Goal: Task Accomplishment & Management: Manage account settings

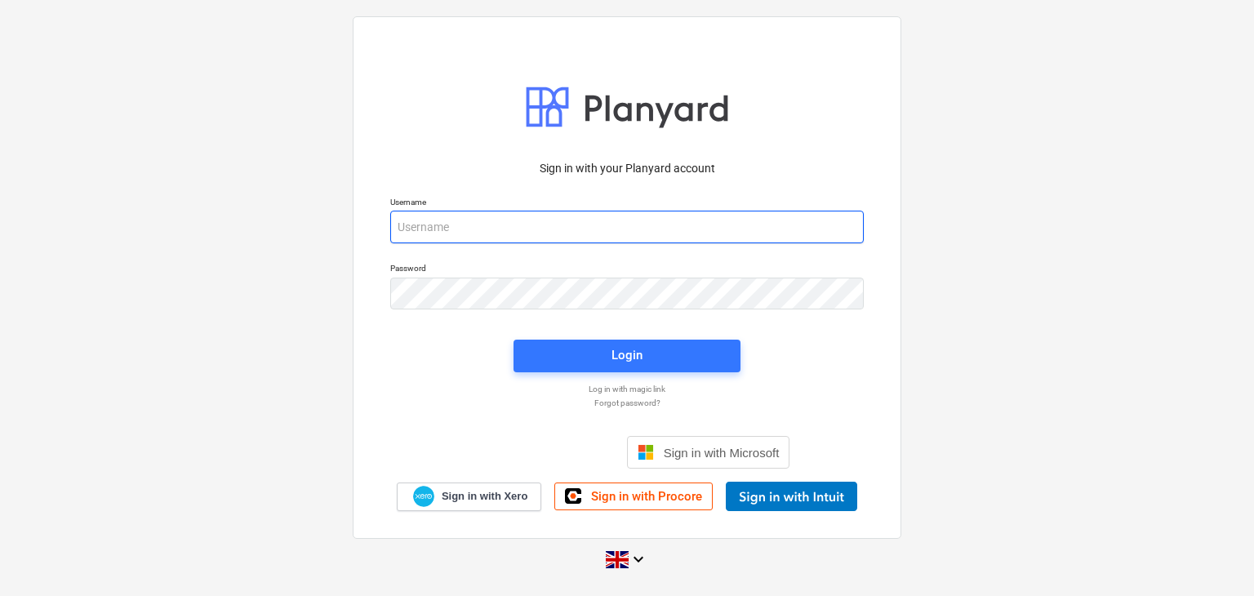
click at [536, 224] on input "email" at bounding box center [626, 227] width 473 height 33
type input "[PERSON_NAME][EMAIL_ADDRESS][DOMAIN_NAME]"
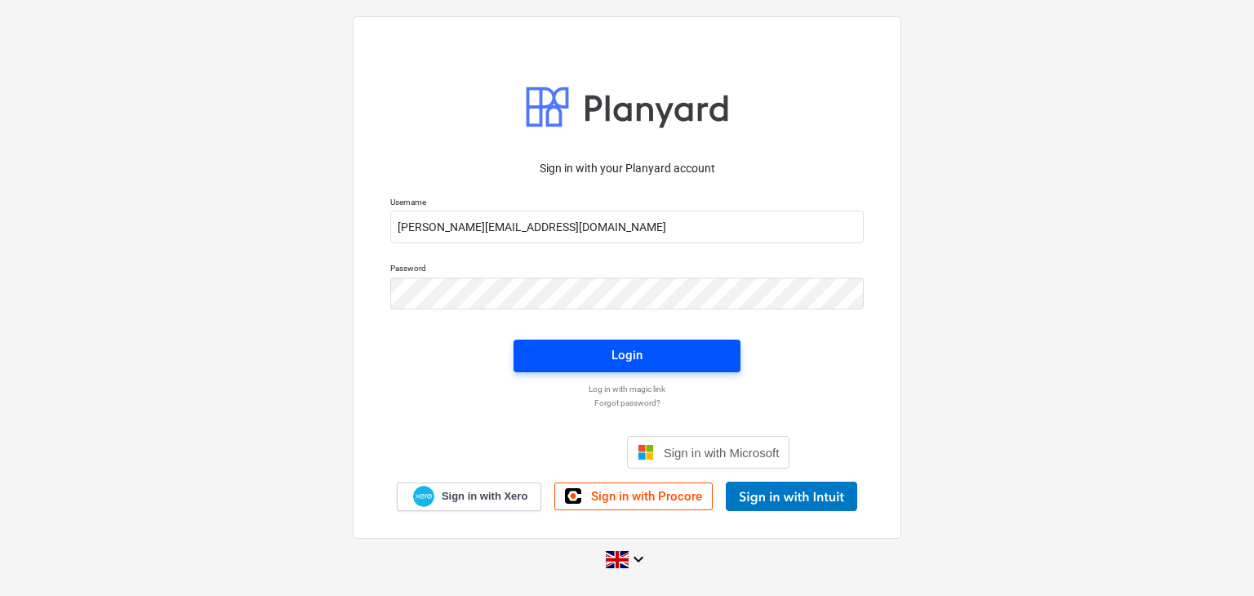
click at [687, 357] on span "Login" at bounding box center [627, 354] width 188 height 21
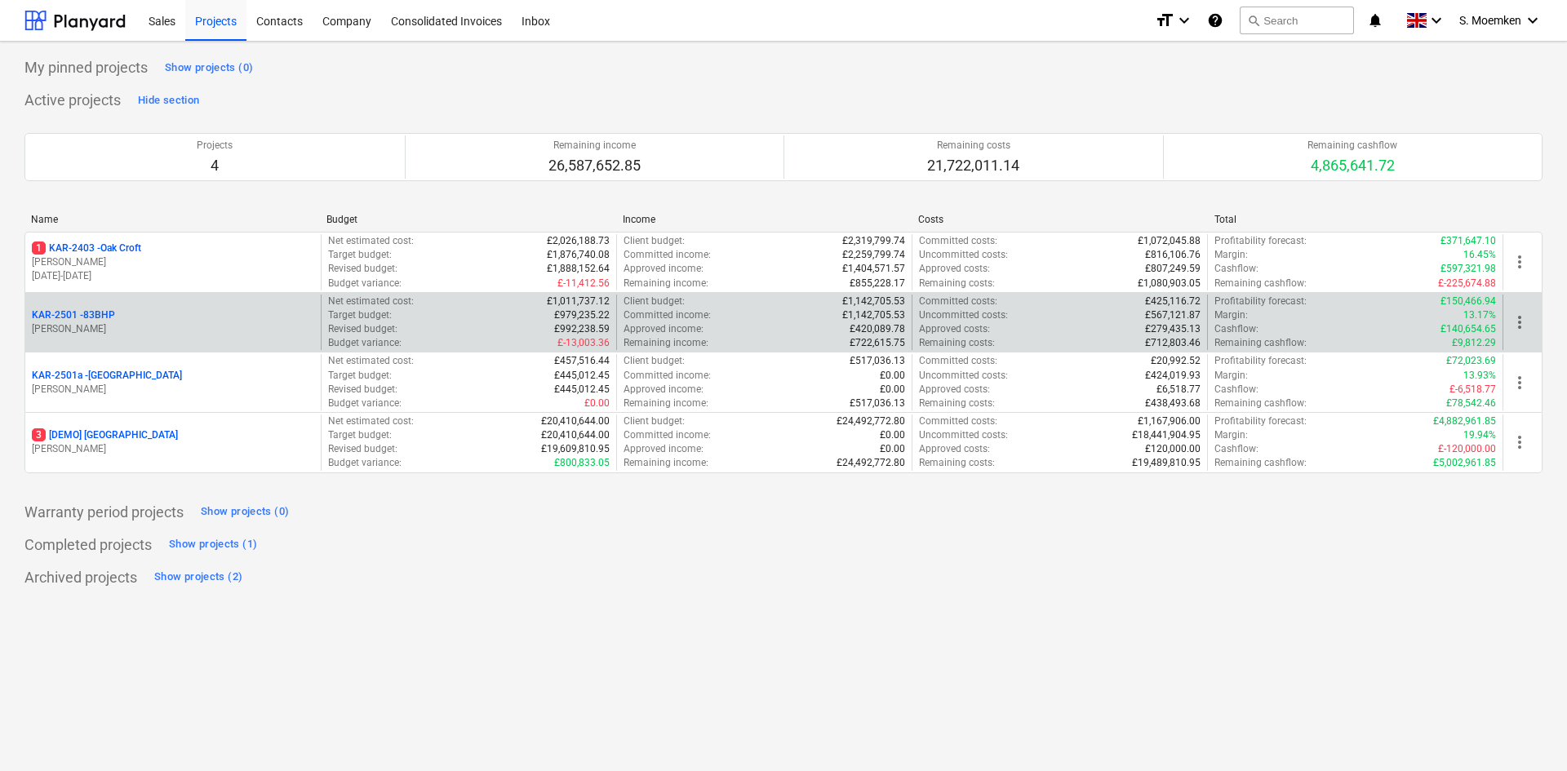
click at [202, 313] on div "KAR-2501 - 83BHP" at bounding box center [173, 316] width 282 height 14
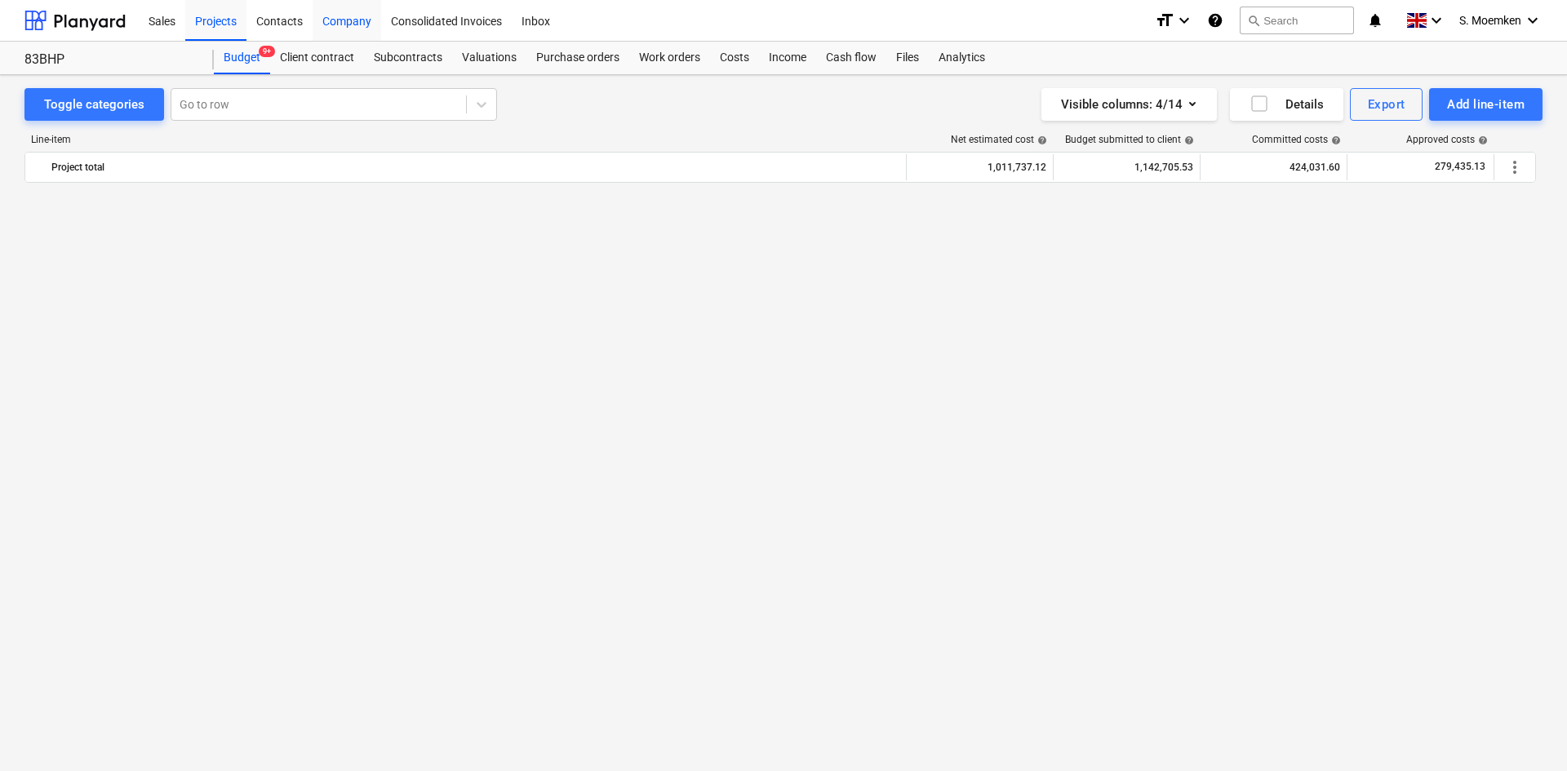
scroll to position [4898, 0]
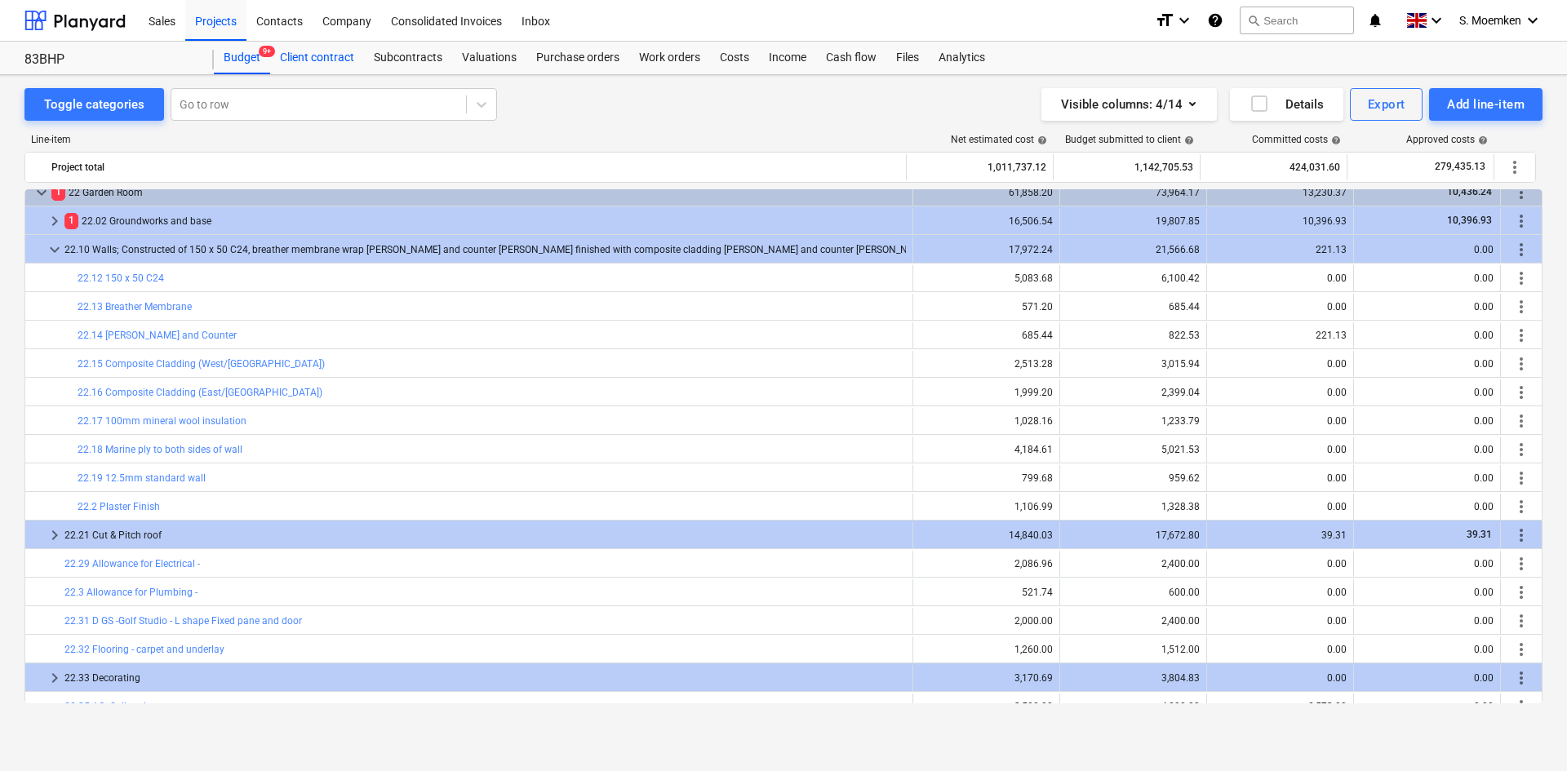
click at [304, 58] on div "Client contract" at bounding box center [317, 58] width 94 height 33
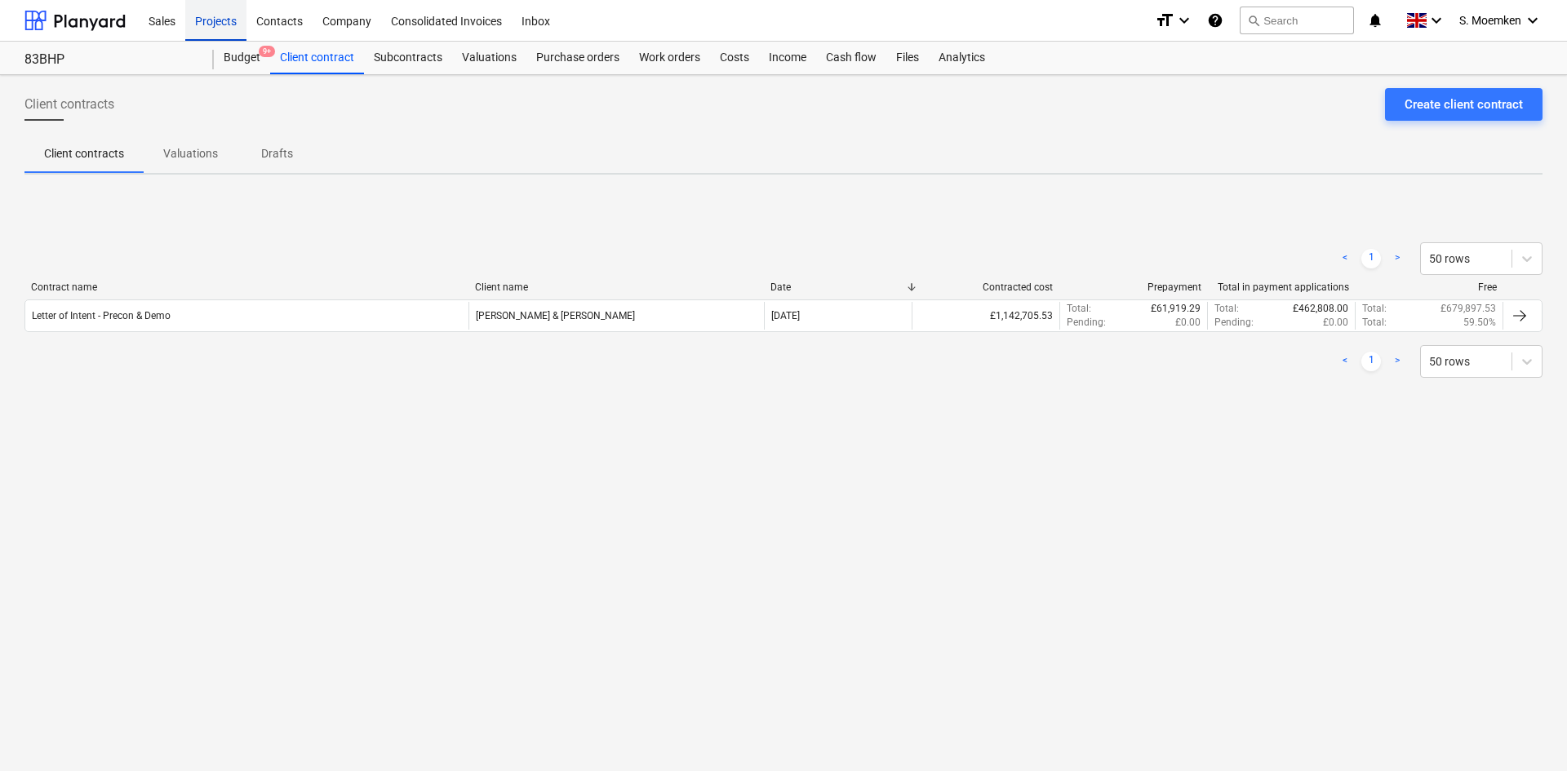
click at [213, 20] on div "Projects" at bounding box center [215, 20] width 61 height 42
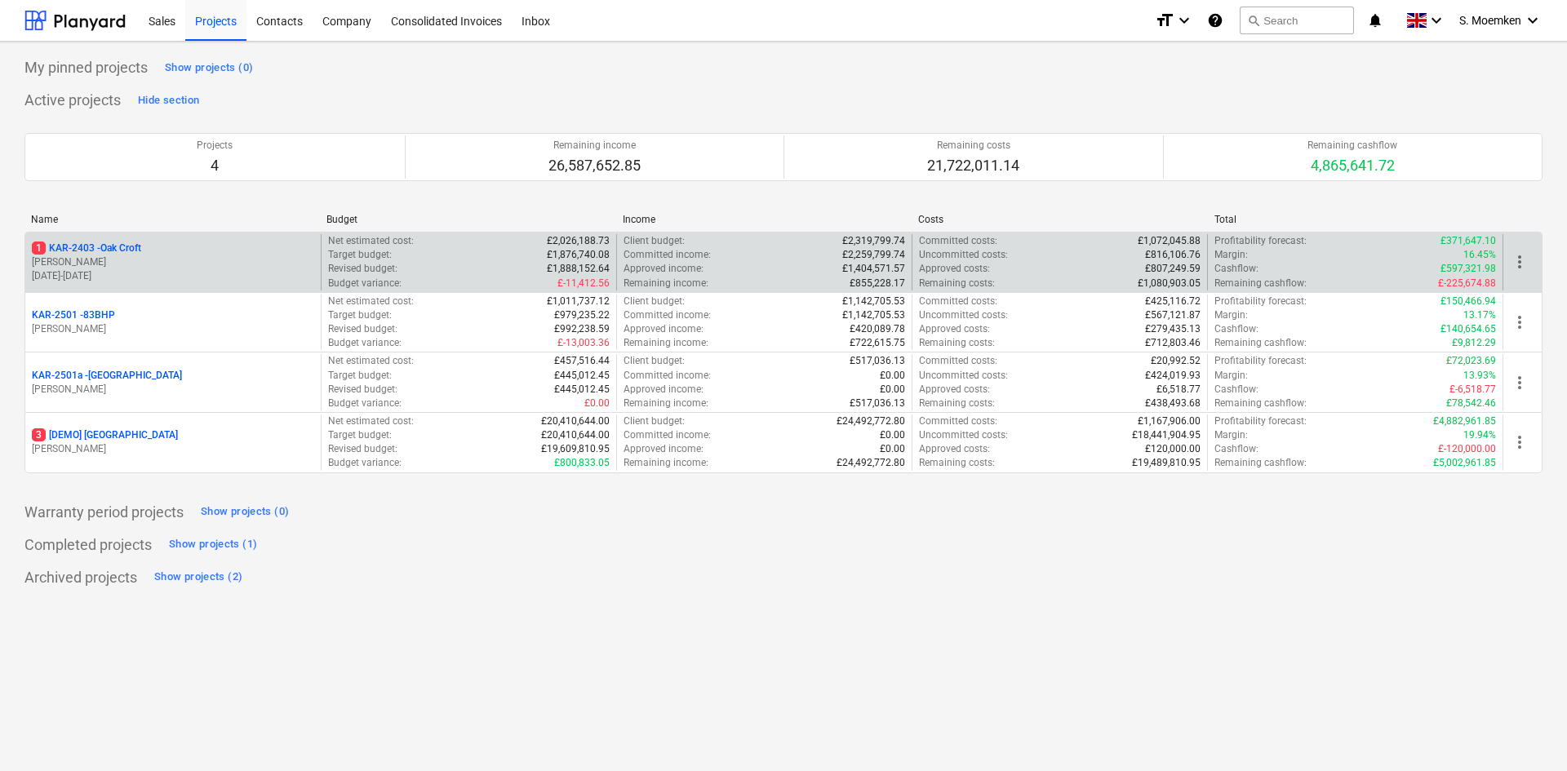
click at [217, 260] on p "[PERSON_NAME]" at bounding box center [173, 263] width 282 height 14
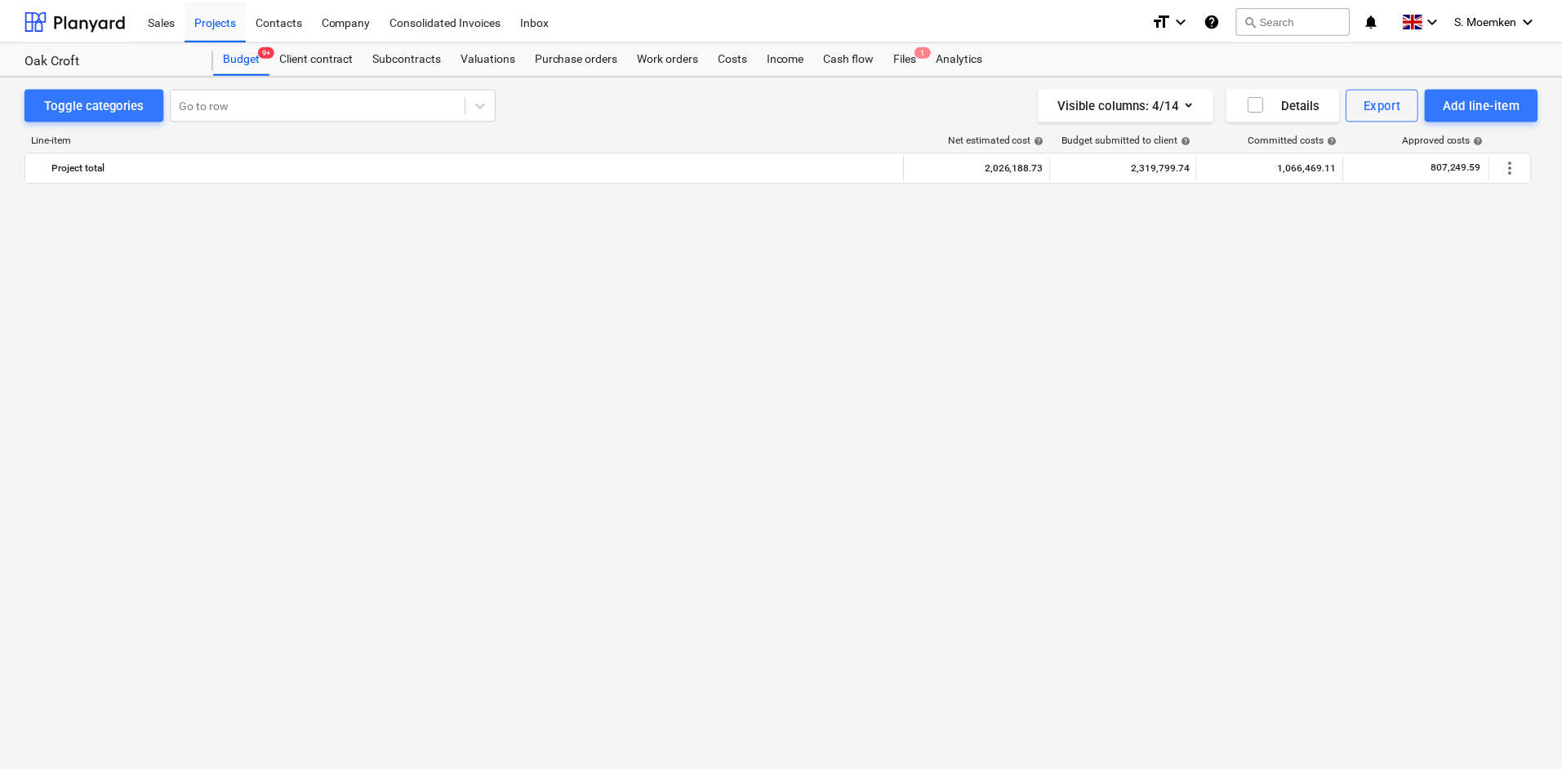
scroll to position [2792, 0]
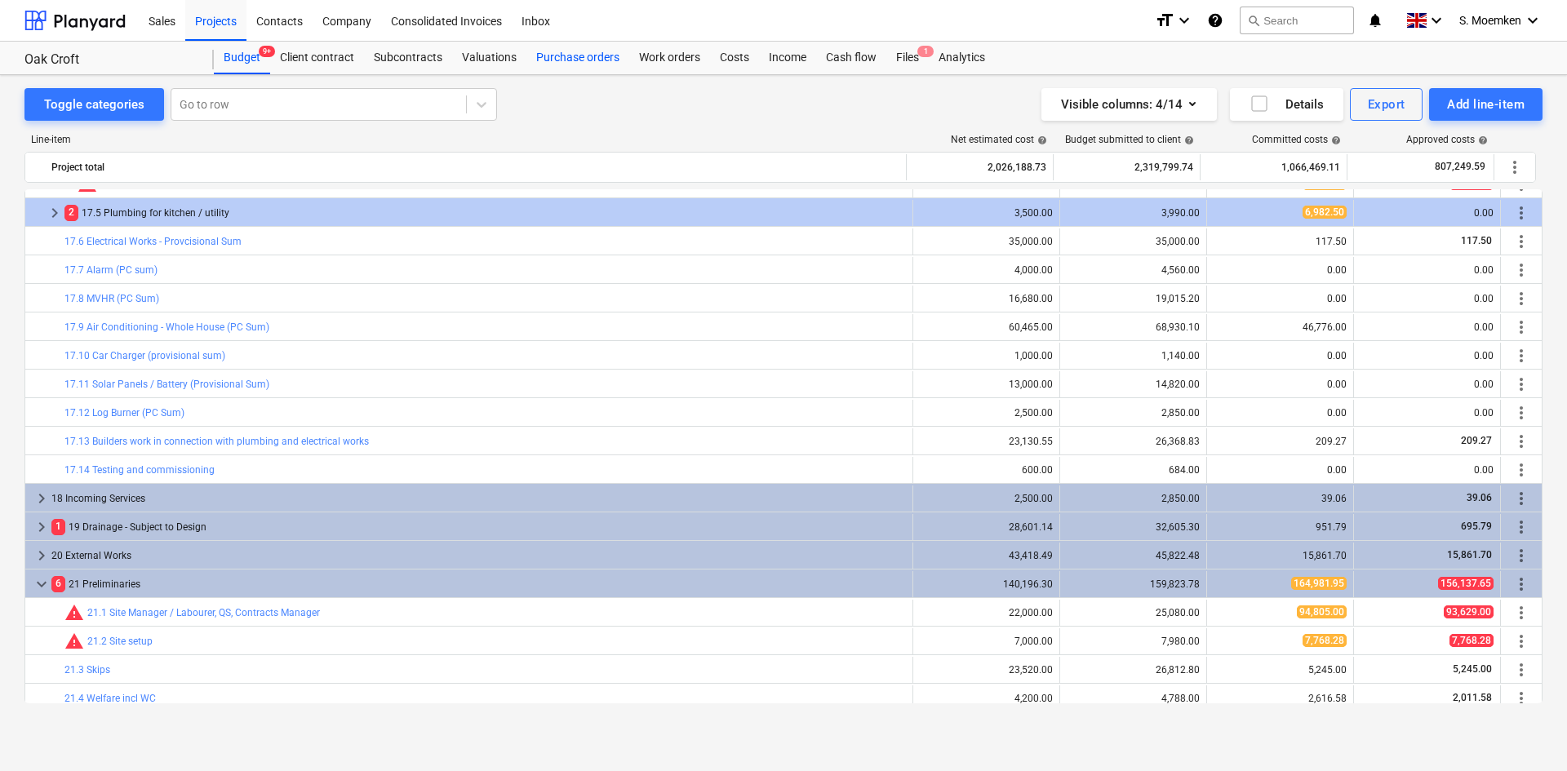
click at [576, 60] on div "Purchase orders" at bounding box center [578, 58] width 103 height 33
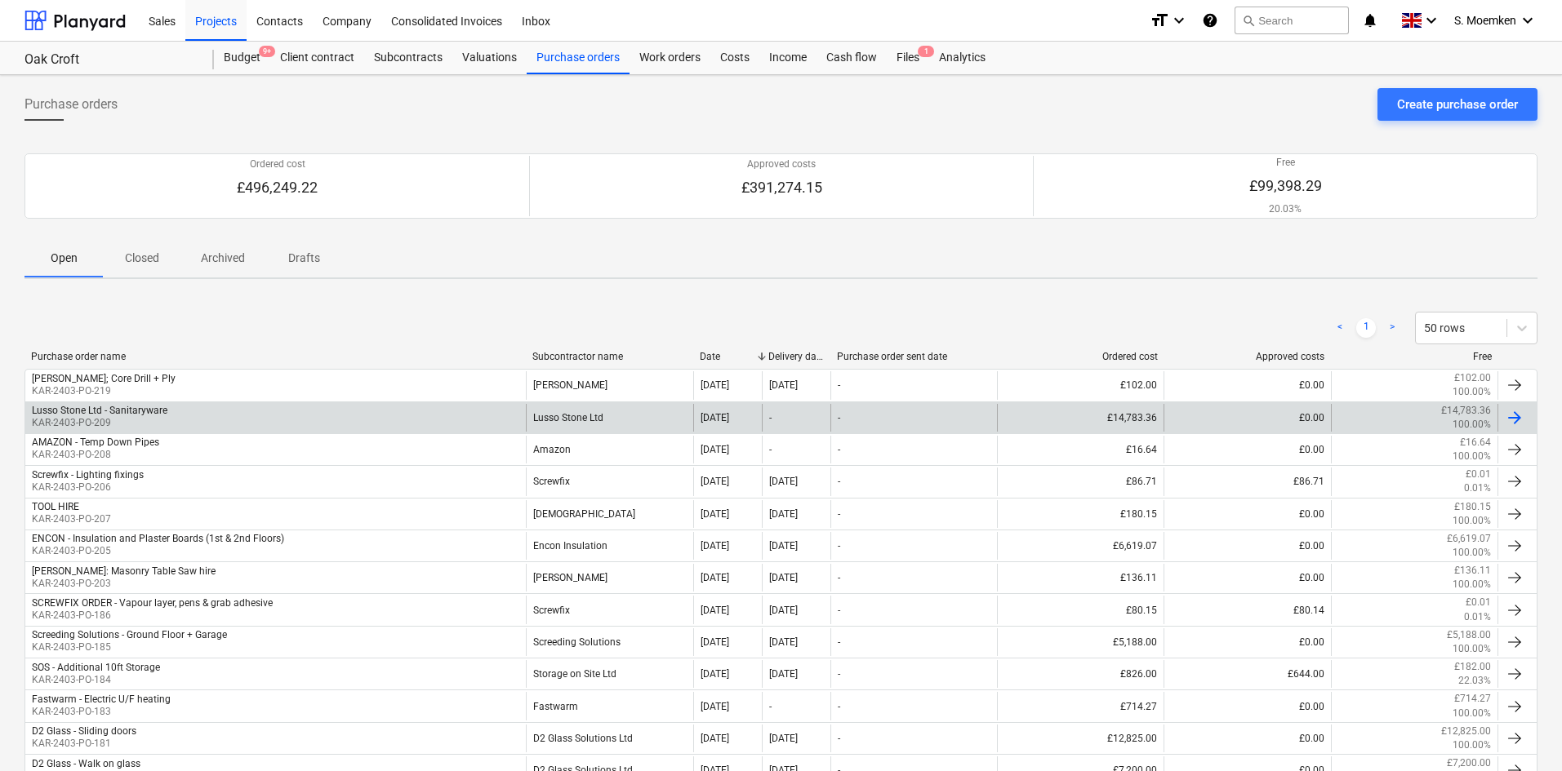
click at [213, 416] on div "Lusso Stone Ltd - Sanitaryware KAR-2403-PO-209" at bounding box center [275, 418] width 500 height 28
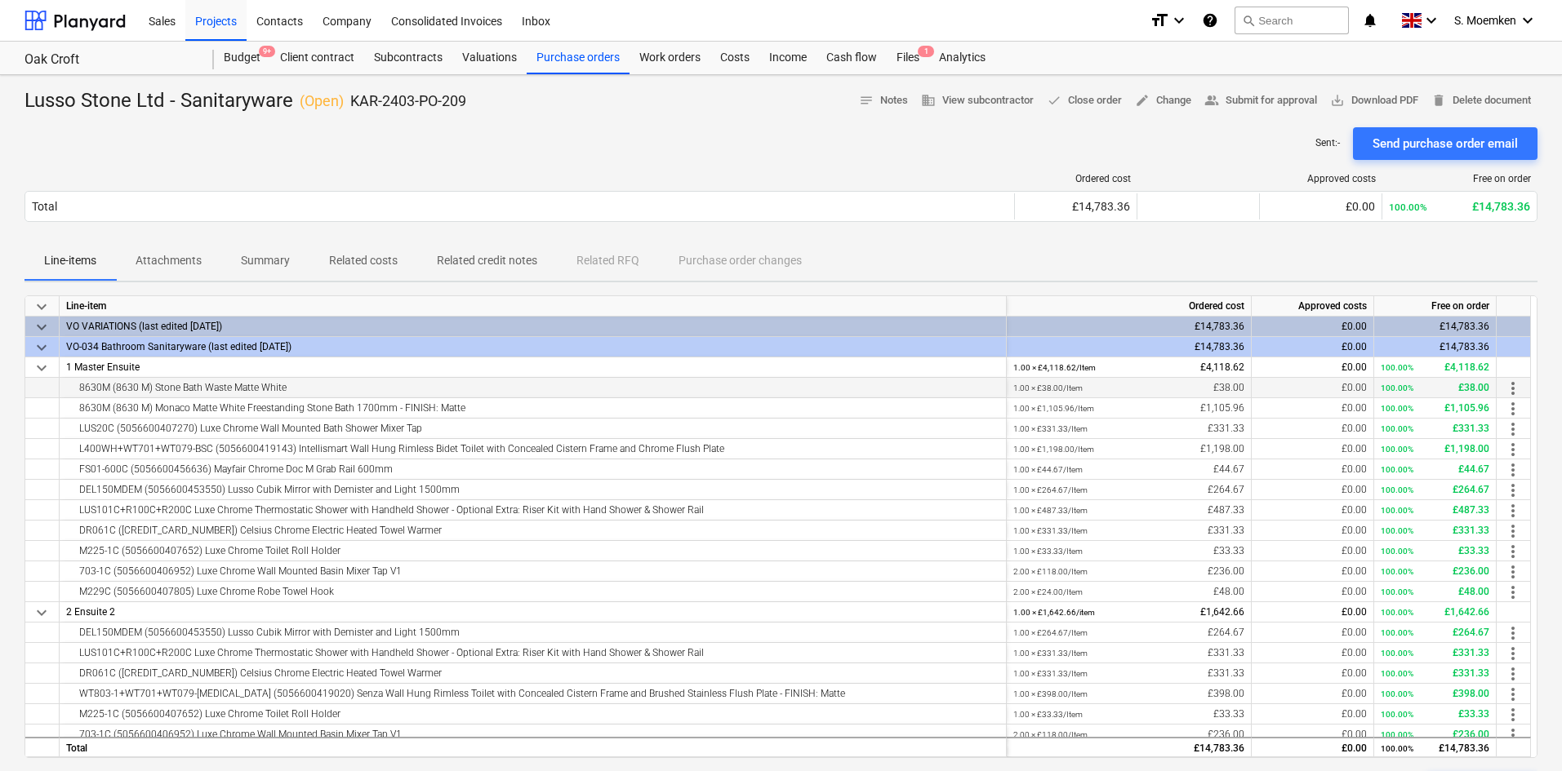
click at [1253, 388] on span "more_vert" at bounding box center [1513, 389] width 20 height 20
click at [1253, 387] on li "Edit" at bounding box center [1527, 389] width 48 height 38
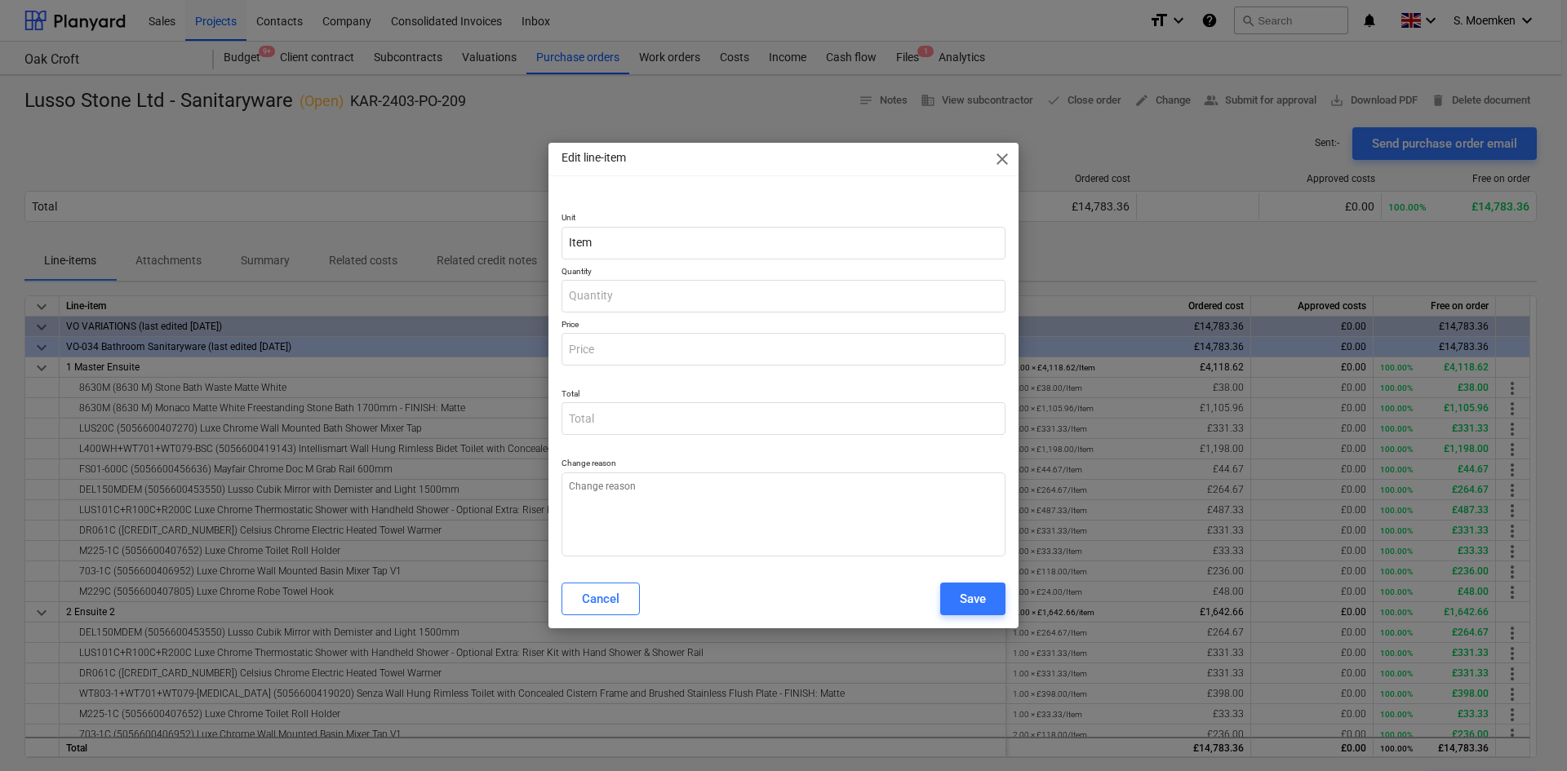
type input "1.00"
type input "38.00"
type textarea "x"
click at [667, 500] on textarea at bounding box center [784, 515] width 444 height 84
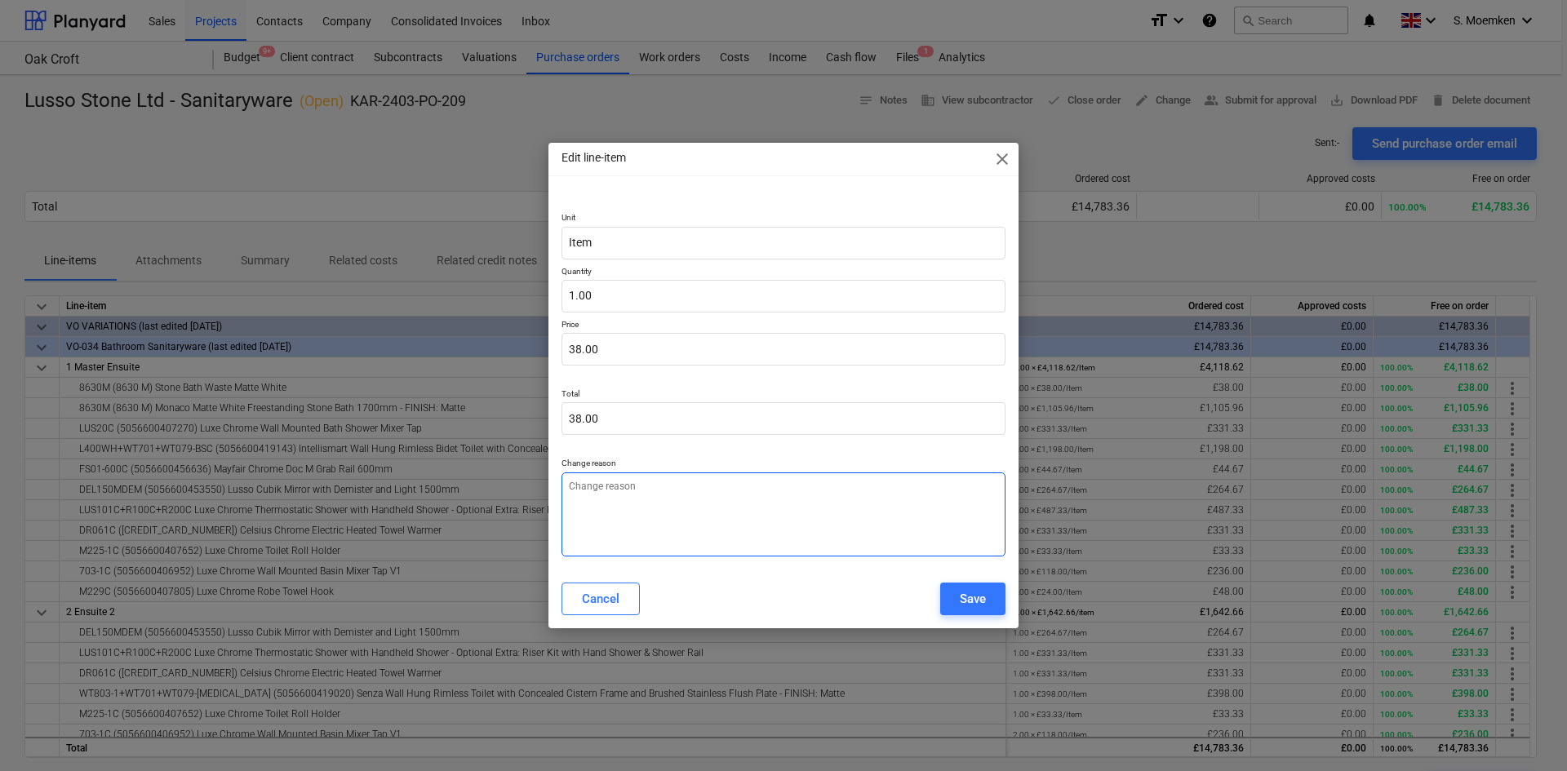
type textarea "?"
type textarea "x"
type textarea "?"
click at [963, 567] on button "Save" at bounding box center [972, 599] width 65 height 33
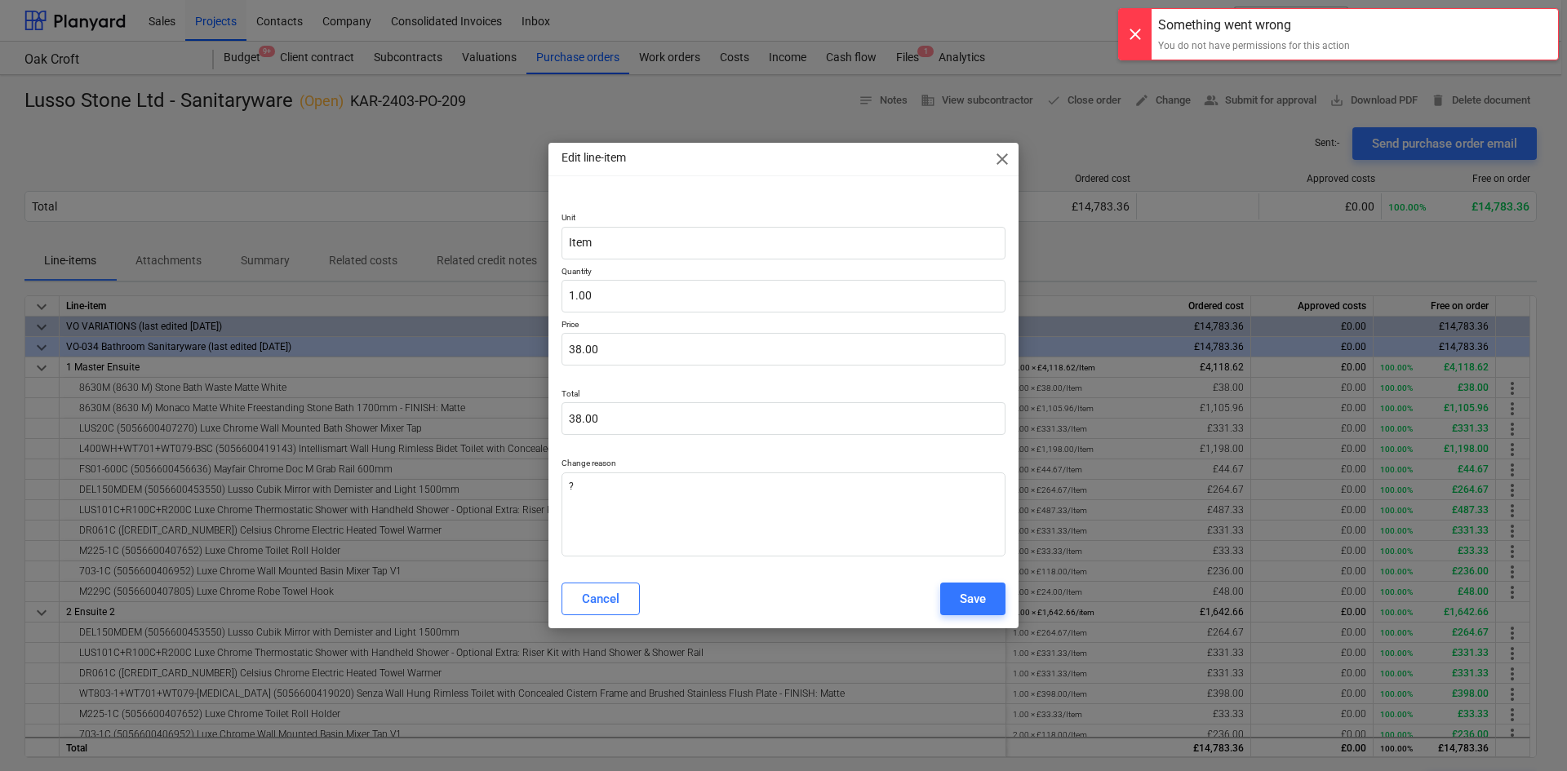
click at [999, 163] on span "close" at bounding box center [1003, 159] width 20 height 20
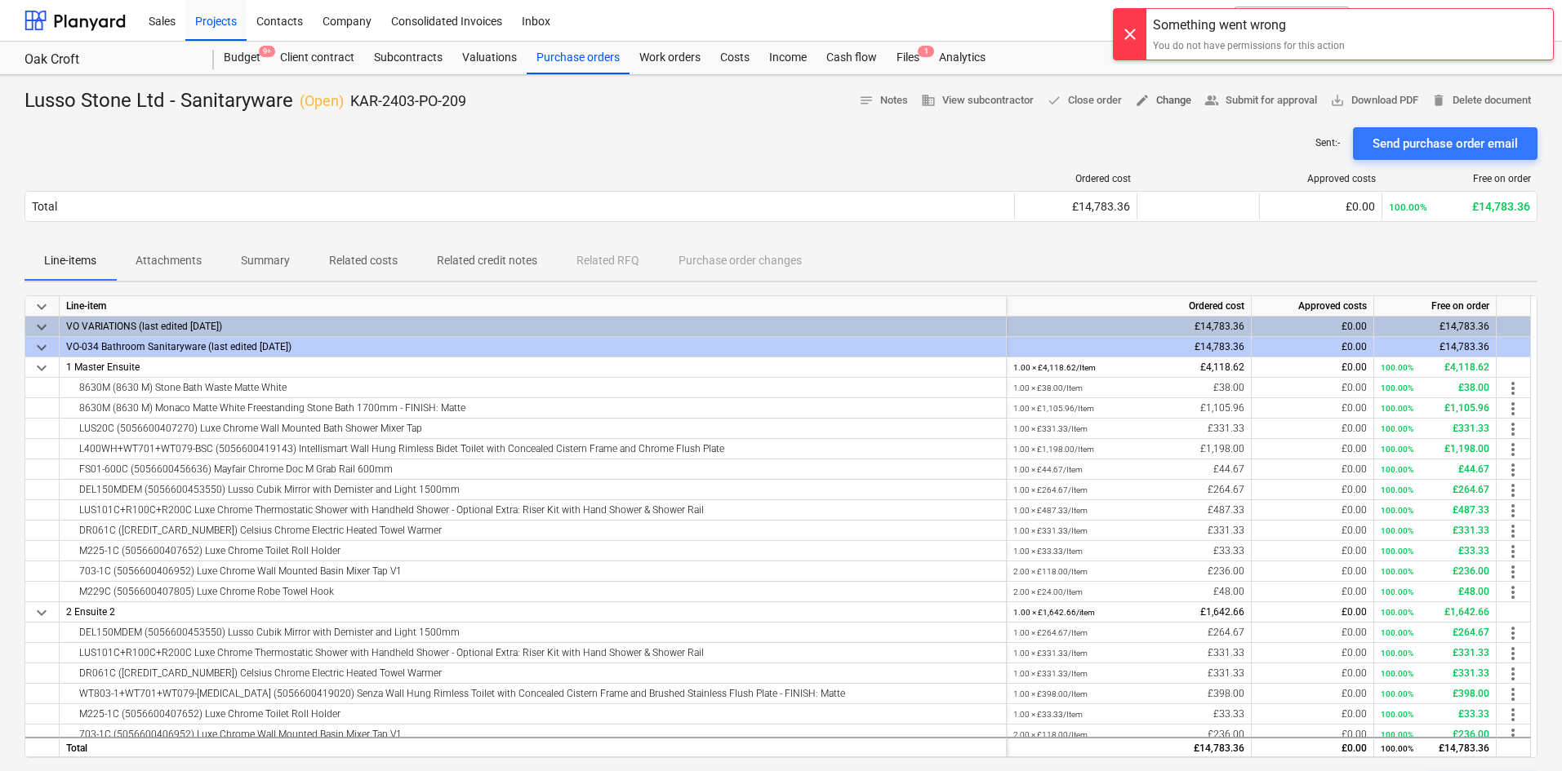
click at [1164, 103] on span "edit Change" at bounding box center [1163, 100] width 56 height 19
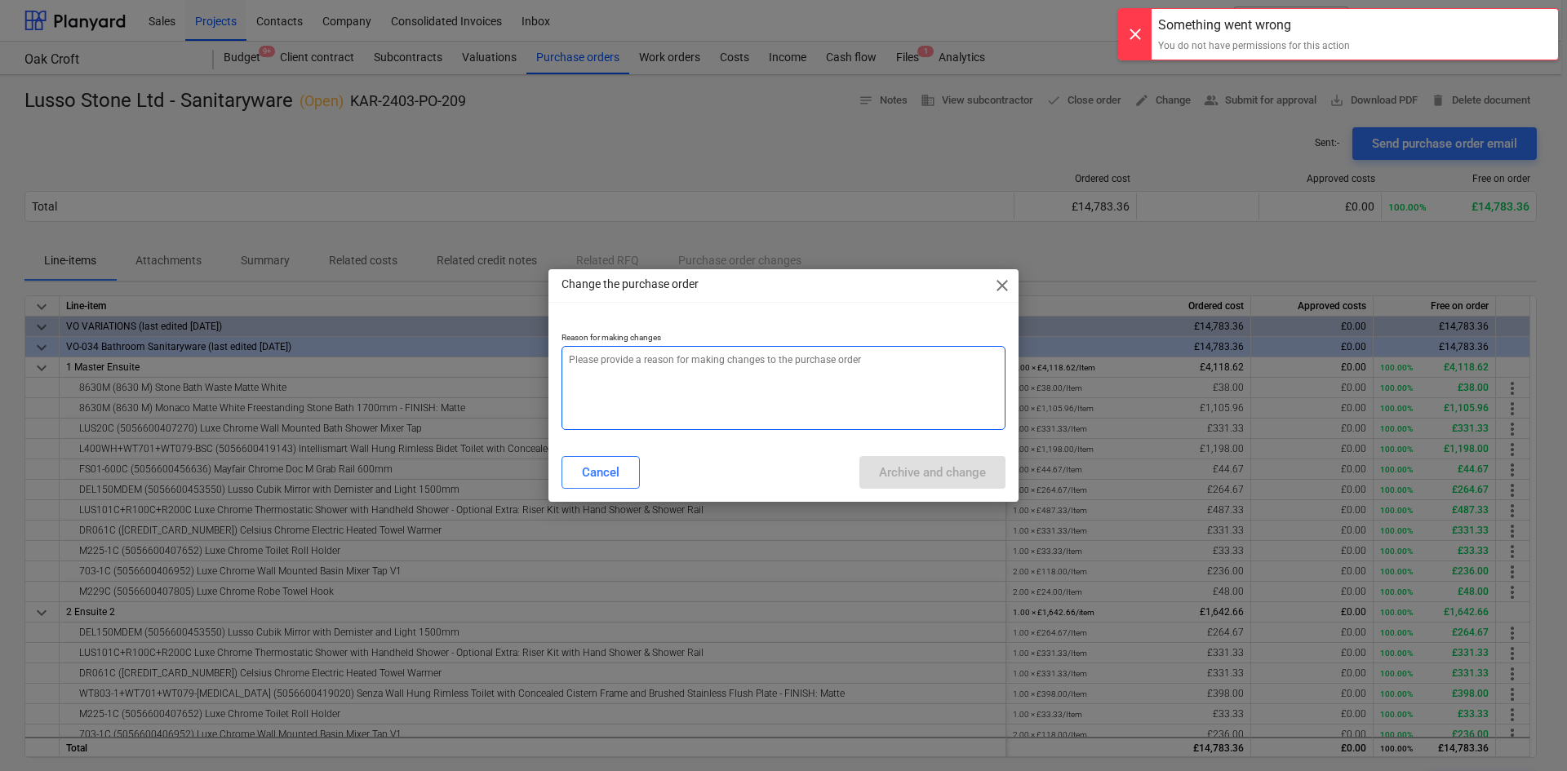
click at [736, 365] on textarea at bounding box center [784, 388] width 444 height 84
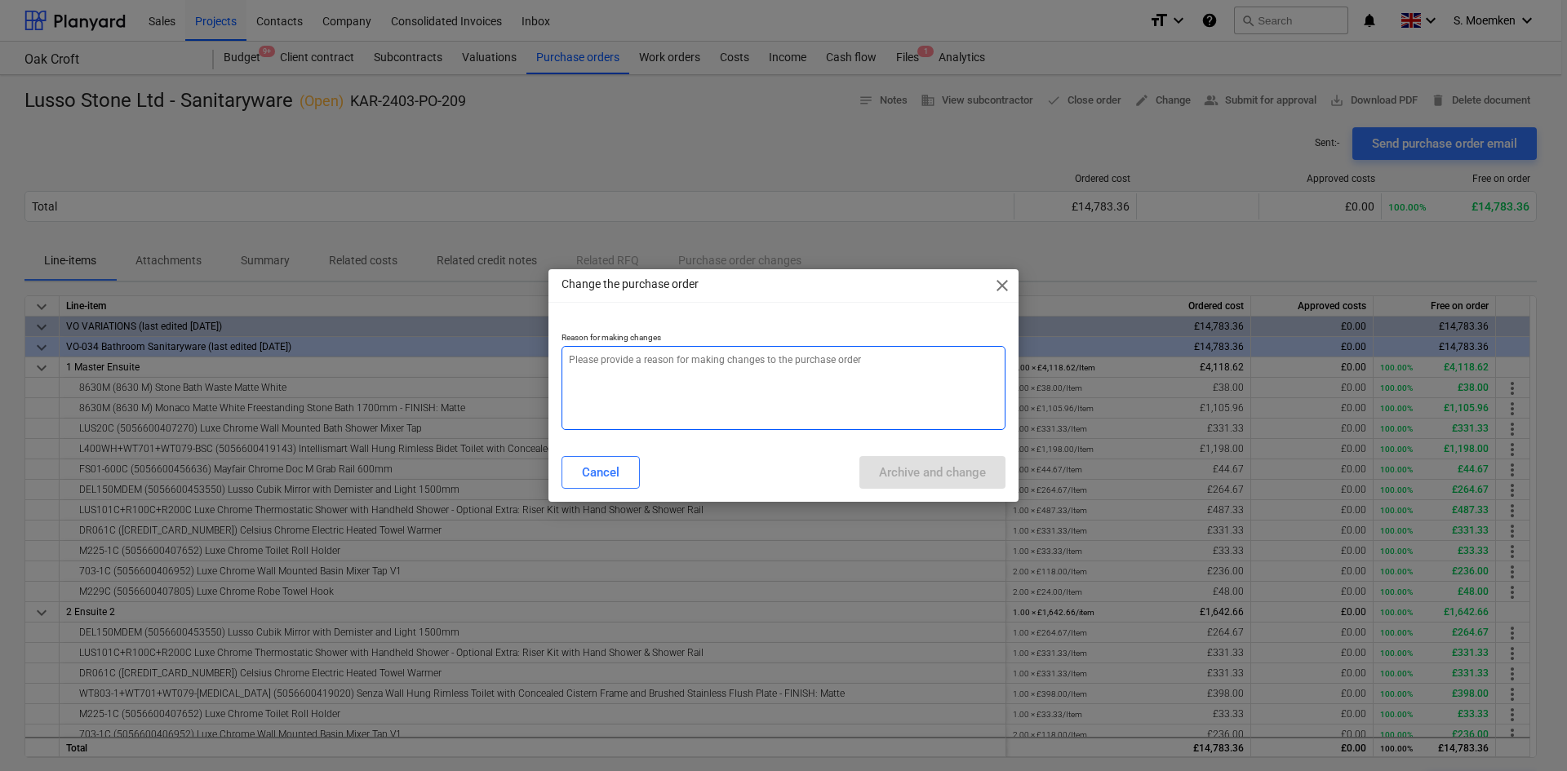
type textarea "x"
type textarea "?"
click at [939, 476] on div "Archive and change" at bounding box center [932, 472] width 107 height 21
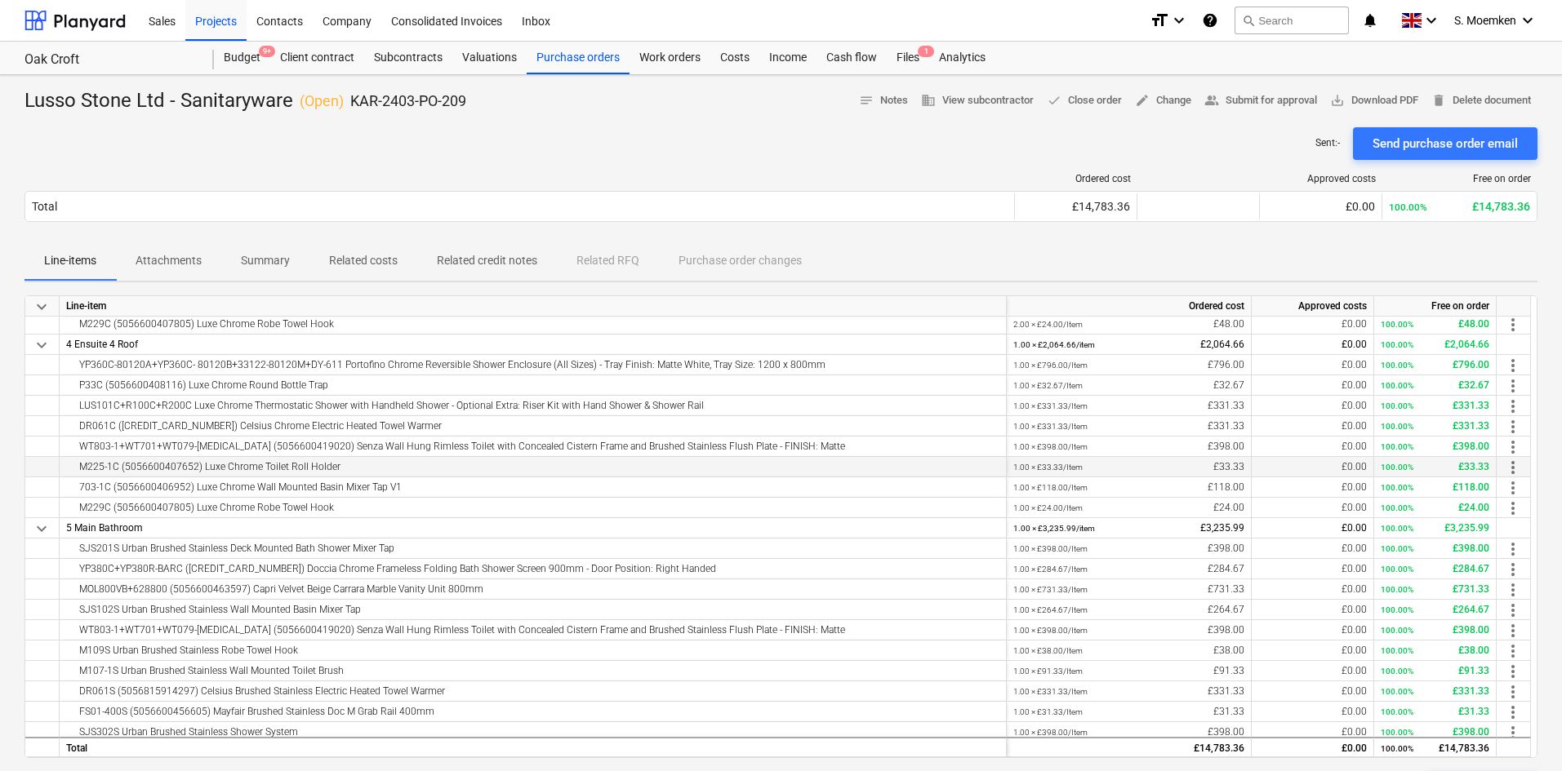
scroll to position [763, 0]
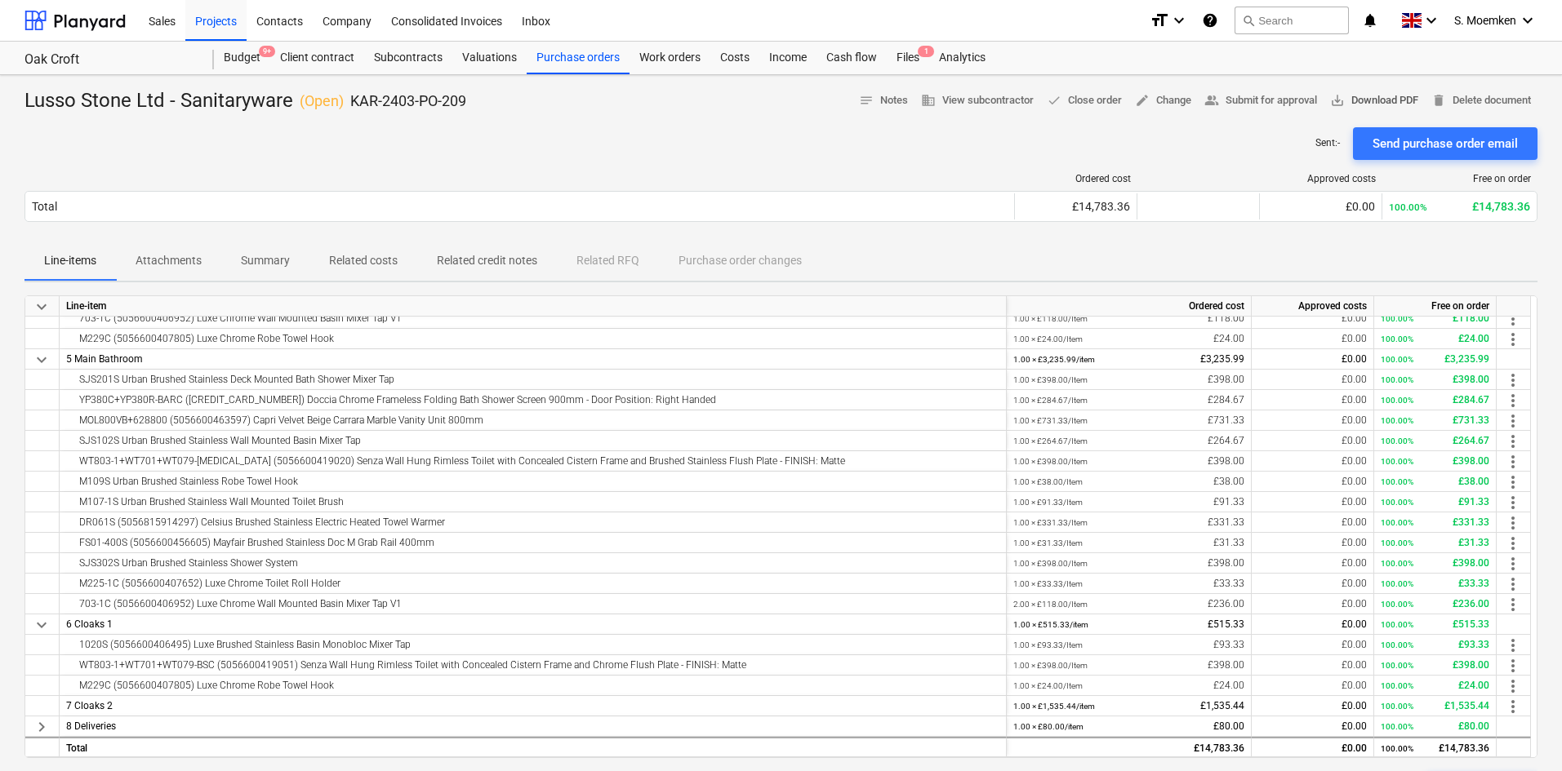
click at [1253, 100] on span "save_alt Download PDF" at bounding box center [1374, 100] width 88 height 19
click at [571, 56] on div "Purchase orders" at bounding box center [578, 58] width 103 height 33
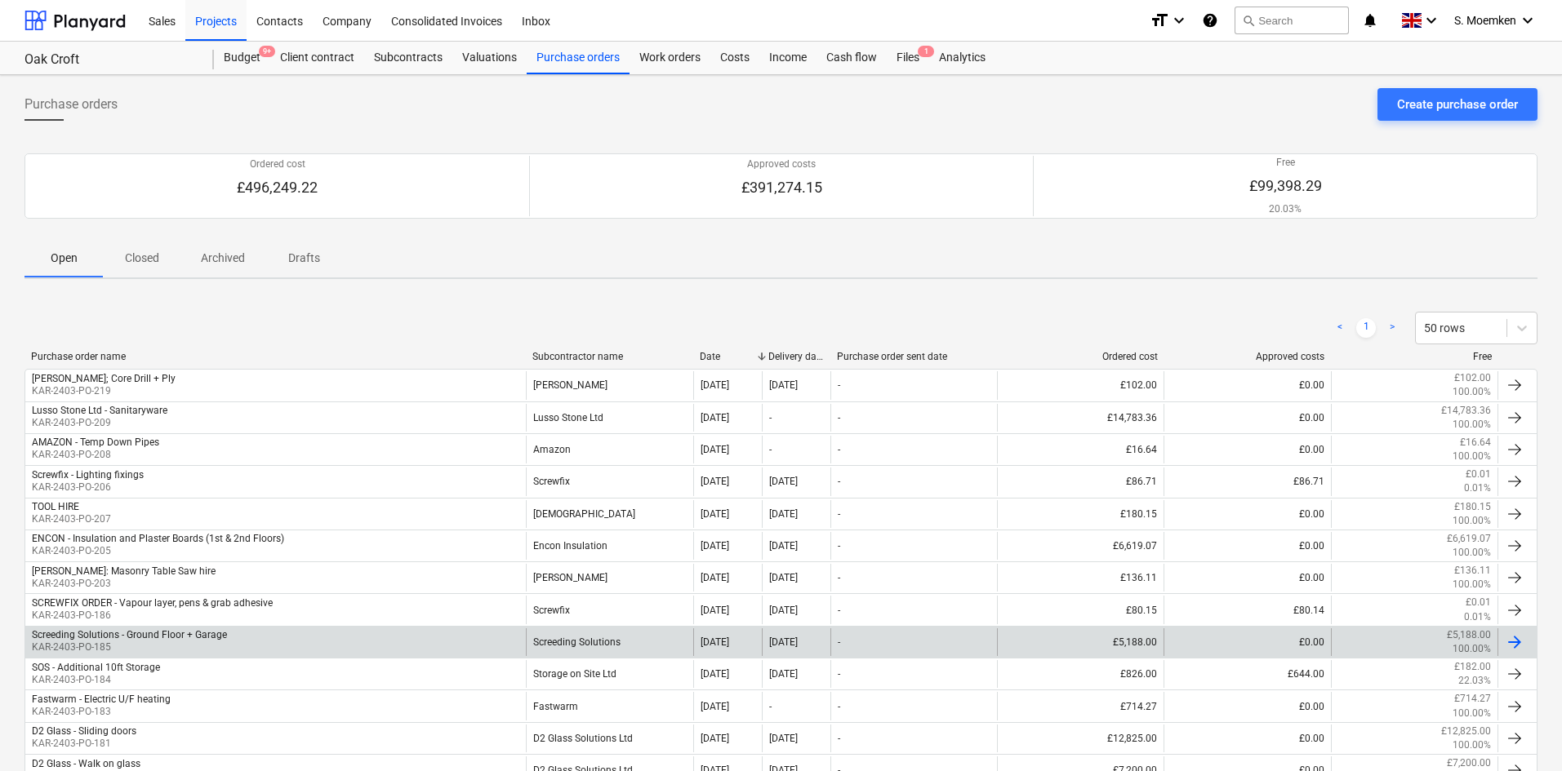
click at [309, 567] on div "Screeding Solutions - Ground Floor + Garage KAR-2403-PO-185" at bounding box center [275, 643] width 500 height 28
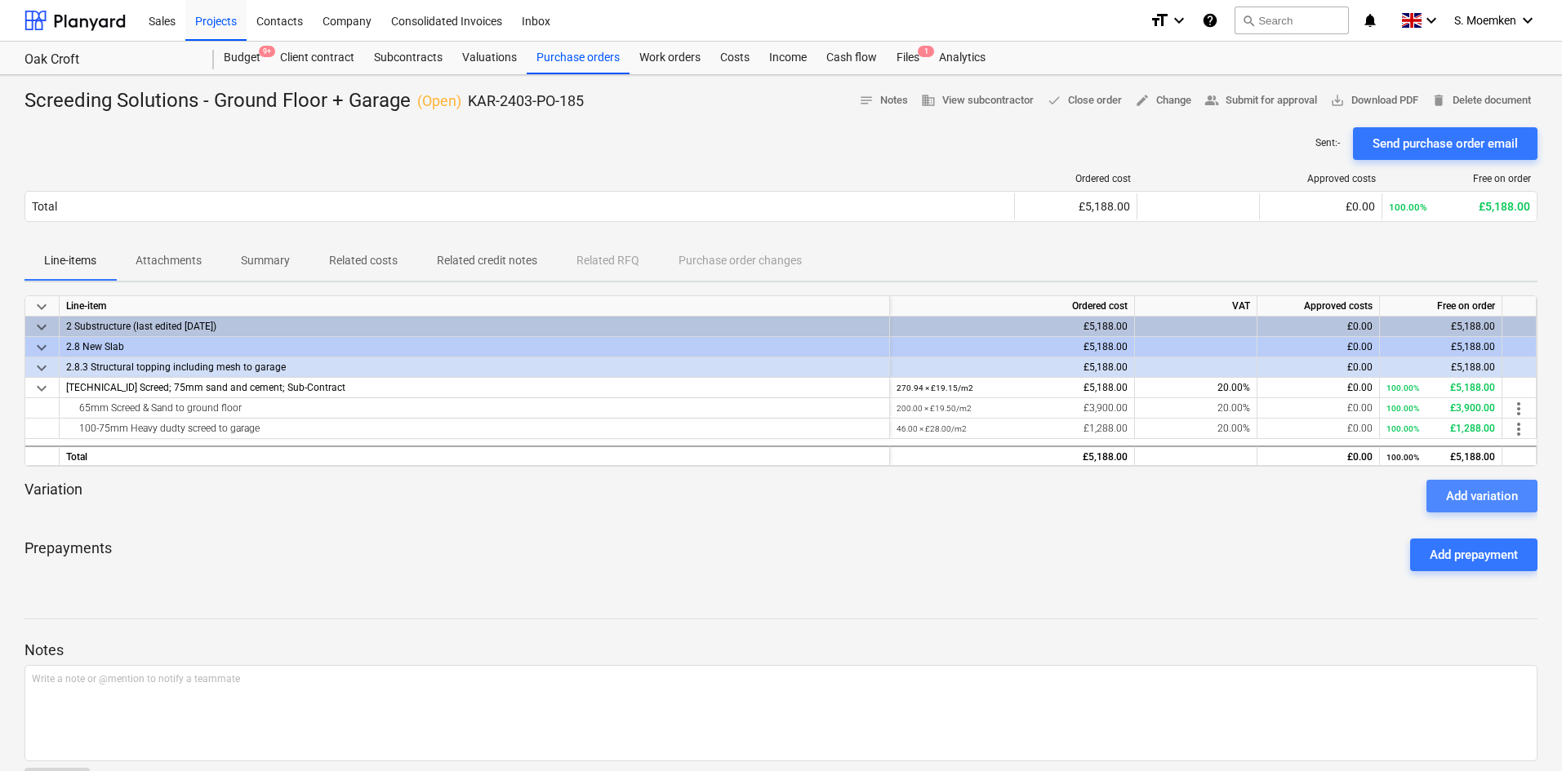
click at [1253, 496] on div "Add variation" at bounding box center [1482, 496] width 72 height 21
type textarea "x"
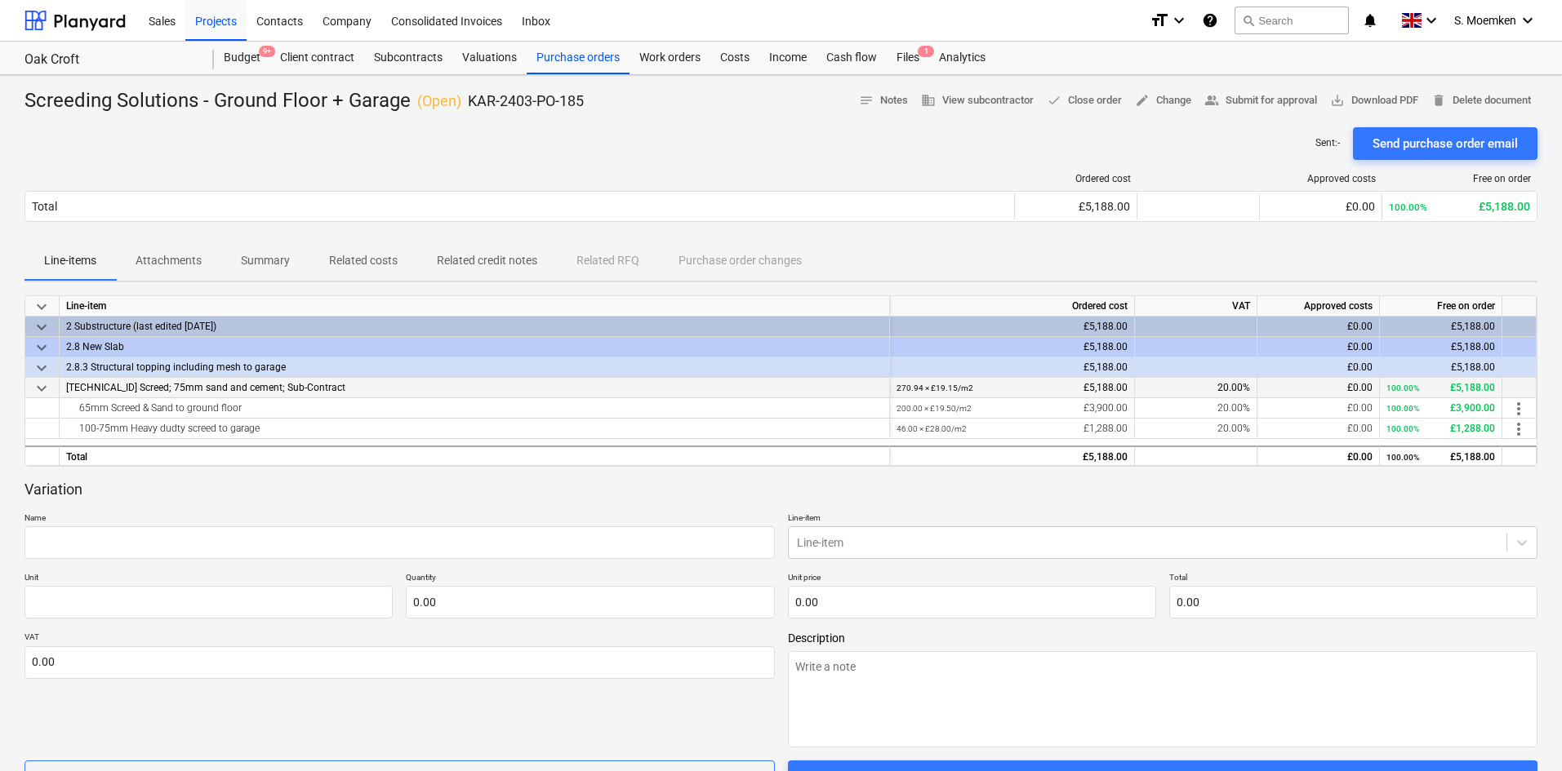
click at [88, 383] on span "2.8.3.3 Screed; 75mm sand and cement; Sub-Contract" at bounding box center [205, 387] width 279 height 11
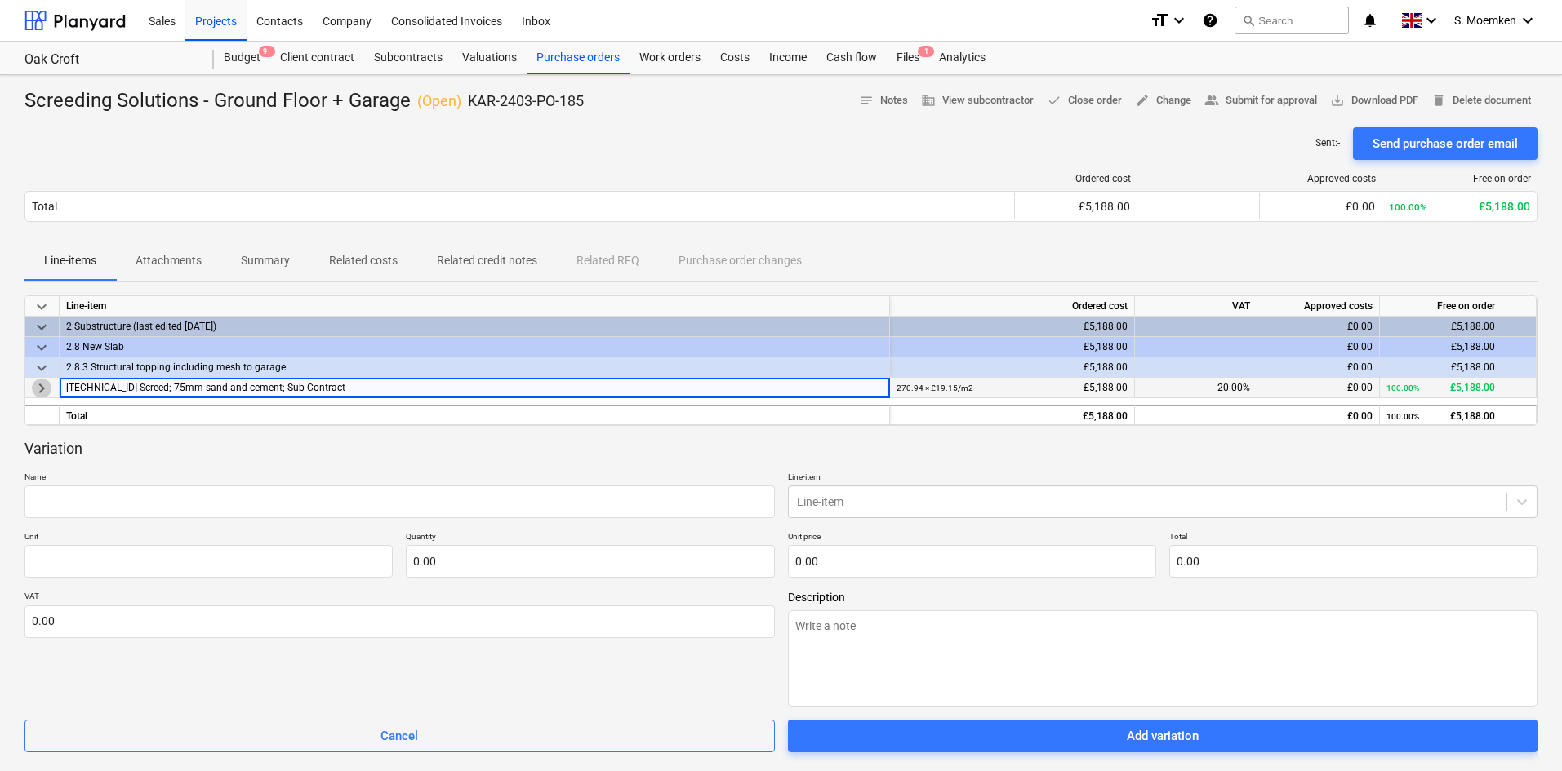
click at [35, 389] on span "keyboard_arrow_right" at bounding box center [42, 389] width 20 height 20
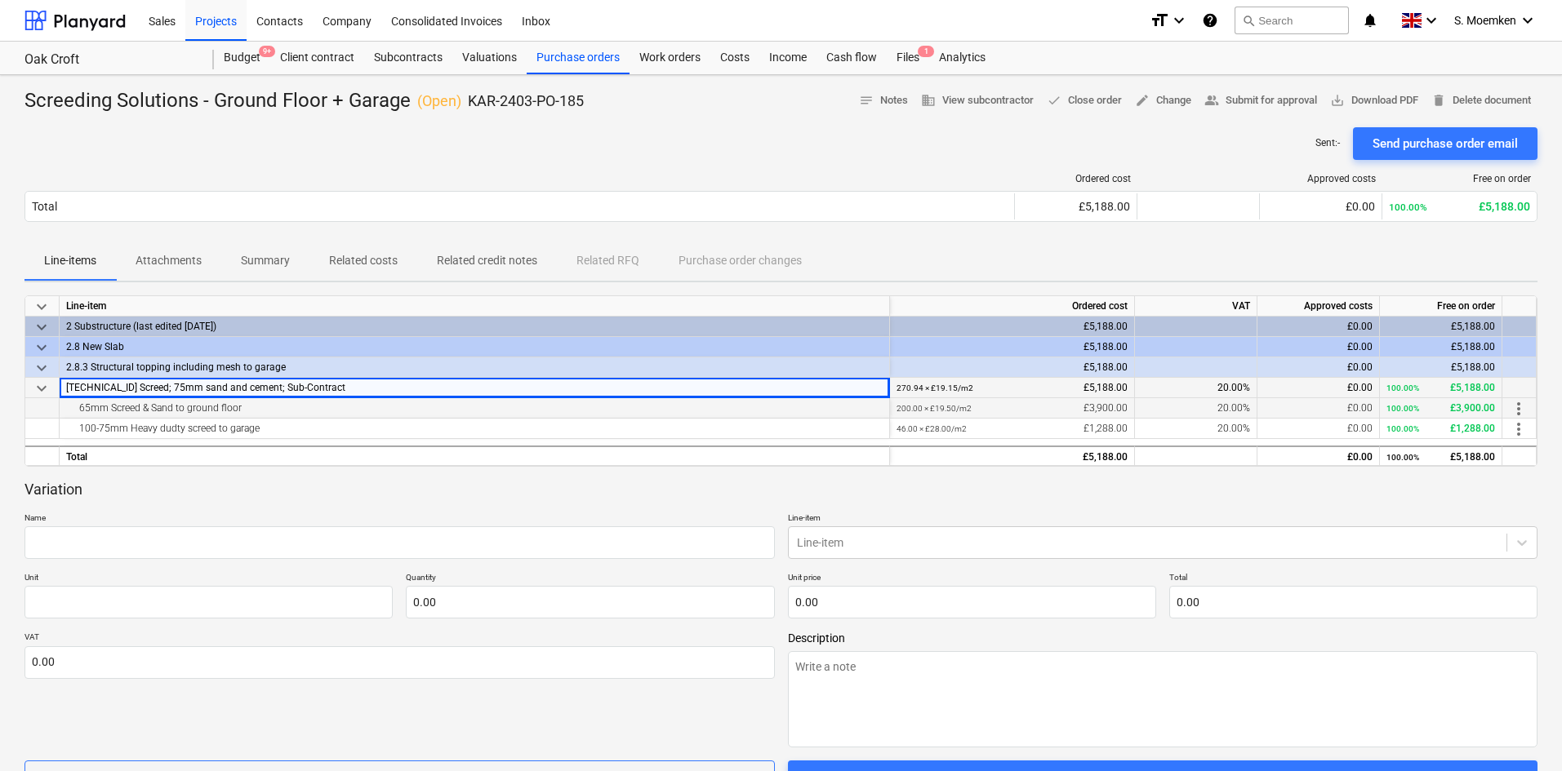
click at [262, 413] on div "65mm Screed & Sand to ground floor" at bounding box center [474, 408] width 816 height 20
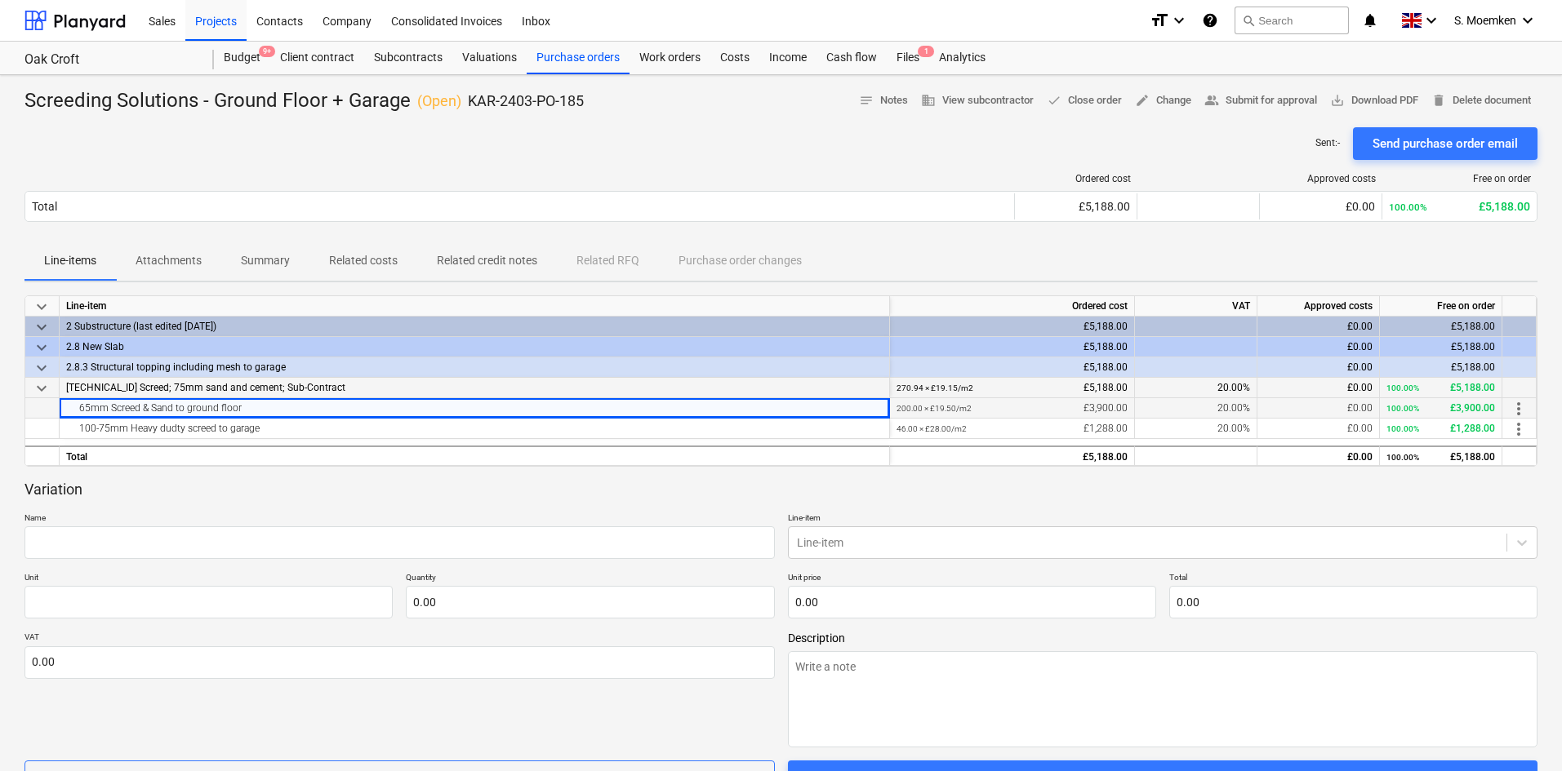
drag, startPoint x: 247, startPoint y: 408, endPoint x: 73, endPoint y: 411, distance: 174.7
click at [73, 411] on div "65mm Screed & Sand to ground floor" at bounding box center [474, 408] width 816 height 20
copy div "65mm Screed & Sand to ground floor"
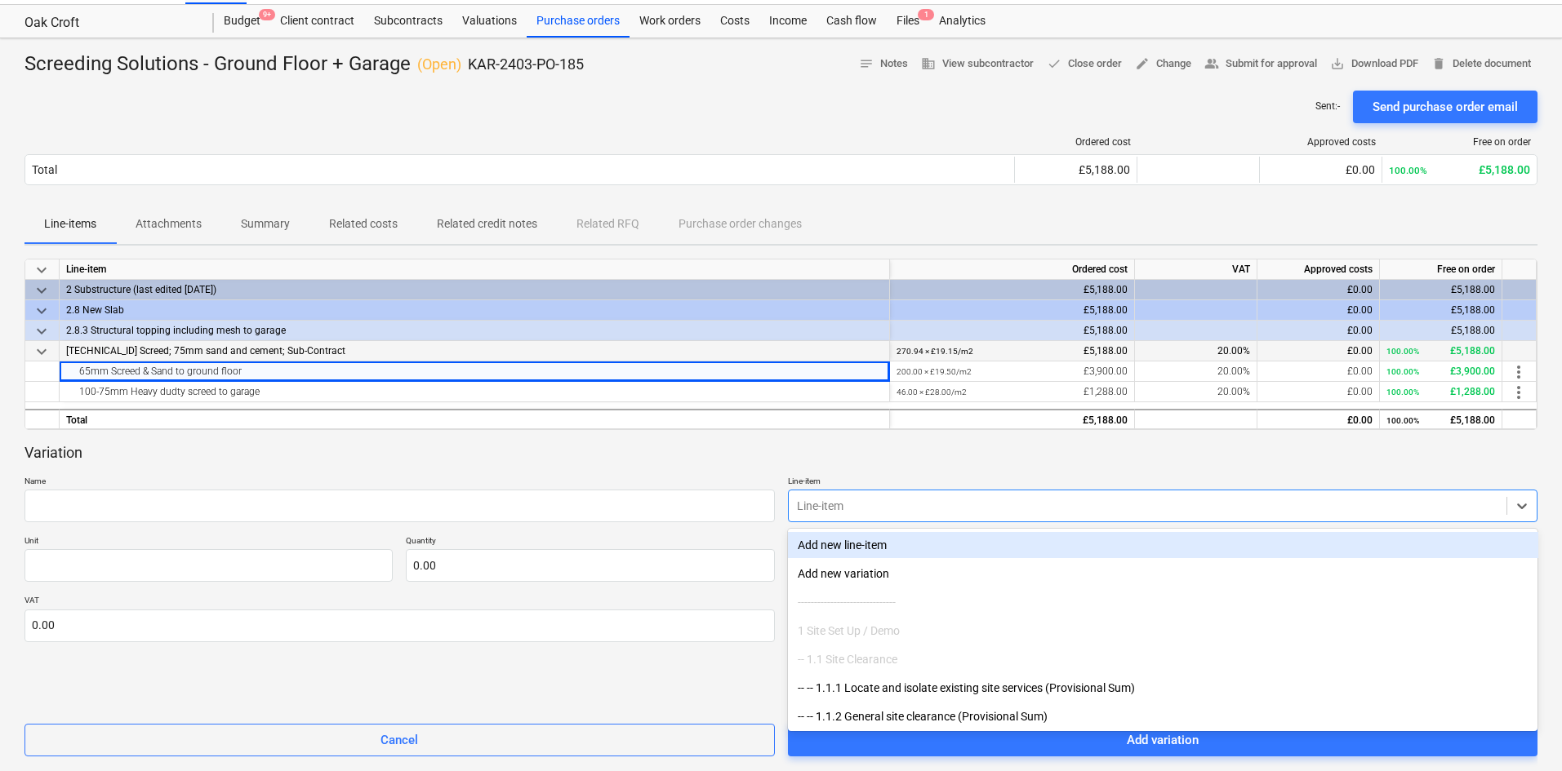
click at [880, 540] on body "Sales Projects Contacts Company Consolidated Invoices Inbox format_size keyboar…" at bounding box center [781, 348] width 1562 height 771
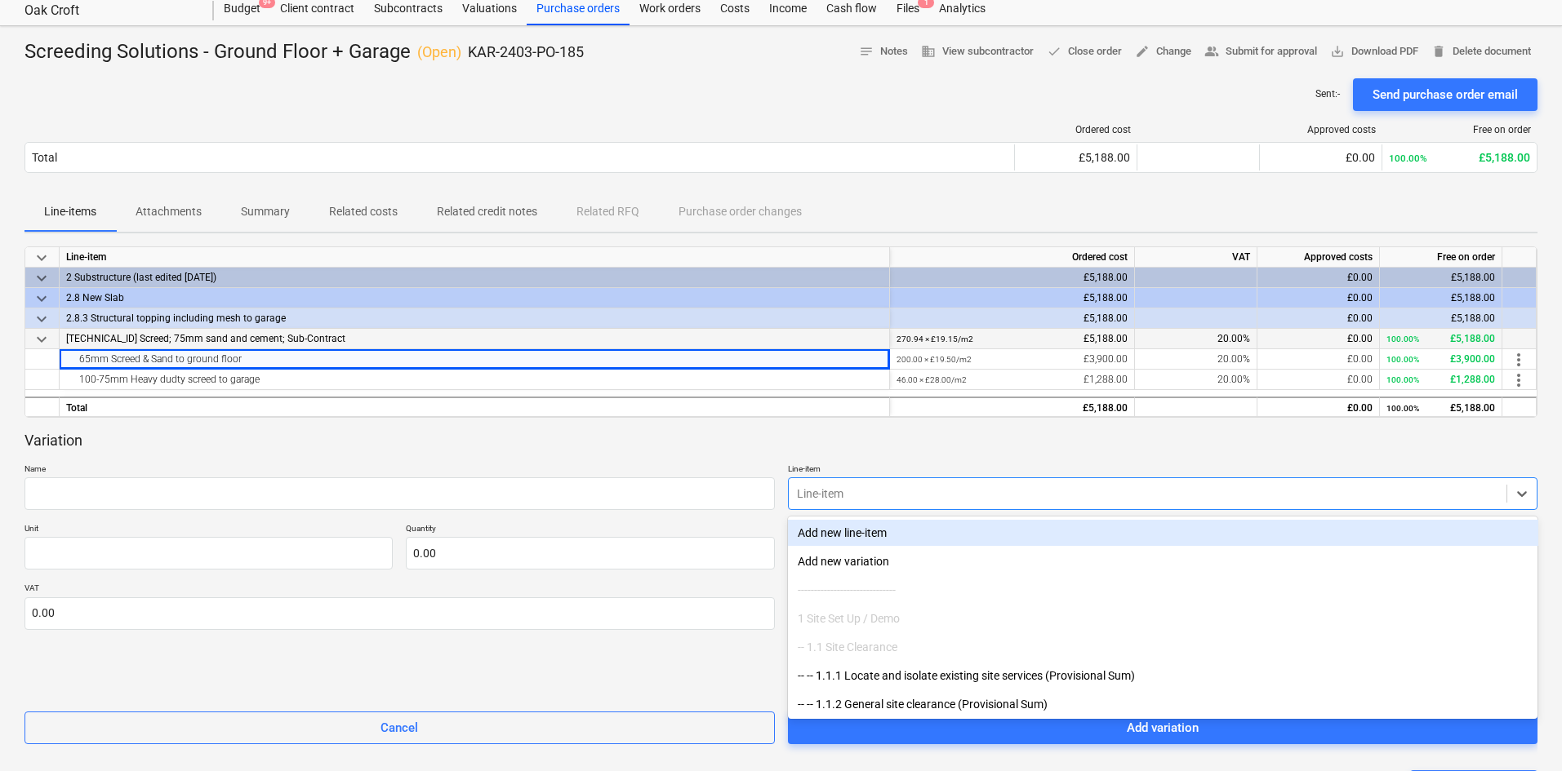
paste input "65mm Screed & Sand to ground floor"
type input "65mm Screed & Sand to ground floor"
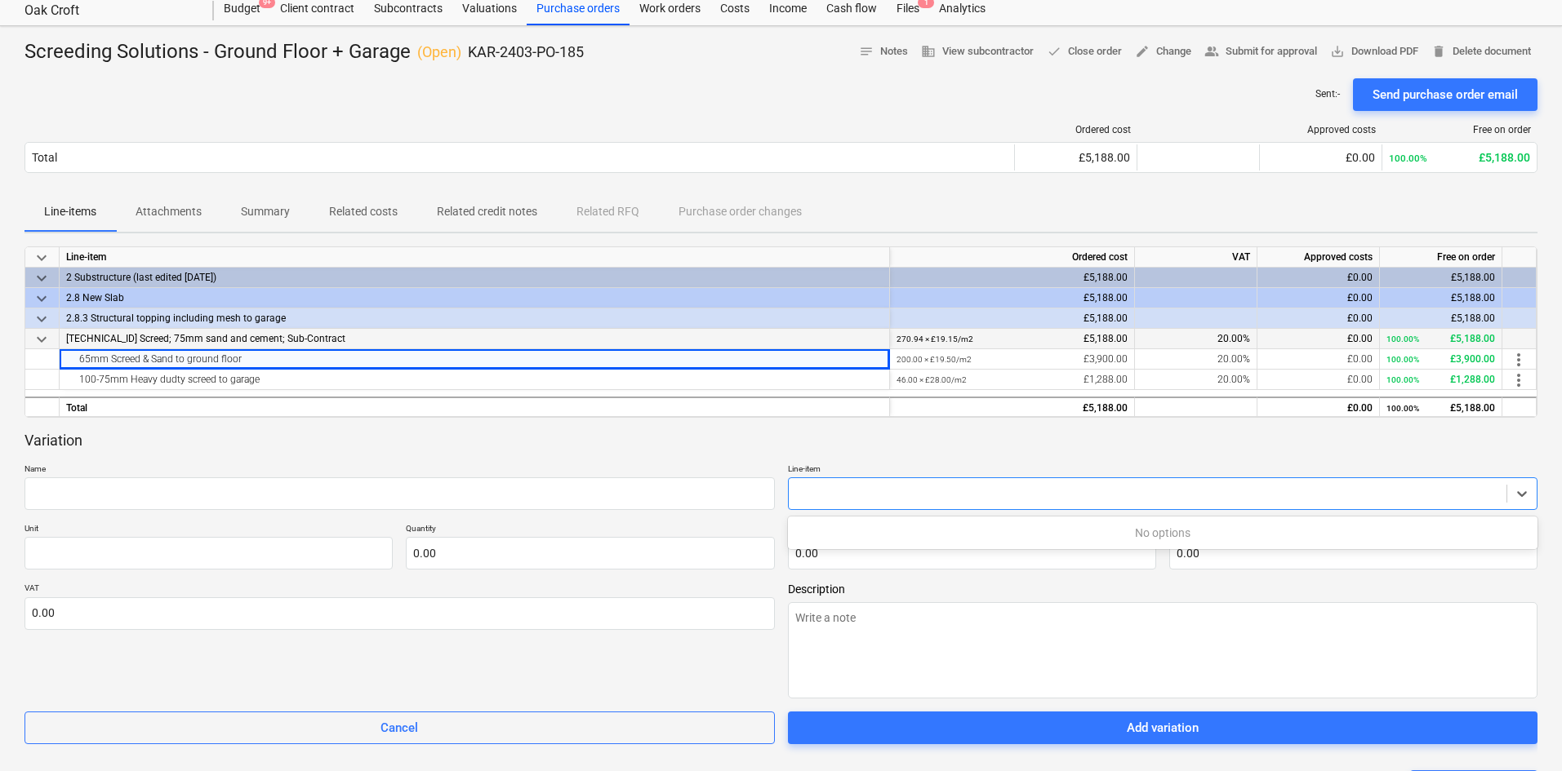
click at [1087, 491] on div at bounding box center [1148, 494] width 702 height 16
click at [1253, 490] on icon at bounding box center [1521, 494] width 16 height 16
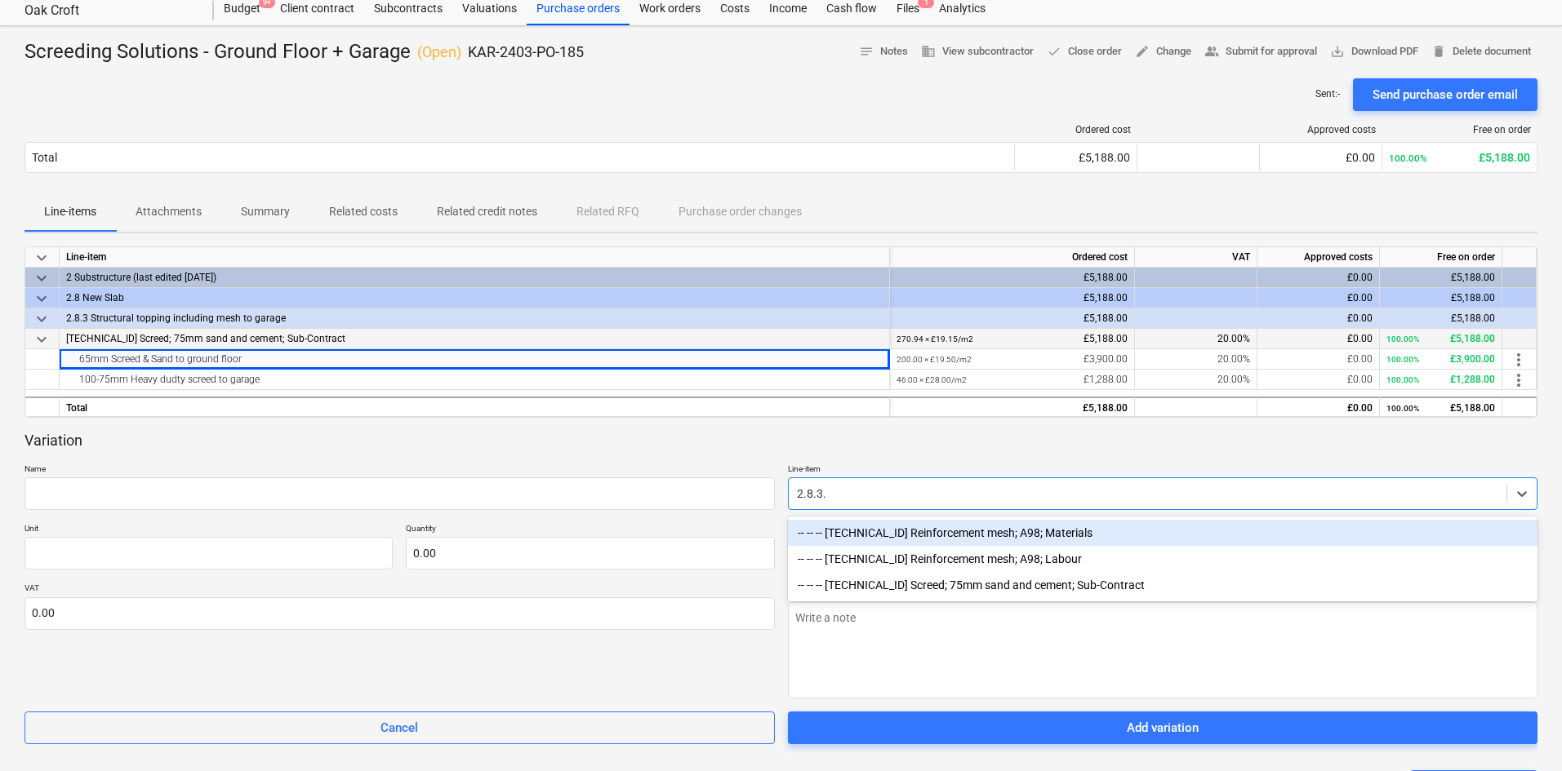
type input "2.8.3.3"
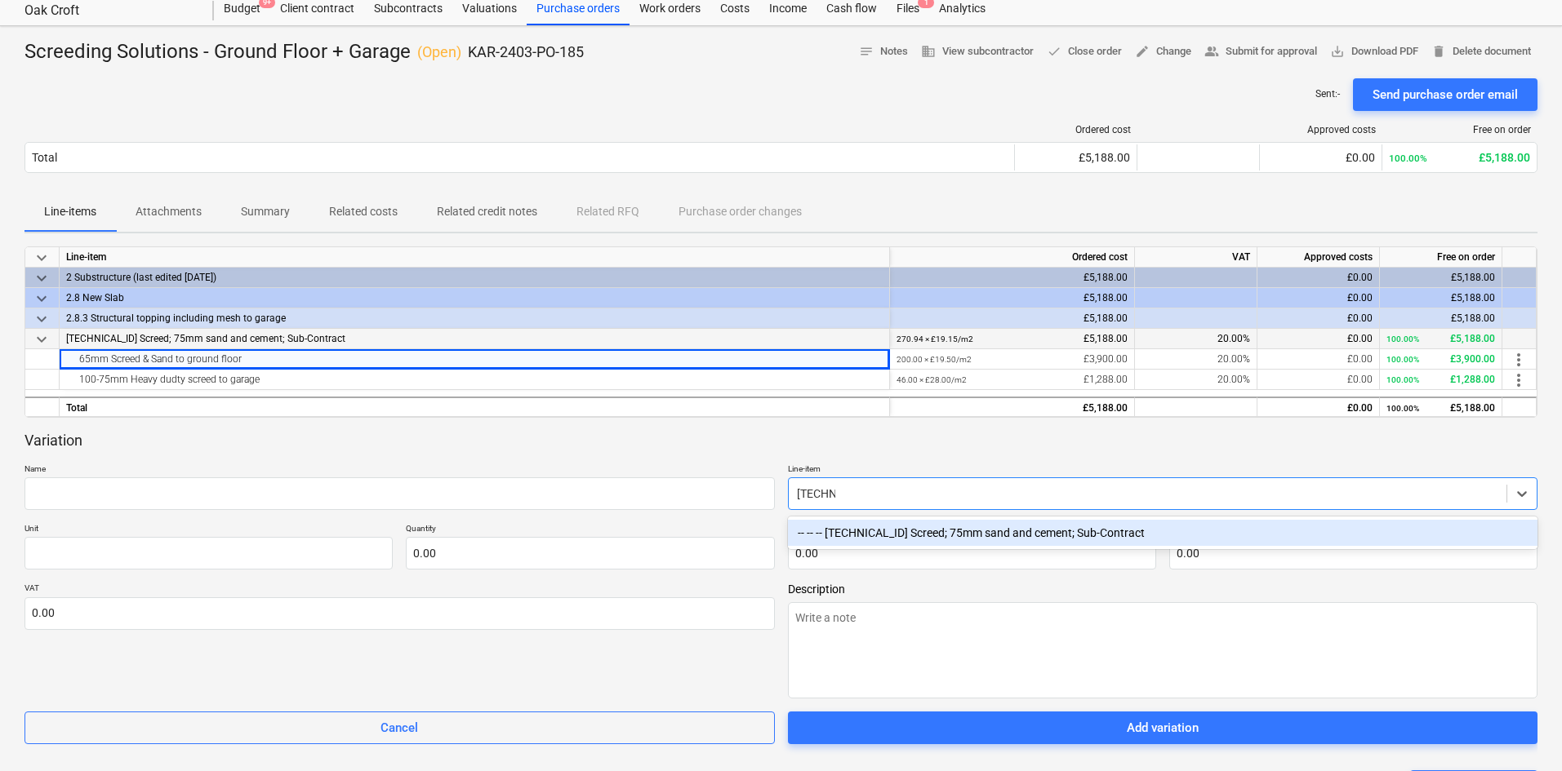
type textarea "x"
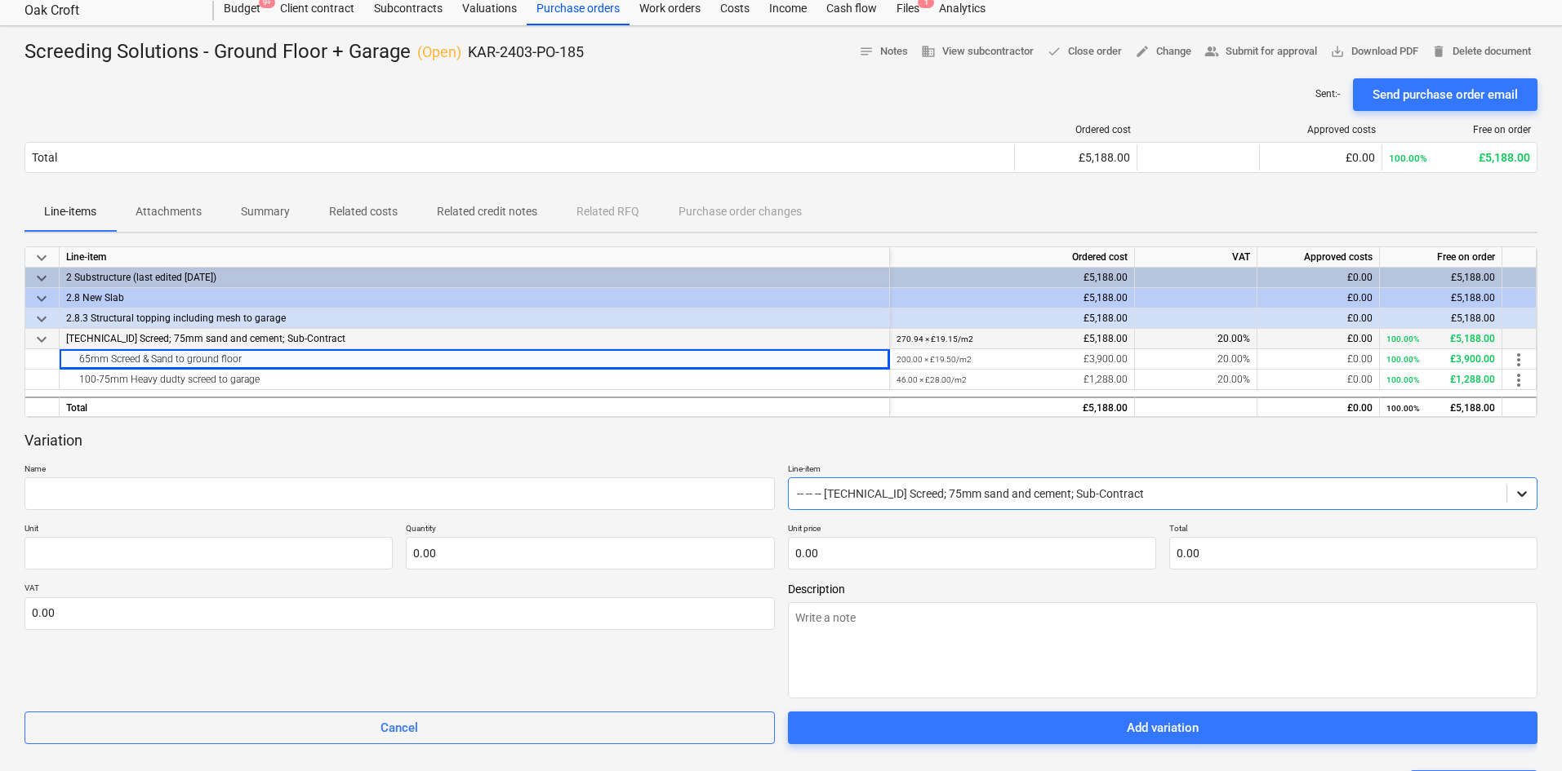
click at [1253, 496] on icon at bounding box center [1521, 494] width 16 height 16
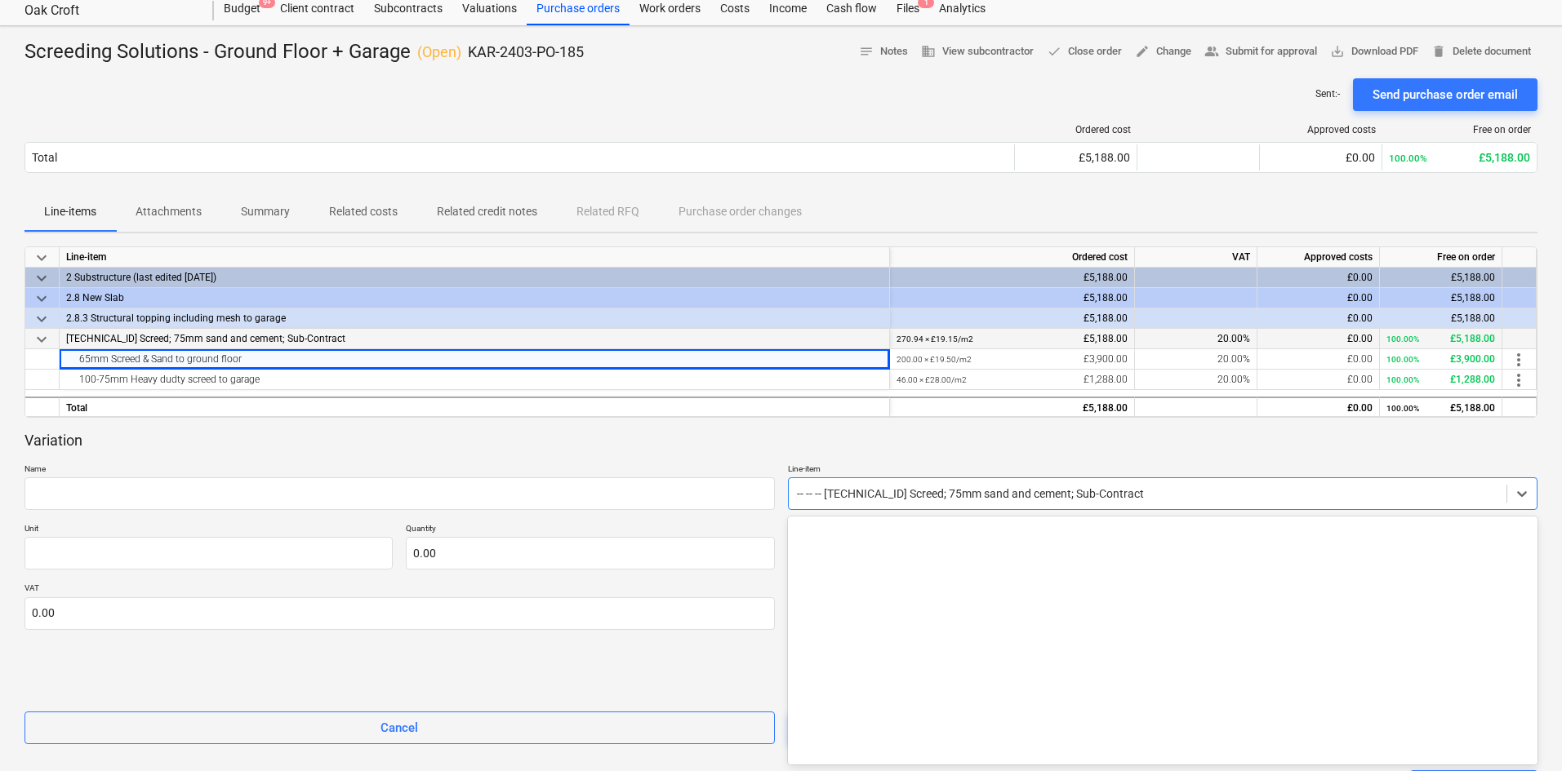
scroll to position [1000, 0]
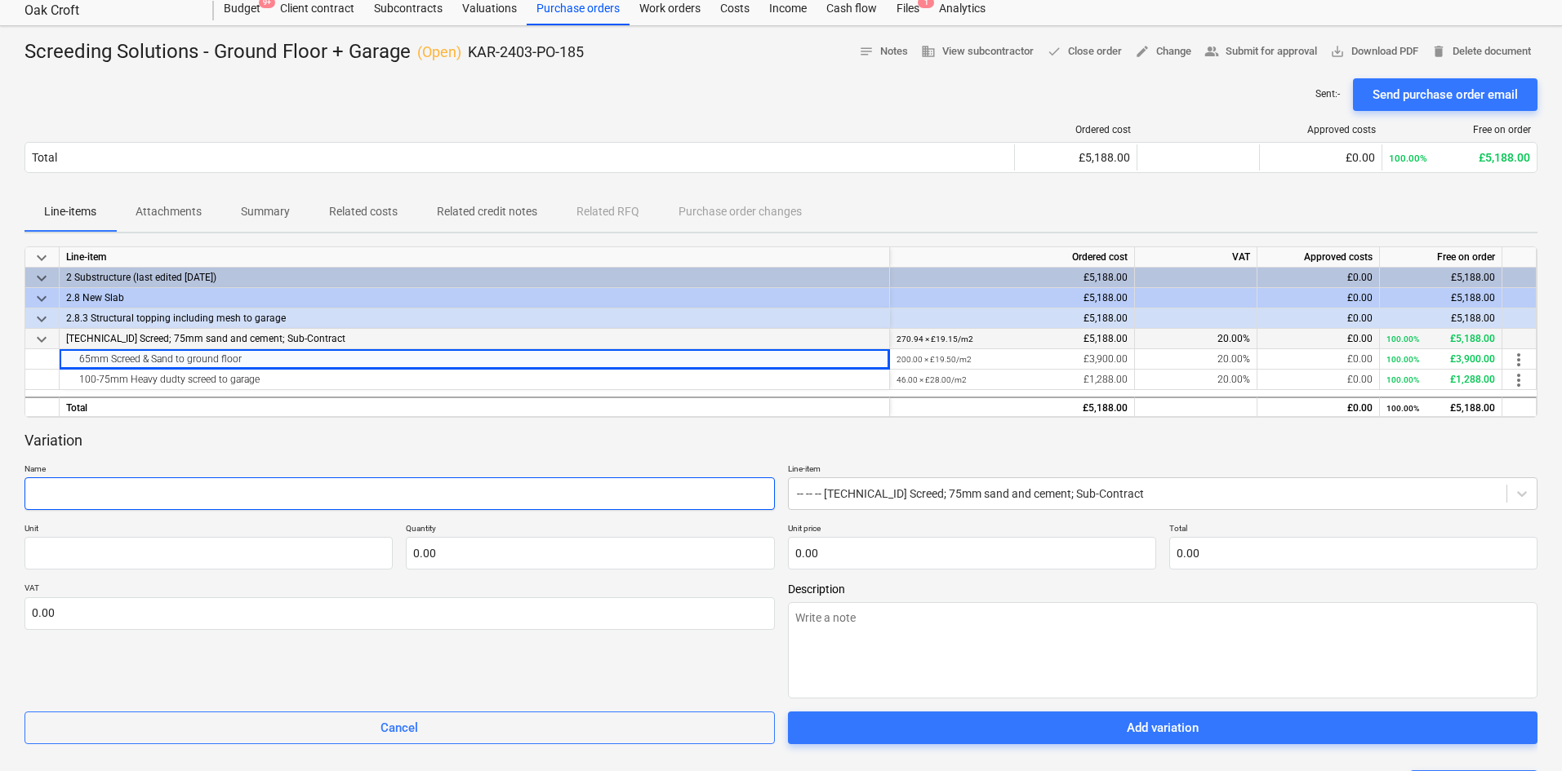
click at [316, 496] on input "text" at bounding box center [399, 494] width 750 height 33
drag, startPoint x: 237, startPoint y: 362, endPoint x: 47, endPoint y: 363, distance: 190.2
click at [0, 0] on div "65mm Screed & Sand to ground floor 200.00 × £19.50 / m2 £3,900.00 20.00% £0.00 …" at bounding box center [0, 0] width 0 height 0
copy div "65mm Screed & Sand to ground floor"
click at [189, 495] on input "text" at bounding box center [399, 494] width 750 height 33
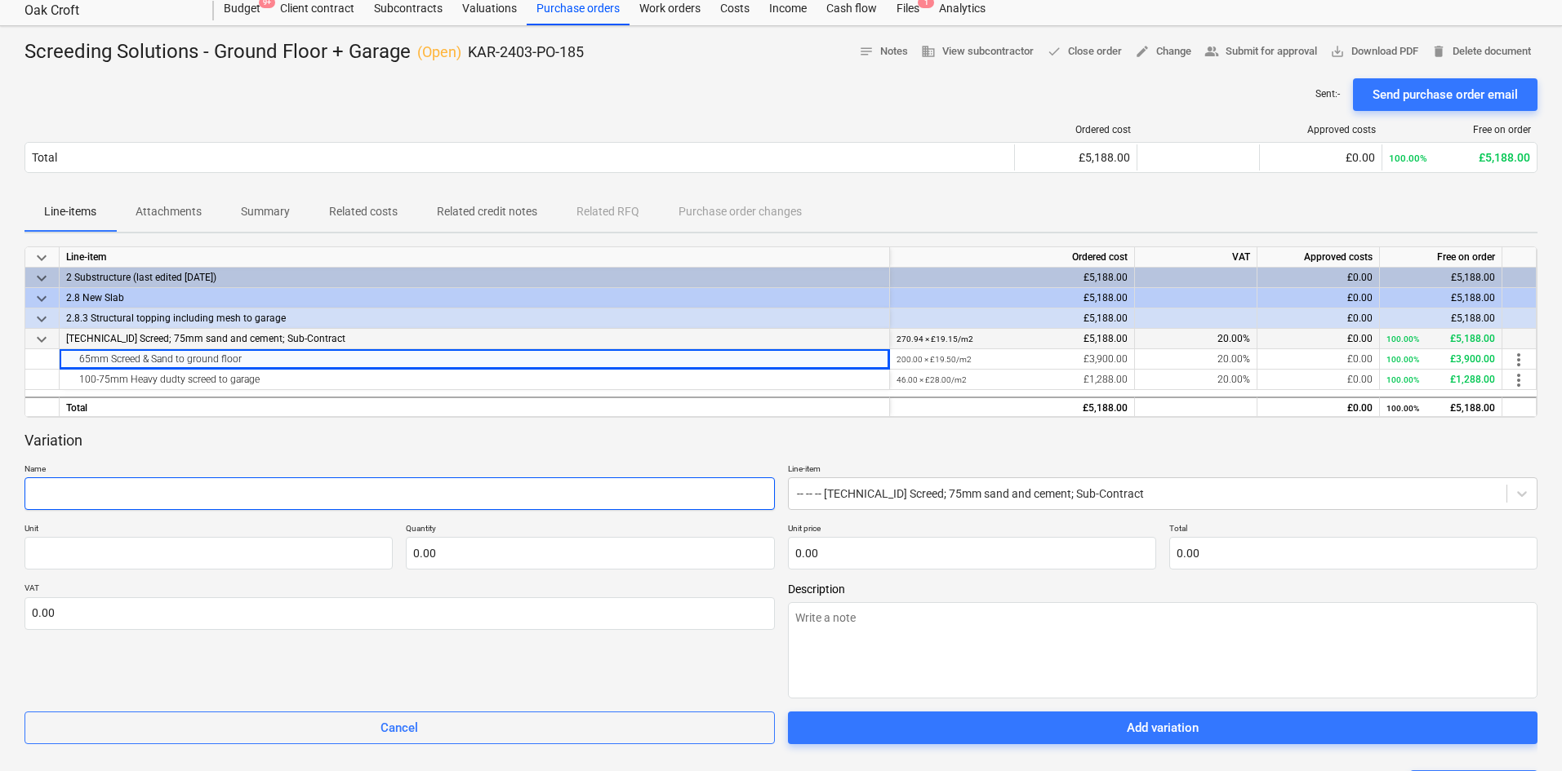
paste input "65mm Screed & Sand to ground floor"
type textarea "x"
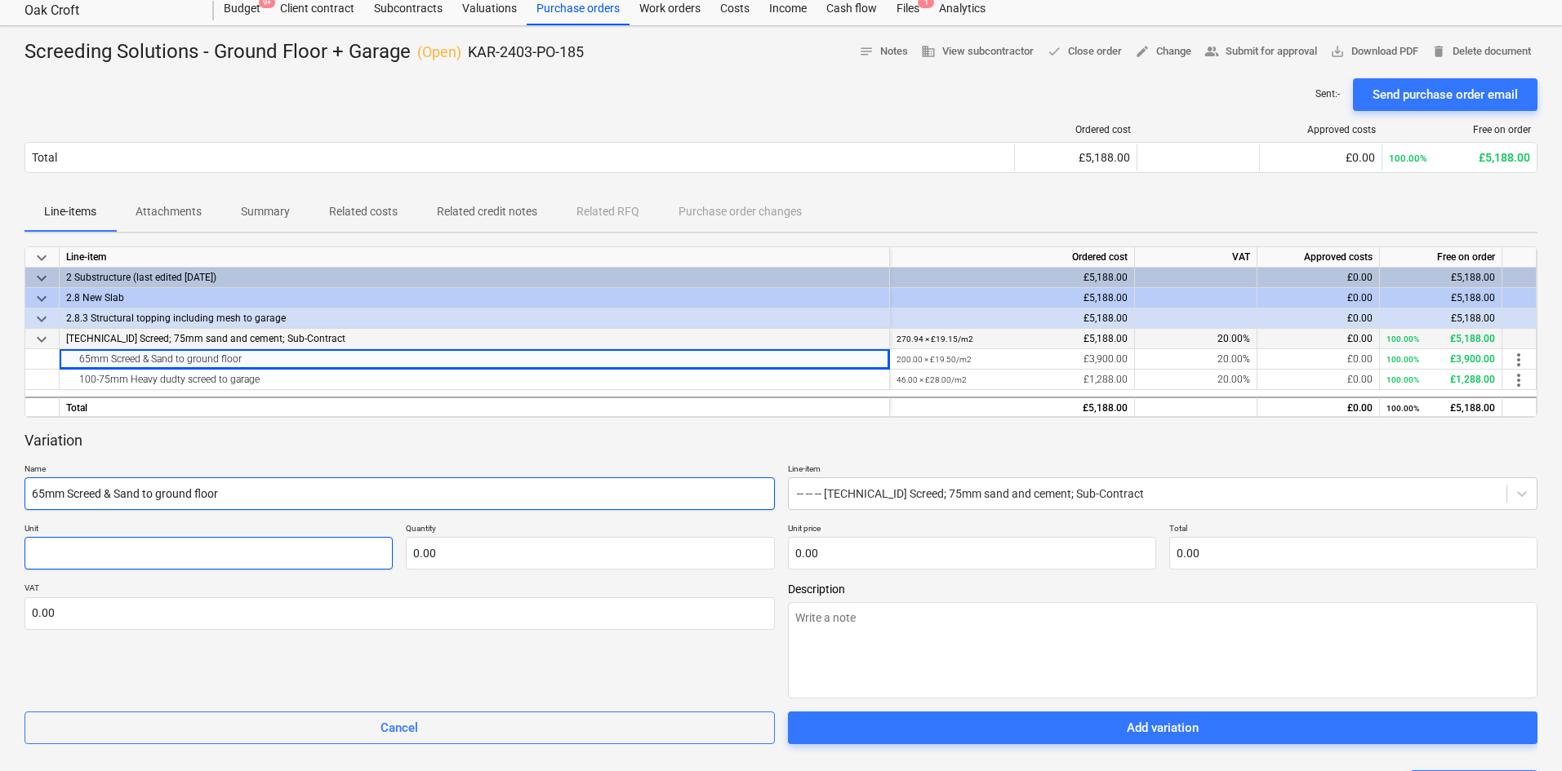
type input "65mm Screed & Sand to ground floor"
click at [247, 552] on input "text" at bounding box center [208, 553] width 368 height 33
type textarea "x"
type input "m"
type textarea "x"
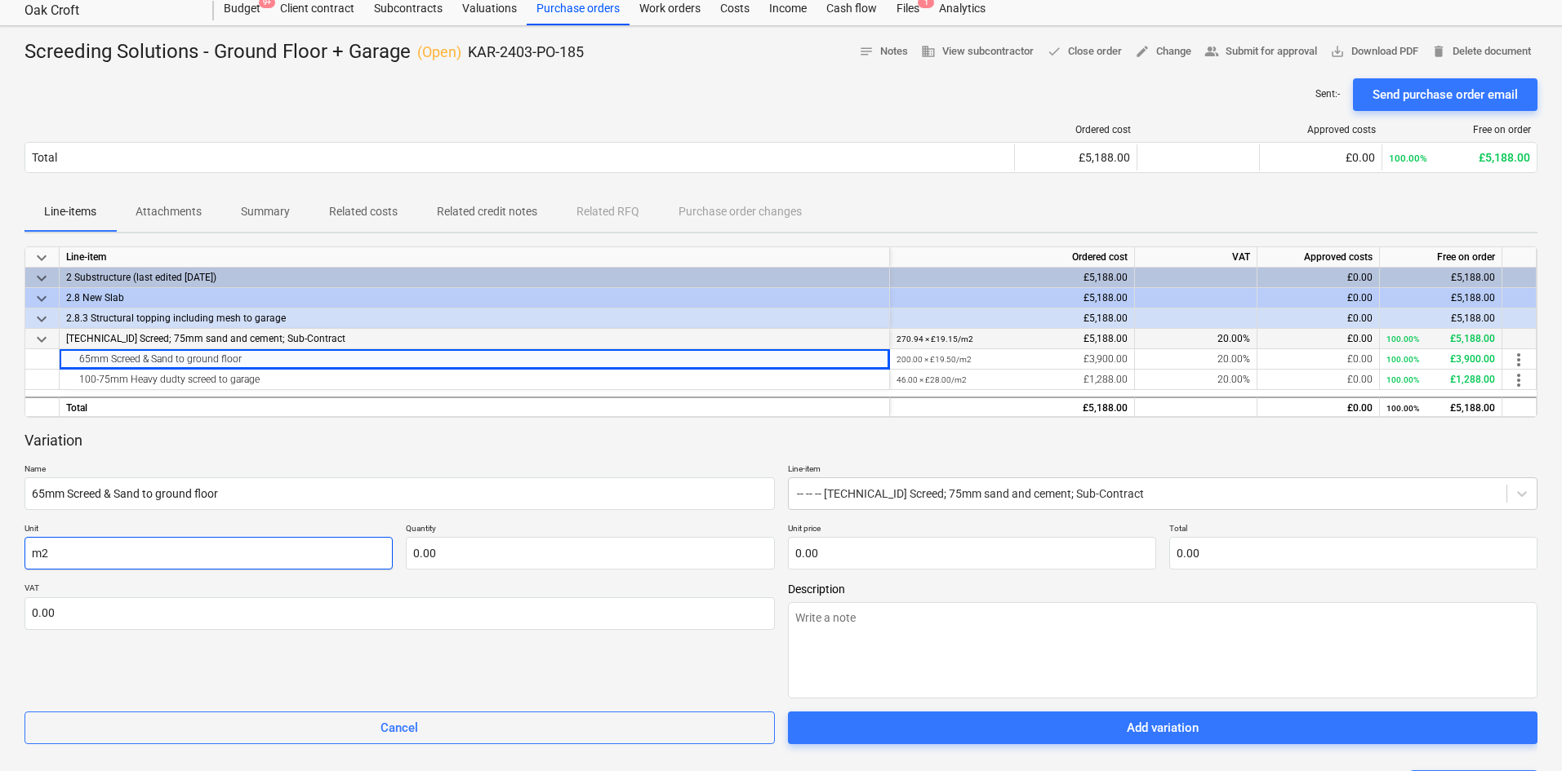
type input "m2"
type textarea "x"
type input "7.00"
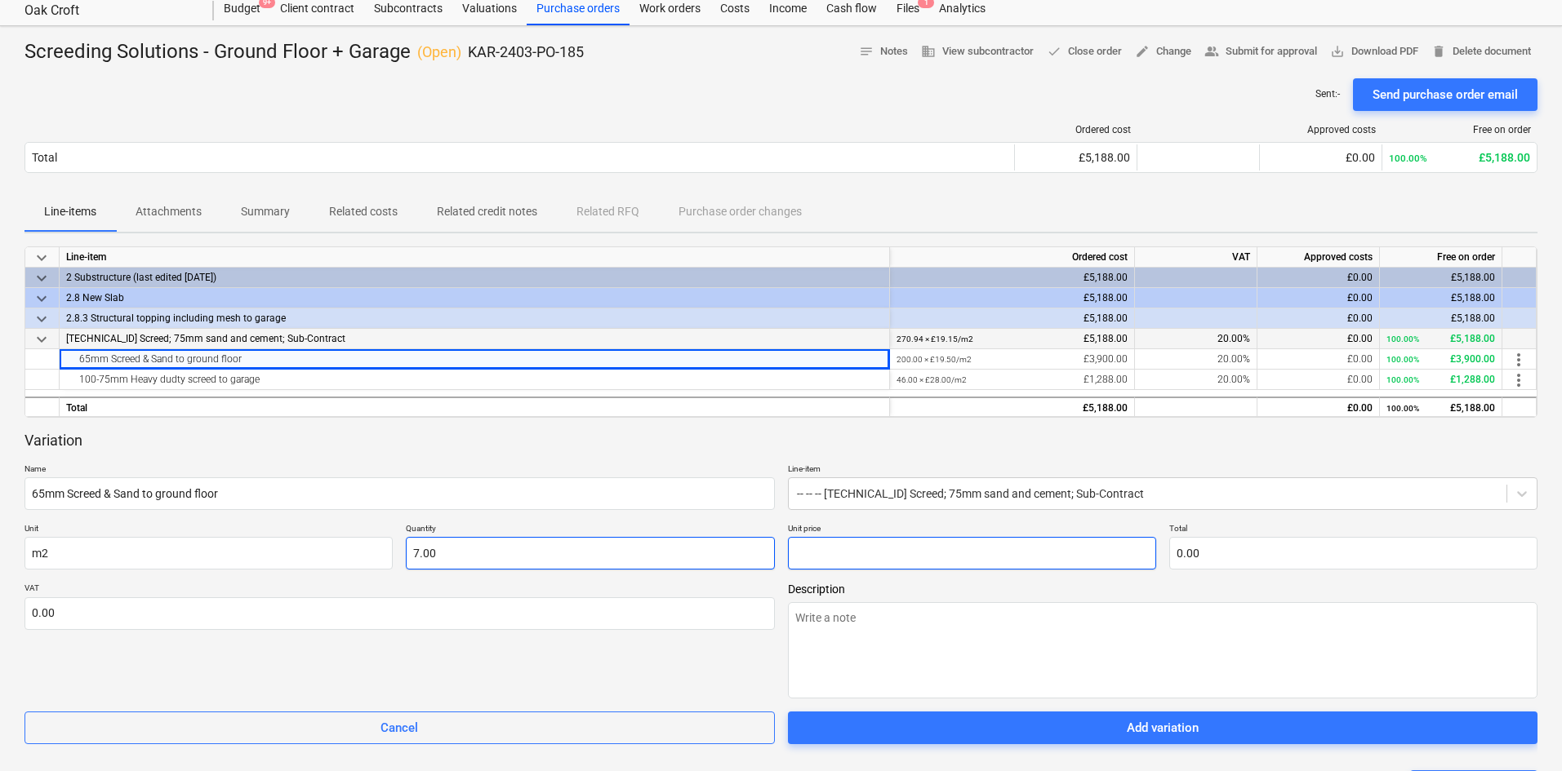
type textarea "x"
type input "1"
type input "7.00"
type textarea "x"
type input "19"
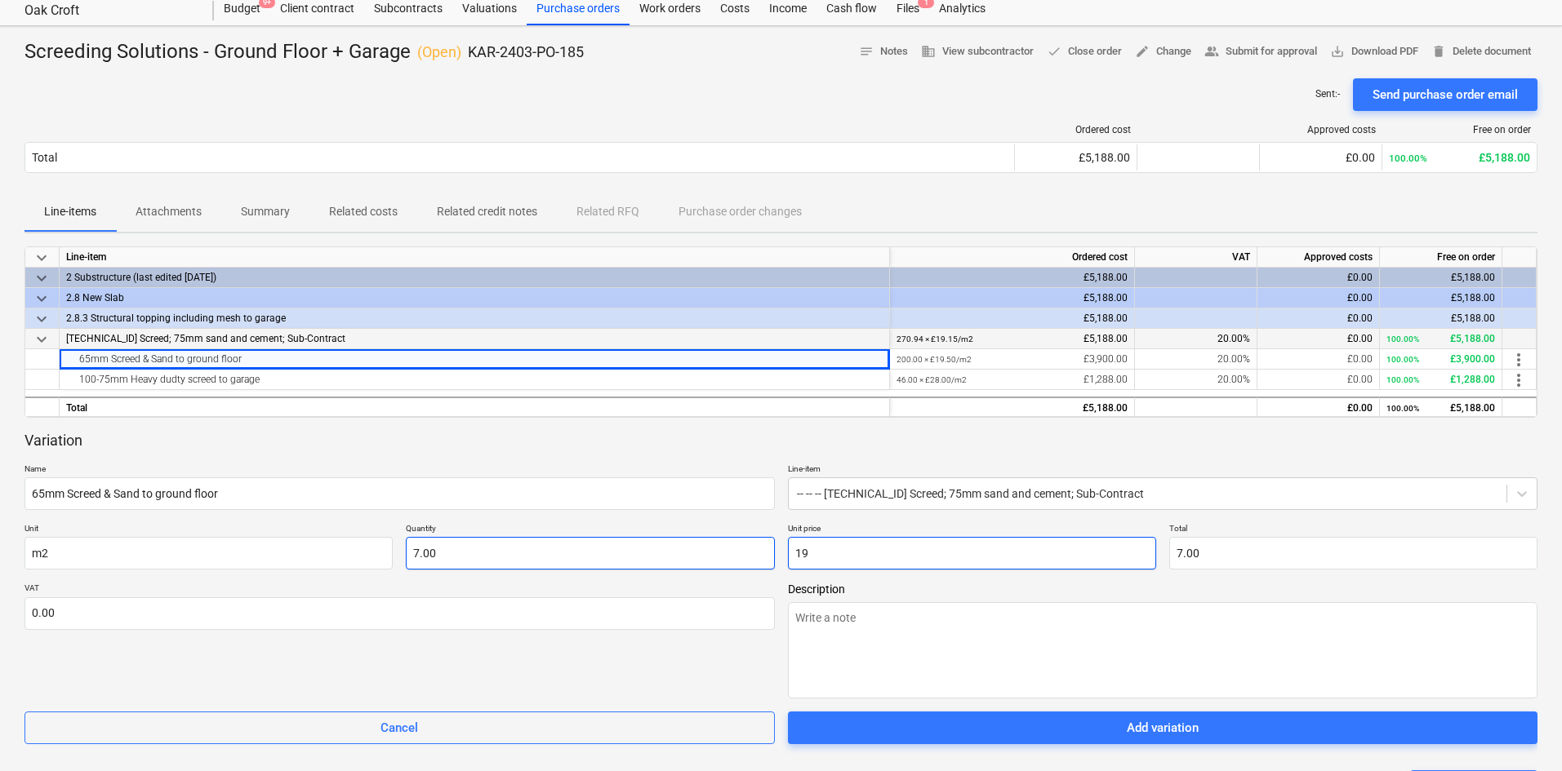
type input "133.00"
type textarea "x"
type input "19."
type textarea "x"
type input "19.5"
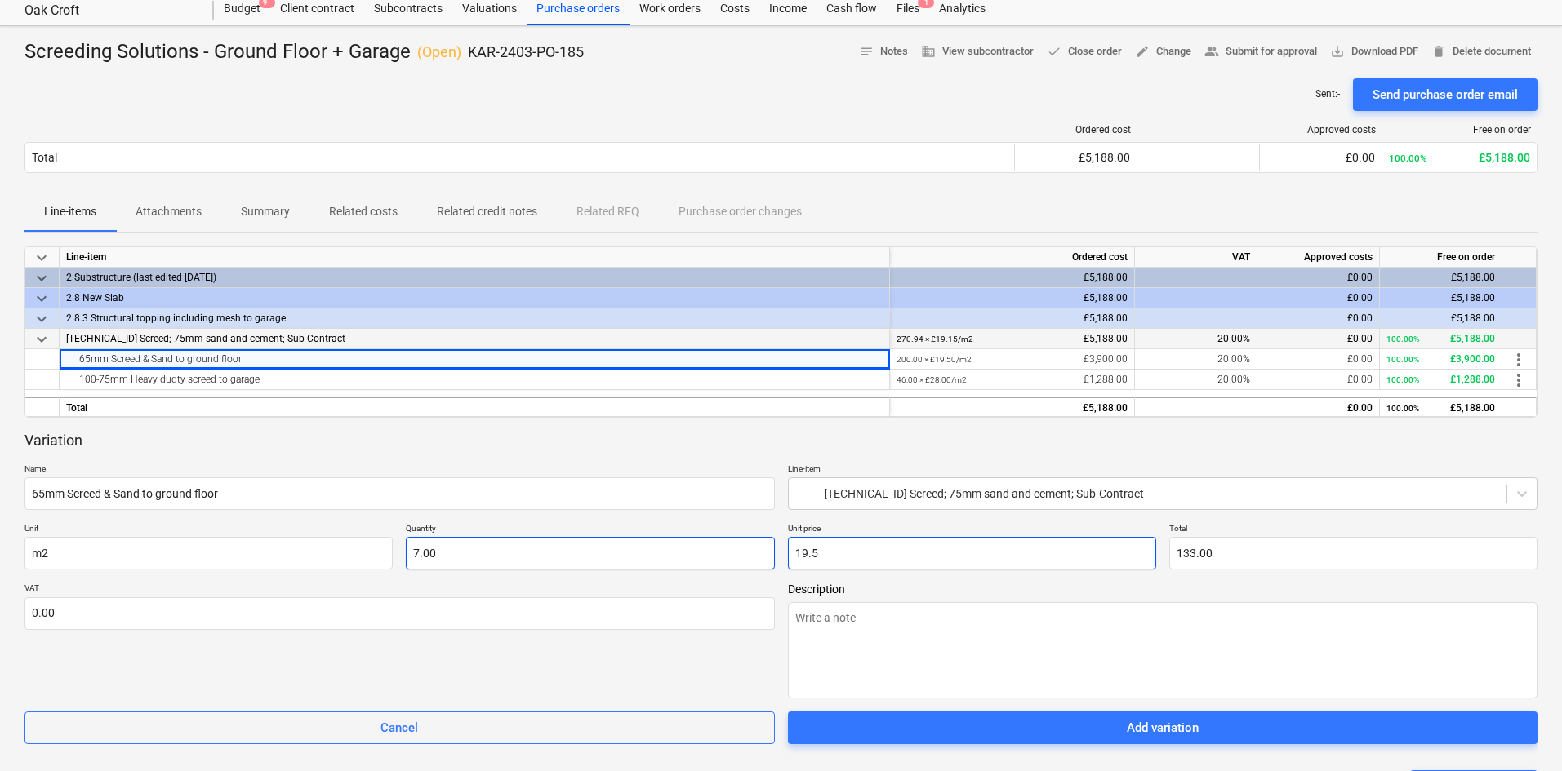
type input "136.50"
type textarea "x"
type input "19.50"
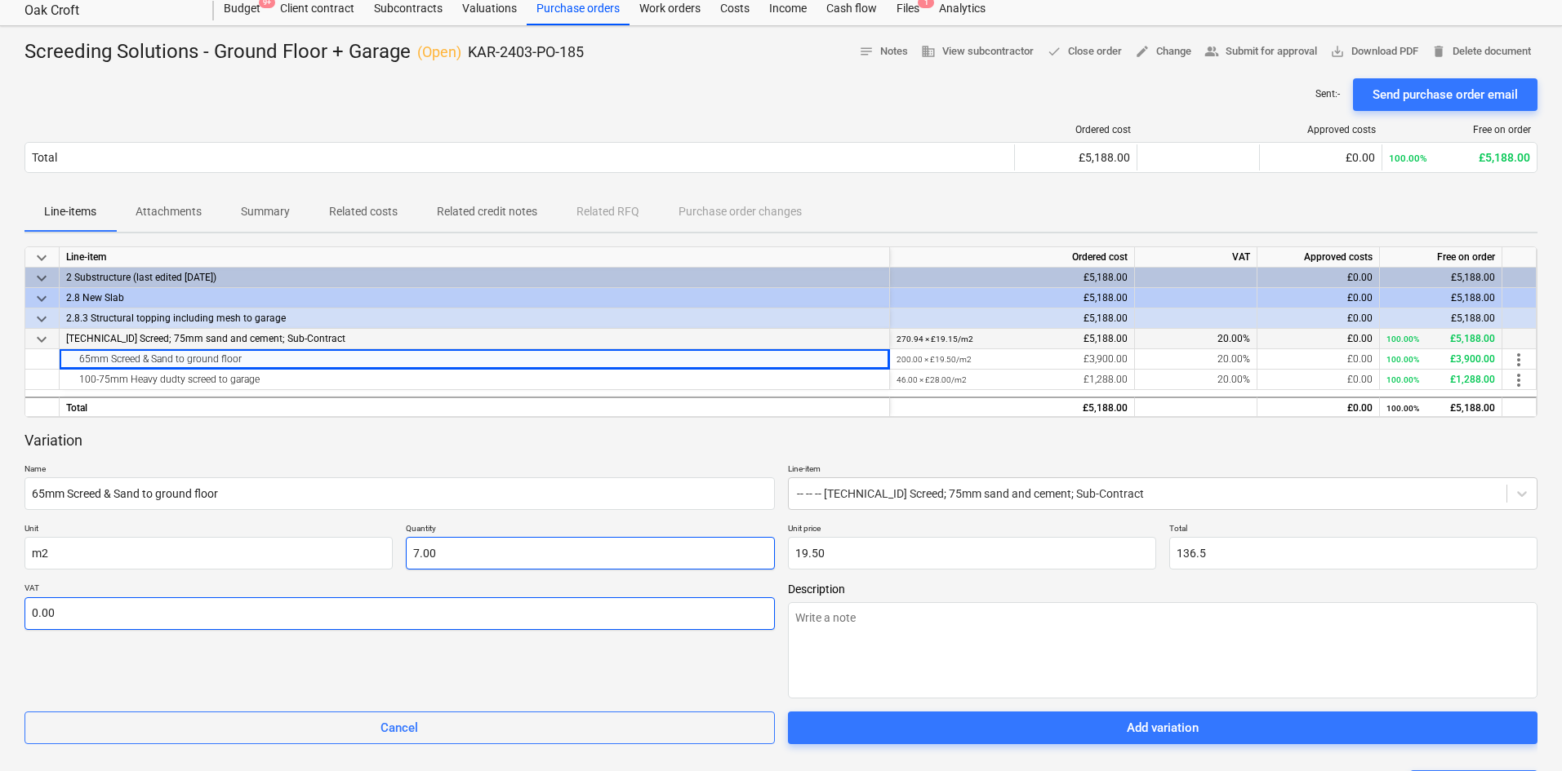
type input "136.50"
type textarea "x"
type input "2"
type textarea "x"
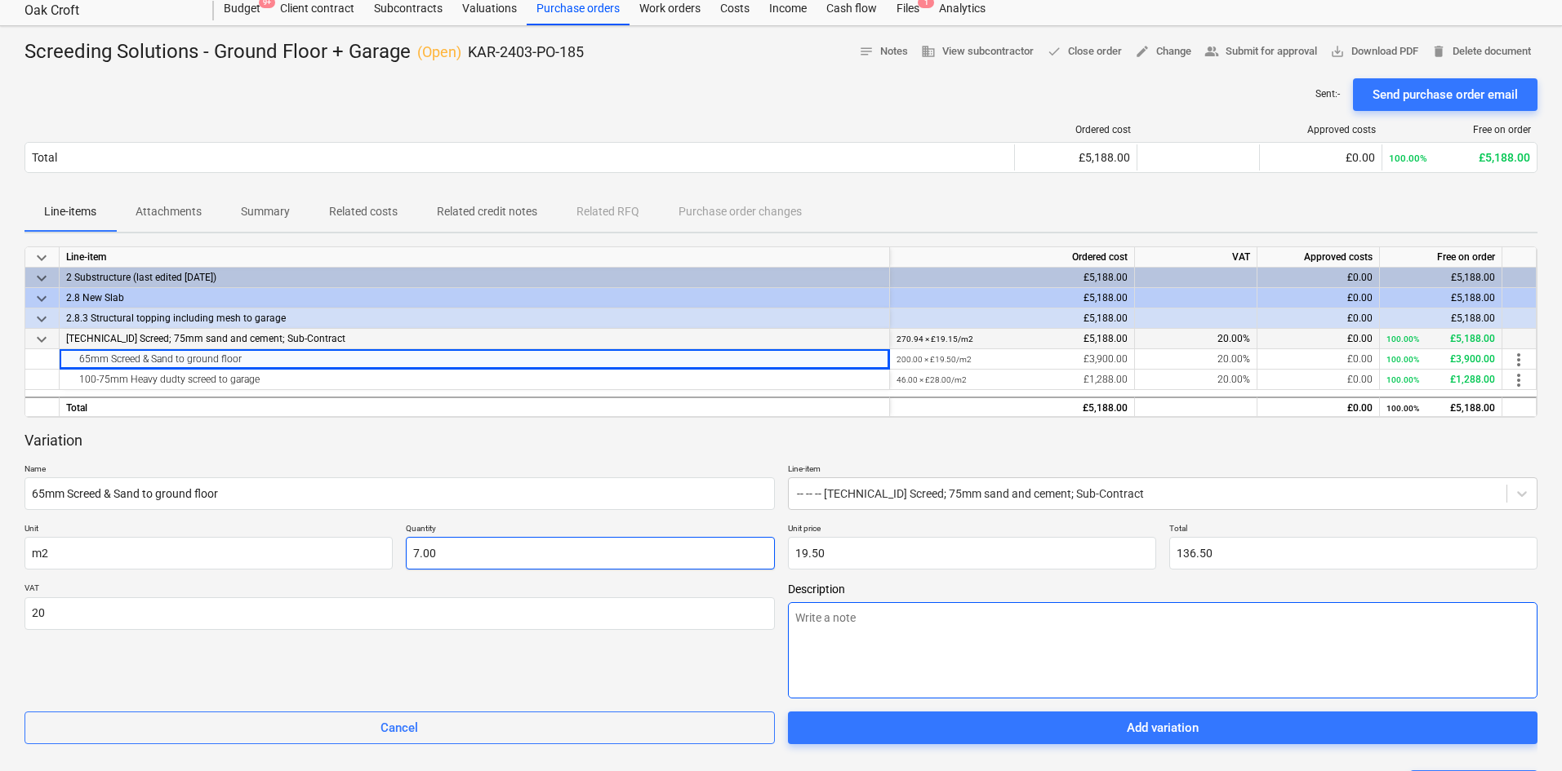
type input "20.00"
type textarea "x"
type textarea "A"
type textarea "x"
type textarea "Ad"
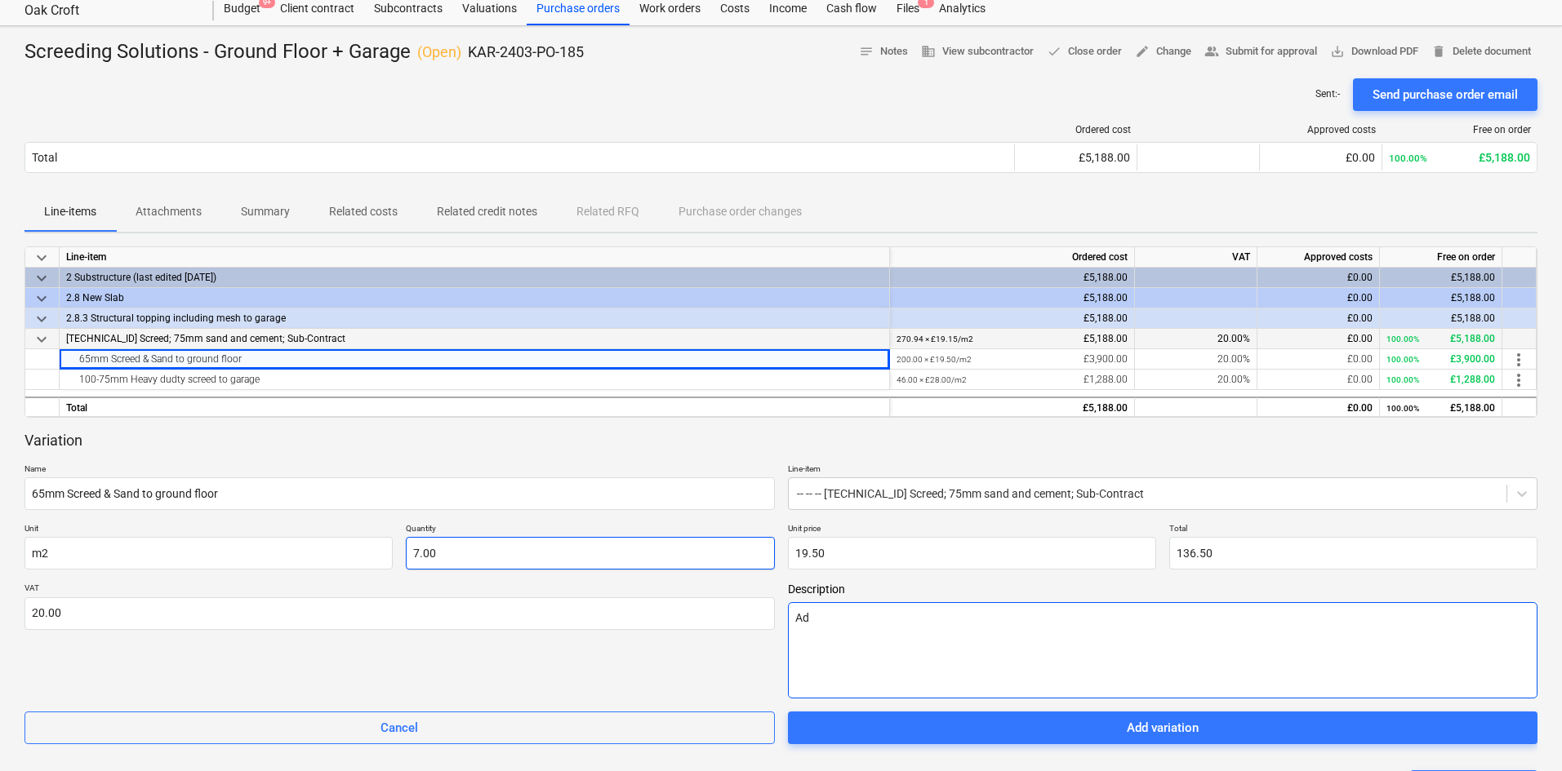
type textarea "x"
type textarea "Add"
type textarea "x"
type textarea "Adde"
type textarea "x"
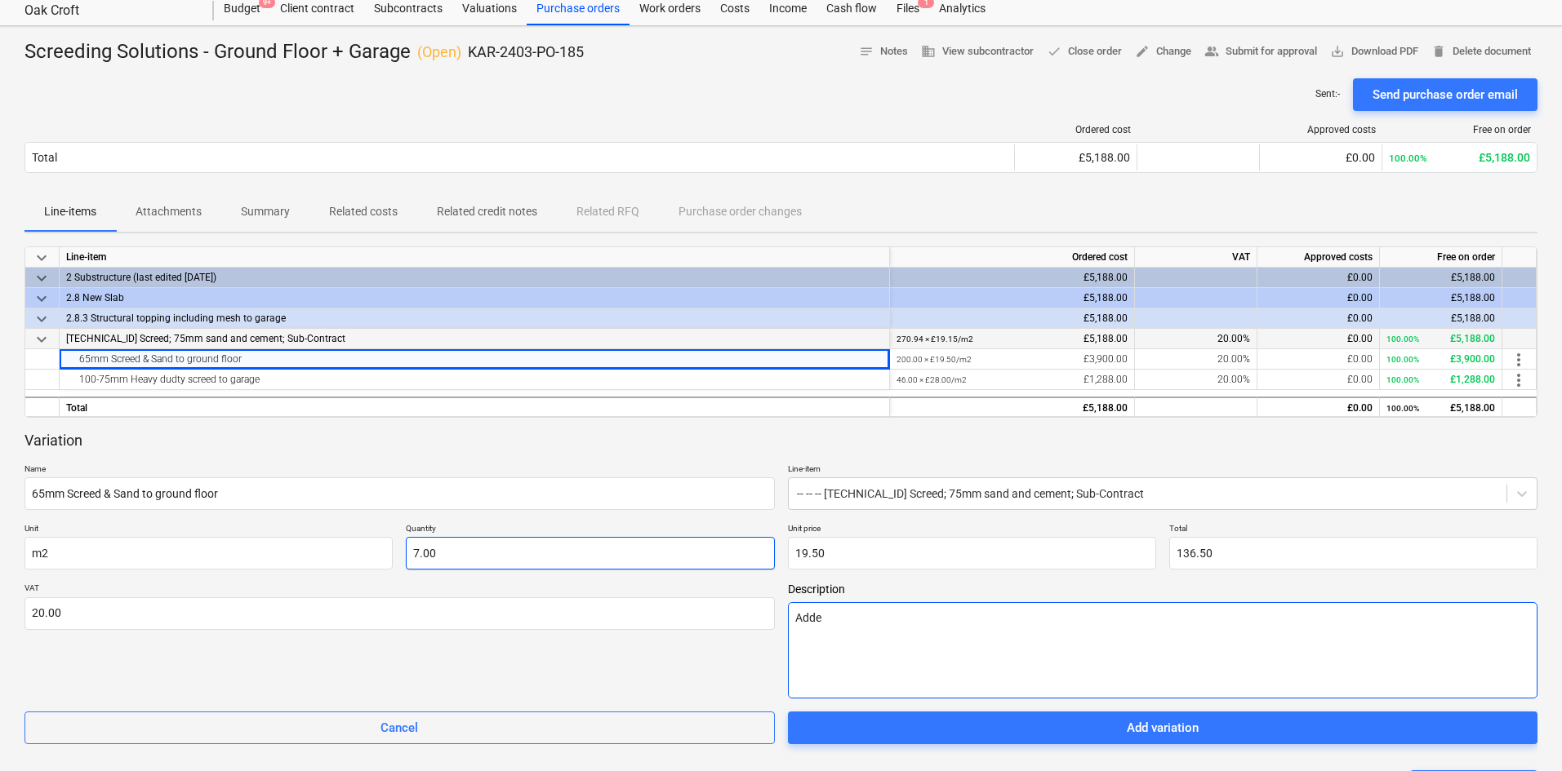
type textarea "Added"
type textarea "x"
type textarea "Added"
type textarea "x"
type textarea "Added 7"
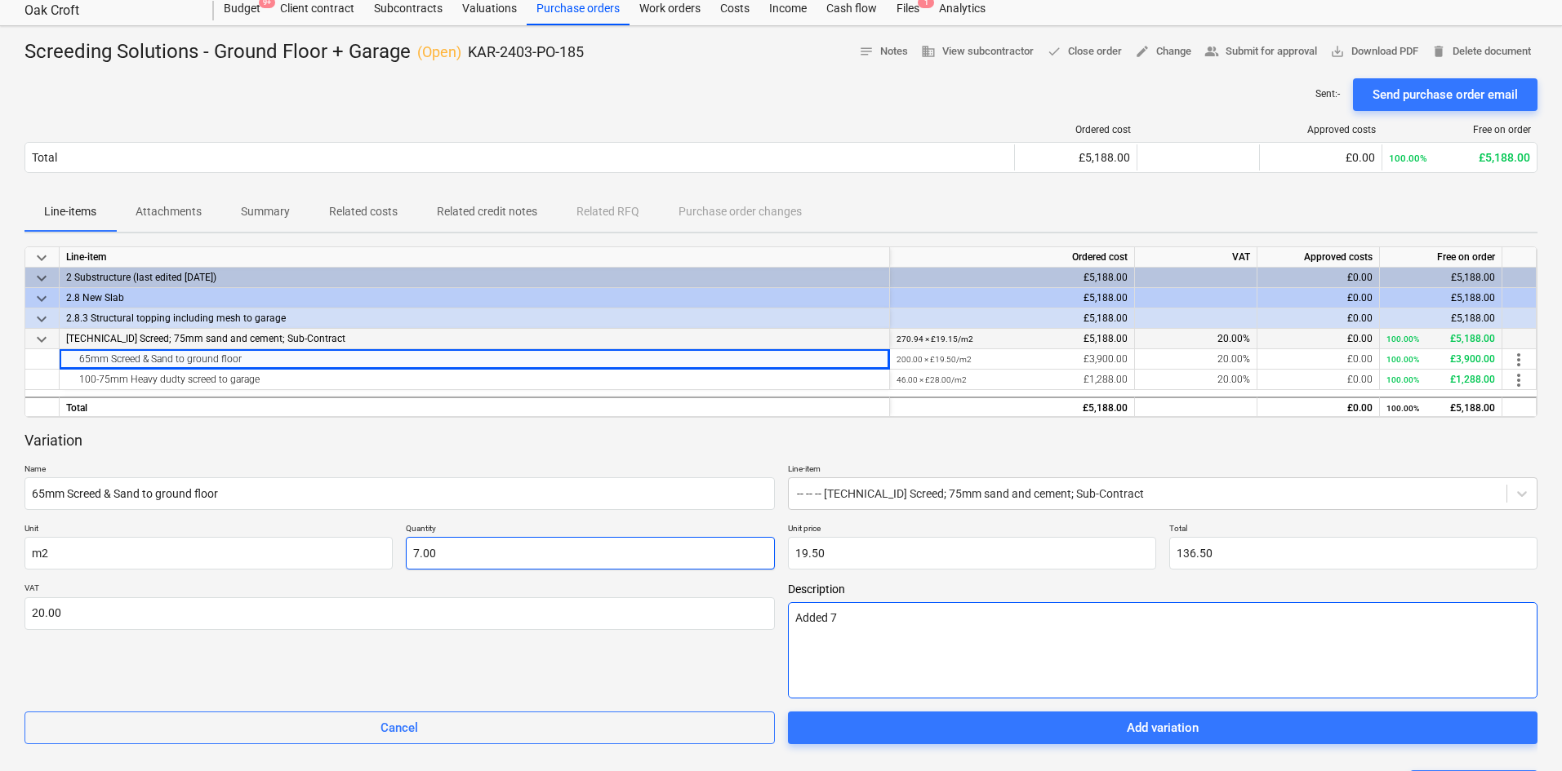
type textarea "x"
type textarea "Added 7m"
type textarea "x"
type textarea "Added 7m2"
type textarea "x"
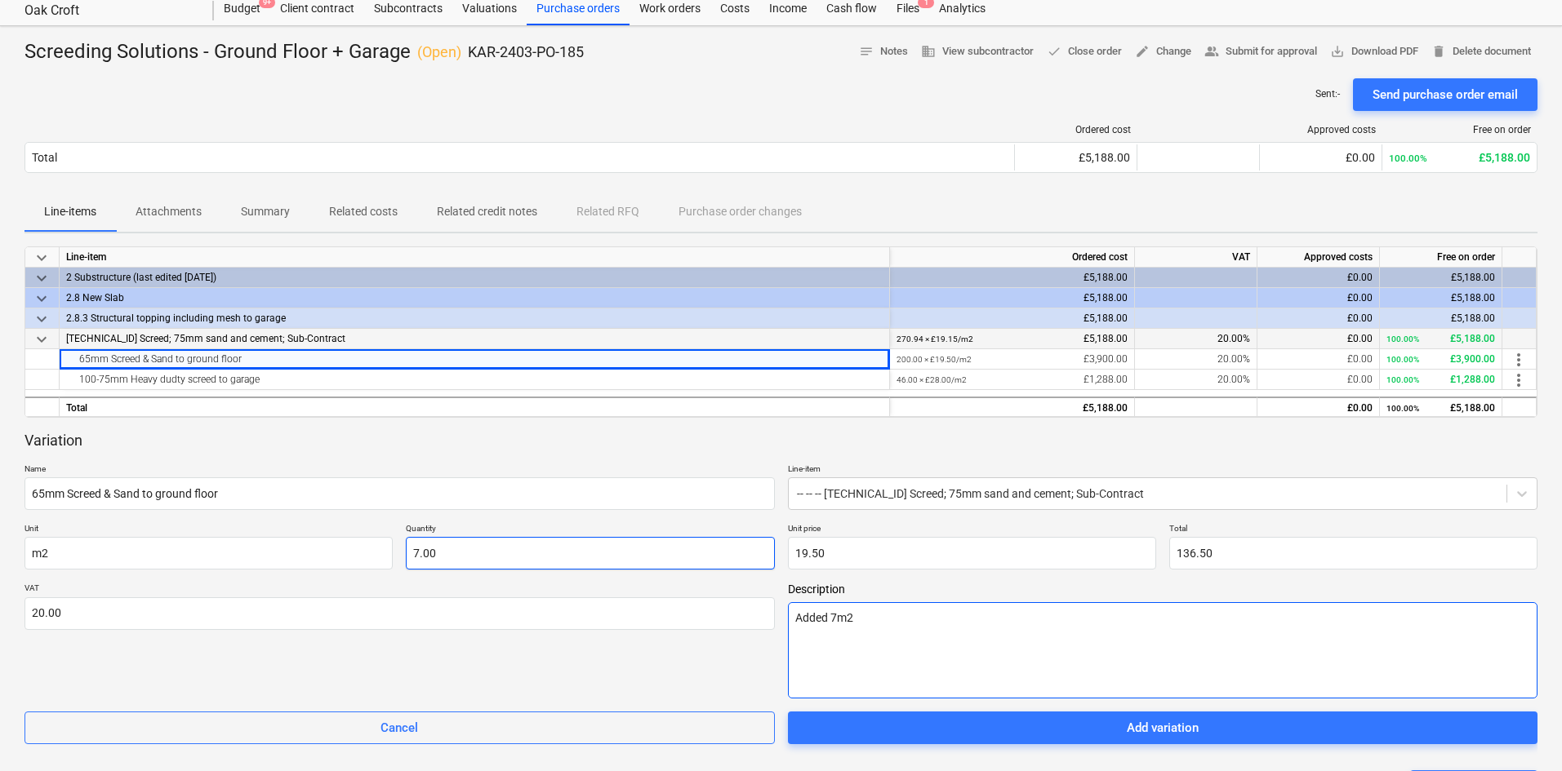
type textarea "Added 7 m2"
type textarea "x"
type textarea "Added 7 m2"
type textarea "x"
type textarea "Added 7 m2 t"
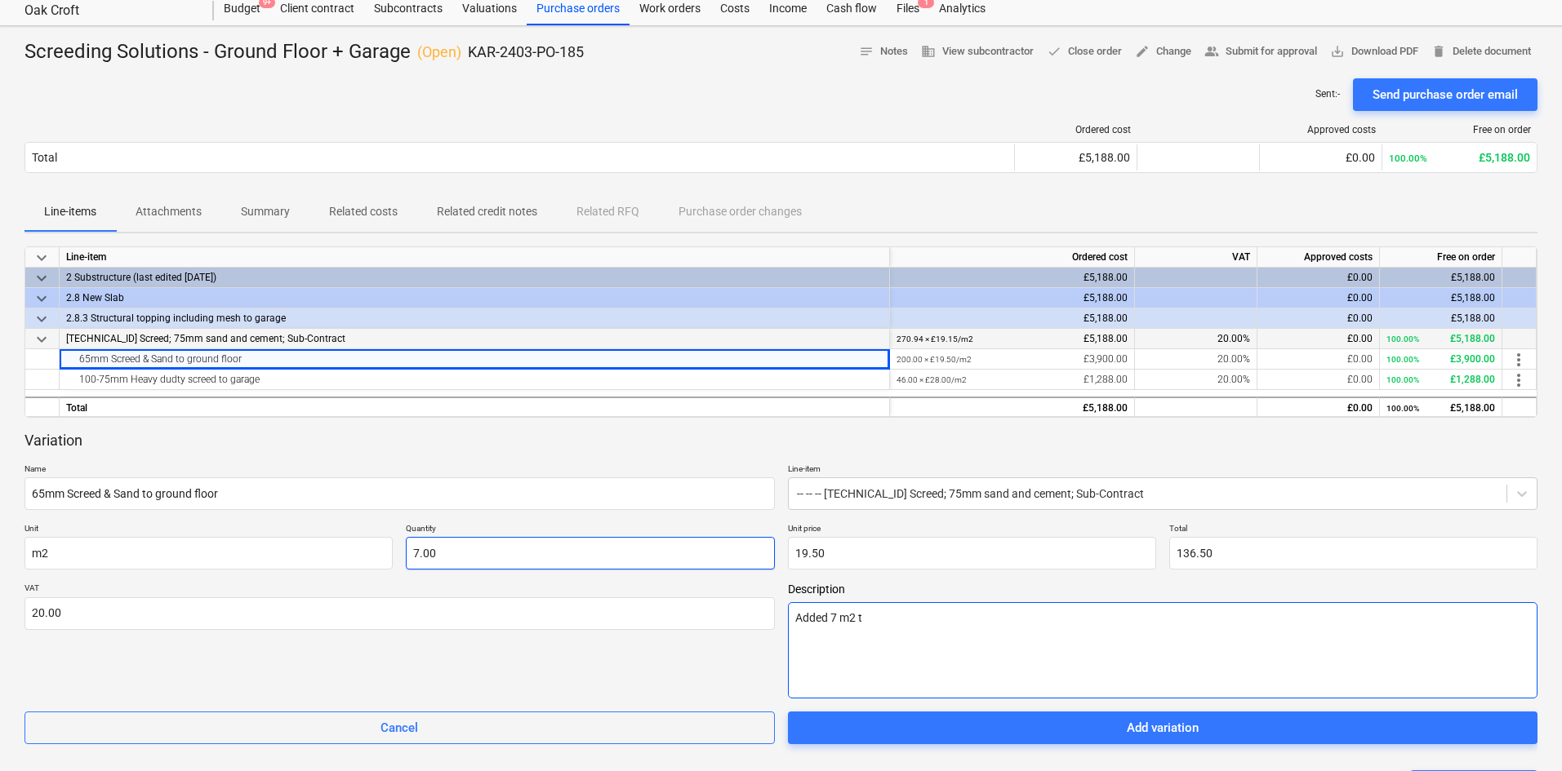
type textarea "x"
type textarea "Added 7 m2 to"
type textarea "x"
type textarea "Added 7 m2 to"
type textarea "x"
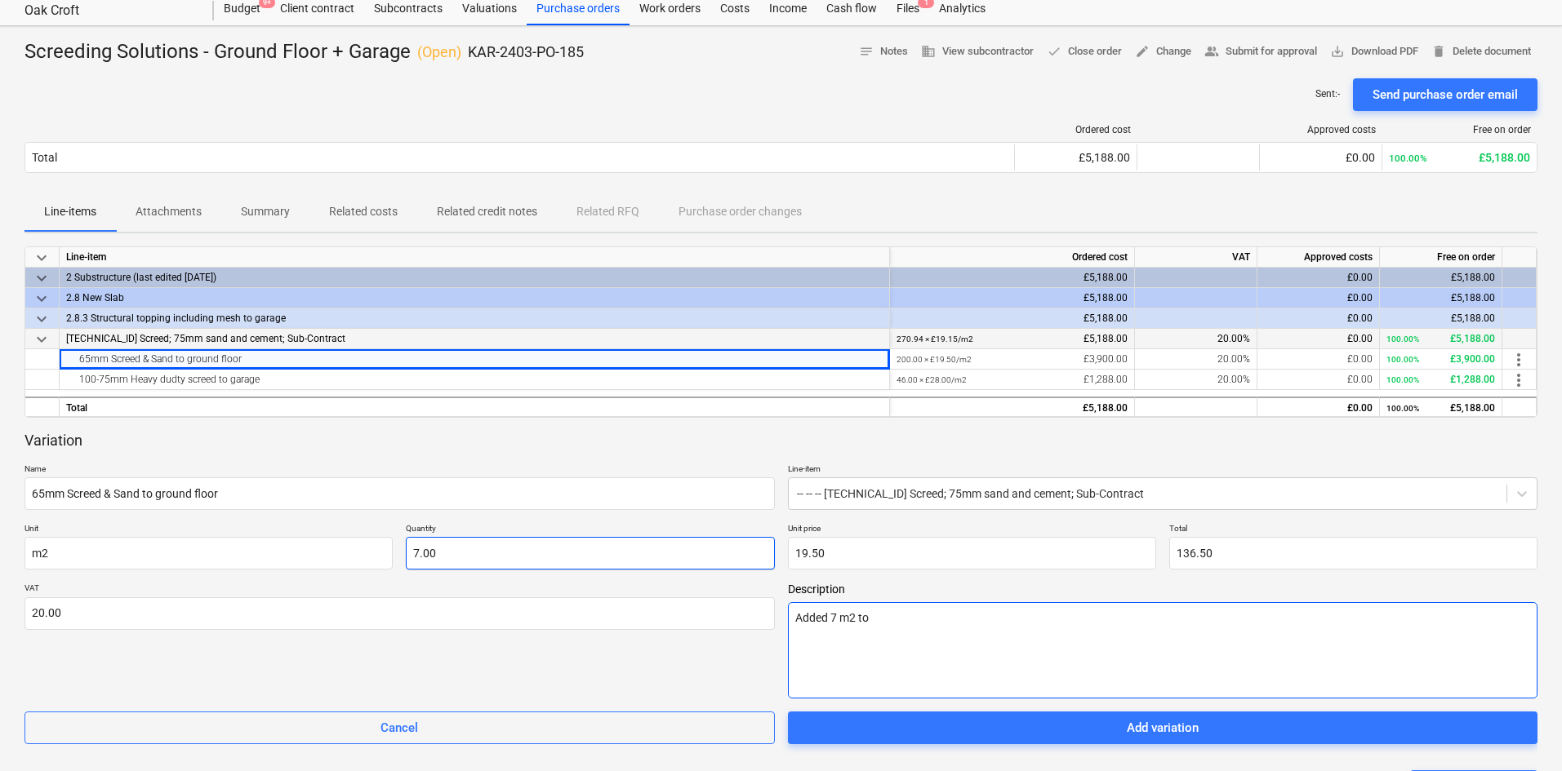
type textarea "Added 7 m2 to i"
type textarea "x"
type textarea "Added 7 m2 to in"
type textarea "x"
type textarea "Added 7 m2 to ini"
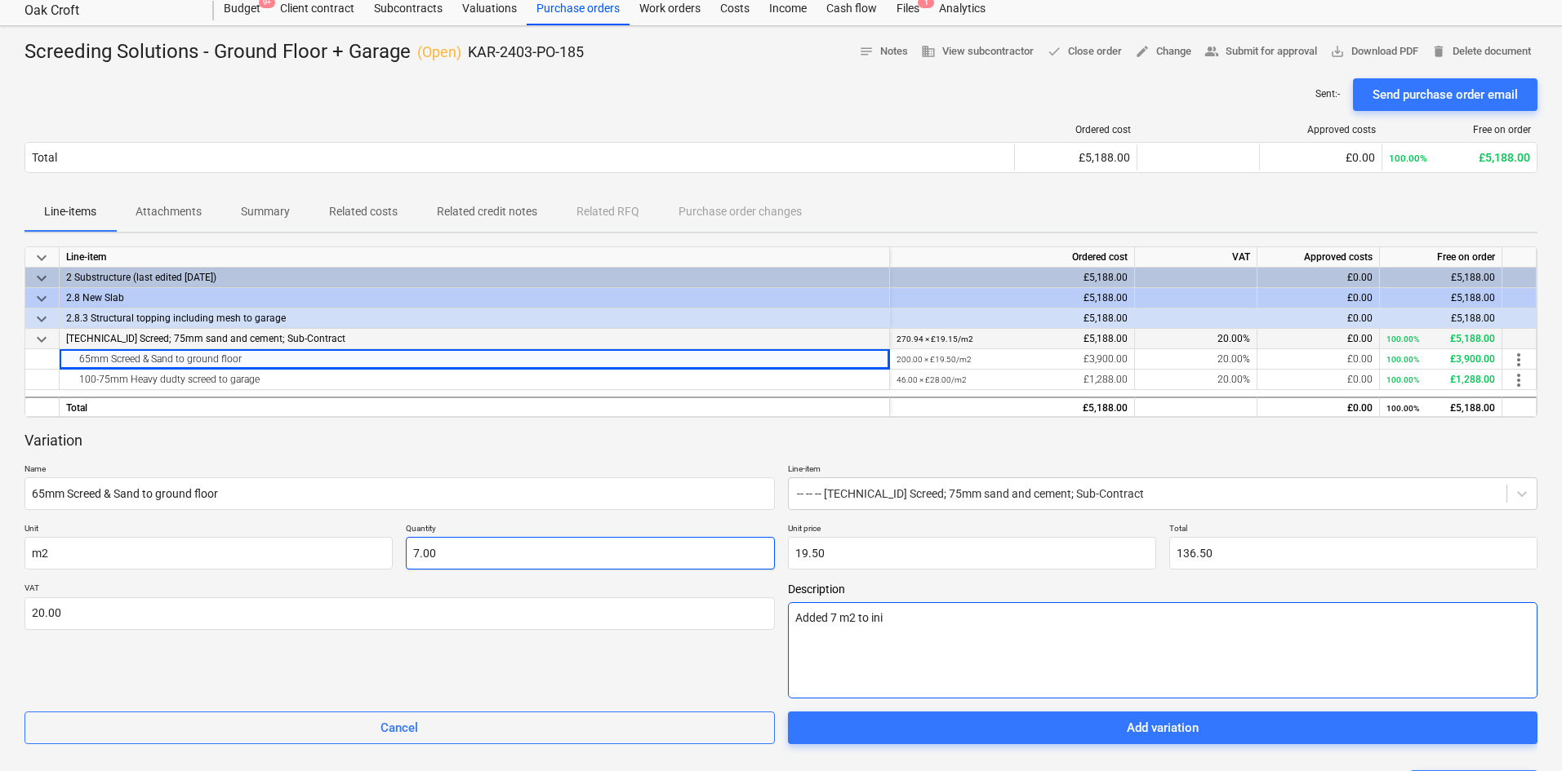
type textarea "x"
type textarea "Added 7 m2 to init"
type textarea "x"
type textarea "Added 7 m2 to initi"
type textarea "x"
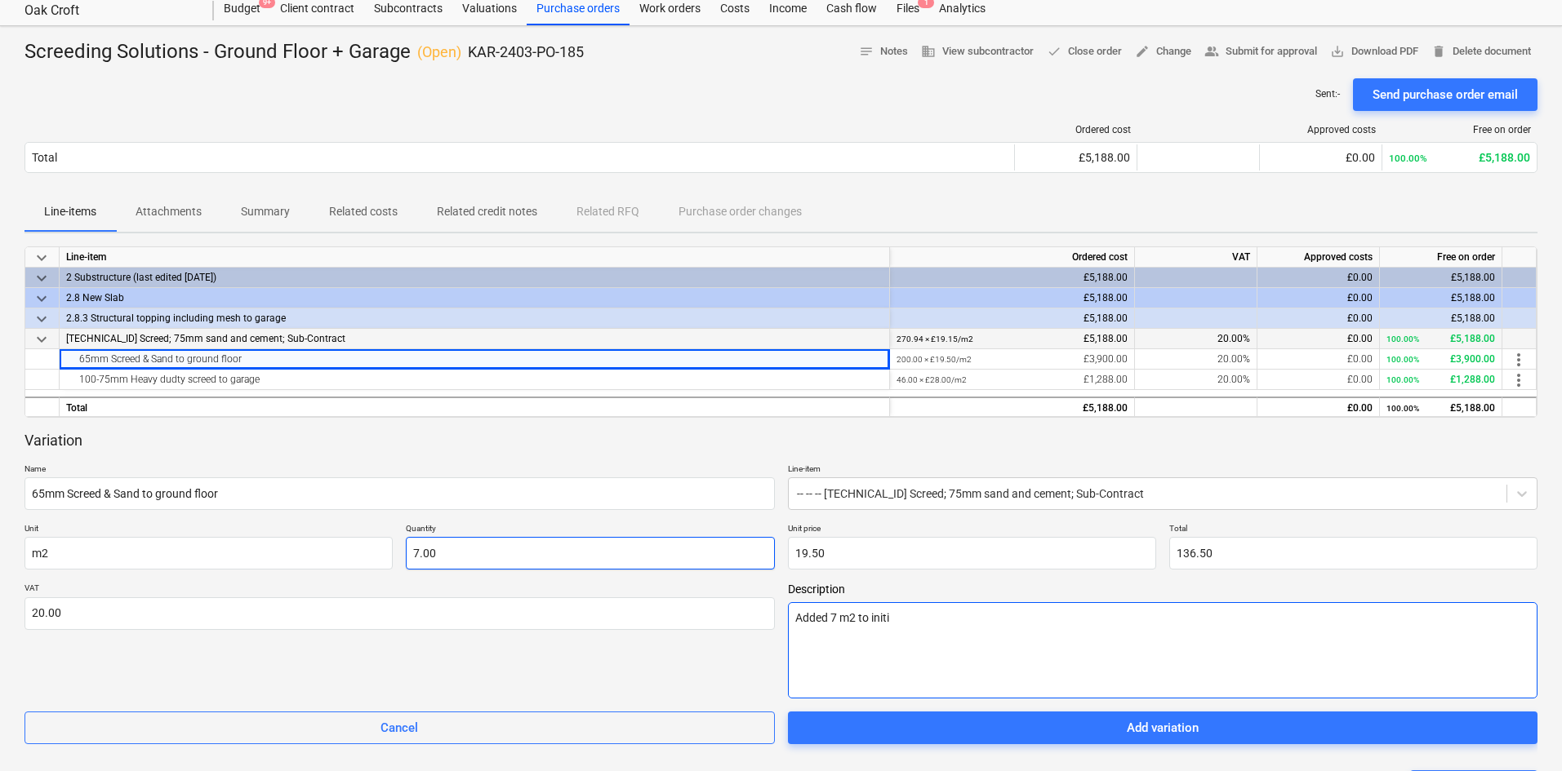
type textarea "Added 7 m2 to initia"
type textarea "x"
type textarea "Added 7 m2 to initial"
type textarea "x"
type textarea "Added 7 m2 to initial"
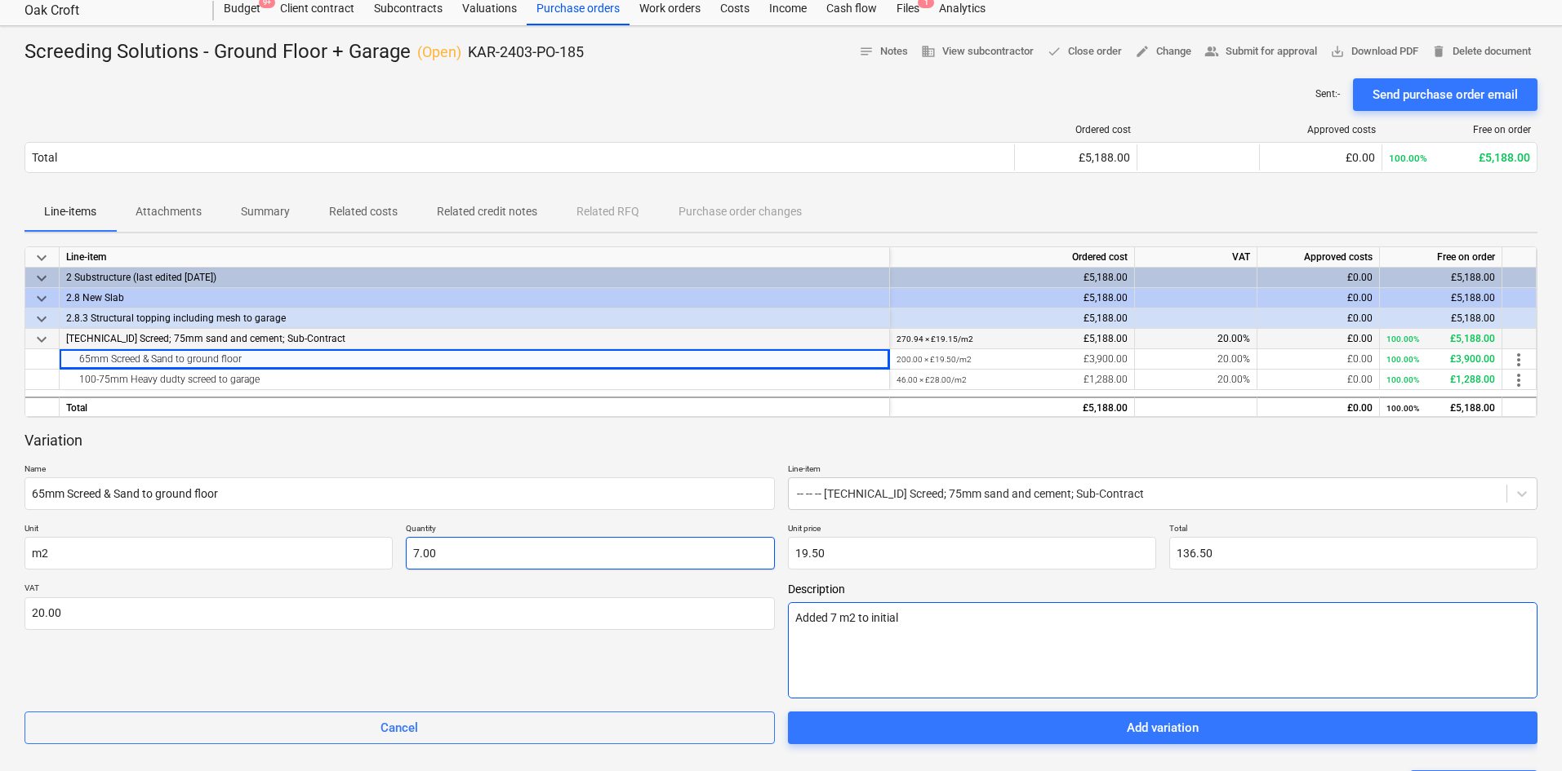
type textarea "x"
type textarea "Added 7 m2 to initial t"
type textarea "x"
type textarea "Added 7 m2 to initial to"
type textarea "x"
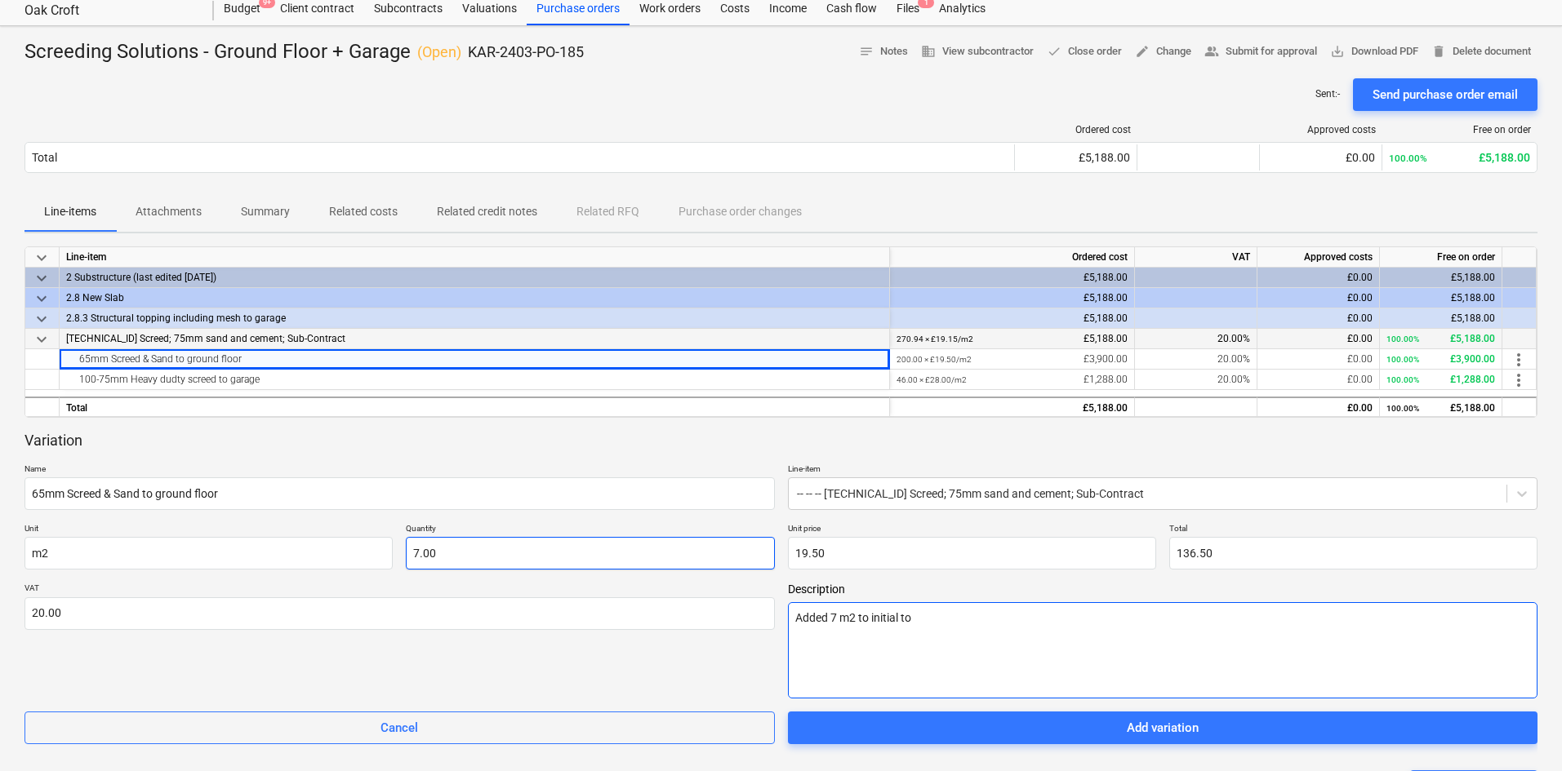
type textarea "Added 7 m2 to initial tot"
type textarea "x"
type textarea "Added 7 m2 to initial tota"
type textarea "x"
type textarea "Added 7 m2 to initial total"
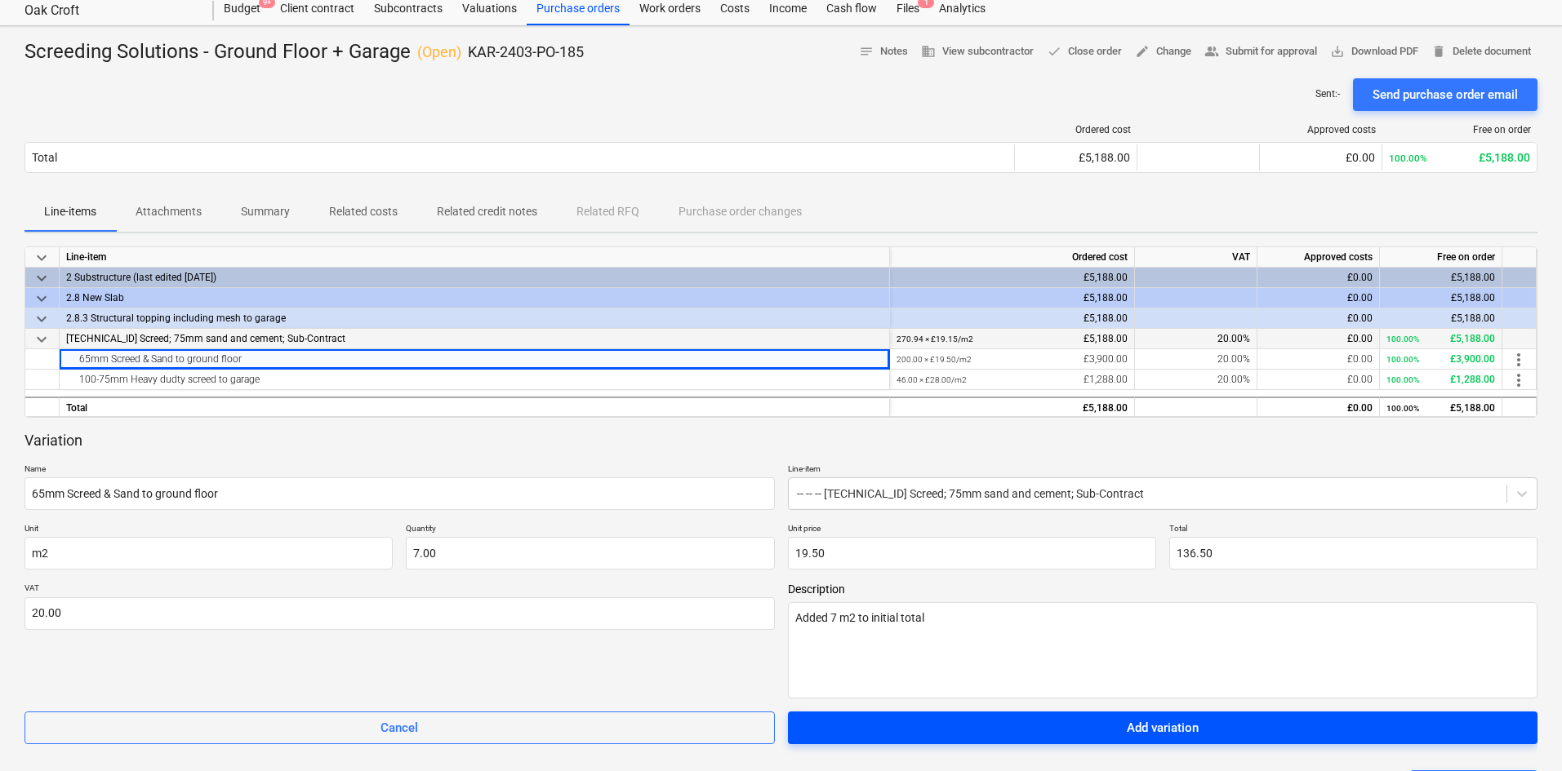
click at [1125, 567] on span "Add variation" at bounding box center [1162, 728] width 711 height 21
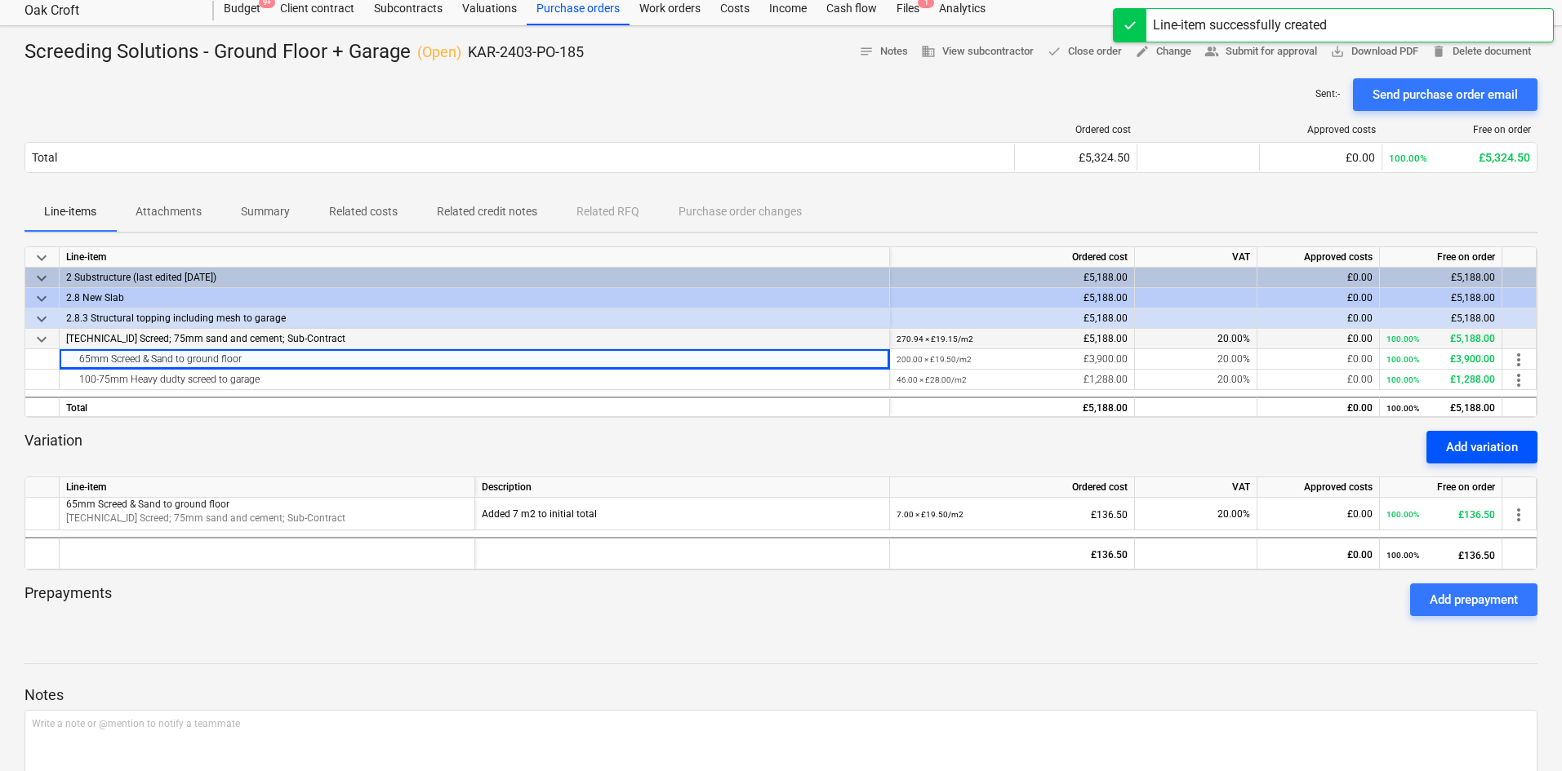
click at [1253, 450] on div "Add variation" at bounding box center [1482, 447] width 72 height 21
type textarea "x"
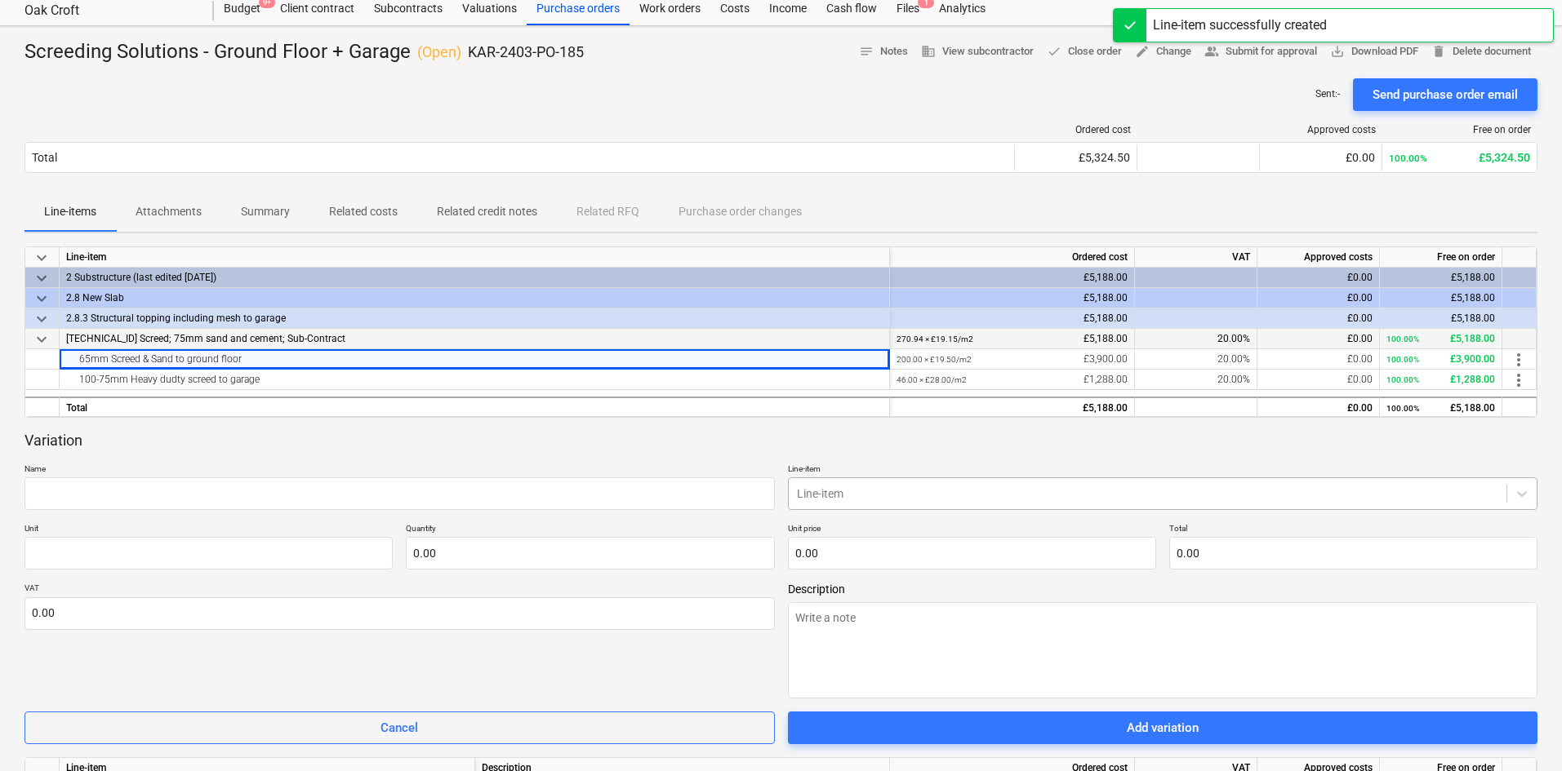
click at [878, 490] on div at bounding box center [1148, 494] width 702 height 16
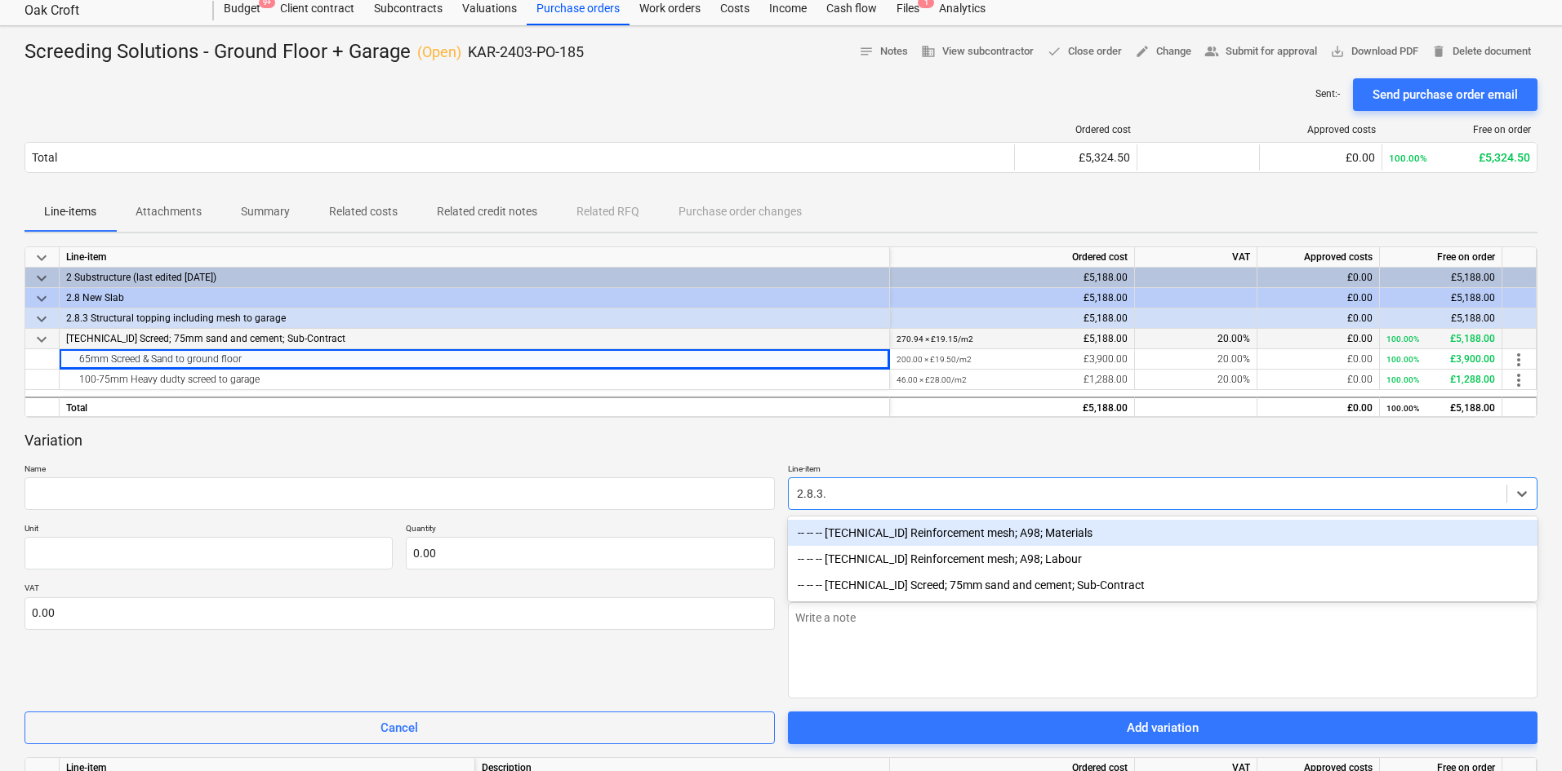
type input "2.8.3.3"
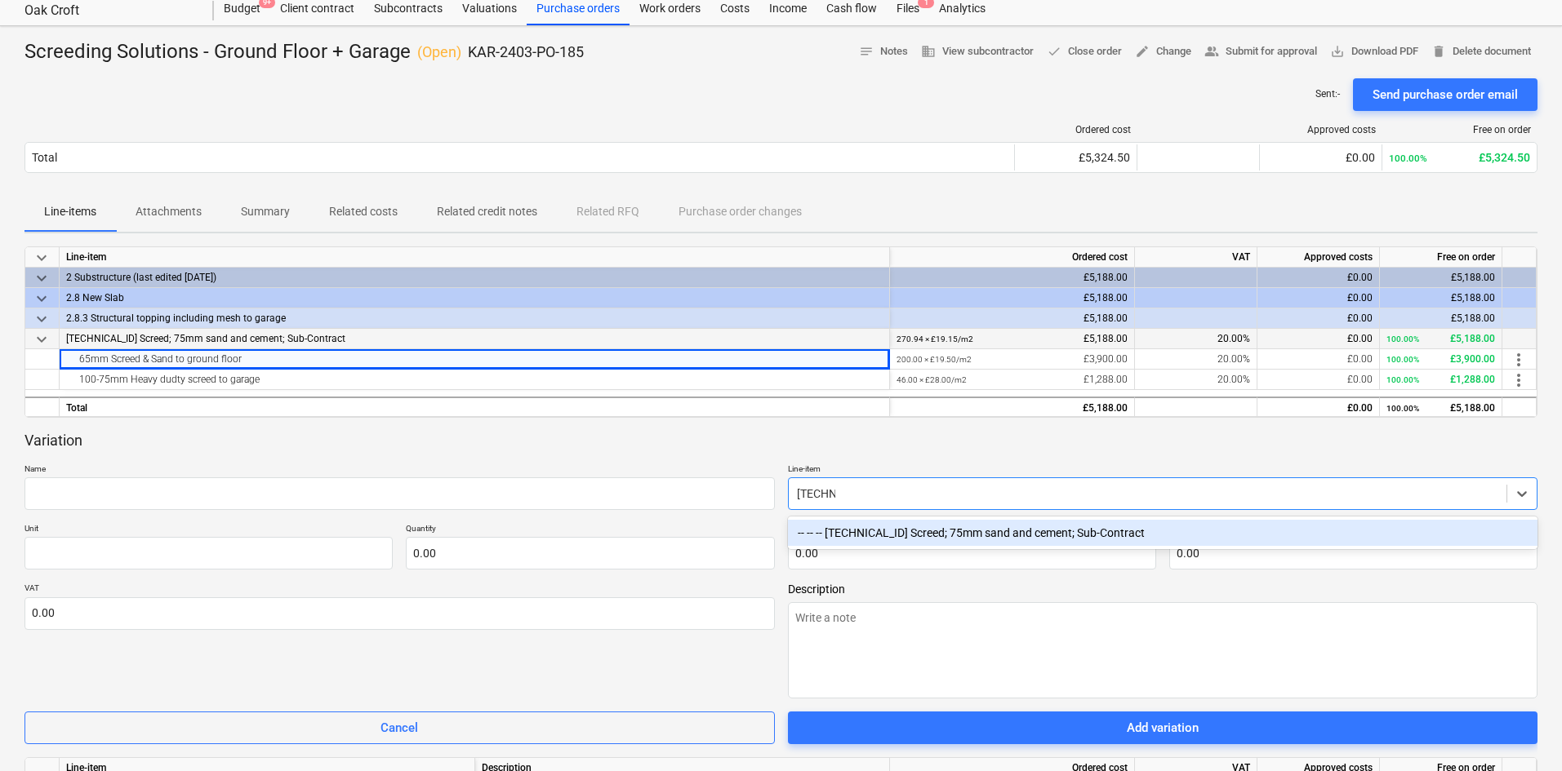
type textarea "x"
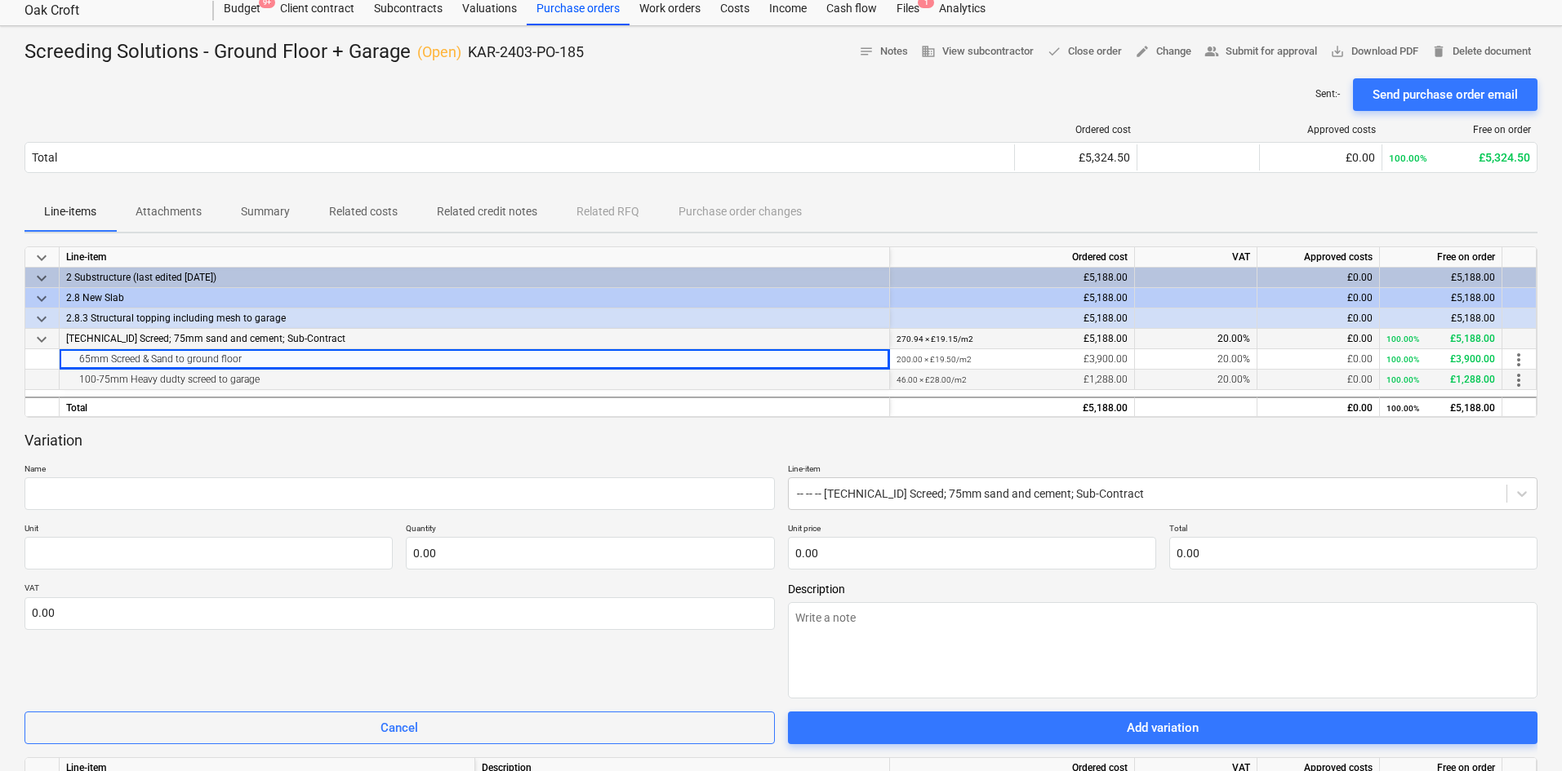
drag, startPoint x: 268, startPoint y: 376, endPoint x: 80, endPoint y: 379, distance: 187.8
click at [80, 379] on div "100-75mm Heavy dudty screed to garage" at bounding box center [474, 380] width 816 height 20
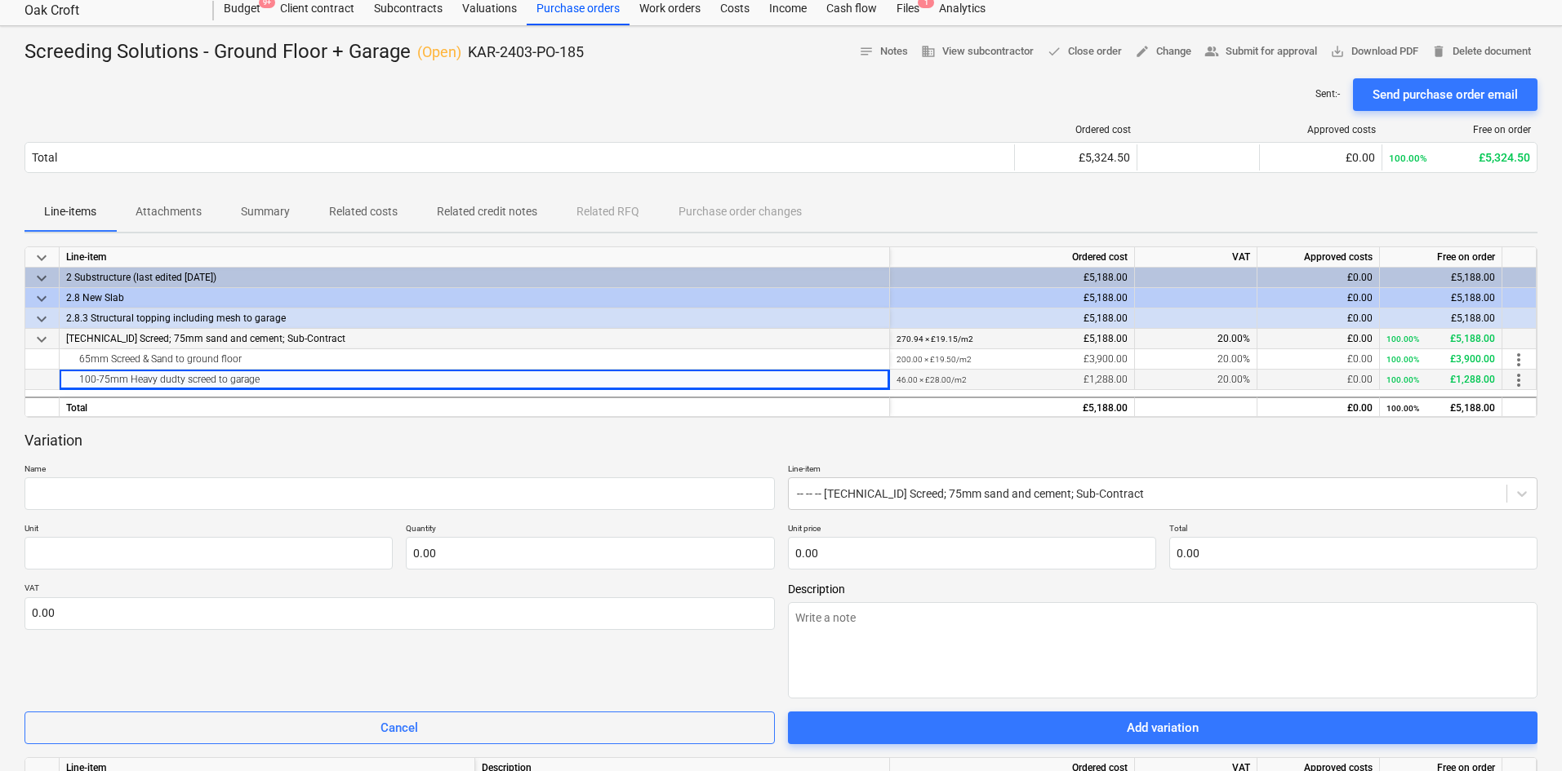
copy div "100-75mm Heavy dudty screed to garage"
click at [114, 499] on input "text" at bounding box center [399, 494] width 750 height 33
paste input "100-75mm Heavy dudty screed to garage"
type textarea "x"
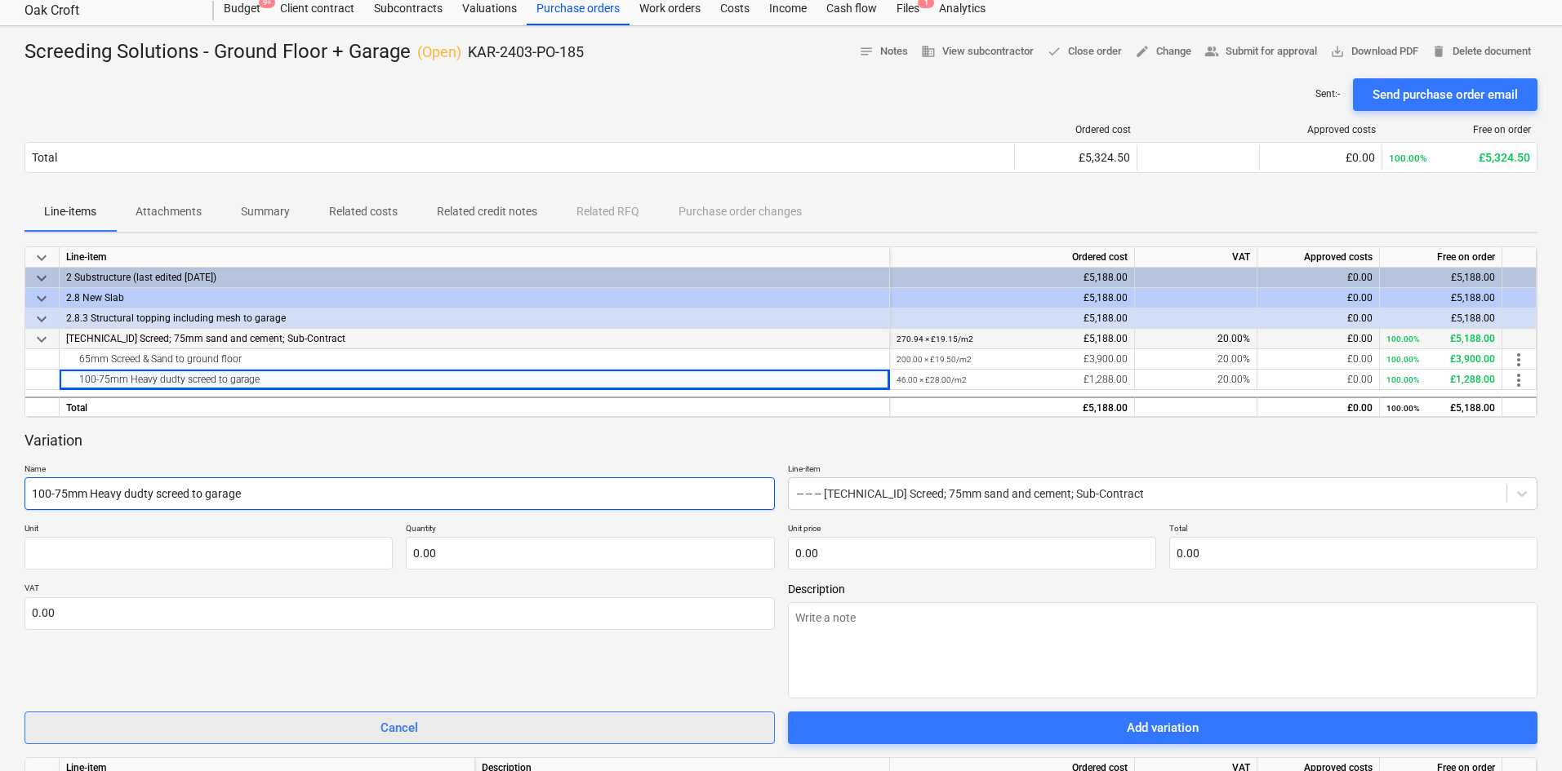
type input "100-75mm Heavy dudty screed to garage"
click at [407, 567] on div "Cancel" at bounding box center [399, 728] width 38 height 21
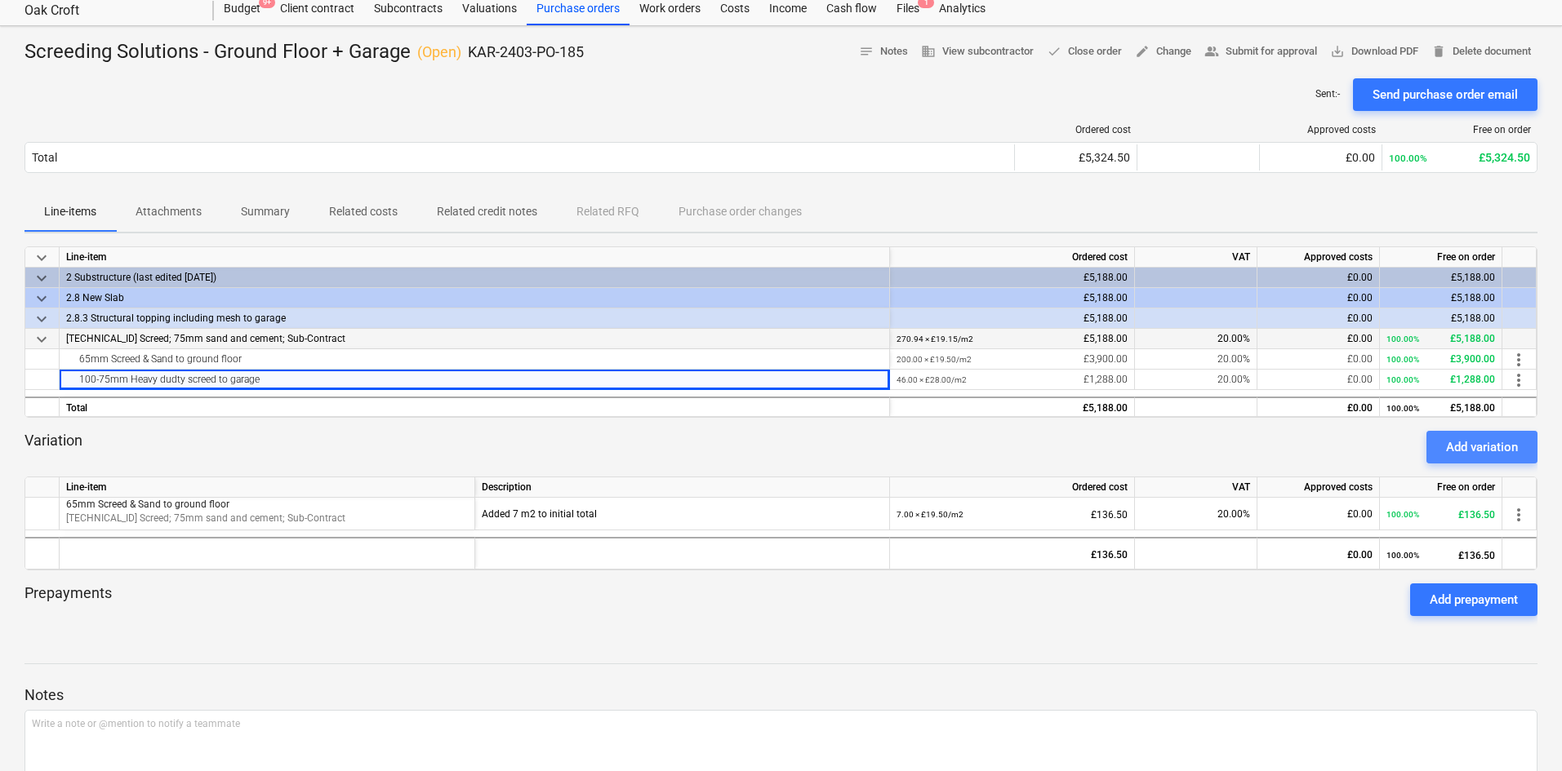
click at [1253, 452] on div "Add variation" at bounding box center [1482, 447] width 72 height 21
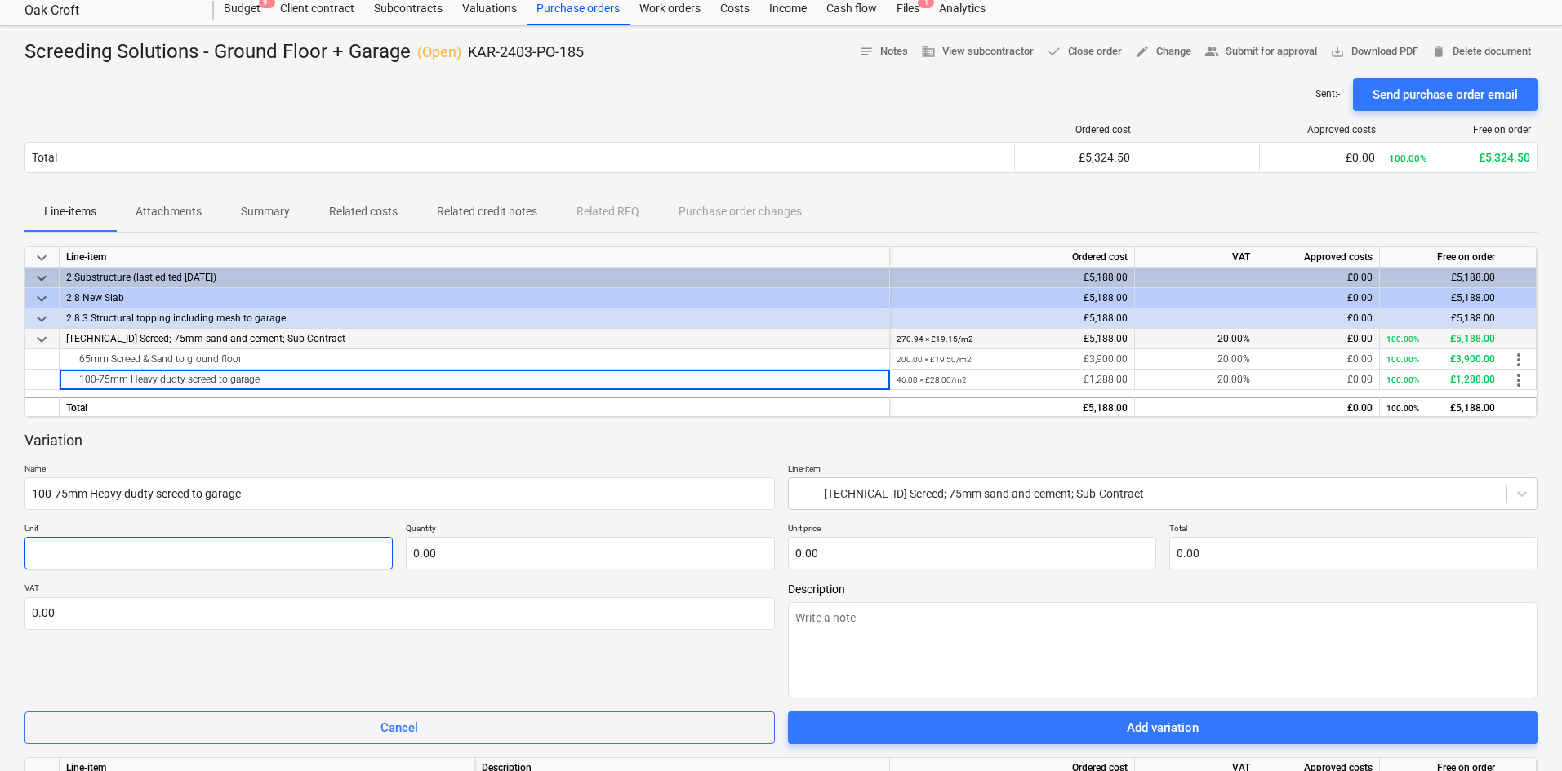
click at [163, 547] on input "text" at bounding box center [208, 553] width 368 height 33
type textarea "x"
type input "m"
type textarea "x"
type input "m2"
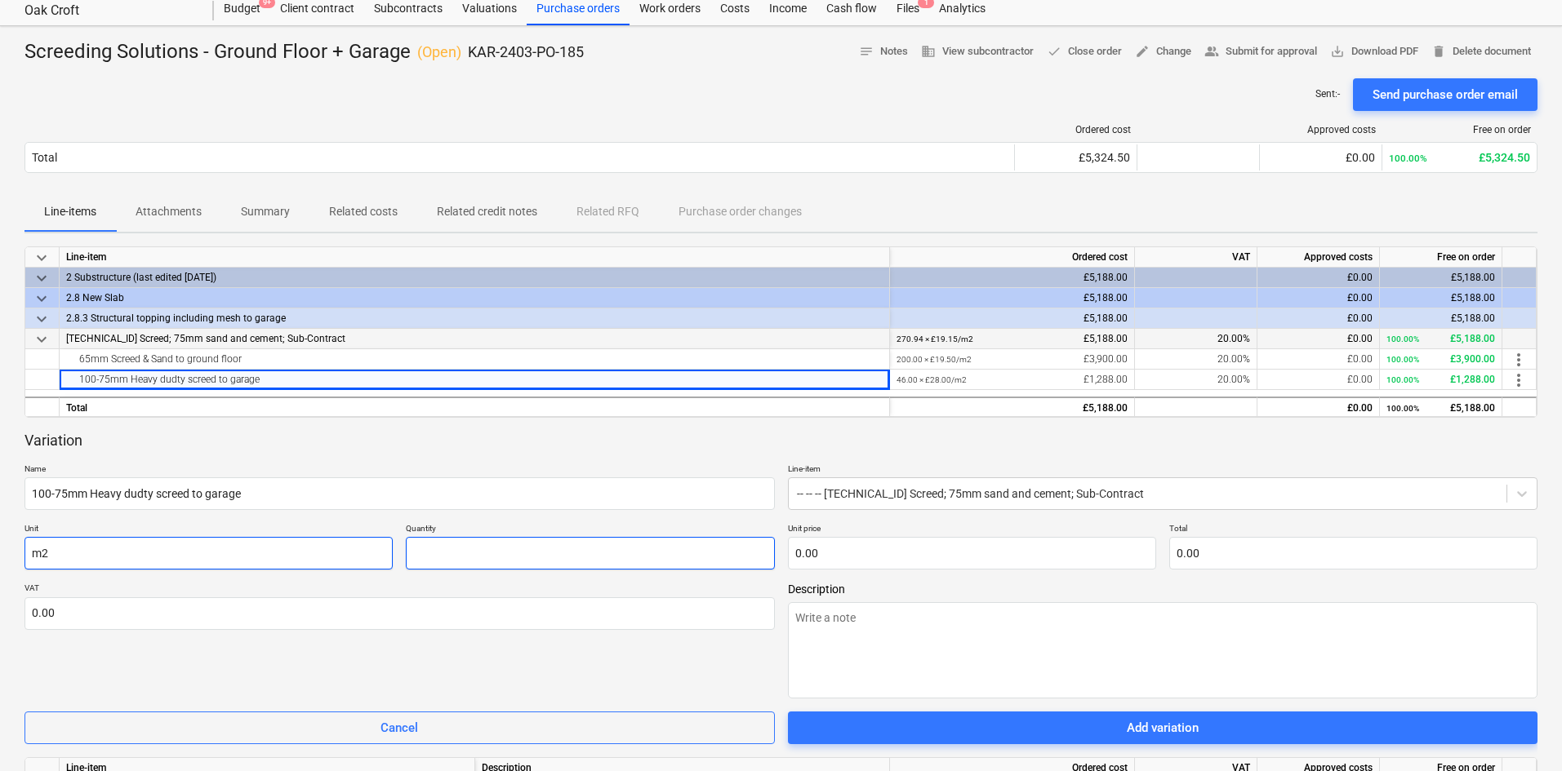
type textarea "x"
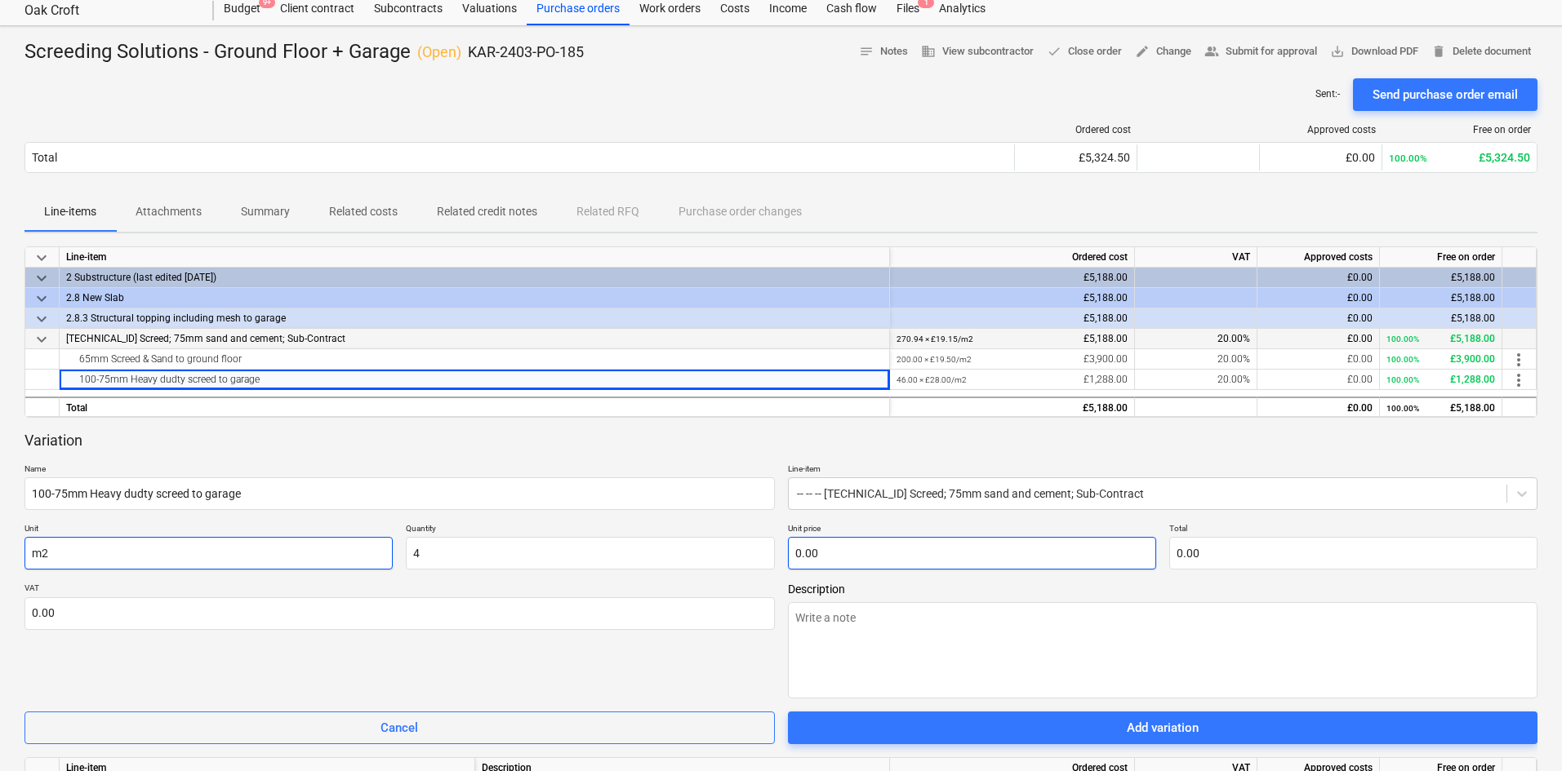
type input "4.00"
type textarea "x"
type input "2"
type input "8.00"
type textarea "x"
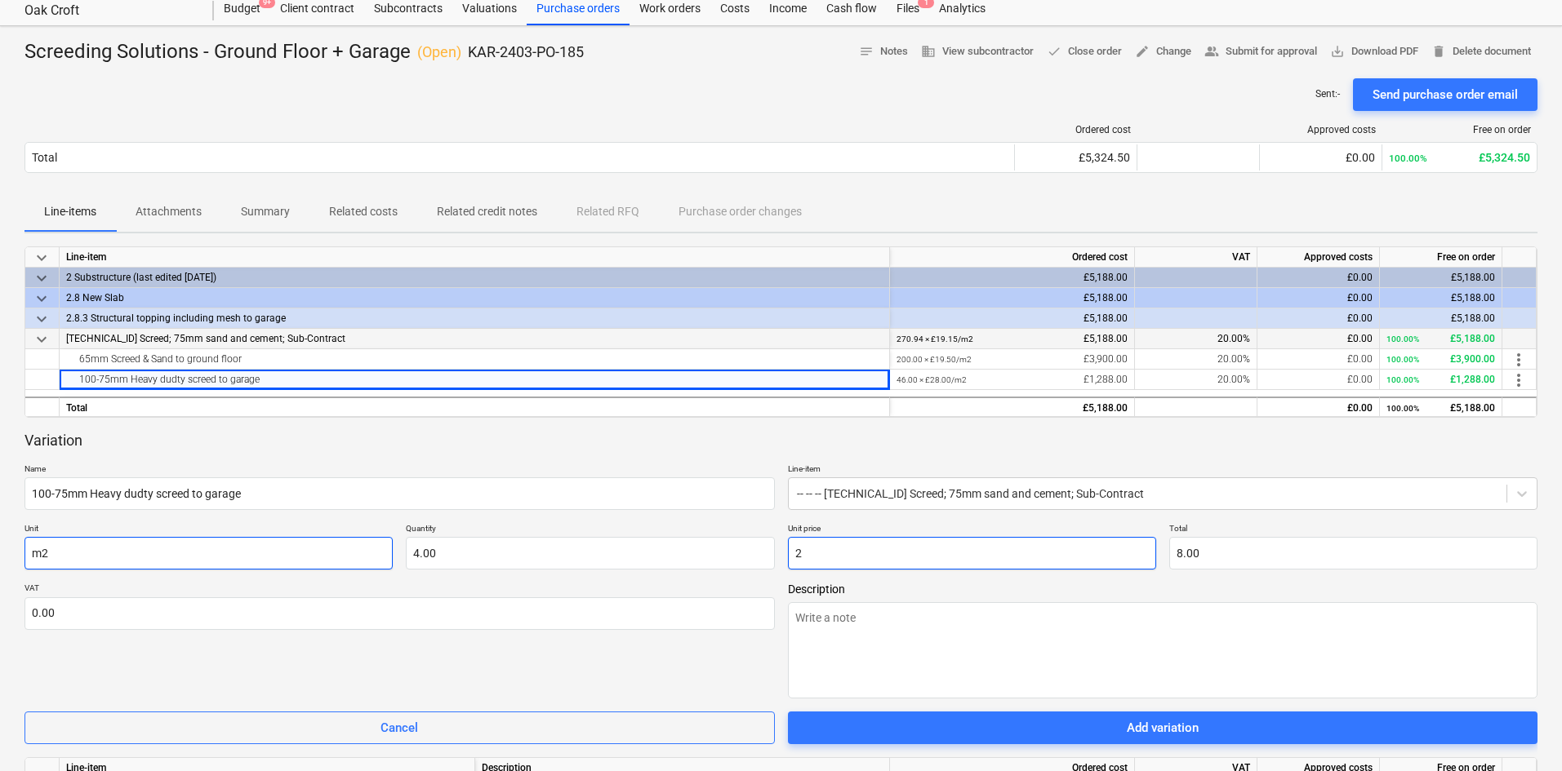
type input "28"
type input "112.00"
type textarea "x"
type input "28."
type textarea "x"
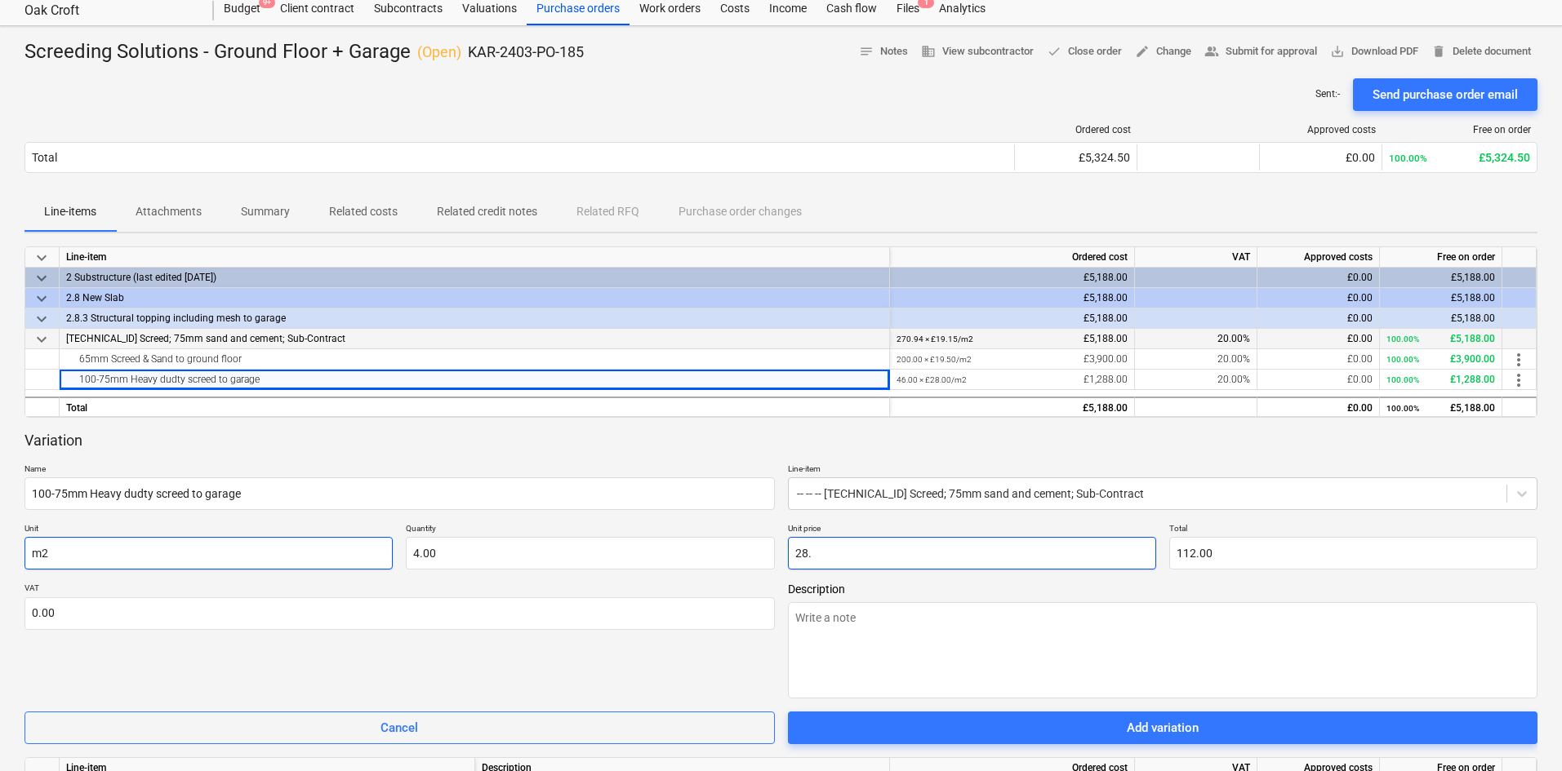
type input "28.0"
type textarea "x"
type input "28.00"
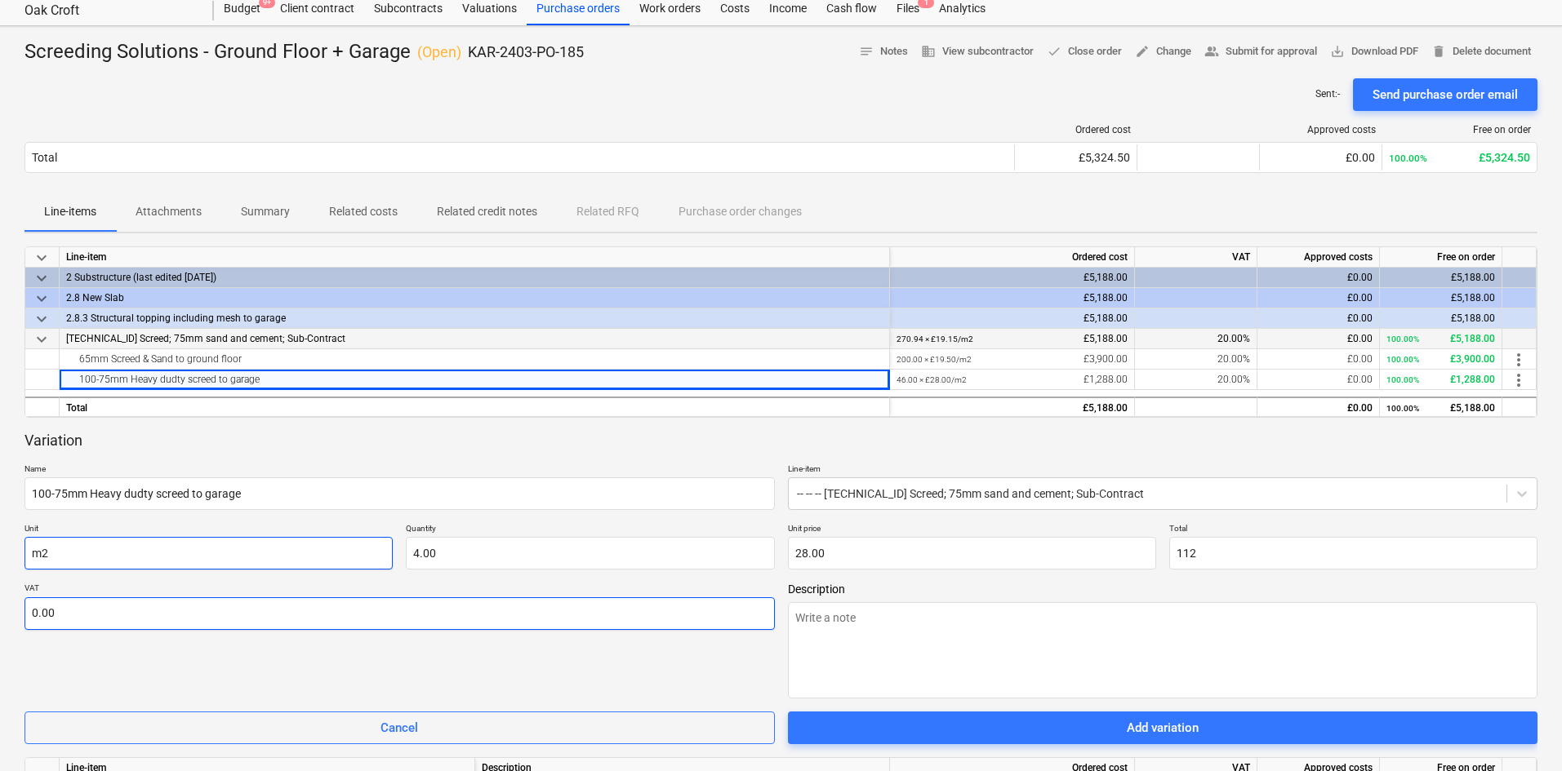
type input "112.00"
type textarea "x"
type input "2"
type textarea "x"
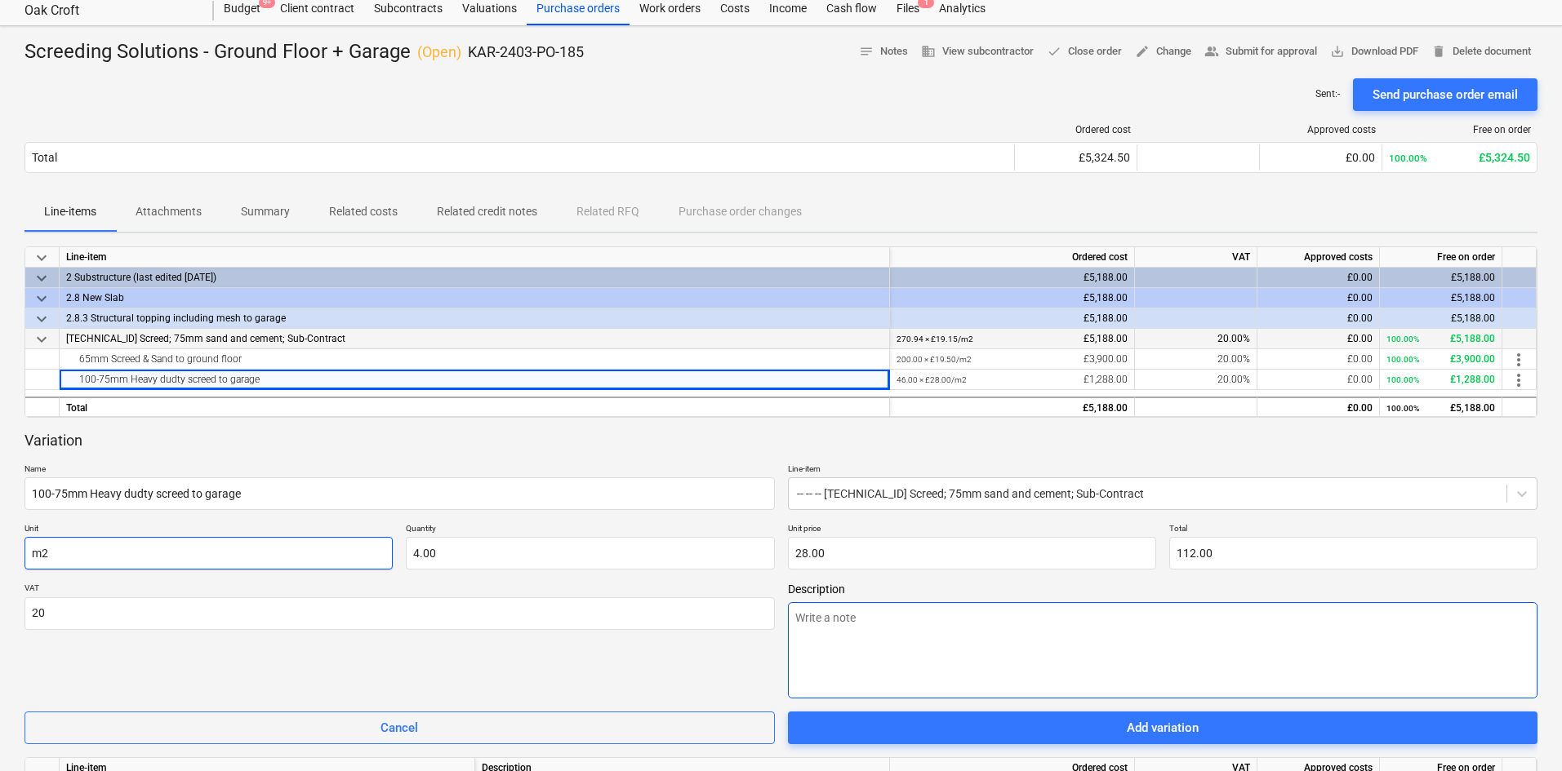
type input "20.00"
type textarea "x"
type textarea "A"
type textarea "x"
type textarea "Ad"
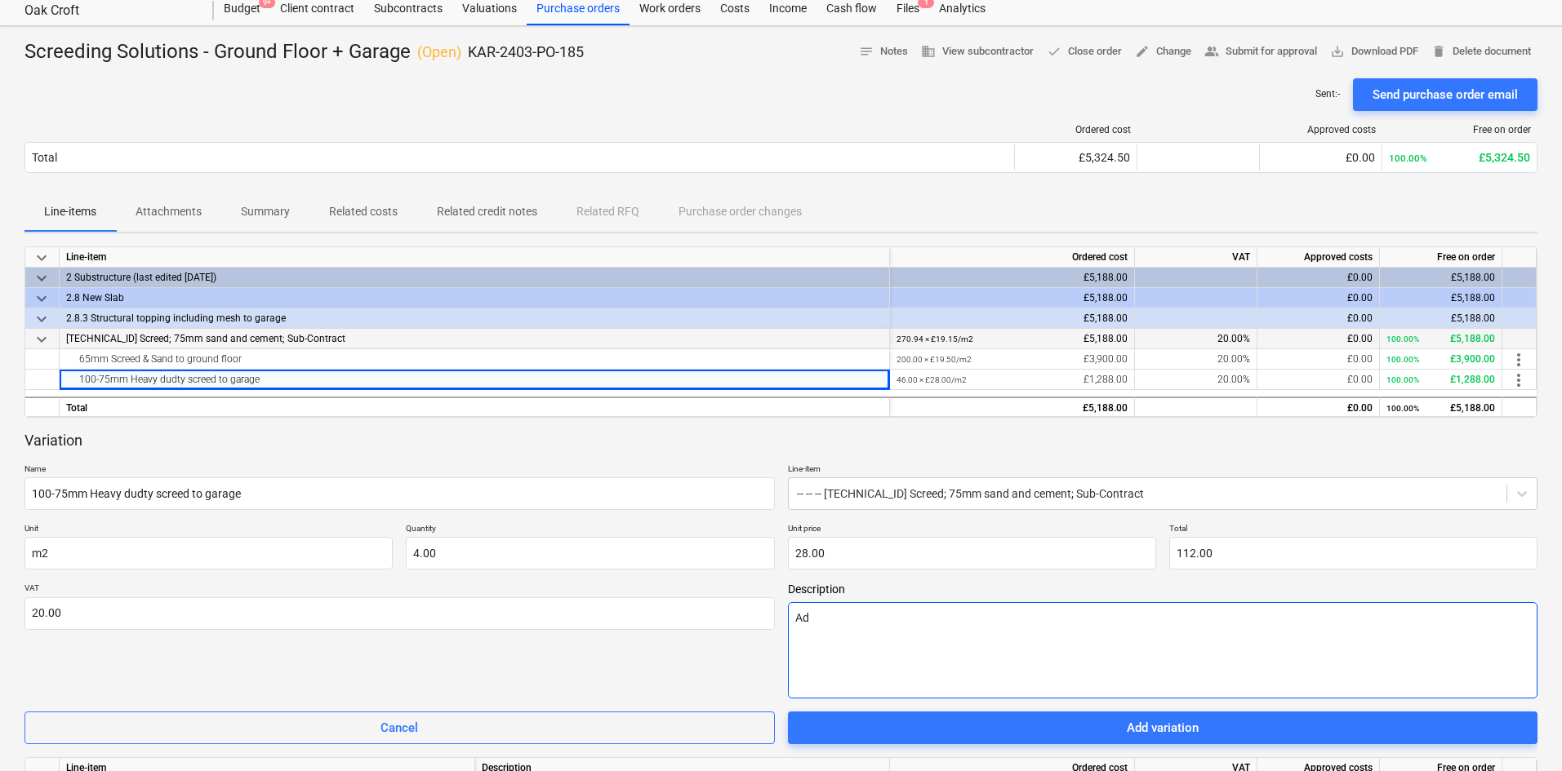
type textarea "x"
type textarea "Add"
type textarea "x"
type textarea "Adde"
type textarea "x"
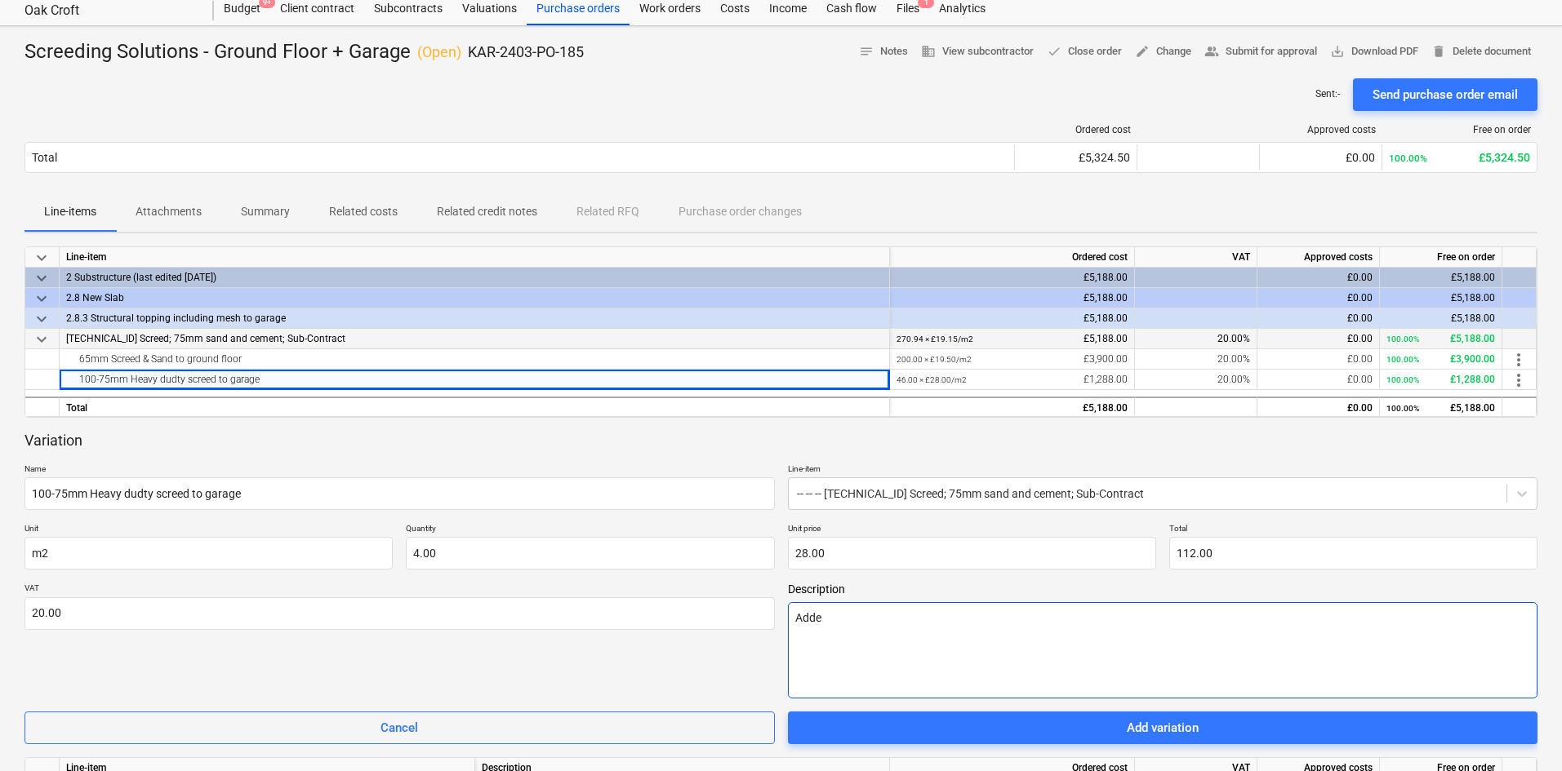
type textarea "Added"
type textarea "x"
type textarea "Added"
type textarea "x"
type textarea "Added 4"
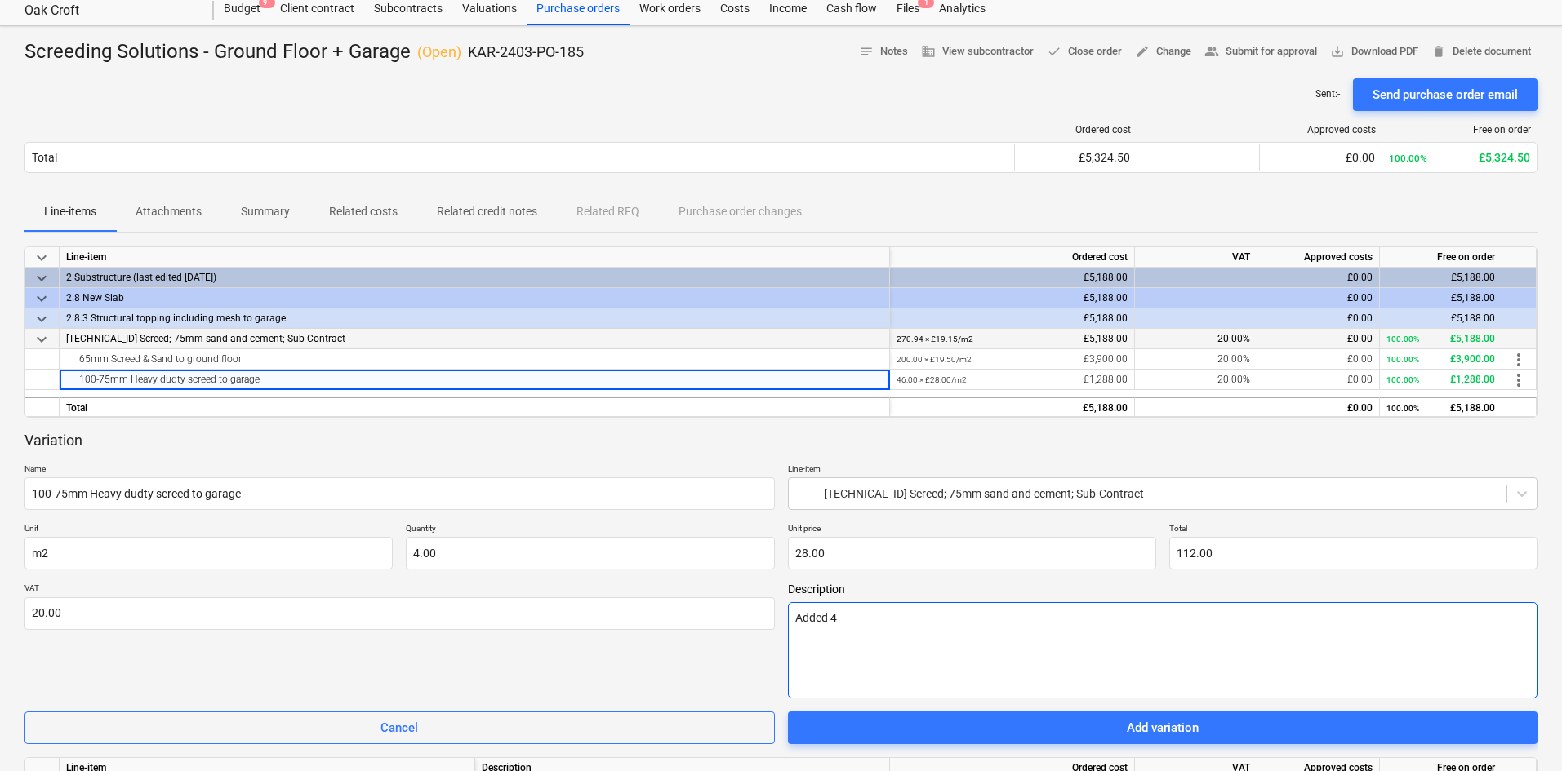
type textarea "x"
type textarea "Added 4"
type textarea "x"
type textarea "Added 4 m"
type textarea "x"
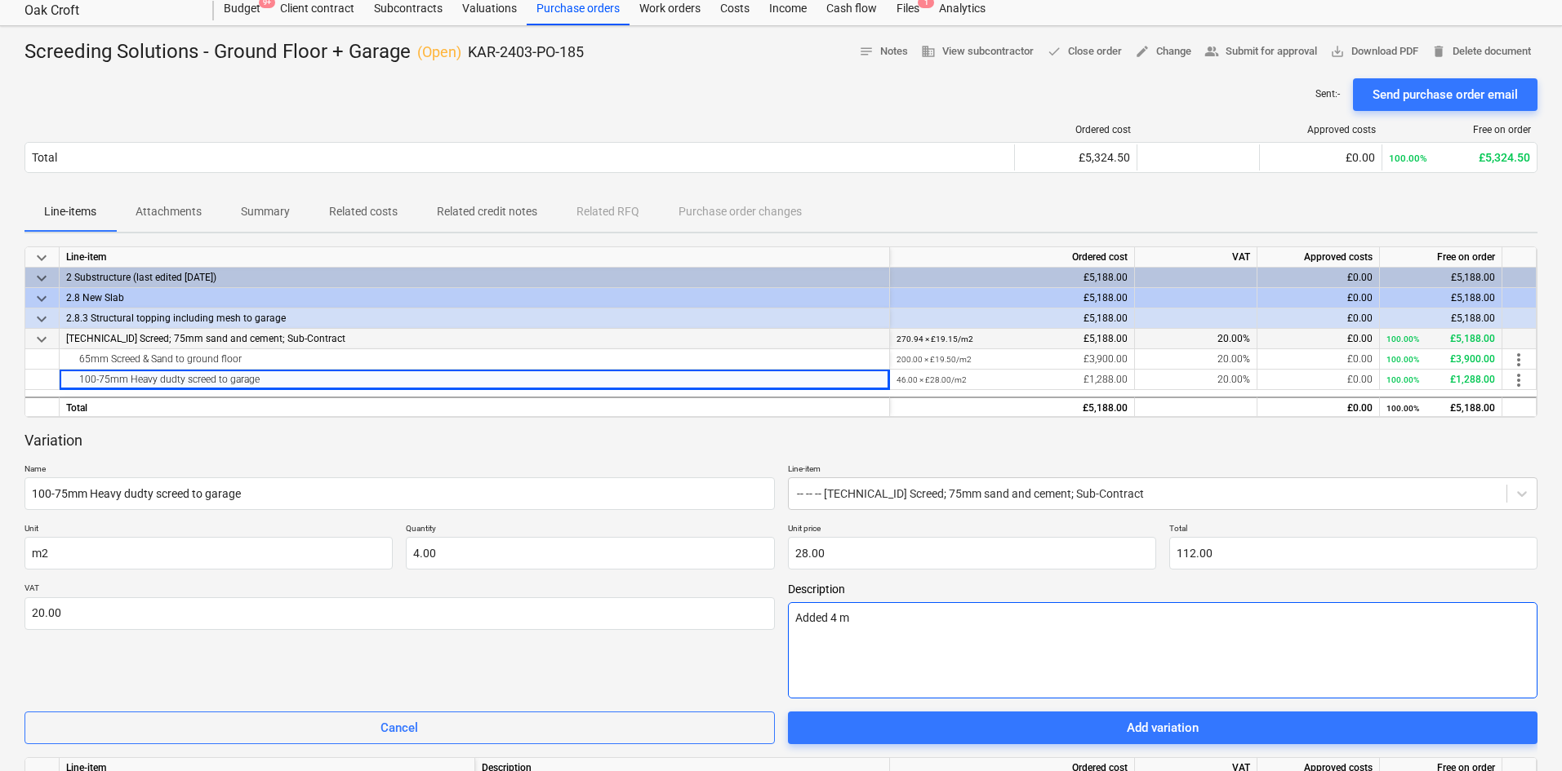
type textarea "Added 4 m2"
type textarea "x"
type textarea "Added 4 m2"
type textarea "x"
type textarea "Added 4 m2 t"
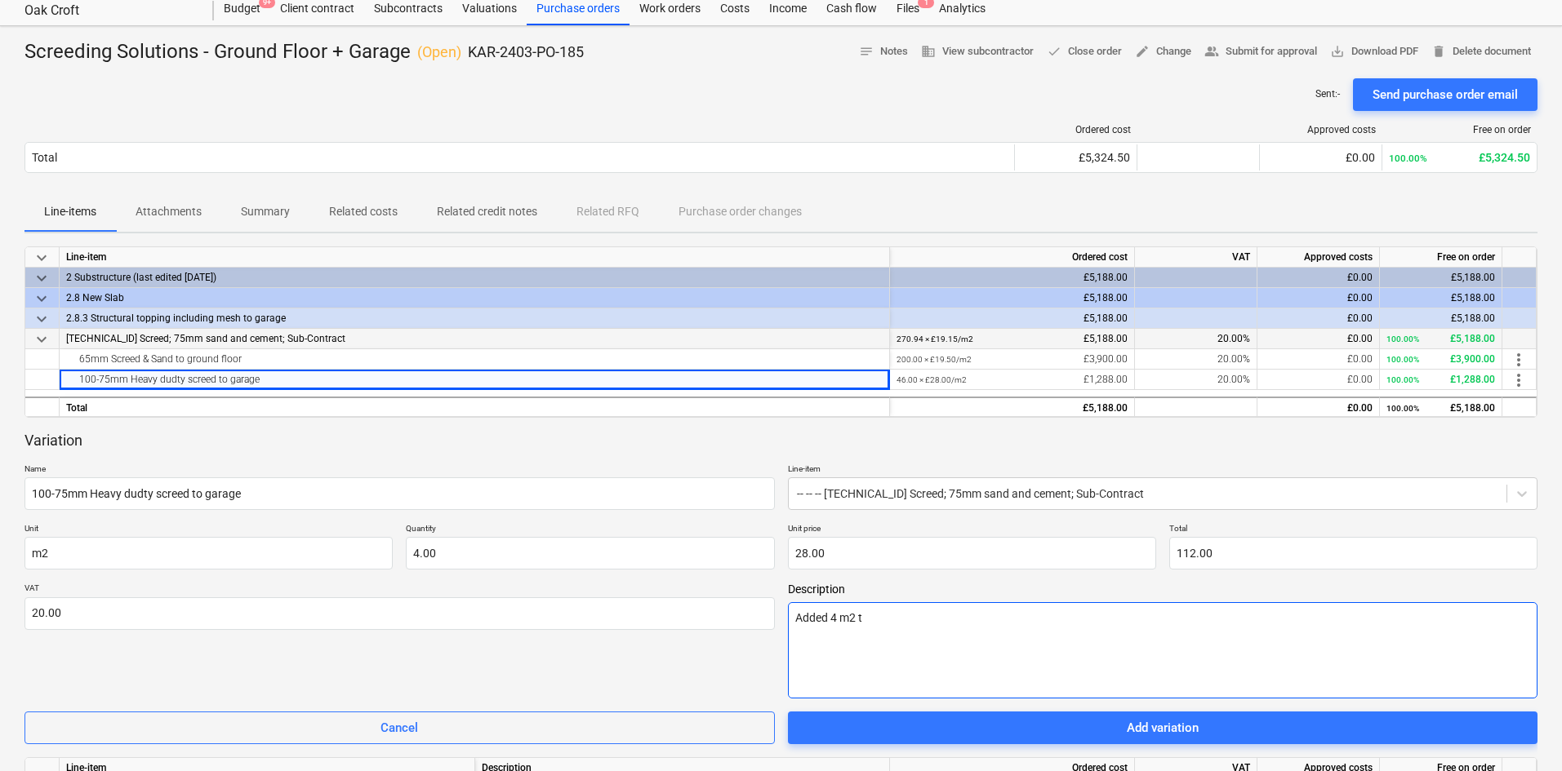
type textarea "x"
type textarea "Added 4 m2 to"
type textarea "x"
type textarea "Added 4 m2 to"
type textarea "x"
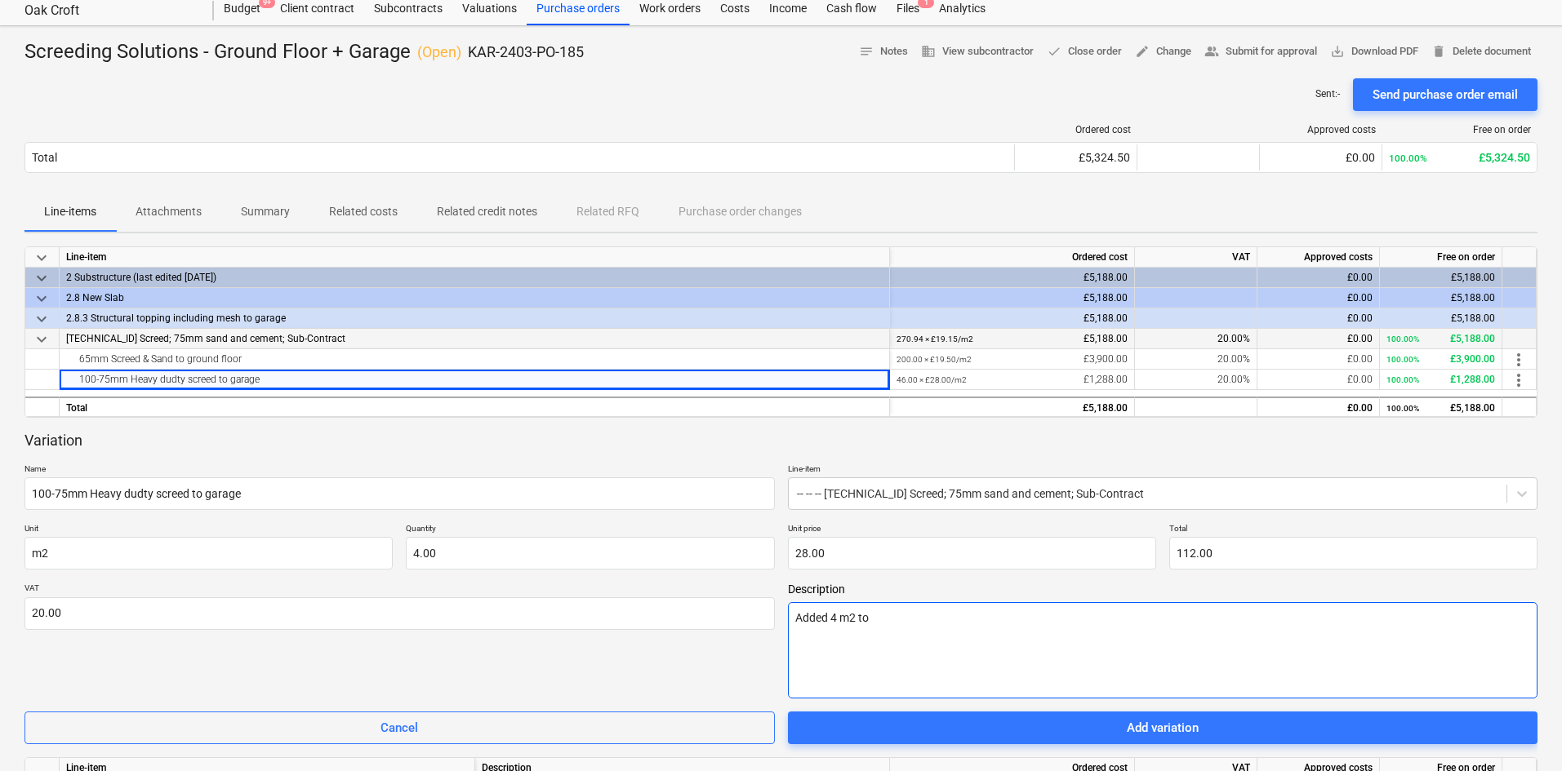
type textarea "Added 4 m2 to i"
type textarea "x"
type textarea "Added 4 m2 to in"
type textarea "x"
type textarea "Added 4 m2 to ini"
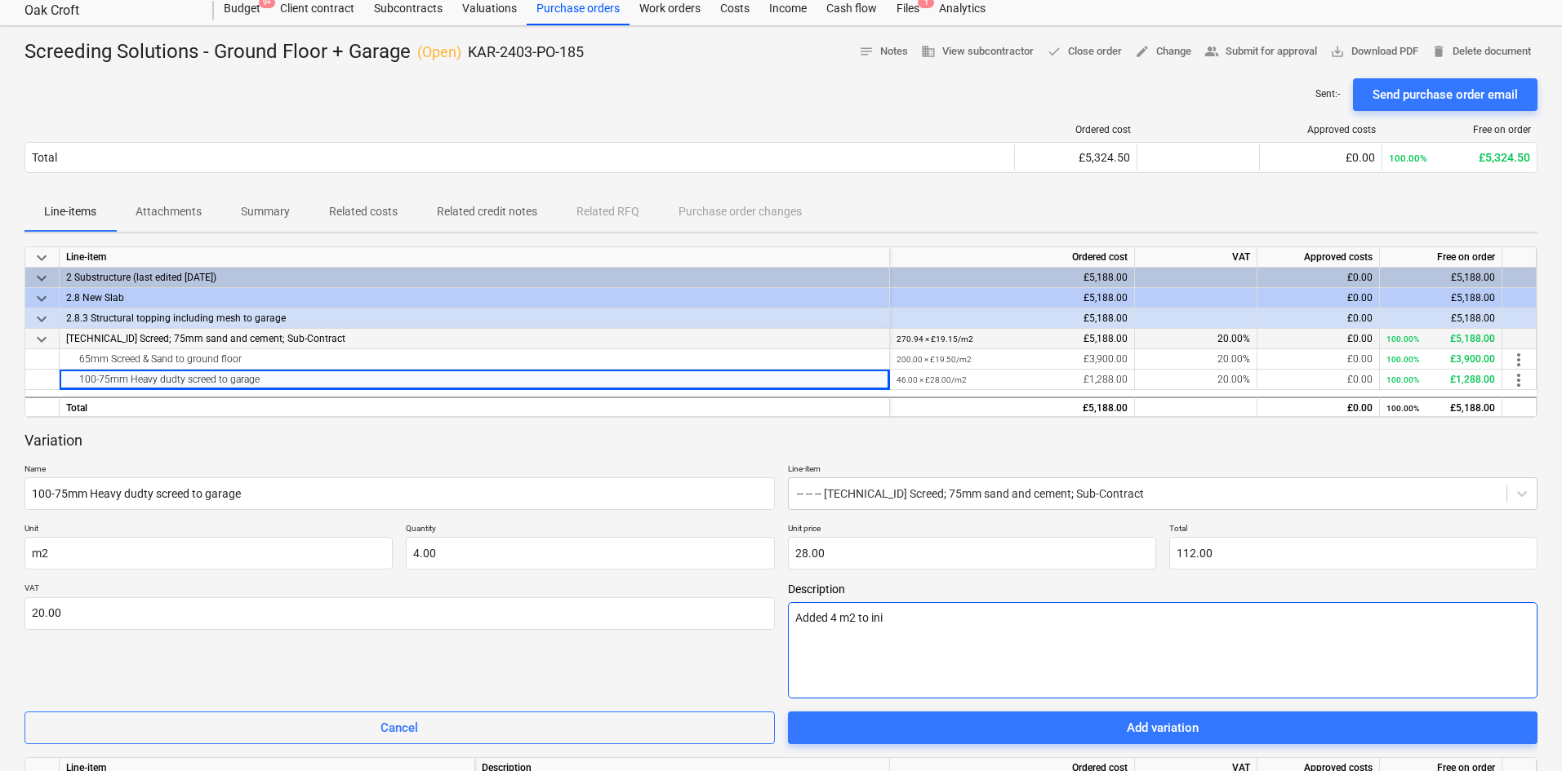
type textarea "x"
type textarea "Added 4 m2 to init"
type textarea "x"
type textarea "Added 4 m2 to inita"
type textarea "x"
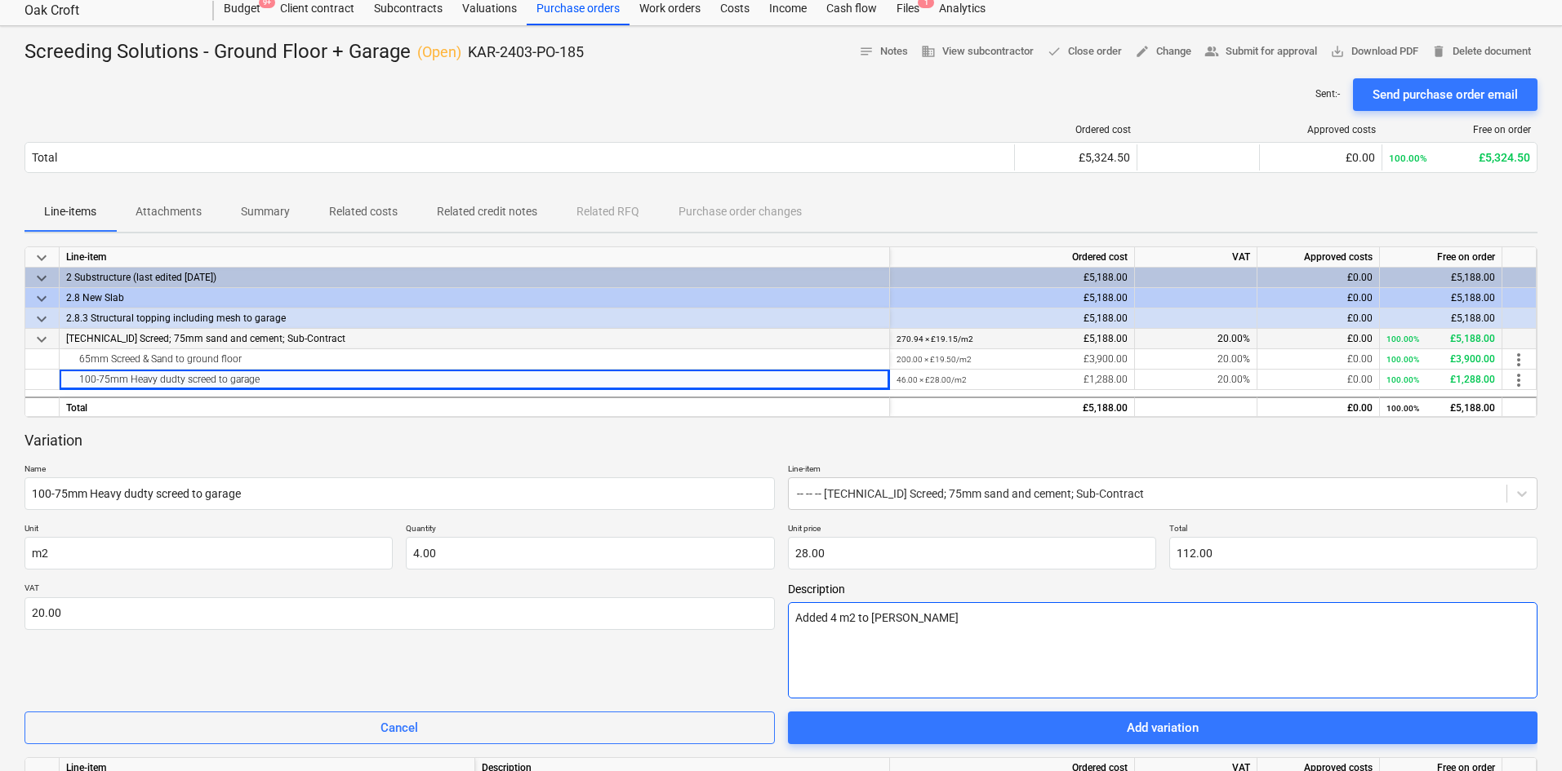
type textarea "Added 4 m2 to initai"
type textarea "x"
type textarea "Added 4 m2 to initaio"
type textarea "x"
type textarea "Added 4 m2 to initaiol"
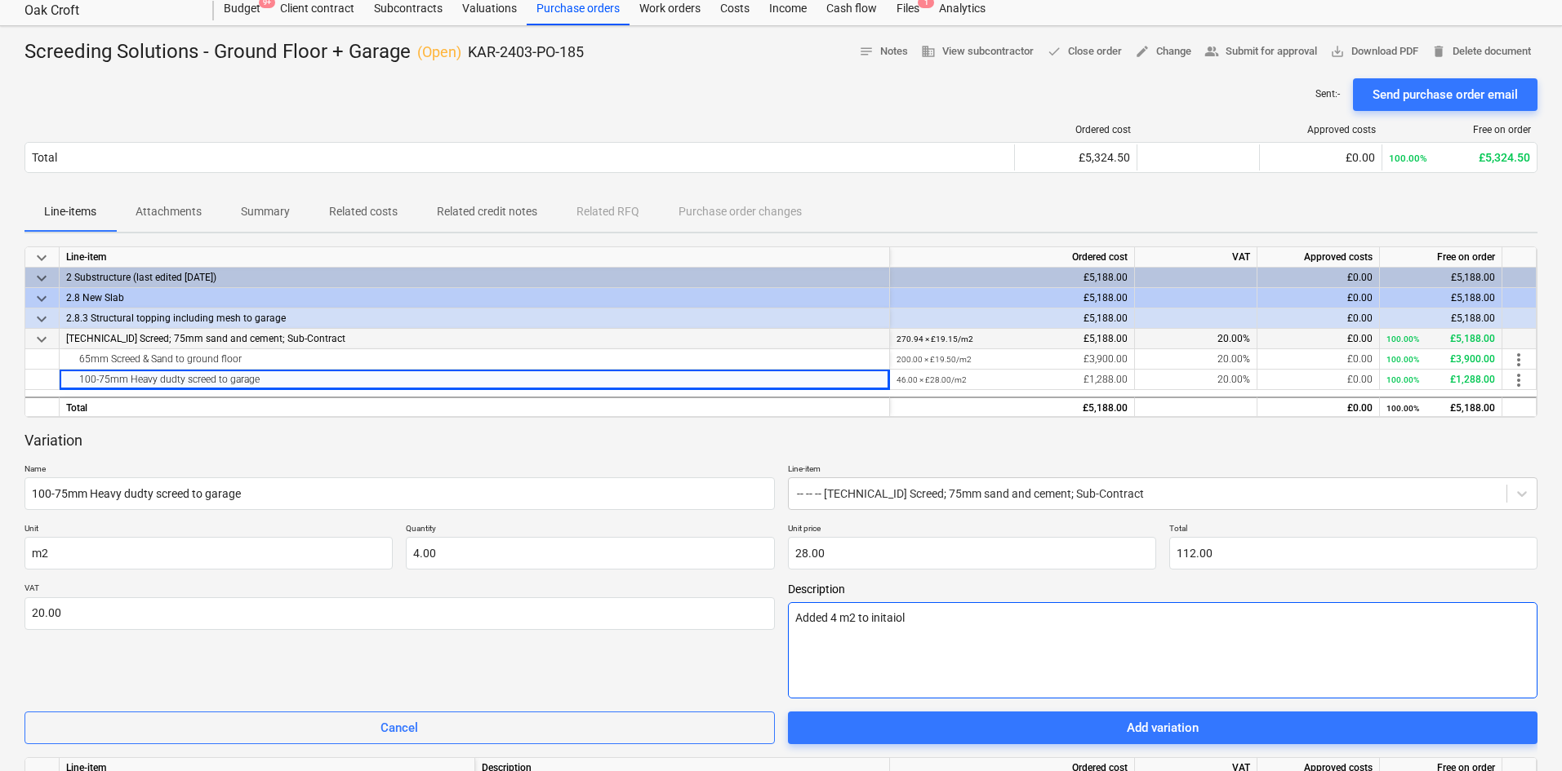
type textarea "x"
type textarea "Added 4 m2 to initaio"
type textarea "x"
type textarea "Added 4 m2 to initai"
type textarea "x"
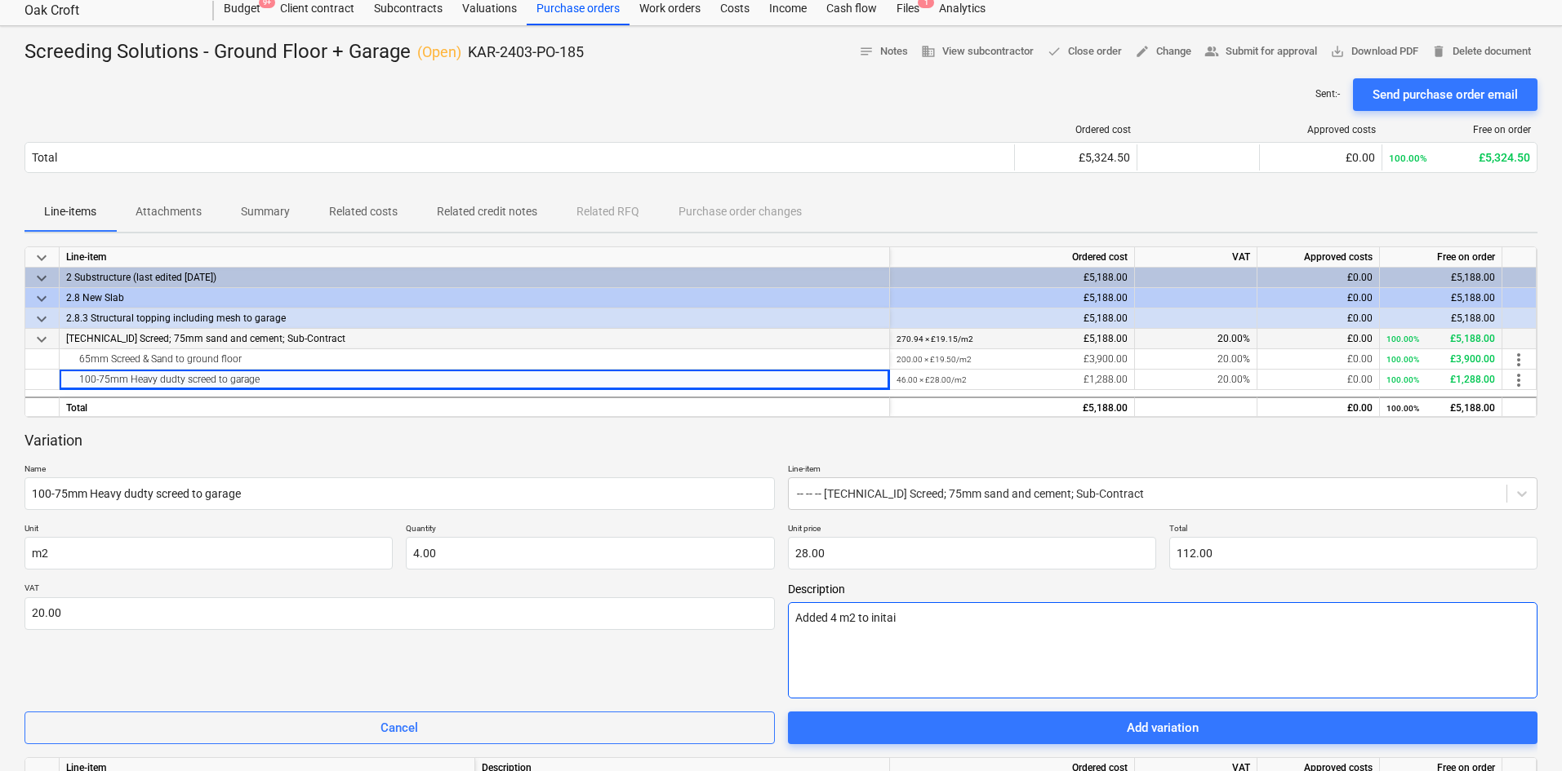
type textarea "Added 4 m2 to inita"
type textarea "x"
type textarea "Added 4 m2 to init"
type textarea "x"
type textarea "Added 4 m2 to ini"
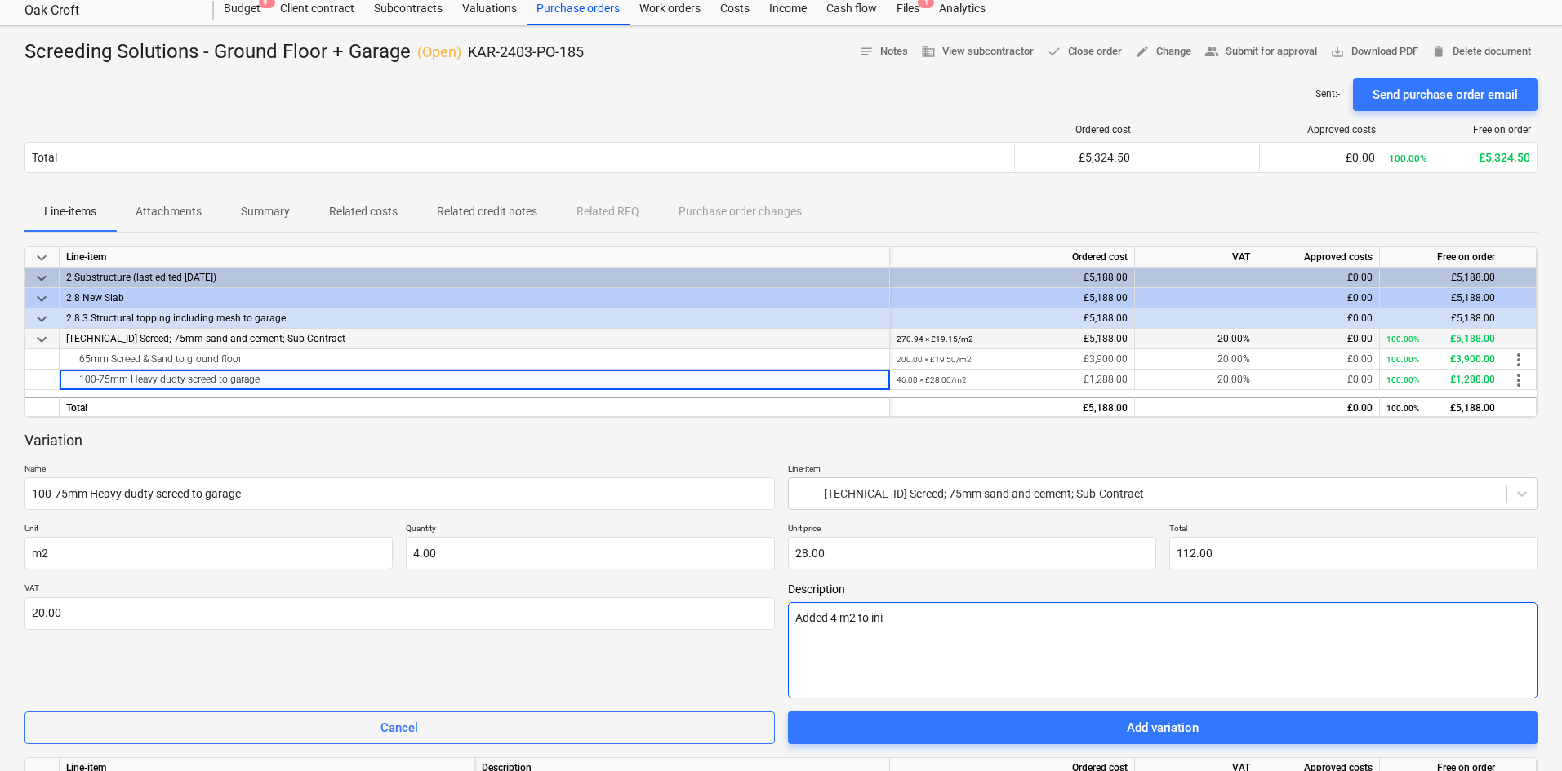
type textarea "x"
type textarea "Added 4 m2 to init"
type textarea "x"
type textarea "Added 4 m2 to initi"
type textarea "x"
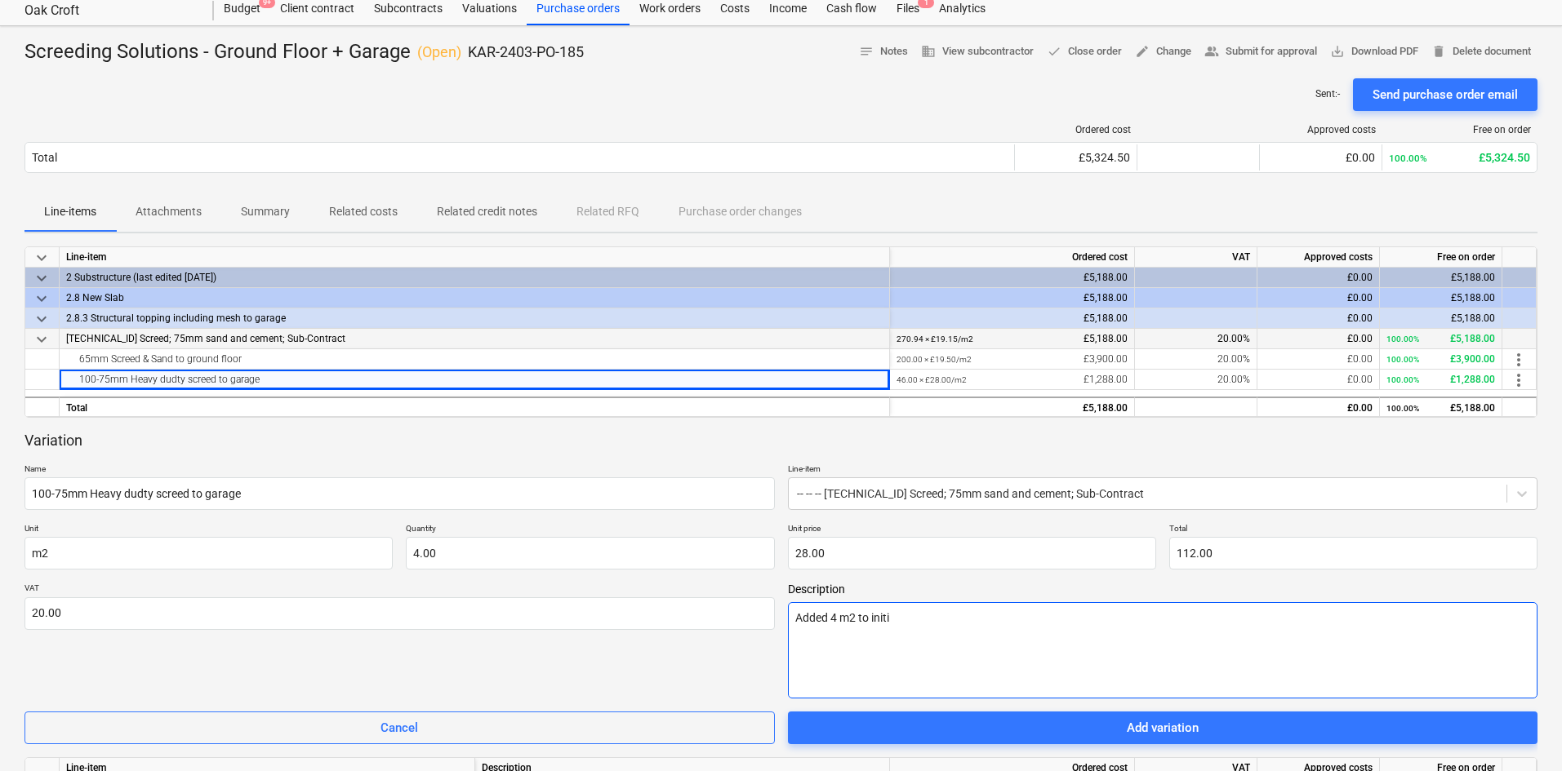
type textarea "Added 4 m2 to initia"
type textarea "x"
type textarea "Added 4 m2 to initial"
type textarea "x"
type textarea "Added 4 m2 to initial"
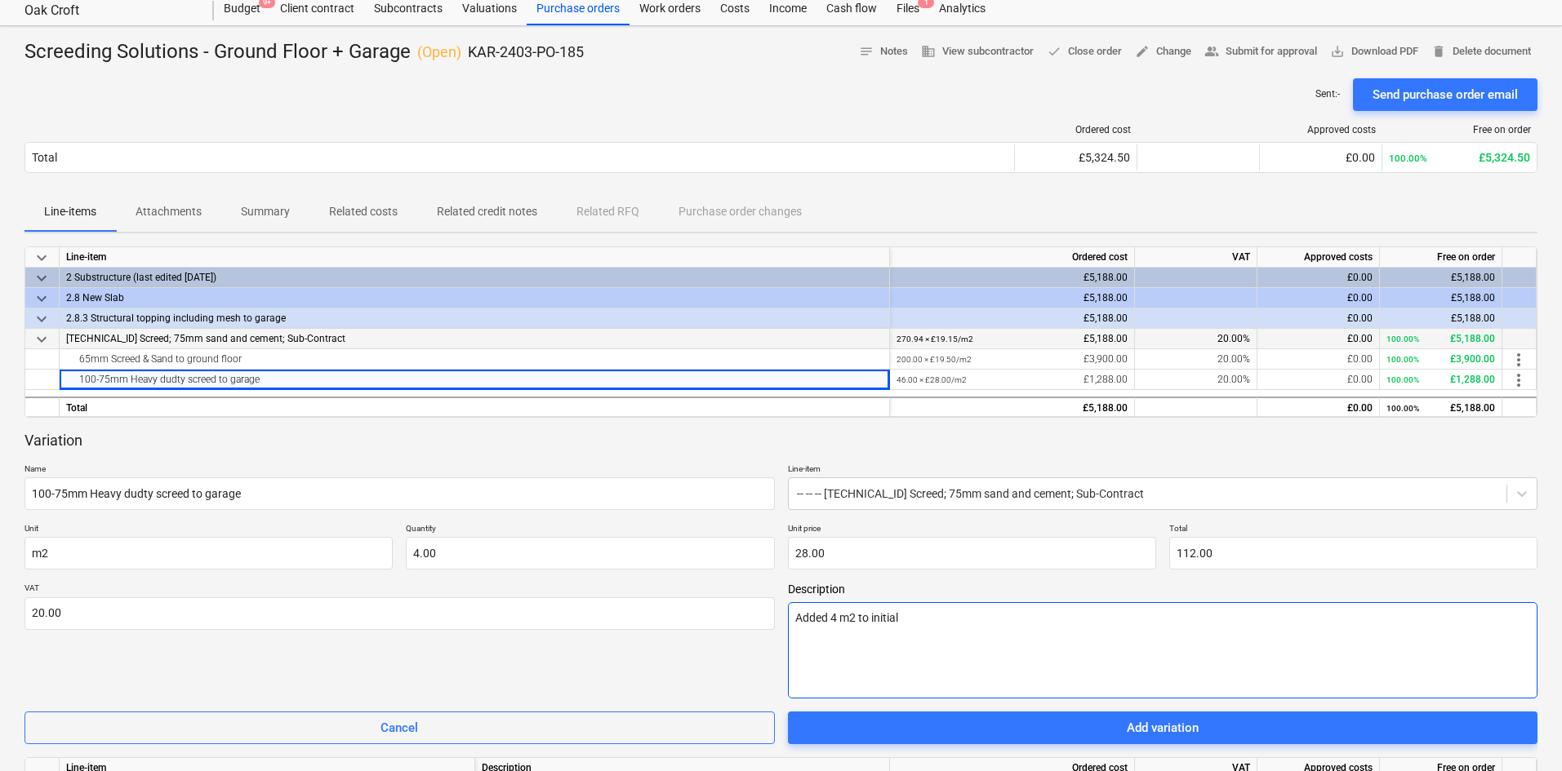
type textarea "x"
type textarea "Added 4 m2 to initial q"
type textarea "x"
type textarea "Added 4 m2 to initial qu"
type textarea "x"
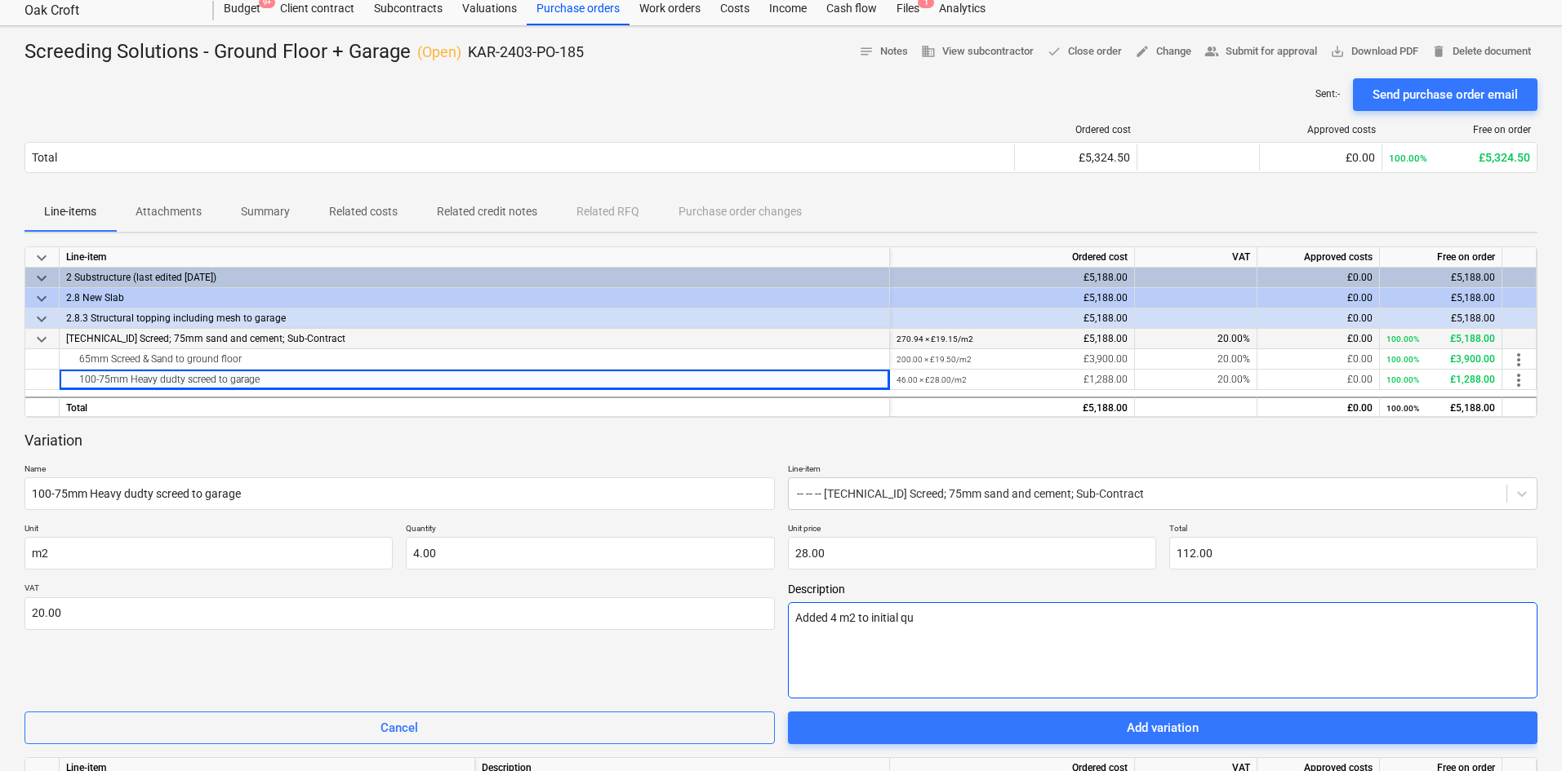
type textarea "Added 4 m2 to initial qua"
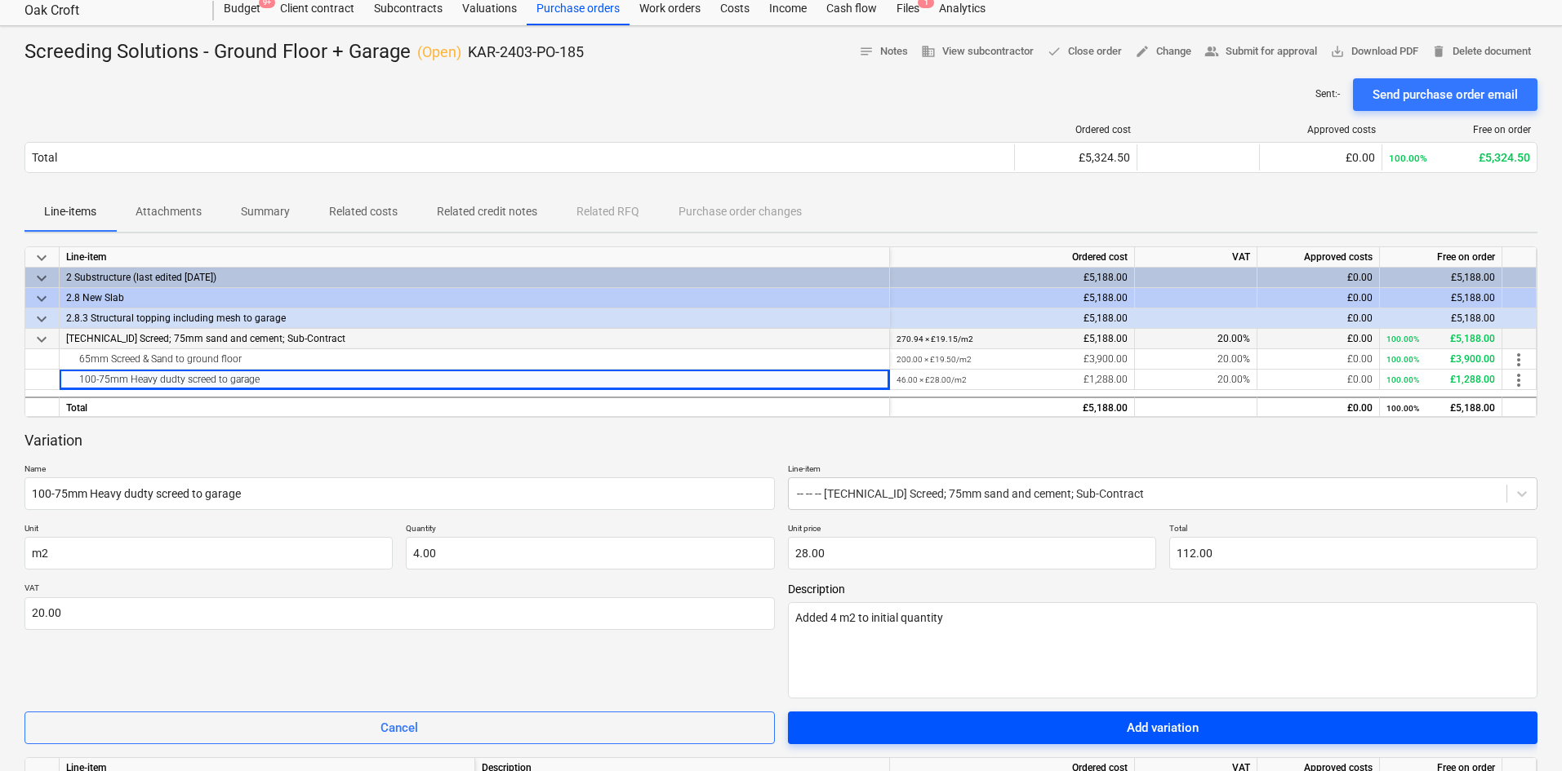
click at [1173, 567] on button "Add variation" at bounding box center [1163, 728] width 750 height 33
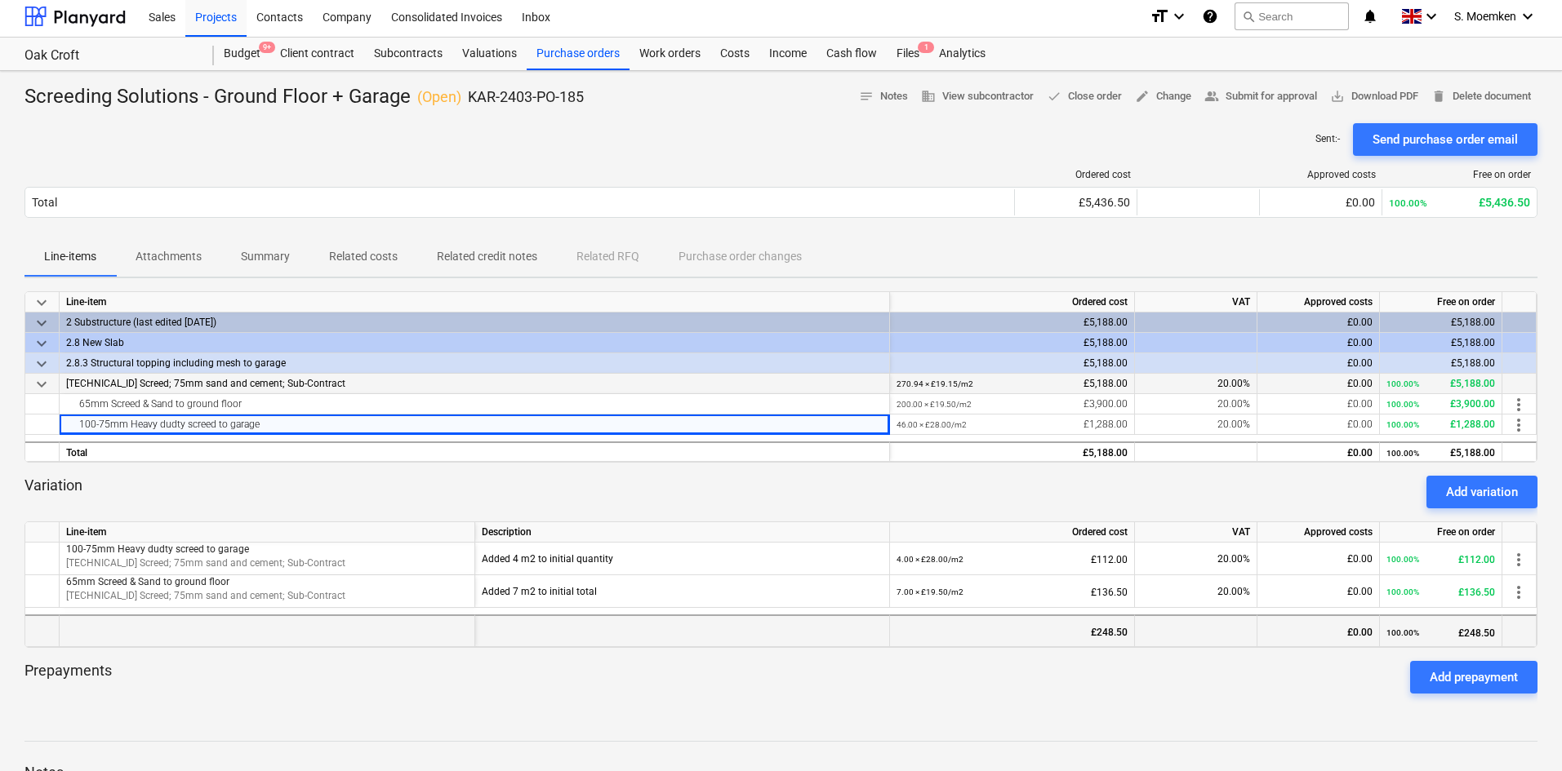
scroll to position [0, 0]
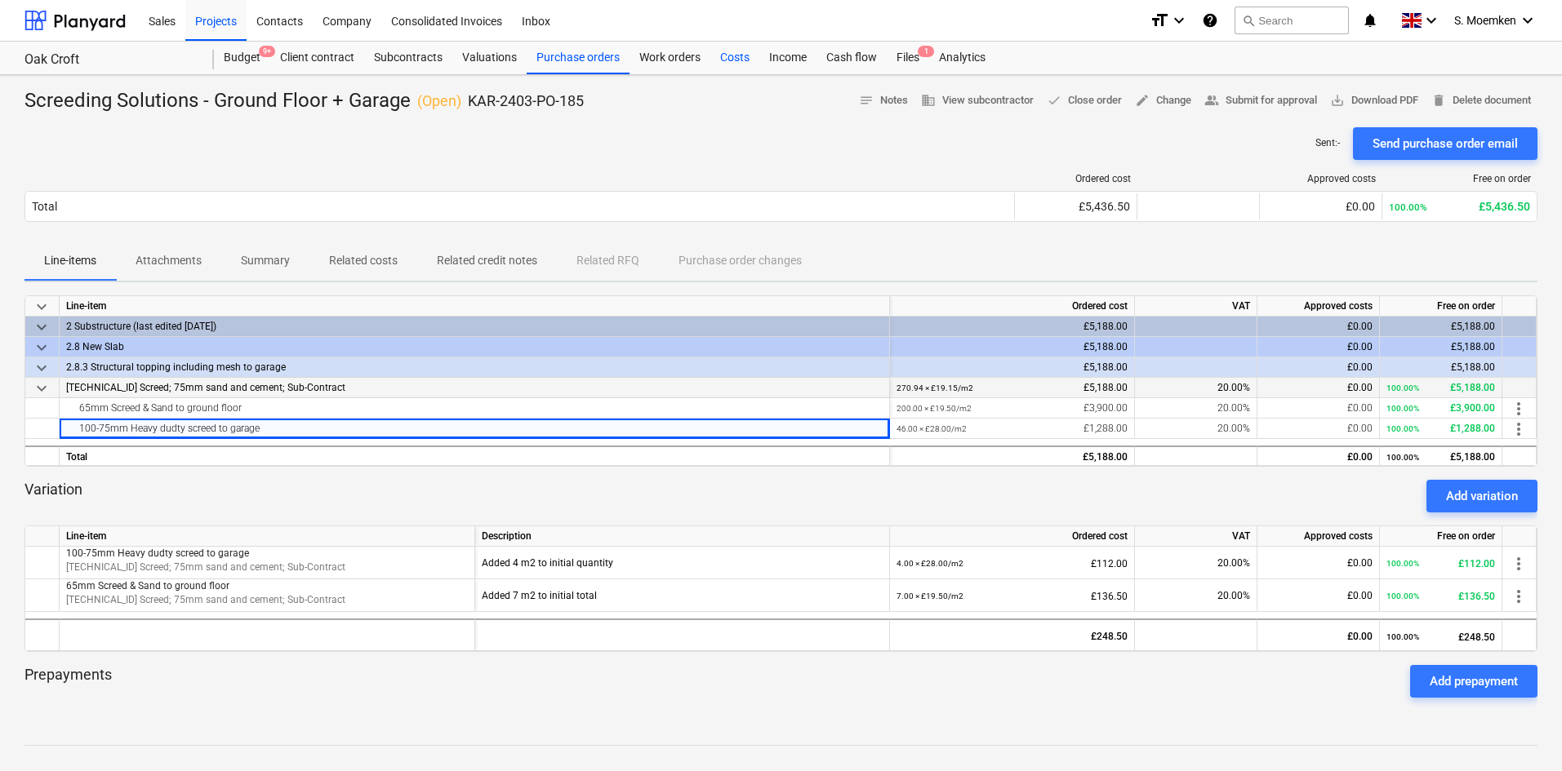
click at [728, 55] on div "Costs" at bounding box center [734, 58] width 49 height 33
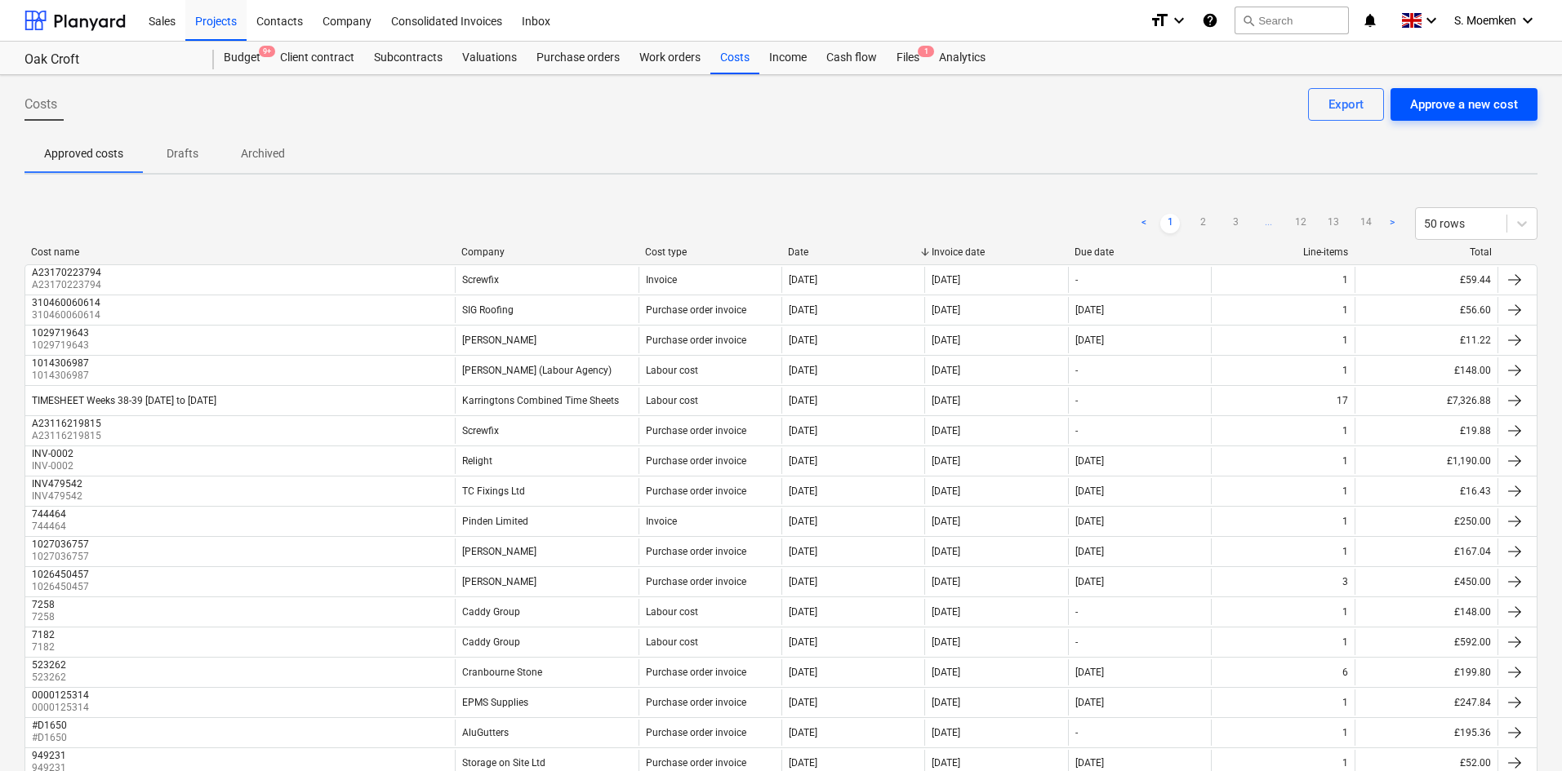
click at [1253, 104] on div "Approve a new cost" at bounding box center [1464, 104] width 108 height 21
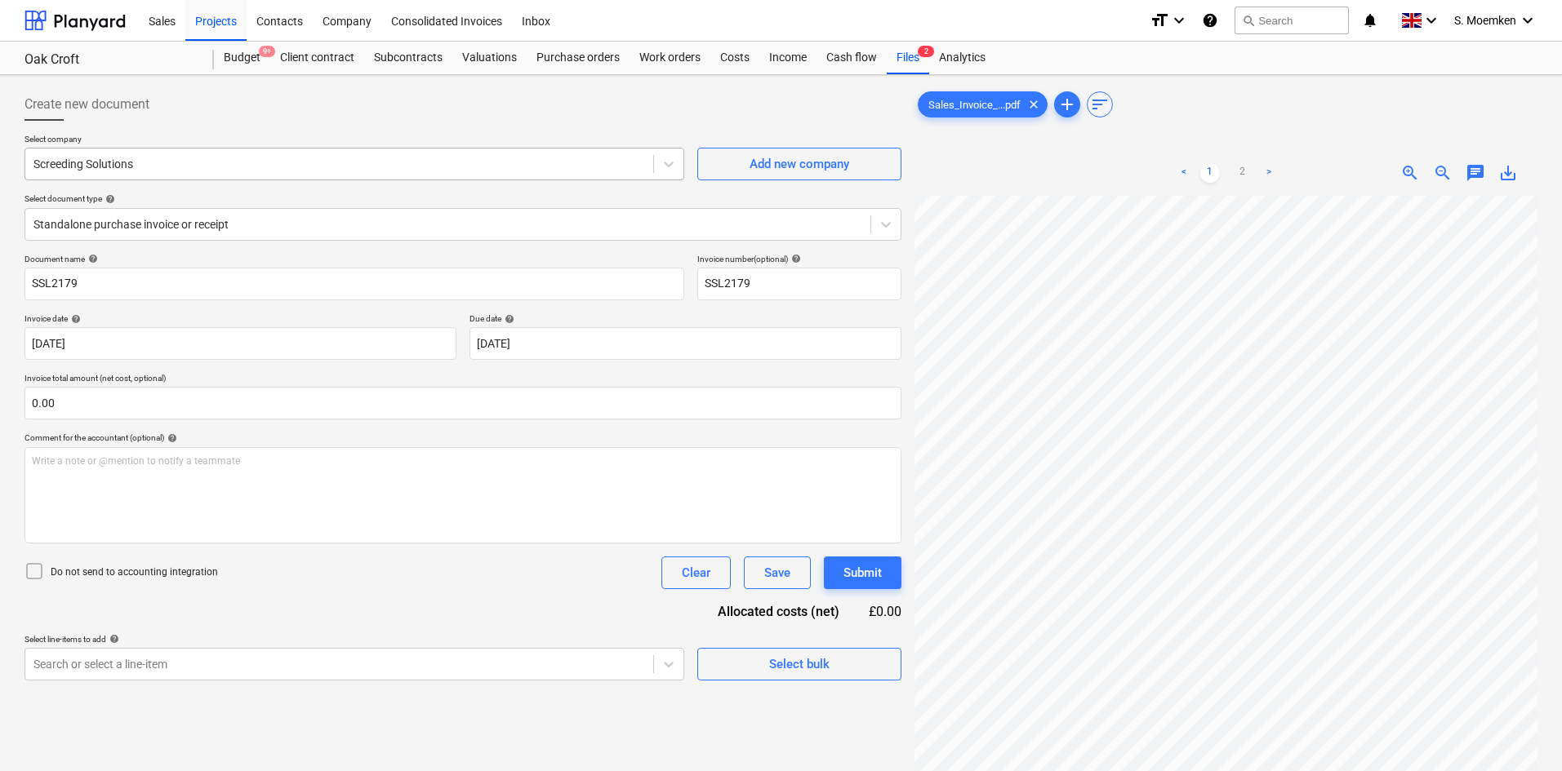
click at [204, 164] on div at bounding box center [338, 164] width 611 height 16
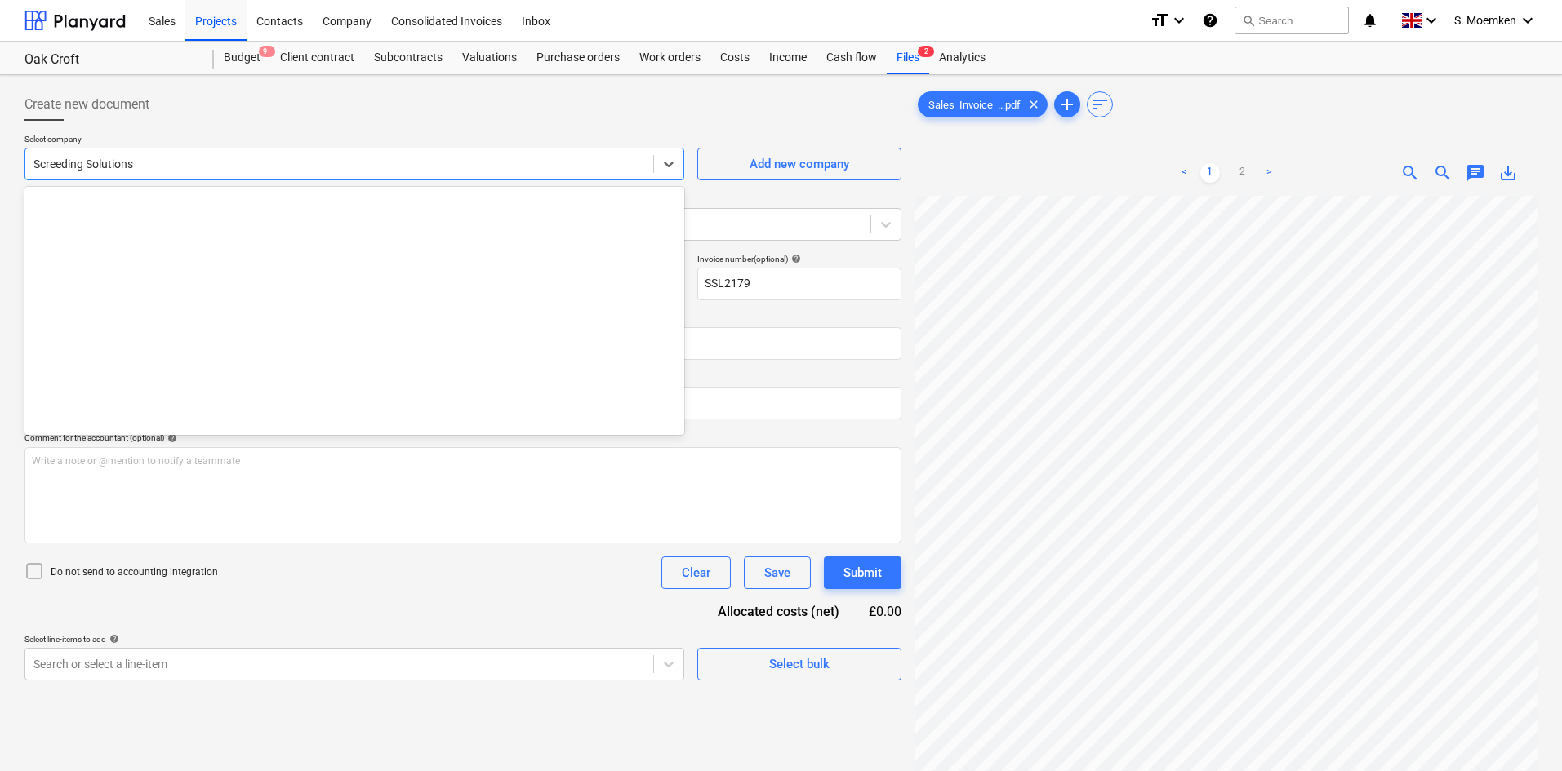
scroll to position [9200, 0]
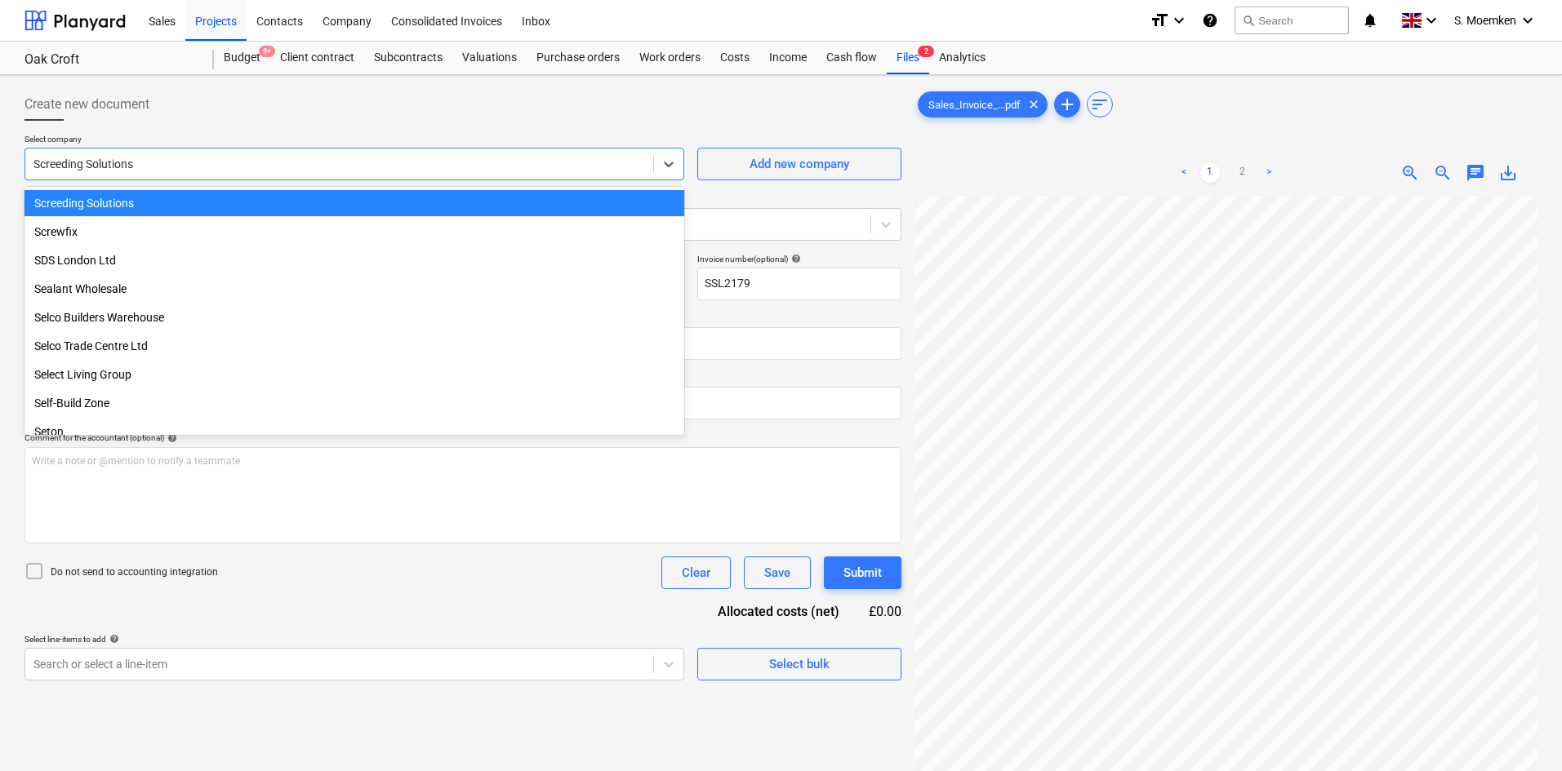
click at [204, 164] on div at bounding box center [338, 164] width 611 height 16
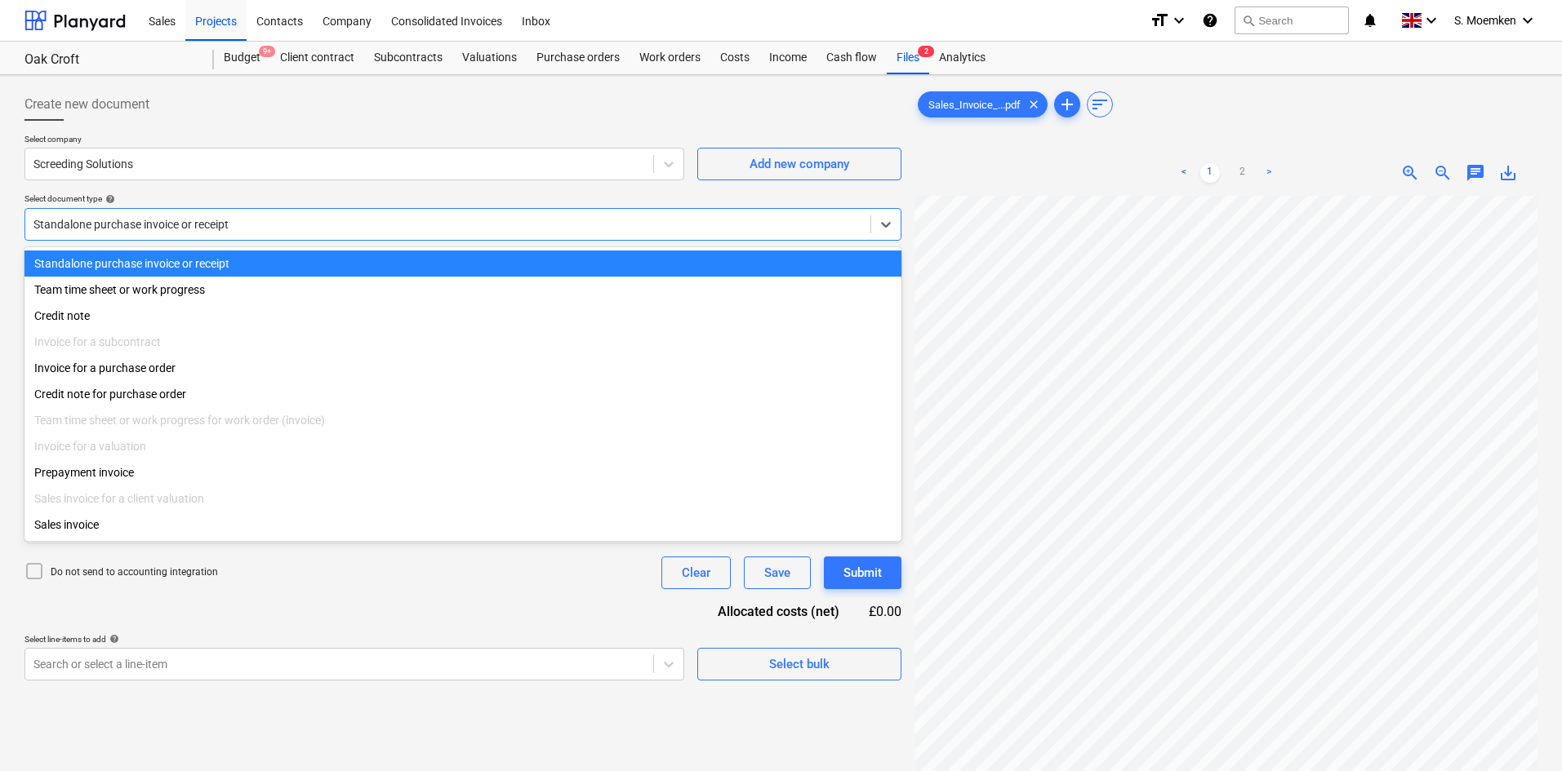
click at [274, 231] on div at bounding box center [447, 224] width 829 height 16
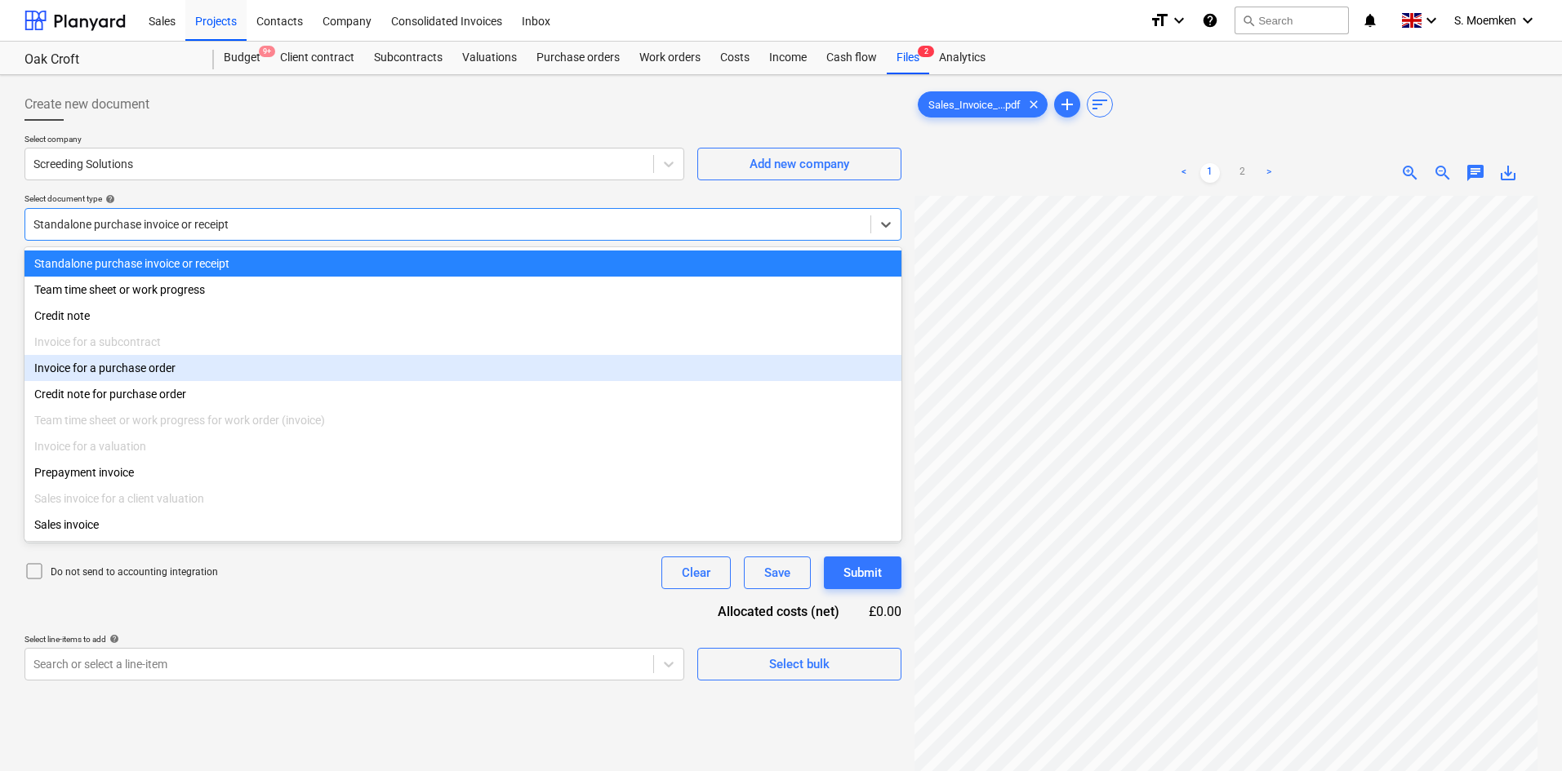
click at [212, 378] on div "Invoice for a purchase order" at bounding box center [462, 368] width 877 height 26
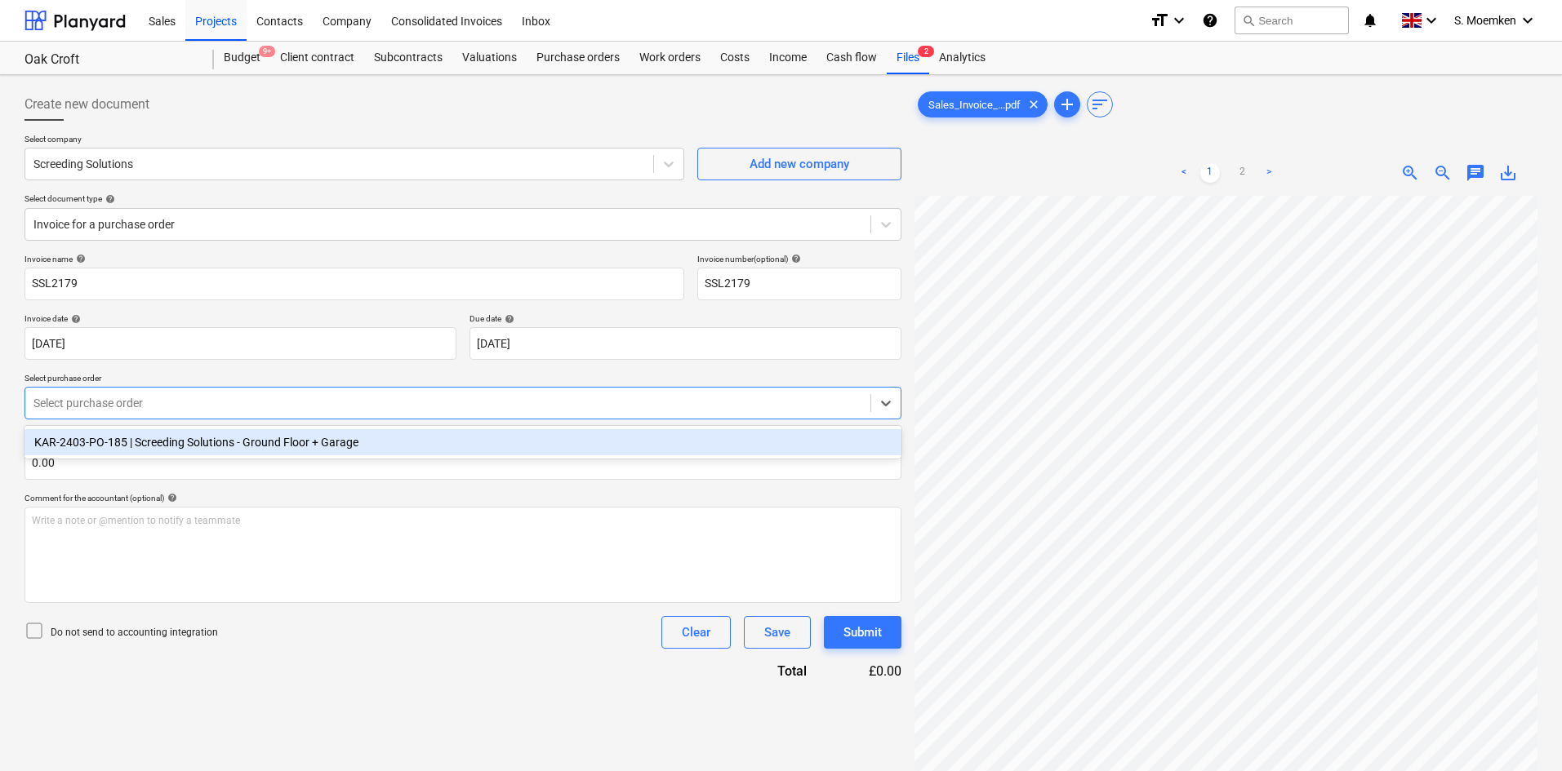
click at [230, 401] on div at bounding box center [447, 403] width 829 height 16
click at [232, 444] on div "KAR-2403-PO-185 | Screeding Solutions - Ground Floor + Garage" at bounding box center [462, 442] width 877 height 26
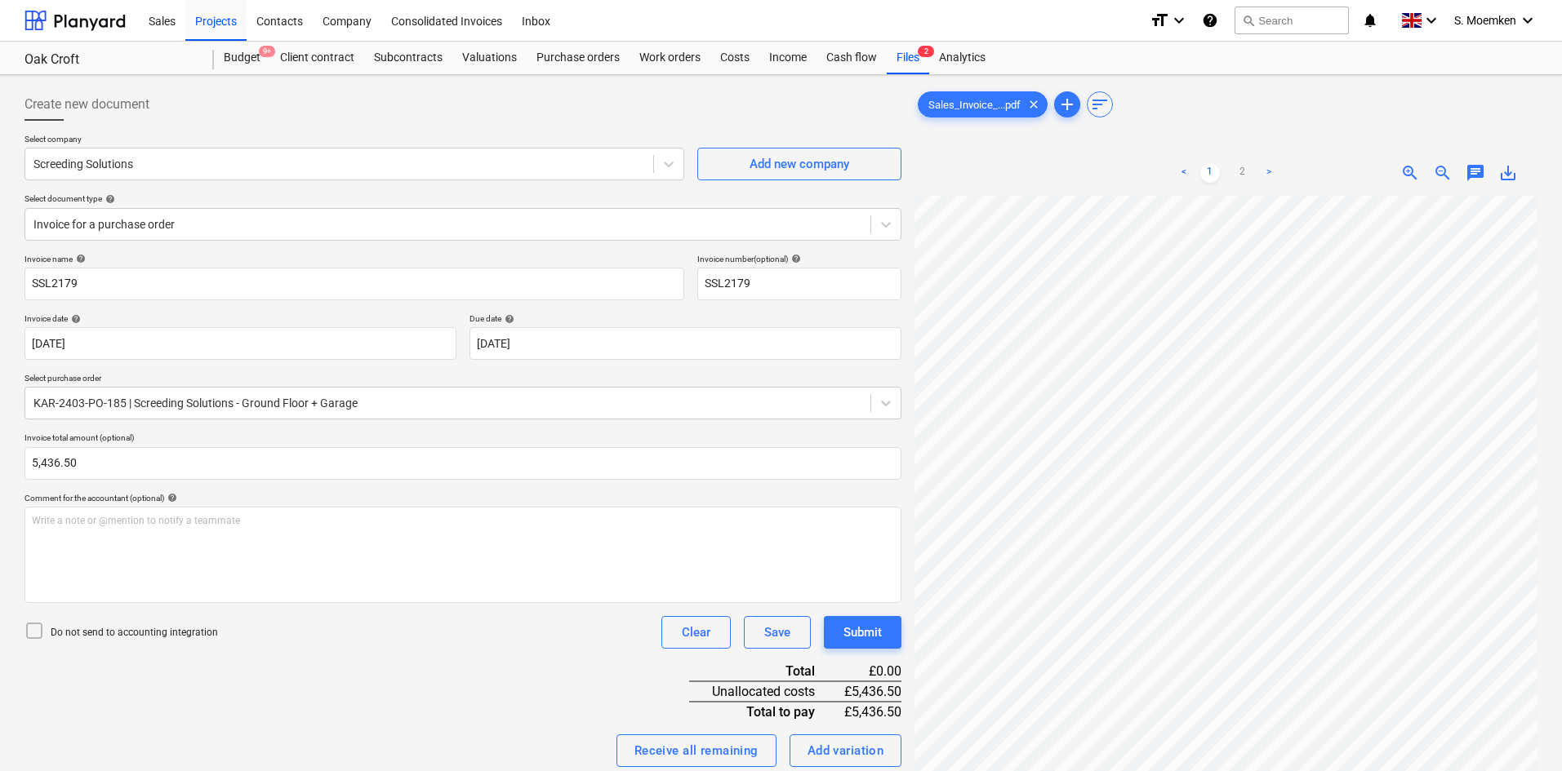
click at [38, 567] on icon at bounding box center [34, 631] width 20 height 20
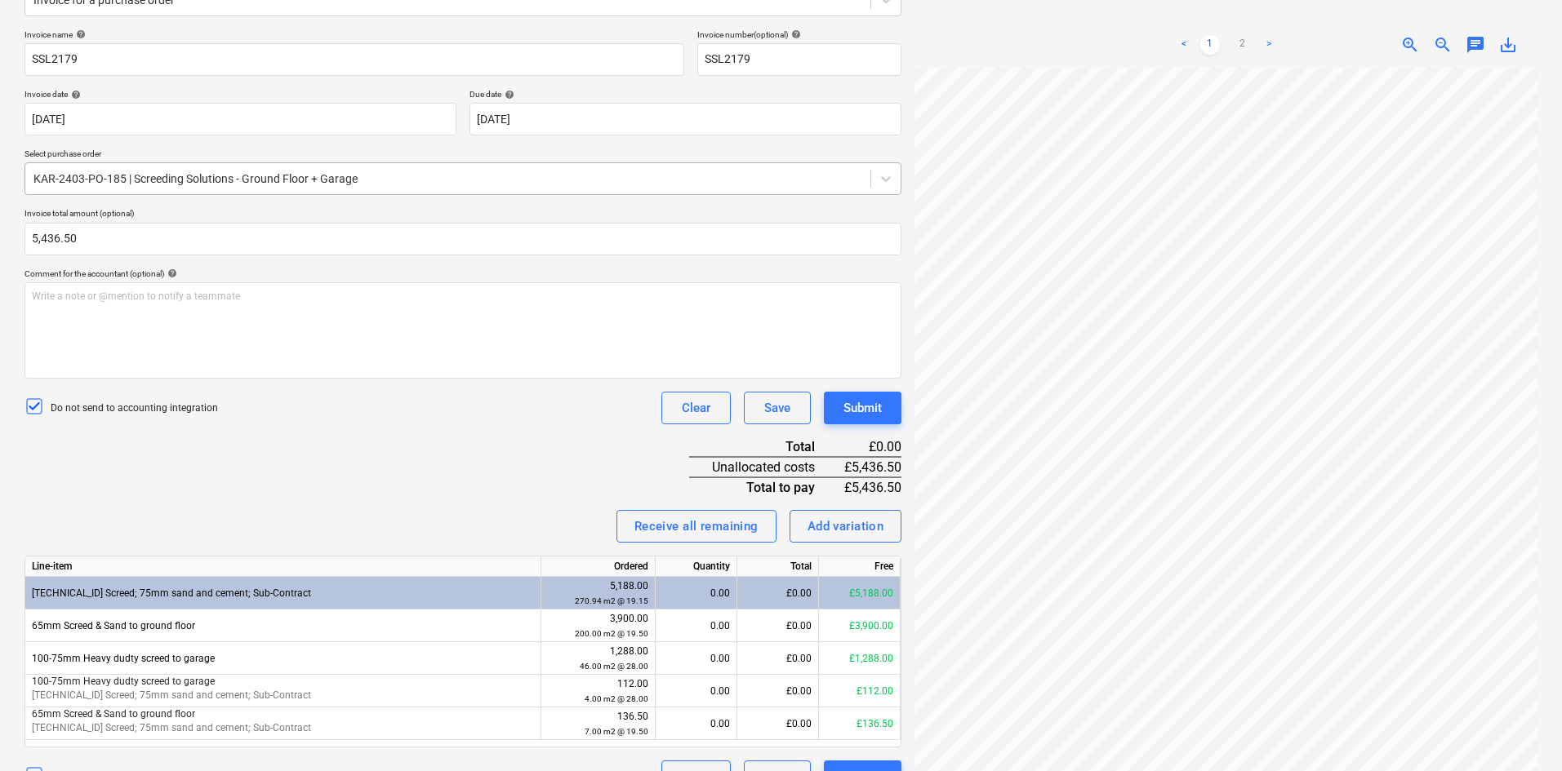
scroll to position [260, 0]
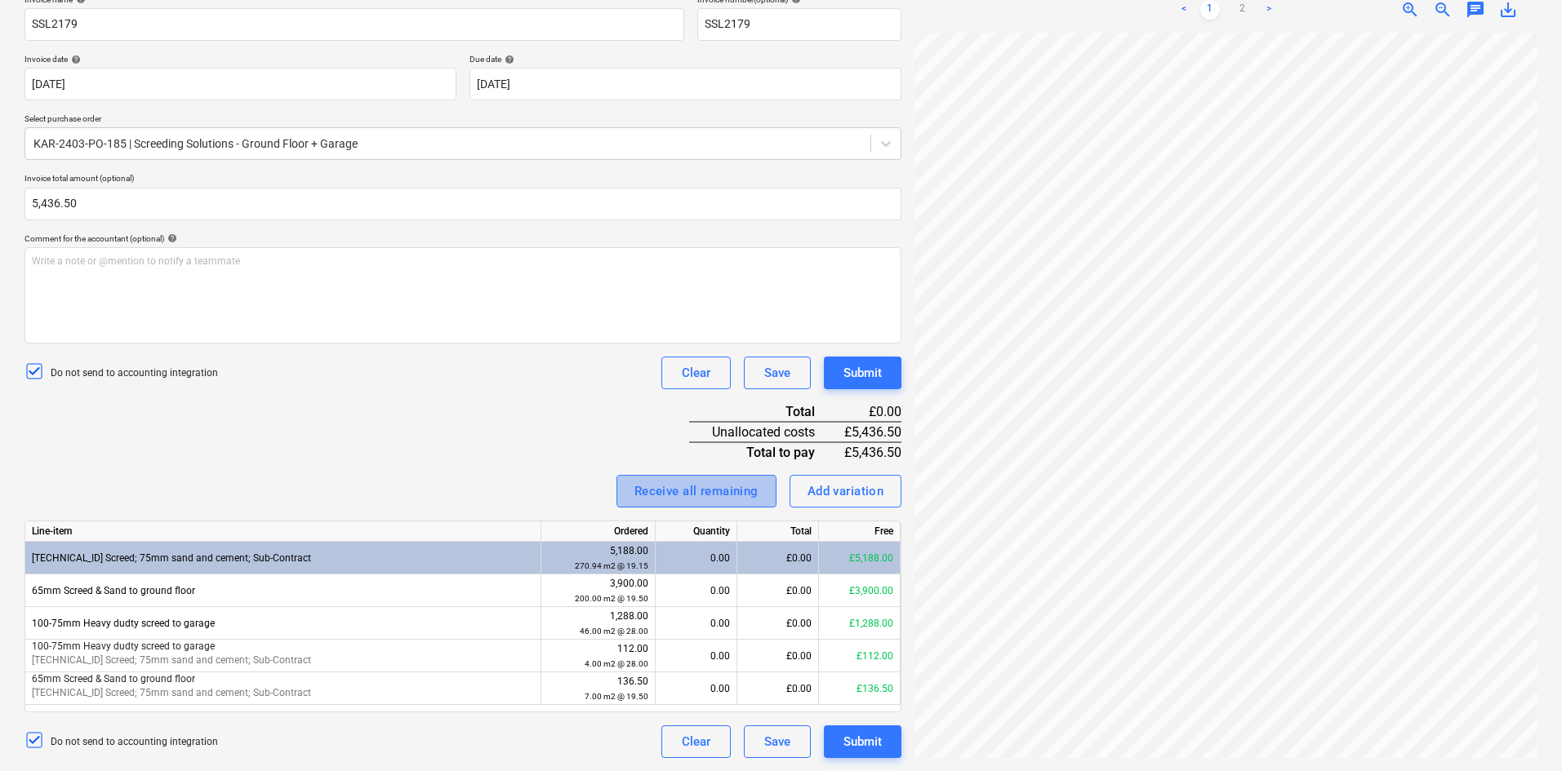
click at [670, 489] on div "Receive all remaining" at bounding box center [696, 491] width 124 height 21
click at [864, 567] on div "Submit" at bounding box center [862, 741] width 38 height 21
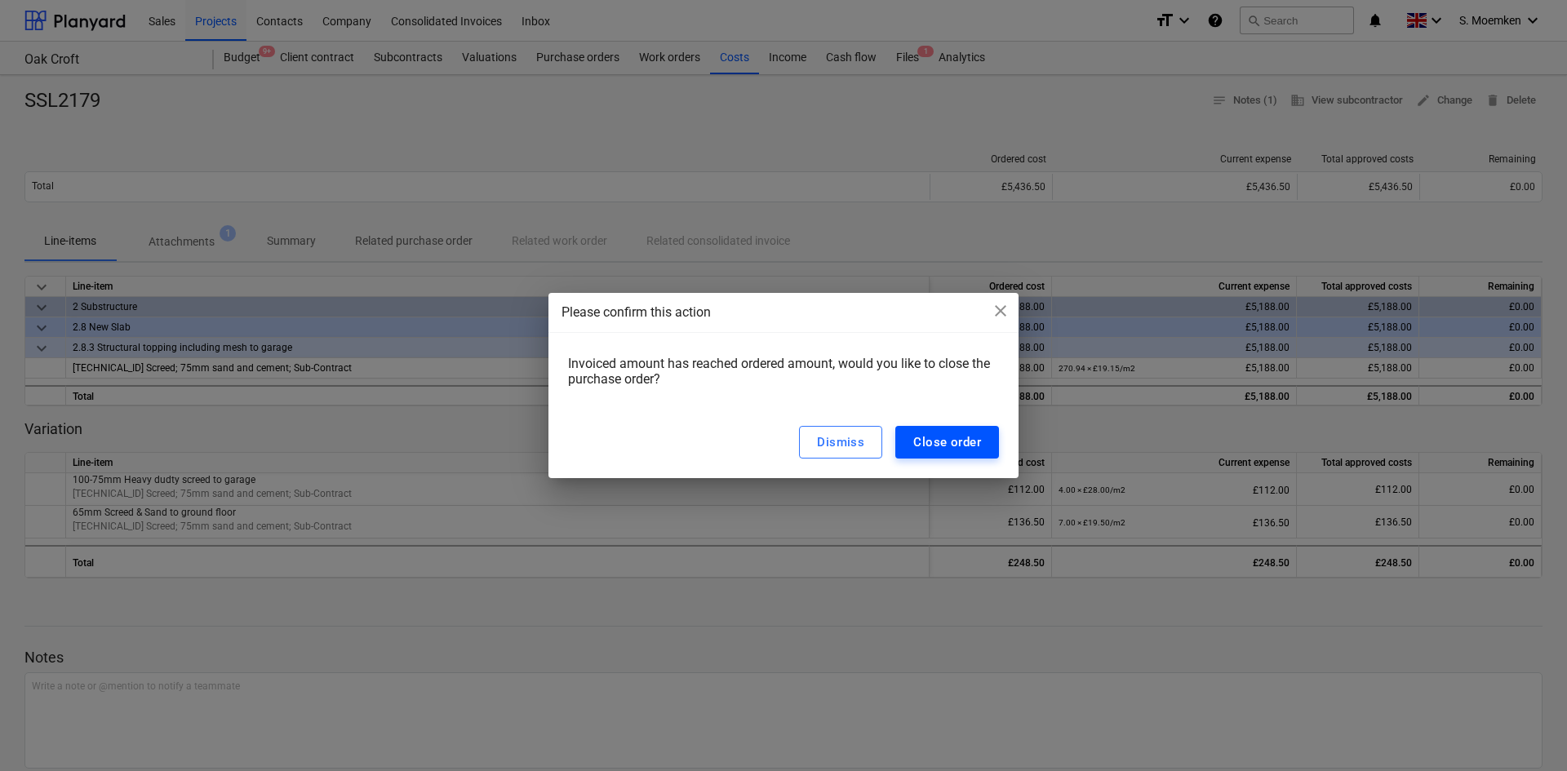
click at [955, 452] on div "Close order" at bounding box center [947, 442] width 68 height 21
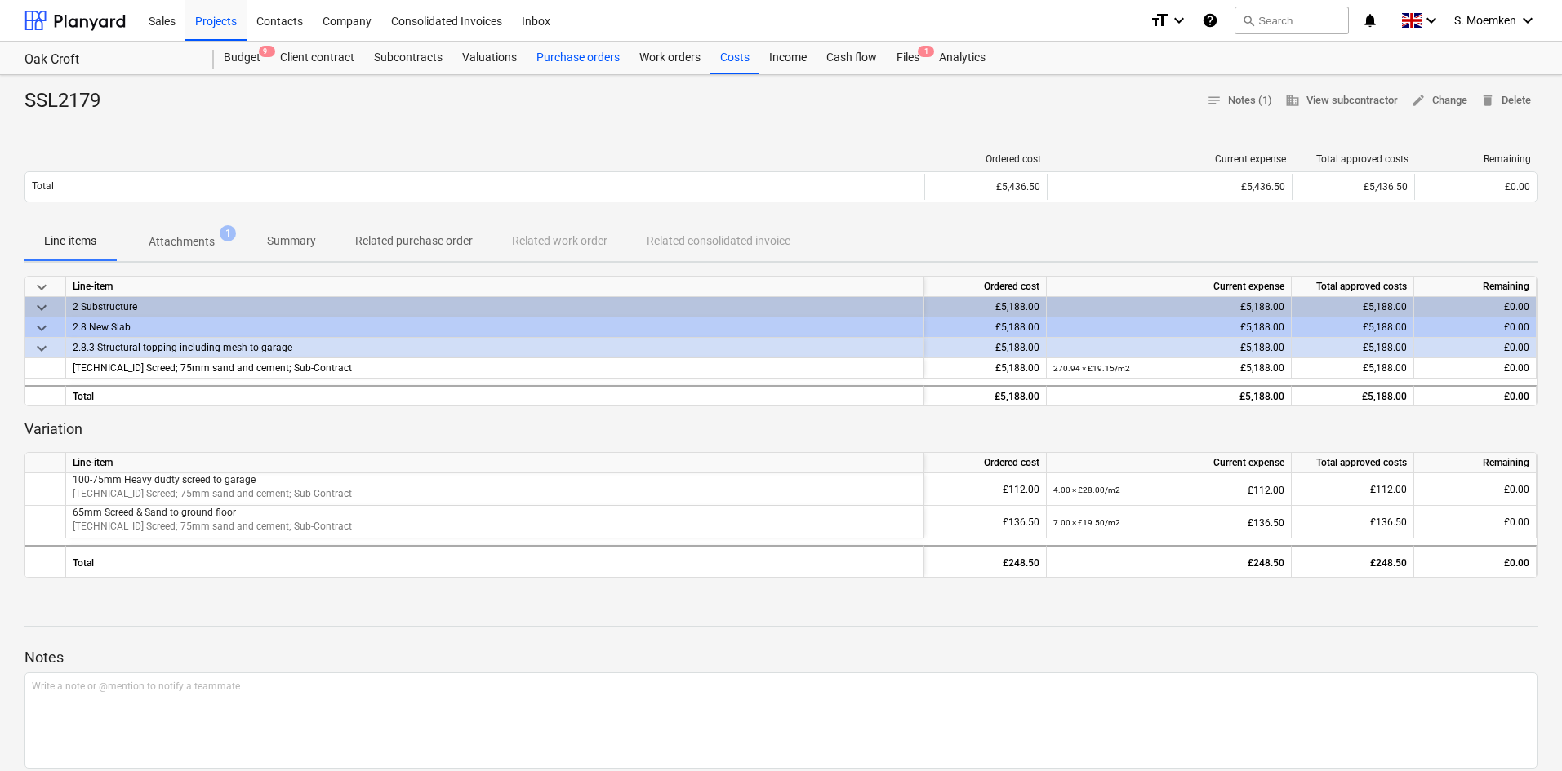
click at [580, 60] on div "Purchase orders" at bounding box center [578, 58] width 103 height 33
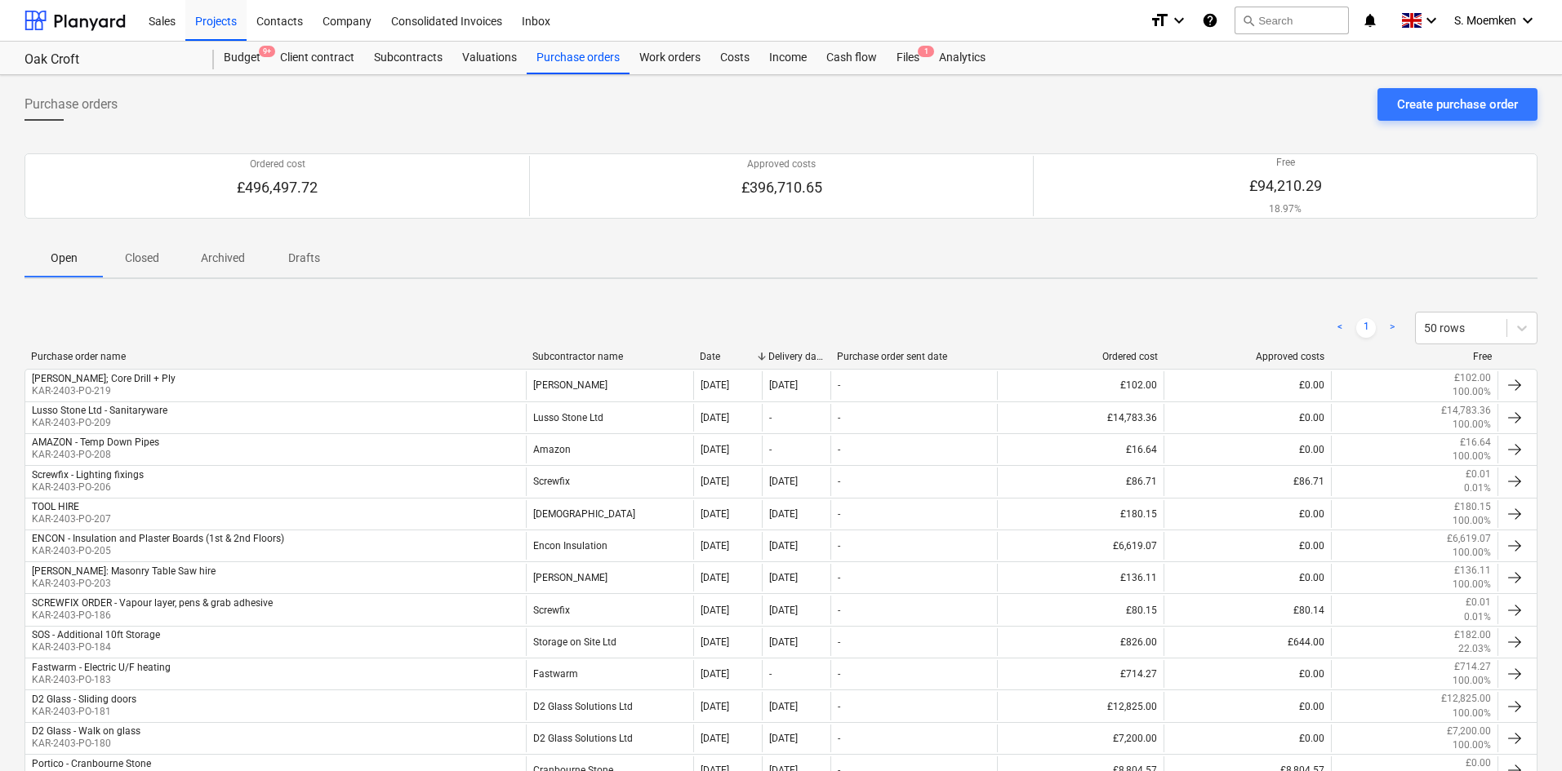
click at [136, 253] on p "Closed" at bounding box center [141, 258] width 39 height 17
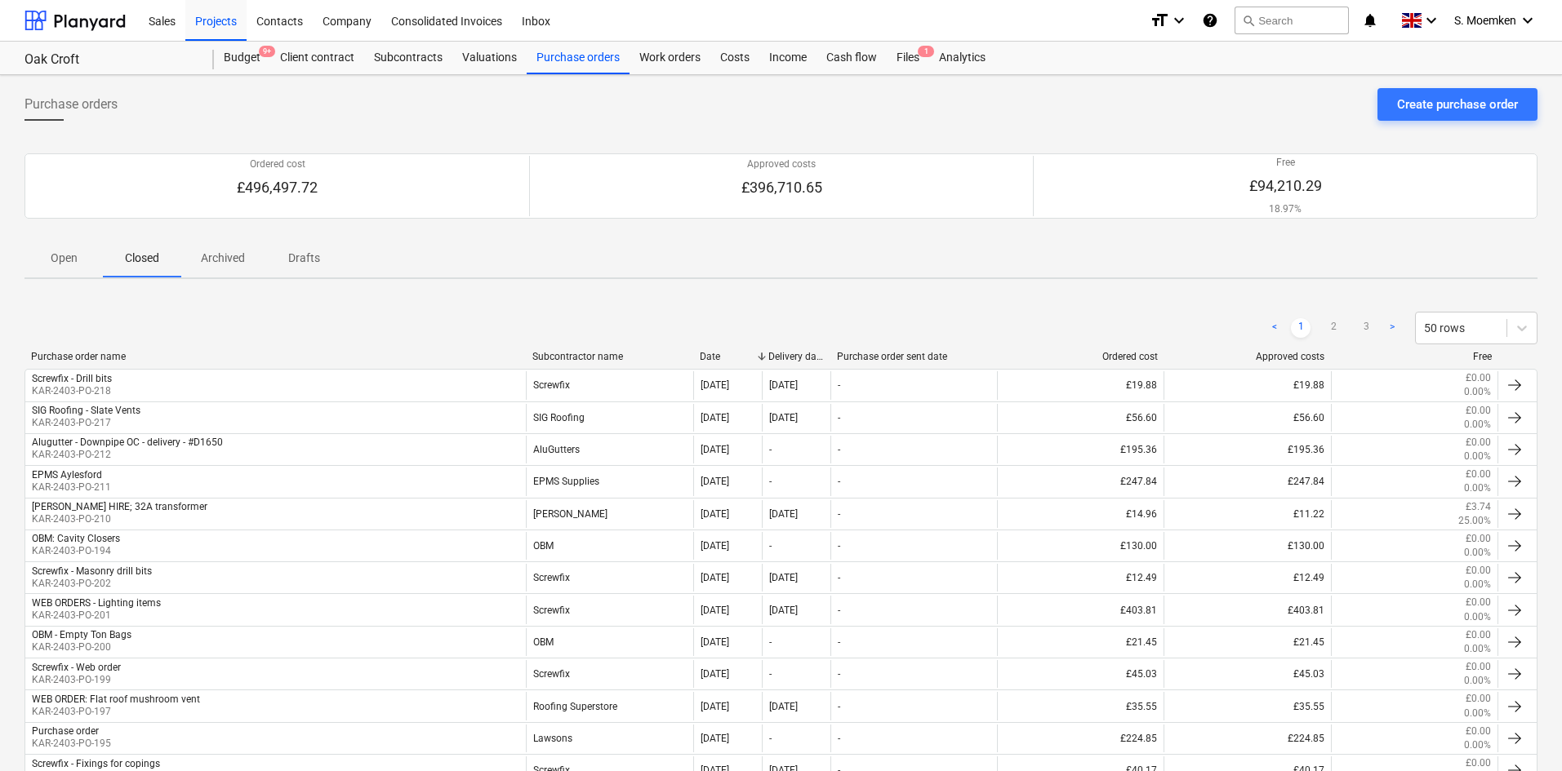
click at [577, 353] on div "Subcontractor name" at bounding box center [609, 356] width 154 height 11
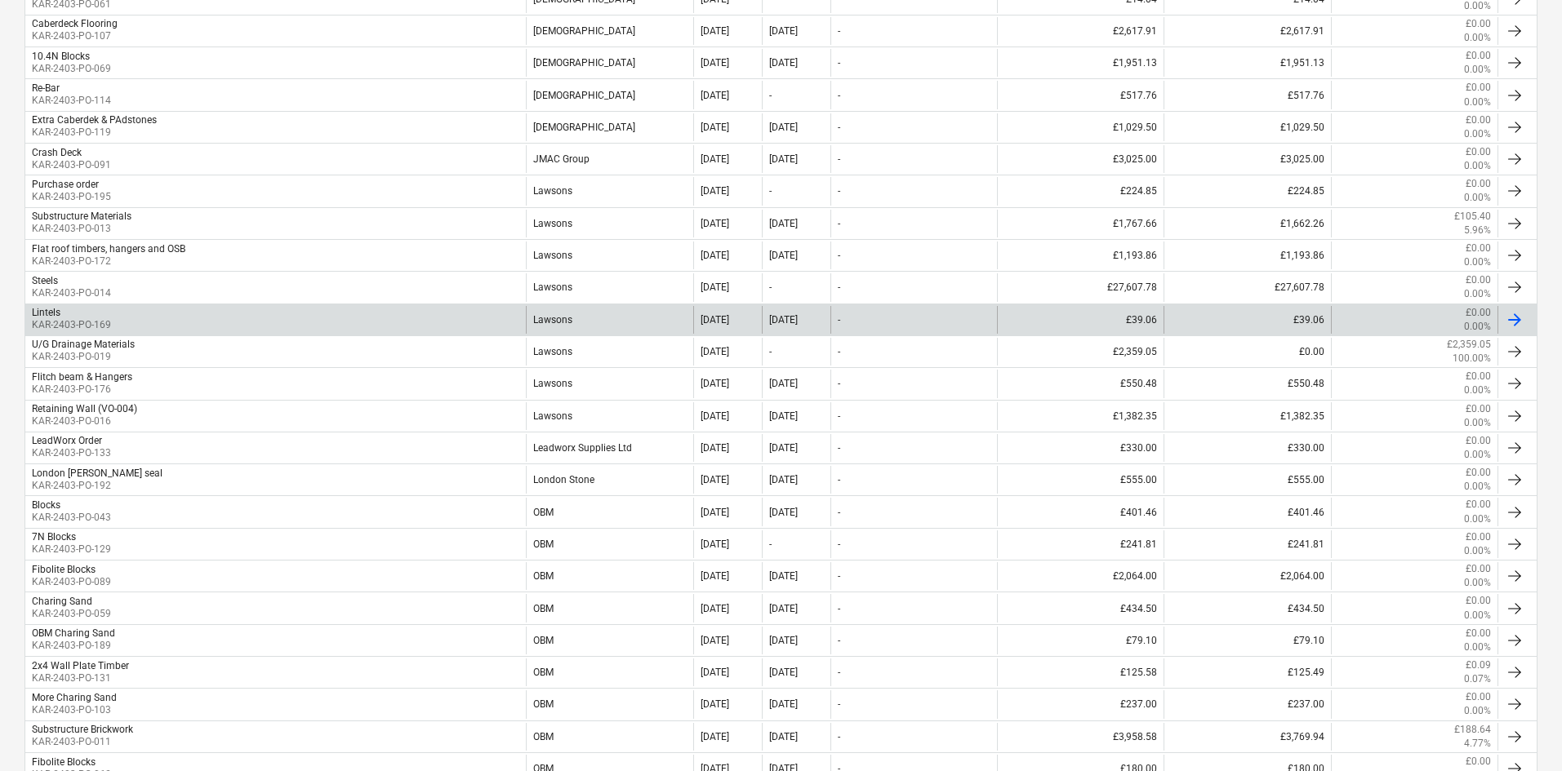
scroll to position [1295, 0]
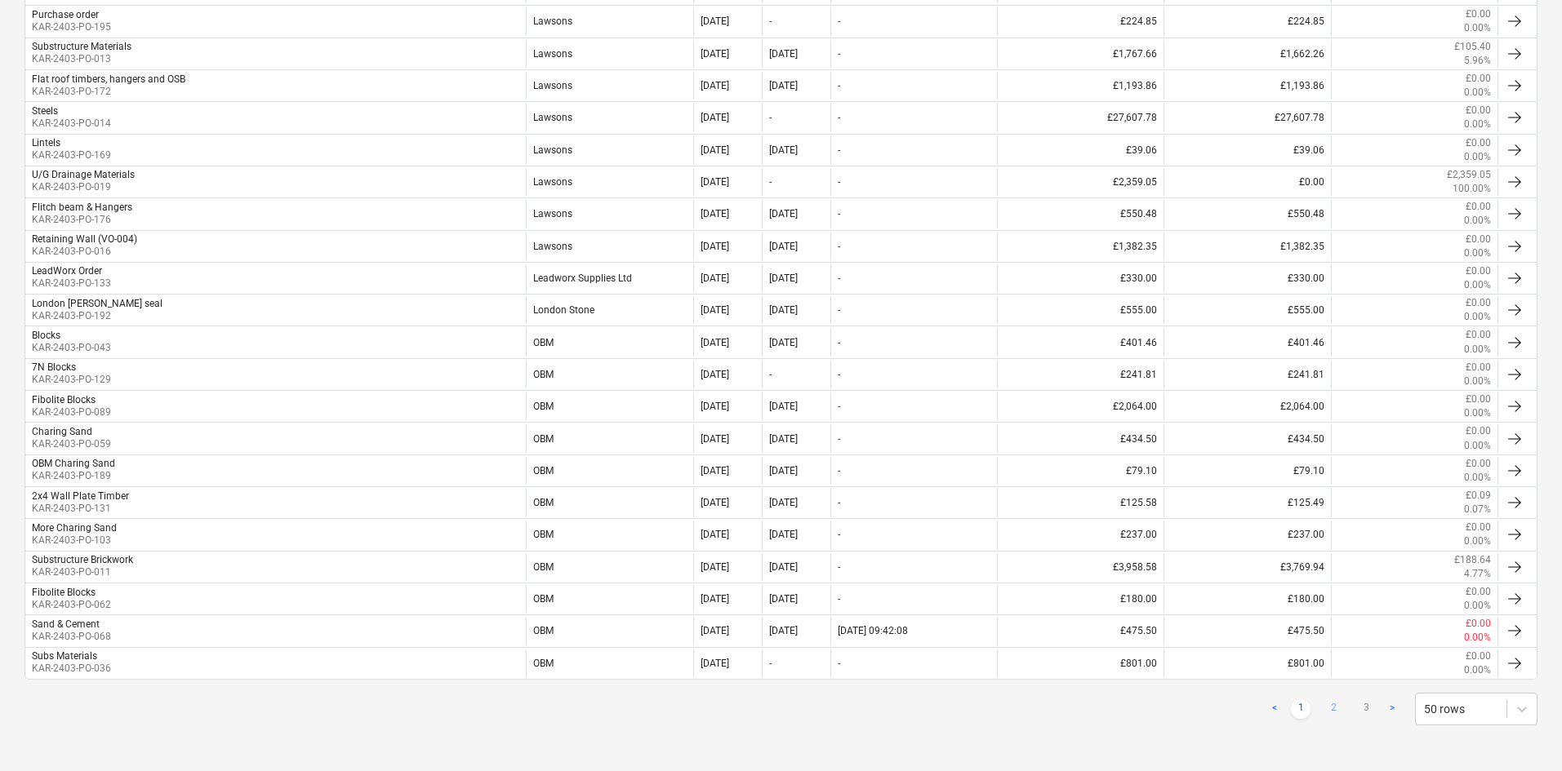
click at [1253, 567] on link "2" at bounding box center [1333, 710] width 20 height 20
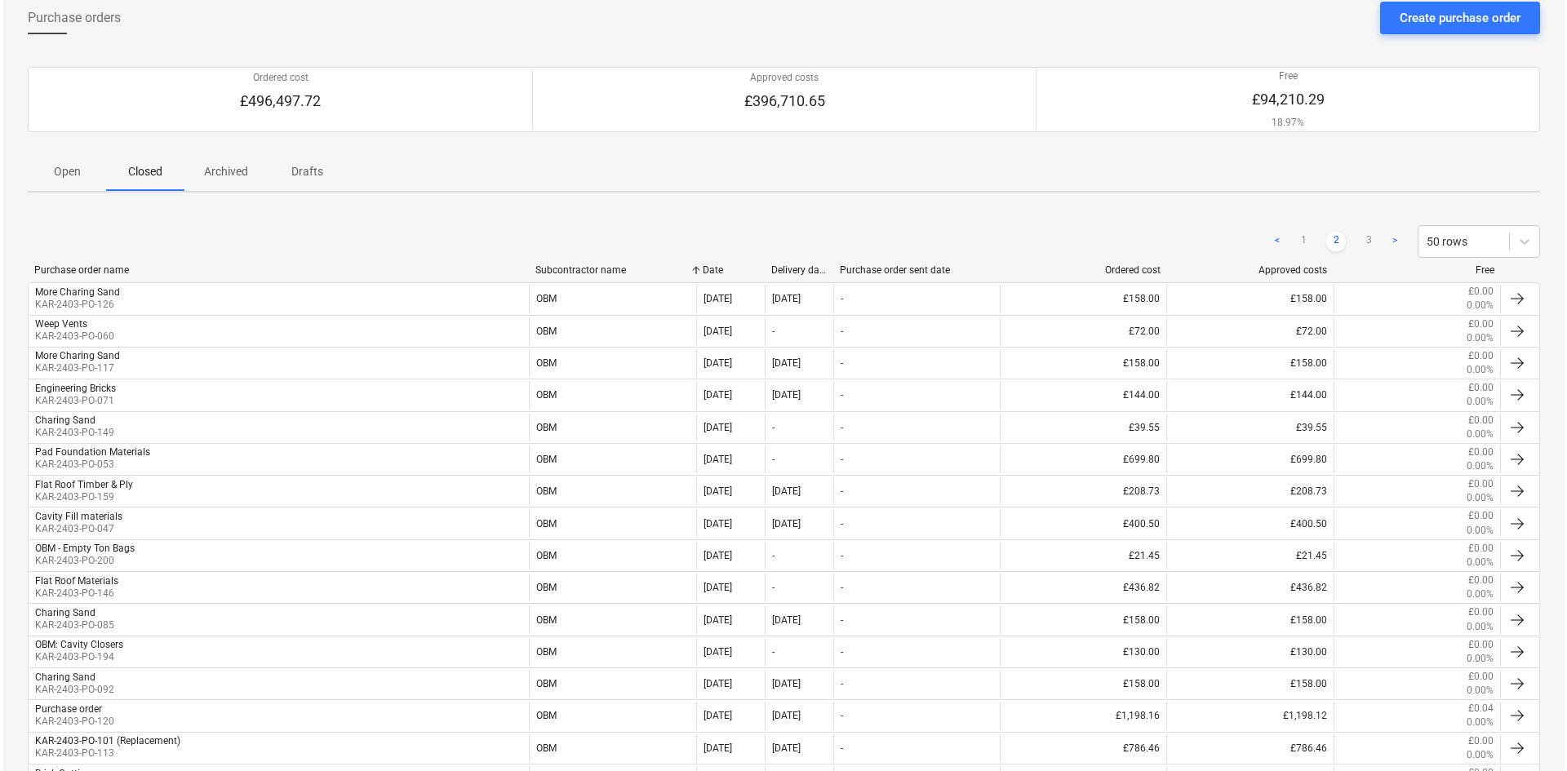
scroll to position [0, 0]
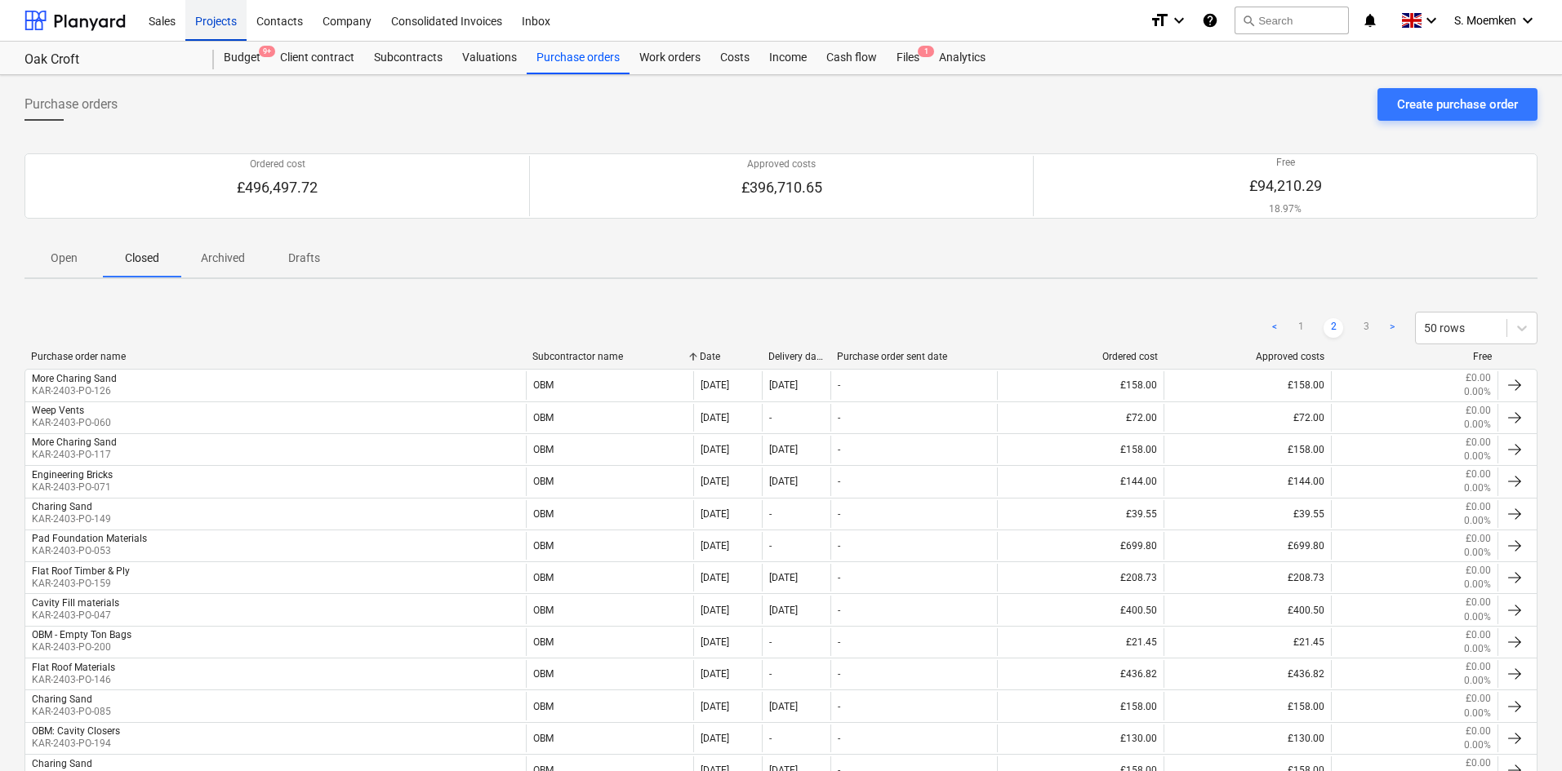
click at [224, 21] on div "Projects" at bounding box center [215, 20] width 61 height 42
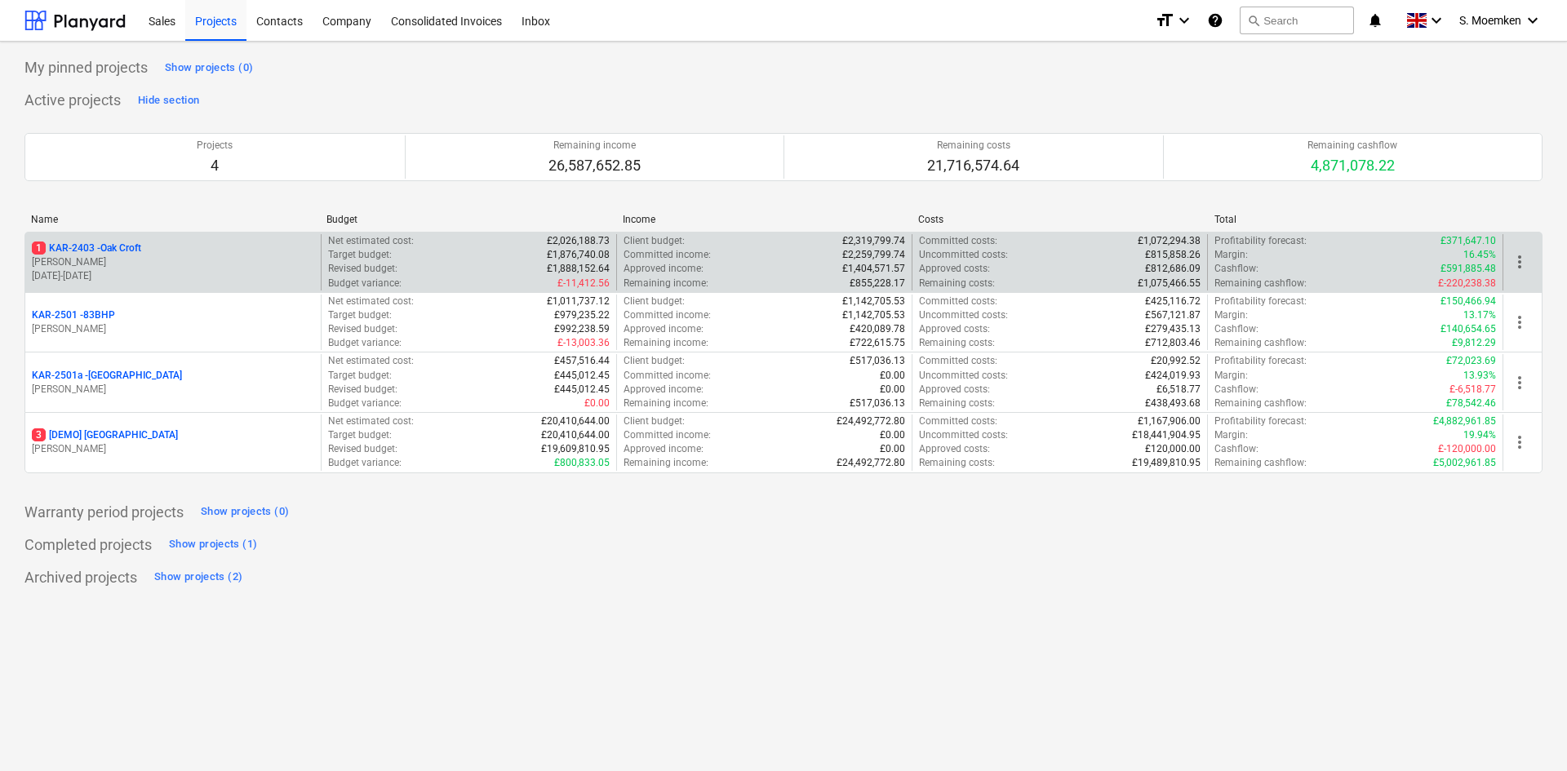
click at [153, 253] on div "1 KAR-2403 - Oak Croft" at bounding box center [173, 249] width 282 height 14
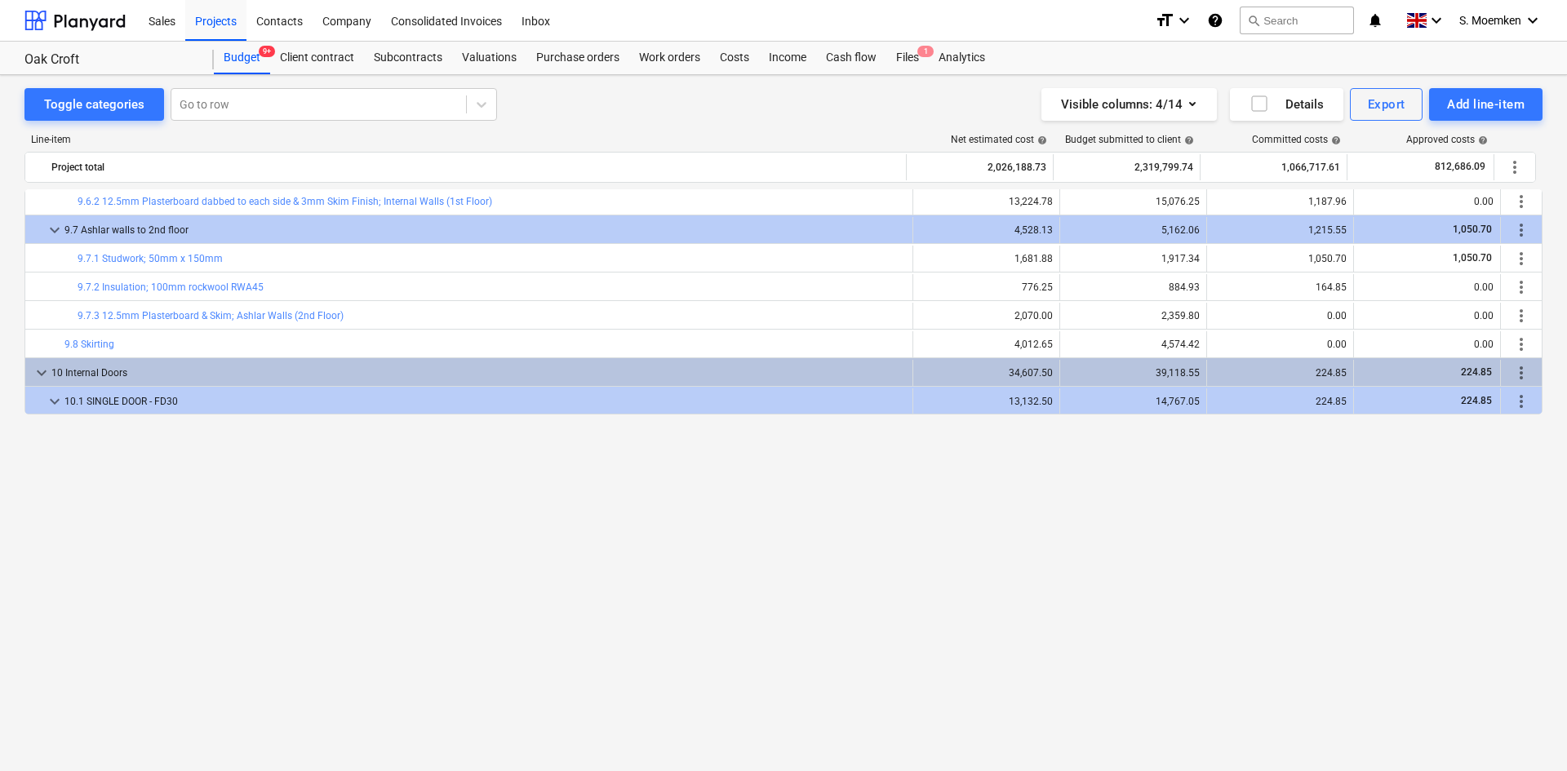
scroll to position [1567, 0]
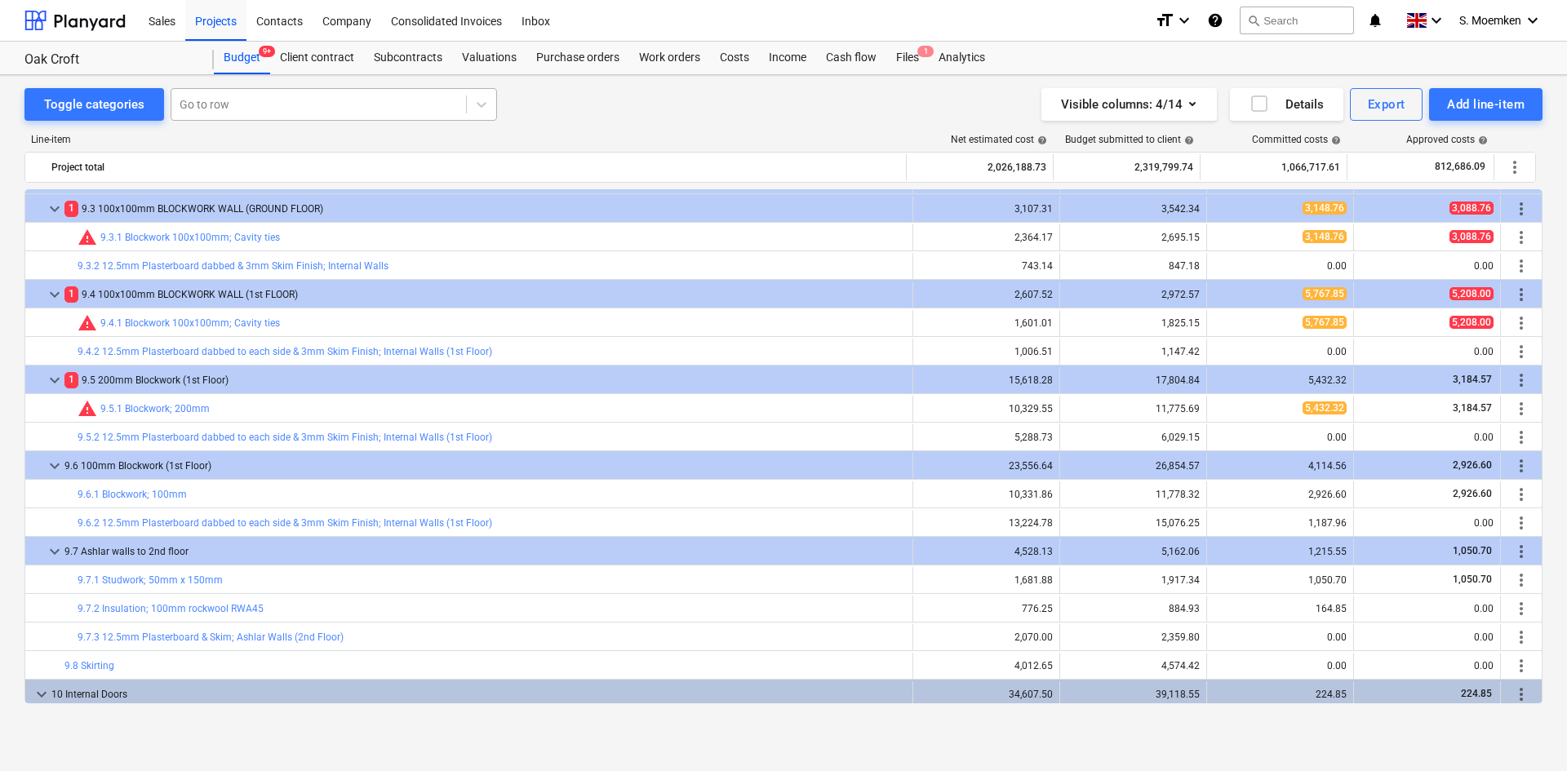
drag, startPoint x: 271, startPoint y: 106, endPoint x: 384, endPoint y: 11, distance: 147.7
click at [271, 106] on div at bounding box center [319, 104] width 278 height 16
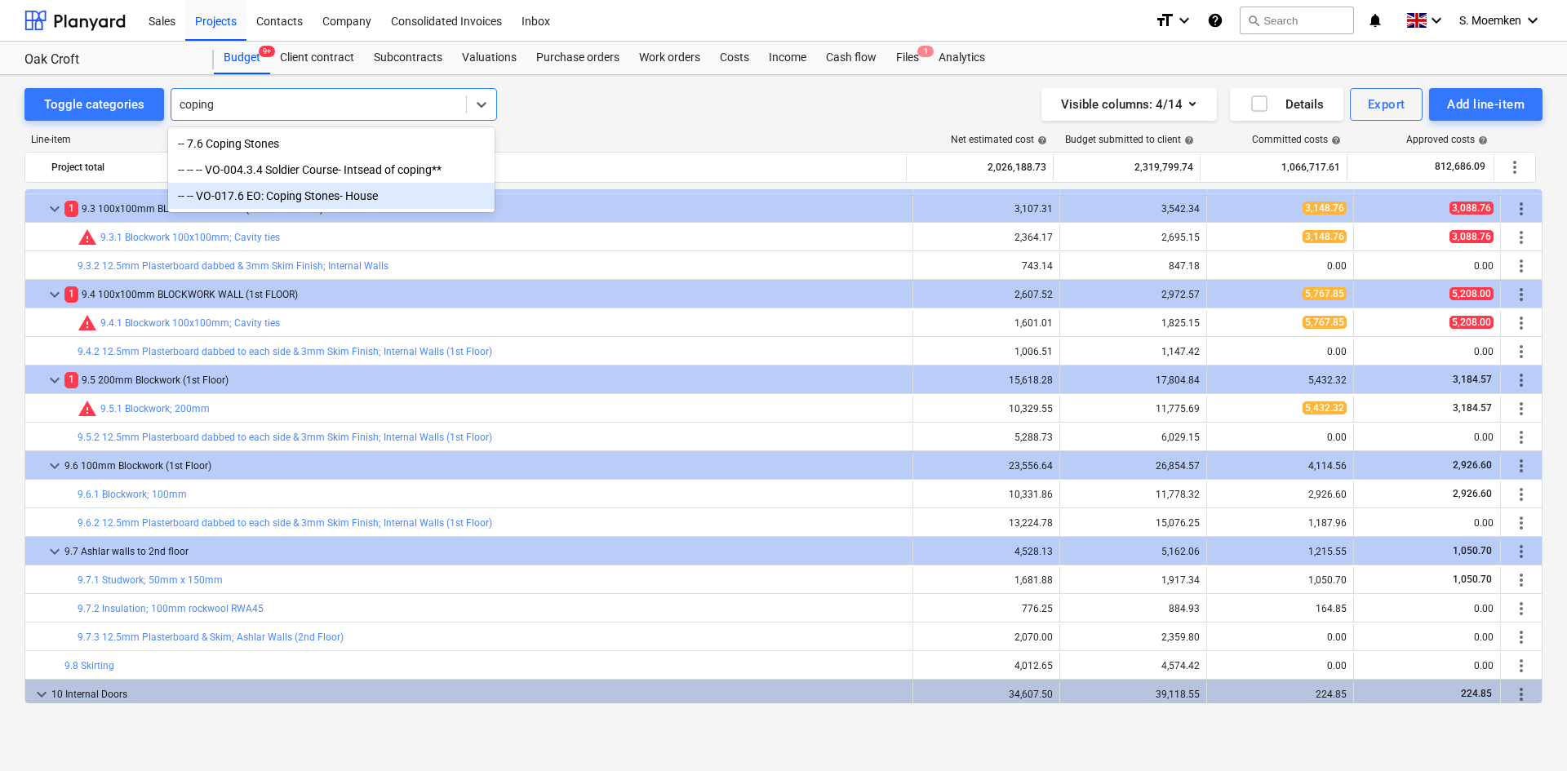
click at [318, 200] on div "-- -- VO-017.6 EO: Coping Stones- House" at bounding box center [331, 196] width 327 height 26
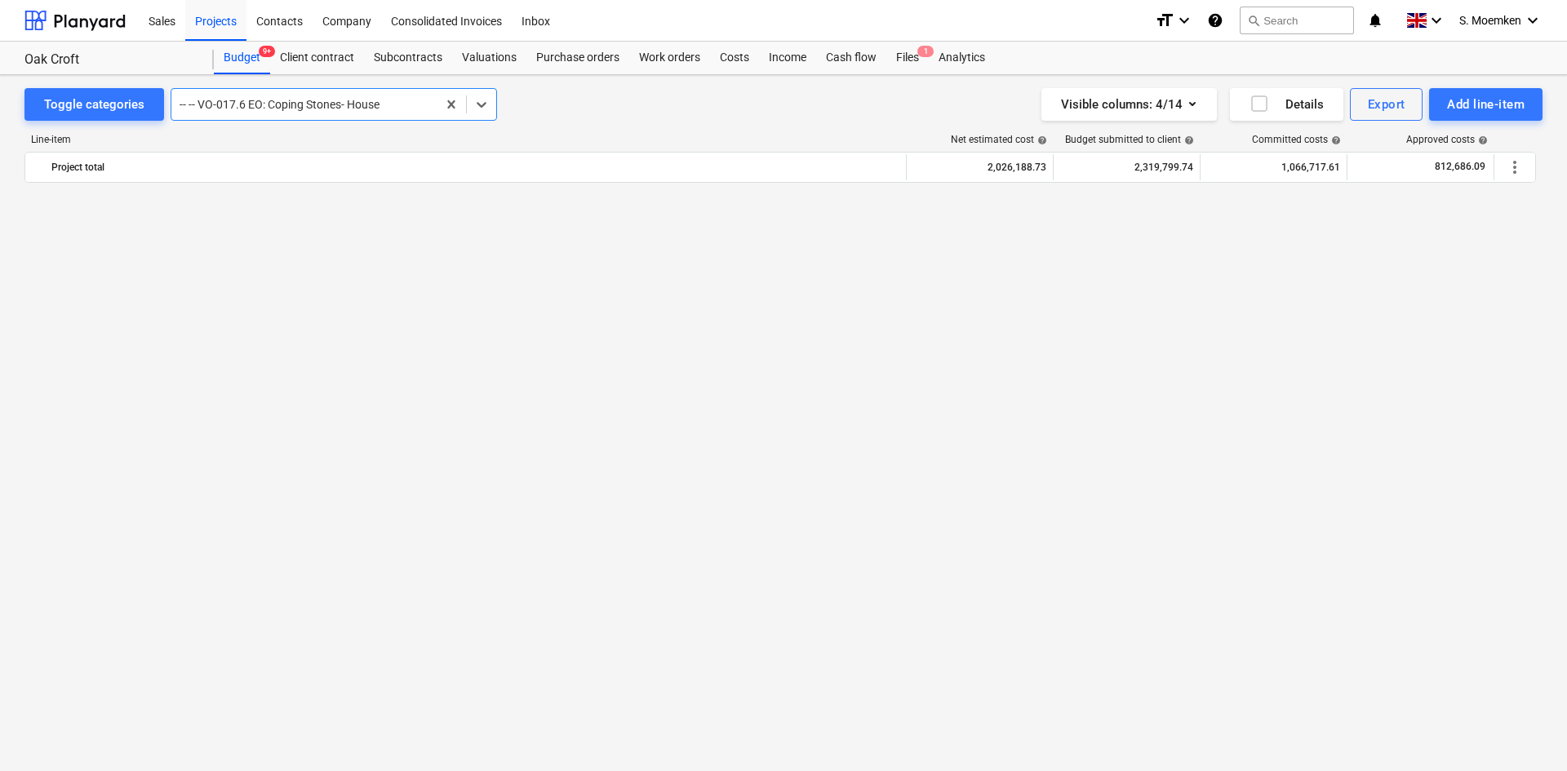
scroll to position [4829, 0]
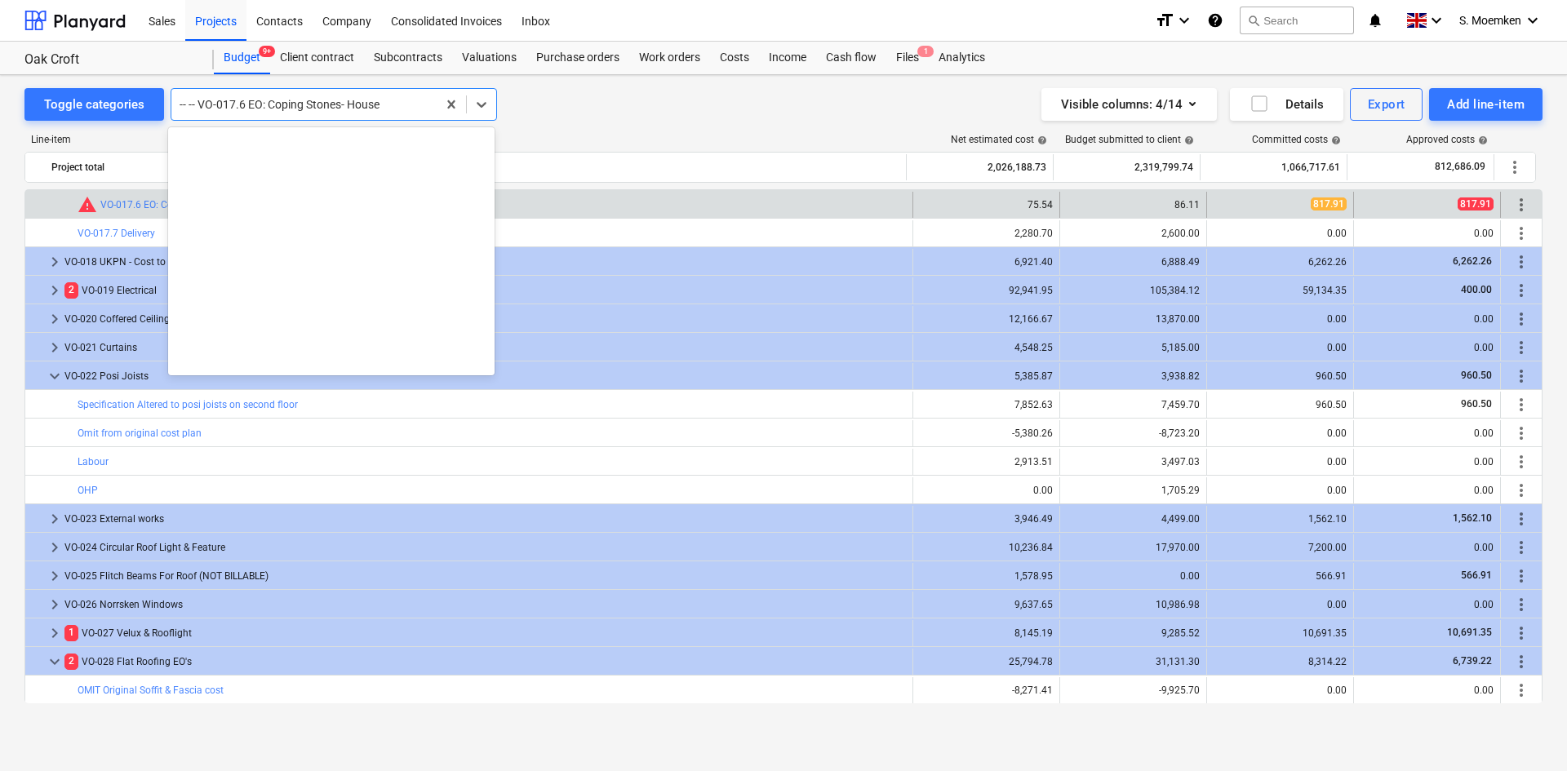
click at [387, 108] on div at bounding box center [304, 104] width 249 height 16
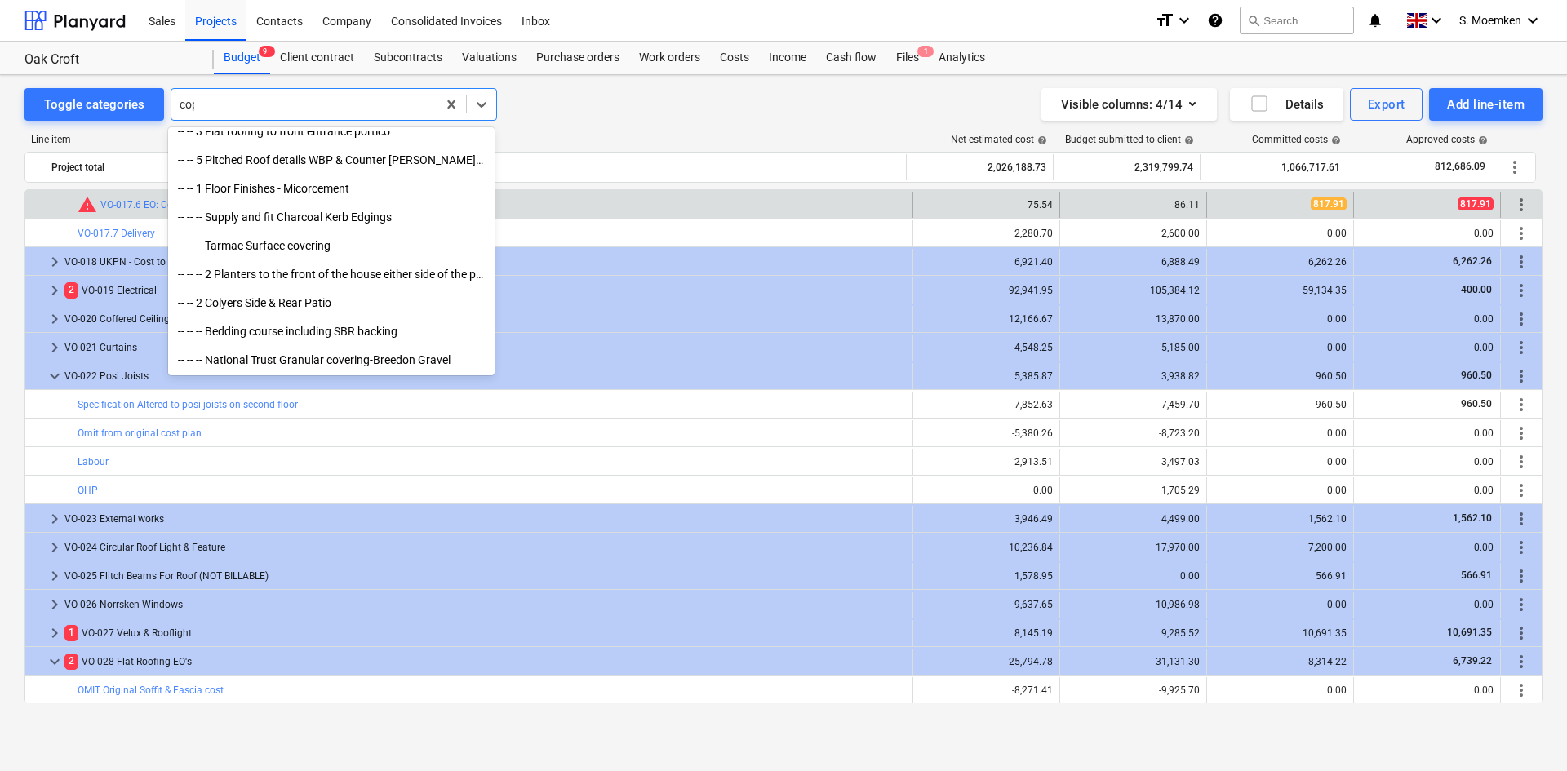
scroll to position [0, 0]
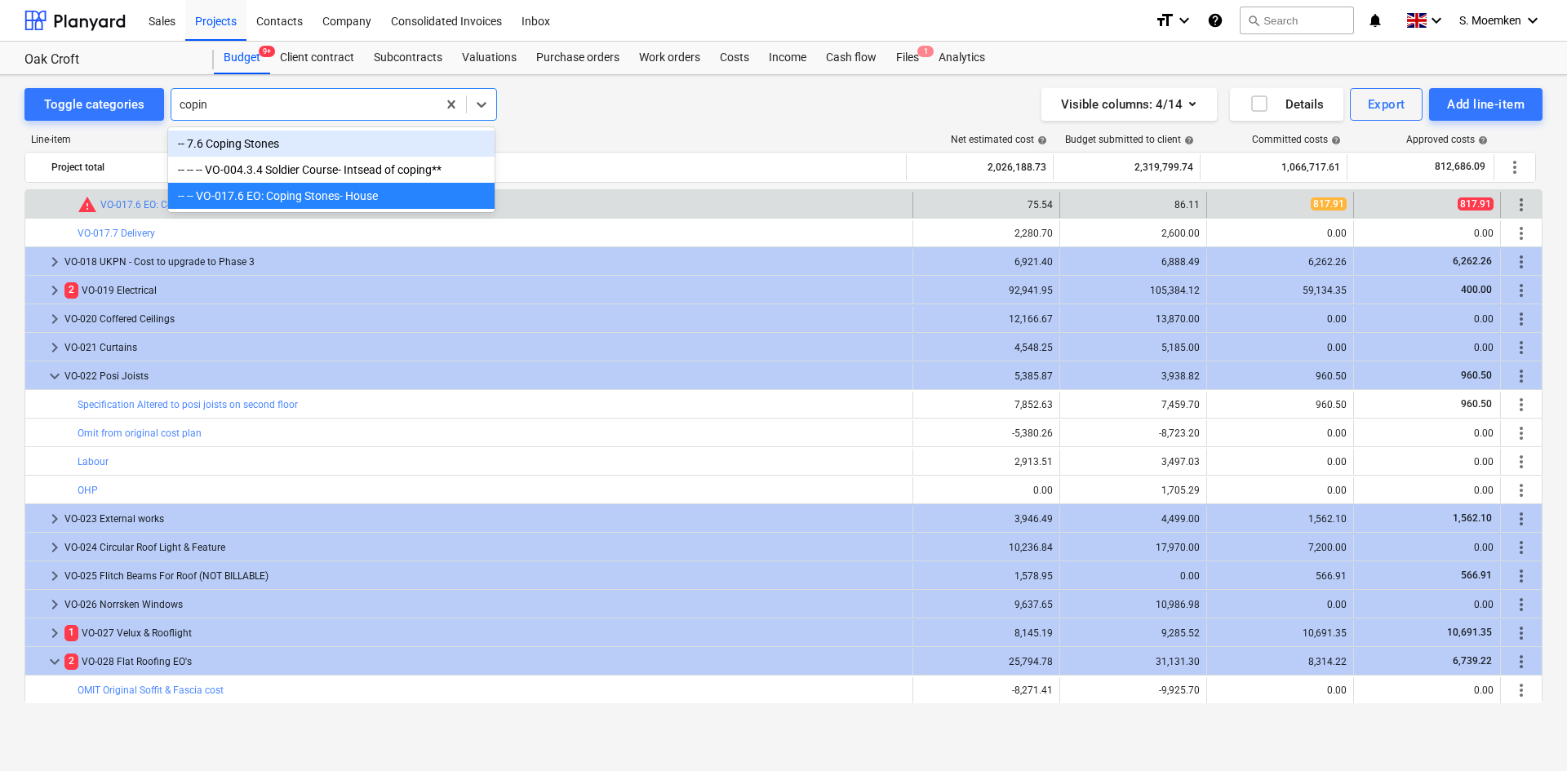
click at [402, 133] on div "-- 7.6 Coping Stones" at bounding box center [331, 144] width 327 height 26
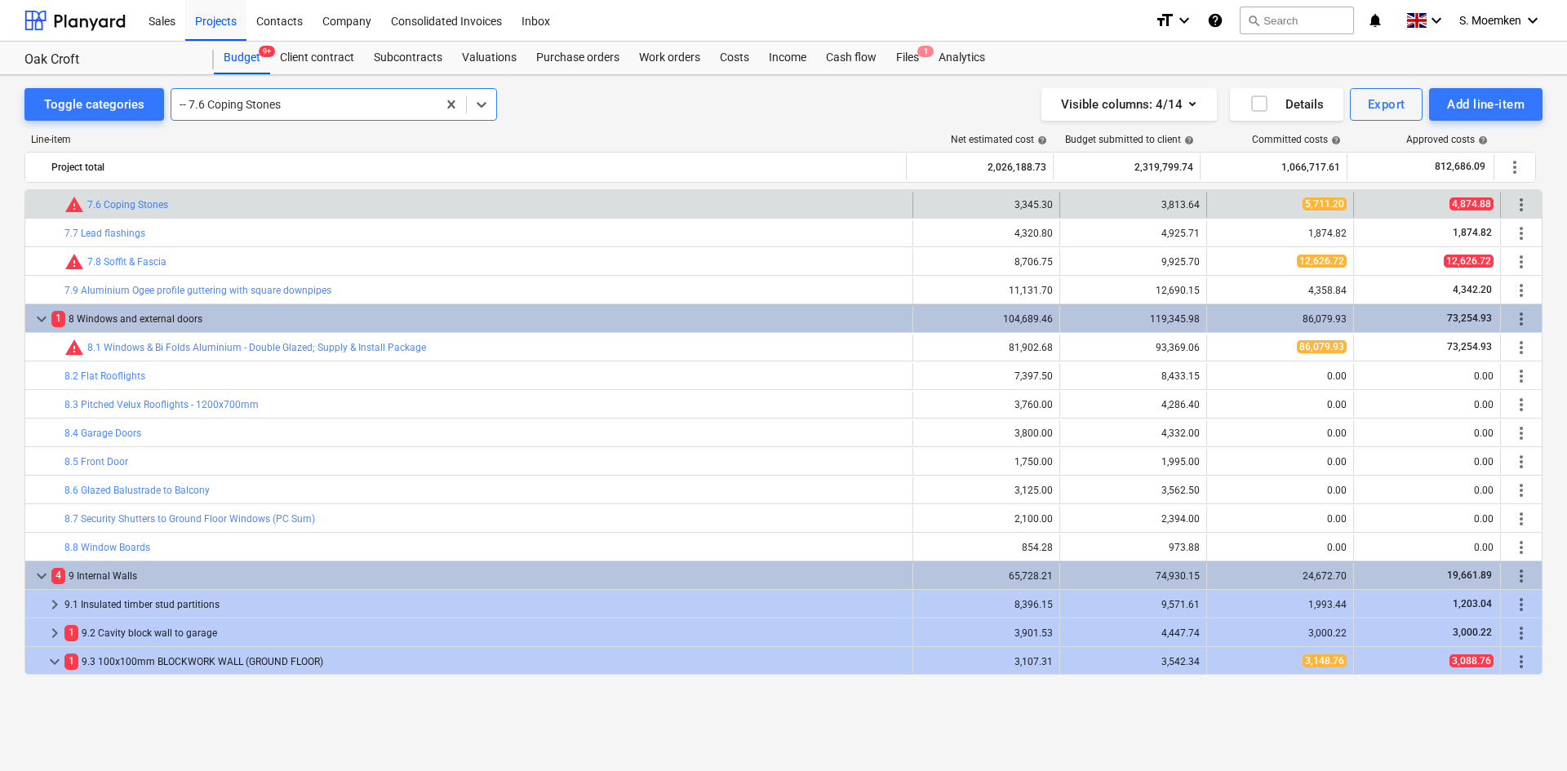
scroll to position [1290, 0]
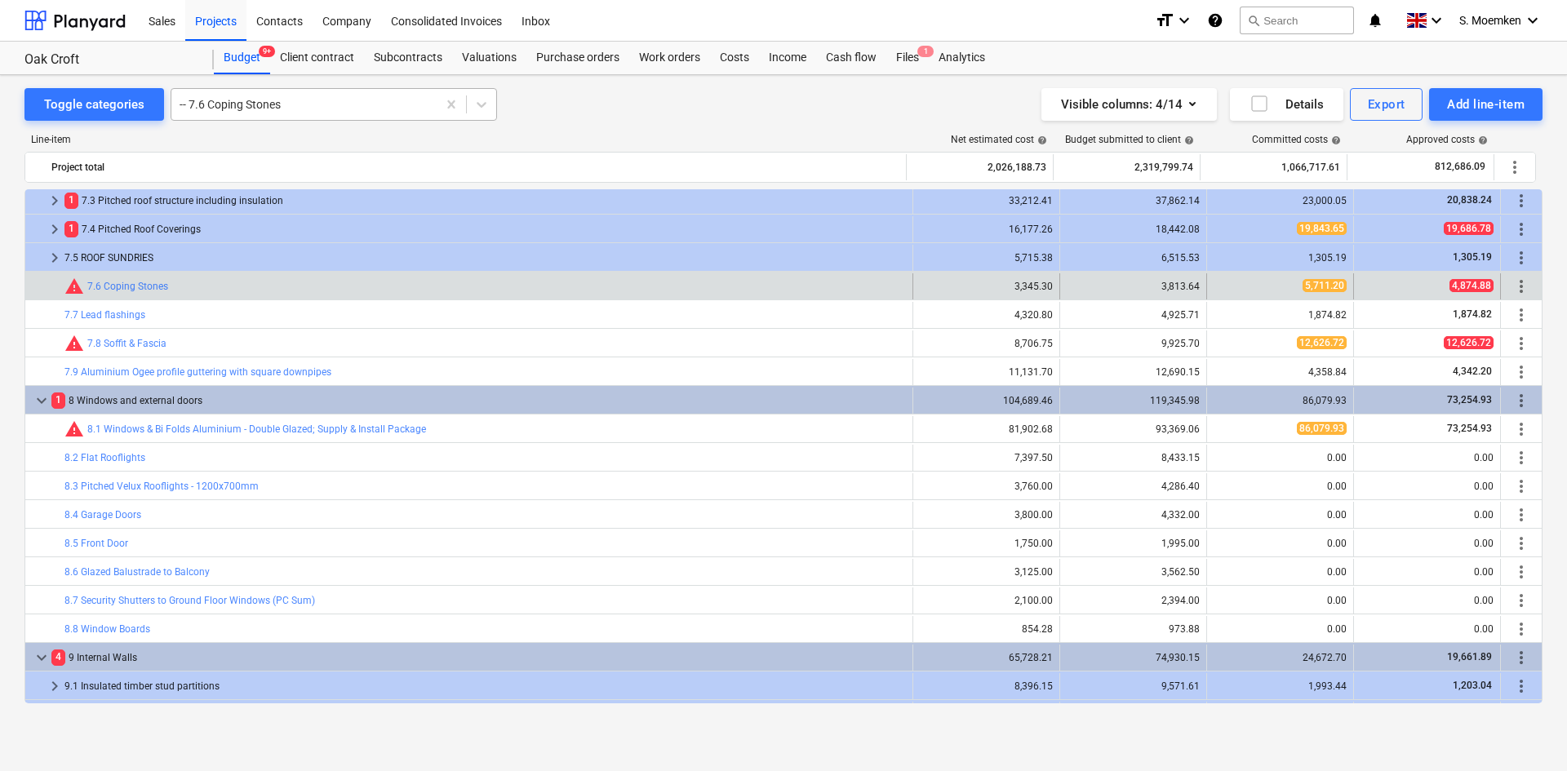
click at [299, 107] on div at bounding box center [304, 104] width 249 height 16
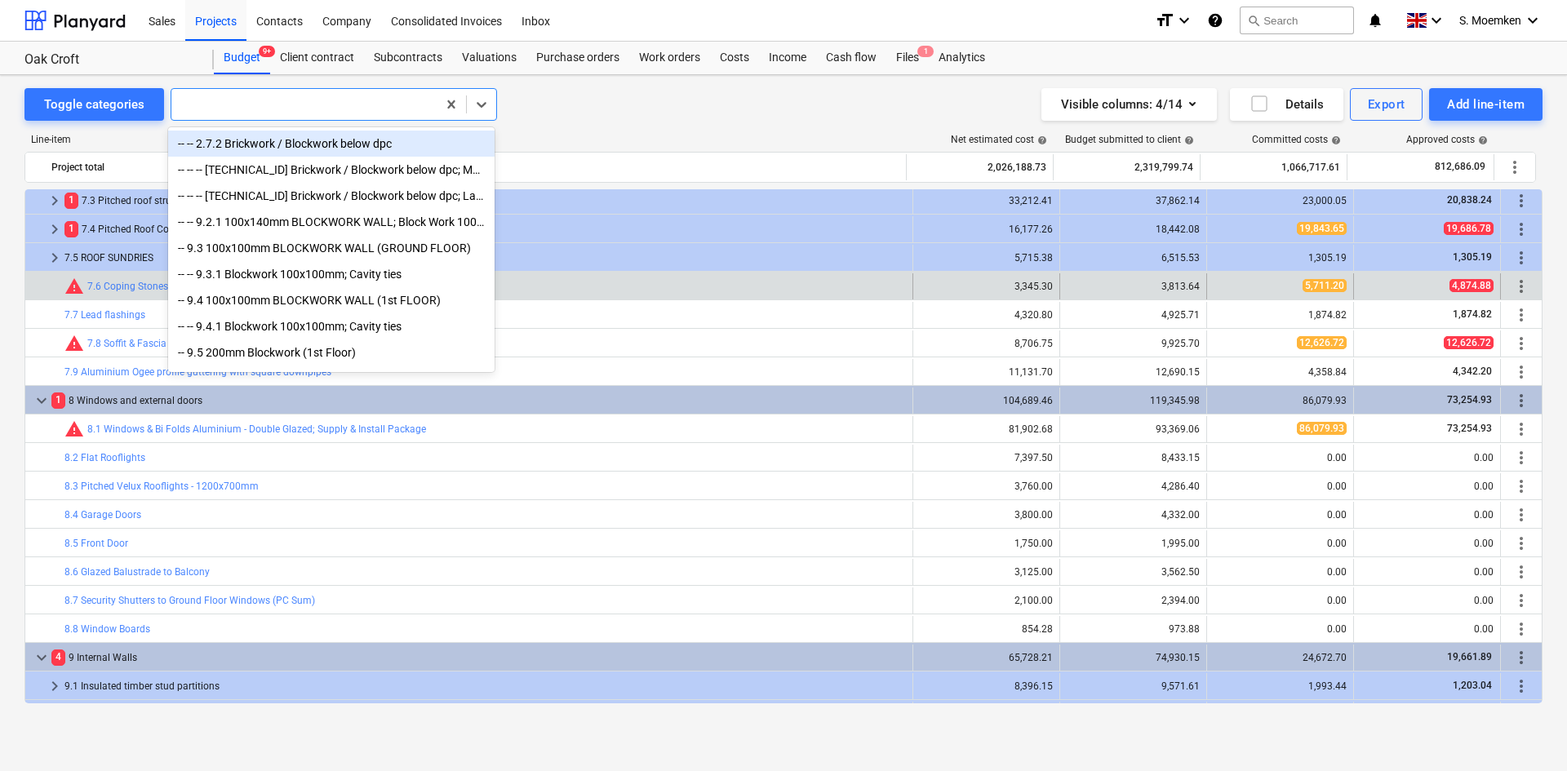
scroll to position [0, 0]
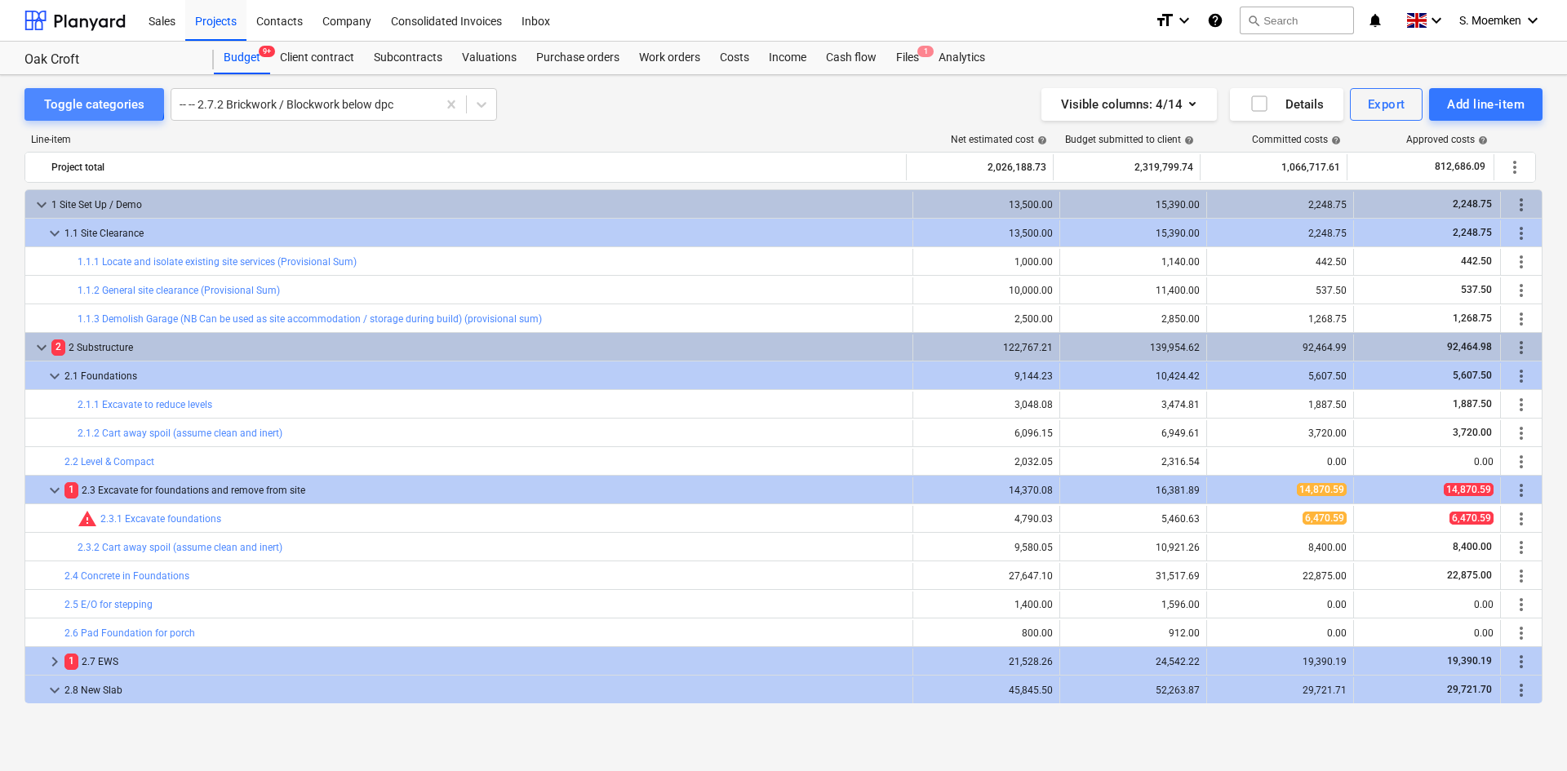
click at [81, 100] on div "Toggle categories" at bounding box center [94, 104] width 100 height 21
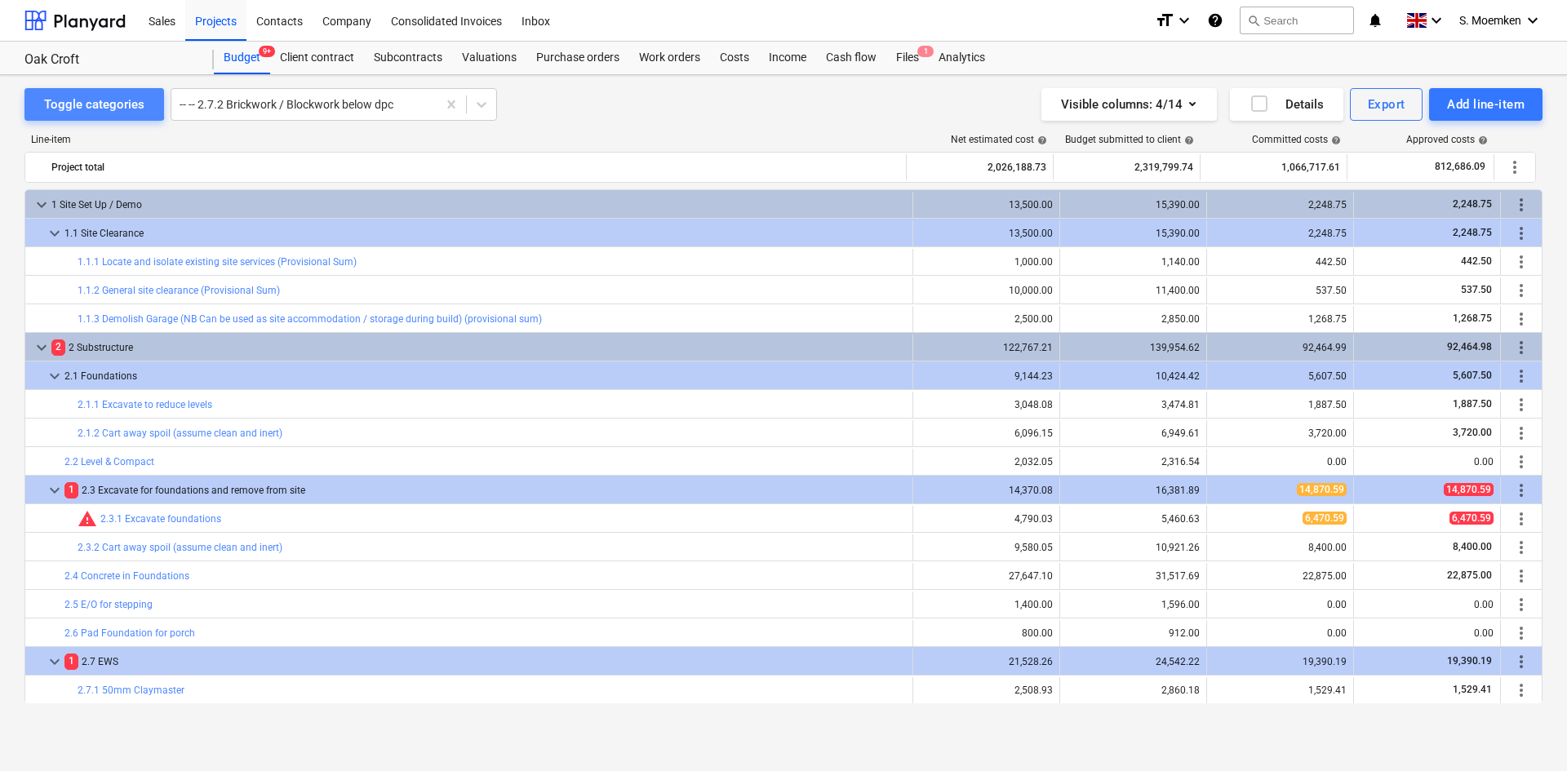
click at [81, 100] on div "Toggle categories" at bounding box center [94, 104] width 100 height 21
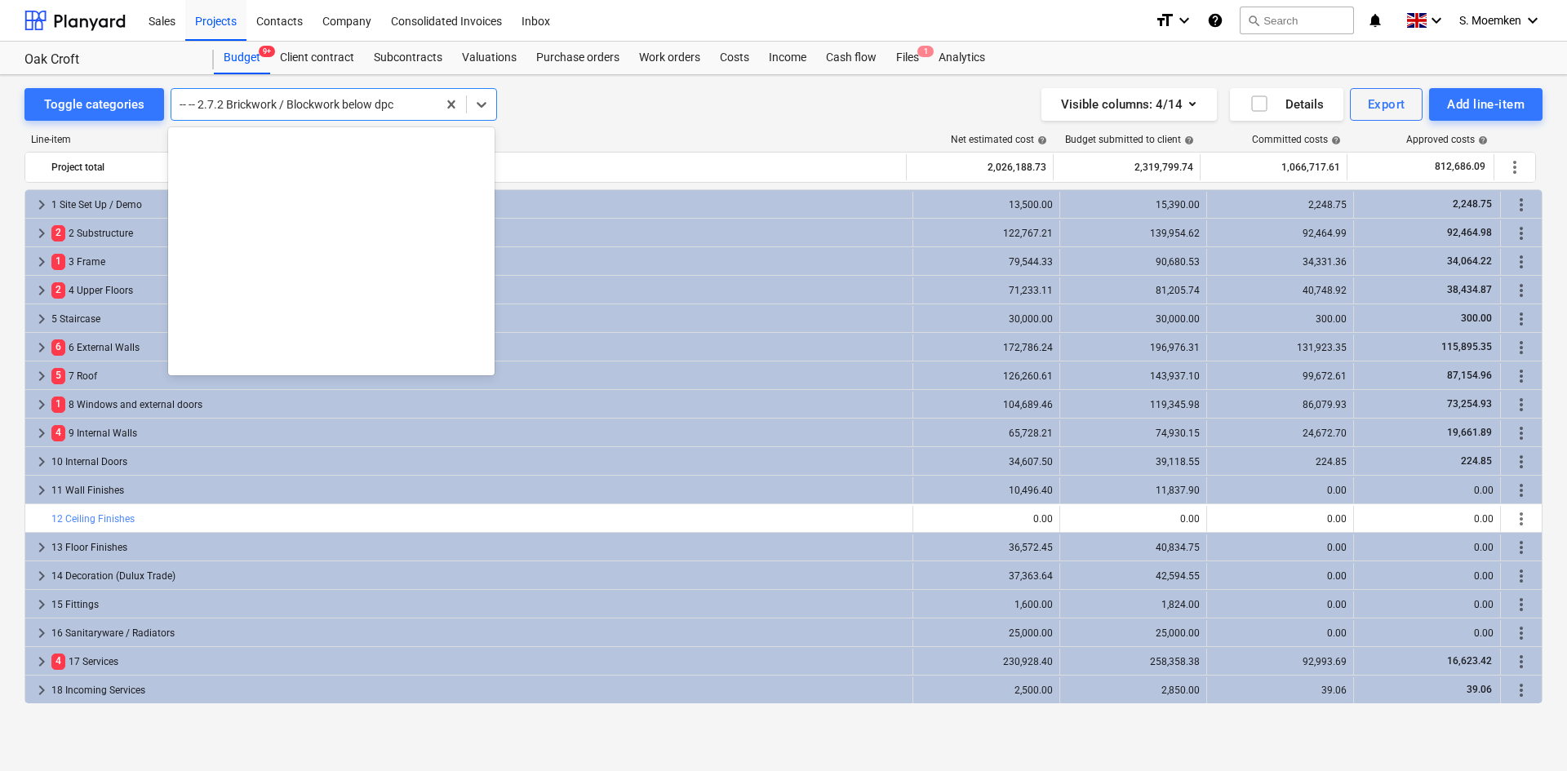
click at [417, 109] on div at bounding box center [304, 104] width 249 height 16
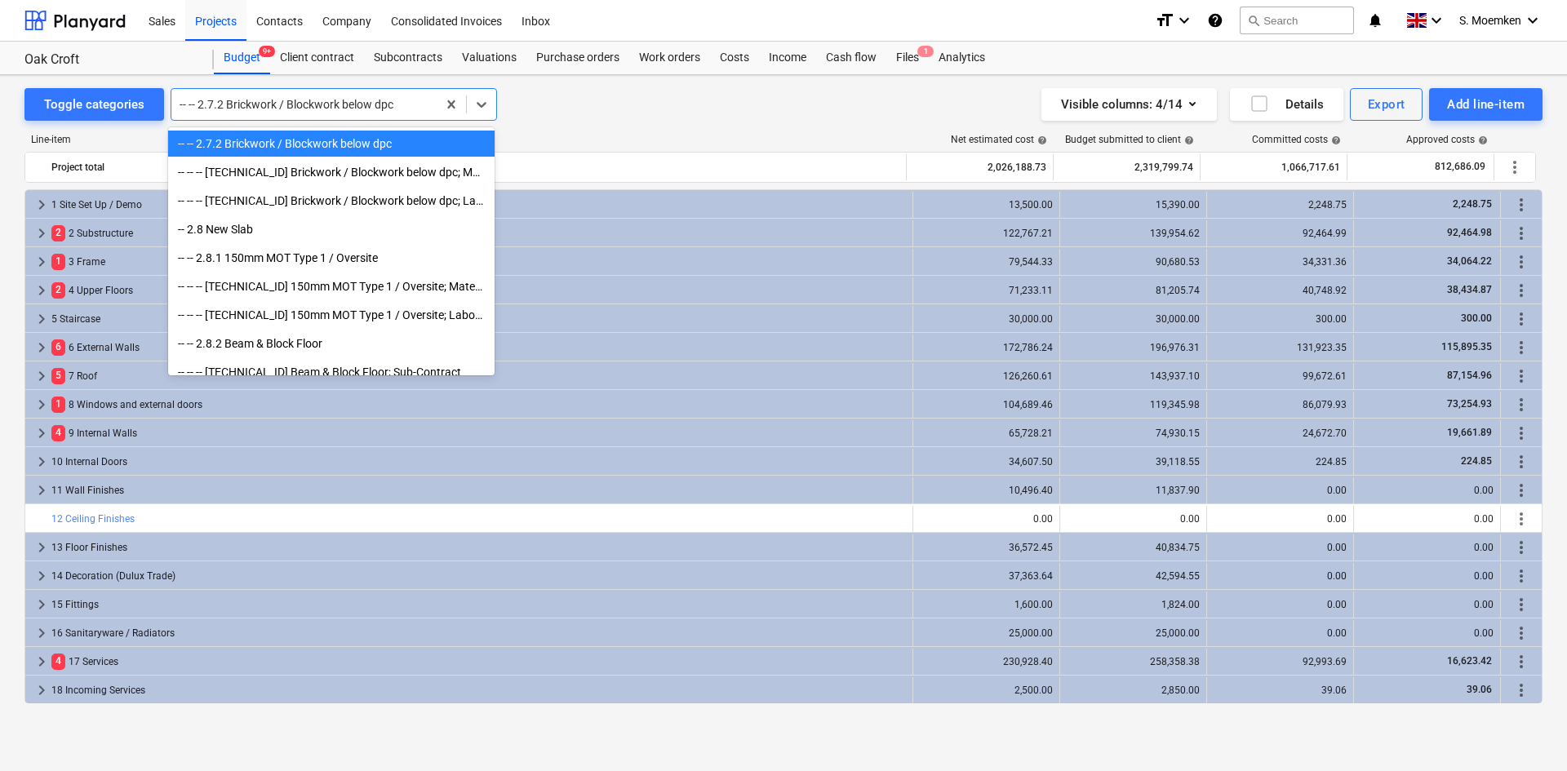
click at [590, 108] on div "Toggle categories option -- -- 1.1.3 Demolish Garage (NB Can be used as site ac…" at bounding box center [783, 104] width 1518 height 33
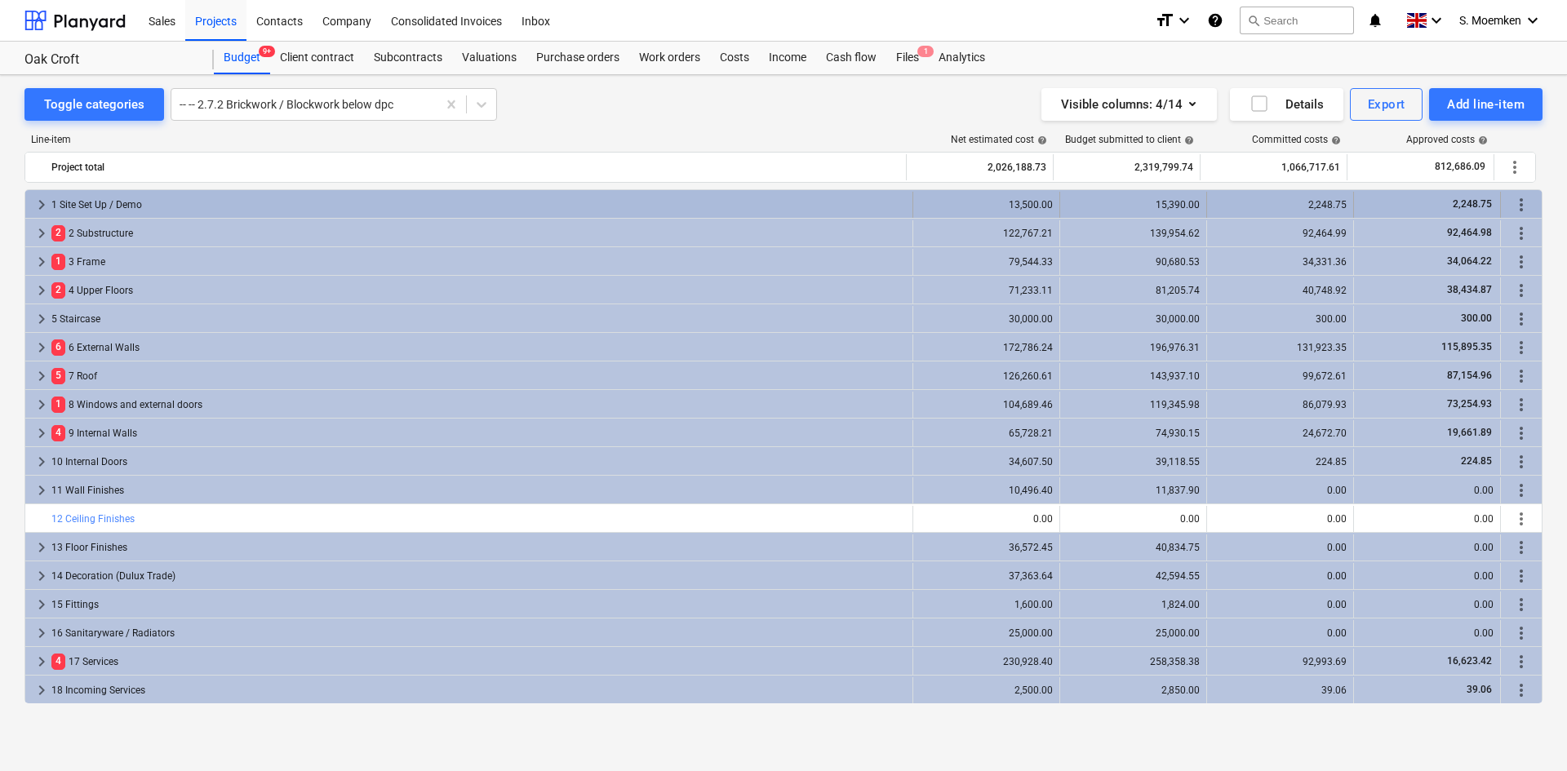
click at [41, 202] on span "keyboard_arrow_right" at bounding box center [42, 205] width 20 height 20
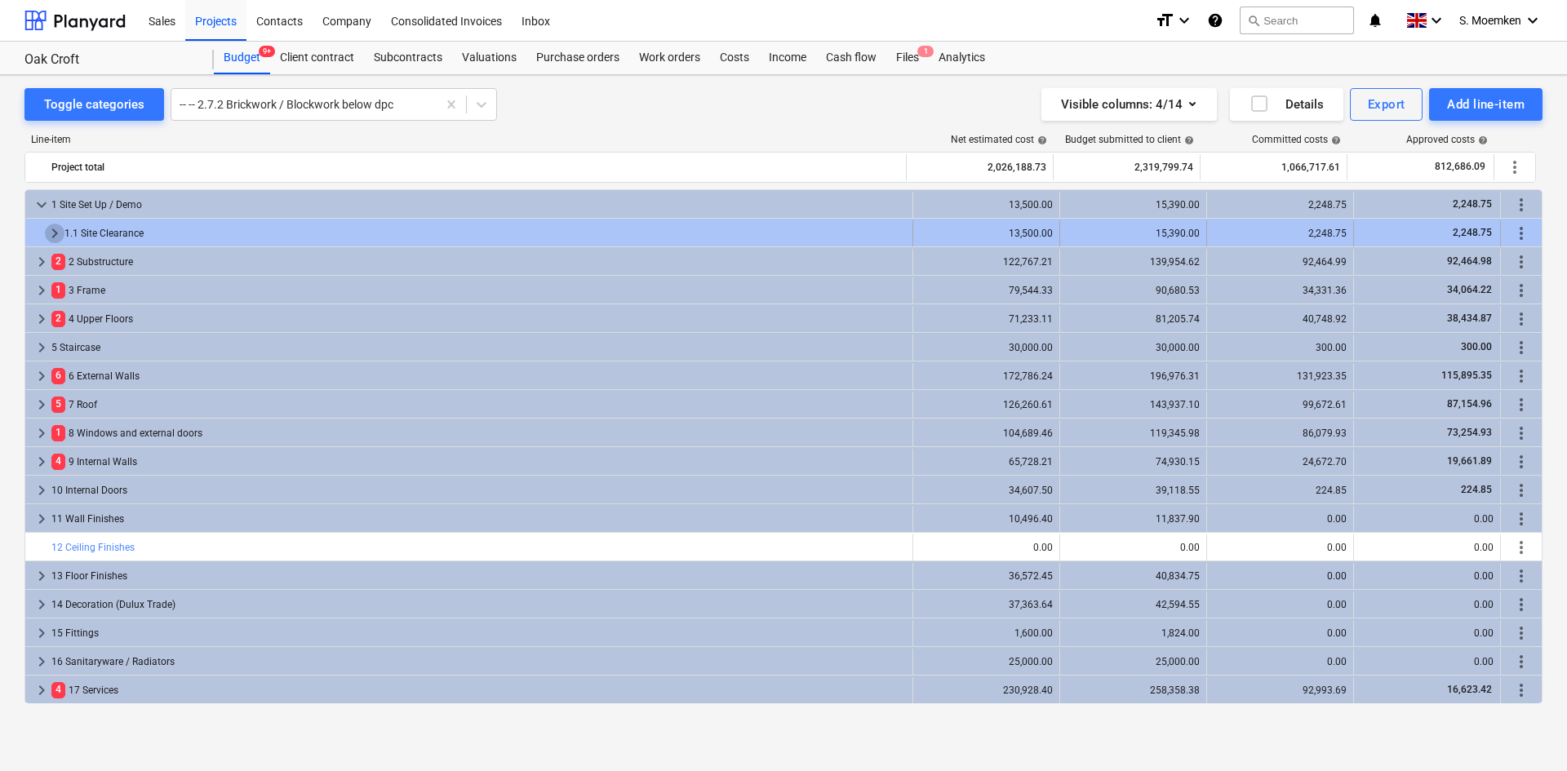
click at [51, 233] on span "keyboard_arrow_right" at bounding box center [55, 234] width 20 height 20
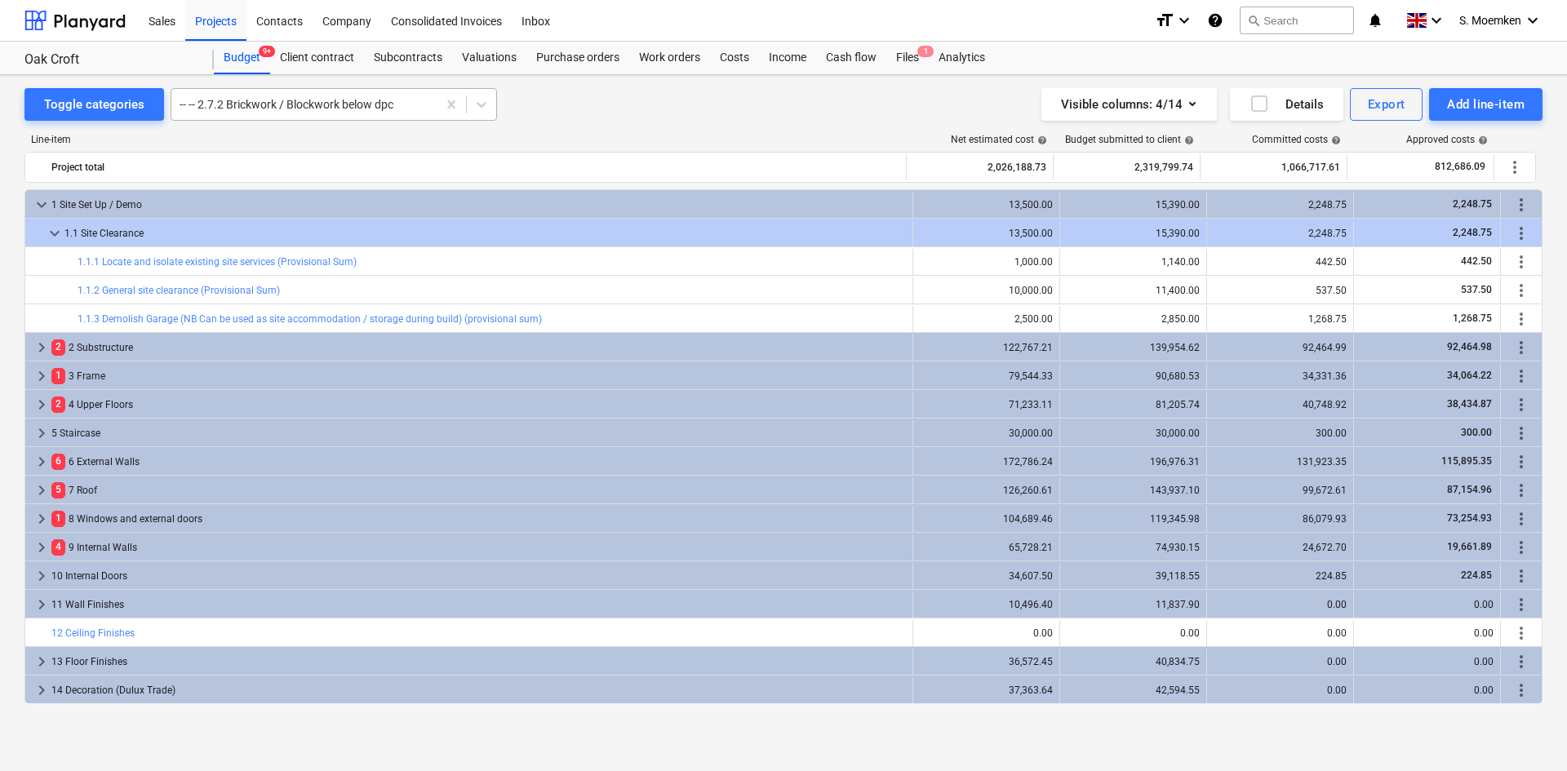
click at [309, 101] on div at bounding box center [304, 104] width 249 height 16
click at [93, 90] on button "Toggle categories" at bounding box center [94, 104] width 140 height 33
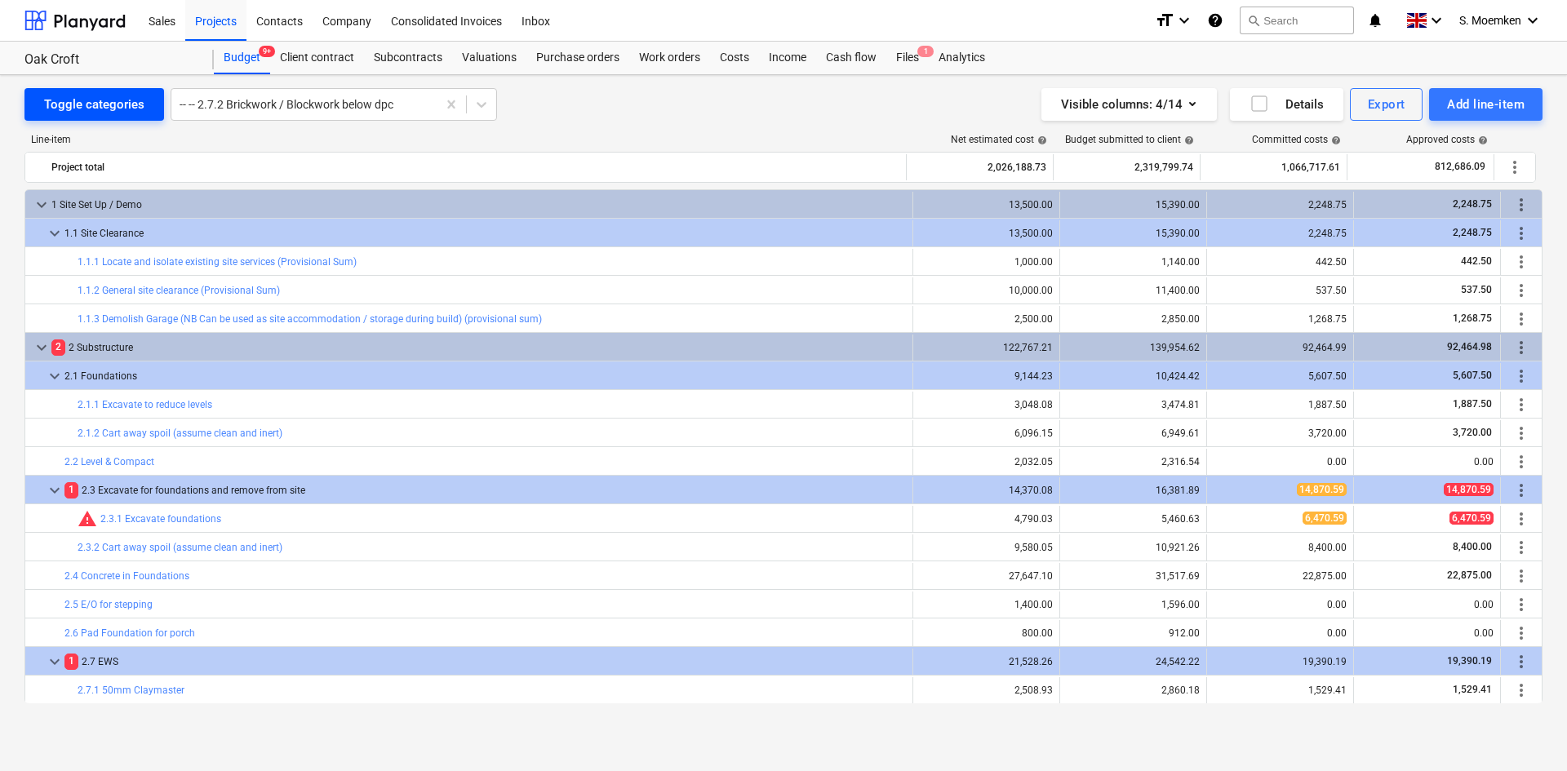
click at [92, 100] on div "Toggle categories" at bounding box center [94, 104] width 100 height 21
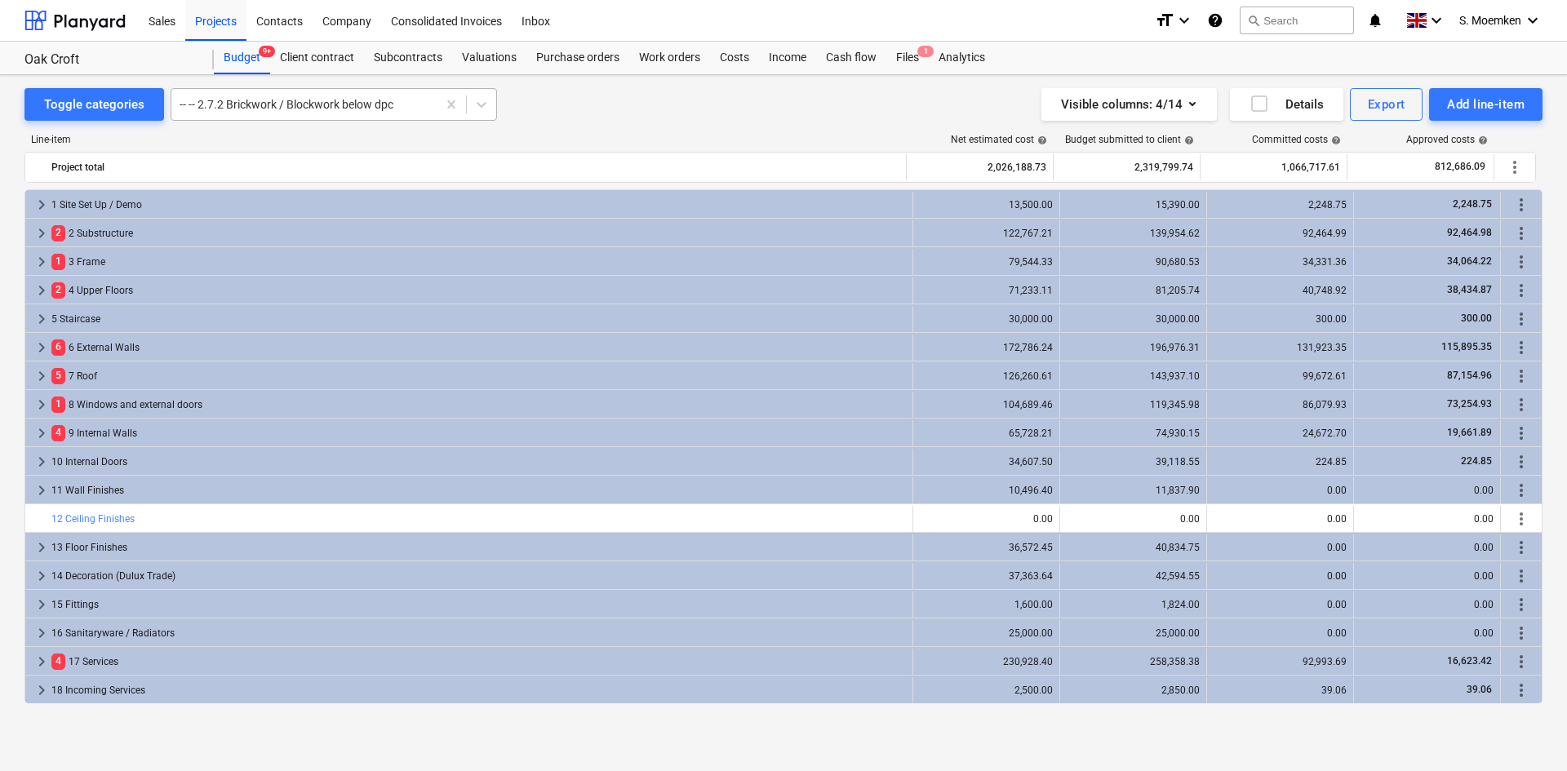
click at [248, 104] on div at bounding box center [304, 104] width 249 height 16
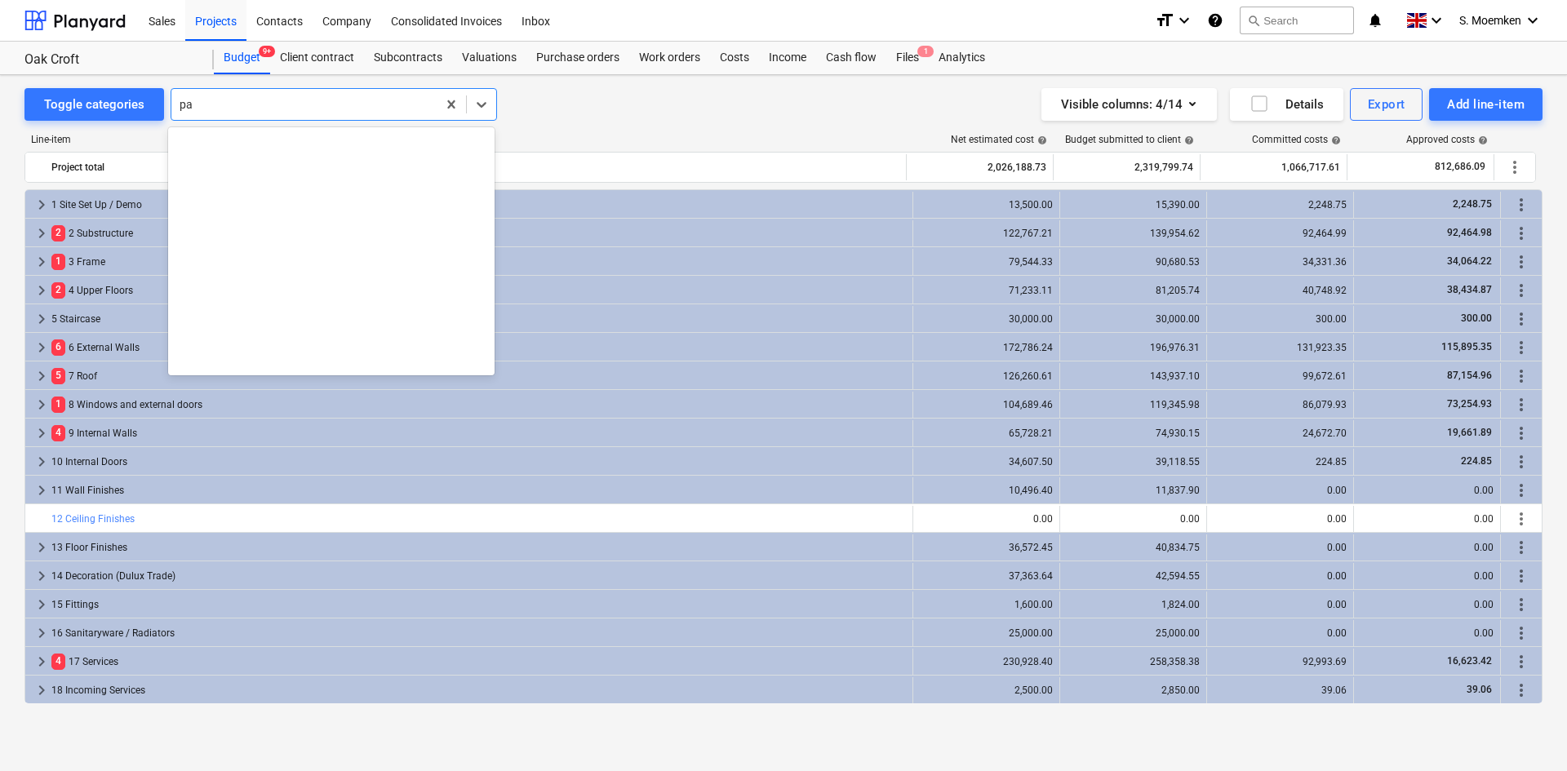
scroll to position [498, 0]
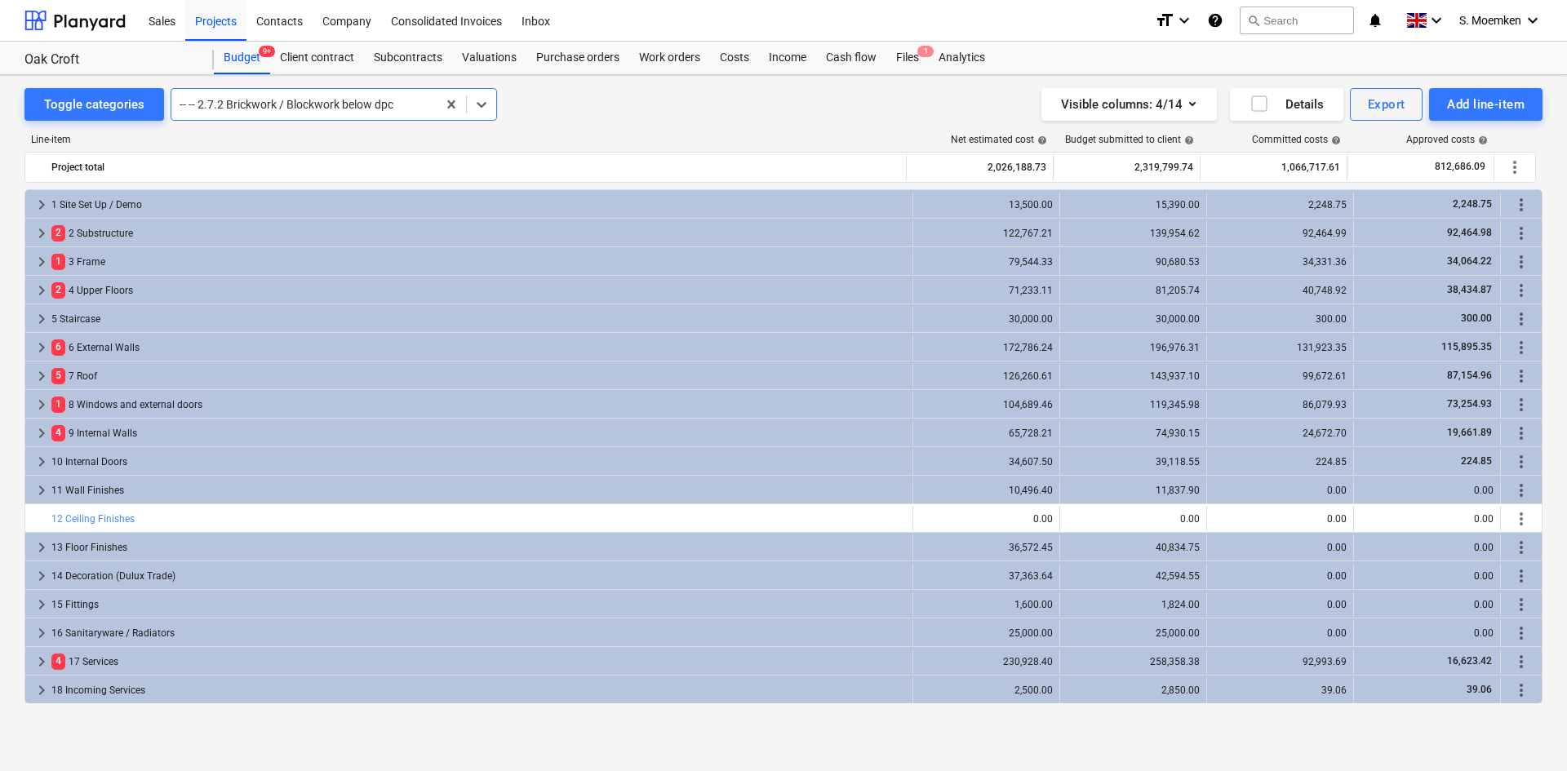
click at [327, 100] on div at bounding box center [304, 104] width 249 height 16
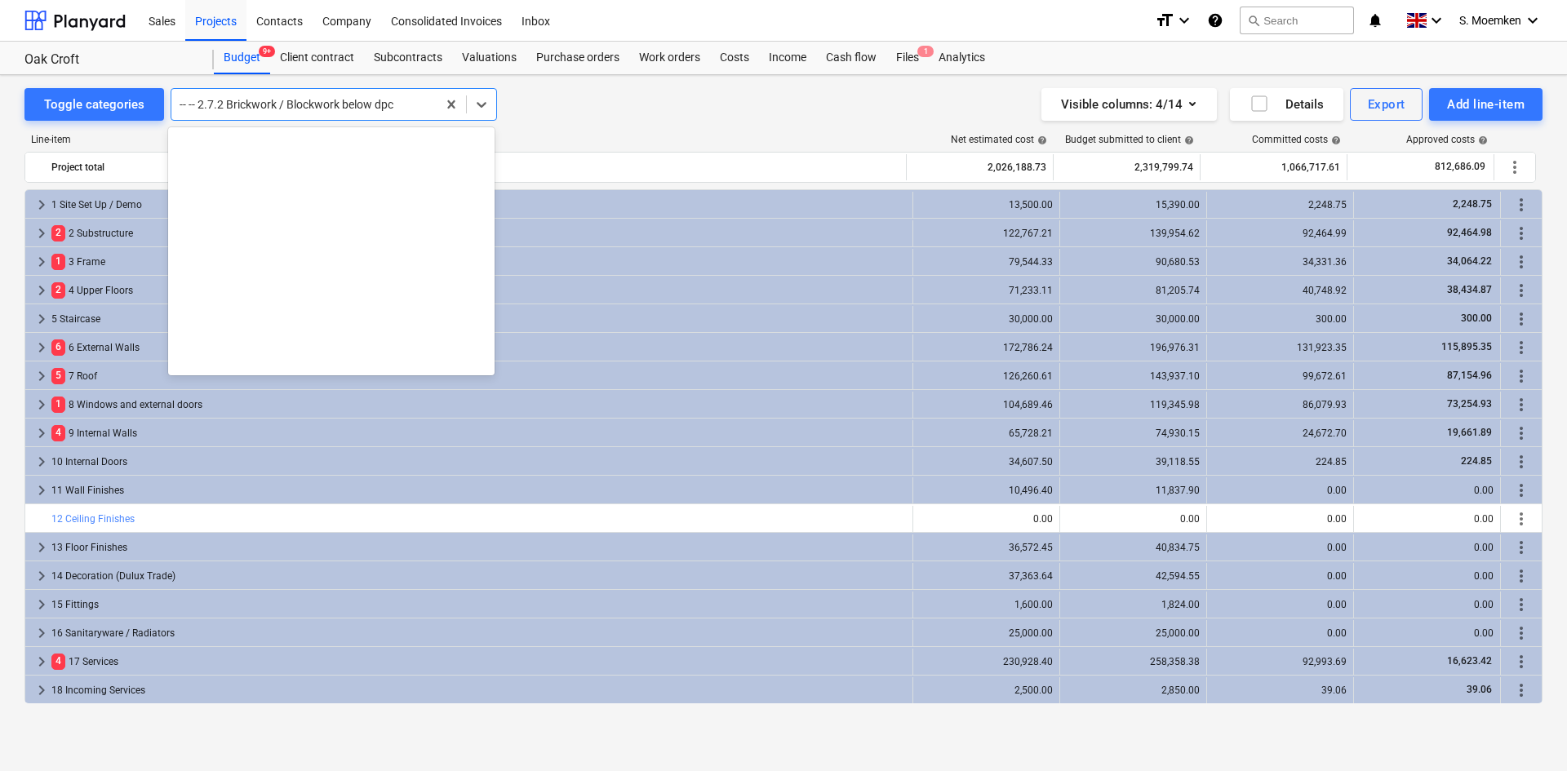
scroll to position [514, 0]
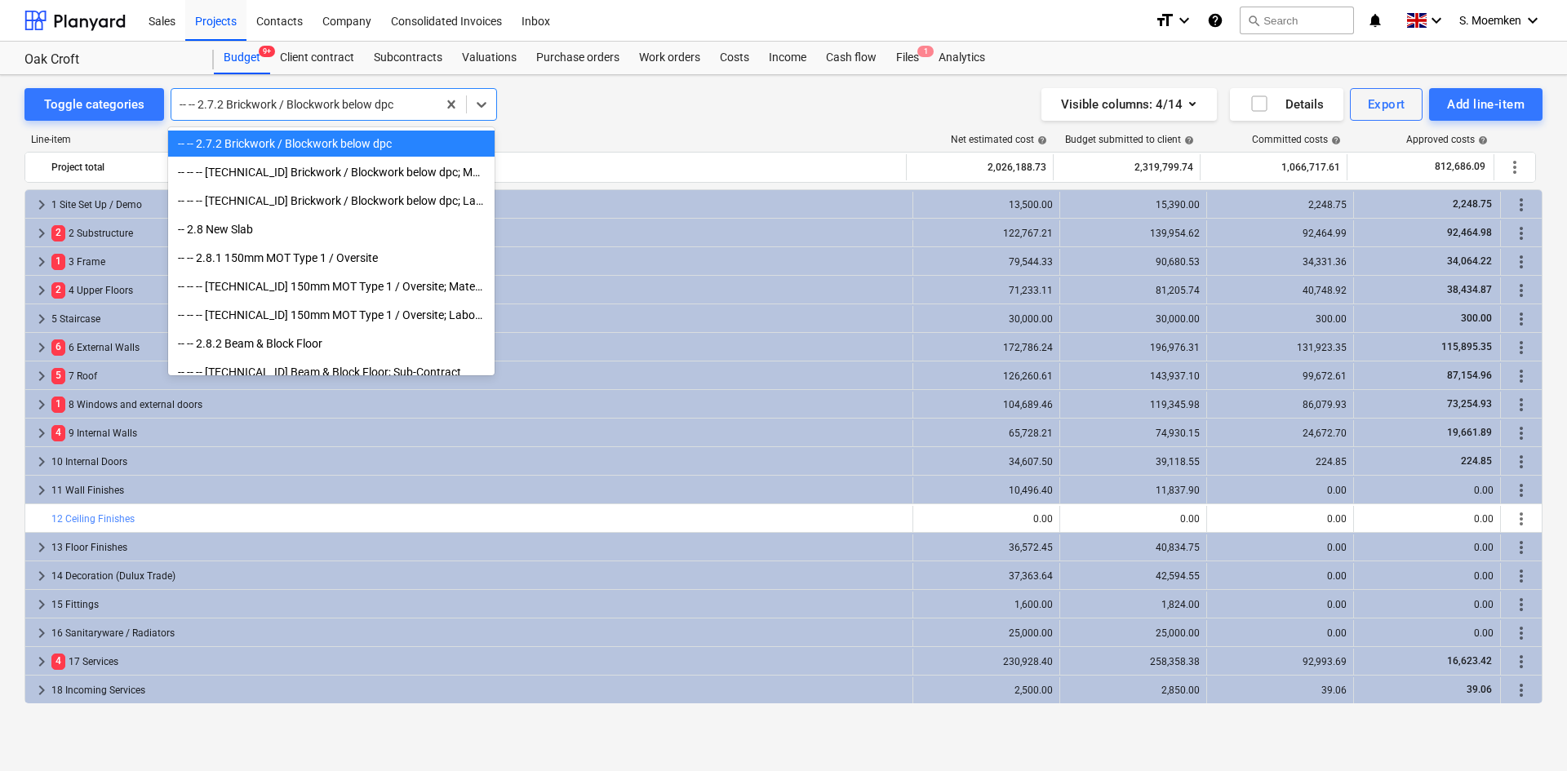
click at [290, 146] on div "-- -- 2.7.2 Brickwork / Blockwork below dpc" at bounding box center [331, 144] width 327 height 26
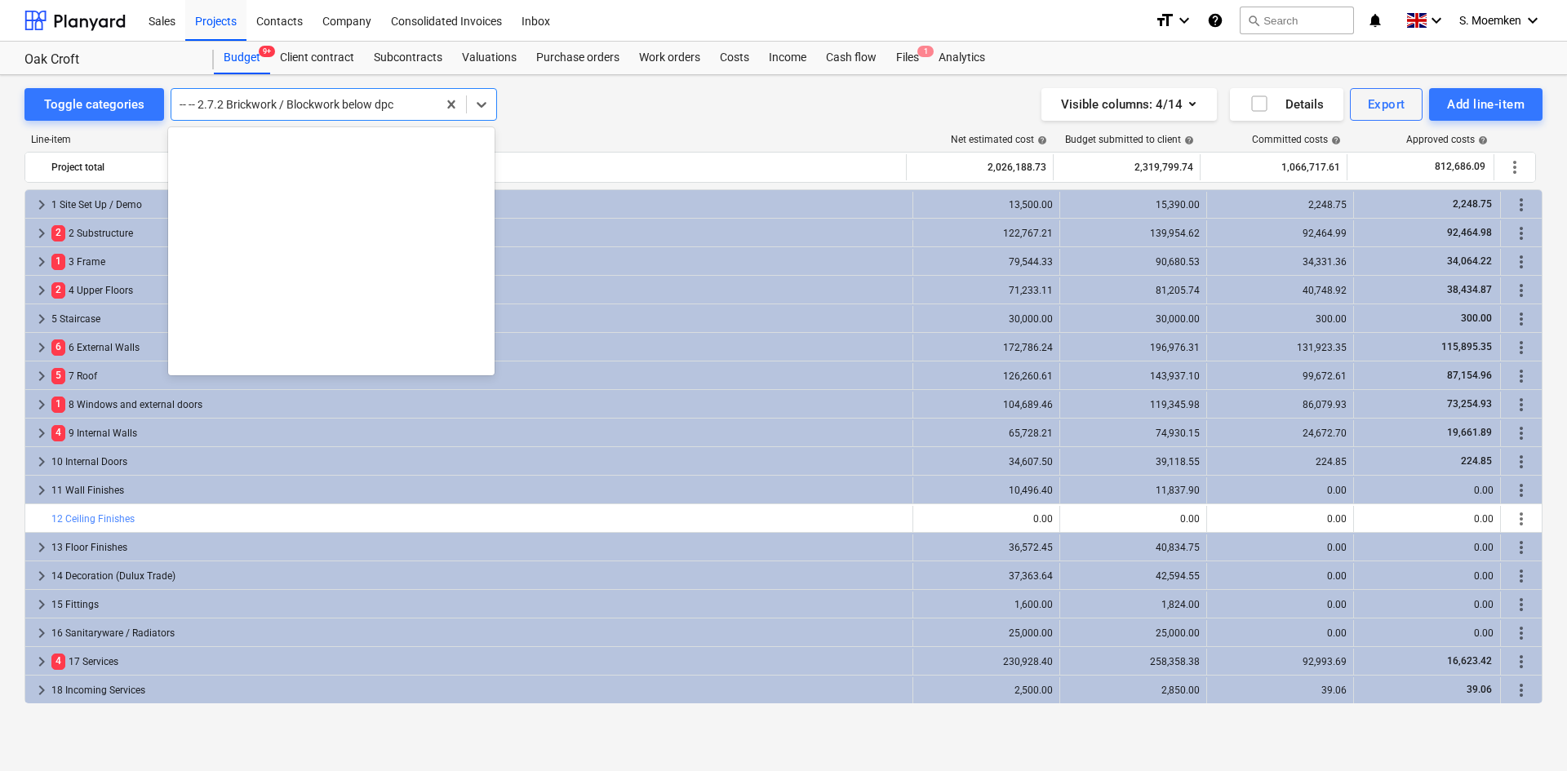
click at [415, 104] on div at bounding box center [304, 104] width 249 height 16
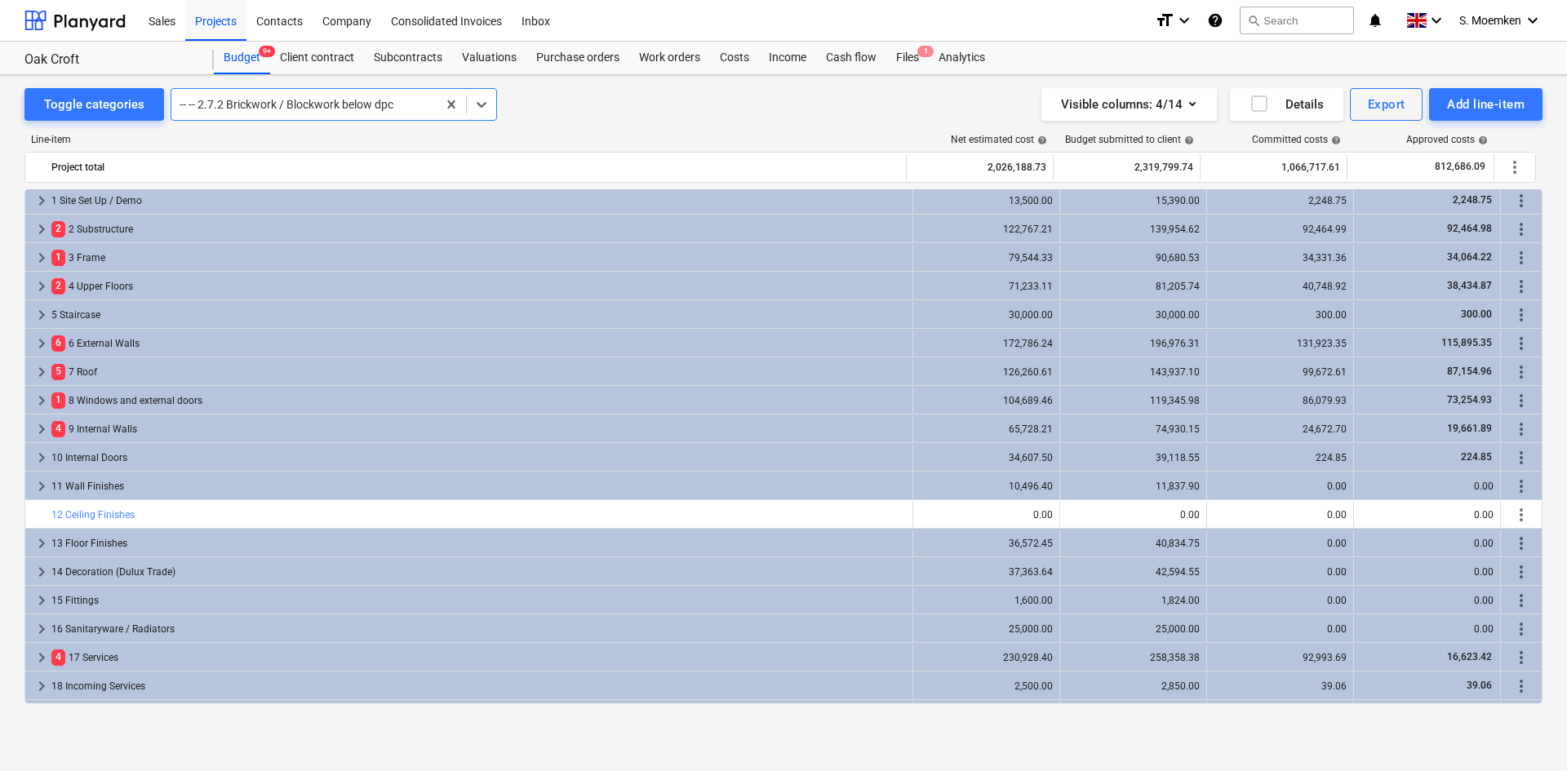
scroll to position [0, 0]
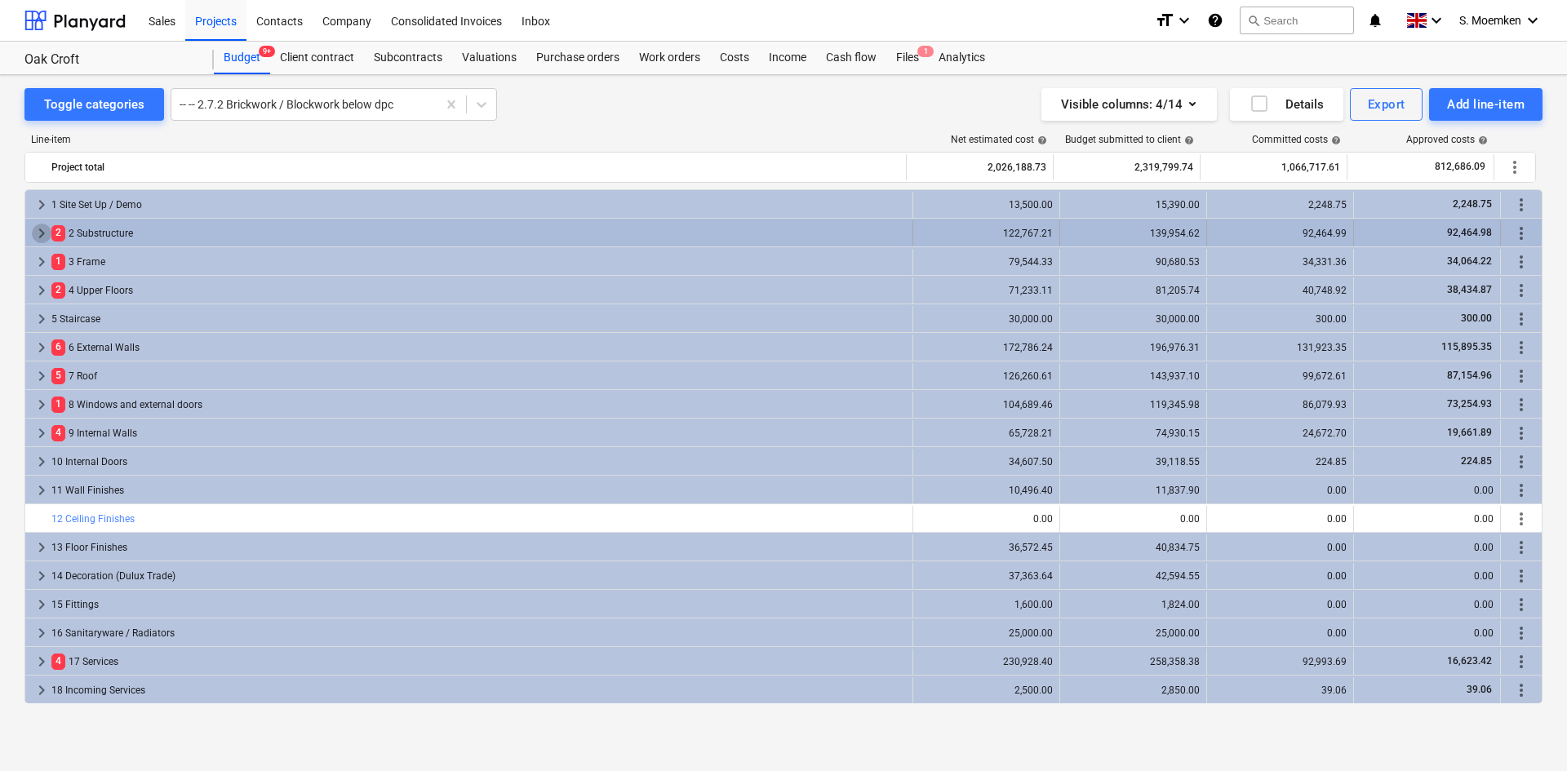
click at [36, 233] on span "keyboard_arrow_right" at bounding box center [42, 234] width 20 height 20
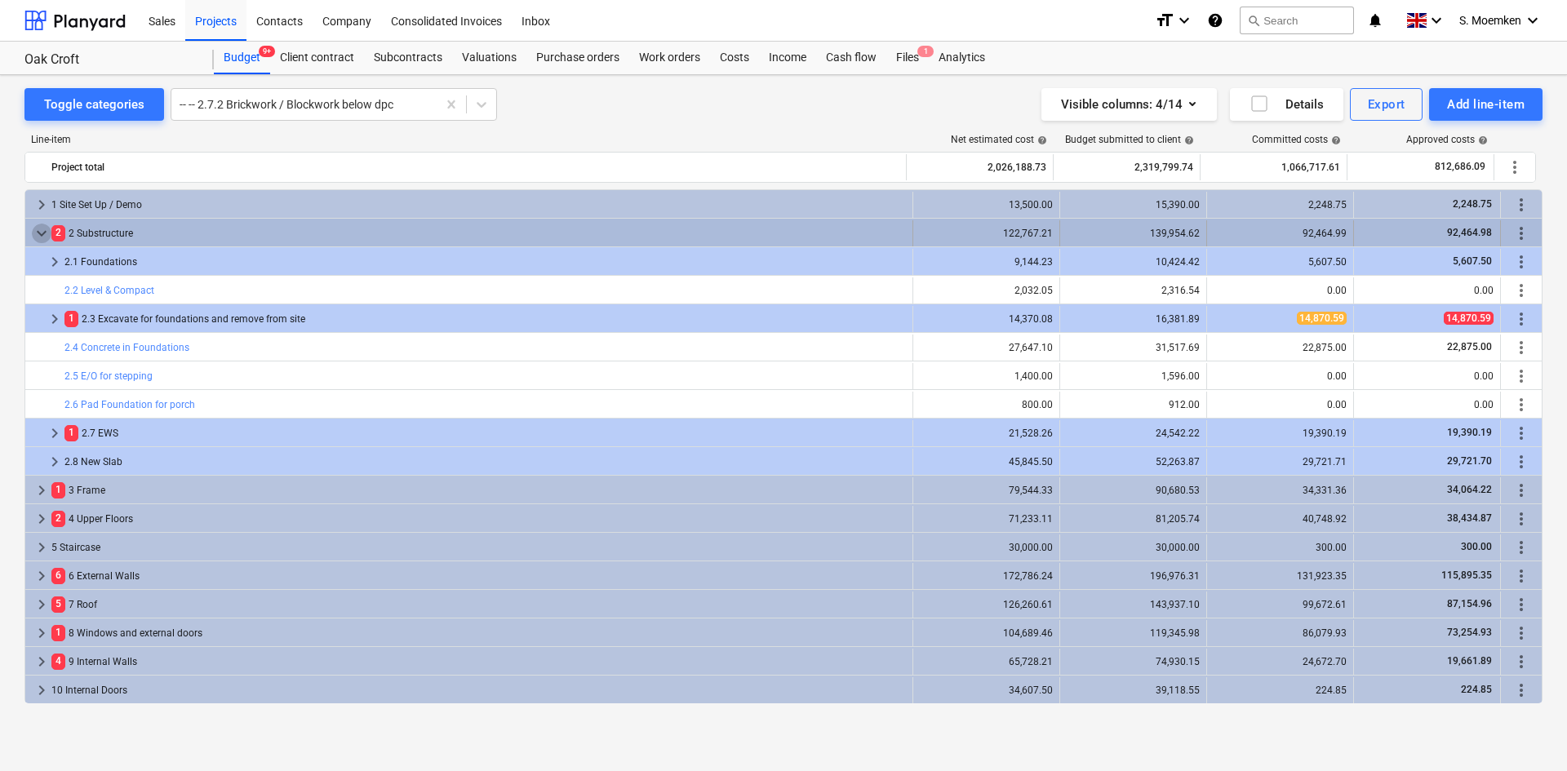
click at [36, 226] on span "keyboard_arrow_down" at bounding box center [42, 234] width 20 height 20
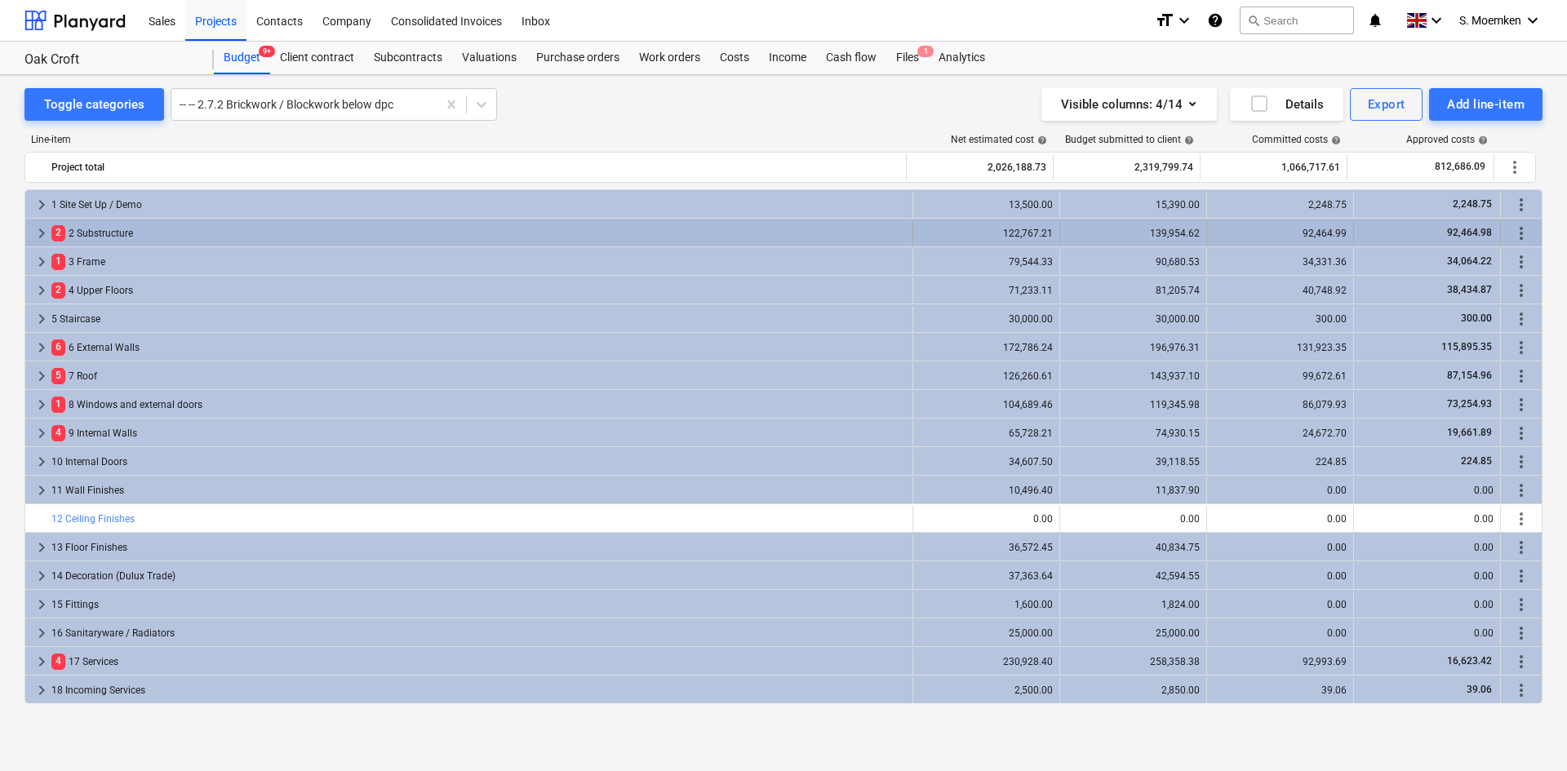
click at [40, 229] on span "keyboard_arrow_right" at bounding box center [42, 234] width 20 height 20
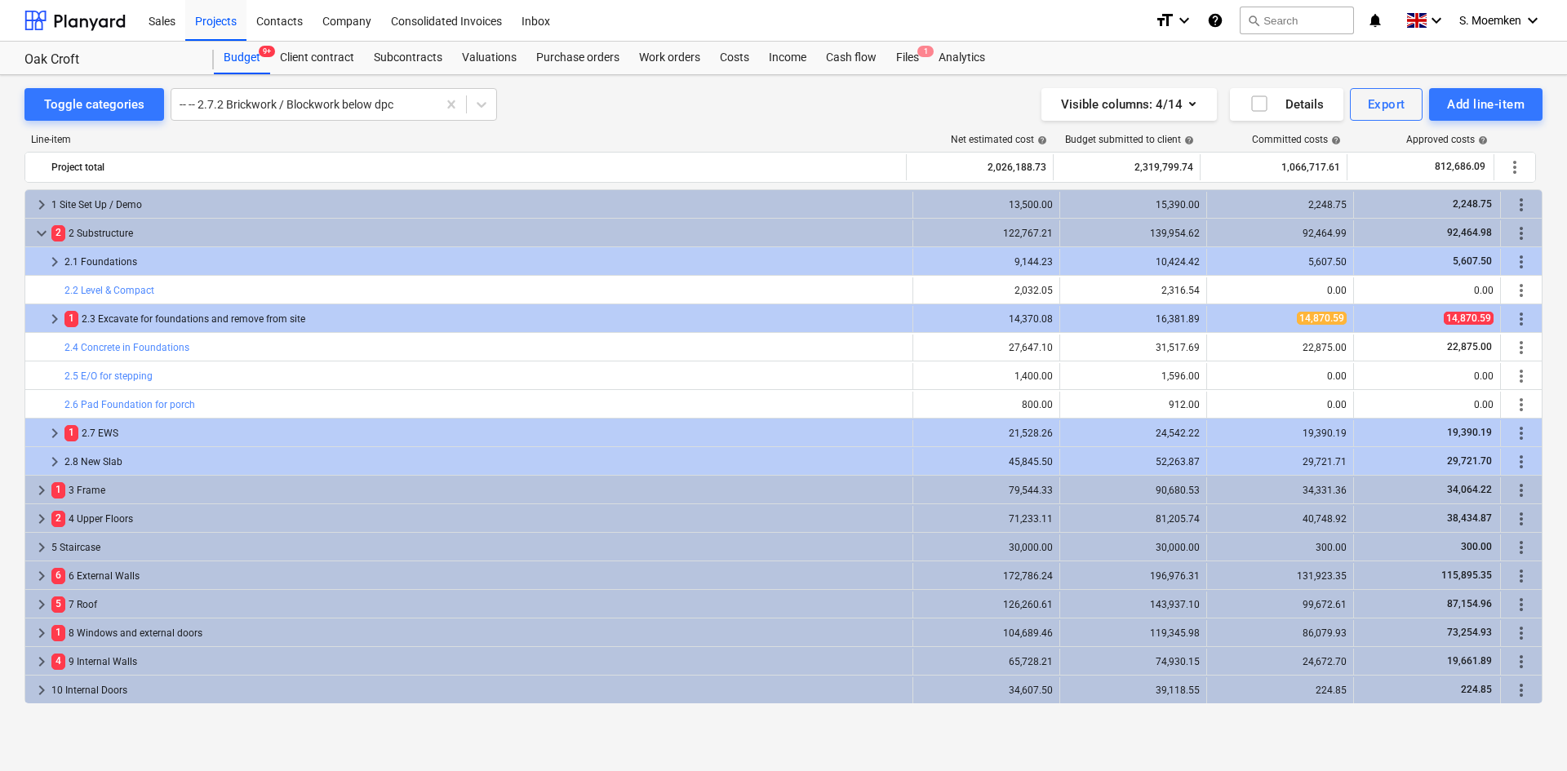
click at [40, 229] on span "keyboard_arrow_down" at bounding box center [42, 234] width 20 height 20
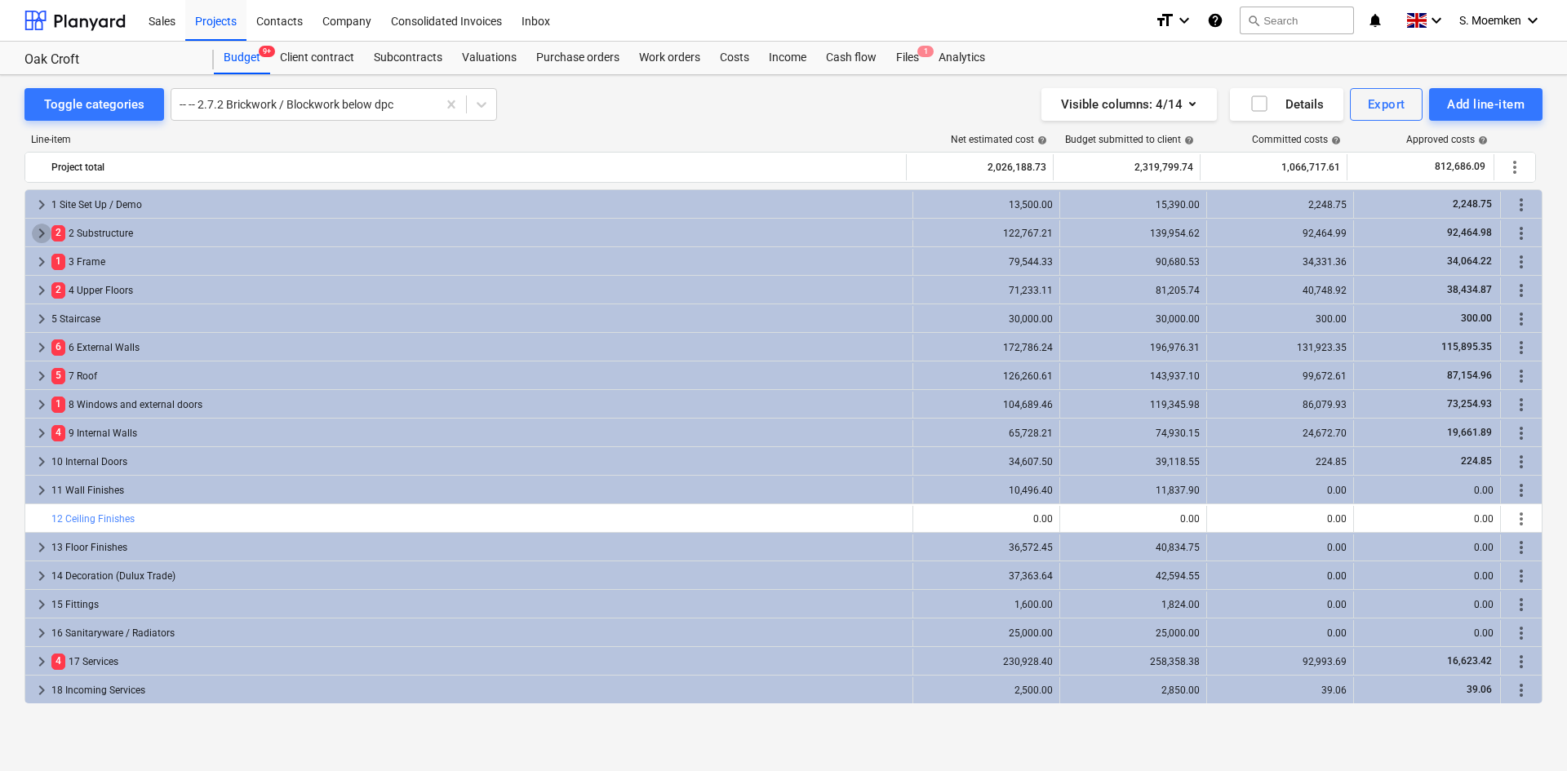
click at [40, 229] on span "keyboard_arrow_right" at bounding box center [42, 234] width 20 height 20
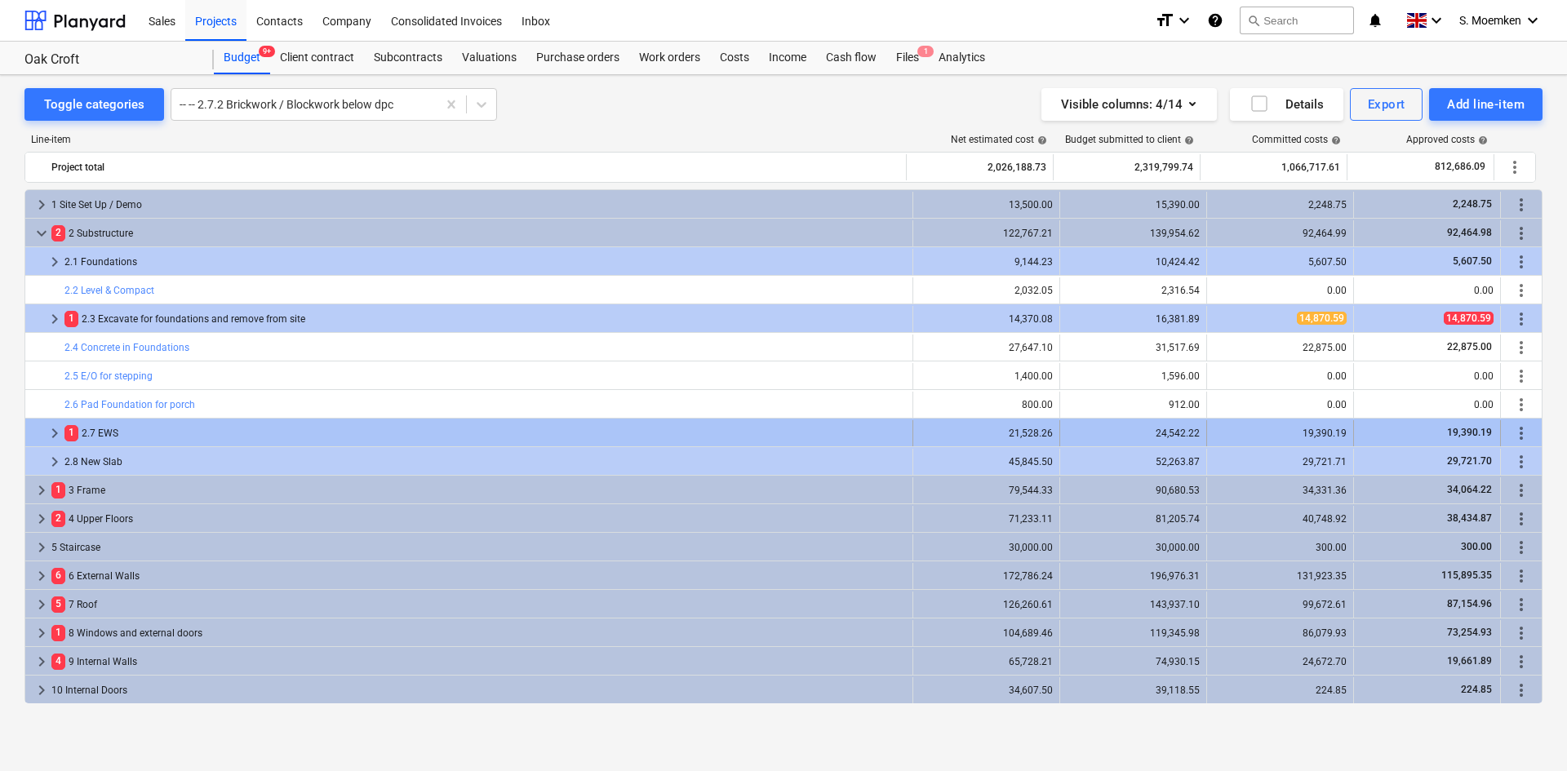
click at [53, 428] on span "keyboard_arrow_right" at bounding box center [55, 434] width 20 height 20
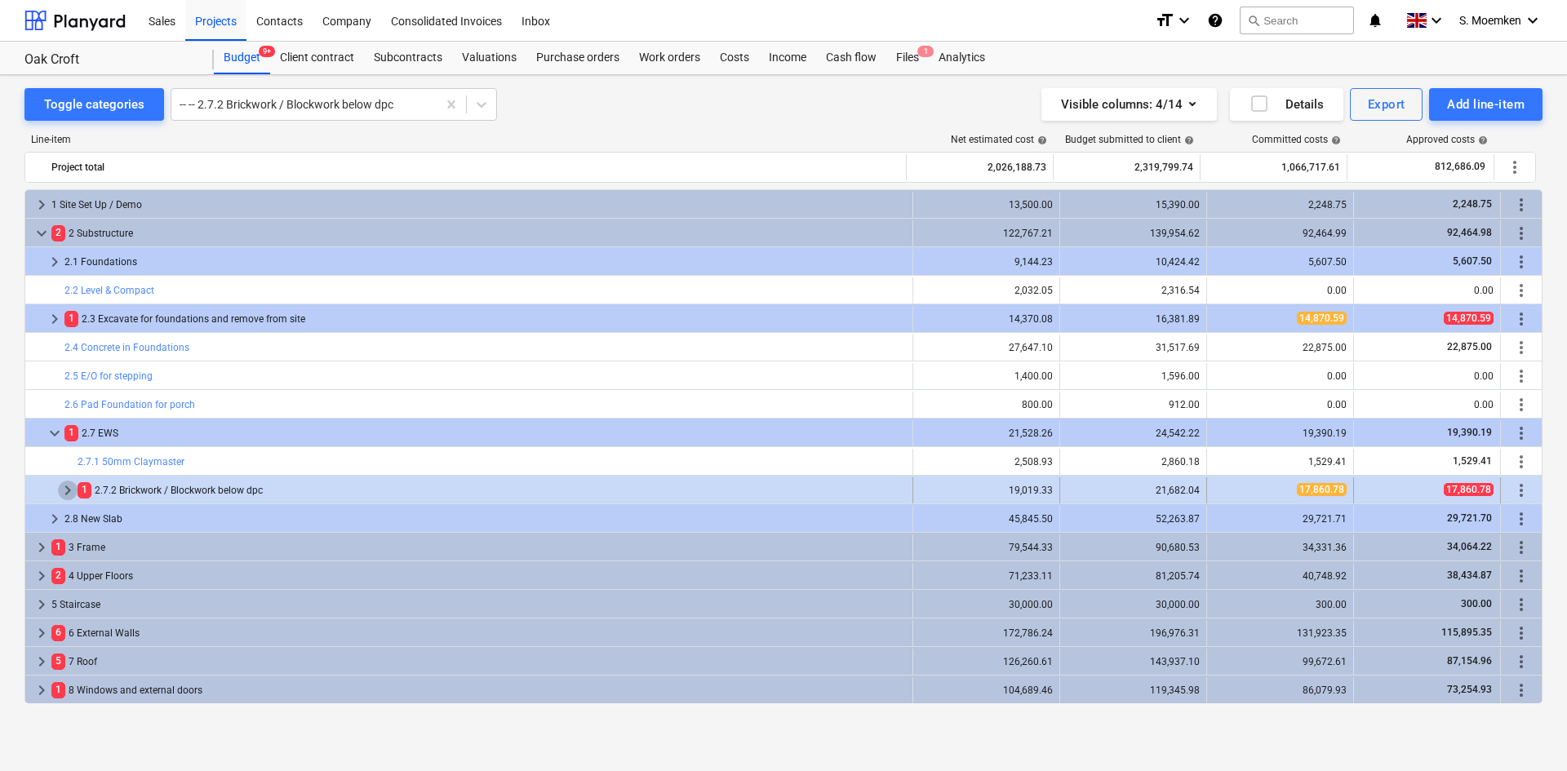
click at [69, 490] on span "keyboard_arrow_right" at bounding box center [68, 491] width 20 height 20
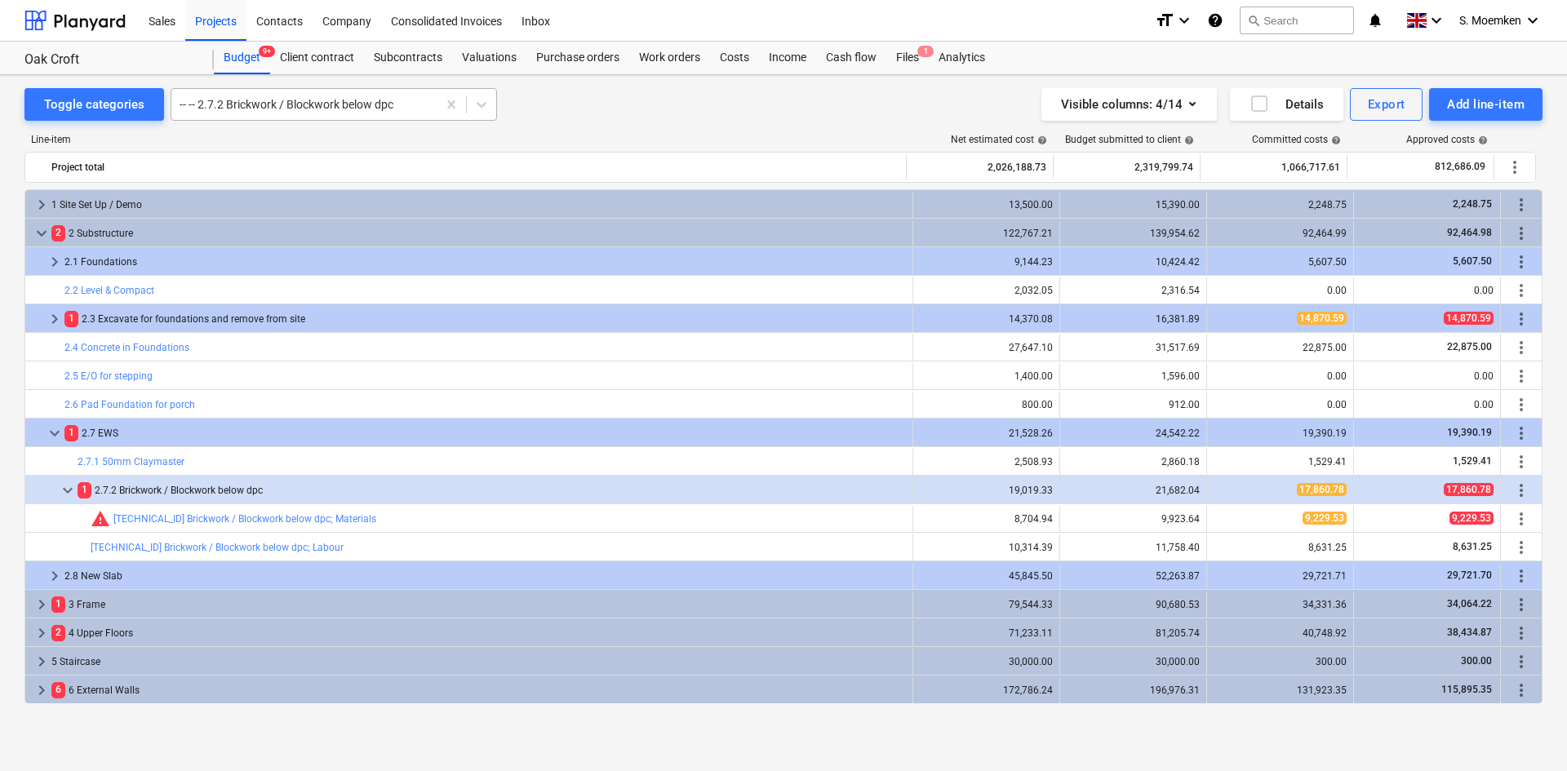
click at [308, 113] on div "-- -- 2.7.2 Brickwork / Blockwork below dpc" at bounding box center [303, 104] width 265 height 23
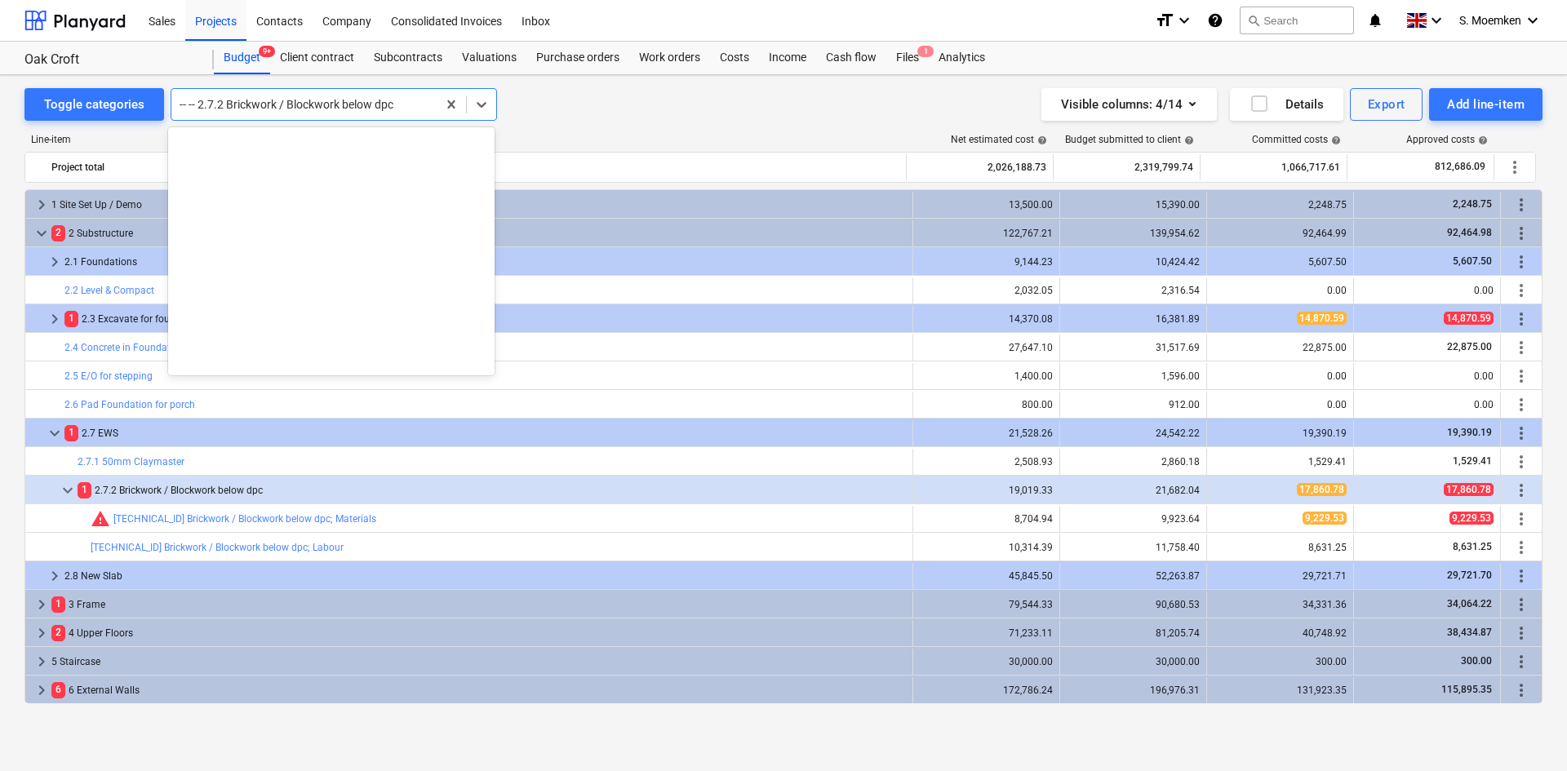
scroll to position [514, 0]
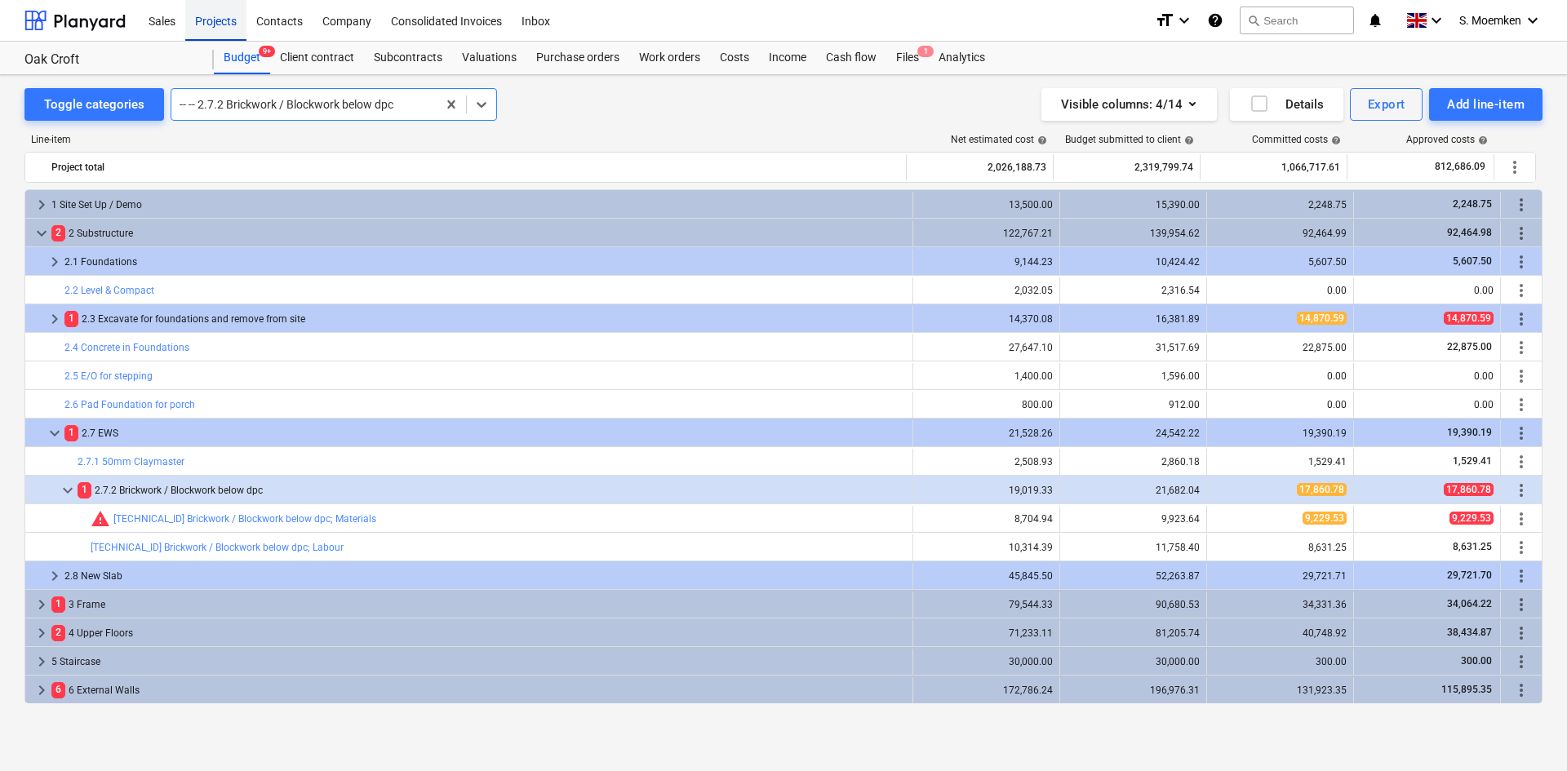
click at [207, 16] on div "Projects" at bounding box center [215, 20] width 61 height 42
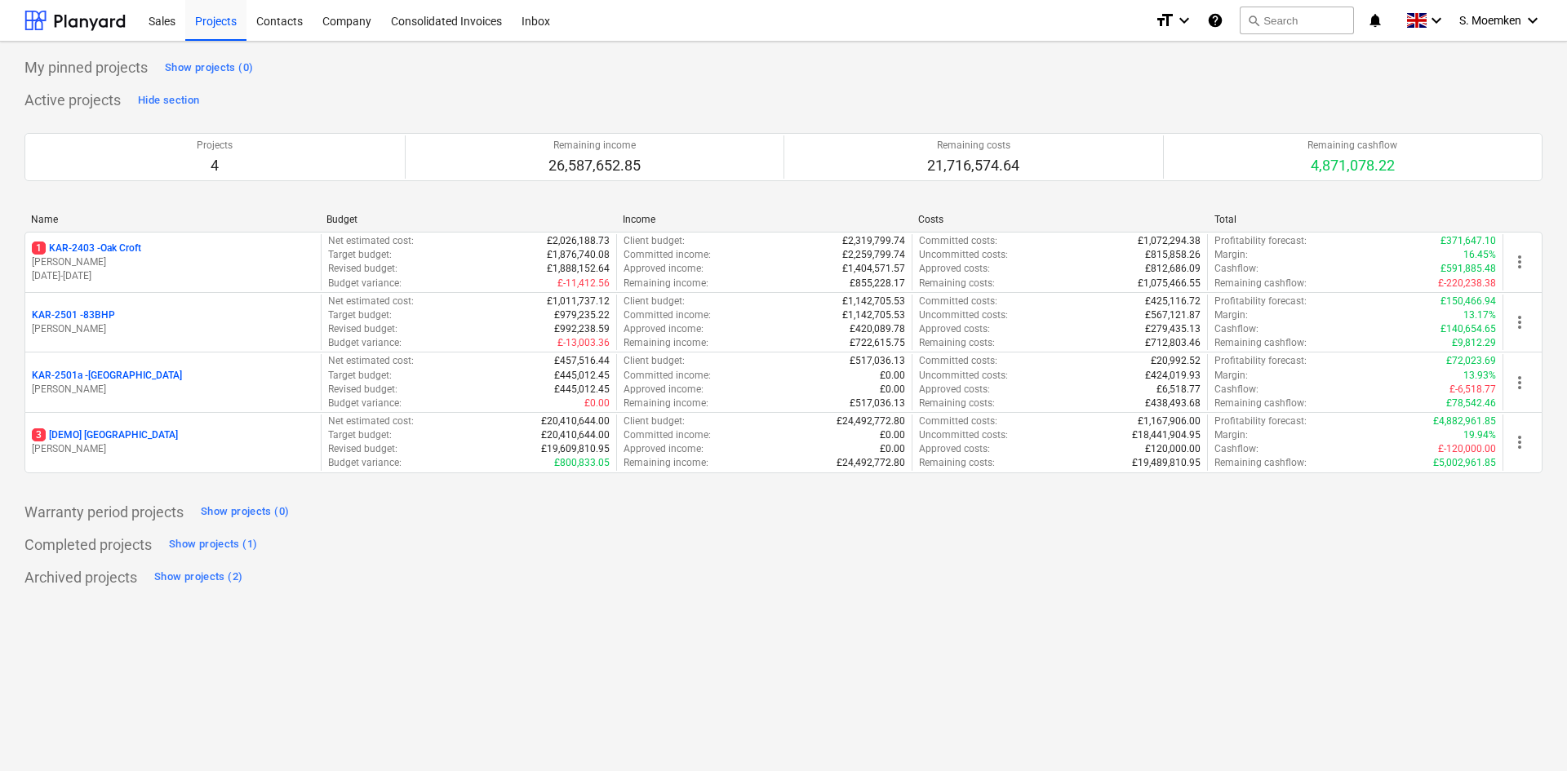
click at [122, 334] on p "[PERSON_NAME]" at bounding box center [173, 329] width 282 height 14
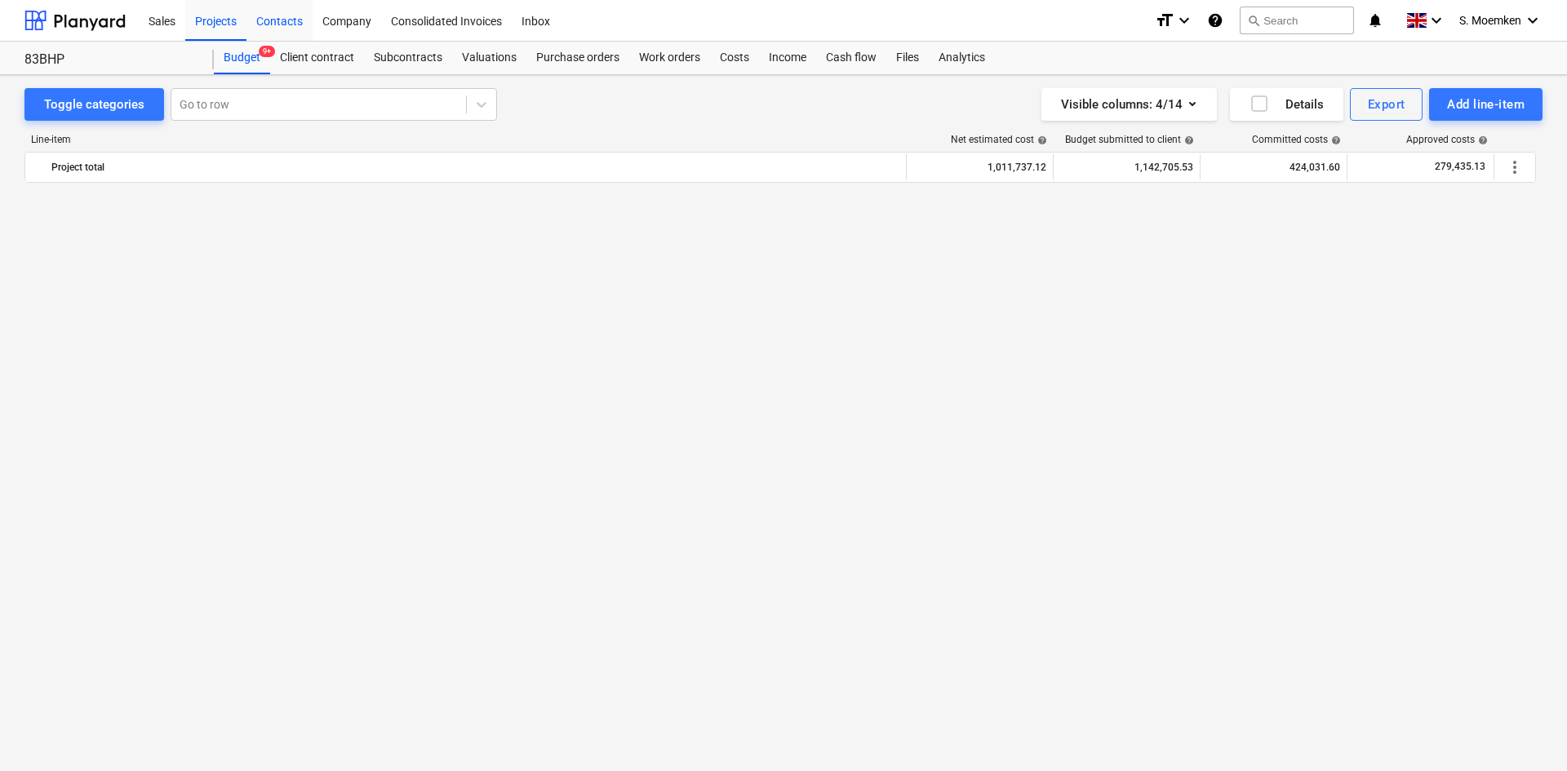
scroll to position [4898, 0]
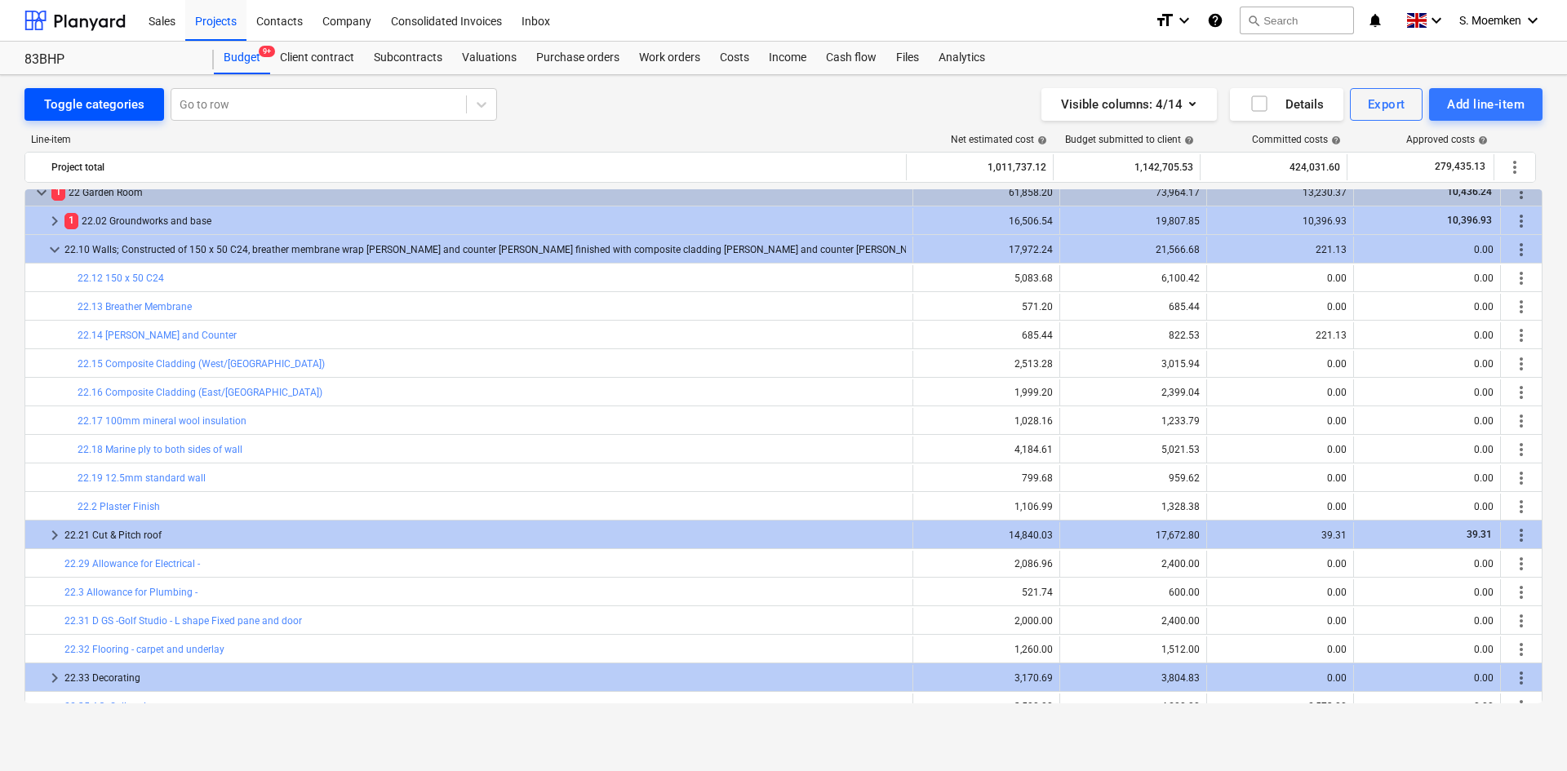
click at [111, 99] on div "Toggle categories" at bounding box center [94, 104] width 100 height 21
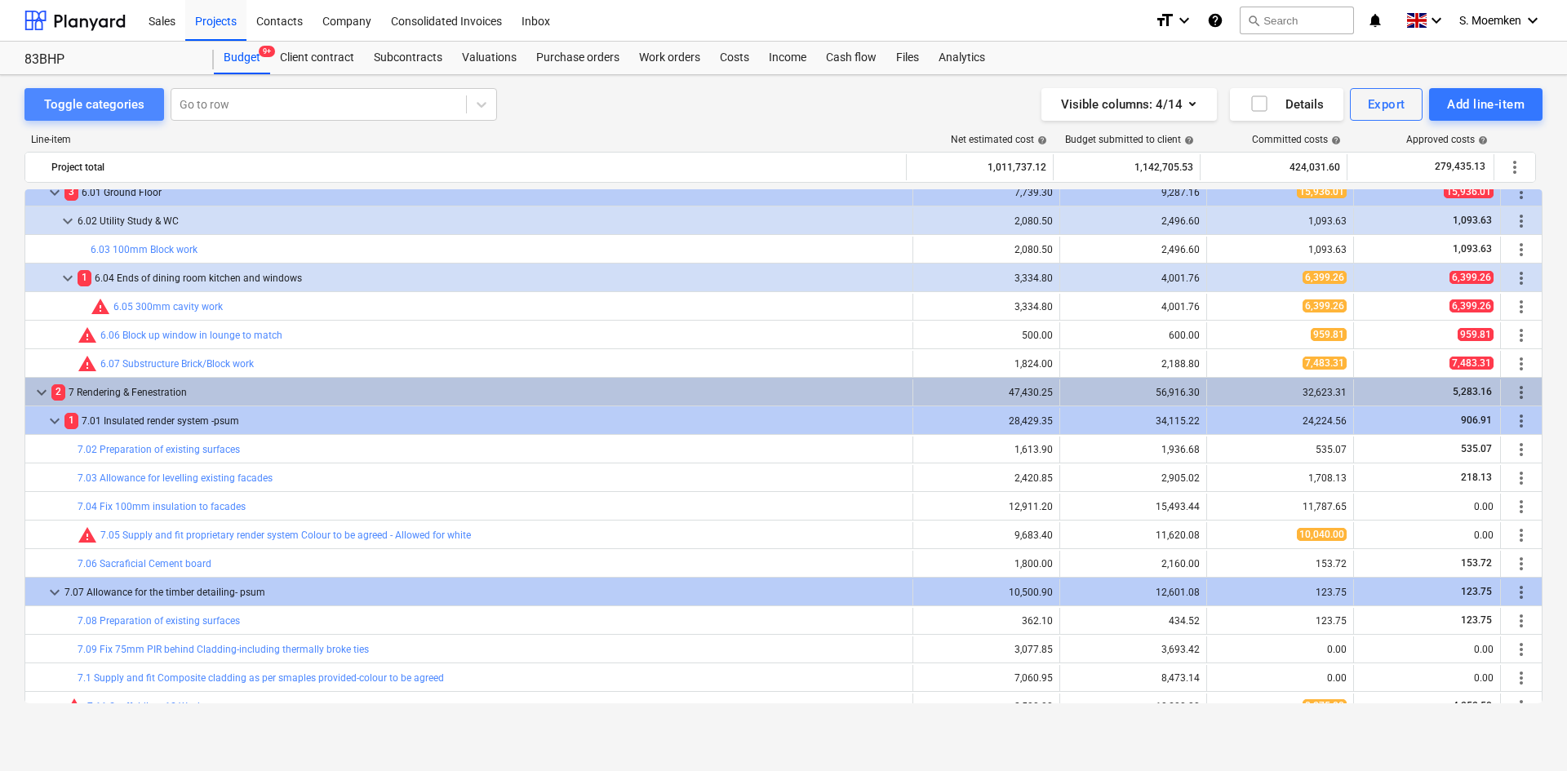
click at [111, 99] on div "Toggle categories" at bounding box center [94, 104] width 100 height 21
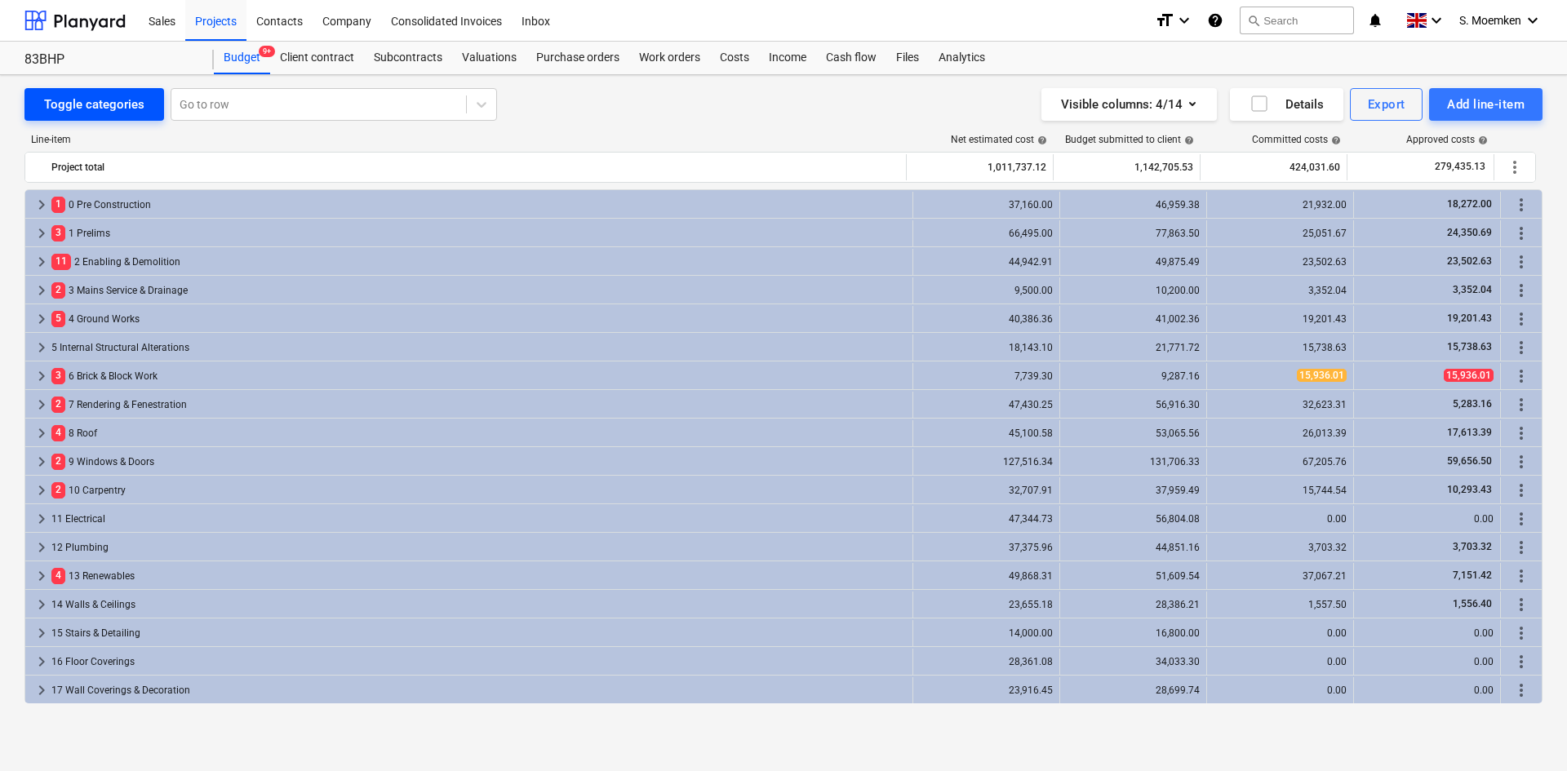
scroll to position [257, 0]
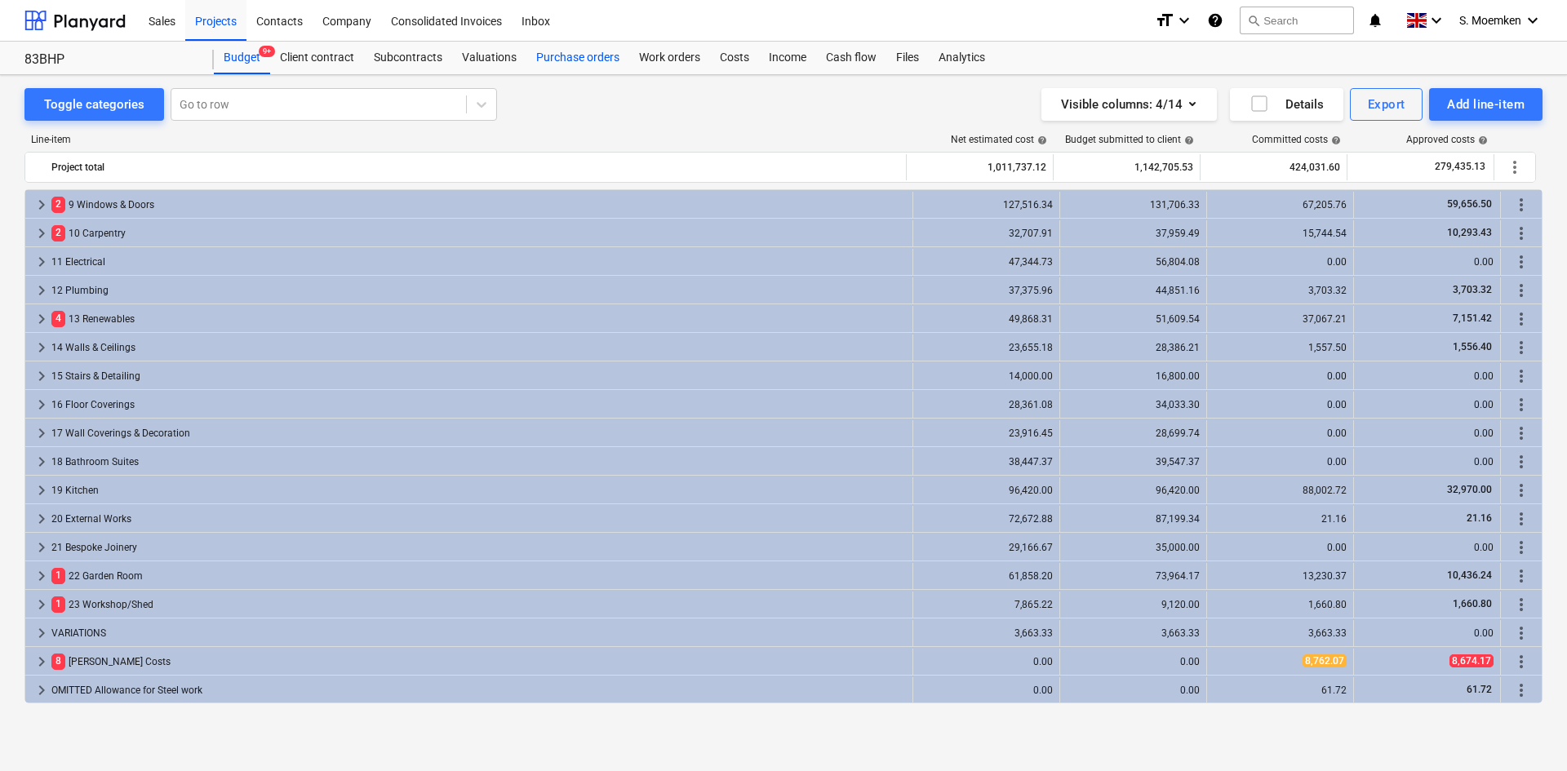
click at [569, 63] on div "Purchase orders" at bounding box center [578, 58] width 103 height 33
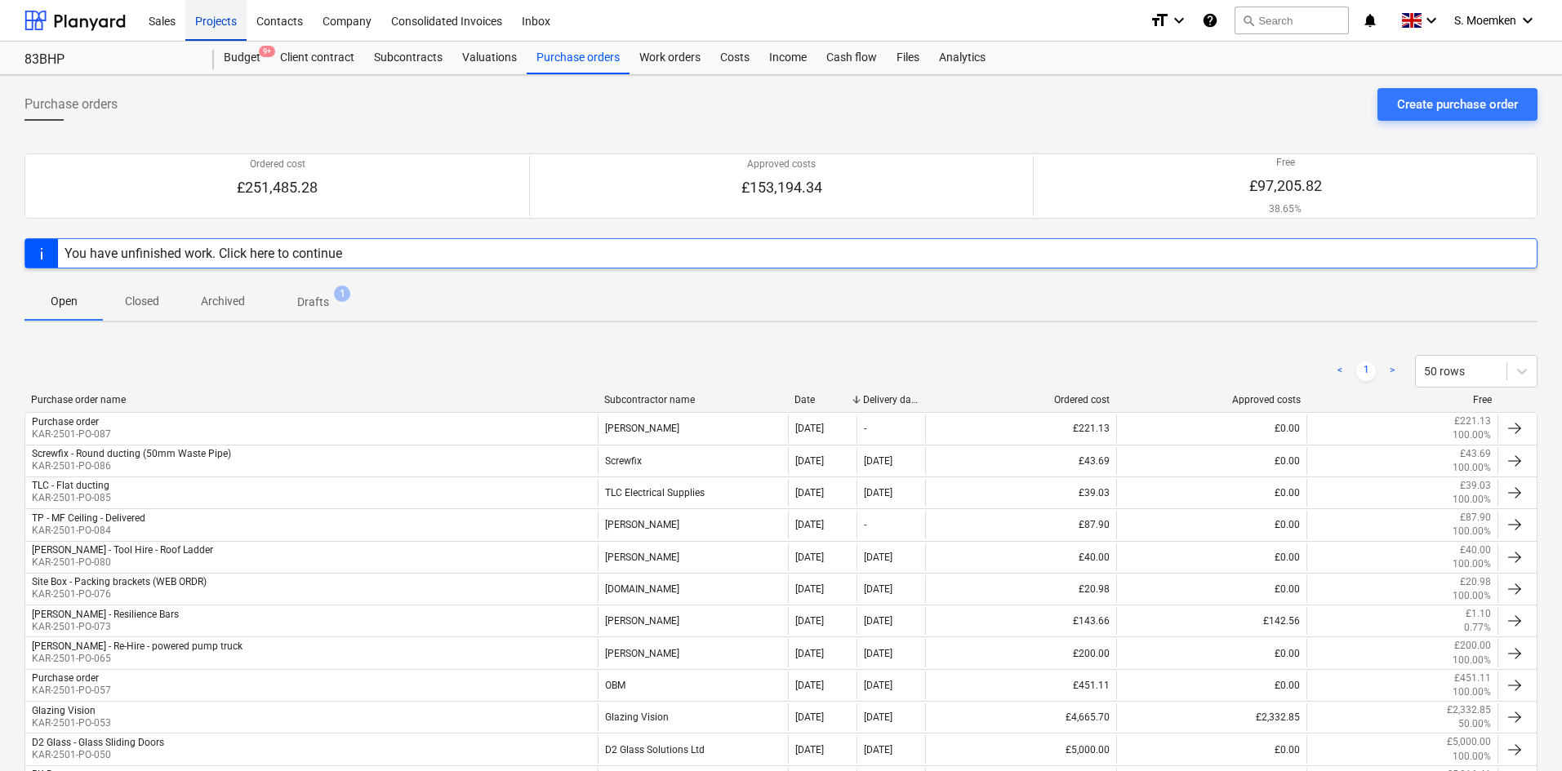
click at [216, 21] on div "Projects" at bounding box center [215, 20] width 61 height 42
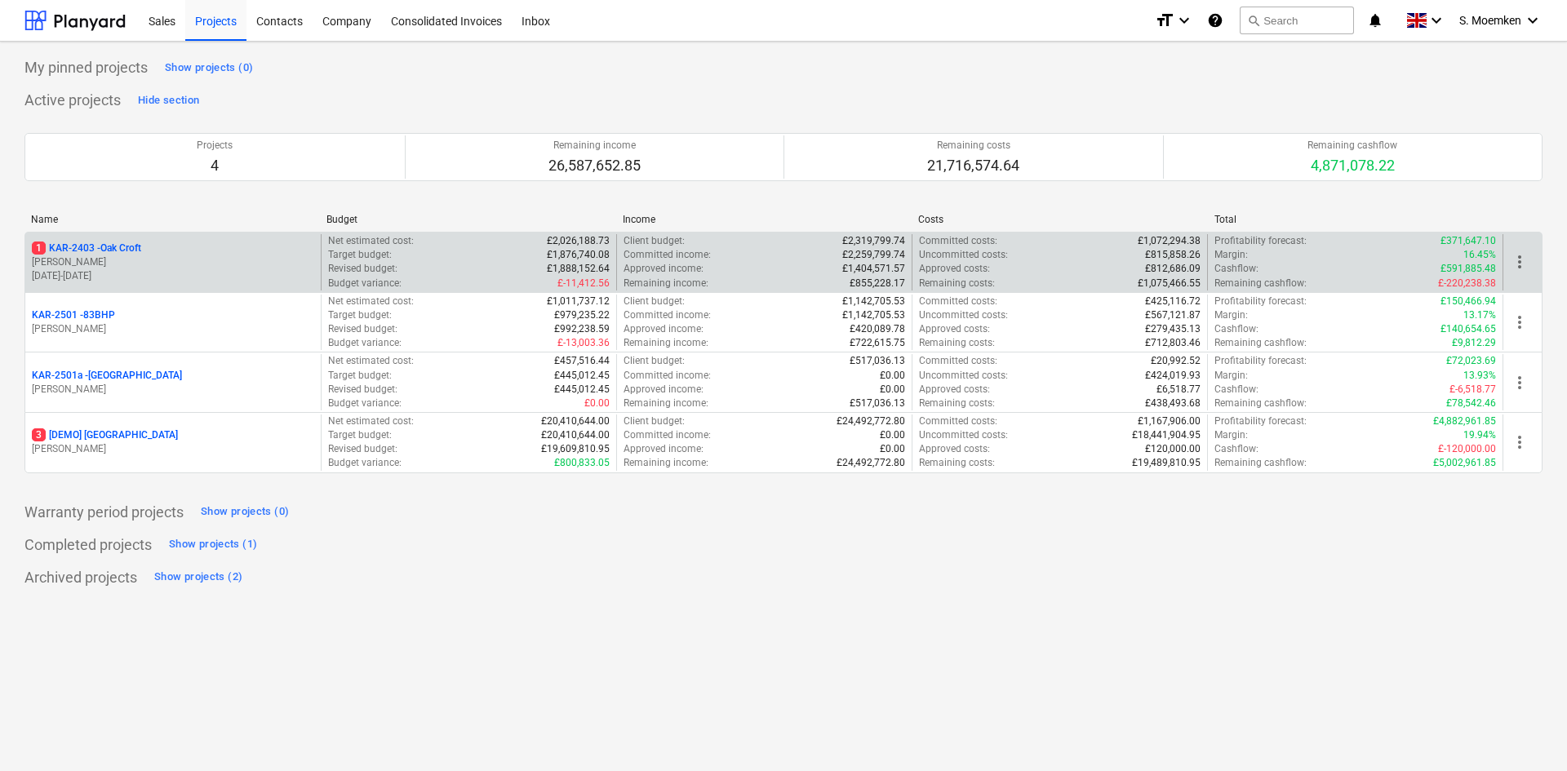
click at [141, 250] on p "1 KAR-2403 - Oak Croft" at bounding box center [86, 249] width 109 height 14
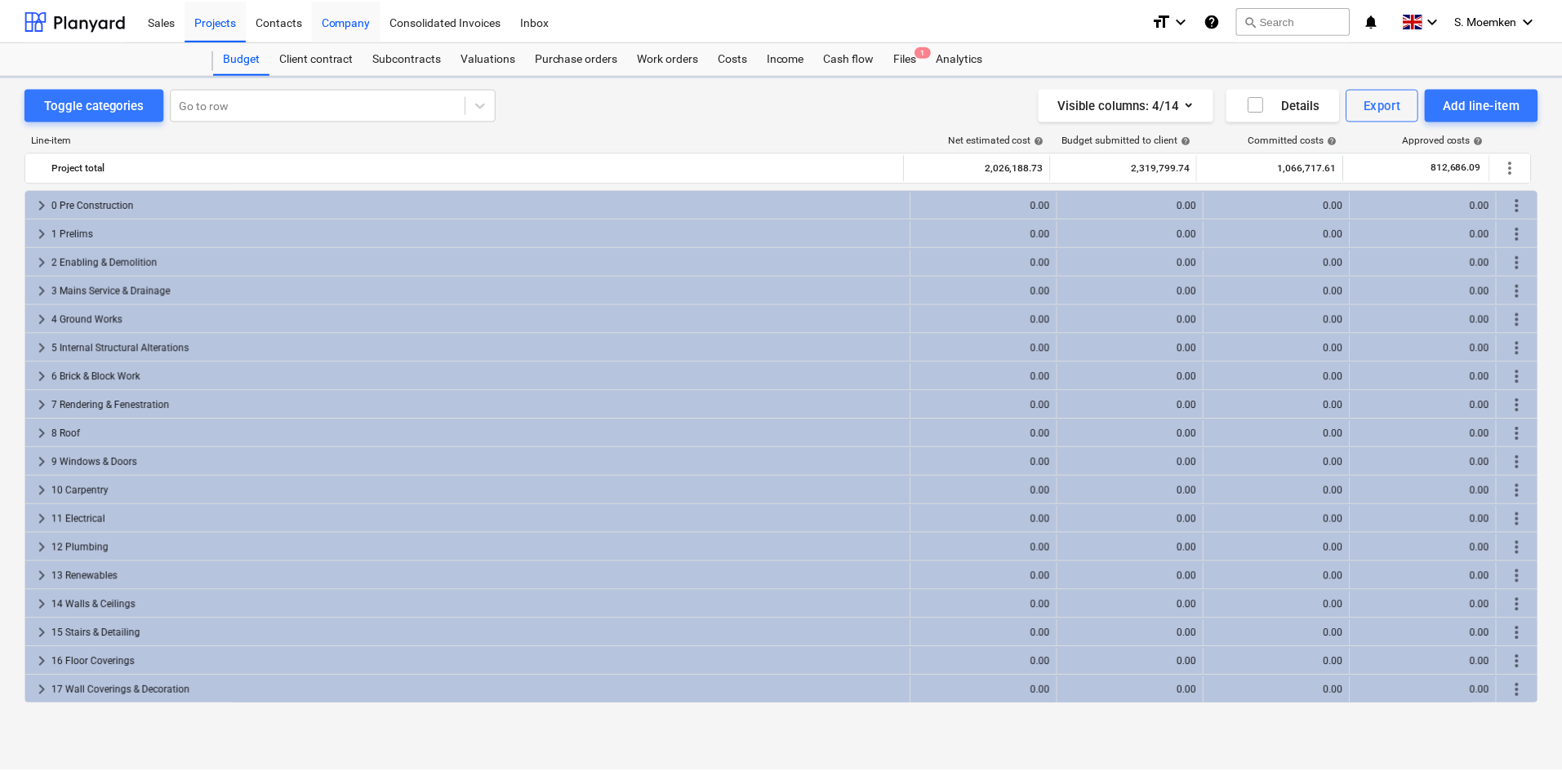
scroll to position [257, 0]
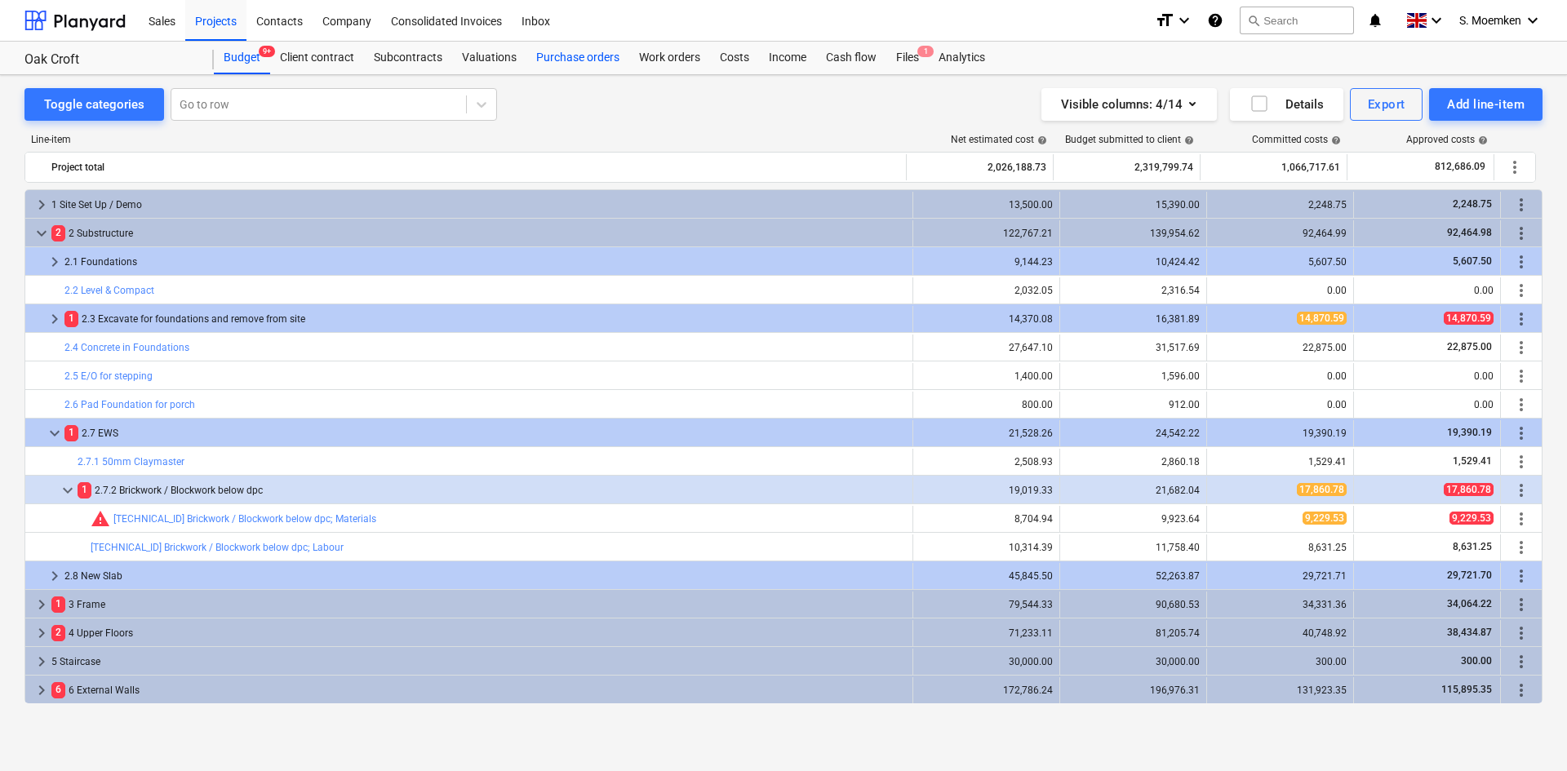
click at [577, 57] on div "Purchase orders" at bounding box center [578, 58] width 103 height 33
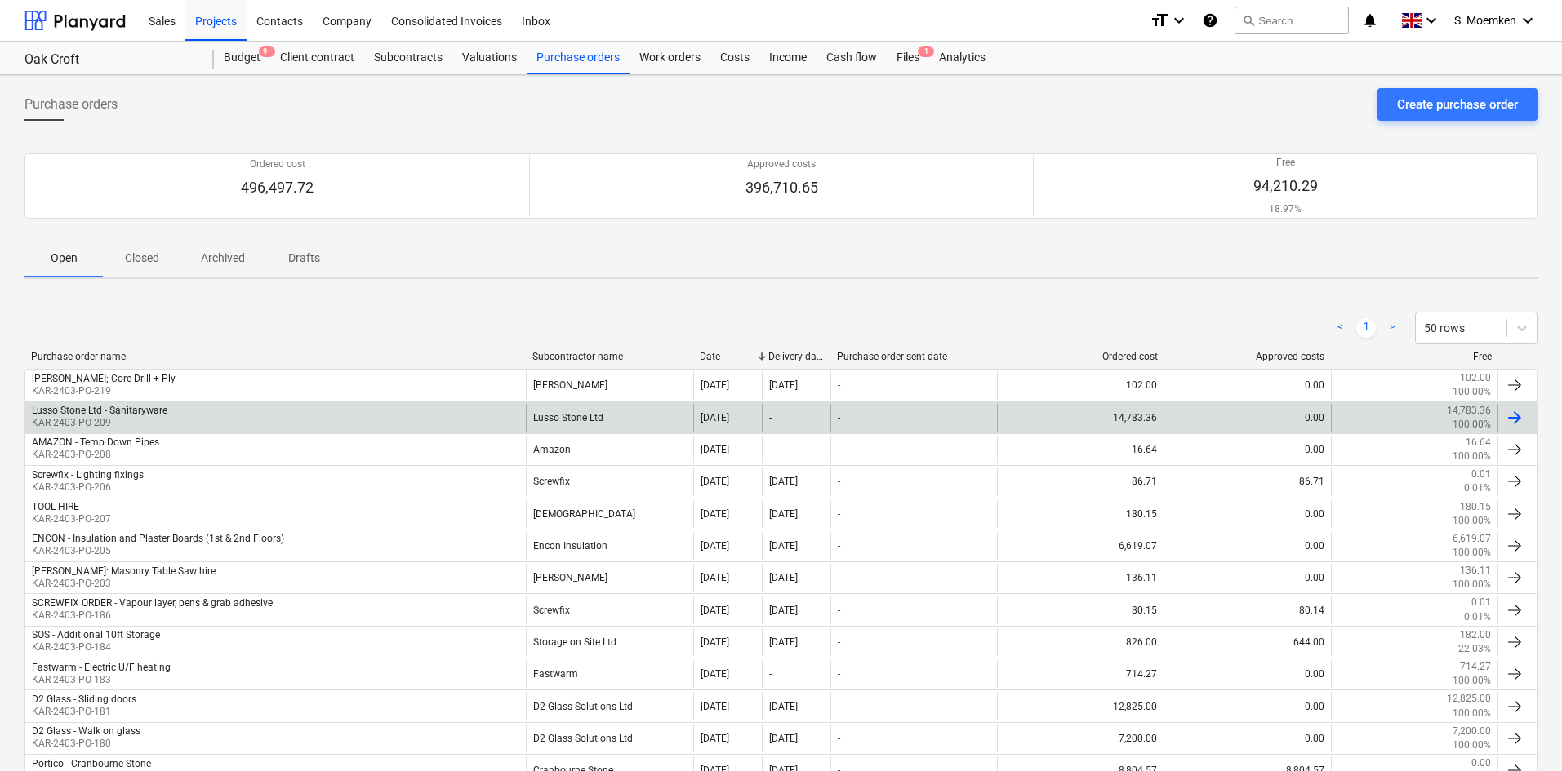
click at [198, 424] on div "Lusso Stone Ltd - Sanitaryware KAR-2403-PO-209" at bounding box center [275, 418] width 500 height 28
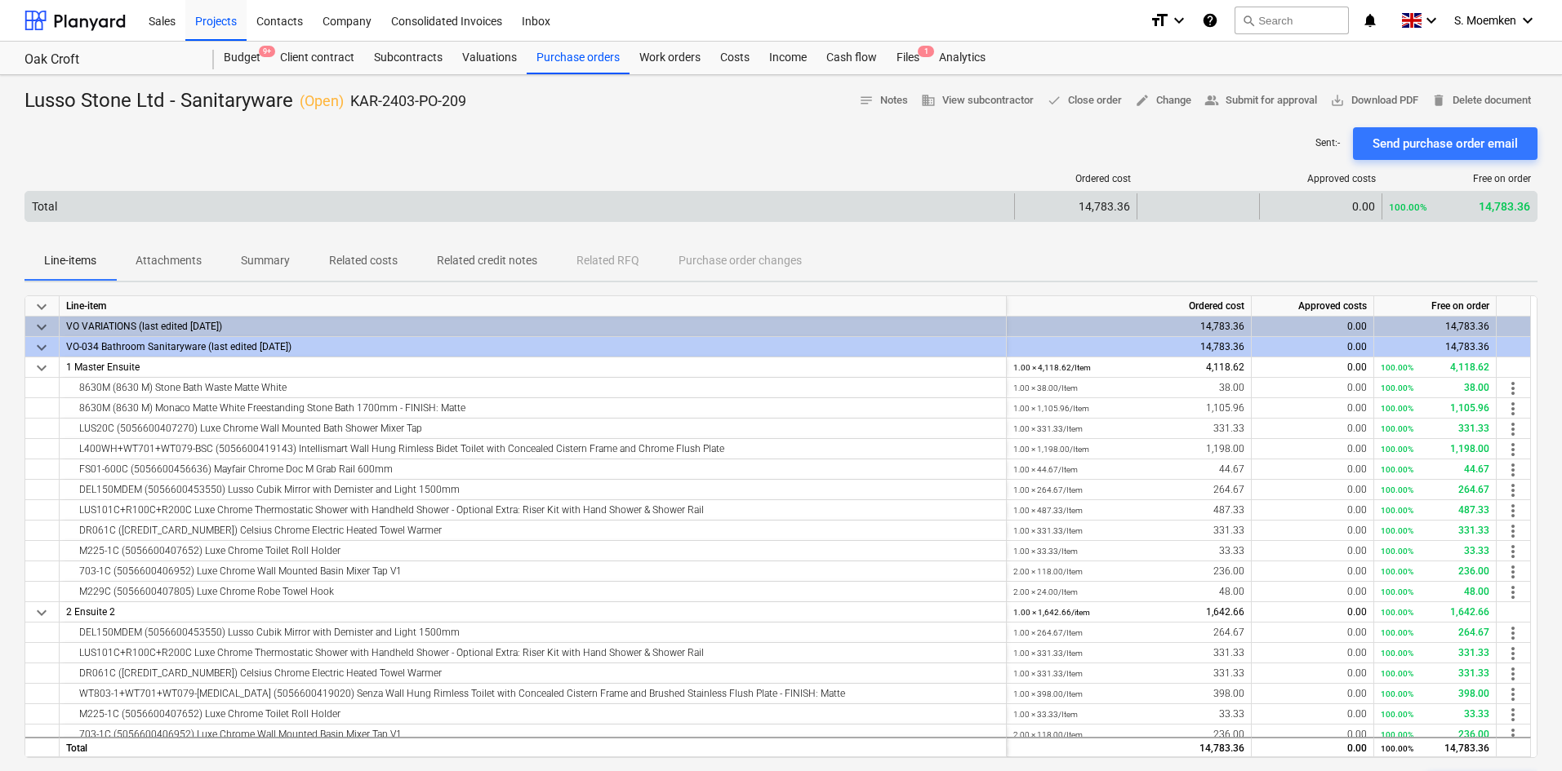
click at [799, 192] on div "Total 14,783.36 0.00 100.00% 14,783.36" at bounding box center [780, 206] width 1513 height 31
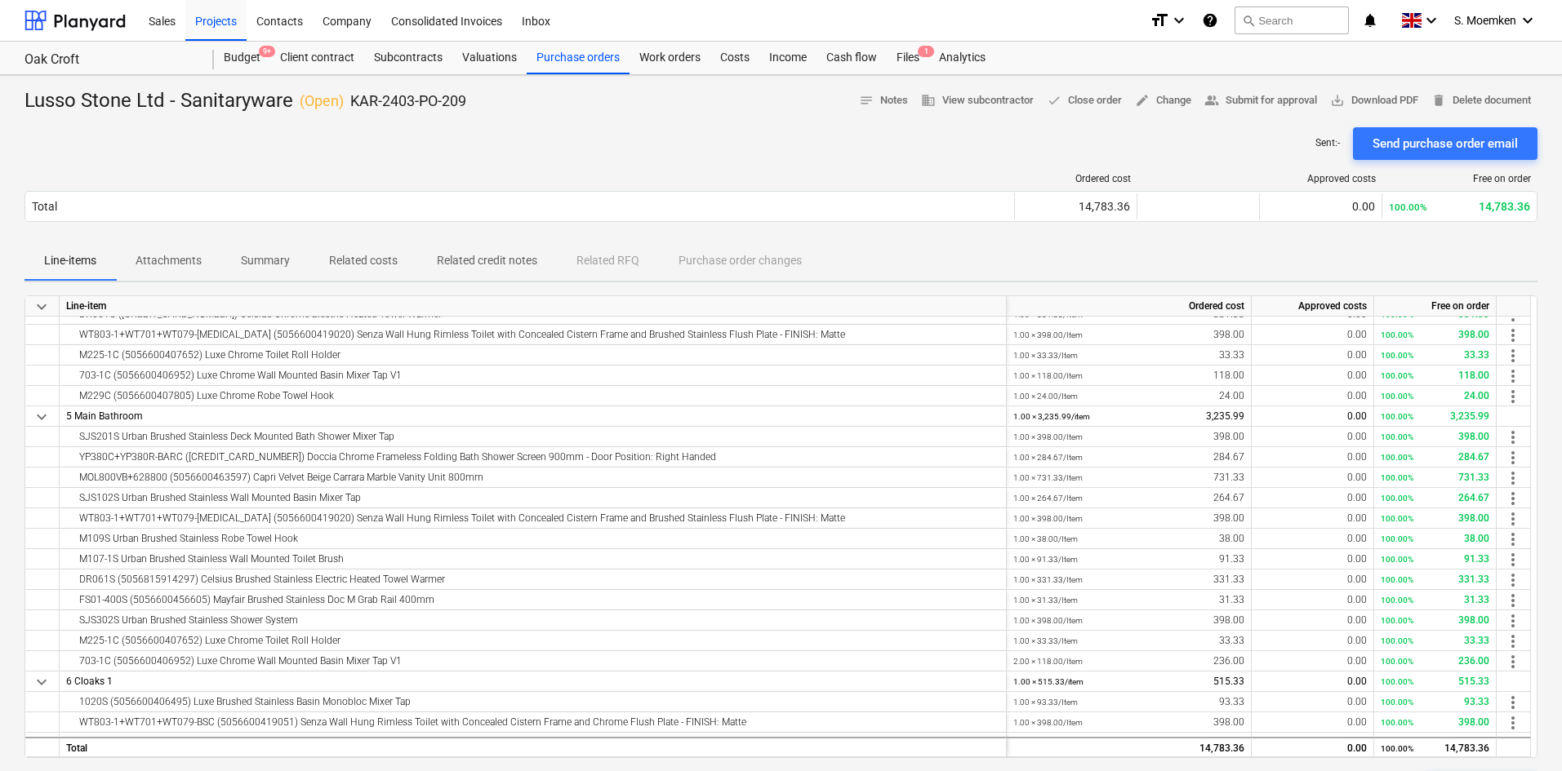
scroll to position [763, 0]
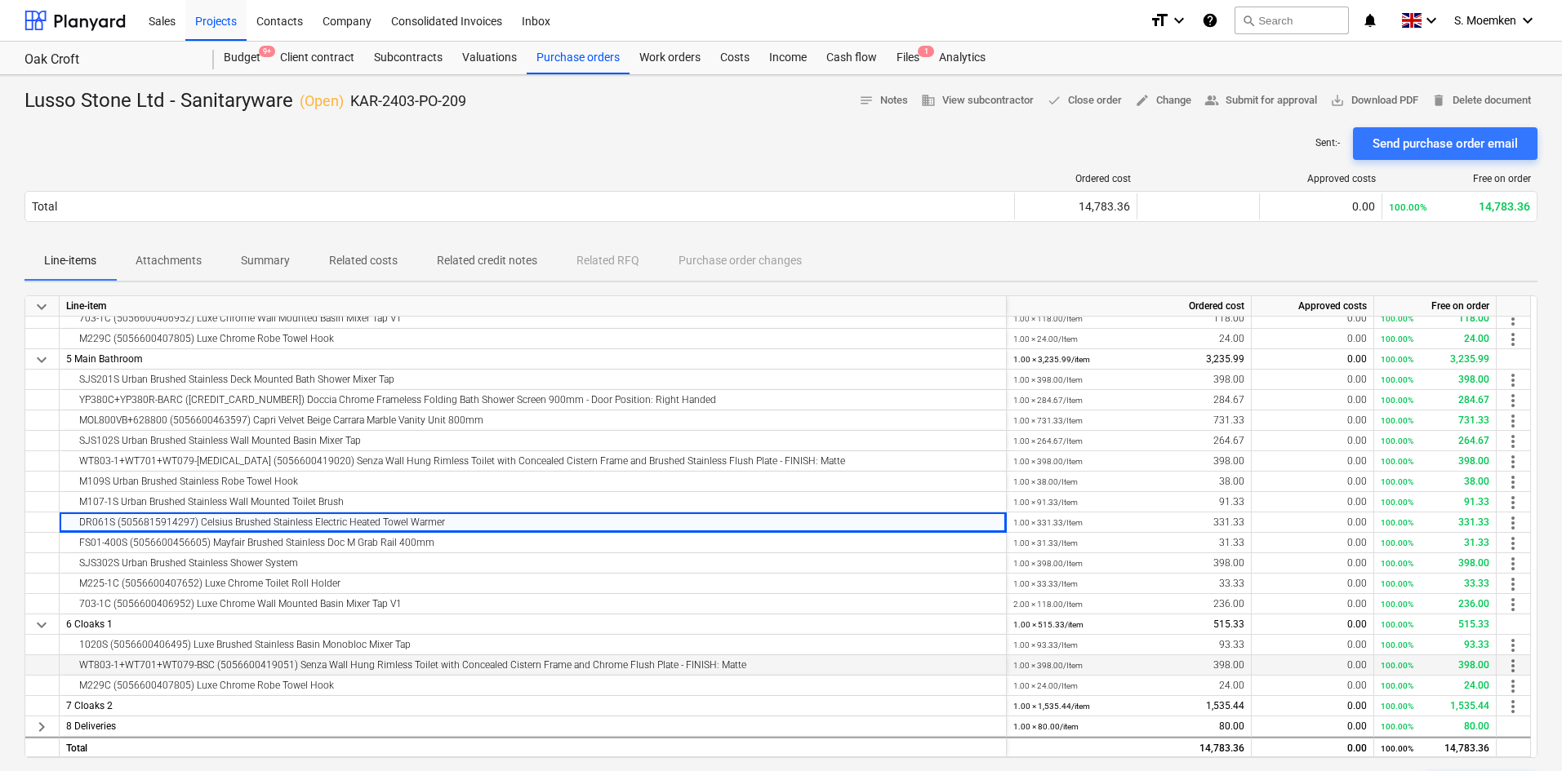
drag, startPoint x: 631, startPoint y: 518, endPoint x: 725, endPoint y: 673, distance: 182.0
click at [725, 567] on div "WT803-1+WT701+WT079-BSC (5056600419051) Senza Wall Hung Rimless Toilet with Con…" at bounding box center [532, 666] width 933 height 20
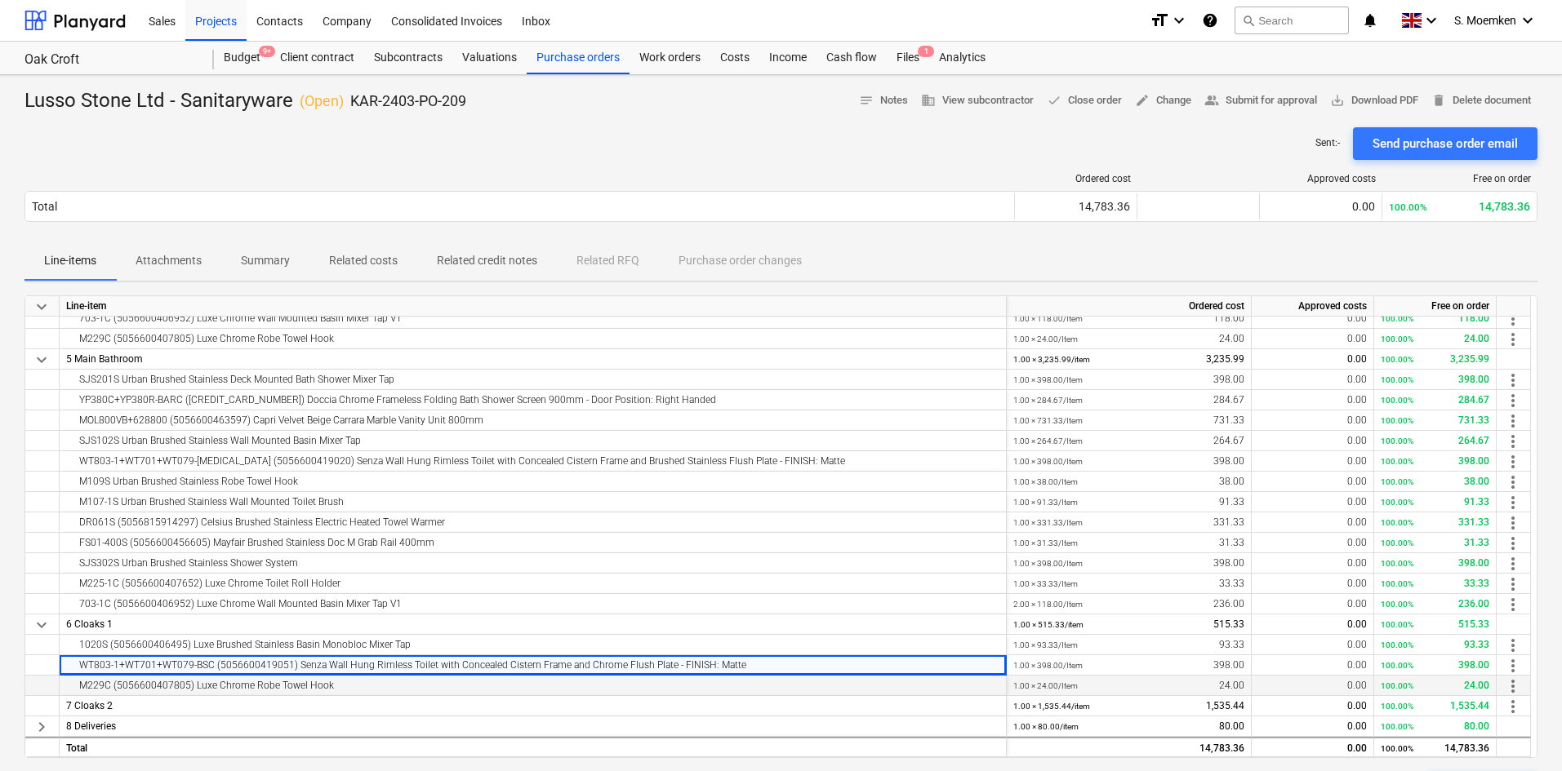
click at [767, 567] on div "M229C (5056600407805) Luxe Chrome Robe Towel Hook" at bounding box center [532, 686] width 933 height 20
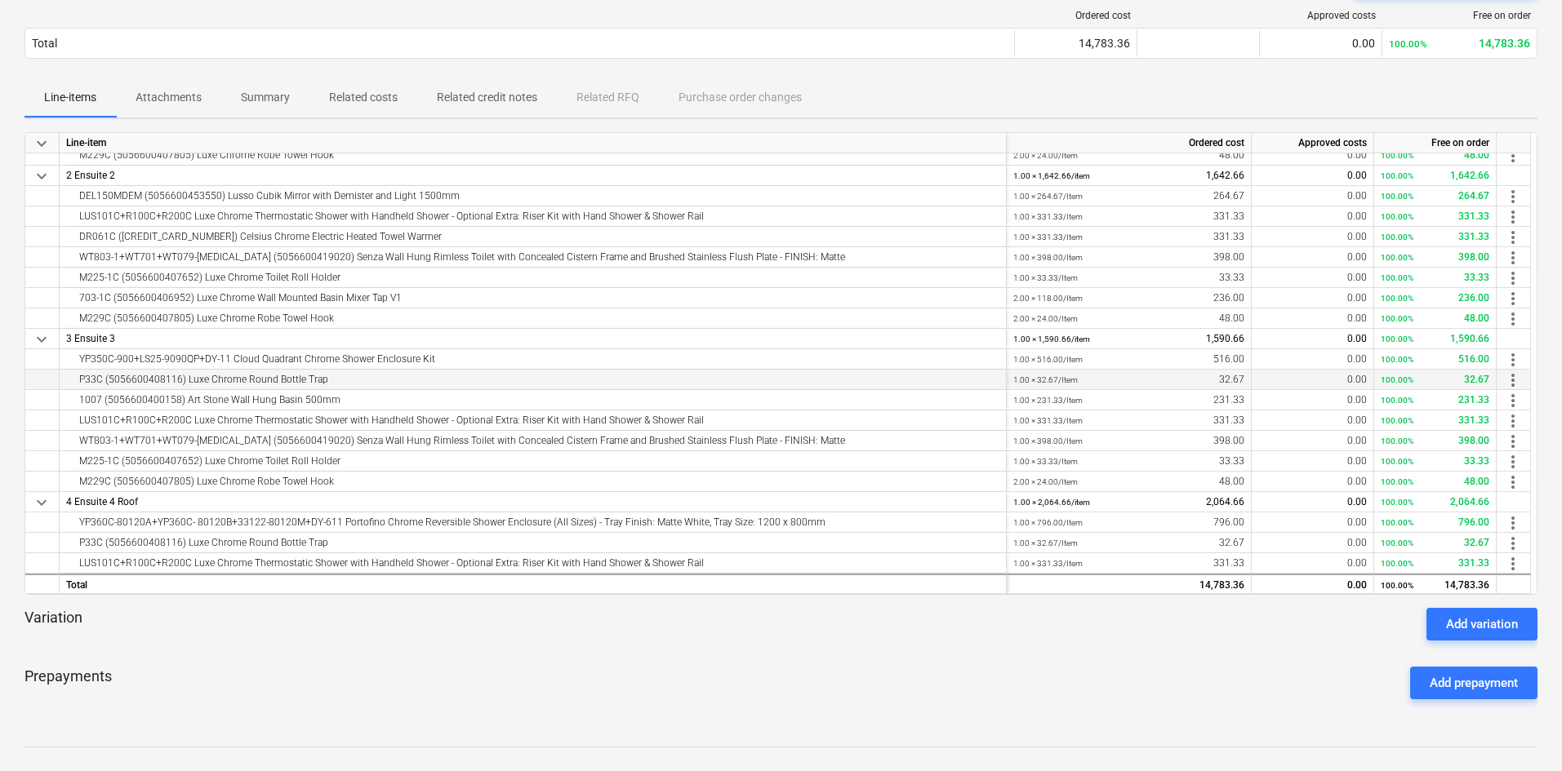
scroll to position [0, 0]
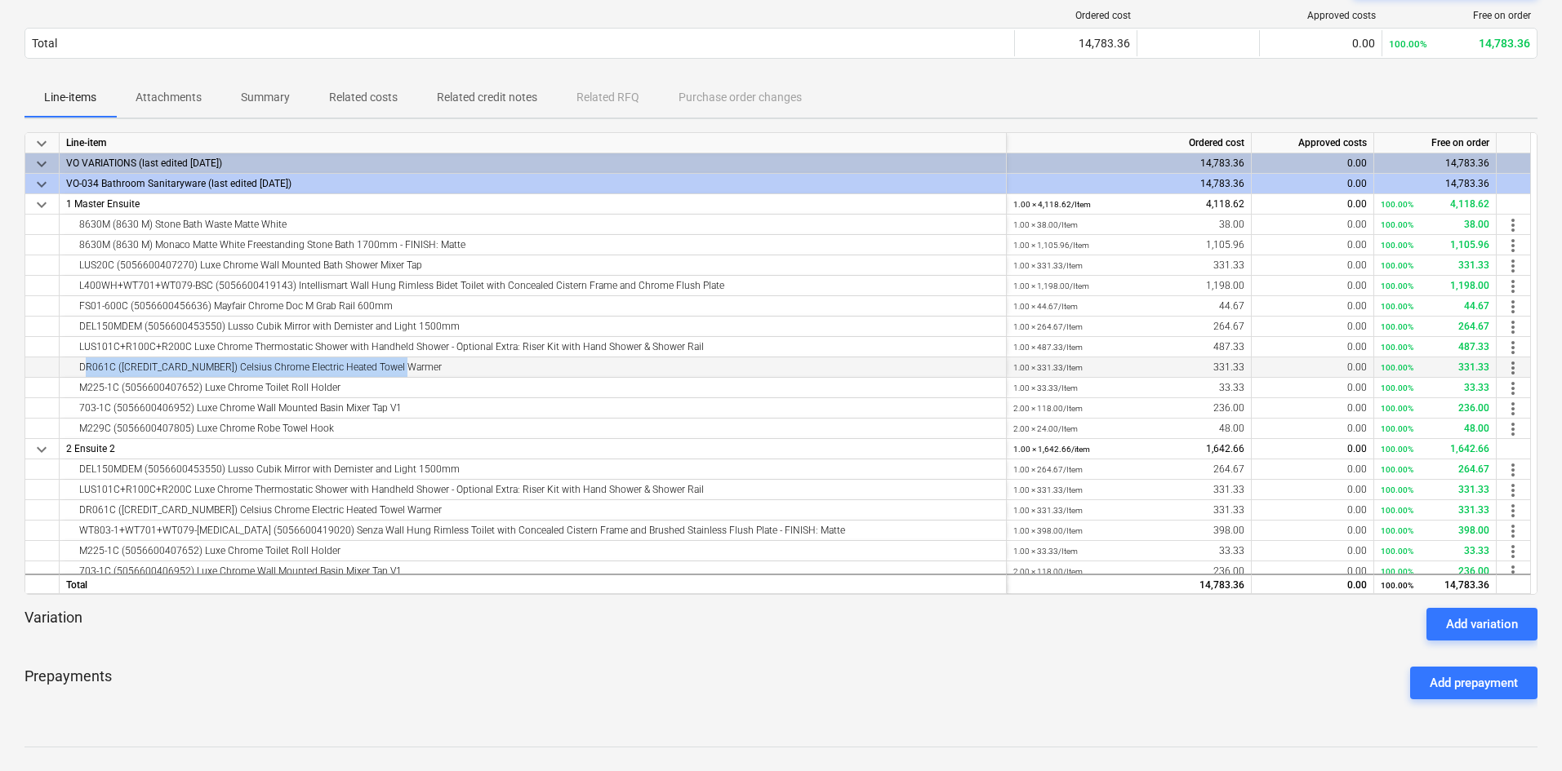
drag, startPoint x: 418, startPoint y: 363, endPoint x: 78, endPoint y: 360, distance: 340.4
click at [78, 360] on div "DR061C (5056815914327) Celsius Chrome Electric Heated Towel Warmer" at bounding box center [532, 368] width 933 height 20
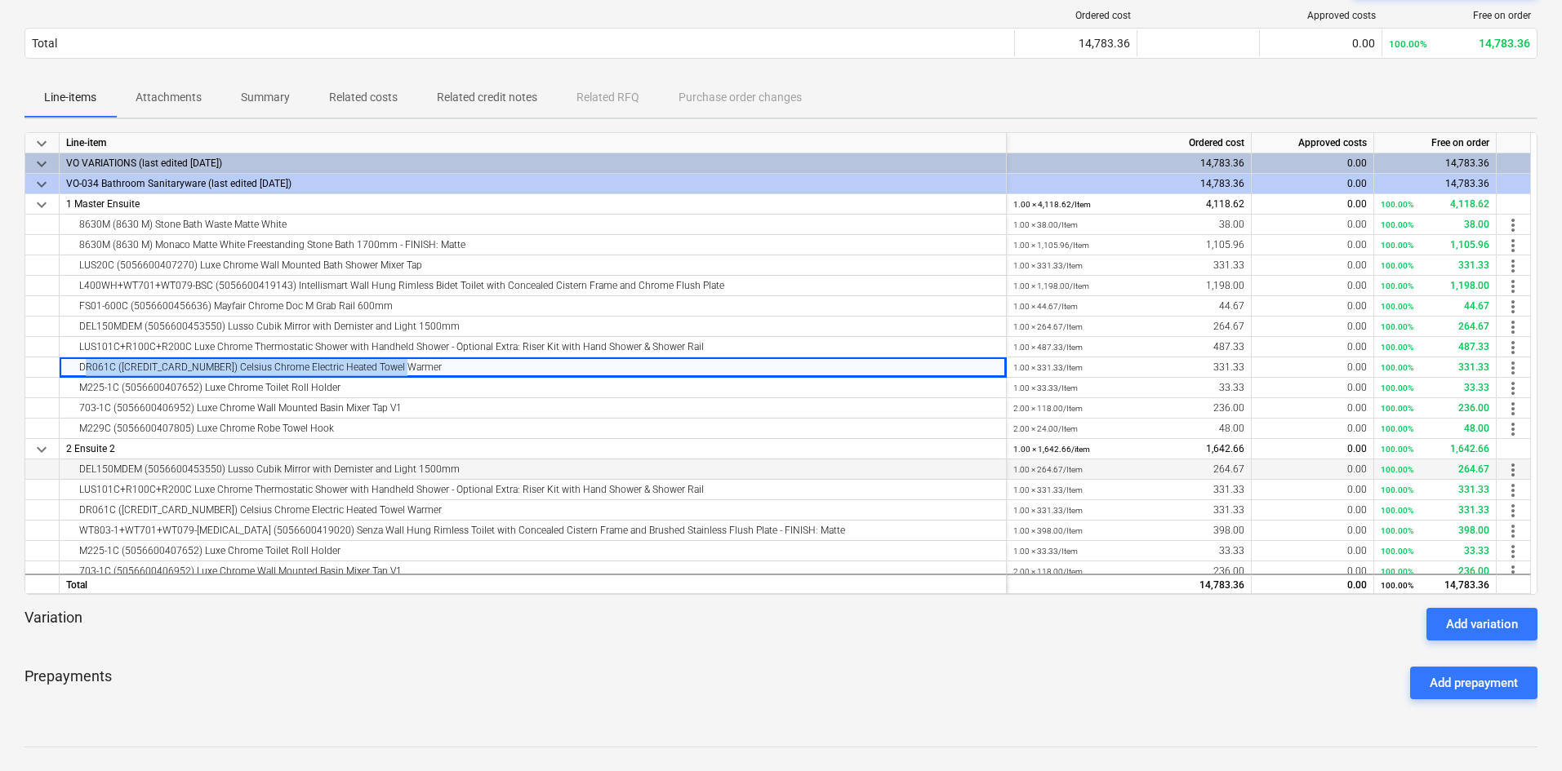
copy div "DR061C (5056815914327) Celsius Chrome Electric Heated Towel Warmer"
click at [425, 366] on div "DR061C (5056815914327) Celsius Chrome Electric Heated Towel Warmer" at bounding box center [532, 368] width 933 height 20
drag, startPoint x: 411, startPoint y: 367, endPoint x: 74, endPoint y: 365, distance: 337.2
click at [74, 365] on div "DR061C (5056815914327) Celsius Chrome Electric Heated Towel Warmer" at bounding box center [532, 368] width 933 height 20
copy div "DR061C (5056815914327) Celsius Chrome Electric Heated Towel Warmer"
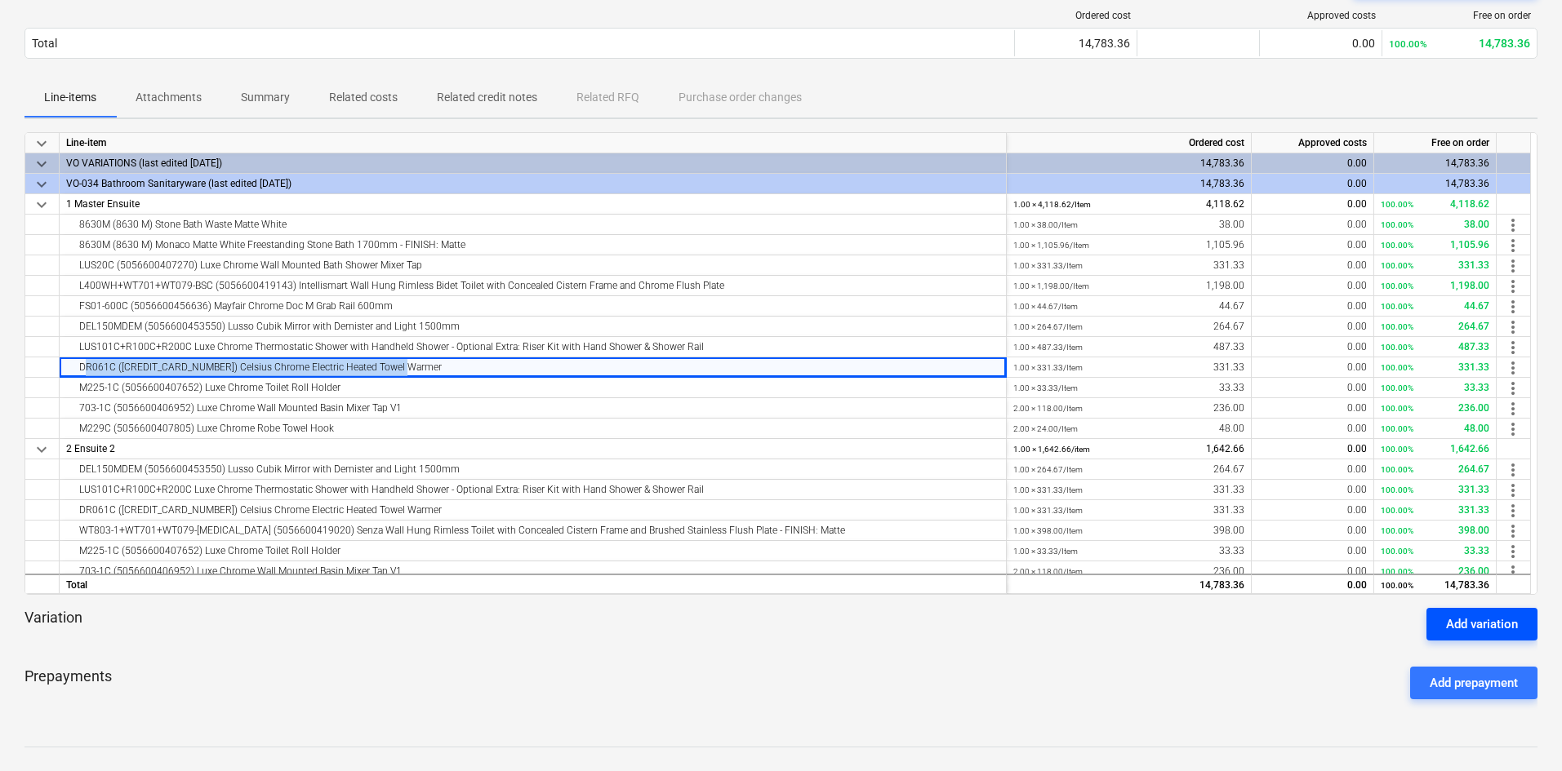
click at [1253, 567] on div "Add variation" at bounding box center [1482, 624] width 72 height 21
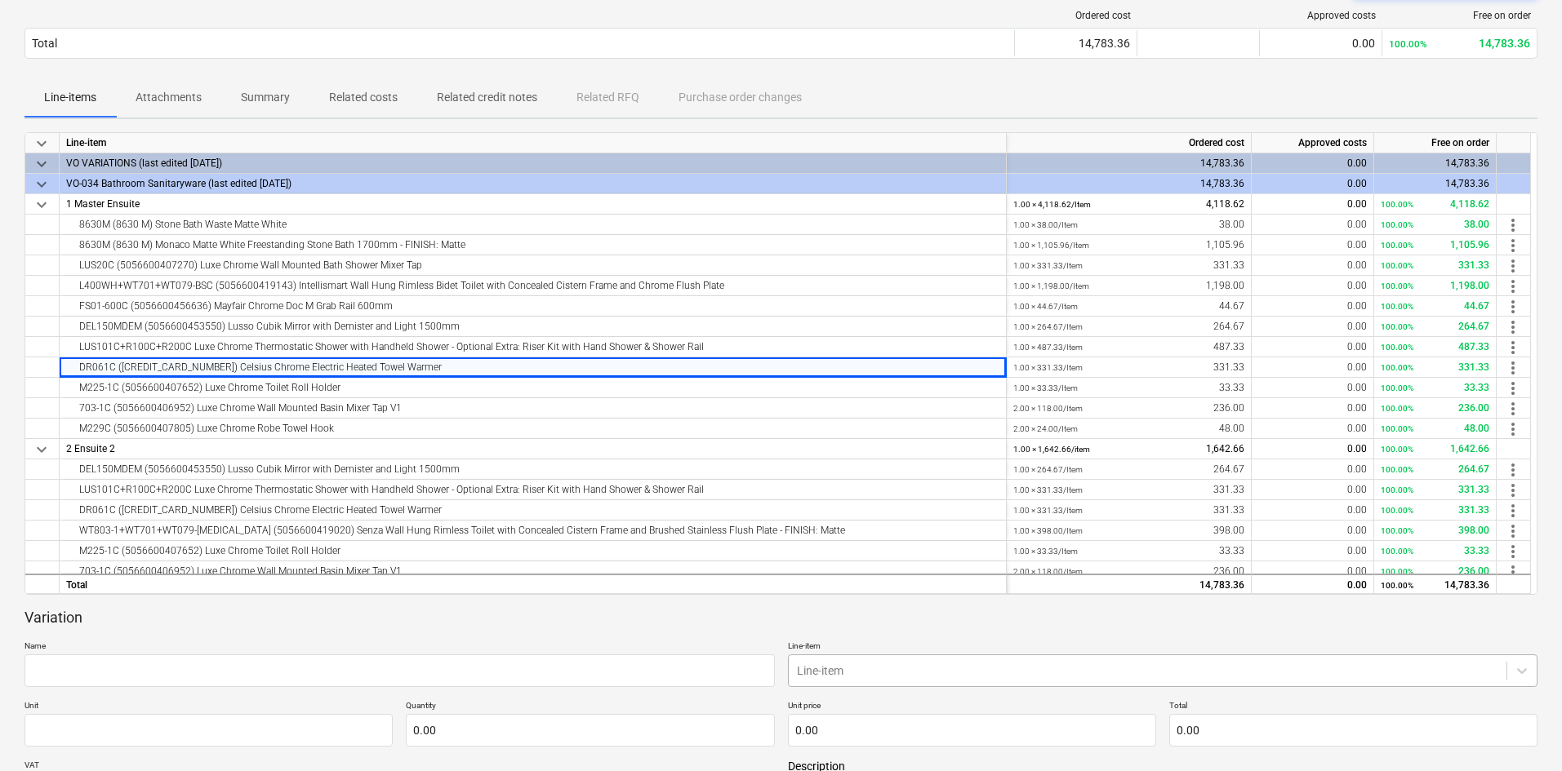
click at [886, 567] on body "Sales Projects Contacts Company Consolidated Invoices Inbox format_size keyboar…" at bounding box center [781, 222] width 1562 height 771
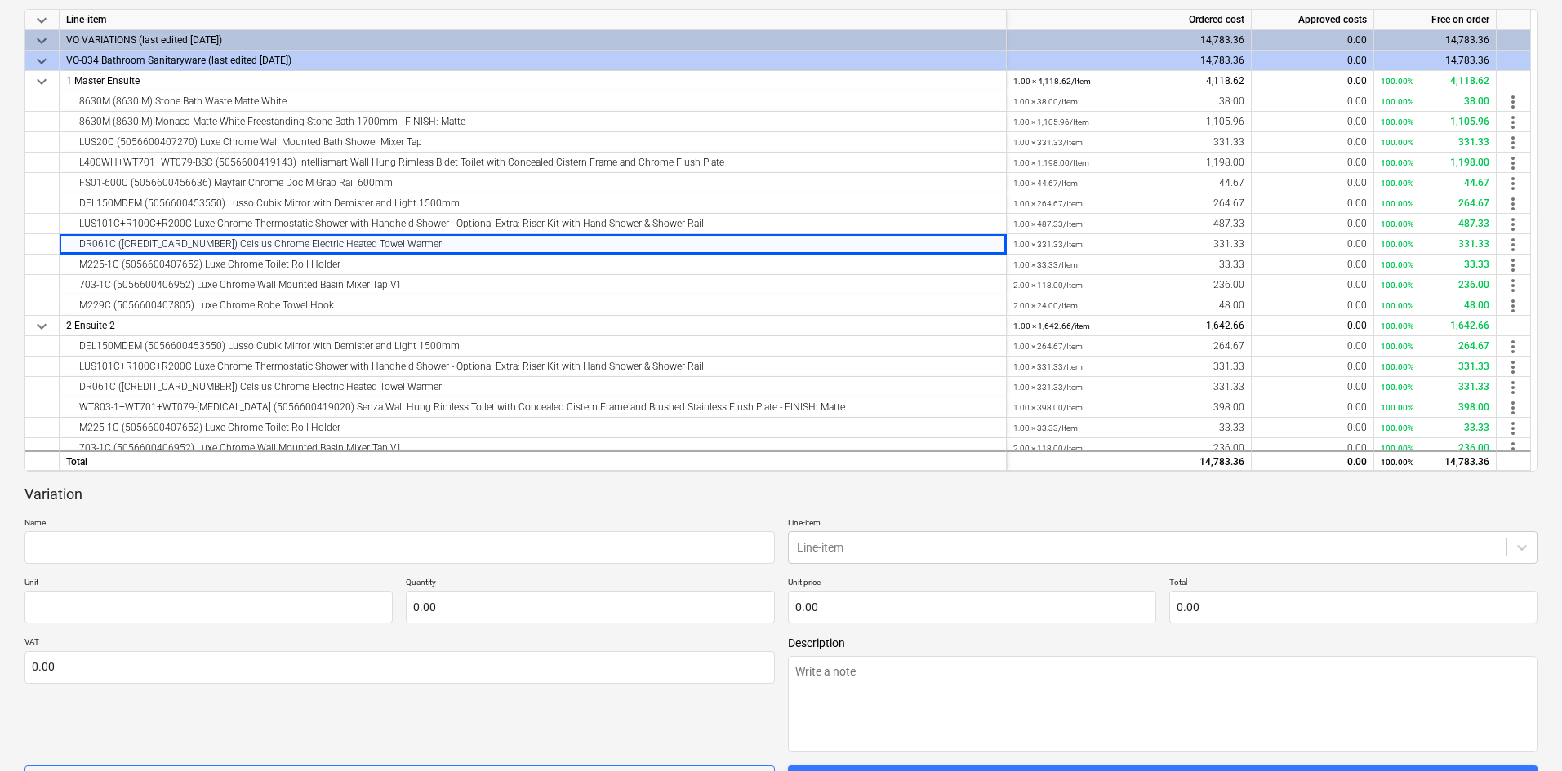
scroll to position [291, 0]
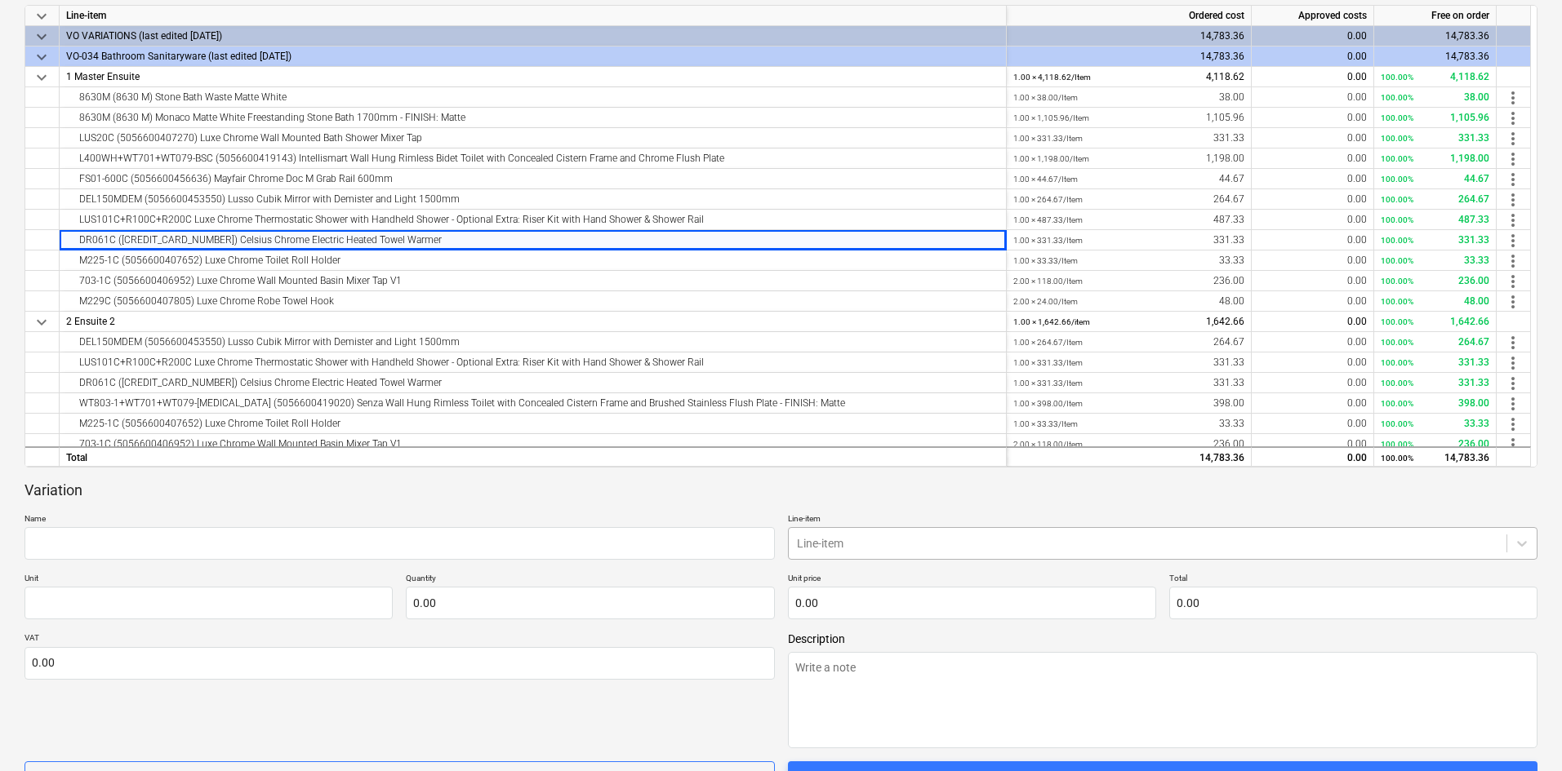
click at [824, 481] on body "Sales Projects Contacts Company Consolidated Invoices Inbox format_size keyboar…" at bounding box center [781, 94] width 1562 height 771
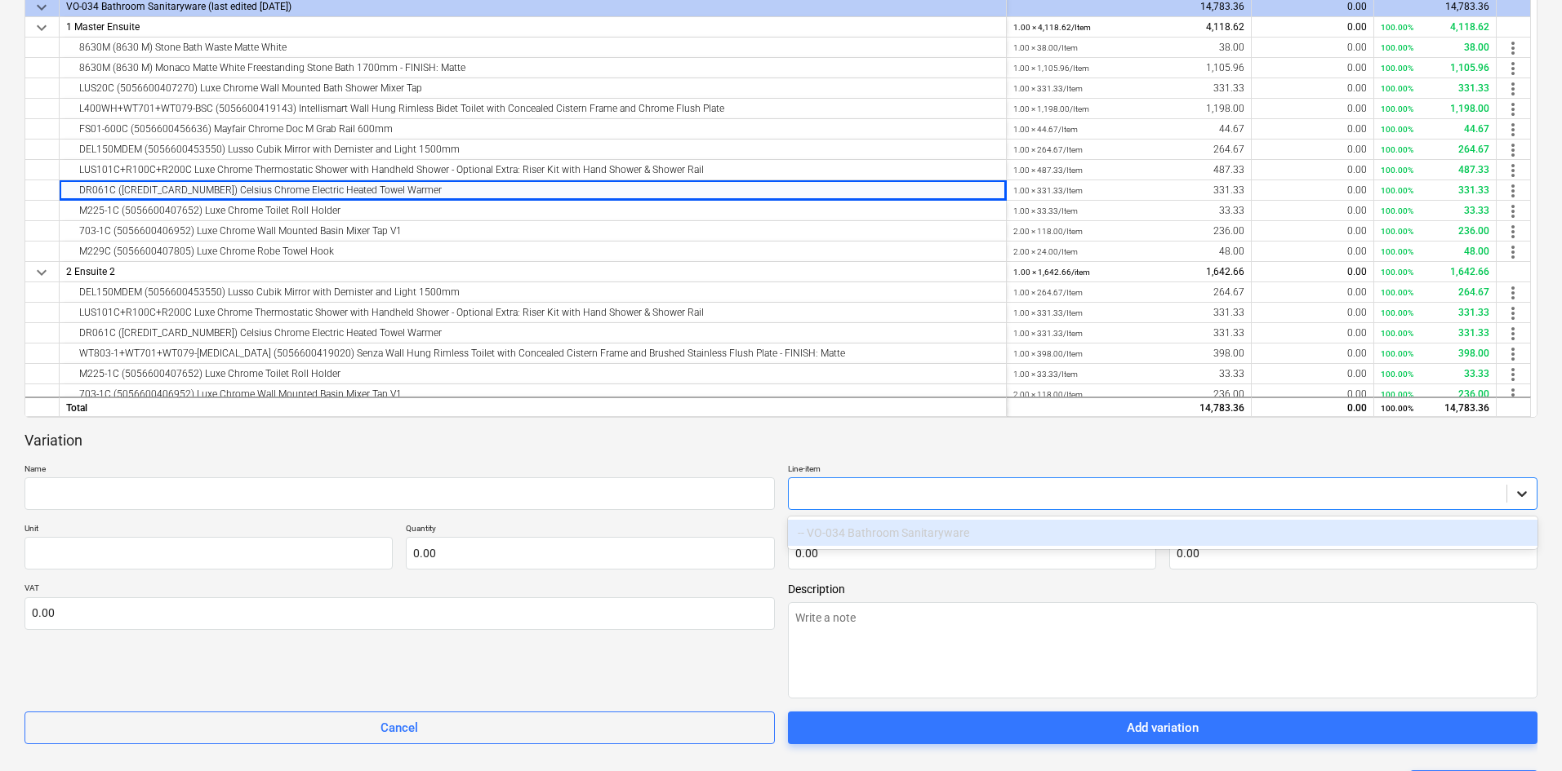
click at [1253, 496] on icon at bounding box center [1522, 494] width 10 height 6
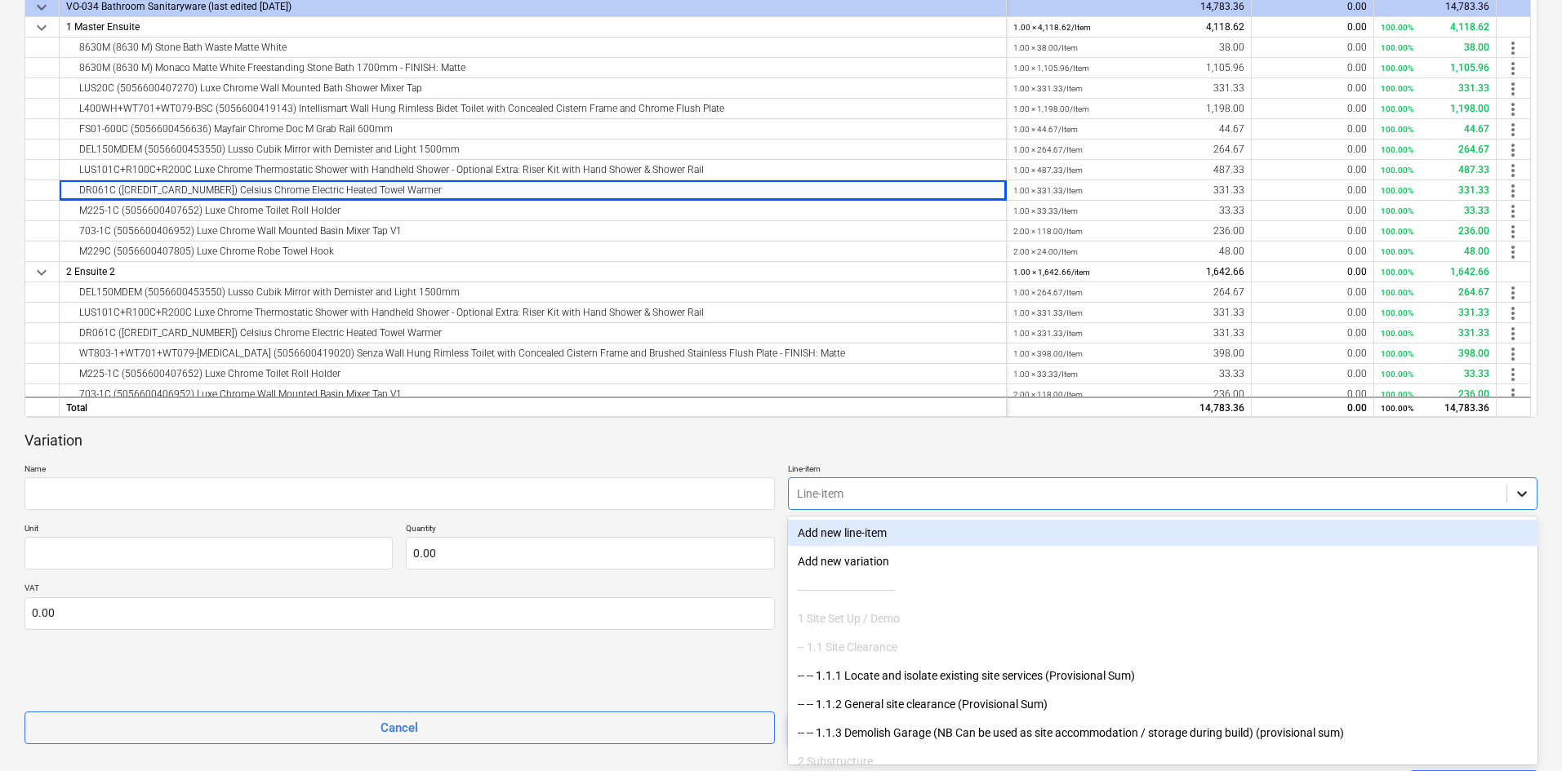
click at [1253, 496] on icon at bounding box center [1522, 494] width 10 height 6
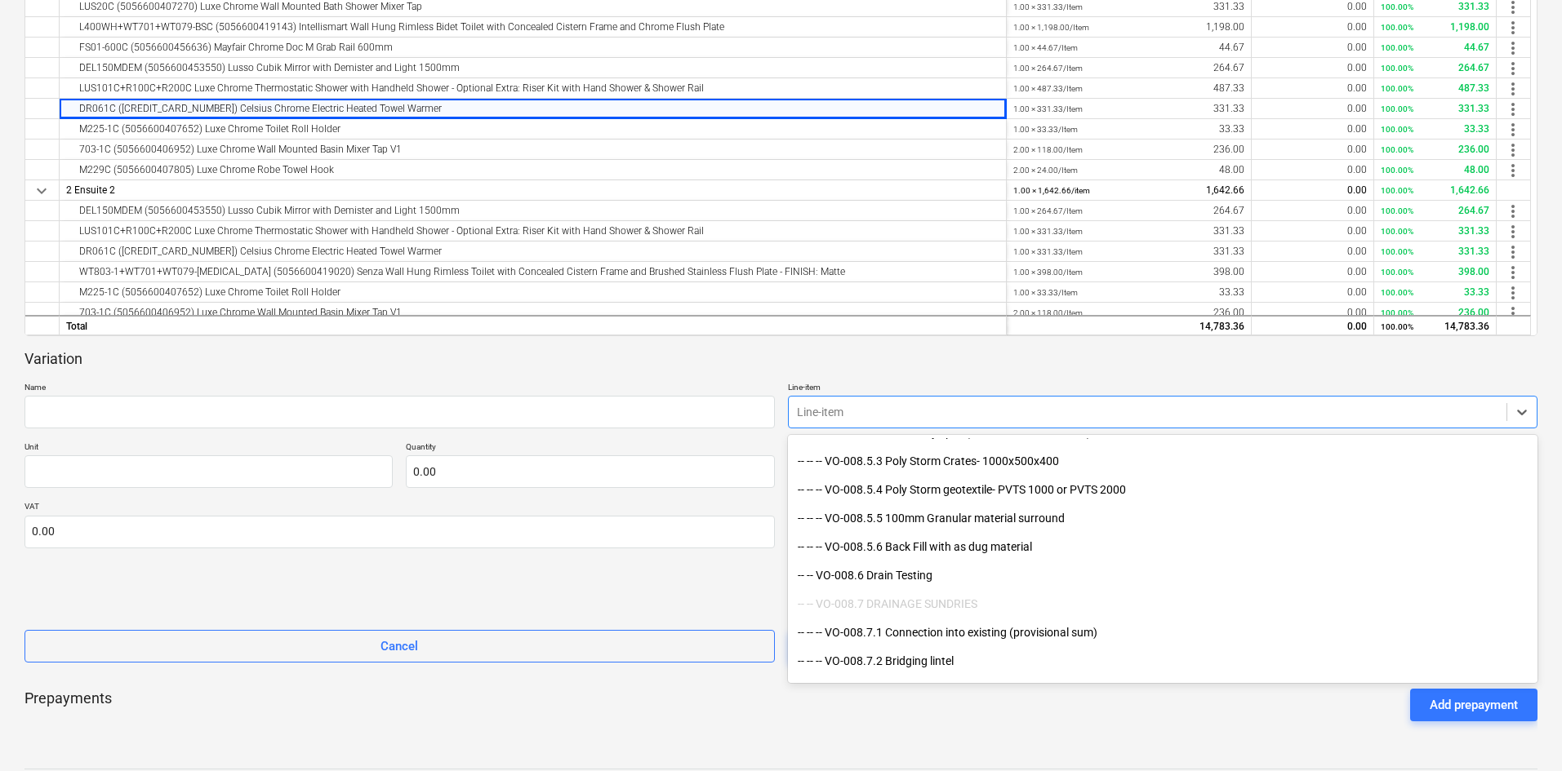
scroll to position [11592, 0]
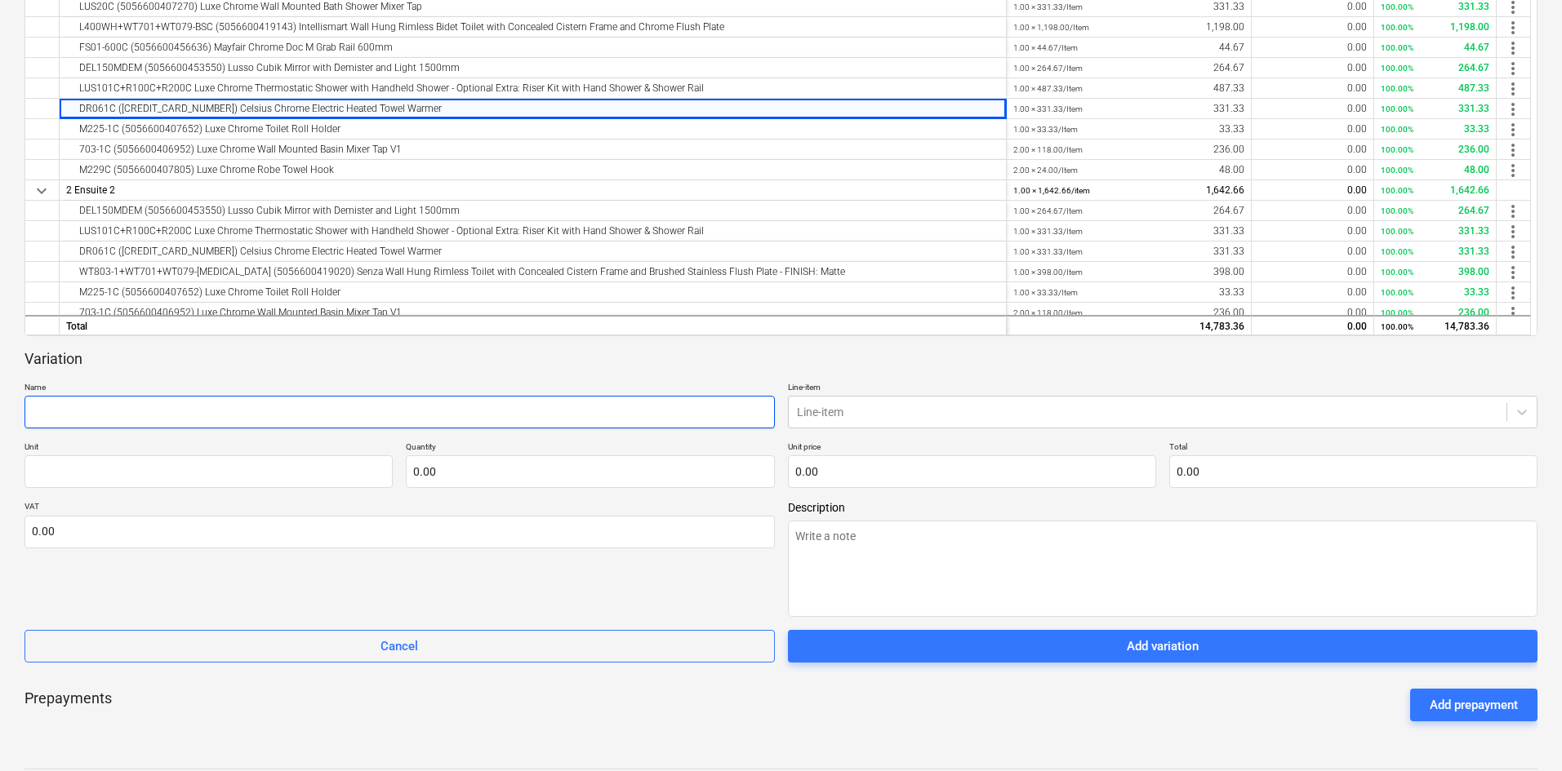
click at [144, 414] on input "text" at bounding box center [399, 412] width 750 height 33
paste input "DR061C (5056815914327) Celsius Chrome Electric Heated Towel Warmer"
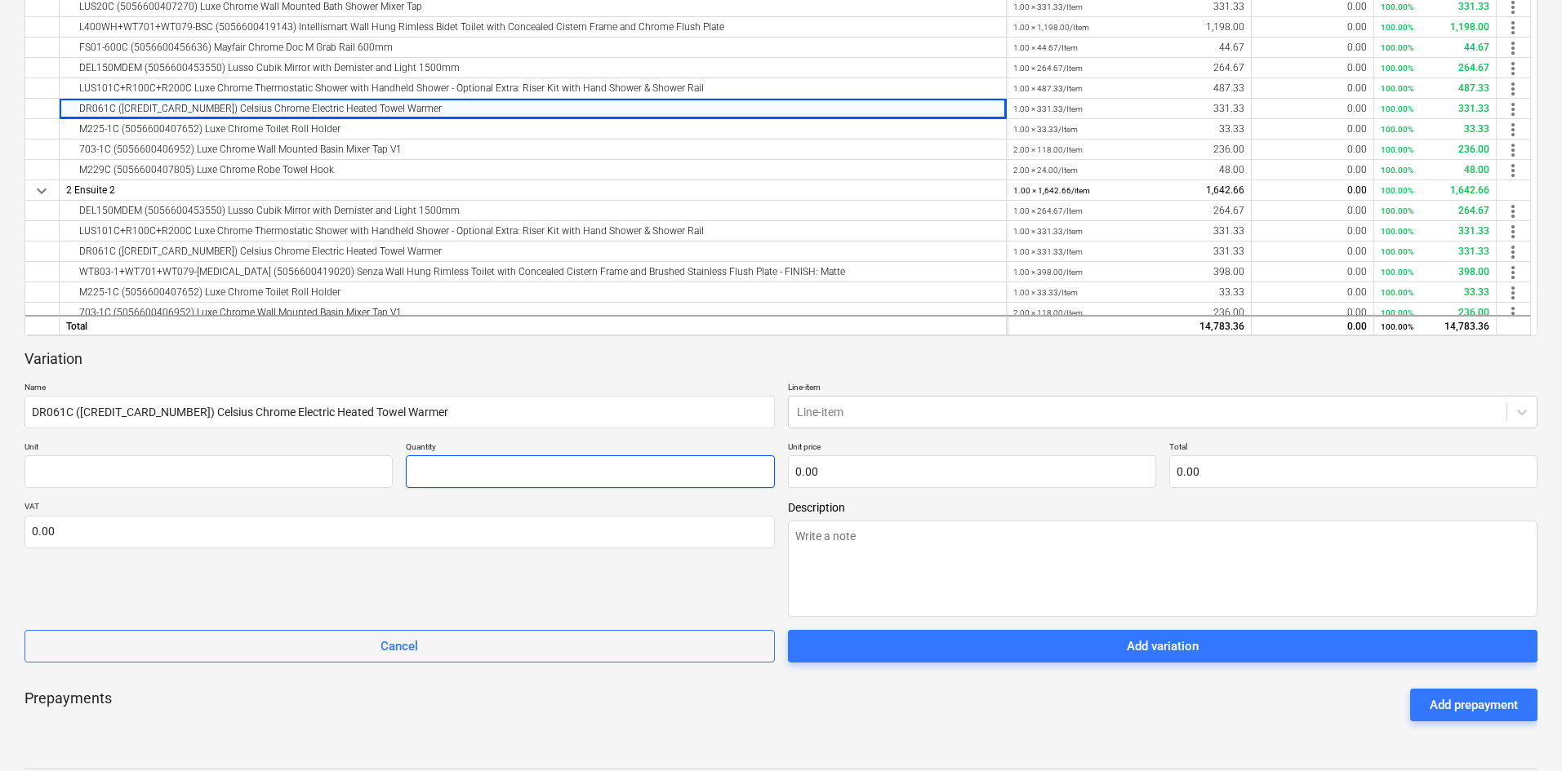
click at [446, 476] on input "text" at bounding box center [590, 472] width 368 height 33
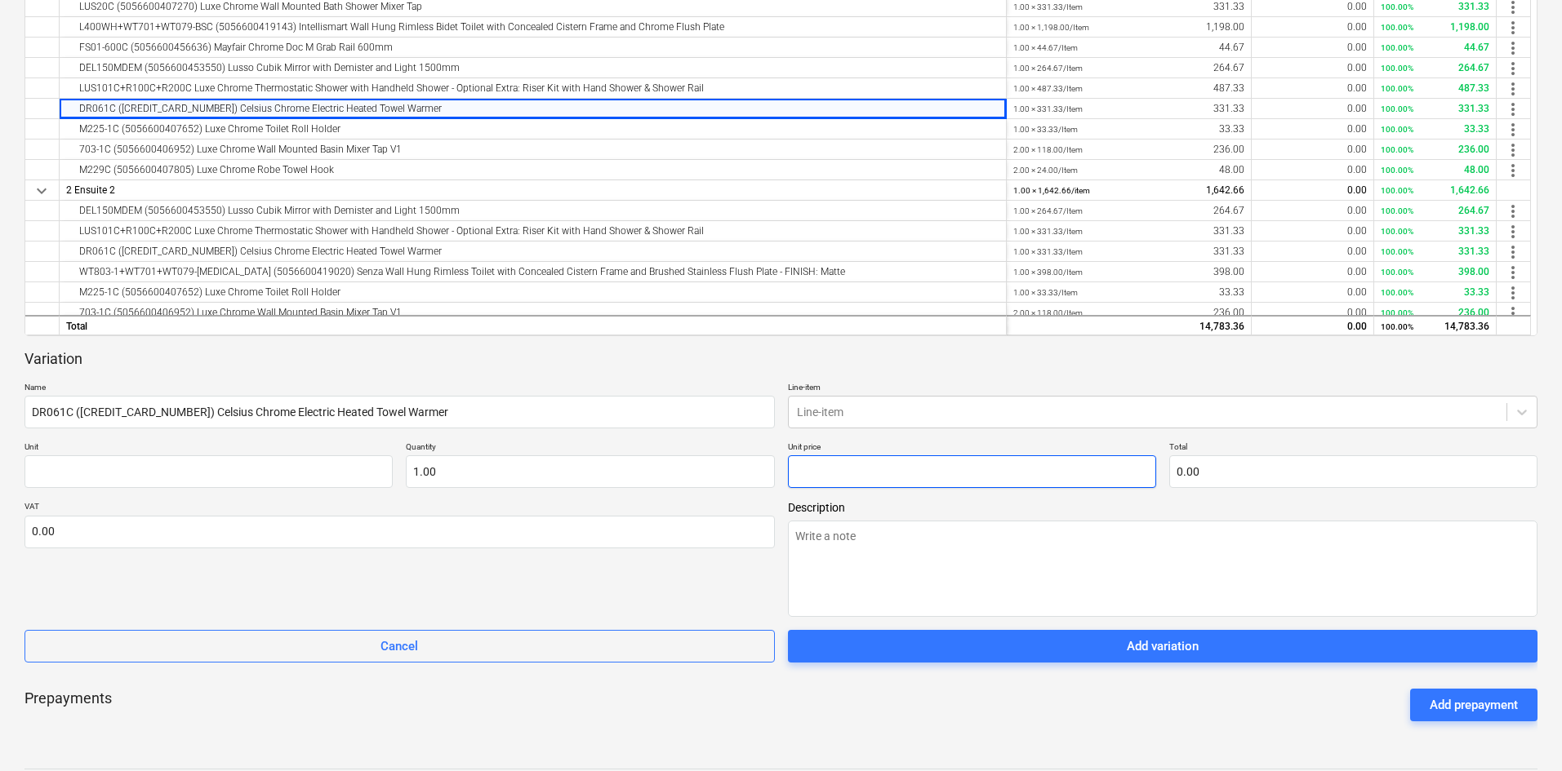
click at [838, 471] on input "text" at bounding box center [972, 472] width 368 height 33
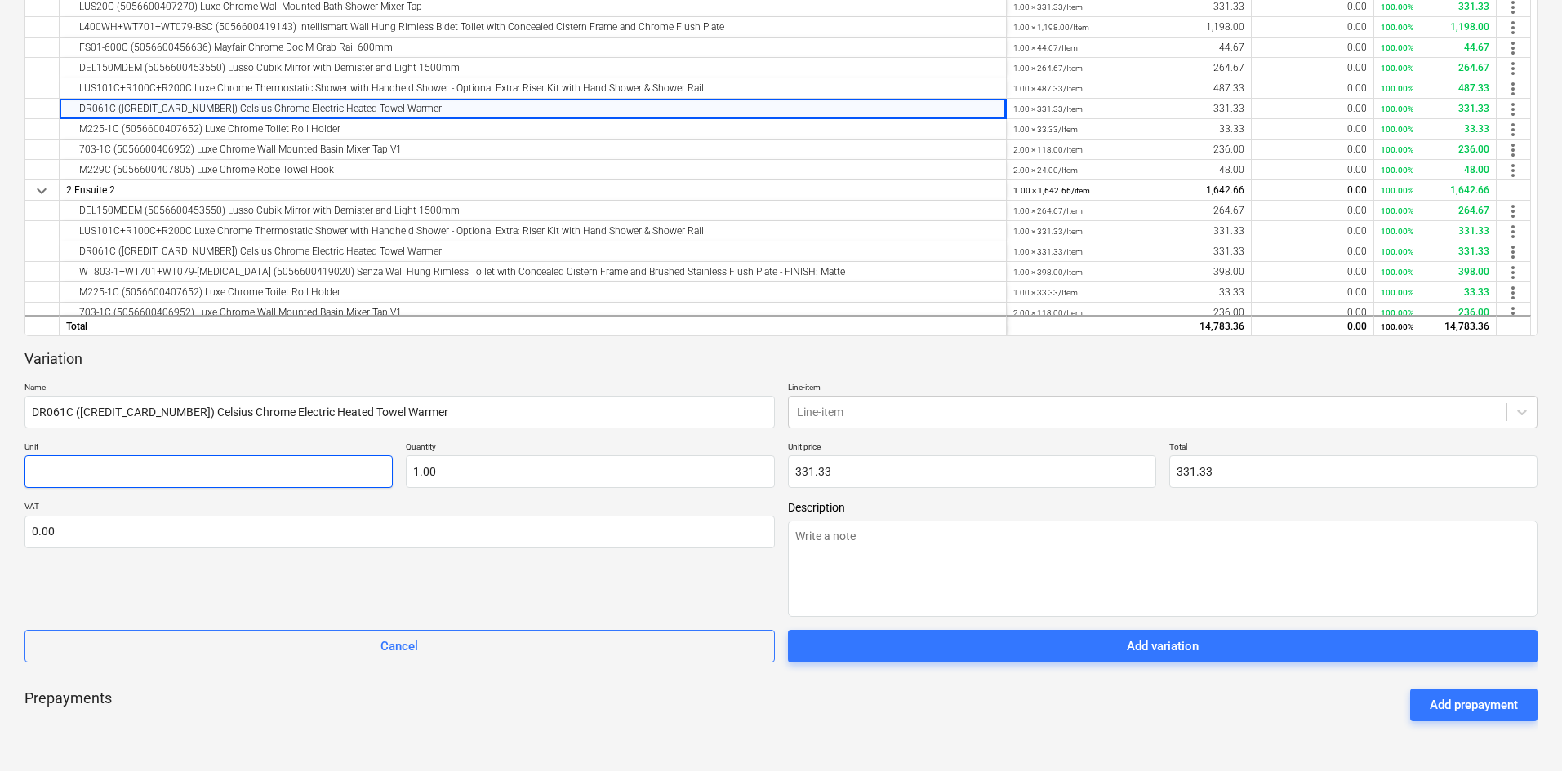
click at [125, 473] on input "text" at bounding box center [208, 472] width 368 height 33
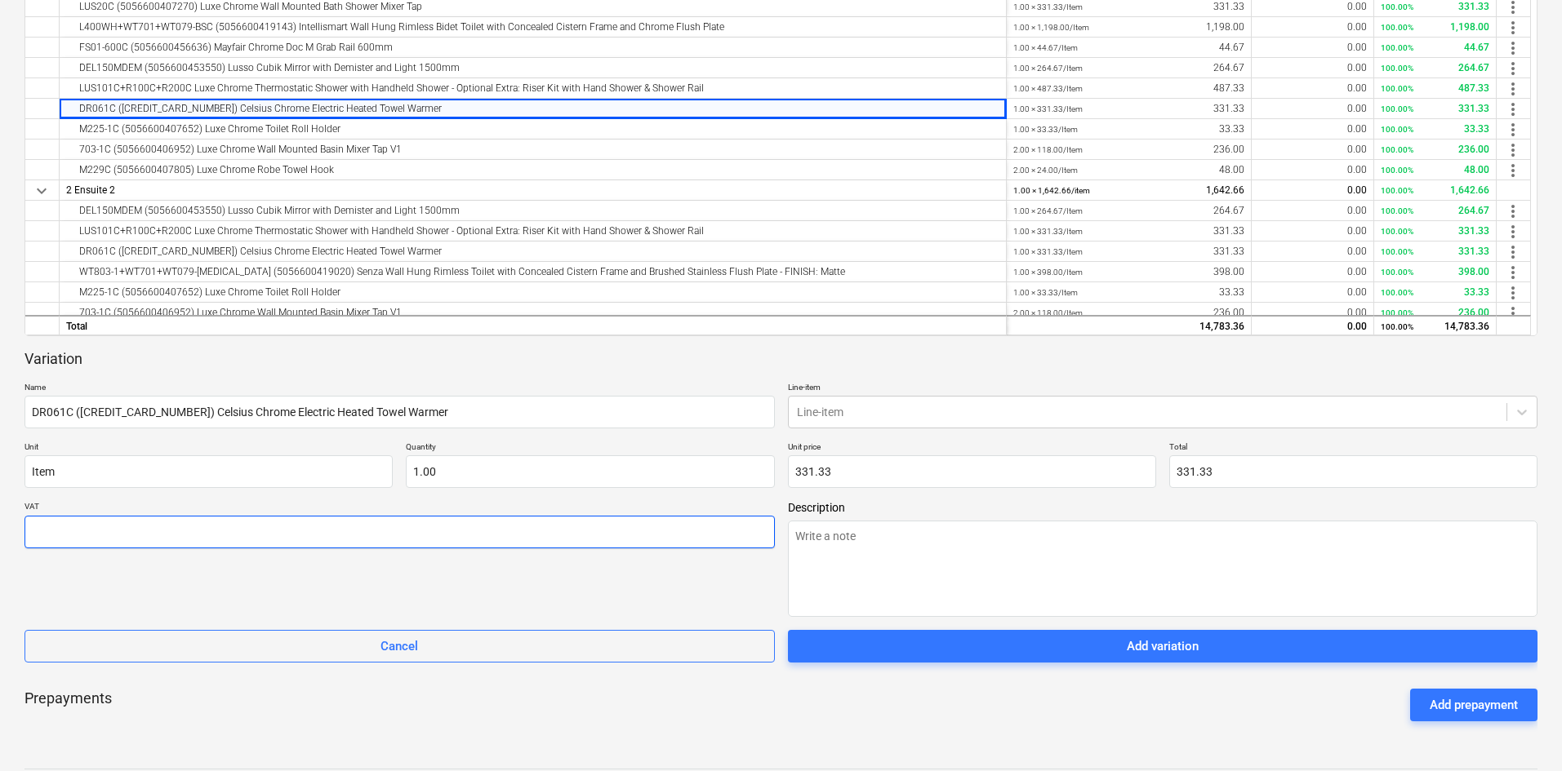
click at [81, 518] on input "text" at bounding box center [399, 532] width 750 height 33
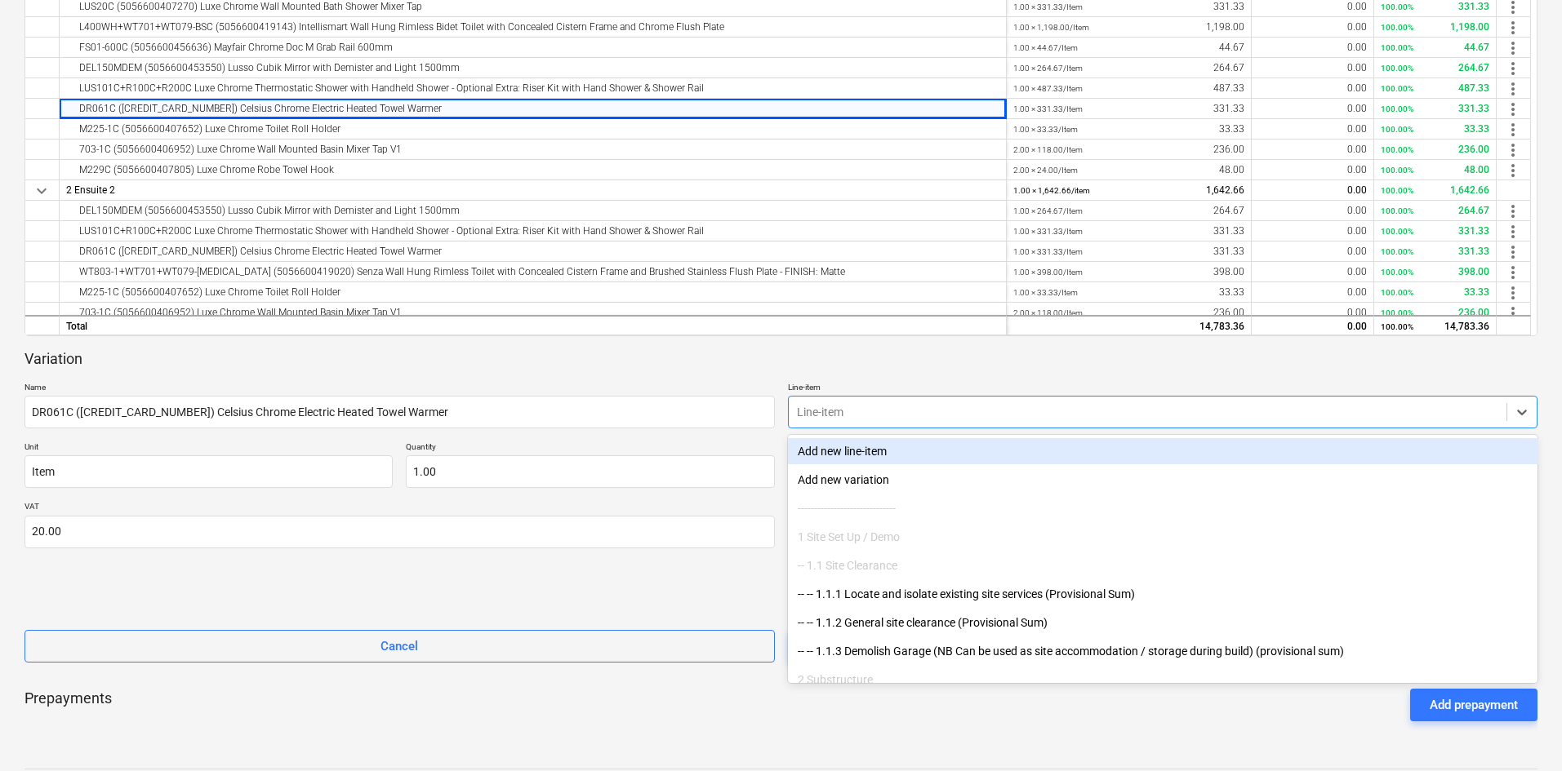
click at [856, 411] on div at bounding box center [1148, 412] width 702 height 16
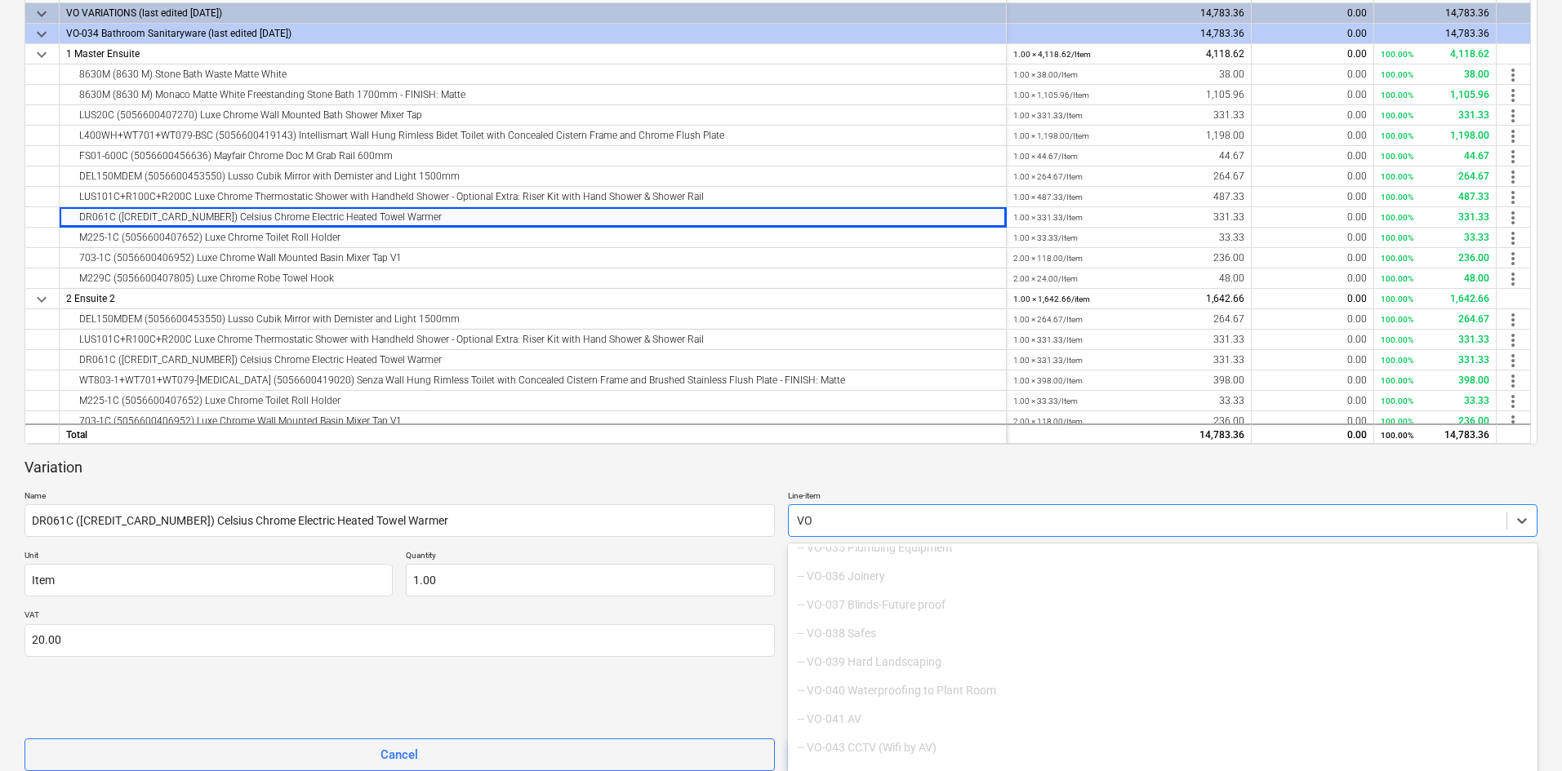
scroll to position [5559, 0]
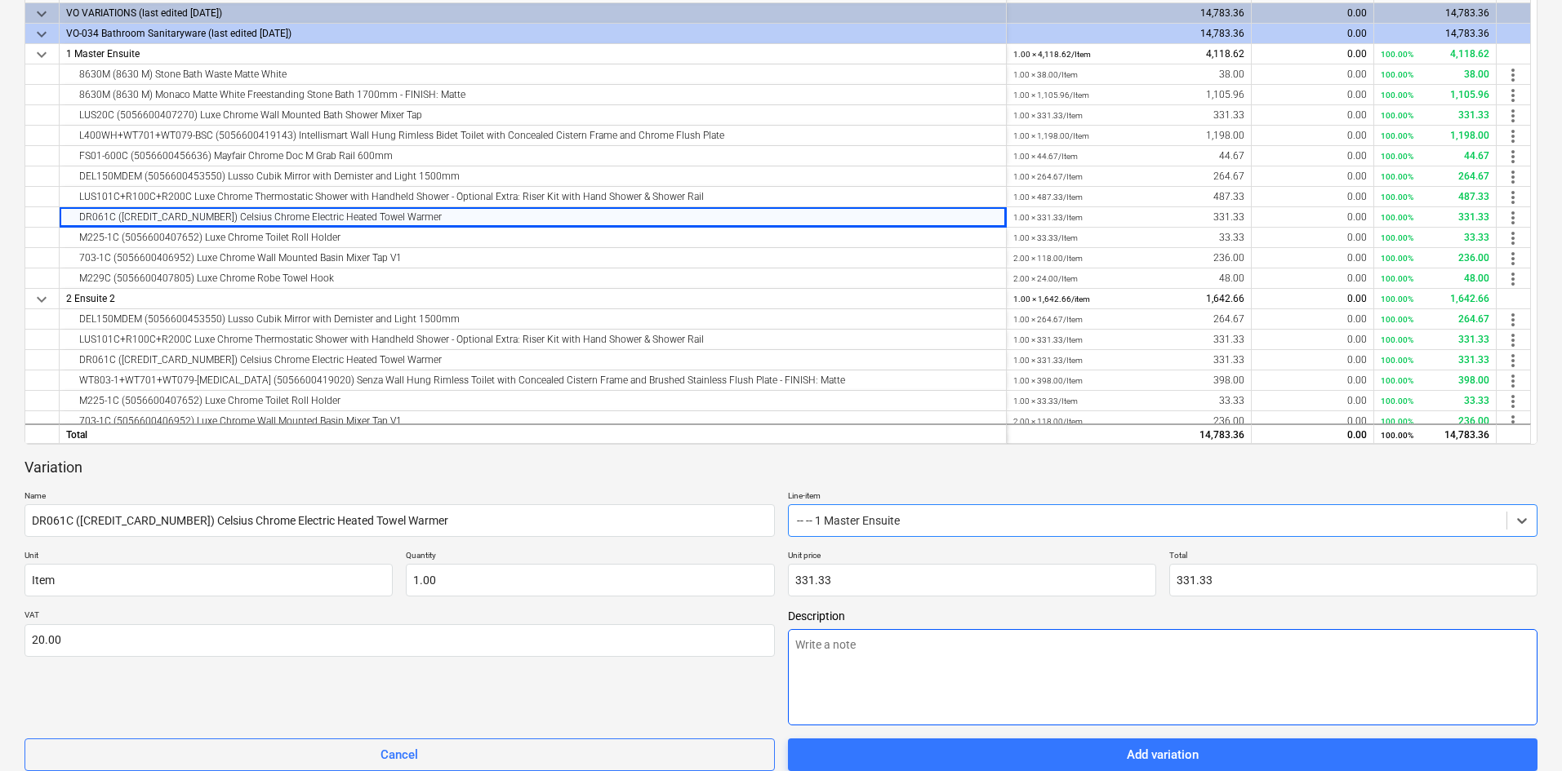
click at [888, 567] on textarea at bounding box center [1163, 677] width 750 height 96
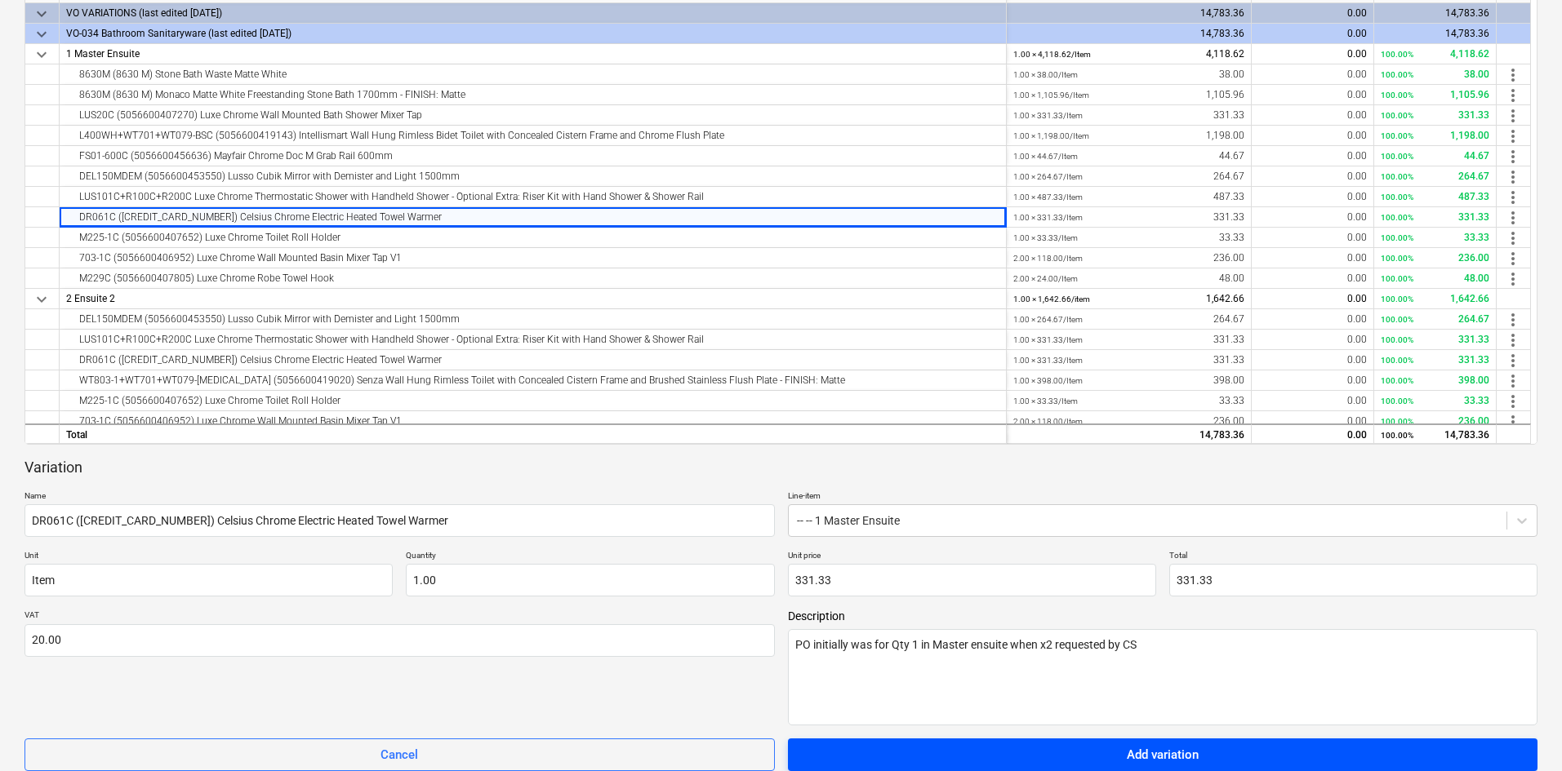
click at [1189, 567] on div "Add variation" at bounding box center [1163, 754] width 72 height 21
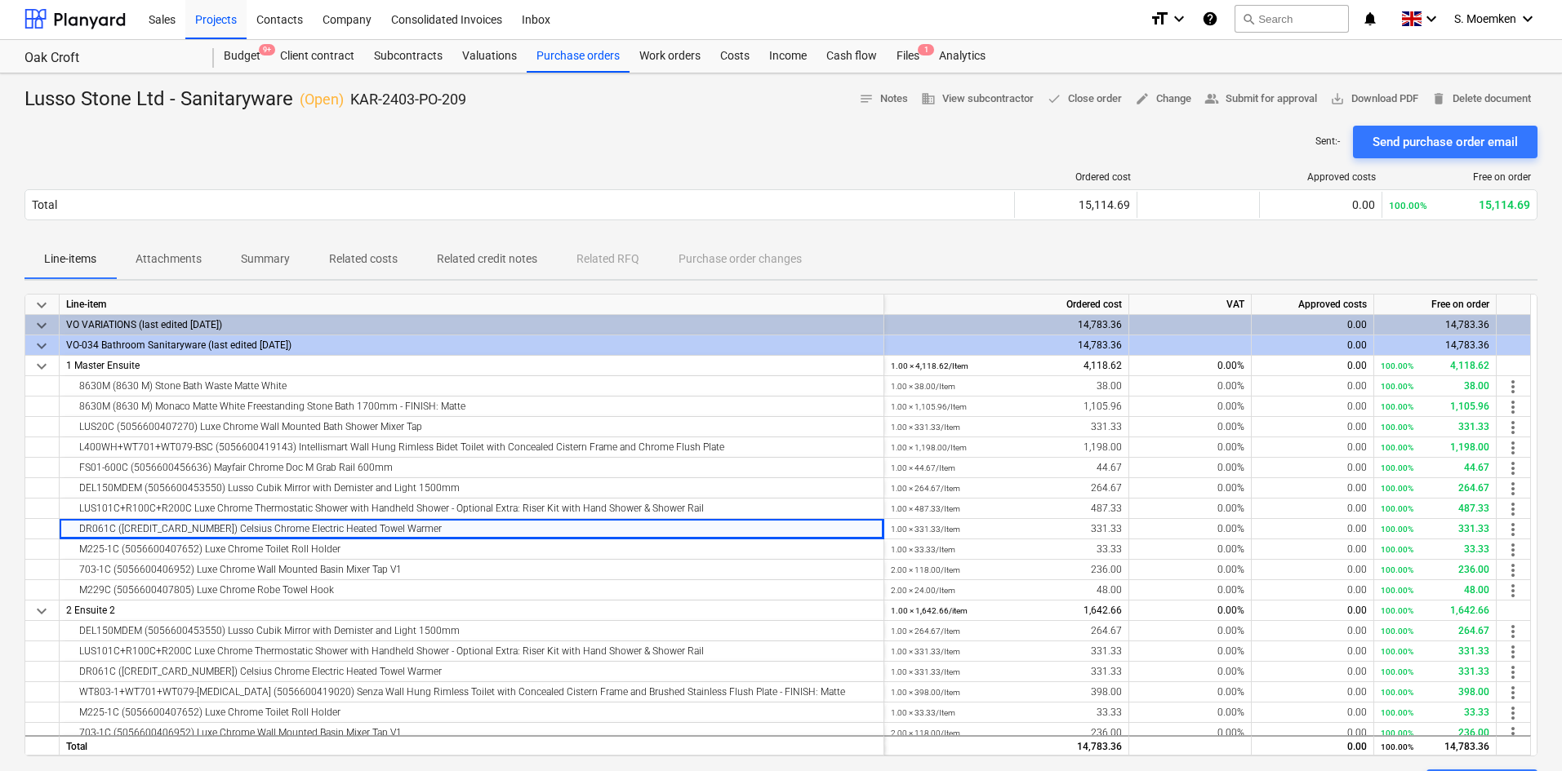
scroll to position [0, 0]
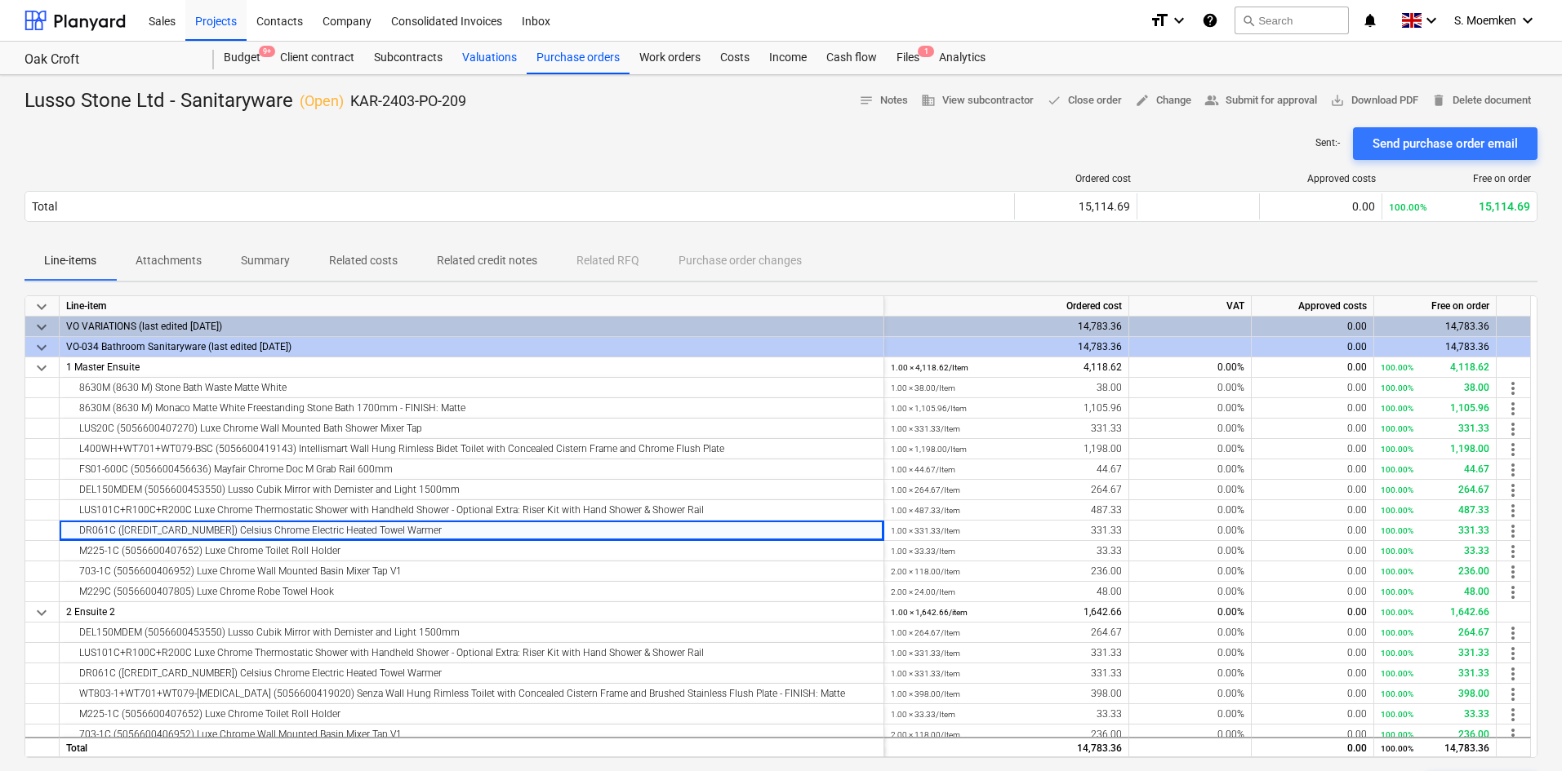
click at [488, 56] on div "Valuations" at bounding box center [489, 58] width 74 height 33
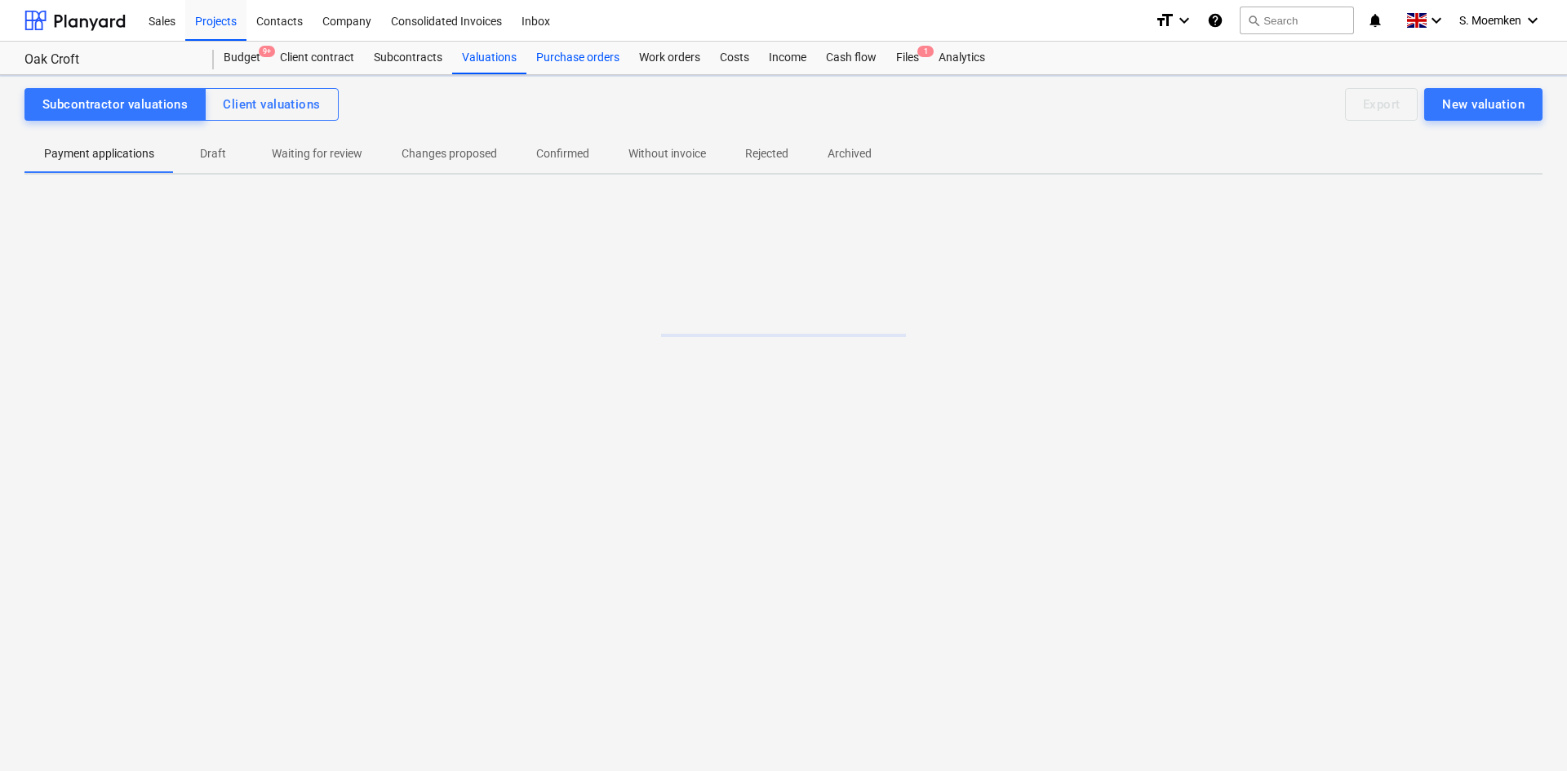
click at [565, 57] on div "Purchase orders" at bounding box center [578, 58] width 103 height 33
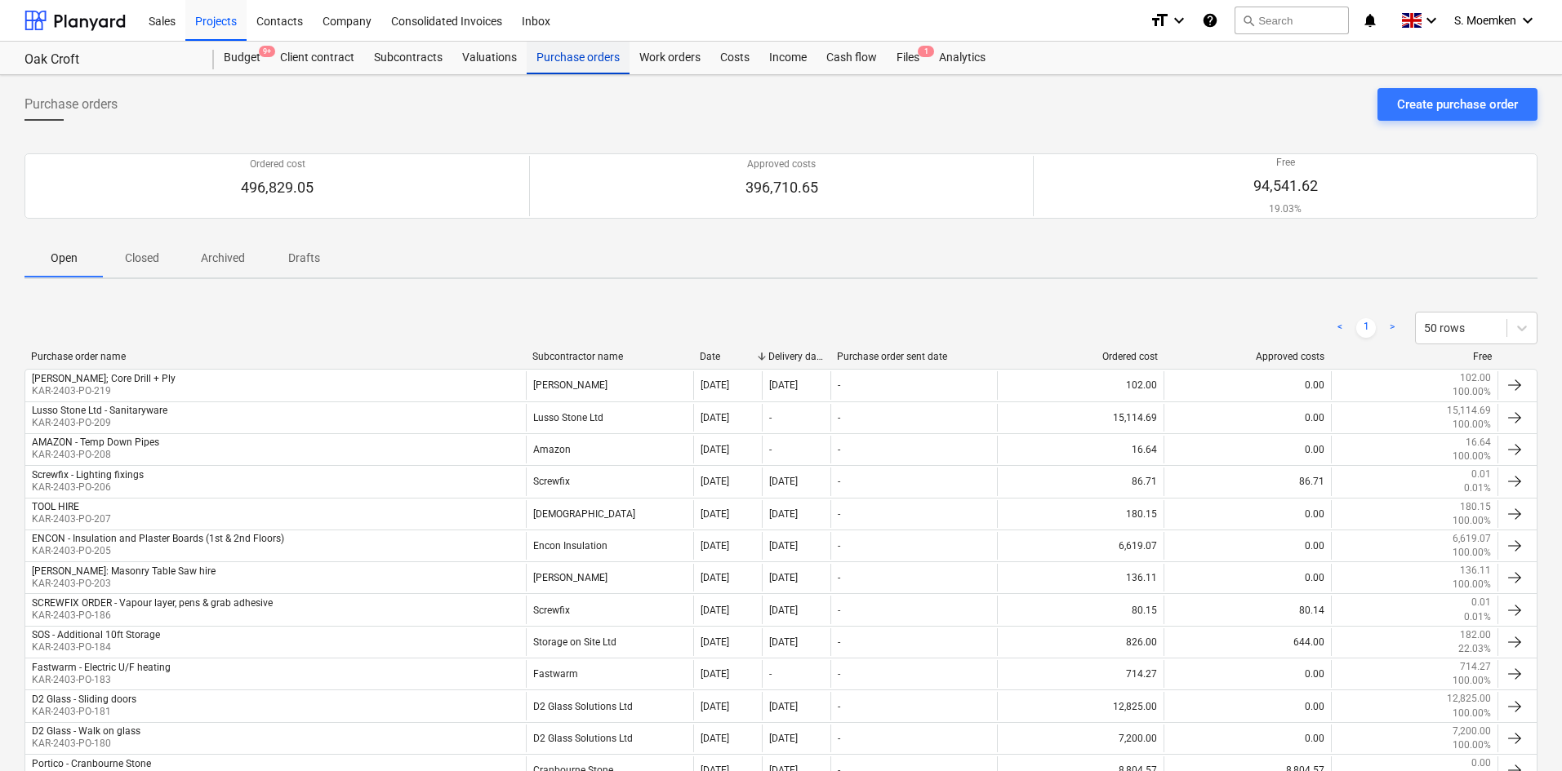
click at [589, 61] on div "Purchase orders" at bounding box center [578, 58] width 103 height 33
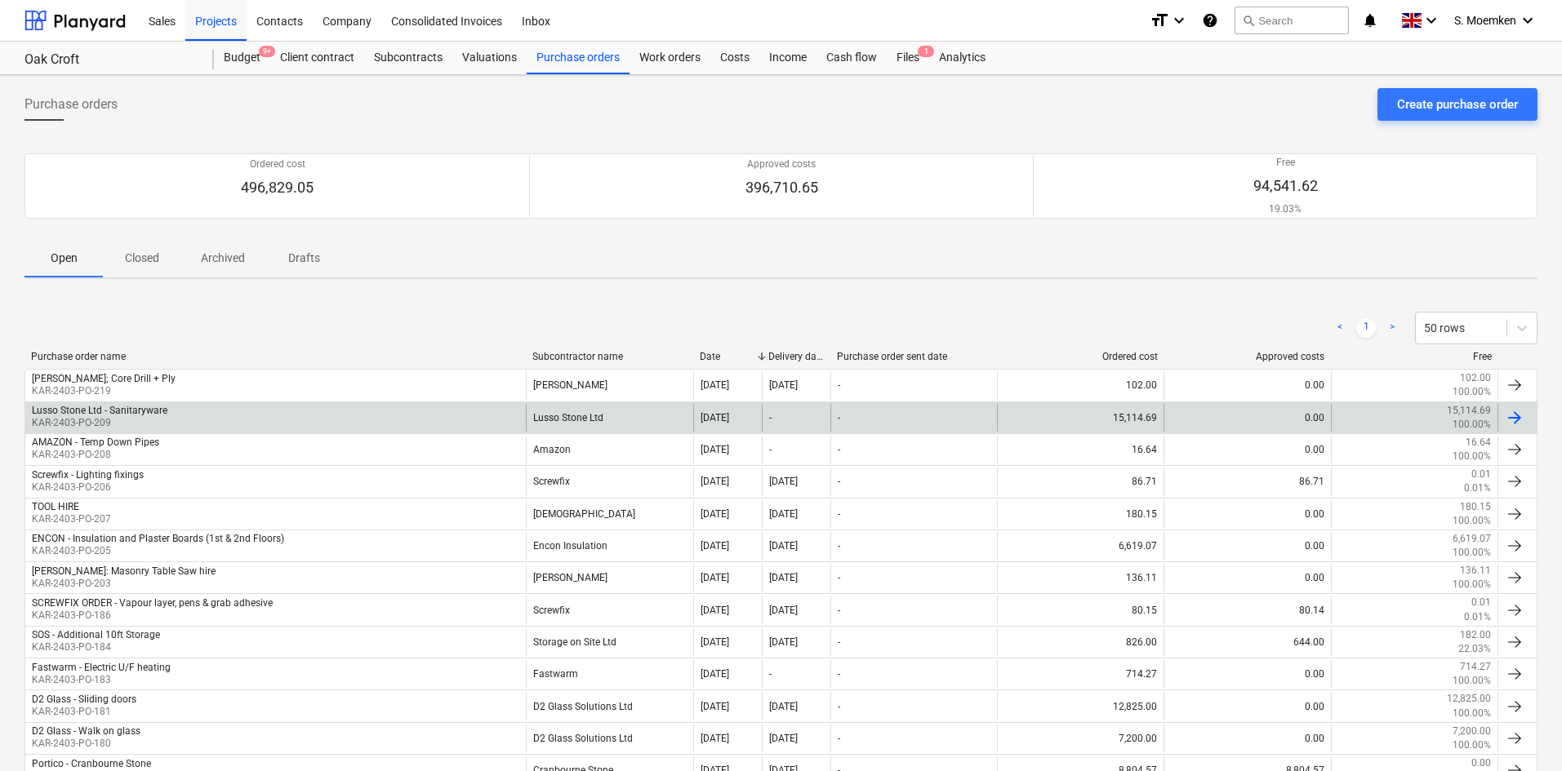
click at [236, 415] on div "Lusso Stone Ltd - Sanitaryware KAR-2403-PO-209" at bounding box center [275, 418] width 500 height 28
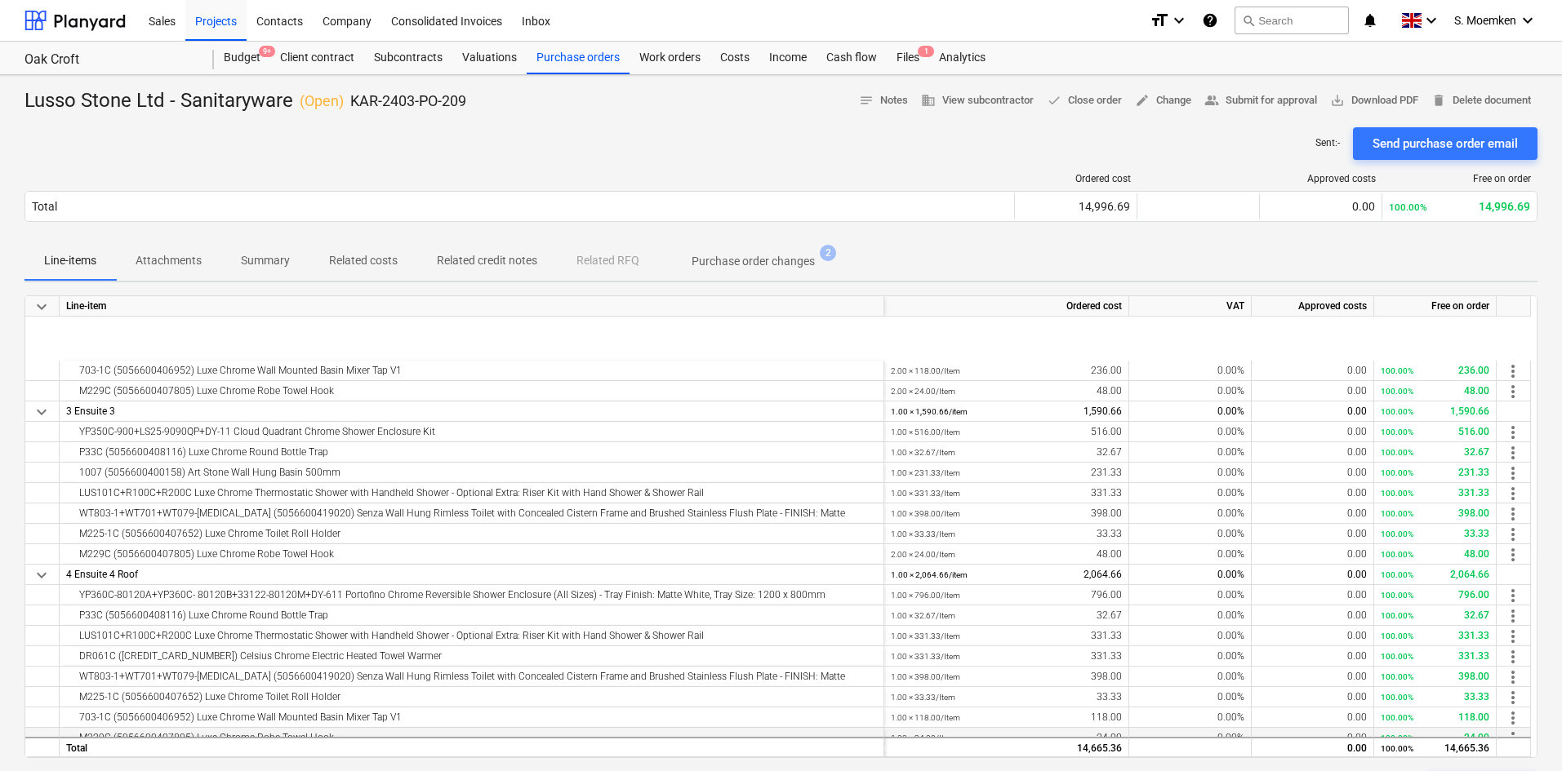
scroll to position [355, 0]
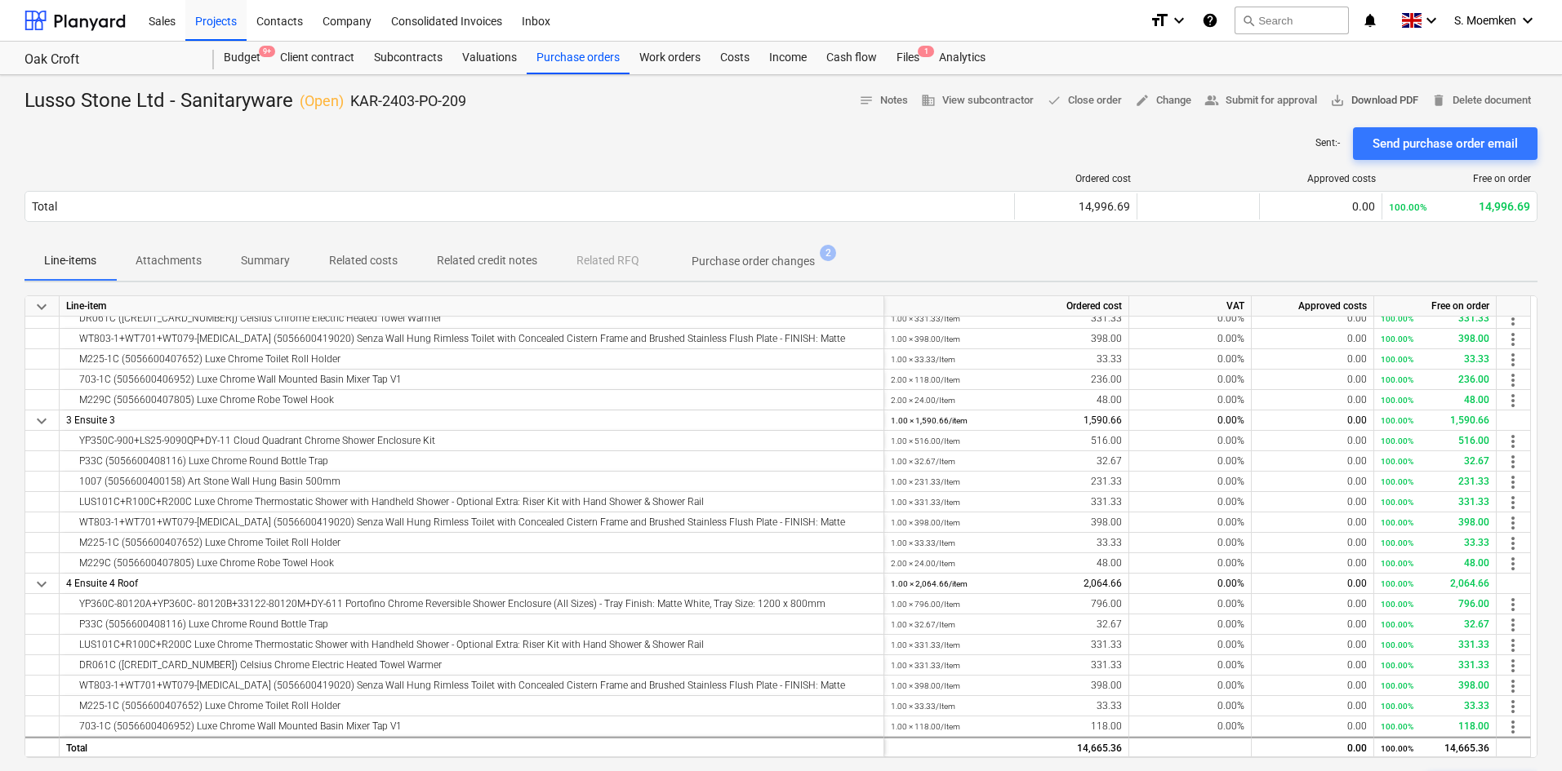
click at [1253, 100] on span "save_alt Download PDF" at bounding box center [1374, 100] width 88 height 19
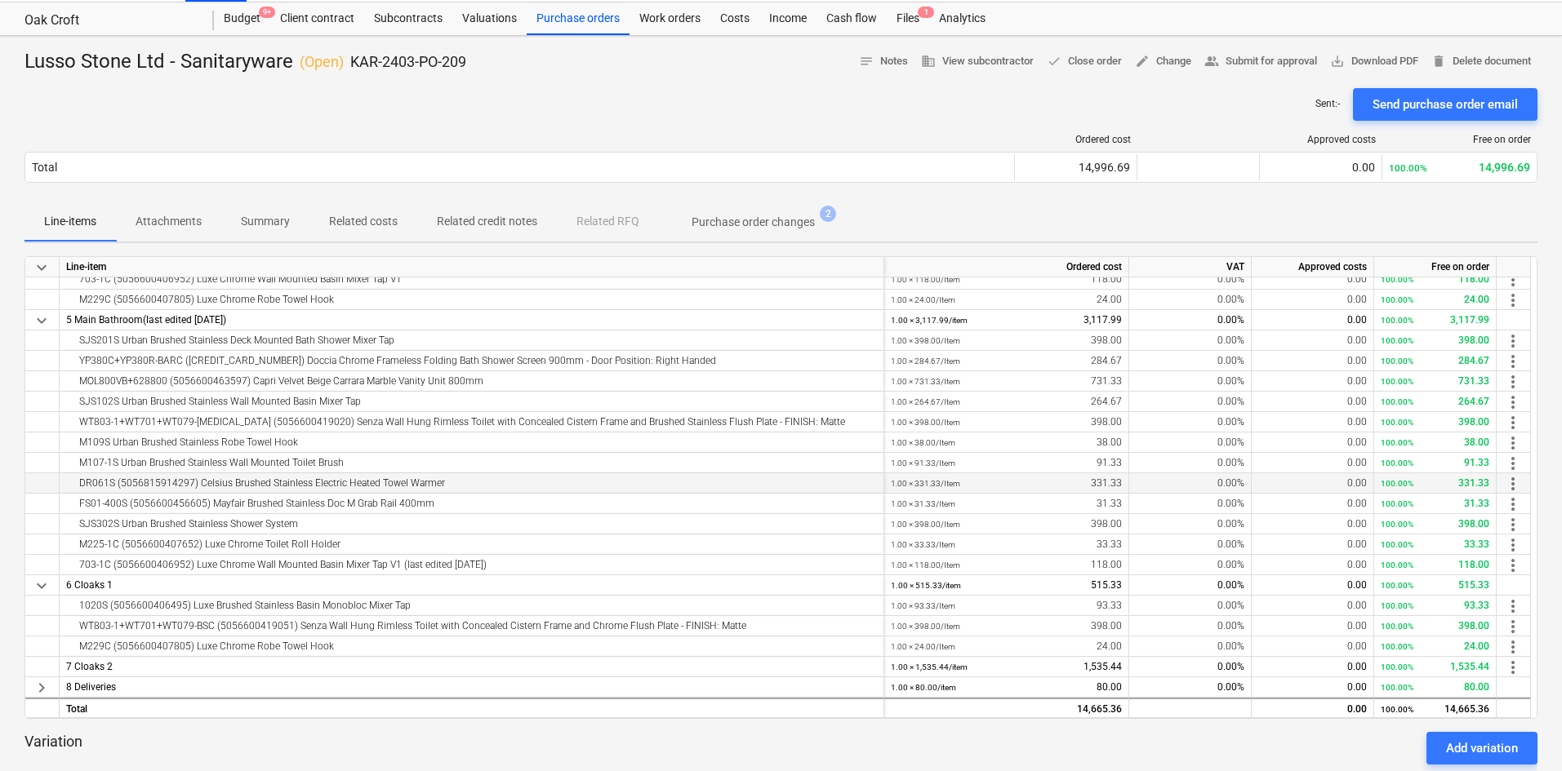
scroll to position [0, 0]
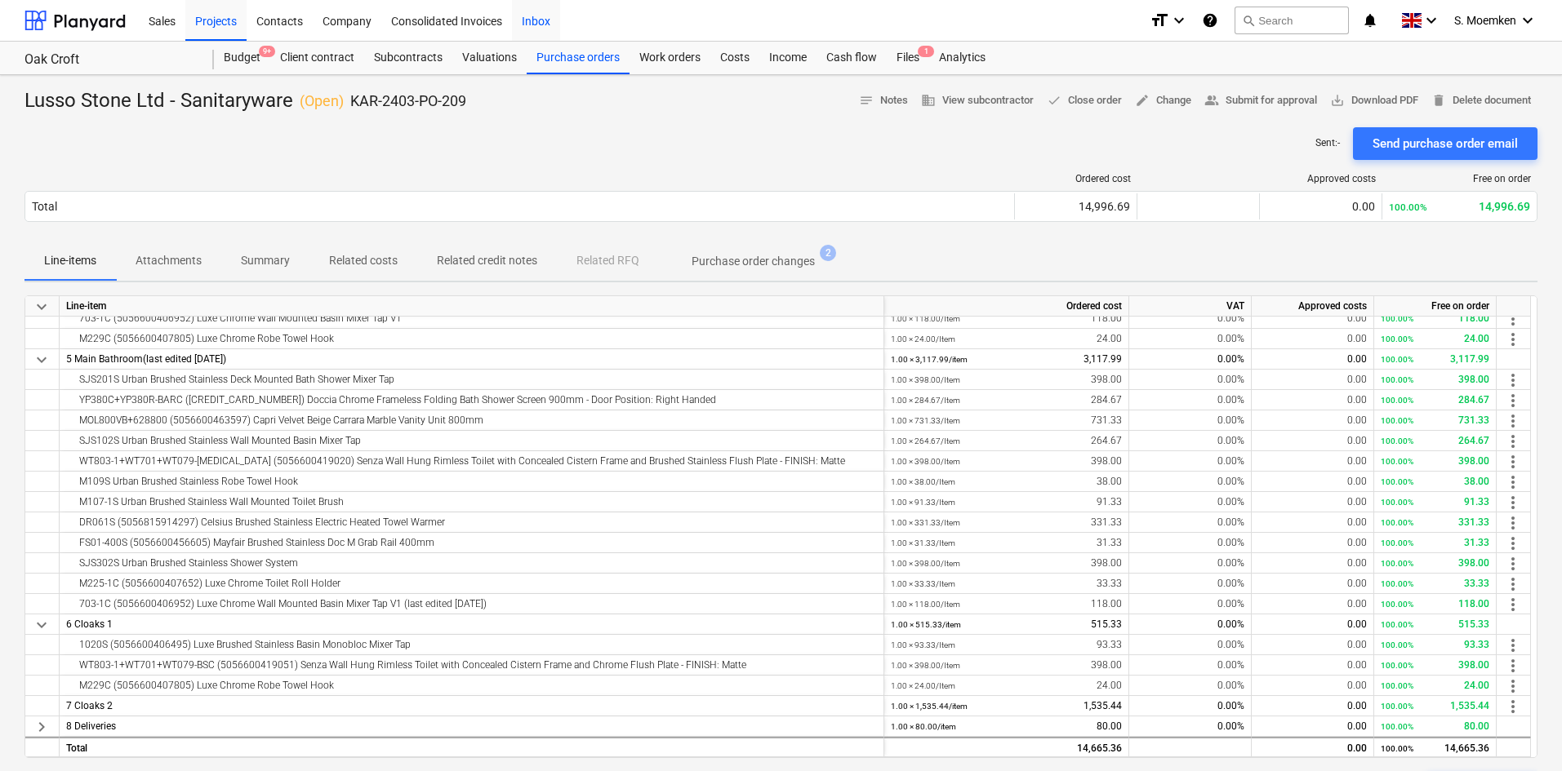
click at [557, 22] on div "Inbox" at bounding box center [536, 20] width 48 height 42
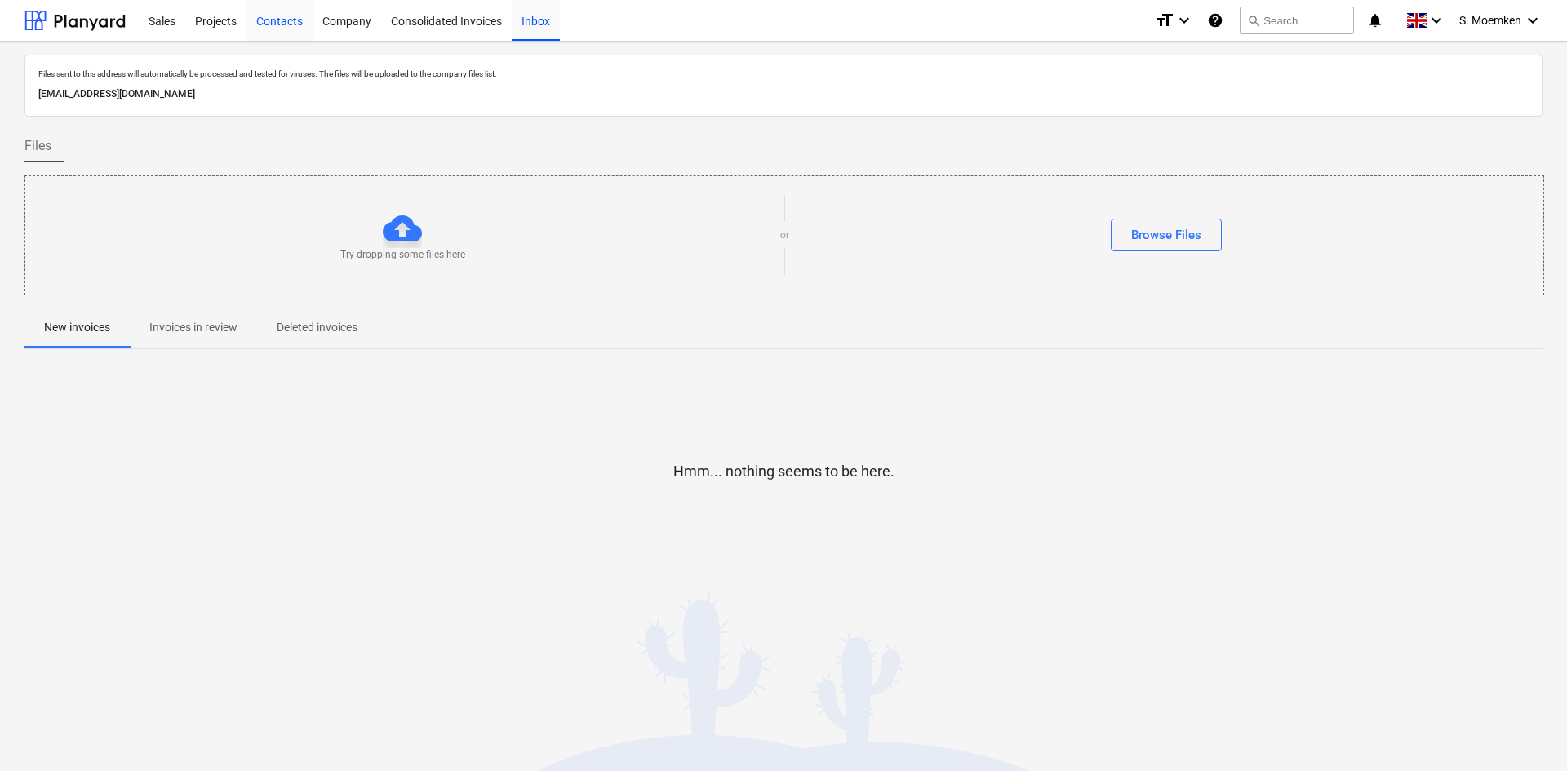
click at [278, 18] on div "Contacts" at bounding box center [280, 20] width 66 height 42
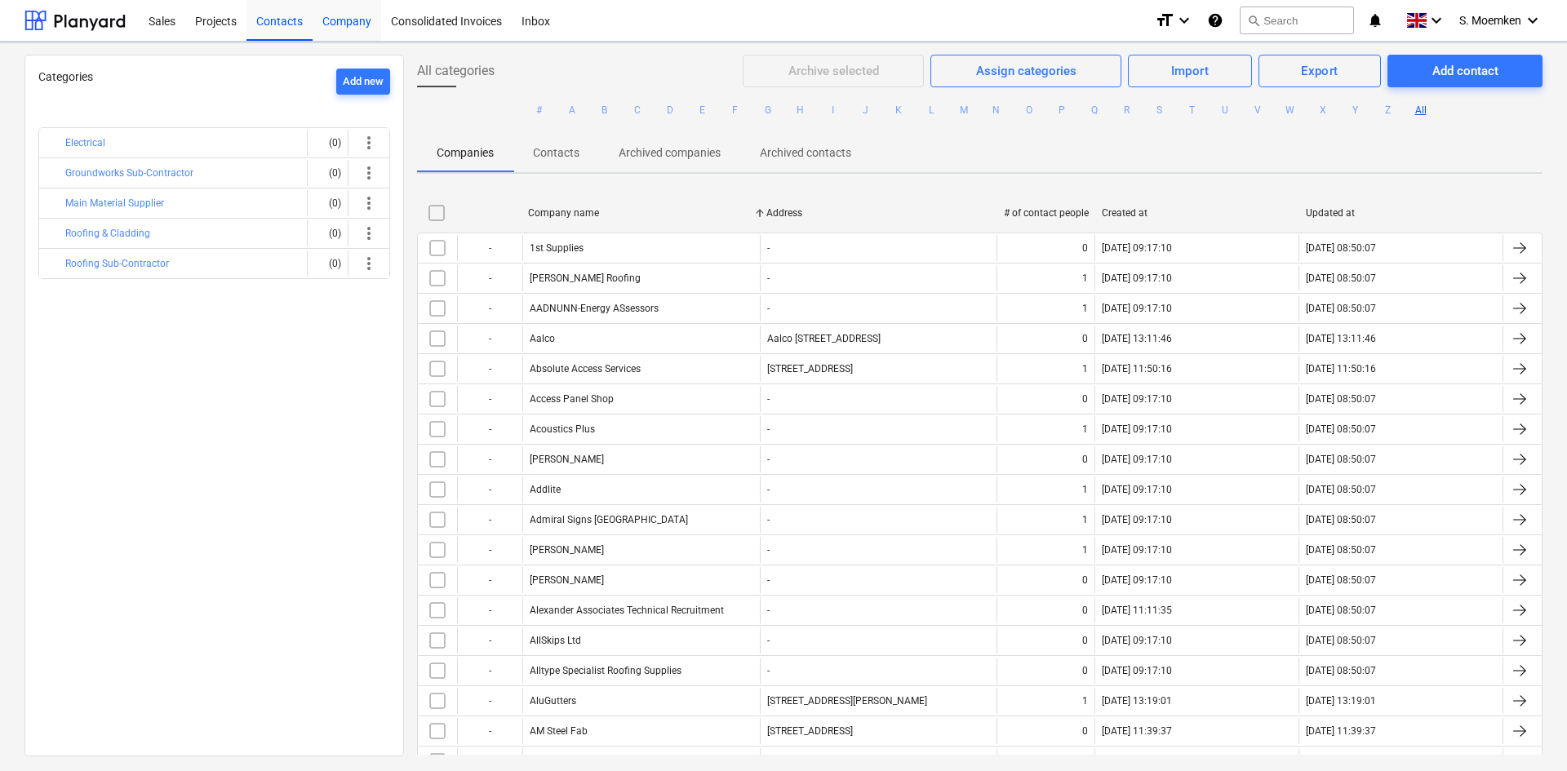
drag, startPoint x: 369, startPoint y: 16, endPoint x: 198, endPoint y: 17, distance: 170.6
click at [369, 16] on div "Company" at bounding box center [347, 20] width 69 height 42
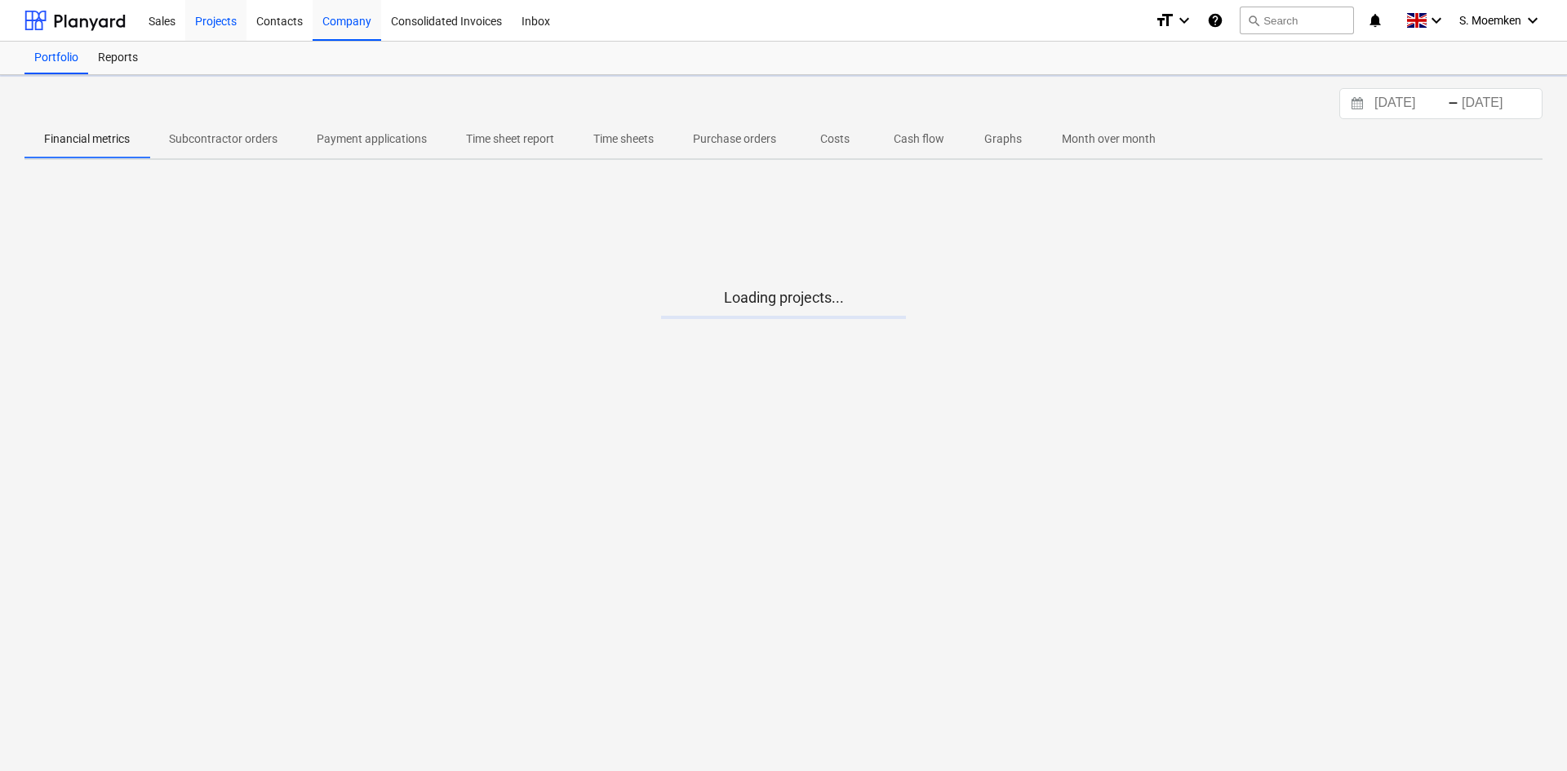
click at [224, 20] on div "Projects" at bounding box center [215, 20] width 61 height 42
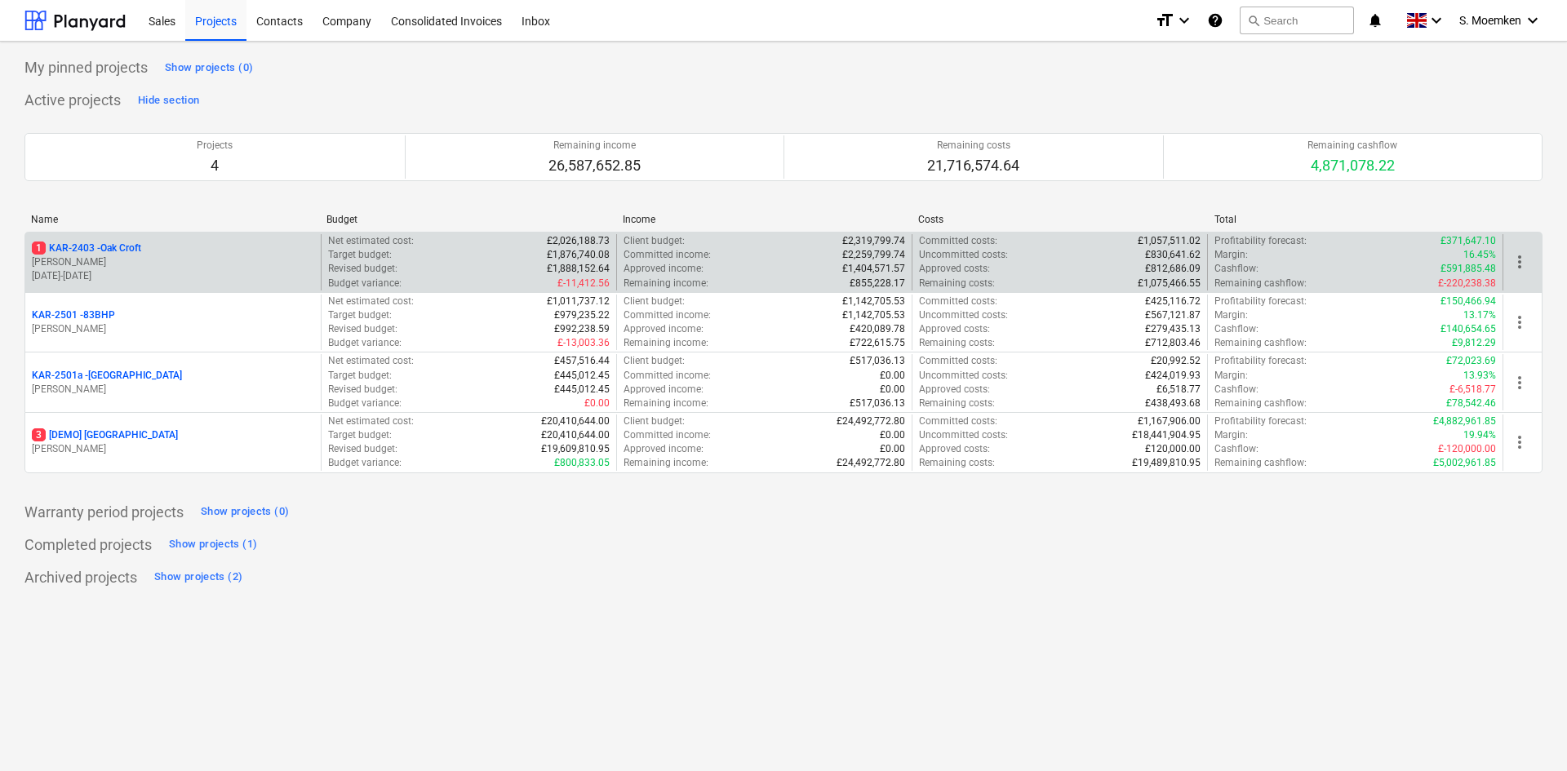
click at [131, 259] on p "[PERSON_NAME]" at bounding box center [173, 263] width 282 height 14
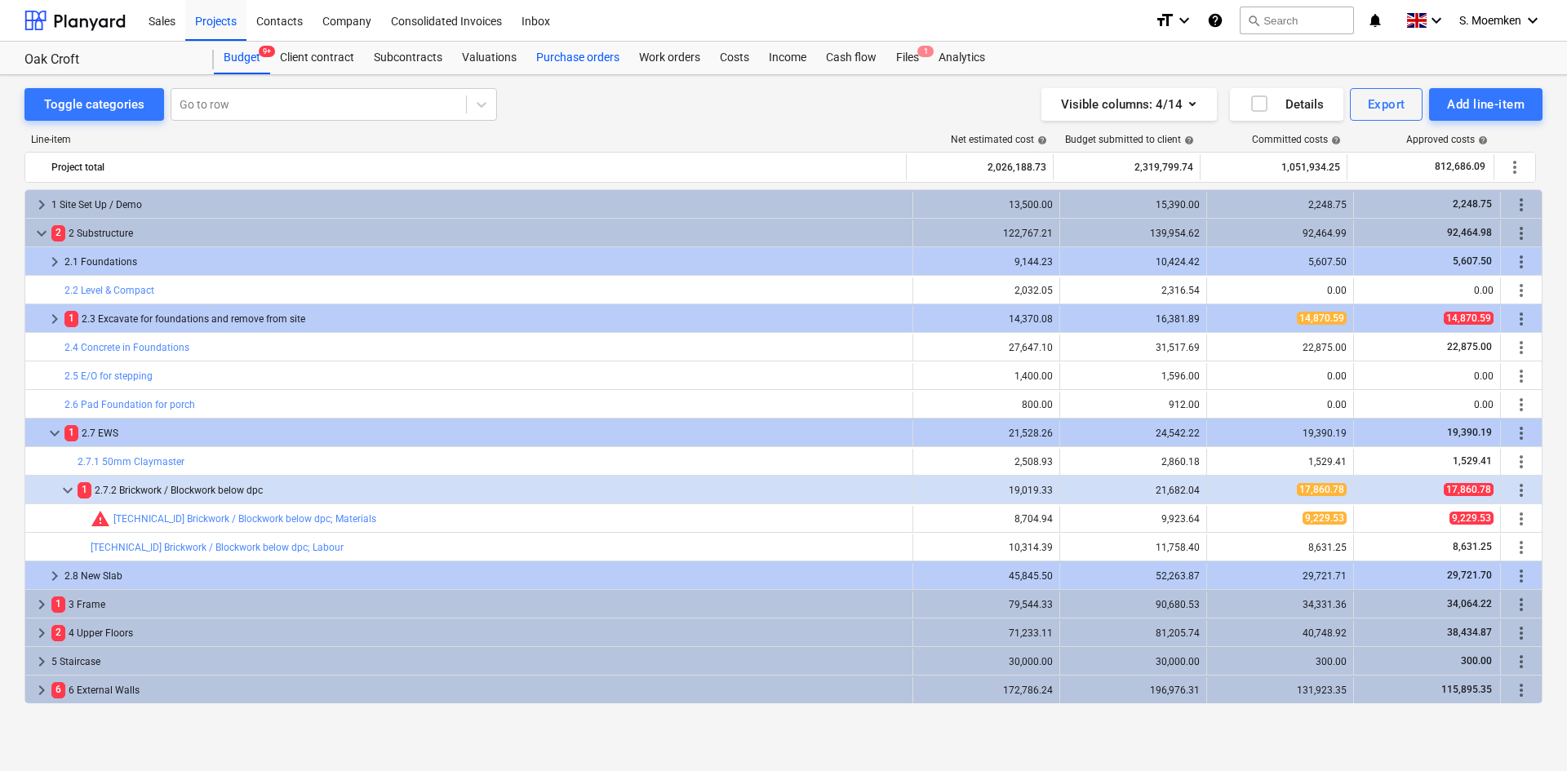
click at [576, 57] on div "Purchase orders" at bounding box center [578, 58] width 103 height 33
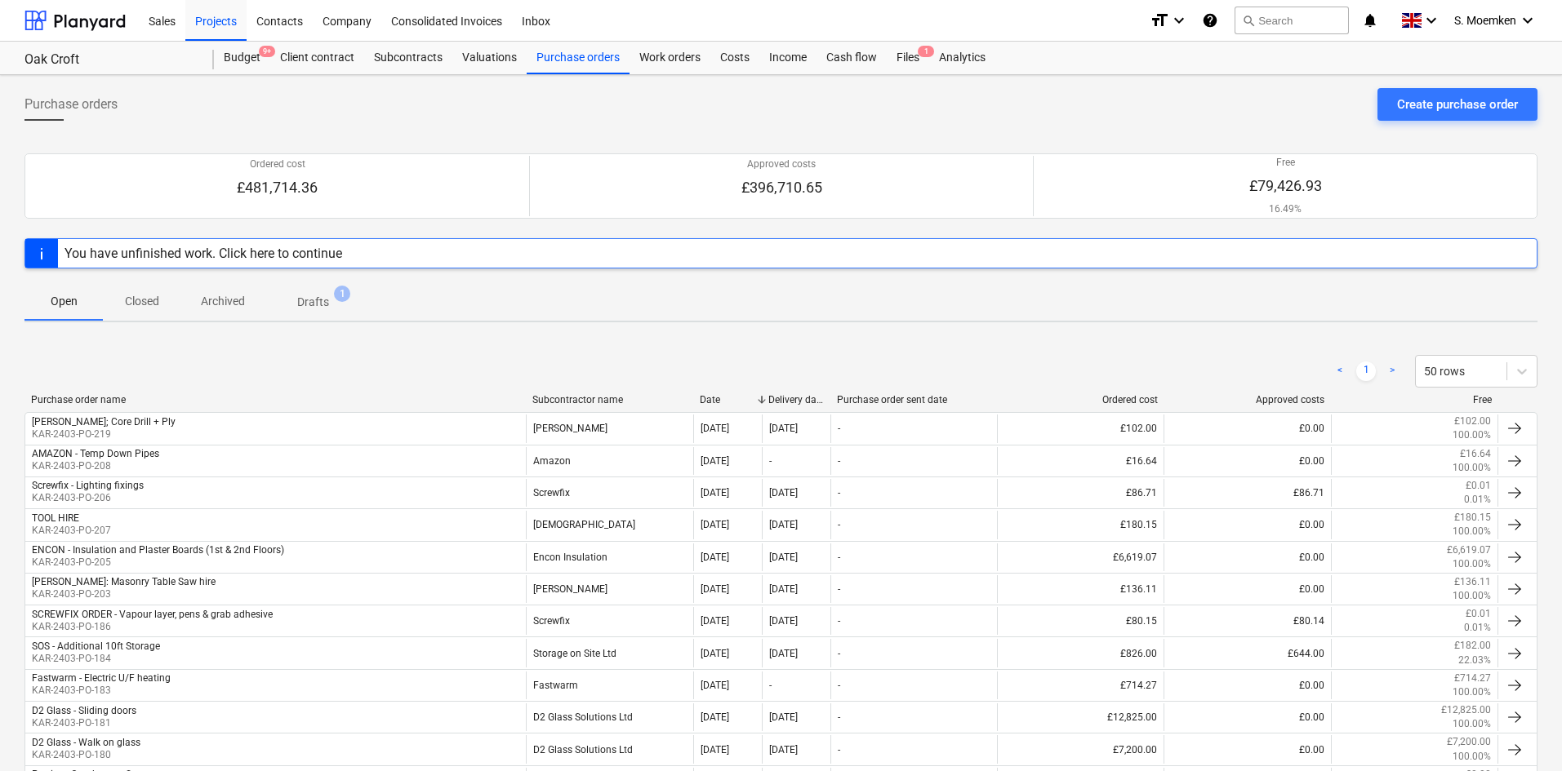
click at [61, 303] on p "Open" at bounding box center [63, 301] width 39 height 17
click at [571, 51] on div "Purchase orders" at bounding box center [578, 58] width 103 height 33
click at [902, 52] on div "Files" at bounding box center [908, 58] width 42 height 33
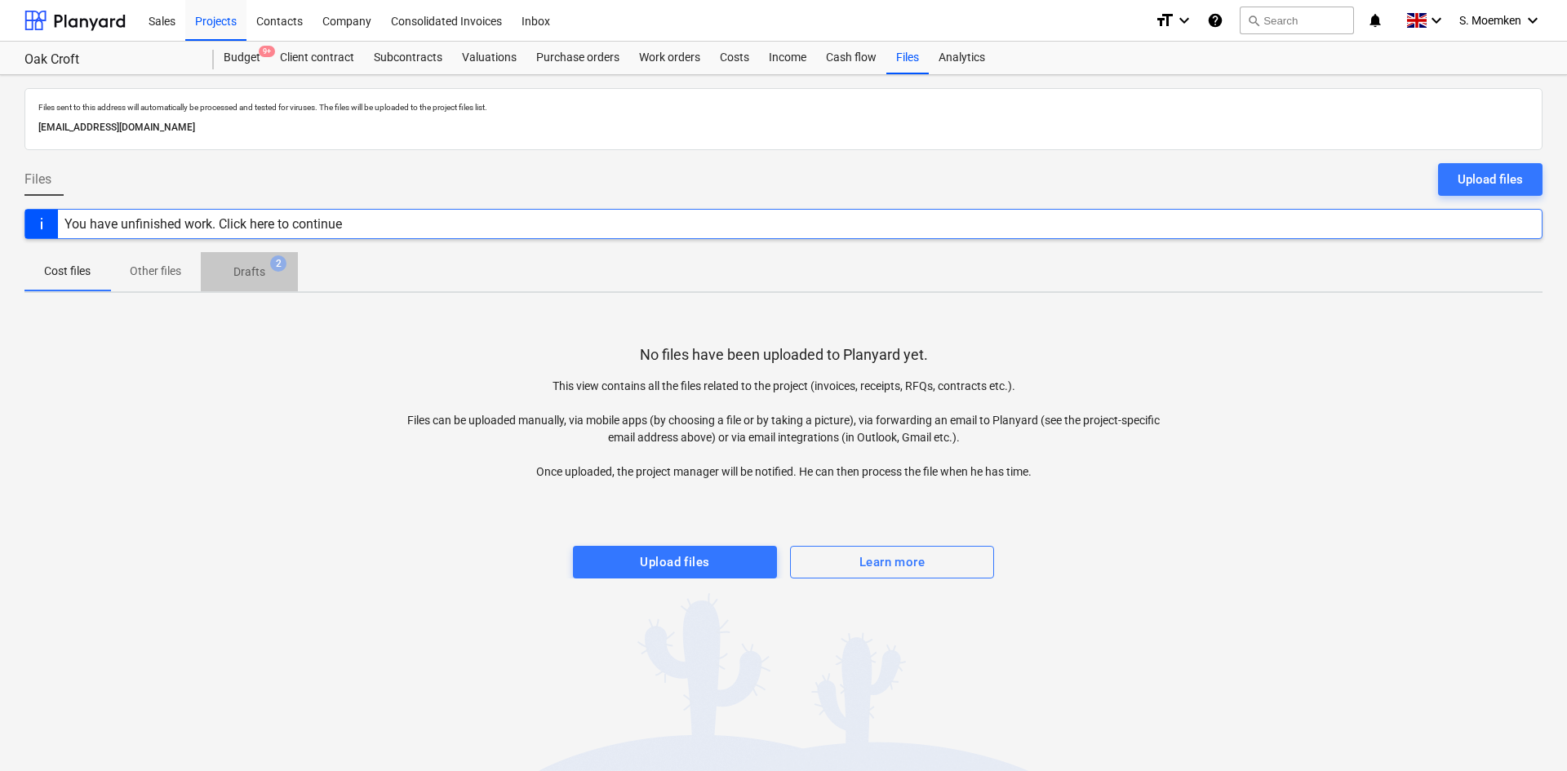
click at [249, 269] on p "Drafts" at bounding box center [249, 272] width 32 height 17
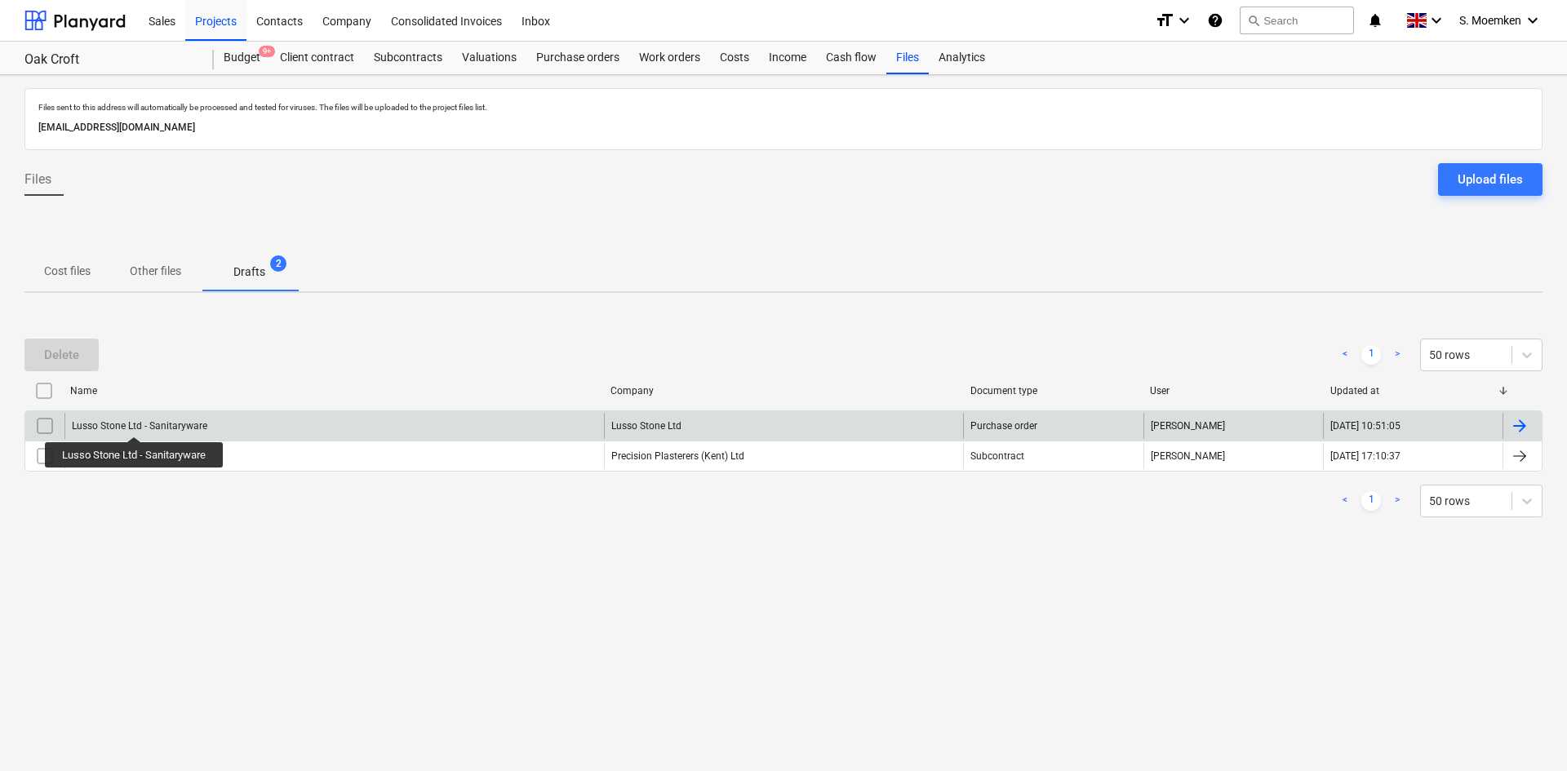
click at [135, 422] on div "Lusso Stone Ltd - Sanitaryware" at bounding box center [140, 425] width 136 height 11
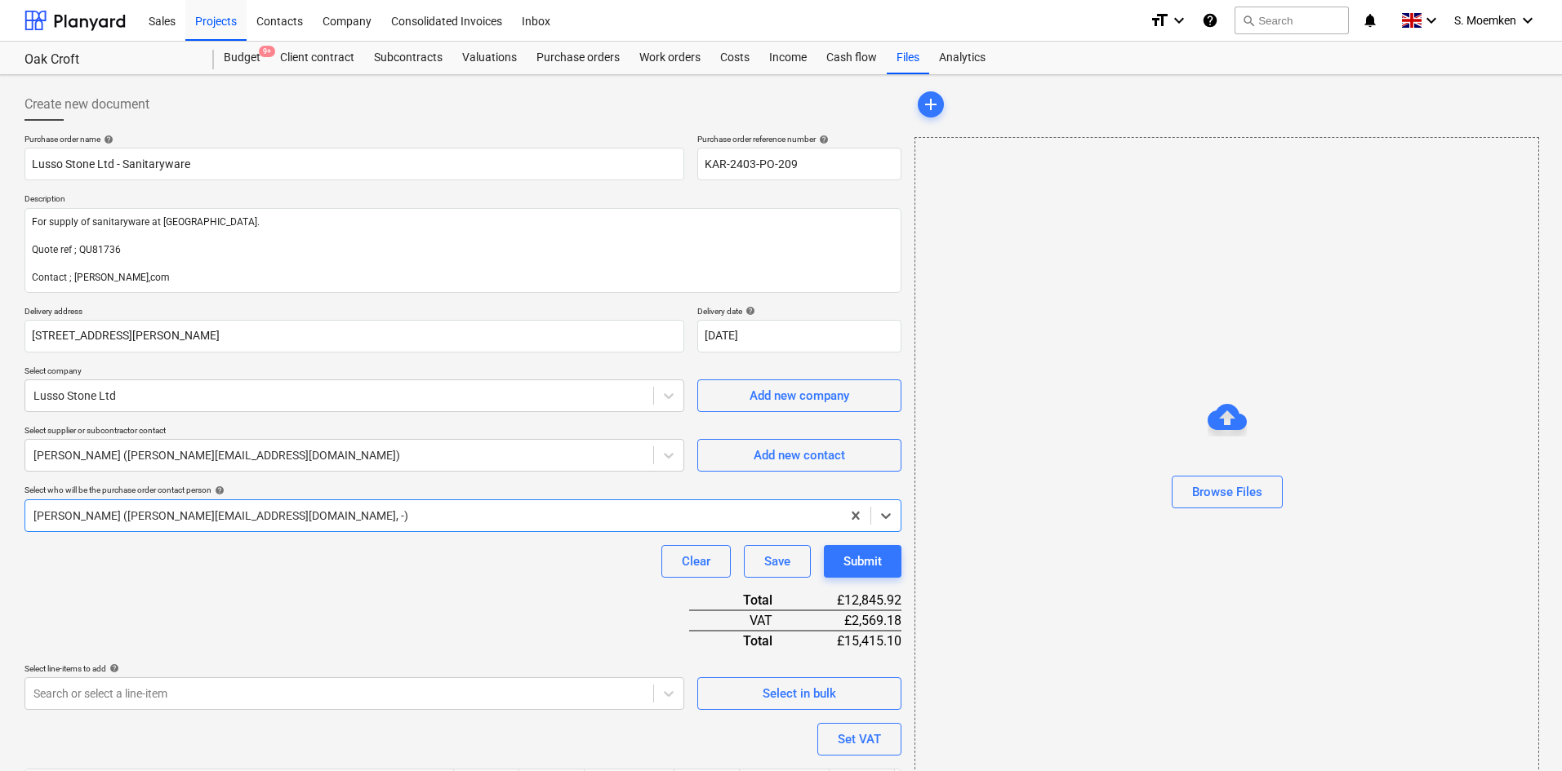
type textarea "x"
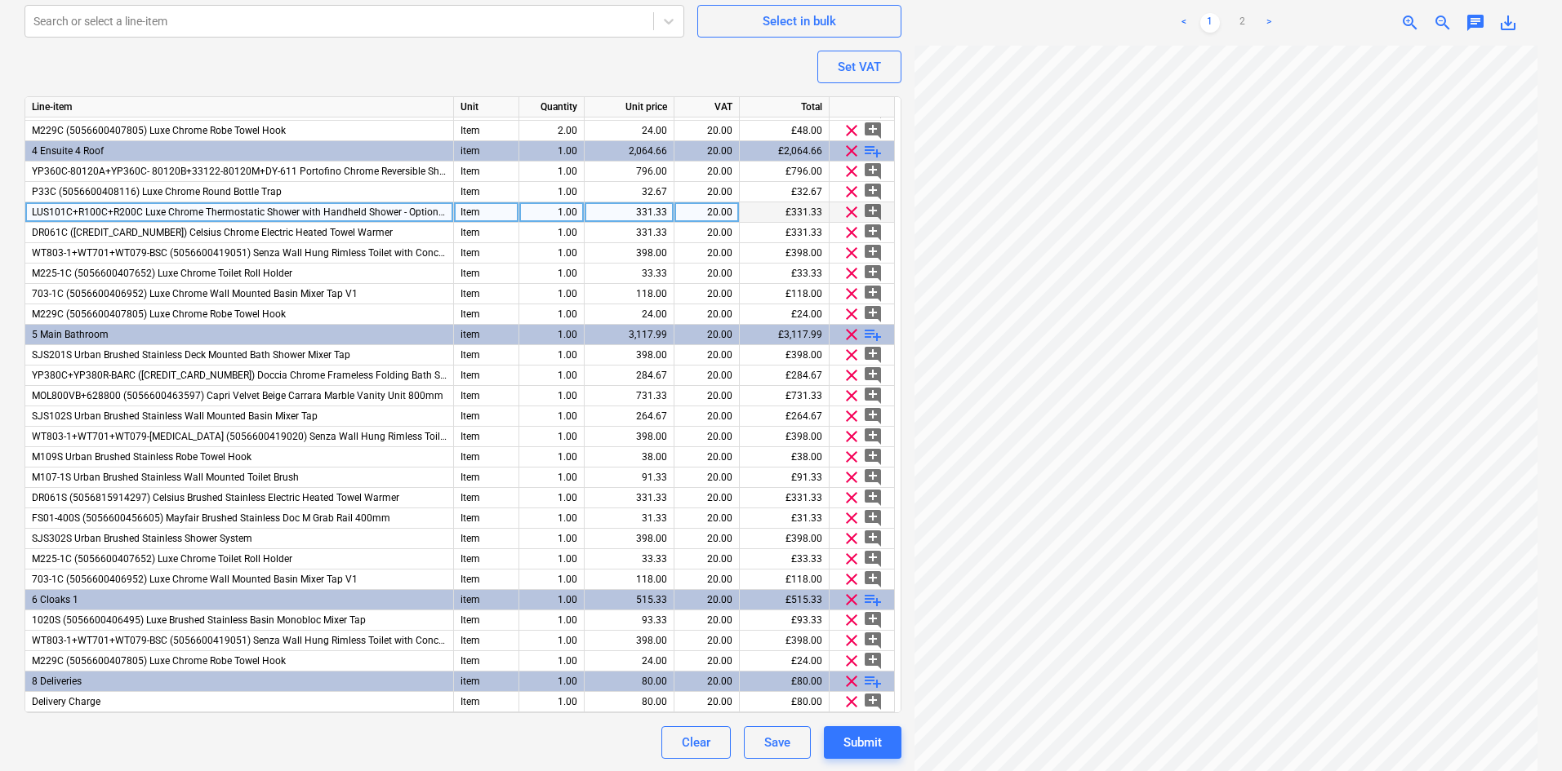
scroll to position [673, 0]
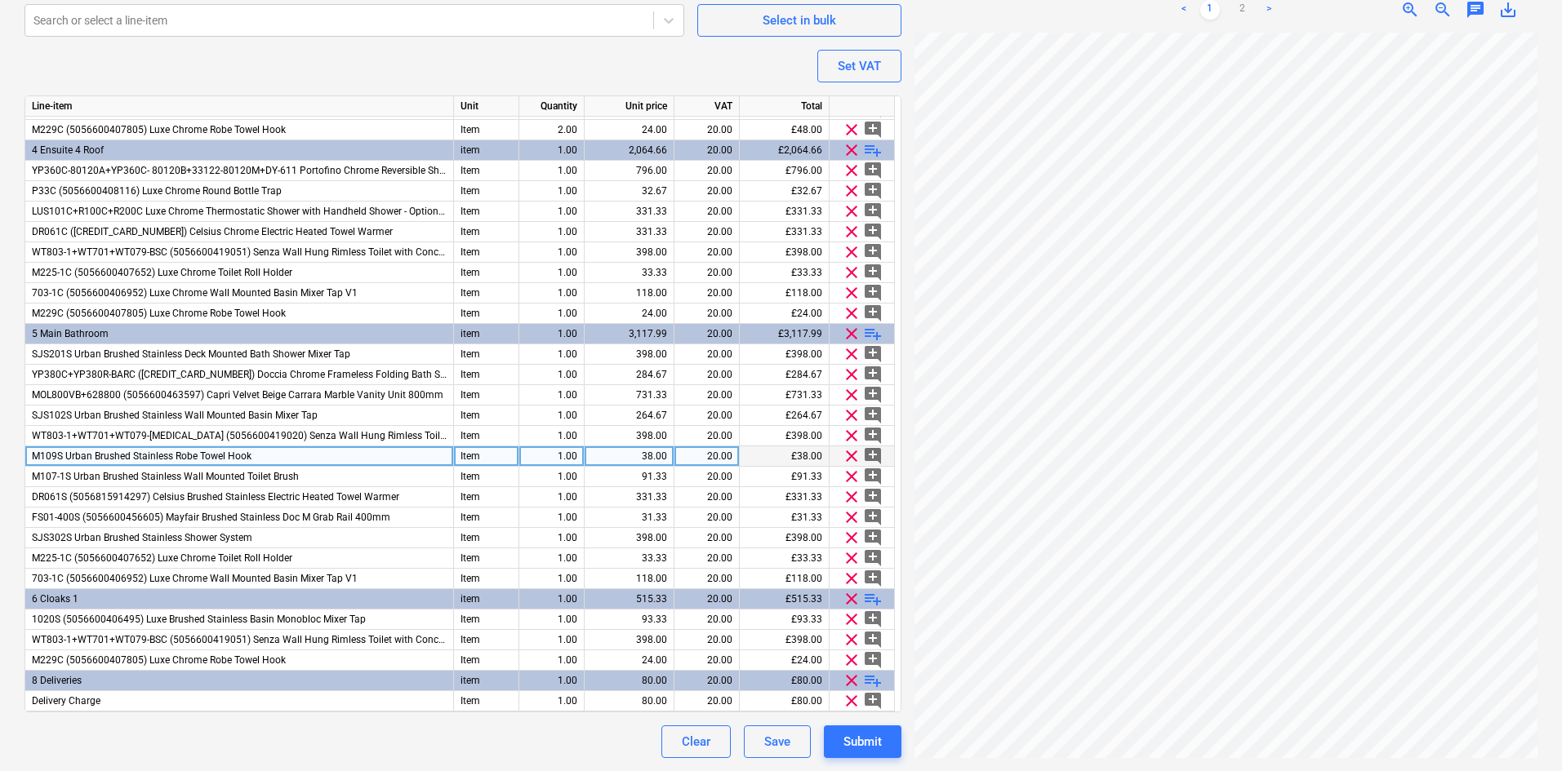
click at [531, 456] on div "1.00" at bounding box center [551, 457] width 51 height 20
type input "2"
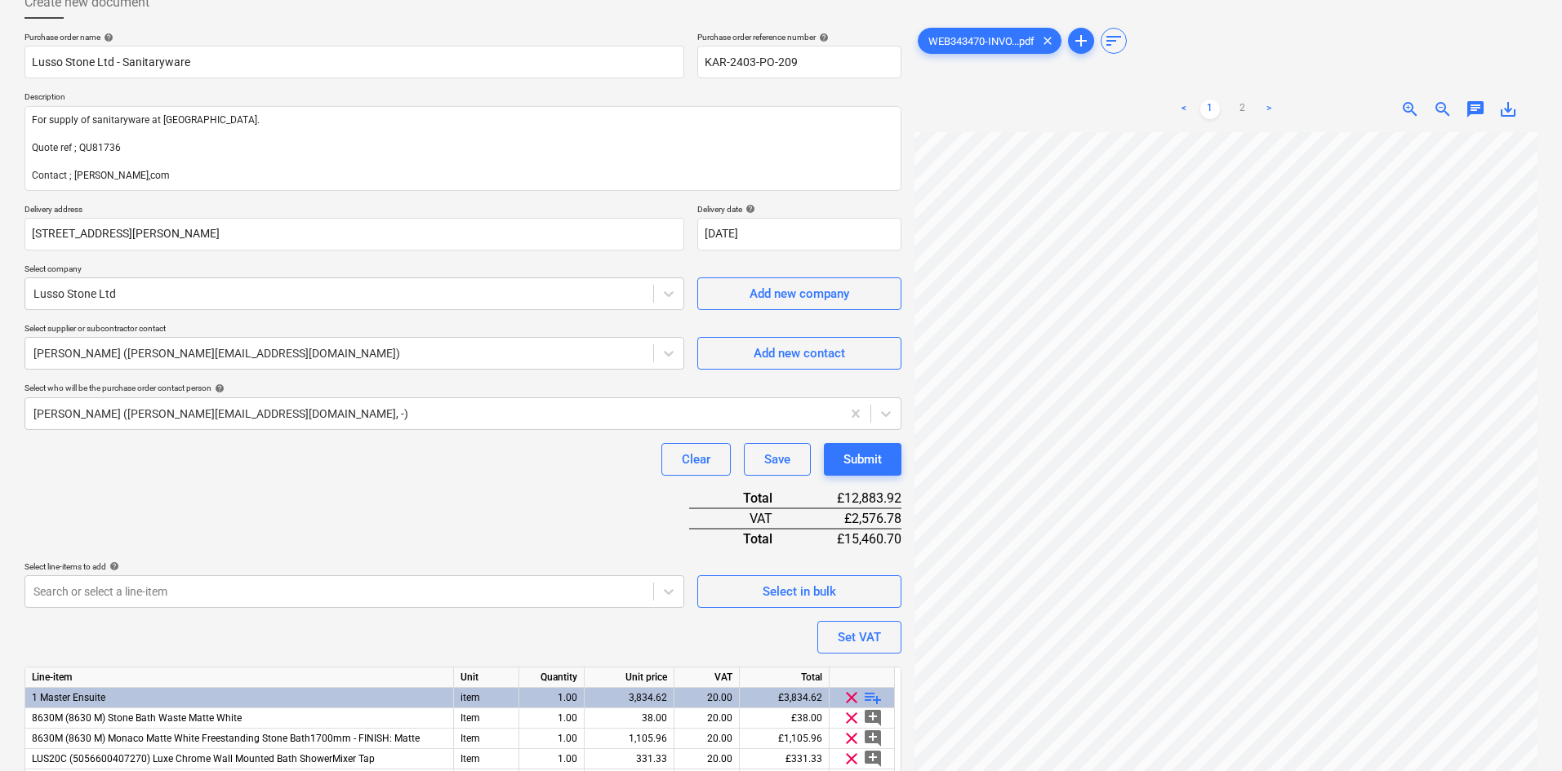
scroll to position [318, 0]
click at [1237, 104] on link "2" at bounding box center [1243, 110] width 20 height 20
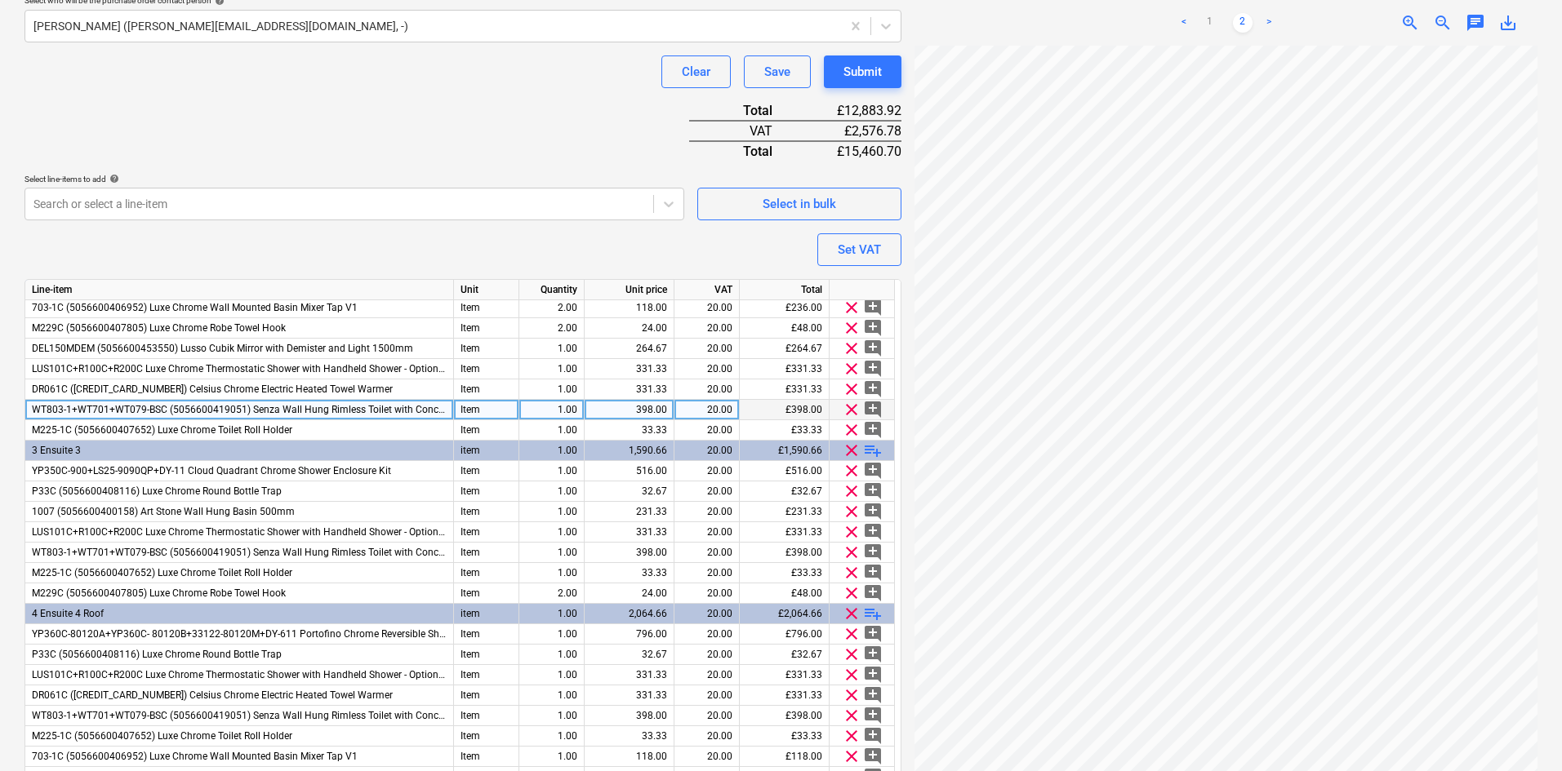
scroll to position [245, 0]
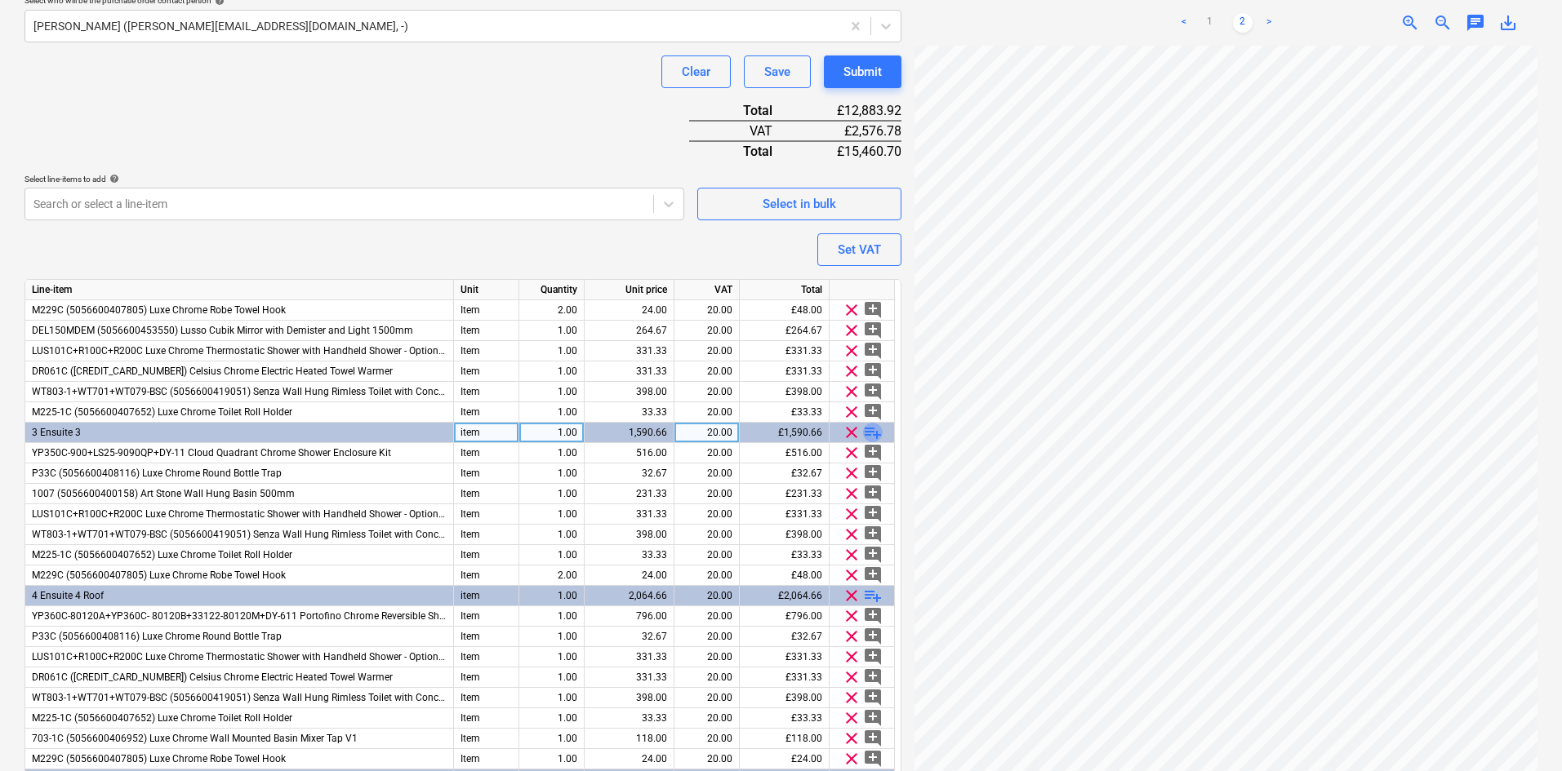
click at [873, 433] on span "playlist_add" at bounding box center [873, 433] width 20 height 20
type textarea "x"
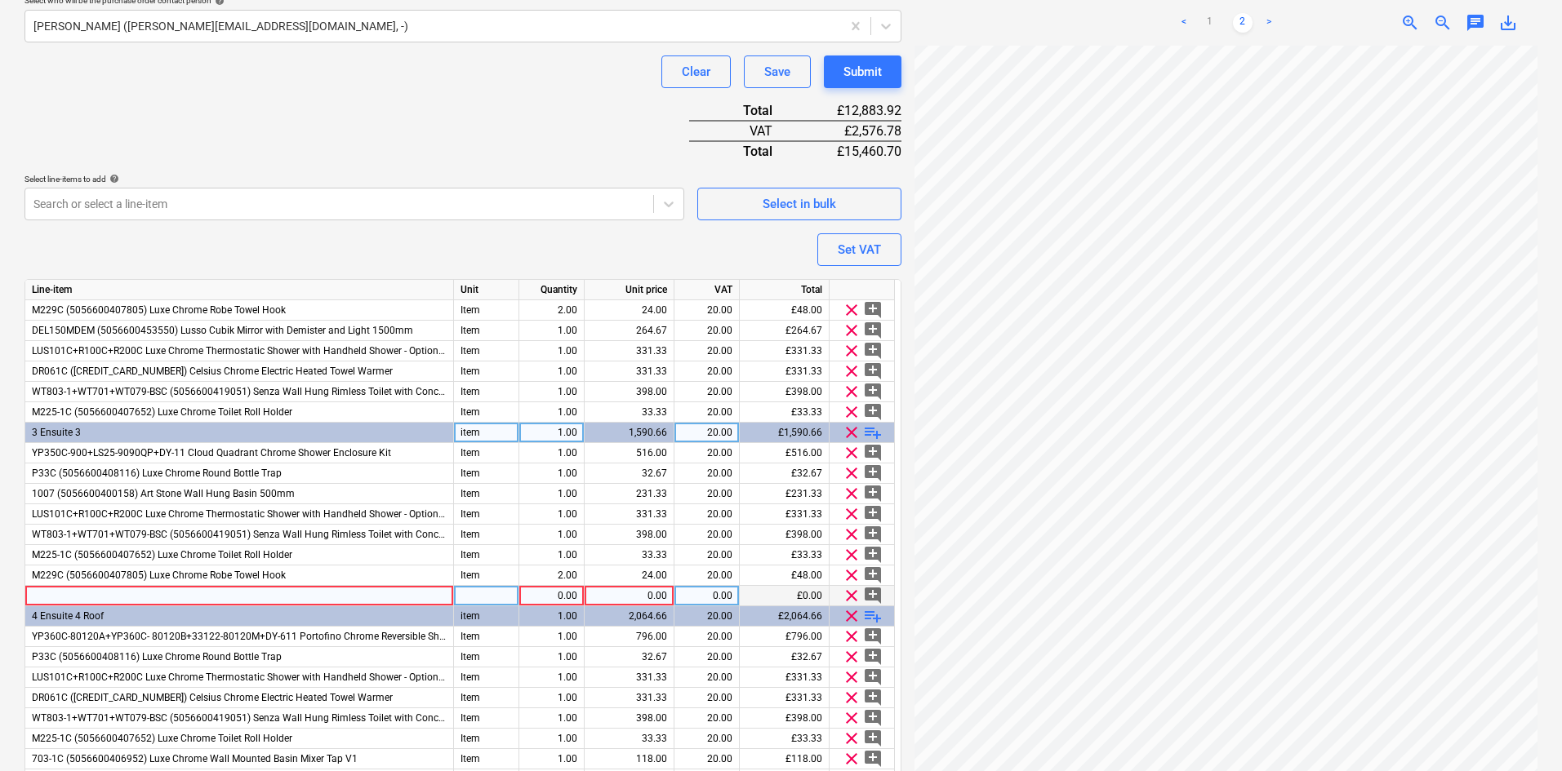
click at [69, 598] on div at bounding box center [239, 596] width 429 height 20
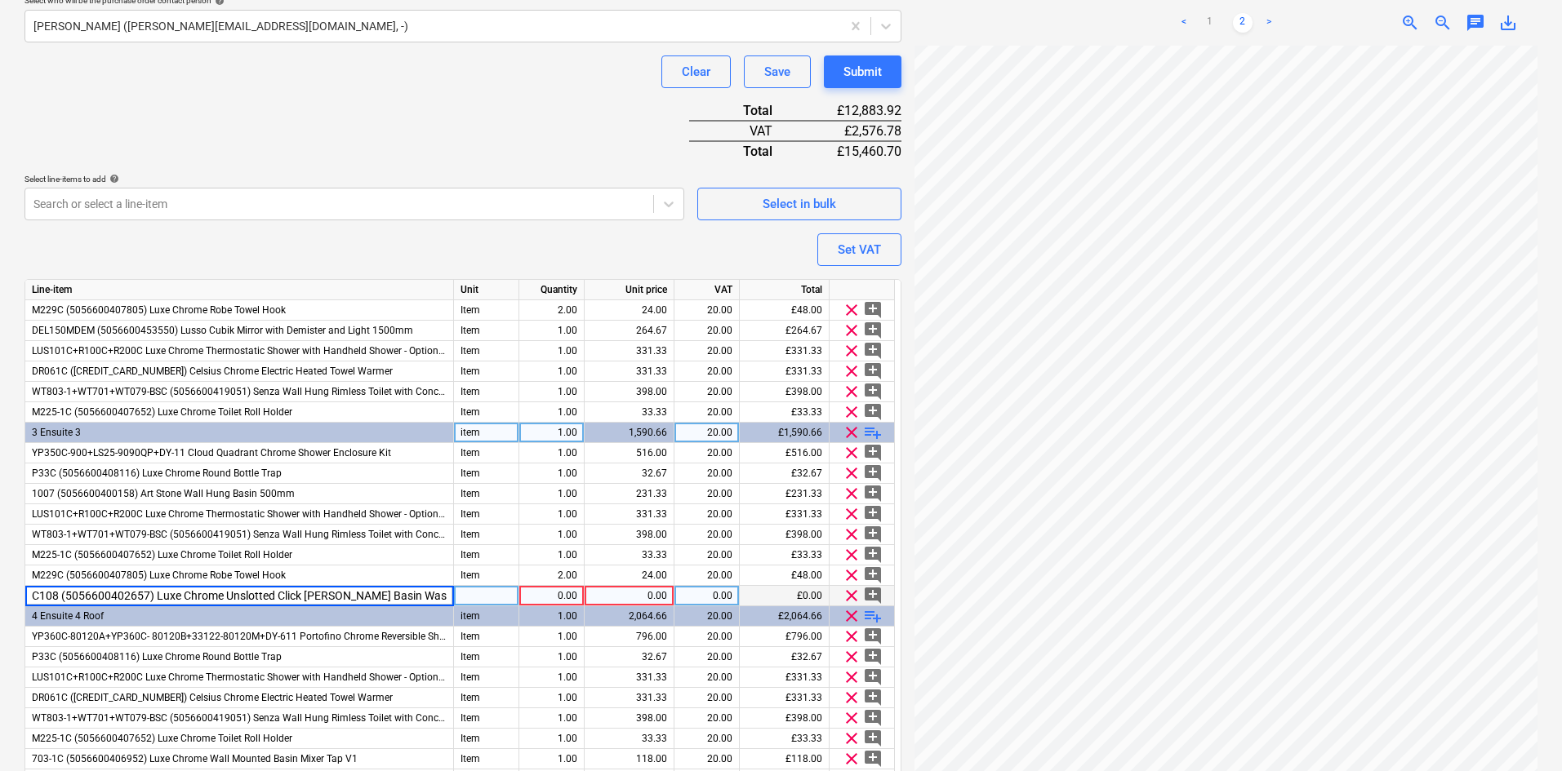
type input "C108 (5056600402657) Luxe Chrome Unslotted Click Clack Basin Waste"
type textarea "x"
type input "Item"
type textarea "x"
type input "28.00"
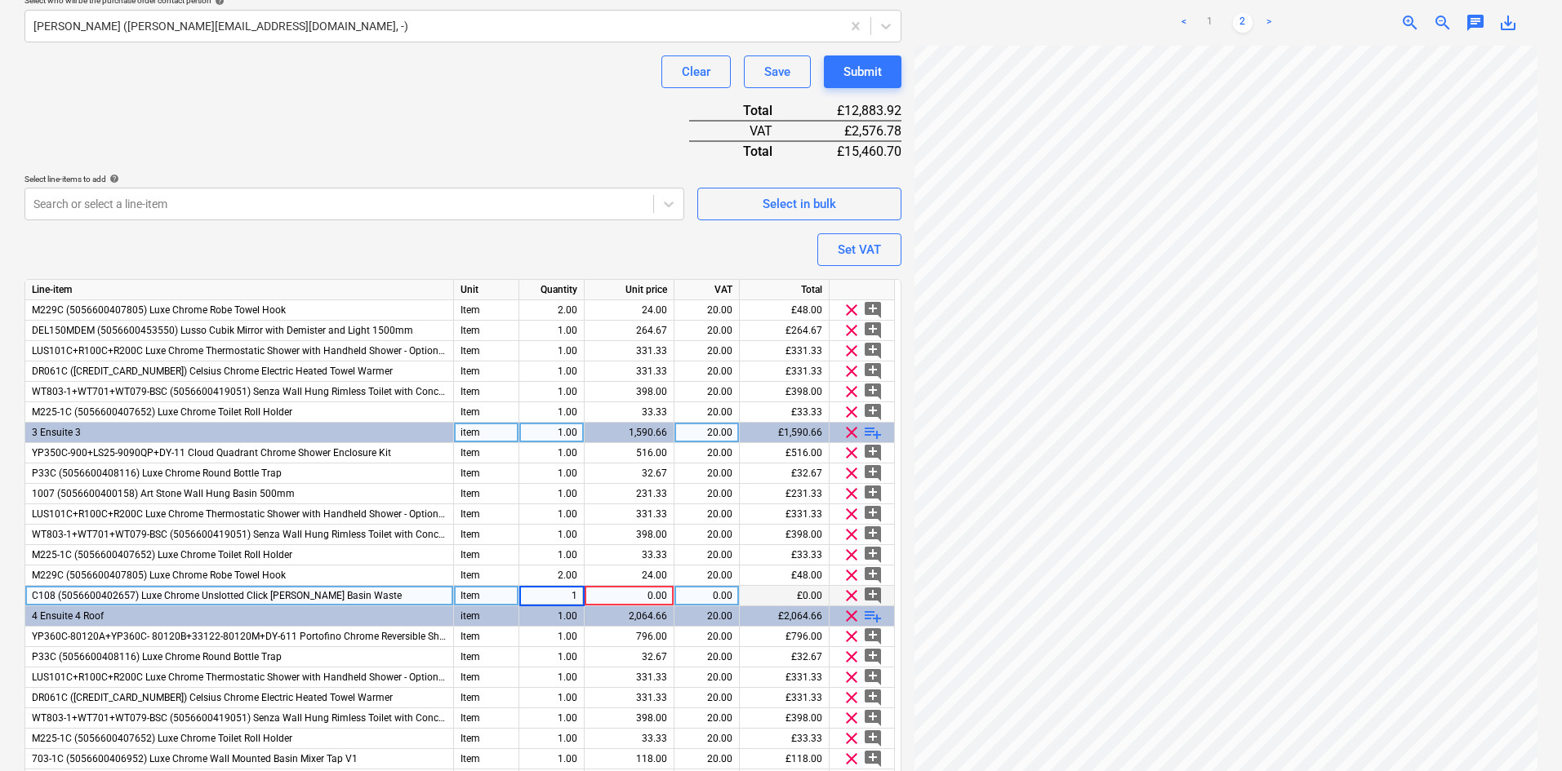
type textarea "x"
type input "28.00"
type textarea "x"
type input "14.00"
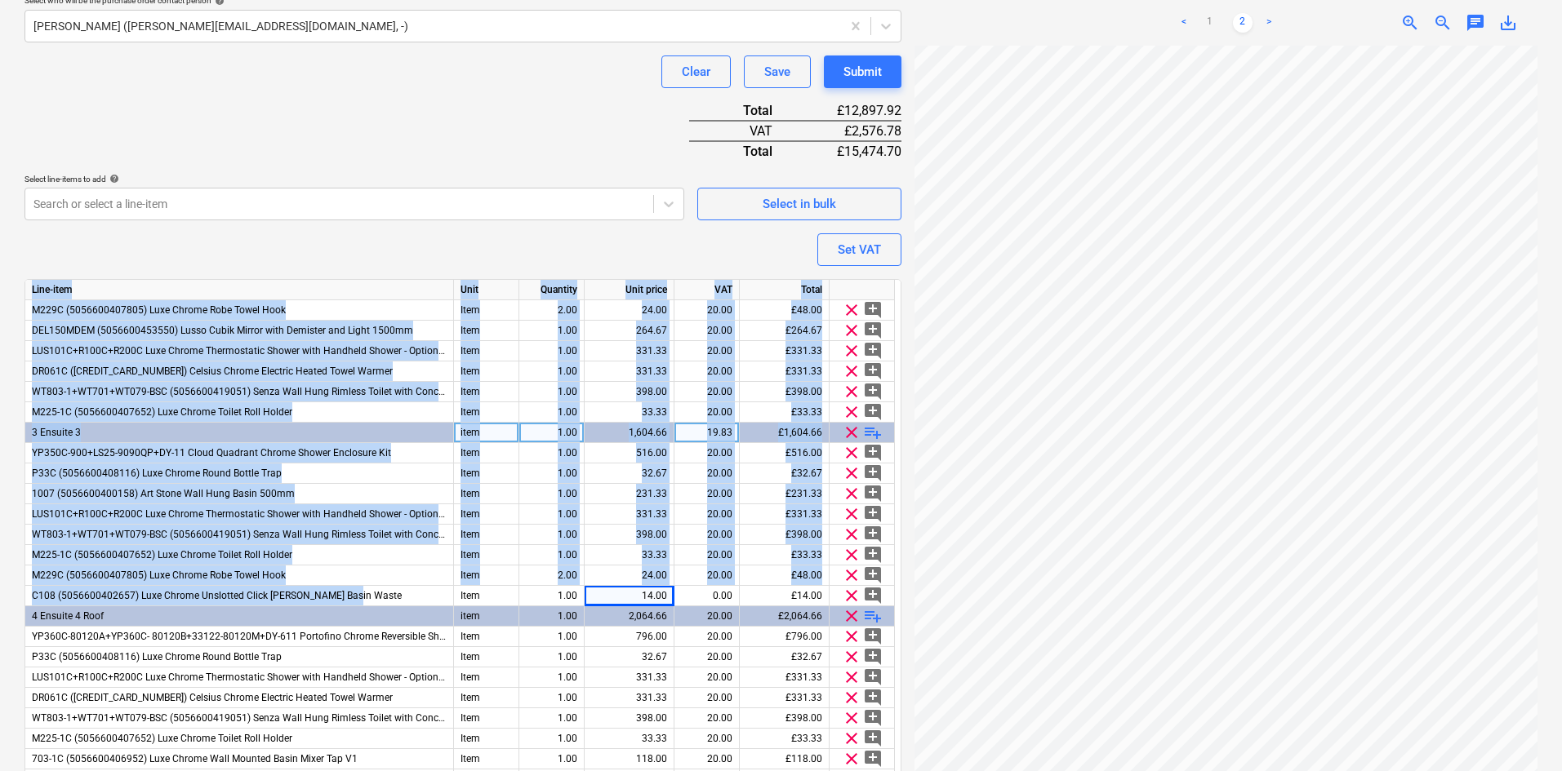
drag, startPoint x: 381, startPoint y: 597, endPoint x: 20, endPoint y: 595, distance: 360.8
click at [20, 595] on div "Create new document Purchase order name help Lusso Stone Ltd - Sanitaryware Pur…" at bounding box center [463, 270] width 890 height 1357
click at [300, 601] on span "C108 (5056600402657) Luxe Chrome Unslotted Click Clack Basin Waste" at bounding box center [217, 595] width 370 height 11
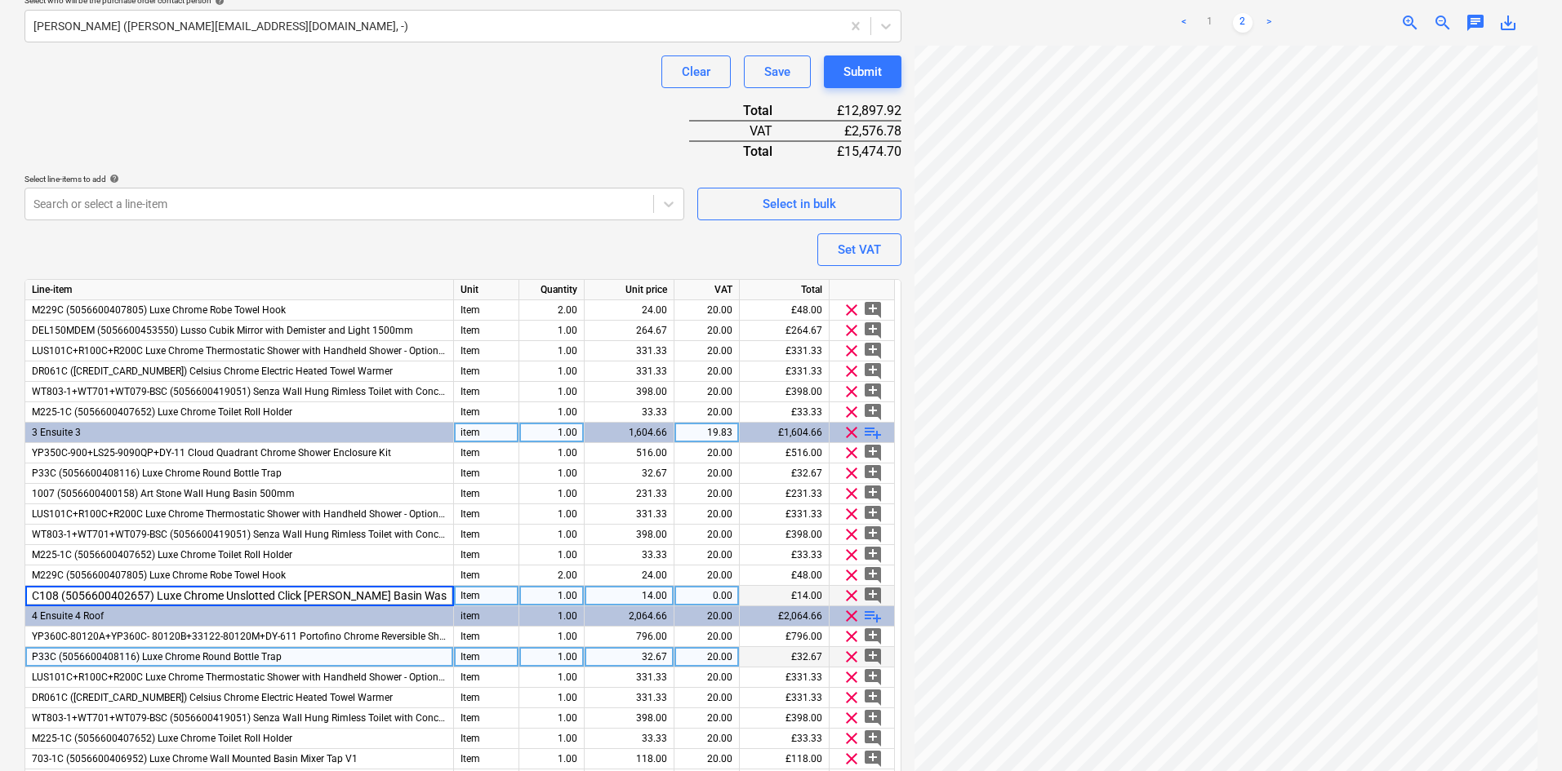
click at [364, 664] on div "P33C (5056600408116) Luxe Chrome Round Bottle Trap" at bounding box center [239, 657] width 429 height 20
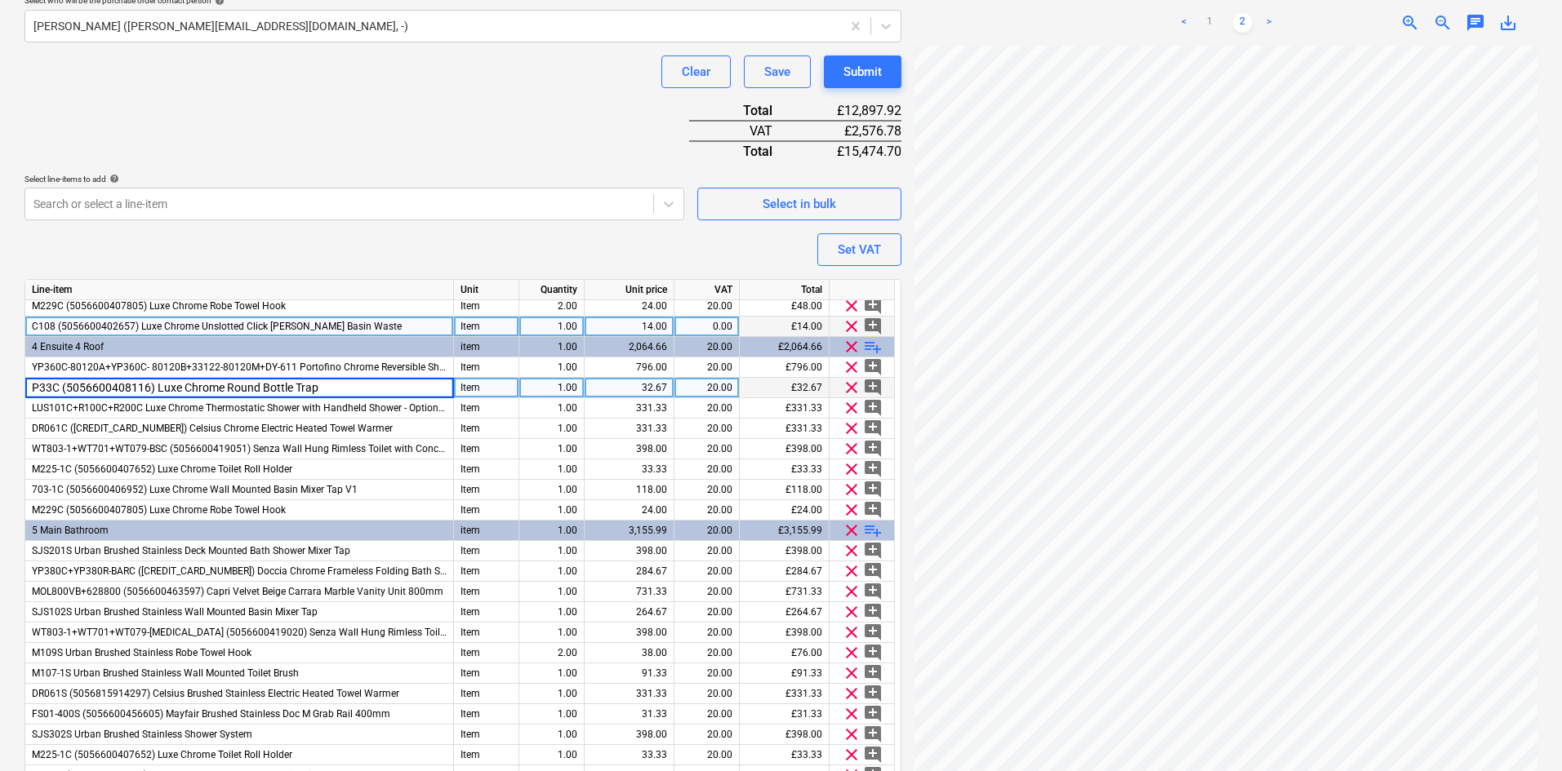
scroll to position [527, 0]
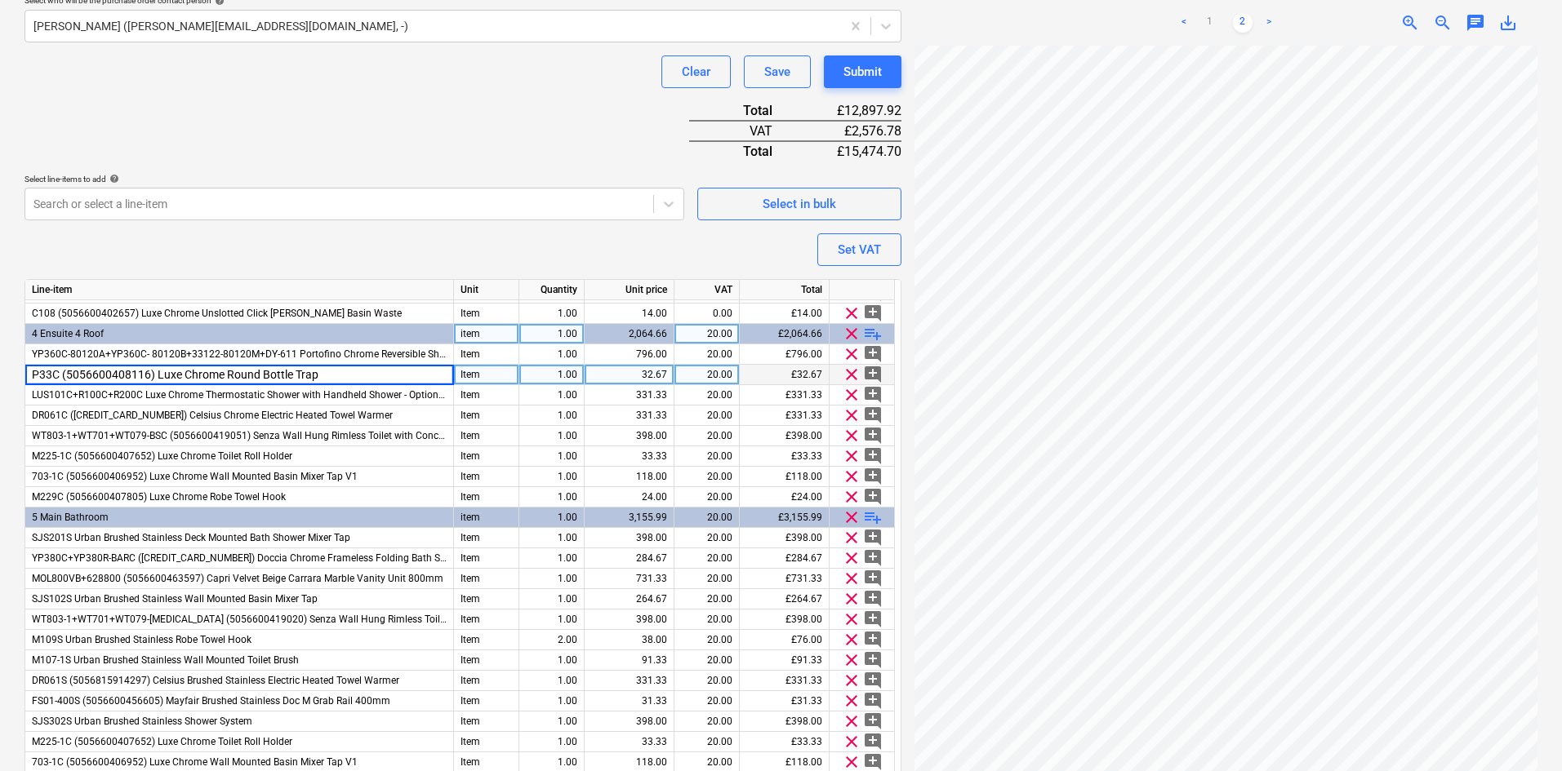
click at [870, 334] on span "playlist_add" at bounding box center [873, 334] width 20 height 20
type textarea "x"
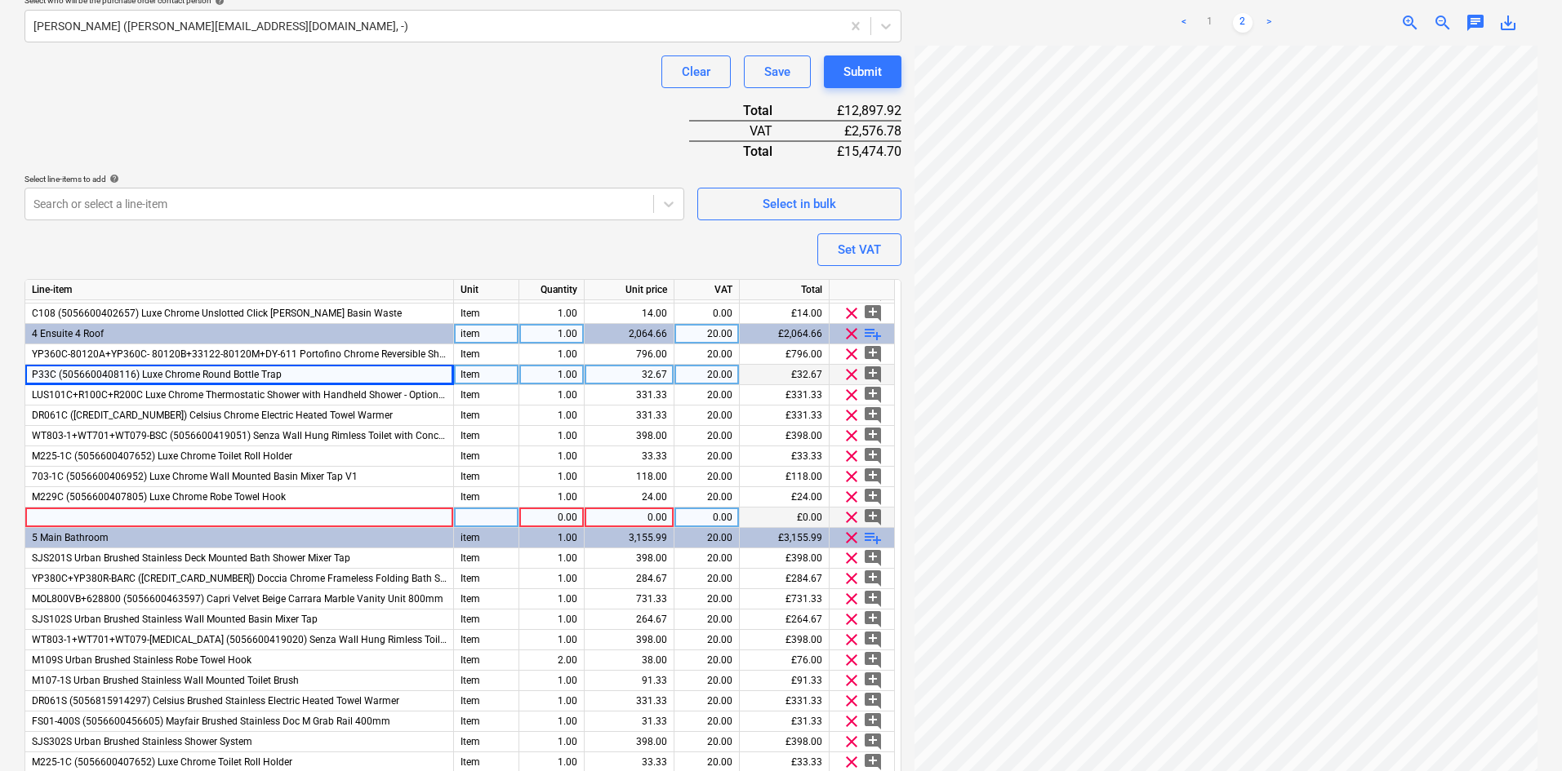
click at [277, 518] on div at bounding box center [239, 518] width 429 height 20
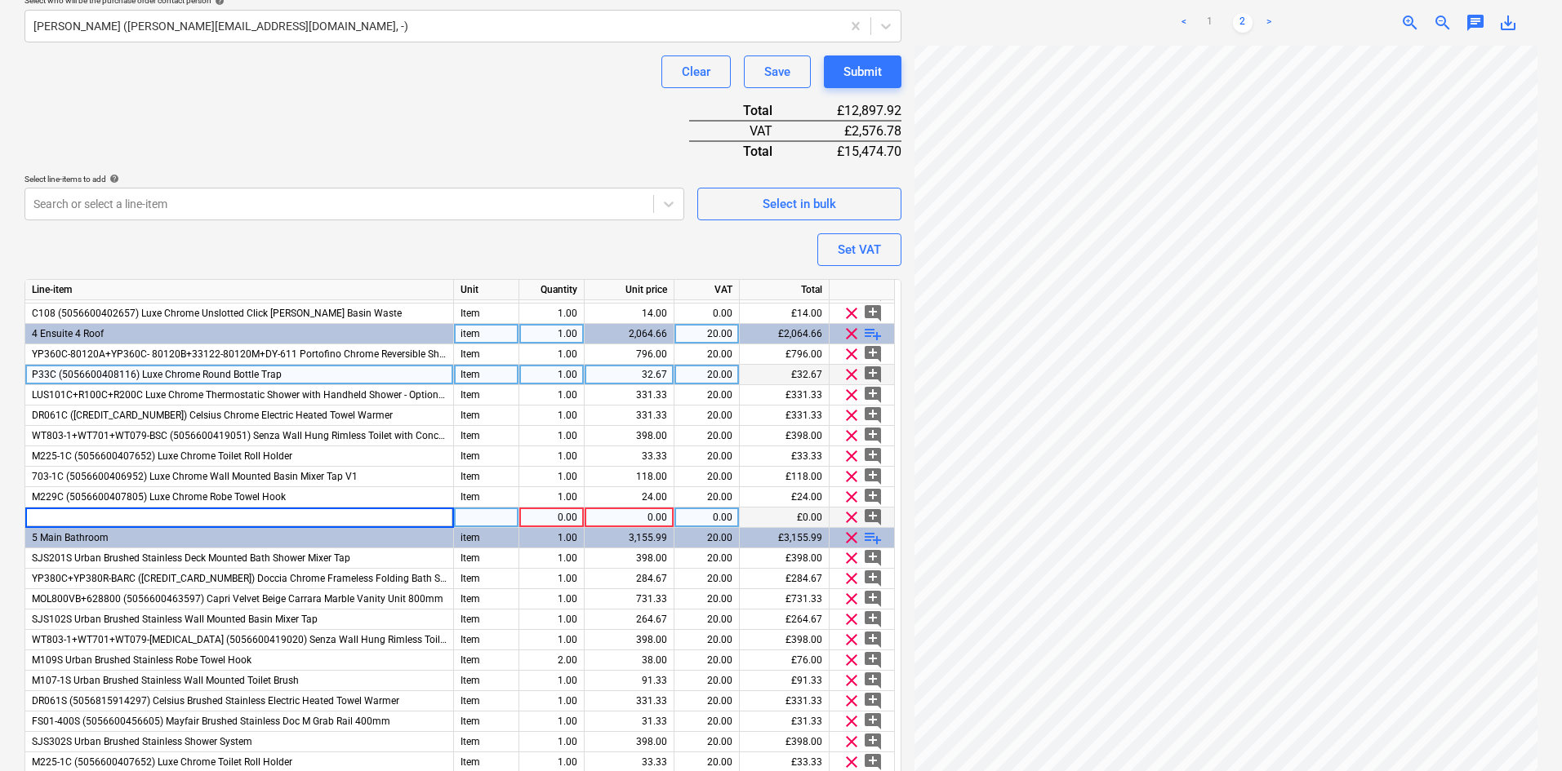
type input "C108 (5056600402657) Luxe Chrome Unslotted Click Clack Basin Waste"
type textarea "x"
type input "Item"
type textarea "x"
type input "14.00"
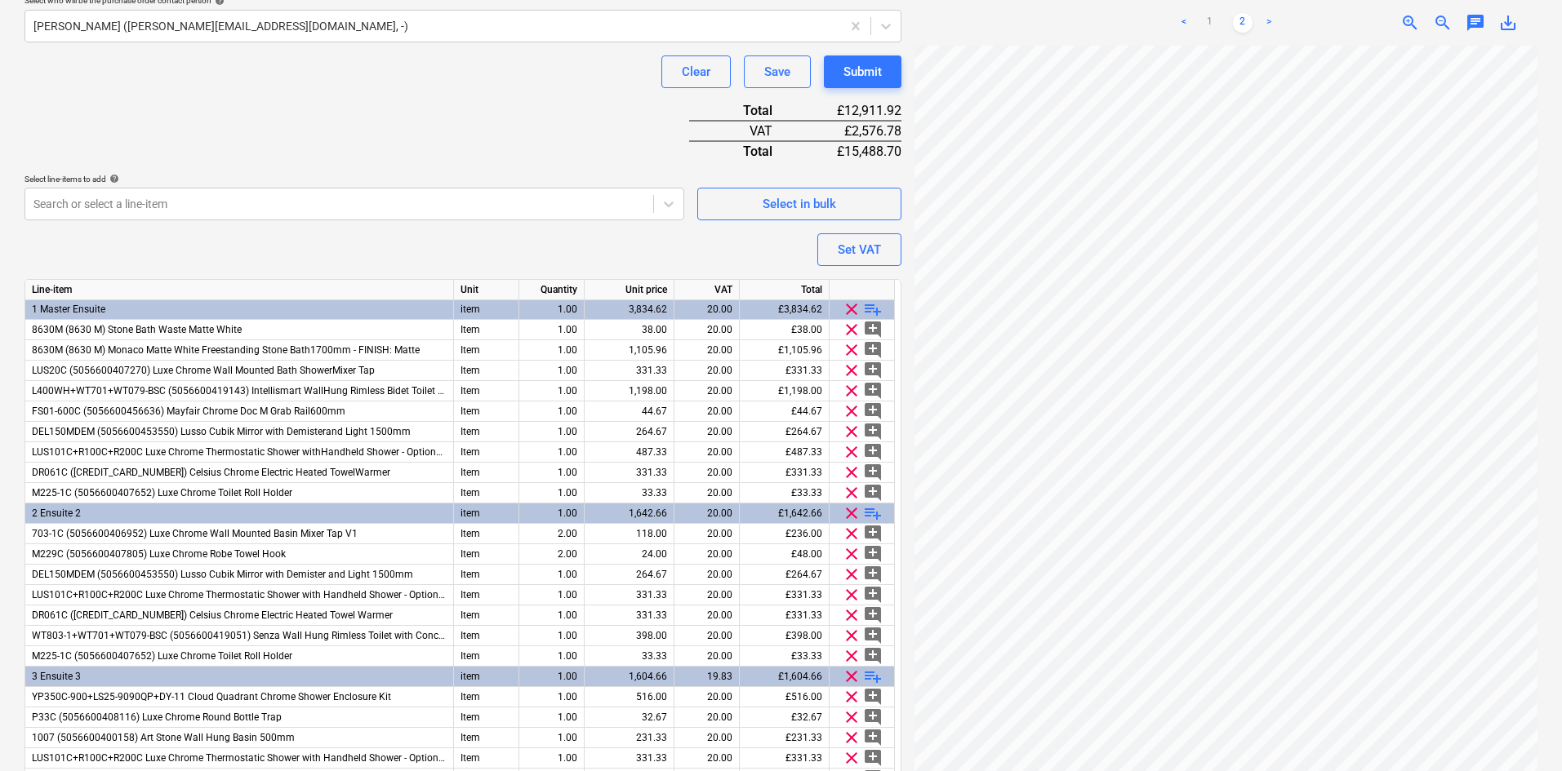
scroll to position [0, 0]
click at [873, 307] on span "playlist_add" at bounding box center [873, 310] width 20 height 20
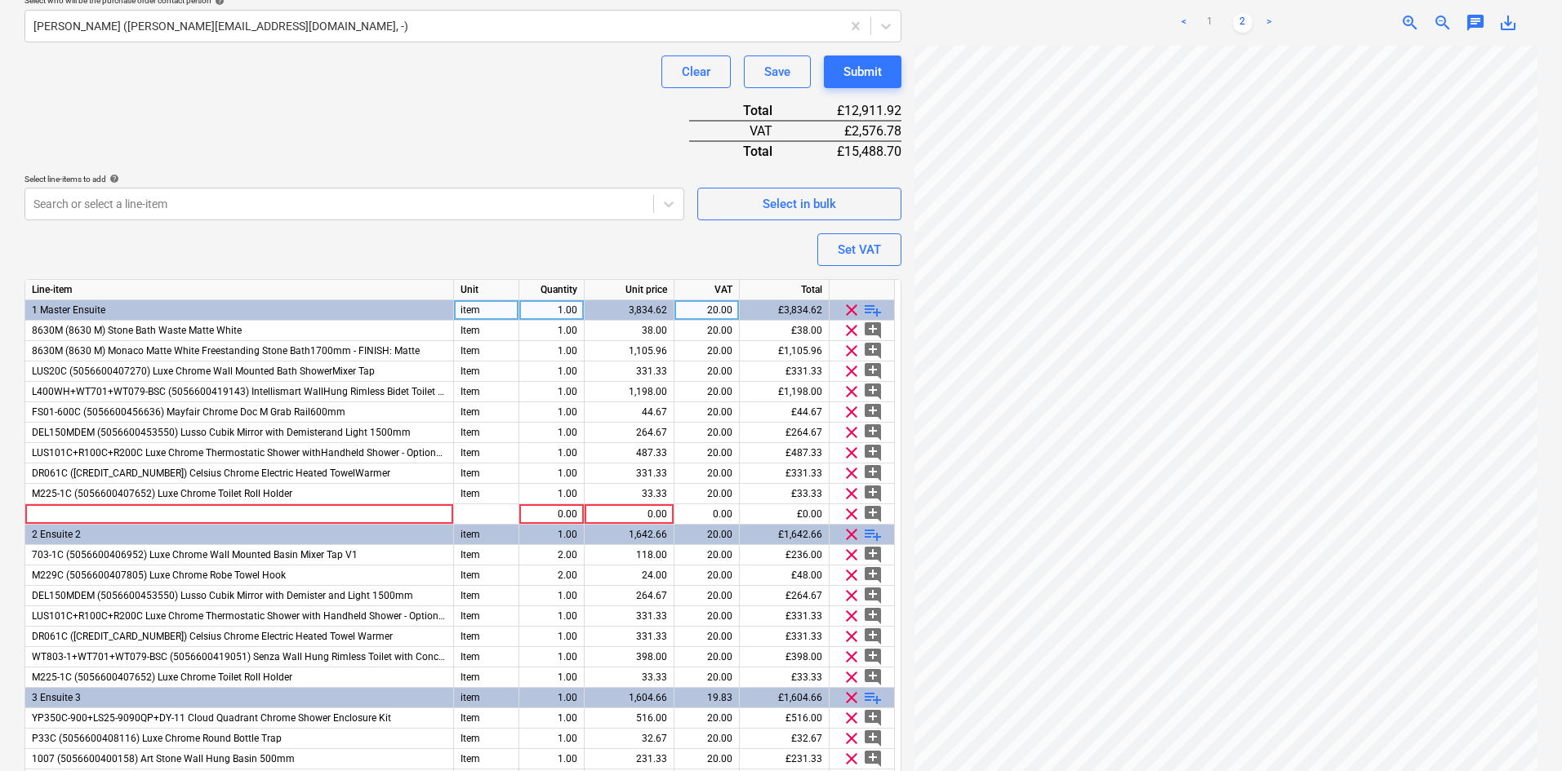
type textarea "x"
click at [221, 513] on div at bounding box center [239, 514] width 429 height 20
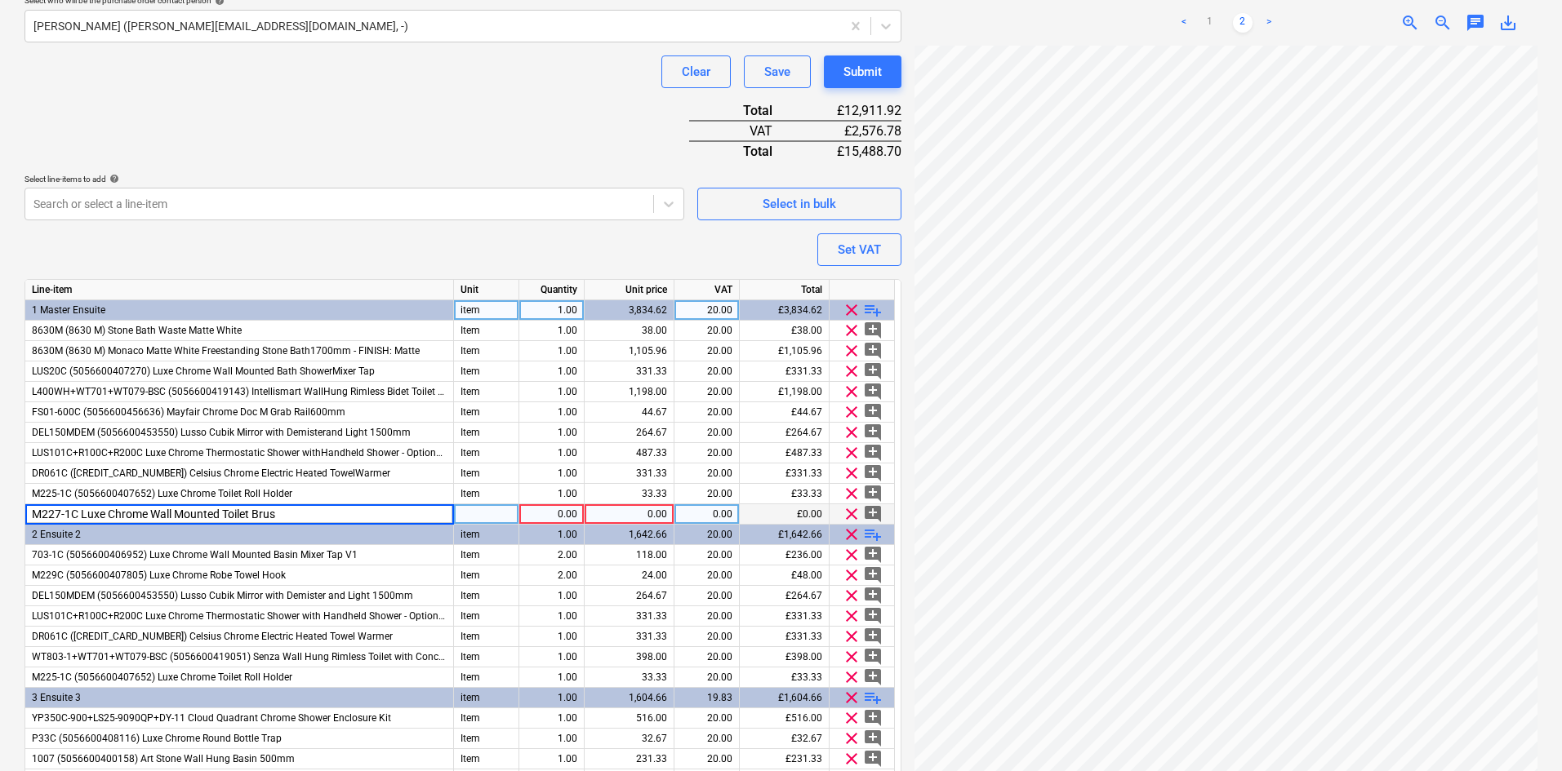
type input "M227-1C Luxe Chrome Wall Mounted Toilet Brush"
drag, startPoint x: 309, startPoint y: 517, endPoint x: 20, endPoint y: 517, distance: 288.2
click at [20, 517] on div "Create new document Purchase order name help Lusso Stone Ltd - Sanitaryware Pur…" at bounding box center [463, 270] width 890 height 1357
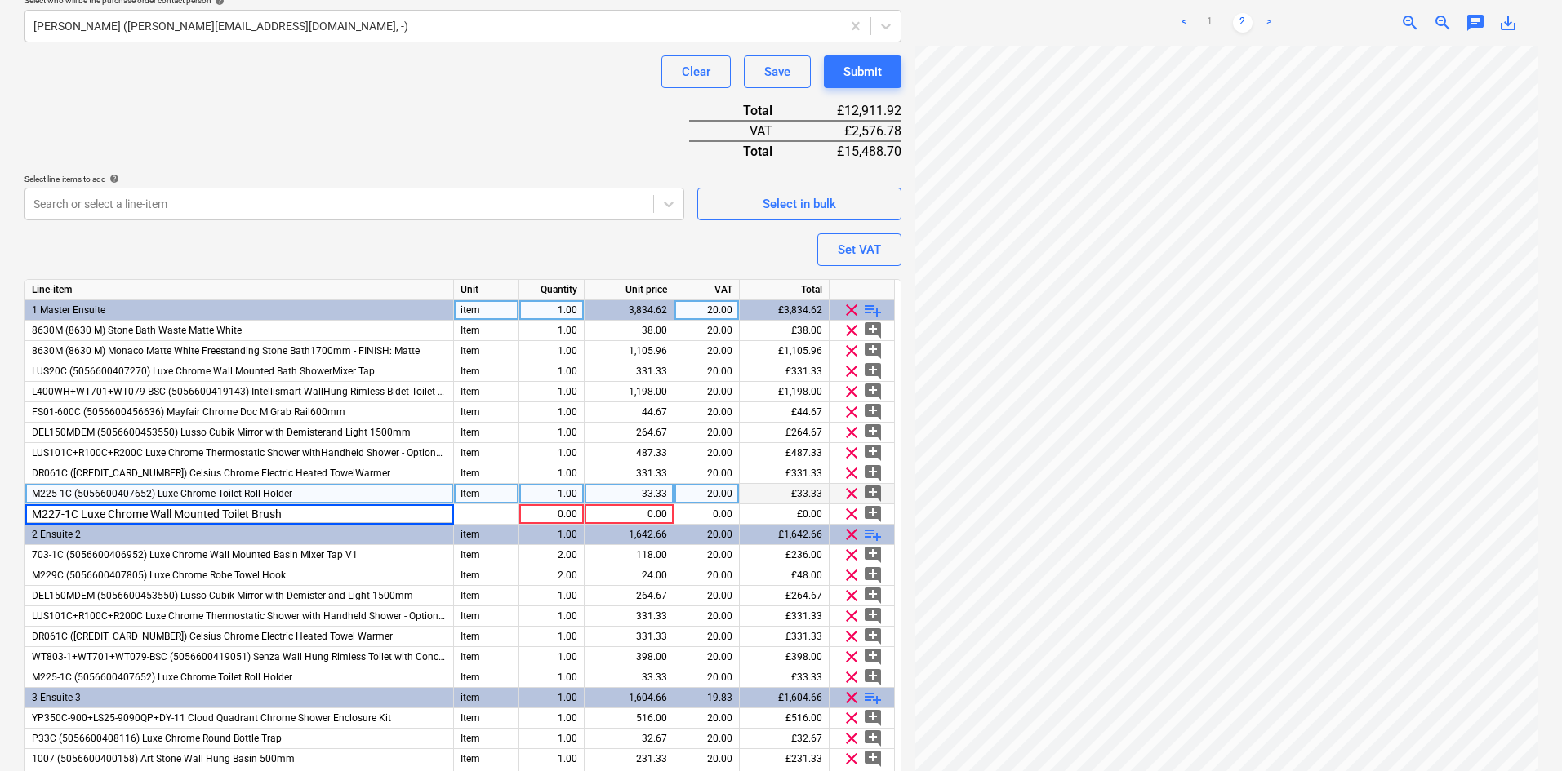
type textarea "x"
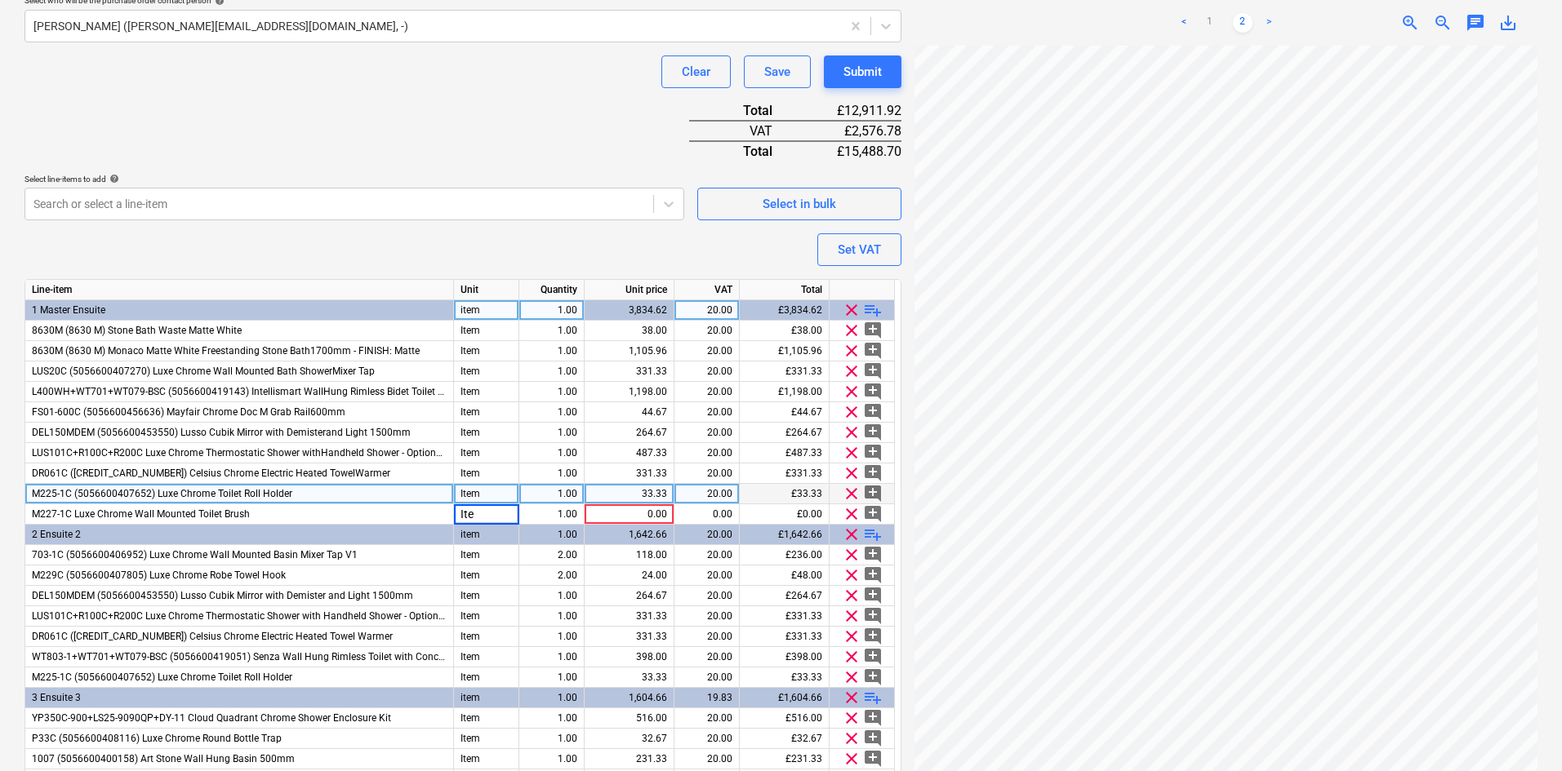
type input "Item"
type textarea "x"
type input "64.67"
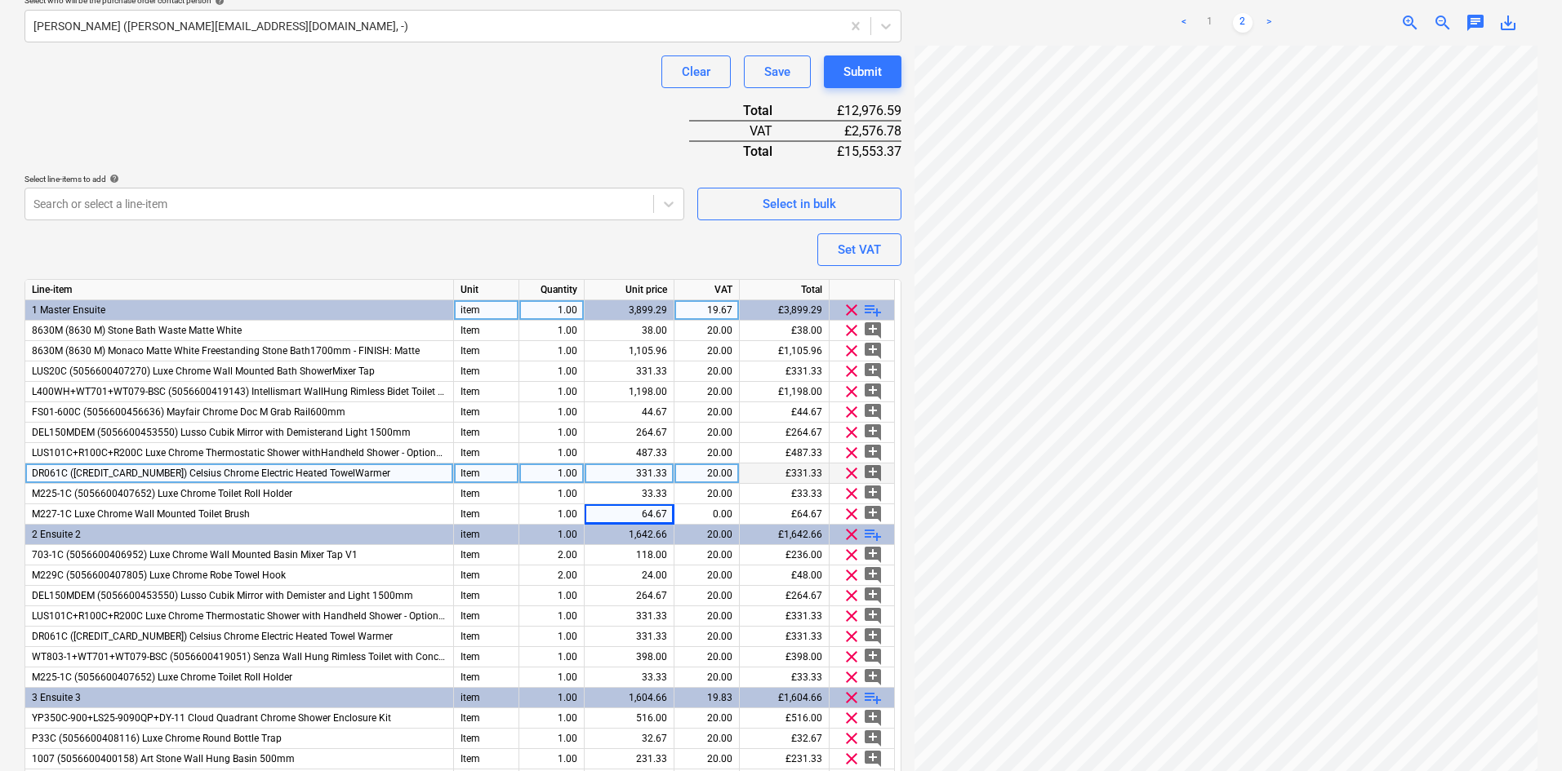
drag, startPoint x: 292, startPoint y: 489, endPoint x: 129, endPoint y: 476, distance: 163.8
click at [129, 476] on div "Line-item Unit Quantity Unit price VAT Total 1 Master Ensuite item 1.00 3,899.2…" at bounding box center [462, 587] width 877 height 617
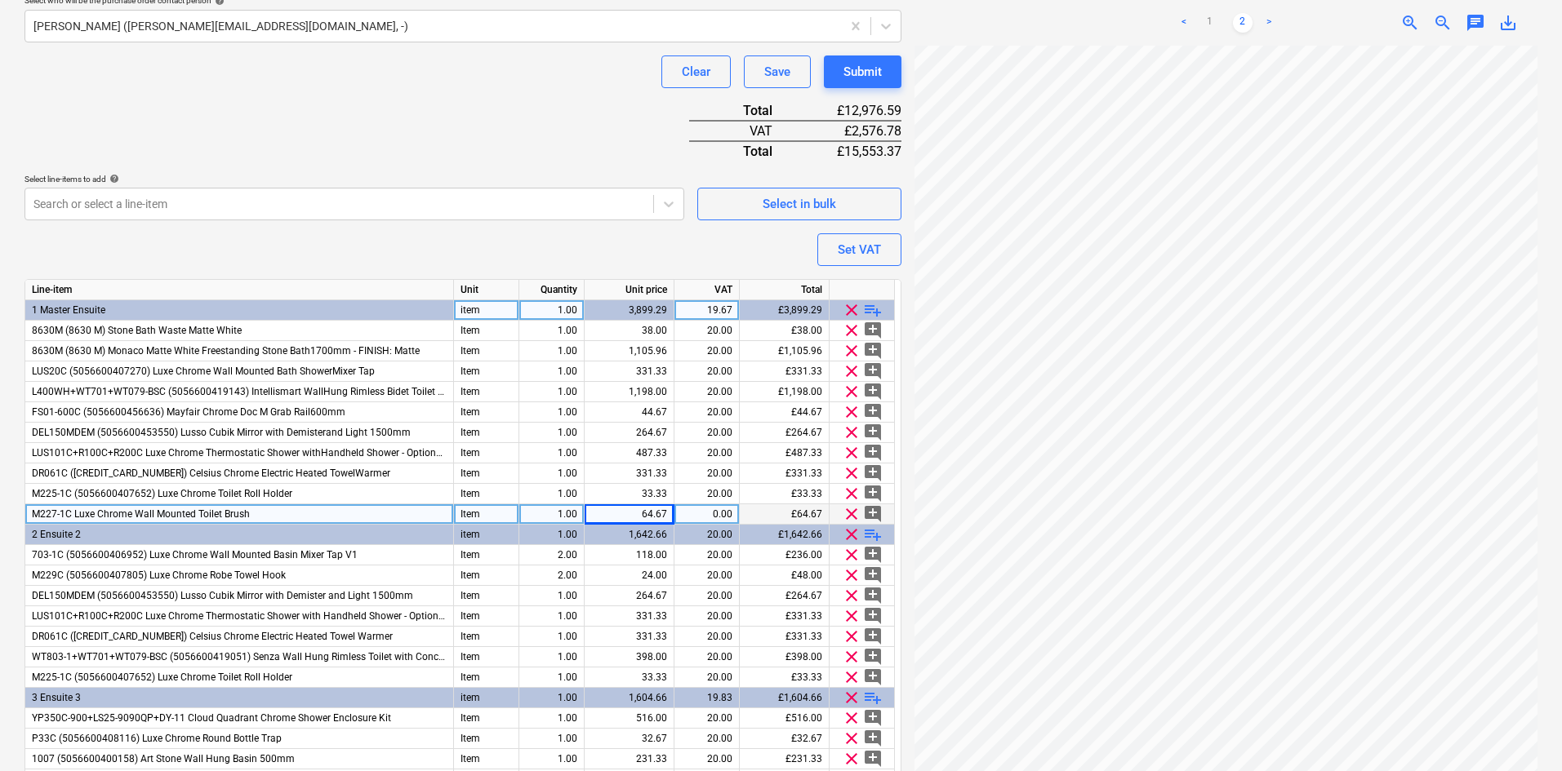
click at [260, 518] on div "M227-1C Luxe Chrome Wall Mounted Toilet Brush" at bounding box center [239, 514] width 429 height 20
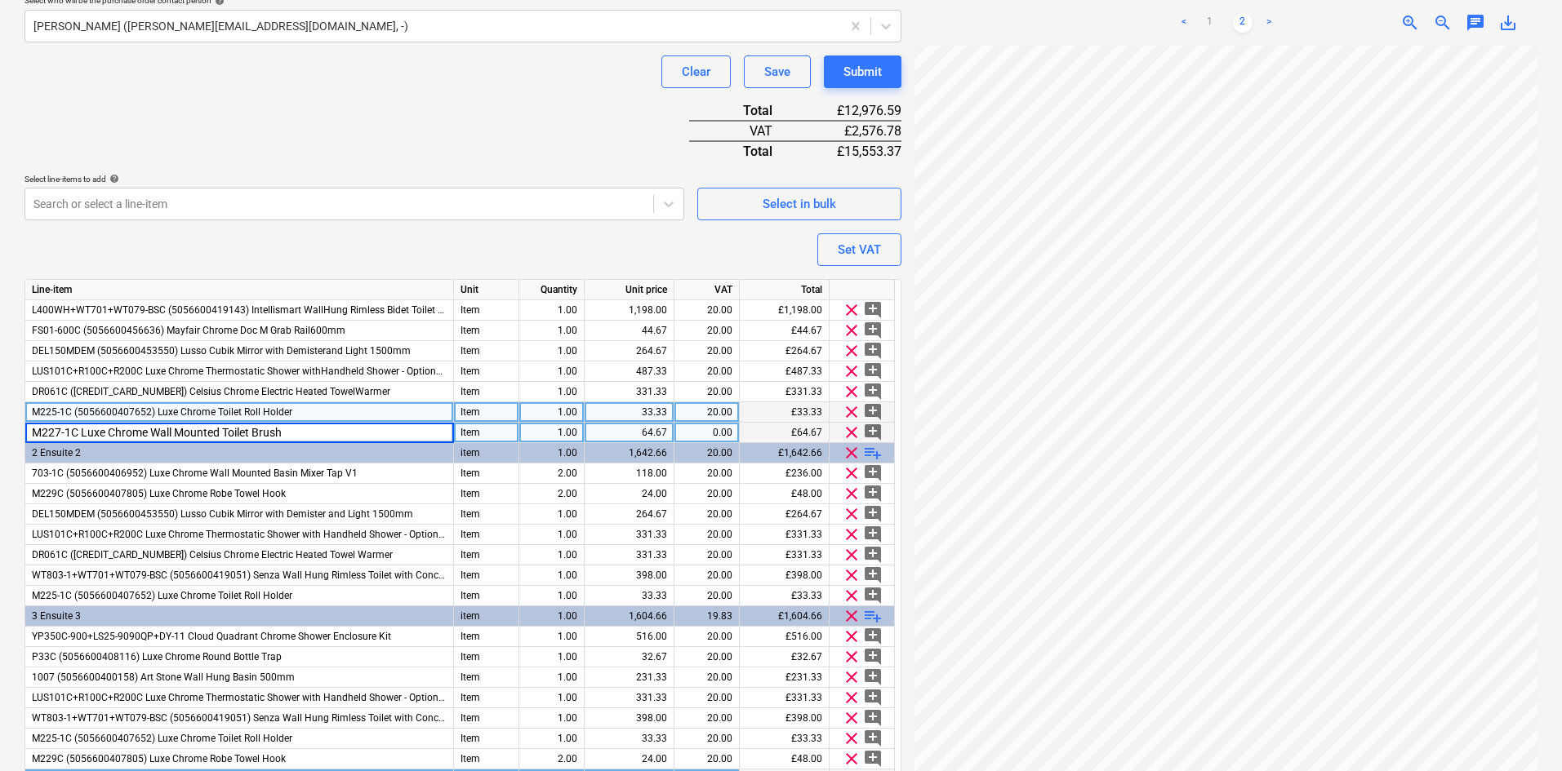
scroll to position [163, 0]
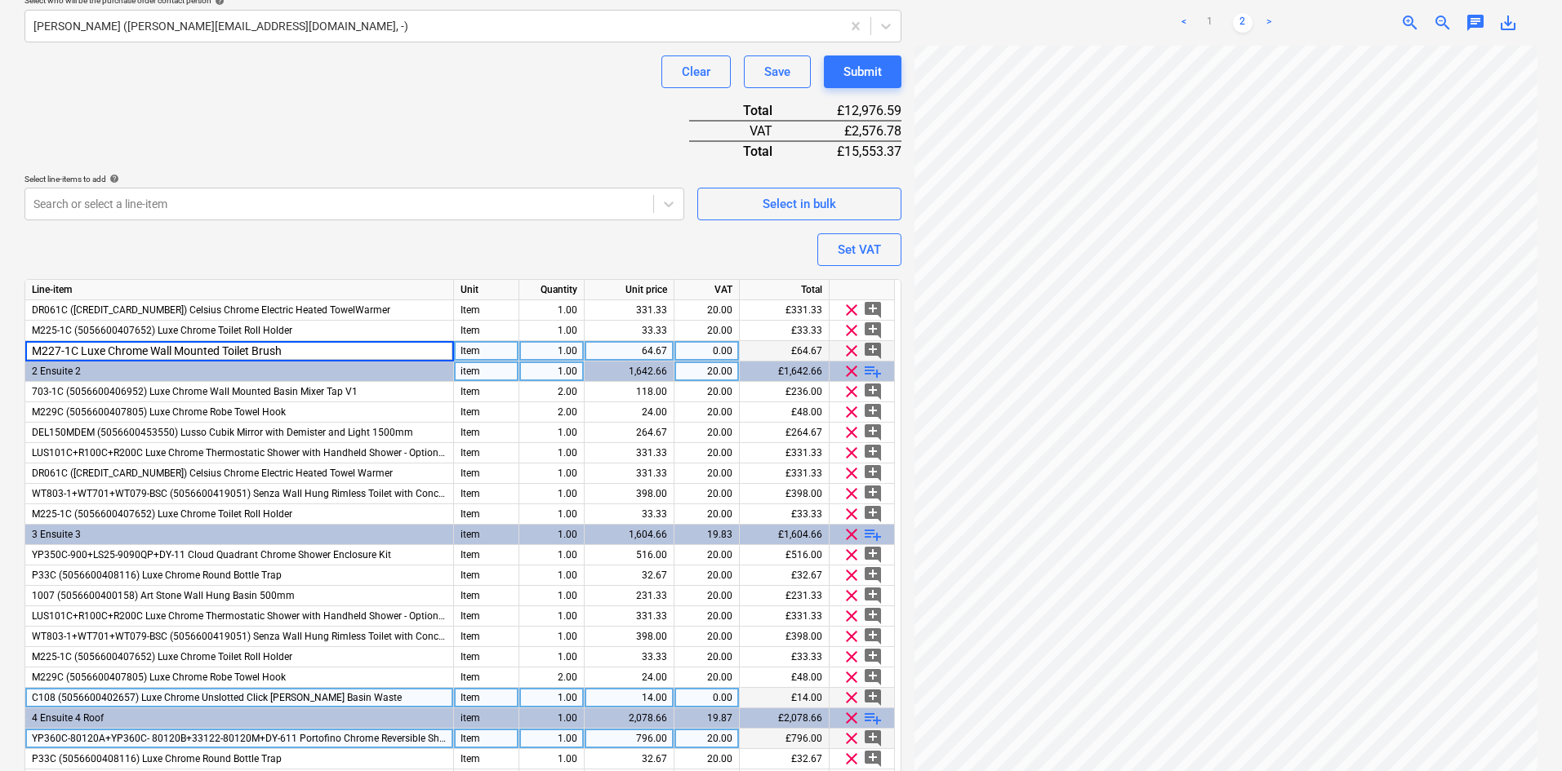
click at [871, 372] on span "playlist_add" at bounding box center [873, 372] width 20 height 20
type textarea "x"
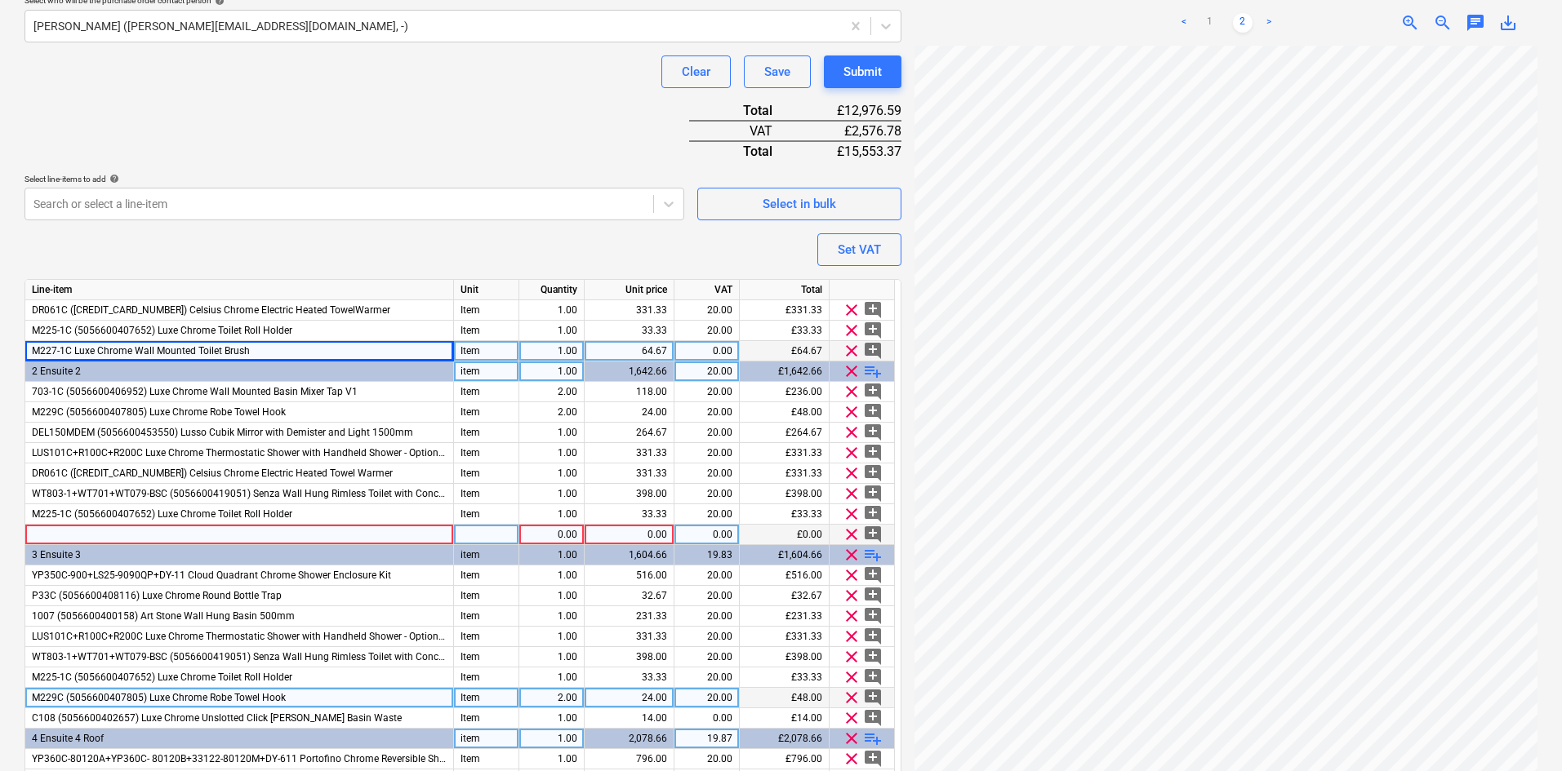
click at [246, 531] on div at bounding box center [239, 535] width 429 height 20
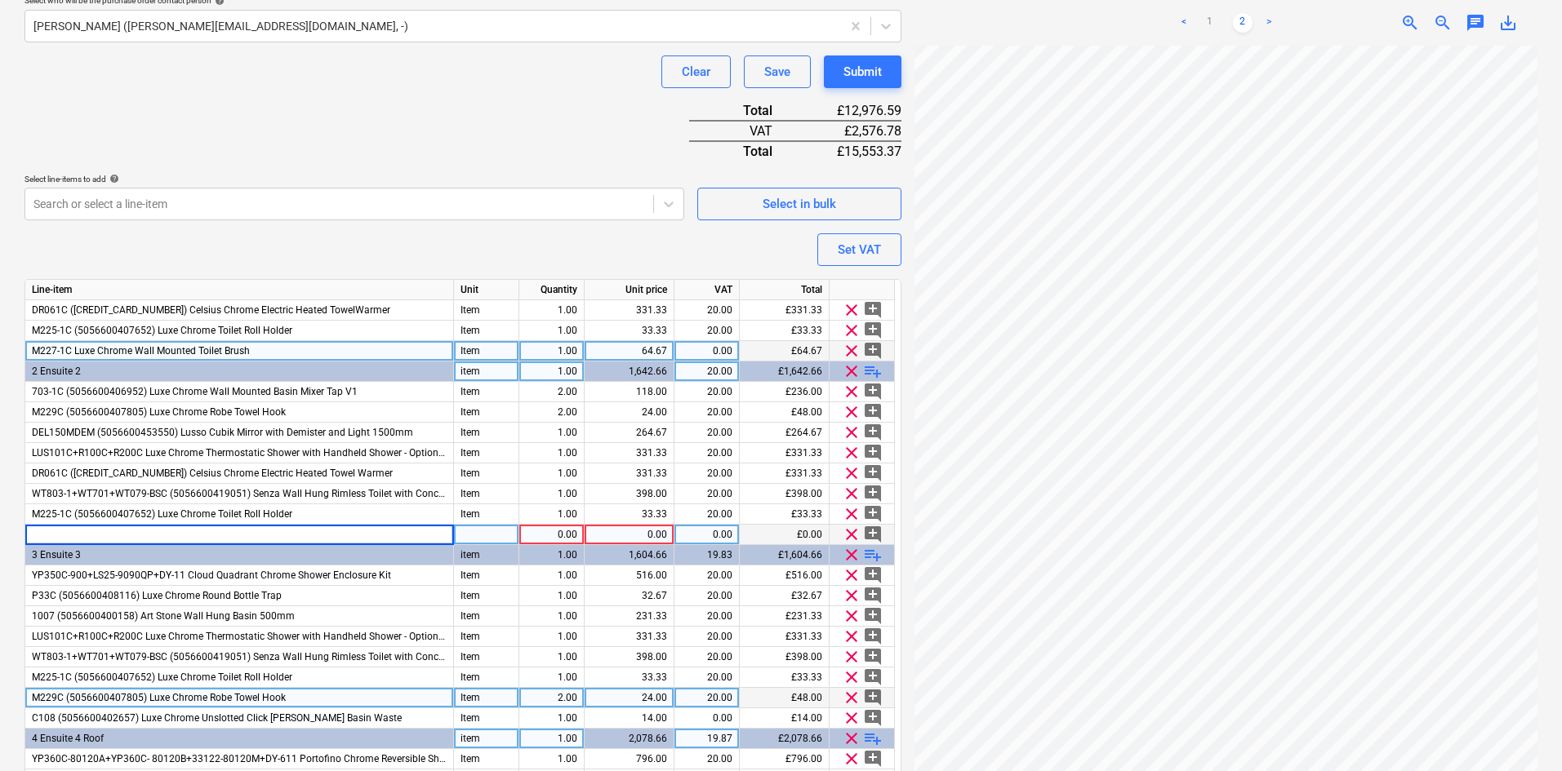
type input "M227-1C Luxe Chrome Wall Mounted Toilet Brush"
type textarea "x"
type input "Item"
type textarea "x"
type input "64.67"
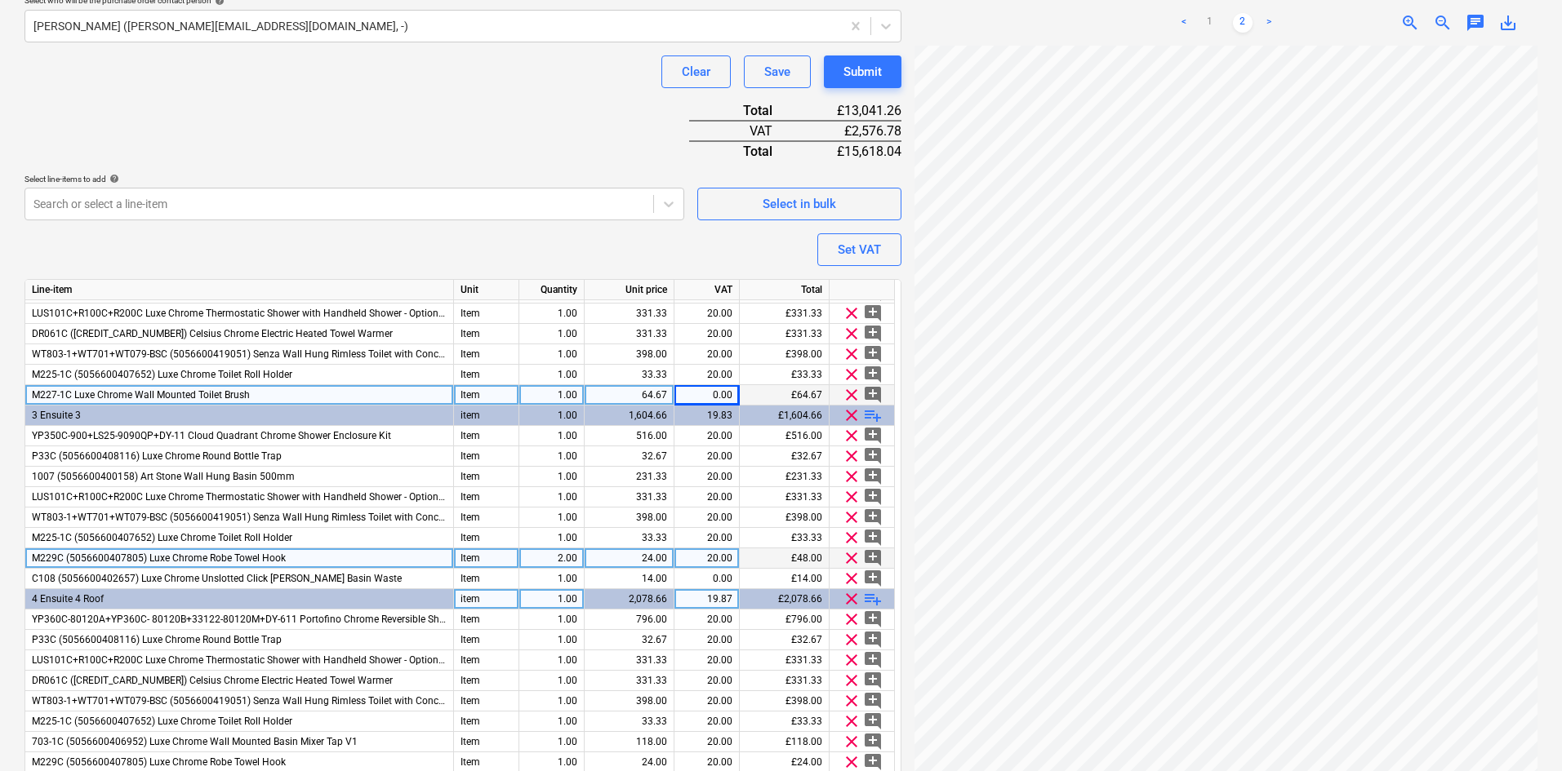
scroll to position [327, 0]
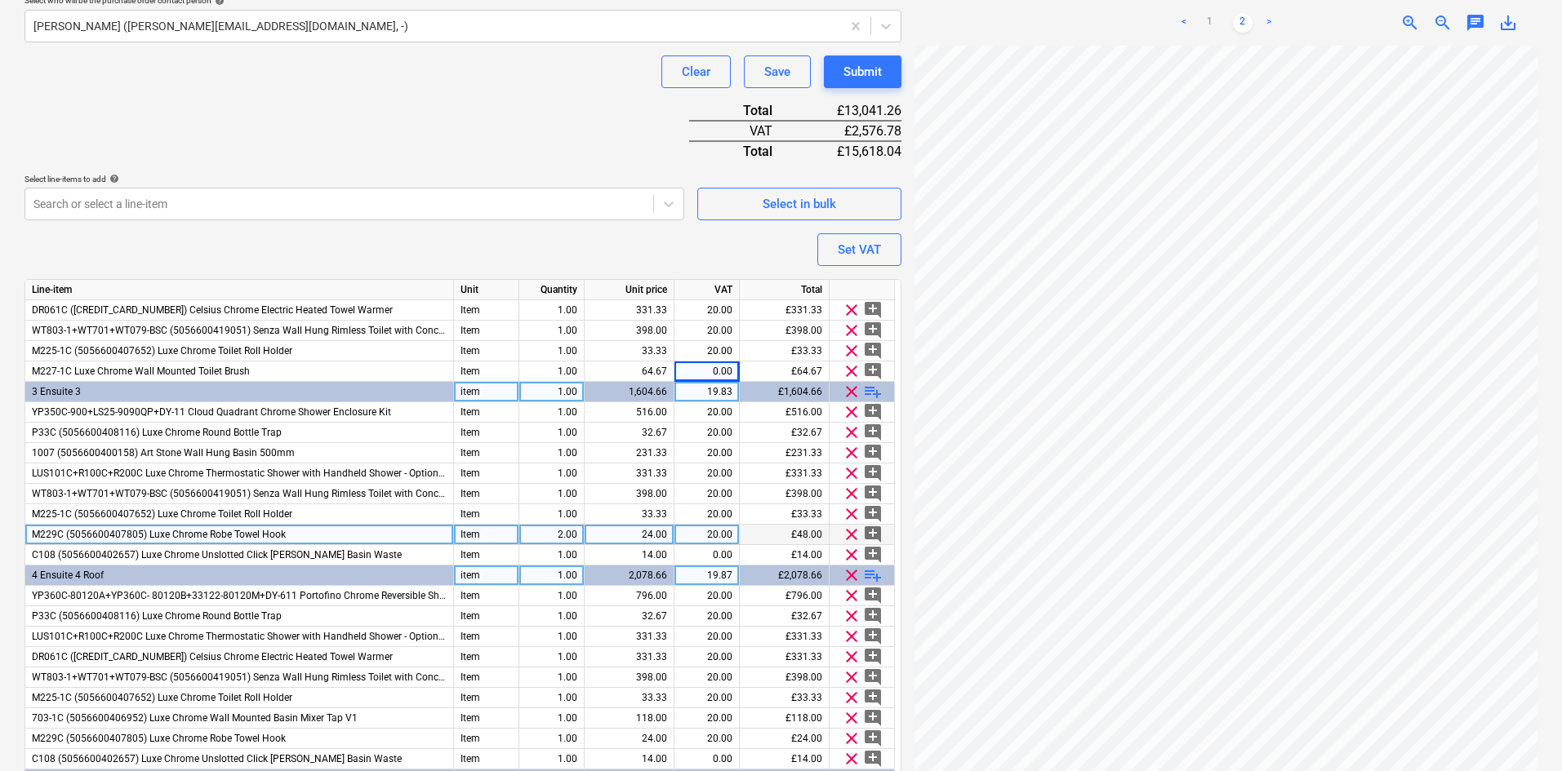
click at [871, 390] on span "playlist_add" at bounding box center [873, 392] width 20 height 20
type textarea "x"
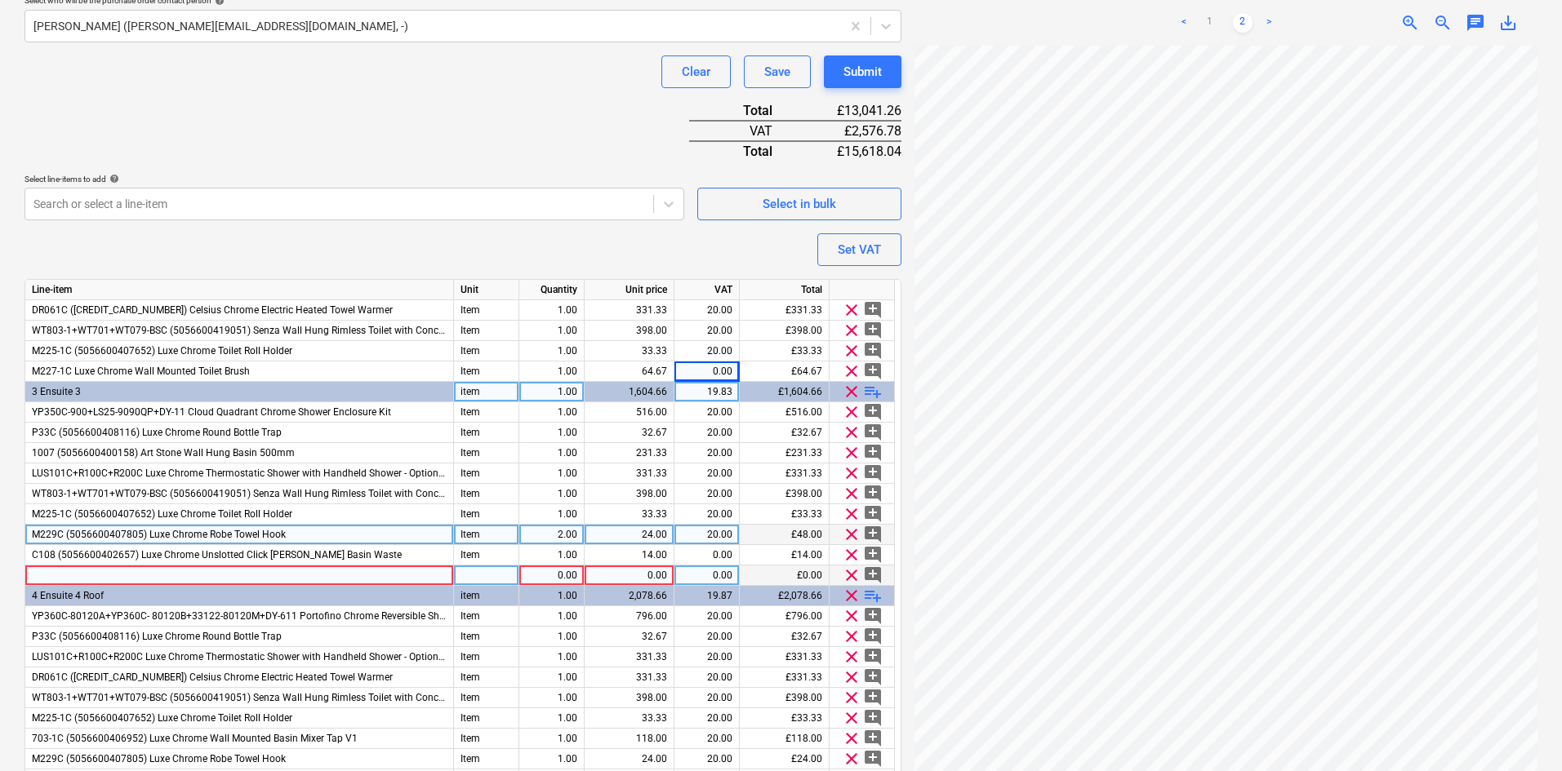
click at [117, 571] on div at bounding box center [239, 576] width 429 height 20
type input "M227-1C Luxe Chrome Wall Mounted Toilet Brush"
type textarea "x"
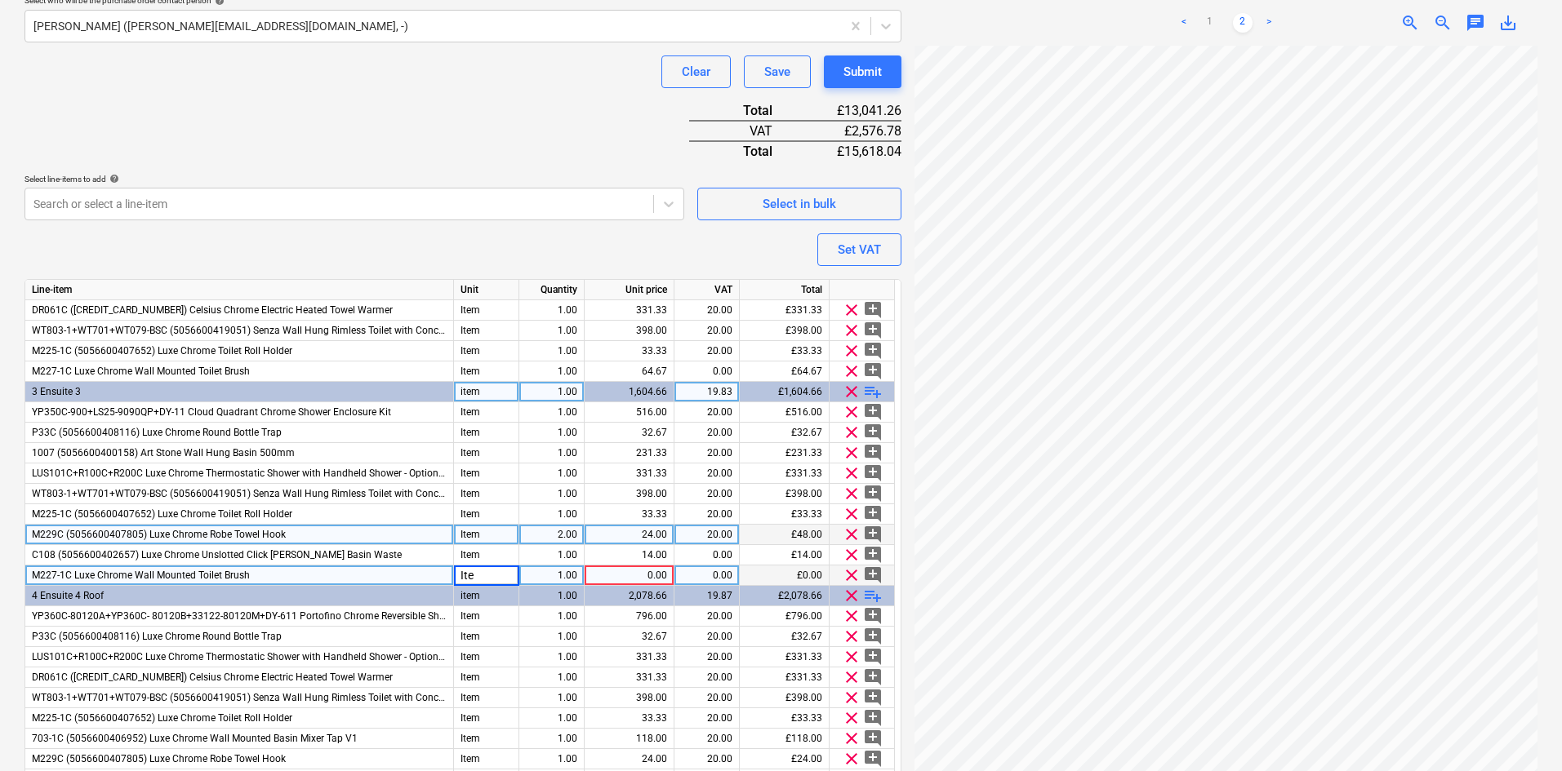
type input "Item"
type textarea "x"
type input "64.67"
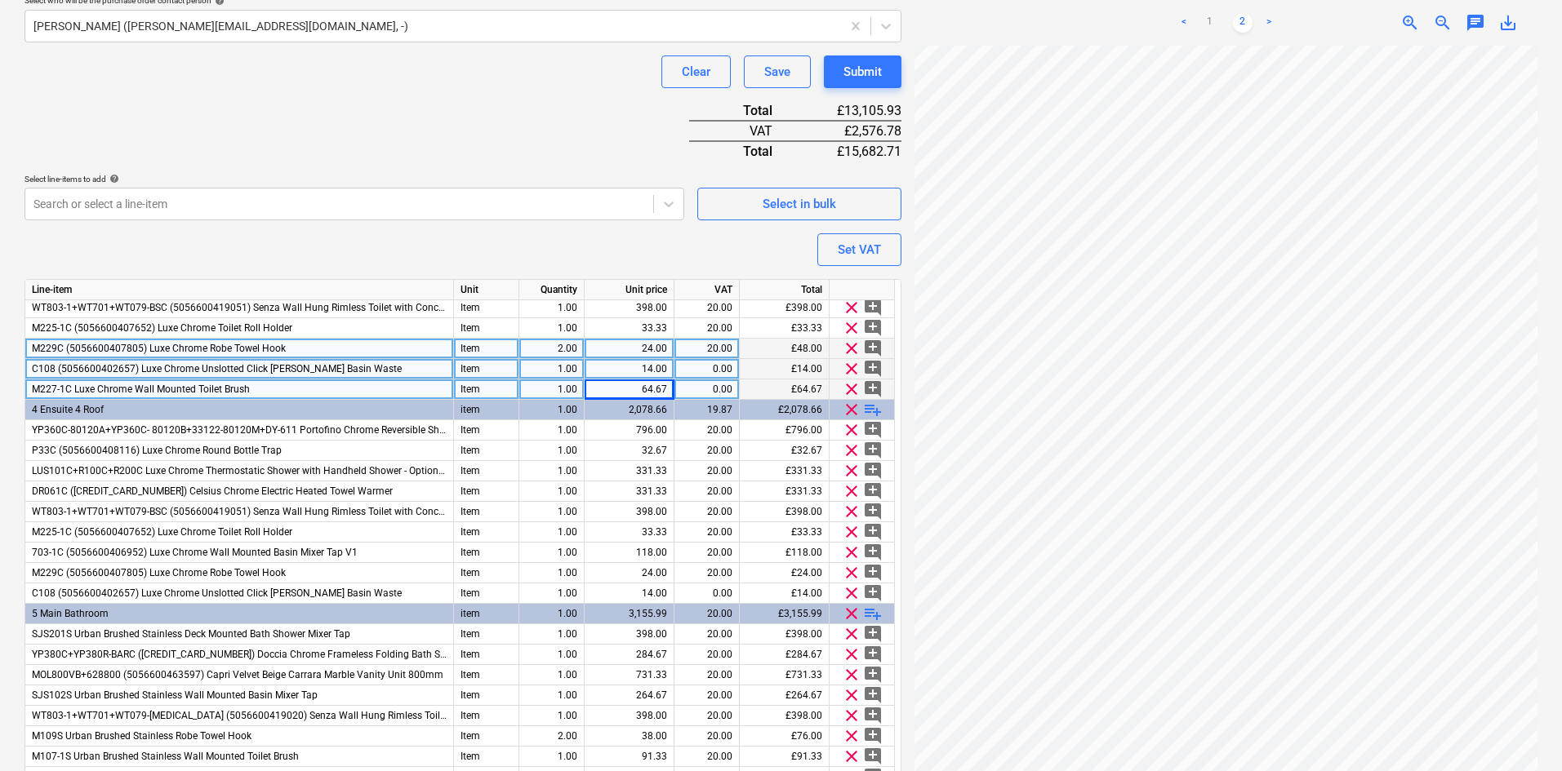
scroll to position [571, 0]
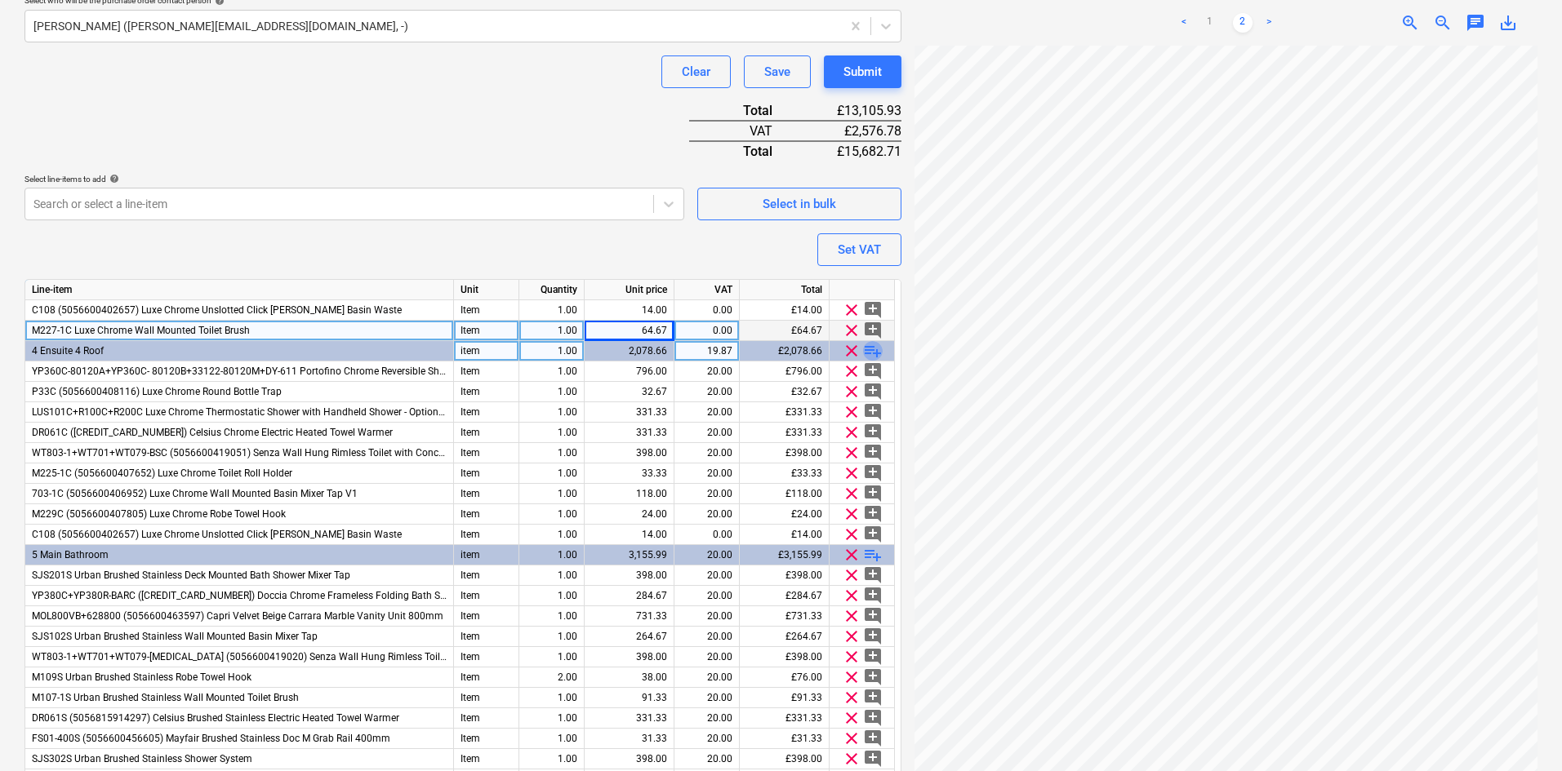
click at [873, 349] on span "playlist_add" at bounding box center [873, 351] width 20 height 20
type textarea "x"
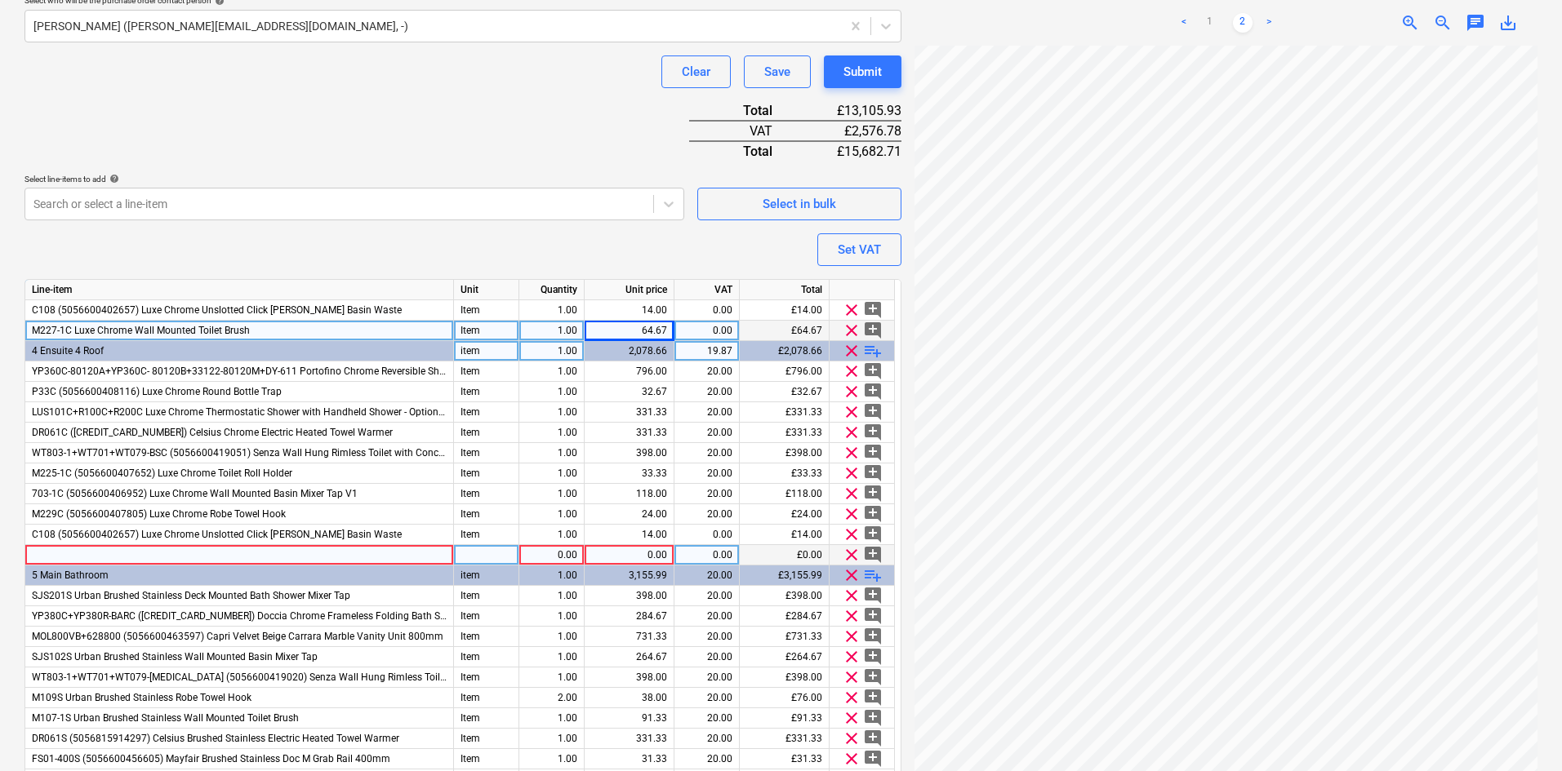
click at [273, 553] on div at bounding box center [239, 555] width 429 height 20
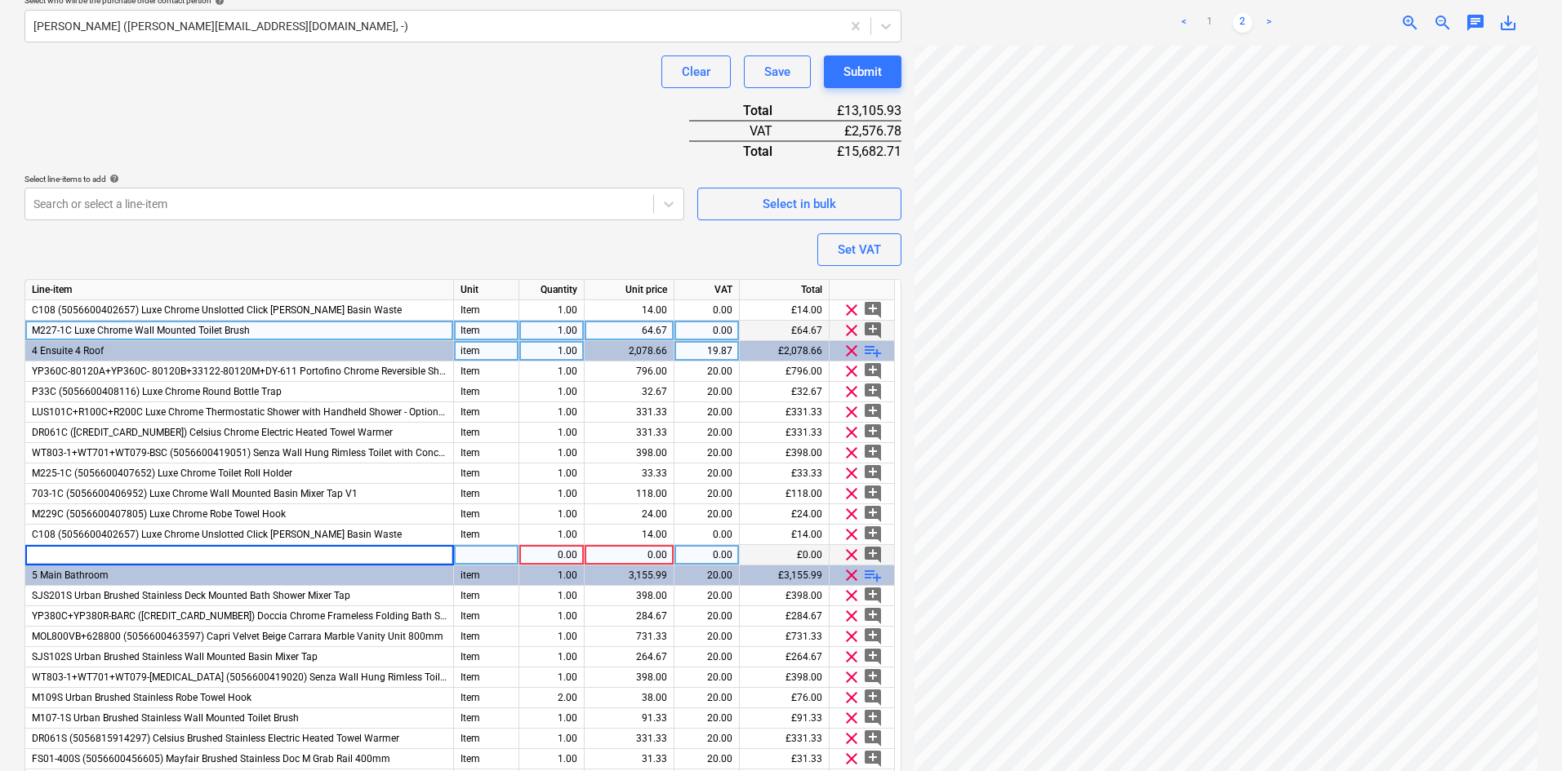
type input "M227-1C Luxe Chrome Wall Mounted Toilet Brush"
type textarea "x"
type input "Item"
type textarea "x"
type input "64.67"
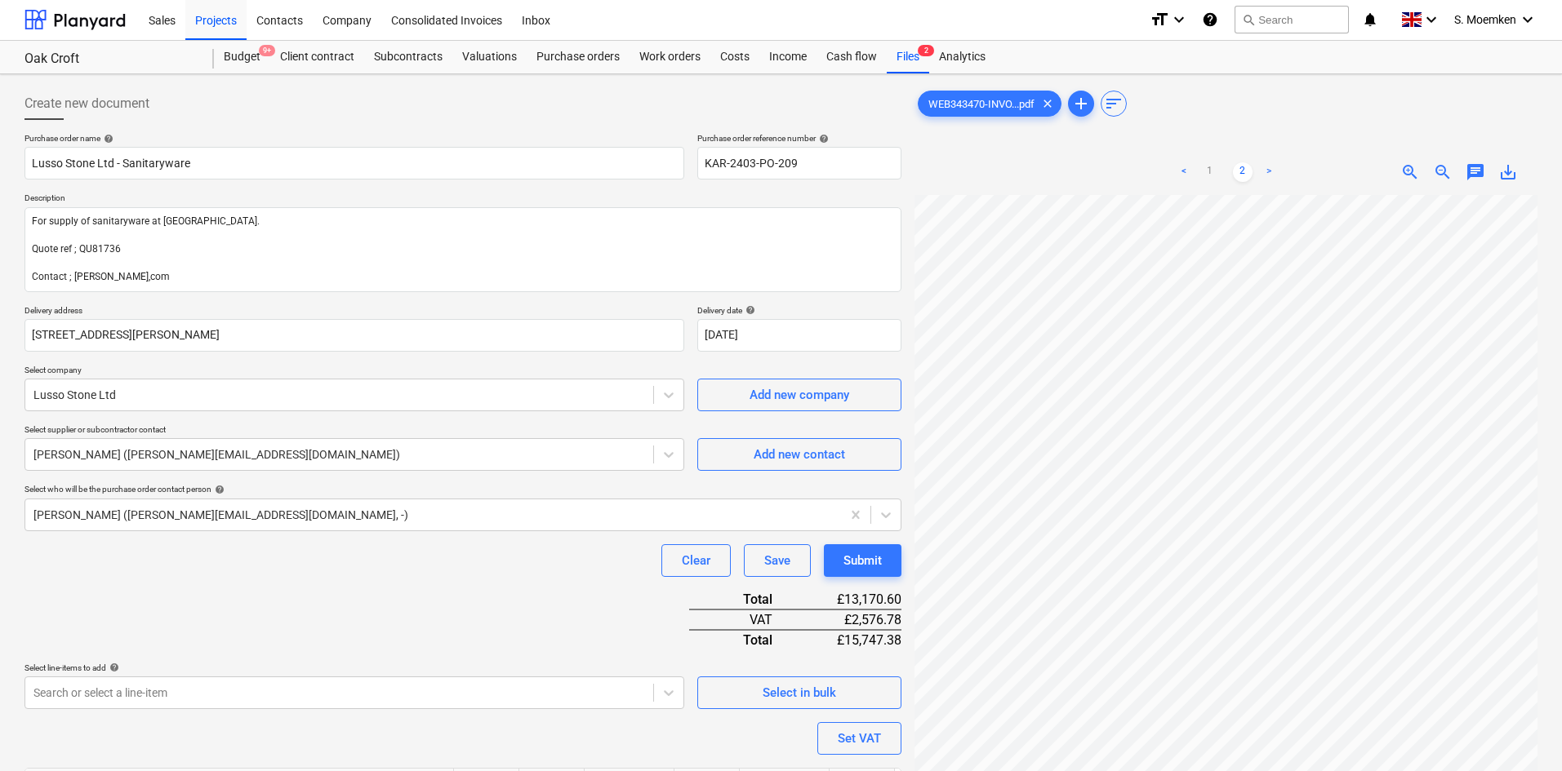
scroll to position [0, 0]
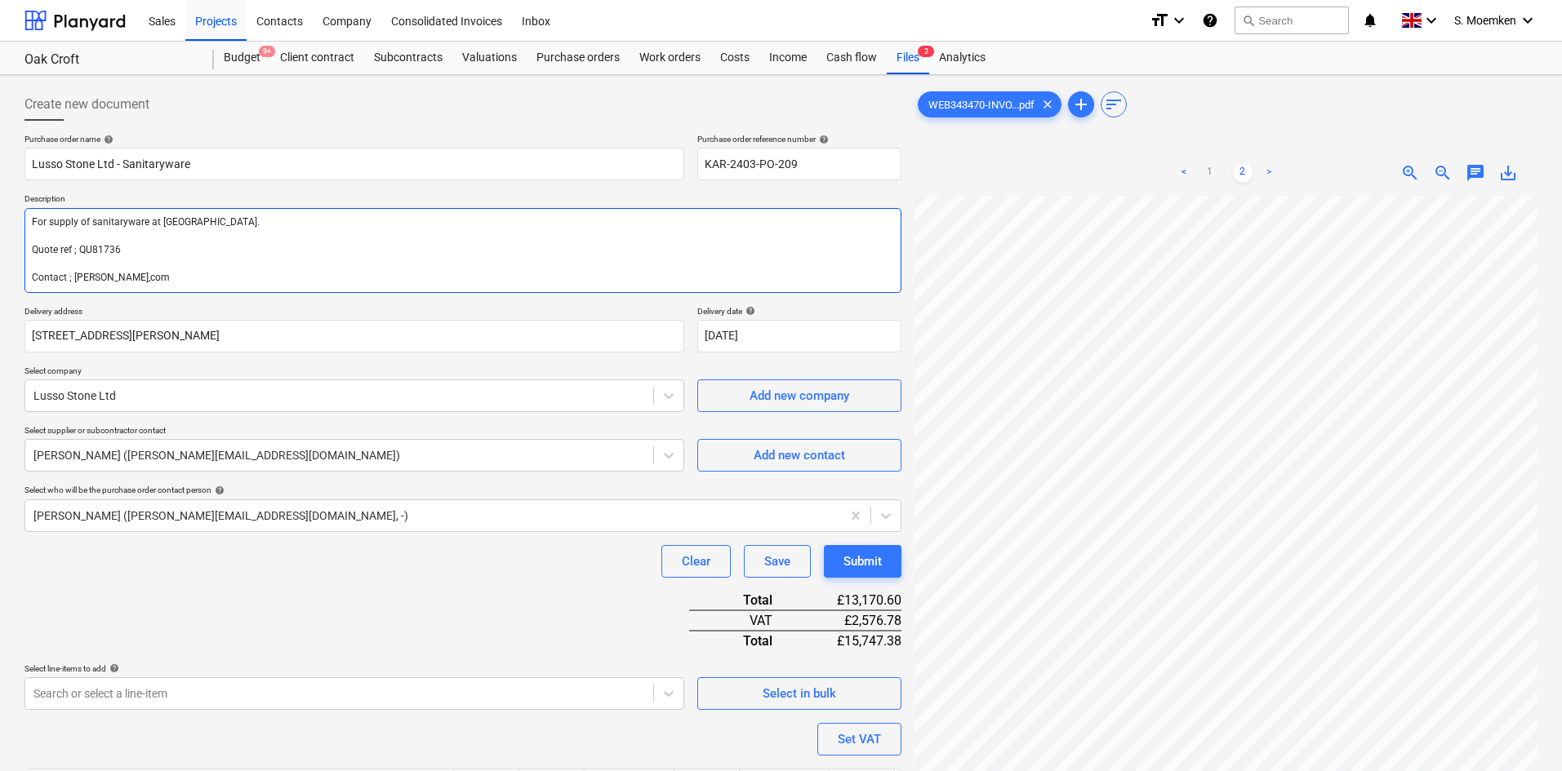
drag, startPoint x: 149, startPoint y: 275, endPoint x: 202, endPoint y: 274, distance: 52.3
click at [149, 275] on textarea "For supply of sanitaryware at Oakcroft. Quote ref ; QU81736 Contact ; Jay@lusso…" at bounding box center [462, 250] width 877 height 85
type textarea "x"
type textarea "For supply of sanitaryware at Oakcroft. Quote ref ; QU81736 Contact ; Jay@lusso…"
type textarea "x"
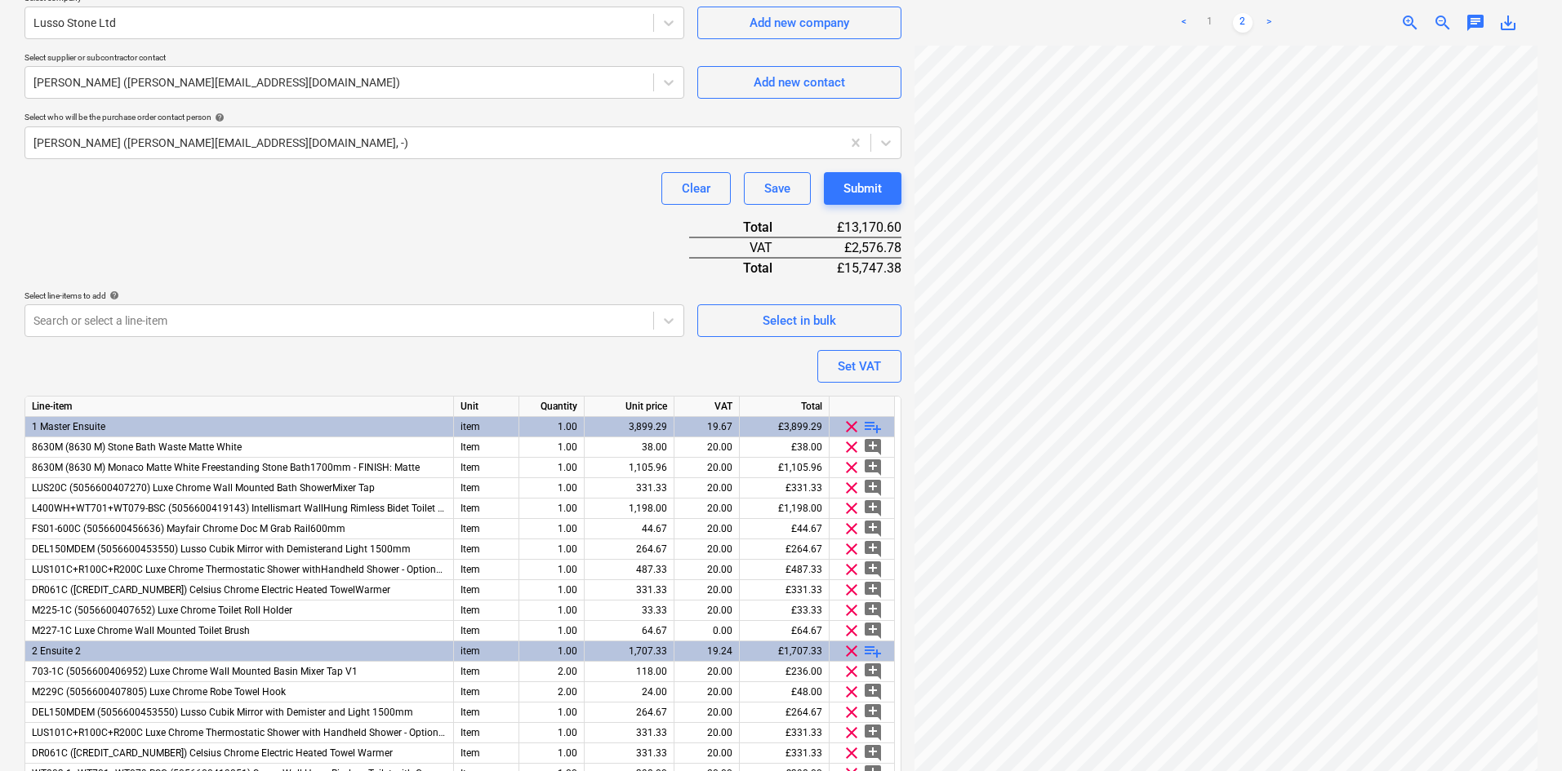
scroll to position [408, 0]
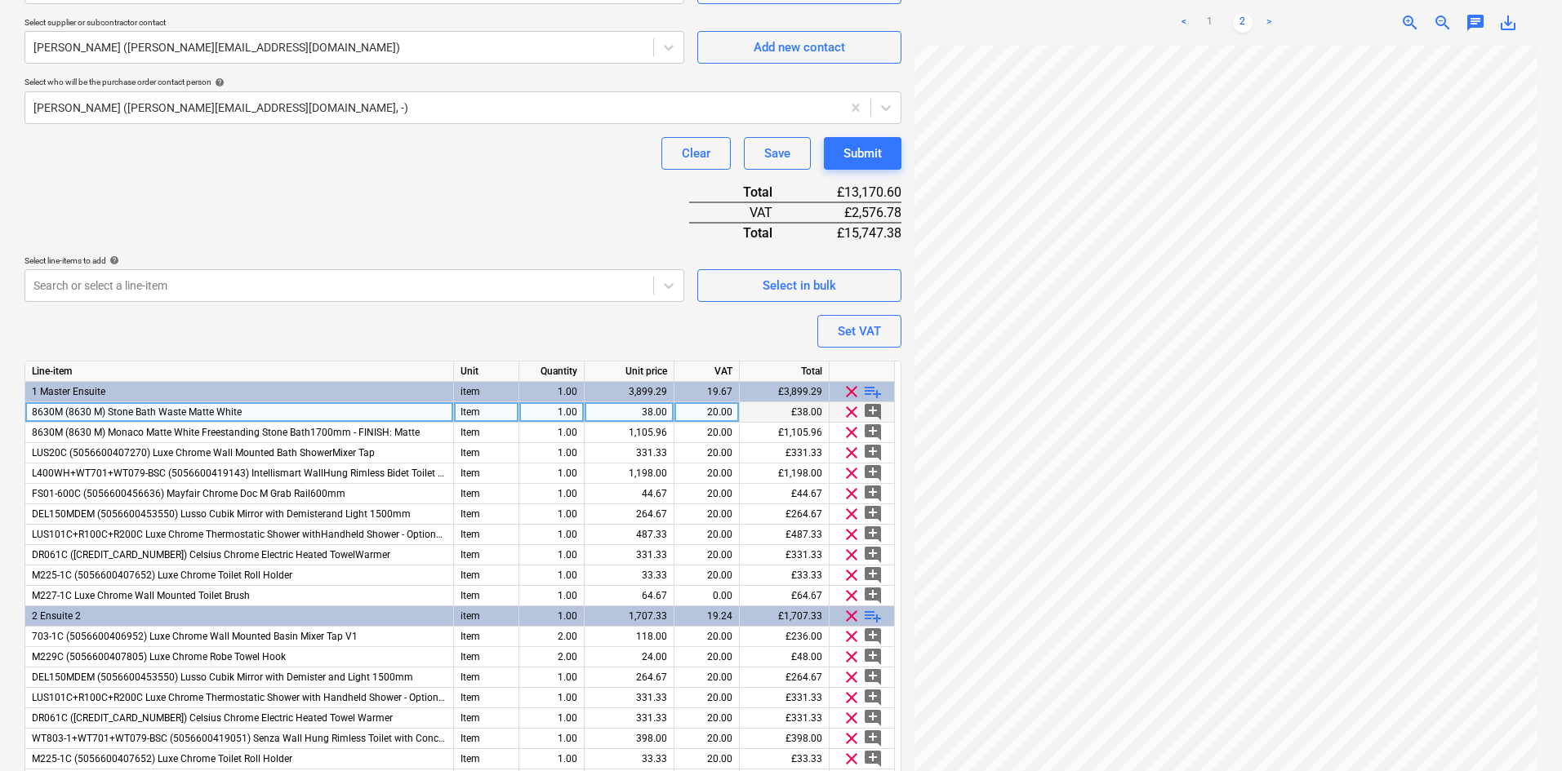
type textarea "For supply of sanitaryware at Oakcroft. Quote ref ; QU81736 Contact ; Jay@lusso…"
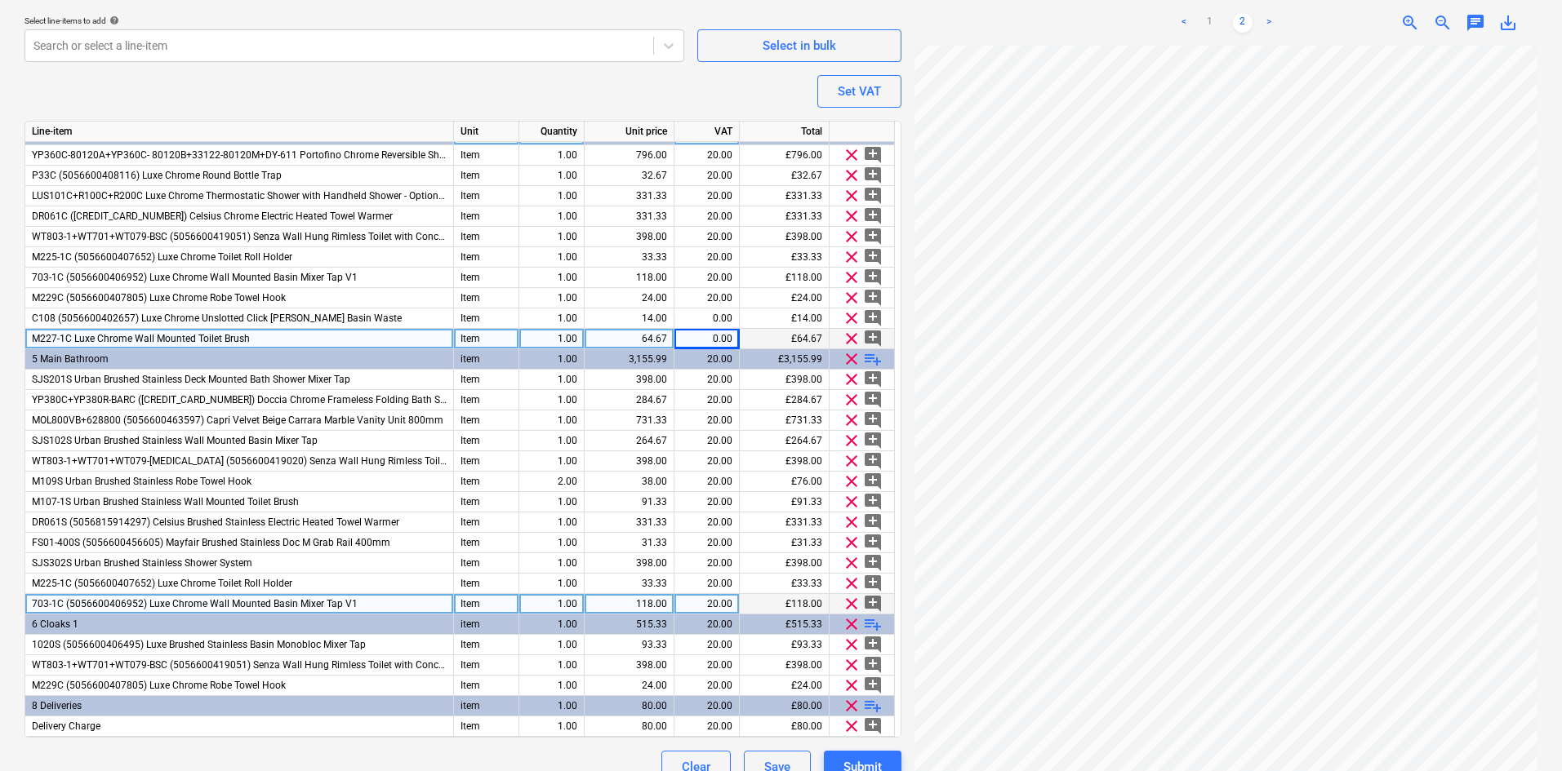
scroll to position [653, 0]
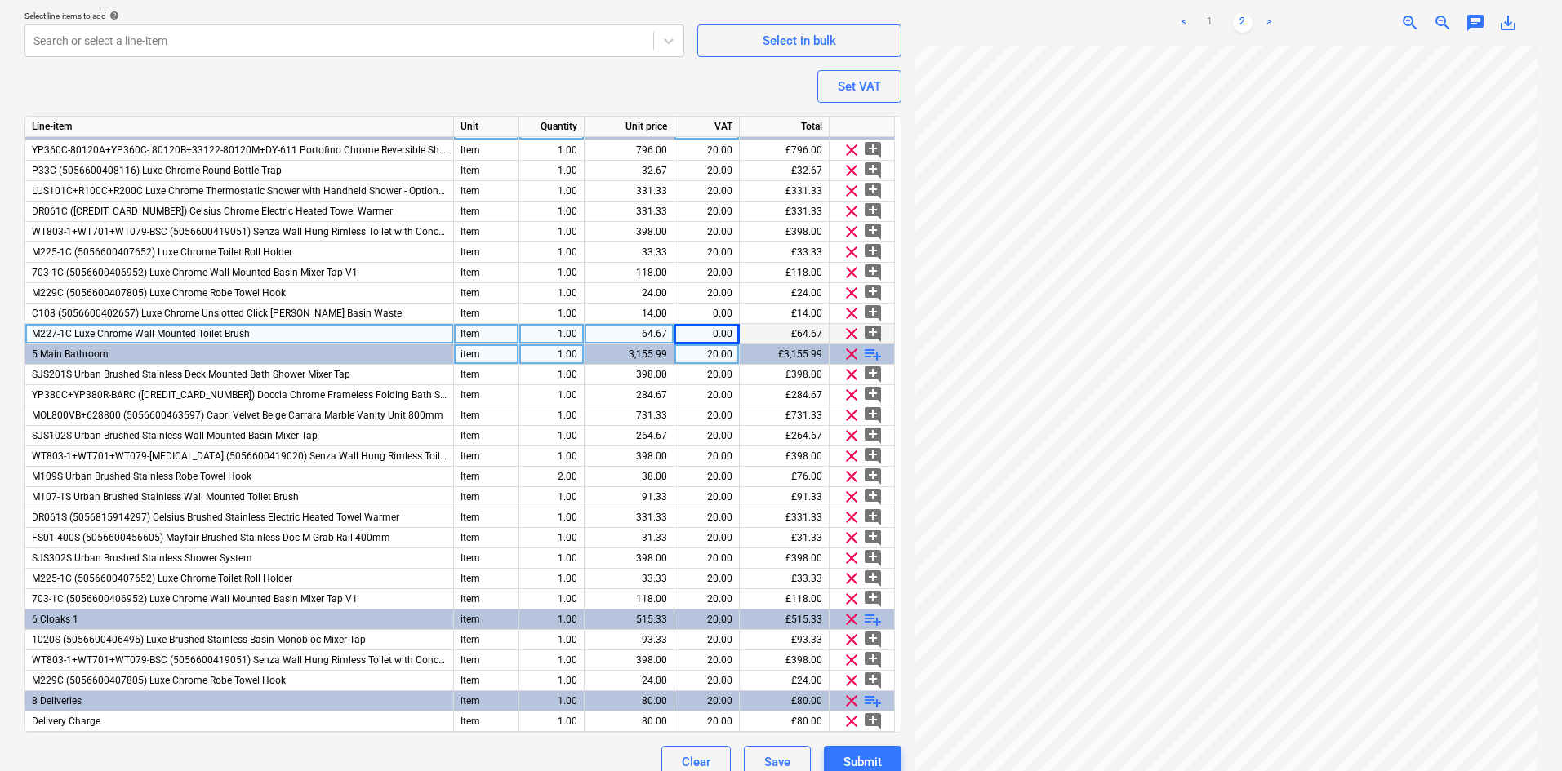
type textarea "x"
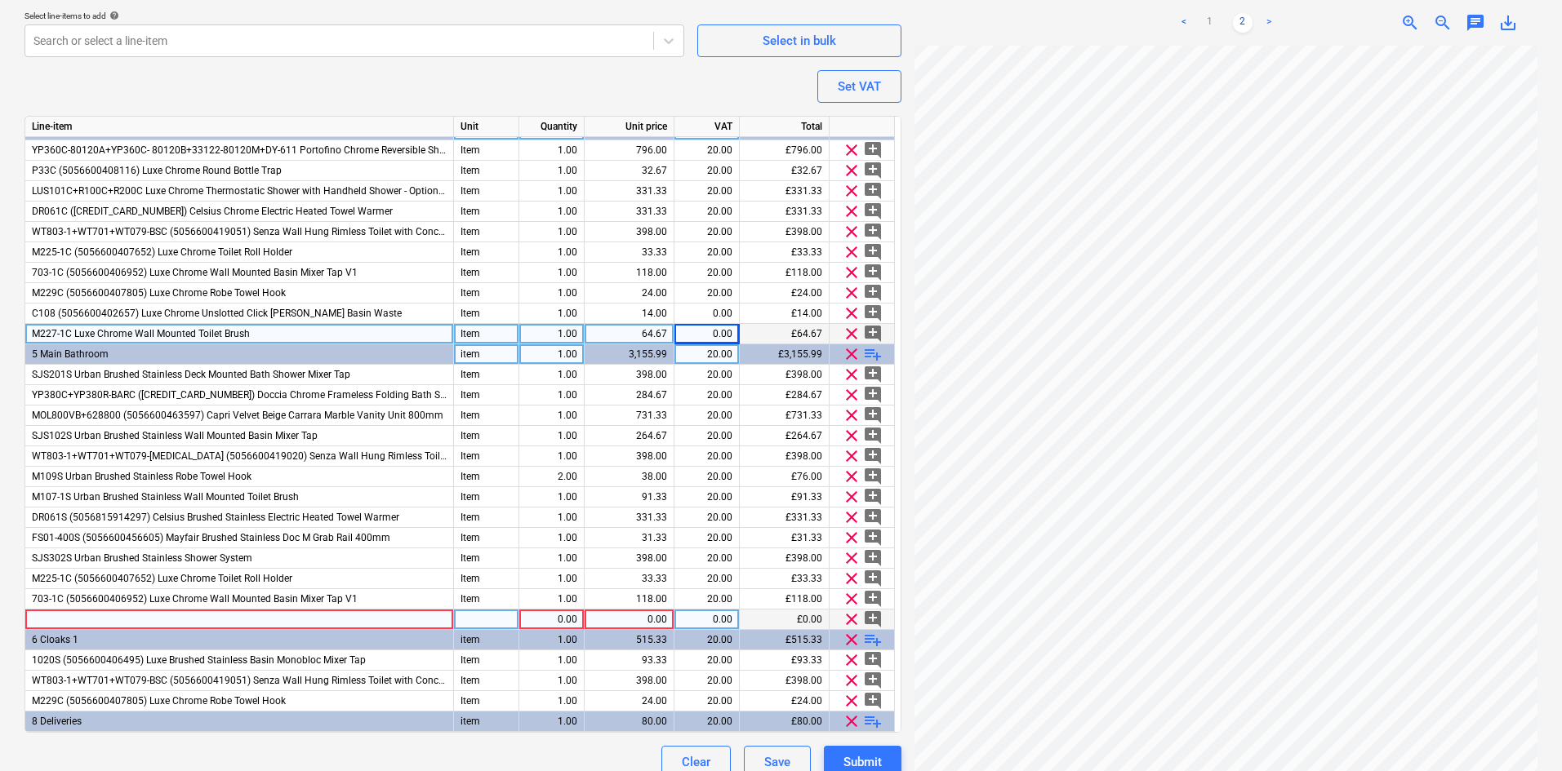
click at [238, 616] on div at bounding box center [239, 620] width 429 height 20
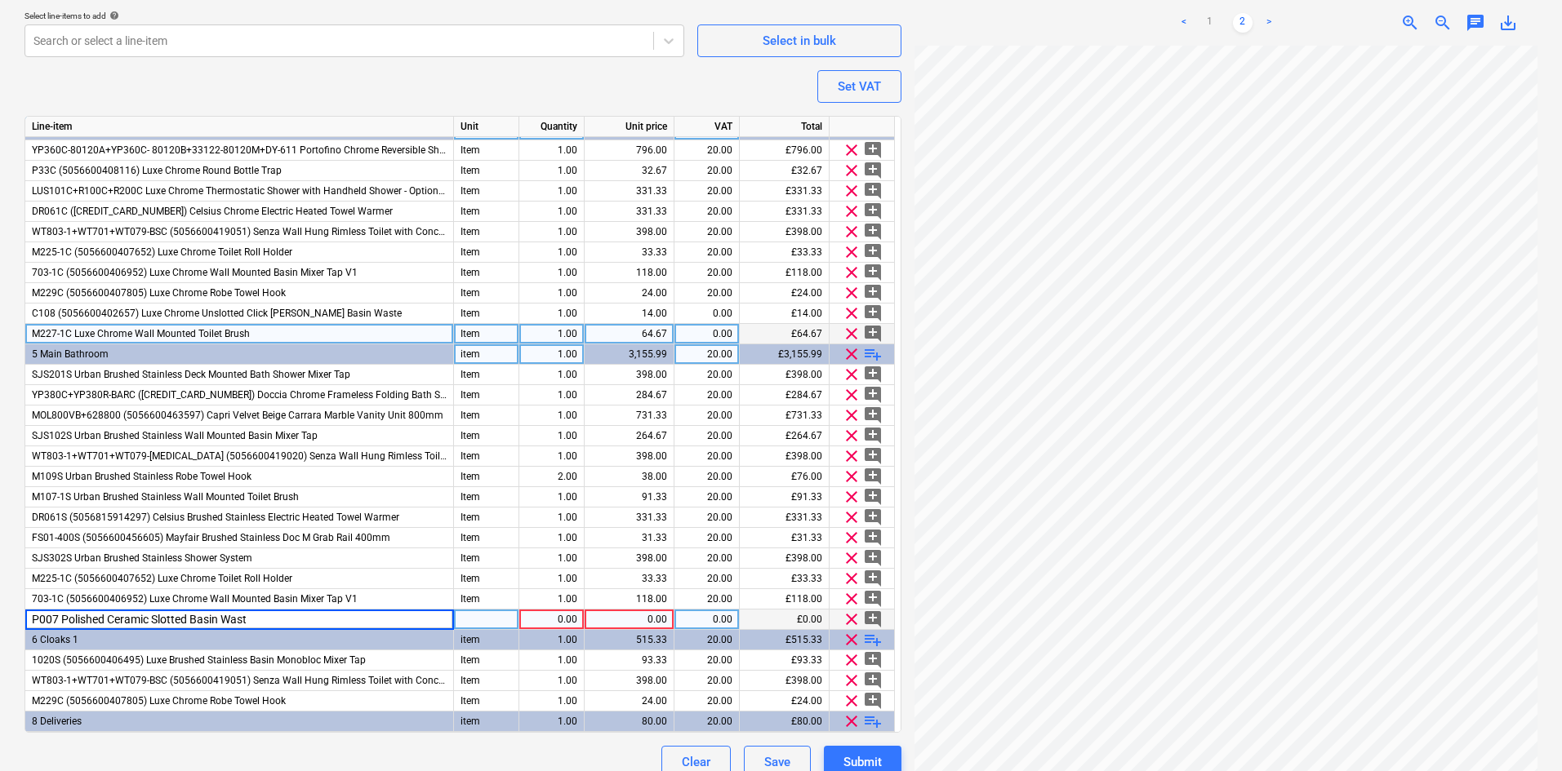
type input "P007 Polished Ceramic Slotted Basin Waste"
type textarea "x"
type input "Item"
type textarea "x"
type input "47.50"
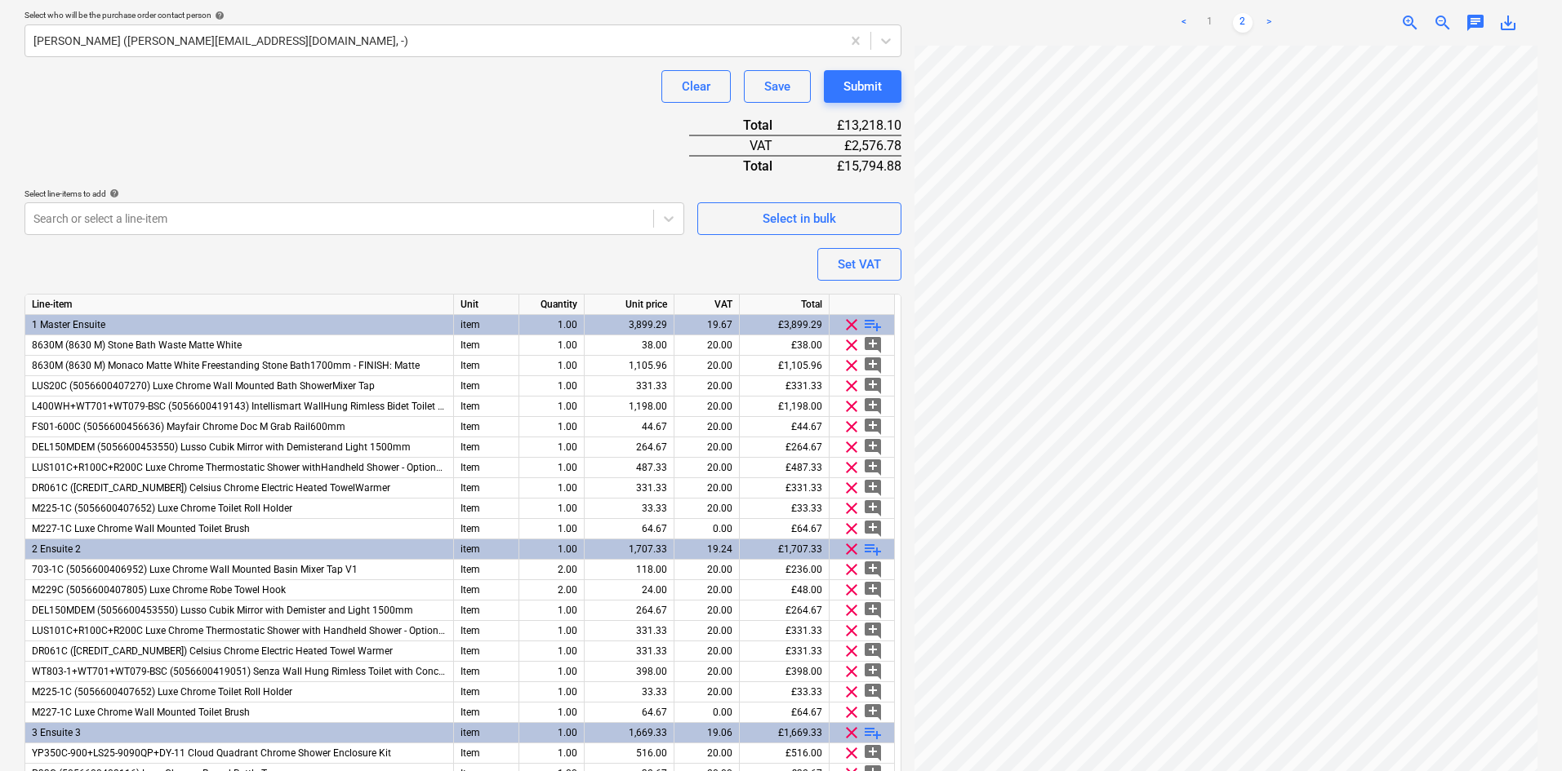
scroll to position [245, 0]
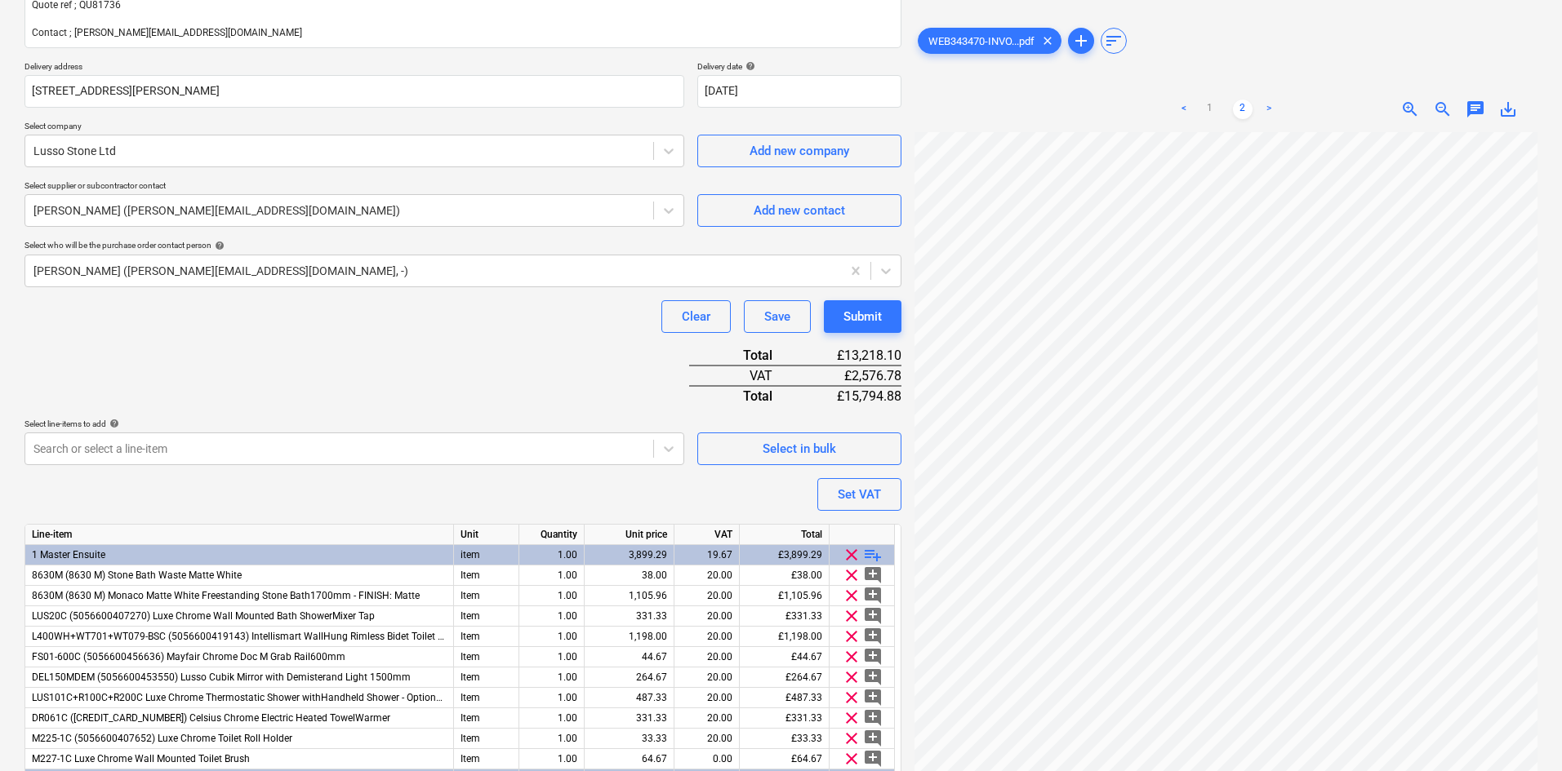
click at [394, 343] on div "Purchase order name help Lusso Stone Ltd - Sanitaryware Purchase order referenc…" at bounding box center [462, 538] width 877 height 1298
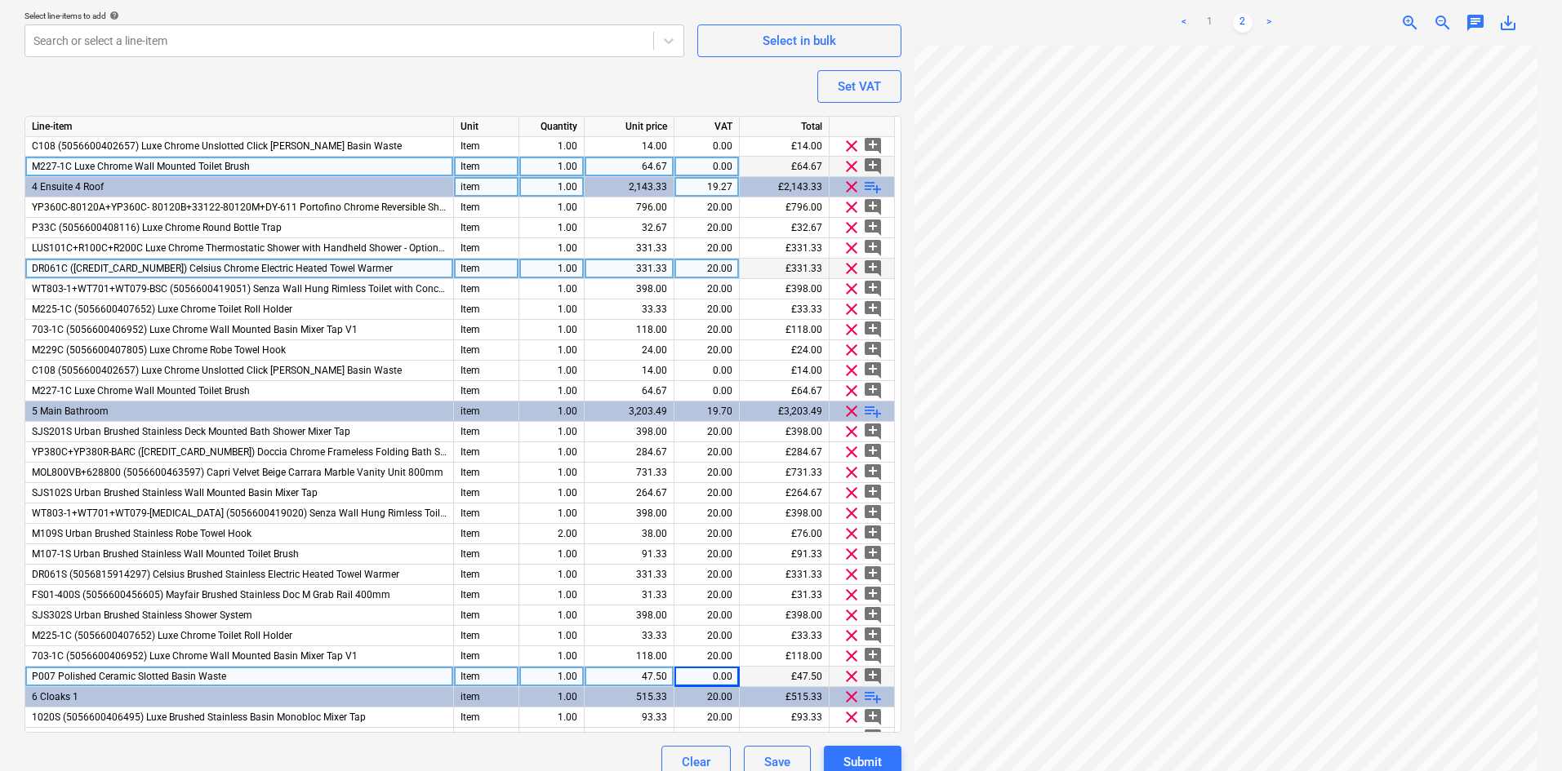
scroll to position [650, 0]
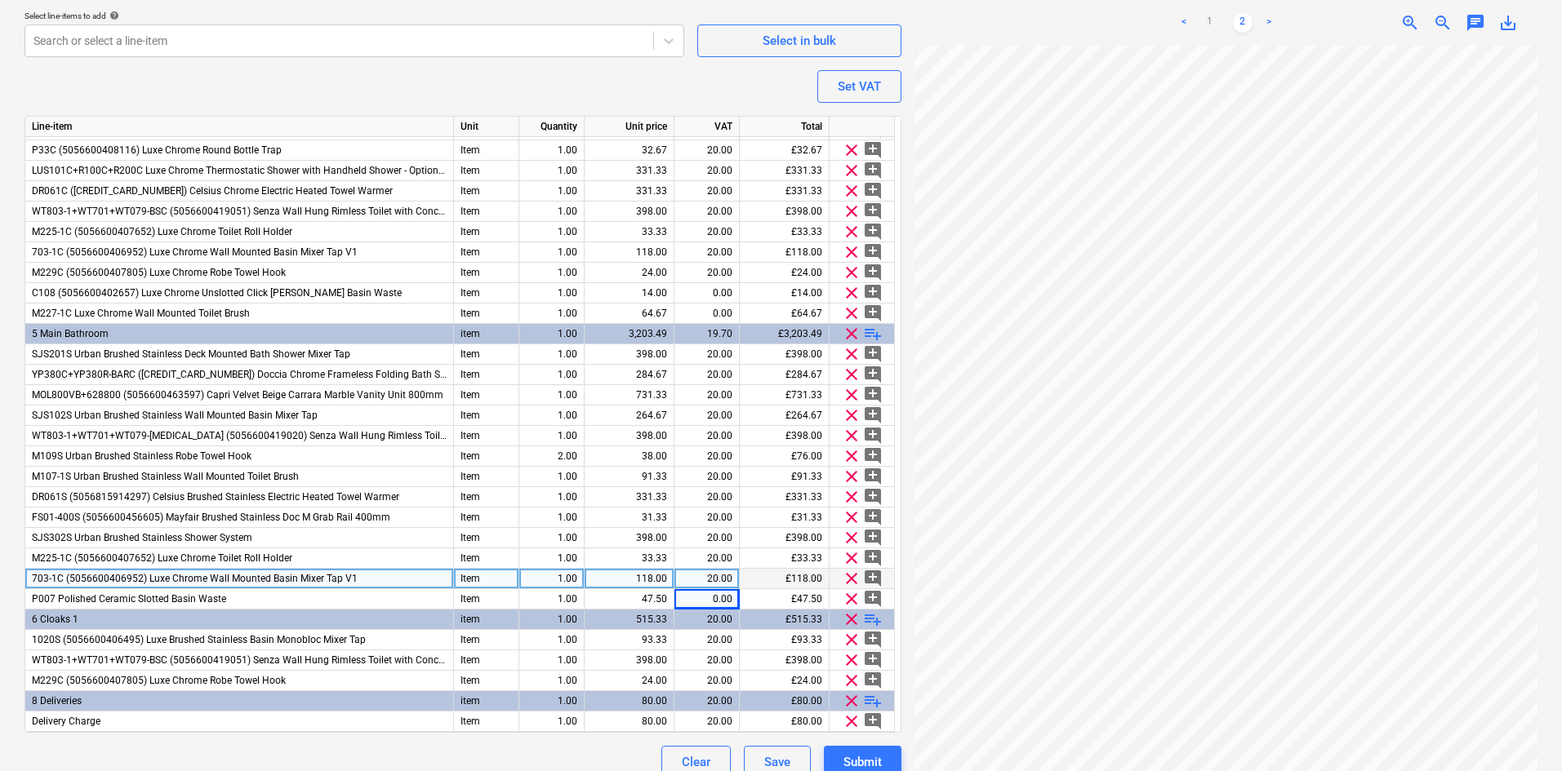
click at [306, 589] on div "P007 Polished Ceramic Slotted Basin Waste" at bounding box center [239, 599] width 429 height 20
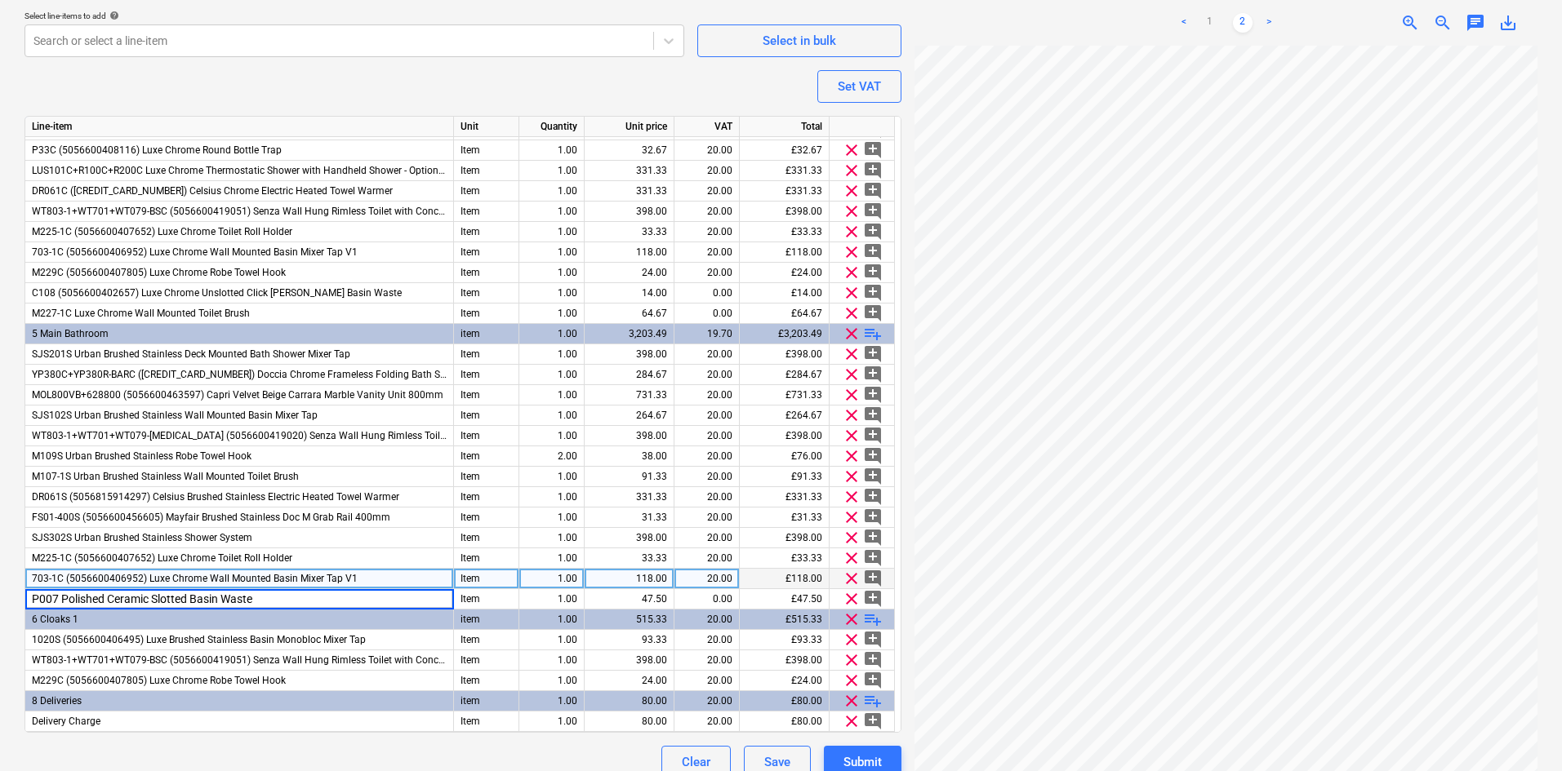
click at [347, 571] on div "703-1C (5056600406952) Luxe Chrome Wall Mounted Basin Mixer Tap V1" at bounding box center [239, 579] width 429 height 20
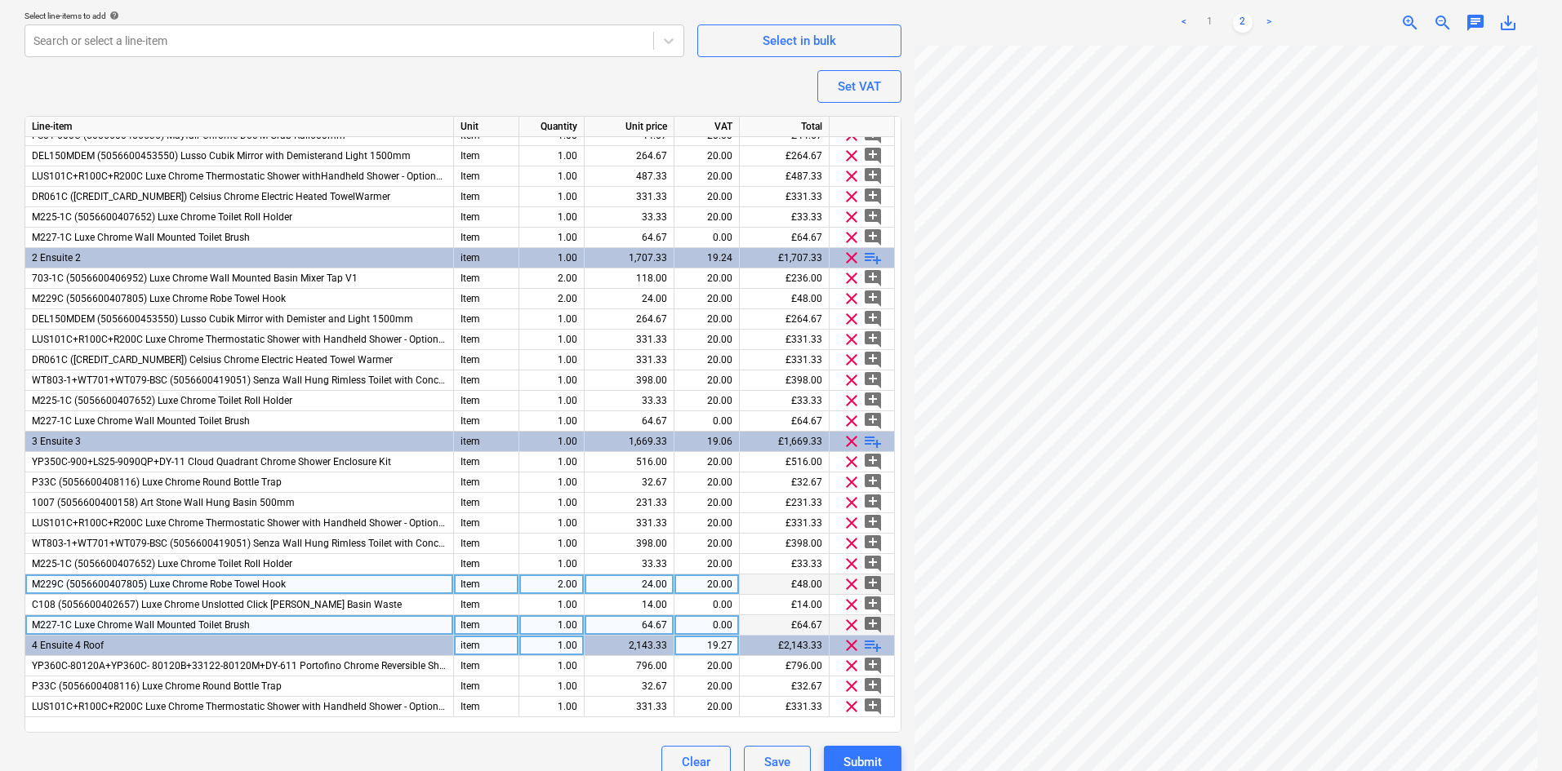
scroll to position [0, 0]
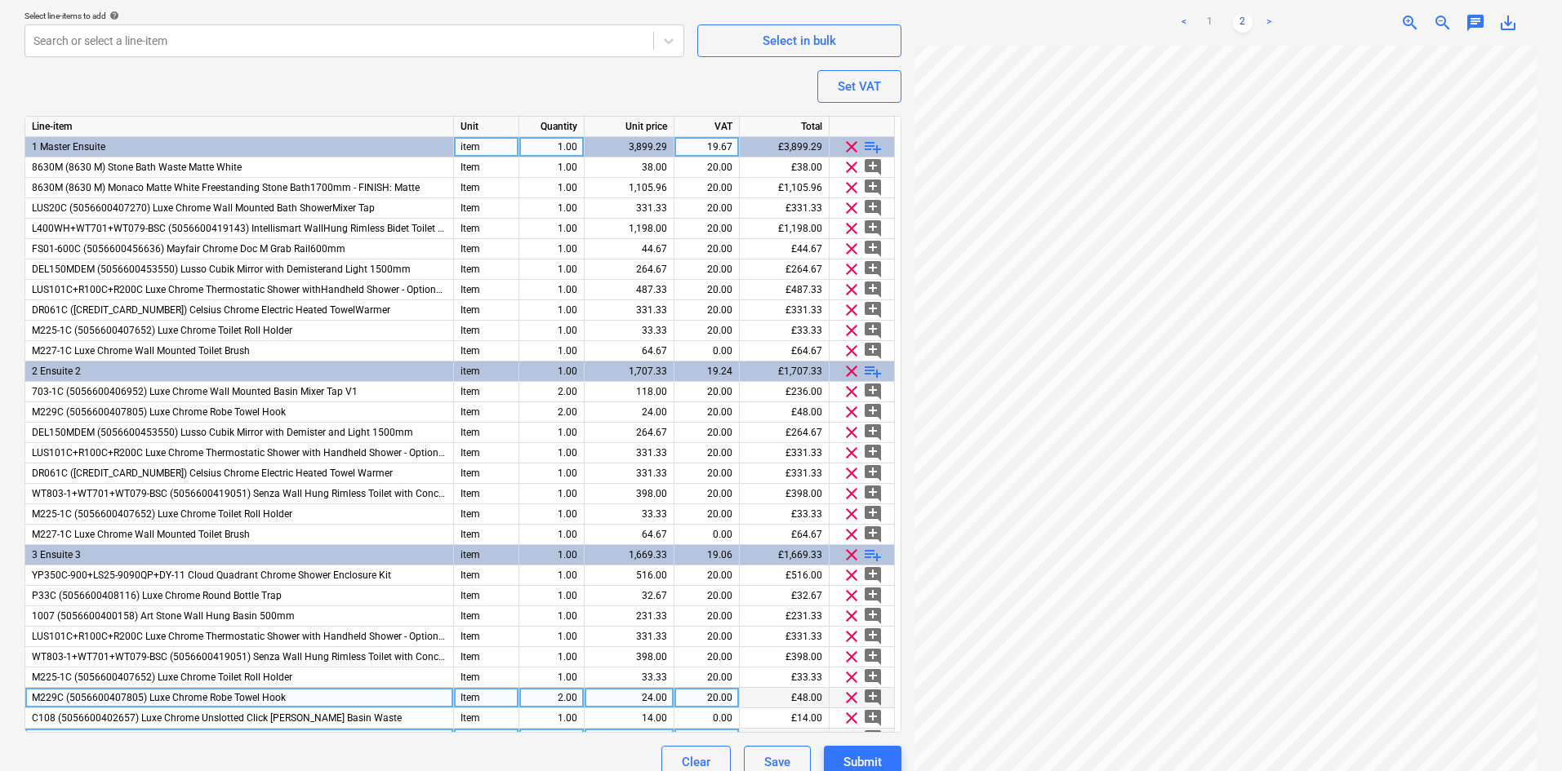
click at [873, 141] on span "playlist_add" at bounding box center [873, 147] width 20 height 20
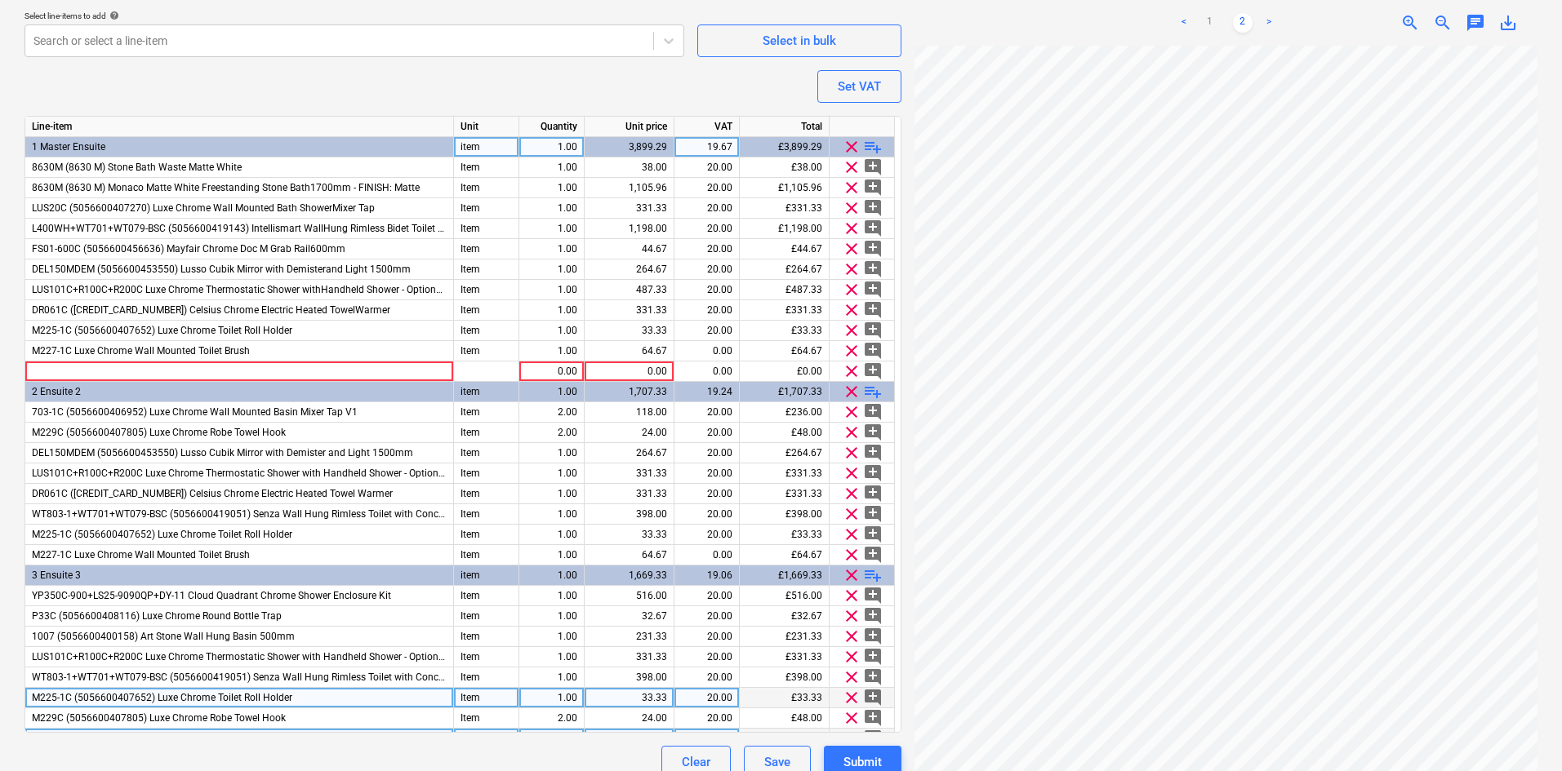
type textarea "x"
click at [191, 370] on div at bounding box center [239, 372] width 429 height 20
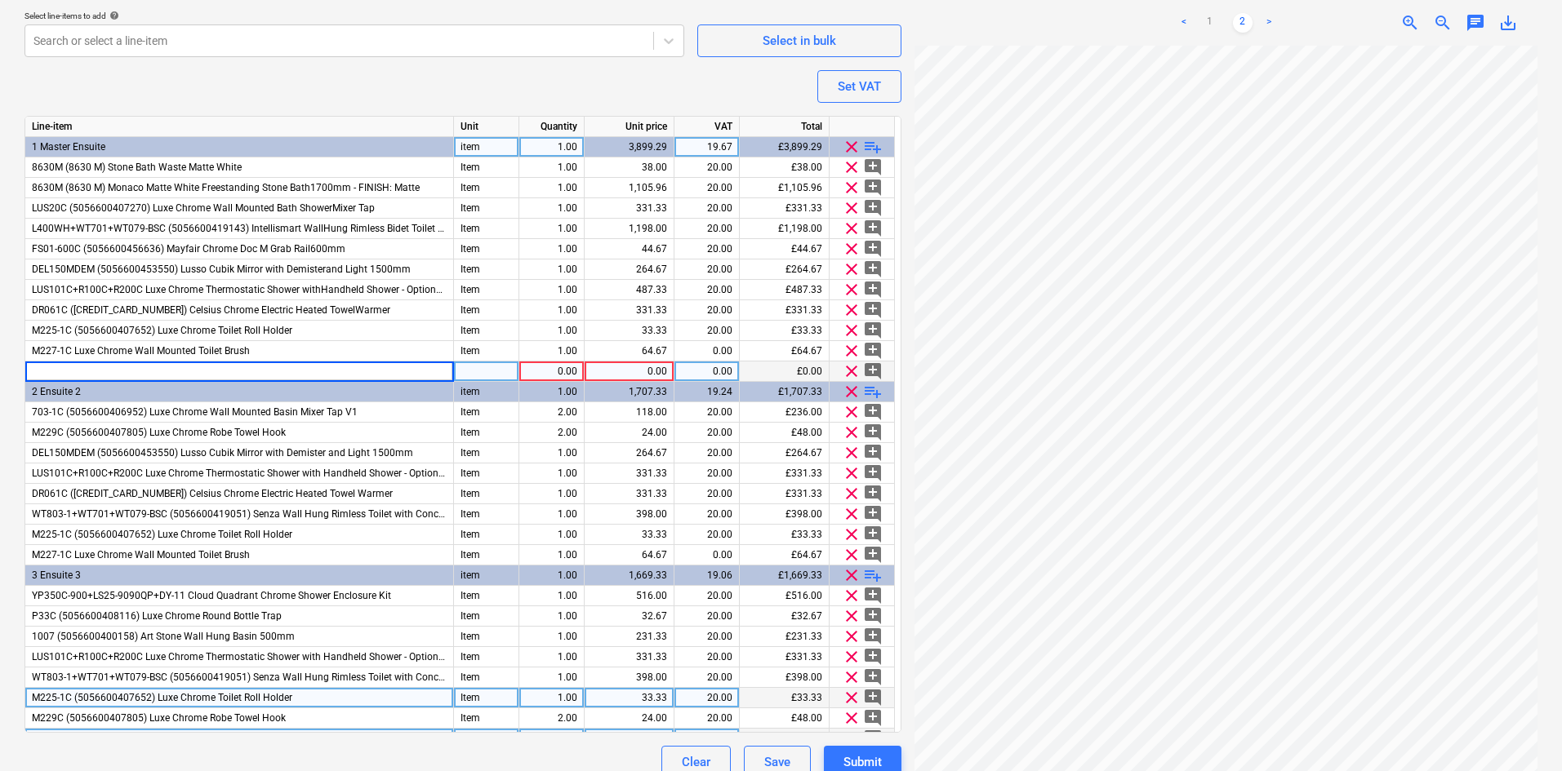
type input "703-1C (5056600406952) Luxe Chrome Wall Mounted Basin Mixer Tap V1"
type textarea "x"
type input "Item"
type textarea "x"
type input "118.00"
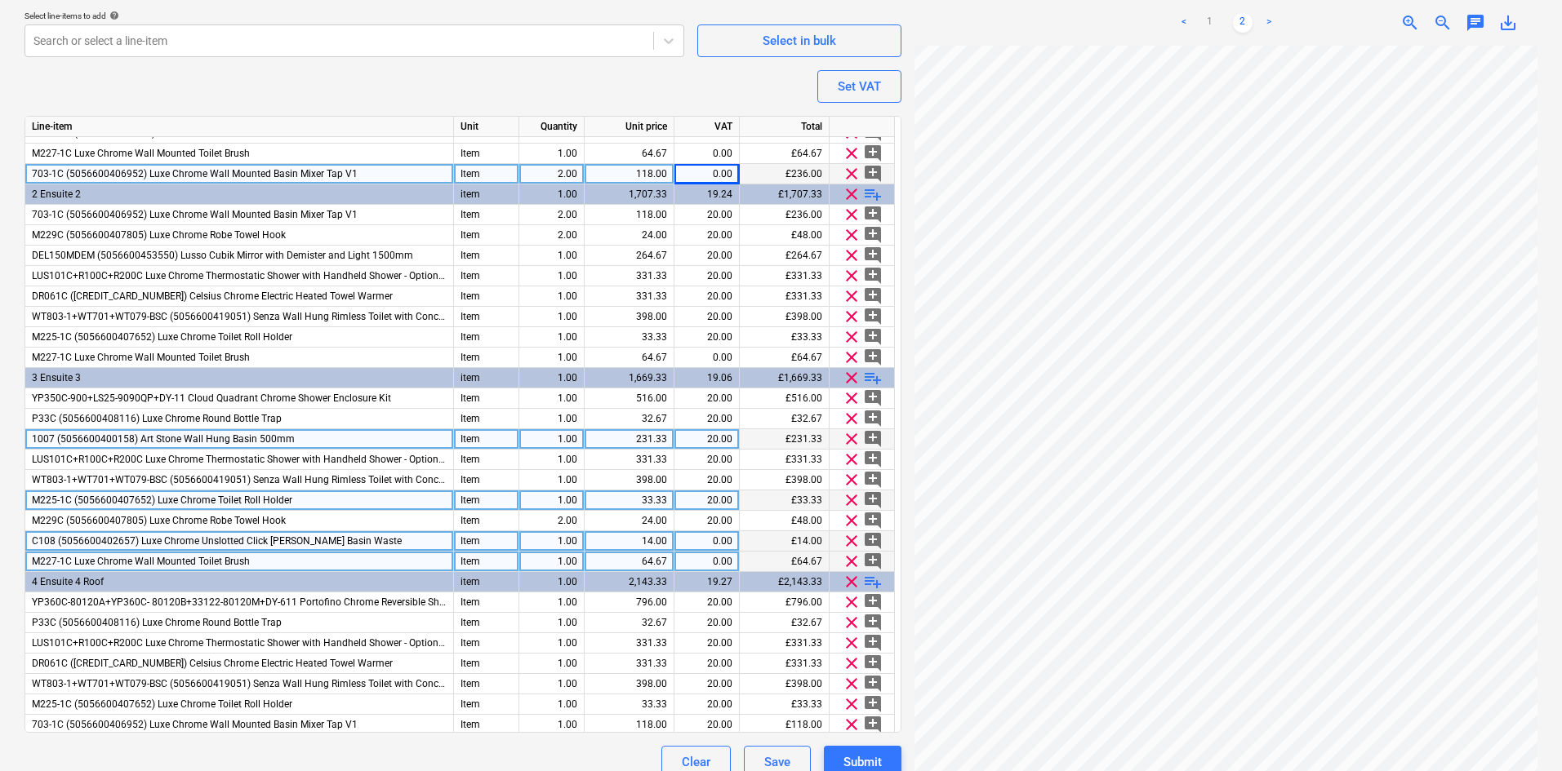
scroll to position [245, 0]
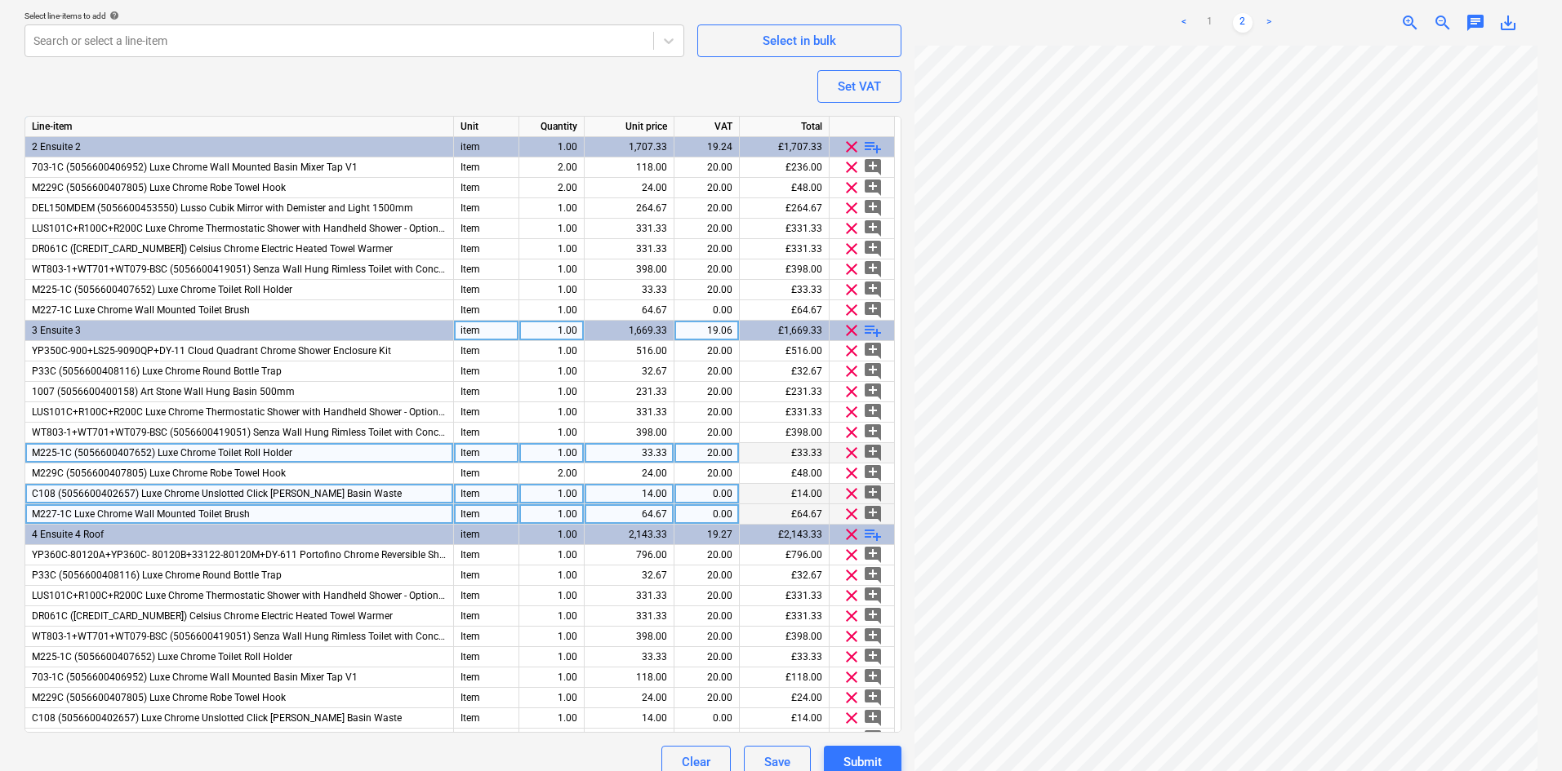
click at [866, 329] on span "playlist_add" at bounding box center [873, 331] width 20 height 20
type textarea "x"
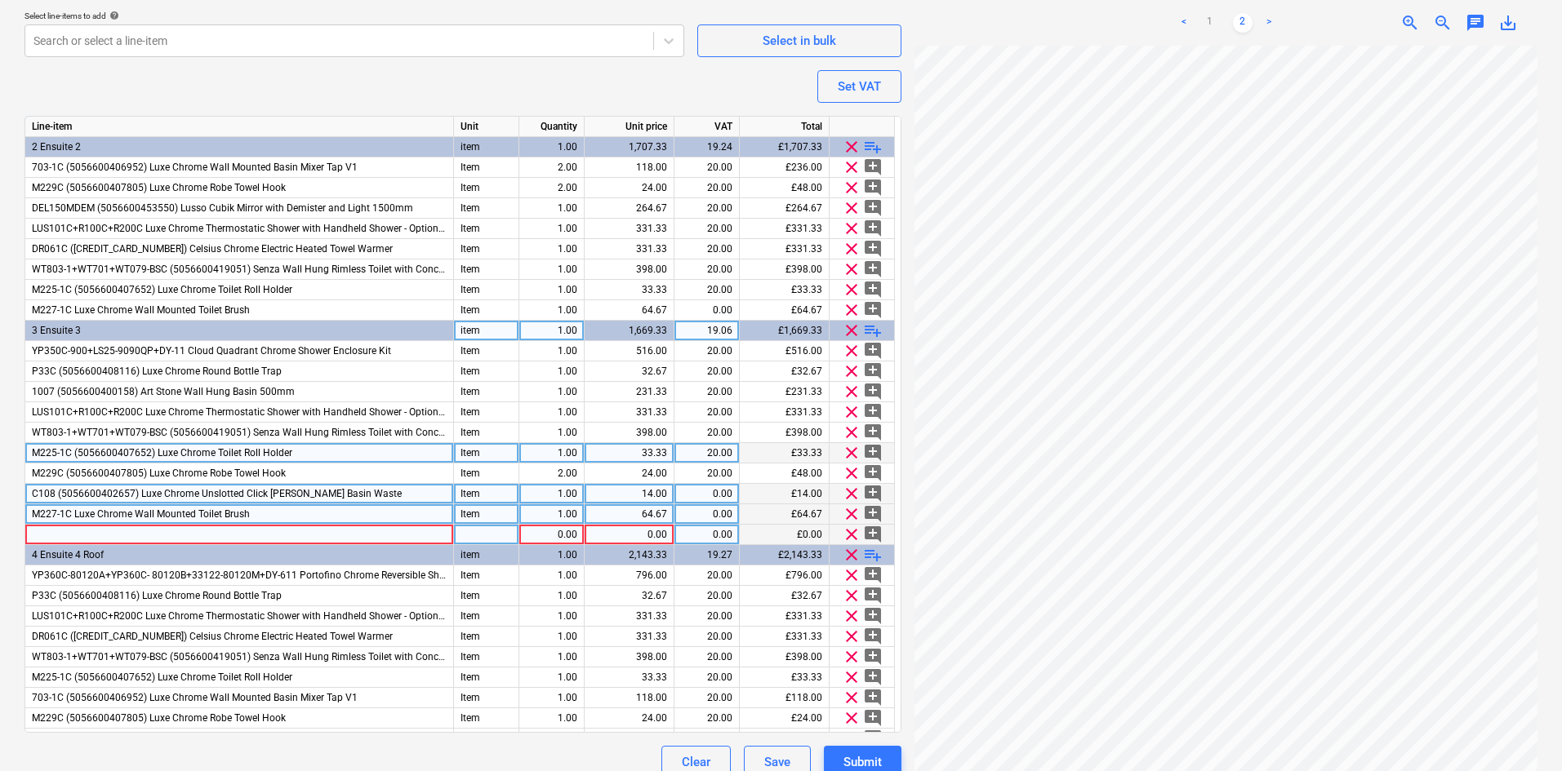
click at [222, 533] on div at bounding box center [239, 535] width 429 height 20
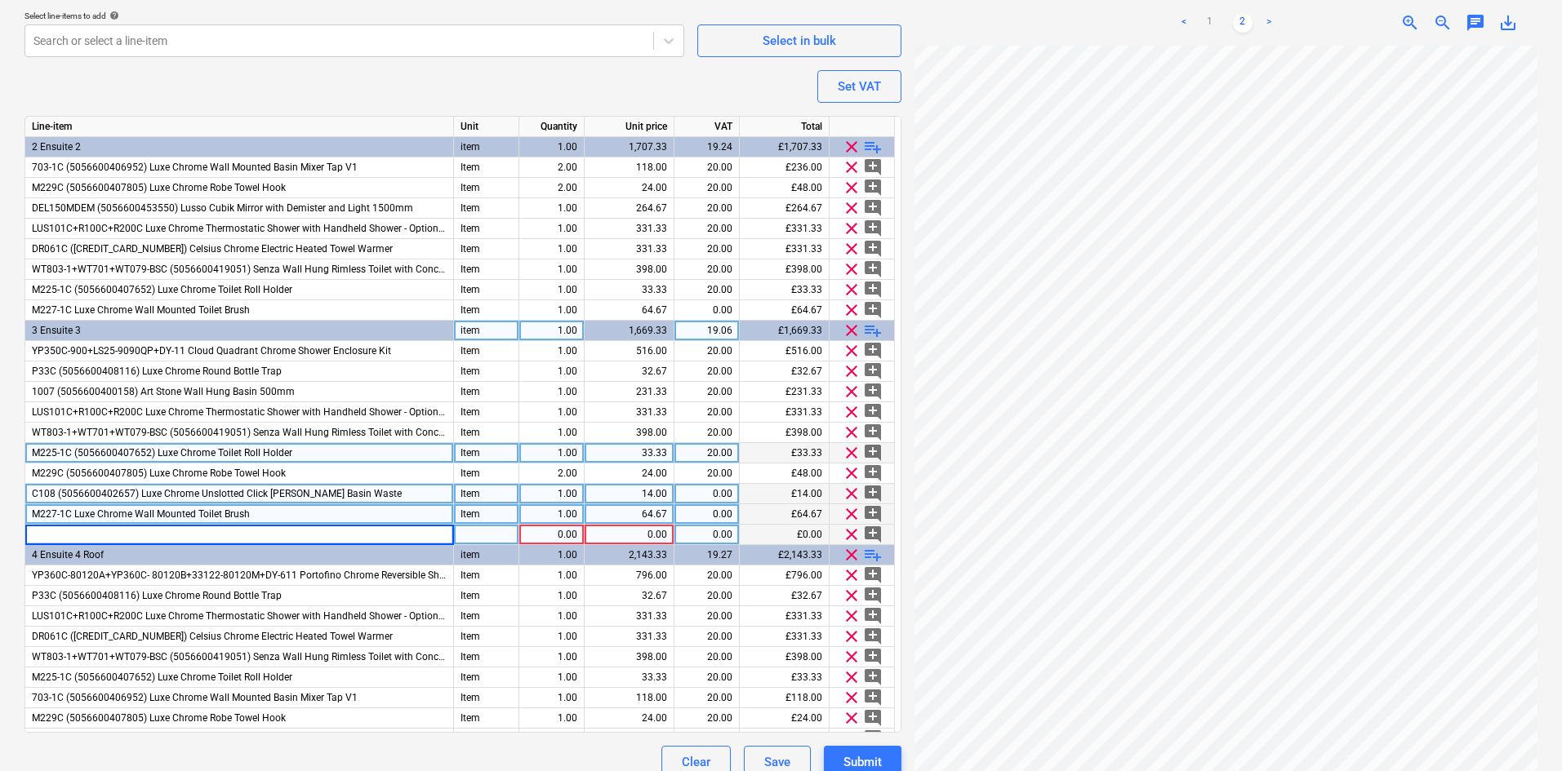
type input "703-1C (5056600406952) Luxe Chrome Wall Mounted Basin Mixer Tap V1"
type textarea "x"
type input "Item"
type textarea "x"
type input "118.00"
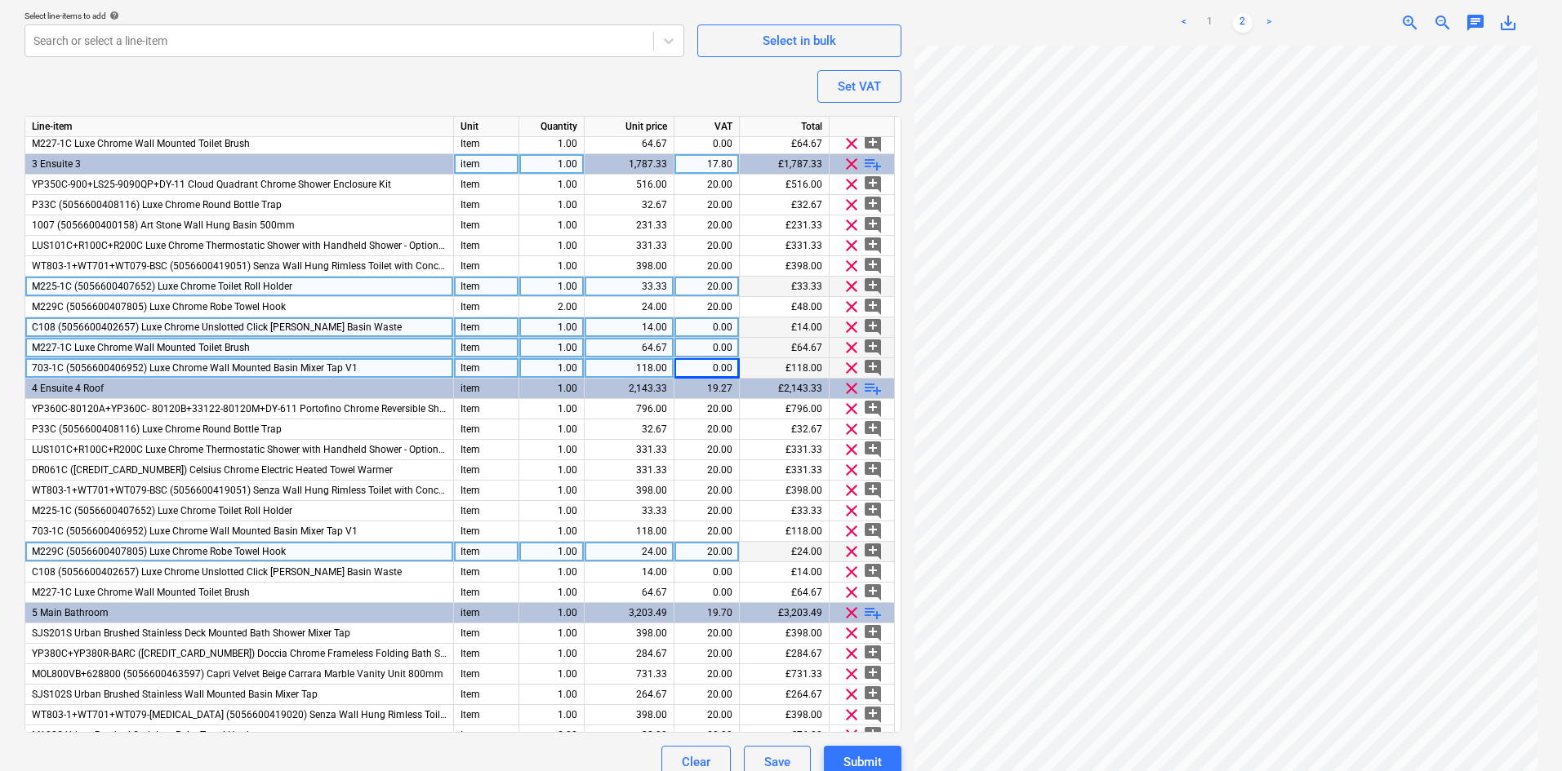
scroll to position [490, 0]
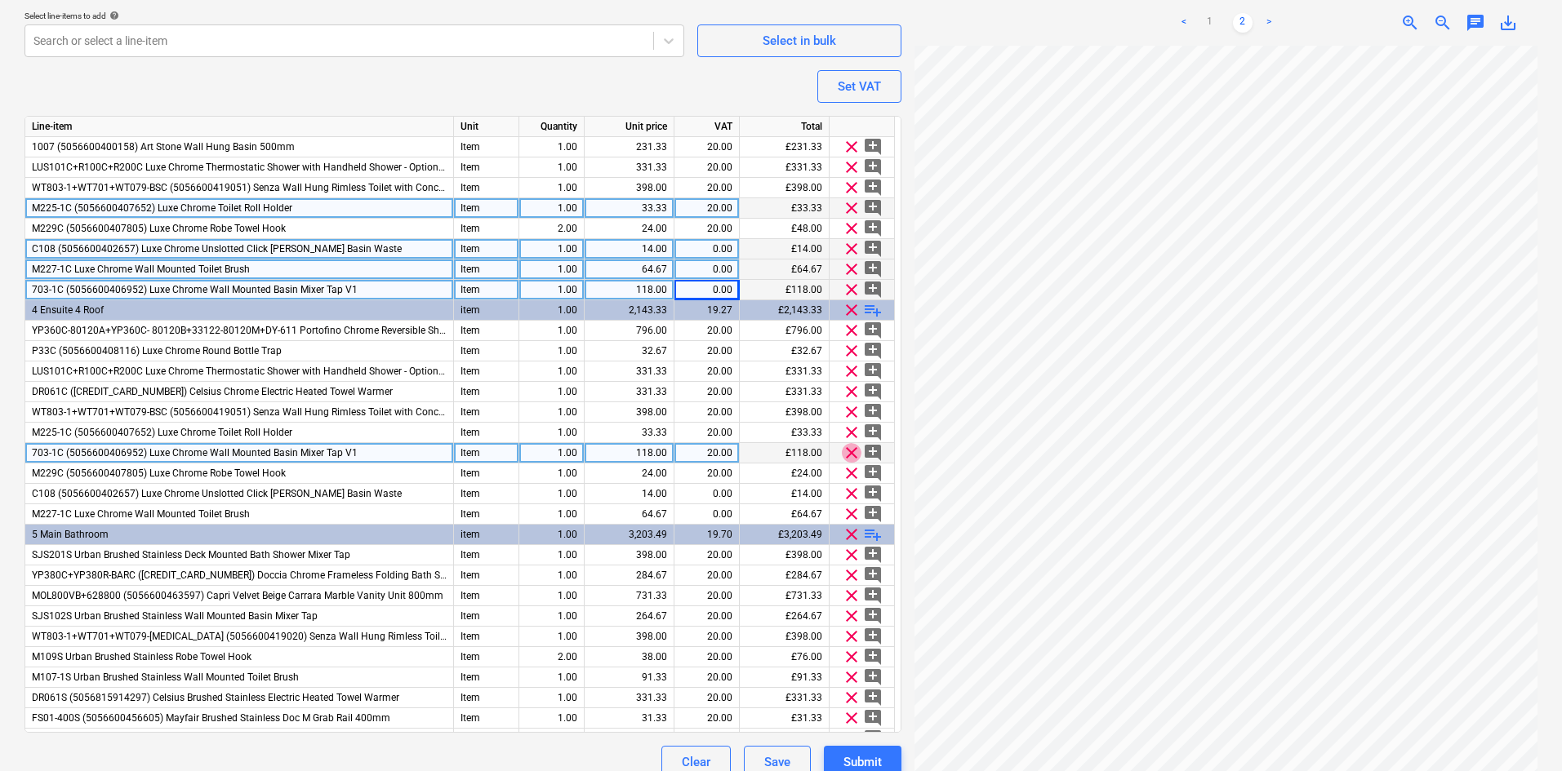
click at [849, 451] on span "clear" at bounding box center [852, 453] width 20 height 20
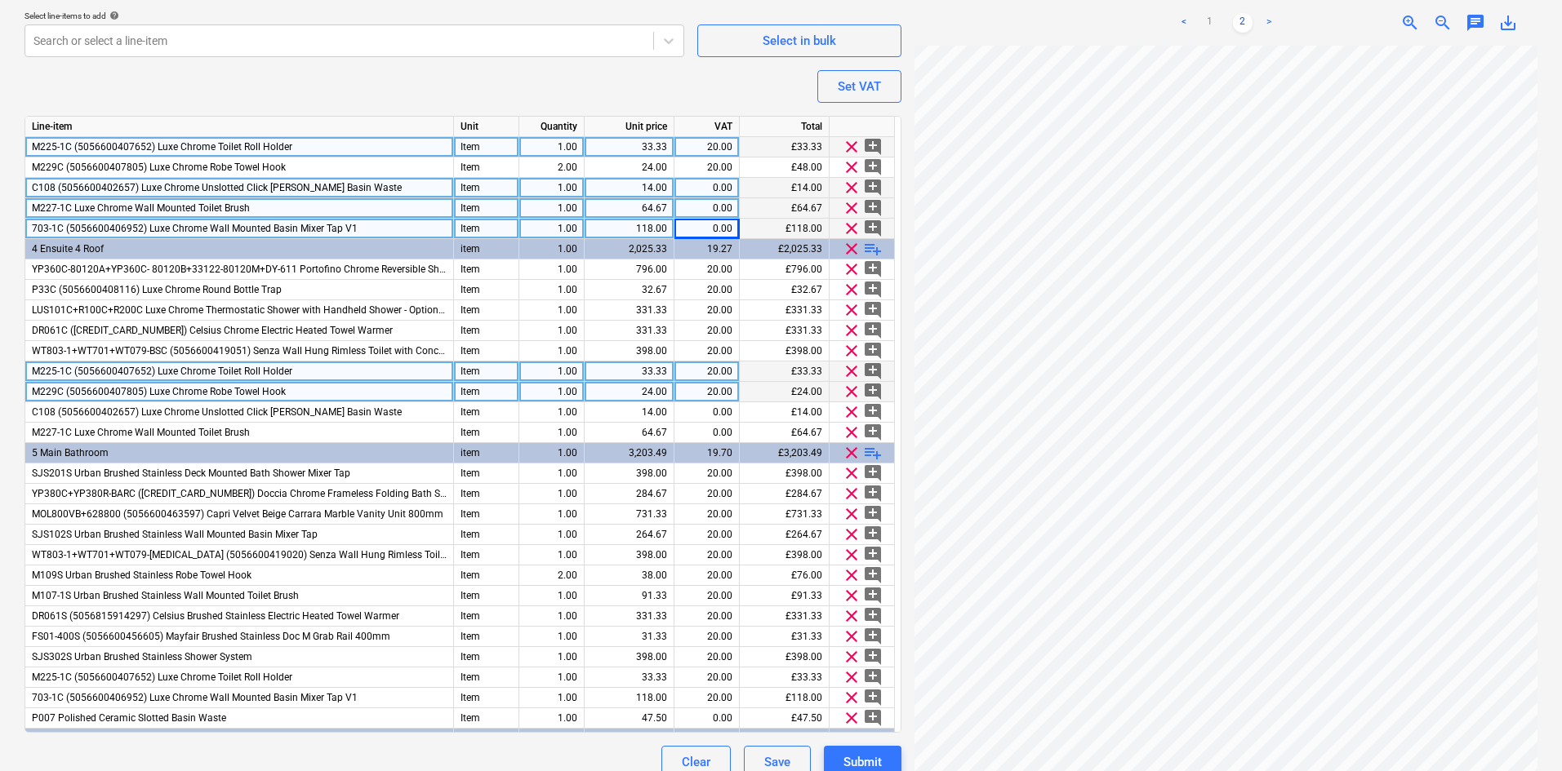
scroll to position [571, 0]
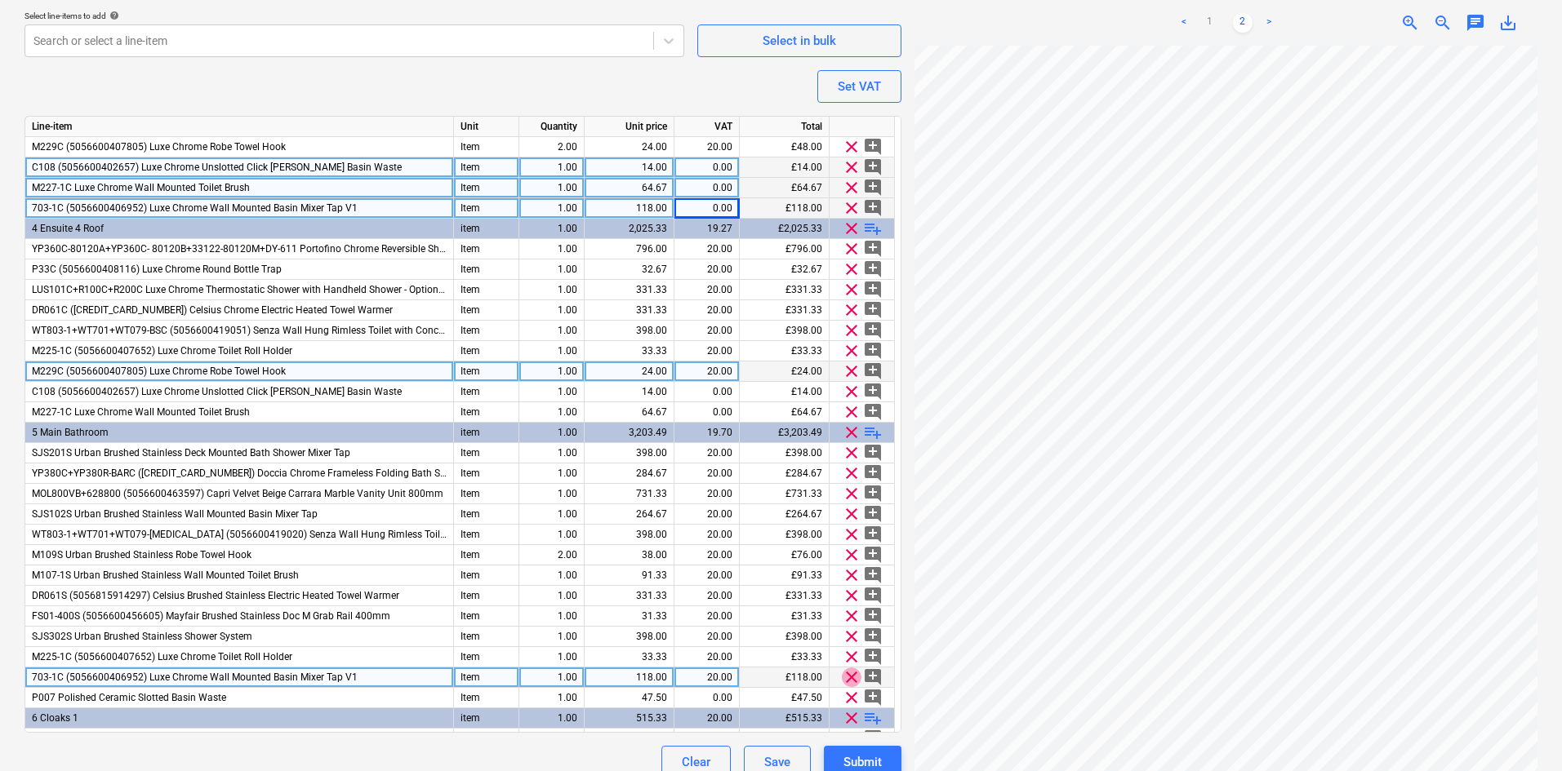
click at [851, 678] on span "clear" at bounding box center [852, 678] width 20 height 20
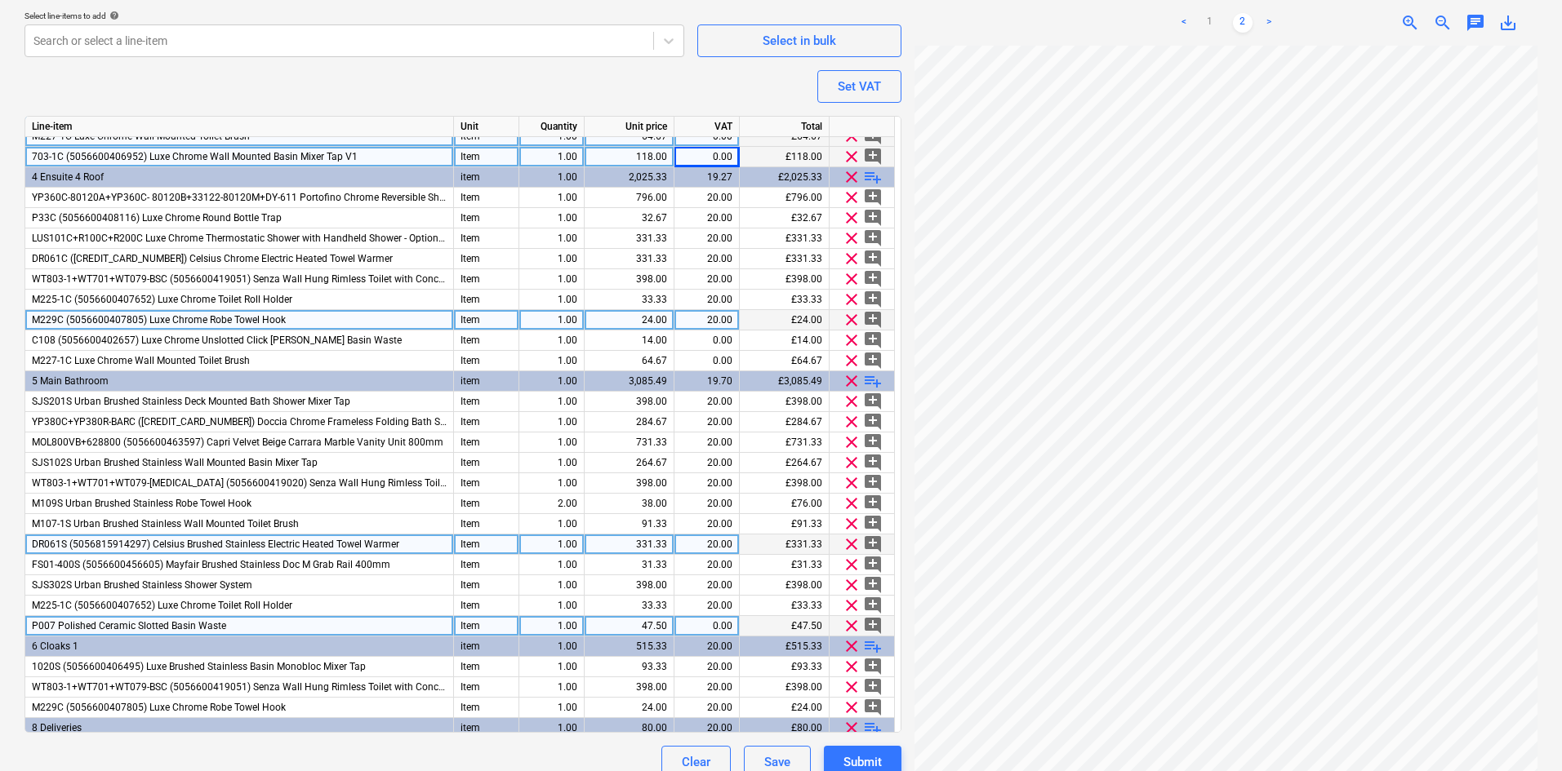
scroll to position [650, 0]
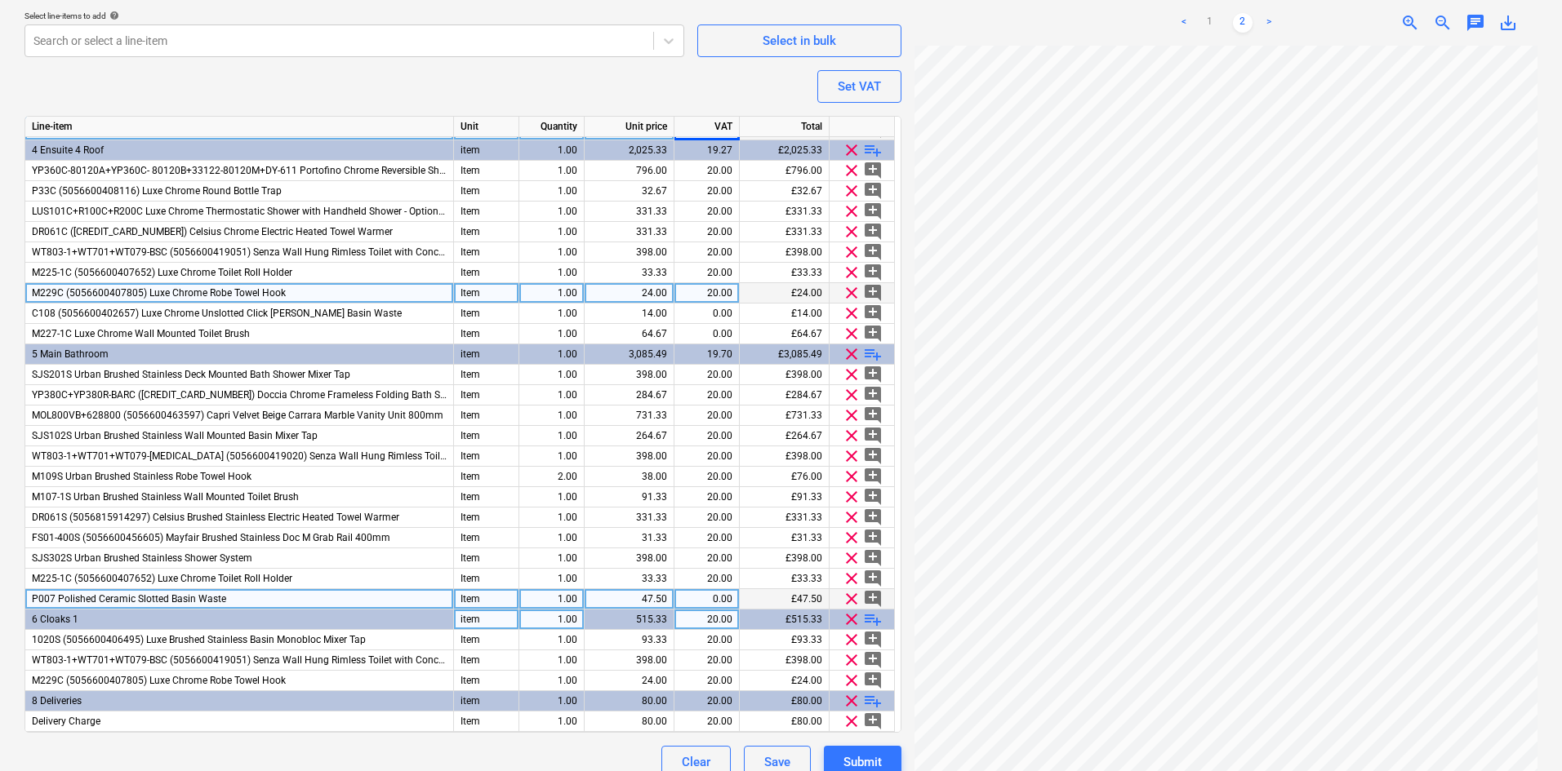
click at [873, 616] on span "playlist_add" at bounding box center [873, 620] width 20 height 20
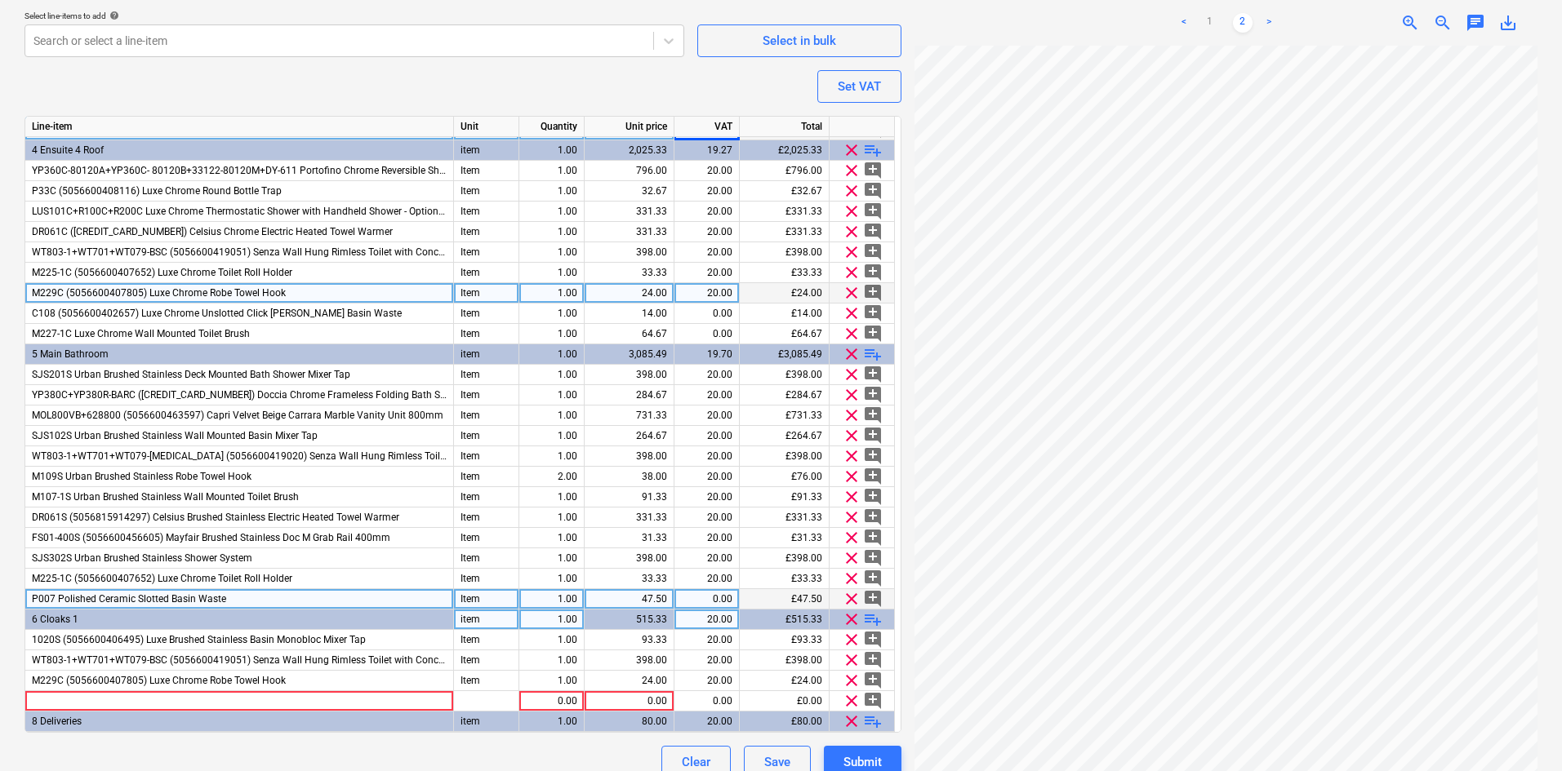
type textarea "x"
click at [76, 704] on div at bounding box center [239, 701] width 429 height 20
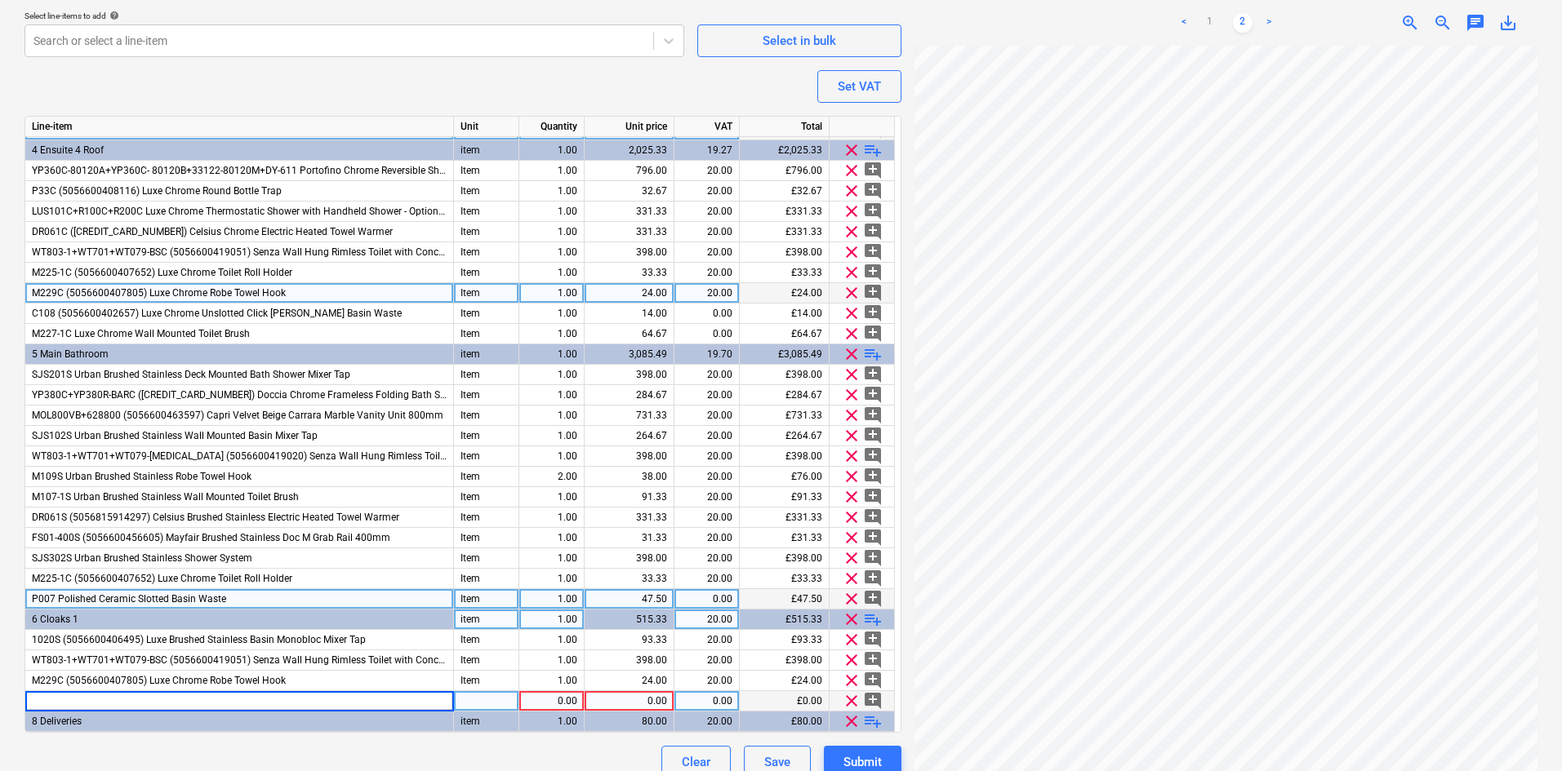
type input "703-1C (5056600406952) Luxe Chrome Wall Mounted Basin Mixer Tap V1"
type textarea "x"
type input "Item"
type textarea "x"
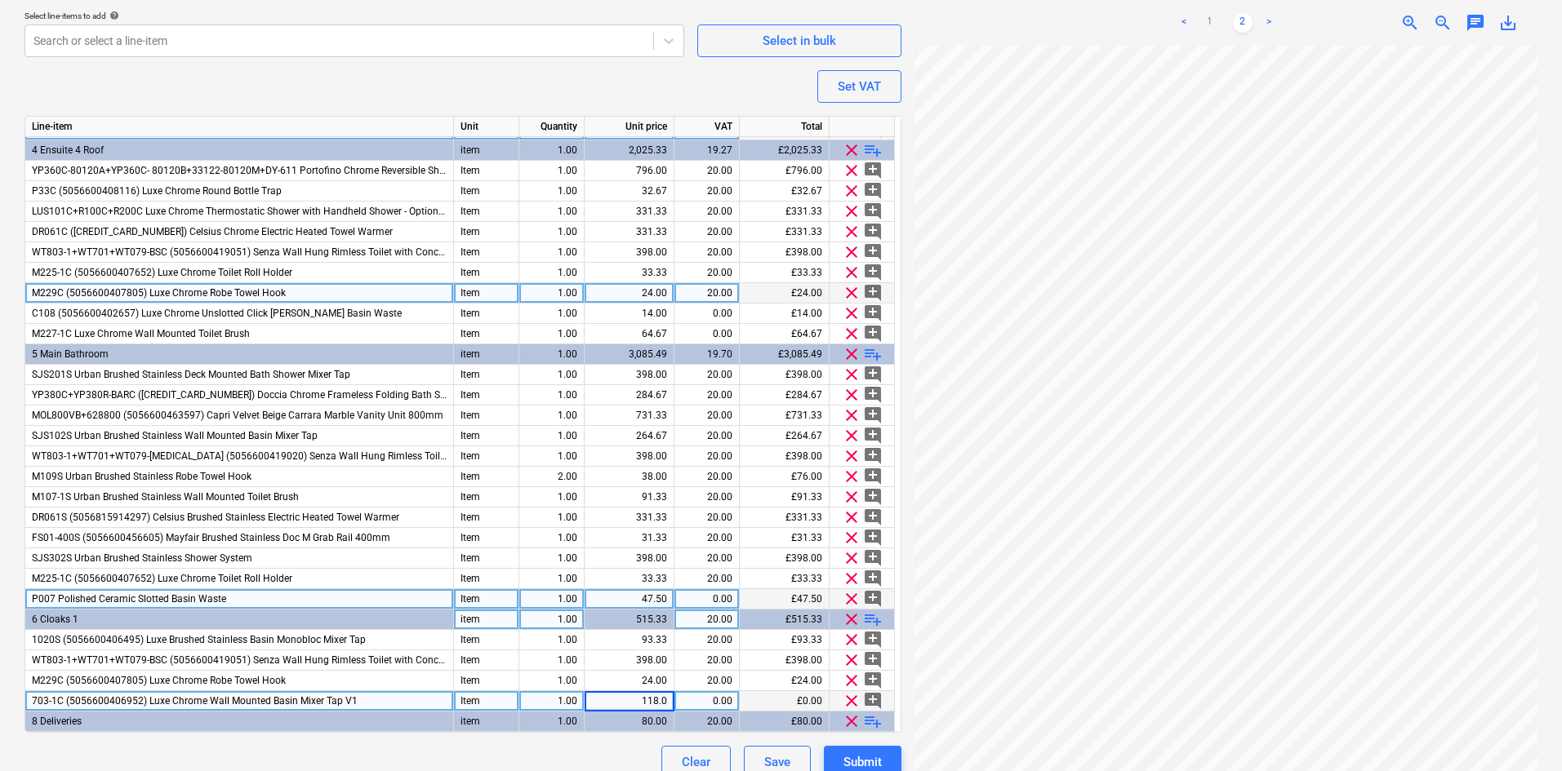
type input "118.00"
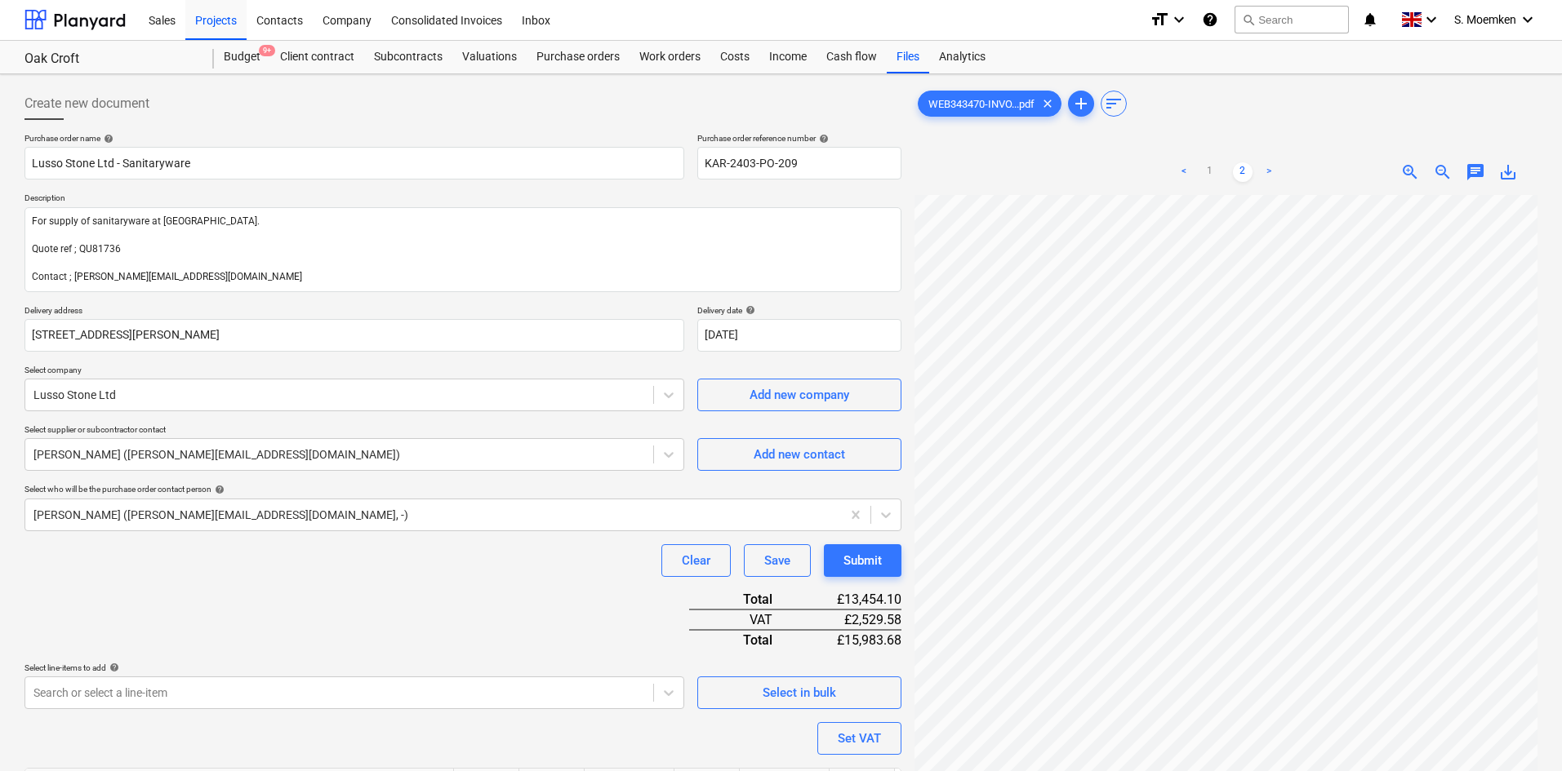
scroll to position [0, 0]
click at [138, 540] on div "Purchase order name help Lusso Stone Ltd - Sanitaryware Purchase order referenc…" at bounding box center [462, 783] width 877 height 1298
click at [326, 584] on div "Purchase order name help Lusso Stone Ltd - Sanitaryware Purchase order referenc…" at bounding box center [462, 783] width 877 height 1298
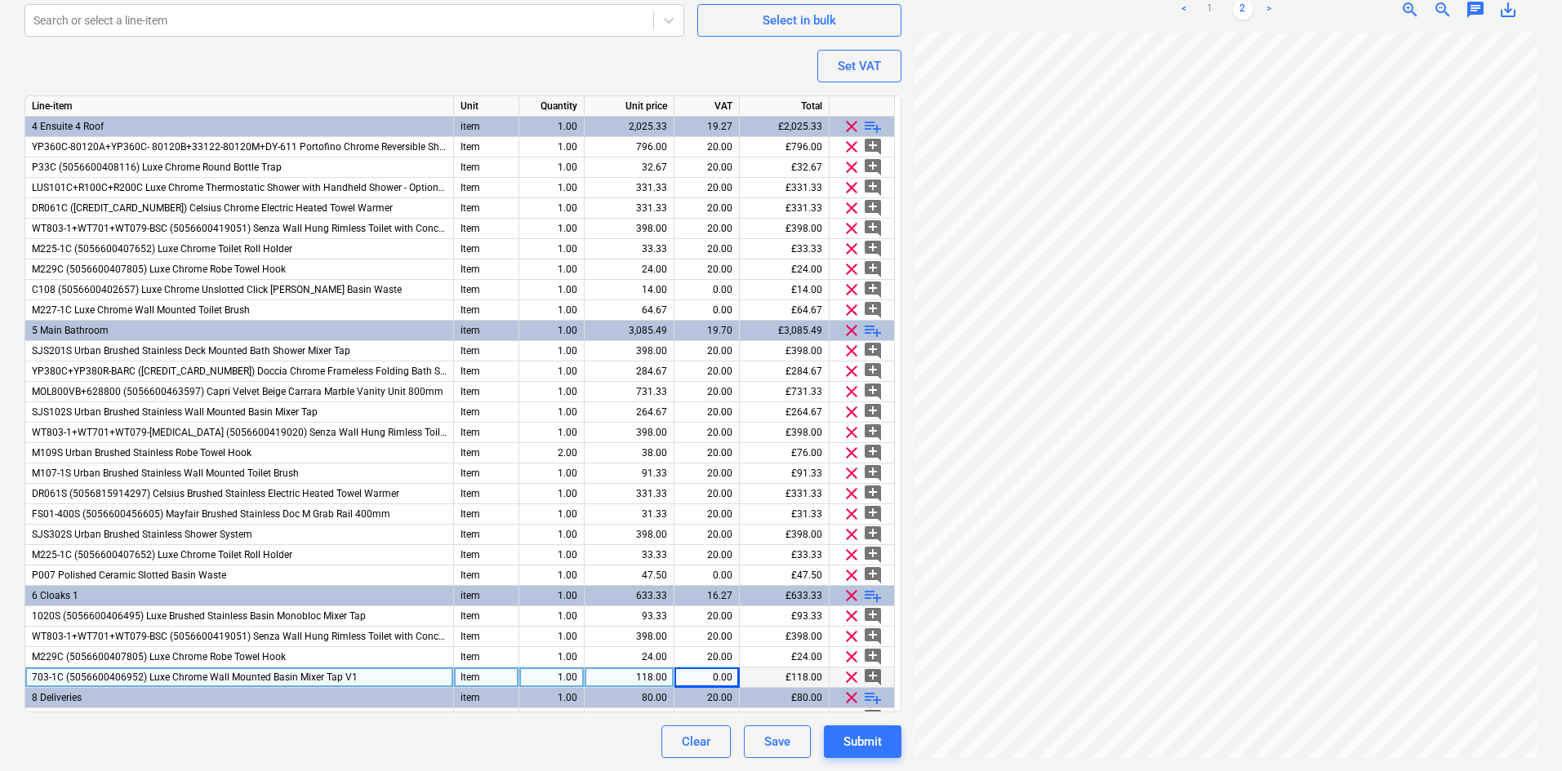
scroll to position [670, 0]
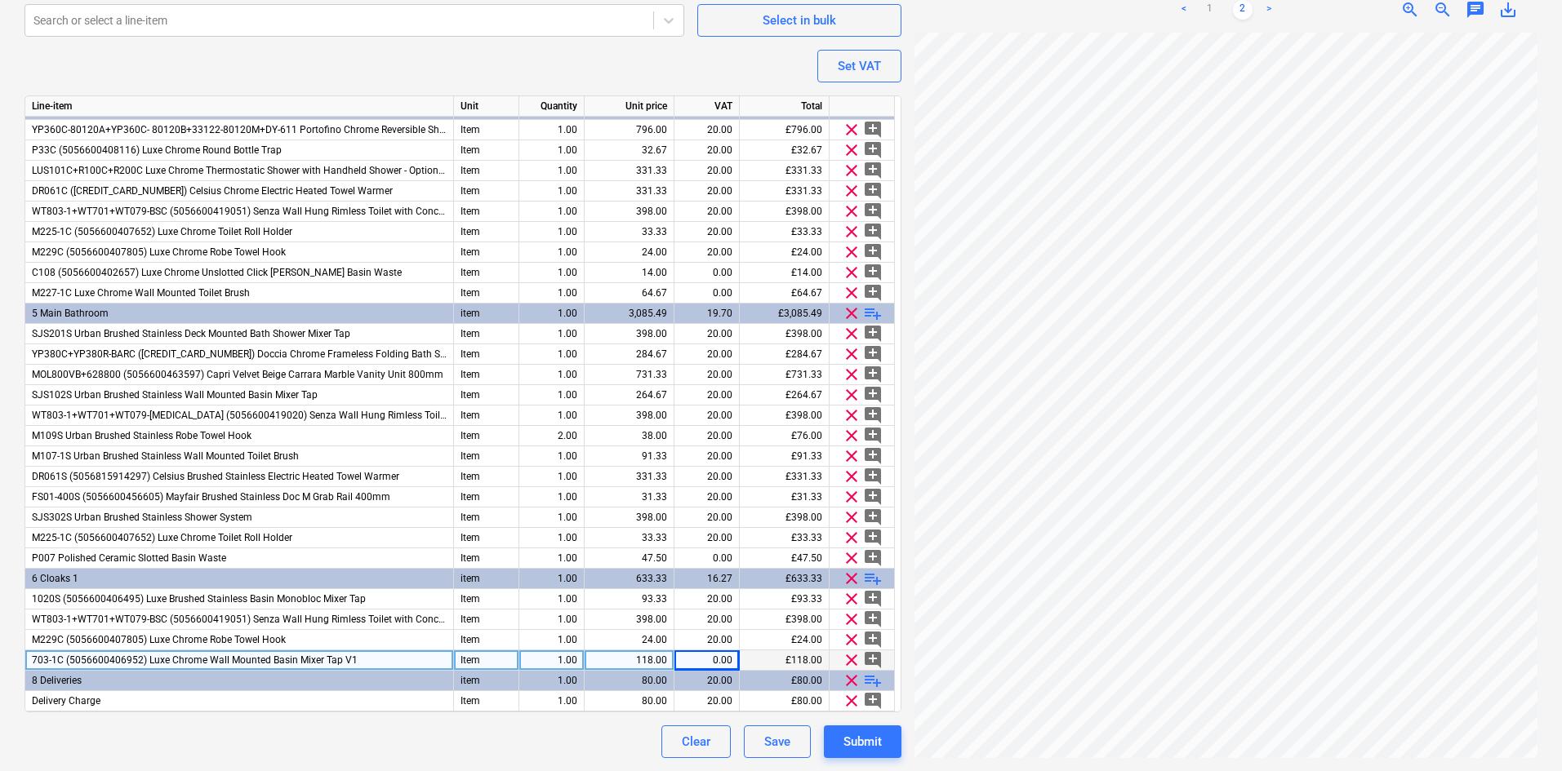
click at [229, 658] on span "703-1C (5056600406952) Luxe Chrome Wall Mounted Basin Mixer Tap V1" at bounding box center [195, 660] width 326 height 11
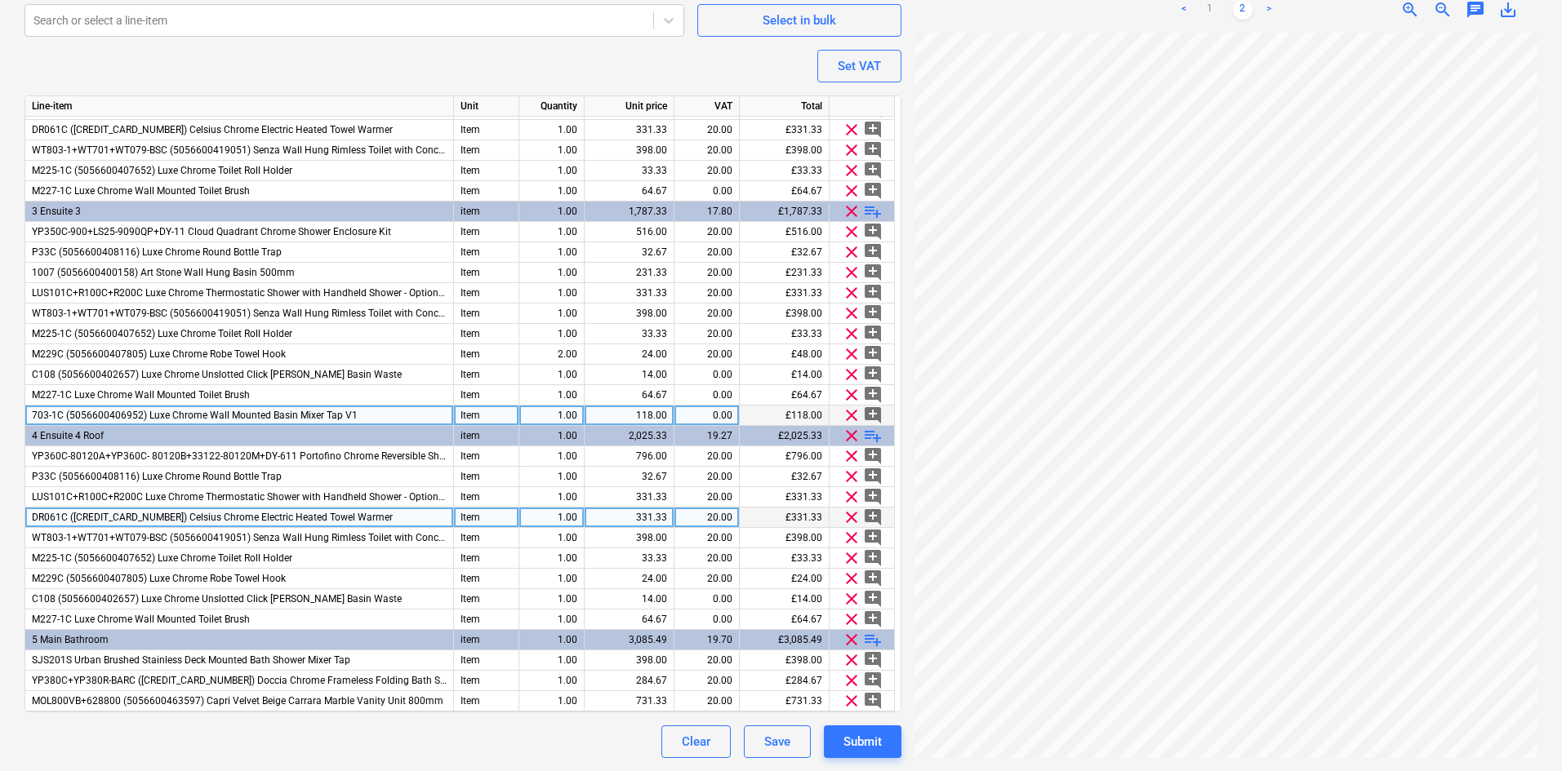
scroll to position [425, 0]
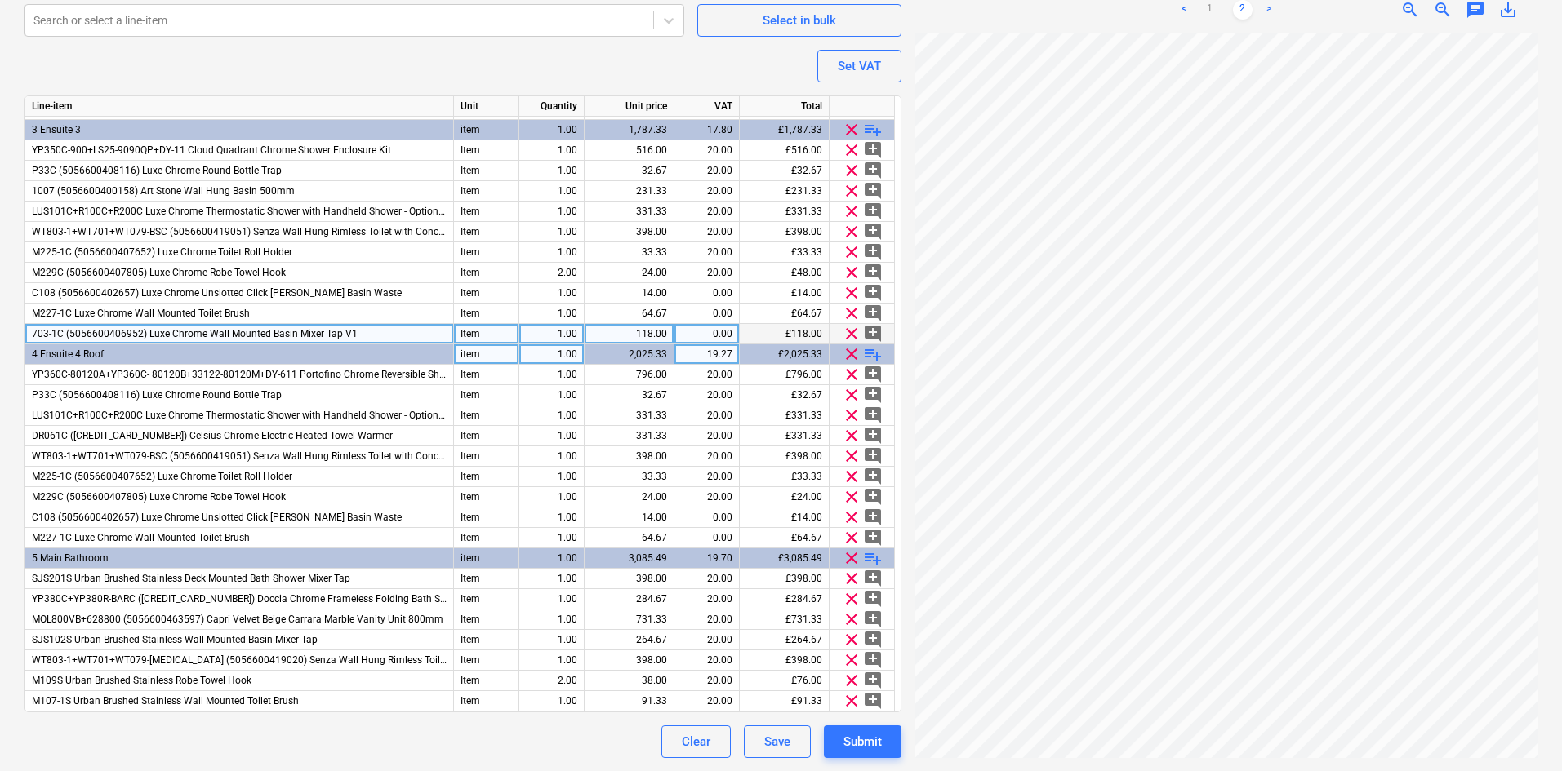
click at [871, 350] on span "playlist_add" at bounding box center [873, 354] width 20 height 20
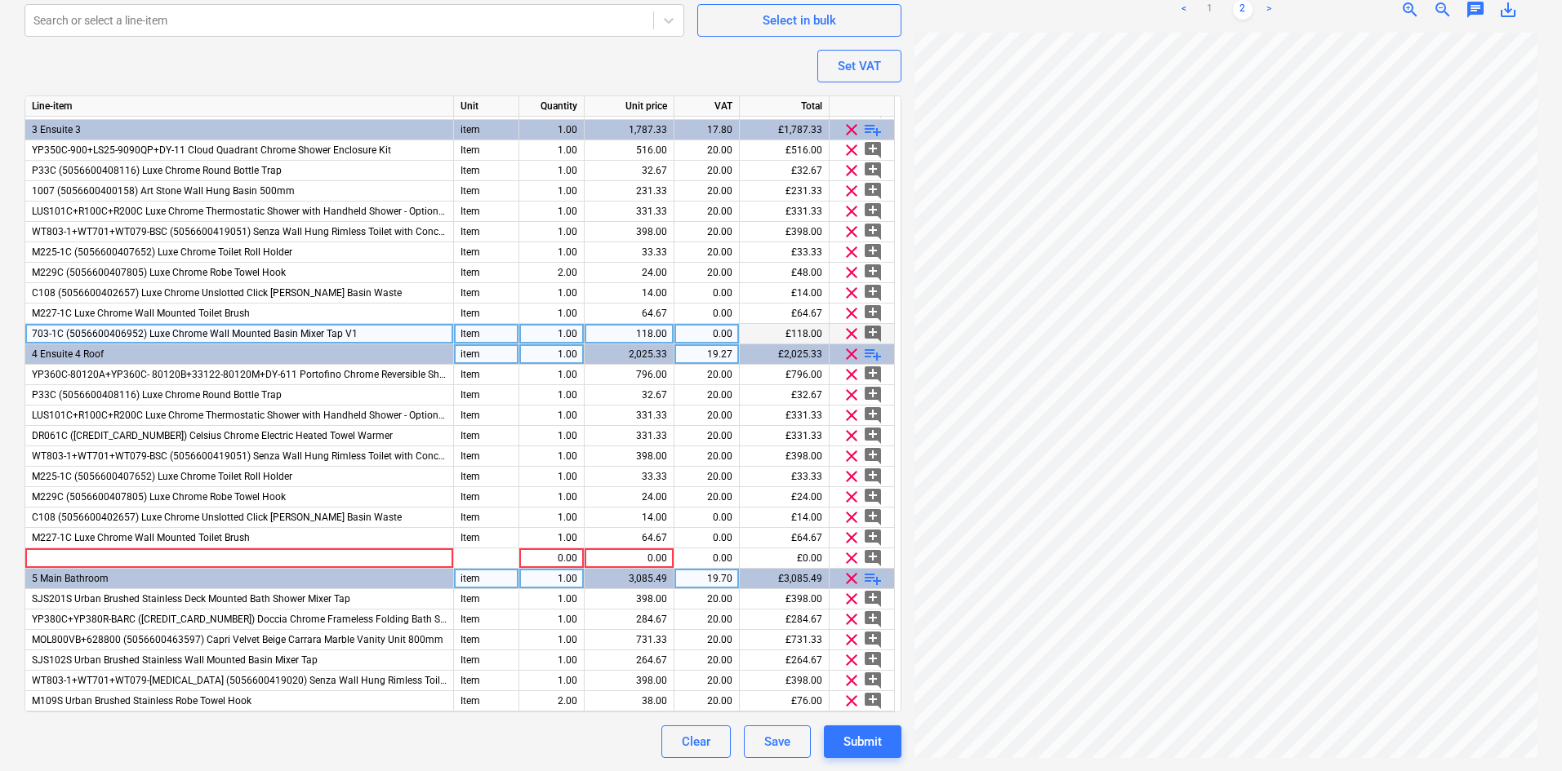
type textarea "x"
click at [128, 560] on div at bounding box center [239, 559] width 429 height 20
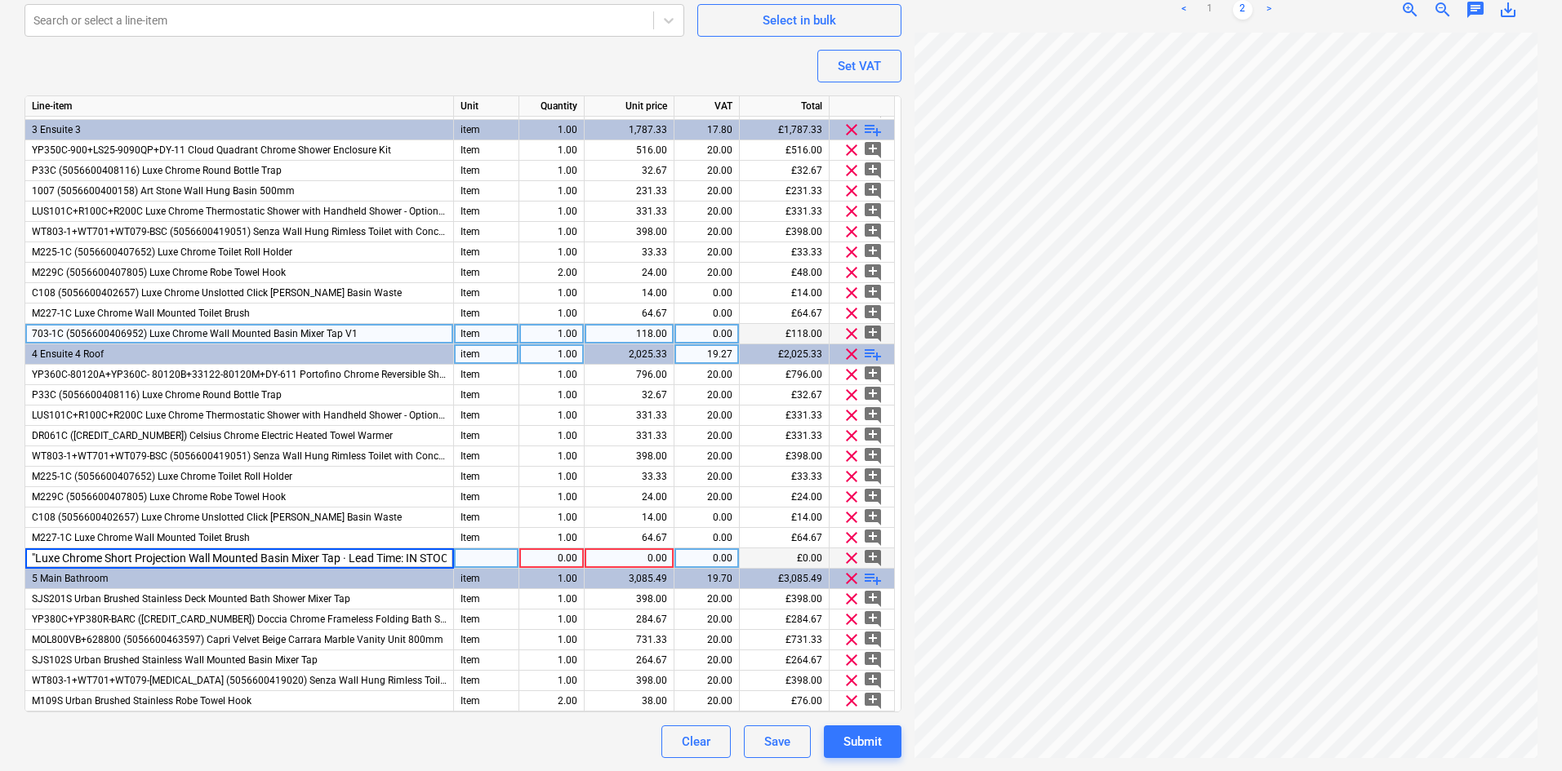
scroll to position [0, 198]
drag, startPoint x: 416, startPoint y: 554, endPoint x: 176, endPoint y: 553, distance: 240.0
click at [176, 553] on input ""Luxe Chrome Short Projection Wall Mounted Basin Mixer Tap · Lead Time: IN STOC…" at bounding box center [239, 559] width 428 height 20
type input ""Luxe Chrome Short Projection Wall Mounted Basin Mixer Tap · Lead"
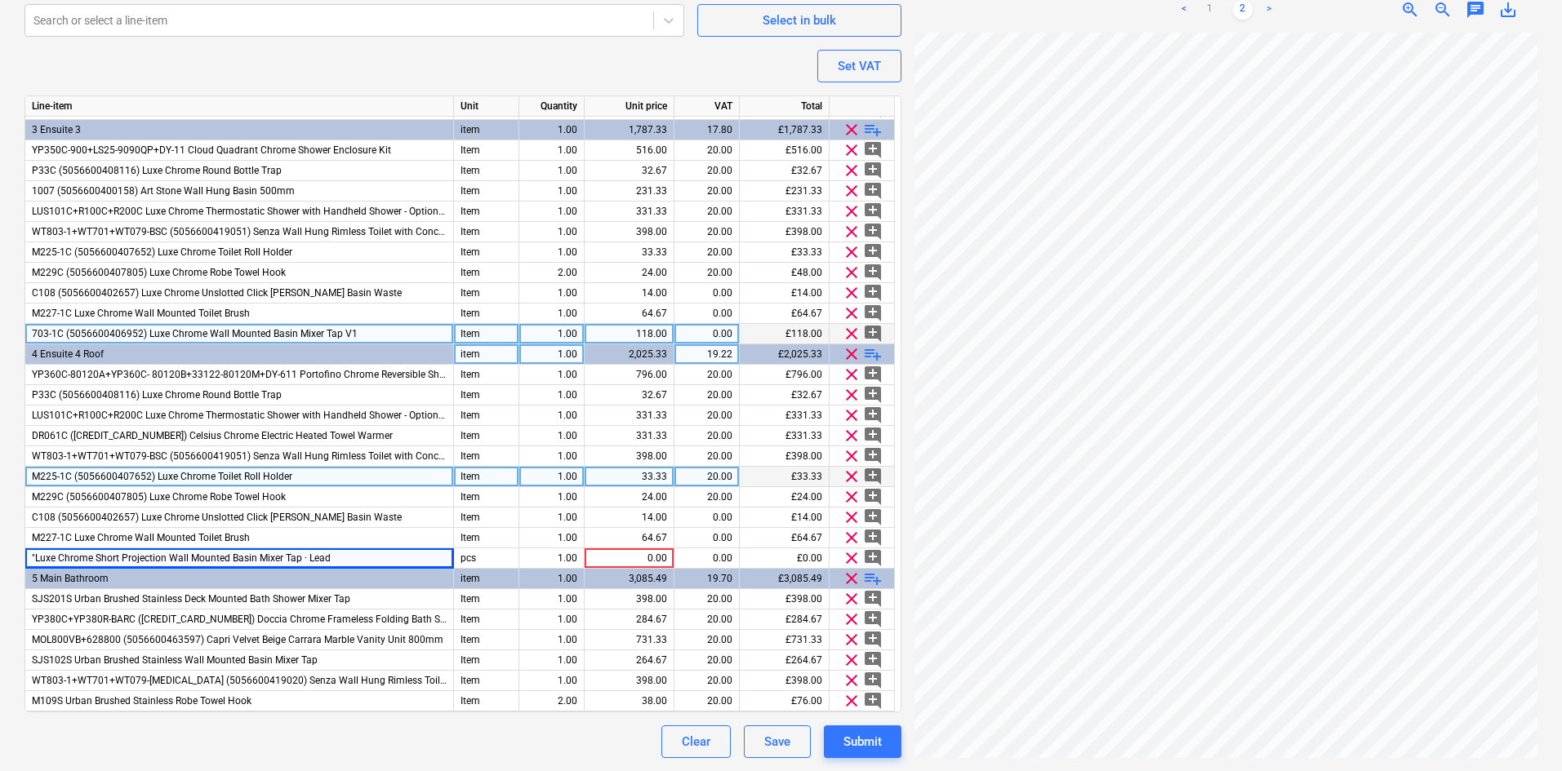
type textarea "x"
click at [366, 563] on div ""Luxe Chrome Short Projection Wall Mounted Basin Mixer Tap · Lead" at bounding box center [239, 559] width 429 height 20
click at [382, 556] on input ""Luxe Chrome Short Projection Wall Mounted Basin Mixer Tap · Lead" at bounding box center [239, 559] width 428 height 20
drag, startPoint x: 375, startPoint y: 554, endPoint x: 348, endPoint y: 553, distance: 27.0
click at [348, 553] on input ""Luxe Chrome Short Projection Wall Mounted Basin Mixer Tap · Lead" at bounding box center [239, 559] width 428 height 20
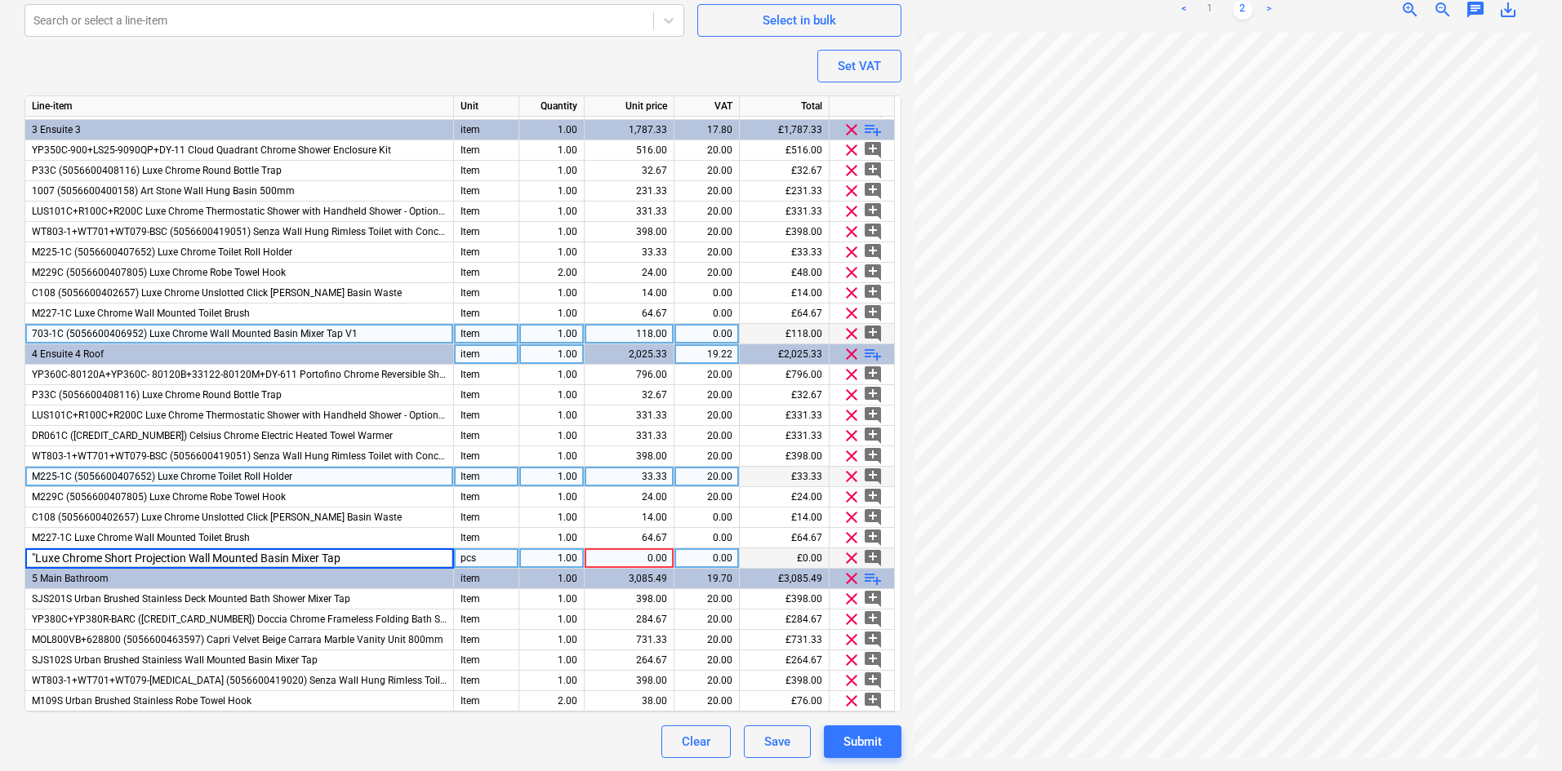
click at [35, 557] on input ""Luxe Chrome Short Projection Wall Mounted Basin Mixer Tap" at bounding box center [239, 559] width 428 height 20
click at [33, 557] on input "Luxe Chrome Short Projection Wall Mounted Basin Mixer Tap" at bounding box center [239, 559] width 428 height 20
type input "307-2C (5056600451129) Luxe Chrome Short Projection Wall Mounted Basin Mixer Tap"
type textarea "x"
click at [479, 557] on div "pcs" at bounding box center [486, 559] width 65 height 20
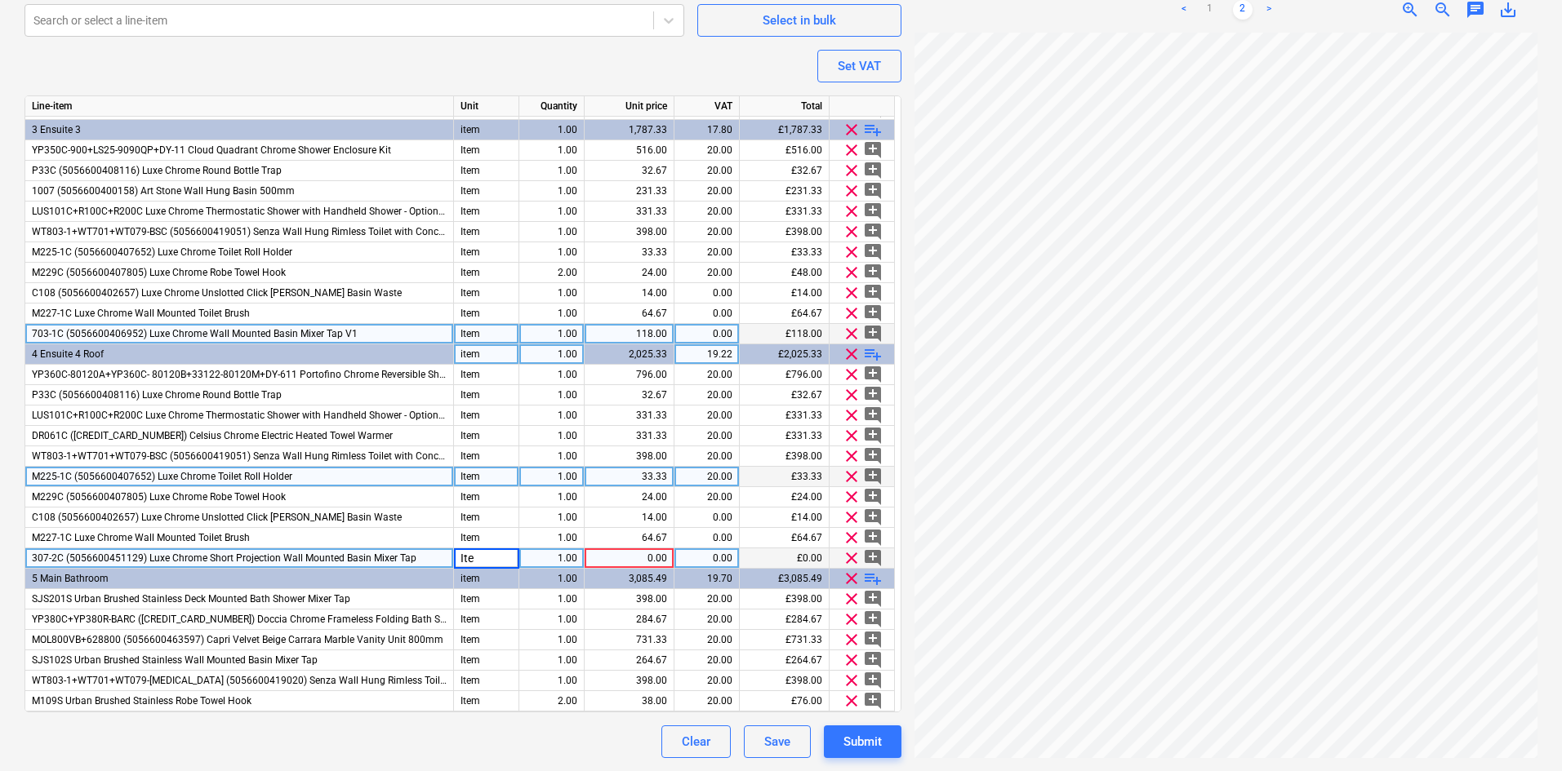
type input "Item"
type textarea "x"
type input "1"
type input "158.00"
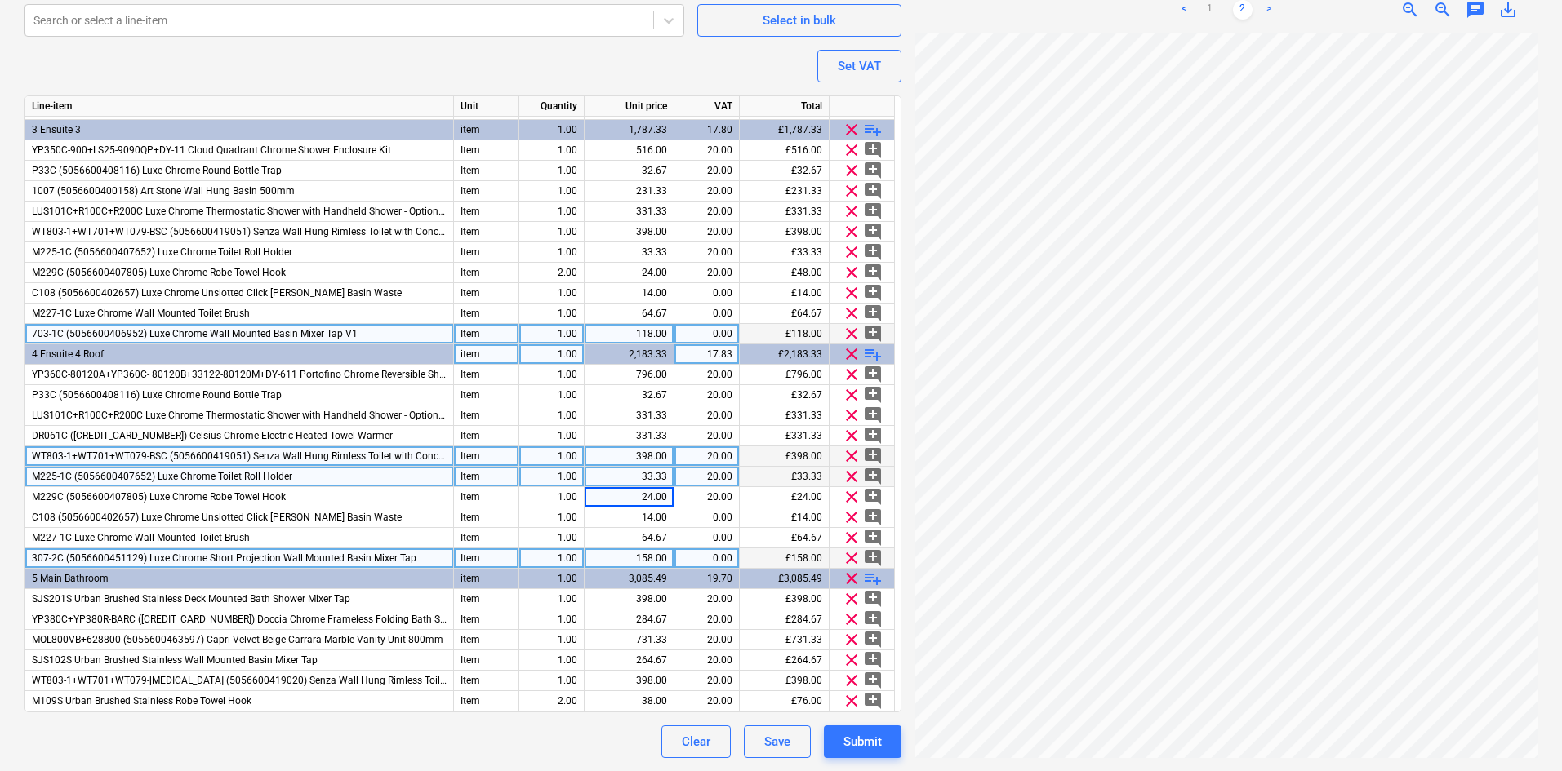
click at [365, 460] on span "WT803-1+WT701+WT079-BSC (5056600419051) Senza Wall Hung Rimless Toilet with Con…" at bounding box center [368, 456] width 673 height 11
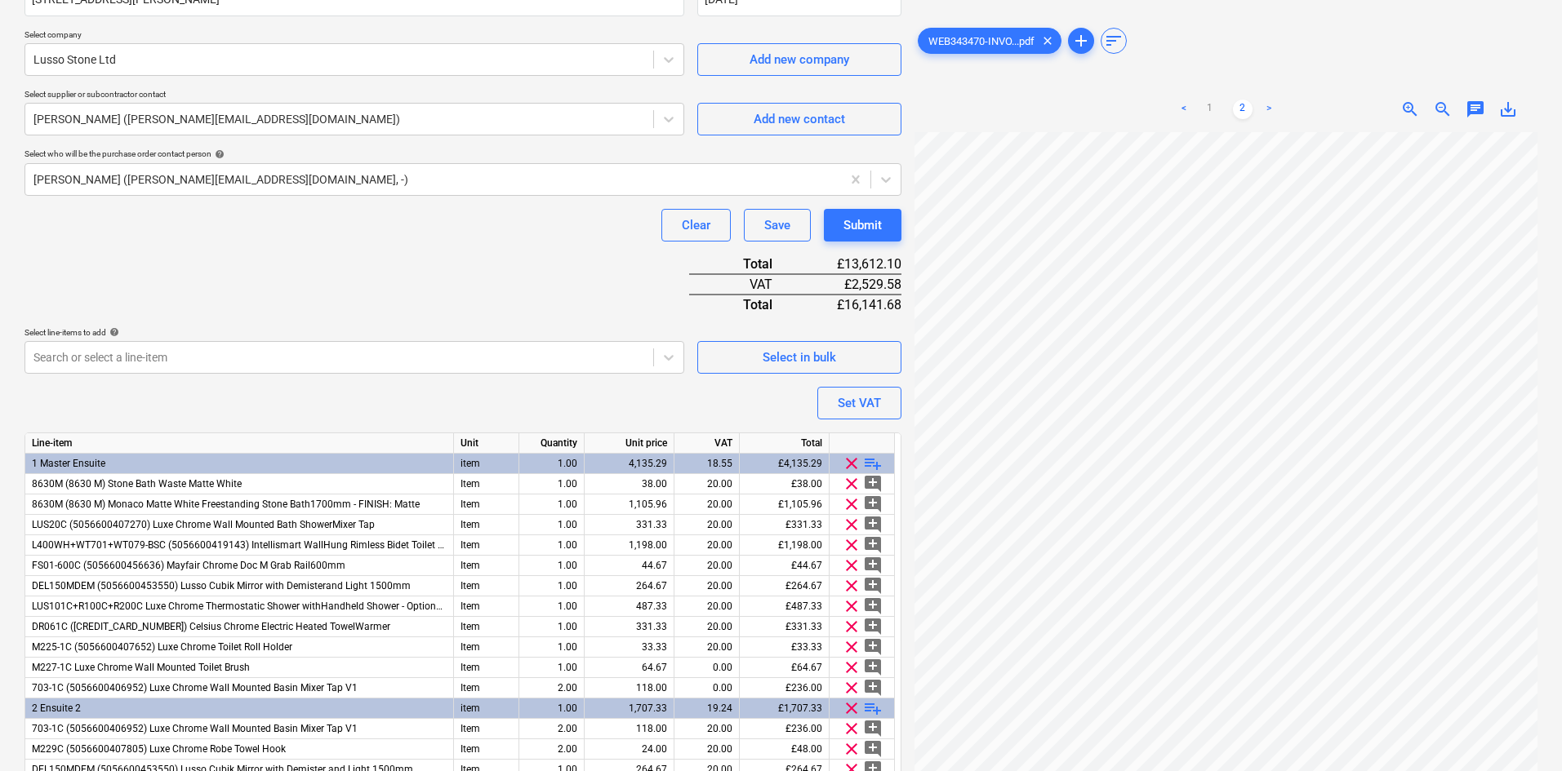
scroll to position [265, 0]
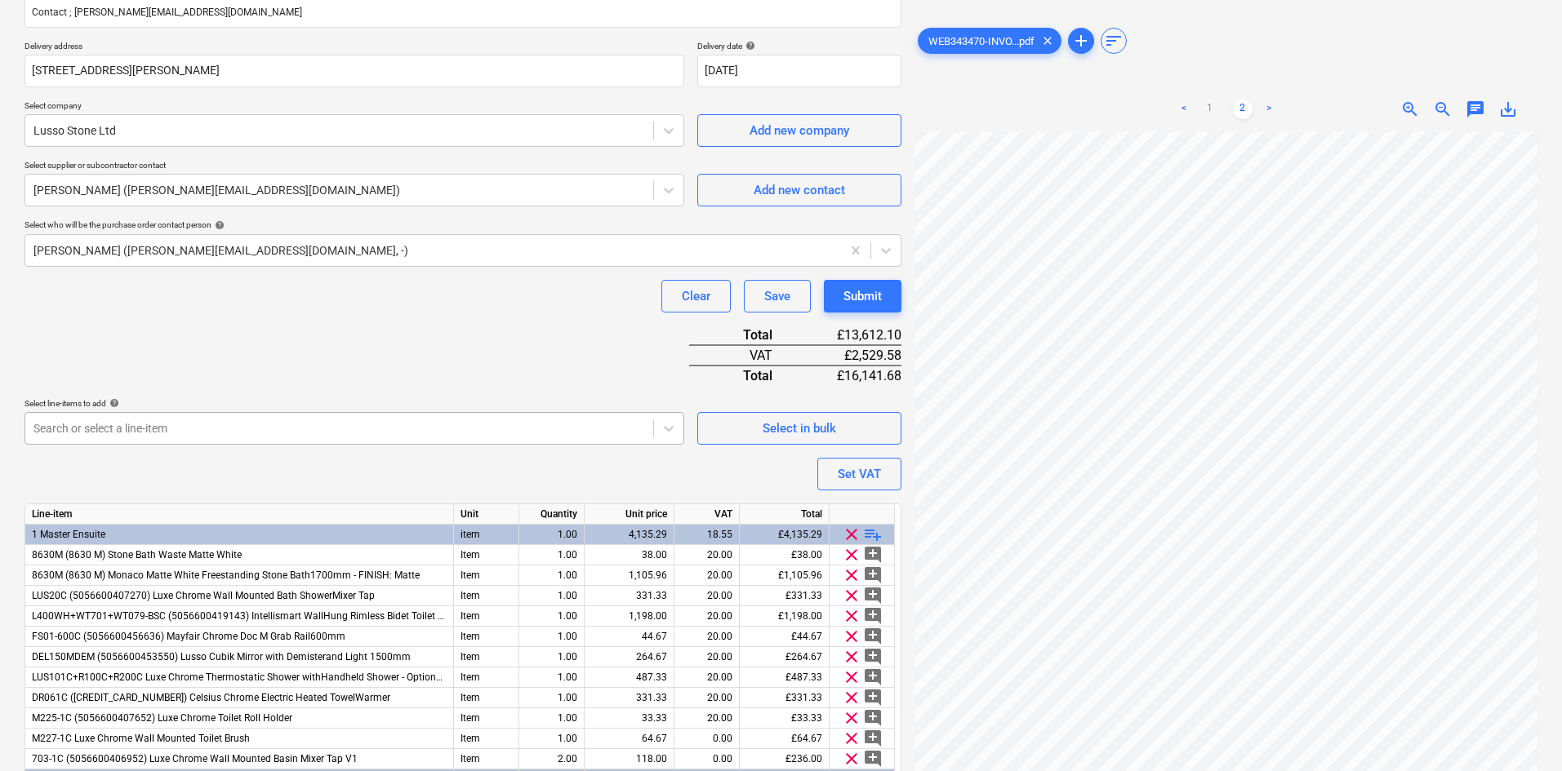
drag, startPoint x: 136, startPoint y: 368, endPoint x: 35, endPoint y: 439, distance: 123.0
click at [136, 368] on div "Purchase order name help Lusso Stone Ltd - Sanitaryware Purchase order referenc…" at bounding box center [462, 518] width 877 height 1298
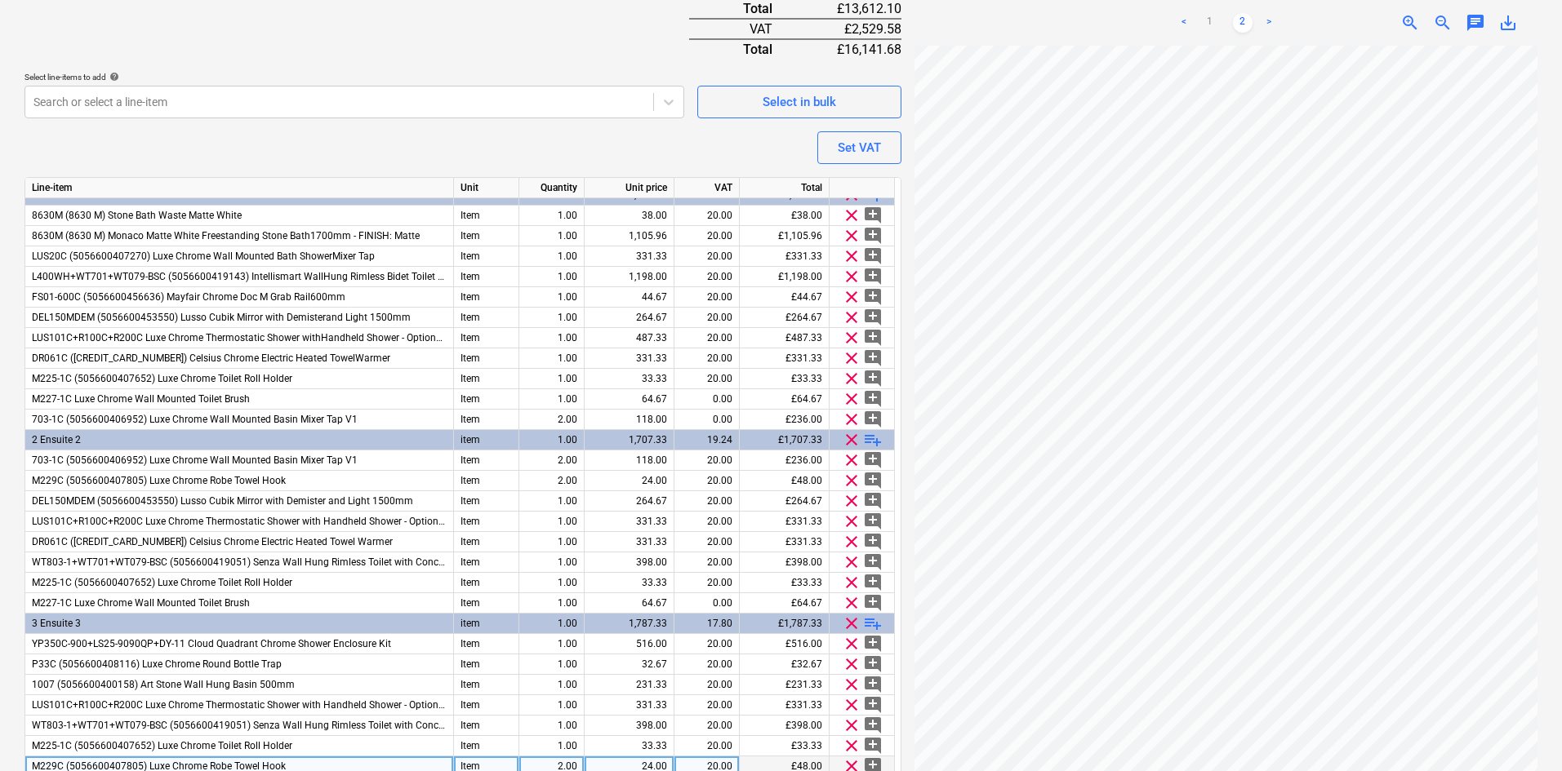
scroll to position [0, 0]
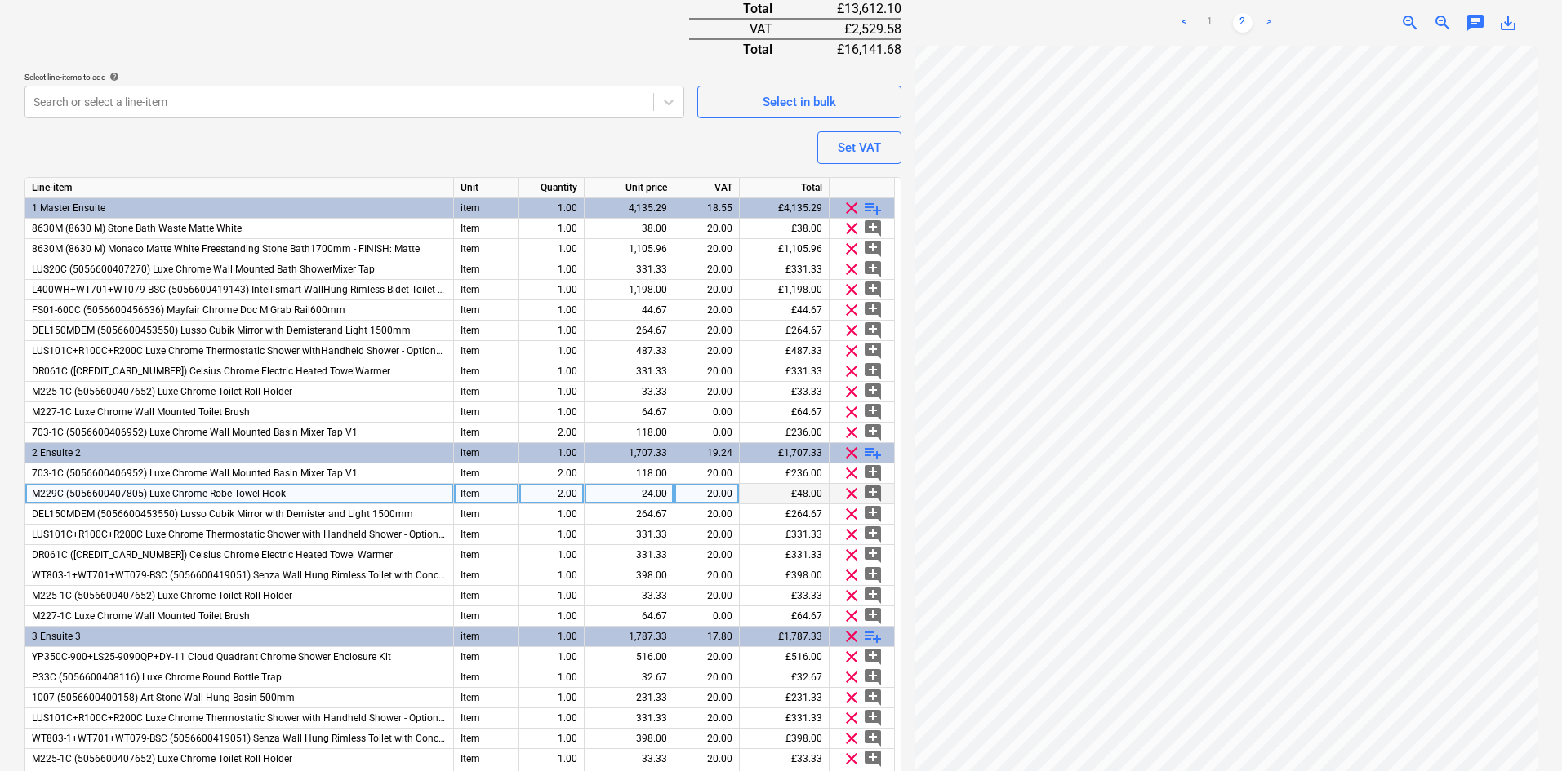
click at [314, 492] on div "M229C (5056600407805) Luxe Chrome Robe Towel Hook" at bounding box center [239, 494] width 429 height 20
click at [869, 205] on span "playlist_add" at bounding box center [873, 208] width 20 height 20
type textarea "x"
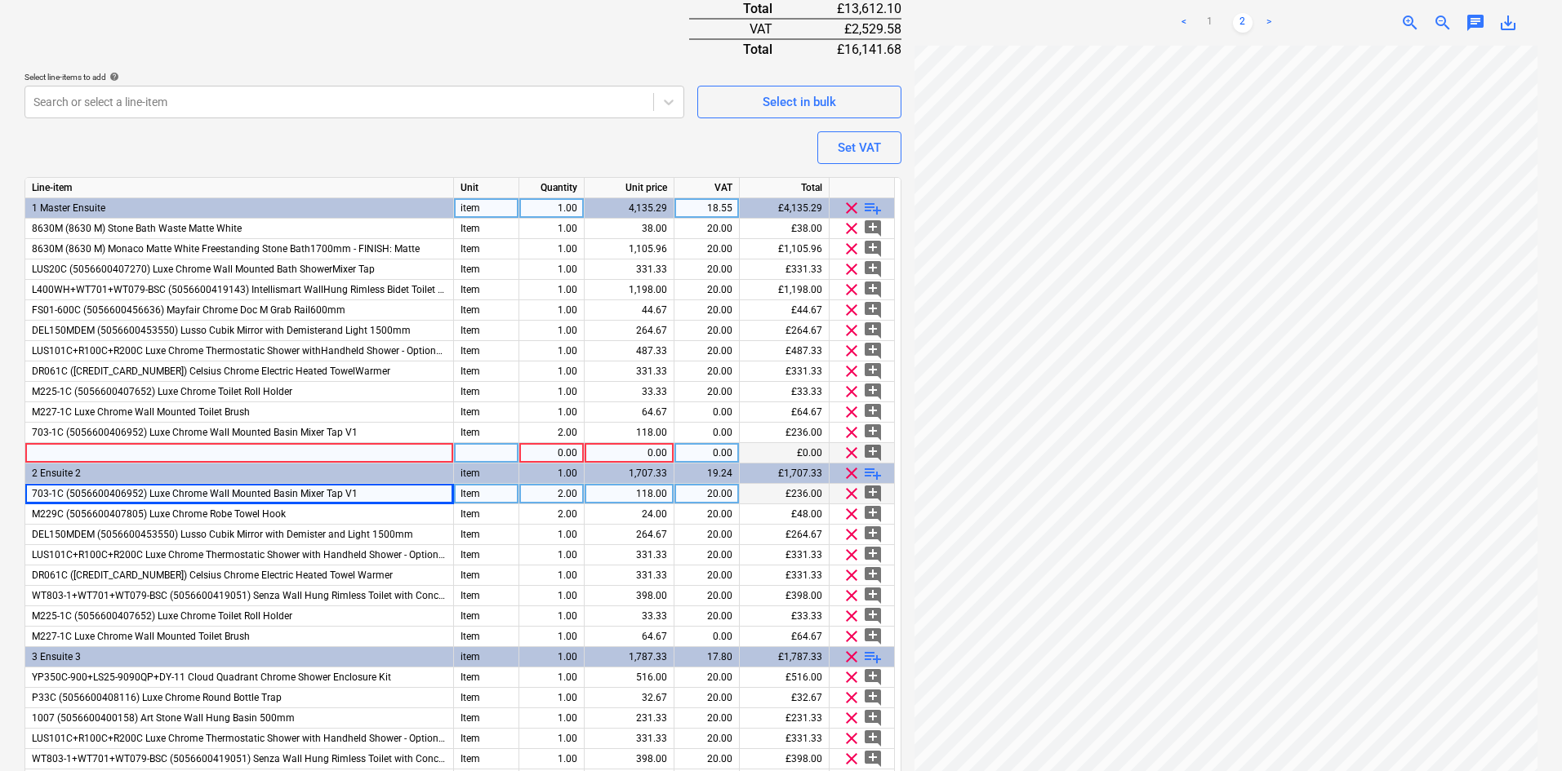
click at [245, 451] on div at bounding box center [239, 453] width 429 height 20
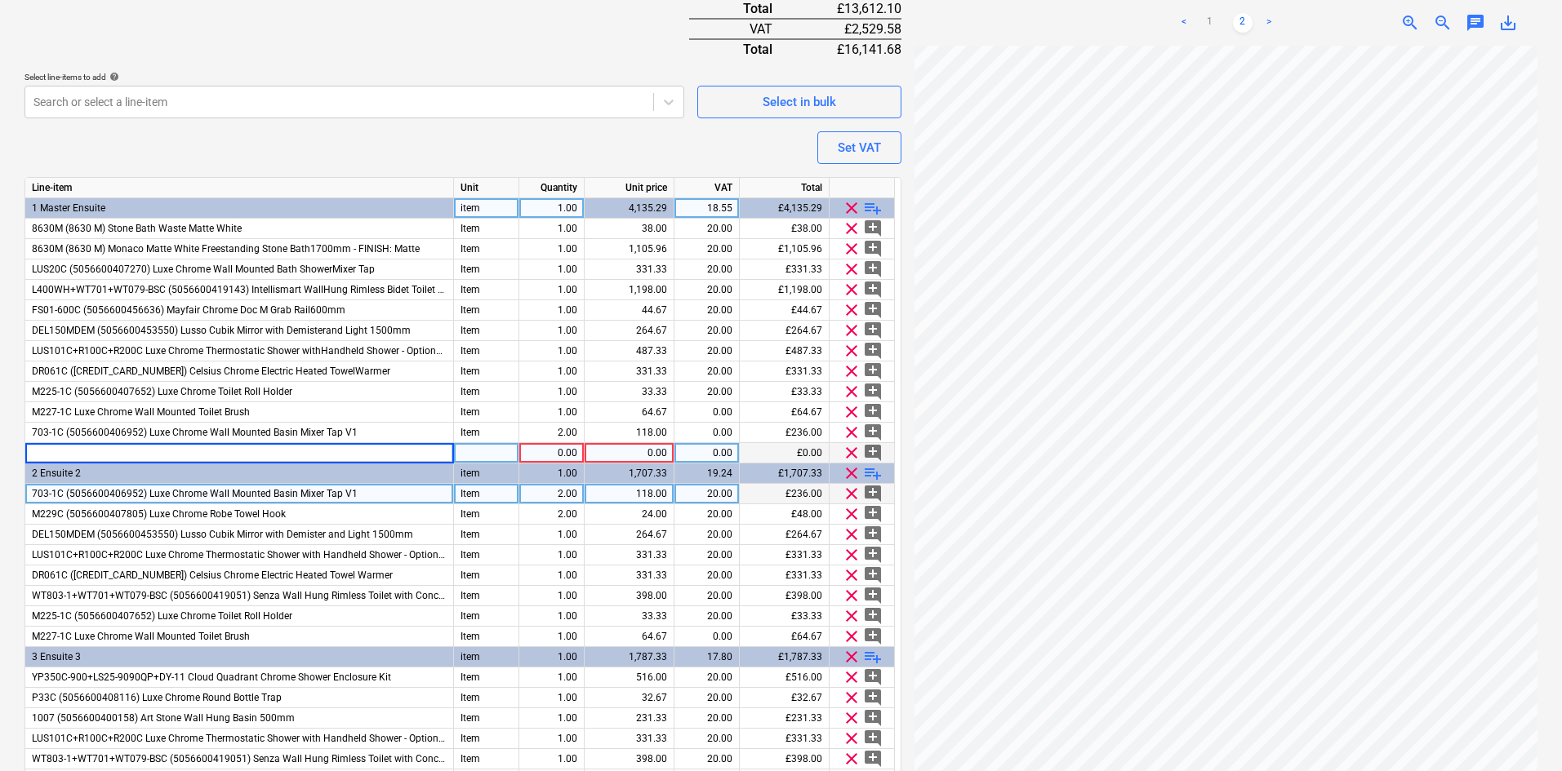
type input "M229C (5056600407805) Luxe Chrome Robe Towel Hook"
type textarea "x"
type input "Item"
type textarea "x"
type input "24.00"
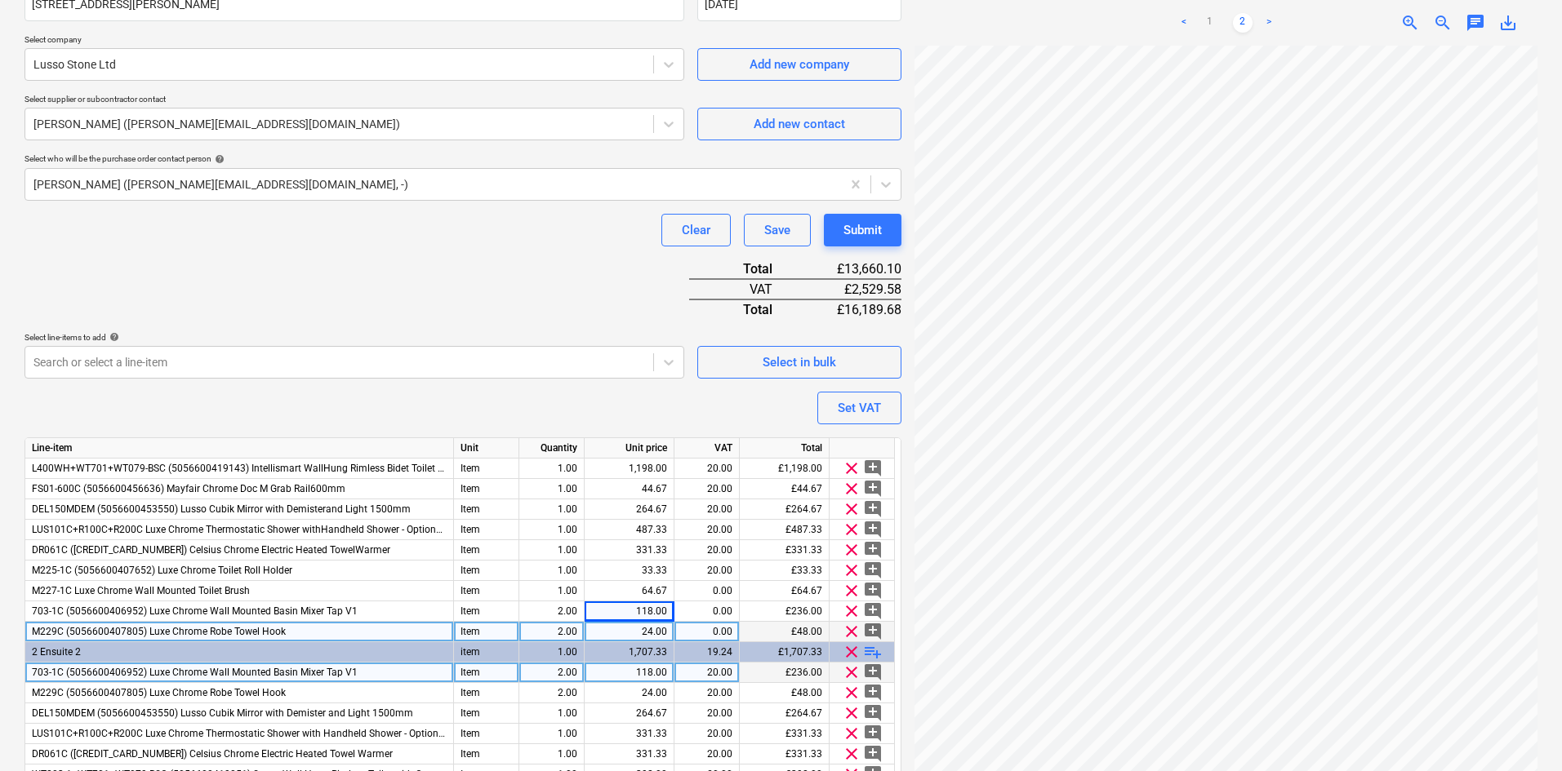
scroll to position [571, 0]
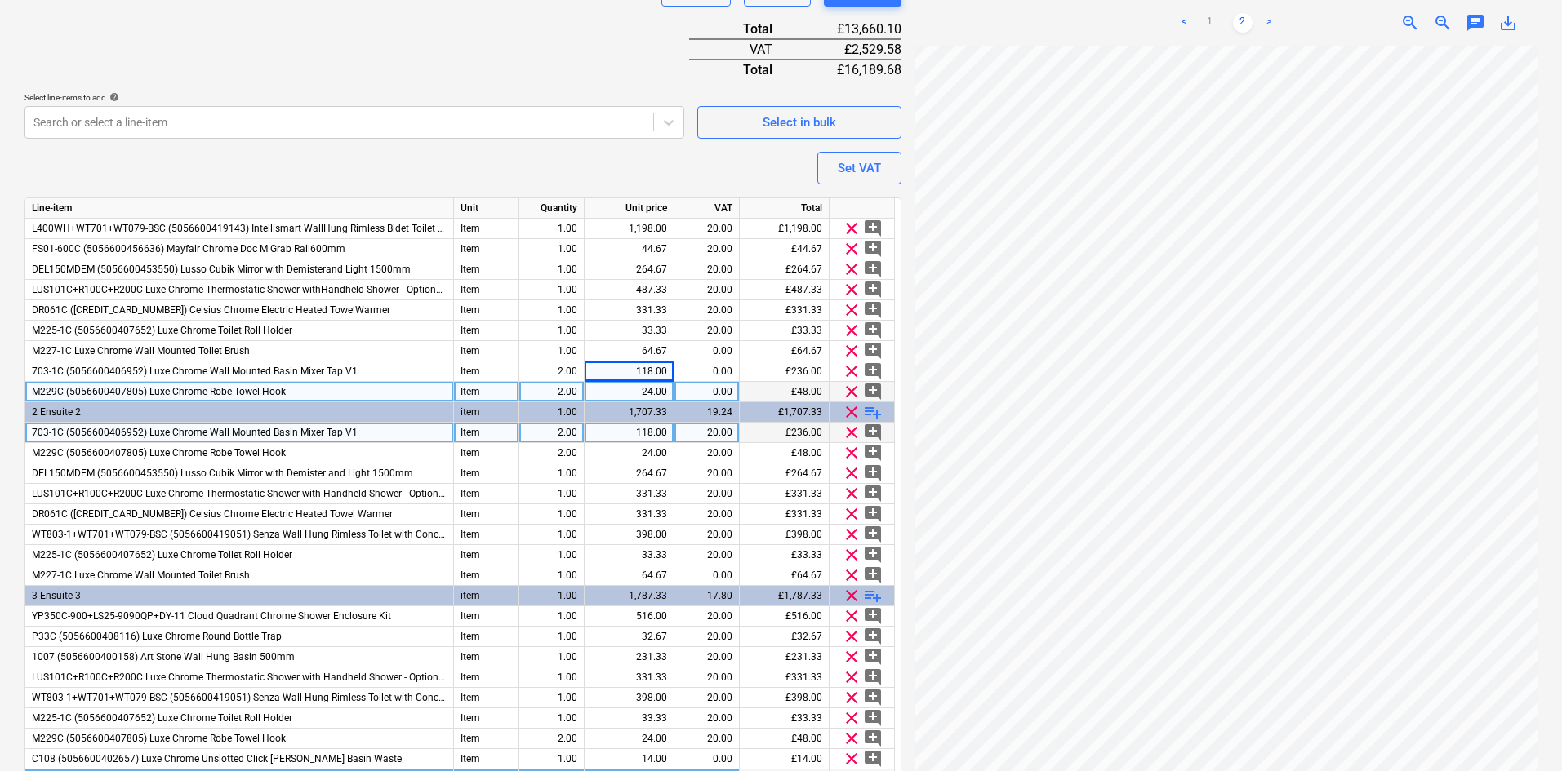
click at [411, 386] on div "M229C (5056600407805) Luxe Chrome Robe Towel Hook" at bounding box center [239, 392] width 429 height 20
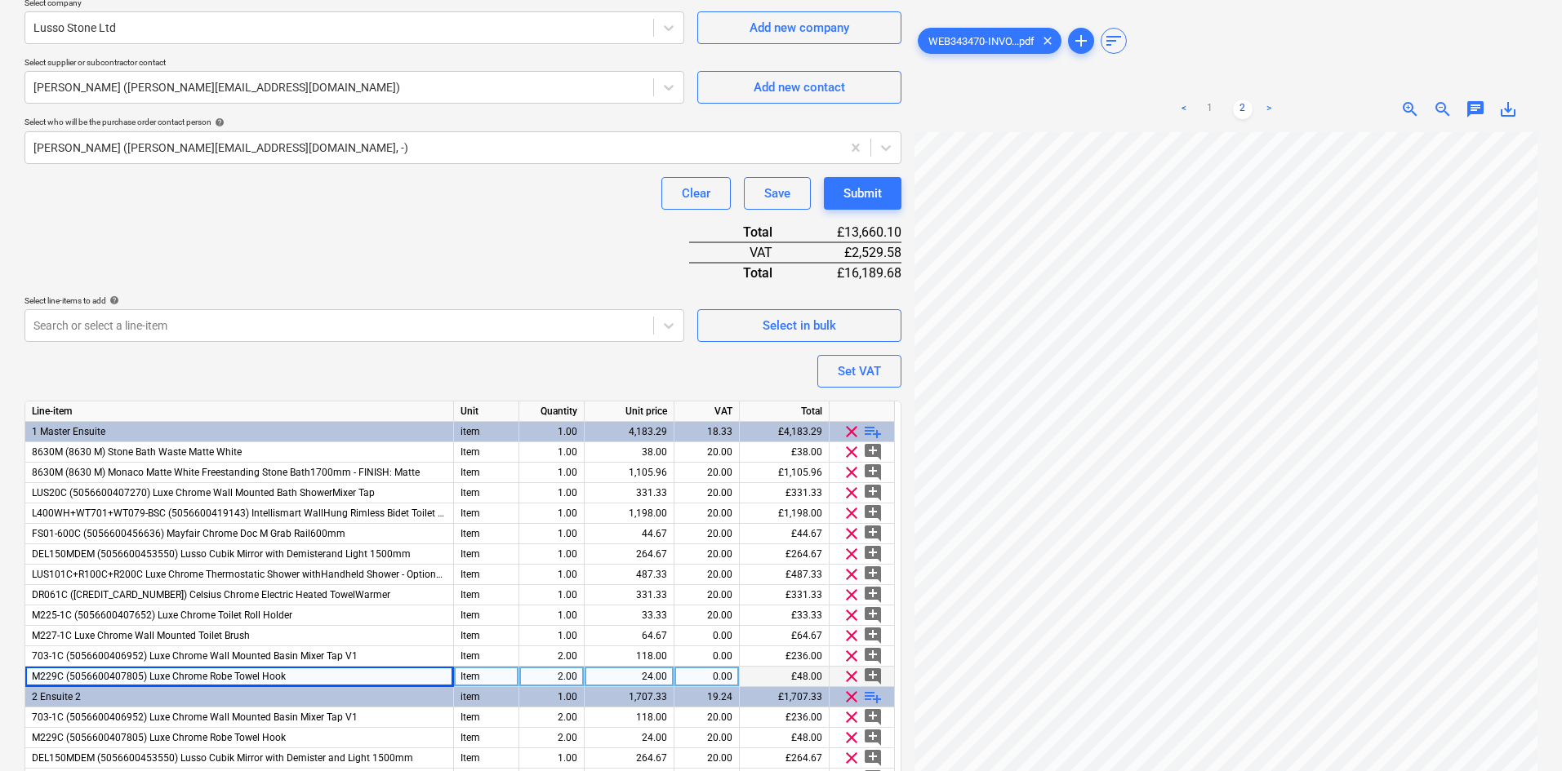
scroll to position [347, 0]
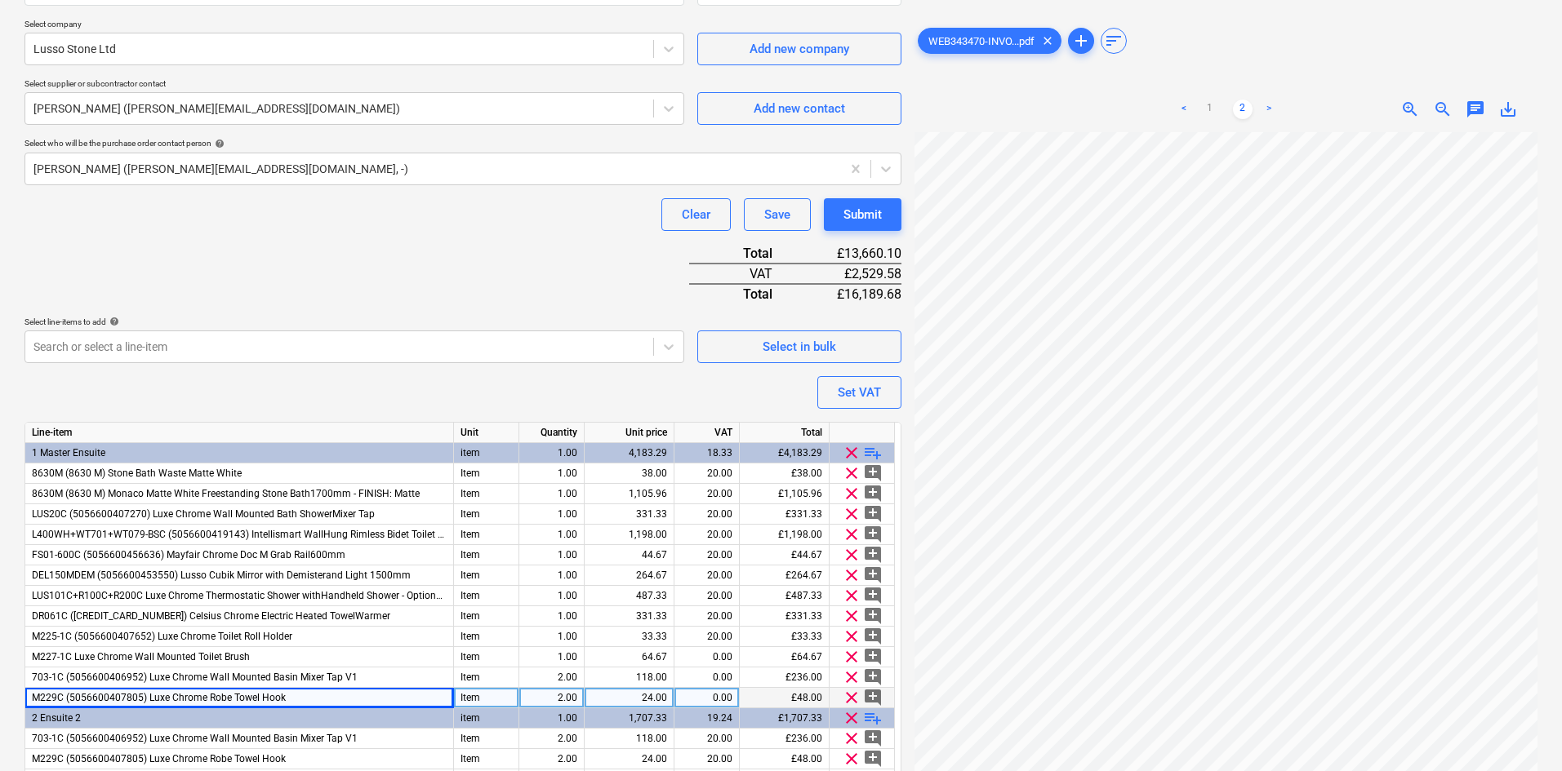
click at [444, 222] on div "Clear Save Submit" at bounding box center [462, 214] width 877 height 33
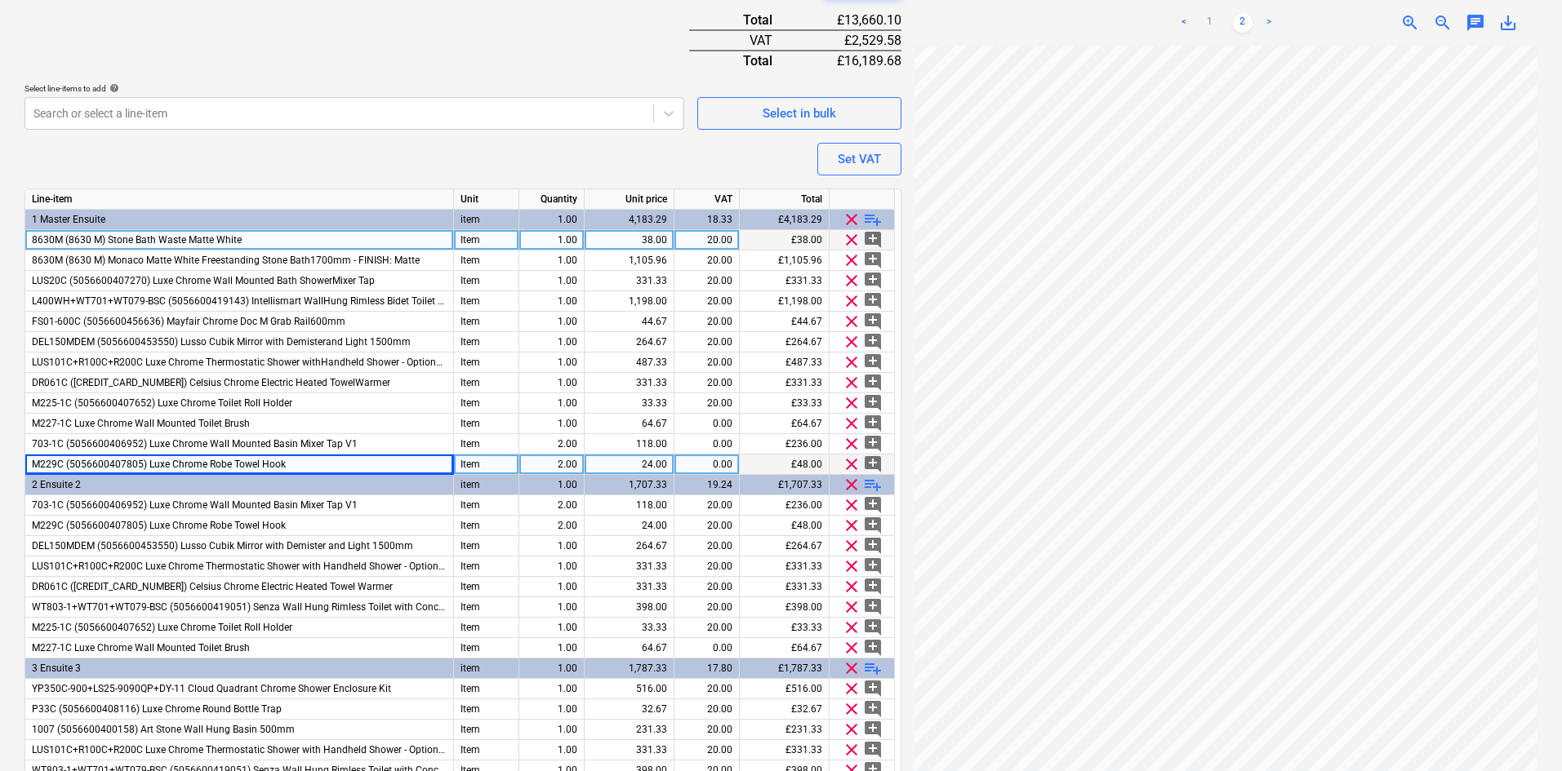
scroll to position [592, 0]
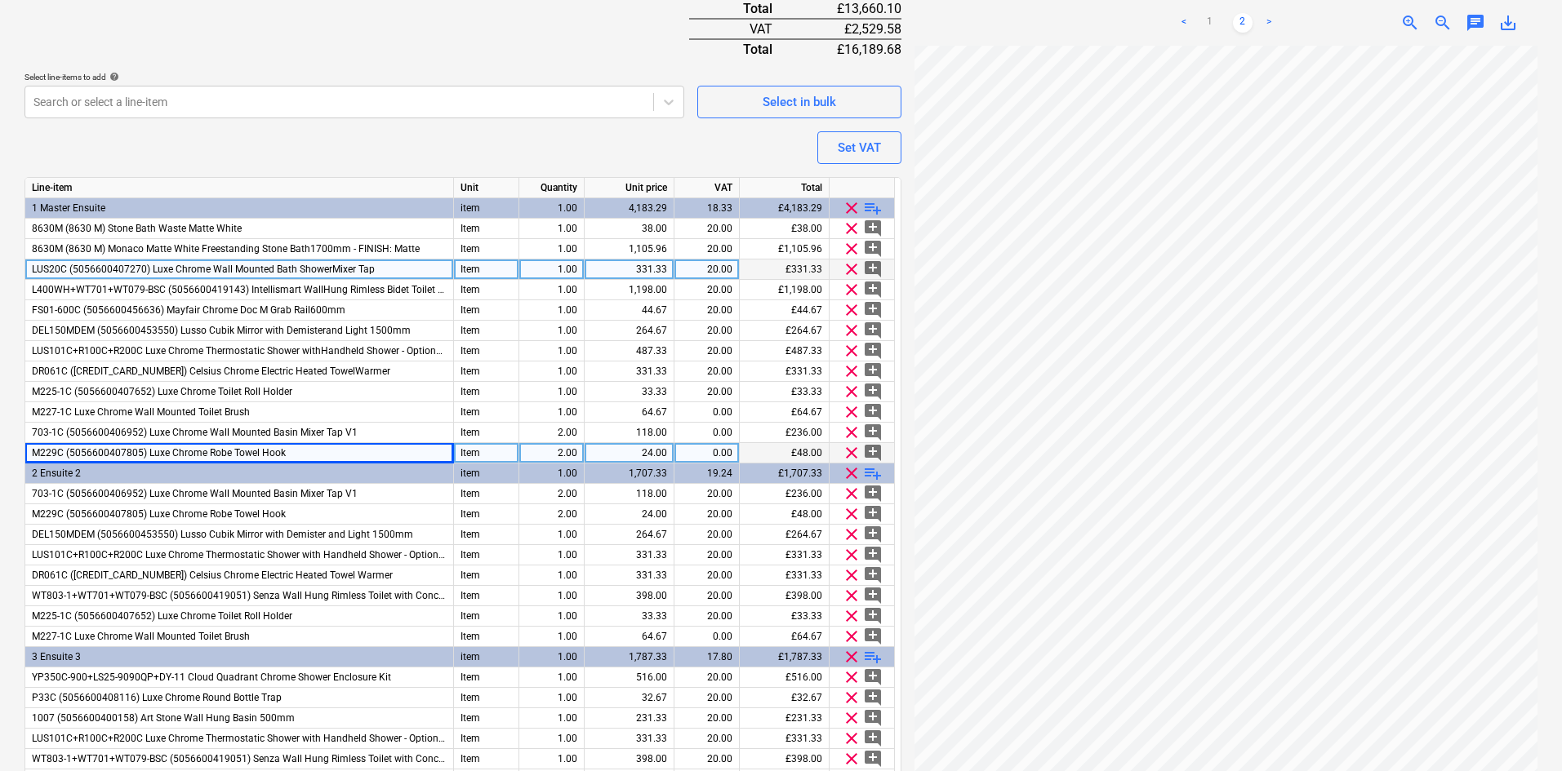
click at [613, 266] on div "331.33" at bounding box center [629, 270] width 76 height 20
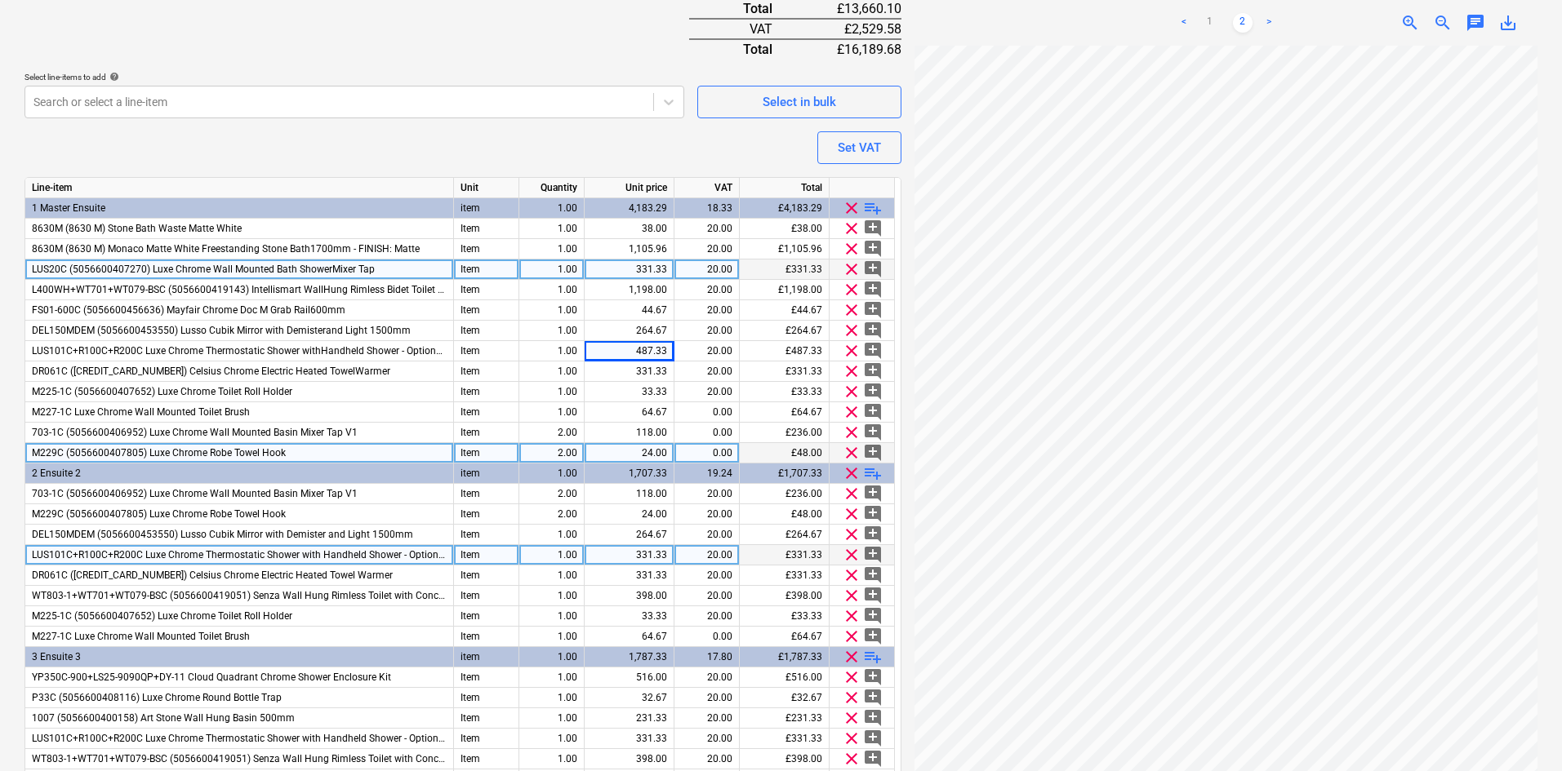
click at [658, 560] on div "331.33" at bounding box center [629, 555] width 76 height 20
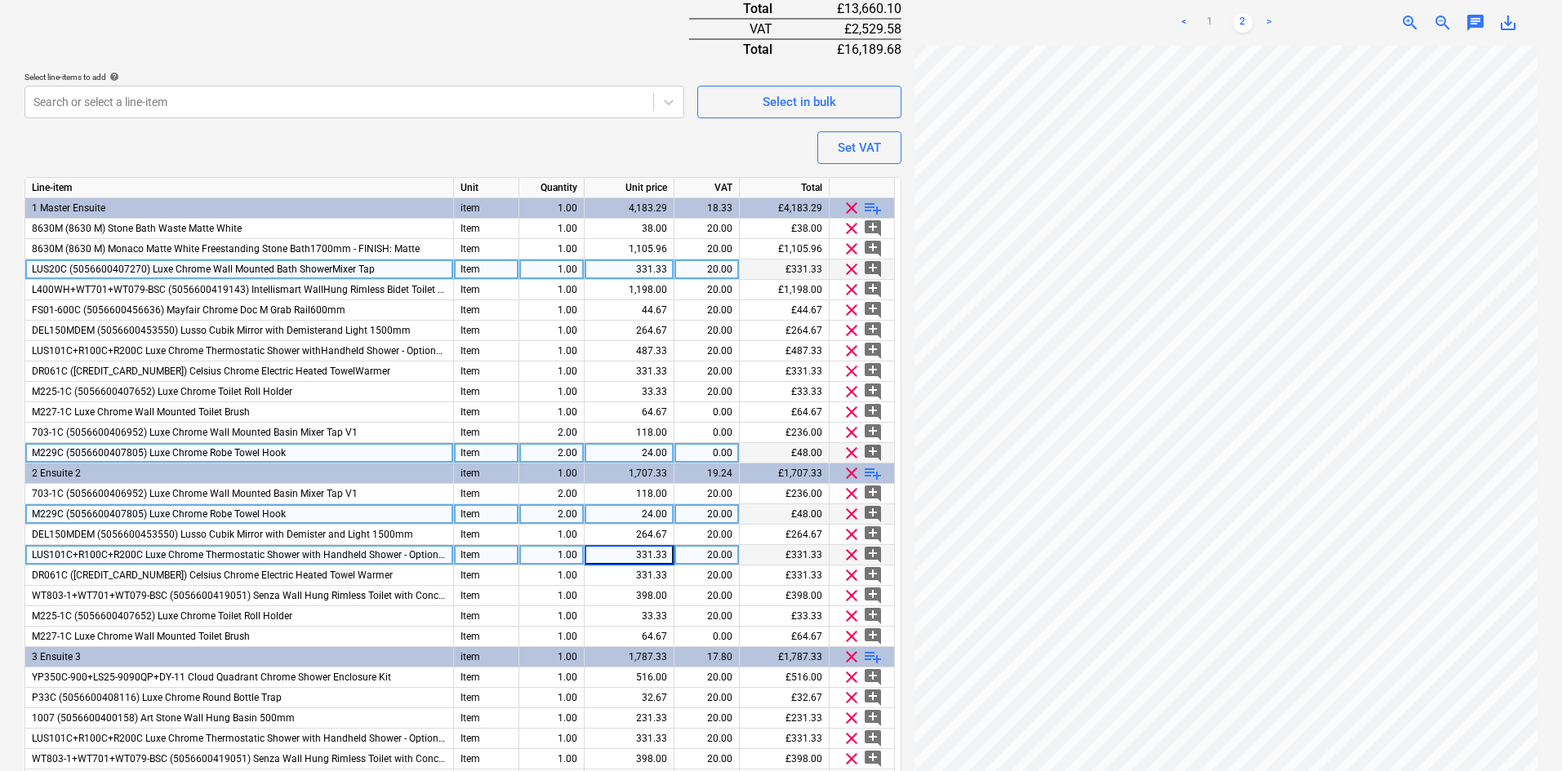
type textarea "x"
type input "487.33"
type textarea "x"
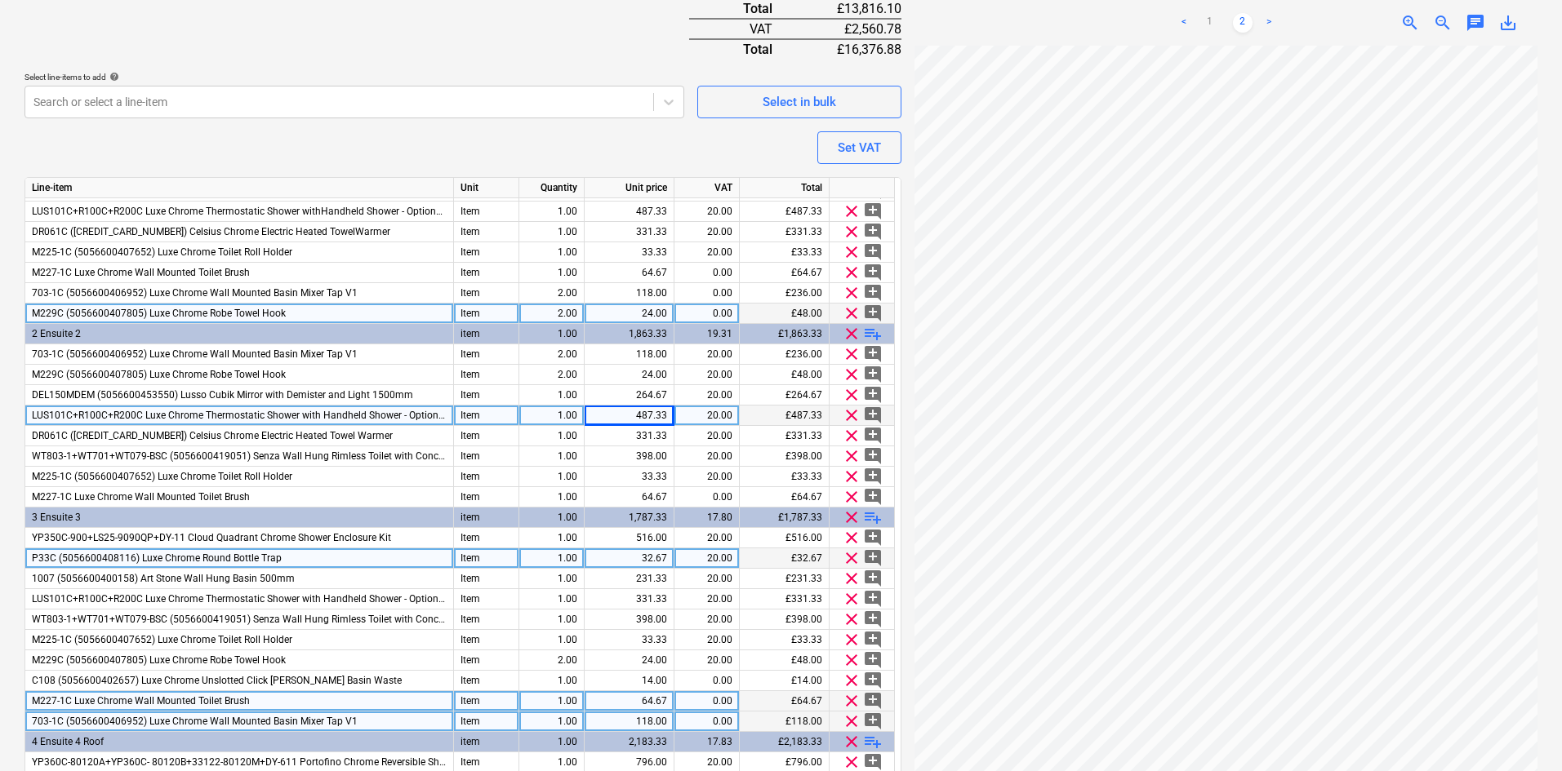
scroll to position [245, 0]
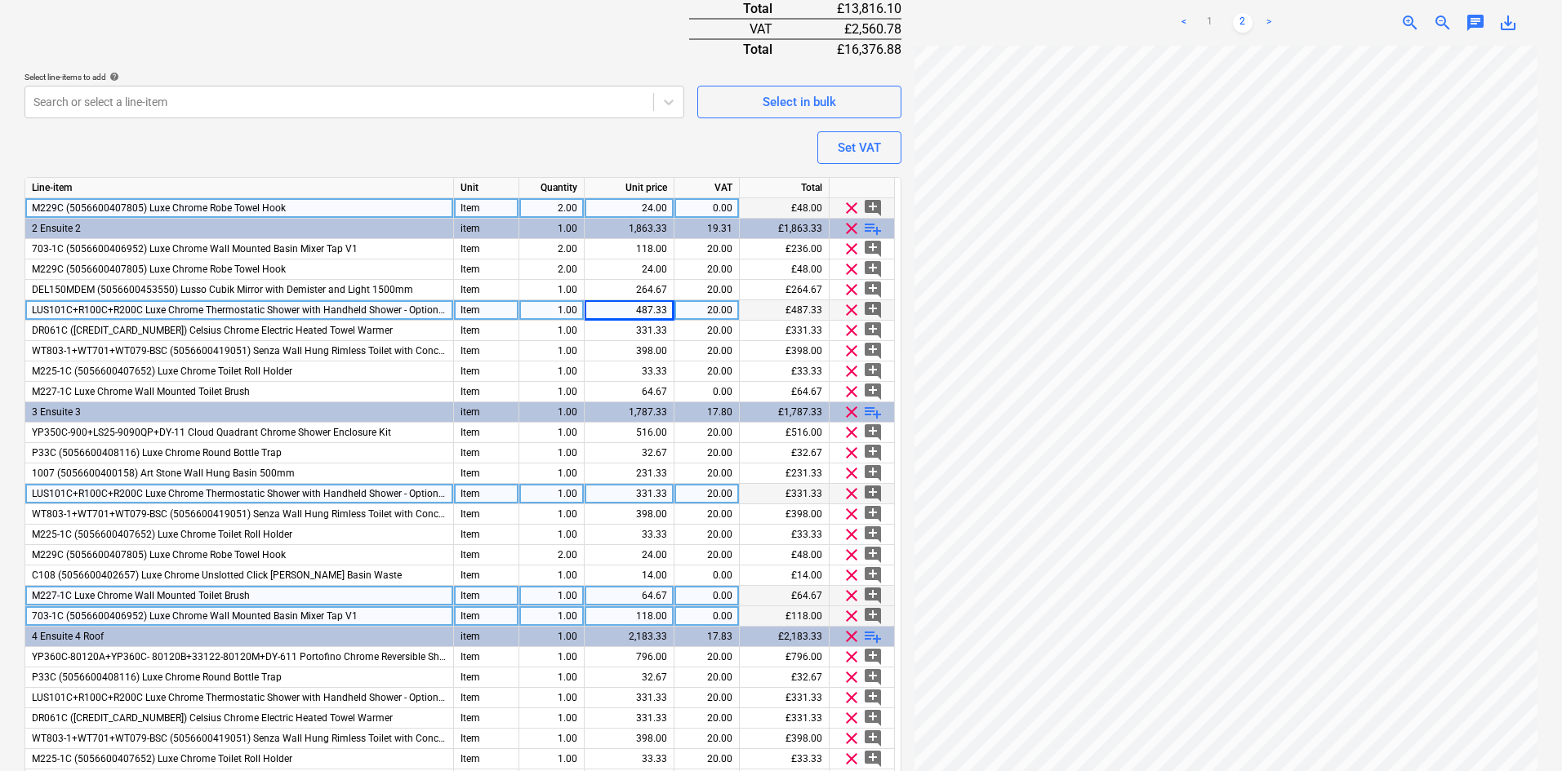
click at [646, 494] on div "331.33" at bounding box center [629, 494] width 76 height 20
type input "487.33"
type textarea "x"
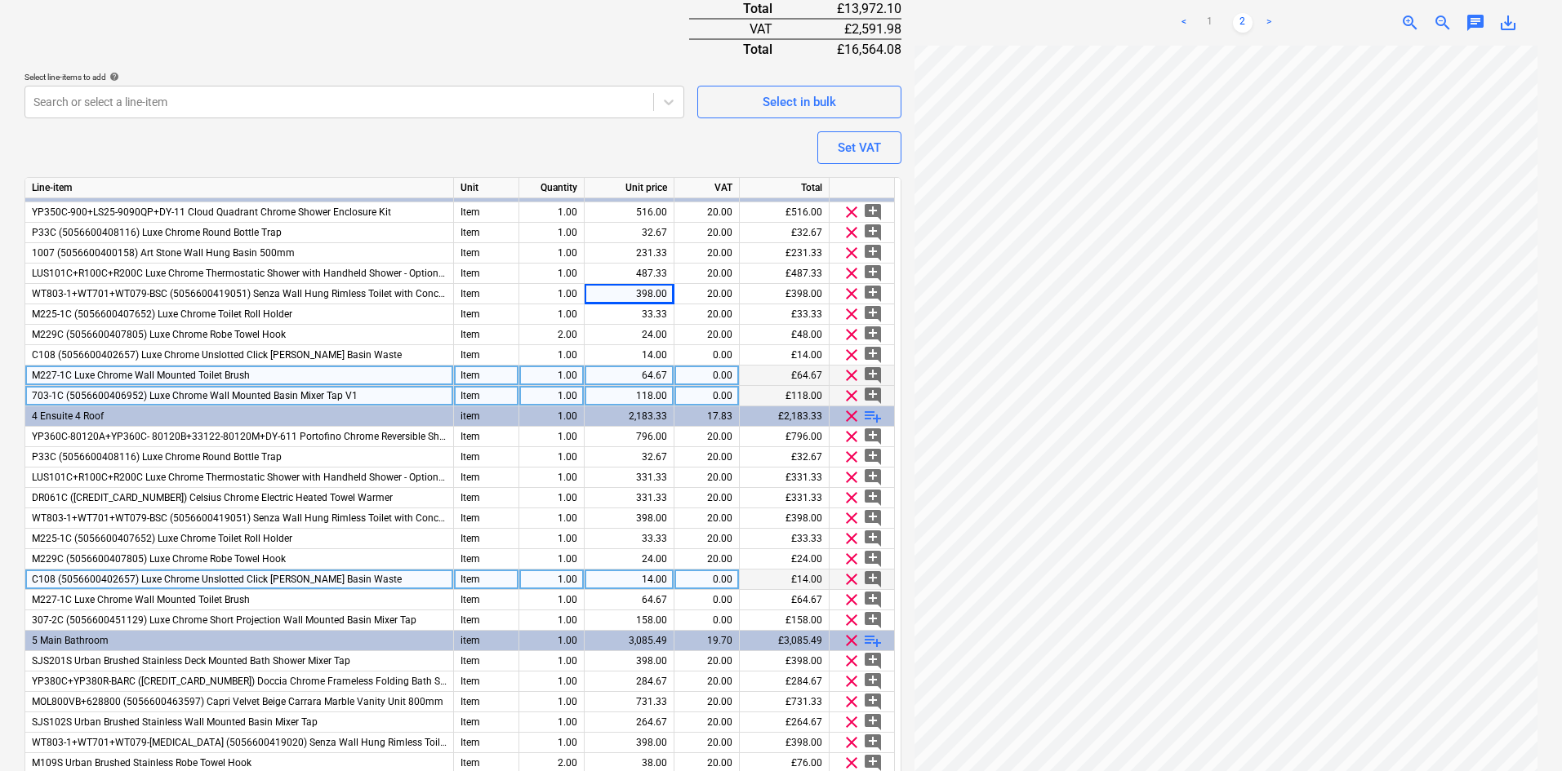
scroll to position [490, 0]
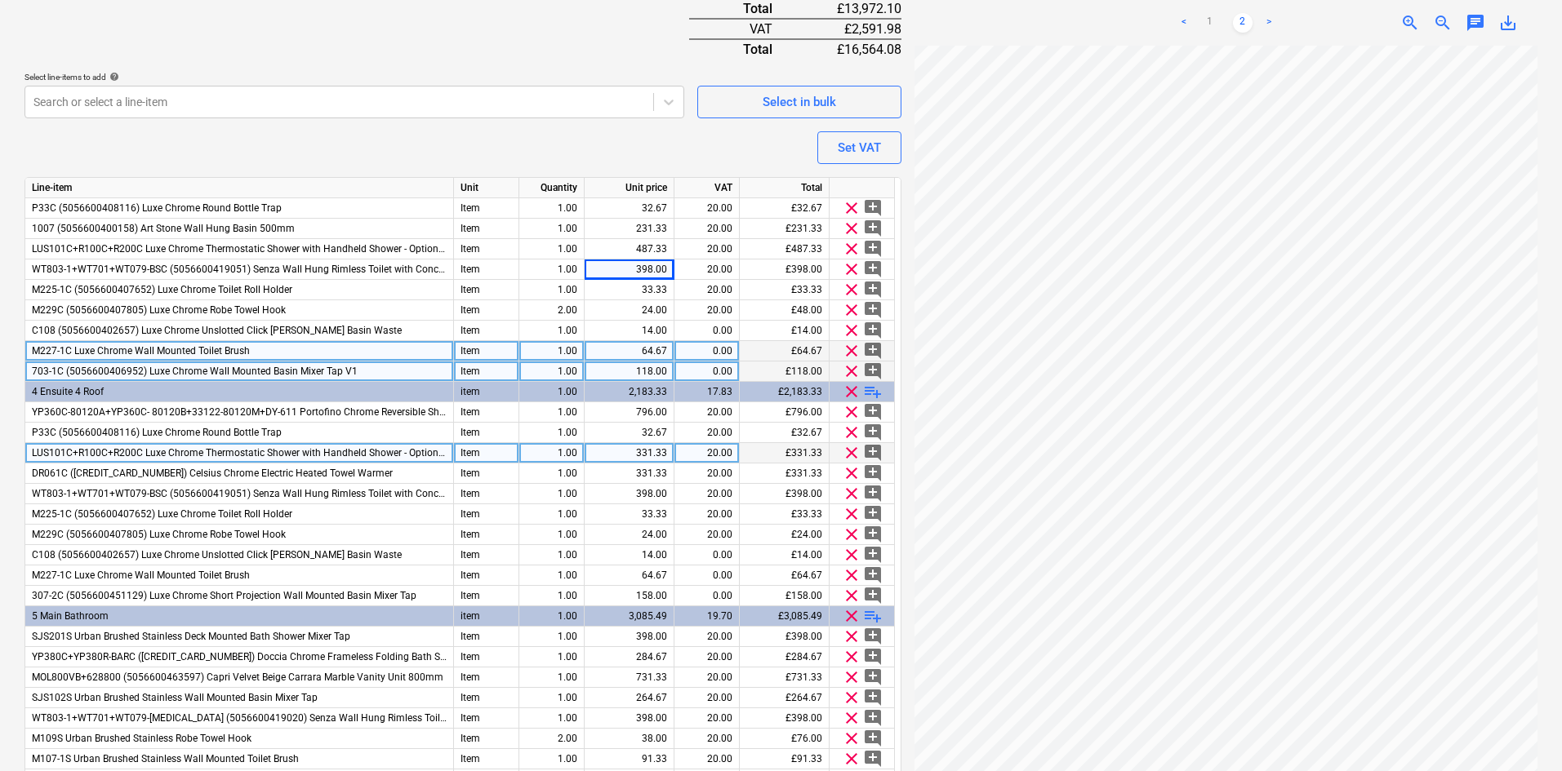
click at [642, 453] on div "331.33" at bounding box center [629, 453] width 76 height 20
type input "487.33"
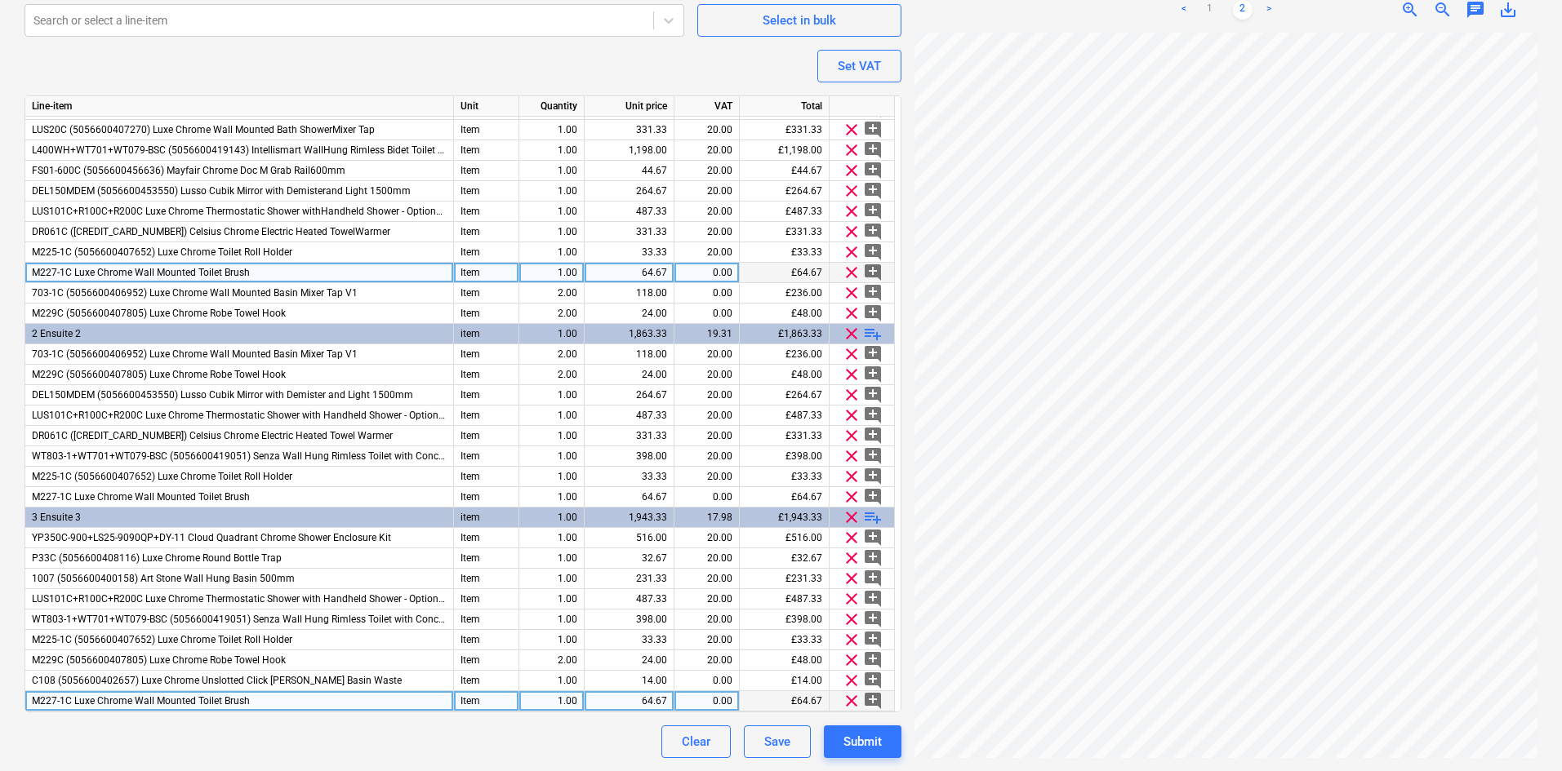
scroll to position [0, 0]
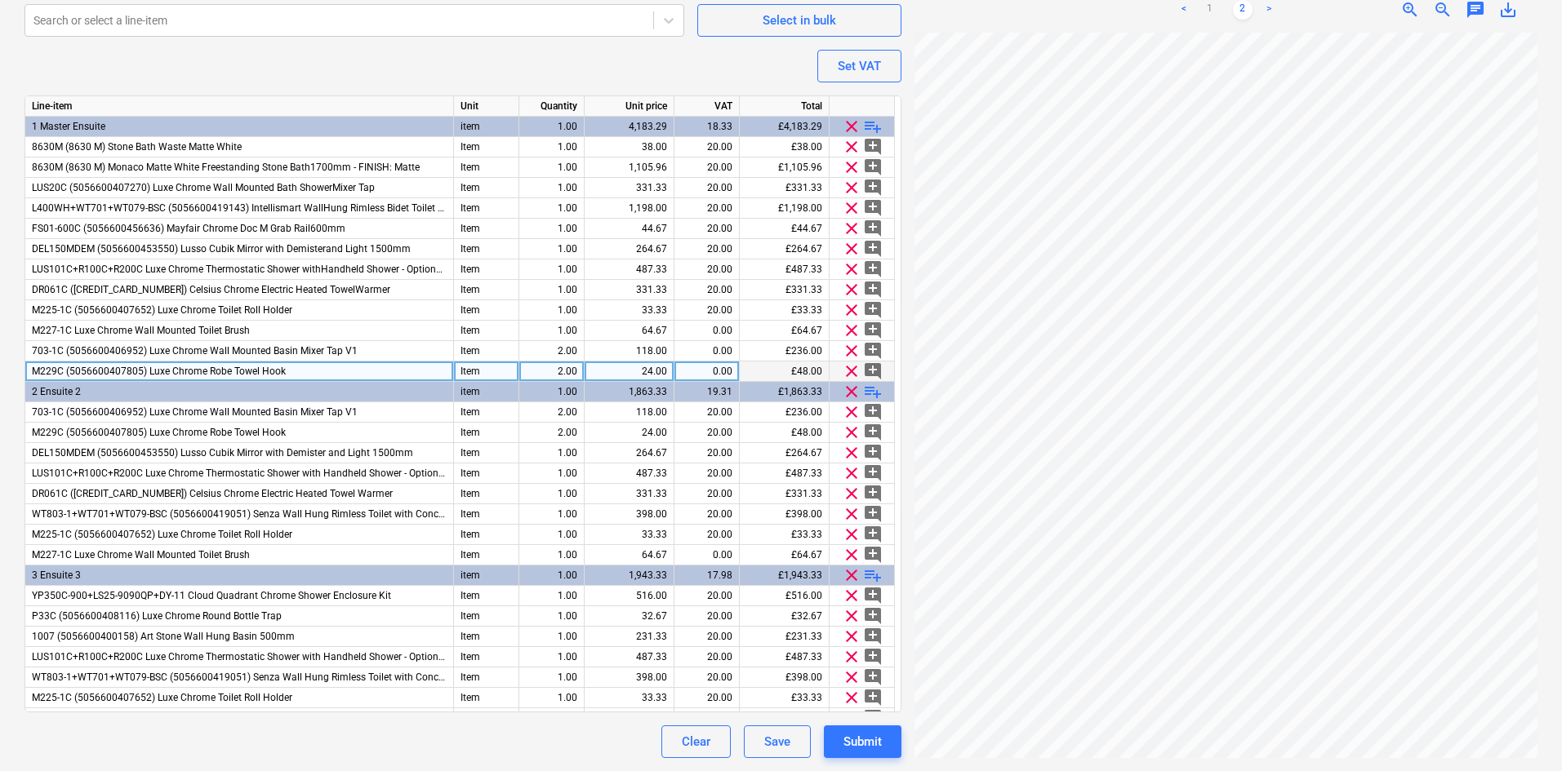
click at [267, 372] on span "M229C (5056600407805) Luxe Chrome Robe Towel Hook" at bounding box center [159, 371] width 254 height 11
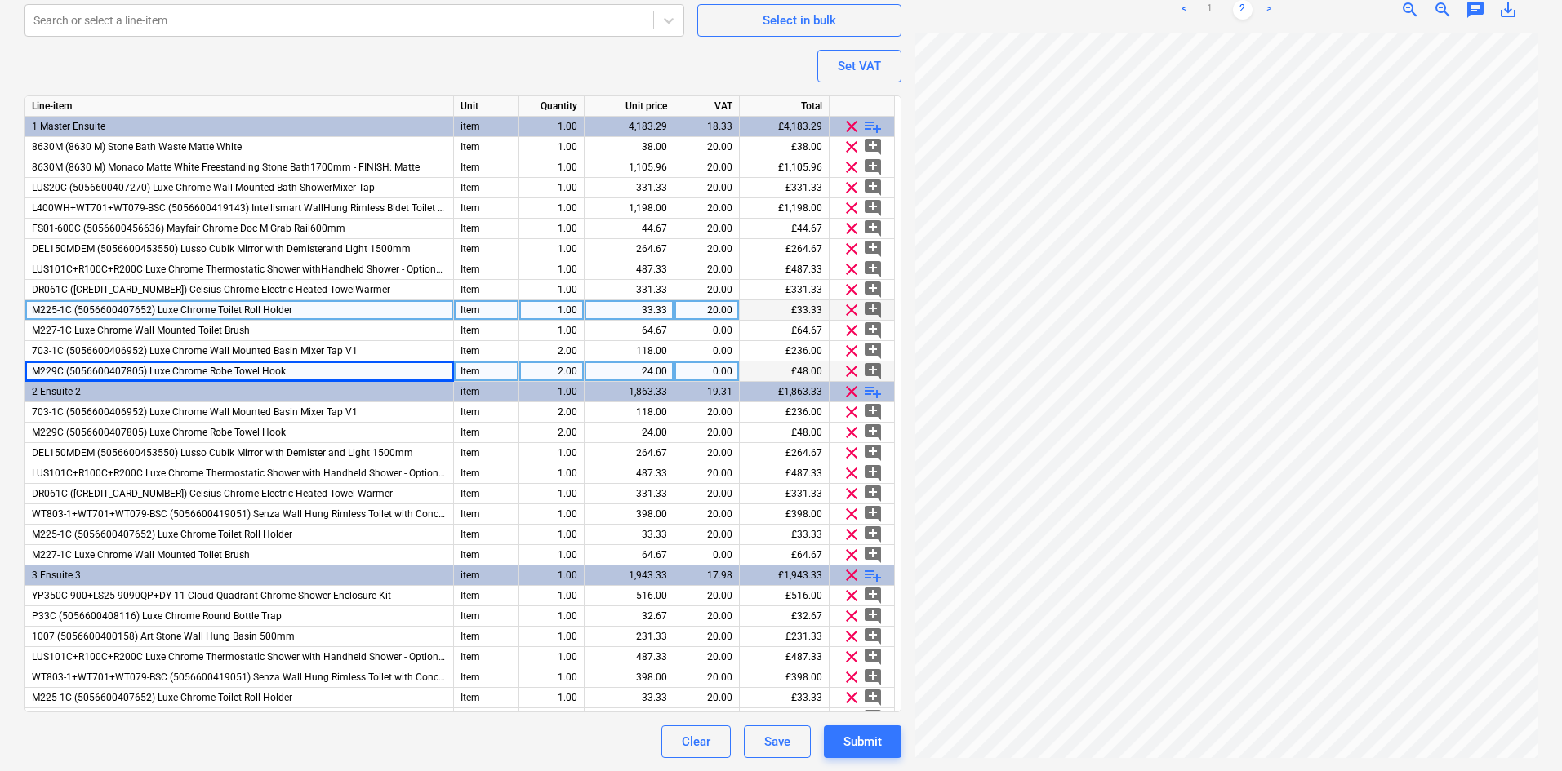
click at [186, 310] on span "M225-1C (5056600407652) Luxe Chrome Toilet Roll Holder" at bounding box center [162, 309] width 260 height 11
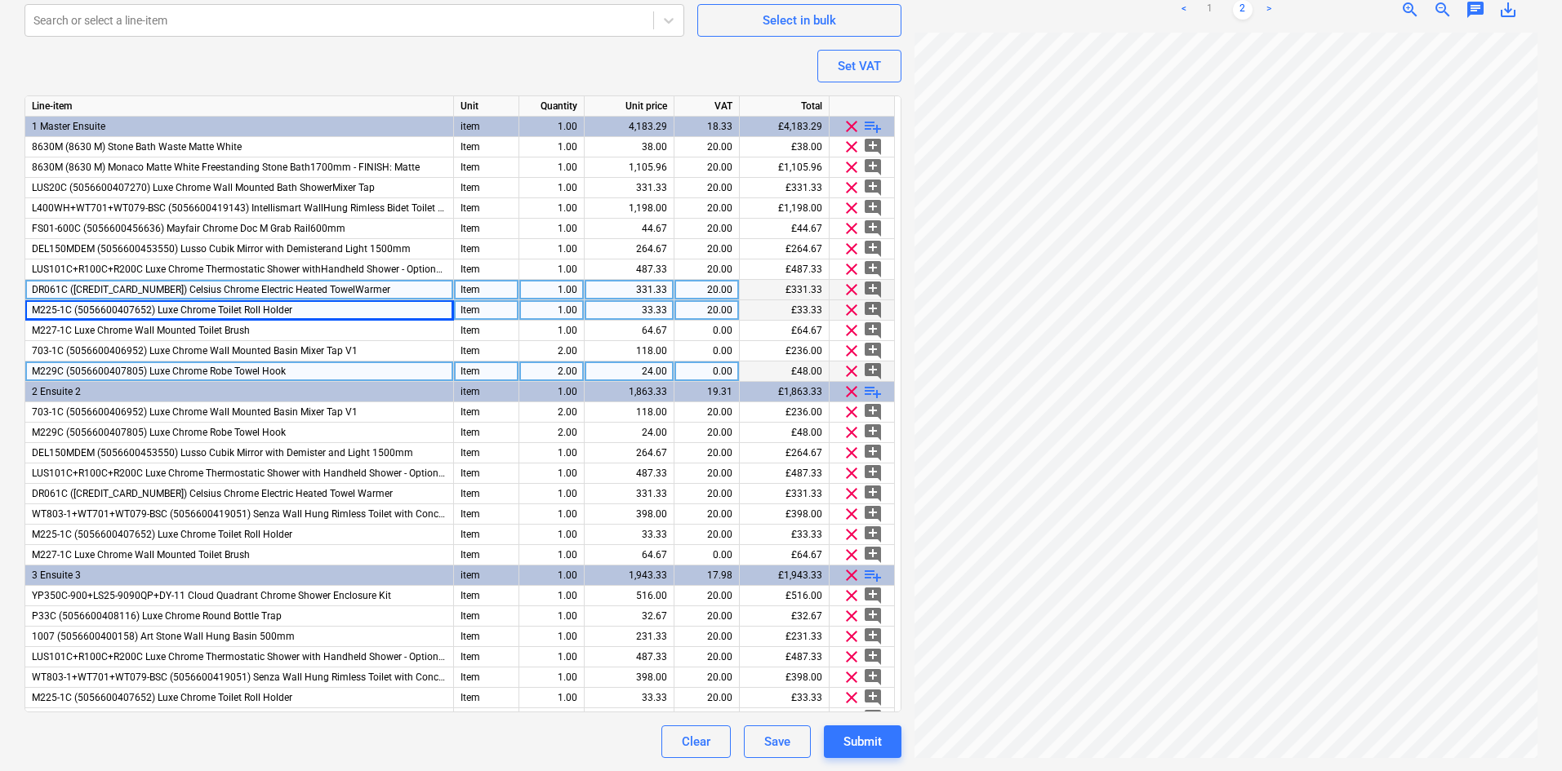
click at [540, 292] on div "1.00" at bounding box center [551, 290] width 51 height 20
type textarea "x"
type input "2"
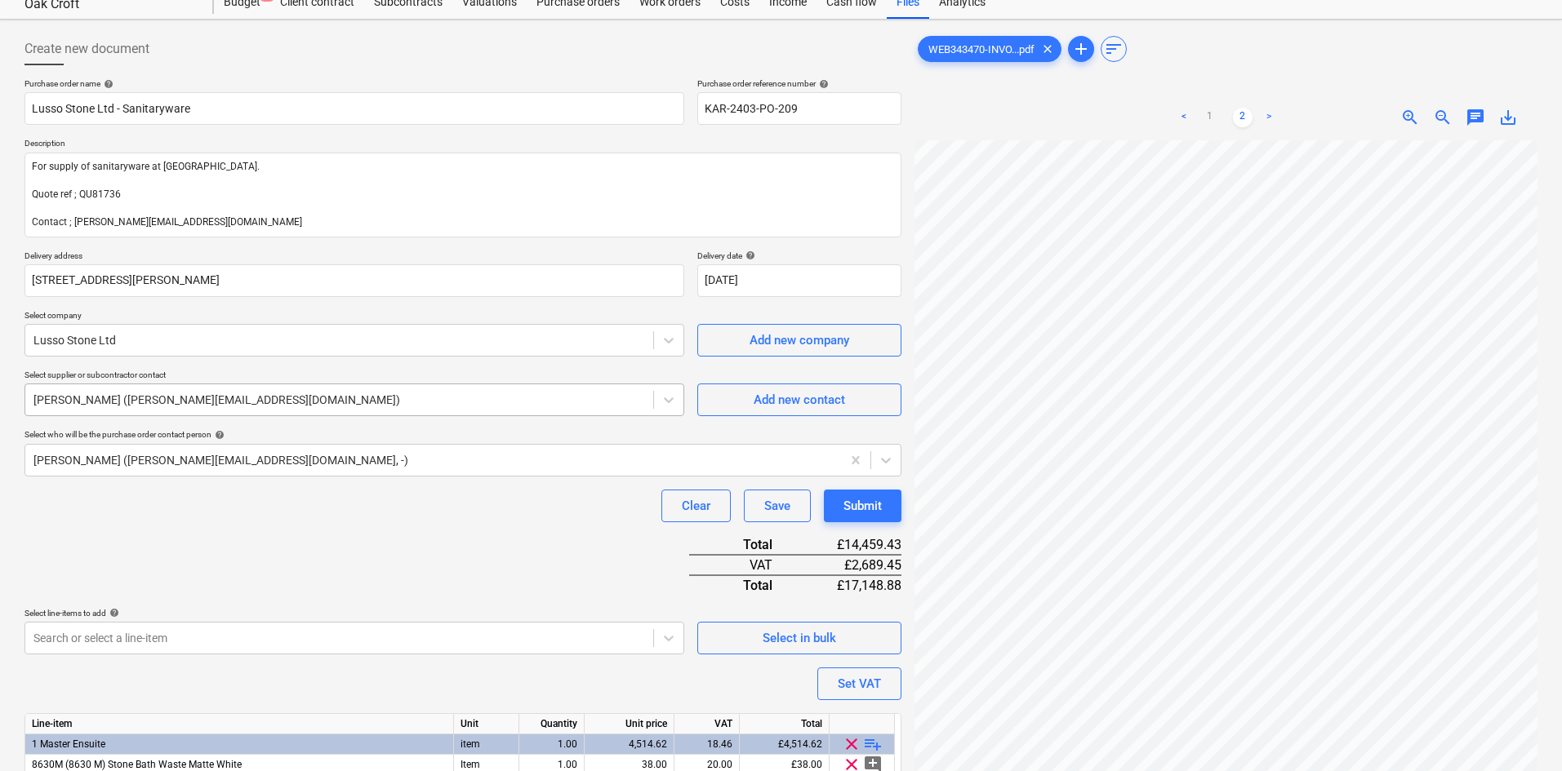
scroll to position [82, 0]
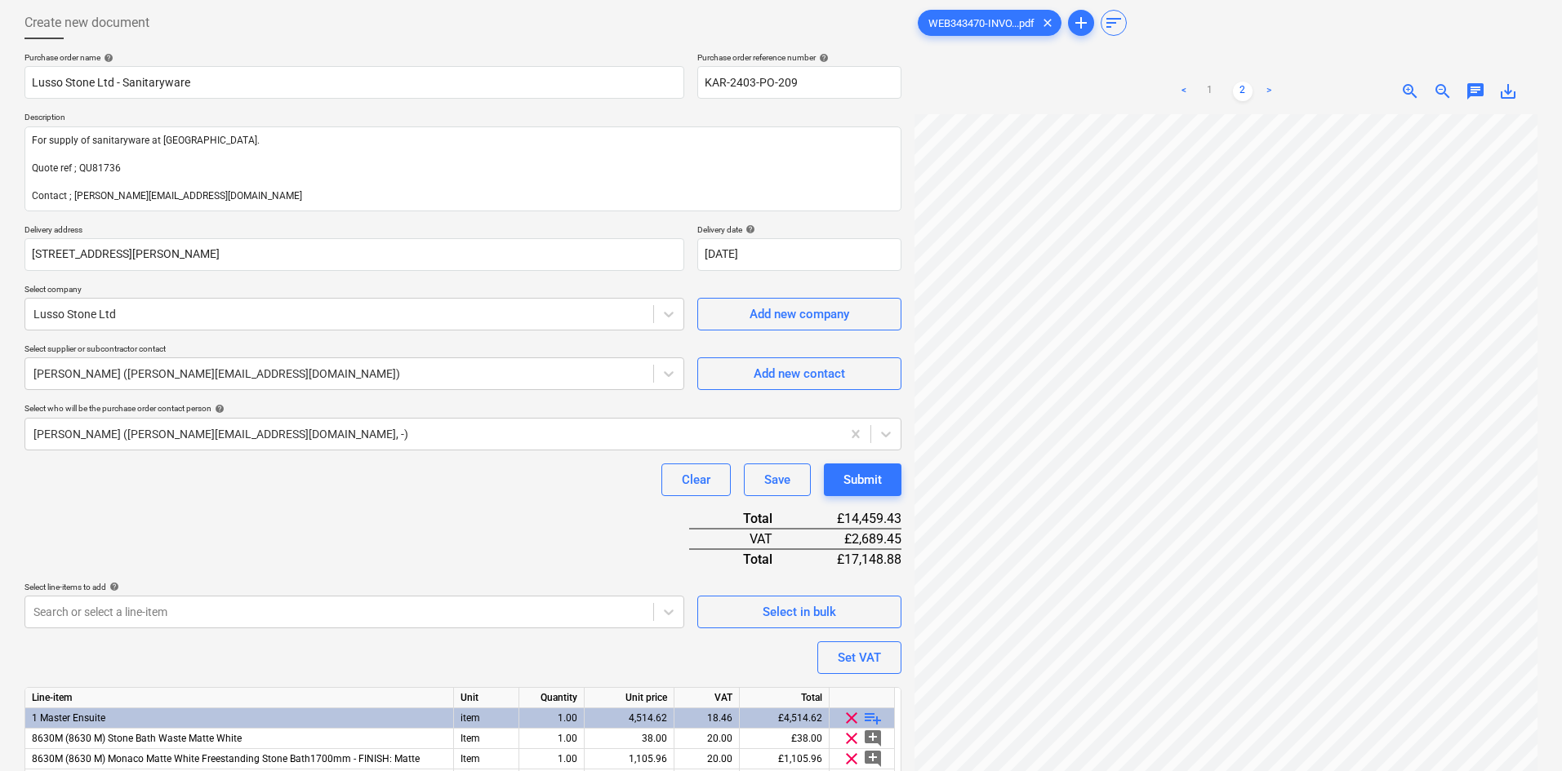
click at [351, 505] on div "Purchase order name help Lusso Stone Ltd - Sanitaryware Purchase order referenc…" at bounding box center [462, 701] width 877 height 1298
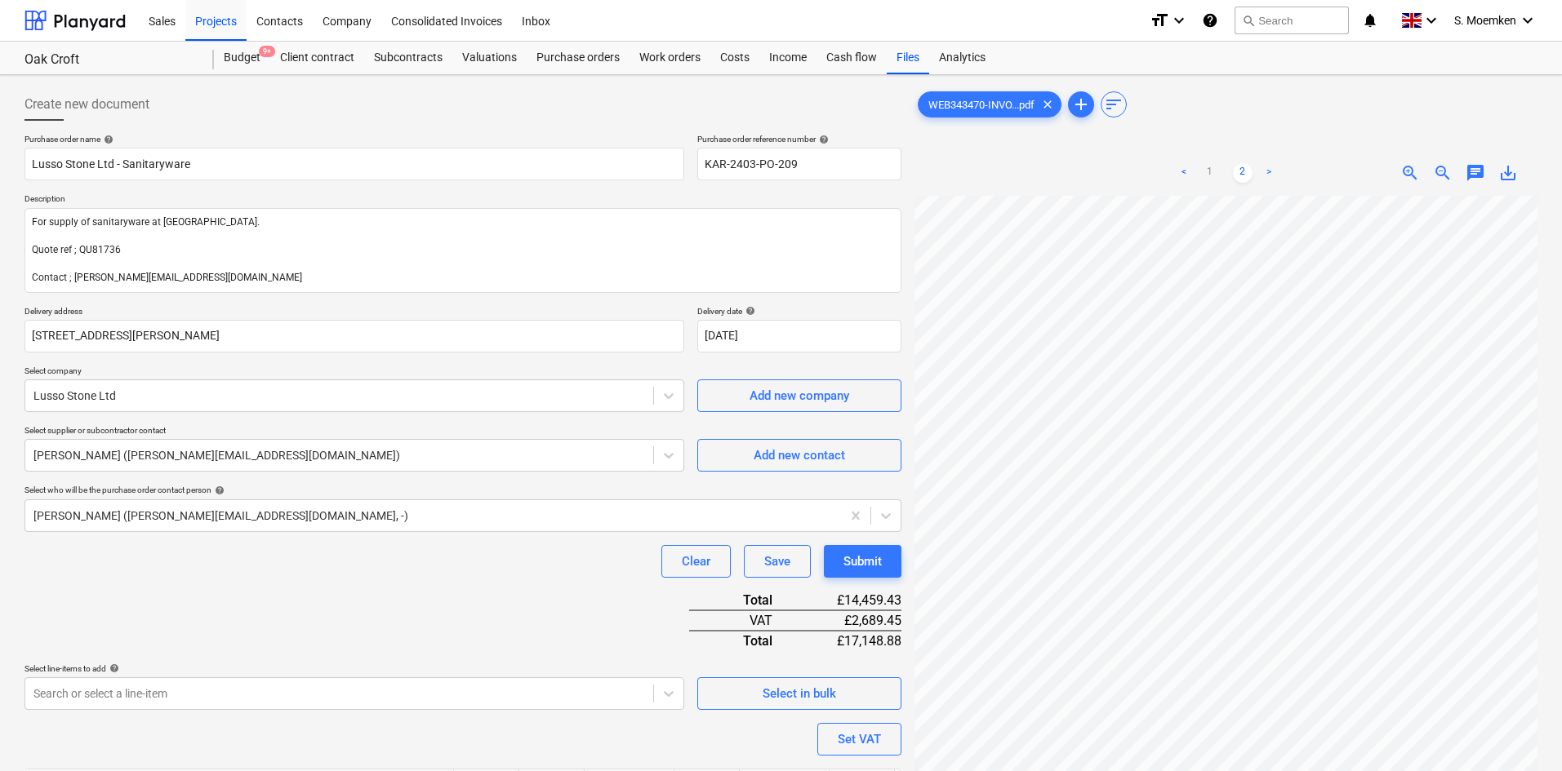
click at [512, 96] on div "Create new document" at bounding box center [462, 104] width 877 height 33
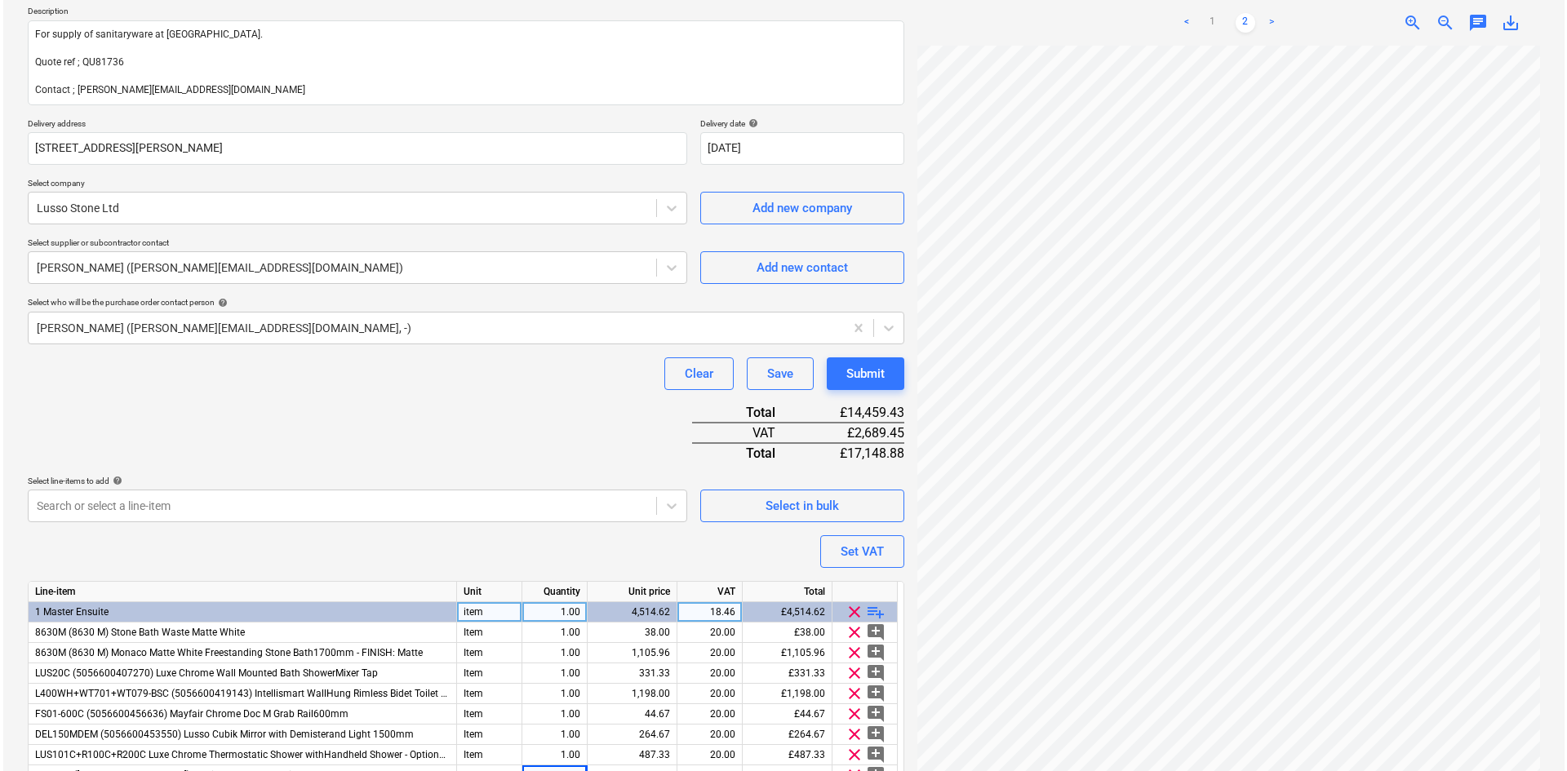
scroll to position [245, 0]
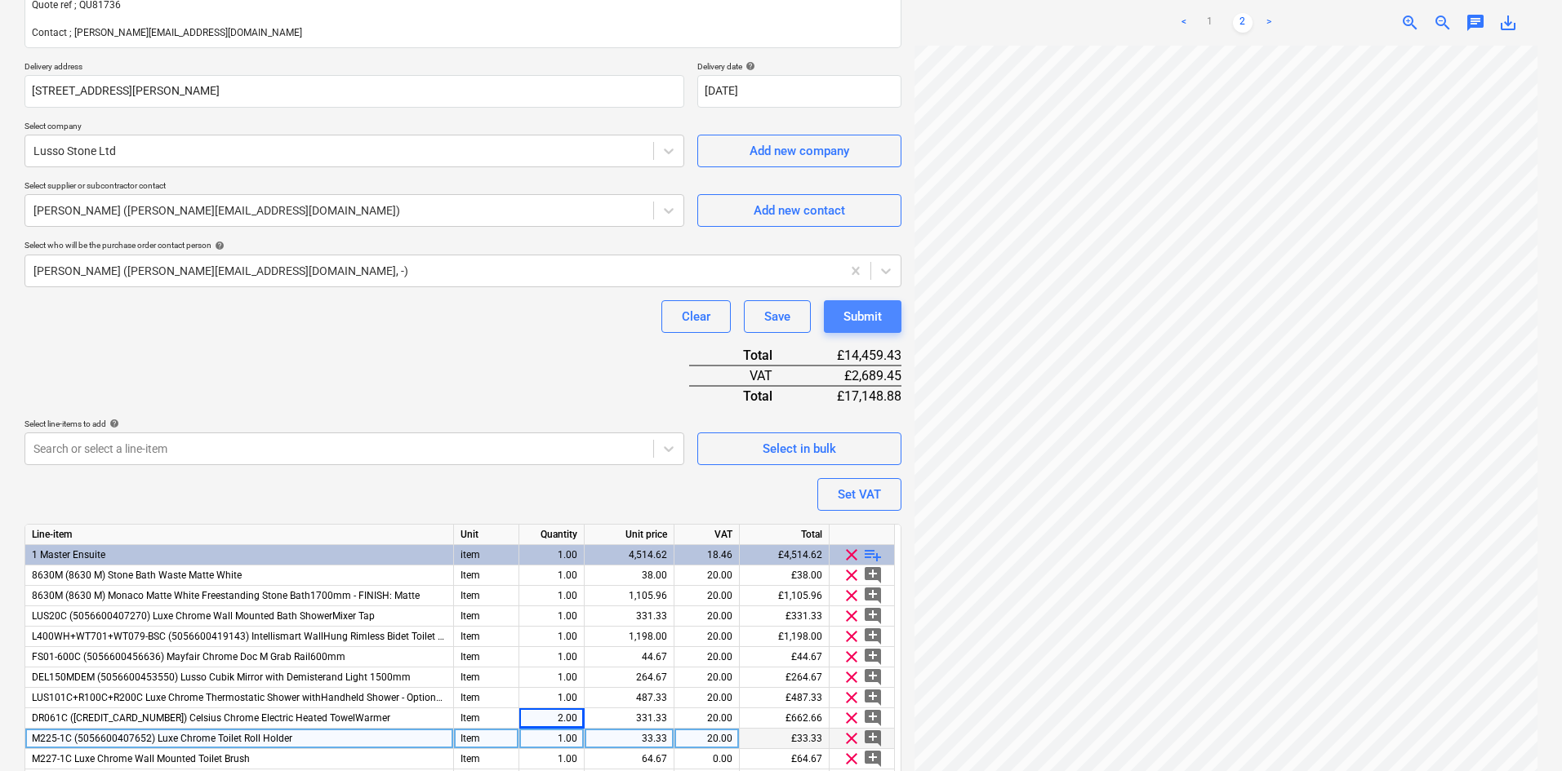
click at [853, 316] on div "Submit" at bounding box center [862, 316] width 38 height 21
type textarea "x"
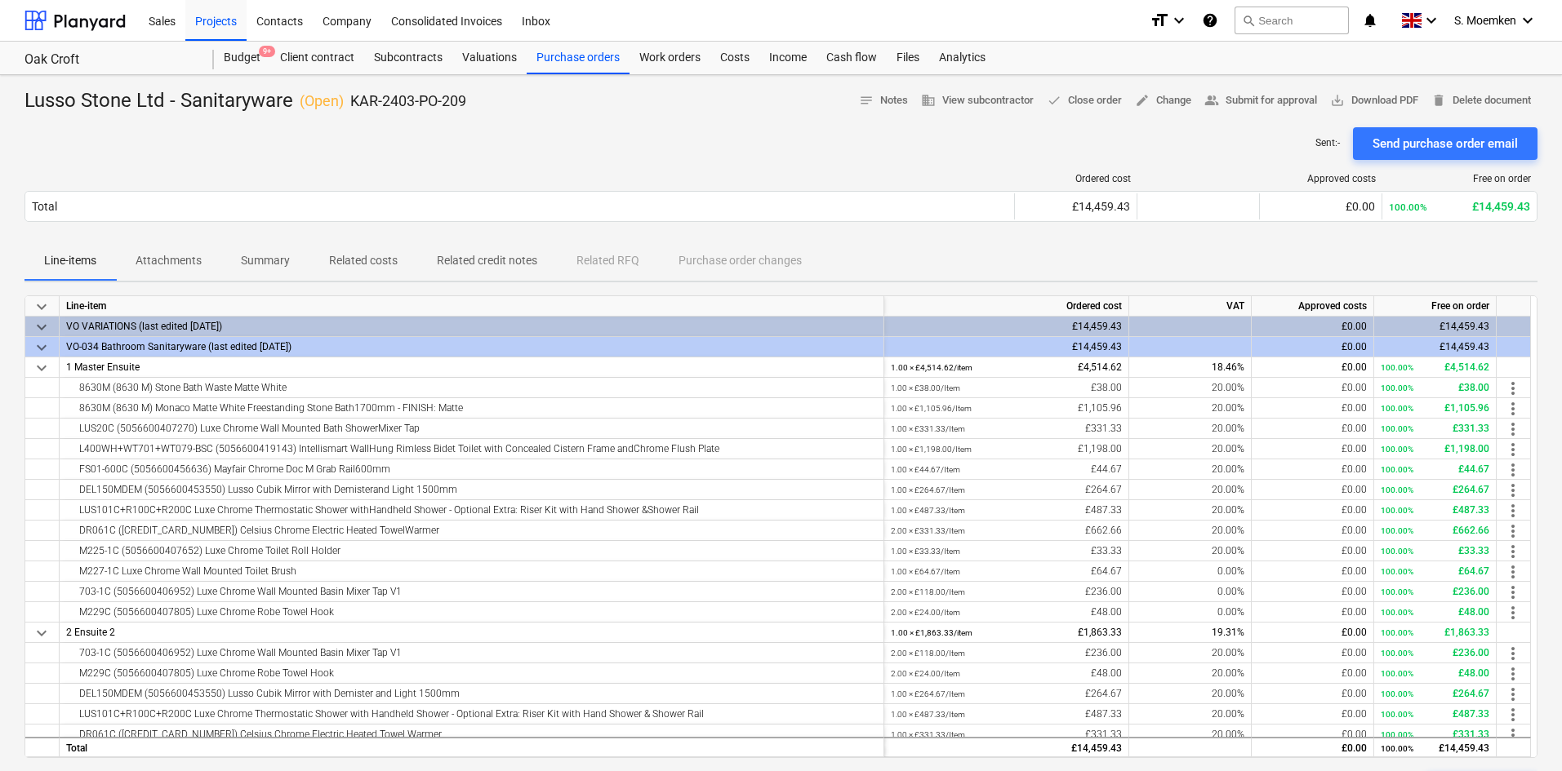
click at [459, 127] on div "Sent : - Send purchase order email" at bounding box center [780, 143] width 1513 height 33
click at [210, 14] on div "Projects" at bounding box center [215, 20] width 61 height 42
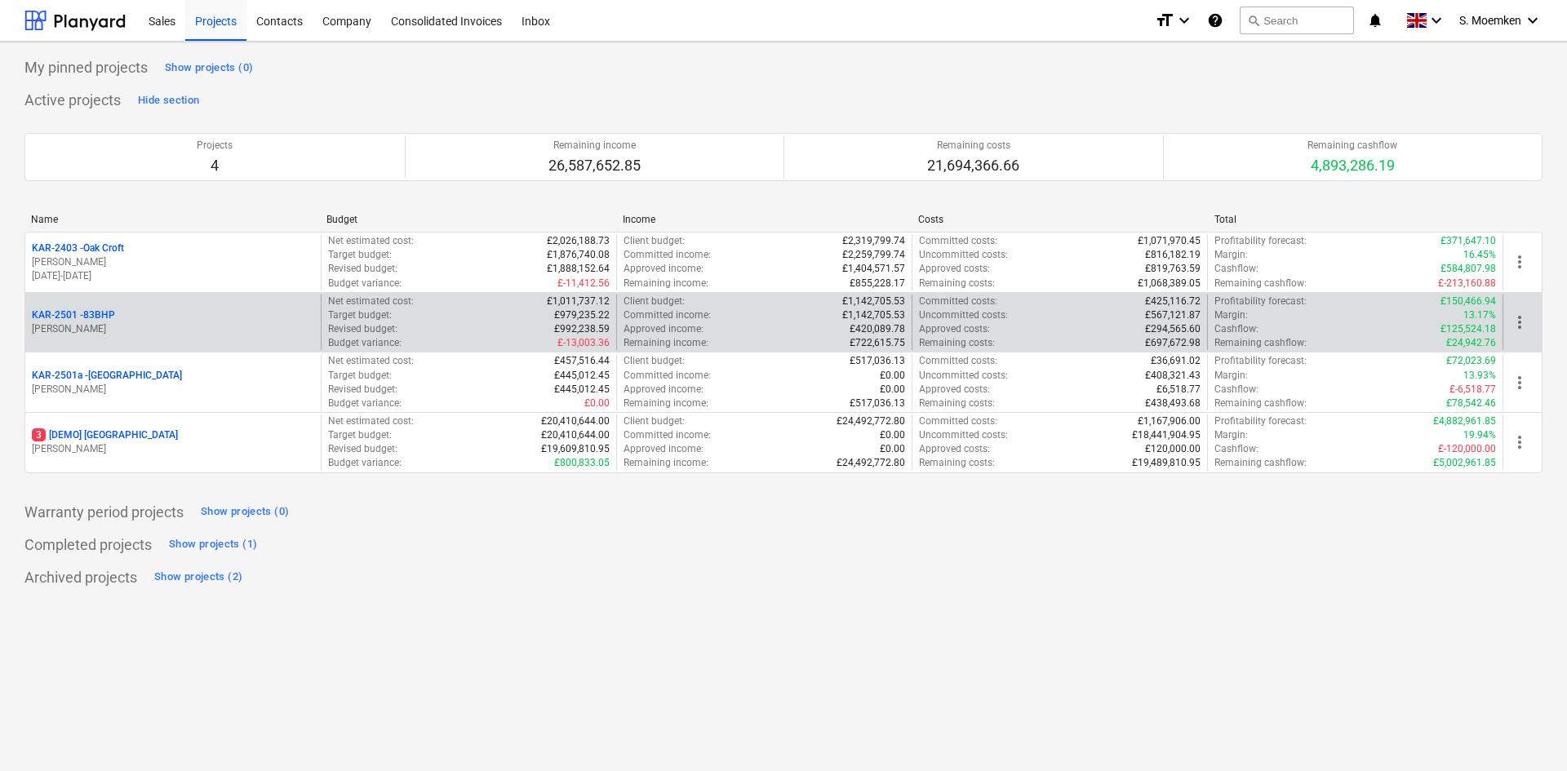
click at [159, 331] on p "[PERSON_NAME]" at bounding box center [173, 329] width 282 height 14
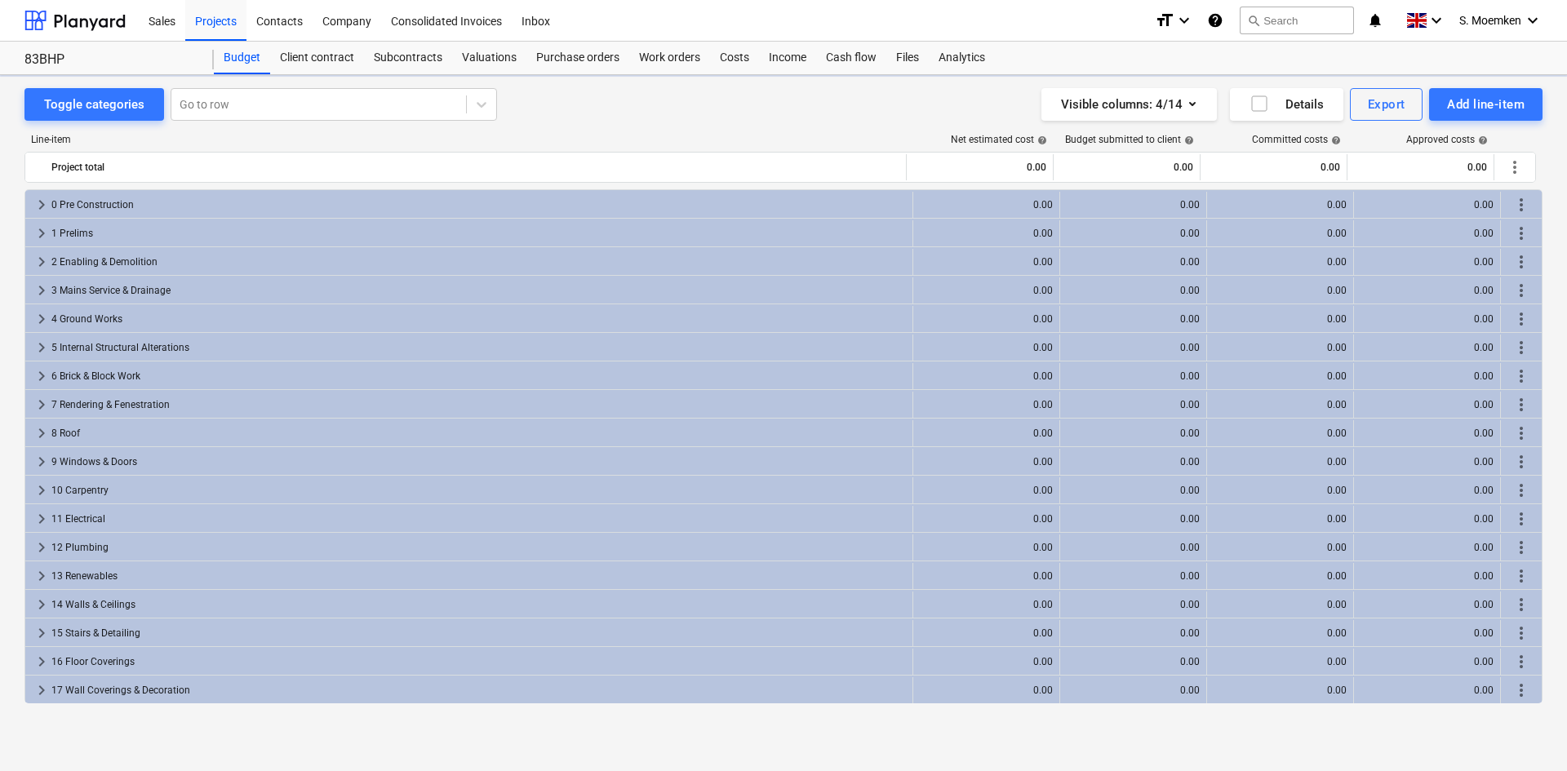
scroll to position [257, 0]
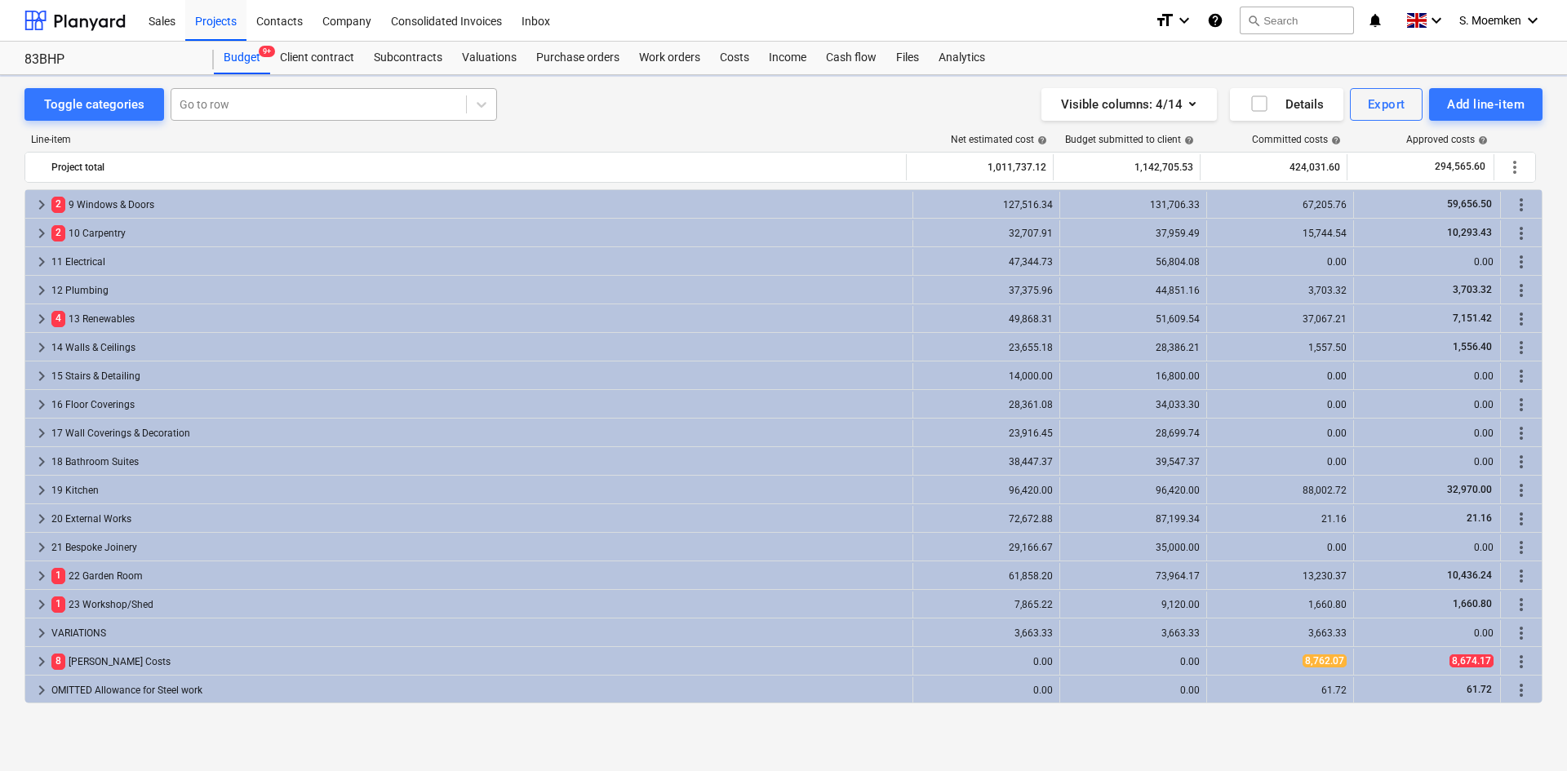
click at [249, 100] on div at bounding box center [319, 104] width 278 height 16
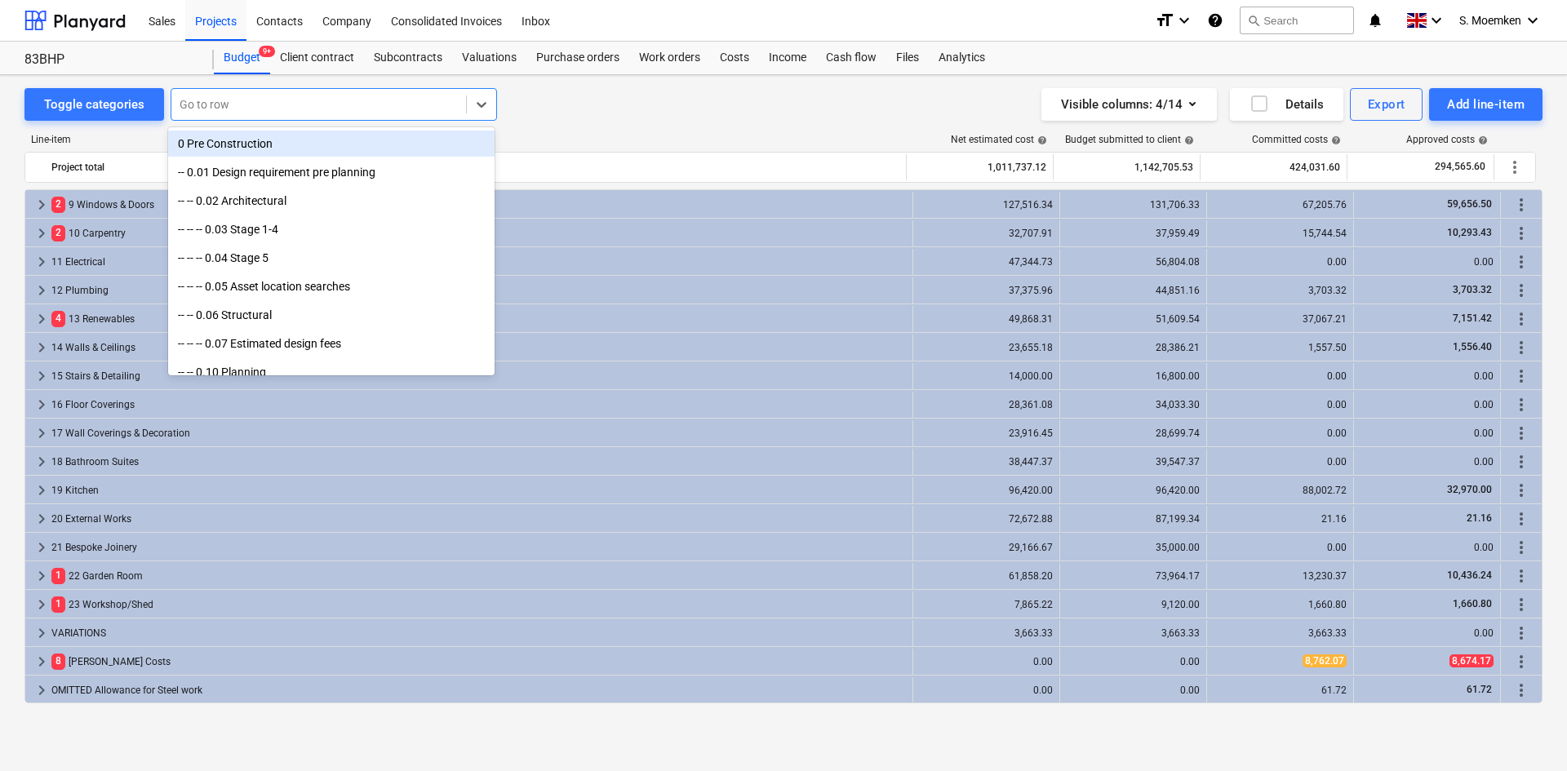
type input "1"
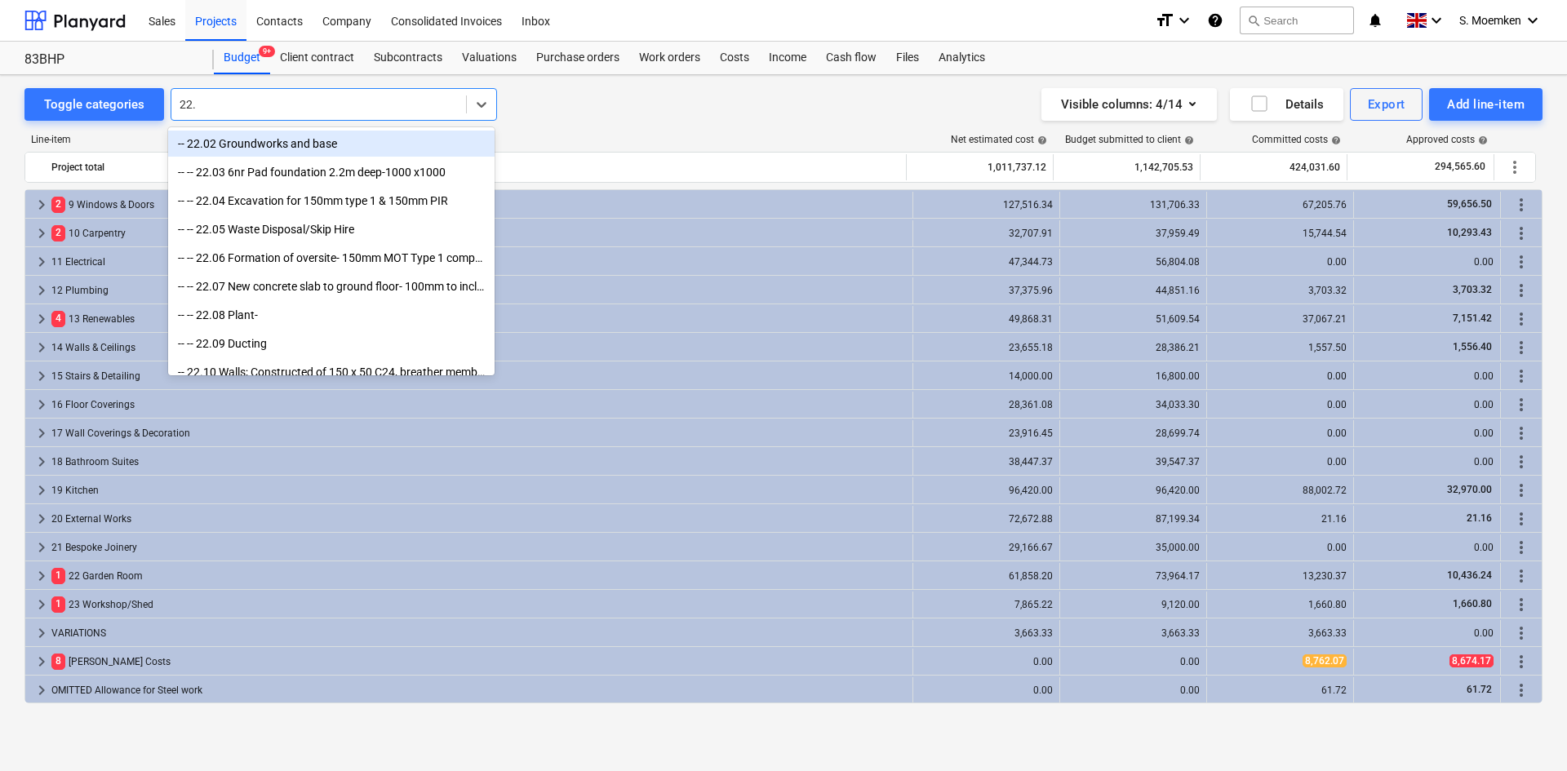
type input "22.1"
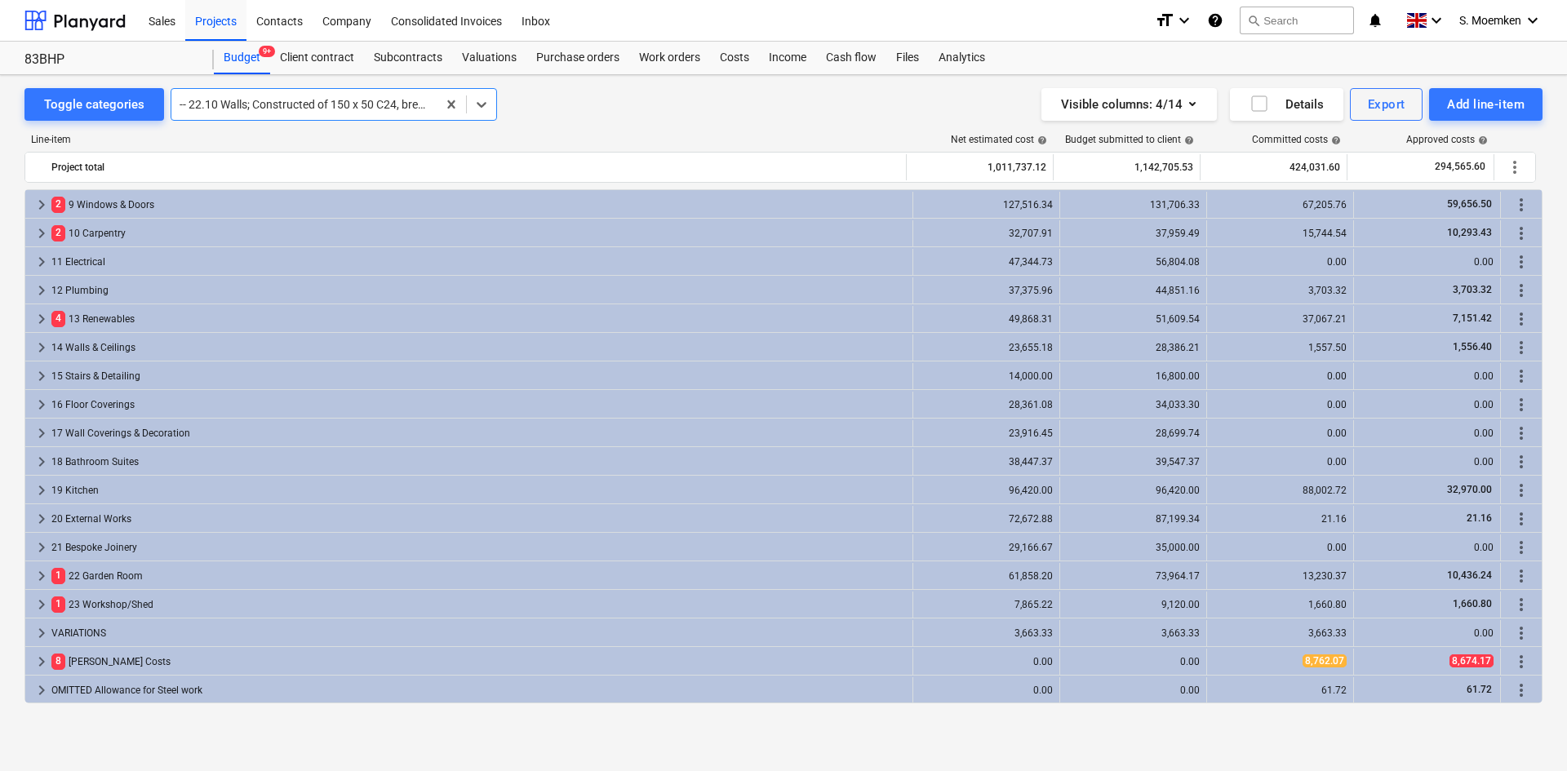
scroll to position [0, 0]
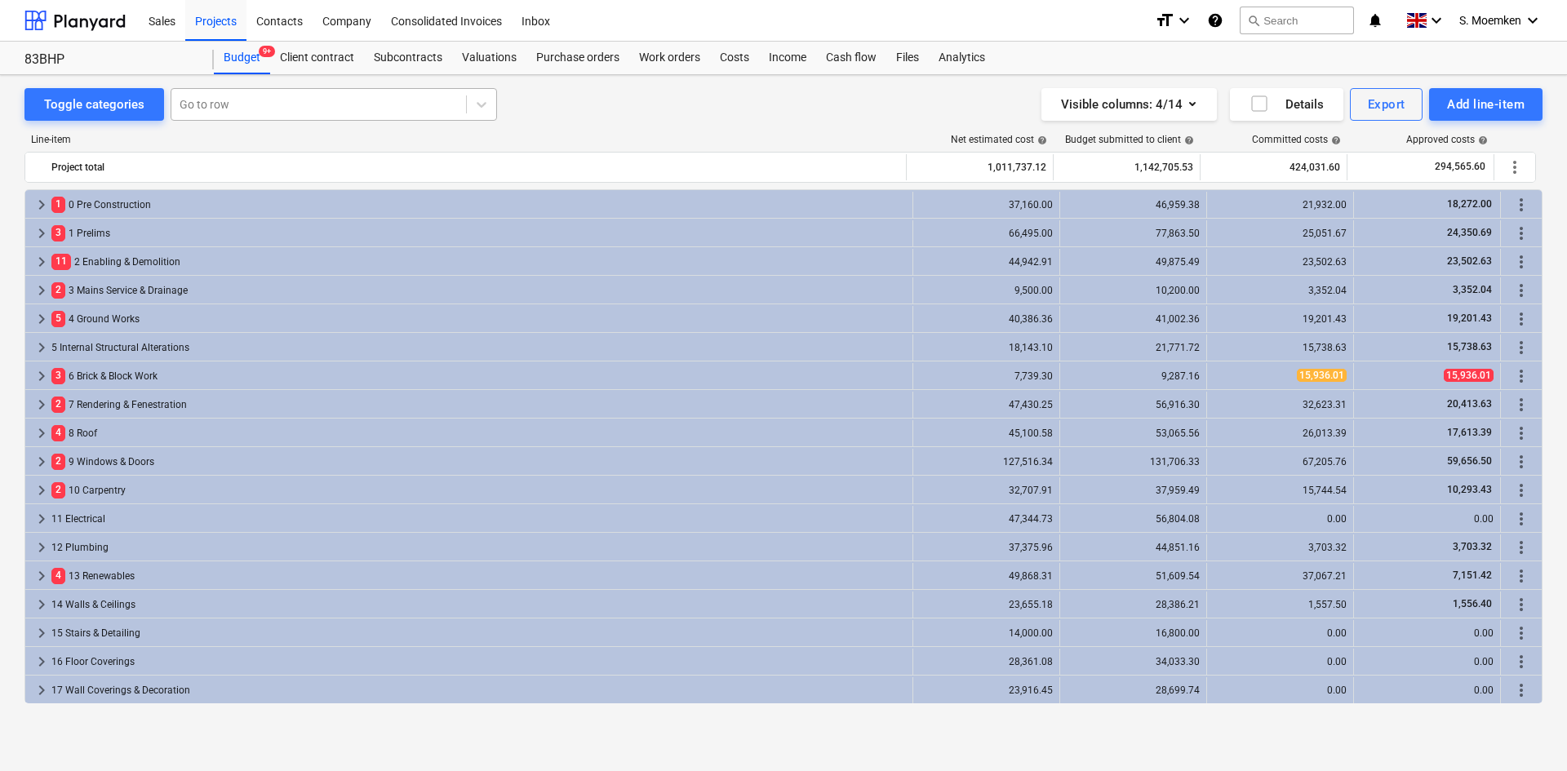
click at [244, 106] on div at bounding box center [319, 104] width 278 height 16
type input "garden"
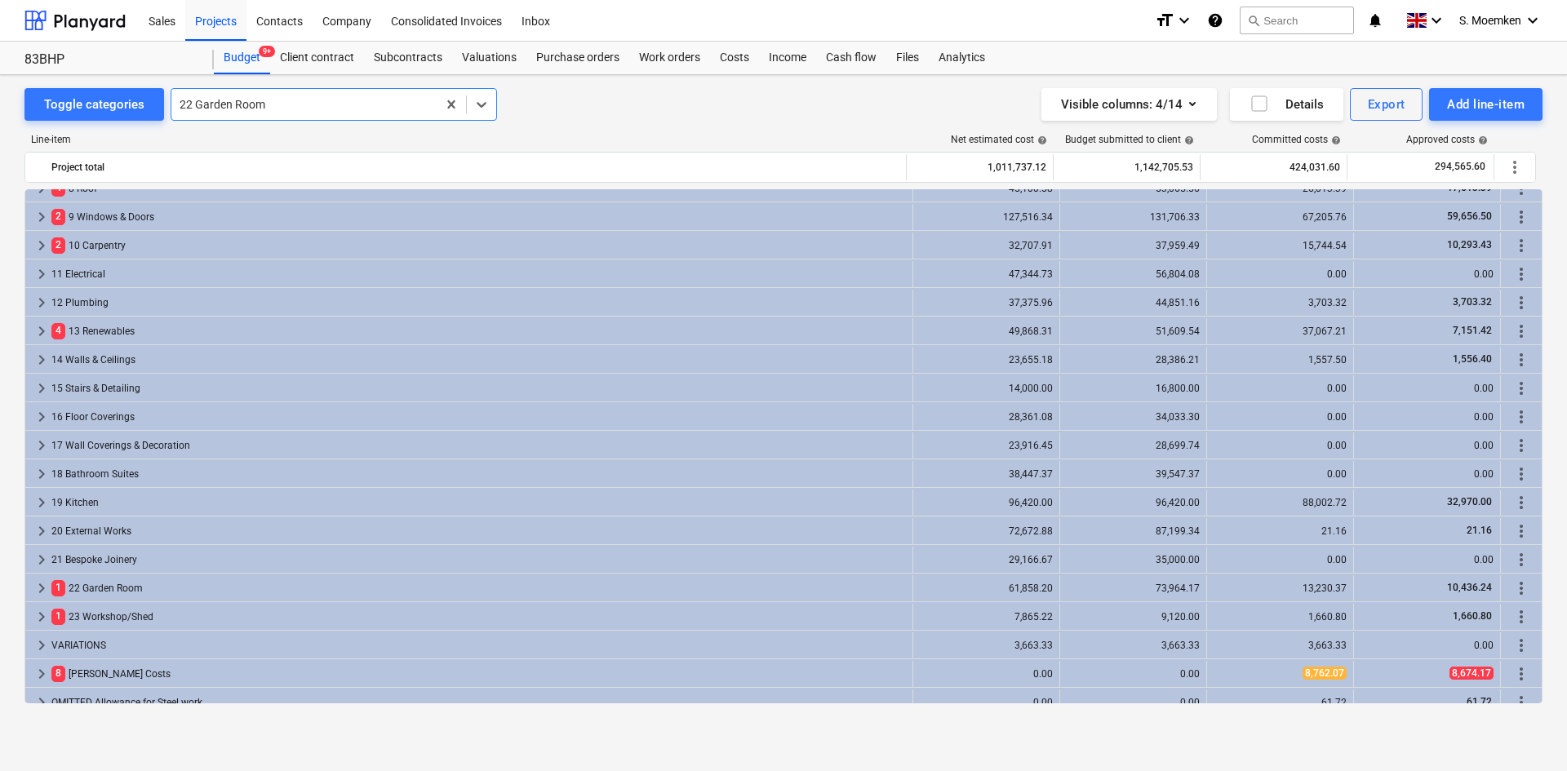
scroll to position [257, 0]
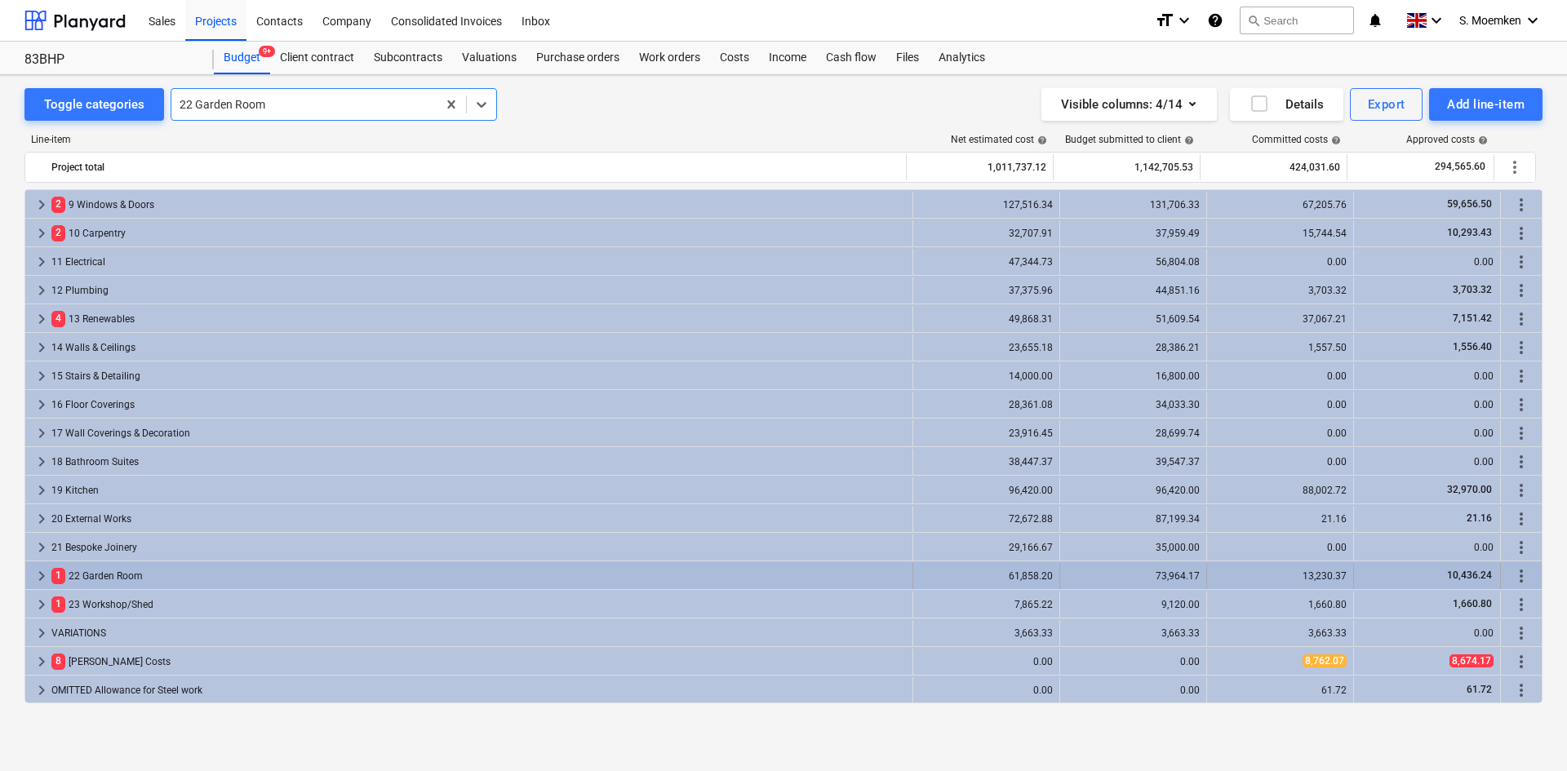
click at [35, 573] on span "keyboard_arrow_right" at bounding box center [42, 577] width 20 height 20
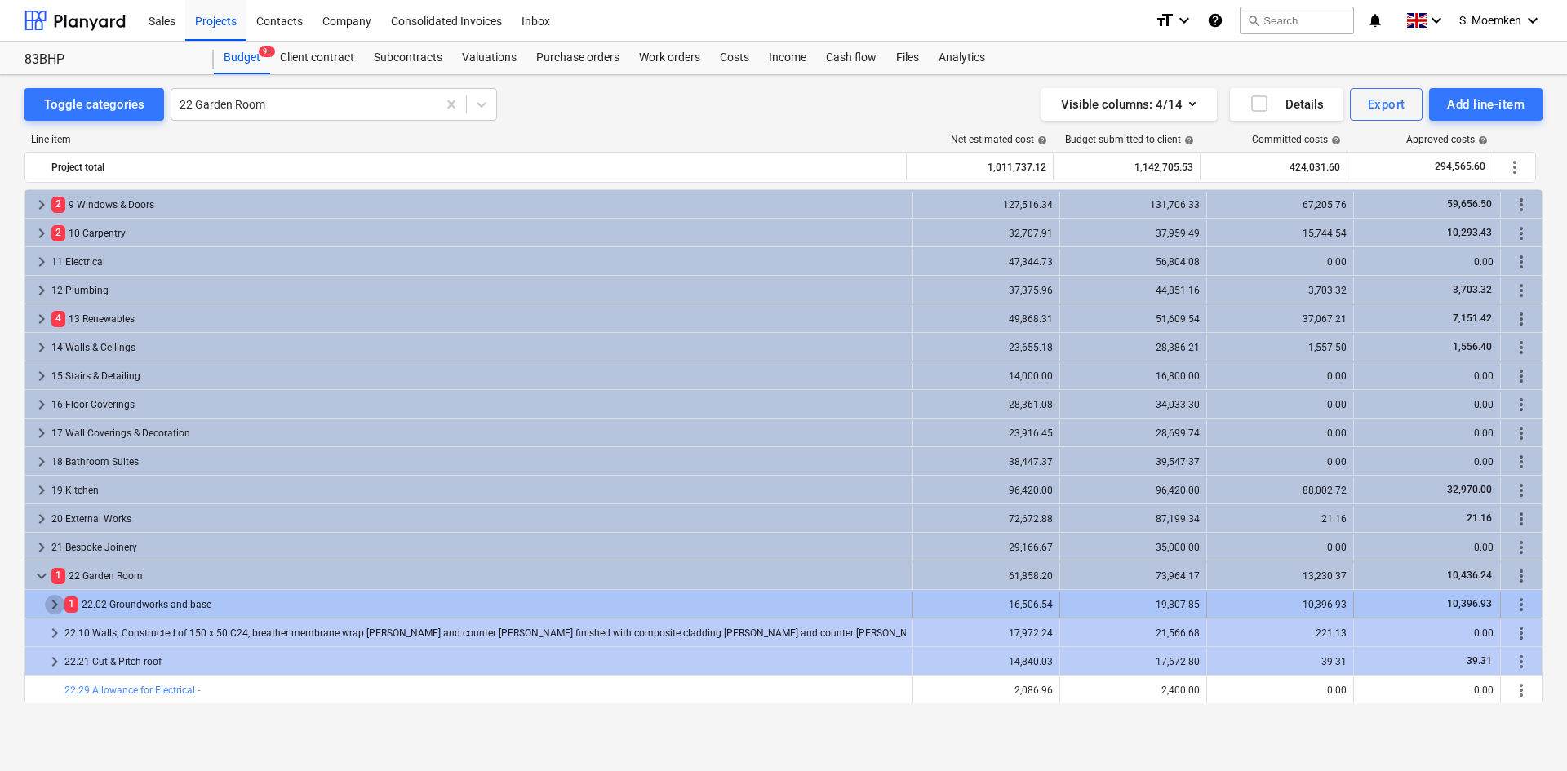
click at [54, 600] on span "keyboard_arrow_right" at bounding box center [55, 605] width 20 height 20
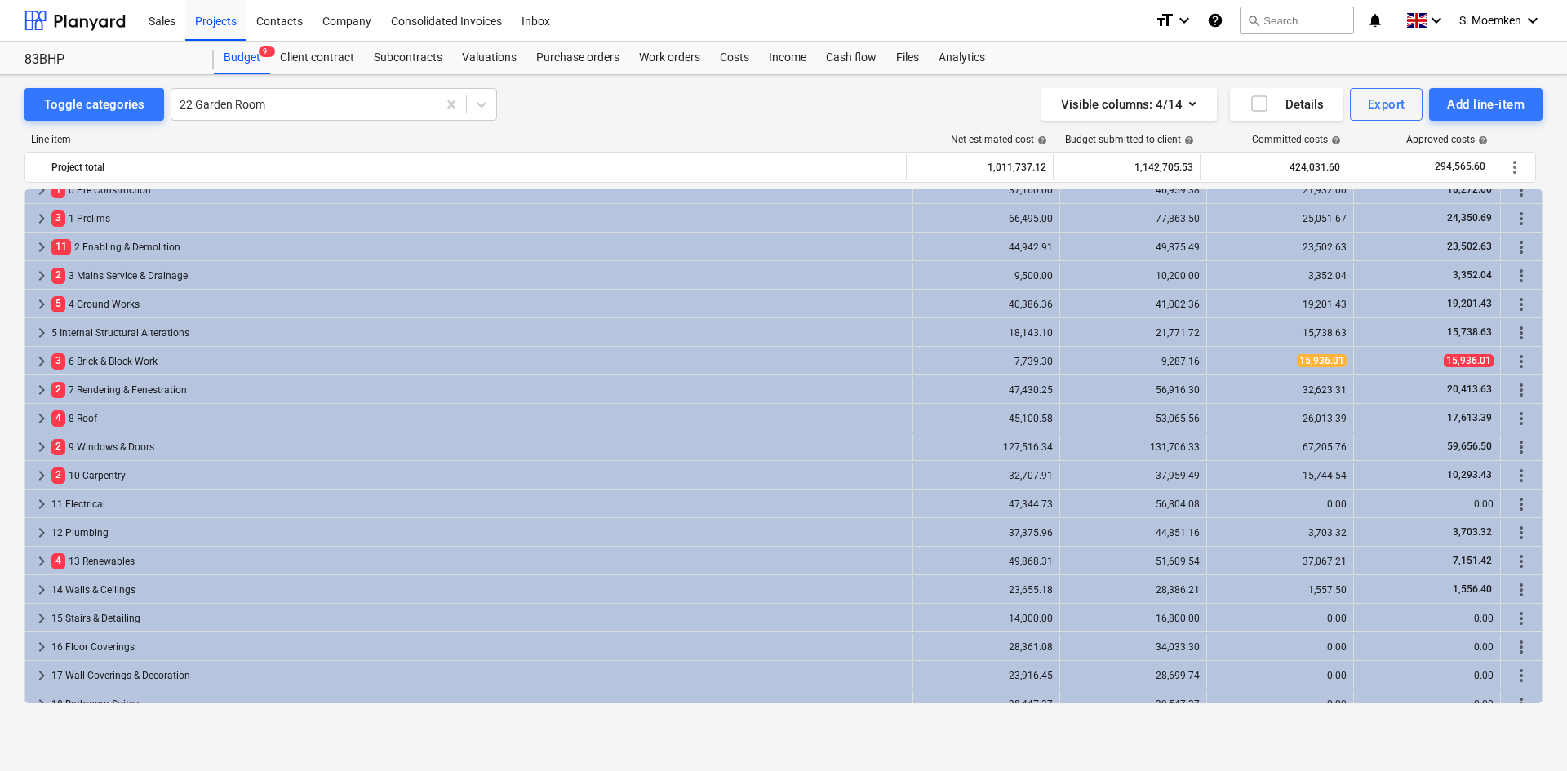
scroll to position [0, 0]
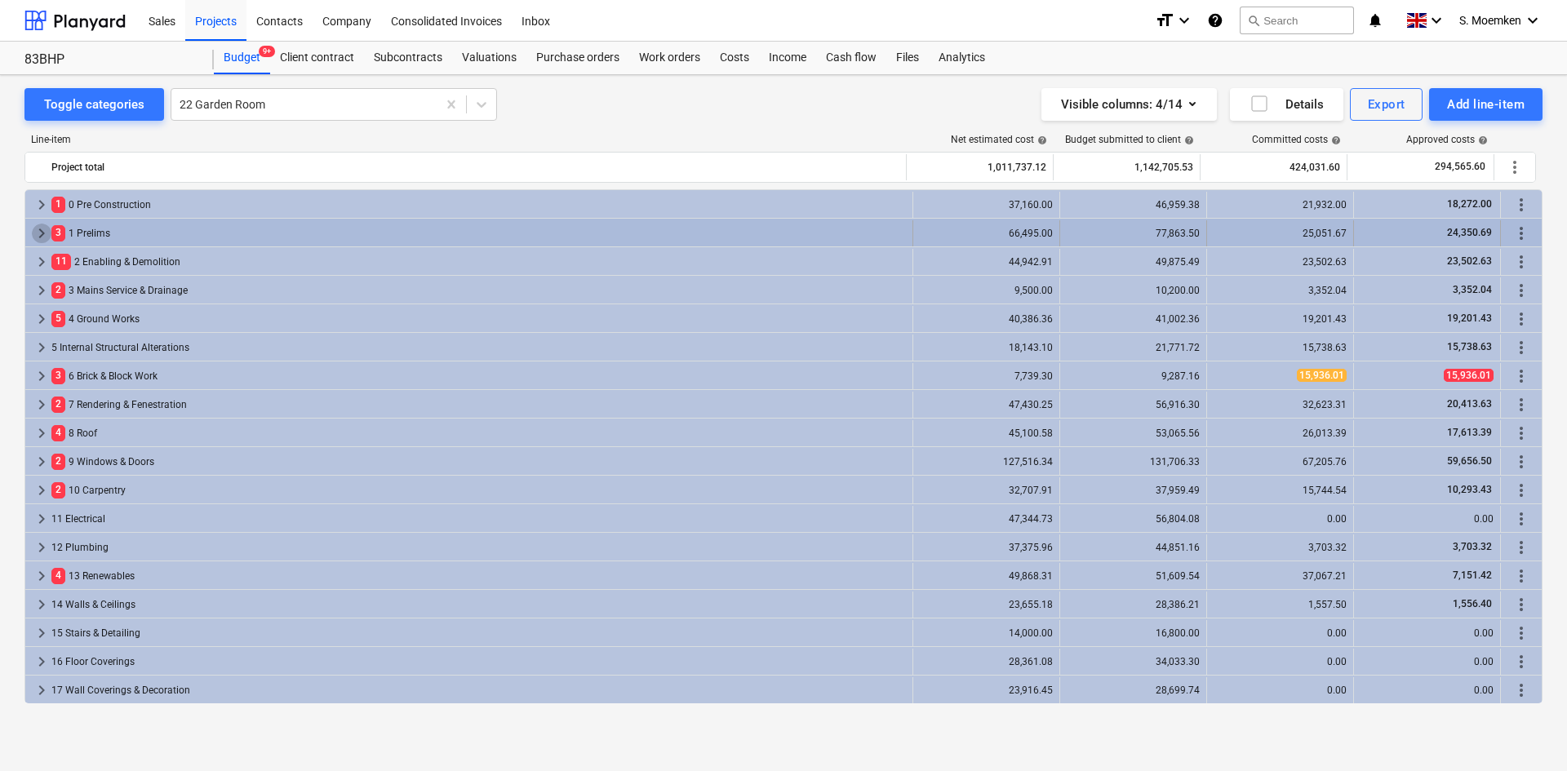
click at [38, 228] on span "keyboard_arrow_right" at bounding box center [42, 234] width 20 height 20
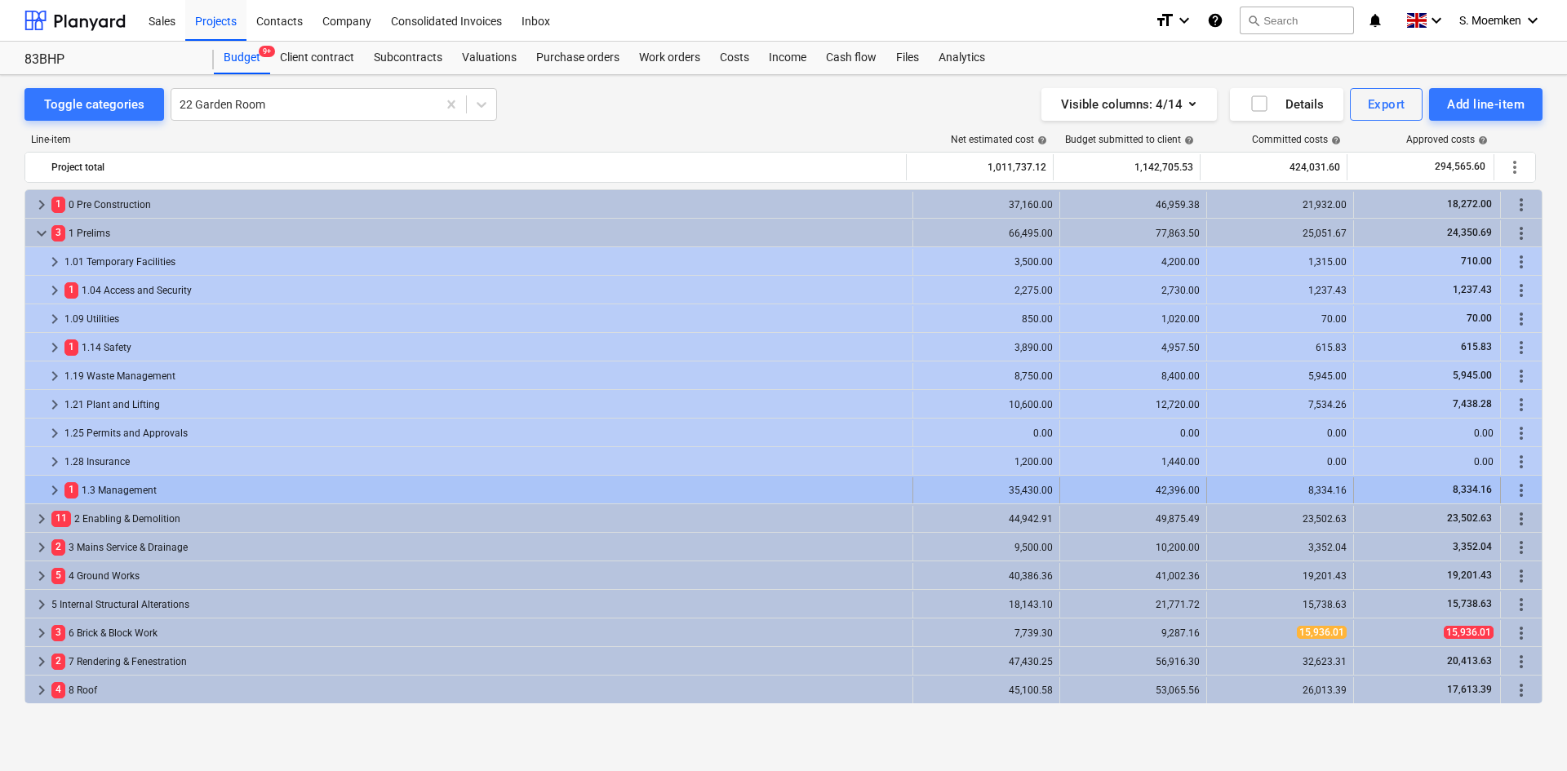
click at [52, 487] on span "keyboard_arrow_right" at bounding box center [55, 491] width 20 height 20
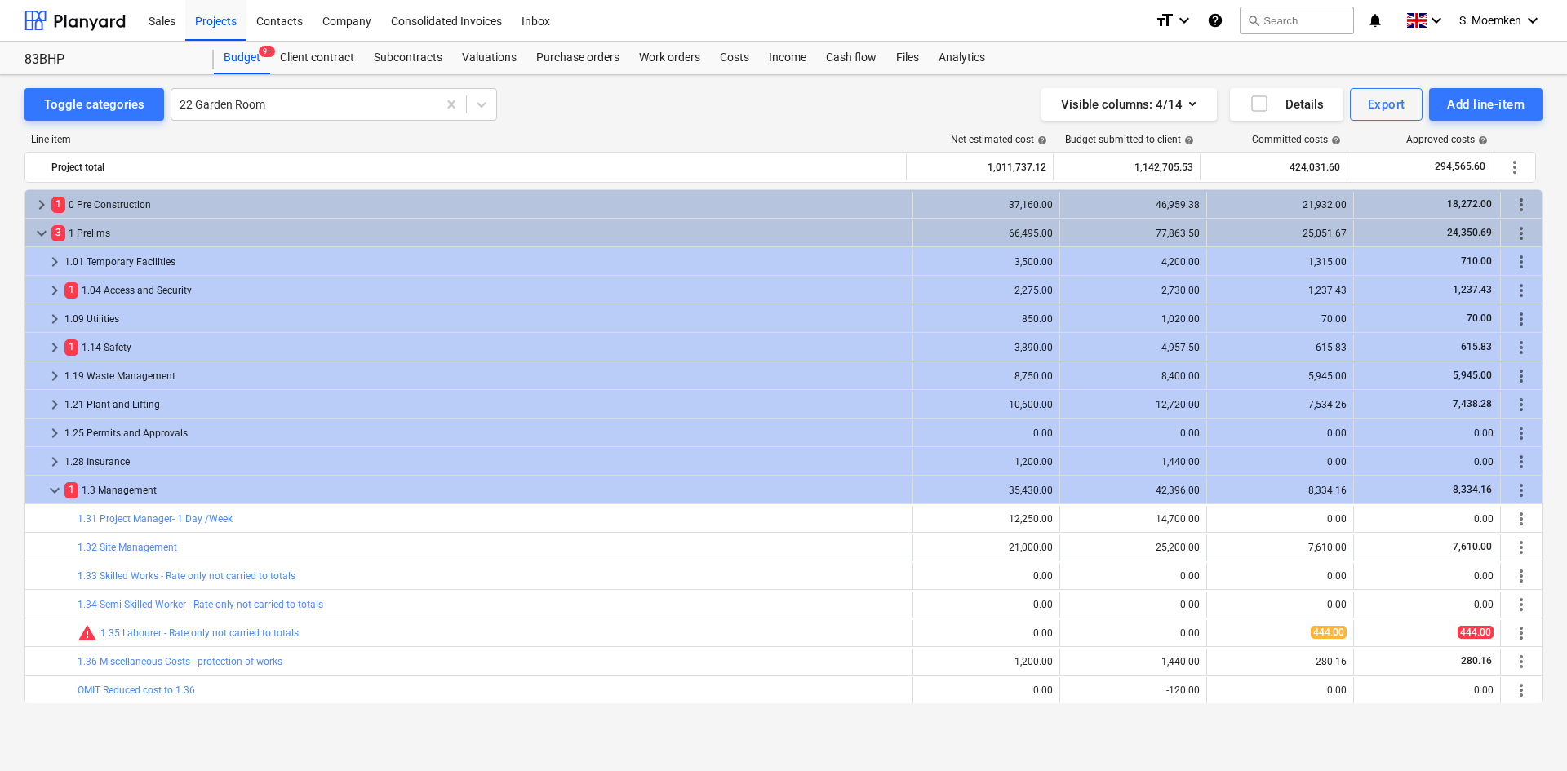
scroll to position [82, 0]
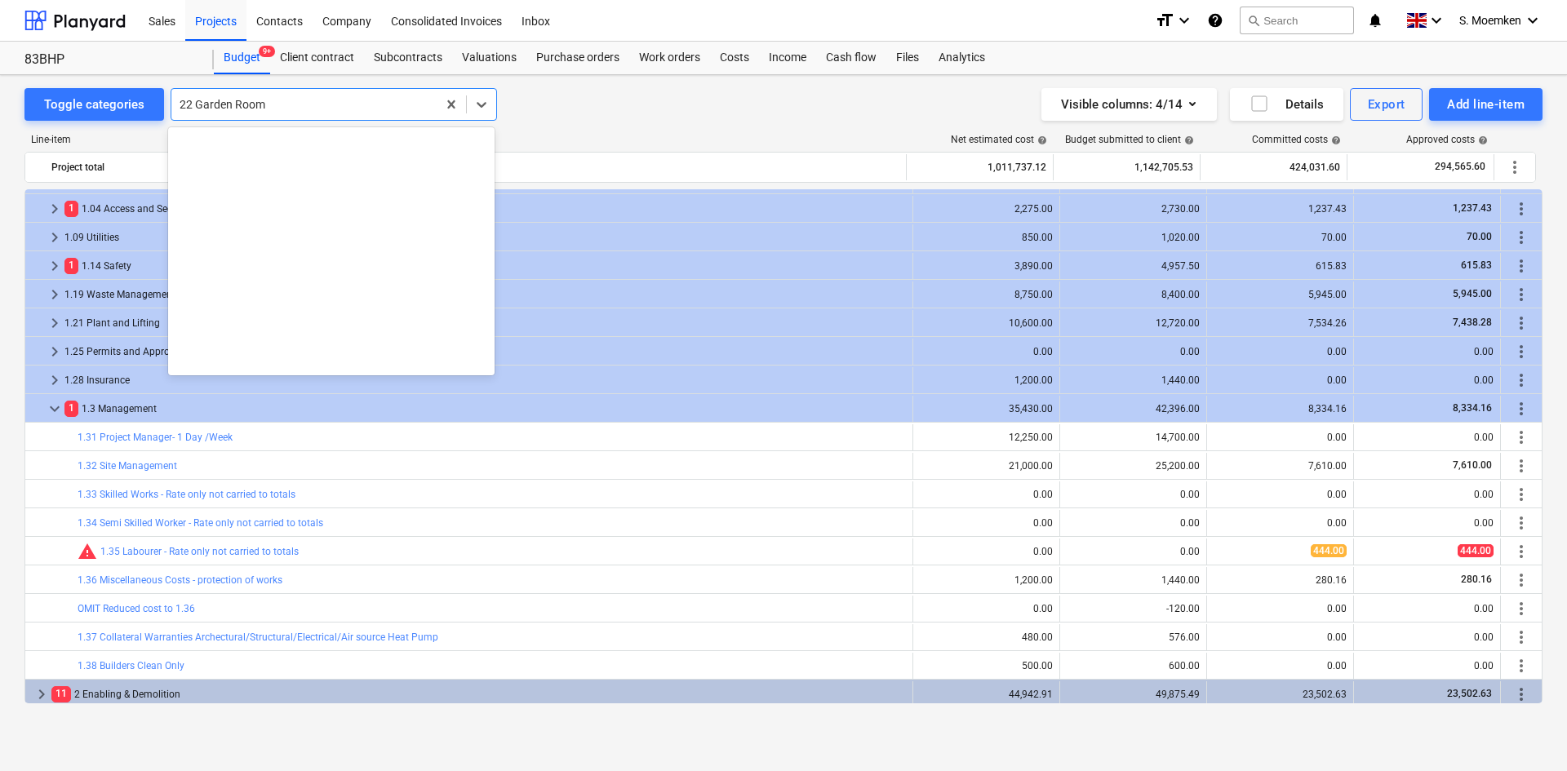
drag, startPoint x: 189, startPoint y: 110, endPoint x: 180, endPoint y: 111, distance: 9.0
click at [180, 111] on div at bounding box center [304, 104] width 249 height 16
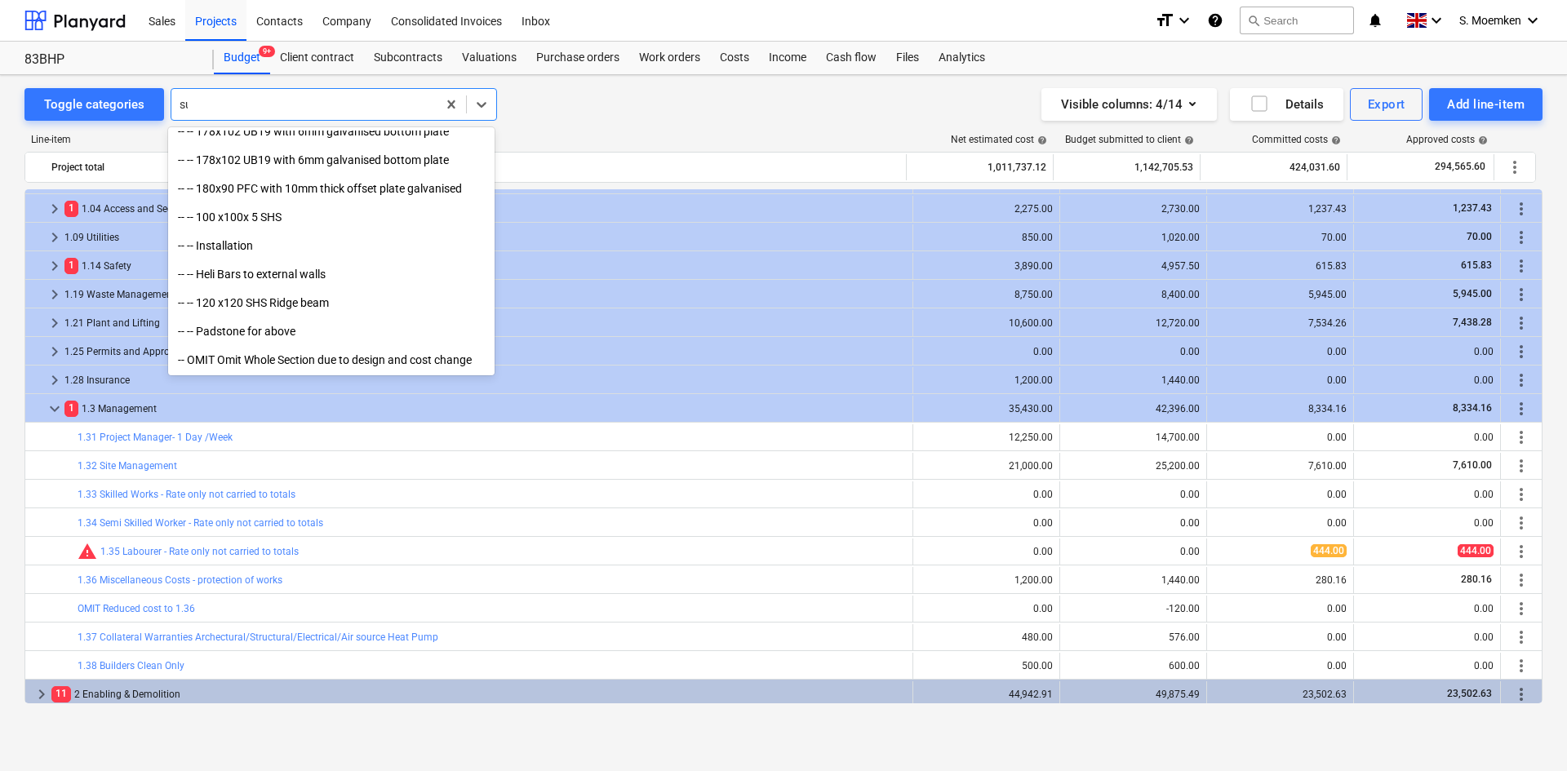
scroll to position [0, 0]
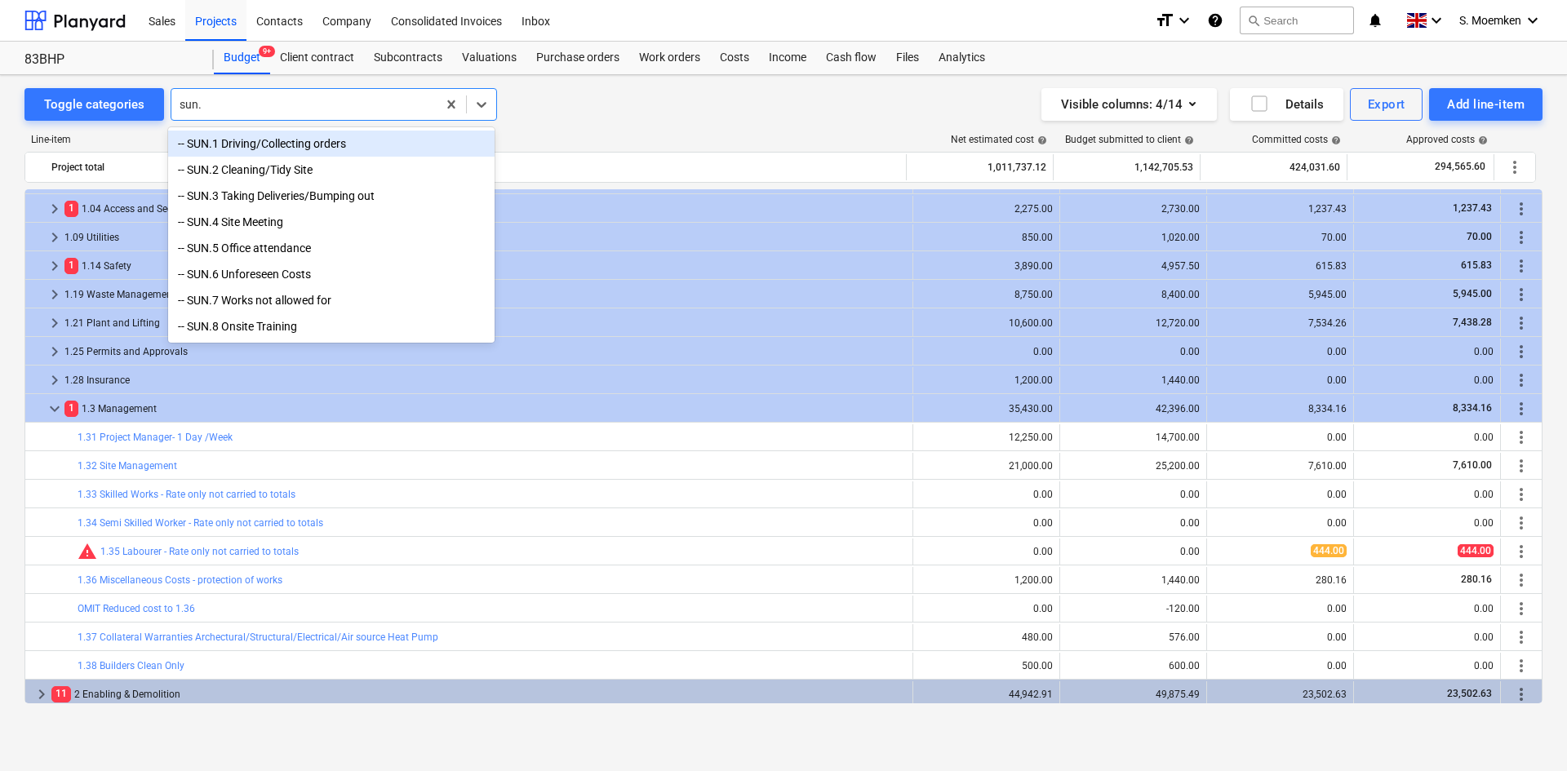
type input "sun."
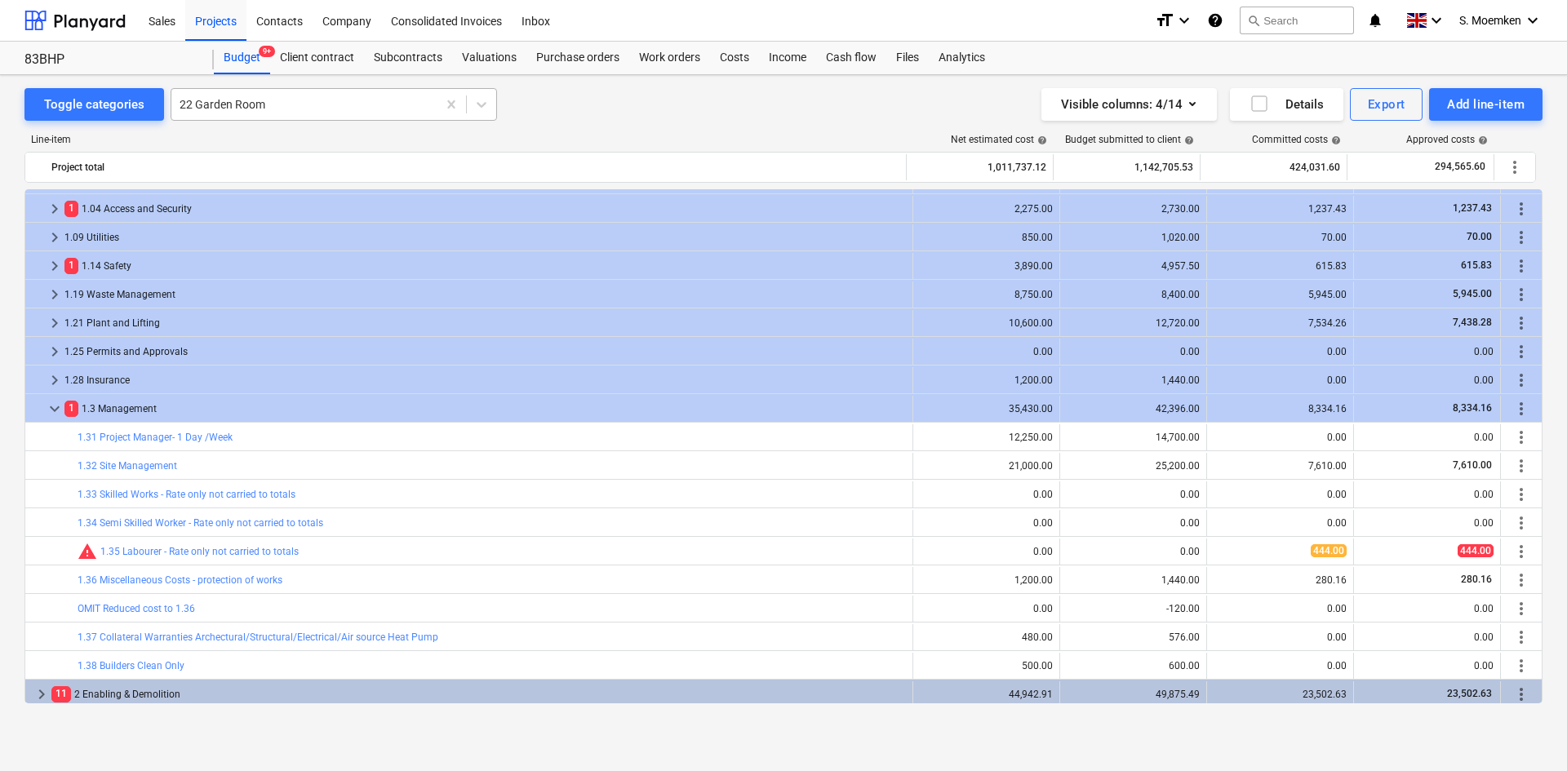
click at [253, 100] on div at bounding box center [304, 104] width 249 height 16
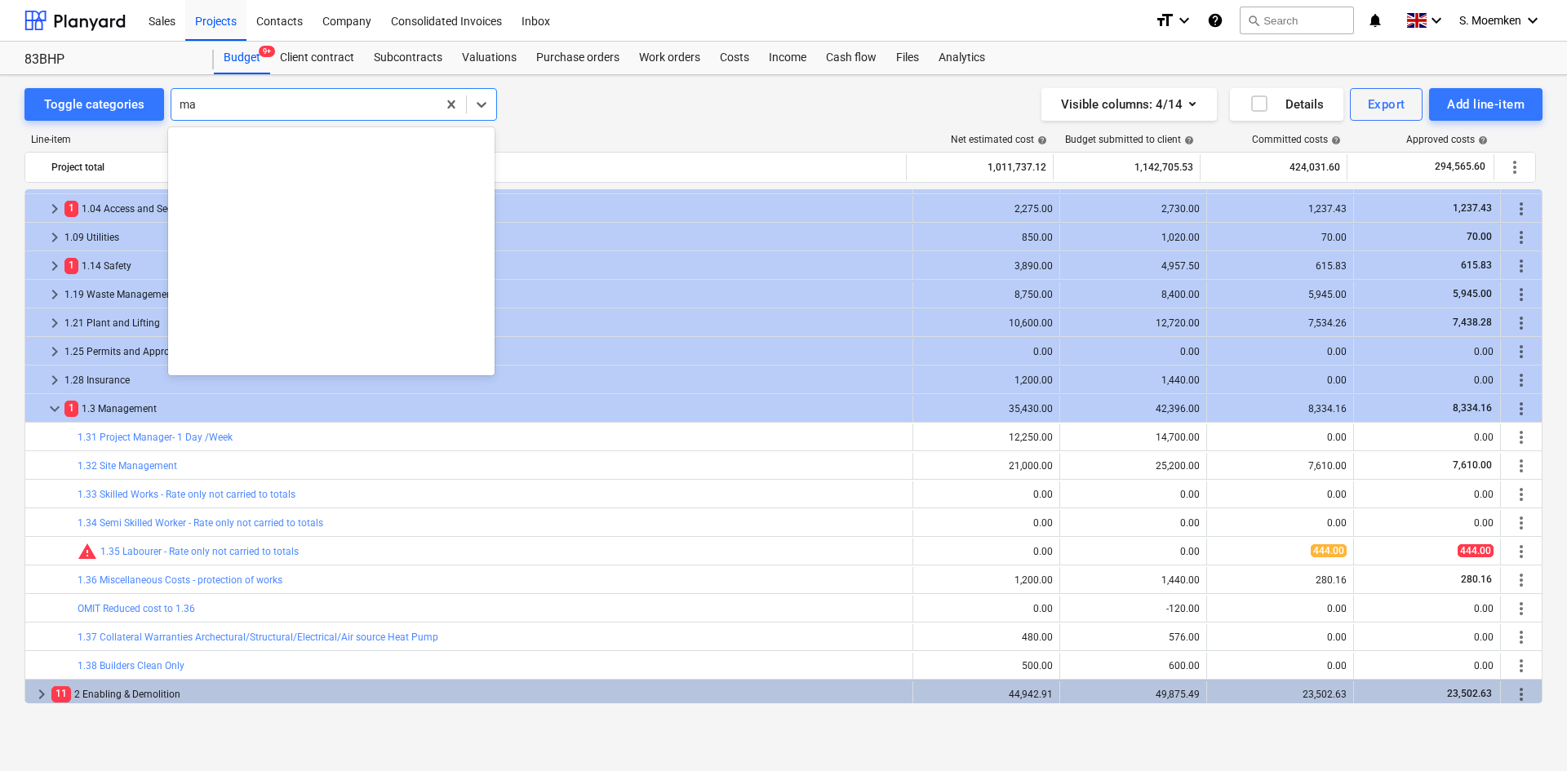
scroll to position [1498, 0]
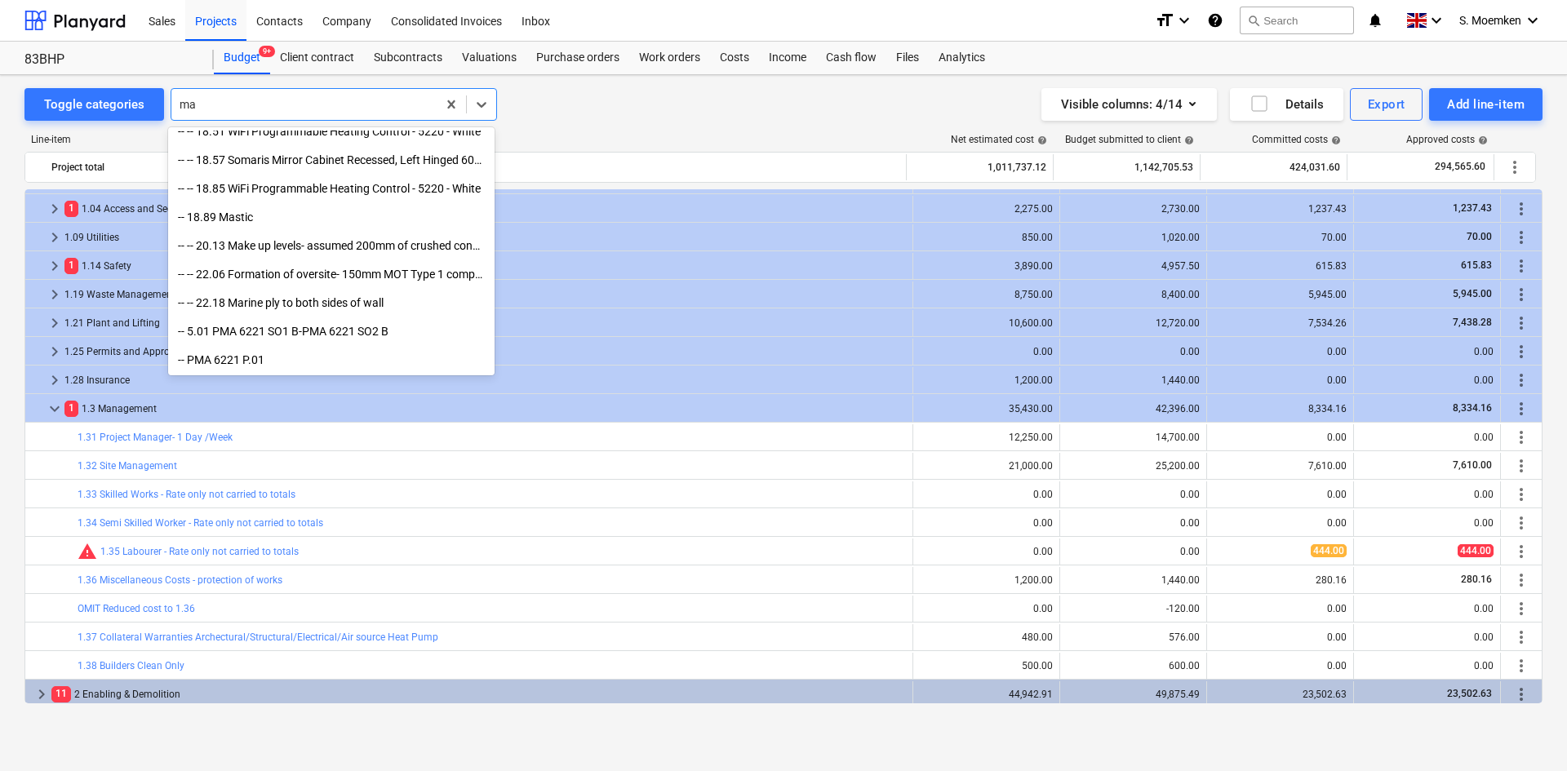
type input "m"
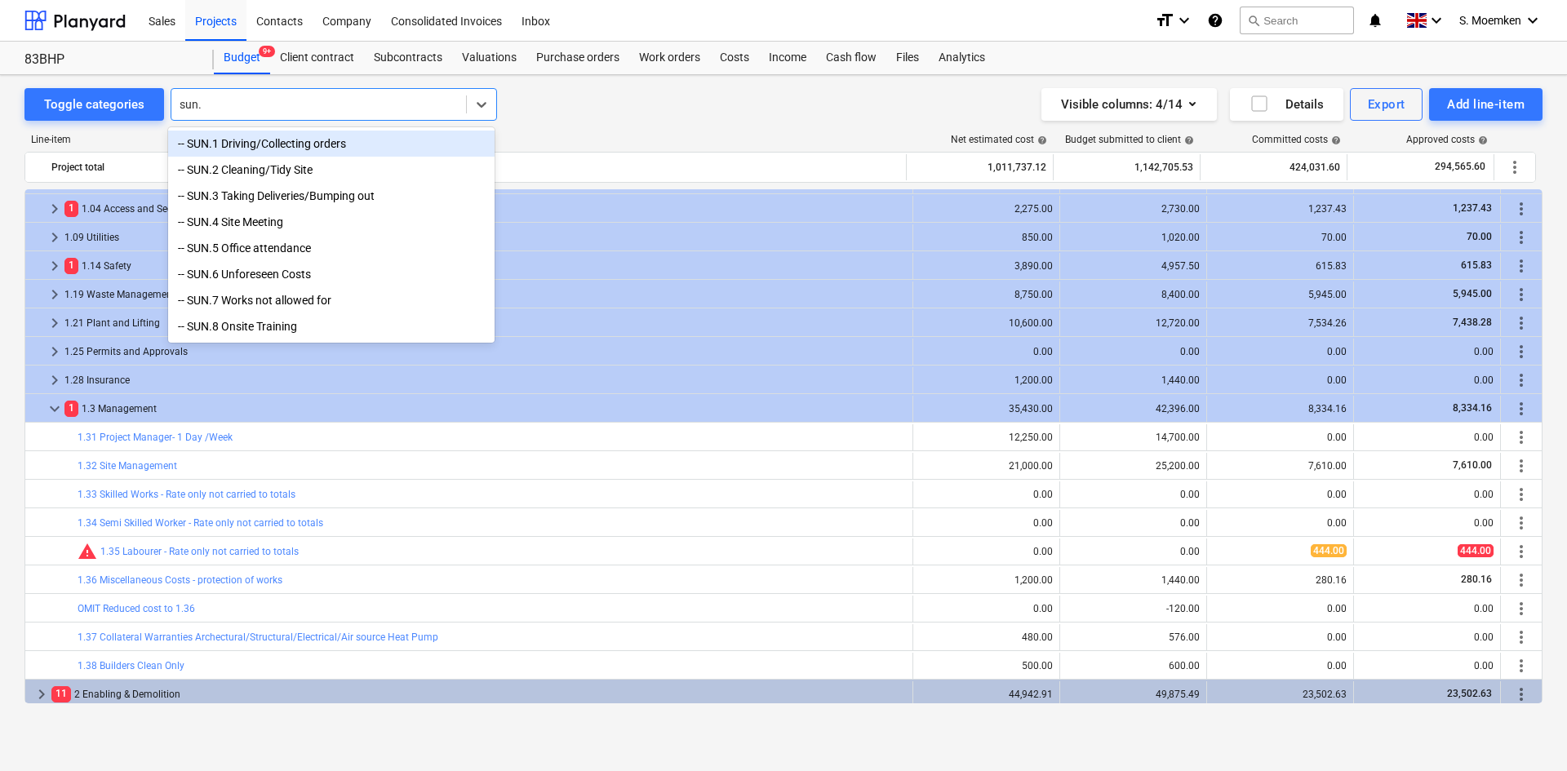
type input "sun."
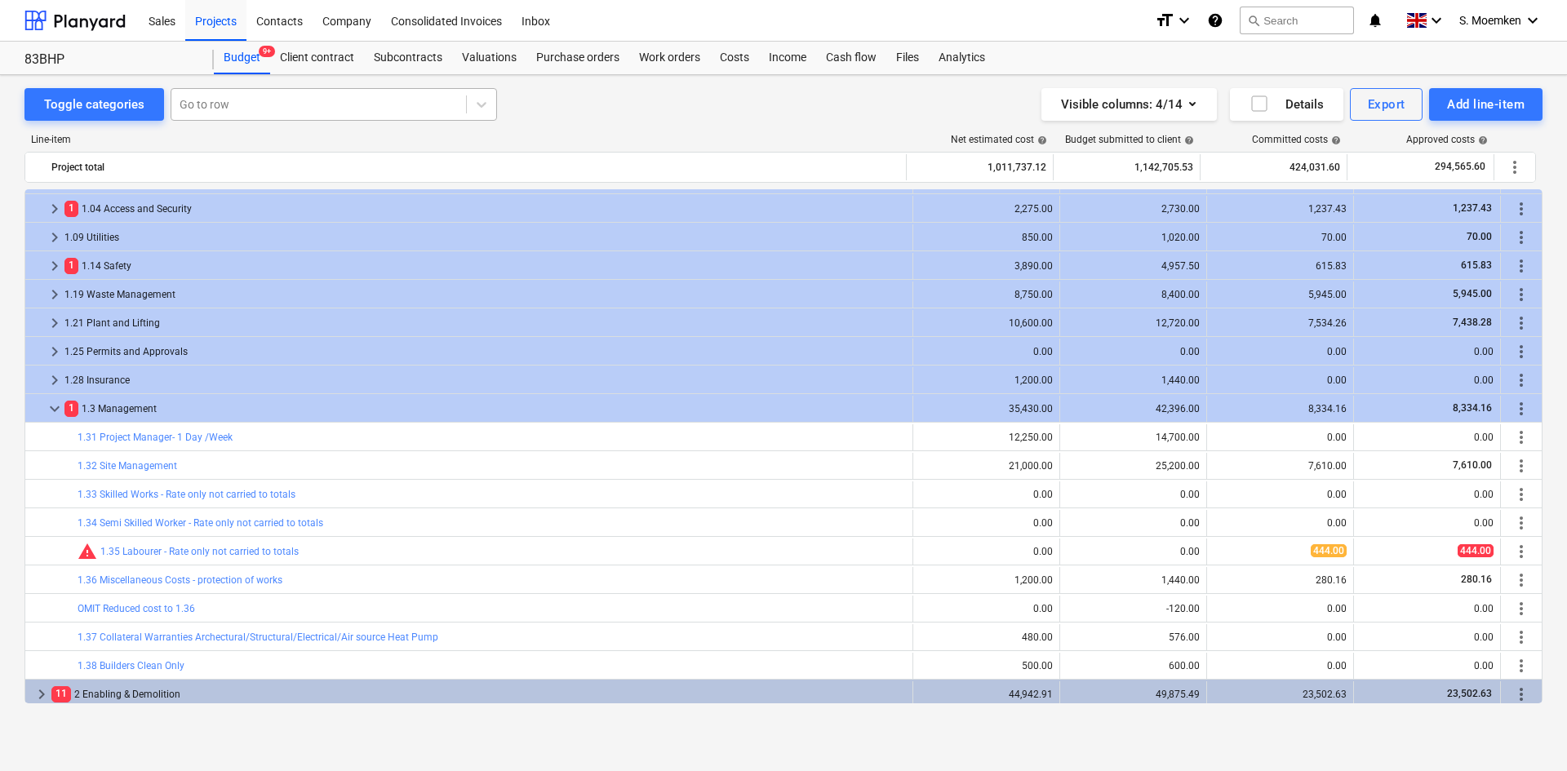
click at [261, 104] on div at bounding box center [319, 104] width 278 height 16
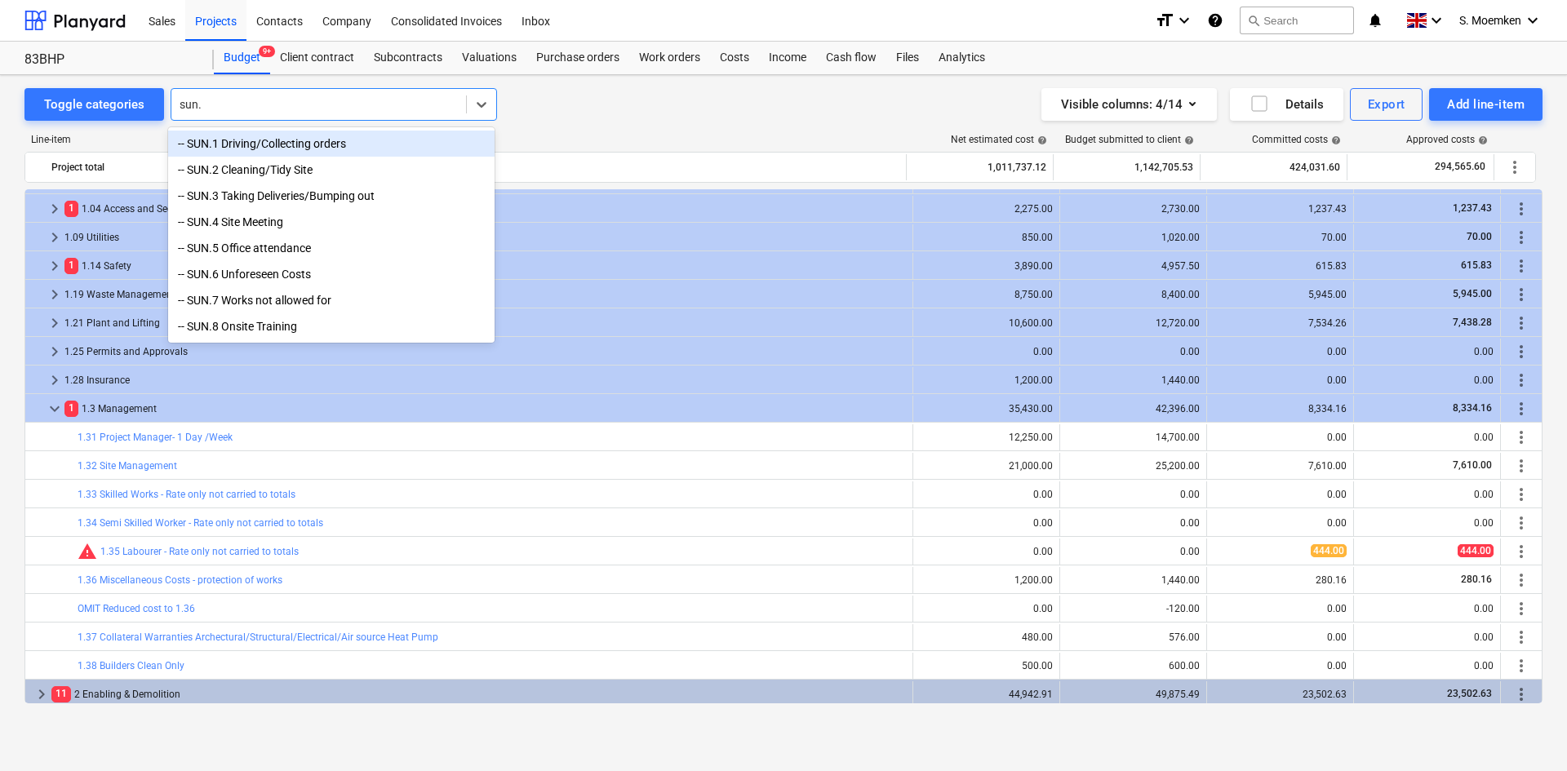
type input "sun."
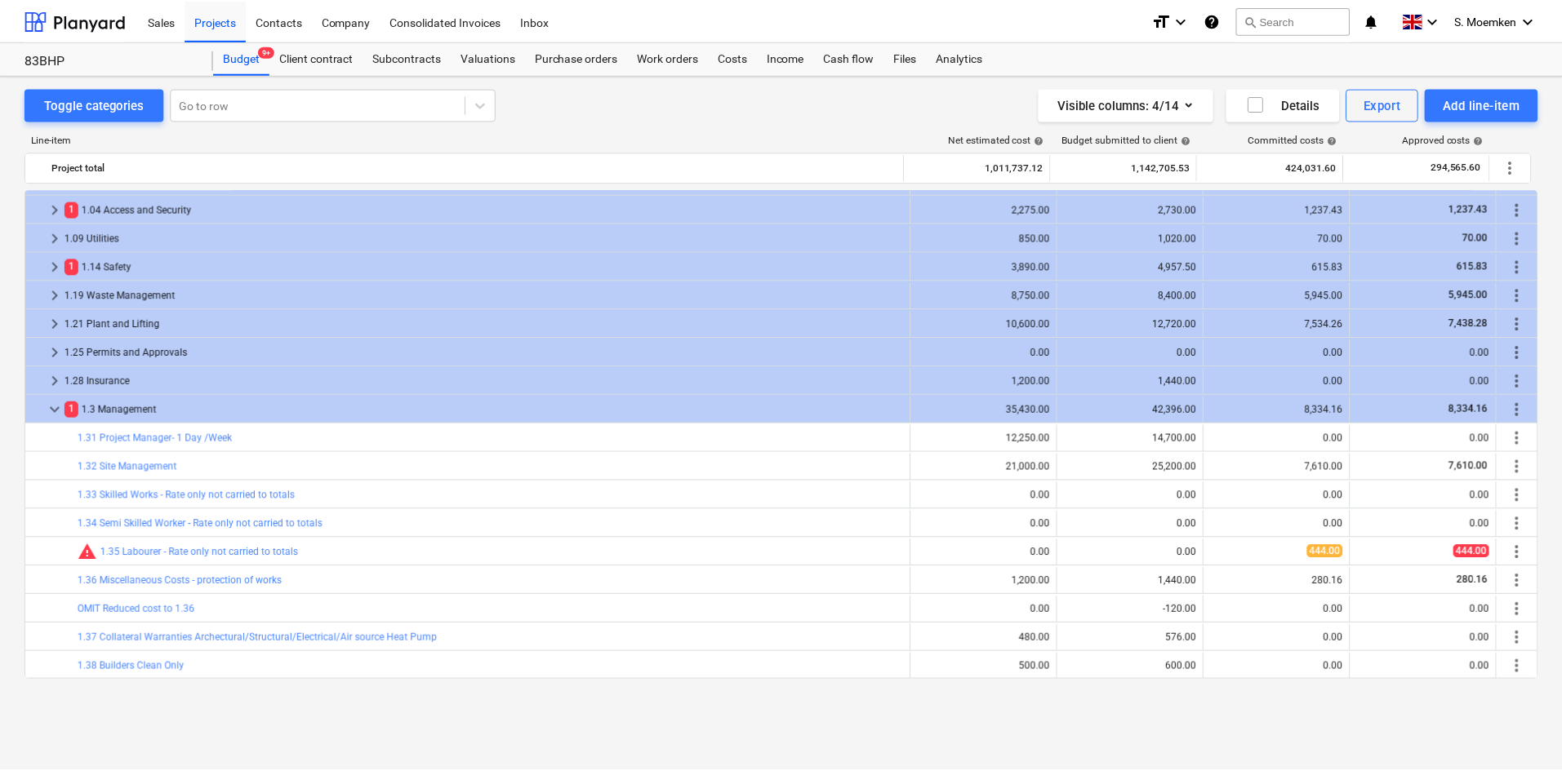
scroll to position [0, 0]
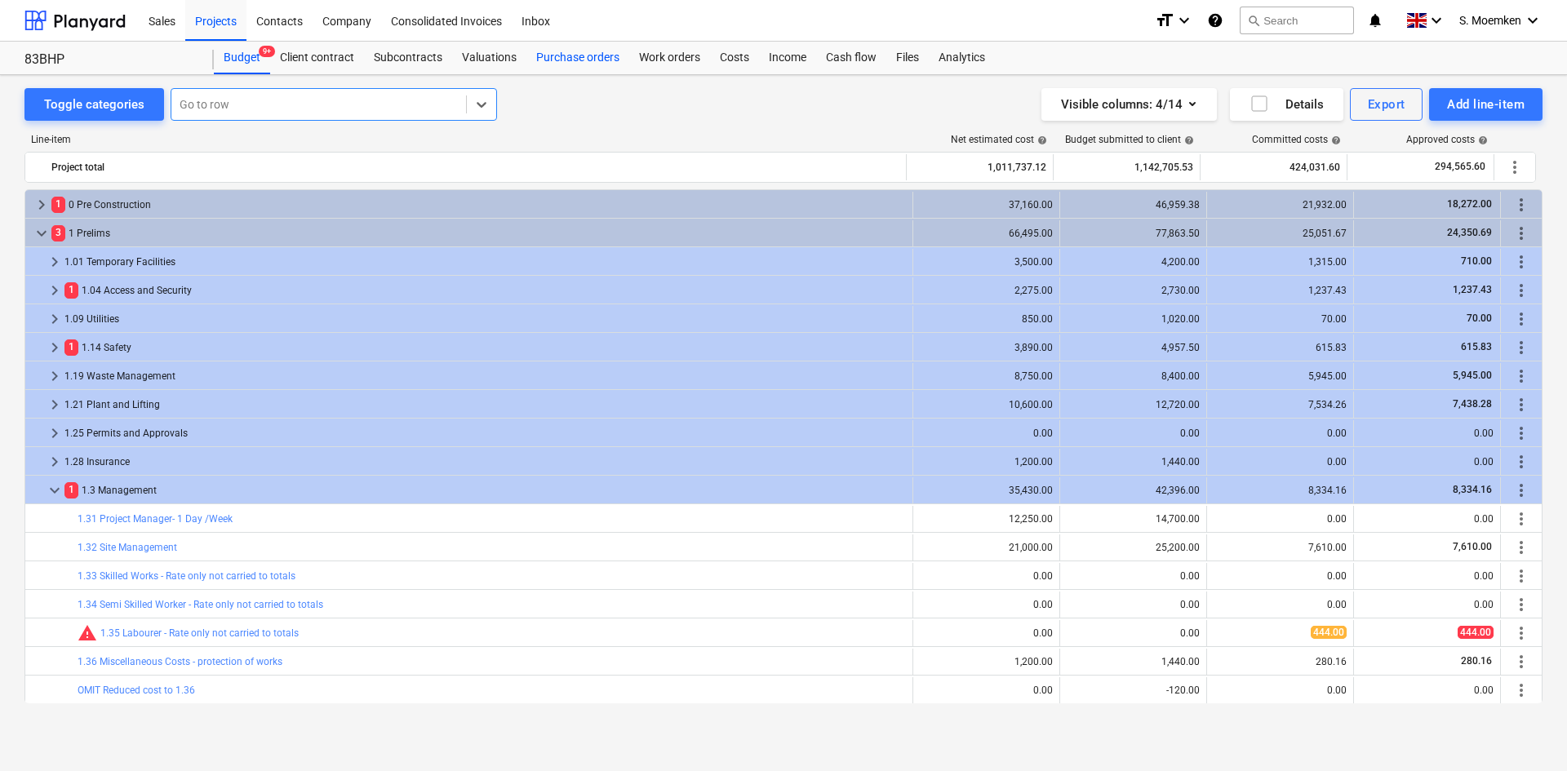
click at [561, 56] on div "Purchase orders" at bounding box center [578, 58] width 103 height 33
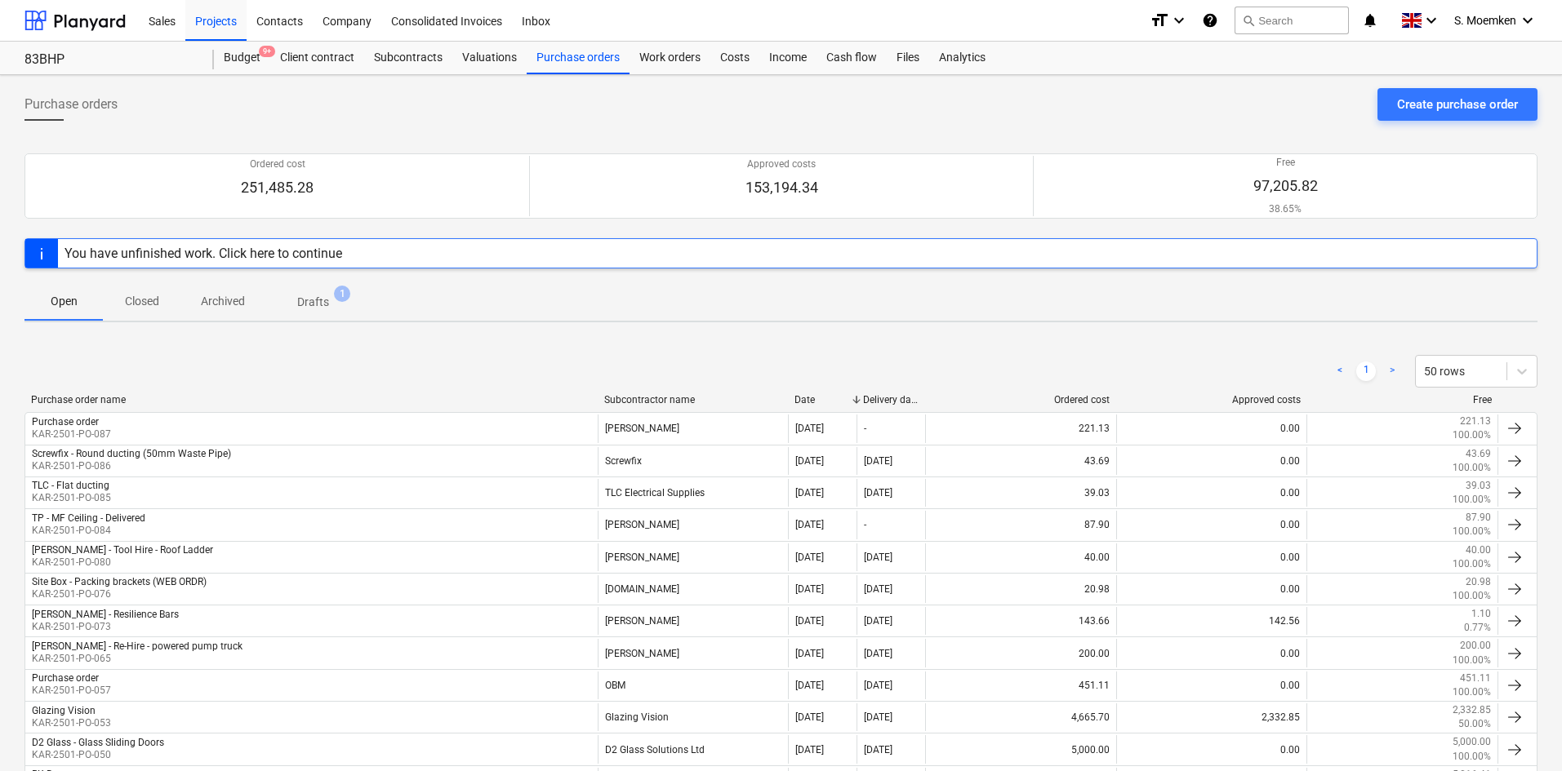
click at [149, 298] on p "Closed" at bounding box center [141, 301] width 39 height 17
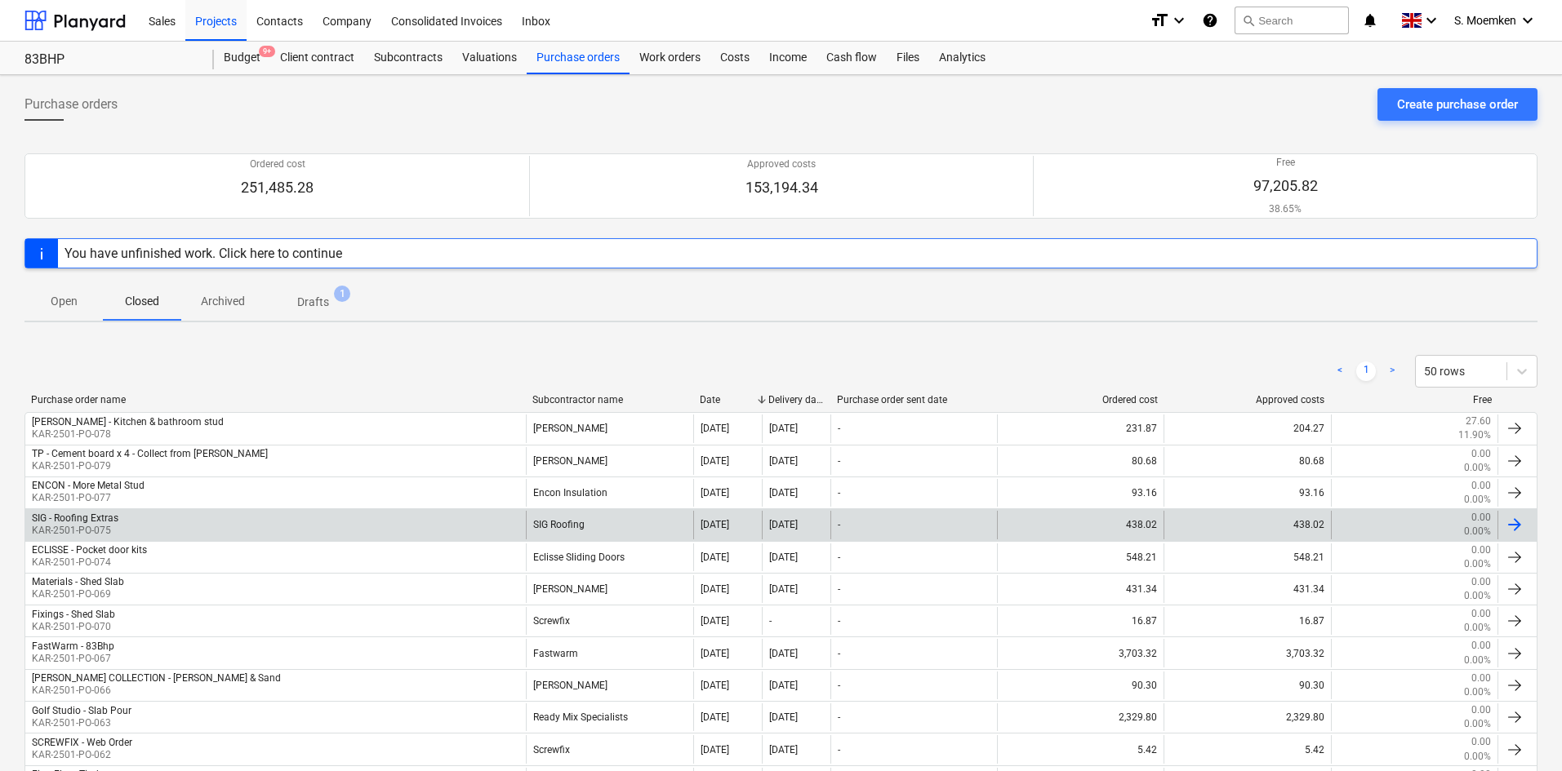
click at [275, 517] on div "SIG - Roofing Extras KAR-2501-PO-075" at bounding box center [275, 525] width 500 height 28
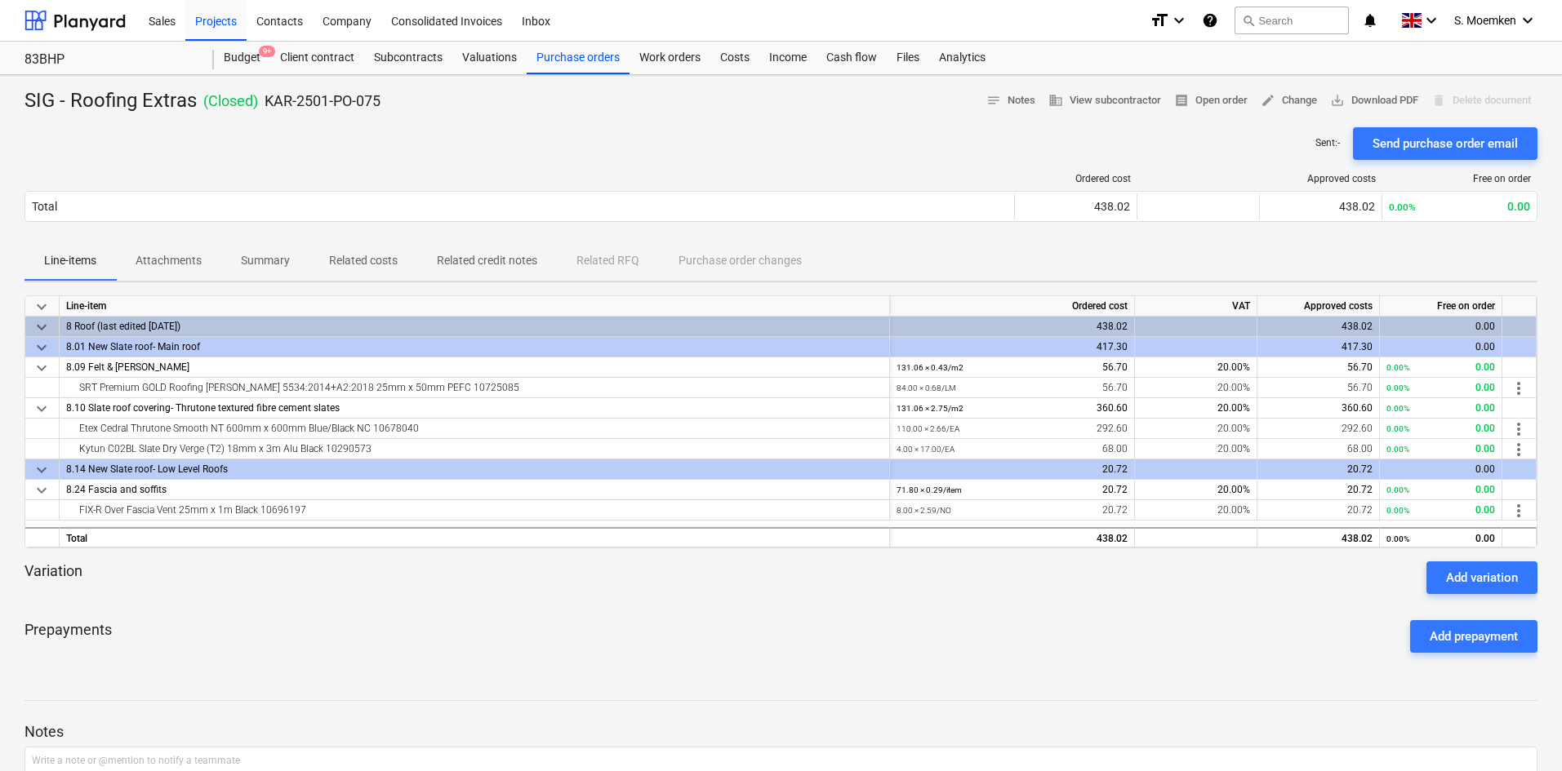
click at [171, 255] on p "Attachments" at bounding box center [169, 260] width 66 height 17
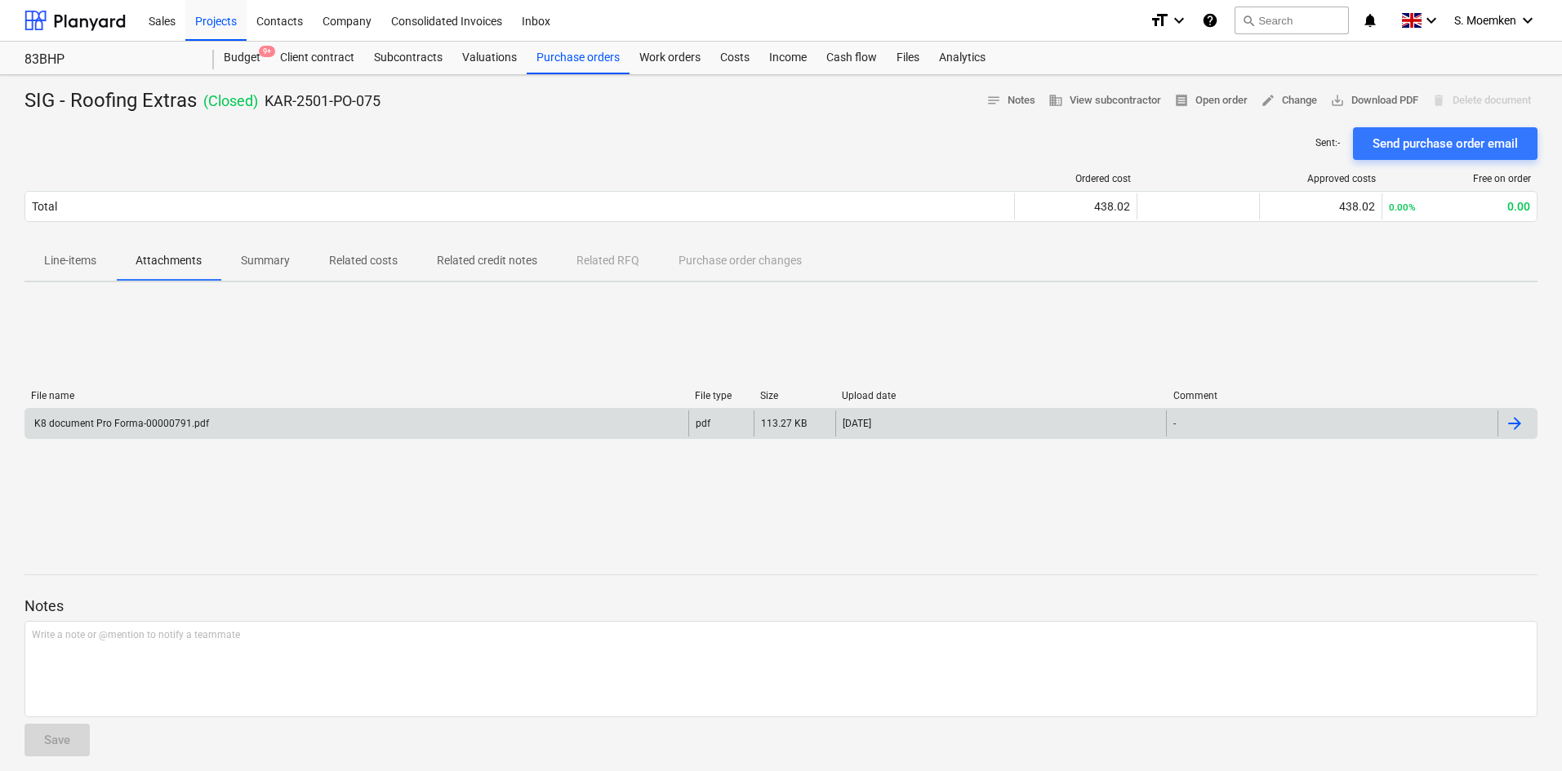
click at [234, 438] on div "K8 document Pro Forma-00000791.pdf pdf 113.27 KB 10.09.2025 -" at bounding box center [780, 423] width 1513 height 31
click at [242, 432] on div "K8 document Pro Forma-00000791.pdf" at bounding box center [356, 424] width 663 height 26
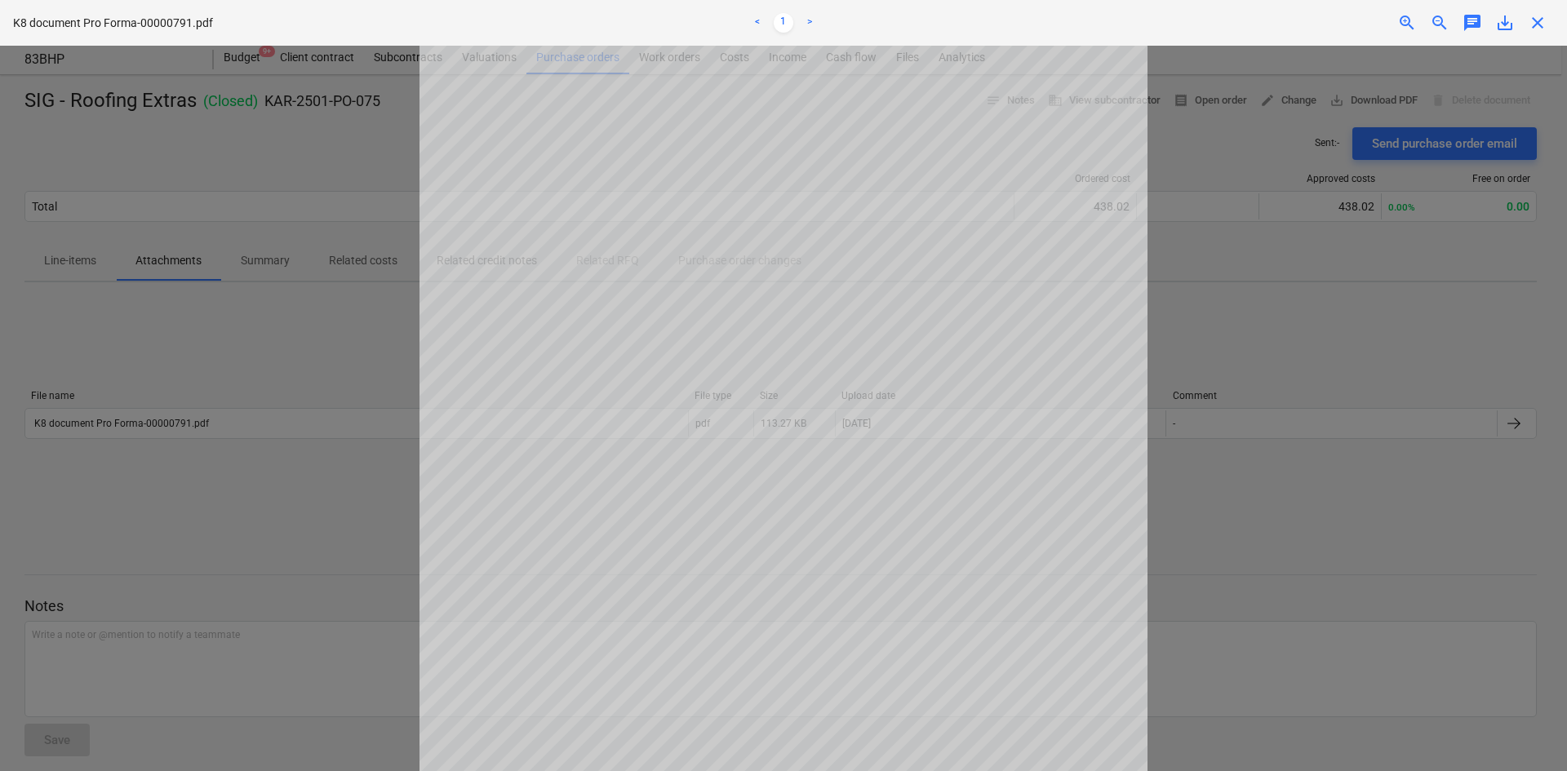
click at [1504, 19] on span "save_alt" at bounding box center [1506, 23] width 20 height 20
click at [1540, 20] on span "close" at bounding box center [1538, 23] width 20 height 20
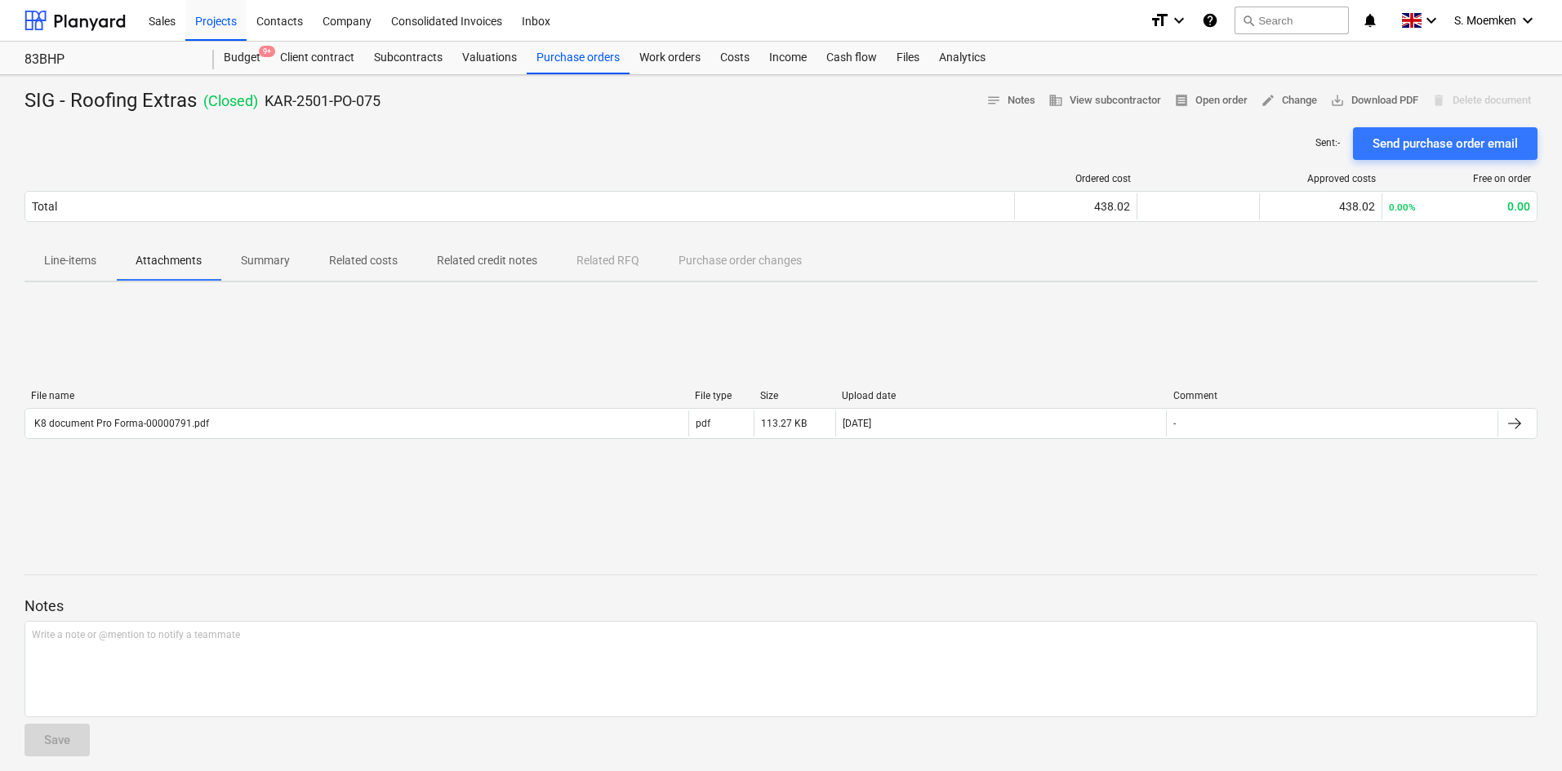
click at [74, 262] on p "Line-items" at bounding box center [70, 260] width 52 height 17
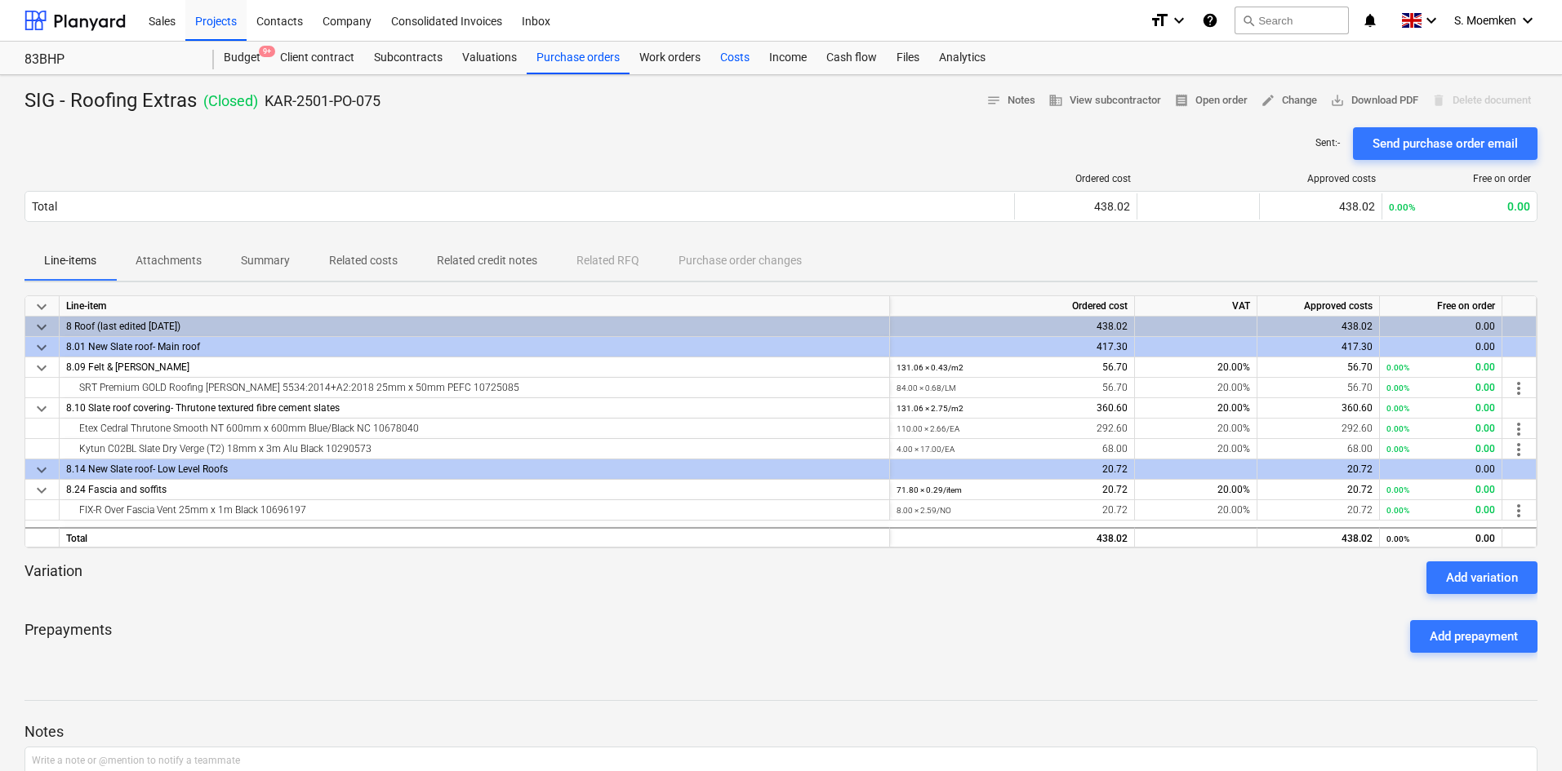
click at [733, 57] on div "Costs" at bounding box center [734, 58] width 49 height 33
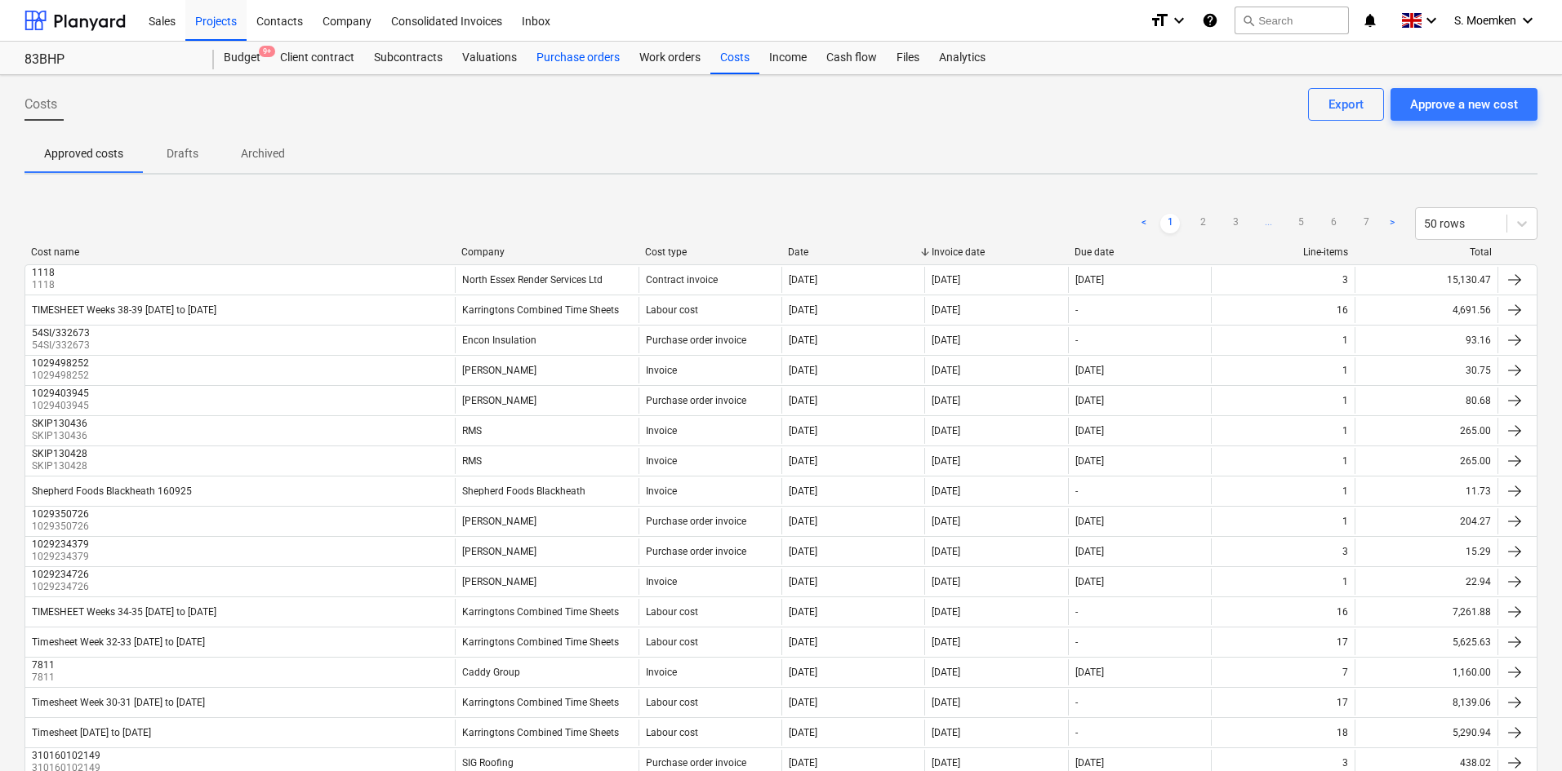
click at [579, 57] on div "Purchase orders" at bounding box center [578, 58] width 103 height 33
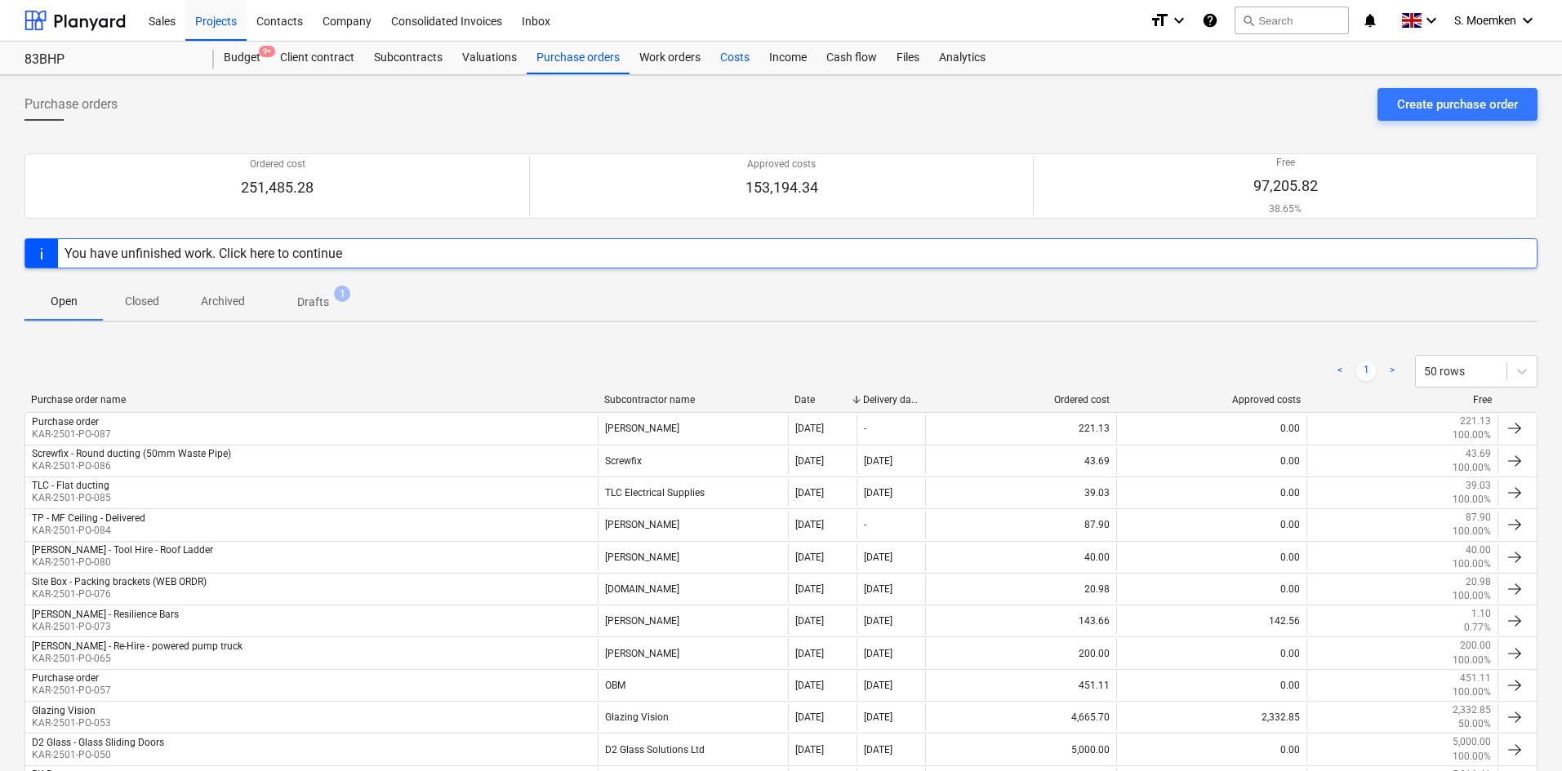
click at [734, 53] on div "Costs" at bounding box center [734, 58] width 49 height 33
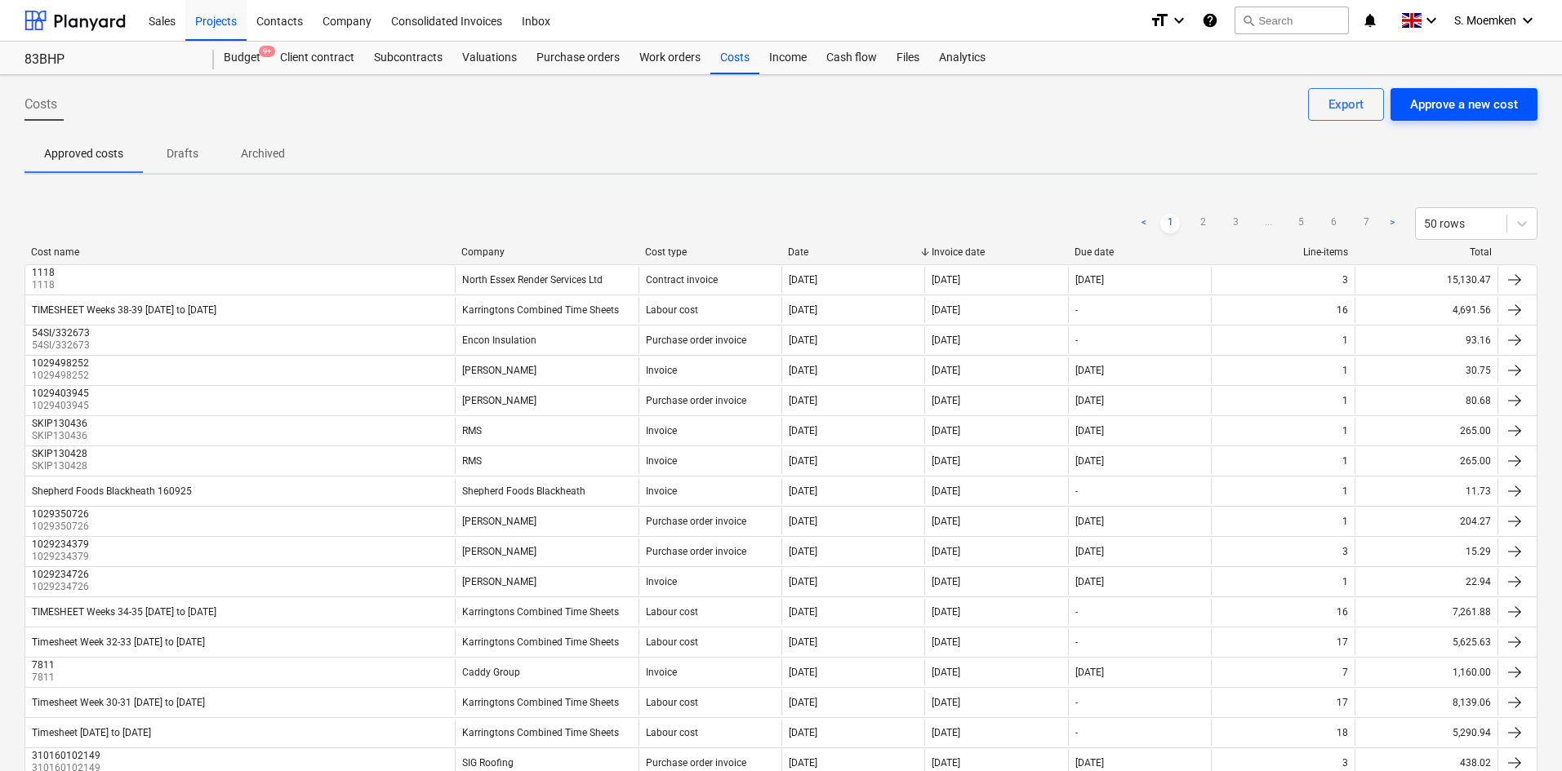
click at [1490, 97] on div "Approve a new cost" at bounding box center [1464, 104] width 108 height 21
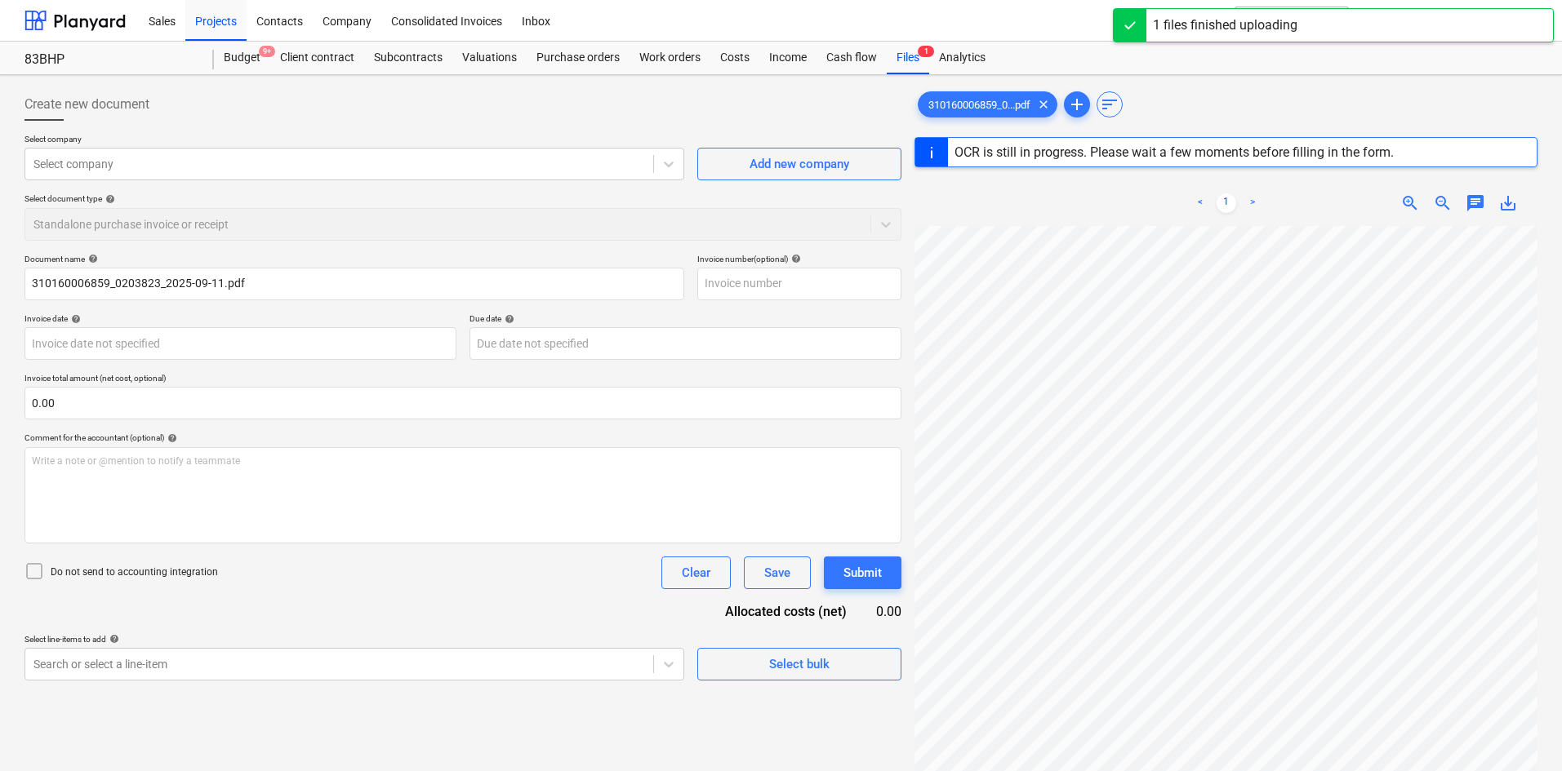
type input "16"
type input "10 Sep 2025"
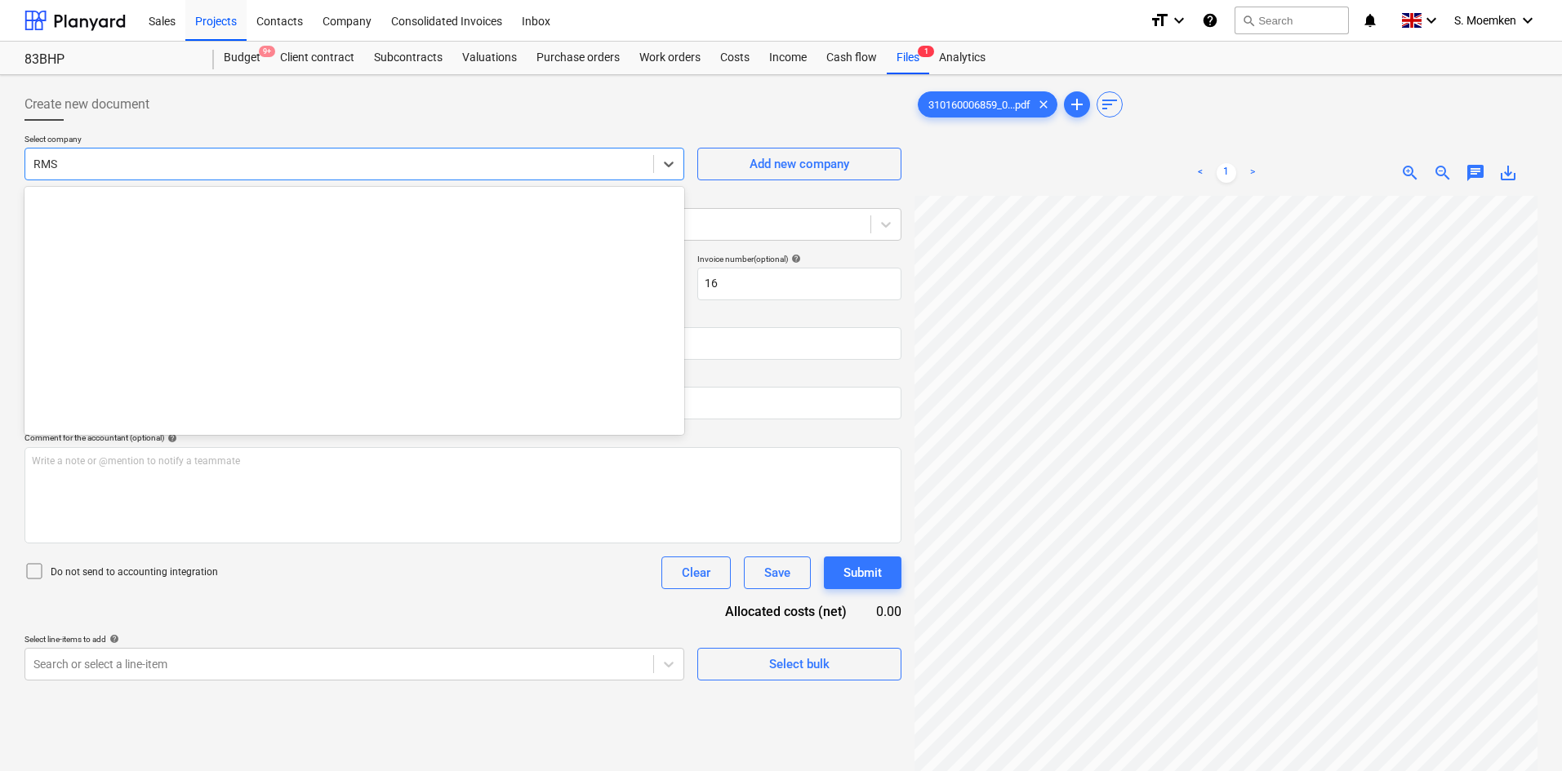
click at [325, 160] on div at bounding box center [338, 164] width 611 height 16
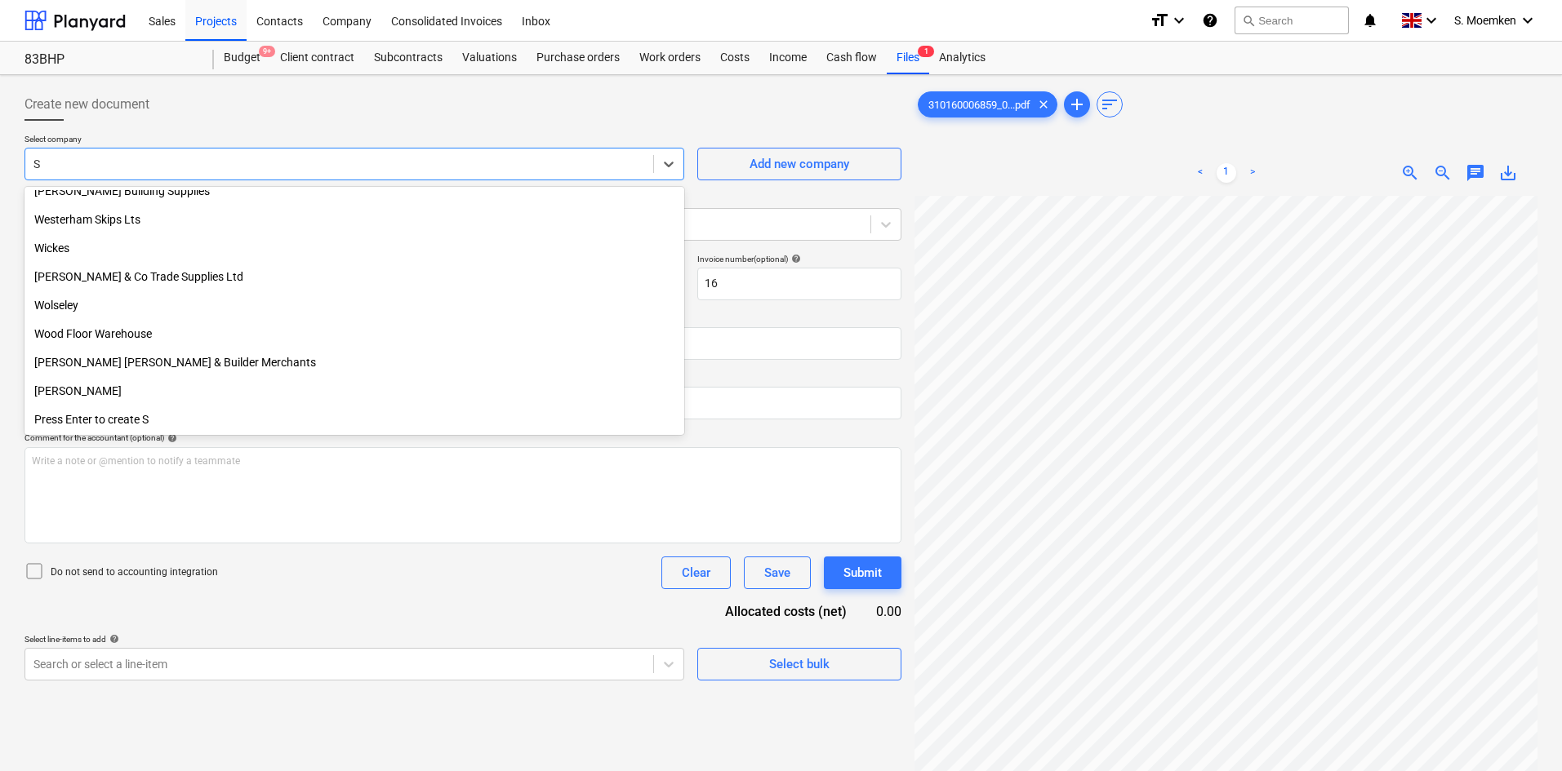
scroll to position [8269, 0]
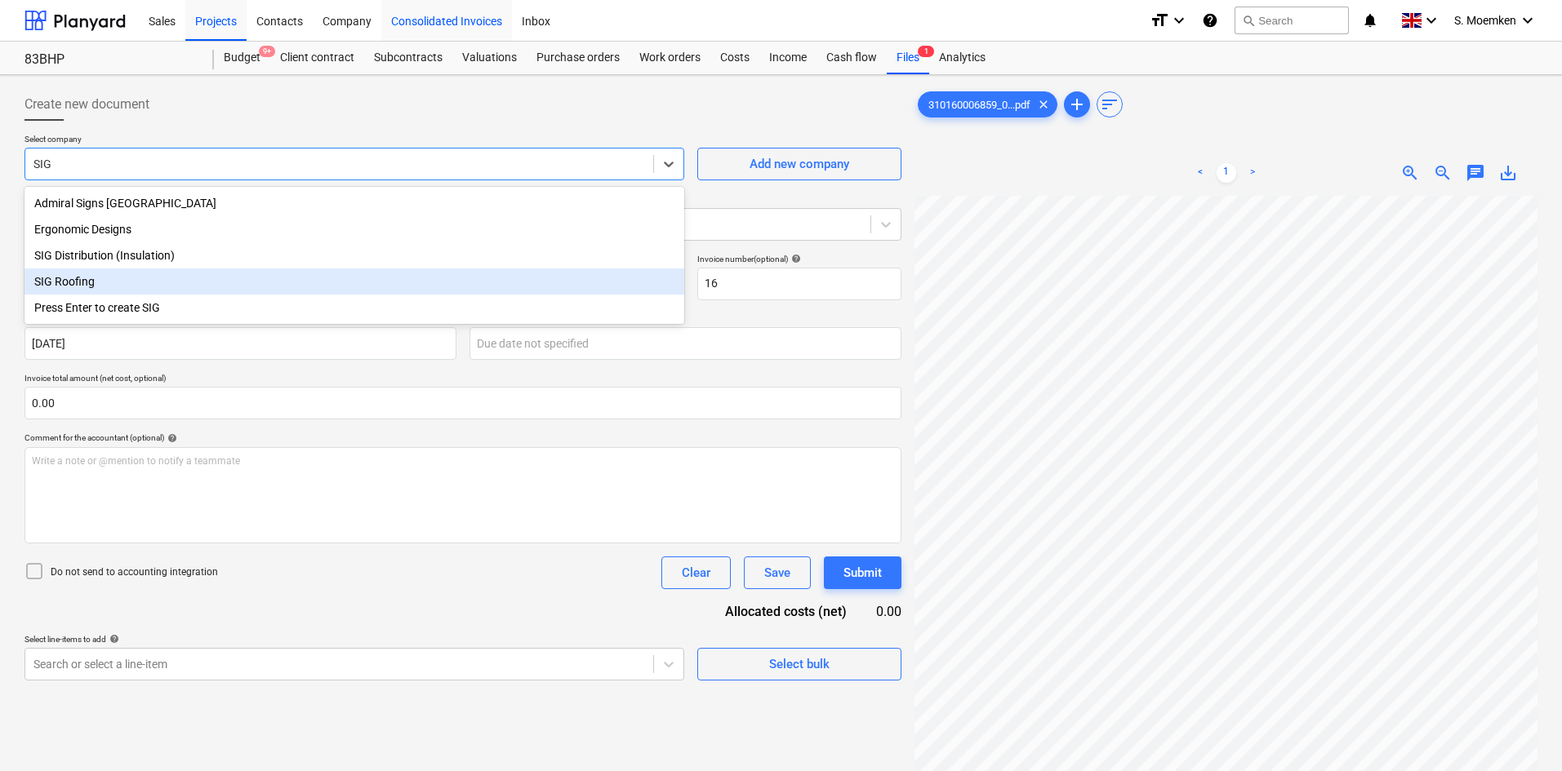
type input "SIG"
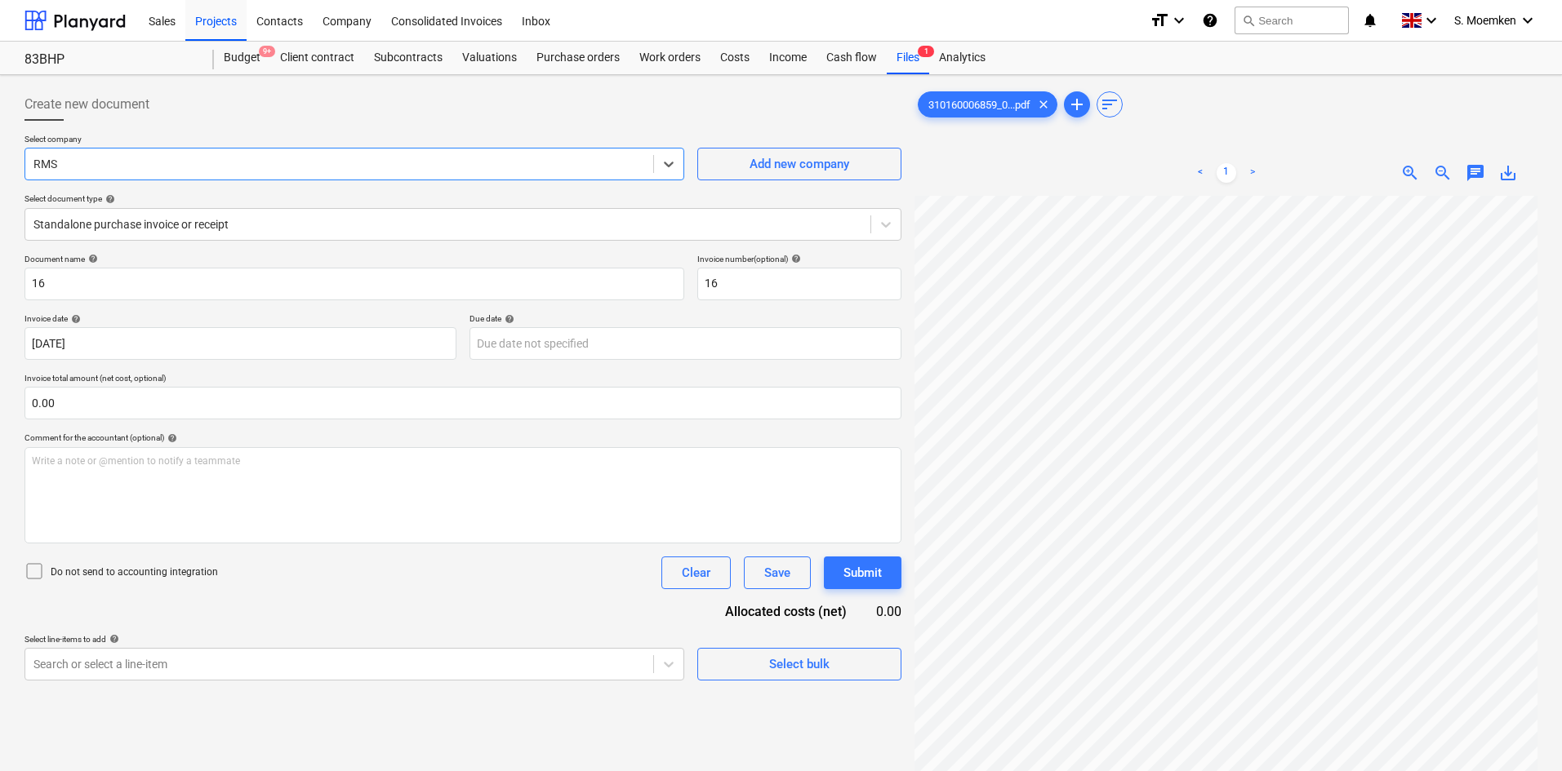
click at [213, 162] on div at bounding box center [338, 164] width 611 height 16
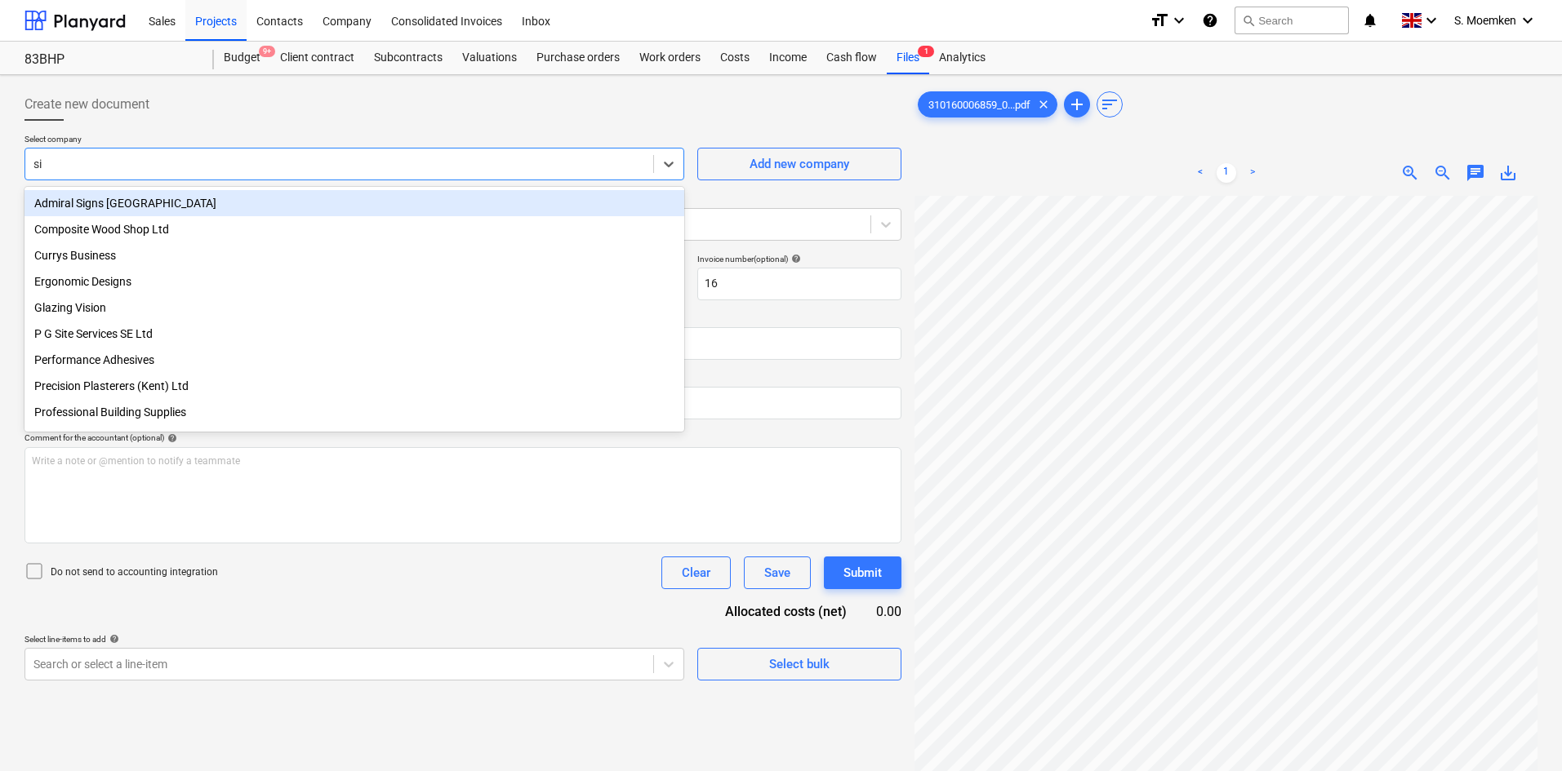
type input "sig"
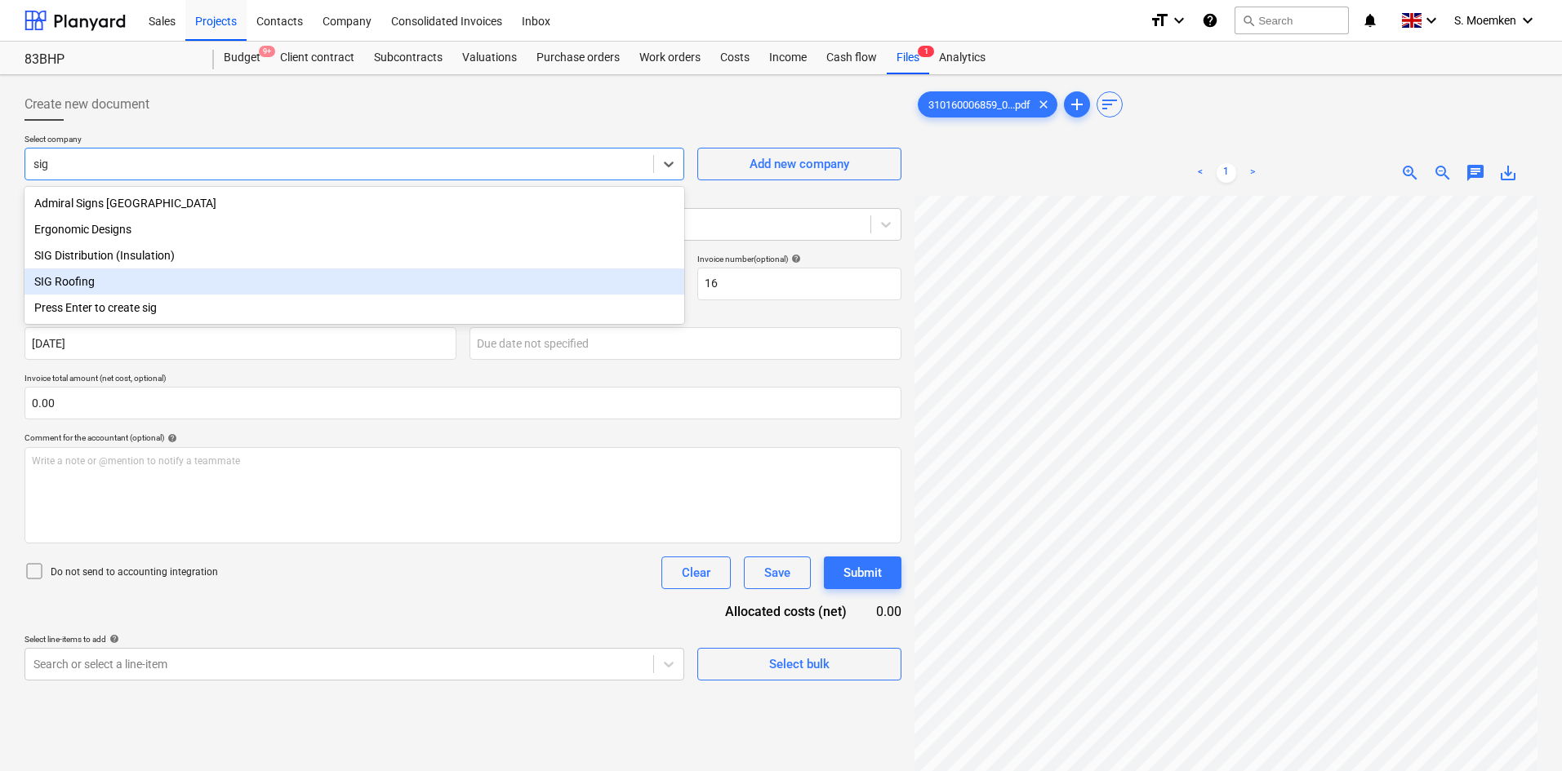
click at [120, 280] on div "SIG Roofing" at bounding box center [354, 282] width 660 height 26
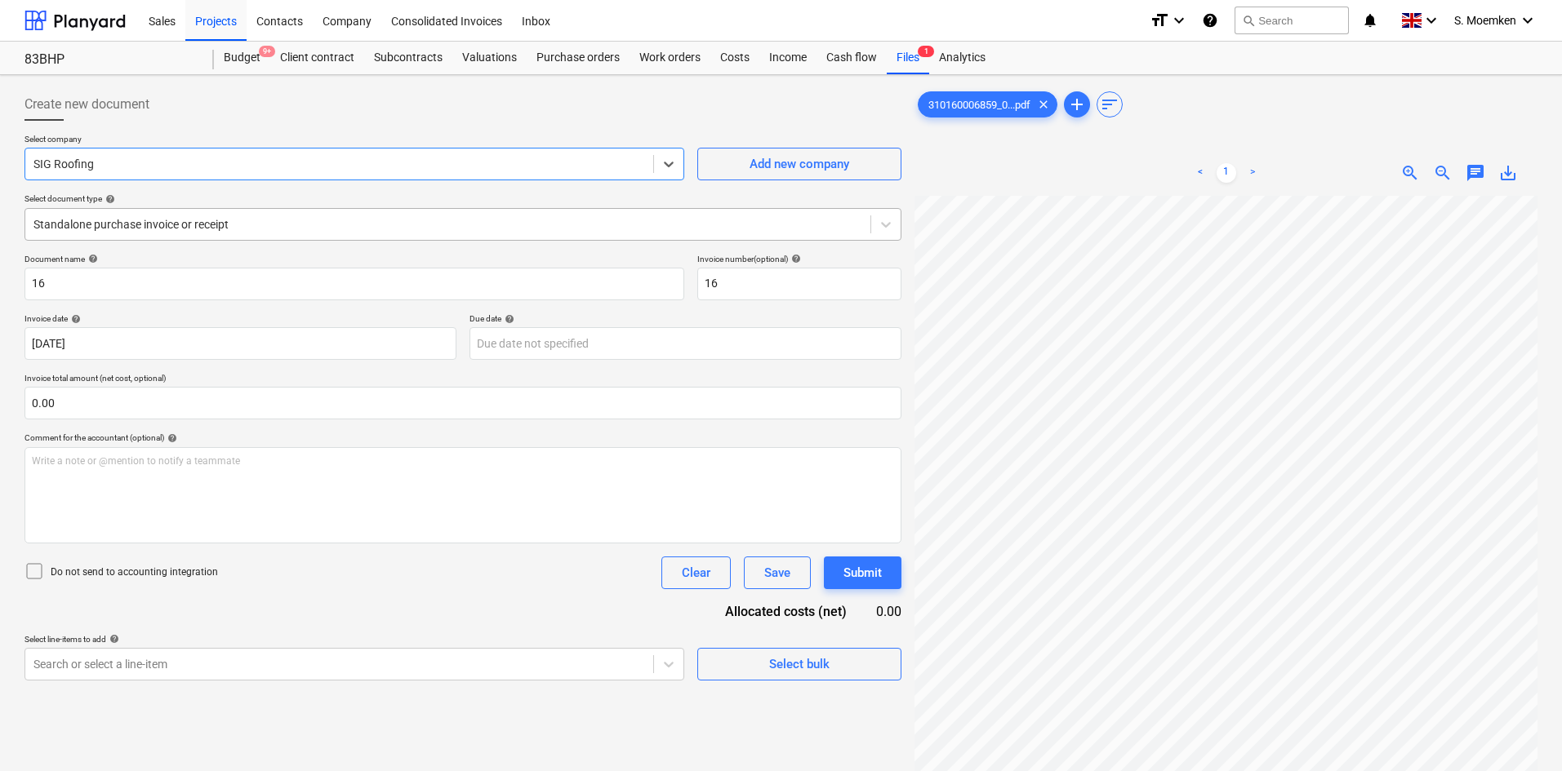
click at [309, 238] on div "Standalone purchase invoice or receipt" at bounding box center [462, 224] width 877 height 33
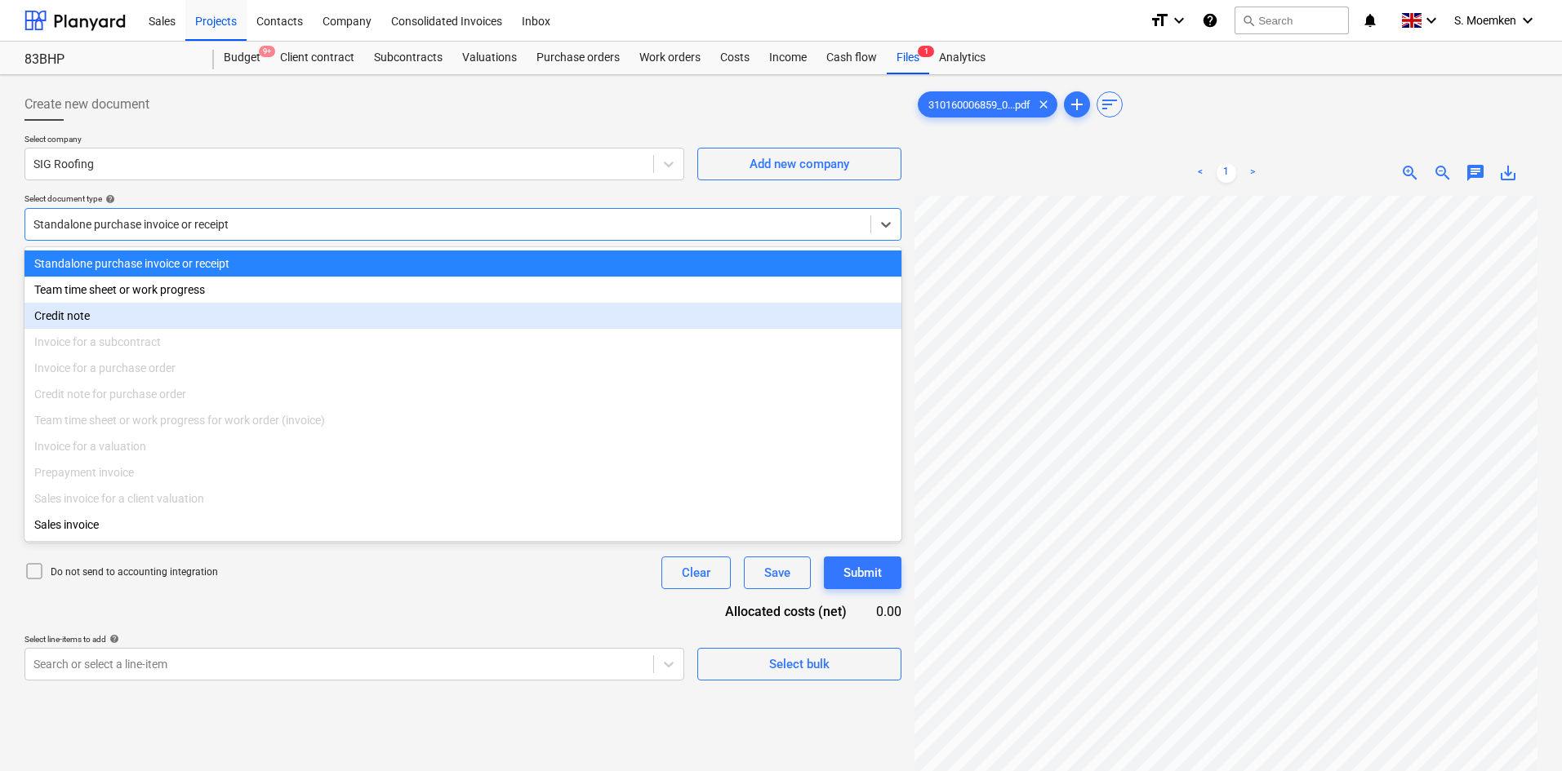
click at [101, 325] on div "Credit note" at bounding box center [462, 316] width 877 height 26
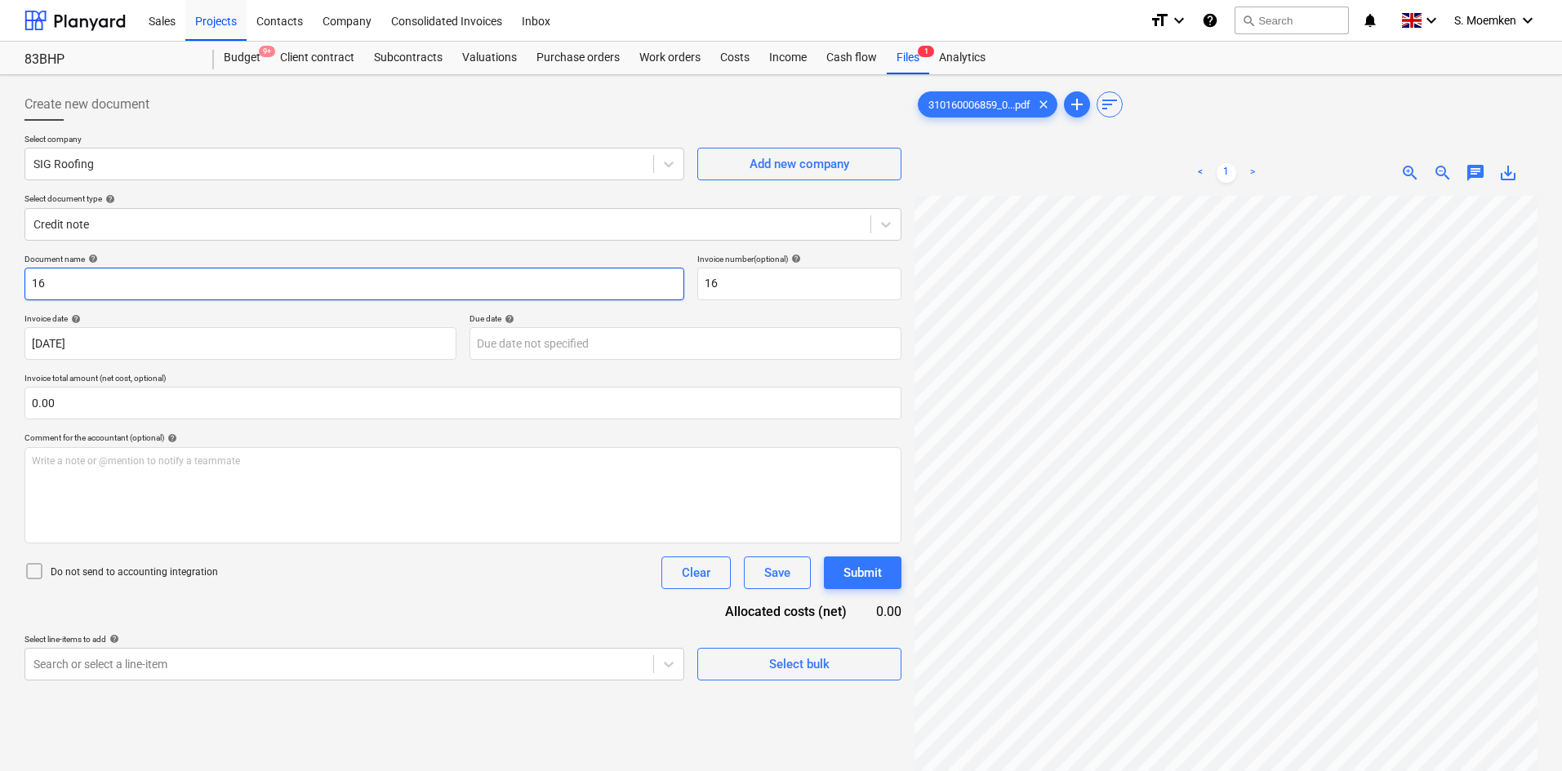
click at [207, 283] on input "16" at bounding box center [354, 284] width 660 height 33
type input "1"
drag, startPoint x: 140, startPoint y: 284, endPoint x: -14, endPoint y: 297, distance: 154.0
click at [0, 297] on html "Sales Projects Contacts Company Consolidated Invoices Inbox format_size keyboar…" at bounding box center [781, 385] width 1562 height 771
type input "310160006859"
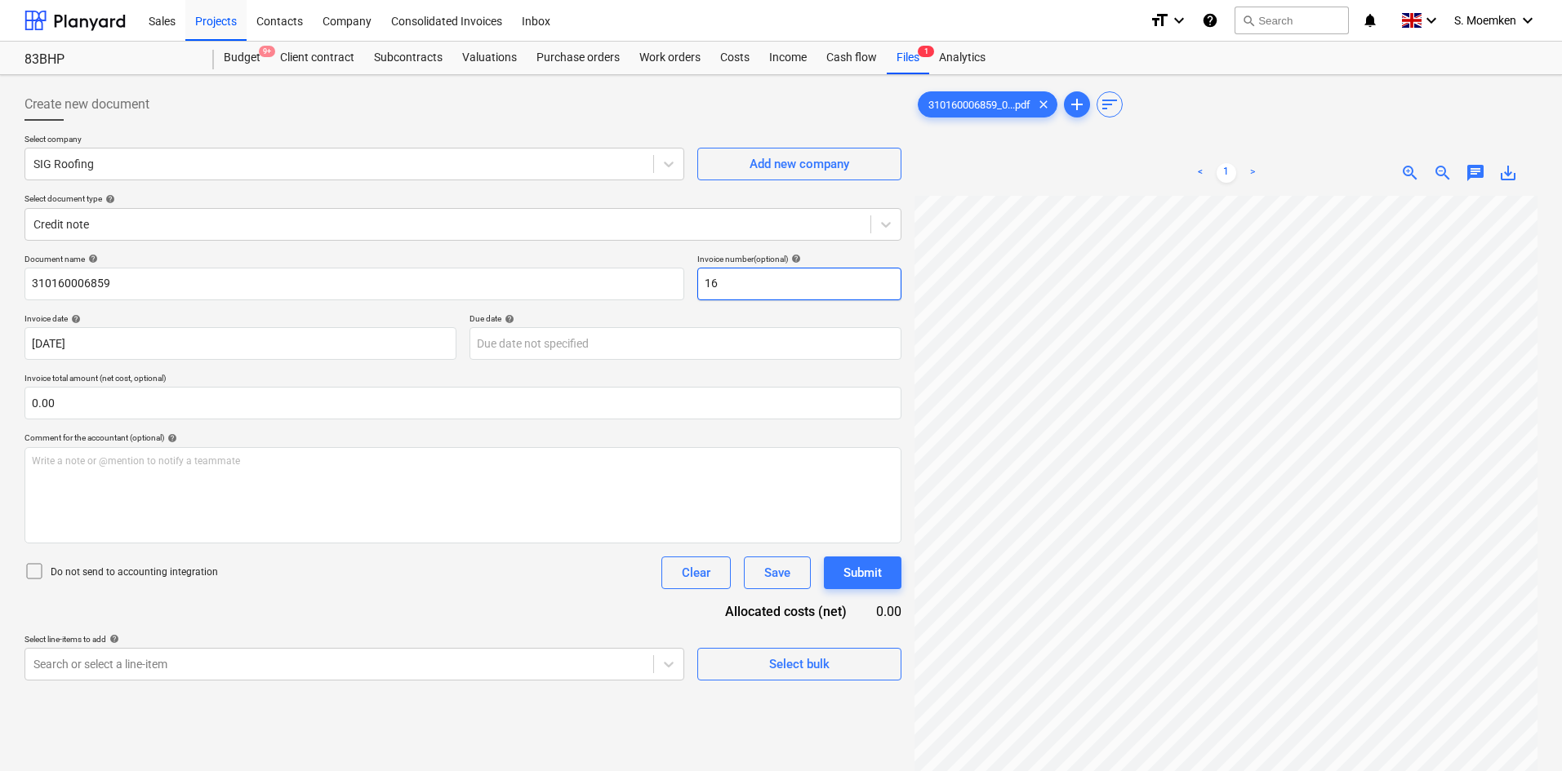
drag, startPoint x: 740, startPoint y: 283, endPoint x: 690, endPoint y: 286, distance: 50.7
click at [691, 286] on div "Document name help 310160006859 Invoice number (optional) help 16" at bounding box center [462, 277] width 877 height 47
paste input "310160006859"
type input "310160006859"
click at [149, 288] on input "310160006859" at bounding box center [354, 284] width 660 height 33
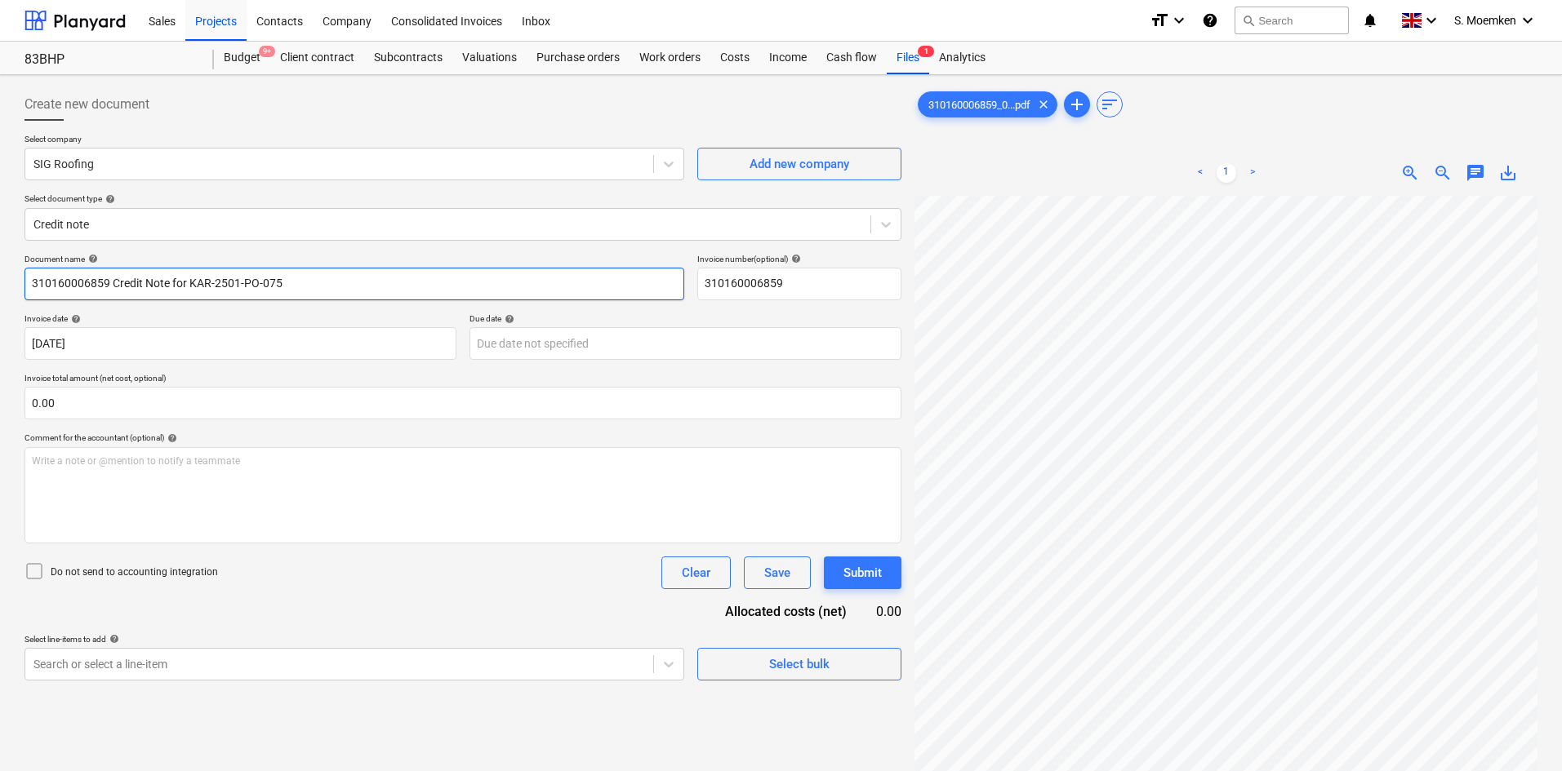
type input "310160006859 Credit Note for KAR-2501-PO-075"
click at [34, 575] on icon at bounding box center [34, 572] width 20 height 20
click at [540, 207] on p "Select document type help" at bounding box center [462, 200] width 877 height 14
click at [540, 217] on div at bounding box center [447, 224] width 829 height 16
click at [455, 115] on div "Create new document" at bounding box center [462, 104] width 877 height 33
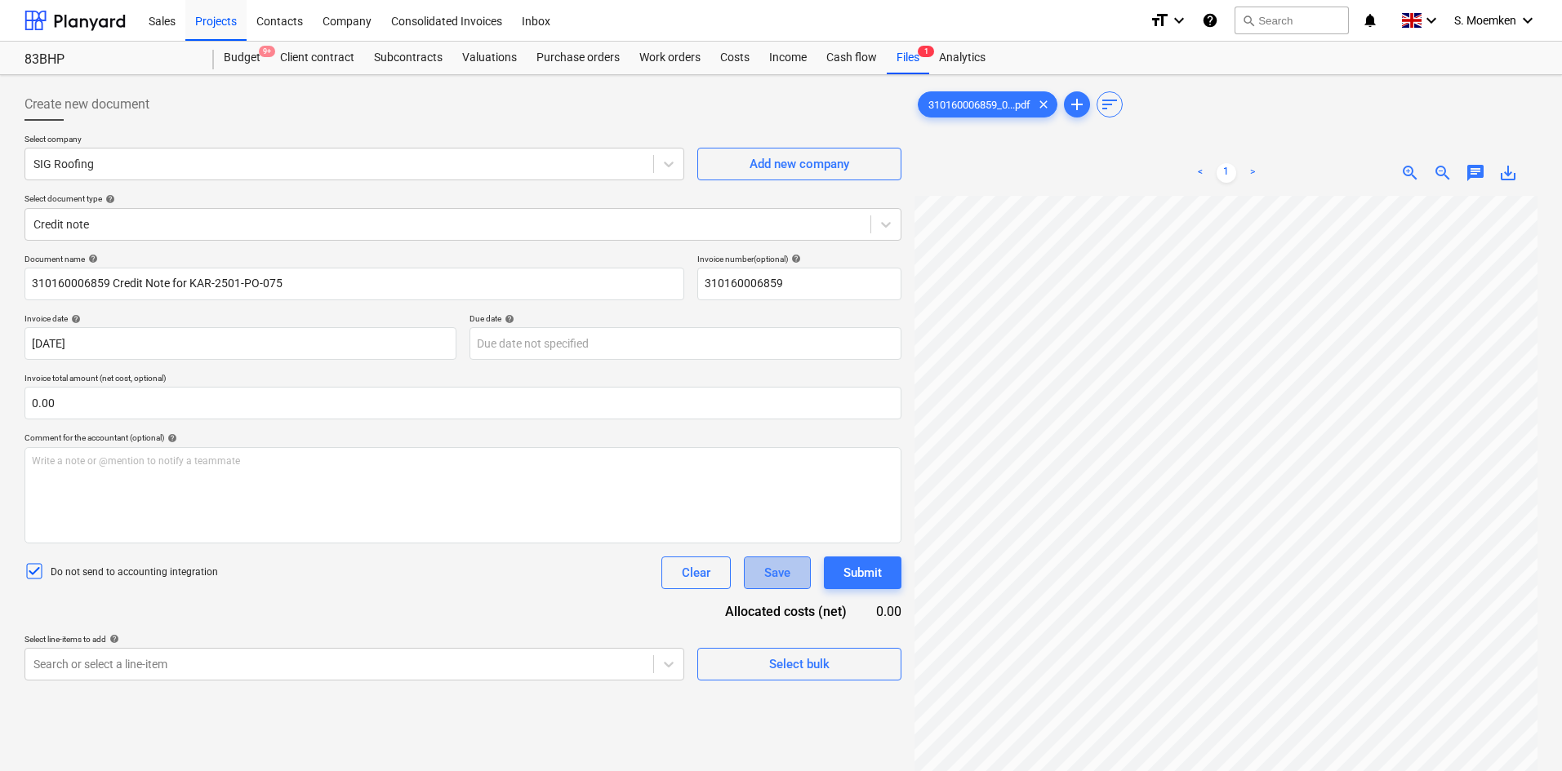
click at [776, 580] on div "Save" at bounding box center [777, 572] width 26 height 21
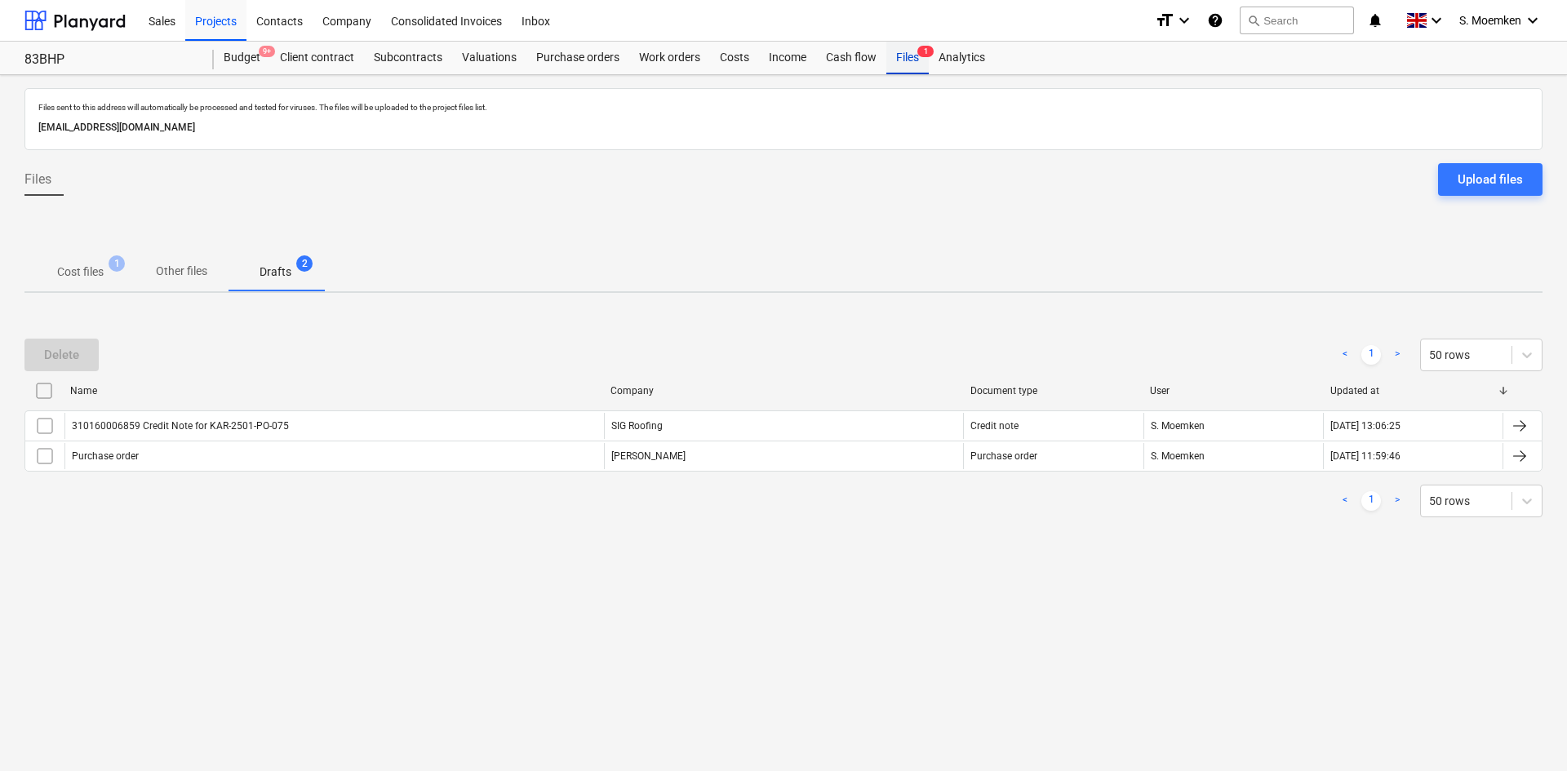
click at [913, 61] on div "Files 1" at bounding box center [908, 58] width 42 height 33
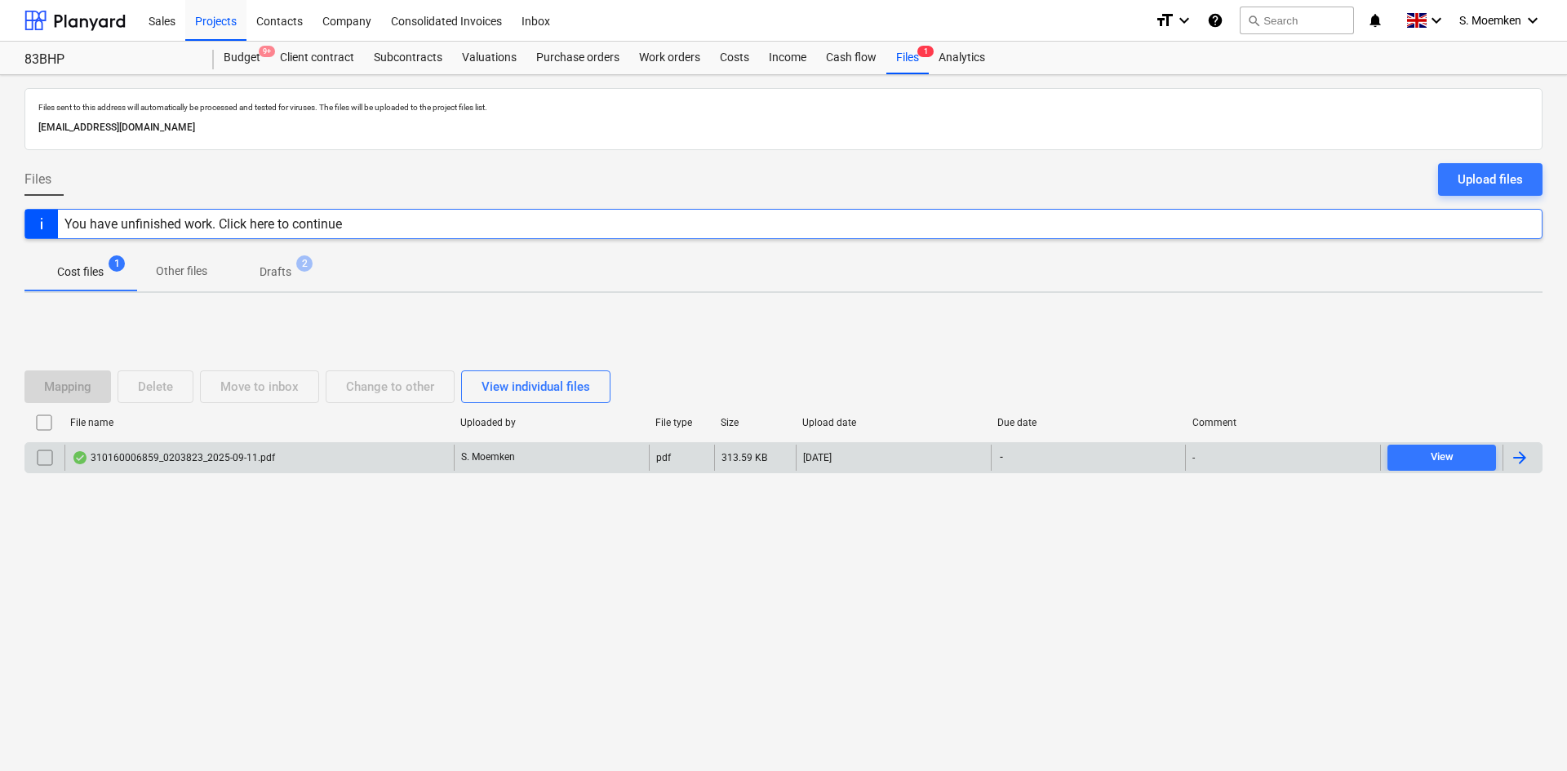
click at [303, 447] on div "310160006859_0203823_2025-09-11.pdf" at bounding box center [258, 458] width 389 height 26
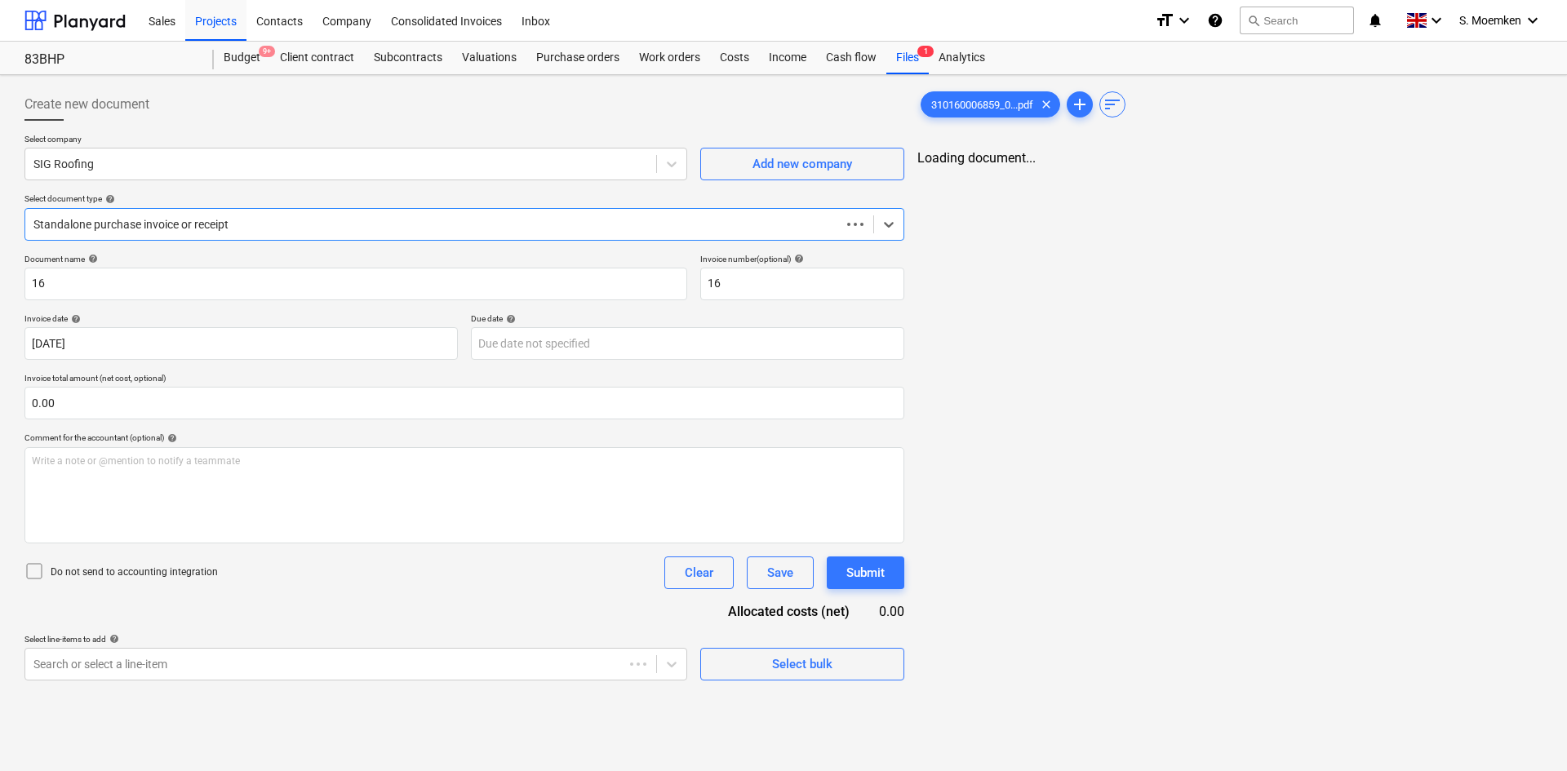
click at [259, 208] on div "Standalone purchase invoice or receipt" at bounding box center [464, 224] width 880 height 33
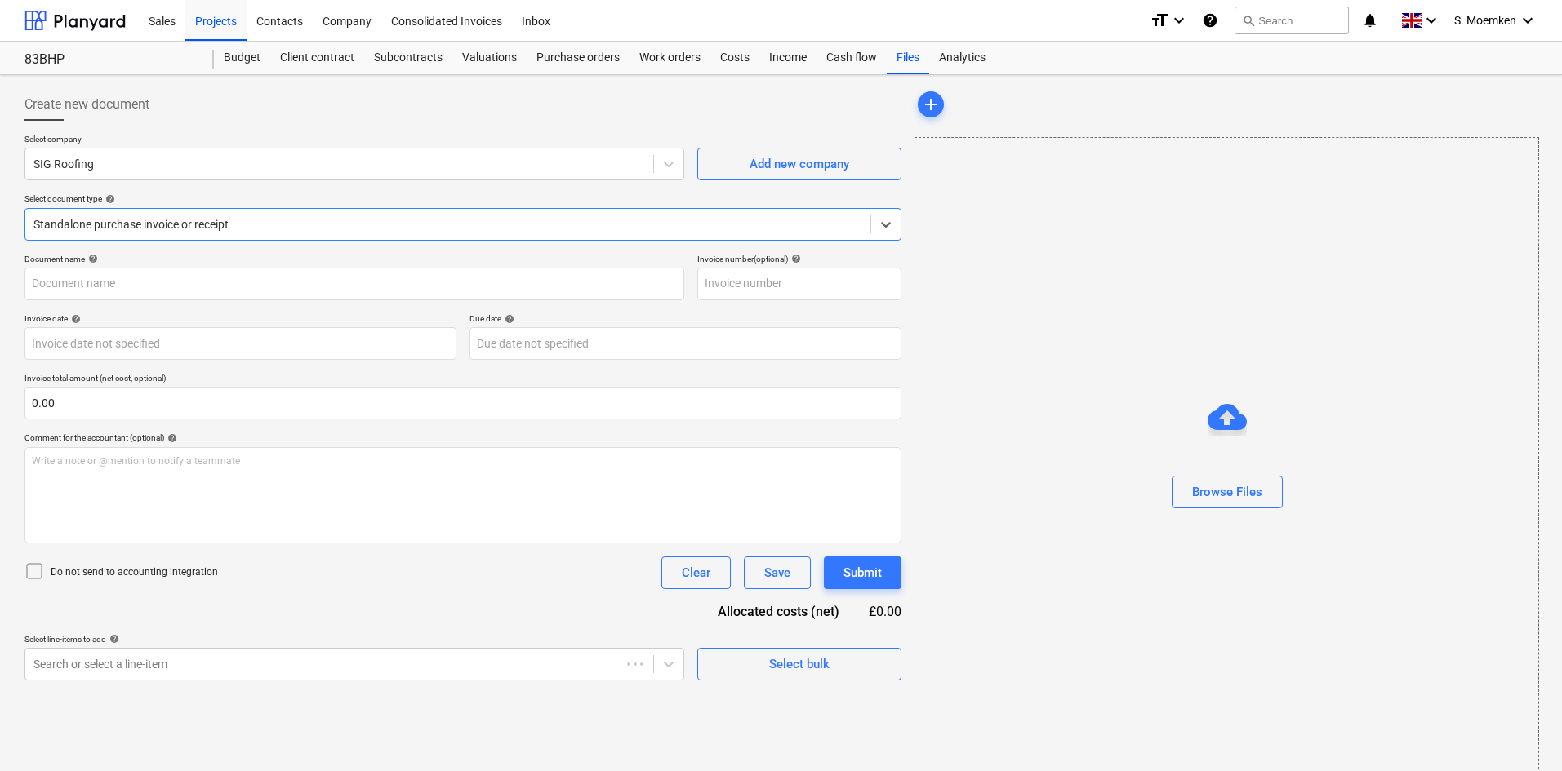
type input "310160006859"
type input "[DATE]"
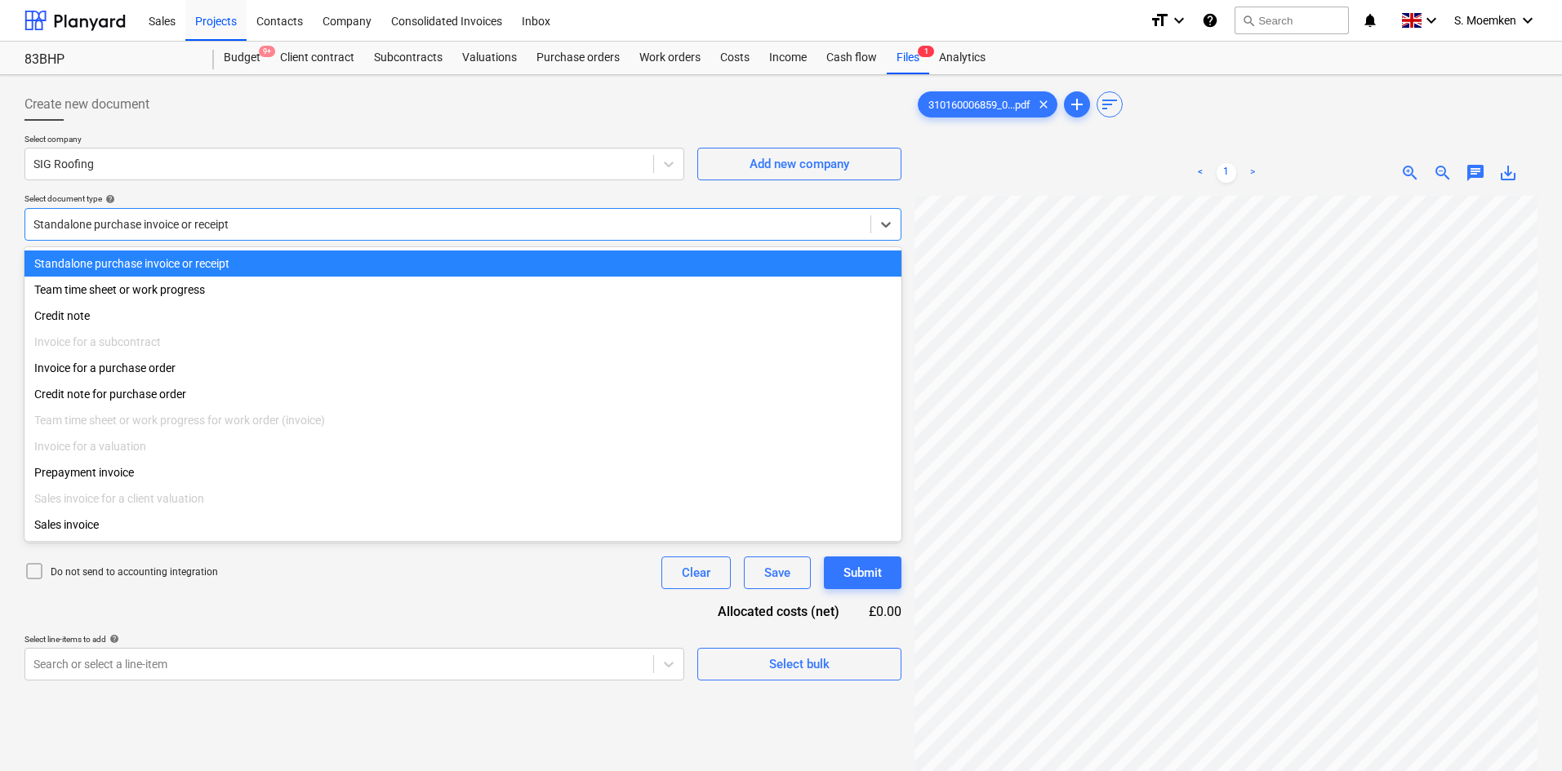
click at [460, 211] on div "Standalone purchase invoice or receipt" at bounding box center [462, 224] width 877 height 33
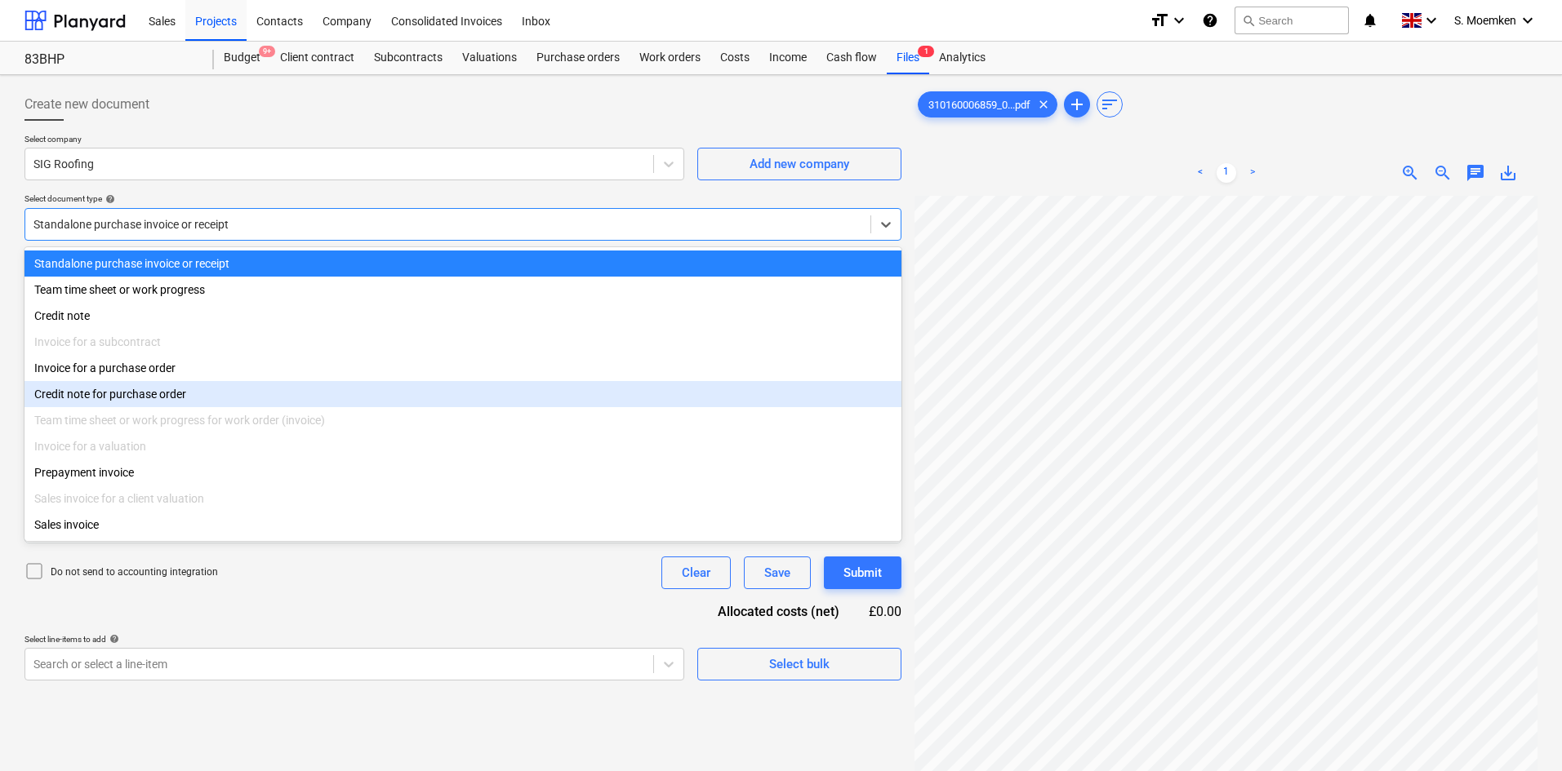
click at [132, 398] on div "Credit note for purchase order" at bounding box center [462, 394] width 877 height 26
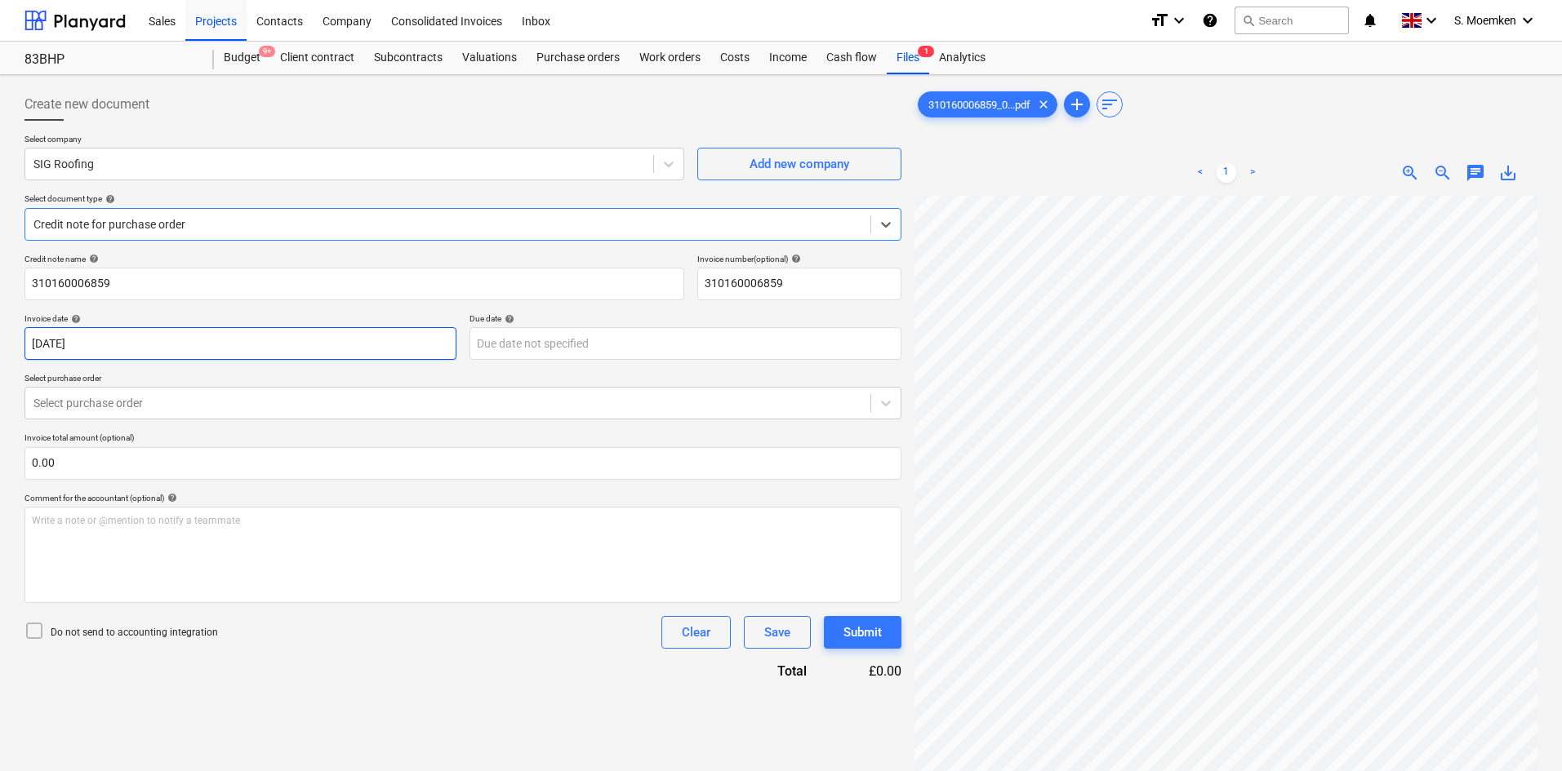
click at [163, 349] on body "Sales Projects Contacts Company Consolidated Invoices Inbox format_size keyboar…" at bounding box center [781, 385] width 1562 height 771
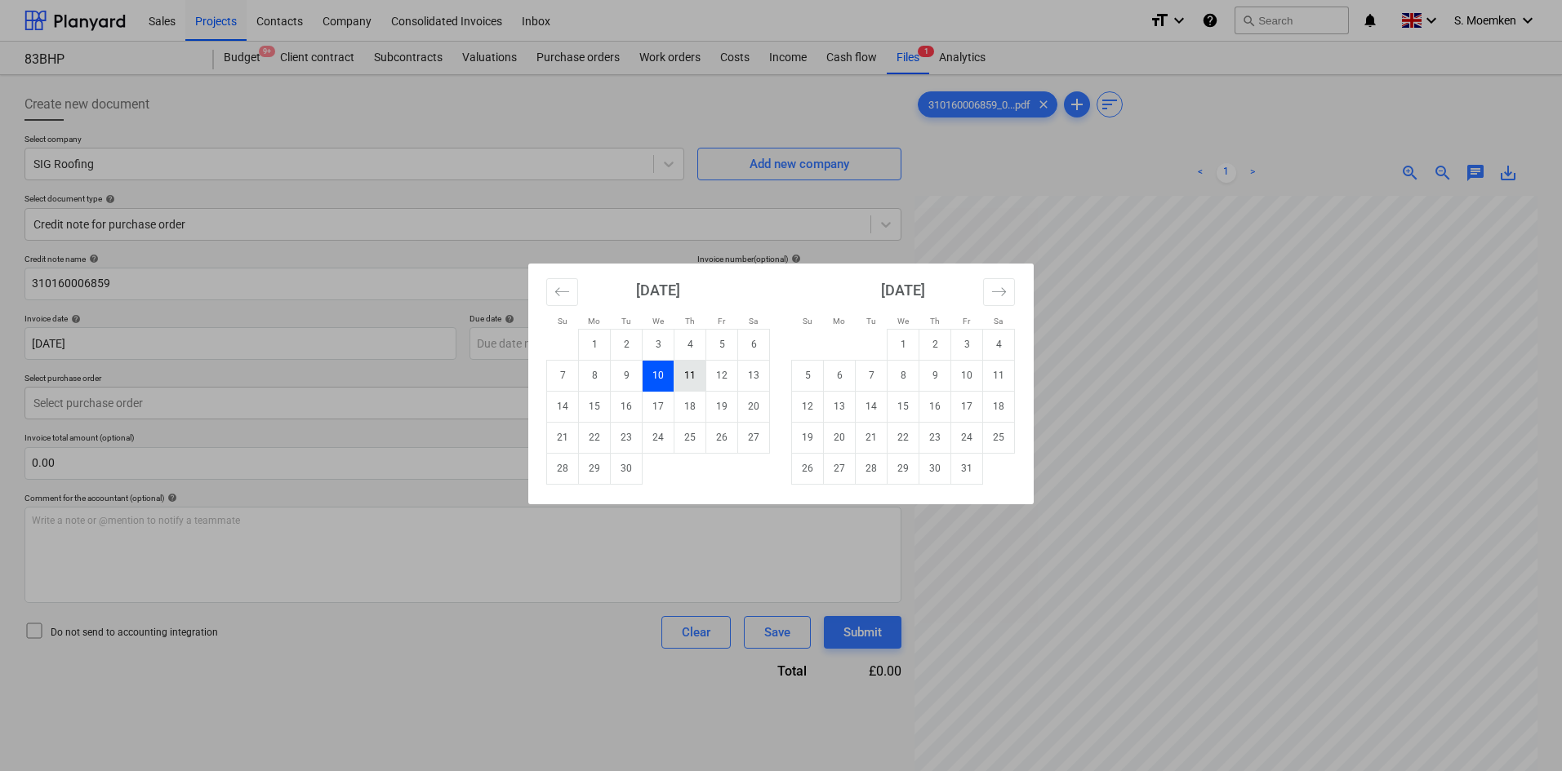
click at [682, 368] on td "11" at bounding box center [690, 375] width 32 height 31
type input "11 Sep 2025"
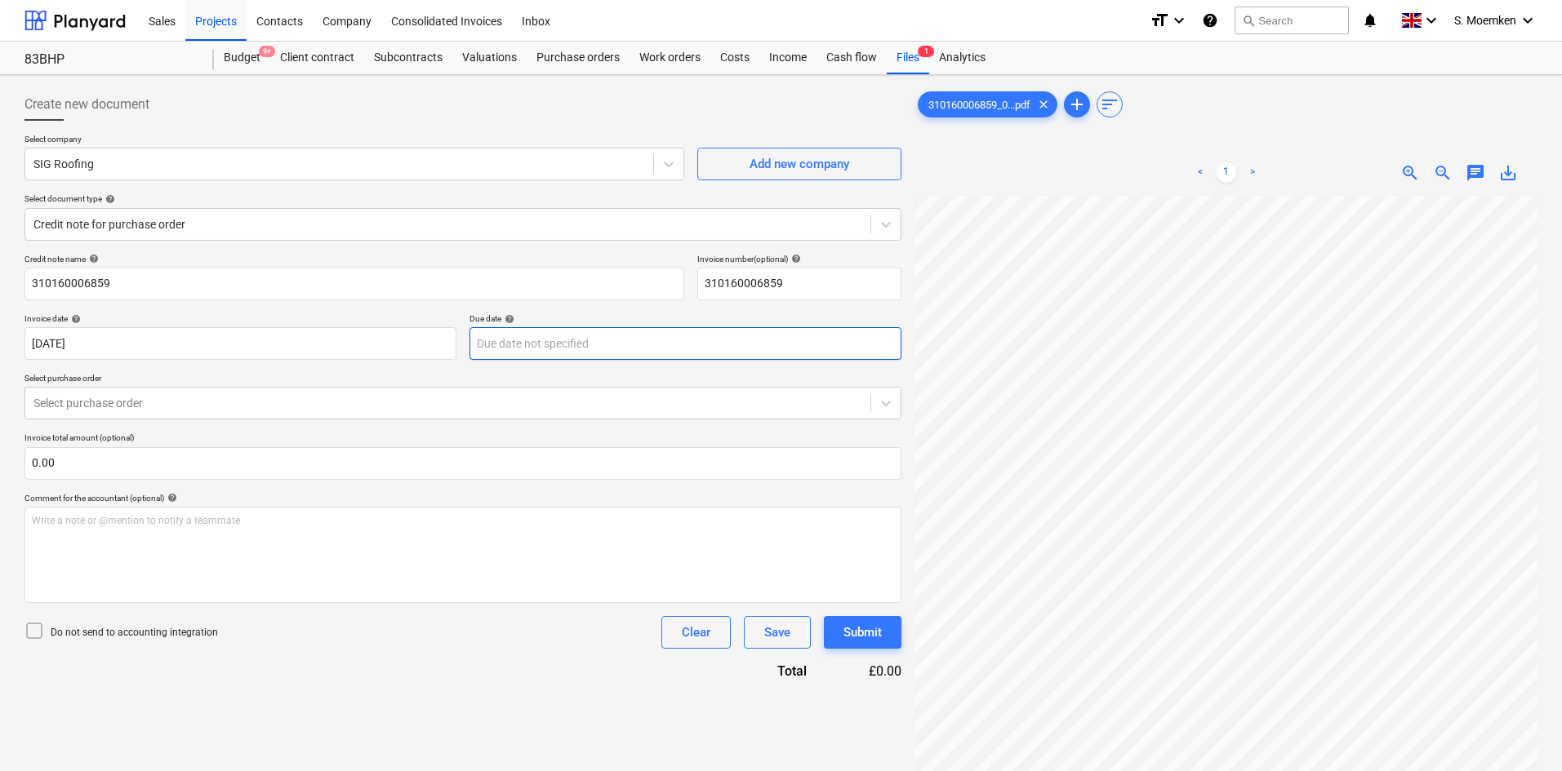
click at [576, 344] on body "Sales Projects Contacts Company Consolidated Invoices Inbox format_size keyboar…" at bounding box center [781, 385] width 1562 height 771
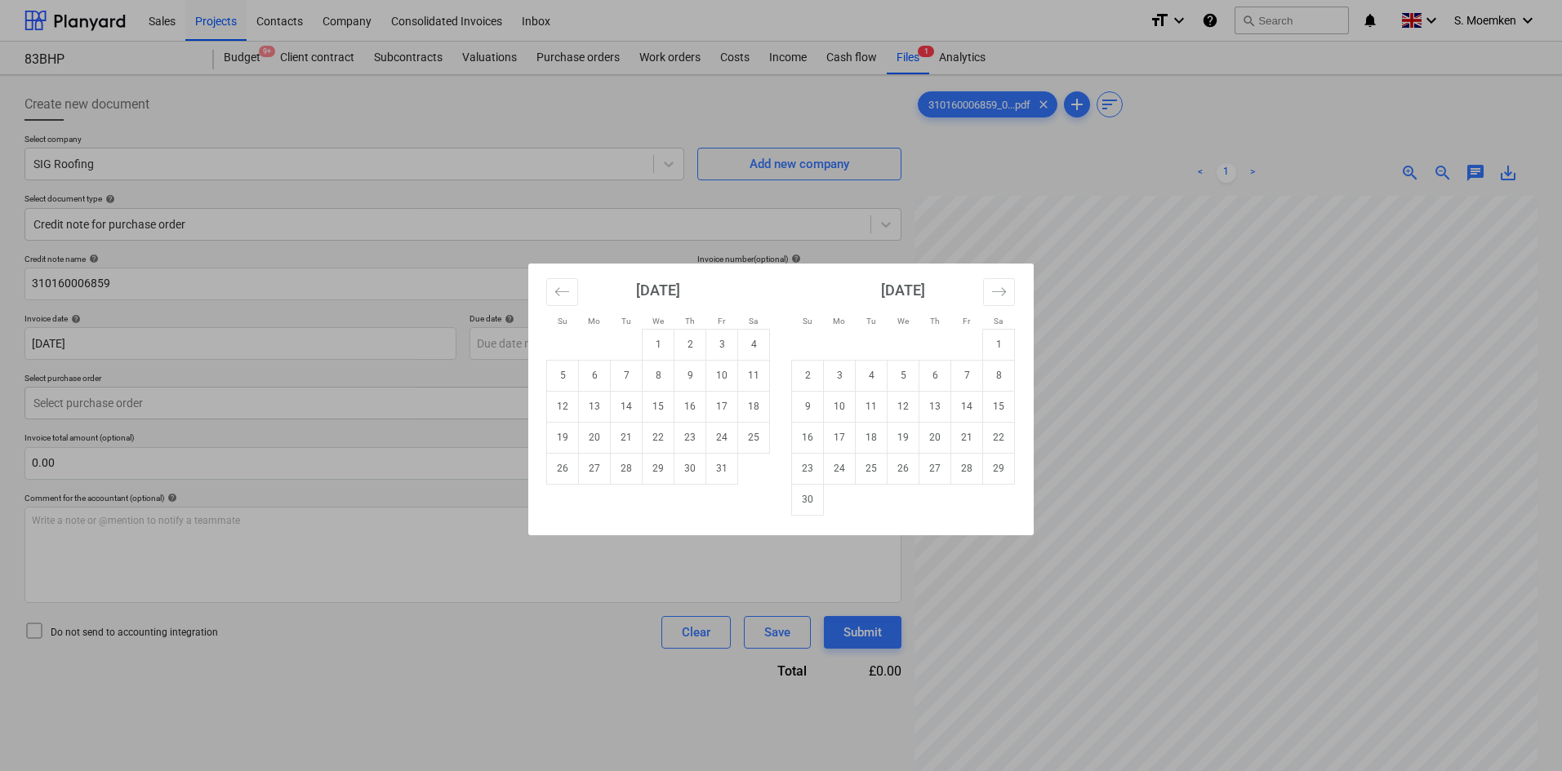
click at [390, 308] on div "Su Mo Tu We Th Fr Sa Su Mo Tu We Th Fr Sa September 2025 1 2 3 4 5 6 7 8 9 10 1…" at bounding box center [781, 385] width 1562 height 771
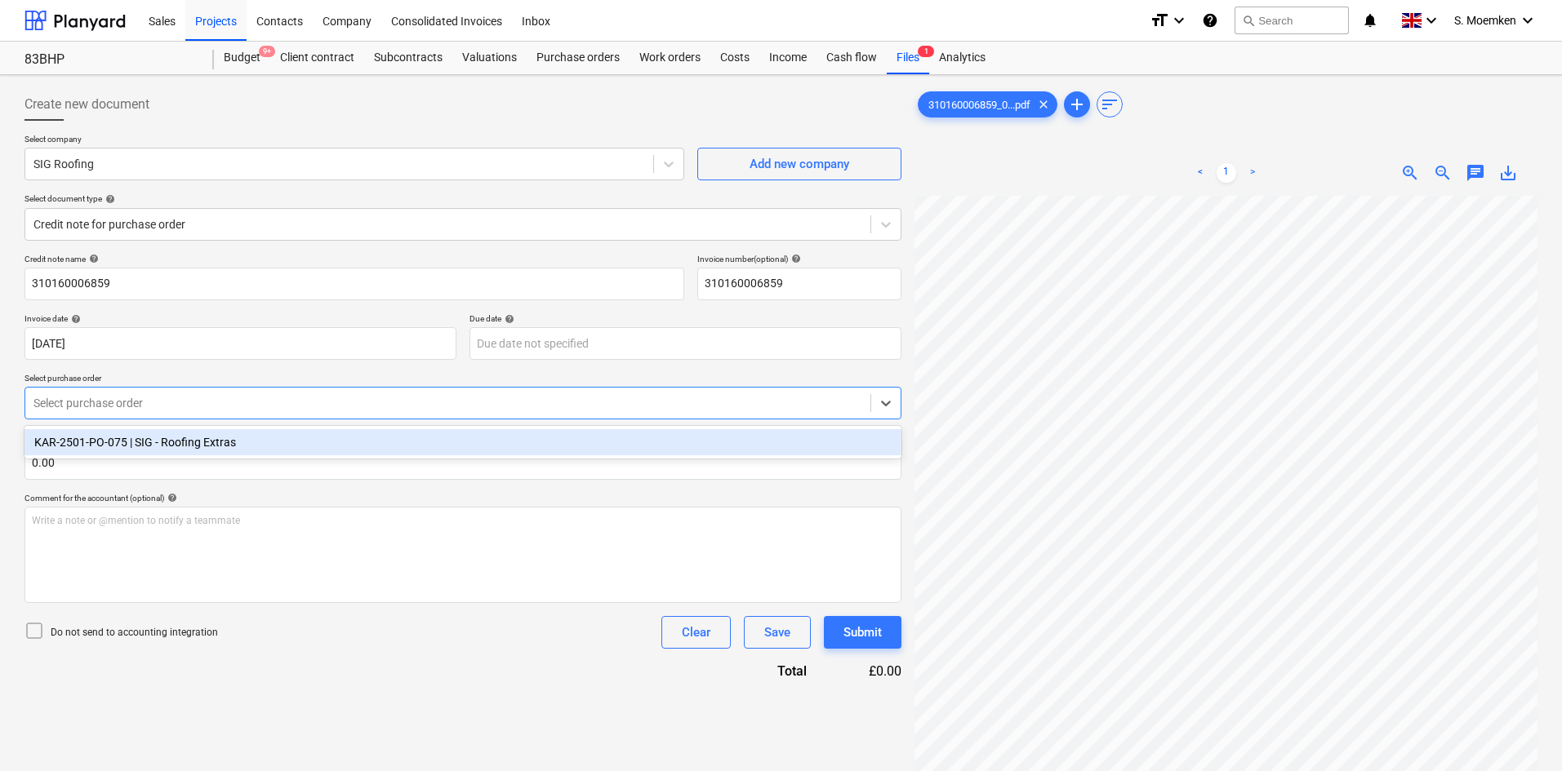
click at [118, 406] on div at bounding box center [447, 403] width 829 height 16
click at [150, 443] on div "KAR-2501-PO-075 | SIG - Roofing Extras" at bounding box center [462, 442] width 877 height 26
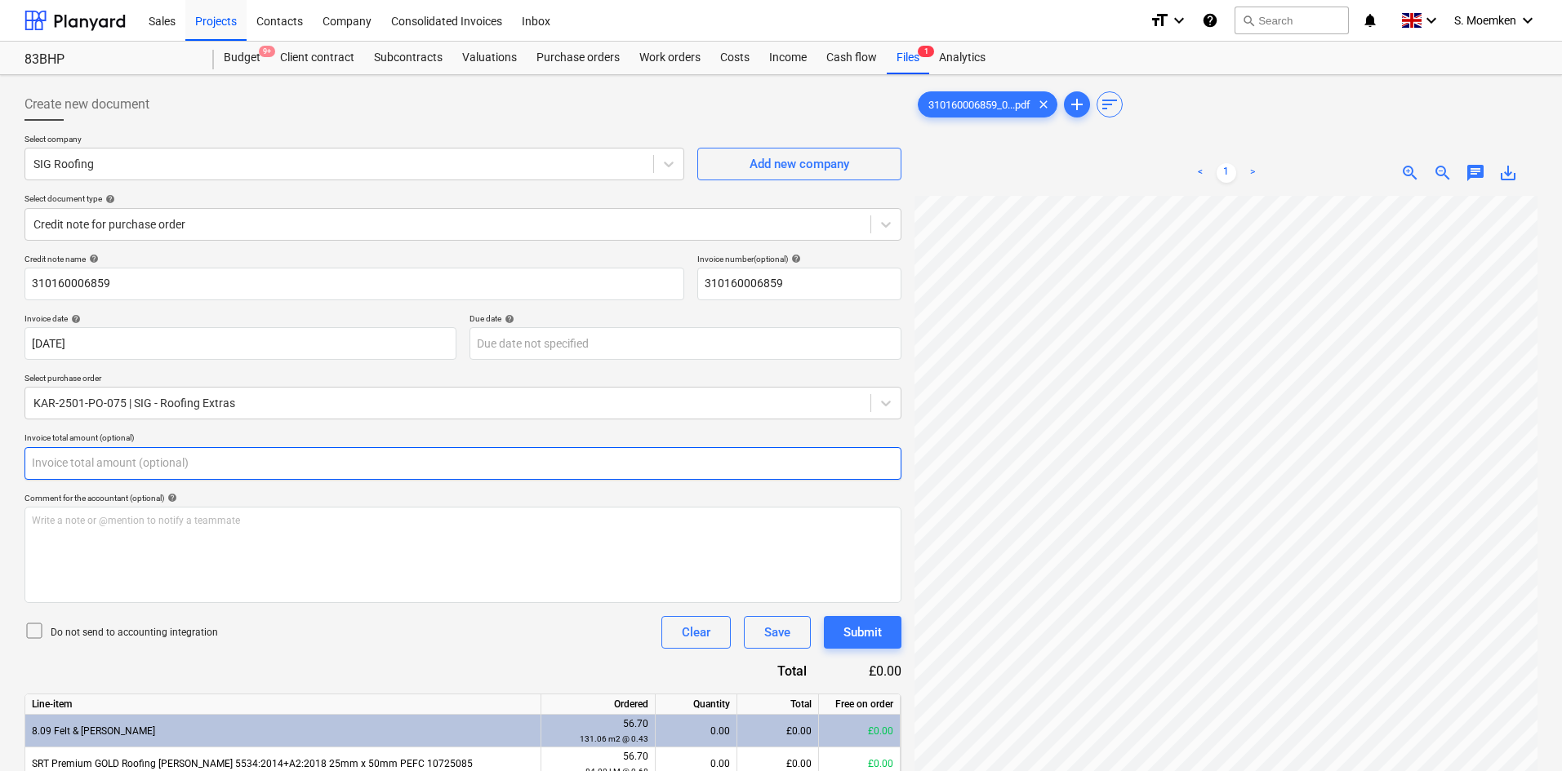
click at [75, 461] on input "text" at bounding box center [462, 463] width 877 height 33
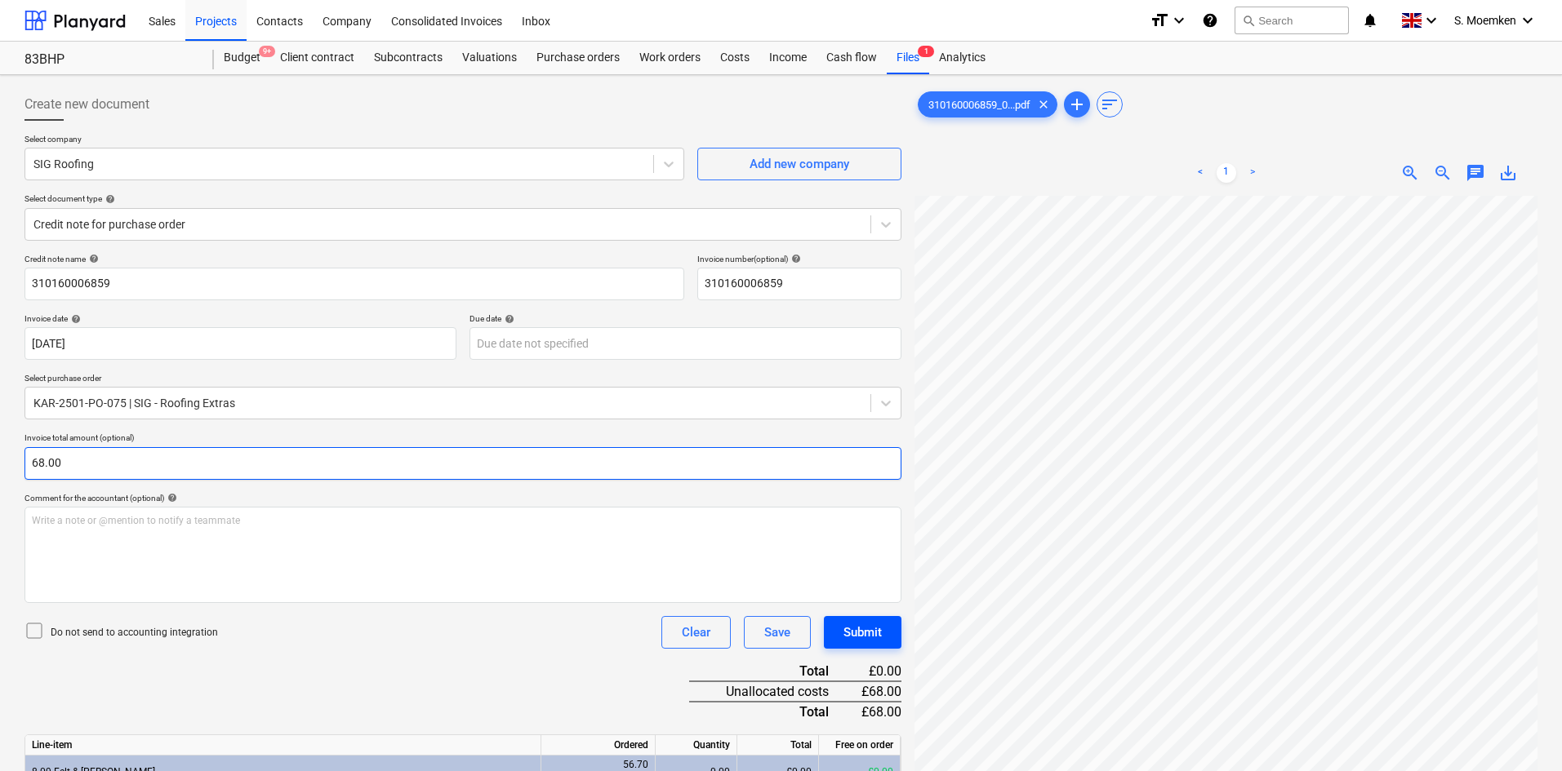
type input "68.00"
click at [32, 632] on icon at bounding box center [34, 631] width 20 height 20
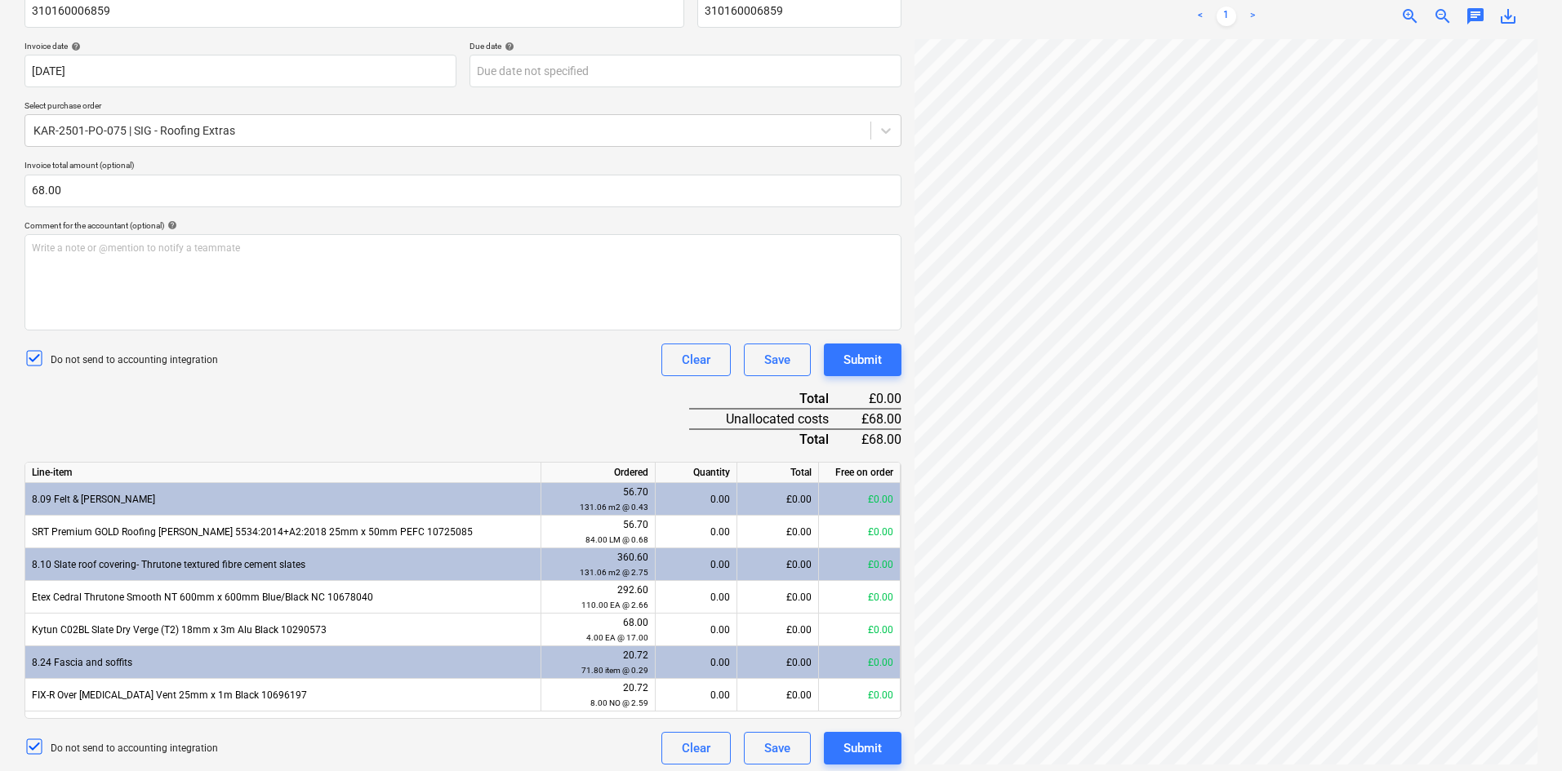
scroll to position [279, 0]
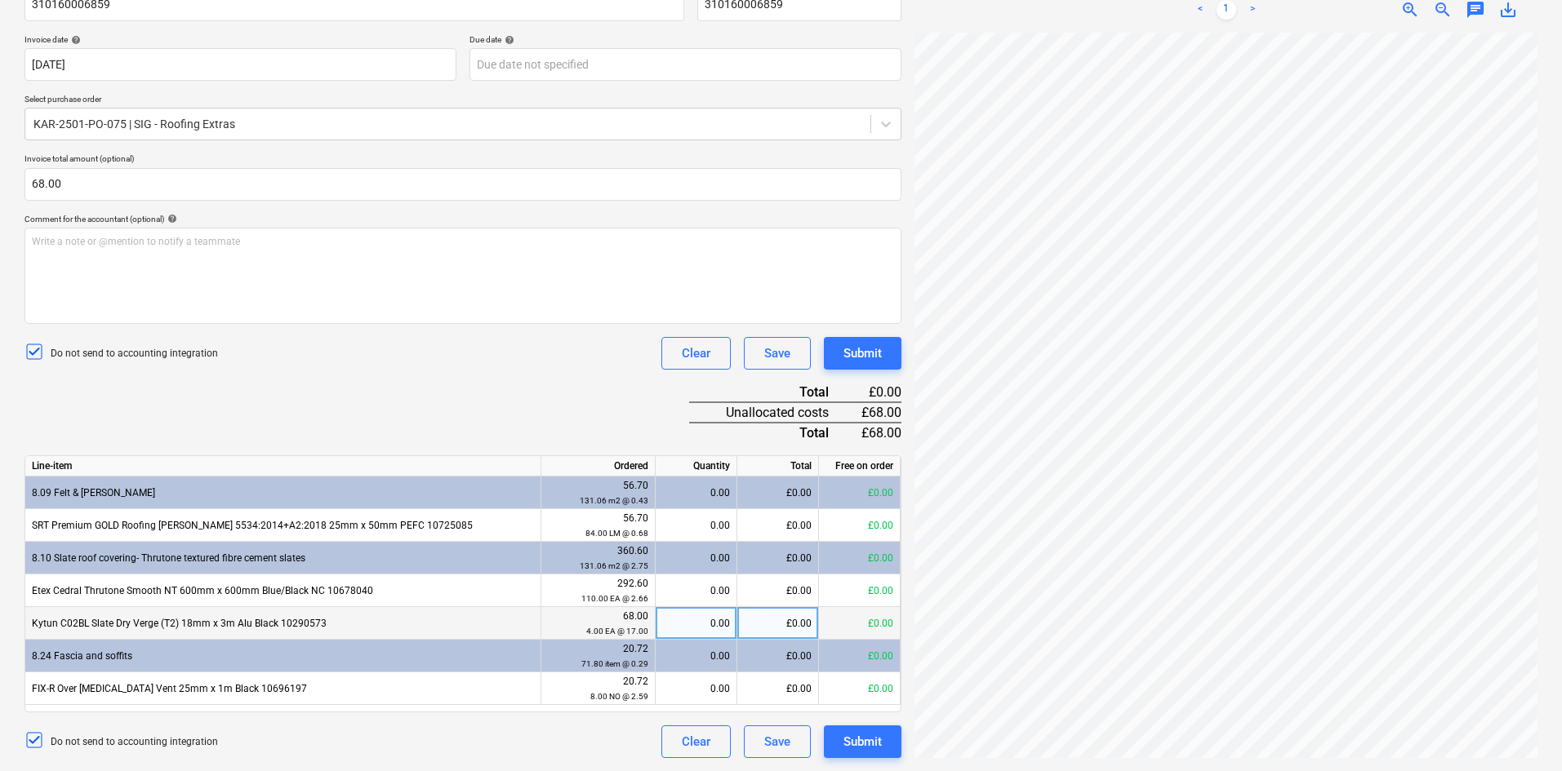
click at [700, 619] on div "0.00" at bounding box center [696, 623] width 68 height 33
type input "68.00"
click at [699, 552] on div "24.71" at bounding box center [696, 558] width 68 height 33
click at [322, 367] on div "Do not send to accounting integration Clear Save Submit" at bounding box center [462, 353] width 877 height 33
click at [314, 626] on div "Kytun C02BL Slate Dry Verge (T2) 18mm x 3m Alu Black 10290573" at bounding box center [283, 623] width 516 height 33
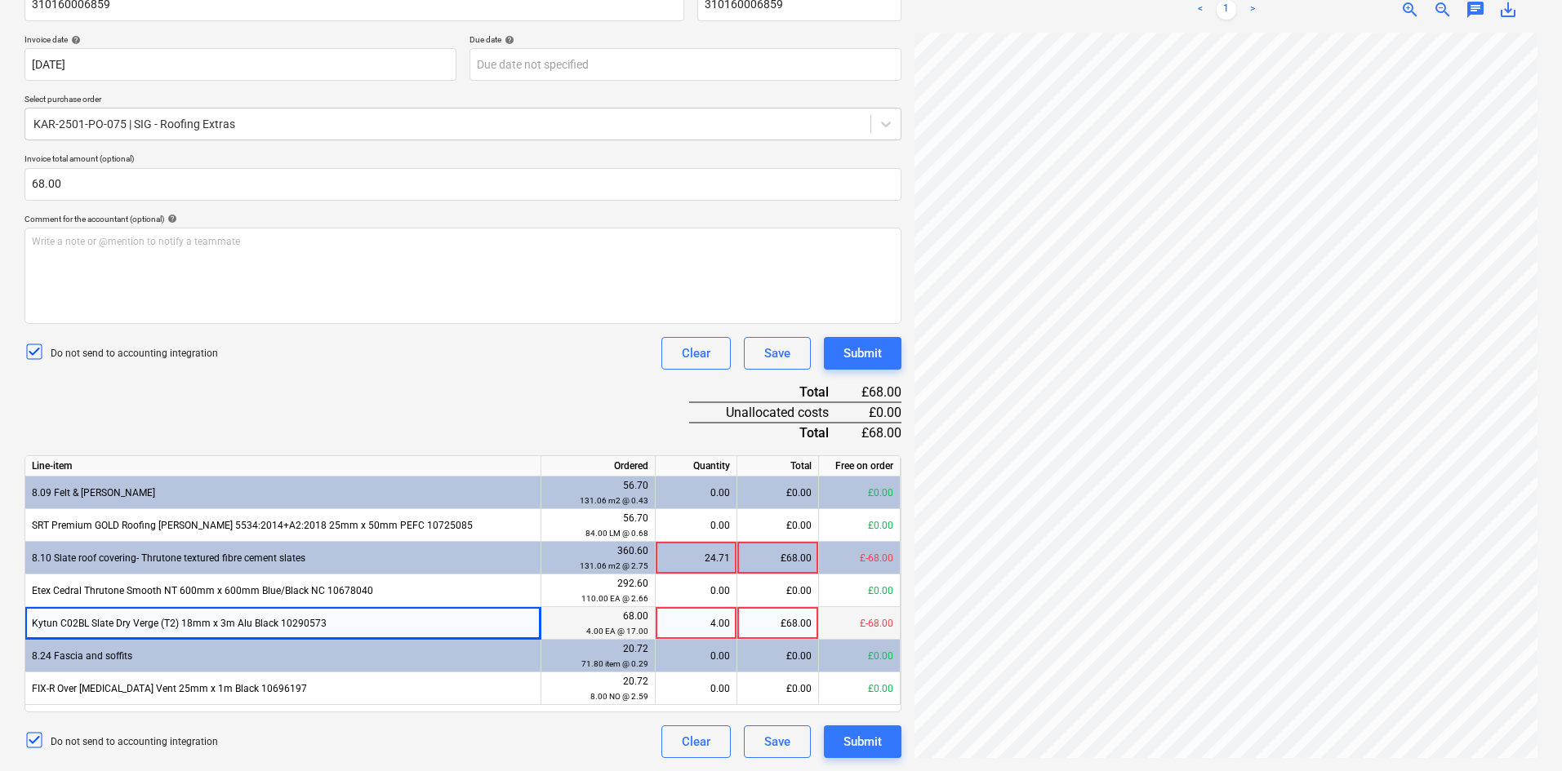
click at [707, 631] on div "4.00" at bounding box center [696, 623] width 68 height 33
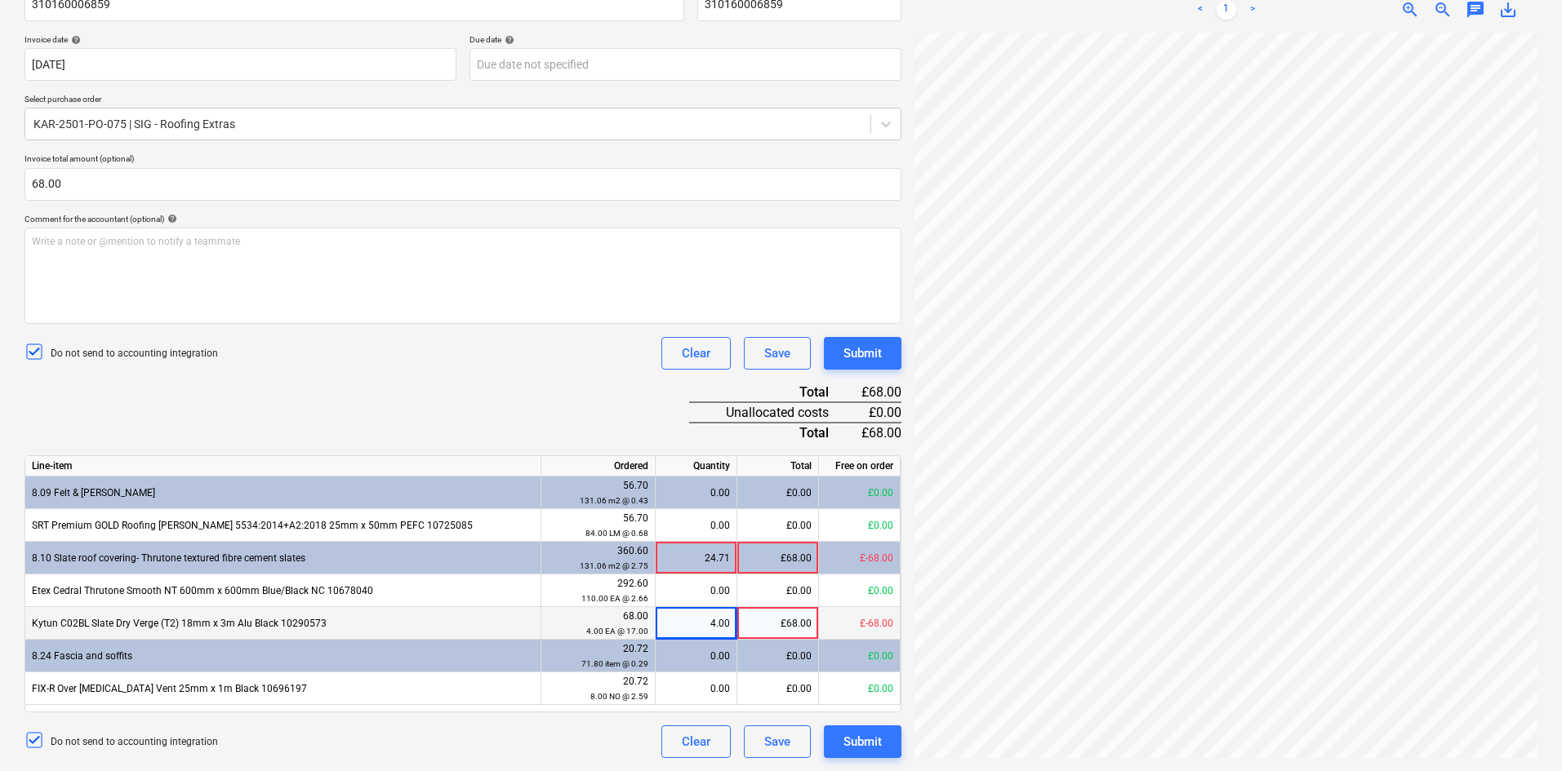
click at [786, 621] on div "£68.00" at bounding box center [778, 623] width 82 height 33
type input "-68"
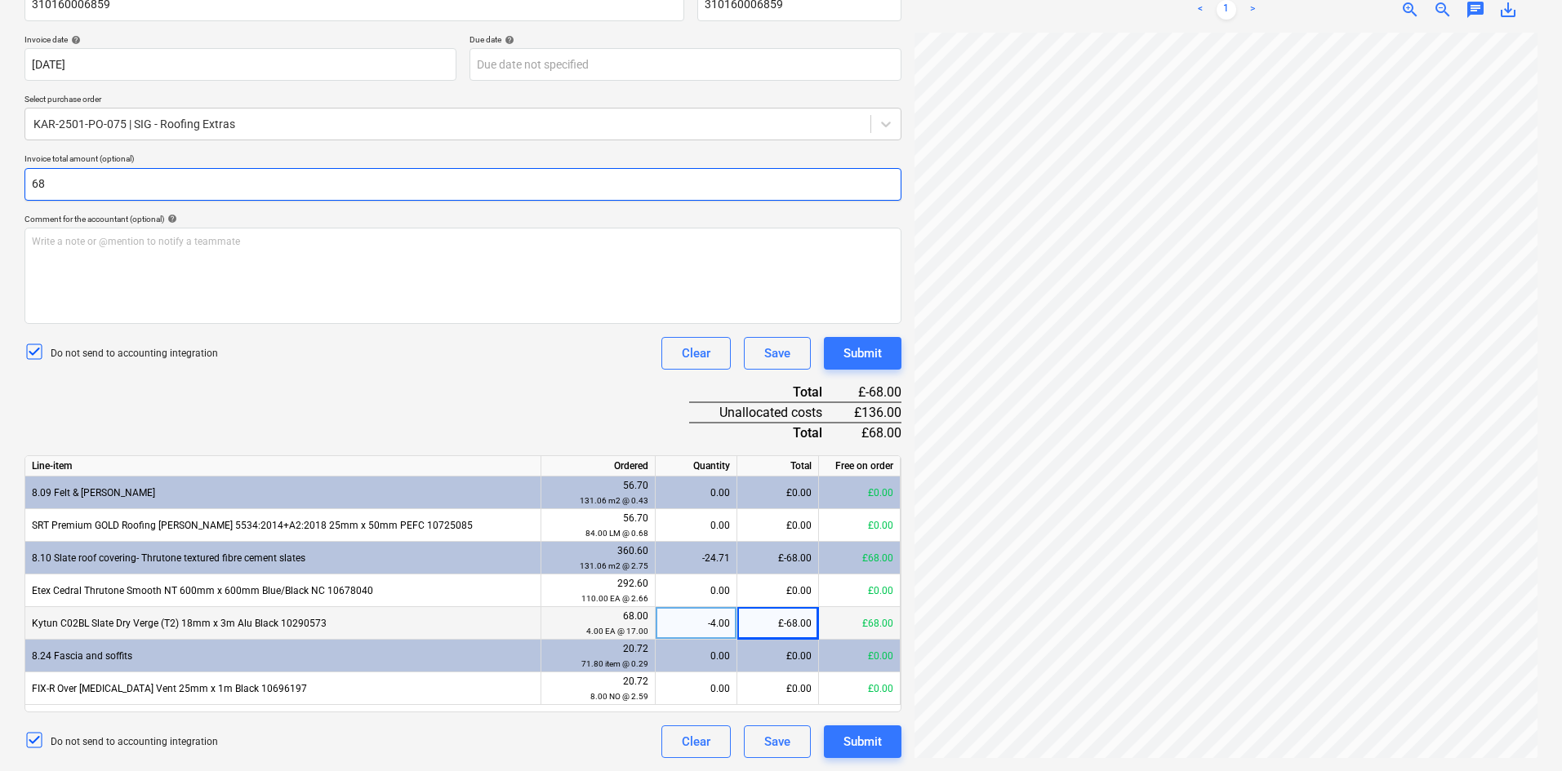
click at [32, 192] on input "68" at bounding box center [462, 184] width 877 height 33
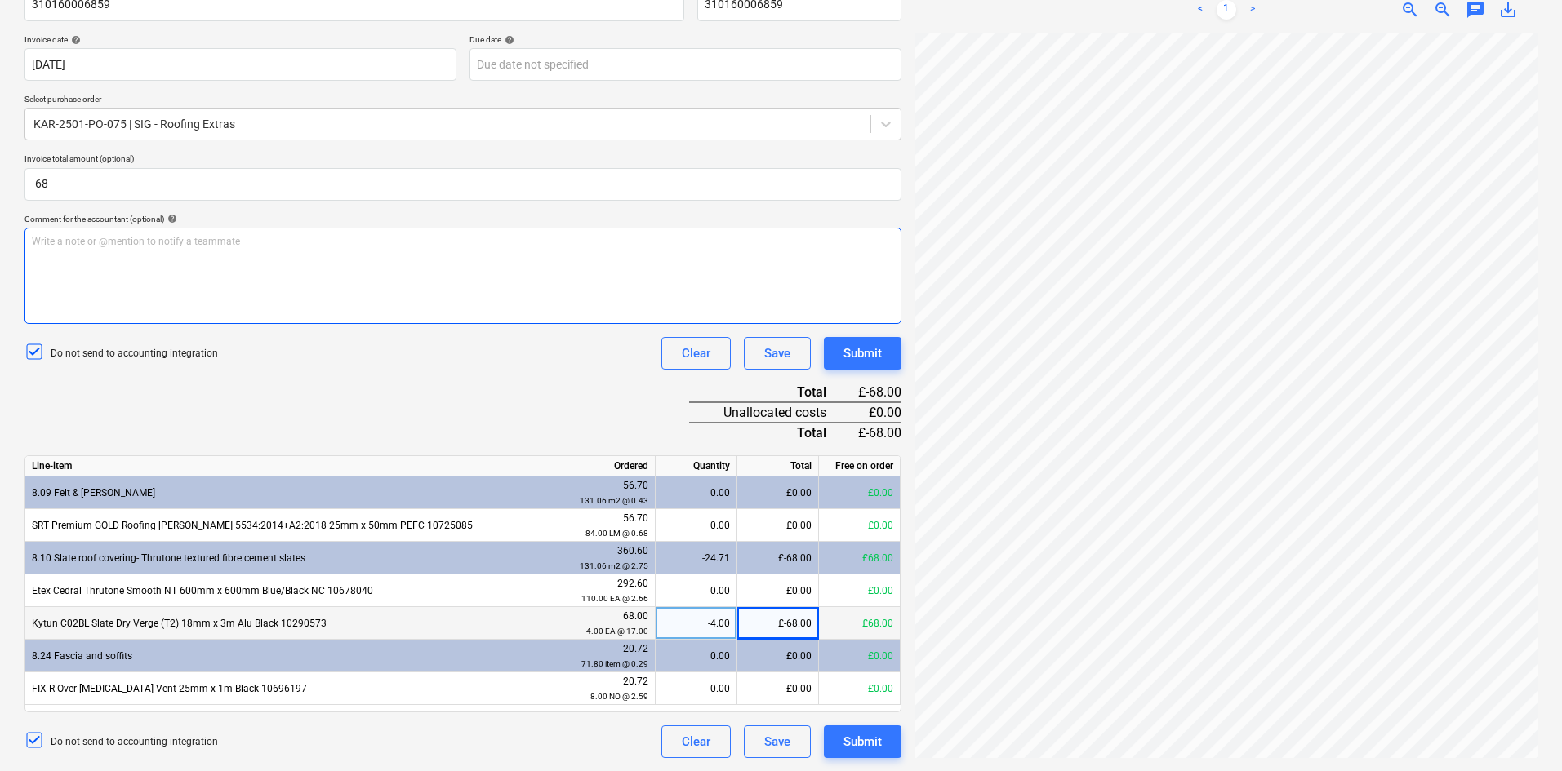
type input "-68.00"
click at [95, 250] on div "Write a note or @mention to notify a teammate ﻿" at bounding box center [462, 276] width 877 height 96
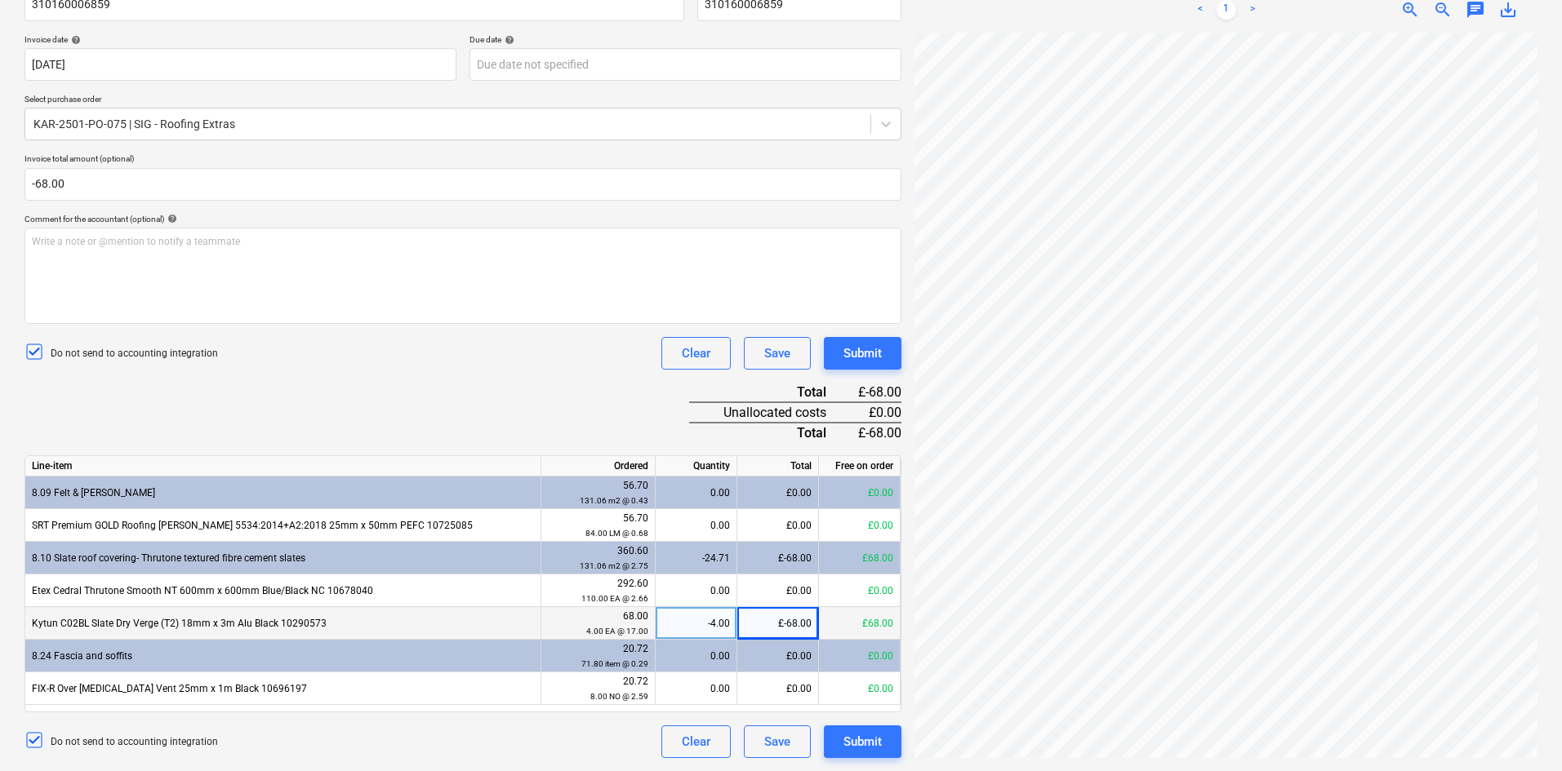
click at [478, 367] on div "Do not send to accounting integration Clear Save Submit" at bounding box center [462, 353] width 877 height 33
click at [863, 741] on div "Submit" at bounding box center [862, 741] width 38 height 21
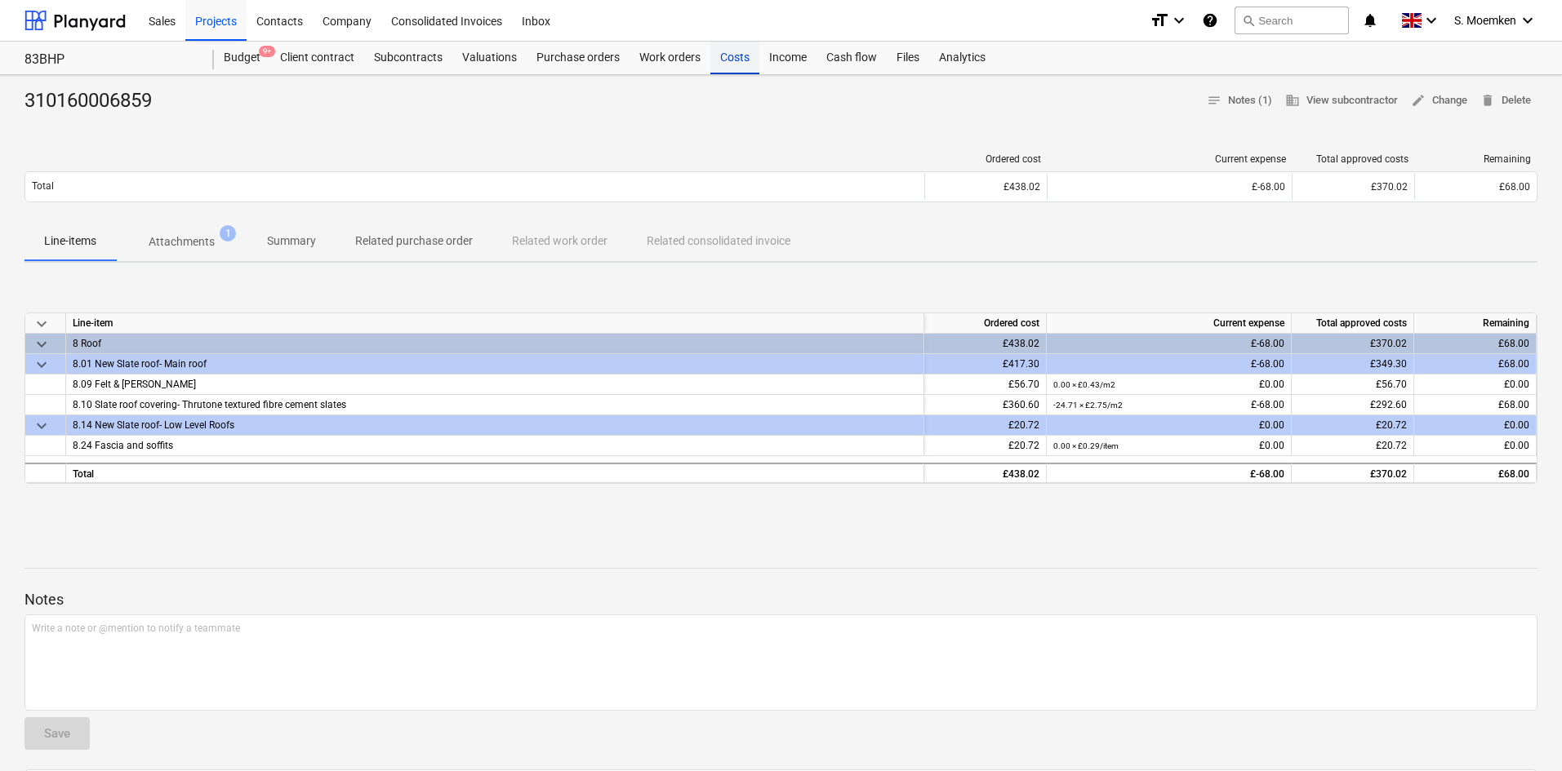
click at [721, 57] on div "Costs" at bounding box center [734, 58] width 49 height 33
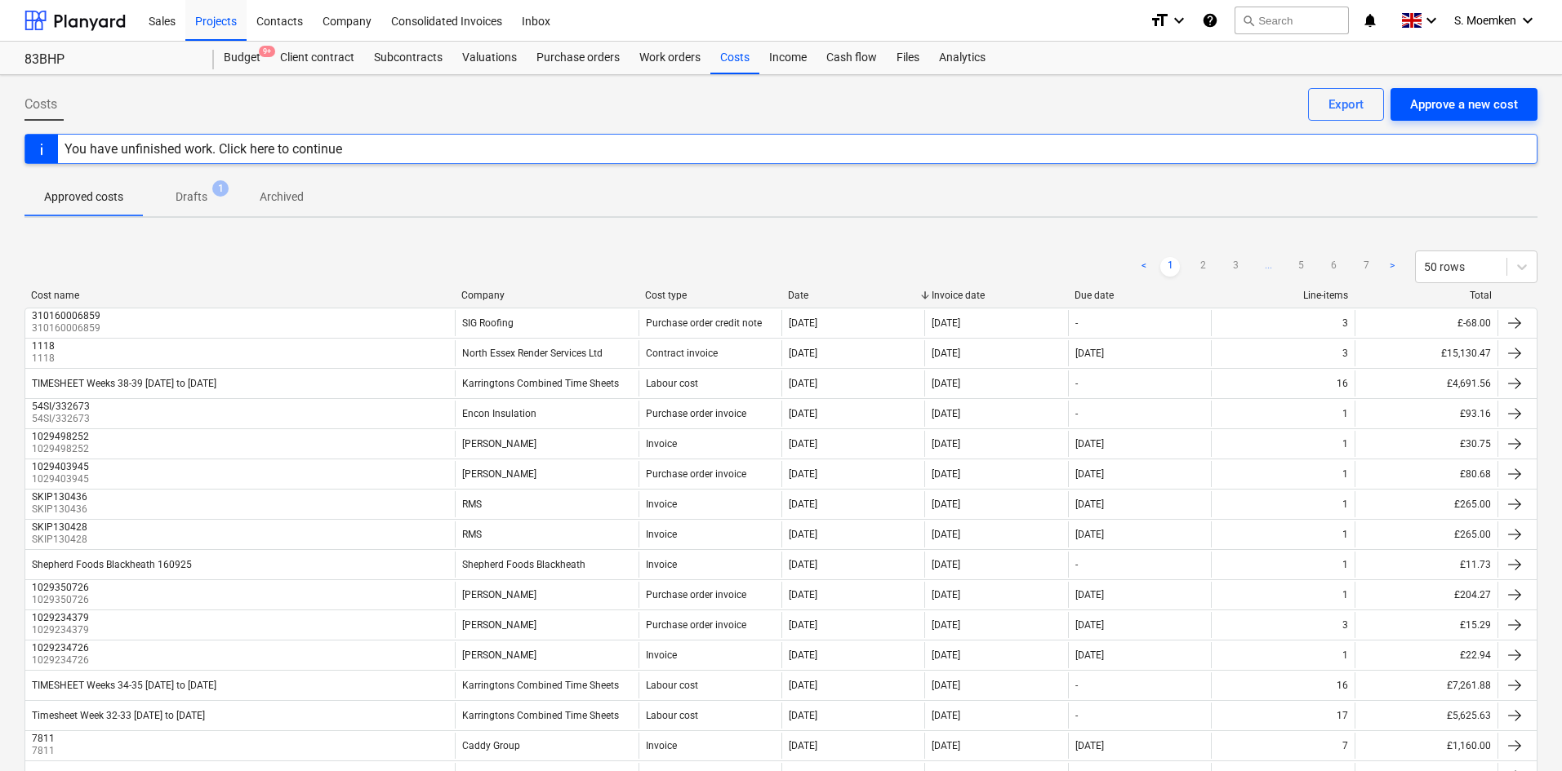
click at [1435, 109] on div "Approve a new cost" at bounding box center [1464, 104] width 108 height 21
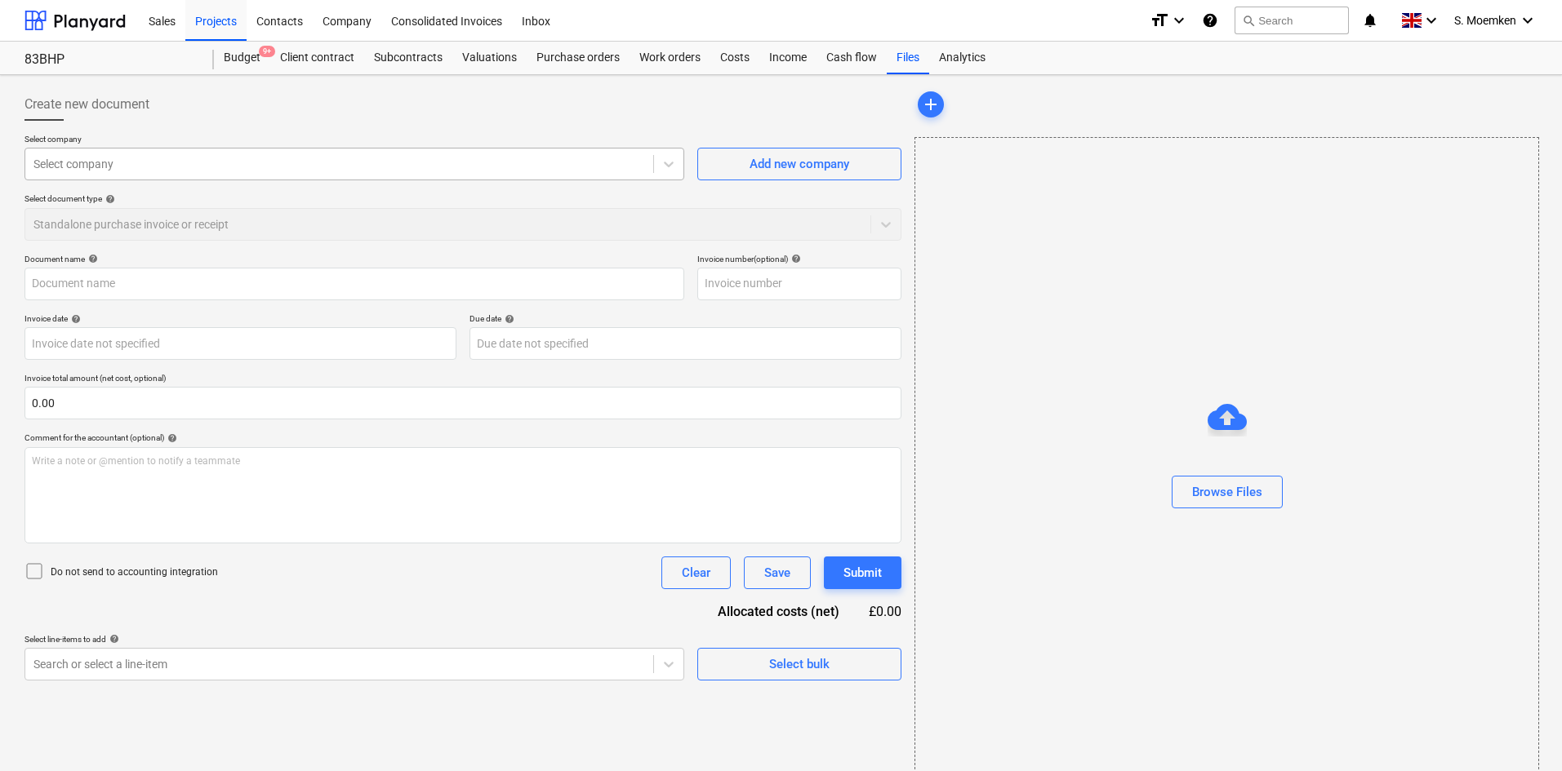
click at [293, 158] on div at bounding box center [338, 164] width 611 height 16
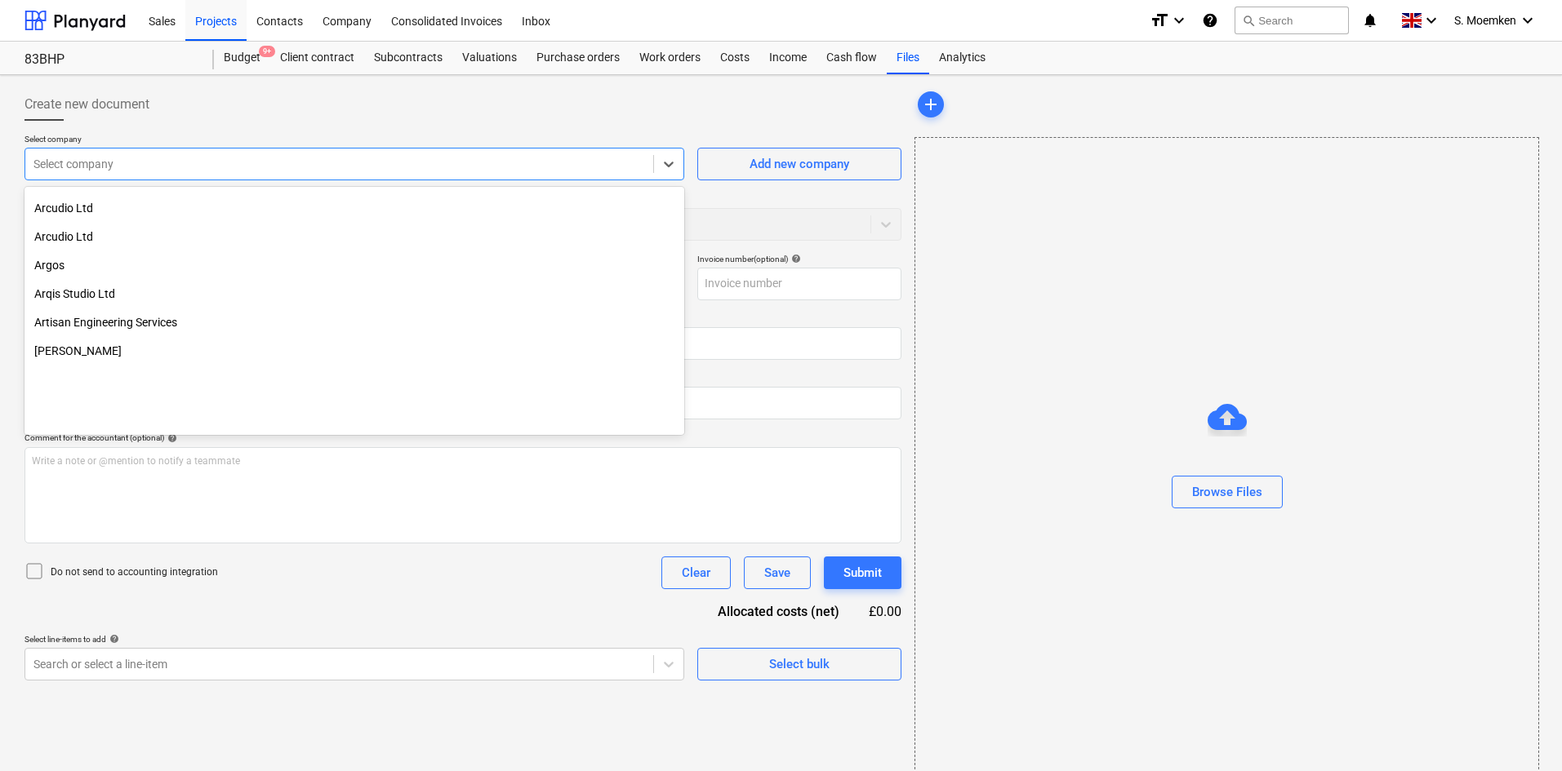
scroll to position [653, 0]
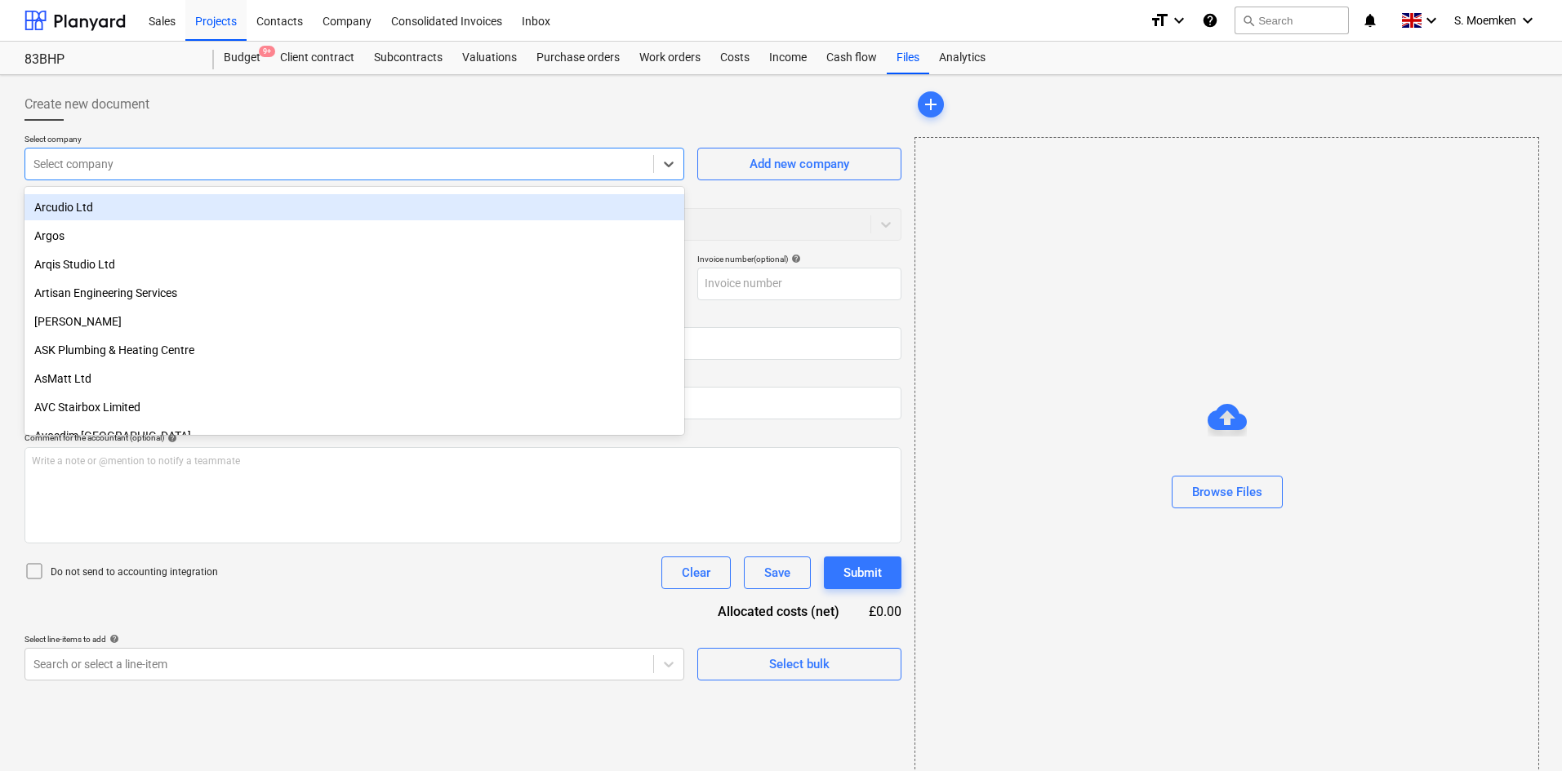
click at [573, 116] on div "Create new document" at bounding box center [462, 104] width 877 height 33
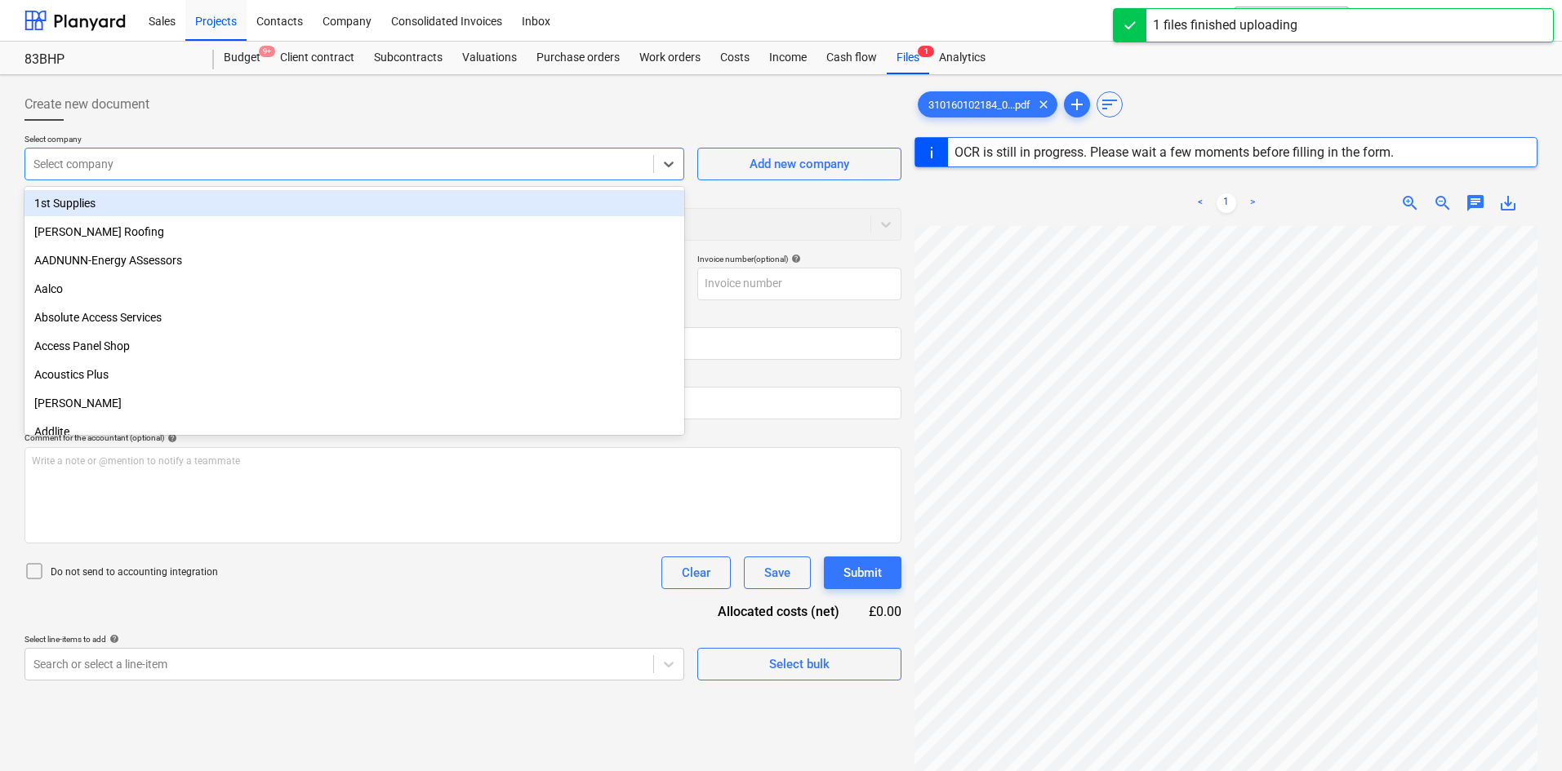
click at [274, 158] on div at bounding box center [338, 164] width 611 height 16
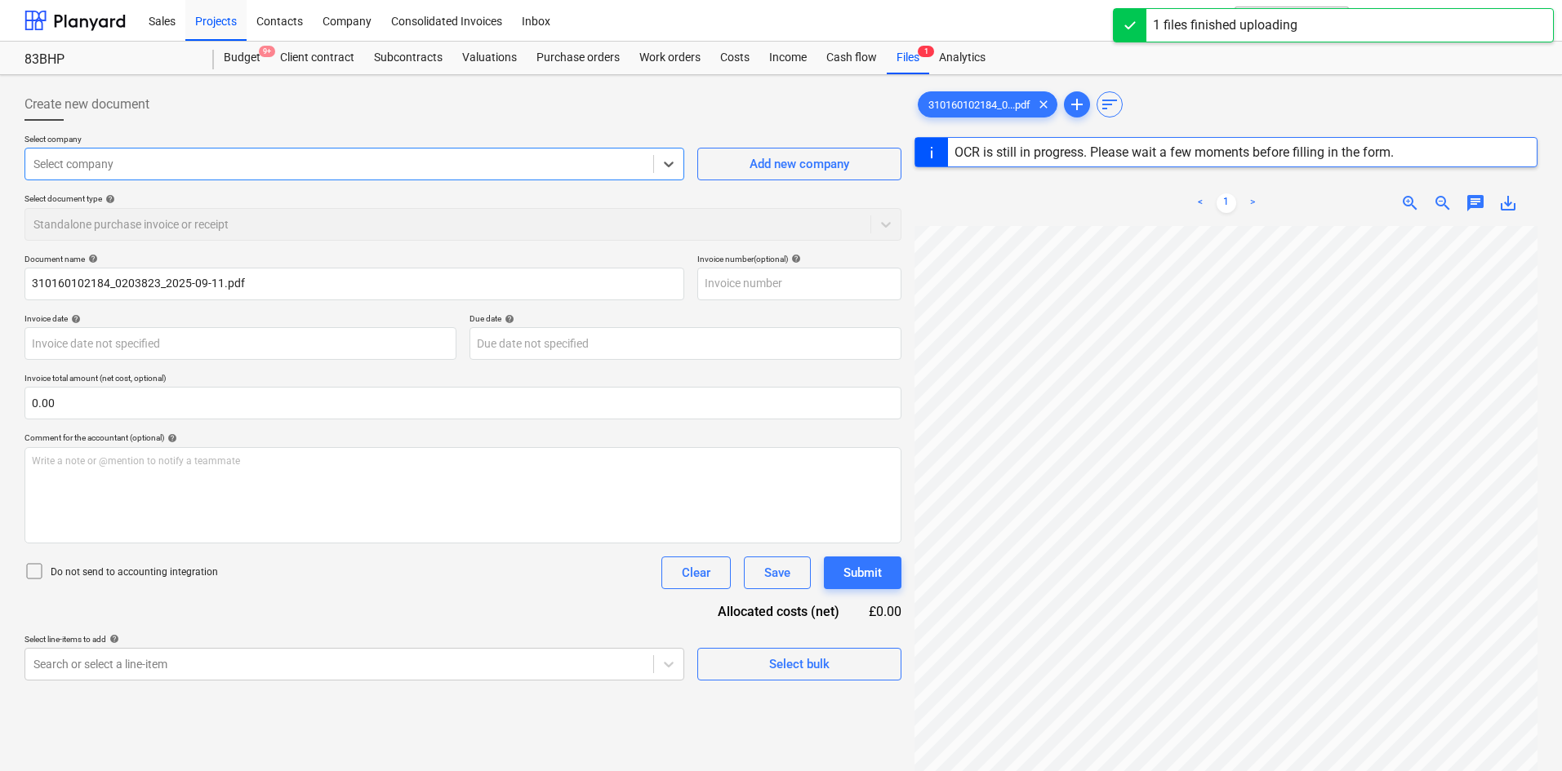
click at [274, 158] on div at bounding box center [338, 164] width 611 height 16
click at [338, 104] on div "Create new document" at bounding box center [462, 104] width 877 height 33
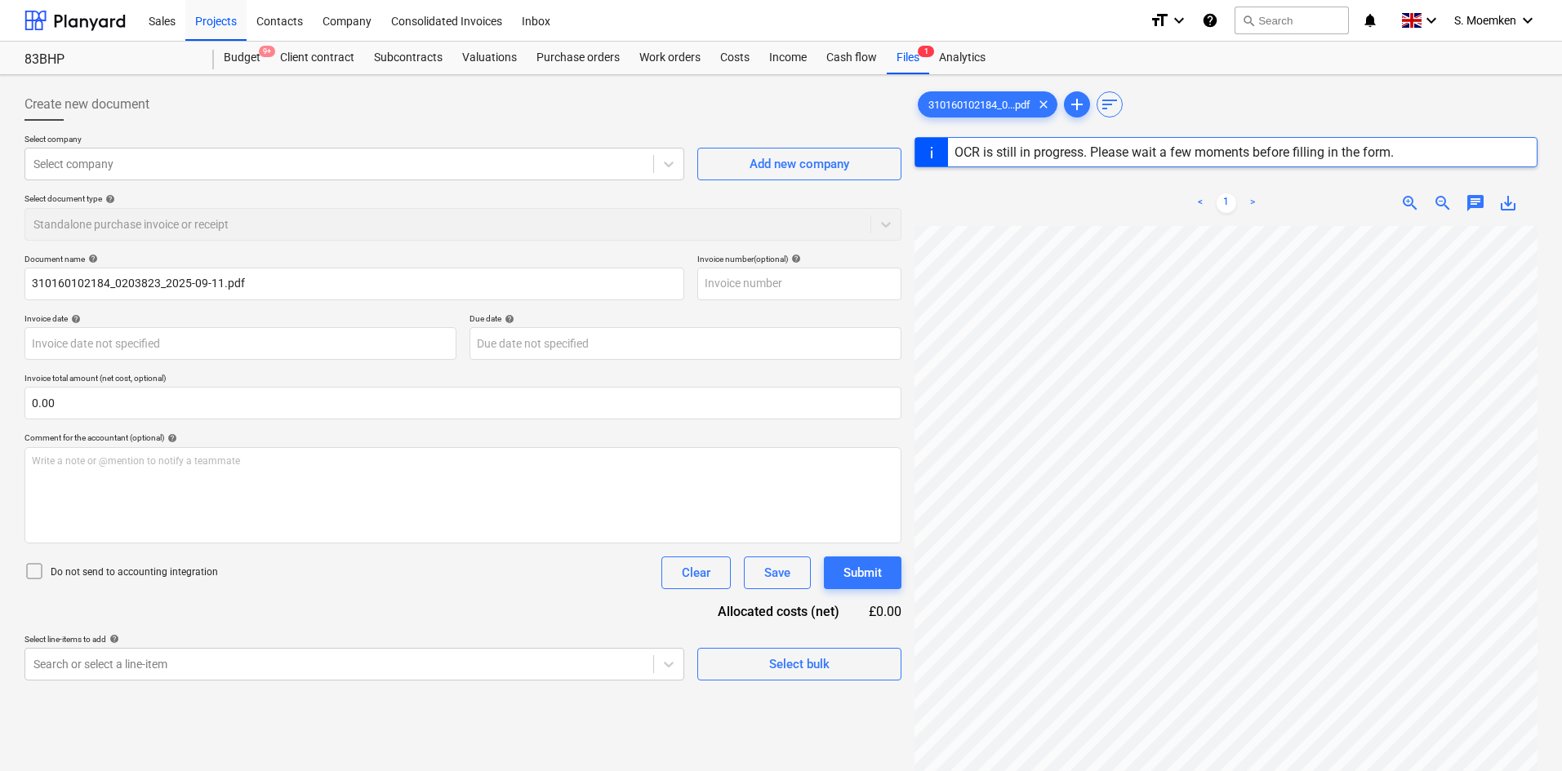
type input "310160102184"
type input "10 Sep 2025"
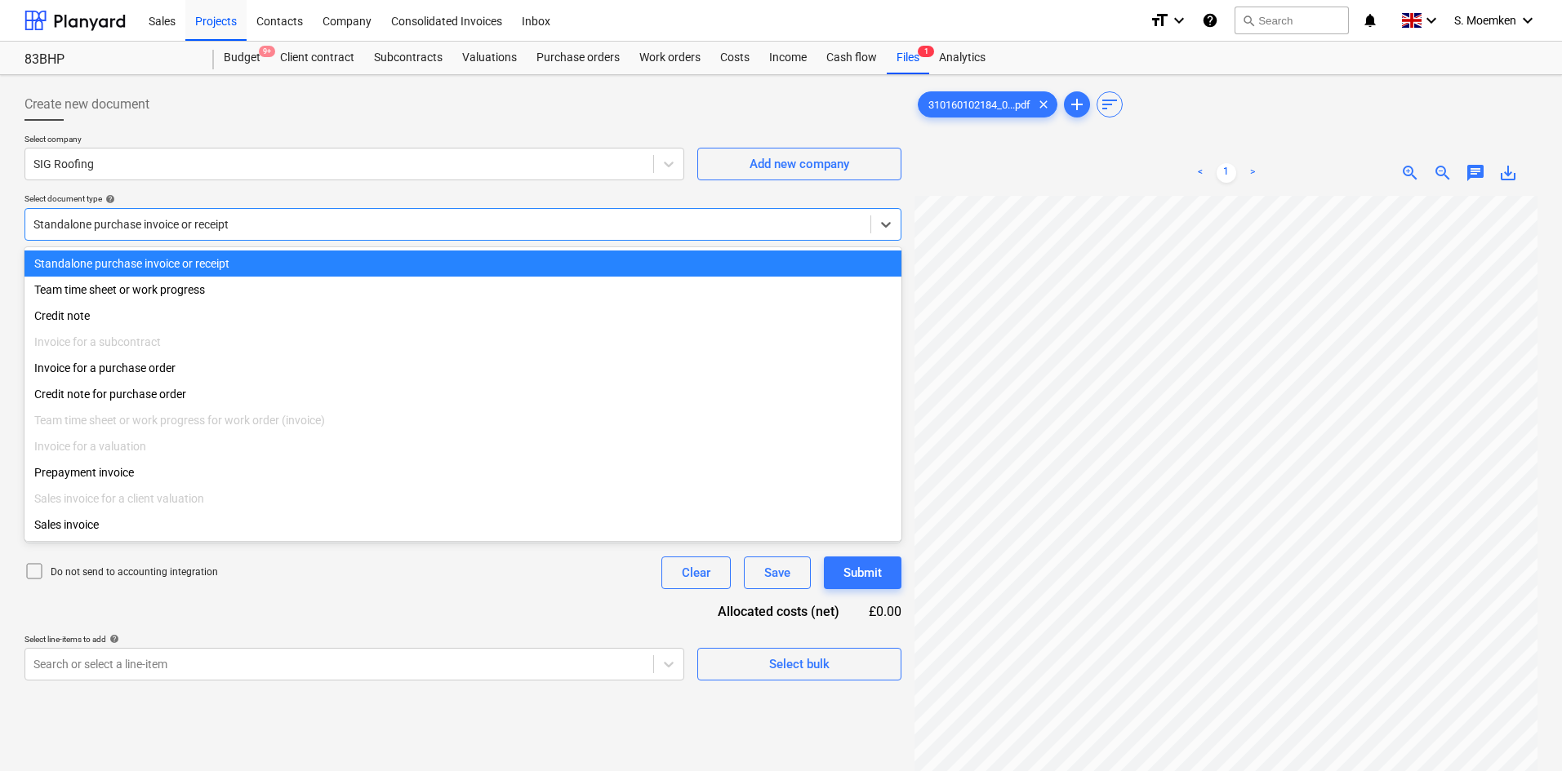
click at [229, 226] on div at bounding box center [447, 224] width 829 height 16
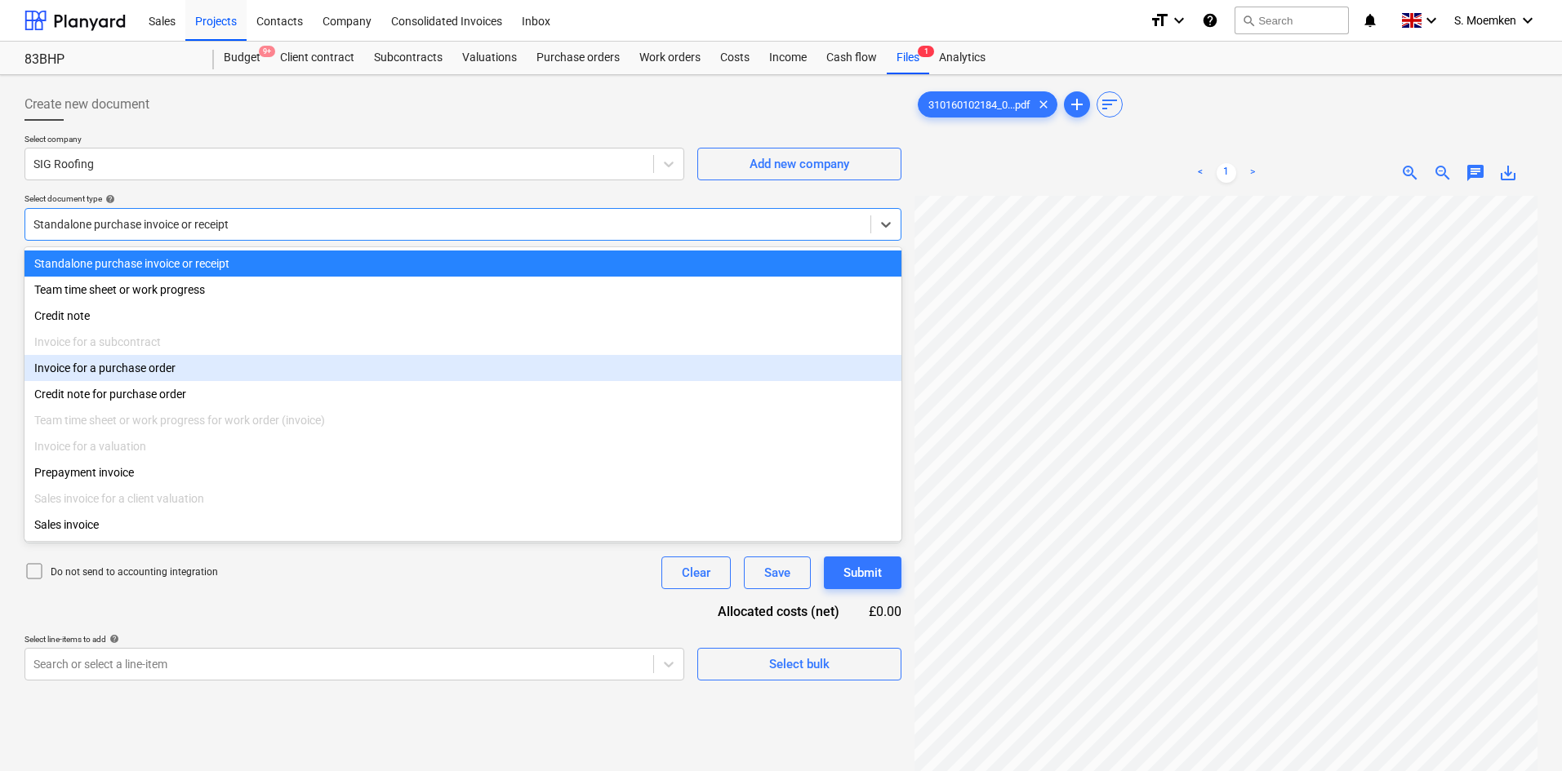
click at [187, 377] on div "Invoice for a purchase order" at bounding box center [462, 368] width 877 height 26
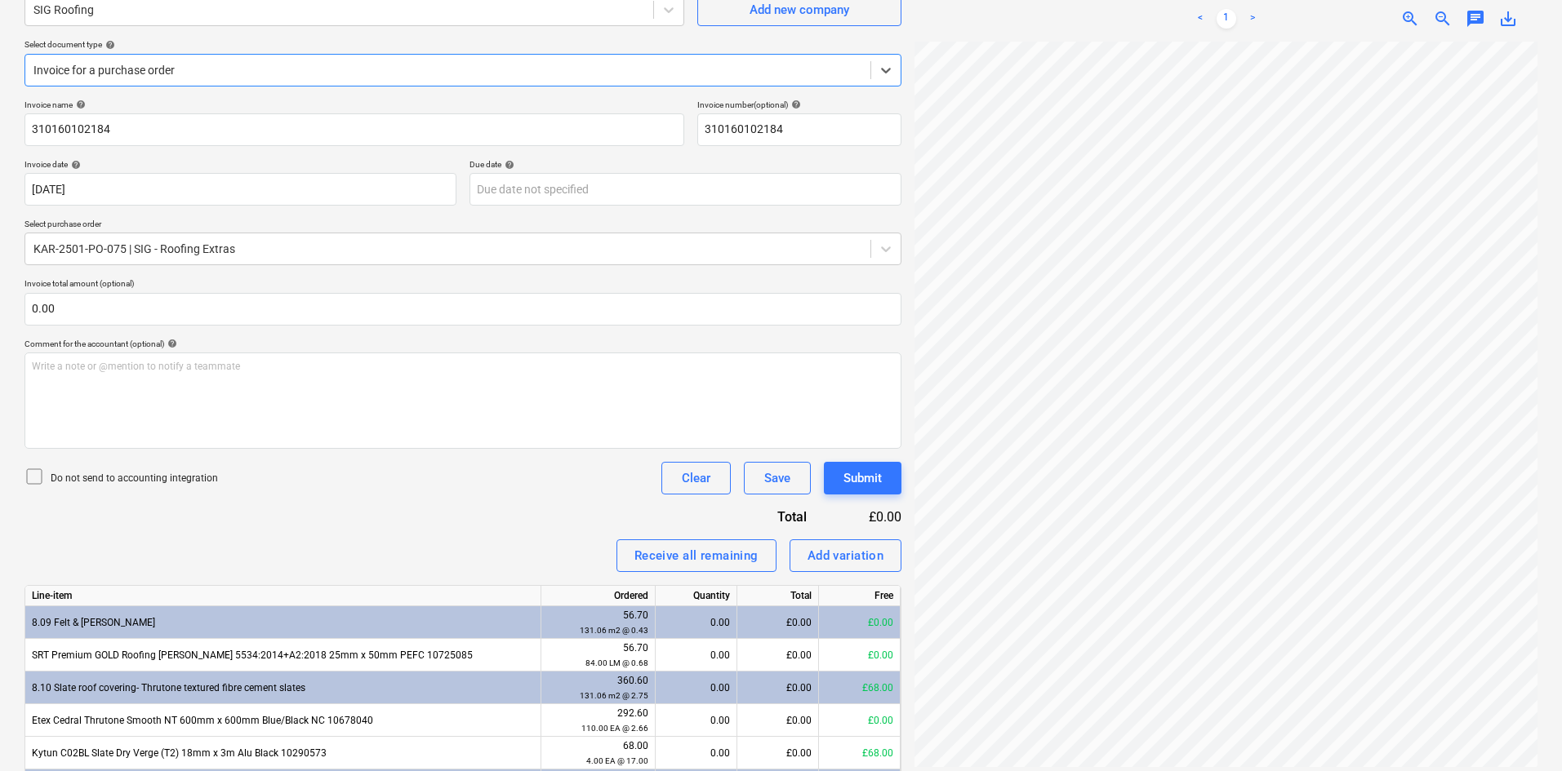
scroll to position [245, 0]
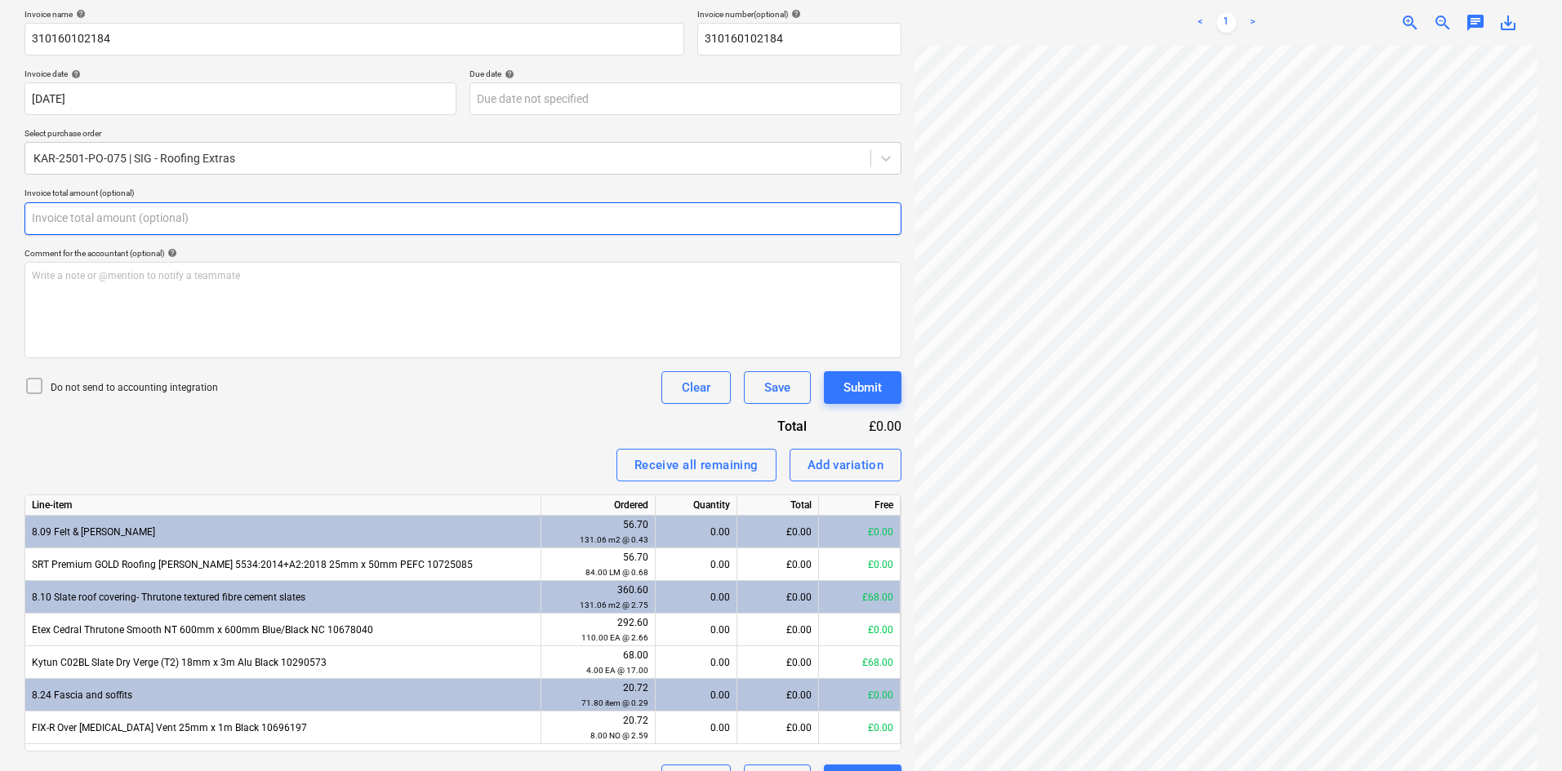
click at [91, 215] on input "text" at bounding box center [462, 218] width 877 height 33
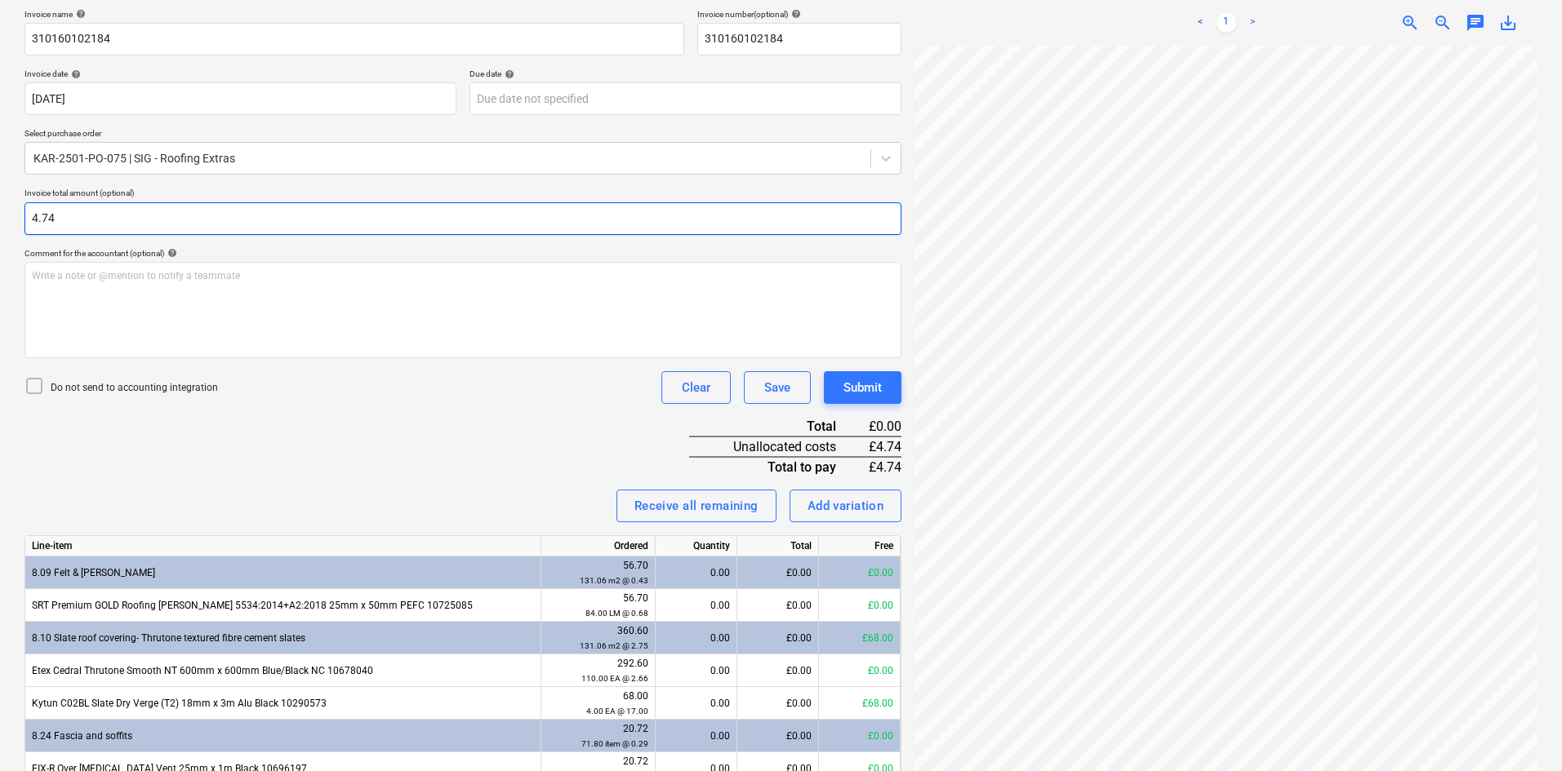
type input "4.74"
click at [35, 386] on icon at bounding box center [34, 386] width 20 height 20
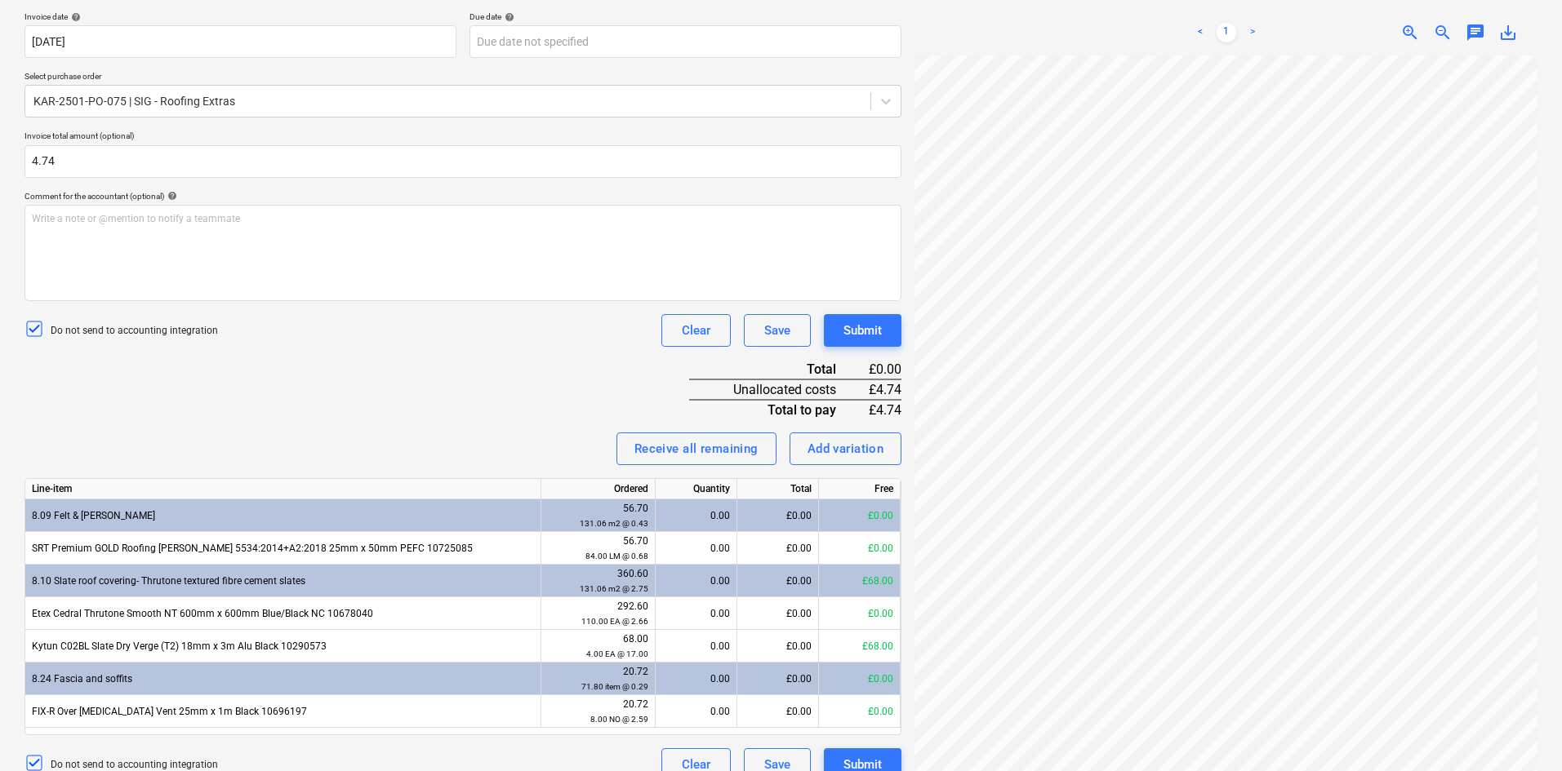
scroll to position [325, 0]
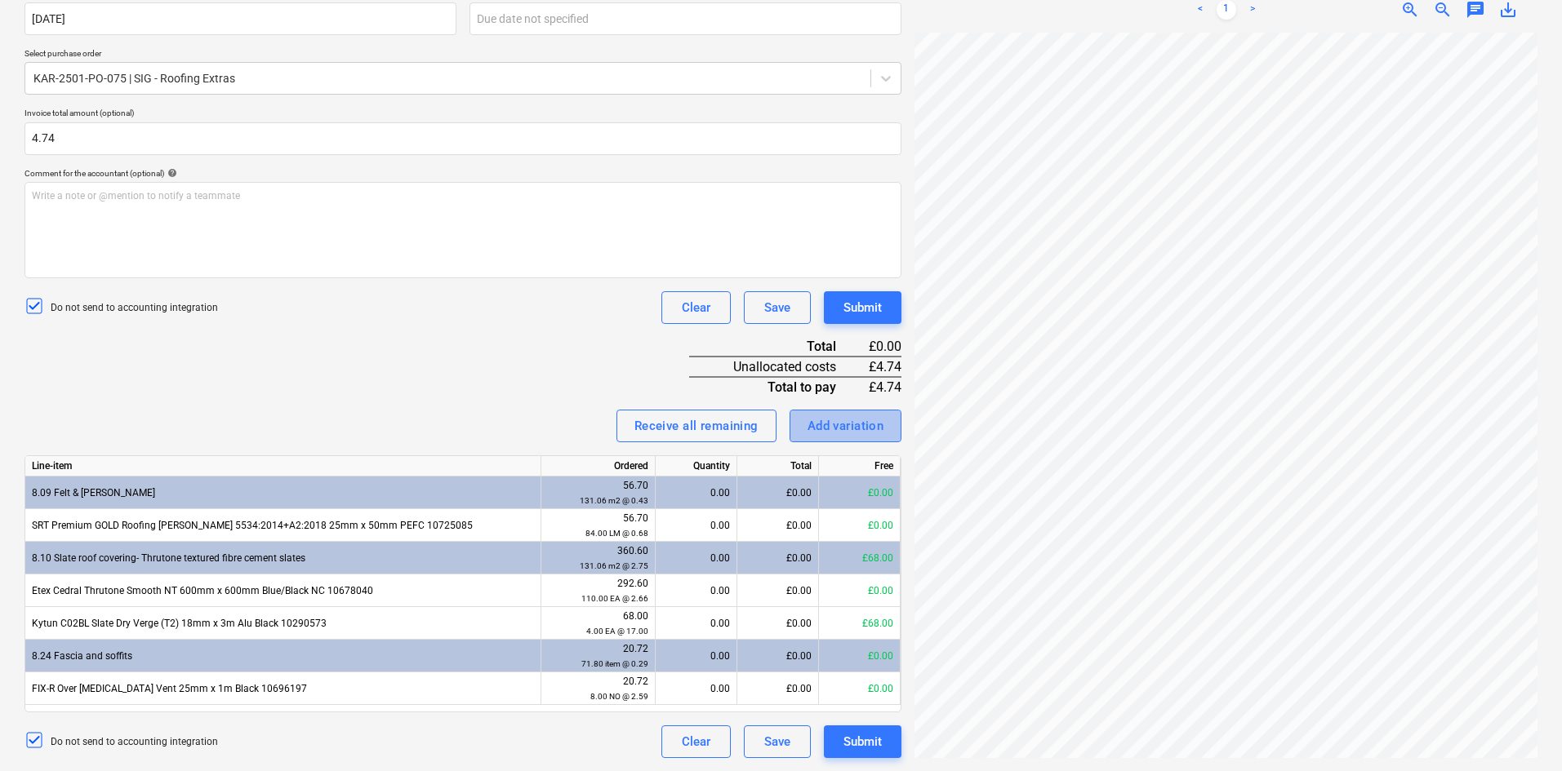
click at [856, 427] on div "Add variation" at bounding box center [845, 426] width 77 height 21
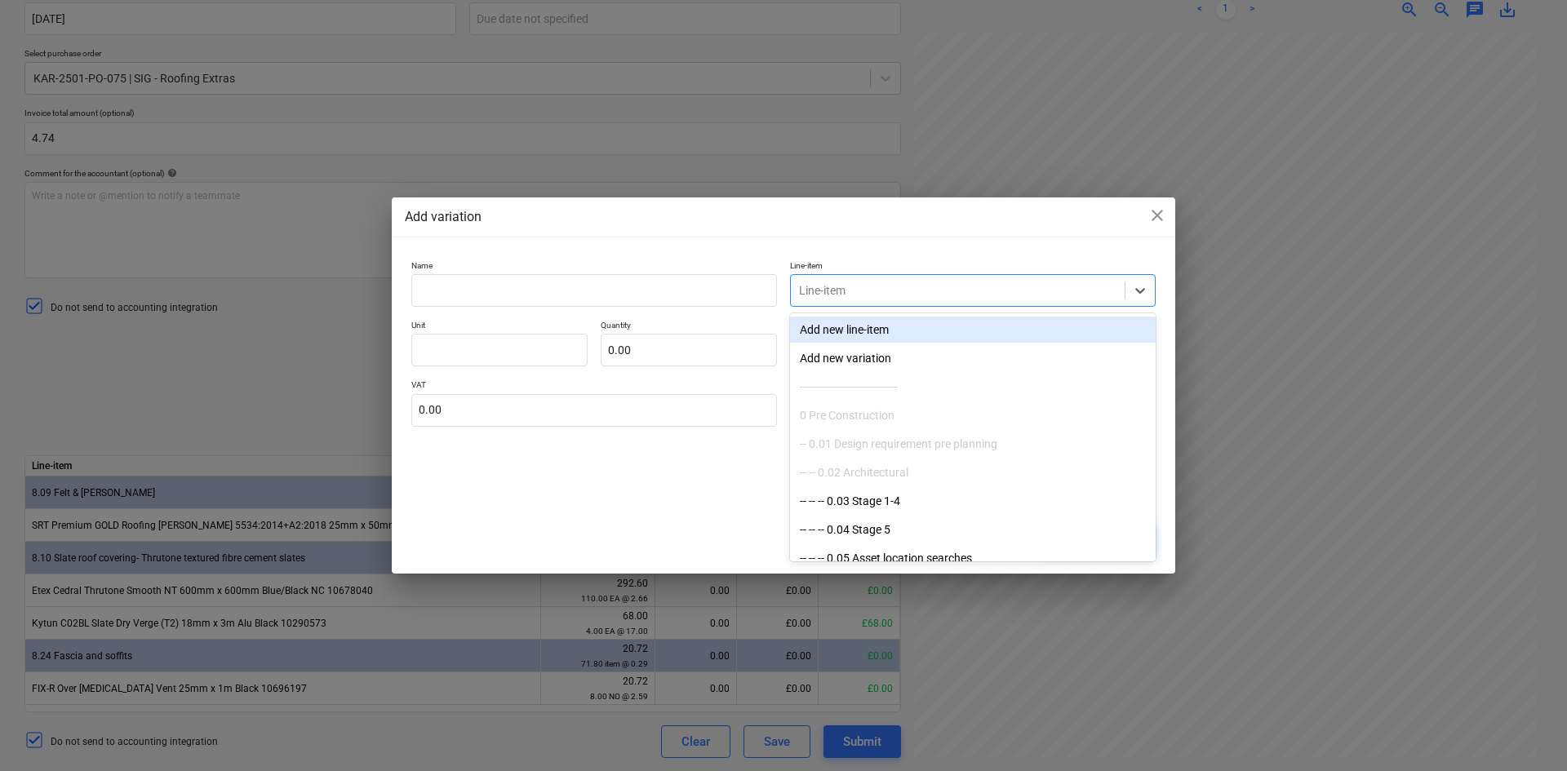
click at [846, 291] on div at bounding box center [958, 290] width 318 height 16
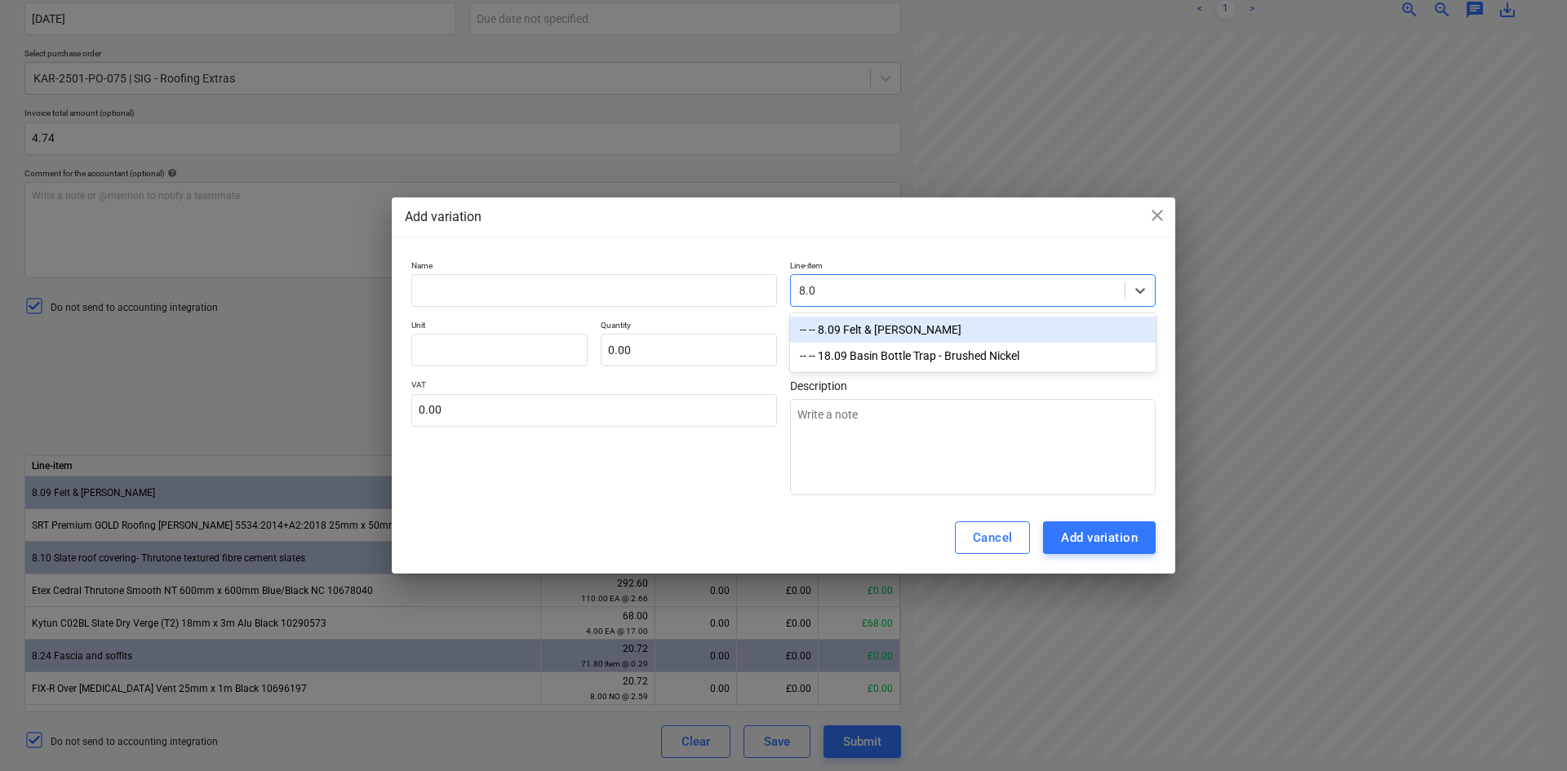
type input "8.09"
type textarea "x"
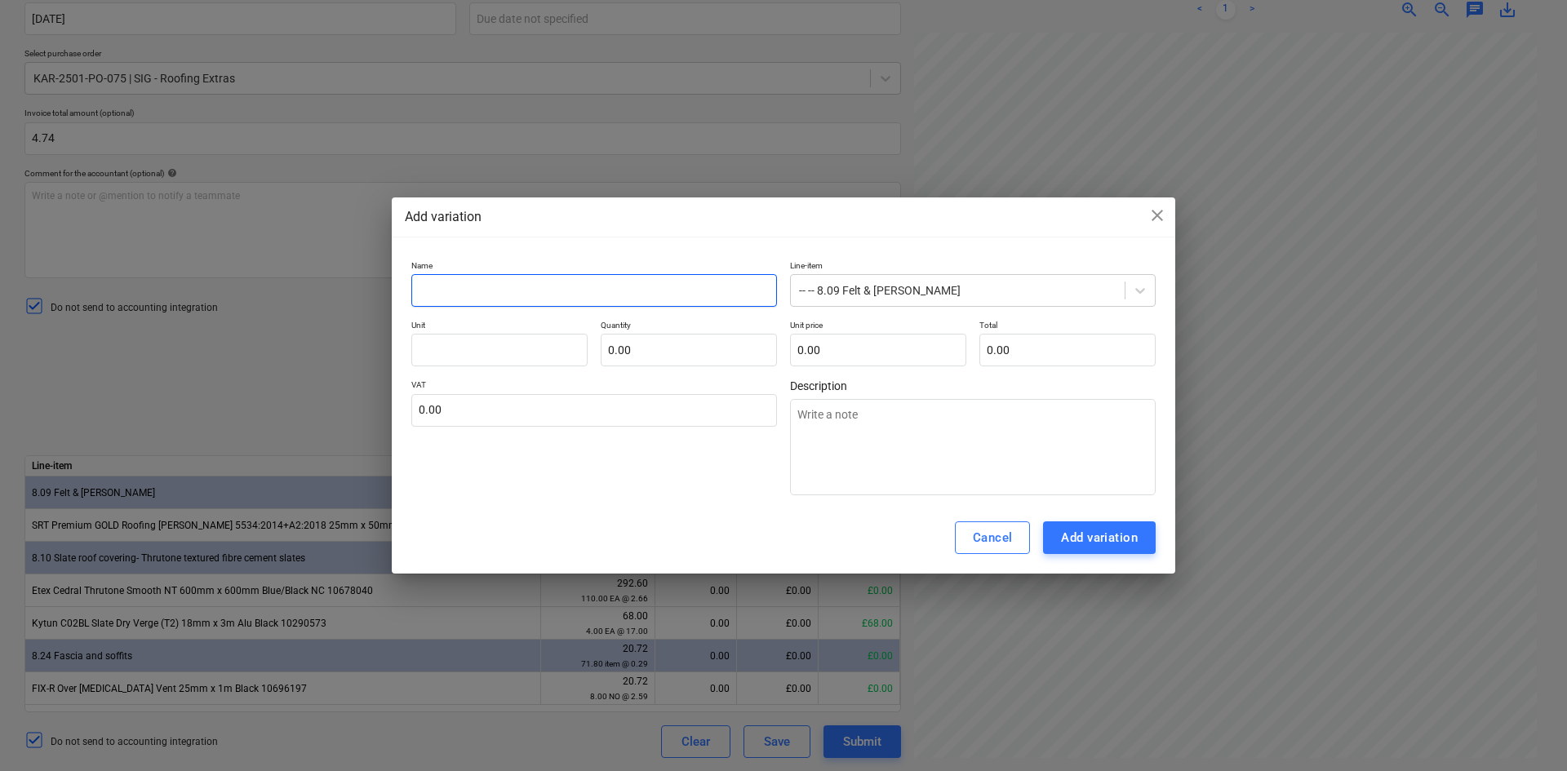
click at [541, 290] on input "text" at bounding box center [594, 290] width 366 height 33
click at [487, 293] on input "text" at bounding box center [594, 290] width 366 height 33
paste input "SRT Treated Softwood Timber 19mm x 38mm PEFC"
type input "SRT Treated Softwood Timber 19mm x 38mm PEFC"
type textarea "x"
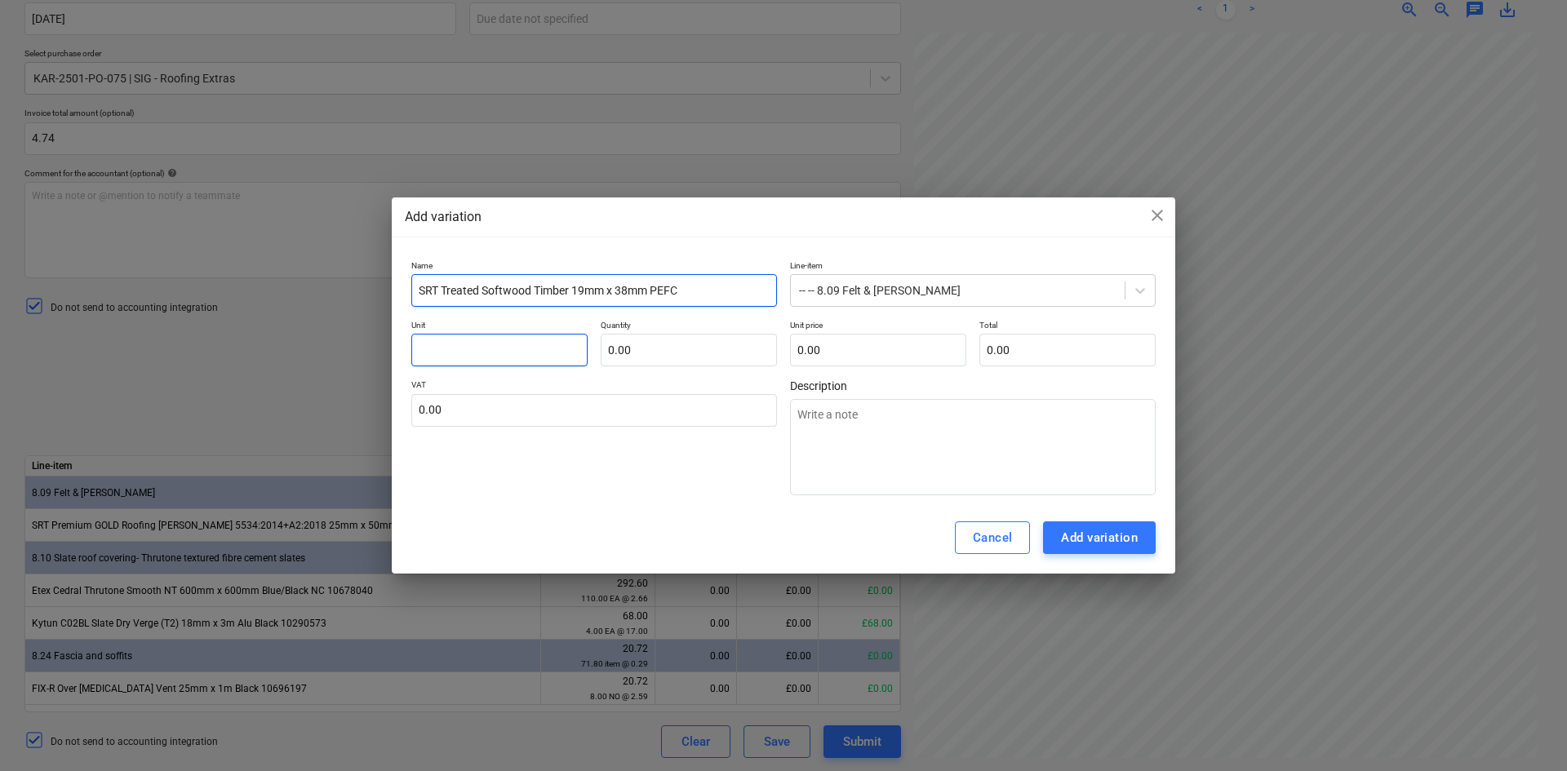
type input "SRT Treated Softwood Timber 19mm x 38mm PEFC"
click at [473, 343] on input "text" at bounding box center [499, 350] width 176 height 33
type input "1"
type textarea "x"
type input "1"
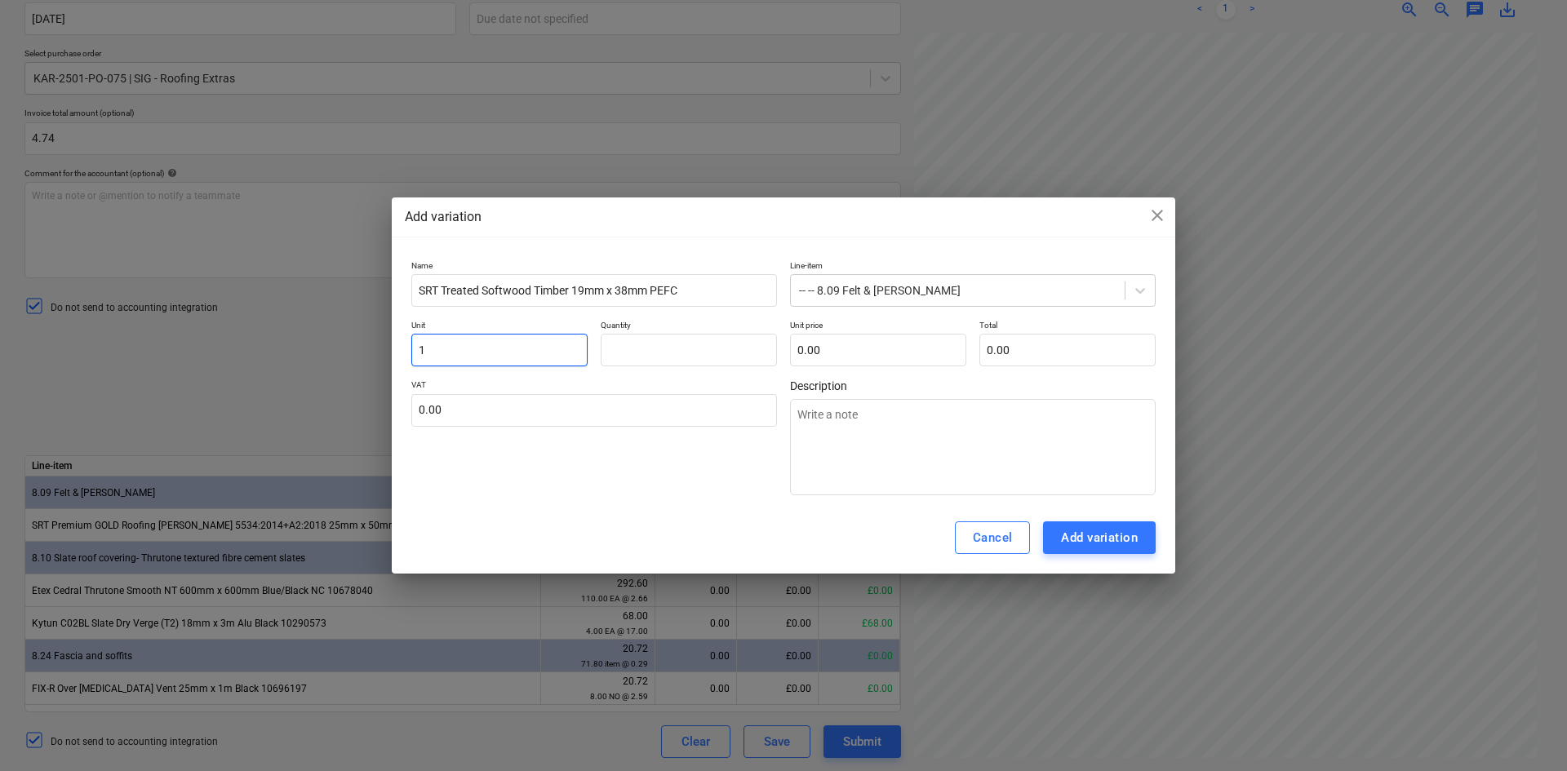
type input "0.00"
click at [473, 343] on input "1" at bounding box center [499, 350] width 176 height 33
type textarea "x"
click at [473, 343] on input "text" at bounding box center [499, 350] width 176 height 33
type input "I"
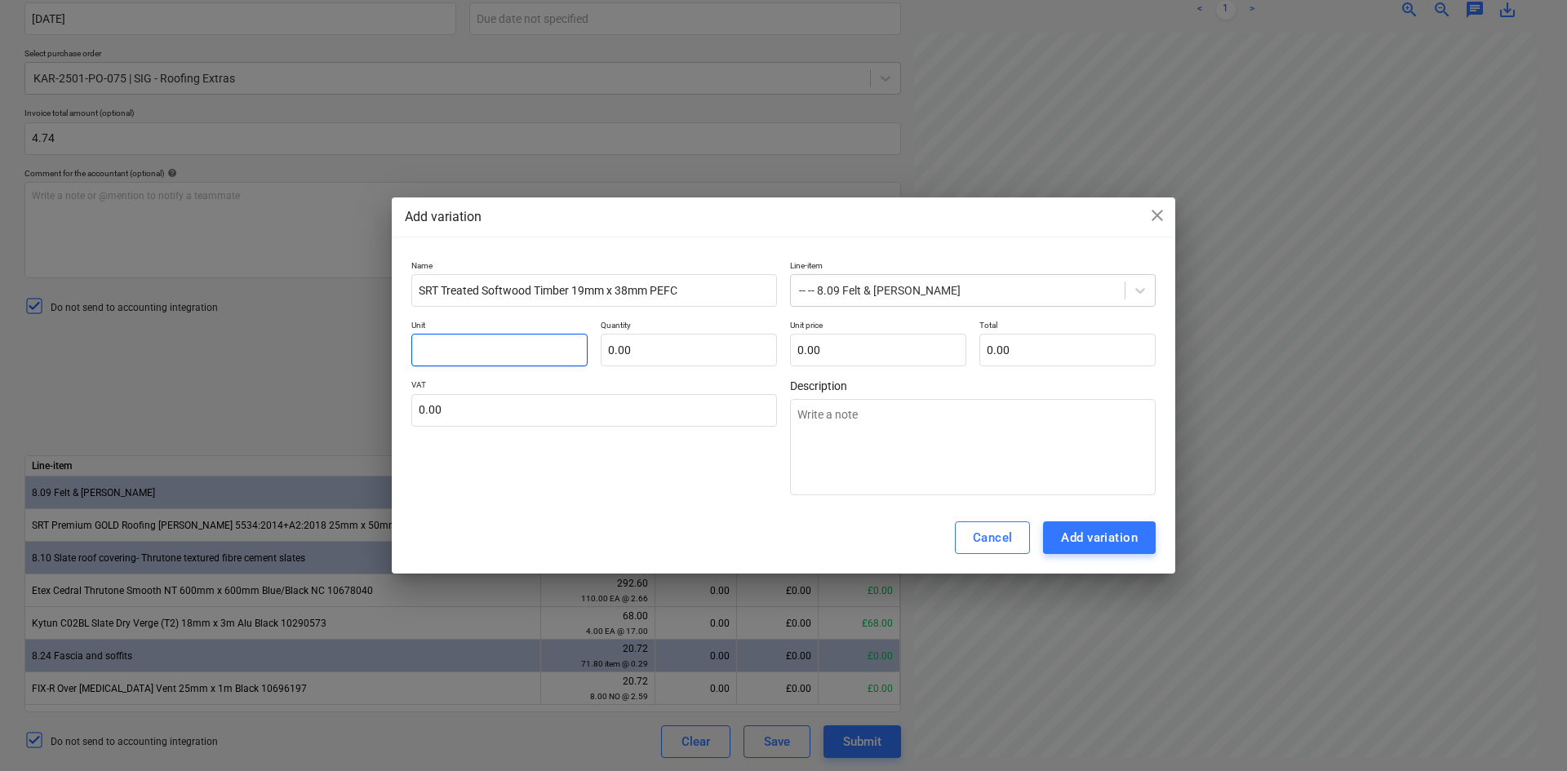
type textarea "x"
type input "It"
type textarea "x"
type input "Ite"
type textarea "x"
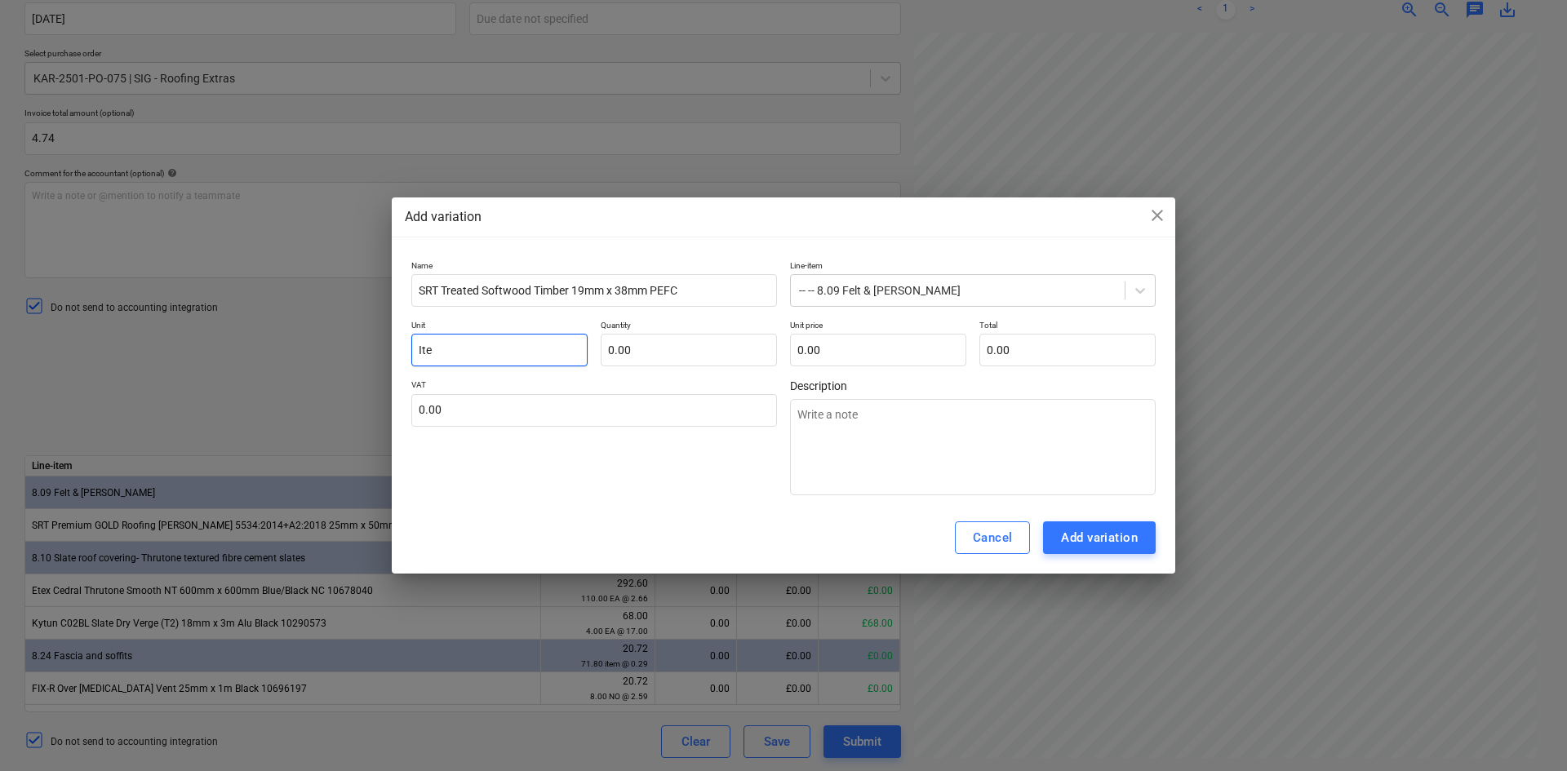
type input "Item"
type textarea "x"
type input "Item"
type input "1"
type textarea "x"
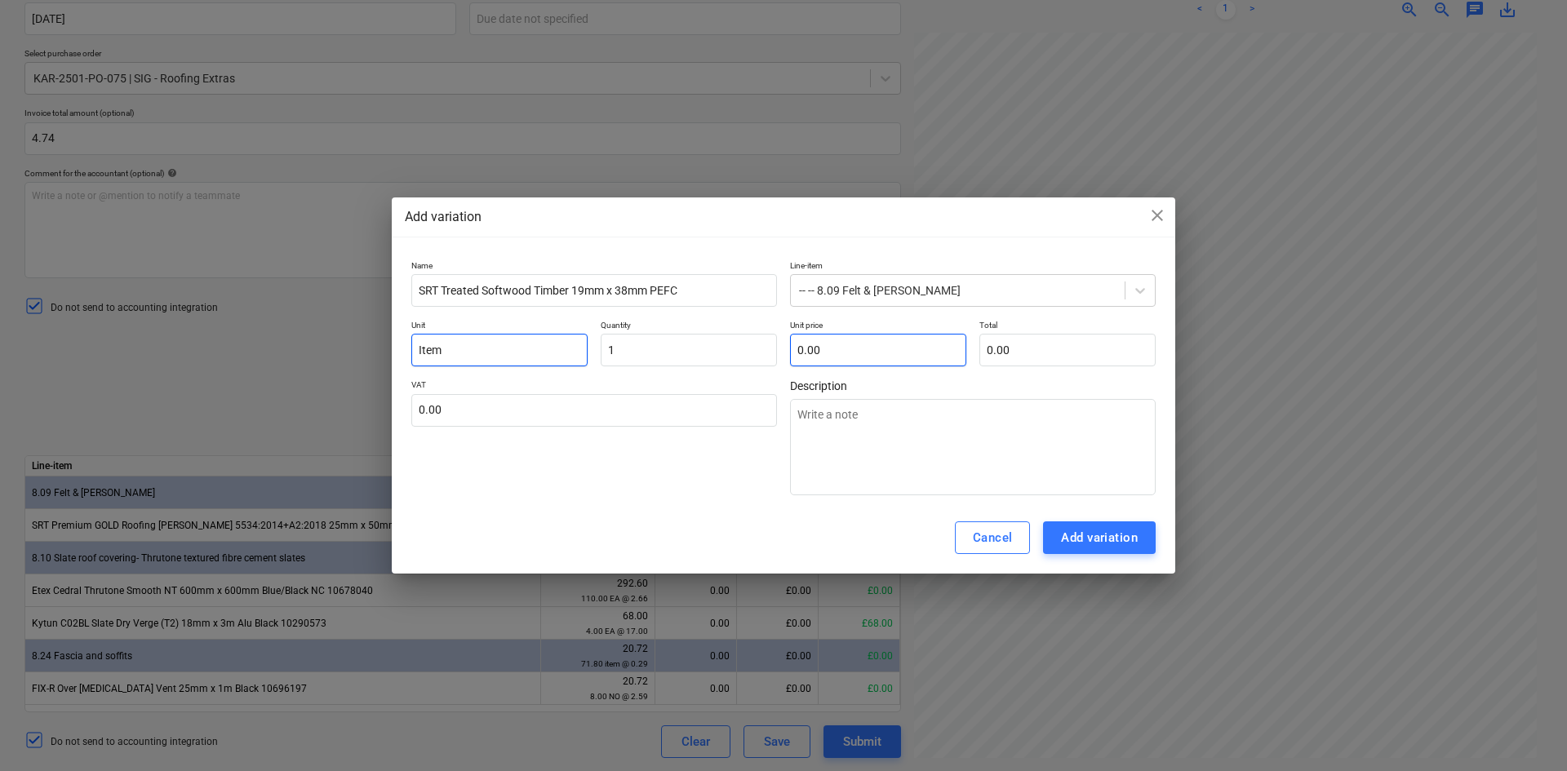
type input "1.00"
type input "4"
type textarea "x"
type input "4.00"
type input "4."
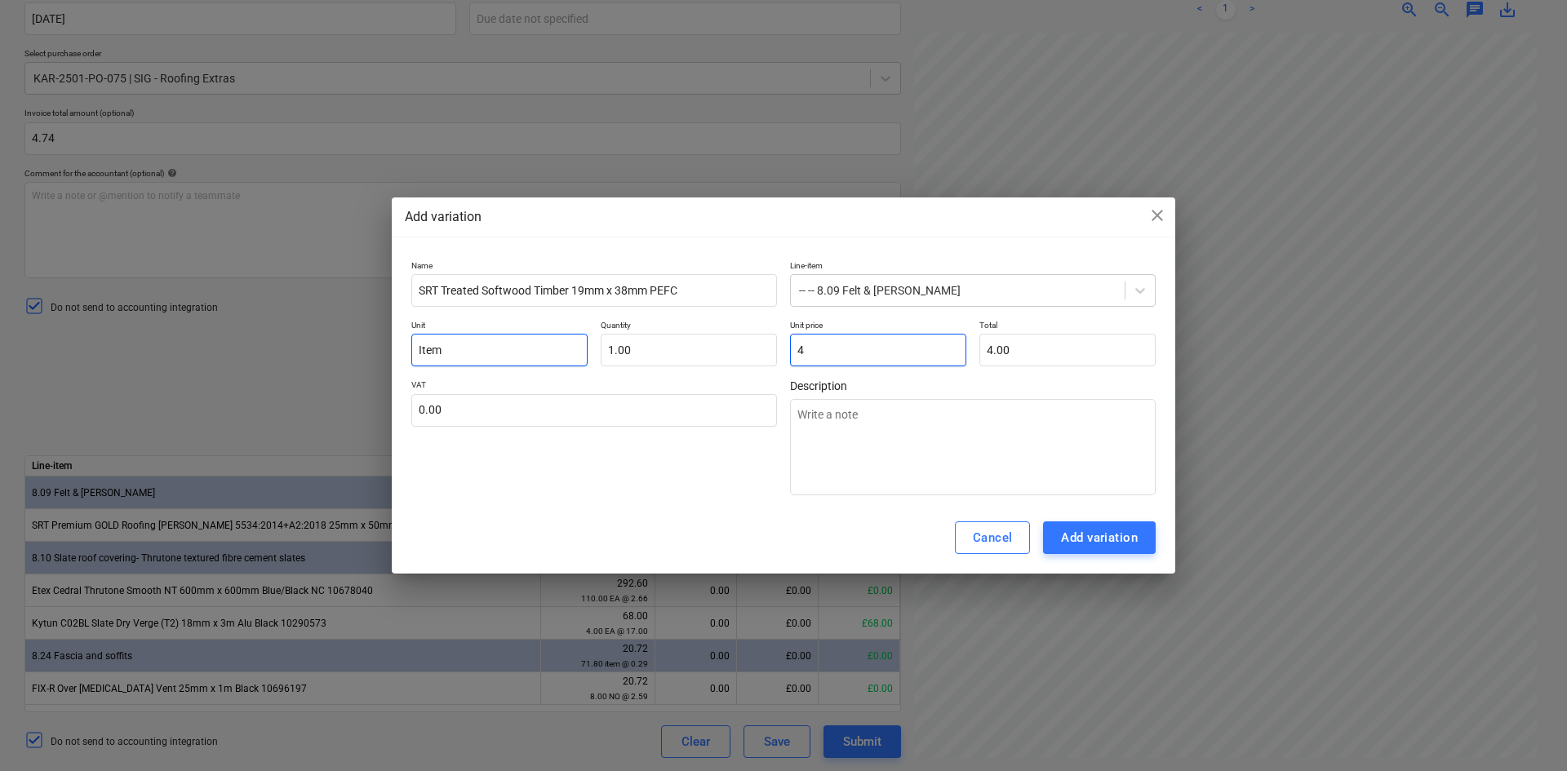
type textarea "x"
type input "4.7"
type textarea "x"
type input "4.70"
type input "4.74"
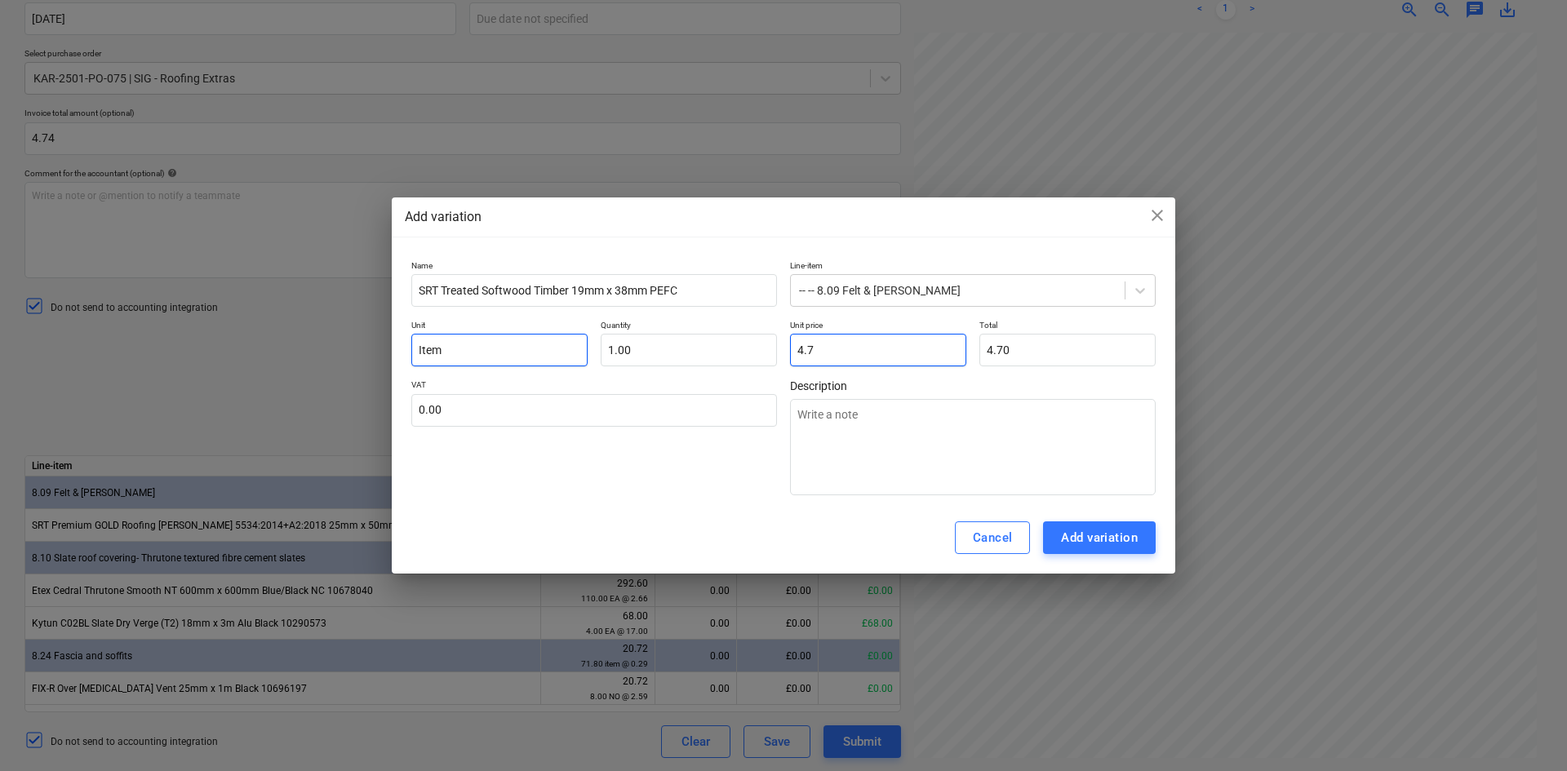
type textarea "x"
type input "4.74"
click at [479, 401] on input "text" at bounding box center [594, 410] width 366 height 33
type input "2"
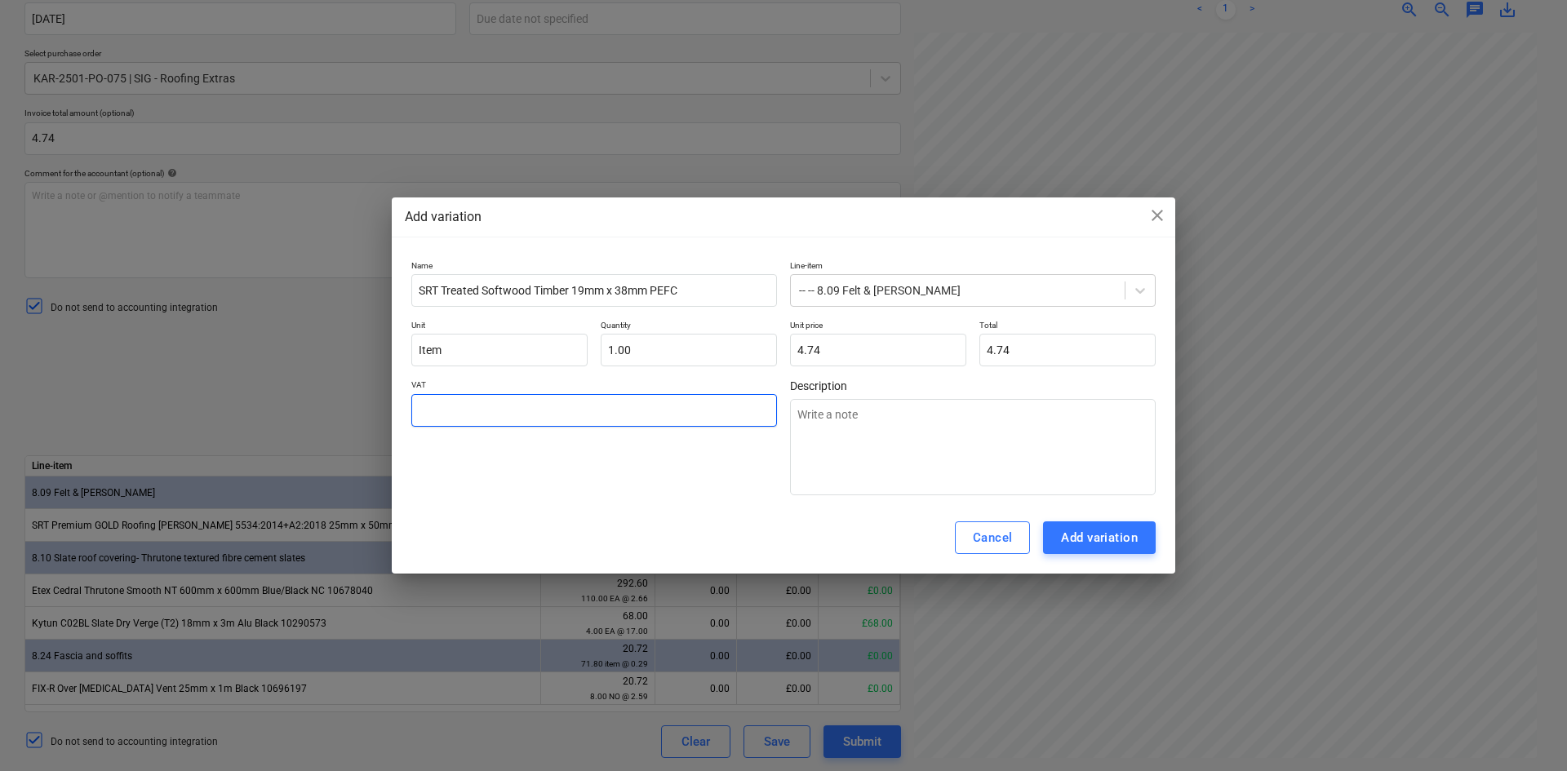
type textarea "x"
type input "20"
type textarea "x"
type input "20.00"
click at [1075, 535] on div "Add variation" at bounding box center [1099, 537] width 77 height 21
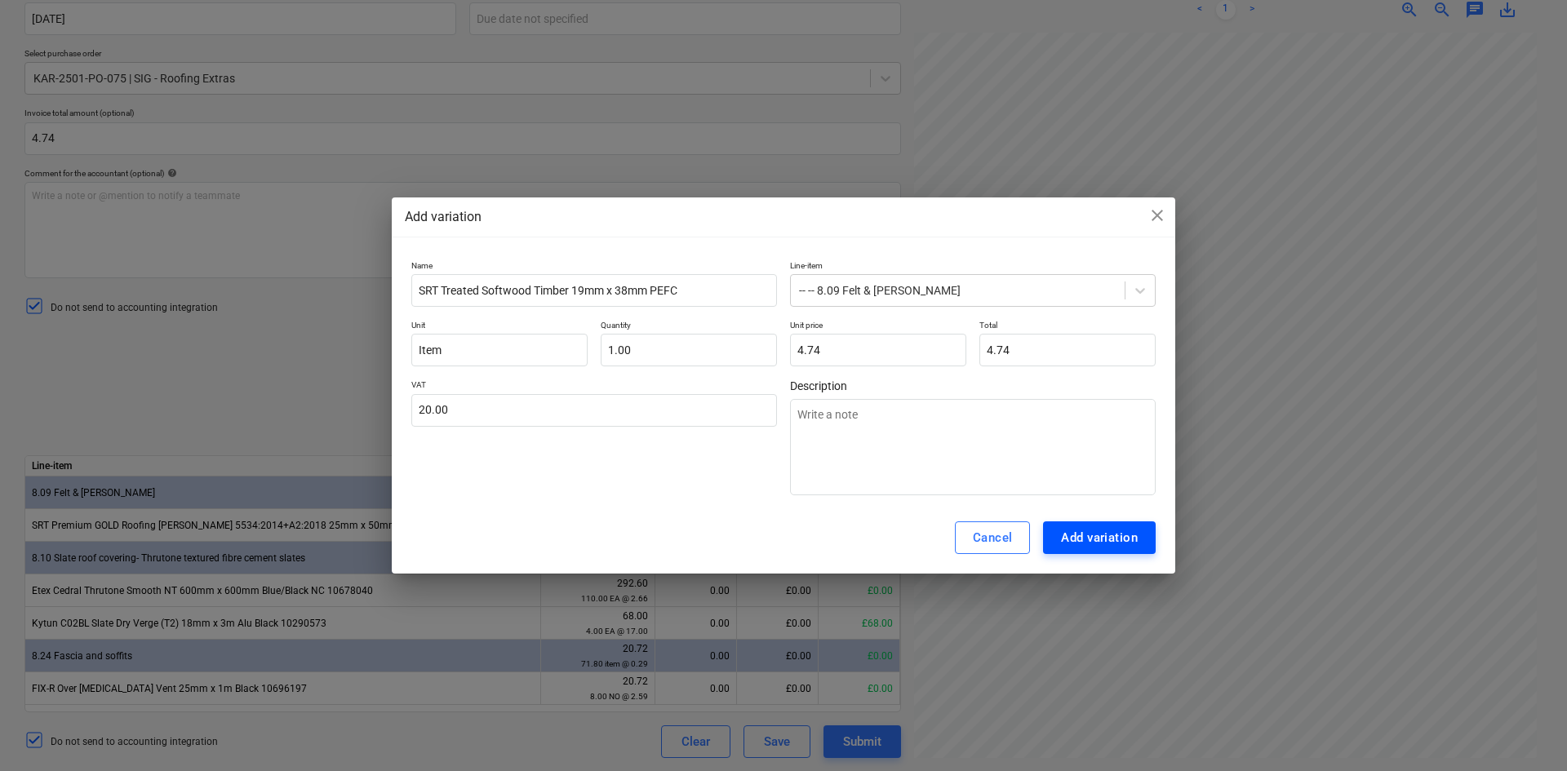
type textarea "x"
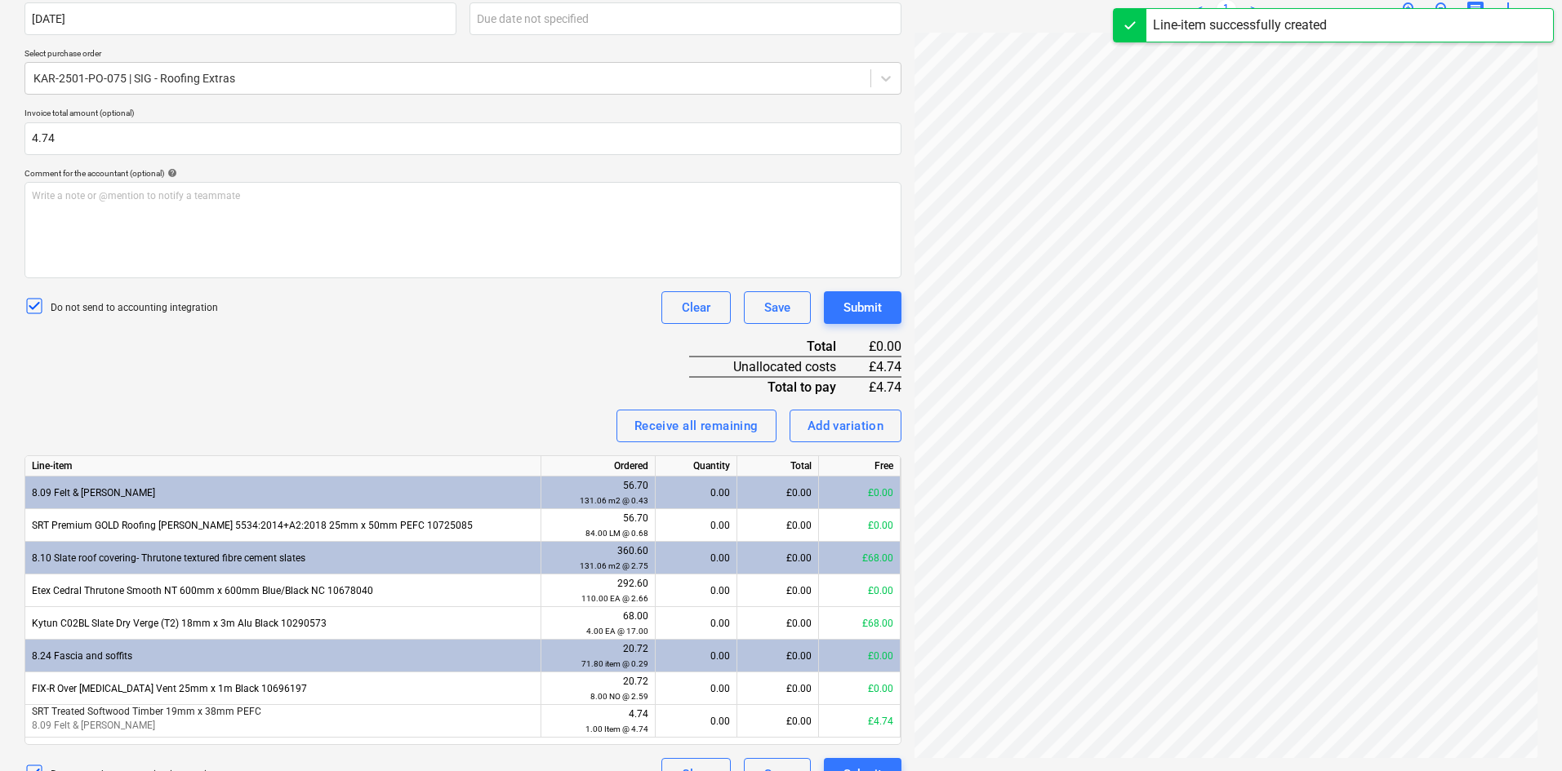
scroll to position [358, 0]
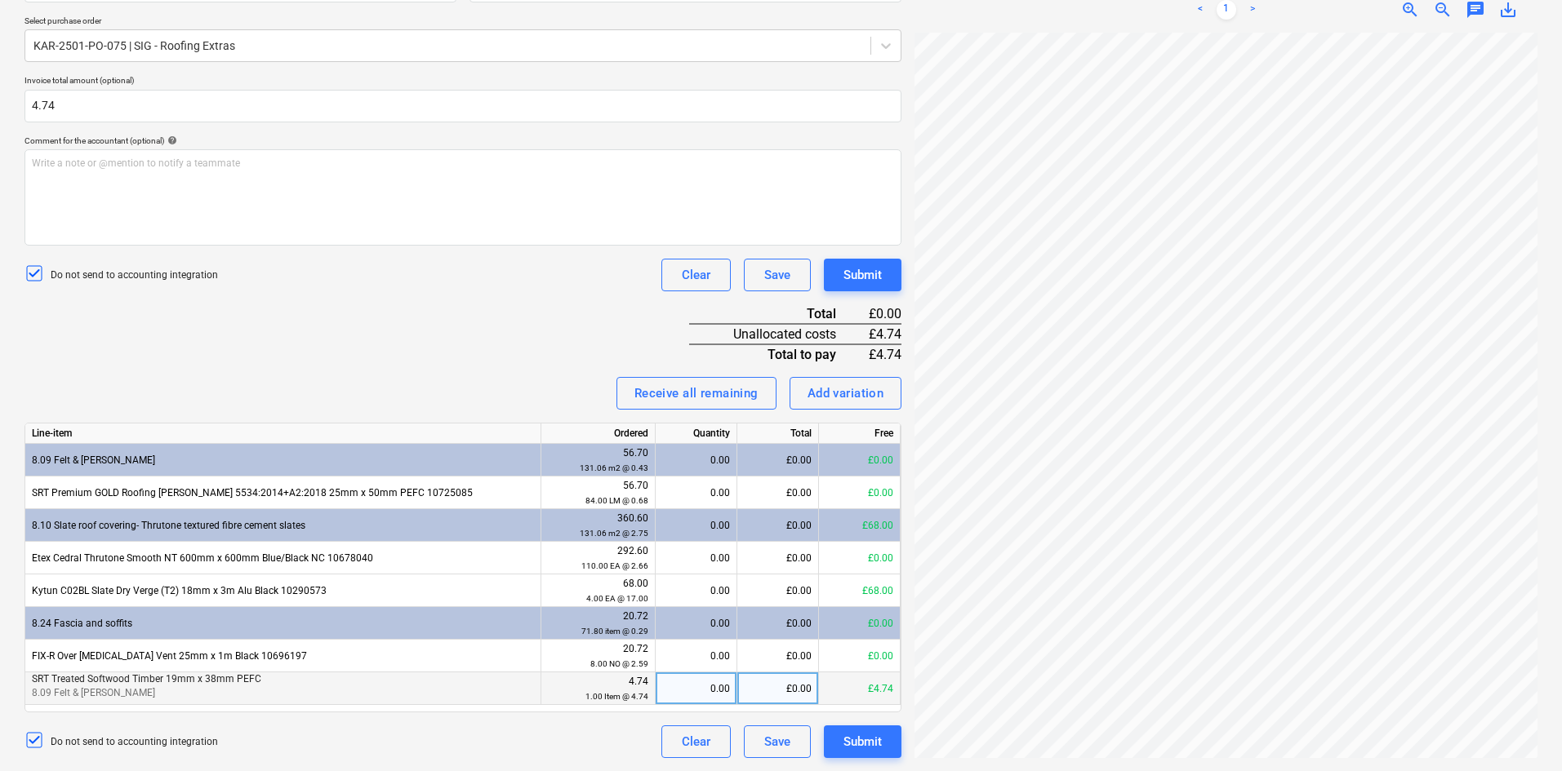
click at [241, 688] on p "8.09 Felt & Batten" at bounding box center [283, 694] width 502 height 14
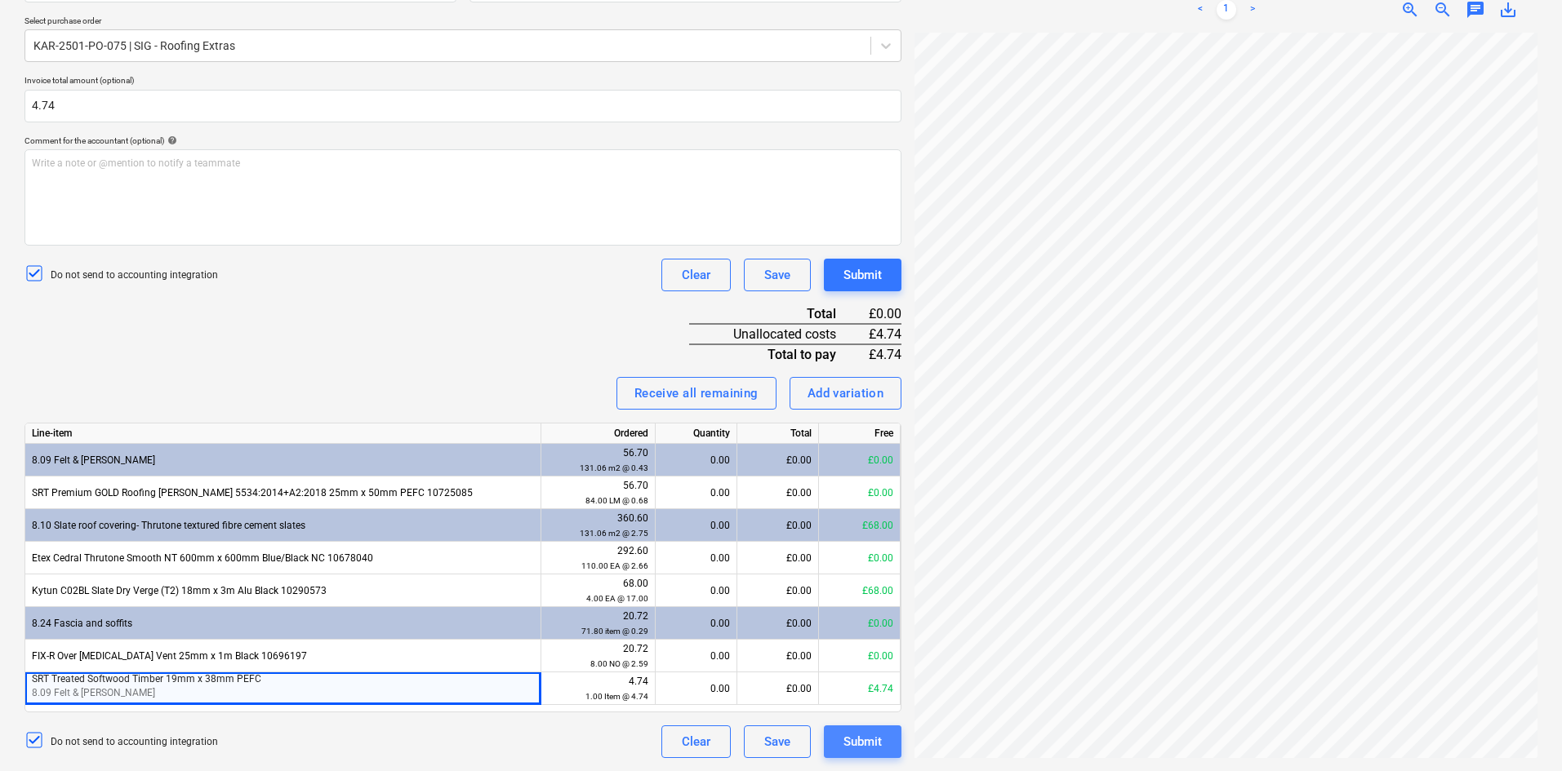
click at [856, 736] on div "Submit" at bounding box center [862, 741] width 38 height 21
click at [448, 325] on div "Invoice name help 310160102184 Invoice number (optional) help 310160102184 Invo…" at bounding box center [462, 327] width 877 height 862
click at [678, 395] on div "Receive all remaining" at bounding box center [696, 393] width 124 height 21
click at [681, 529] on div "24.71" at bounding box center [696, 525] width 68 height 33
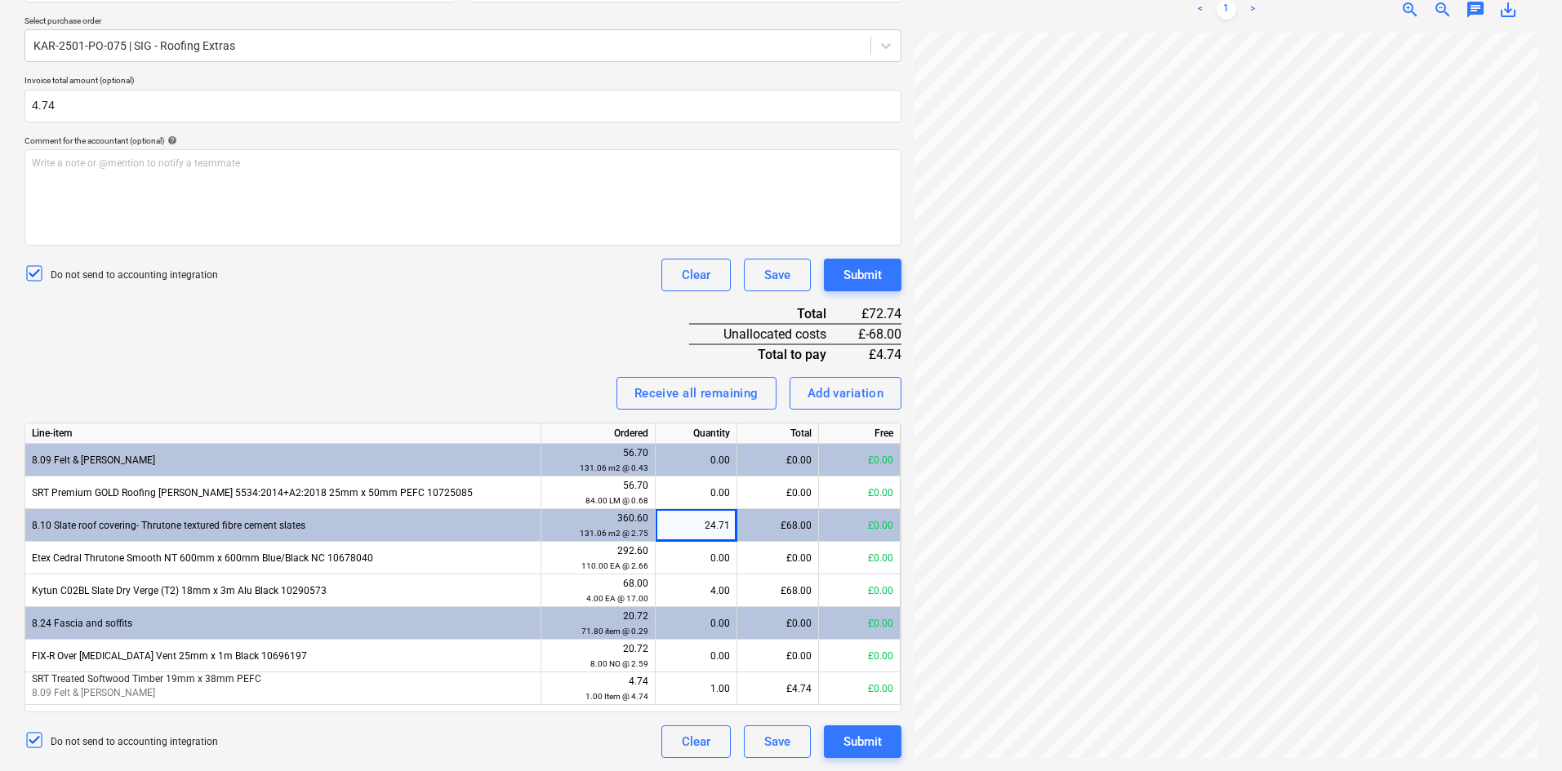
click at [790, 522] on div "£68.00" at bounding box center [778, 525] width 82 height 33
click at [861, 744] on div "Submit" at bounding box center [862, 741] width 38 height 21
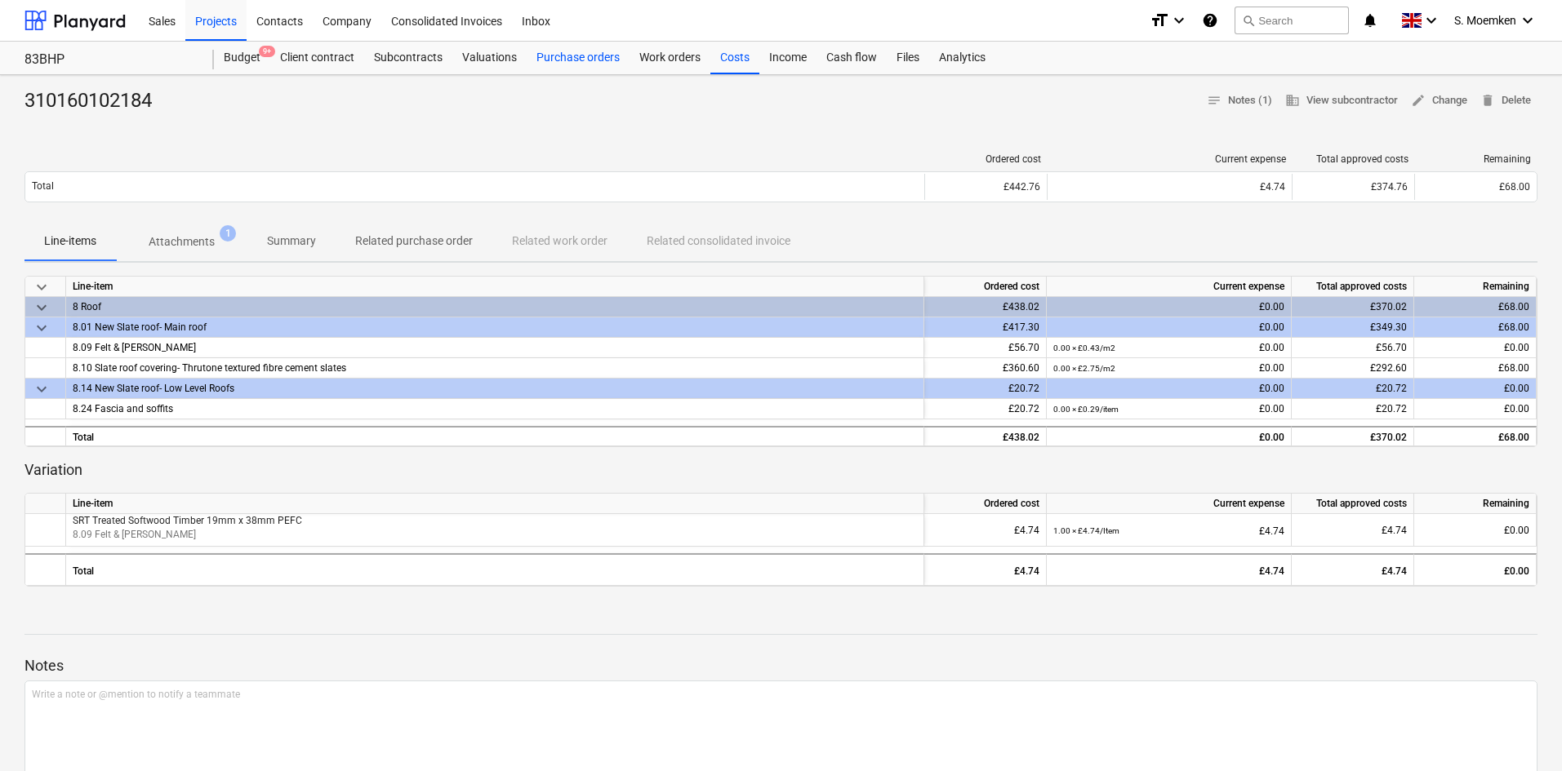
click at [579, 59] on div "Purchase orders" at bounding box center [578, 58] width 103 height 33
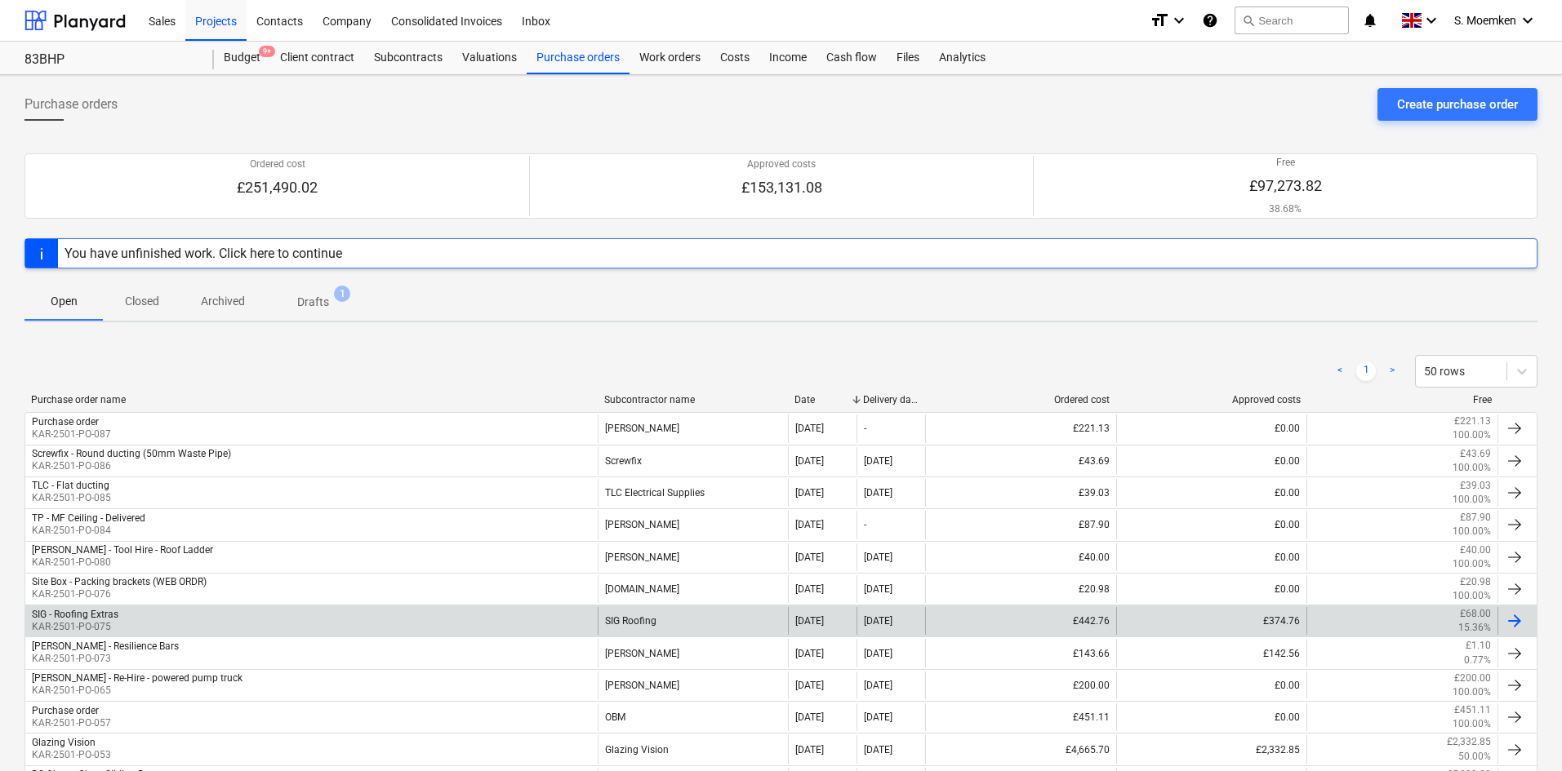
click at [204, 627] on div "SIG - Roofing Extras KAR-2501-PO-075" at bounding box center [311, 621] width 572 height 28
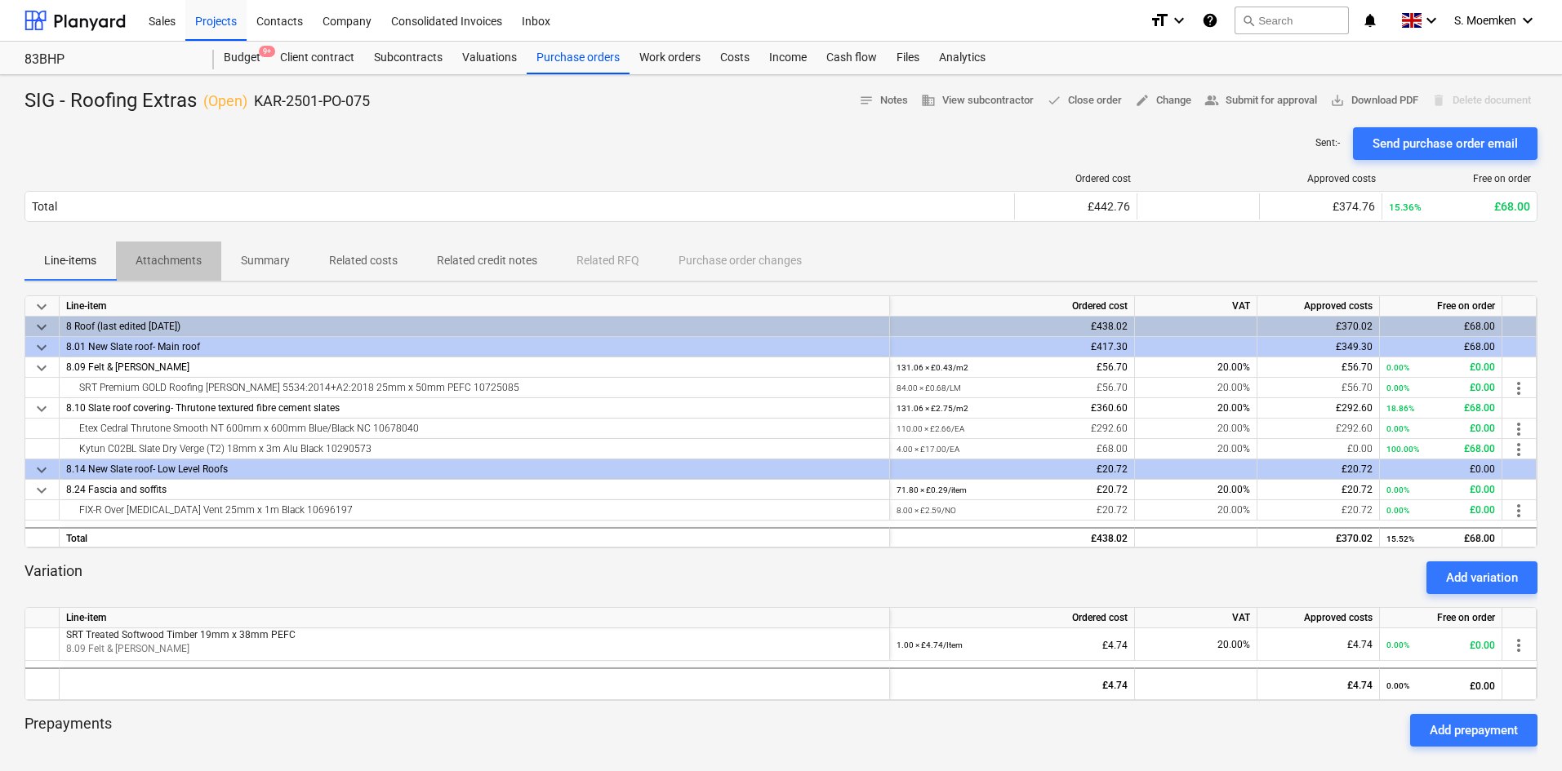
click at [162, 264] on p "Attachments" at bounding box center [169, 260] width 66 height 17
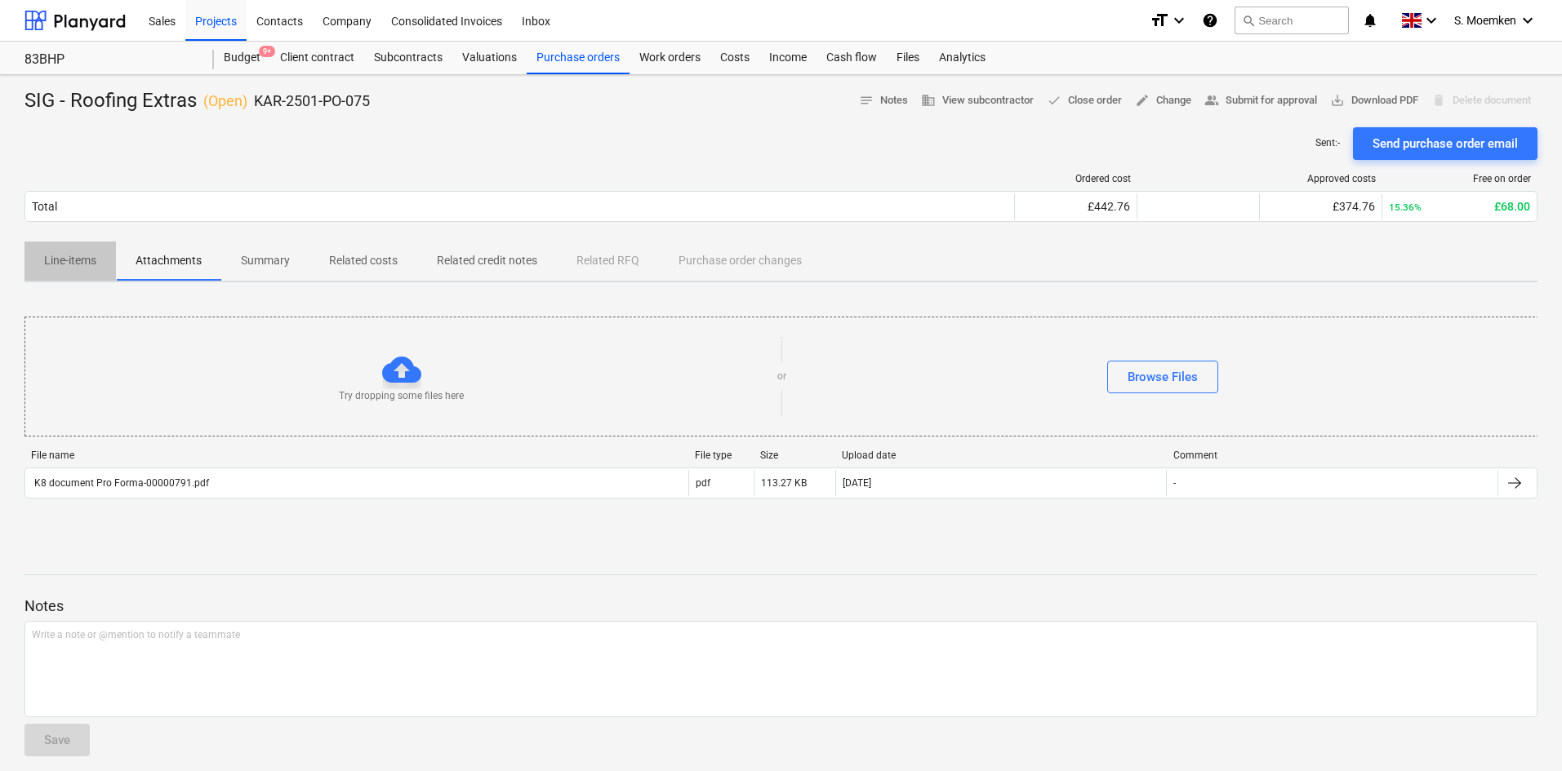
click at [79, 260] on p "Line-items" at bounding box center [70, 260] width 52 height 17
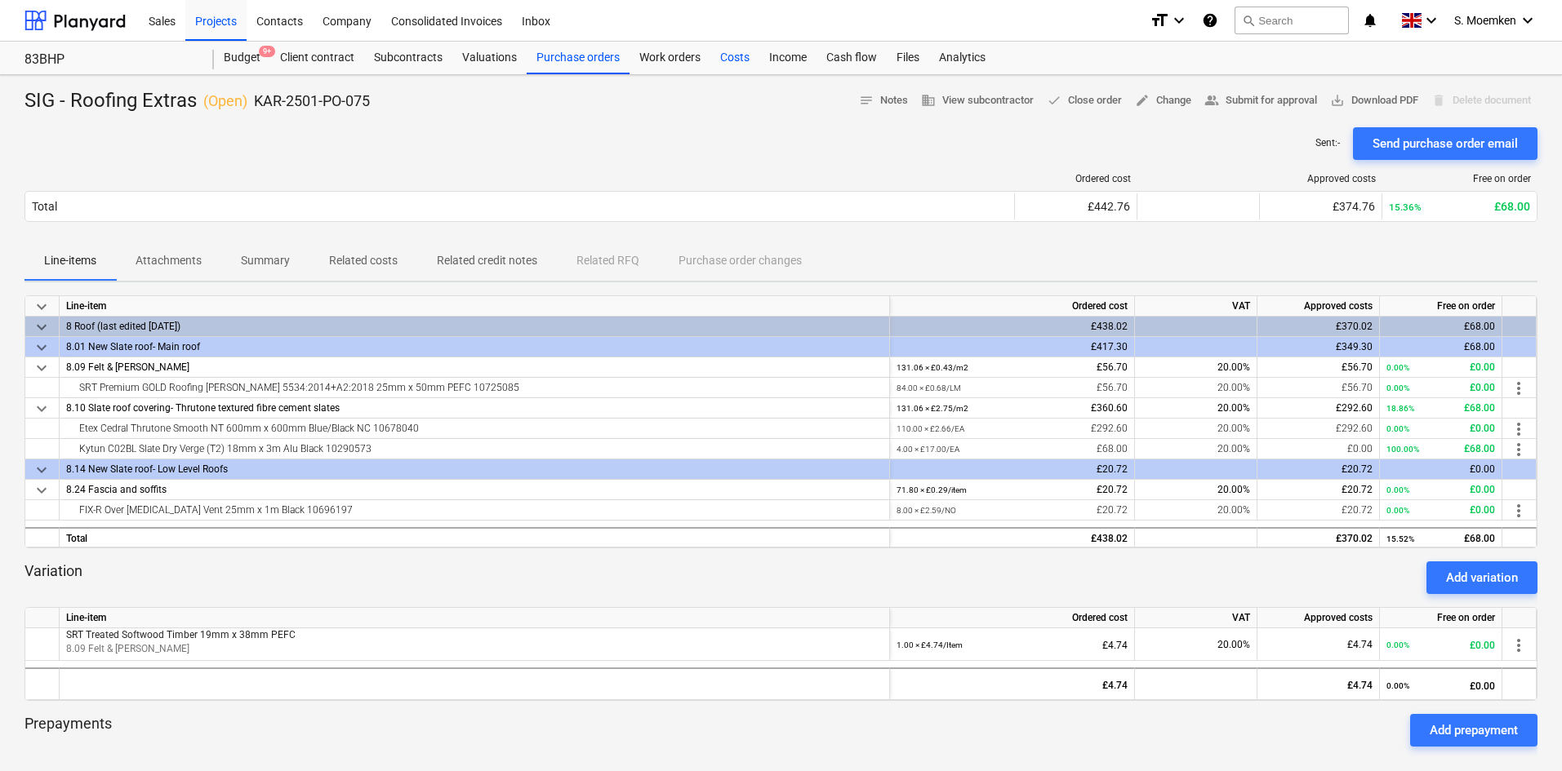
click at [724, 56] on div "Costs" at bounding box center [734, 58] width 49 height 33
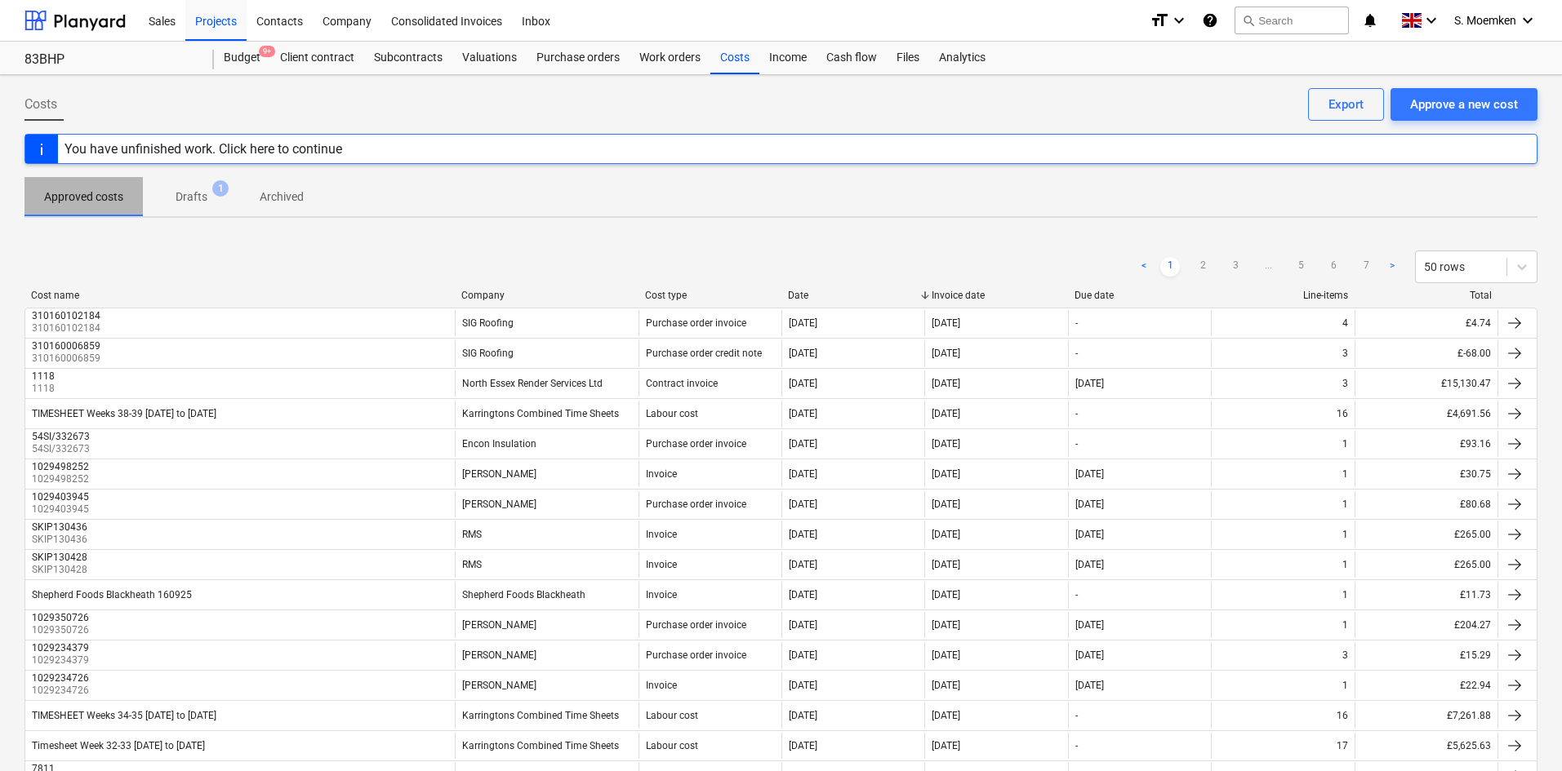
click at [88, 196] on p "Approved costs" at bounding box center [83, 197] width 79 height 17
click at [118, 148] on div "You have unfinished work. Click here to continue" at bounding box center [203, 149] width 278 height 16
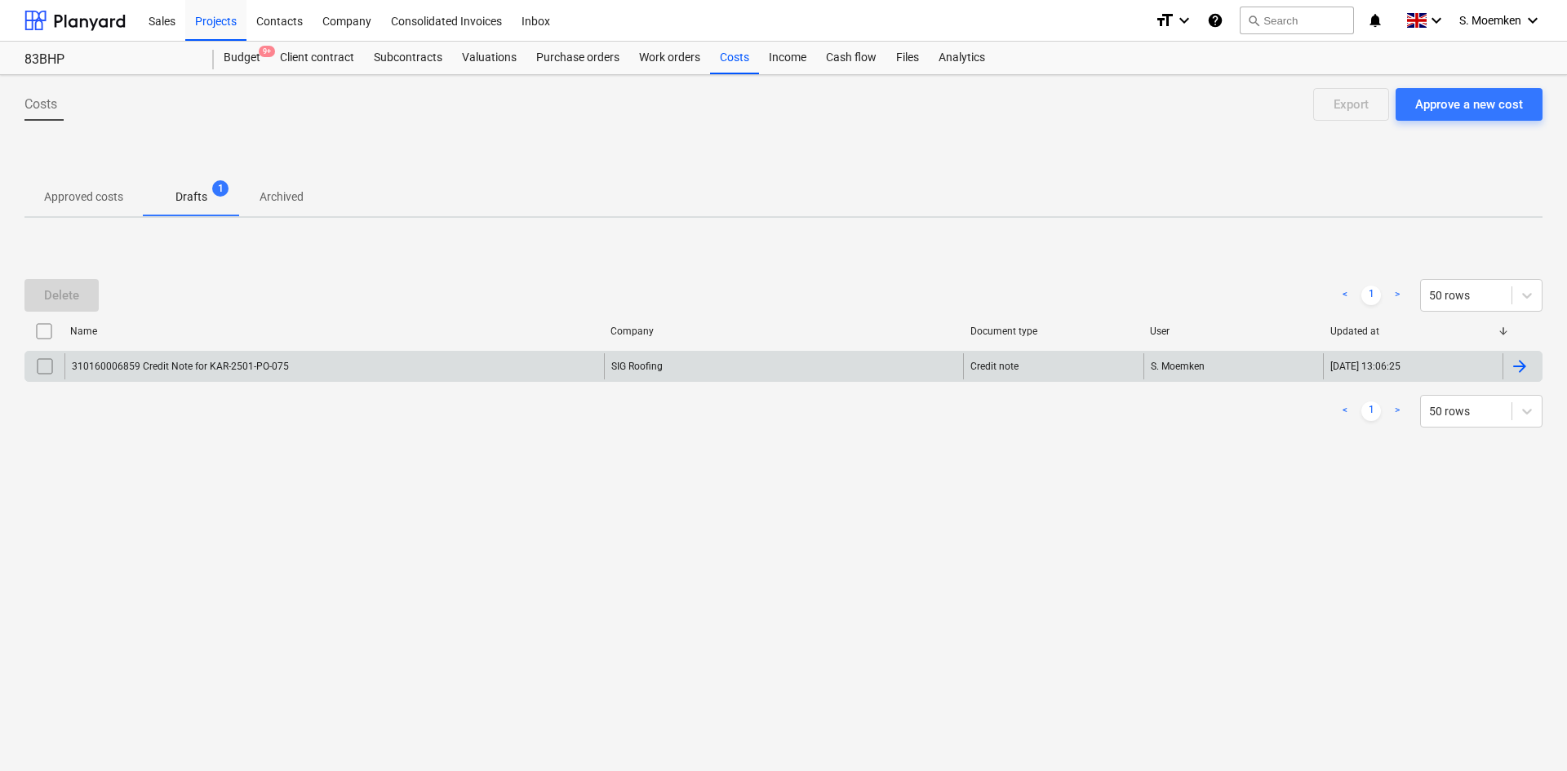
click at [311, 362] on div "310160006859 Credit Note for KAR-2501-PO-075" at bounding box center [334, 366] width 540 height 26
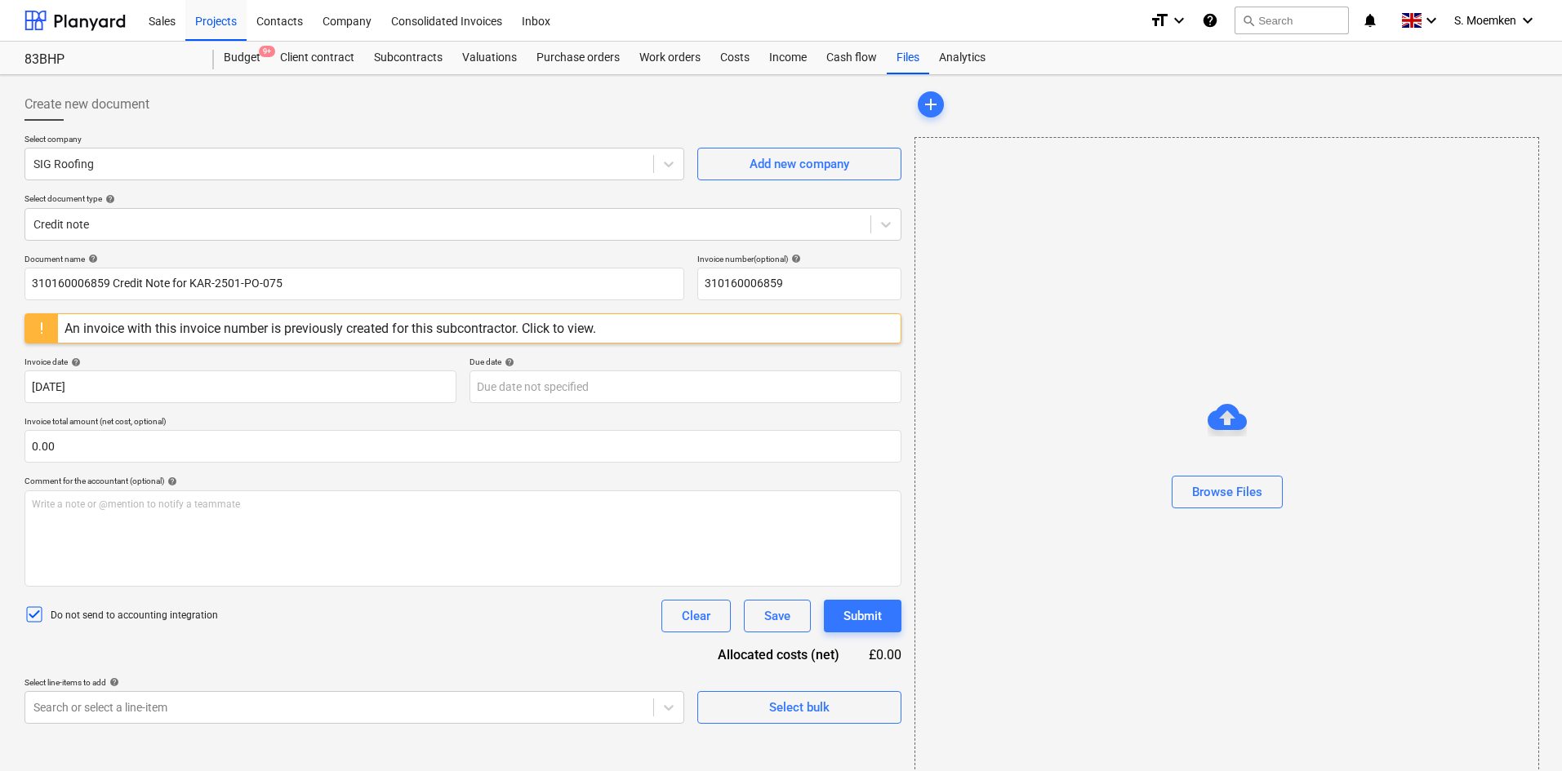
click at [287, 326] on div "An invoice with this invoice number is previously created for this subcontracto…" at bounding box center [329, 329] width 531 height 16
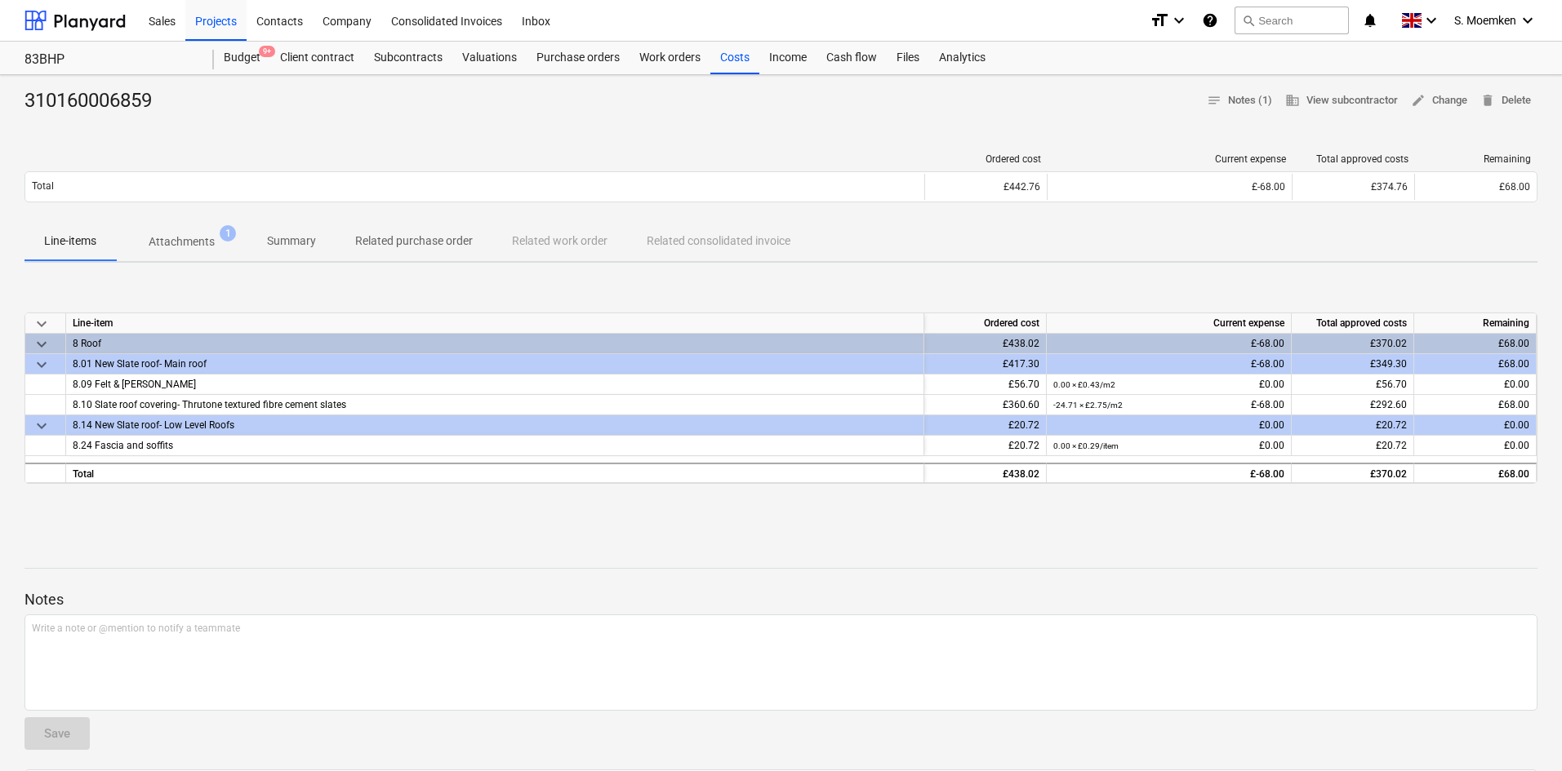
click at [178, 246] on p "Attachments" at bounding box center [182, 241] width 66 height 17
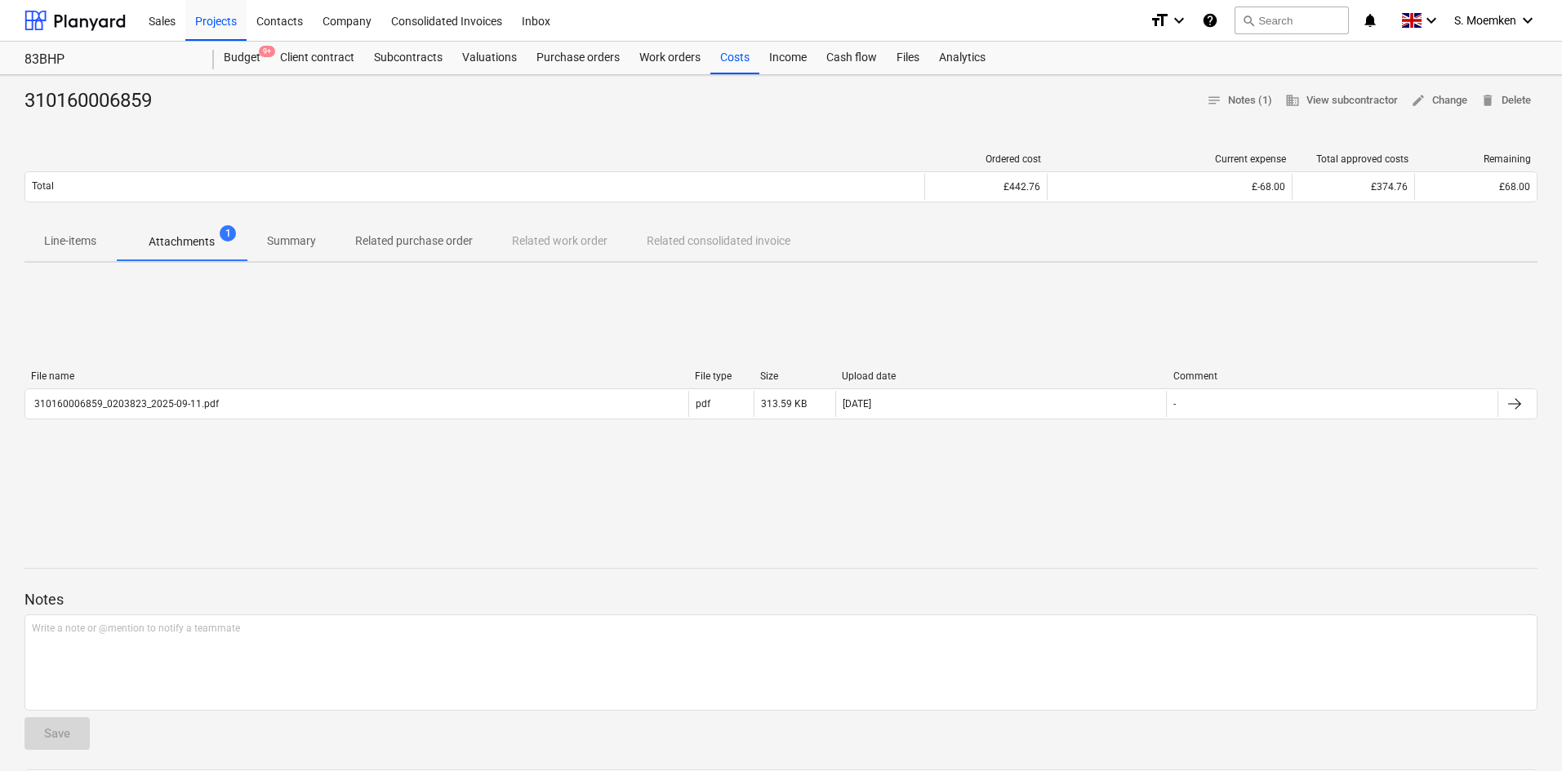
click at [52, 237] on p "Line-items" at bounding box center [70, 241] width 52 height 17
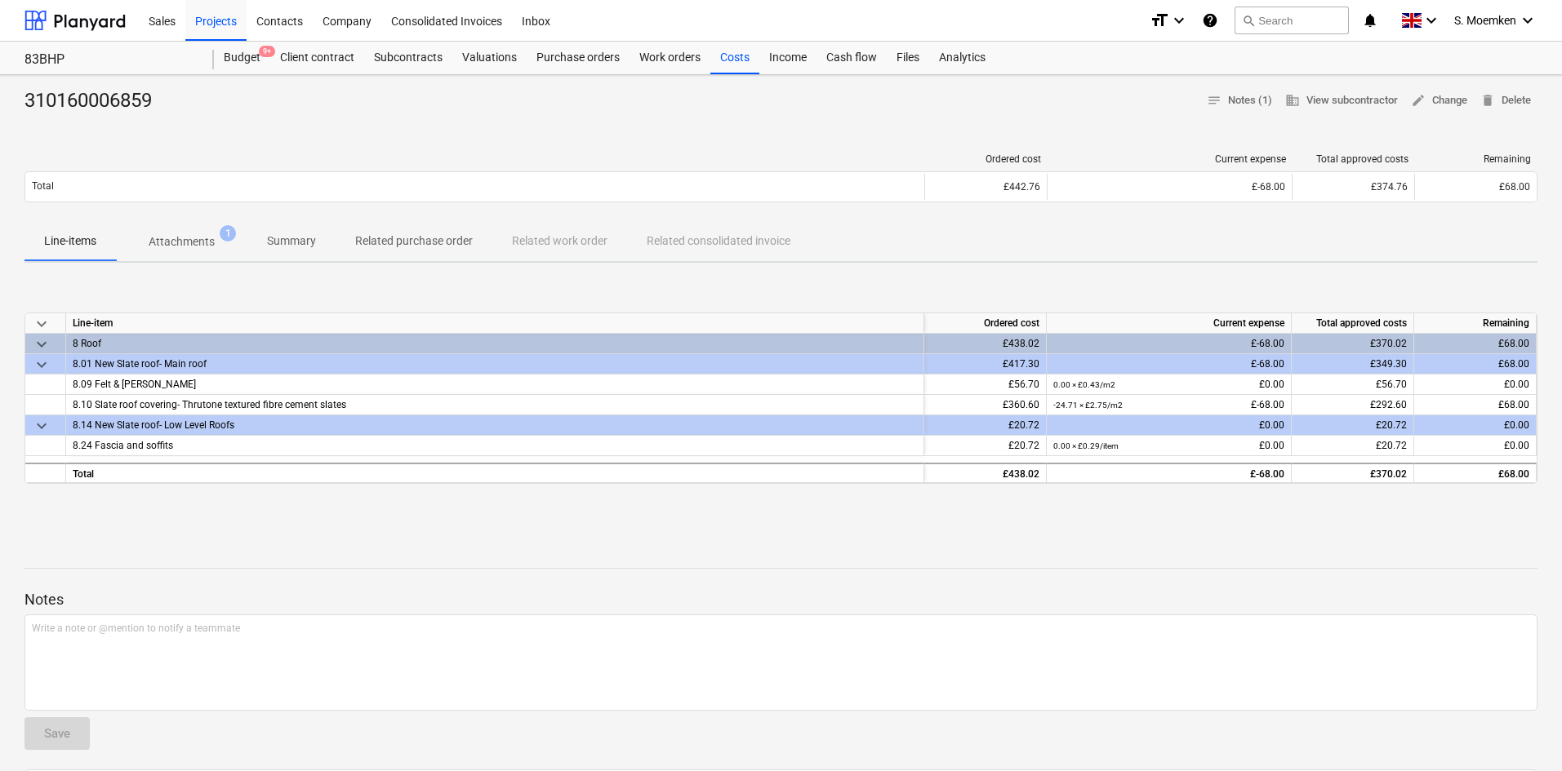
click at [173, 245] on p "Attachments" at bounding box center [182, 241] width 66 height 17
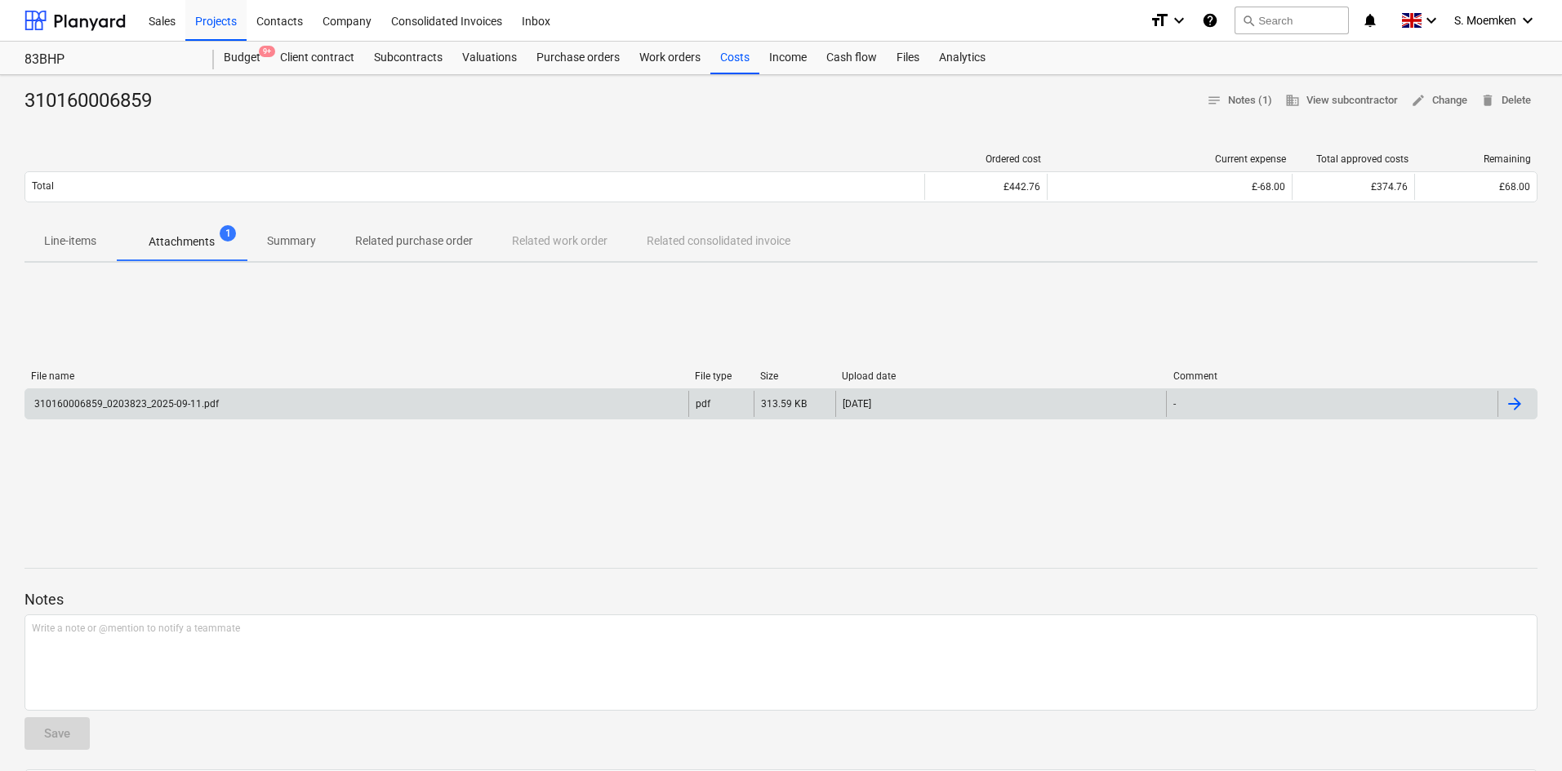
click at [274, 405] on div "310160006859_0203823_2025-09-11.pdf" at bounding box center [356, 404] width 663 height 26
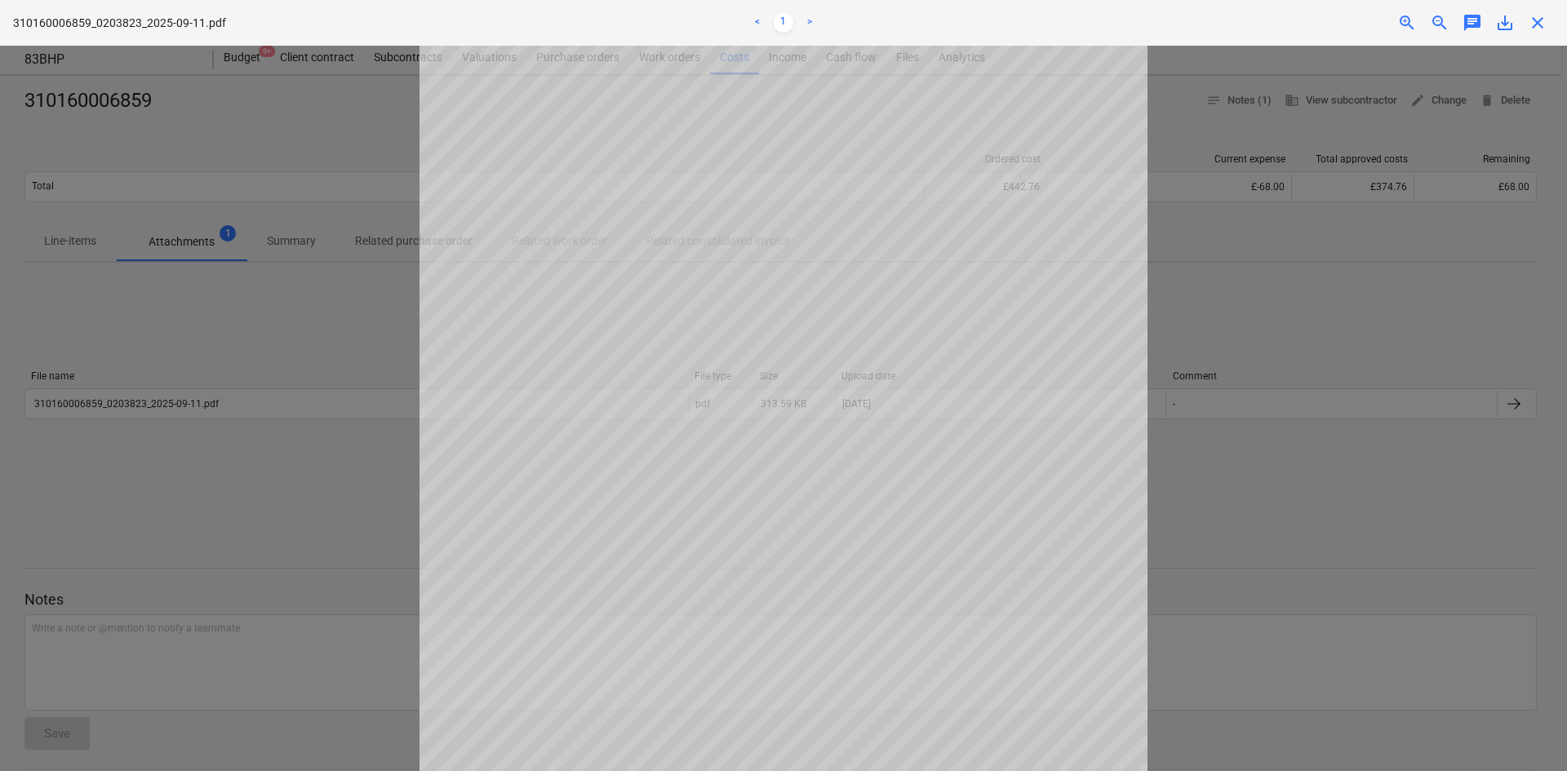
click at [1543, 18] on span "close" at bounding box center [1538, 23] width 20 height 20
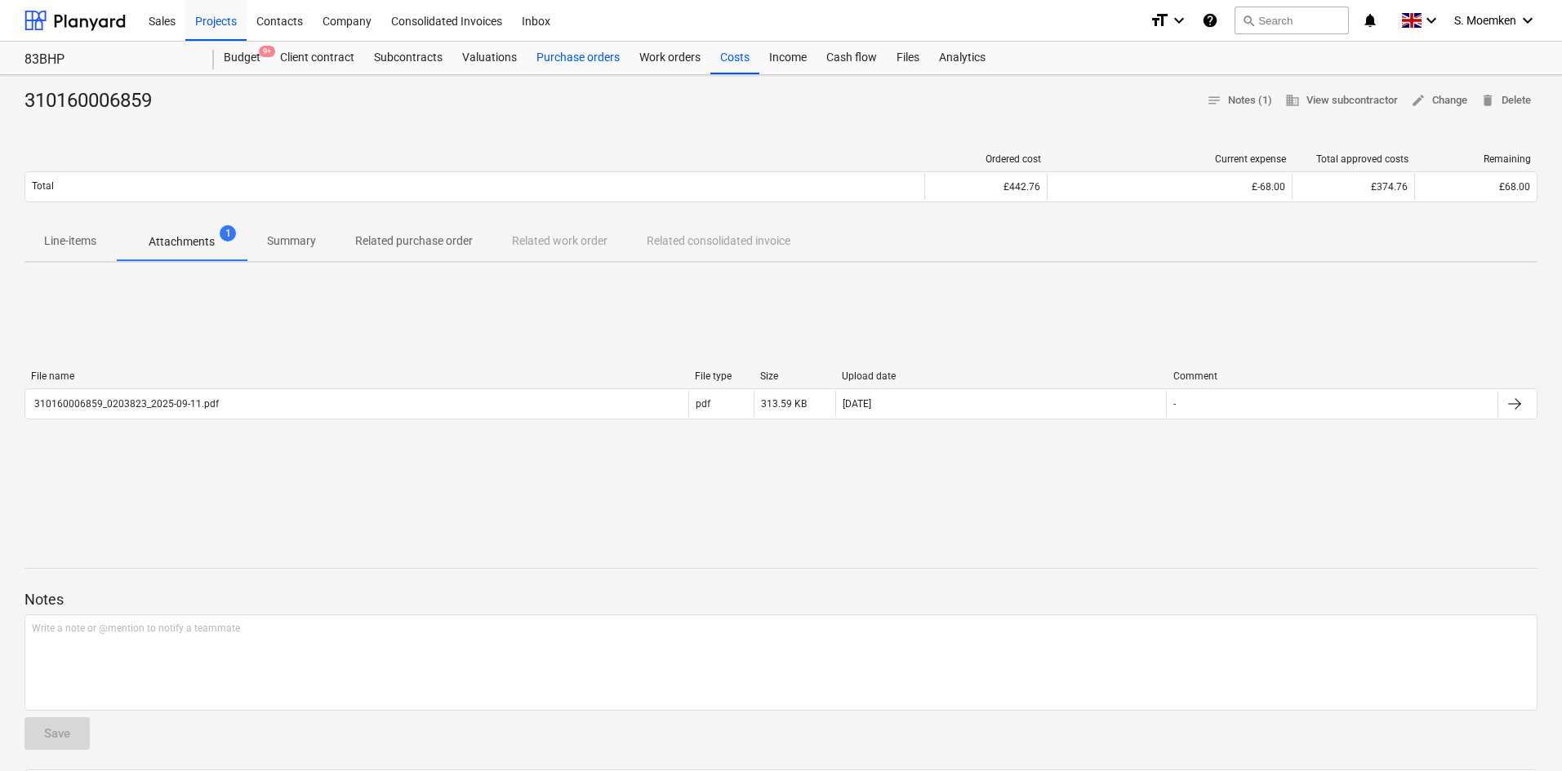
click at [593, 52] on div "Purchase orders" at bounding box center [578, 58] width 103 height 33
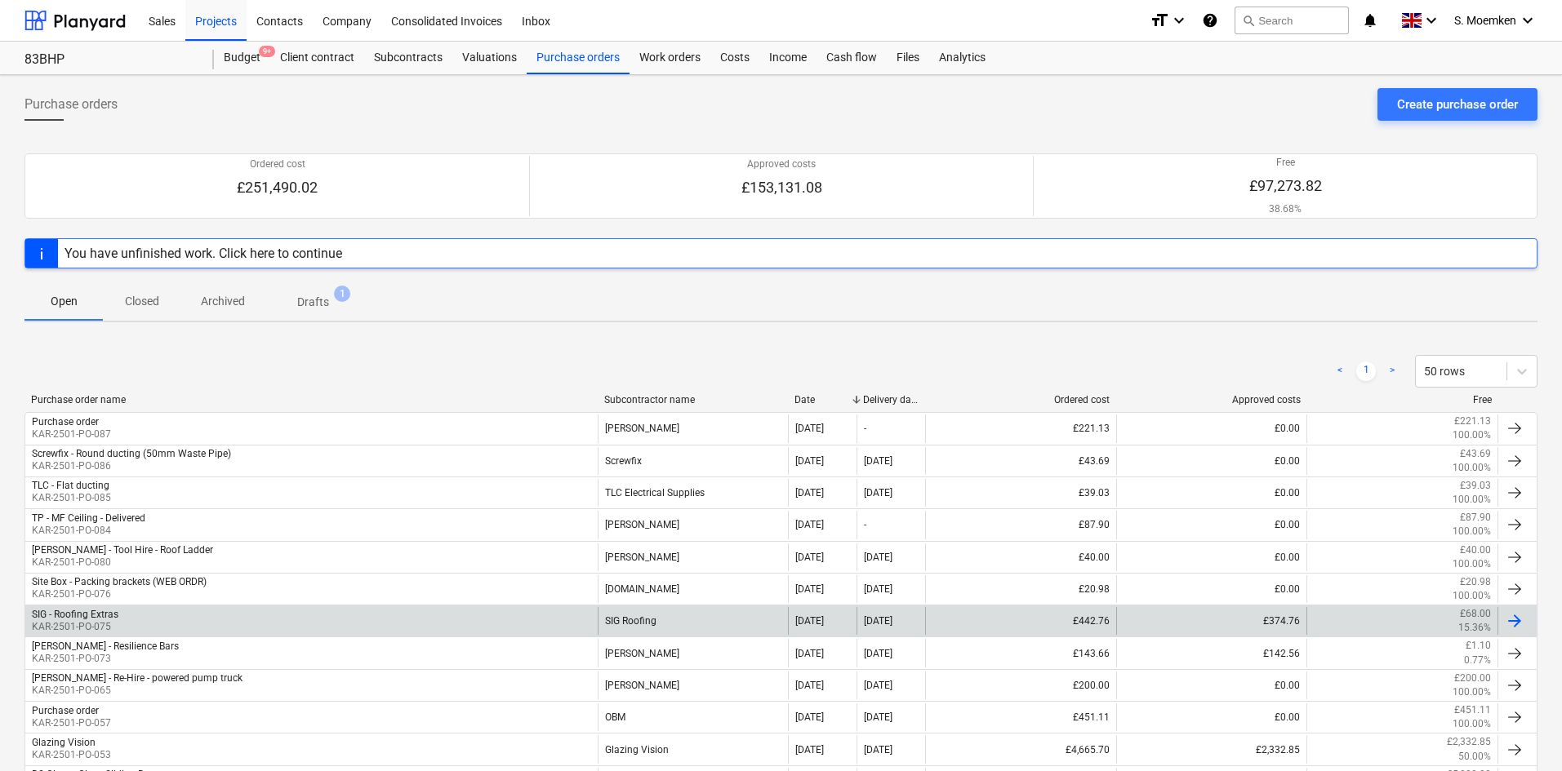
click at [198, 616] on div "SIG - Roofing Extras KAR-2501-PO-075" at bounding box center [311, 621] width 572 height 28
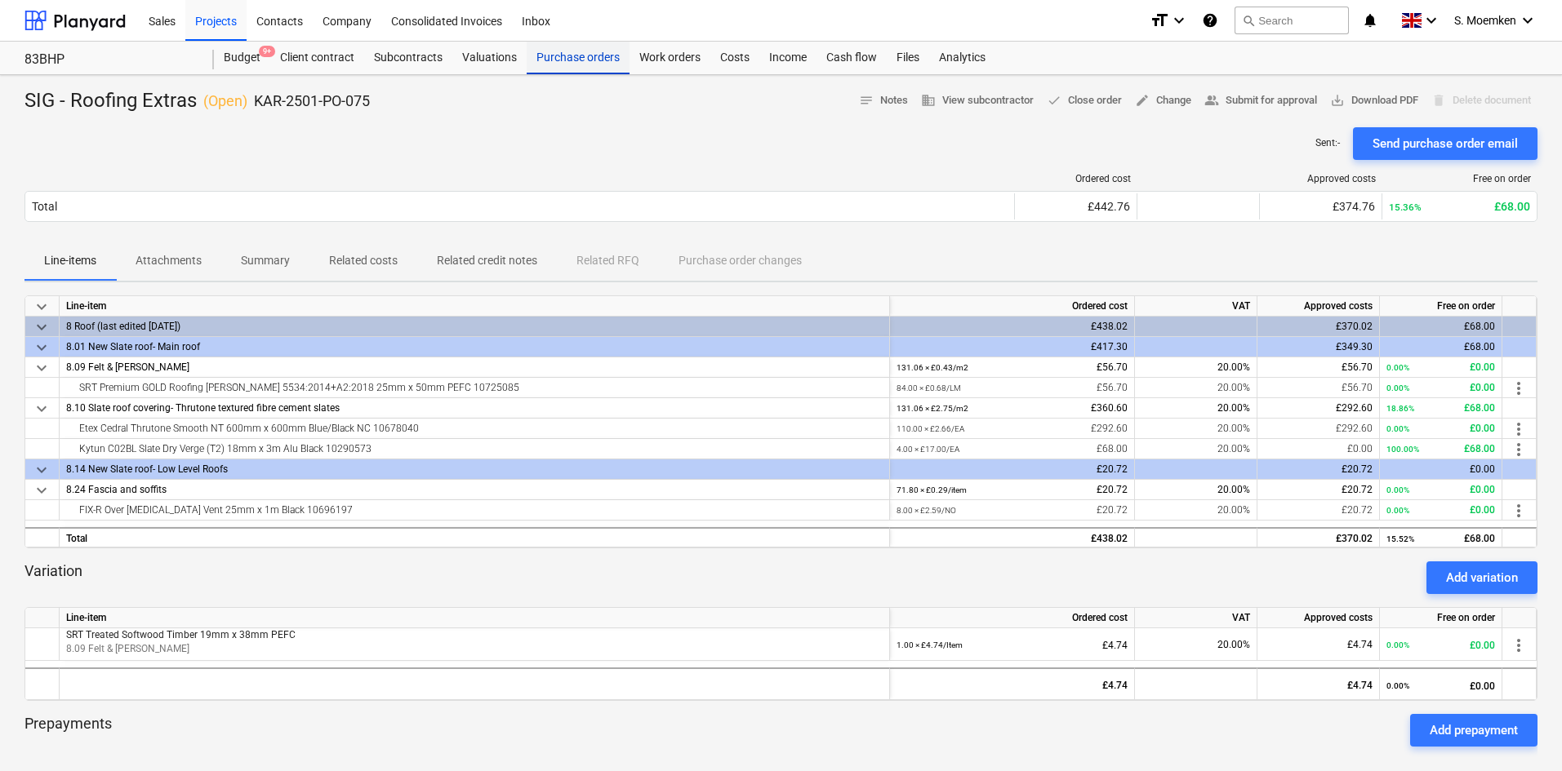
click at [548, 53] on div "Purchase orders" at bounding box center [578, 58] width 103 height 33
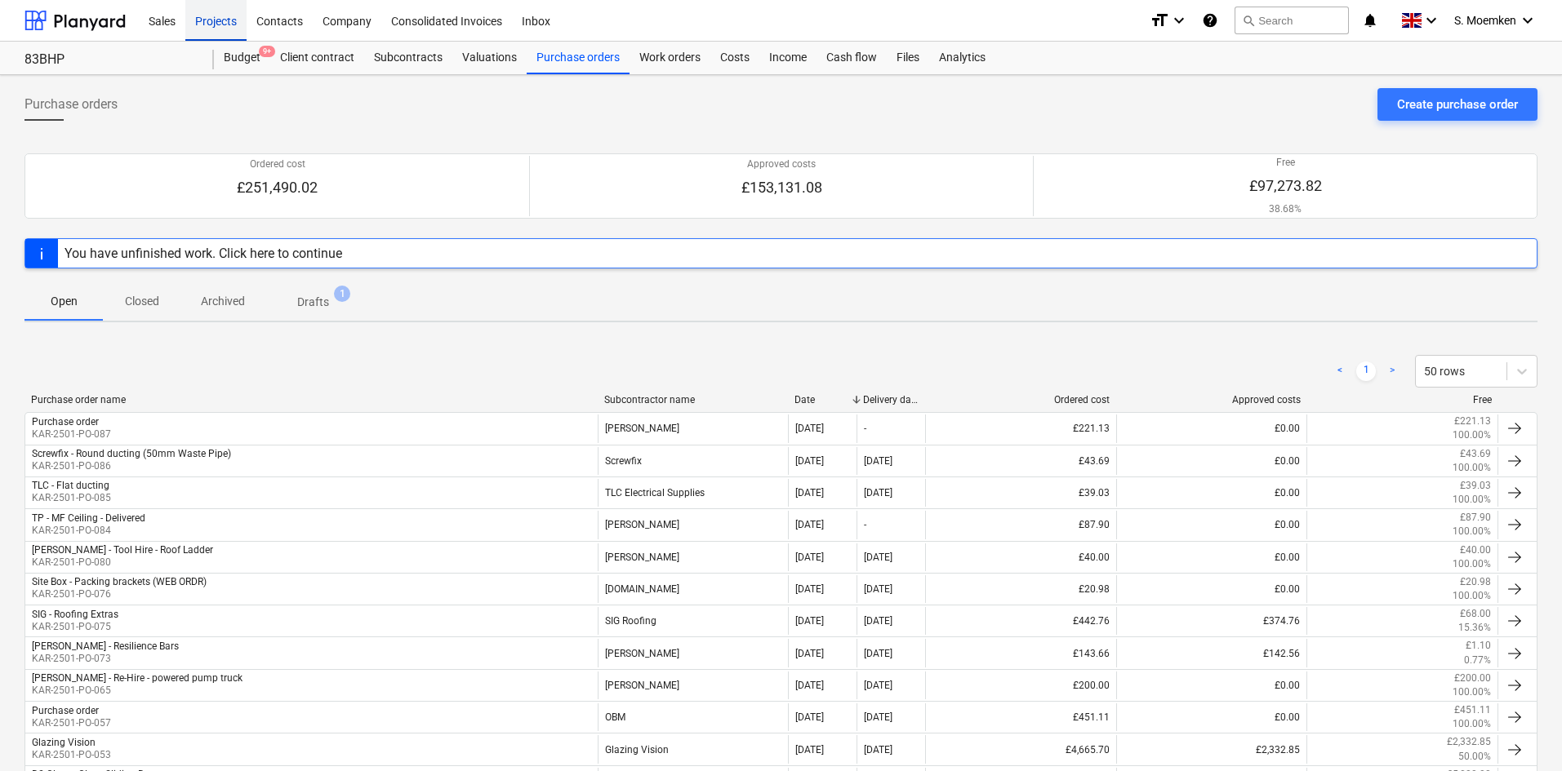
click at [212, 17] on div "Projects" at bounding box center [215, 20] width 61 height 42
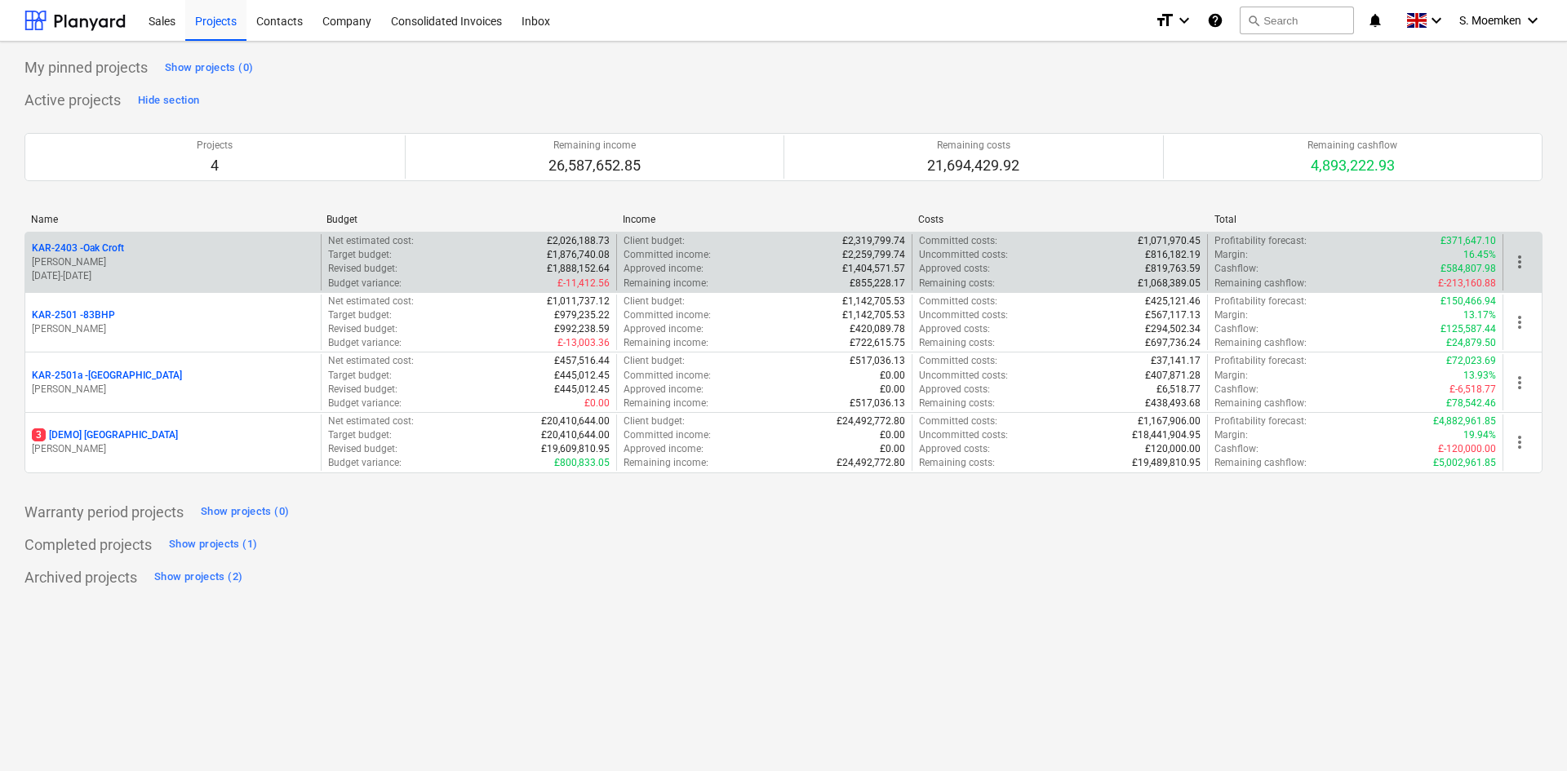
click at [157, 238] on div "KAR-2403 - Oak Croft G. Eastwood 05.08.2024 - 26.09.2025" at bounding box center [173, 262] width 296 height 56
click at [164, 267] on p "[PERSON_NAME]" at bounding box center [173, 263] width 282 height 14
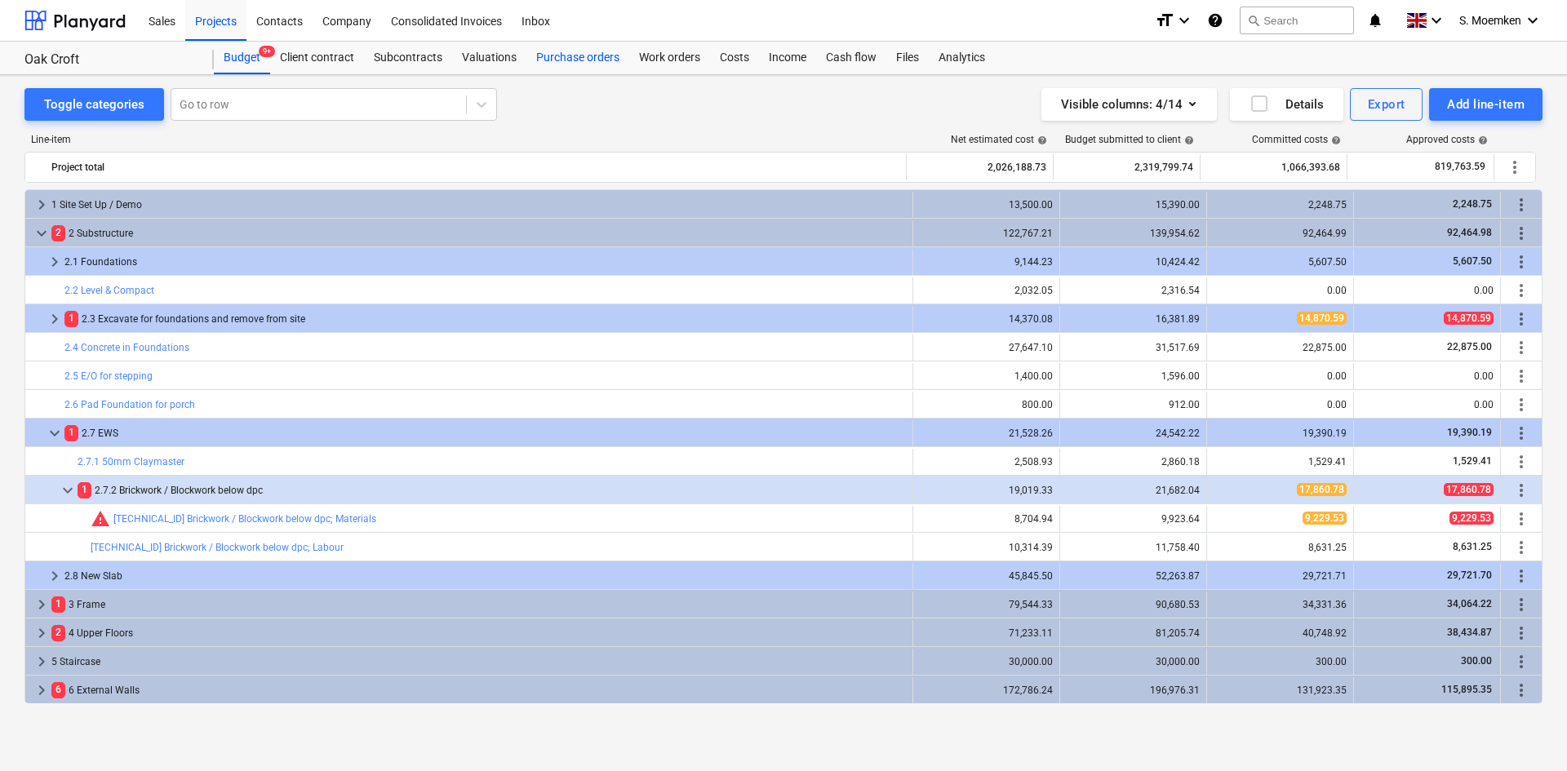
click at [546, 51] on div "Purchase orders" at bounding box center [578, 58] width 103 height 33
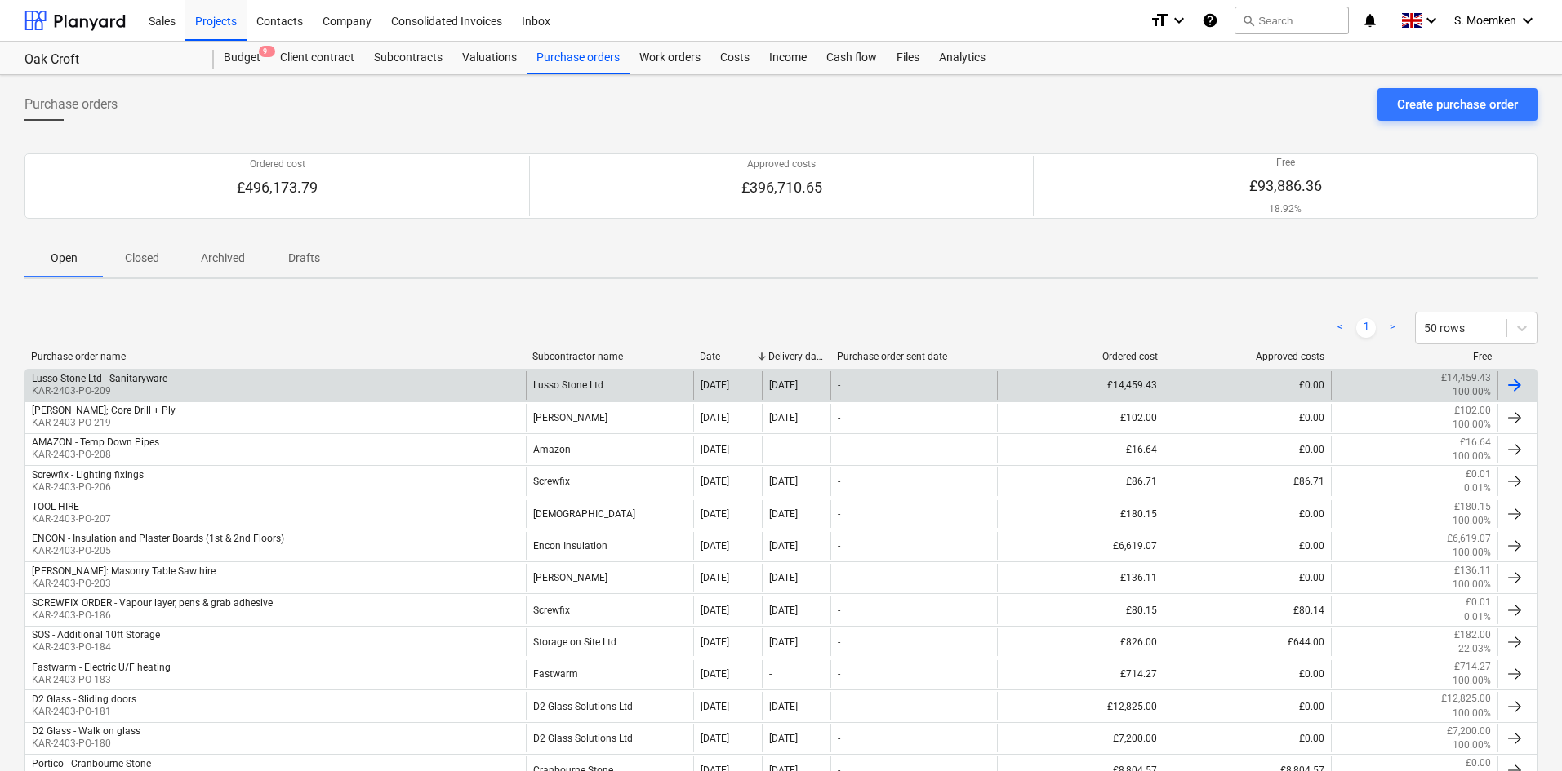
click at [460, 389] on div "Lusso Stone Ltd - Sanitaryware KAR-2403-PO-209" at bounding box center [275, 385] width 500 height 28
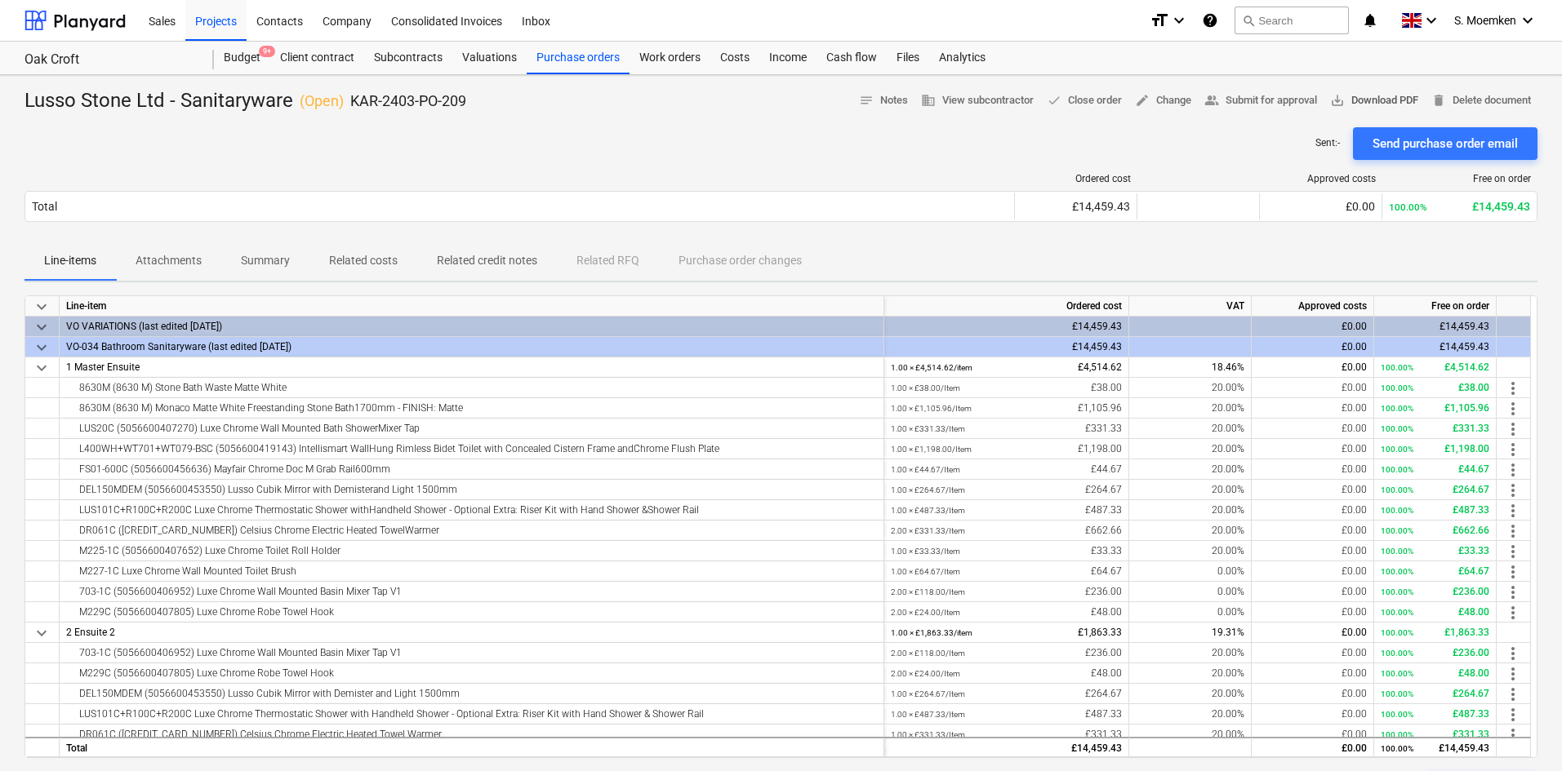
click at [1359, 100] on span "save_alt Download PDF" at bounding box center [1374, 100] width 88 height 19
click at [644, 152] on div "Sent : - Send purchase order email" at bounding box center [780, 143] width 1513 height 33
click at [216, 20] on div "Projects" at bounding box center [215, 20] width 61 height 42
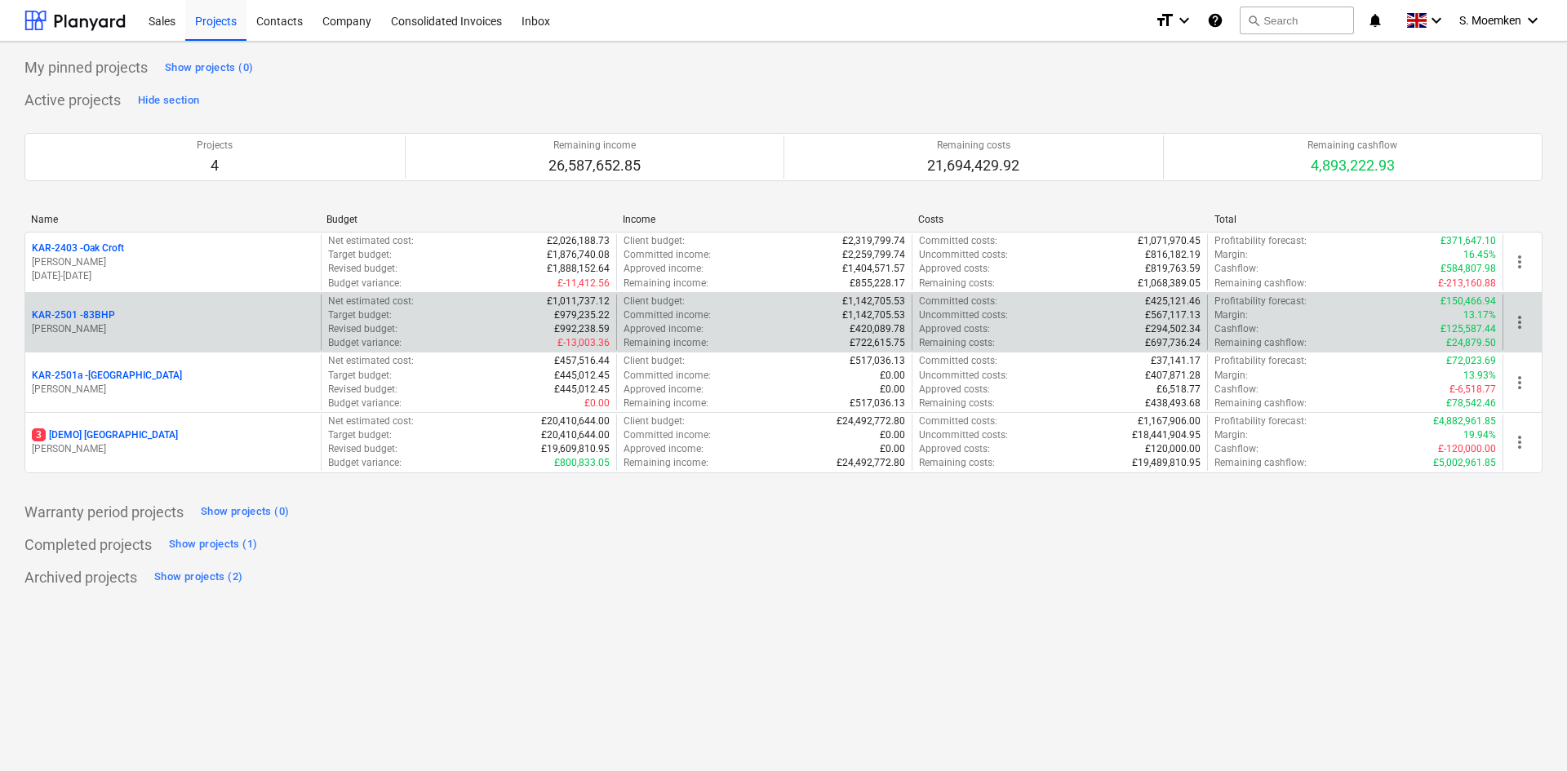
click at [167, 323] on p "[PERSON_NAME]" at bounding box center [173, 329] width 282 height 14
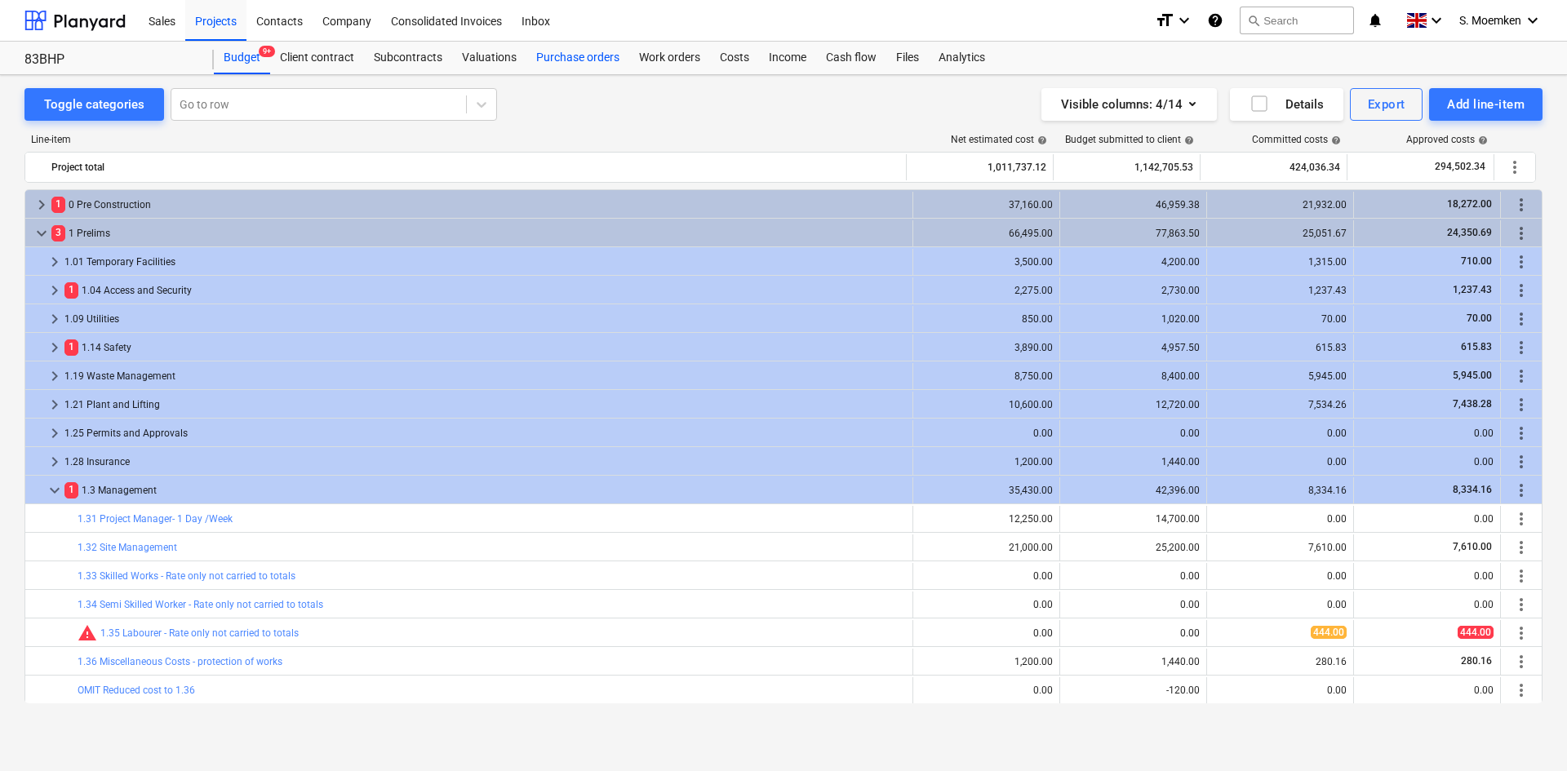
click at [567, 57] on div "Purchase orders" at bounding box center [578, 58] width 103 height 33
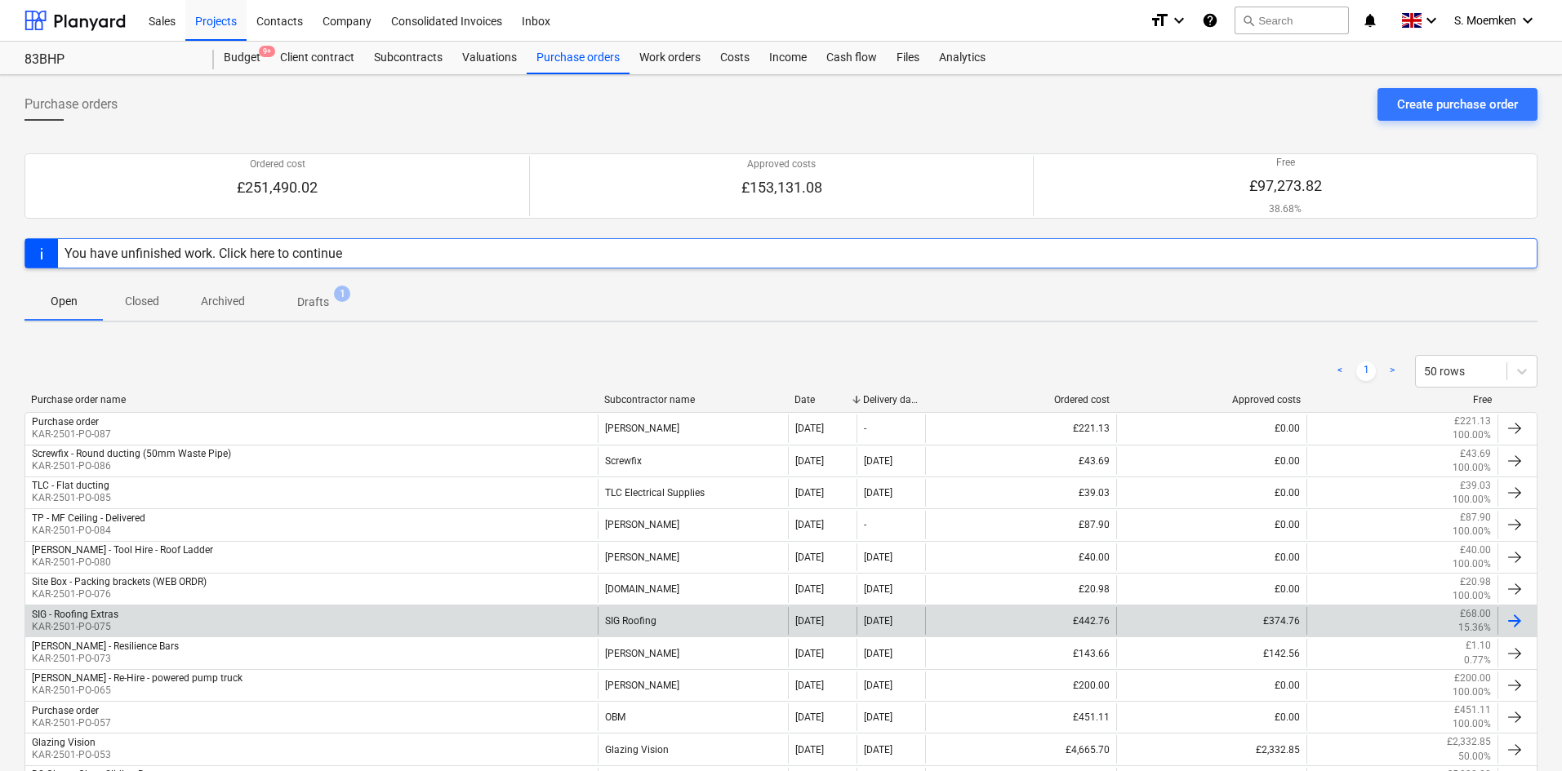
click at [402, 624] on div "SIG - Roofing Extras KAR-2501-PO-075" at bounding box center [311, 621] width 572 height 28
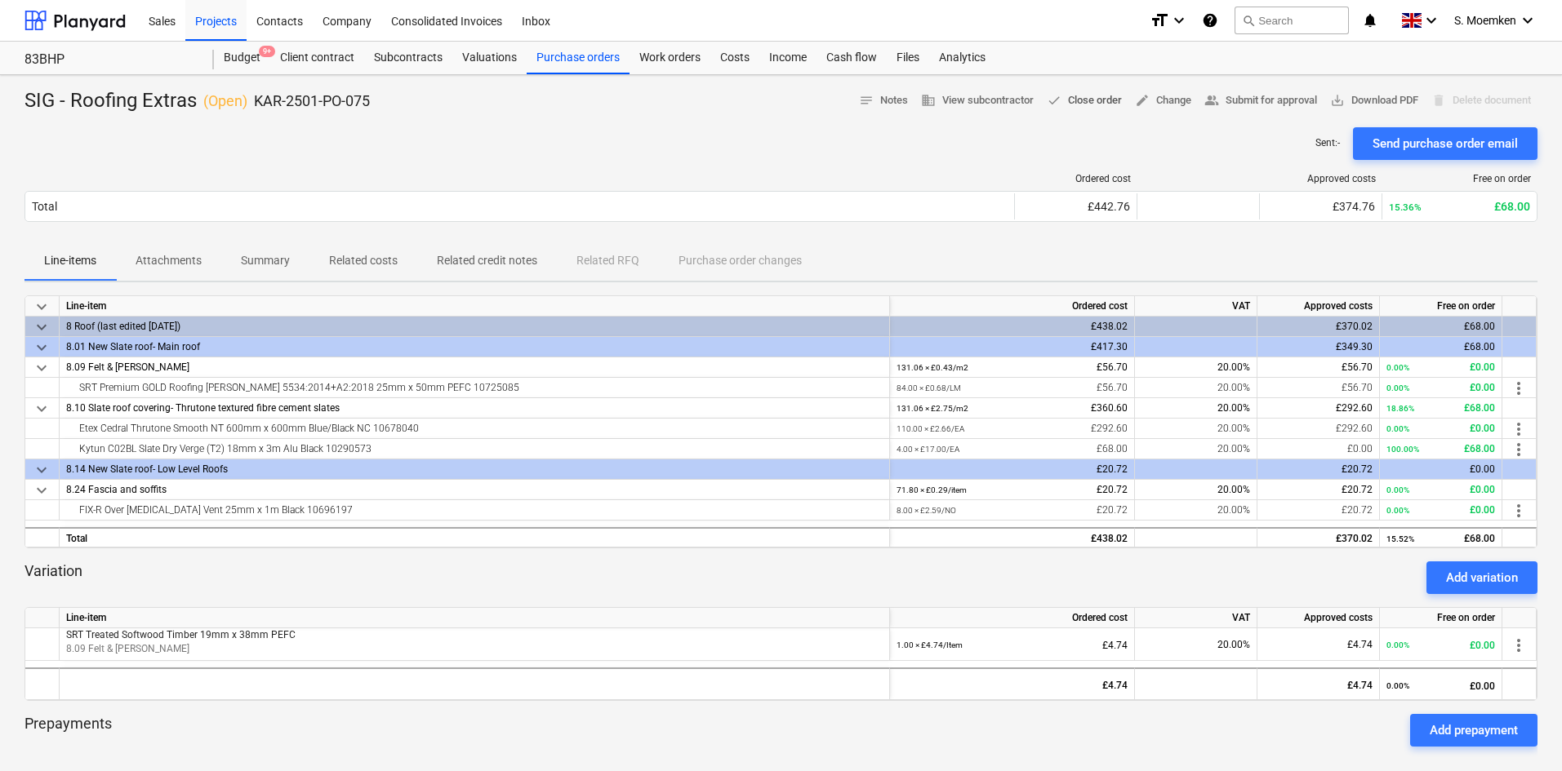
click at [1074, 94] on span "done Close order" at bounding box center [1084, 100] width 75 height 19
click at [219, 20] on div "Projects" at bounding box center [215, 20] width 61 height 42
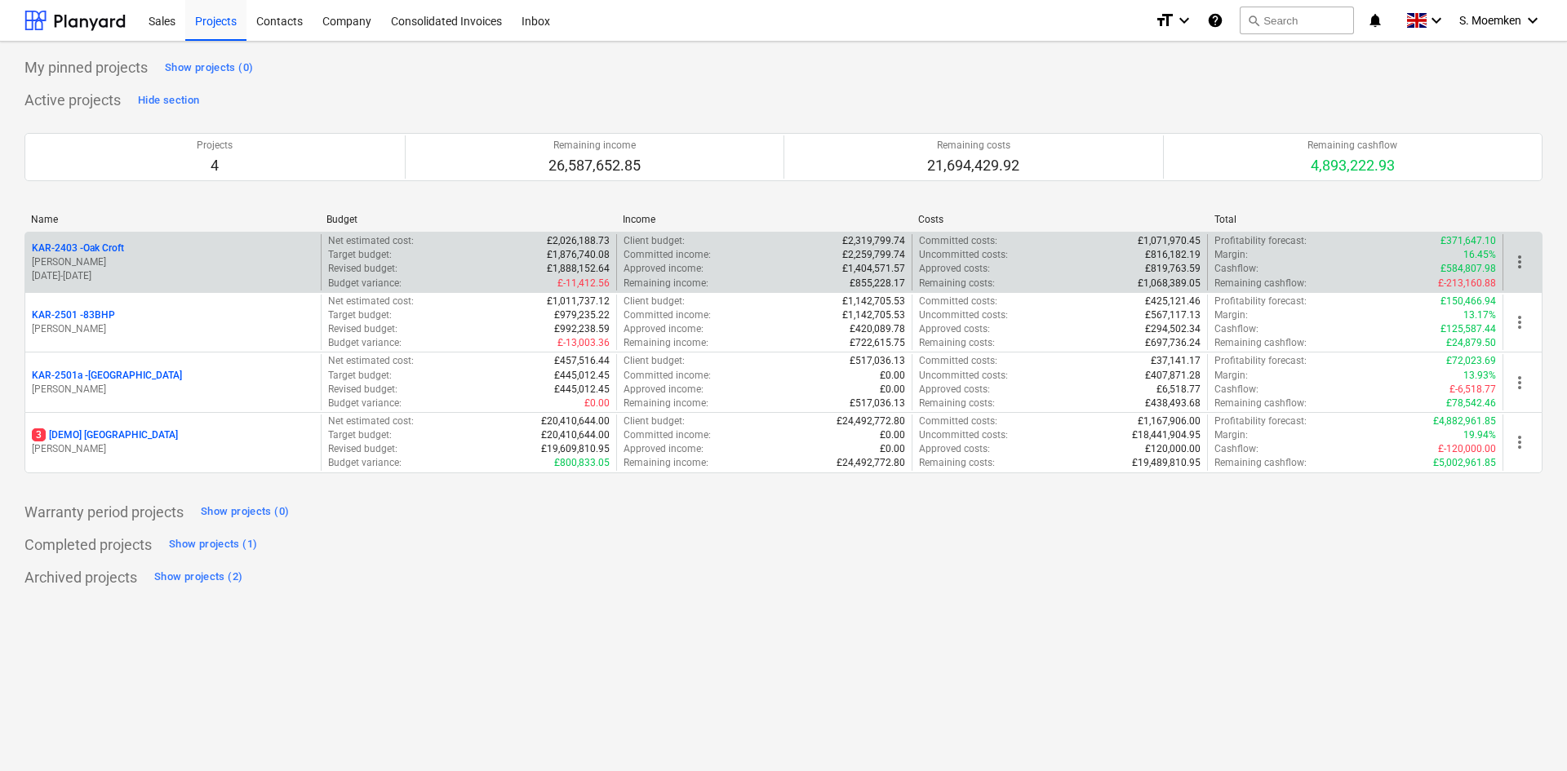
click at [177, 253] on div "KAR-2403 - Oak Croft" at bounding box center [173, 249] width 282 height 14
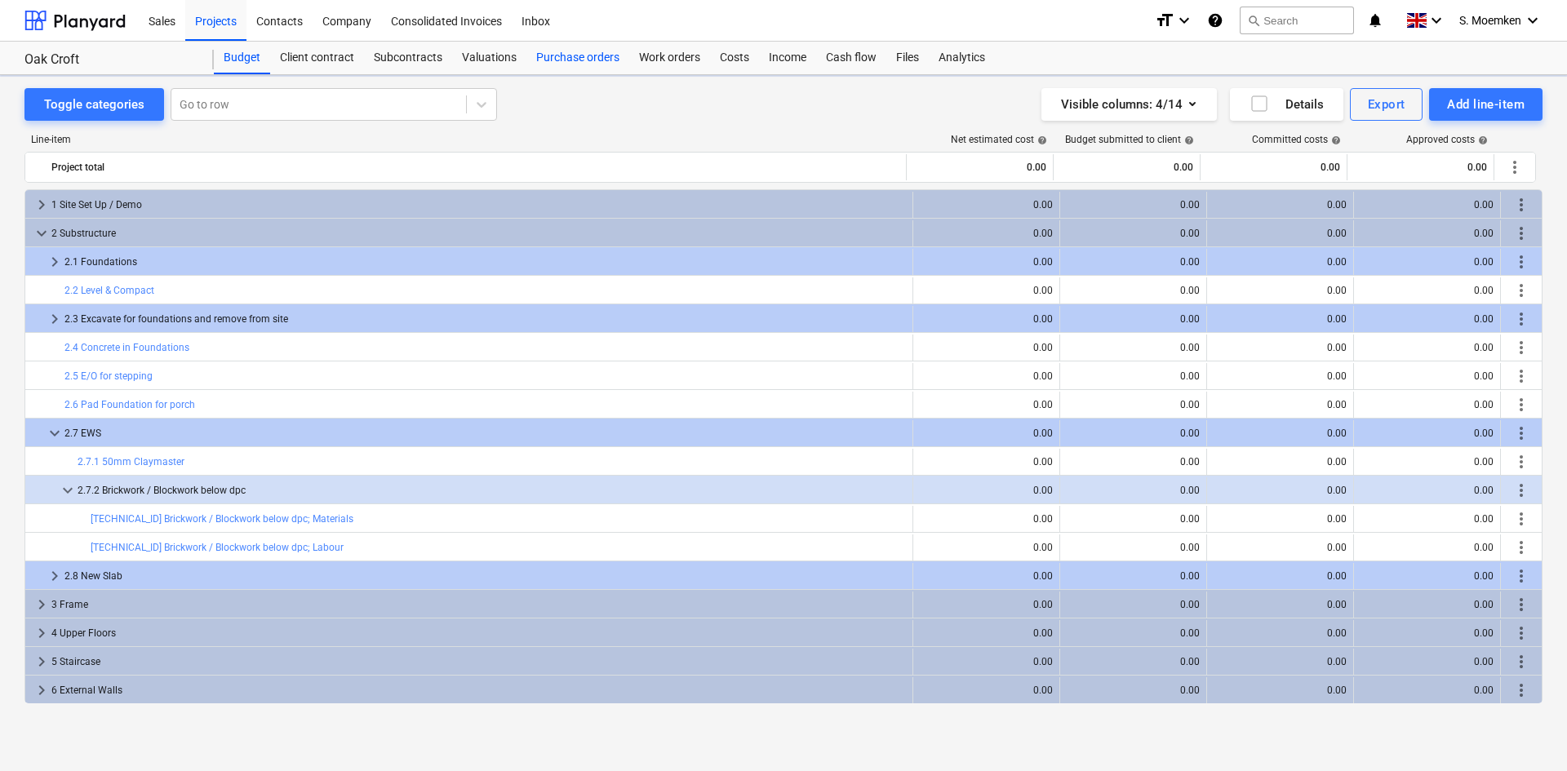
click at [572, 59] on div "Purchase orders" at bounding box center [578, 58] width 103 height 33
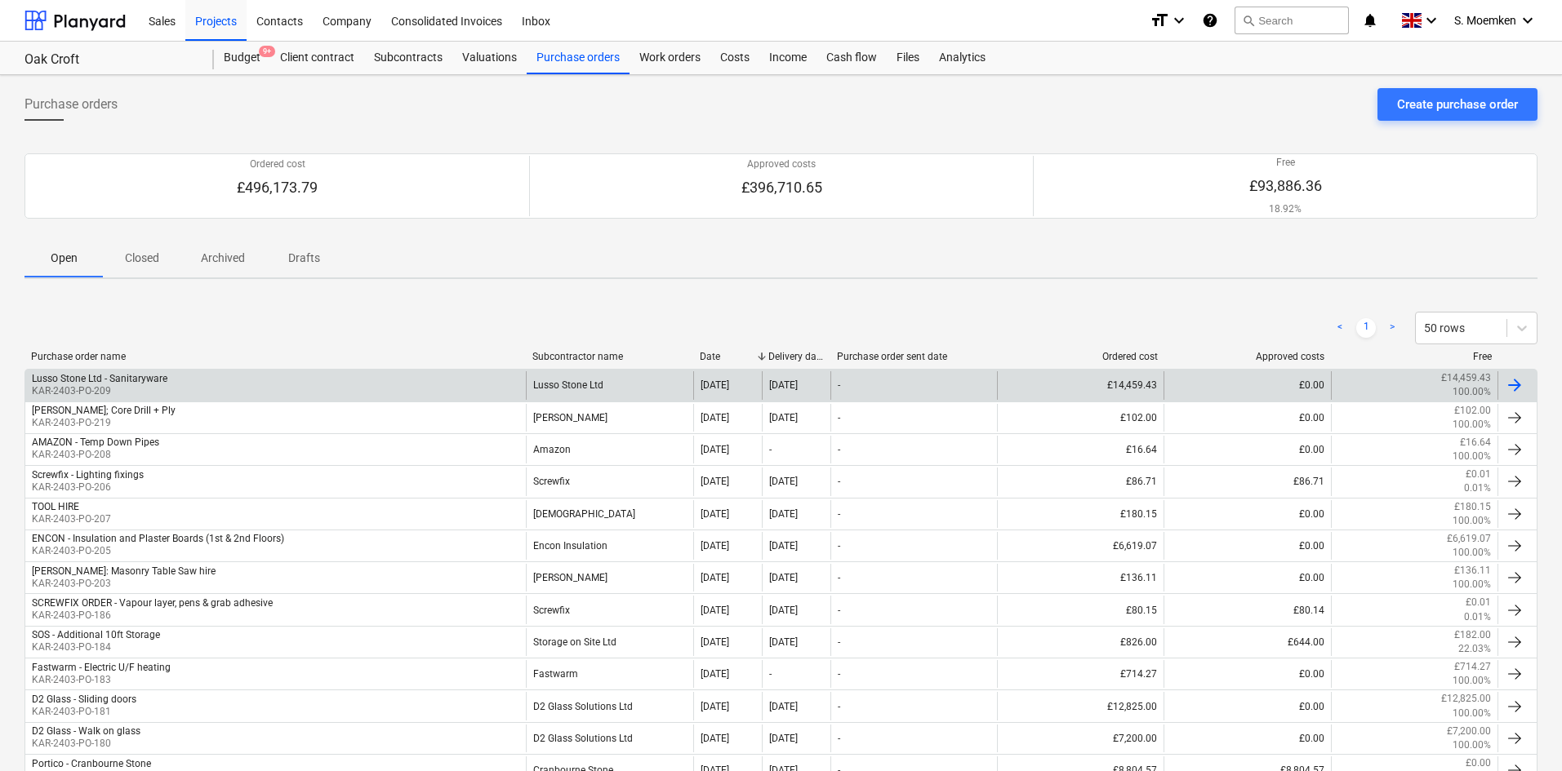
click at [296, 380] on div "Lusso Stone Ltd - Sanitaryware KAR-2403-PO-209" at bounding box center [275, 385] width 500 height 28
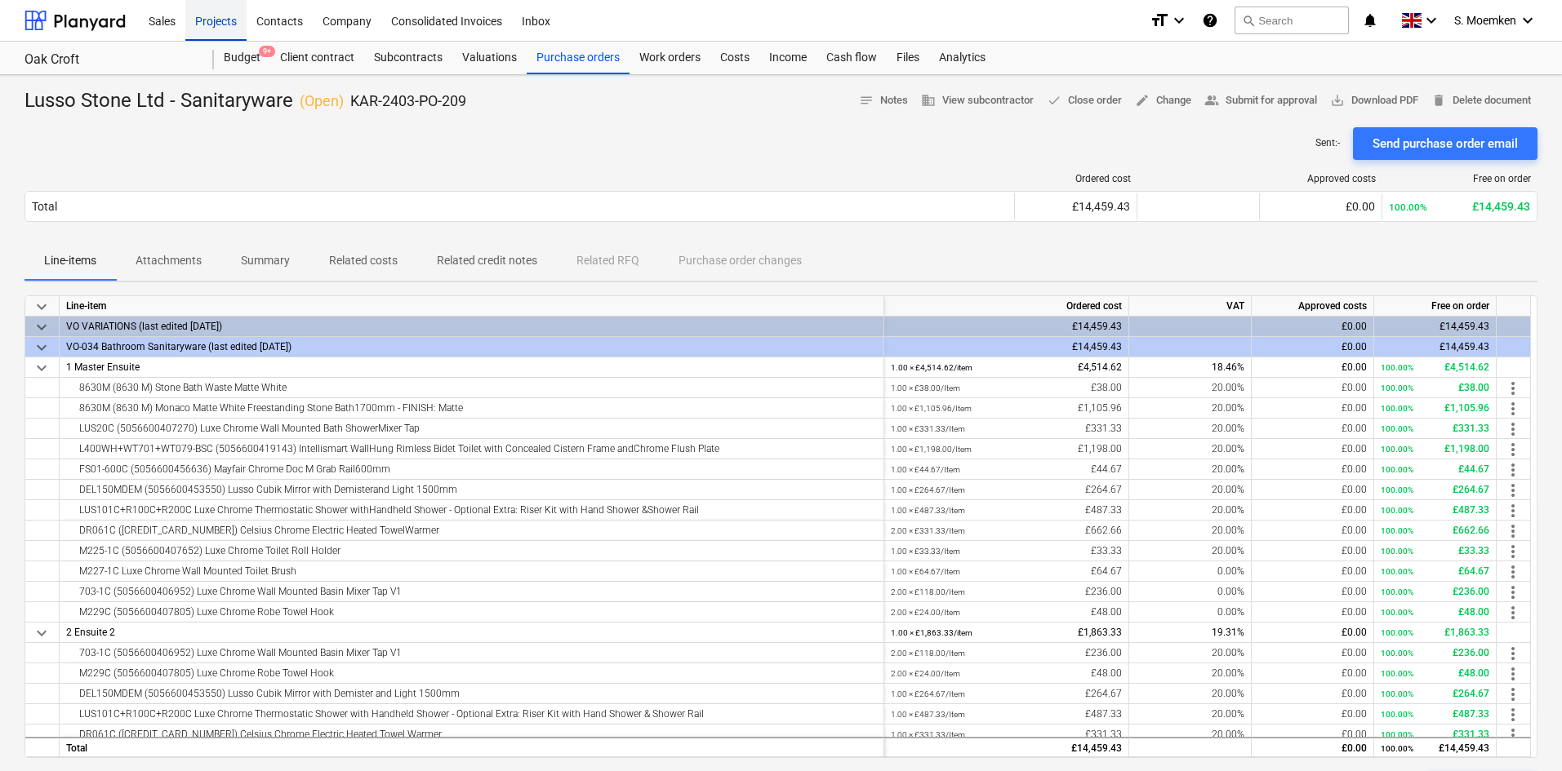
click at [220, 19] on div "Projects" at bounding box center [215, 20] width 61 height 42
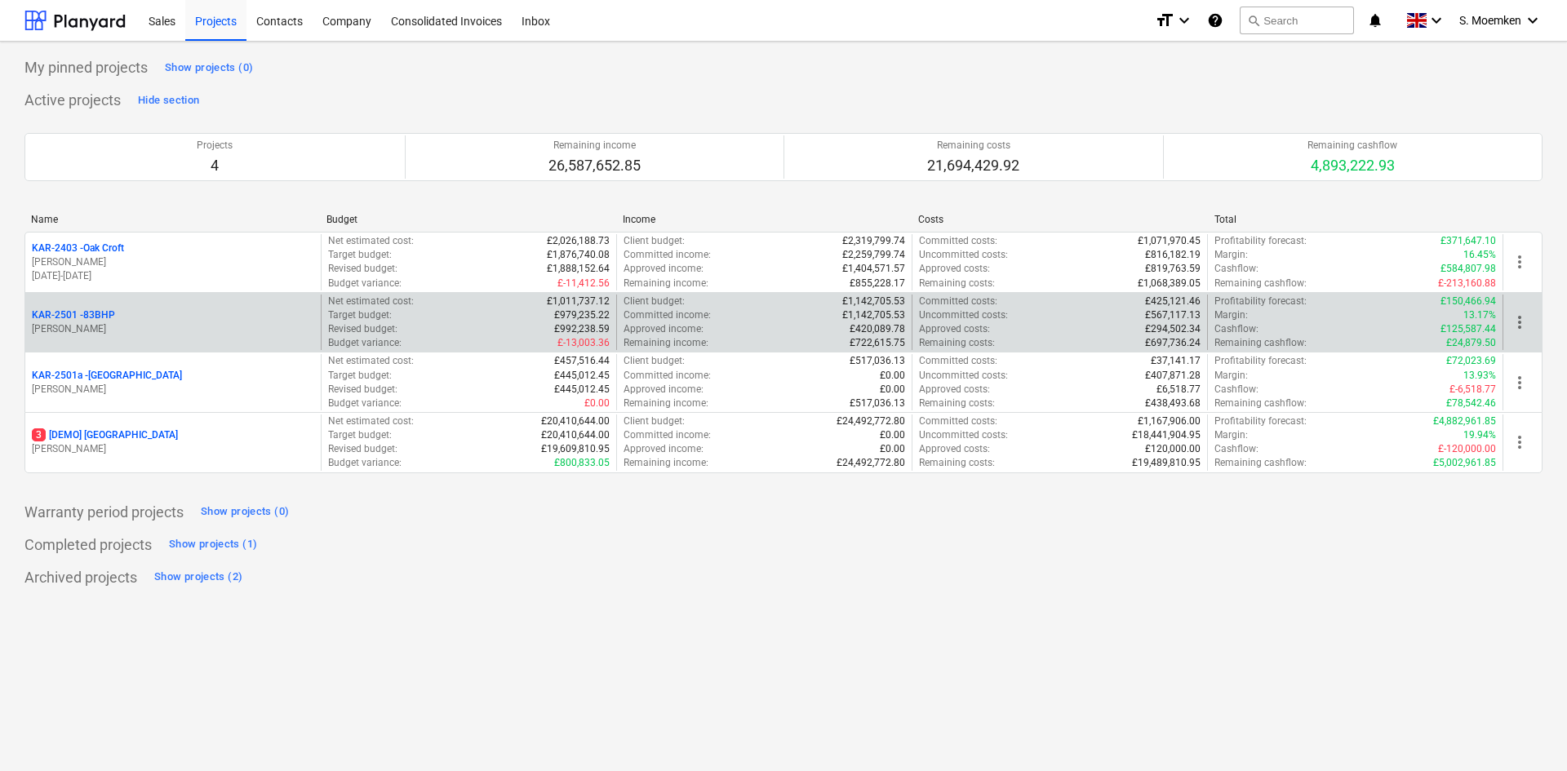
click at [146, 314] on div "KAR-2501 - 83BHP" at bounding box center [173, 316] width 282 height 14
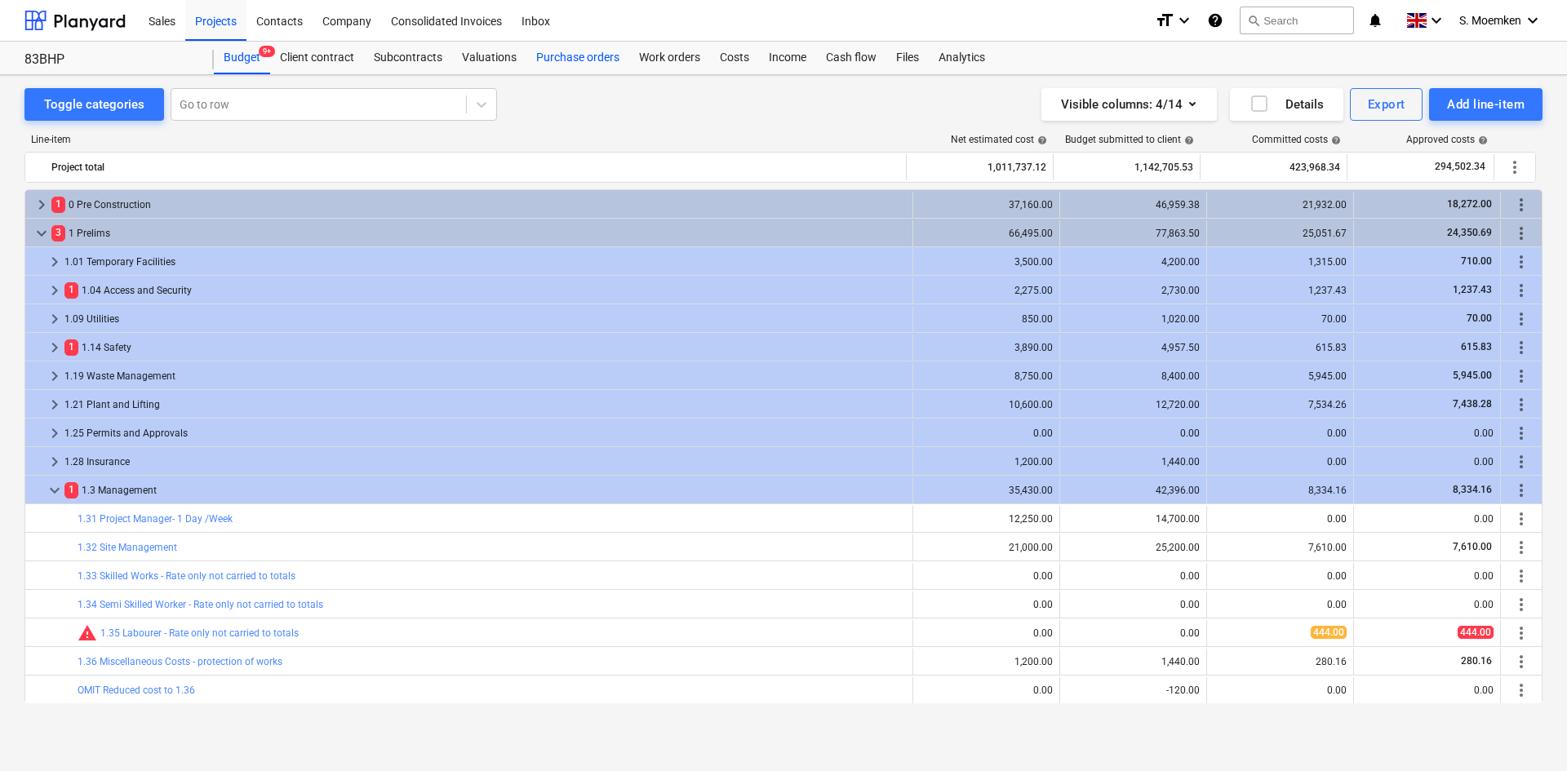
click at [578, 54] on div "Purchase orders" at bounding box center [578, 58] width 103 height 33
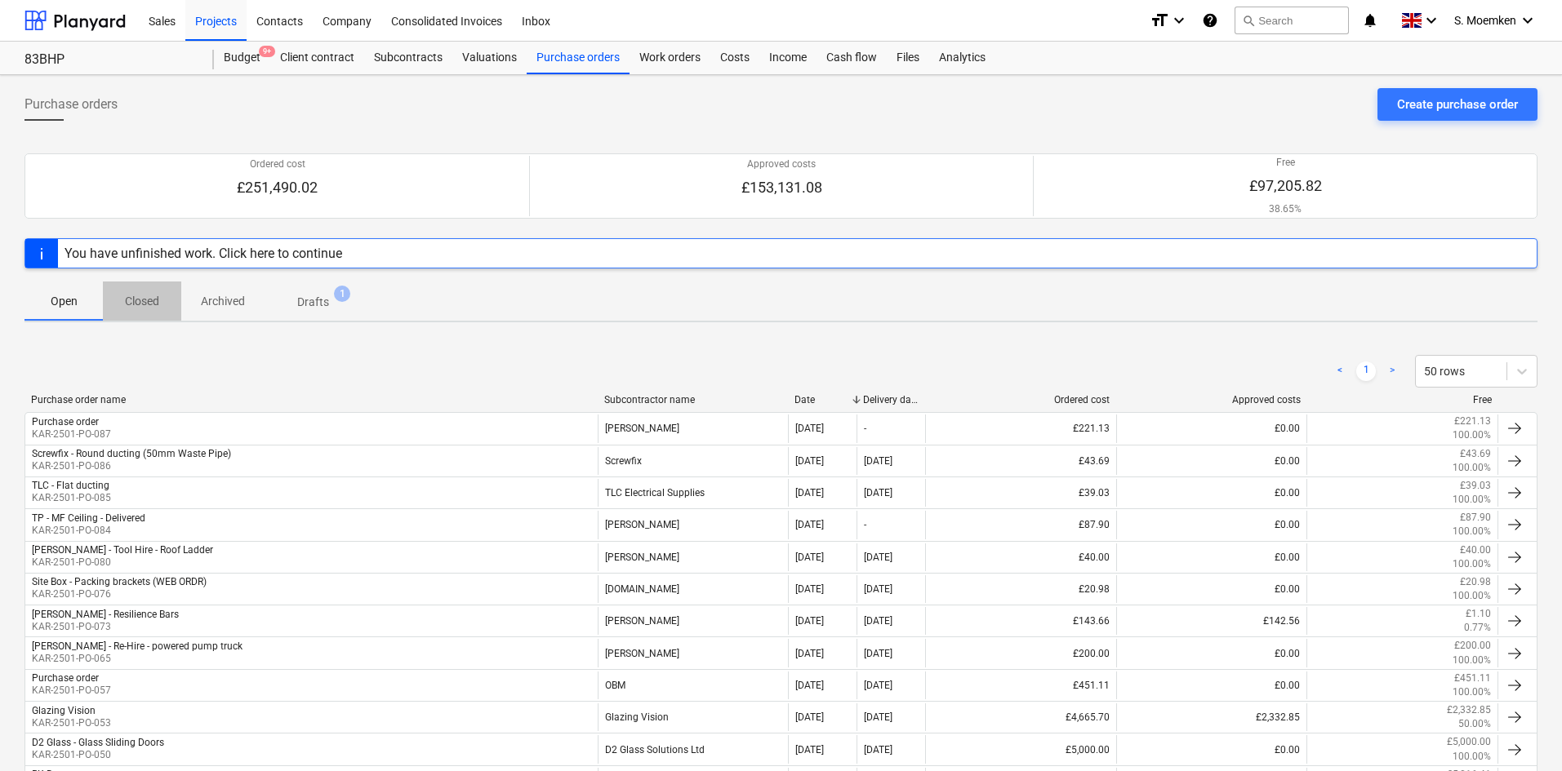
click at [140, 296] on p "Closed" at bounding box center [141, 301] width 39 height 17
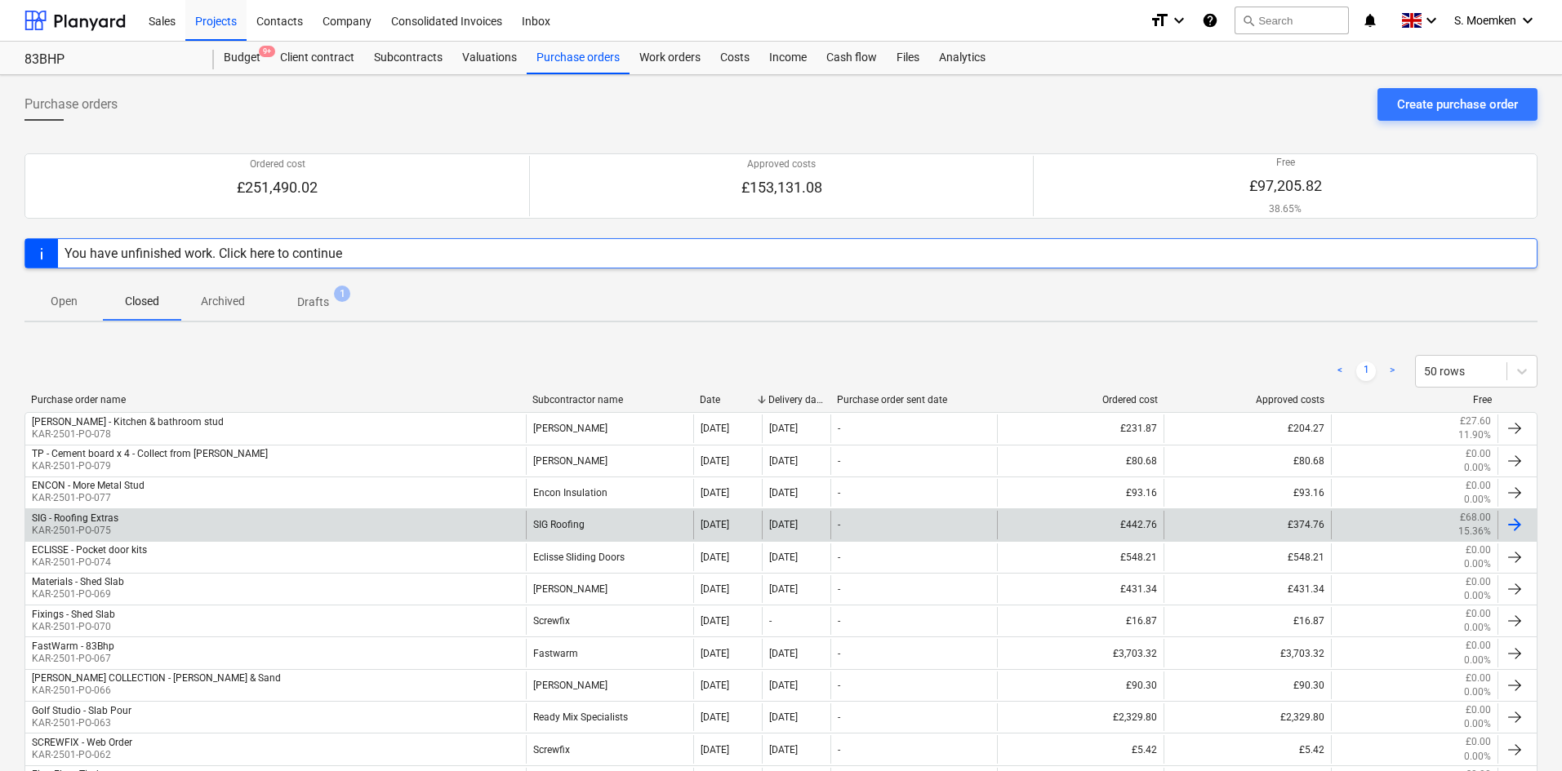
click at [184, 519] on div "SIG - Roofing Extras KAR-2501-PO-075" at bounding box center [275, 525] width 500 height 28
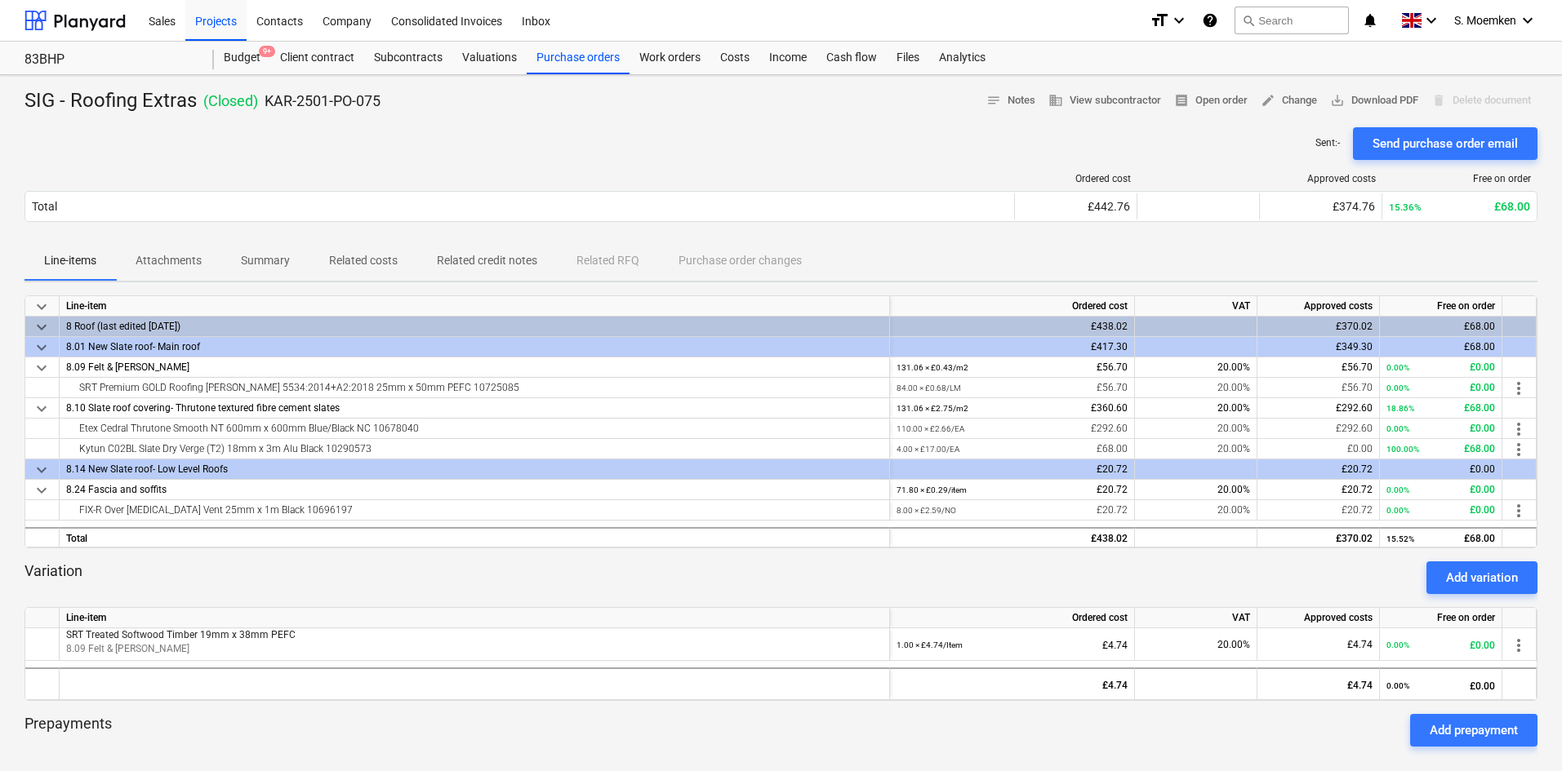
click at [167, 256] on p "Attachments" at bounding box center [169, 260] width 66 height 17
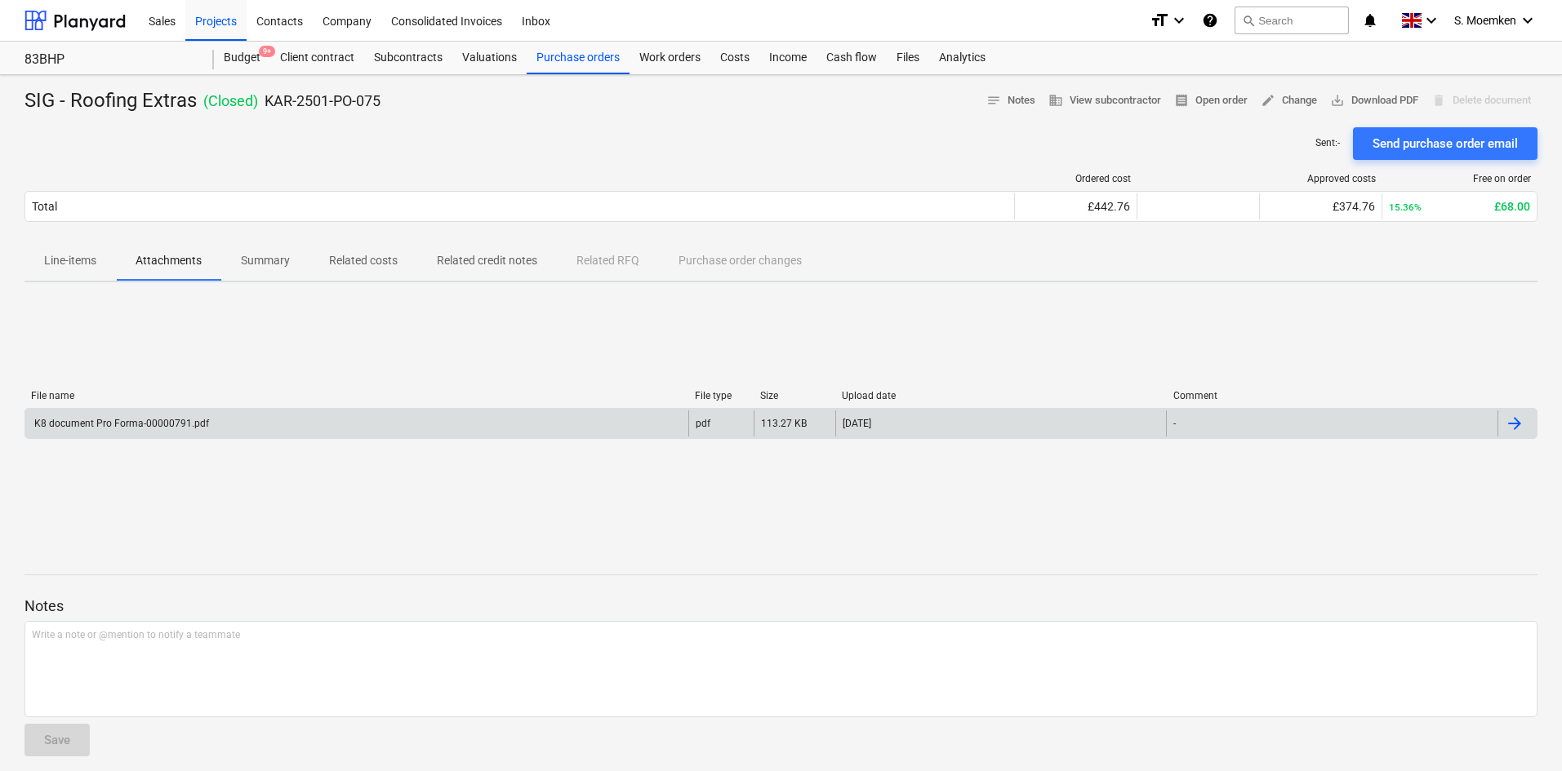
click at [395, 420] on div "K8 document Pro Forma-00000791.pdf" at bounding box center [356, 424] width 663 height 26
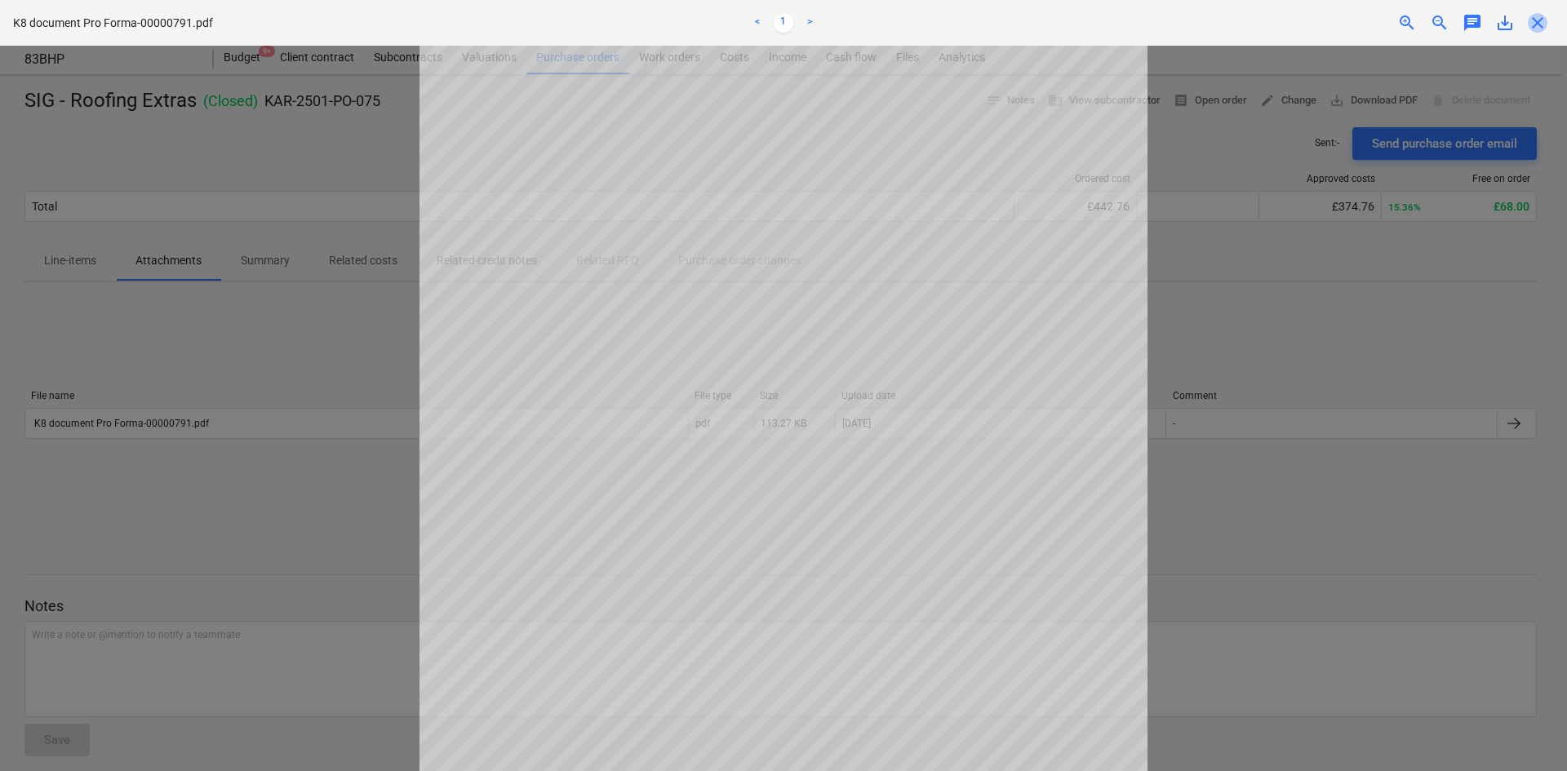
click at [1540, 20] on span "close" at bounding box center [1538, 23] width 20 height 20
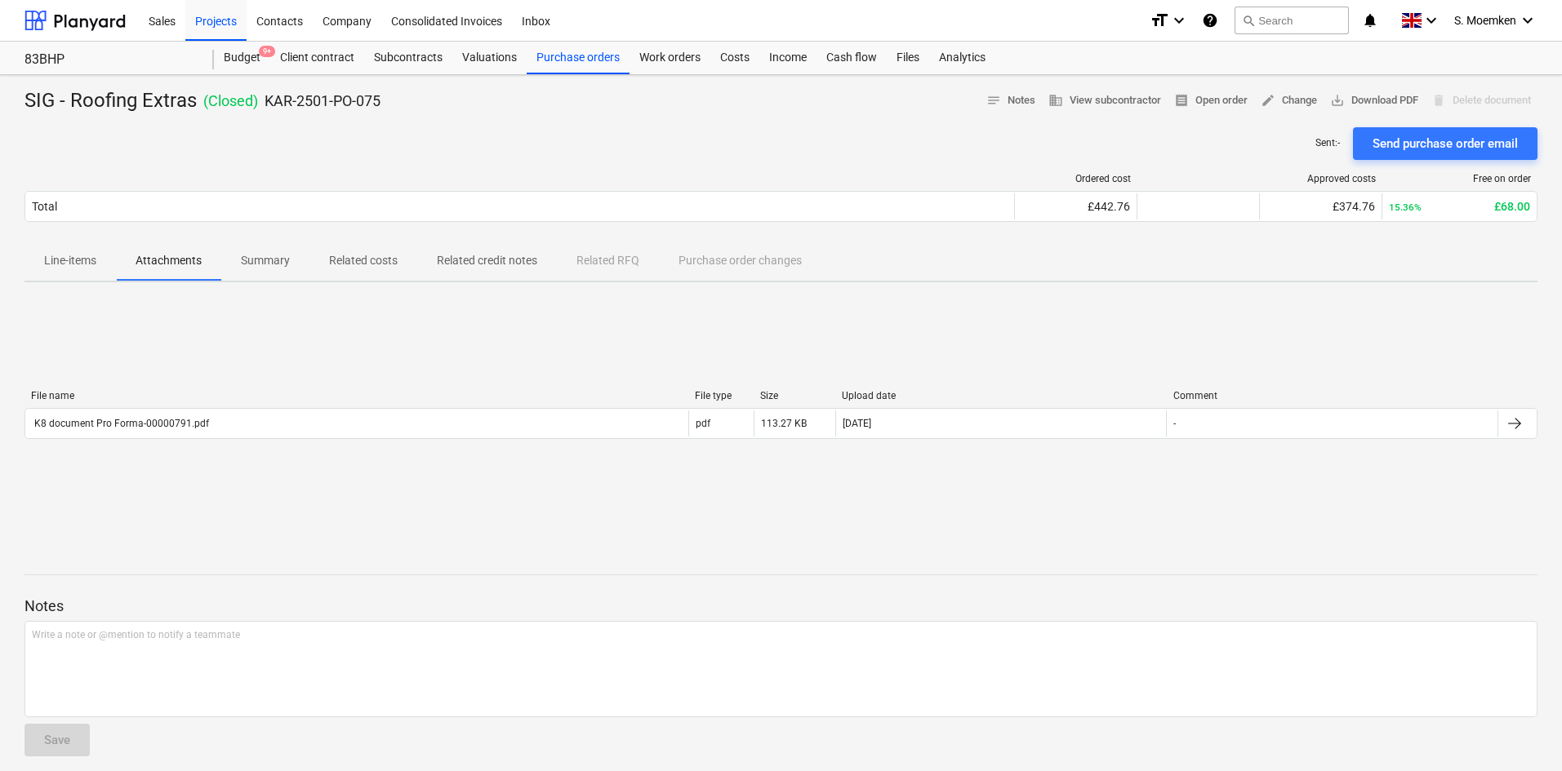
click at [60, 269] on p "Line-items" at bounding box center [70, 260] width 52 height 17
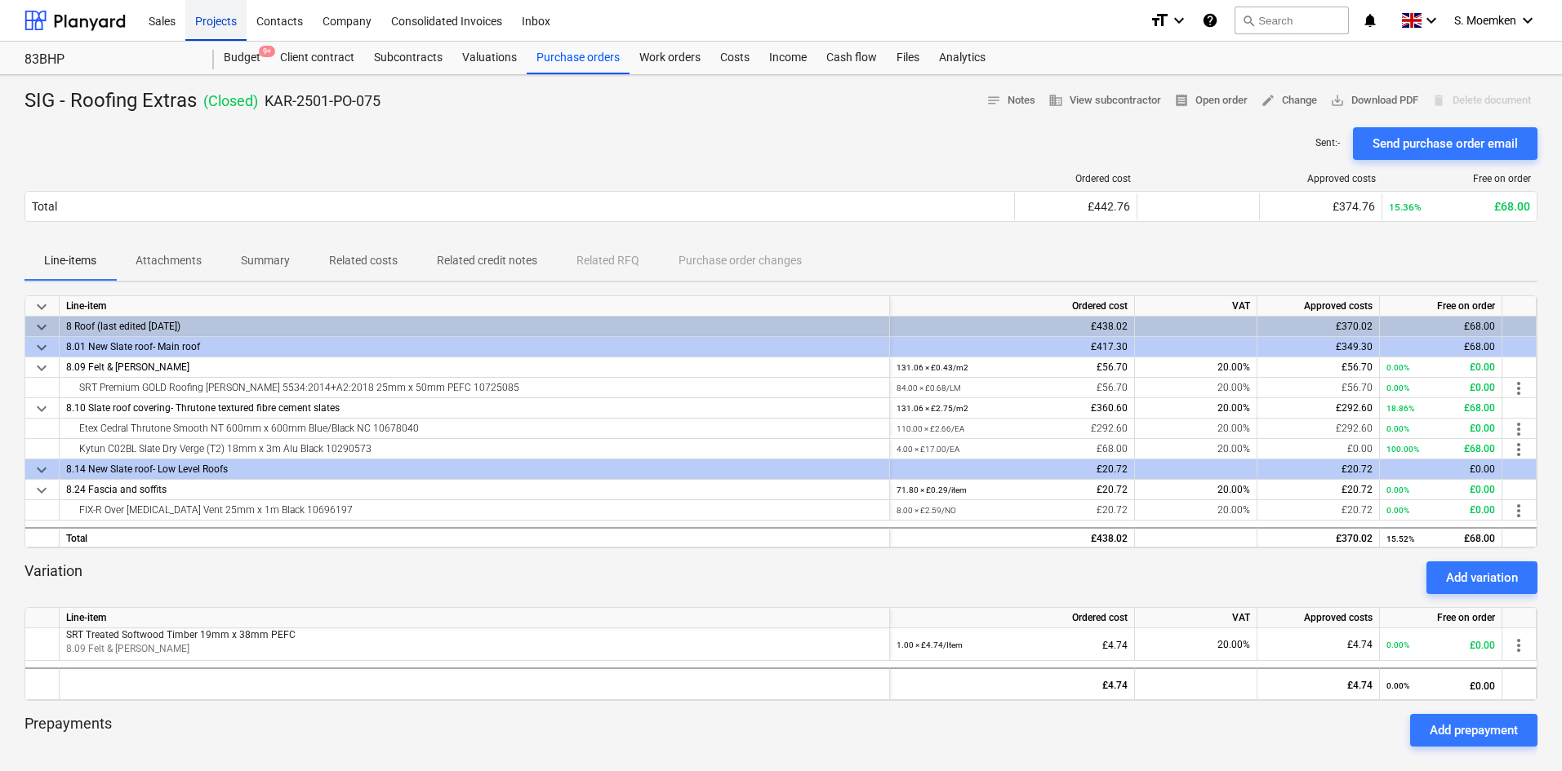
click at [208, 16] on div "Projects" at bounding box center [215, 20] width 61 height 42
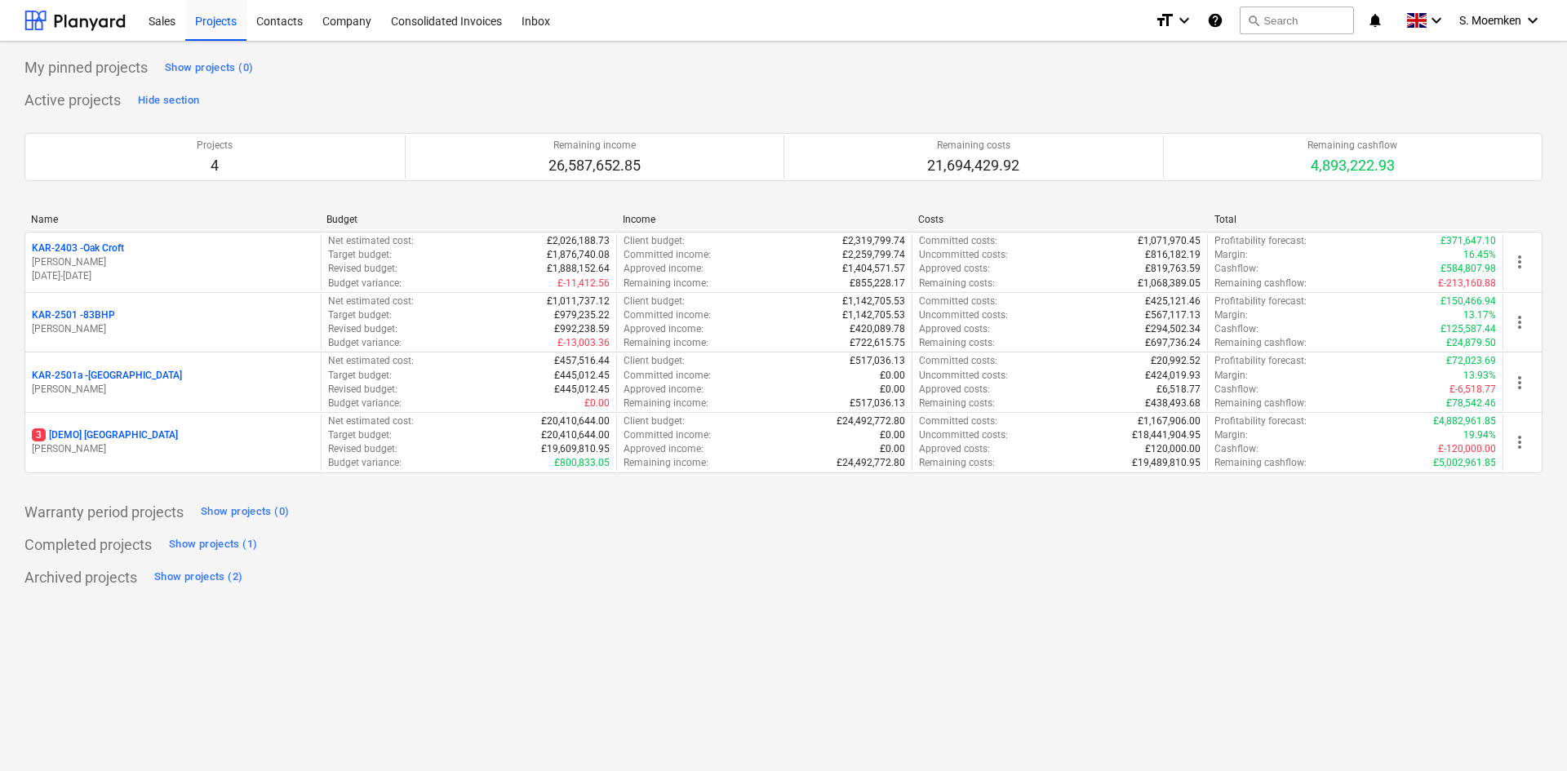
click at [119, 264] on p "[PERSON_NAME]" at bounding box center [173, 263] width 282 height 14
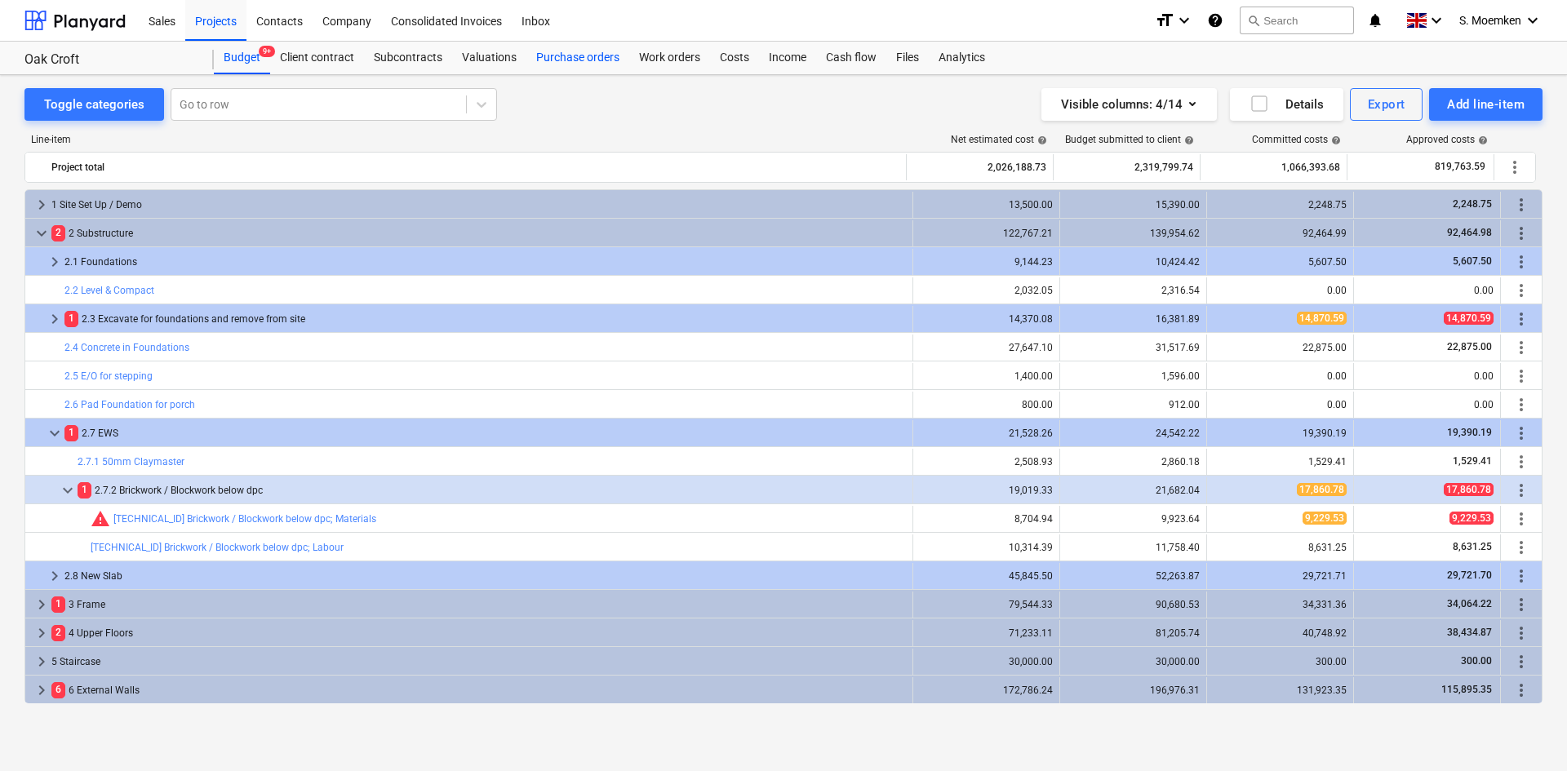
click at [563, 58] on div "Purchase orders" at bounding box center [578, 58] width 103 height 33
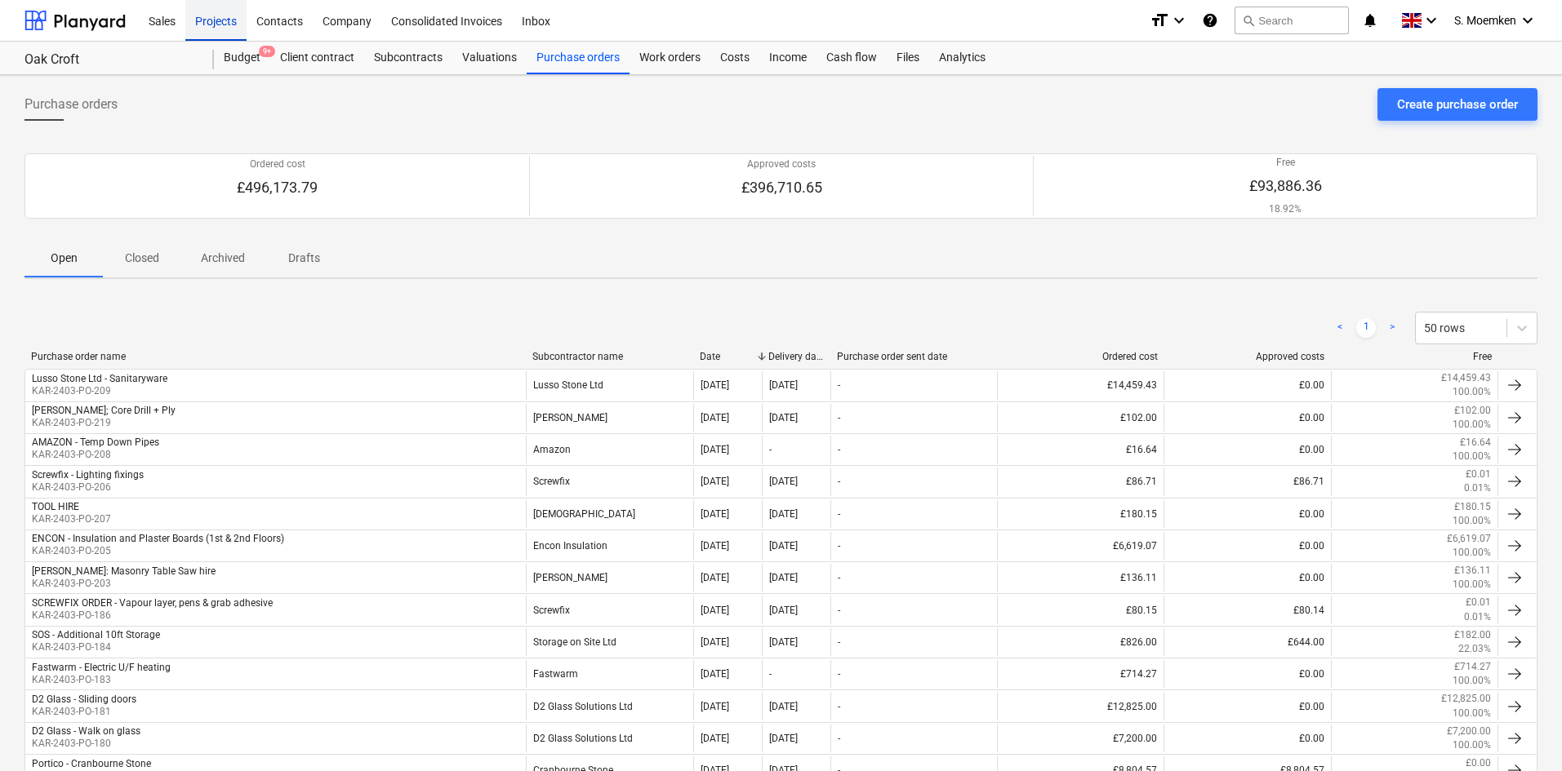
click at [215, 17] on div "Projects" at bounding box center [215, 20] width 61 height 42
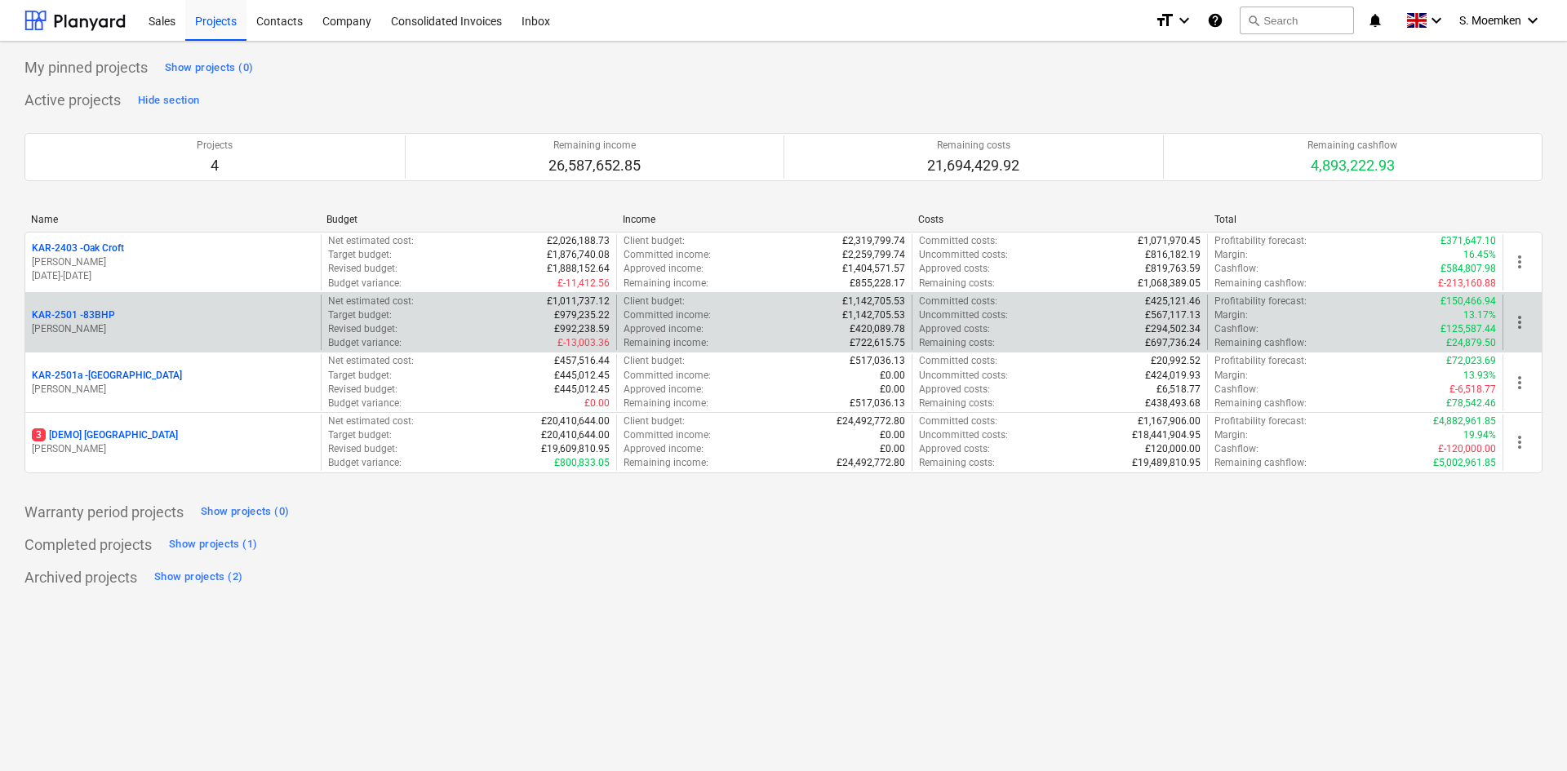
click at [140, 316] on div "KAR-2501 - 83BHP" at bounding box center [173, 316] width 282 height 14
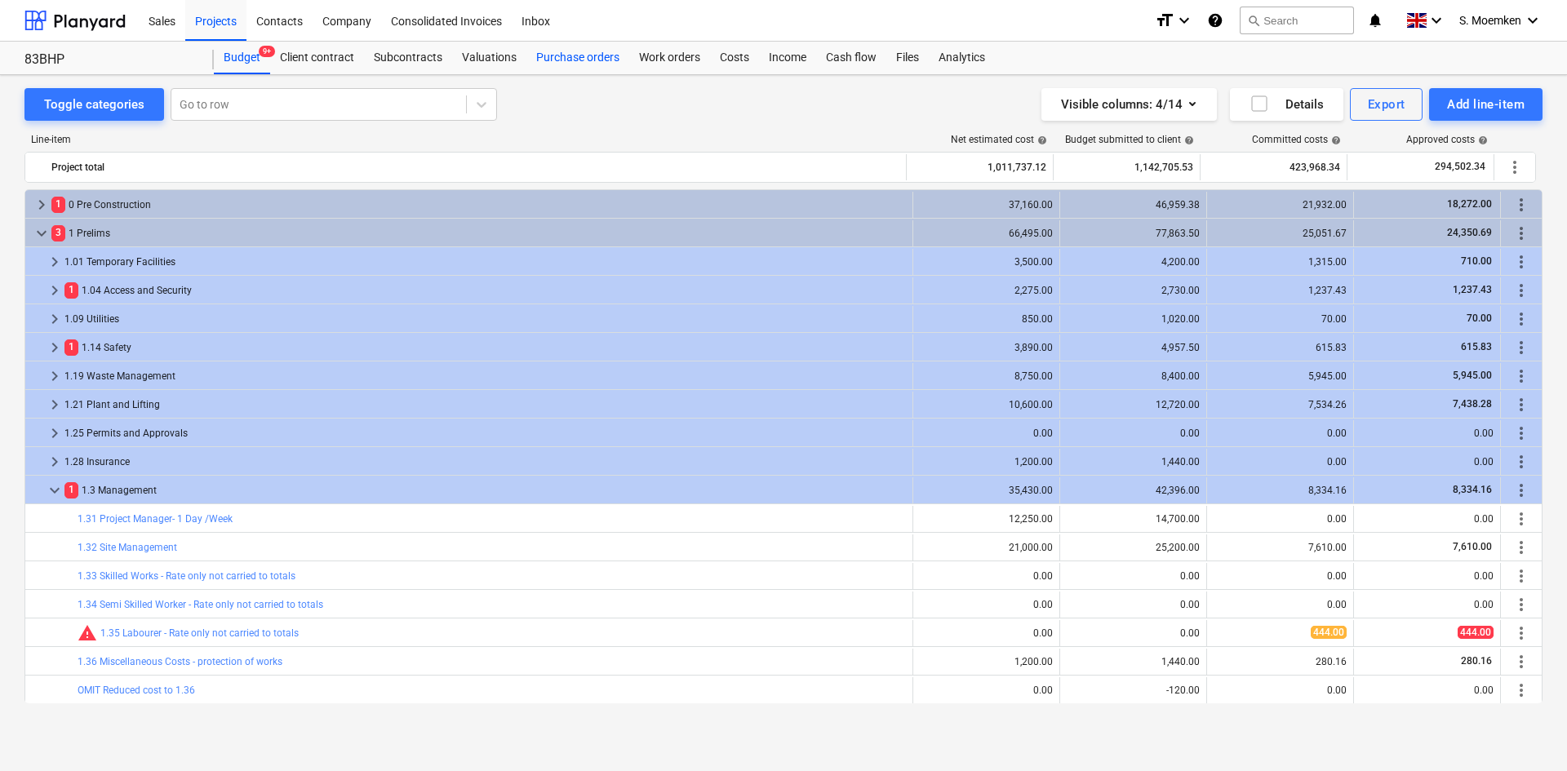
click at [558, 60] on div "Purchase orders" at bounding box center [578, 58] width 103 height 33
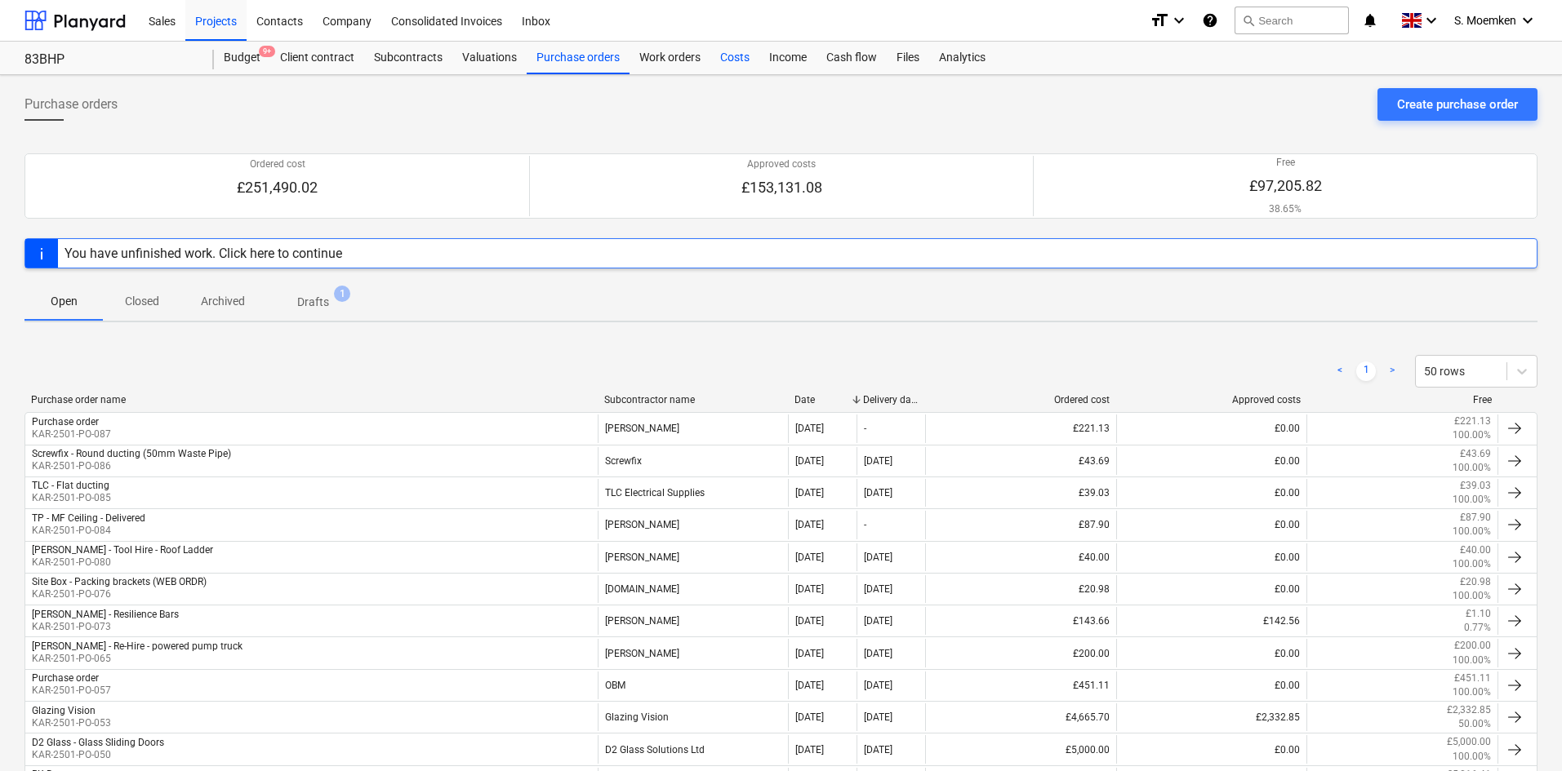
click at [722, 56] on div "Costs" at bounding box center [734, 58] width 49 height 33
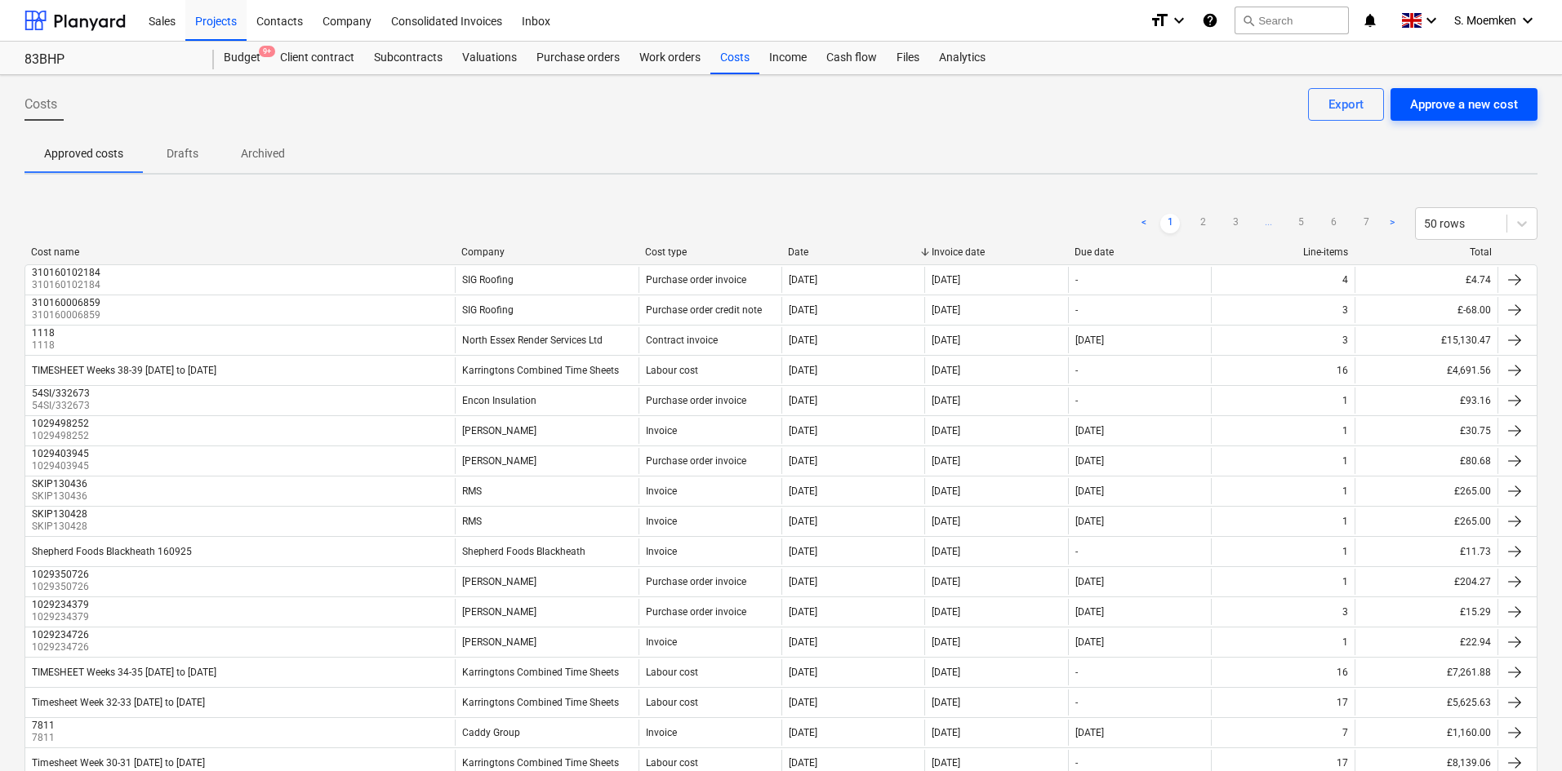
click at [1468, 109] on div "Approve a new cost" at bounding box center [1464, 104] width 108 height 21
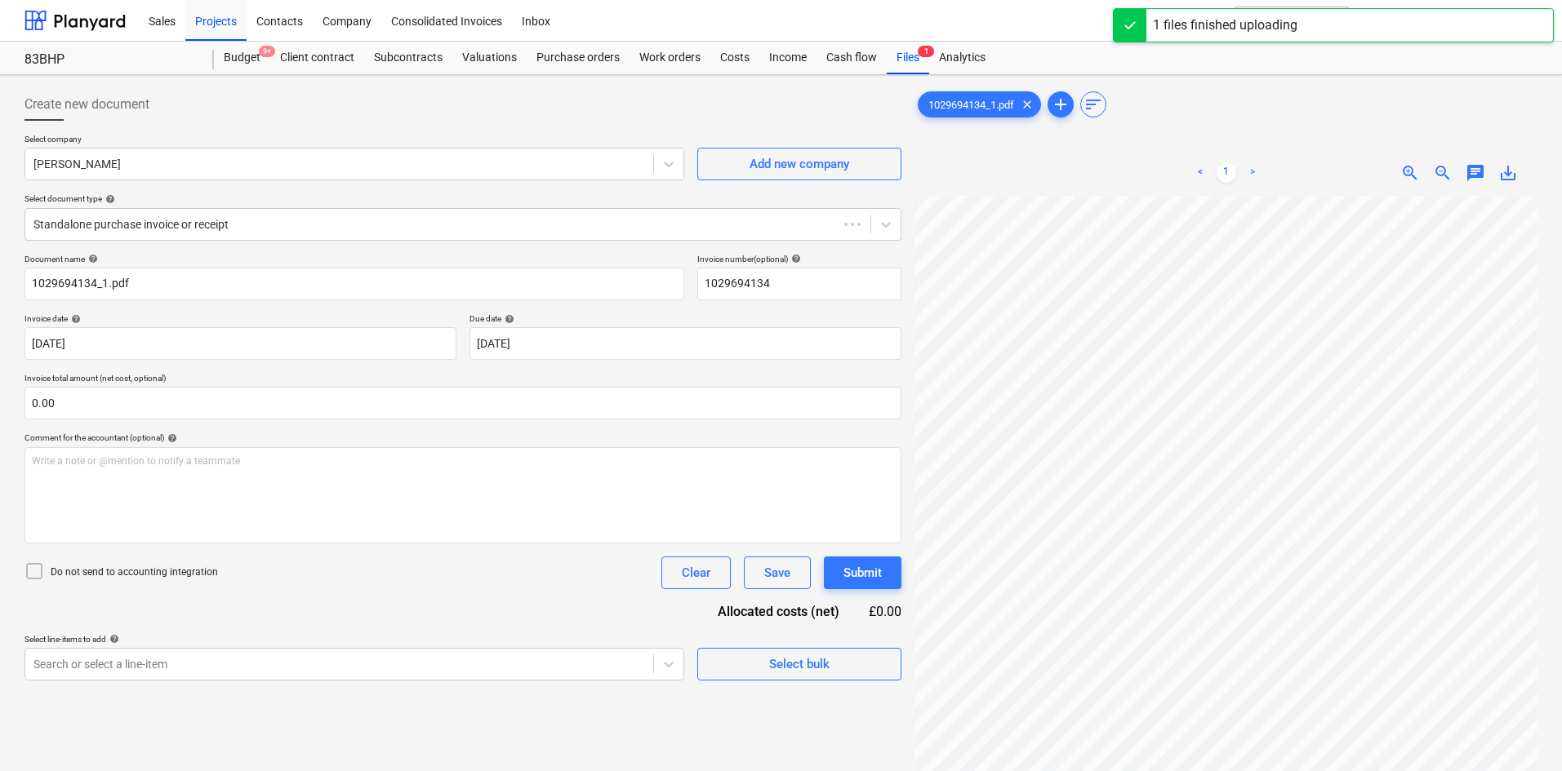
type input "1029694134"
type input "[DATE]"
type input "31 Oct 2025"
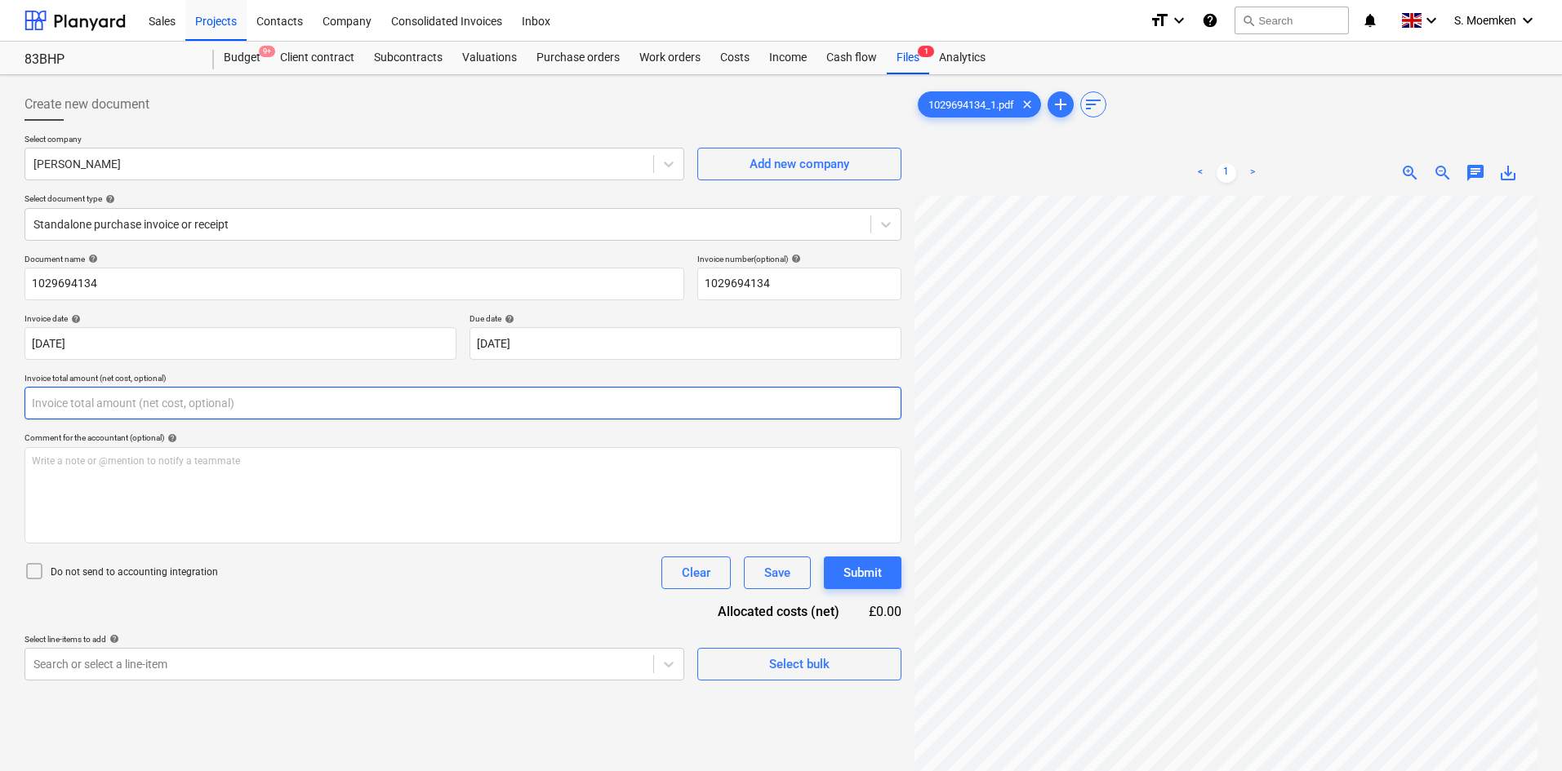
drag, startPoint x: 166, startPoint y: 402, endPoint x: 64, endPoint y: 407, distance: 101.3
click at [64, 407] on input "text" at bounding box center [462, 403] width 877 height 33
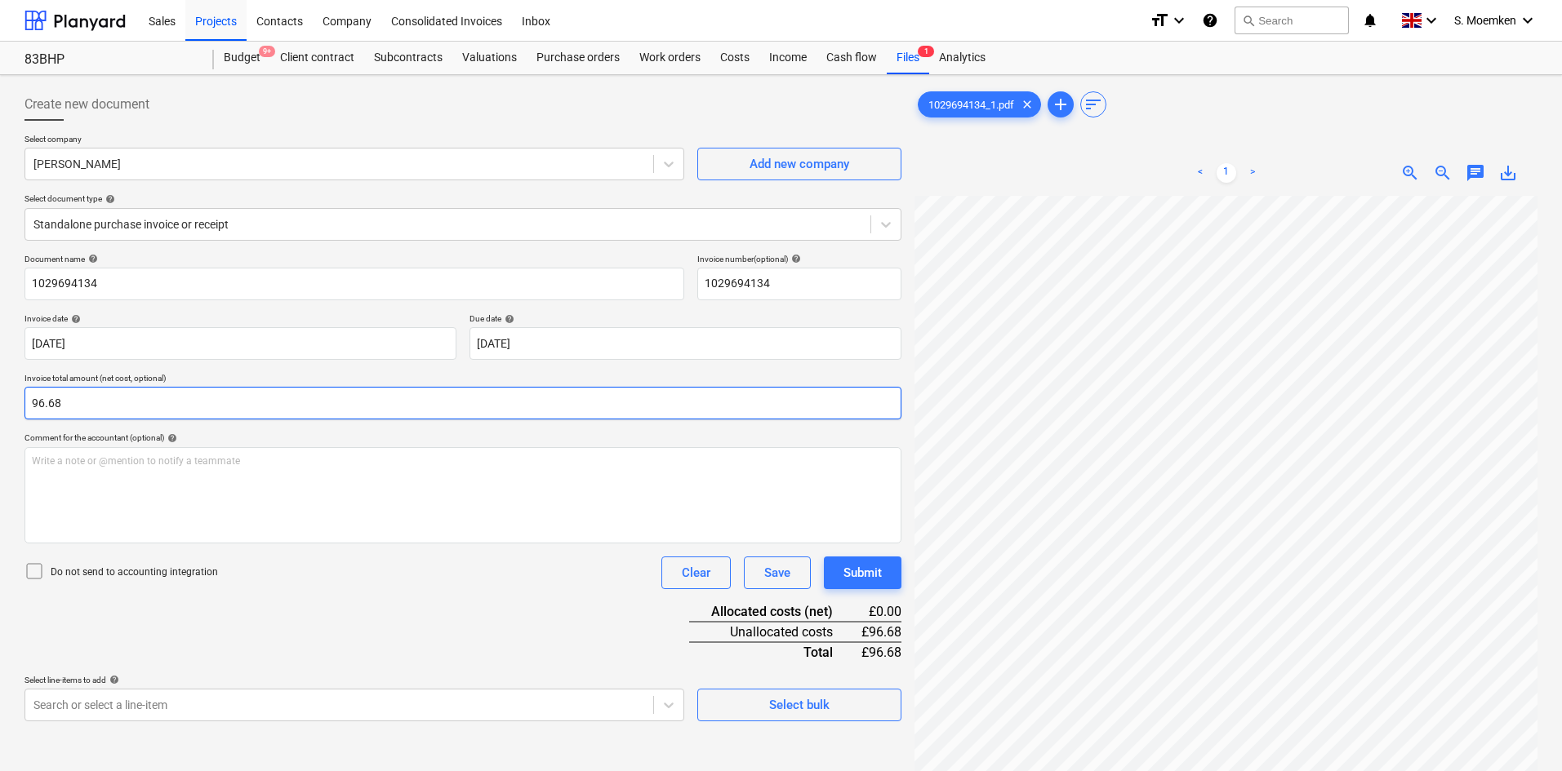
type input "96.68"
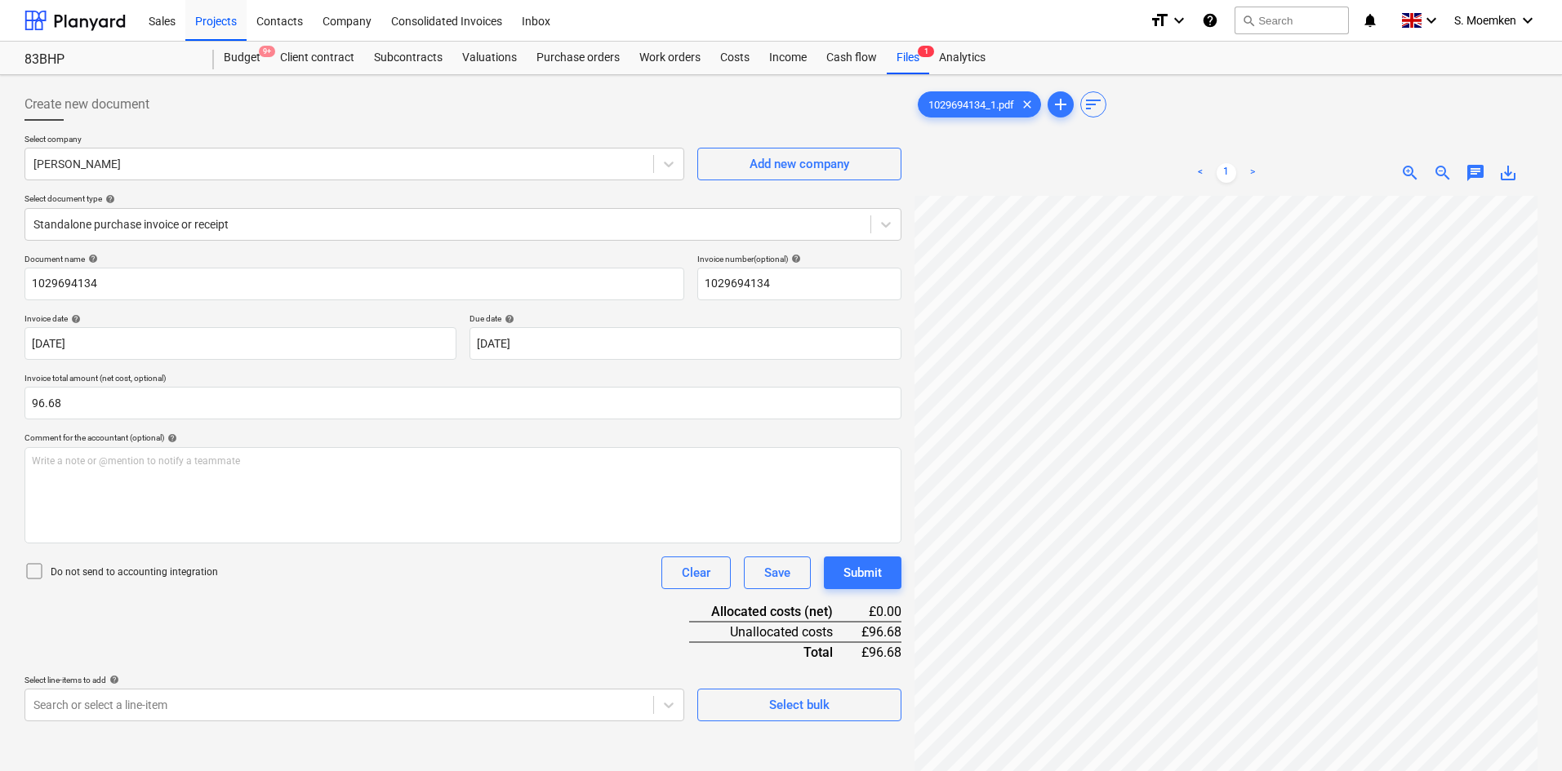
click at [31, 573] on icon at bounding box center [34, 572] width 20 height 20
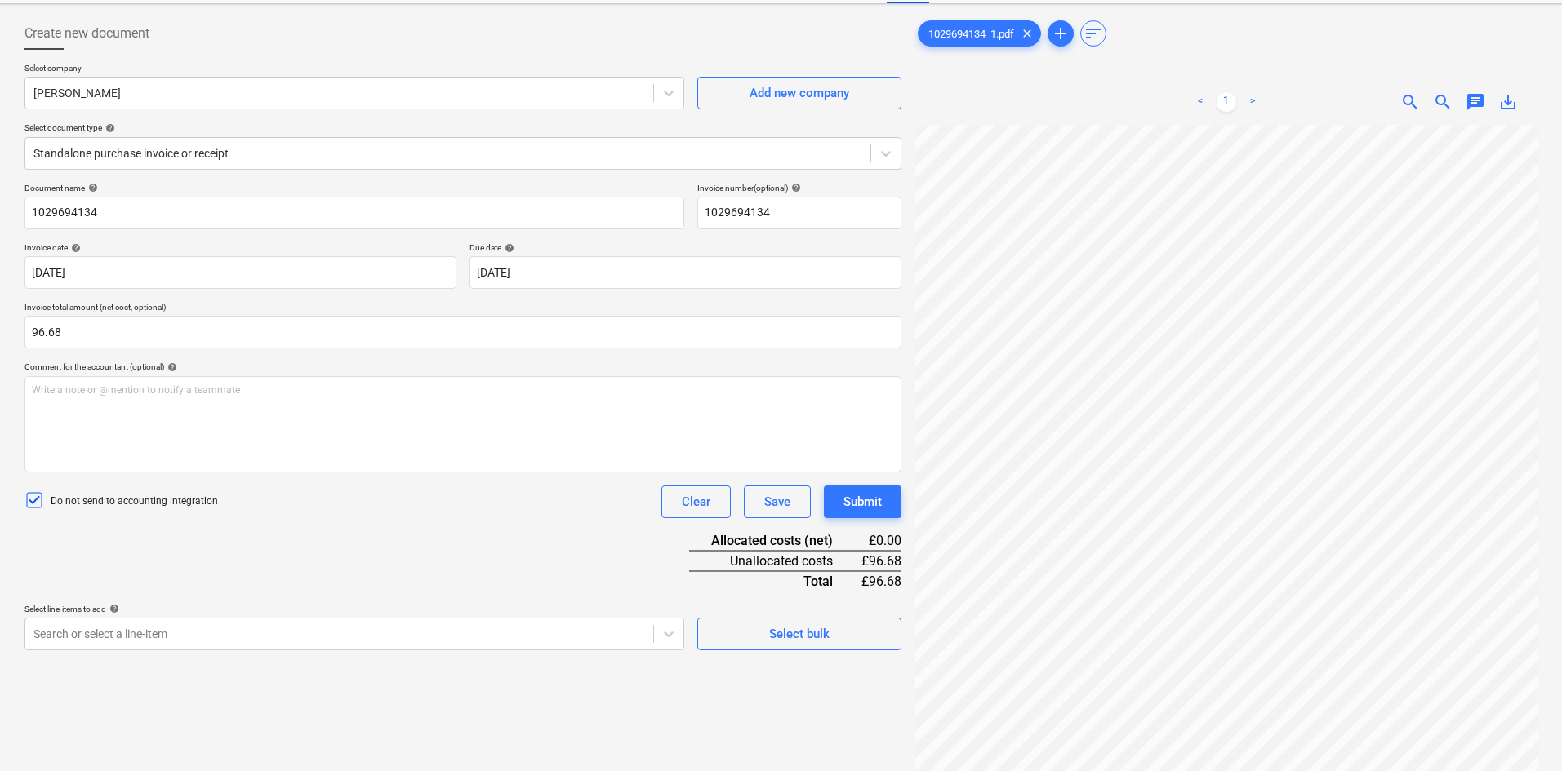
scroll to position [163, 0]
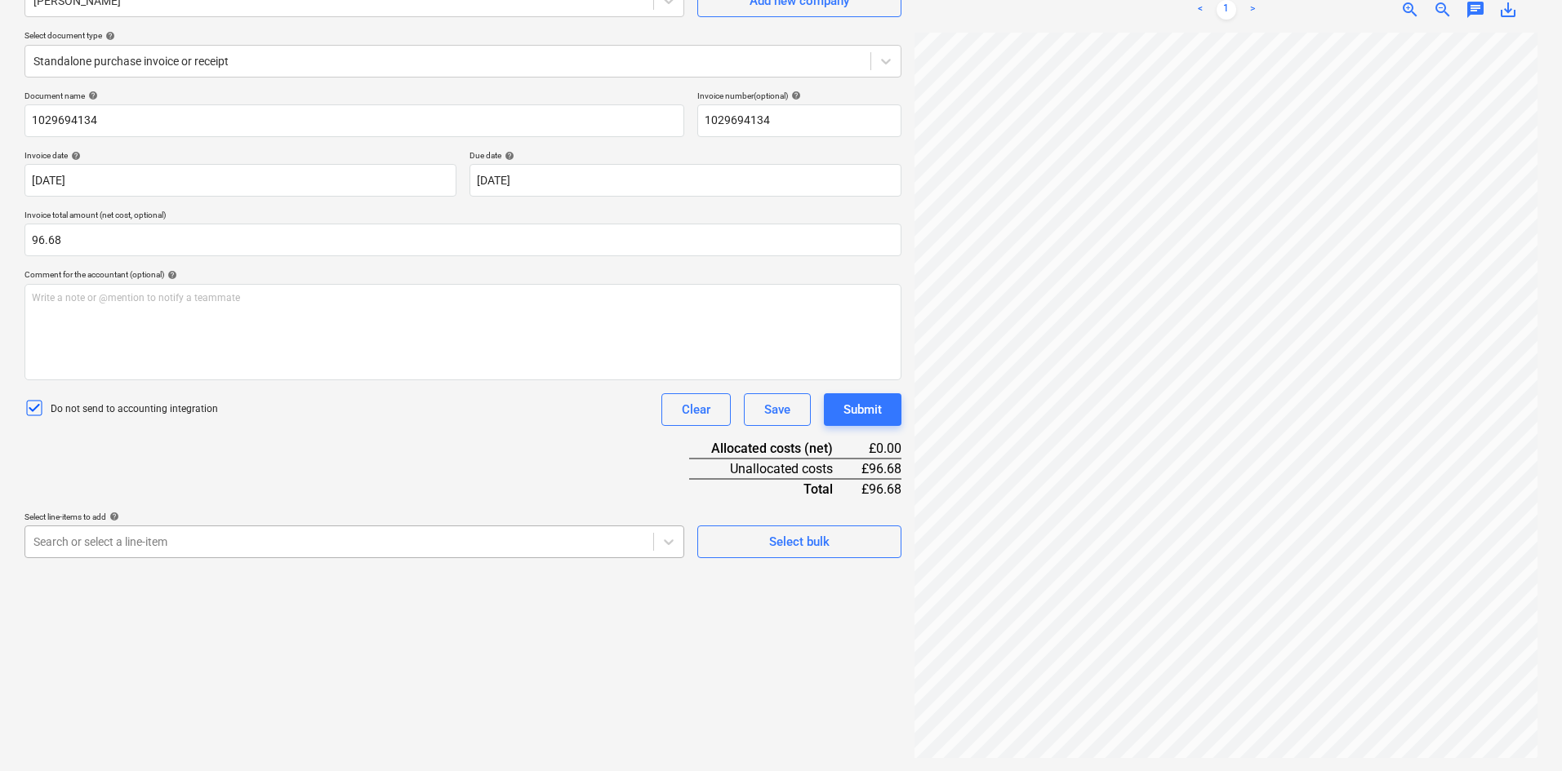
click at [326, 543] on body "Sales Projects Contacts Company Consolidated Invoices Inbox format_size keyboar…" at bounding box center [781, 222] width 1562 height 771
click at [139, 313] on div "Write a note or @mention to notify a teammate ﻿" at bounding box center [462, 332] width 877 height 96
click at [133, 544] on body "Sales Projects Contacts Company Consolidated Invoices Inbox format_size keyboar…" at bounding box center [781, 222] width 1562 height 771
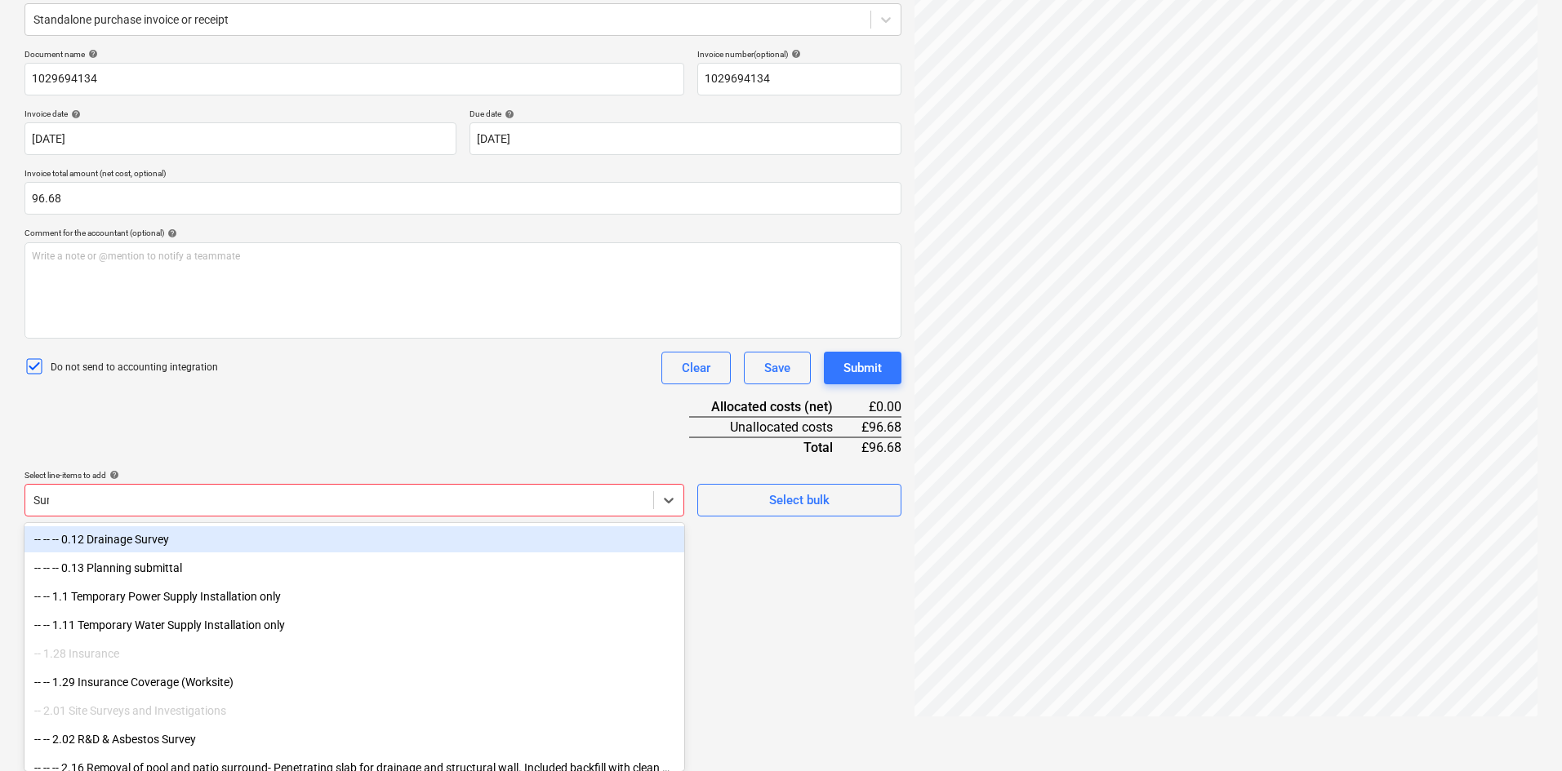
scroll to position [202, 0]
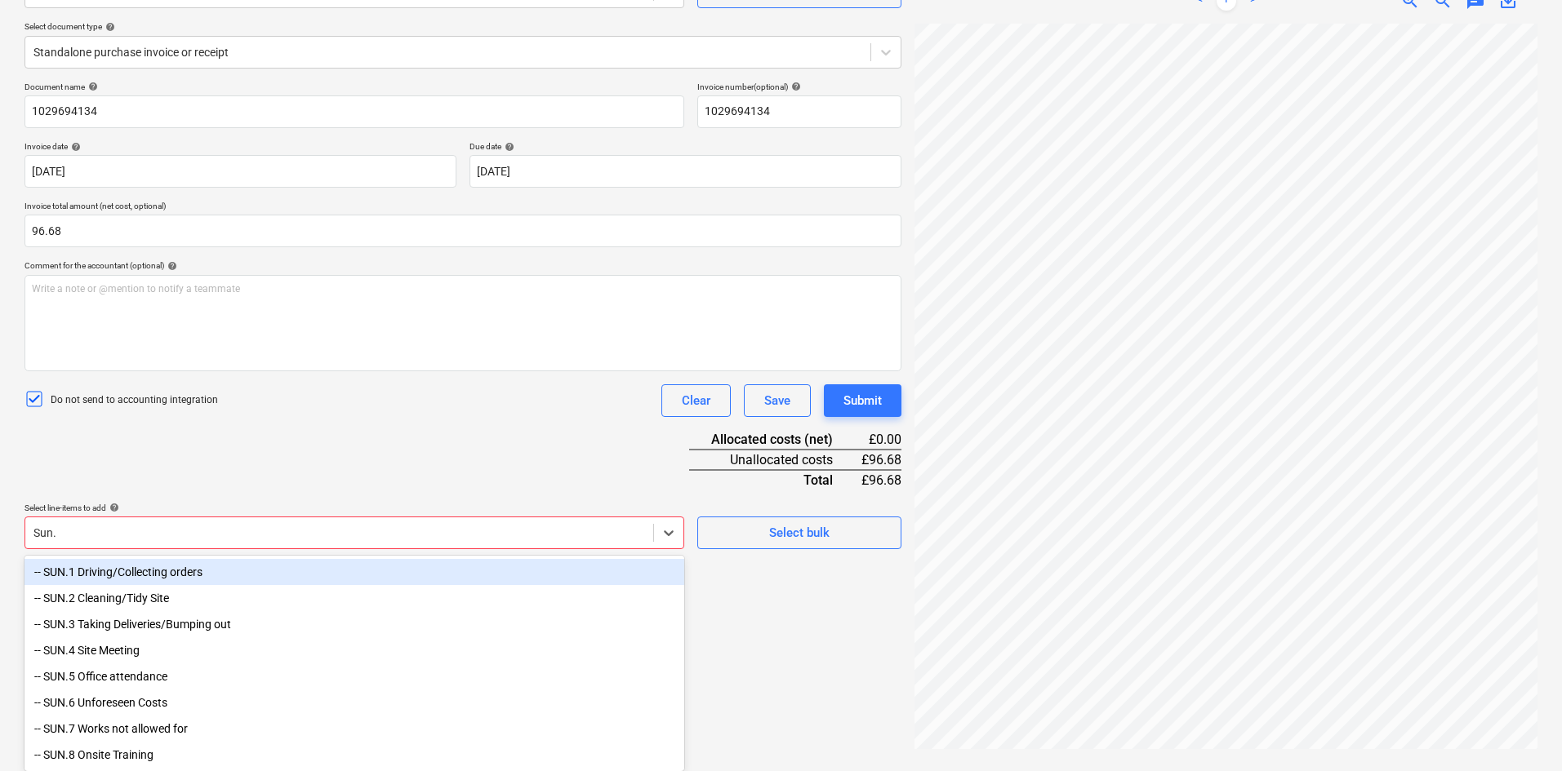
type input "Sun.7"
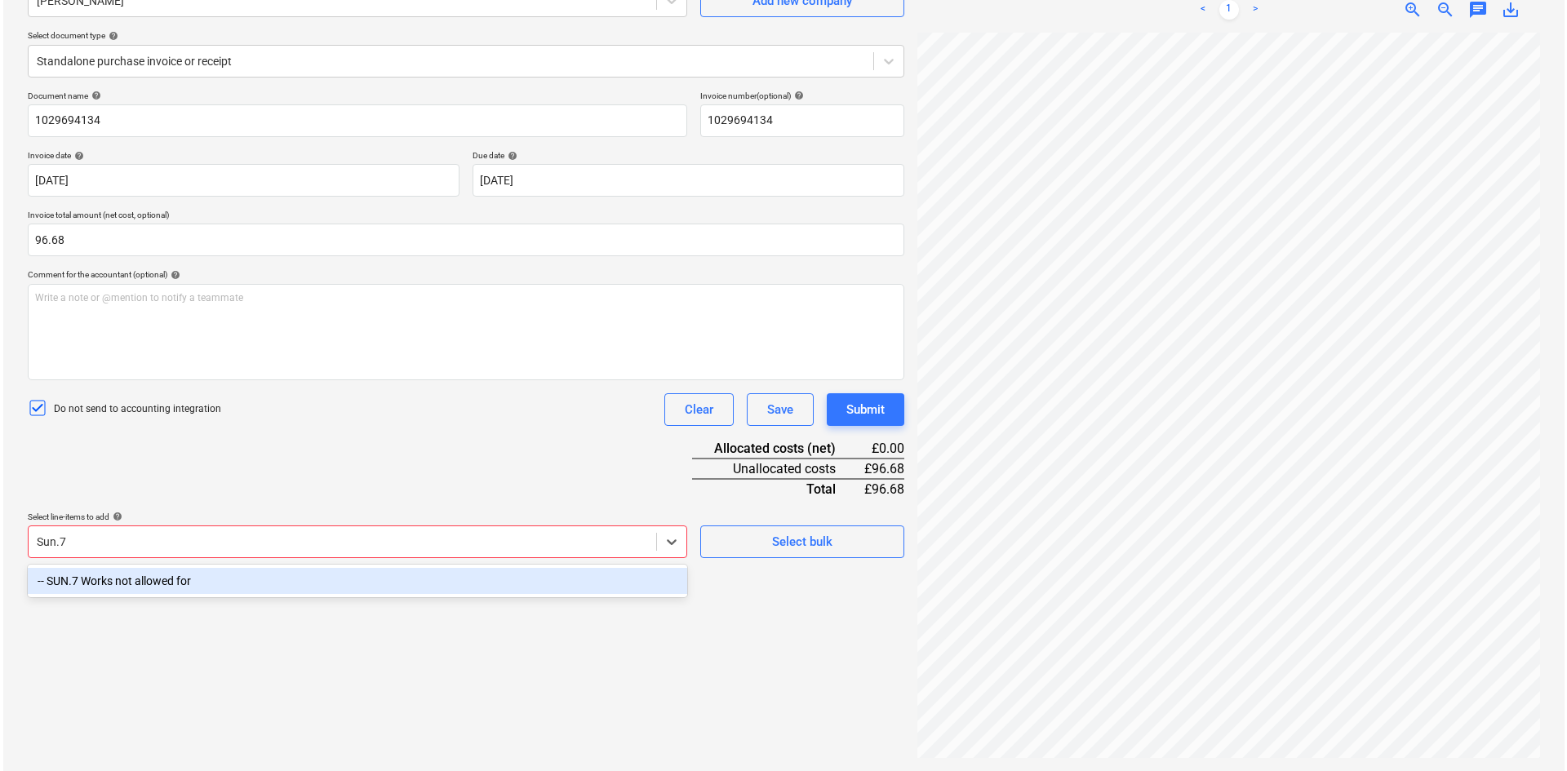
scroll to position [163, 0]
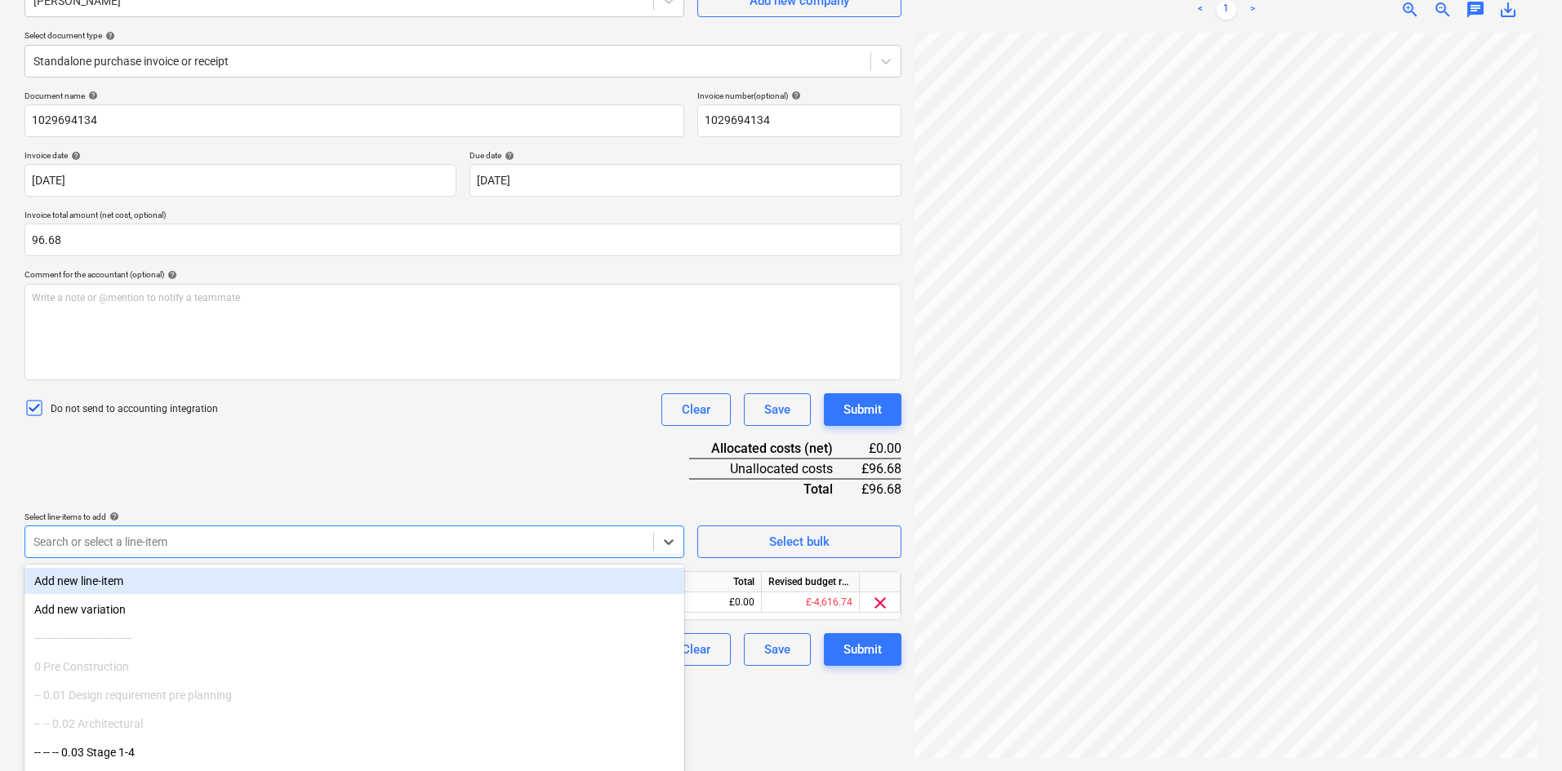
click at [410, 460] on div "Document name help 1029694134 Invoice number (optional) help 1029694134 Invoice…" at bounding box center [462, 379] width 877 height 576
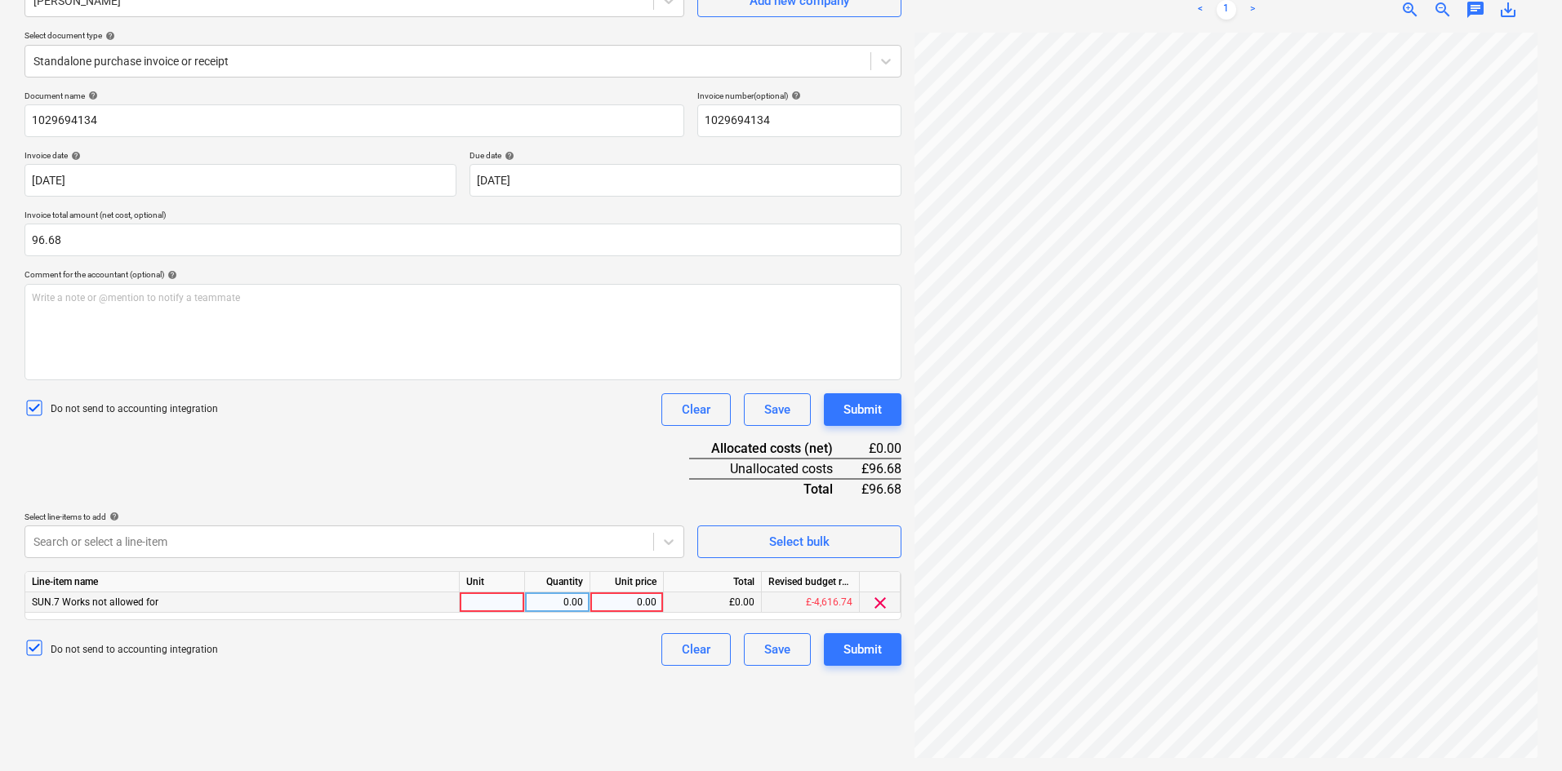
click at [517, 605] on div at bounding box center [492, 603] width 65 height 20
type input "i"
click at [517, 605] on div "i" at bounding box center [492, 603] width 65 height 20
type input "E"
type input "Item"
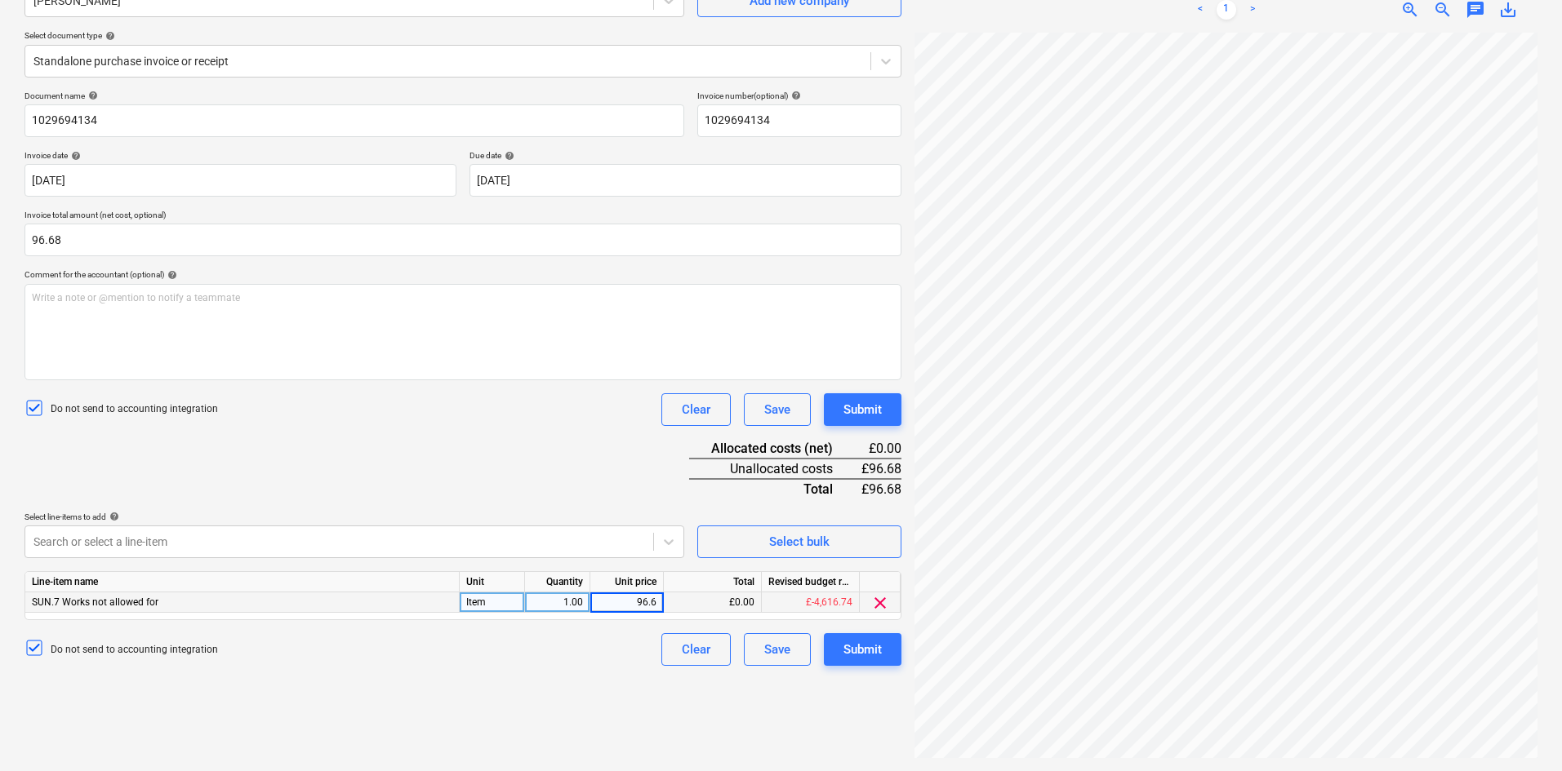
type input "96.68"
click at [119, 304] on p "Write a note or @mention to notify a teammate ﻿" at bounding box center [463, 298] width 862 height 14
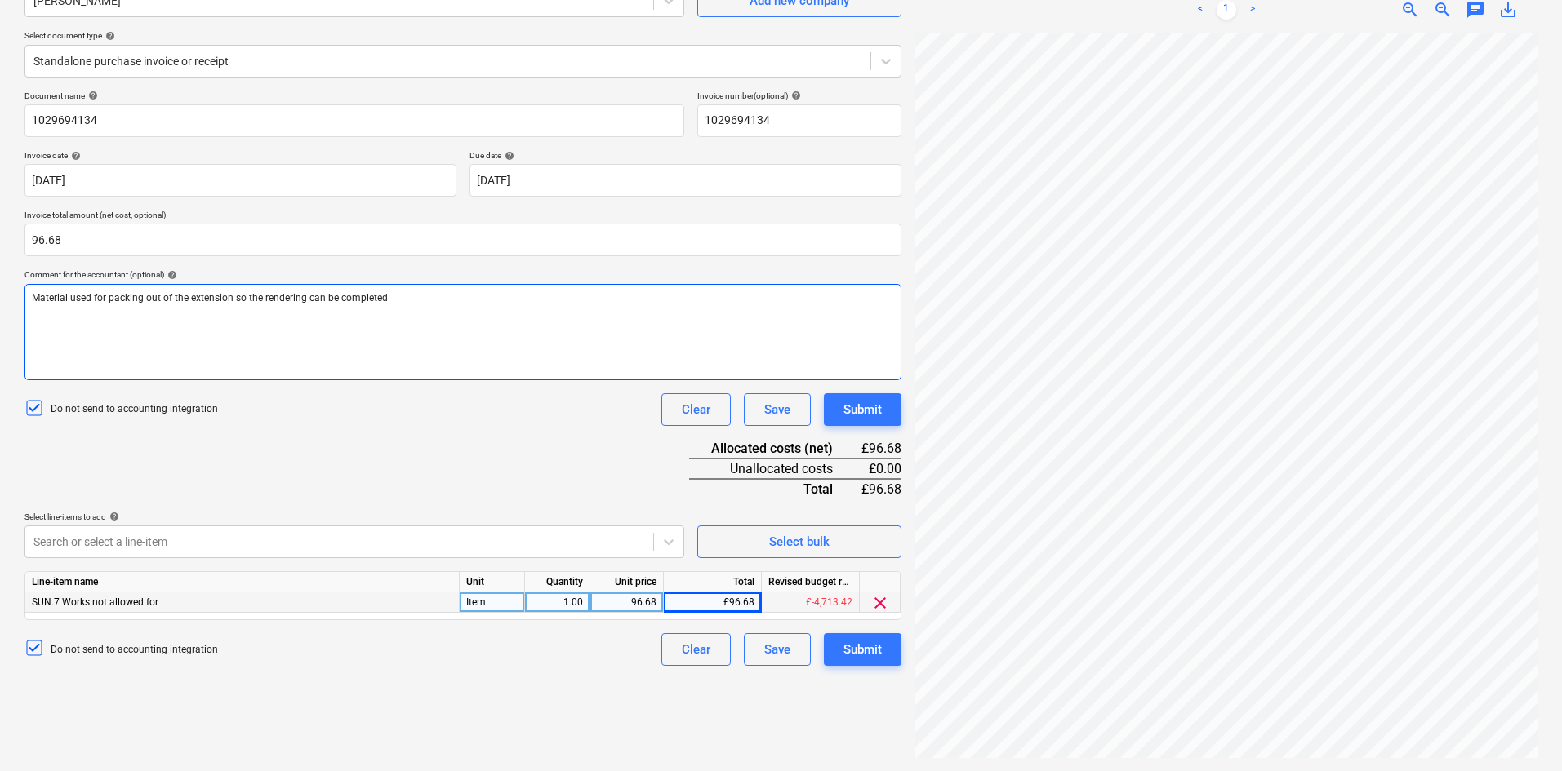
click at [304, 295] on span "Material used for packing out of the extension so the rendering can be completed" at bounding box center [210, 297] width 356 height 11
click at [434, 300] on p "Material used for packing out of the extension so the rendering/cladding can be…" at bounding box center [463, 298] width 862 height 14
click at [856, 651] on div "Submit" at bounding box center [862, 649] width 38 height 21
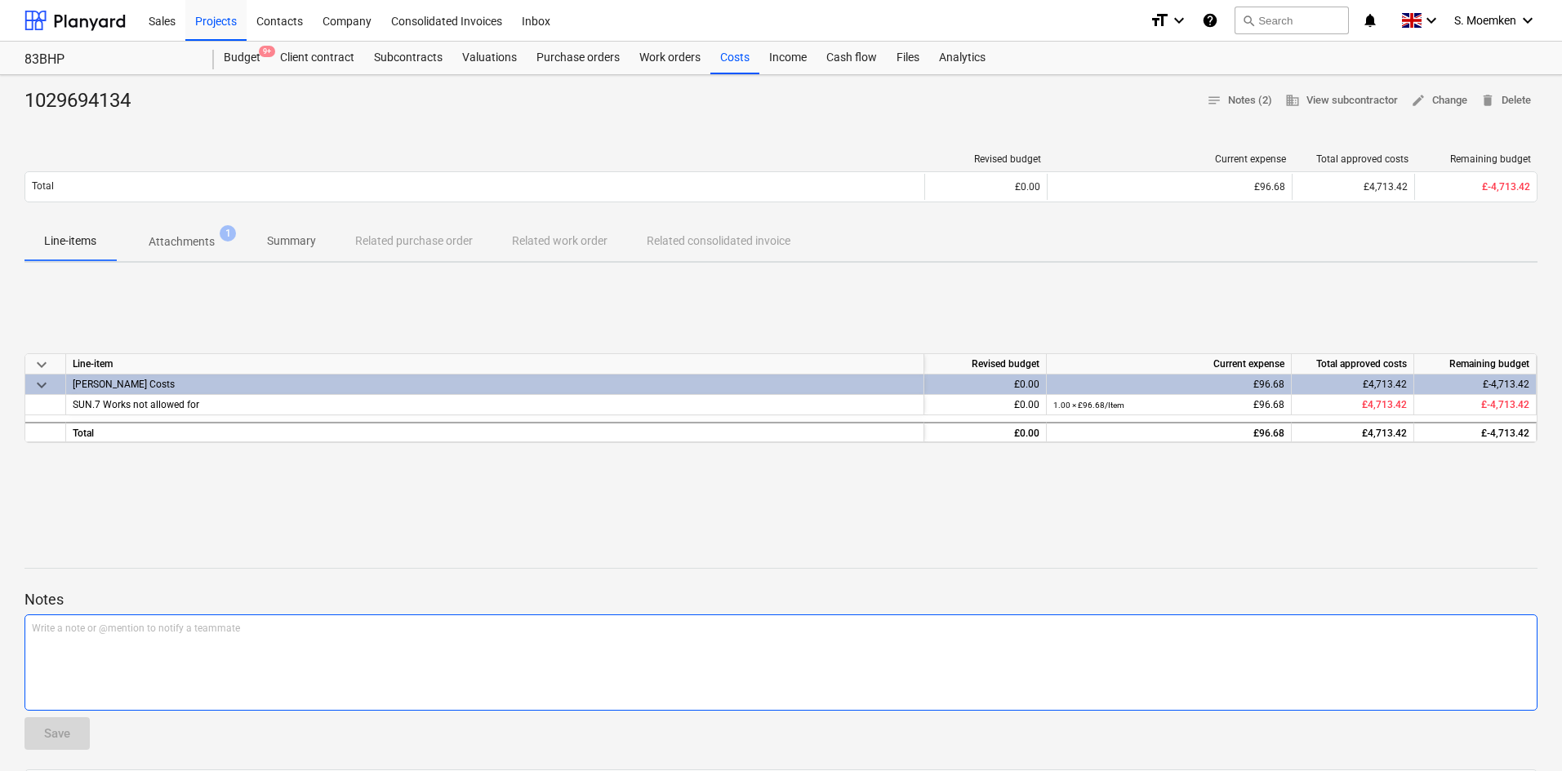
click at [146, 671] on div "Write a note or @mention to notify a teammate ﻿" at bounding box center [780, 663] width 1513 height 96
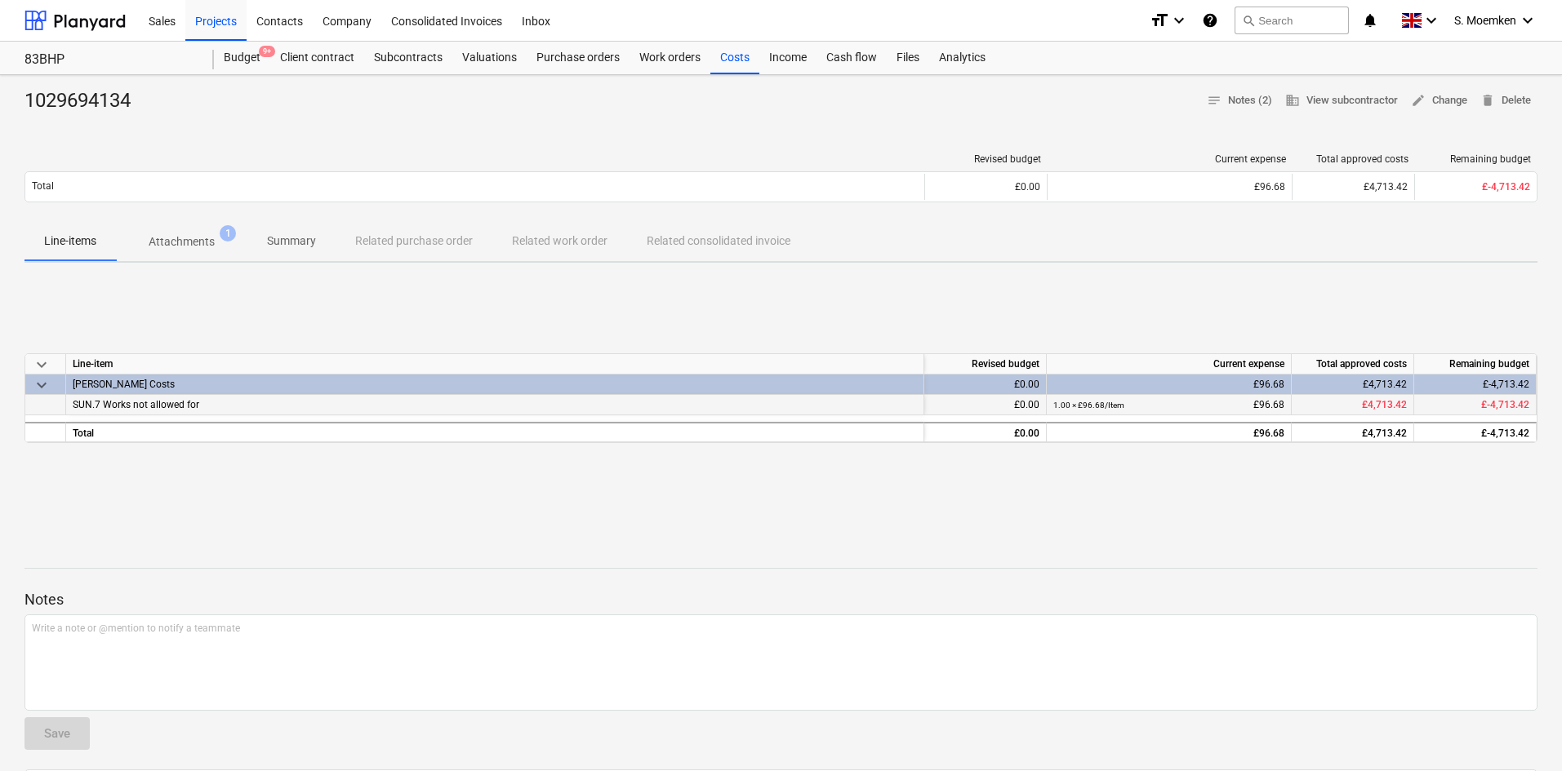
click at [107, 410] on span "SUN.7 Works not allowed for" at bounding box center [136, 404] width 127 height 11
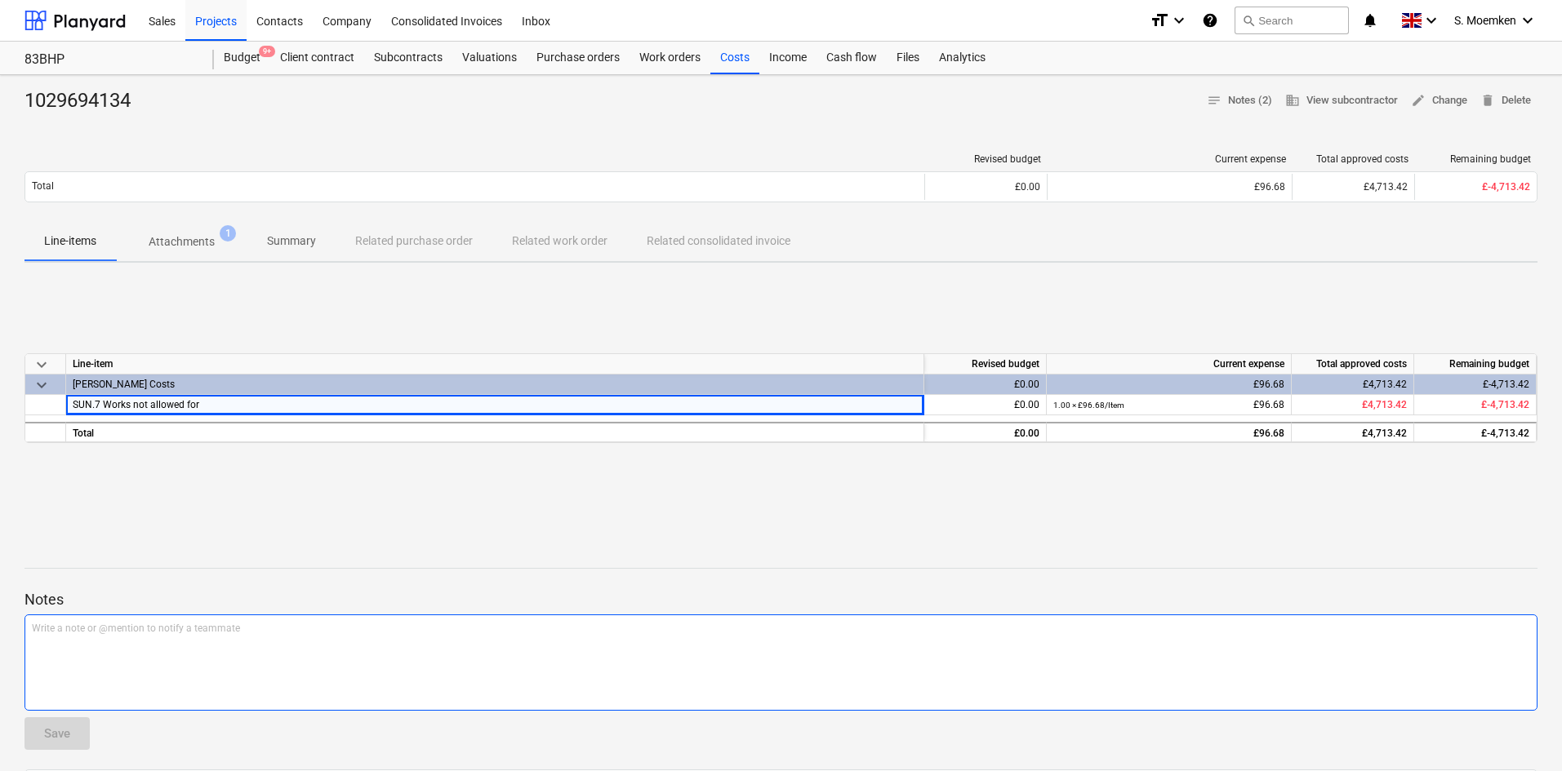
click at [200, 644] on div "Write a note or @mention to notify a teammate ﻿" at bounding box center [780, 663] width 1513 height 96
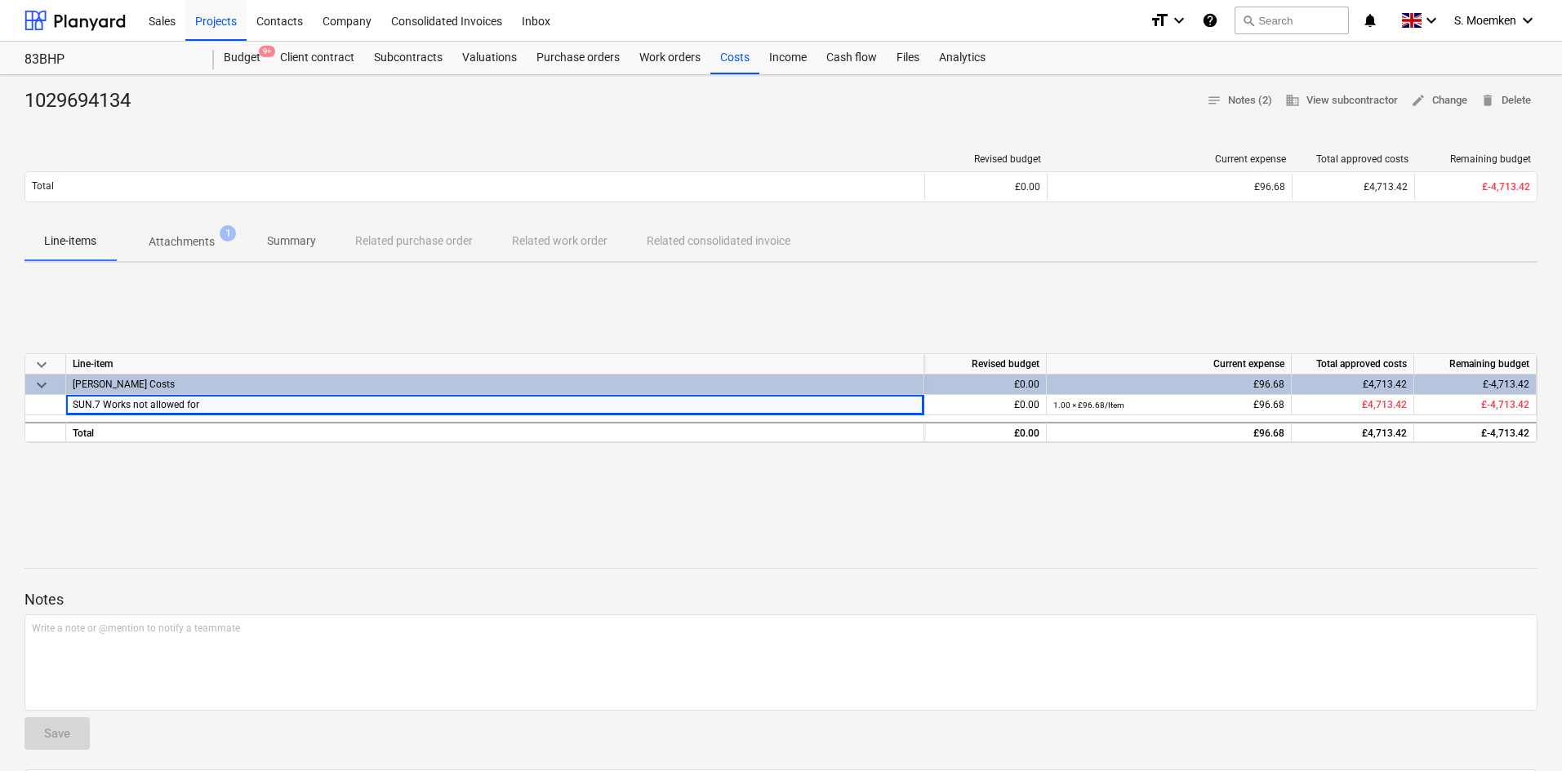
click at [597, 101] on div "1029694134 notes Notes (2) business View subcontractor edit Change delete Delete" at bounding box center [780, 101] width 1513 height 26
click at [659, 109] on div "1029694134 notes Notes (2) business View subcontractor edit Change delete Delete" at bounding box center [780, 101] width 1513 height 26
click at [213, 15] on div "Projects" at bounding box center [215, 20] width 61 height 42
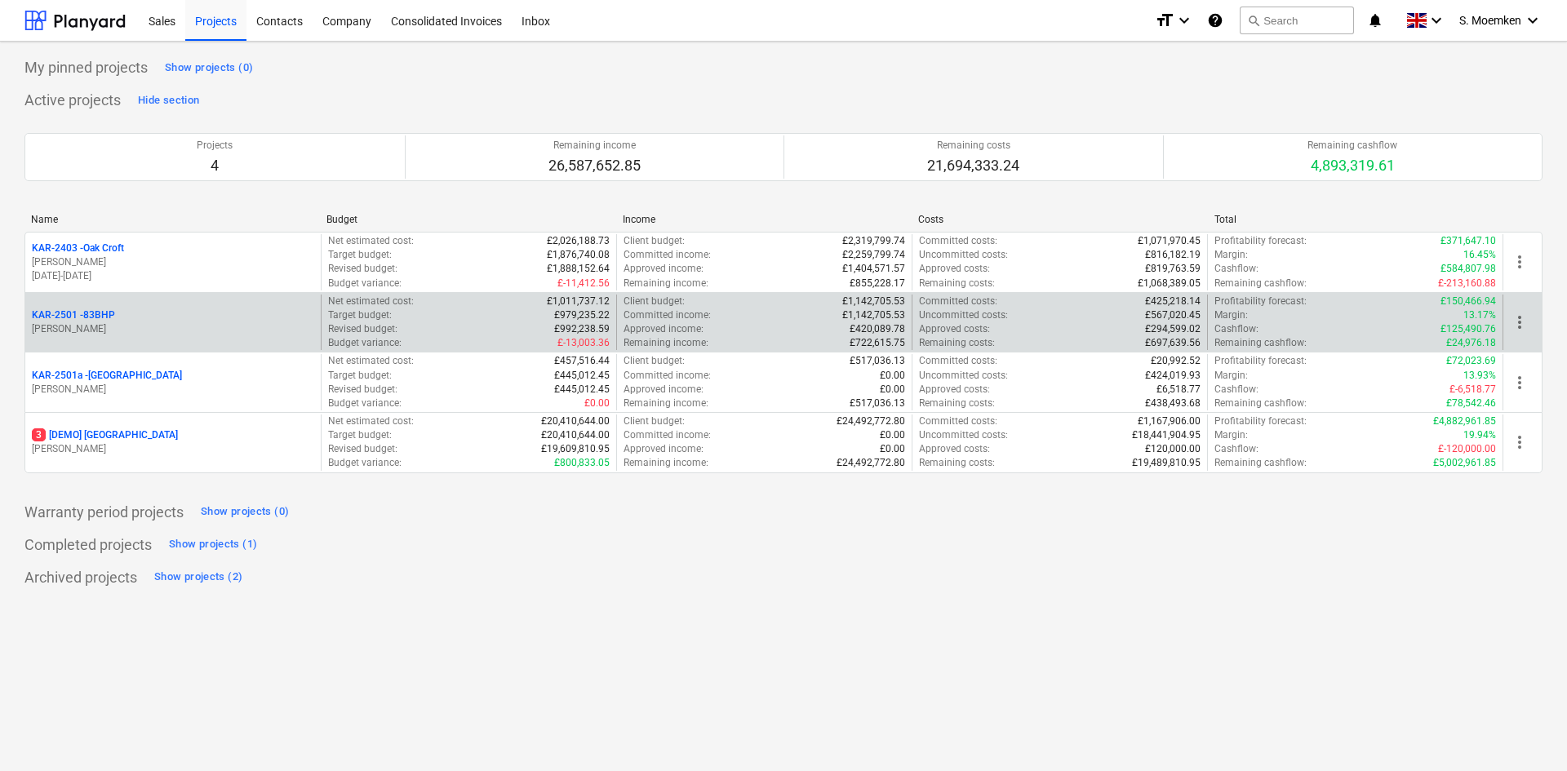
click at [193, 325] on p "[PERSON_NAME]" at bounding box center [173, 329] width 282 height 14
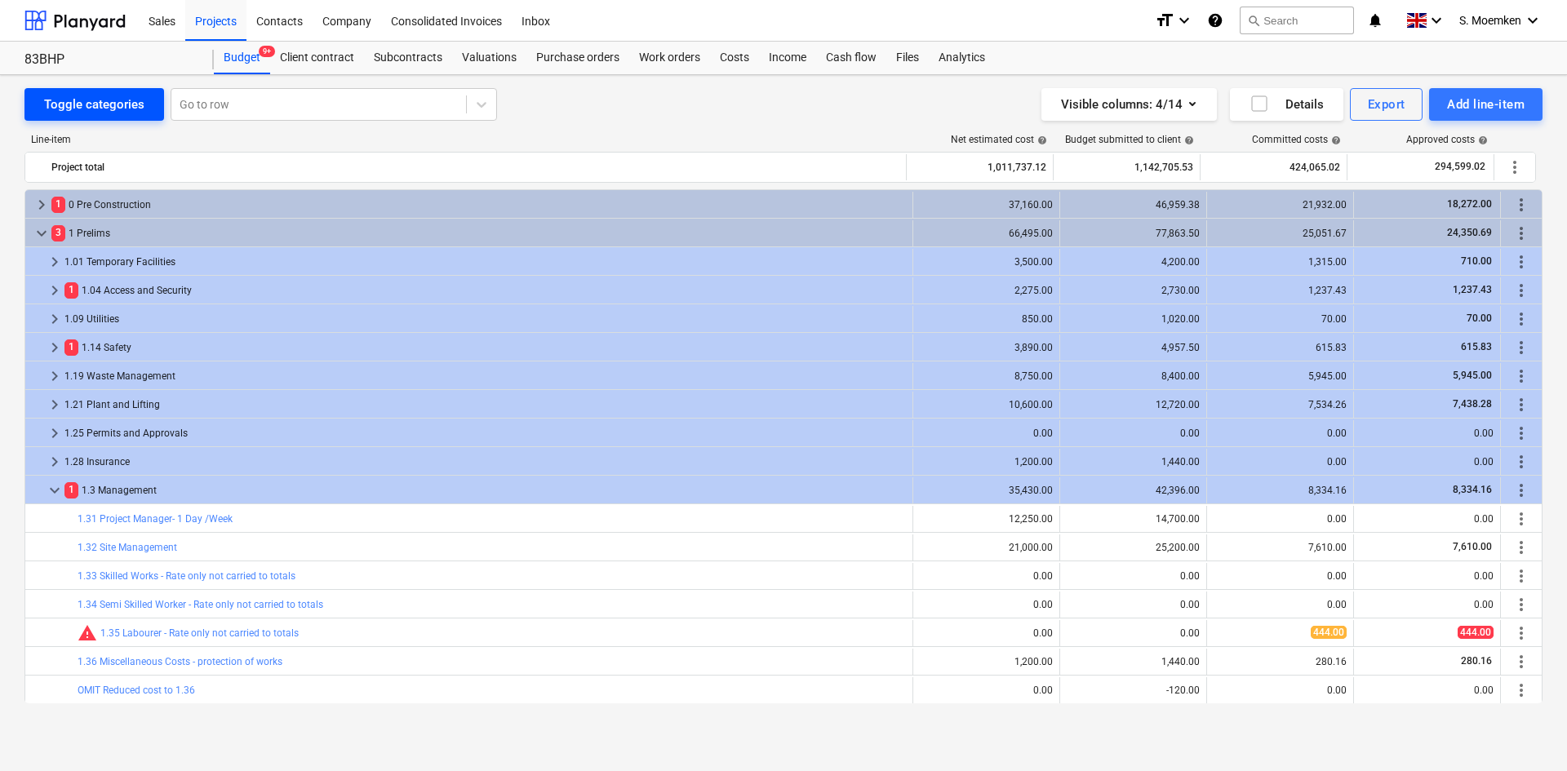
click at [99, 104] on div "Toggle categories" at bounding box center [94, 104] width 100 height 21
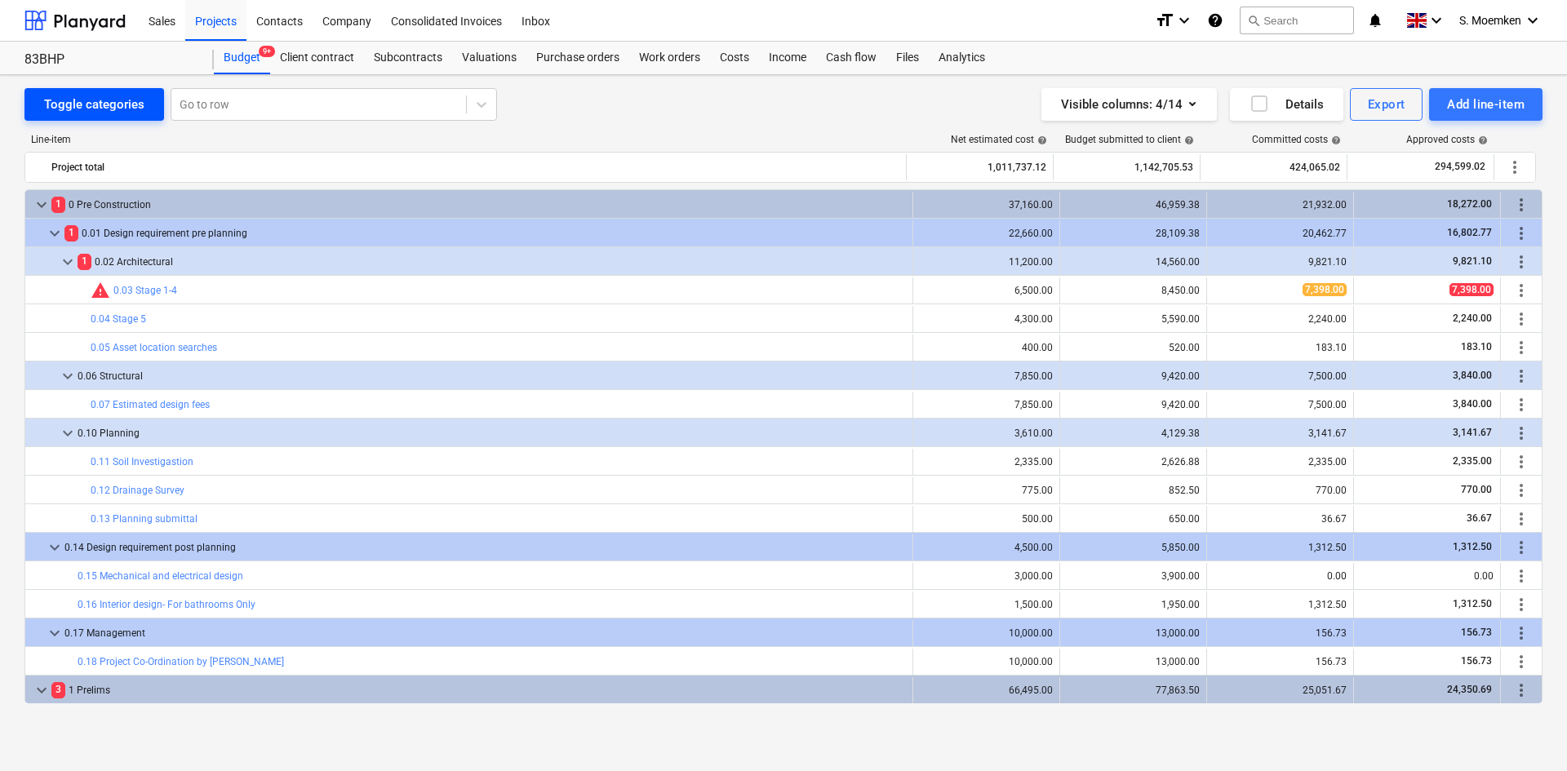
click at [98, 104] on div "Toggle categories" at bounding box center [94, 104] width 100 height 21
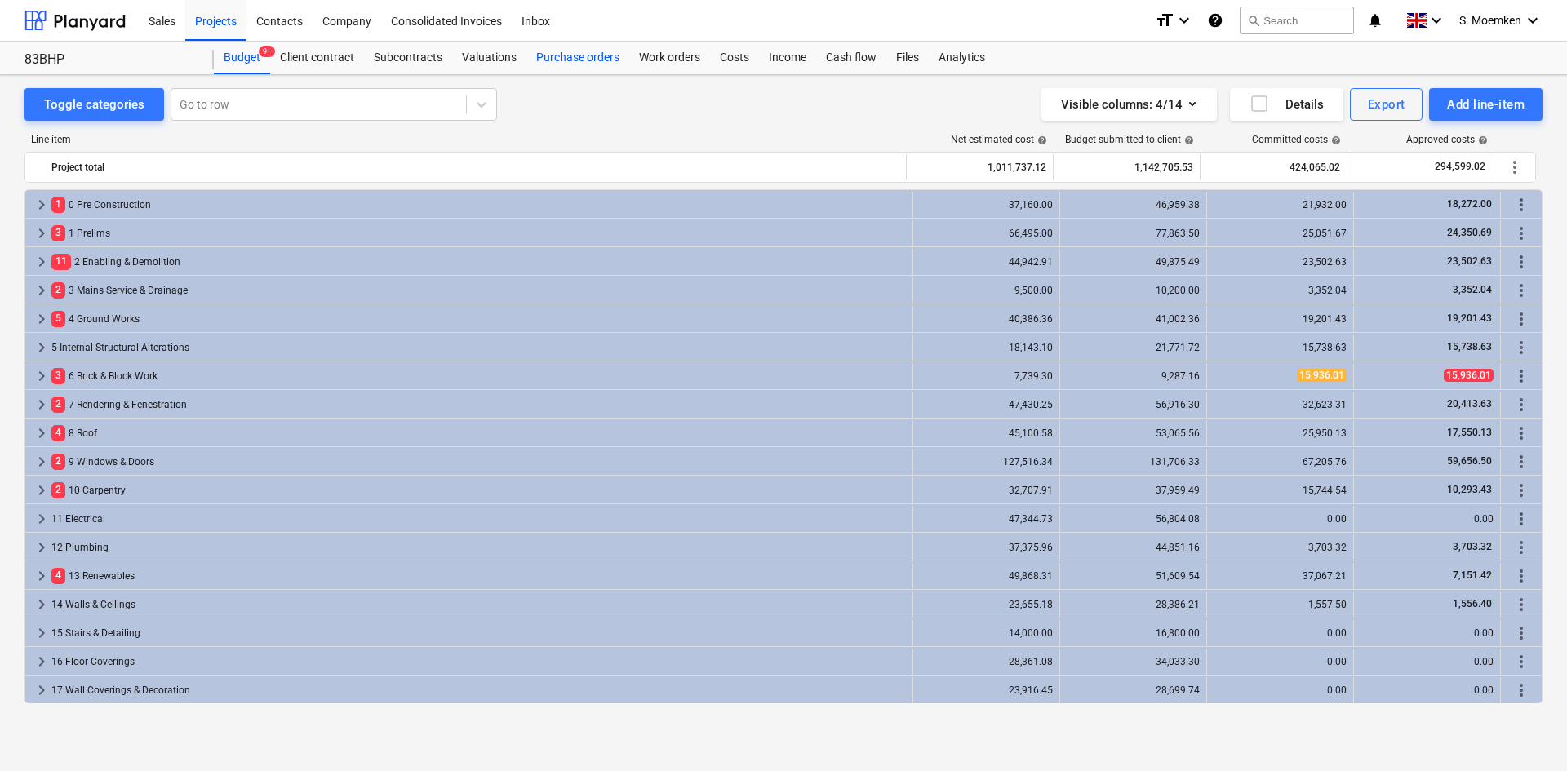
click at [558, 56] on div "Purchase orders" at bounding box center [578, 58] width 103 height 33
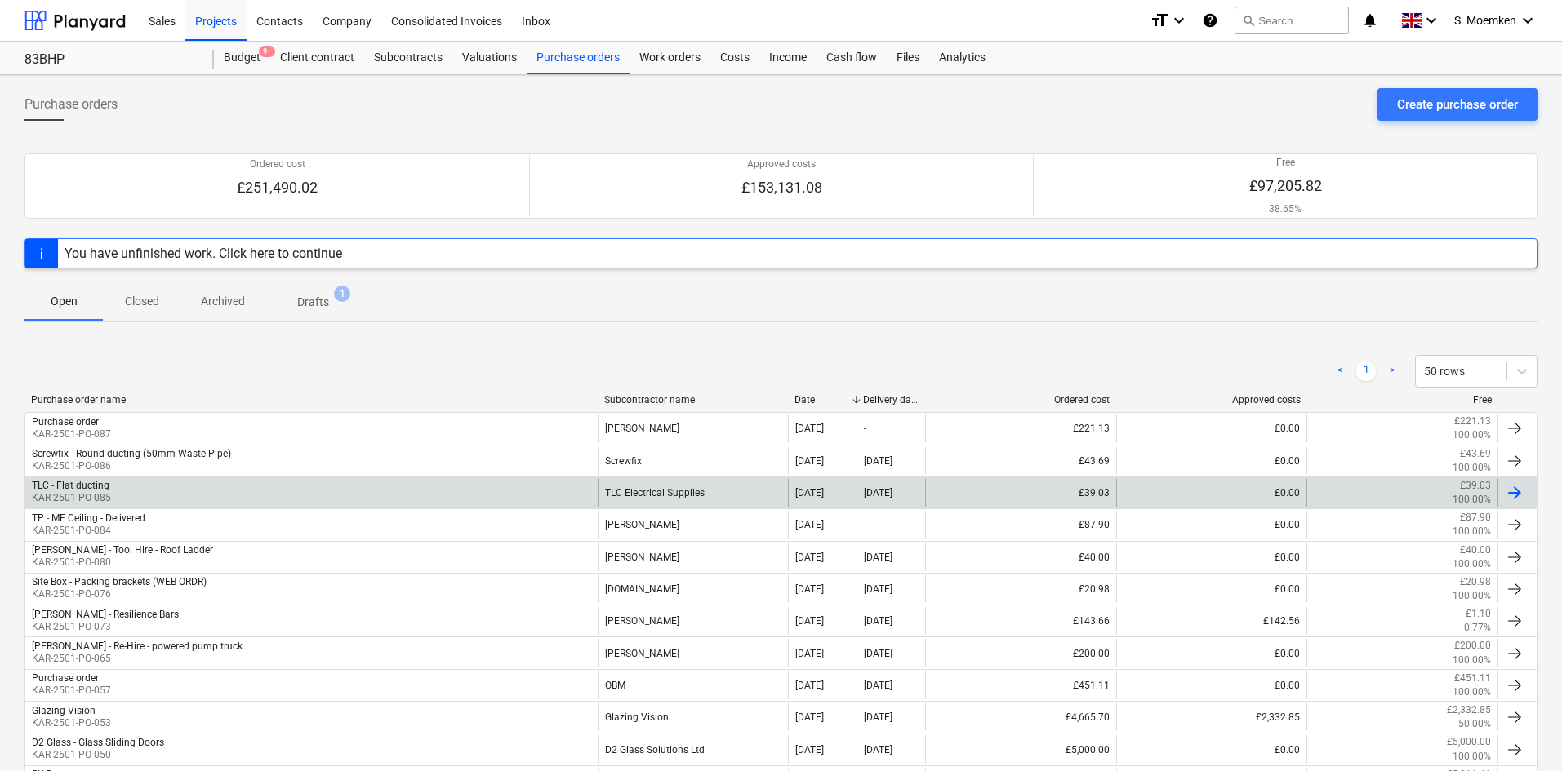
click at [178, 491] on div "TLC - Flat ducting KAR-2501-PO-085" at bounding box center [311, 493] width 572 height 28
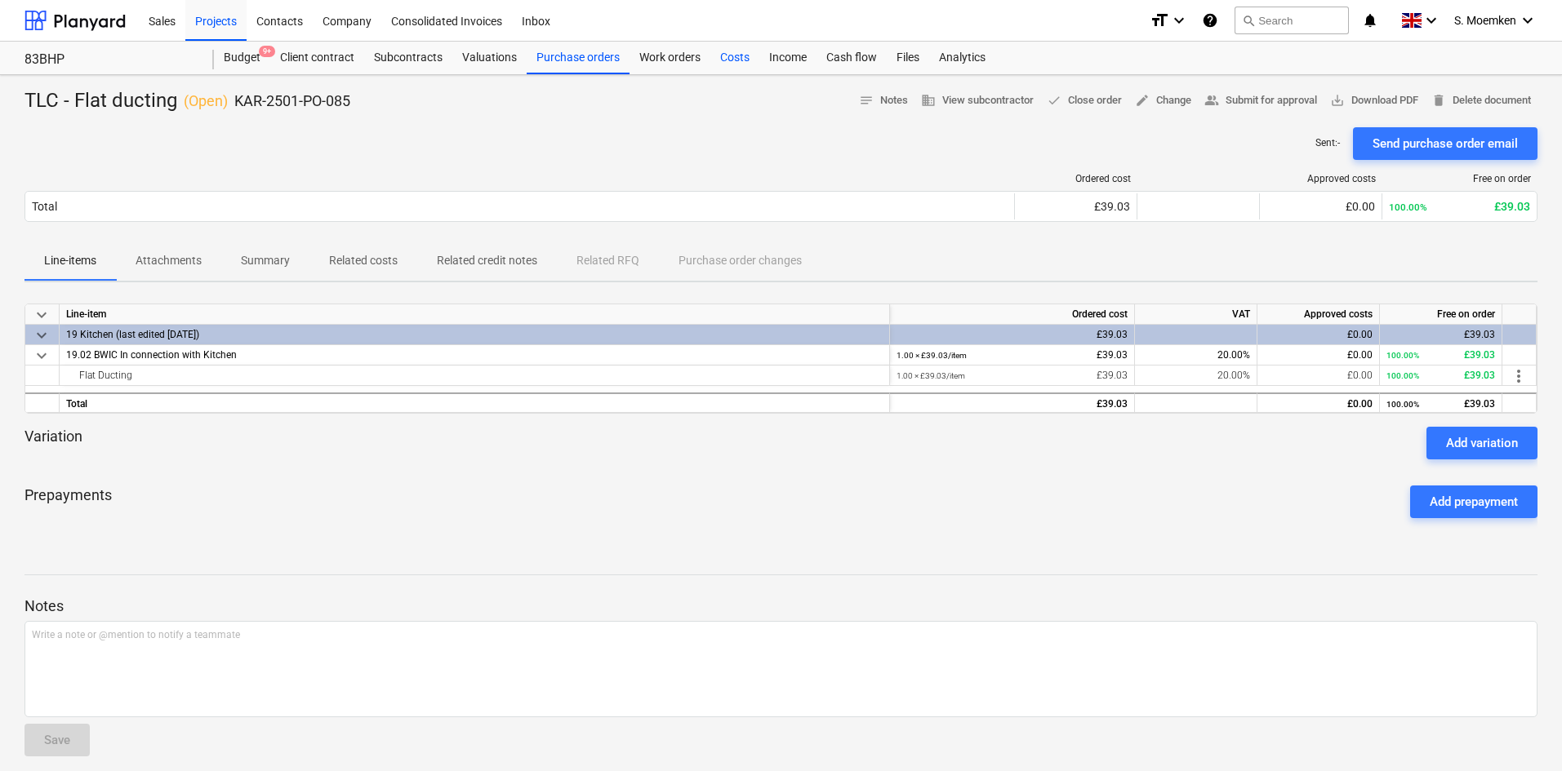
click at [740, 60] on div "Costs" at bounding box center [734, 58] width 49 height 33
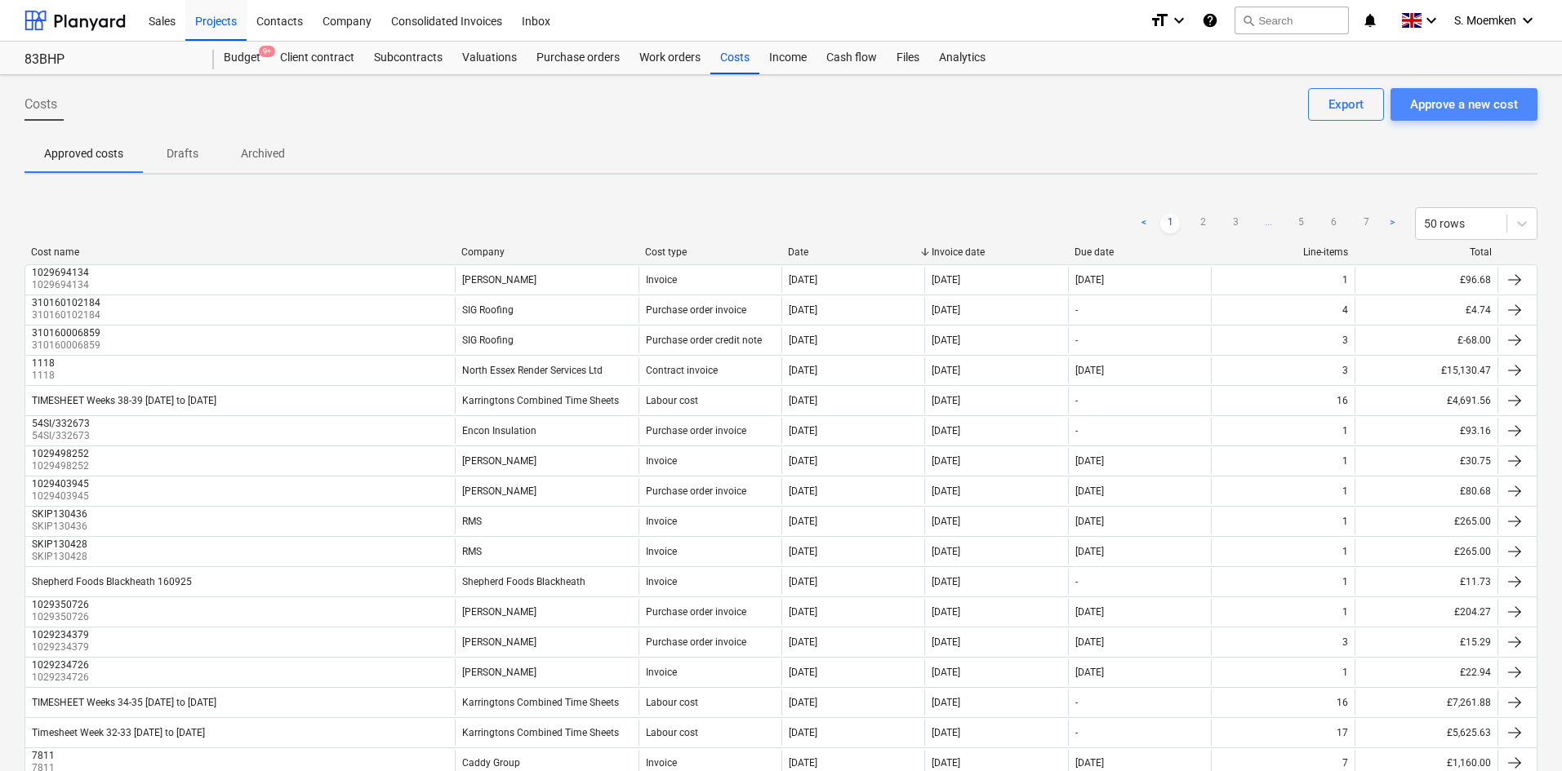
click at [1469, 96] on div "Approve a new cost" at bounding box center [1464, 104] width 108 height 21
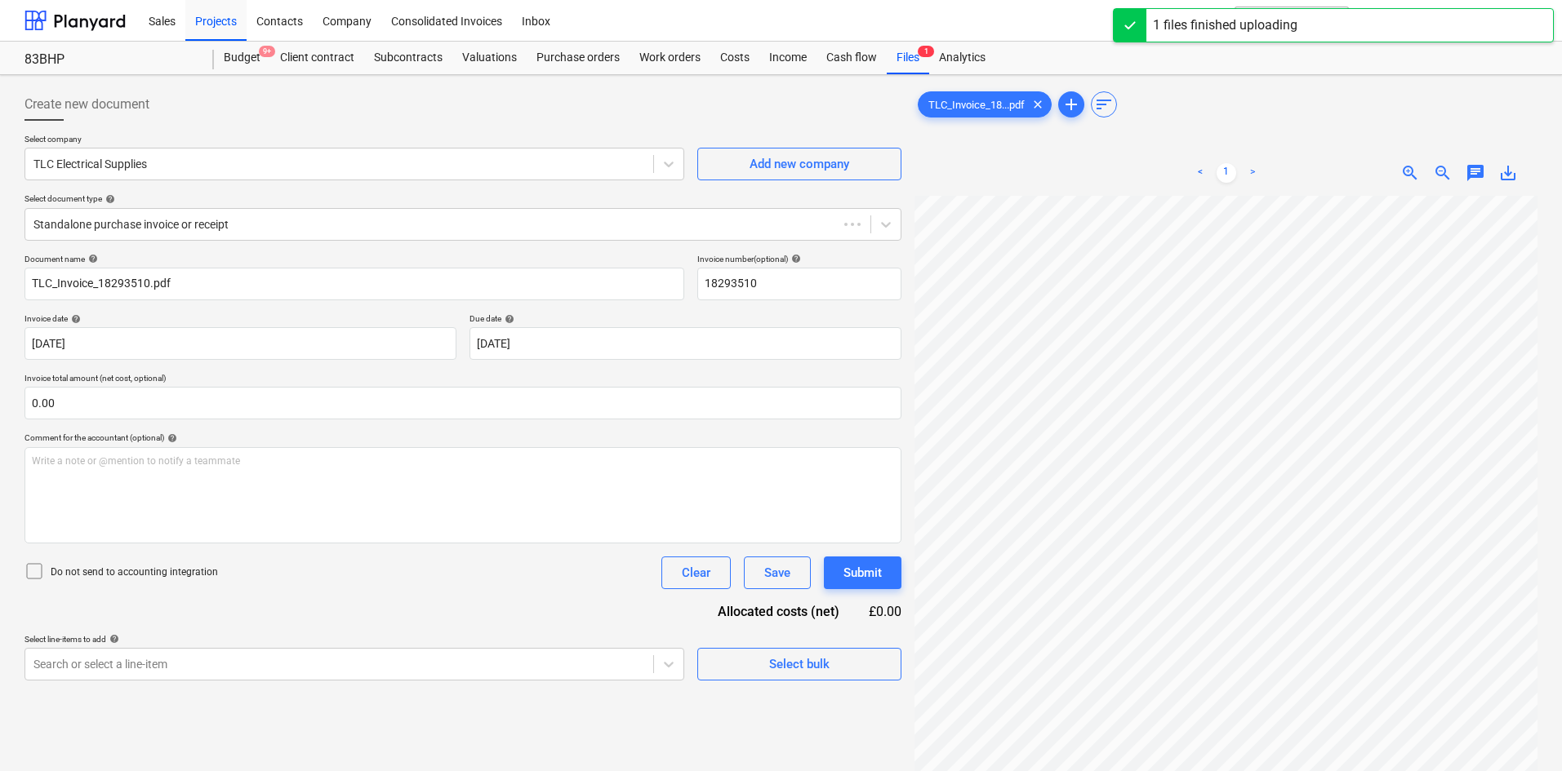
type input "18293510"
type input "24 Sep 2025"
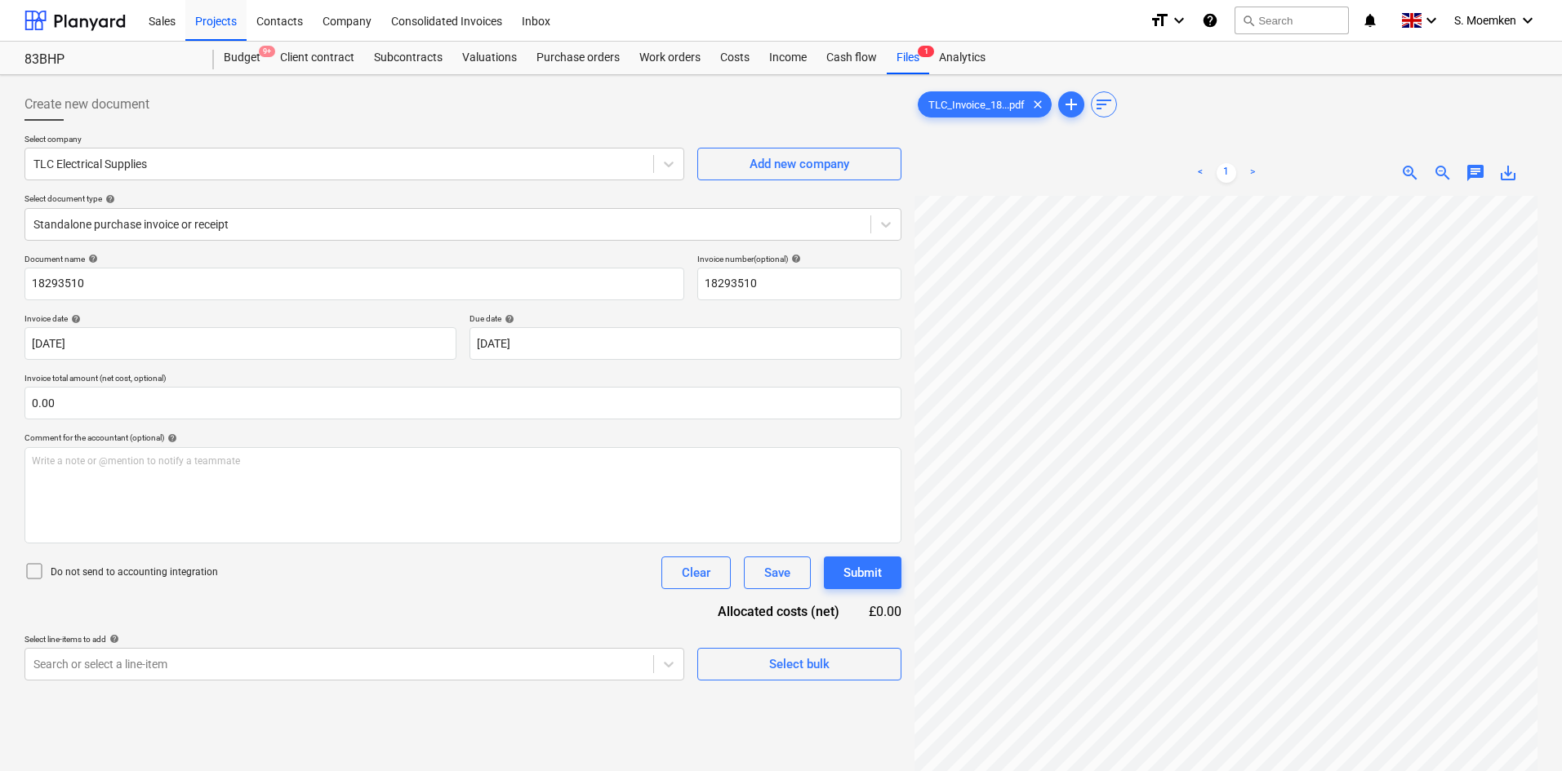
click at [34, 565] on icon at bounding box center [34, 572] width 20 height 20
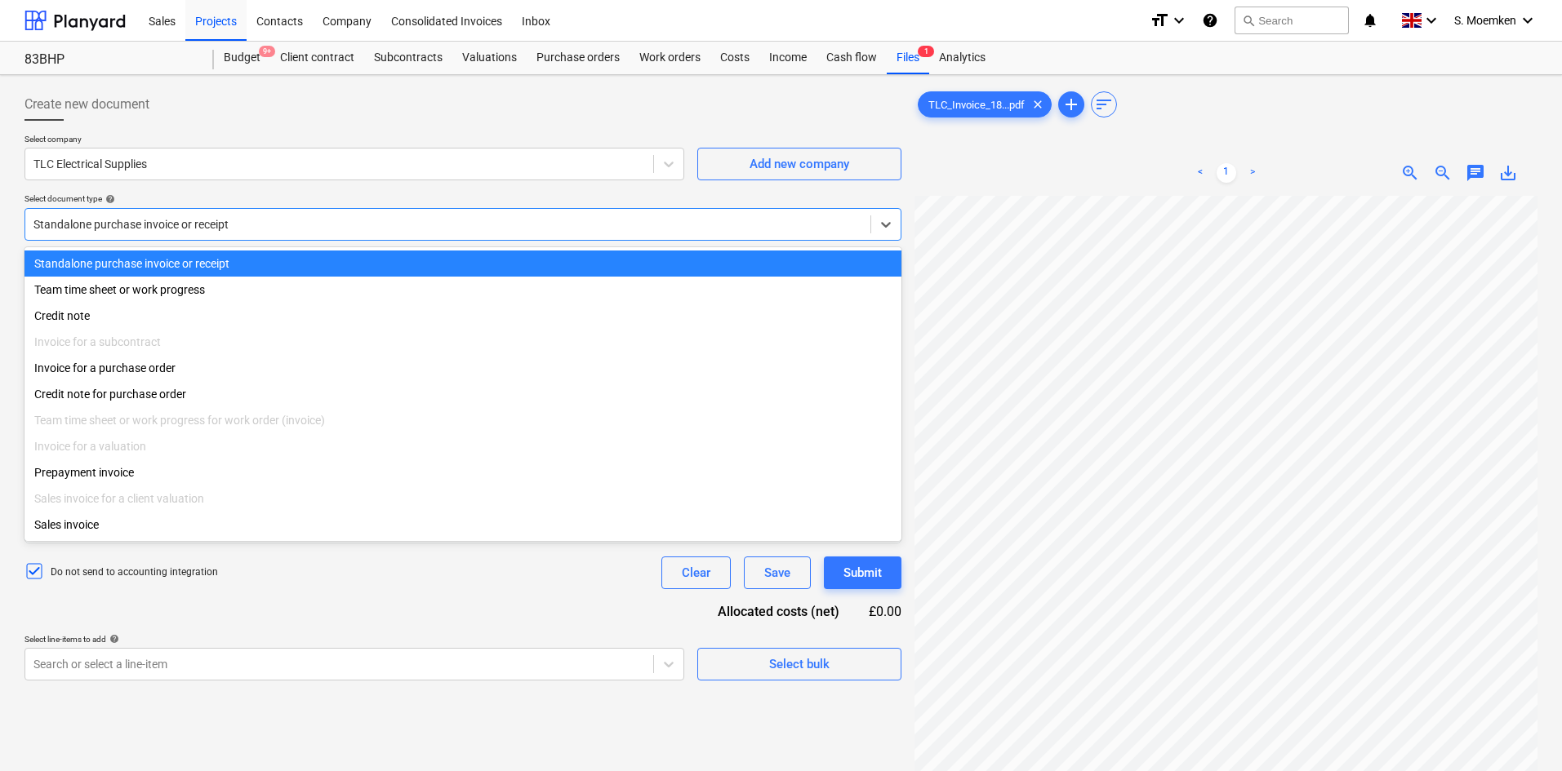
click at [359, 230] on div at bounding box center [447, 224] width 829 height 16
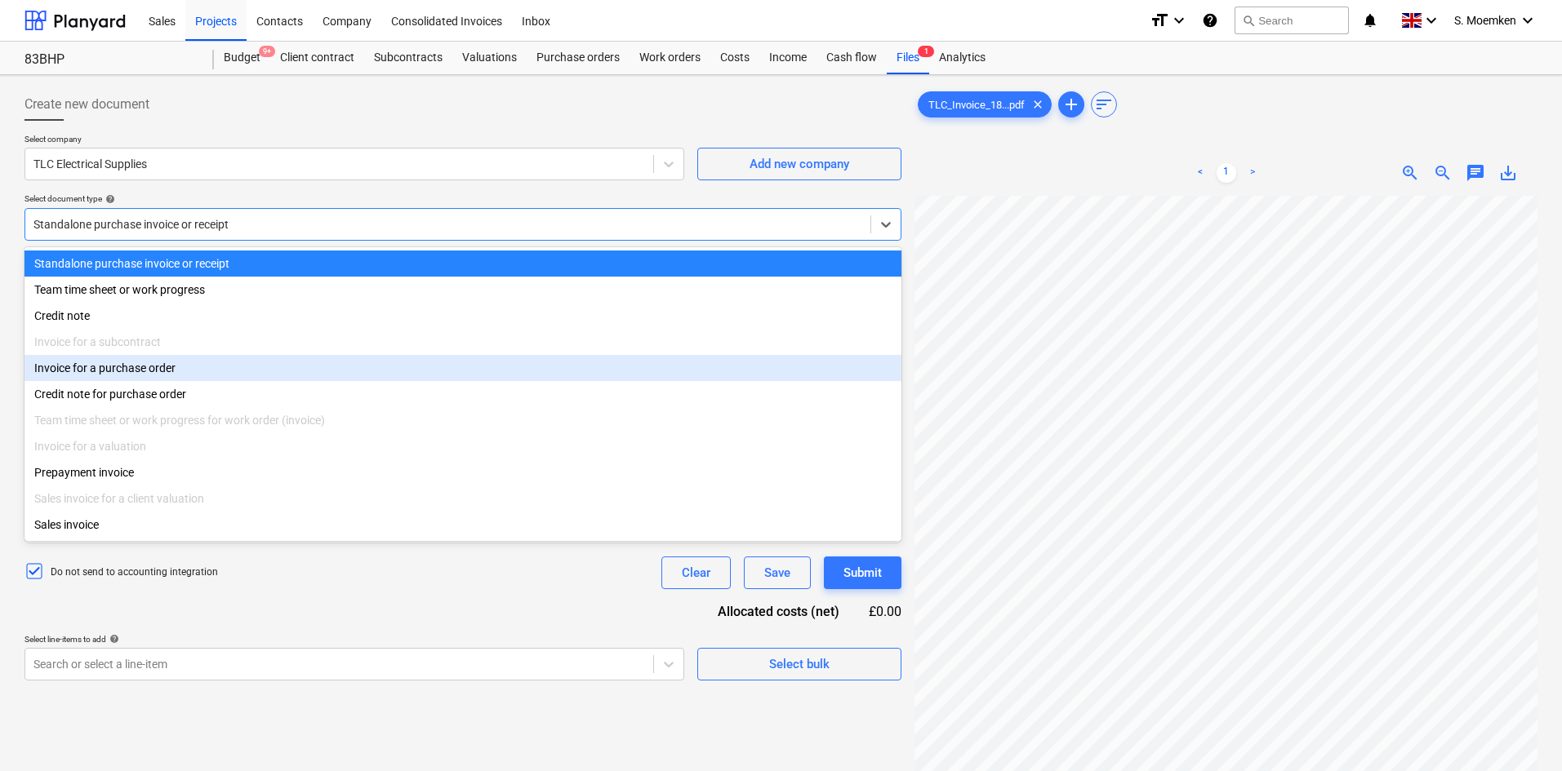
click at [195, 376] on div "Invoice for a purchase order" at bounding box center [462, 368] width 877 height 26
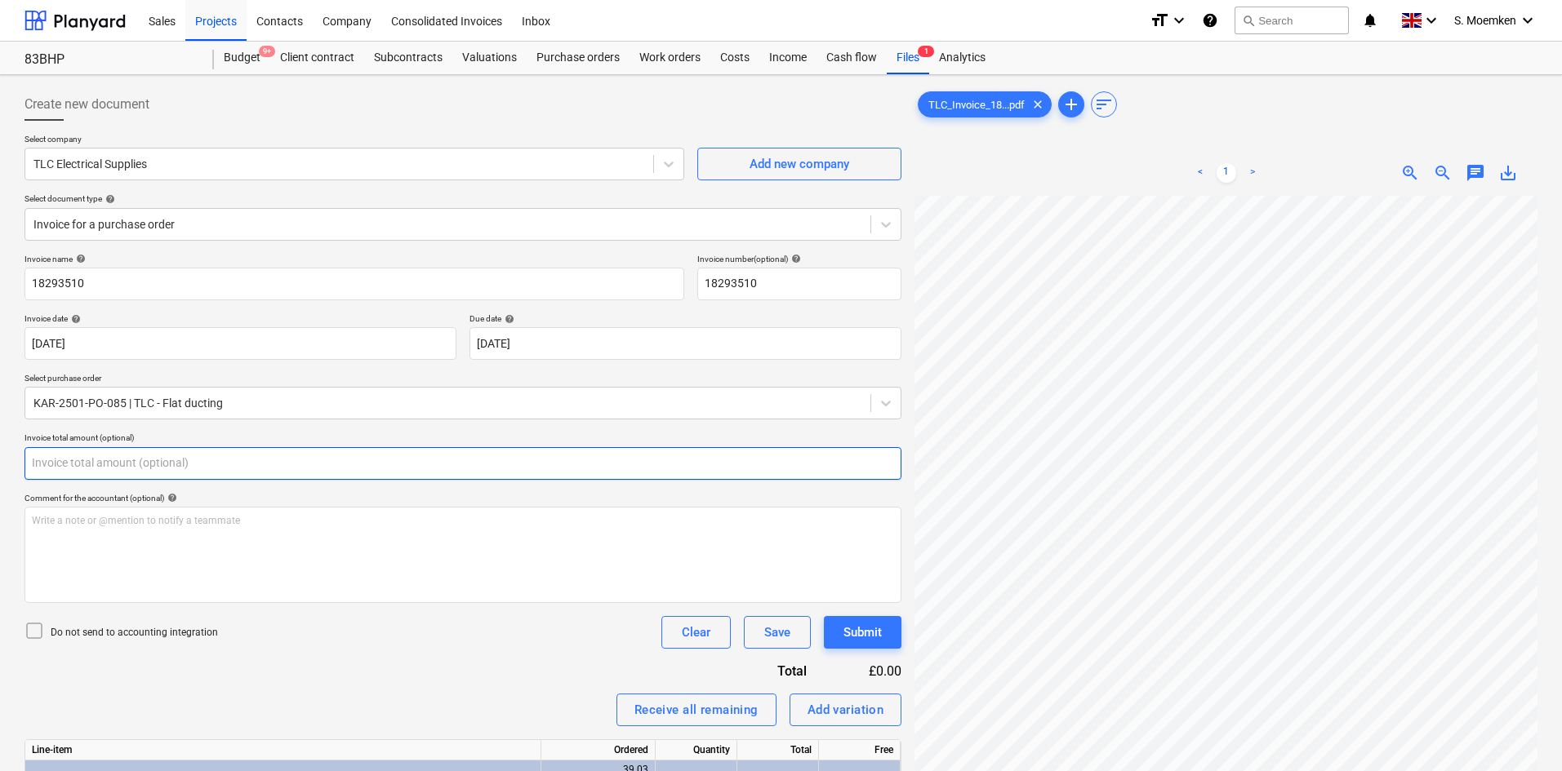
drag, startPoint x: 69, startPoint y: 466, endPoint x: 20, endPoint y: 466, distance: 49.8
click at [20, 466] on div "Create new document Select company TLC Electrical Supplies Add new company Sele…" at bounding box center [463, 505] width 890 height 847
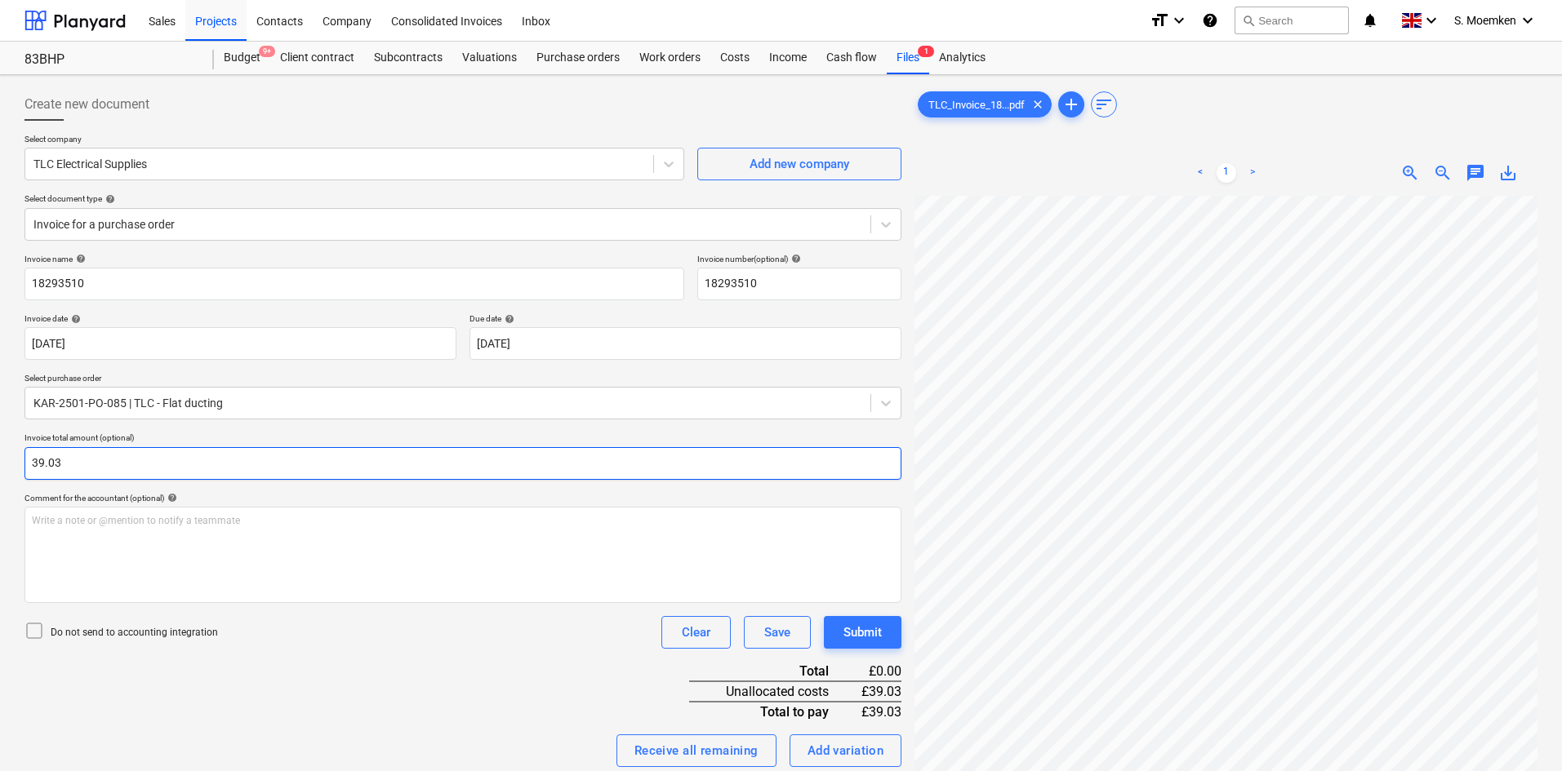
type input "39.03"
click at [36, 631] on icon at bounding box center [34, 631] width 20 height 20
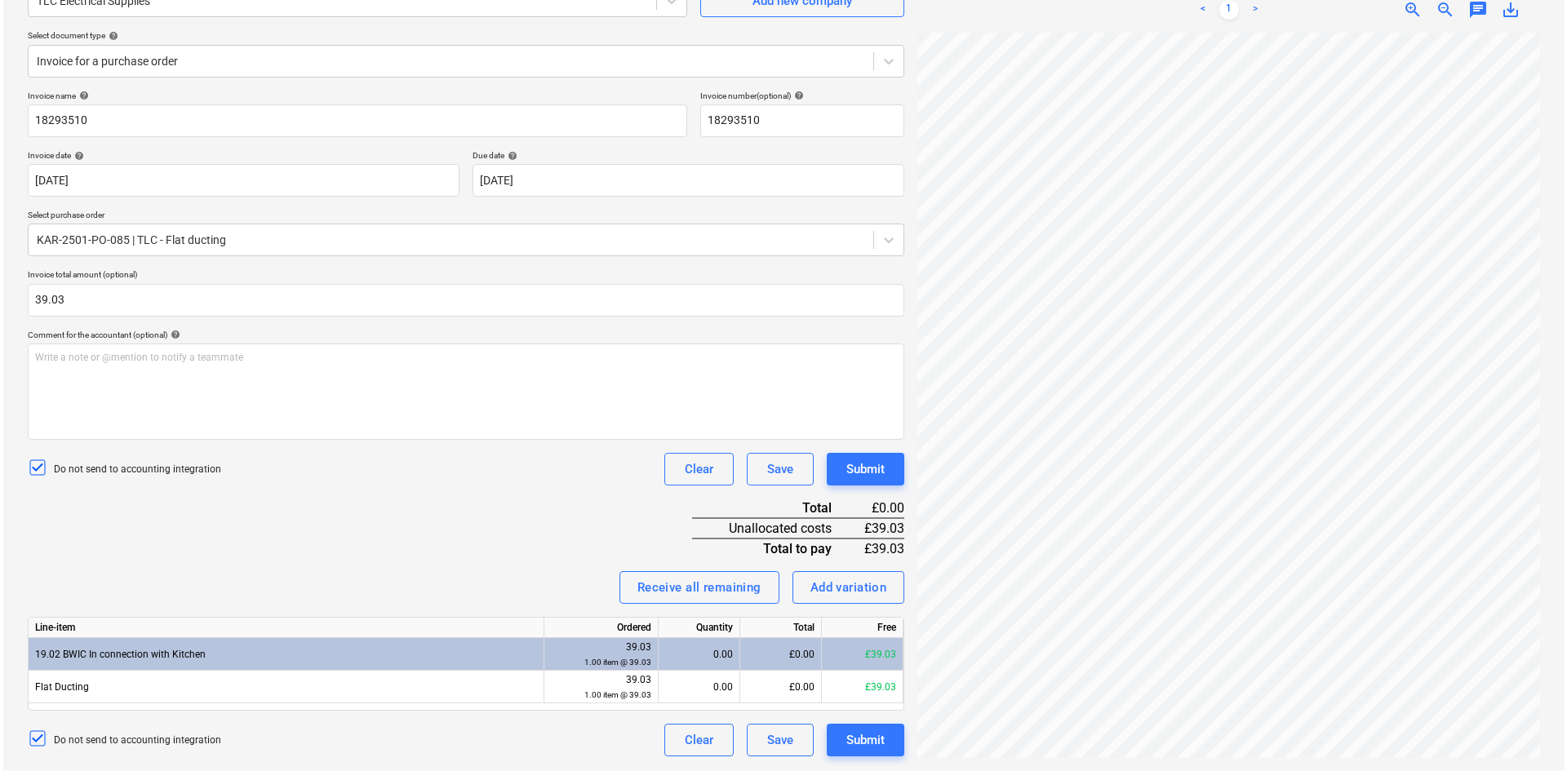
scroll to position [163, 0]
click at [662, 590] on div "Receive all remaining" at bounding box center [696, 587] width 124 height 21
click at [859, 740] on div "Submit" at bounding box center [862, 740] width 38 height 21
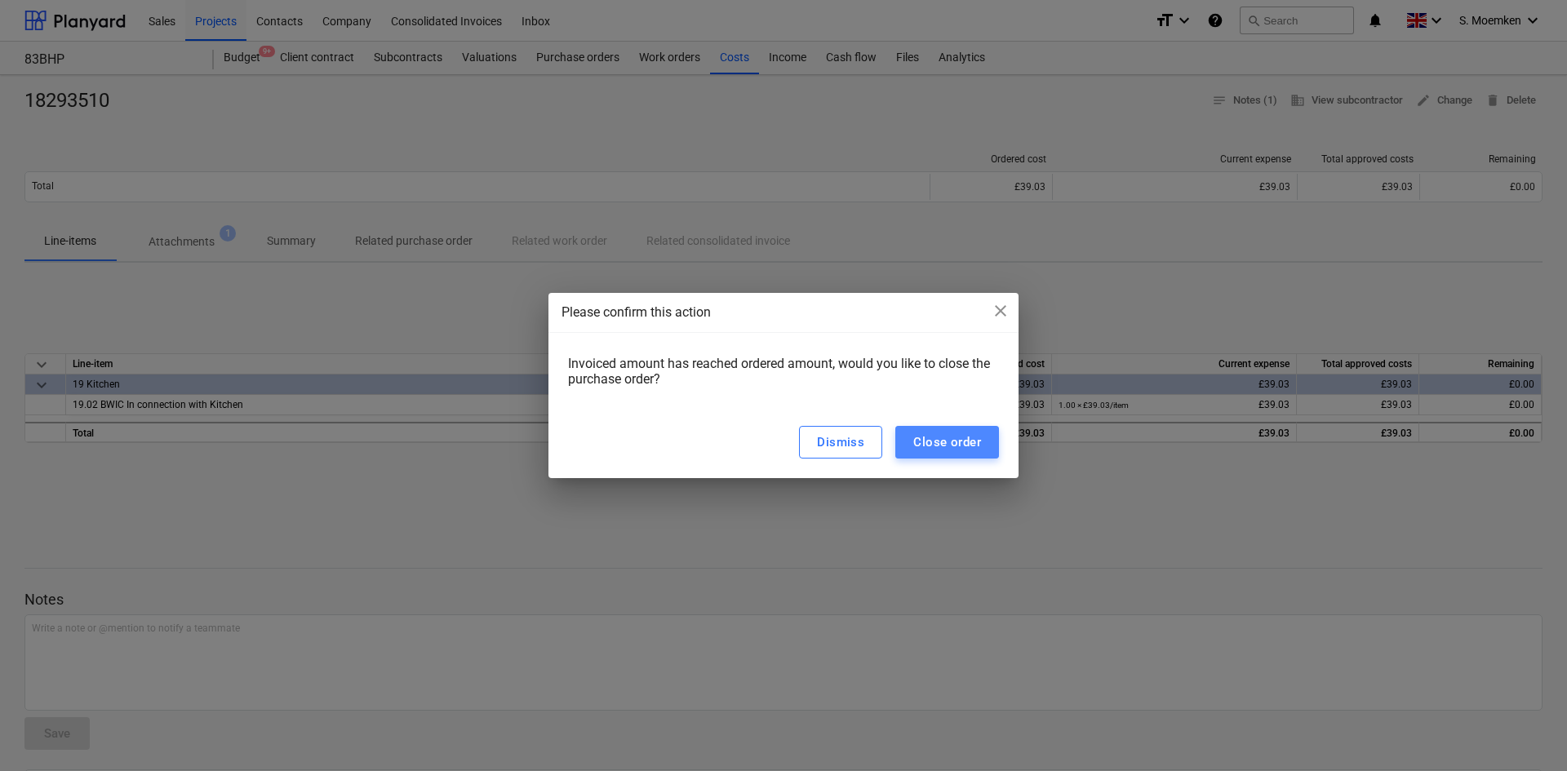
click at [973, 444] on div "Close order" at bounding box center [947, 442] width 68 height 21
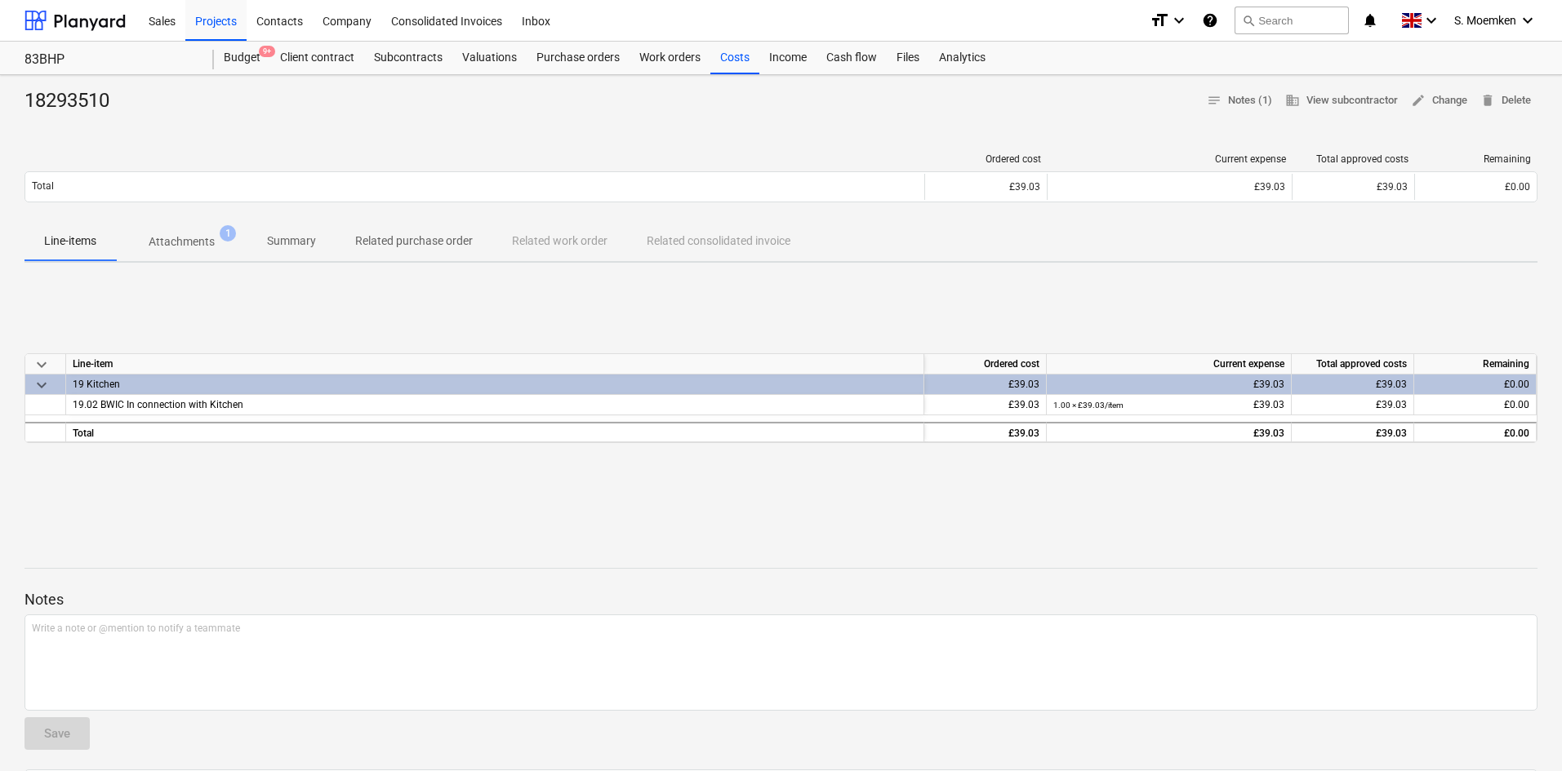
click at [702, 124] on div at bounding box center [780, 120] width 1513 height 13
click at [662, 56] on div "Work orders" at bounding box center [669, 58] width 81 height 33
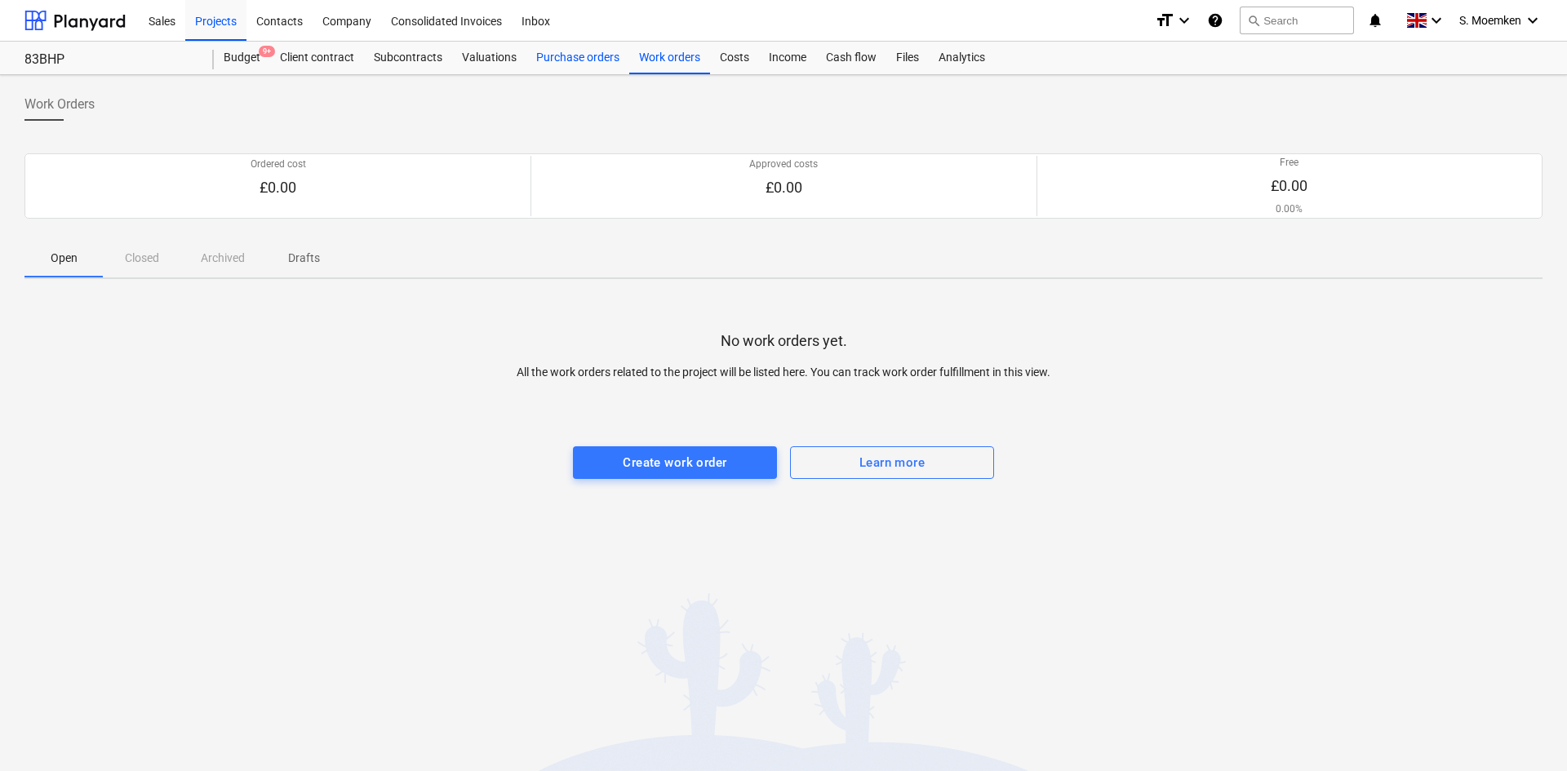
click at [550, 51] on div "Purchase orders" at bounding box center [578, 58] width 103 height 33
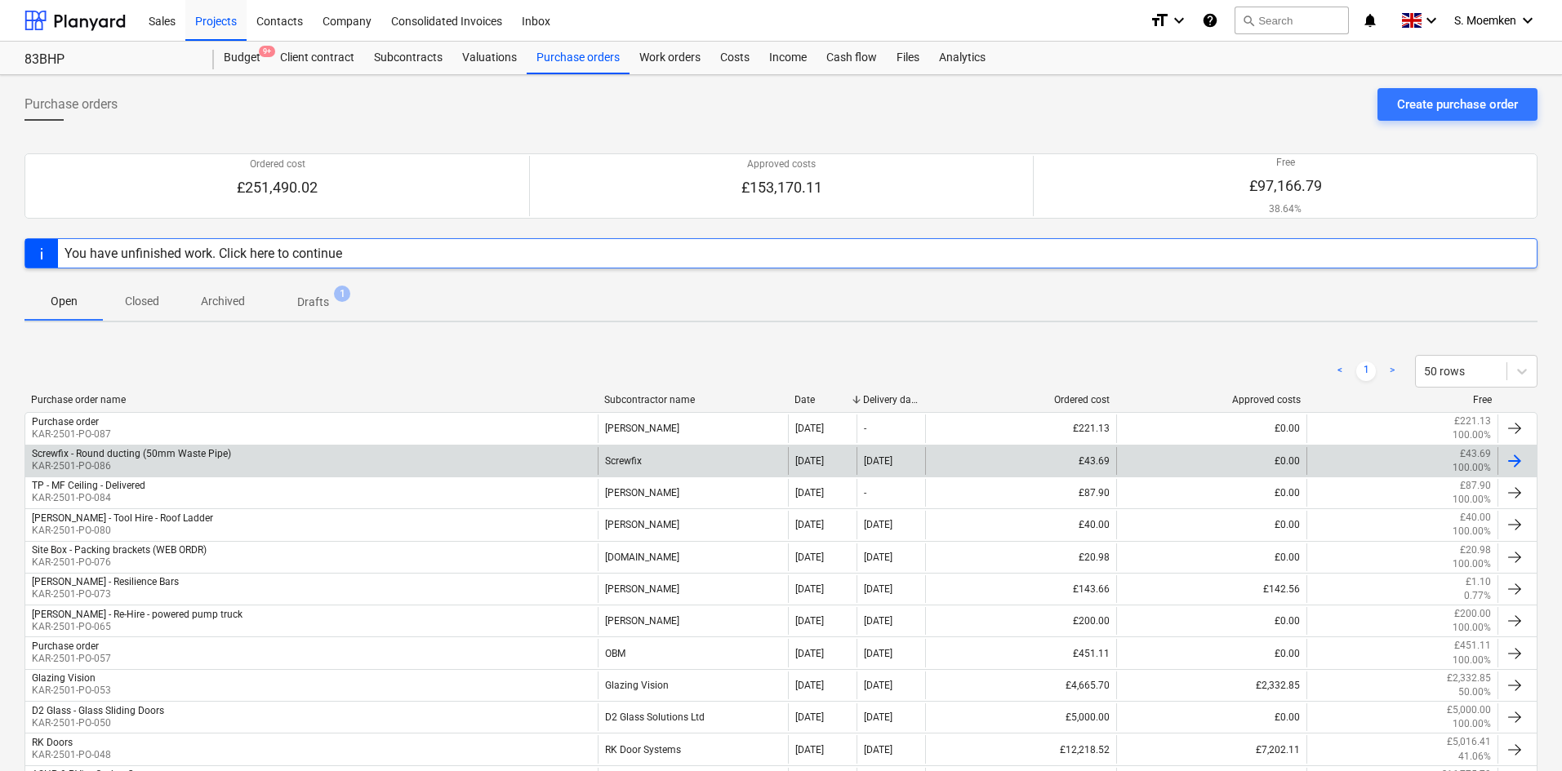
click at [236, 455] on div "Screwfix - Round ducting (50mm Waste Pipe) KAR-2501-PO-086" at bounding box center [311, 461] width 572 height 28
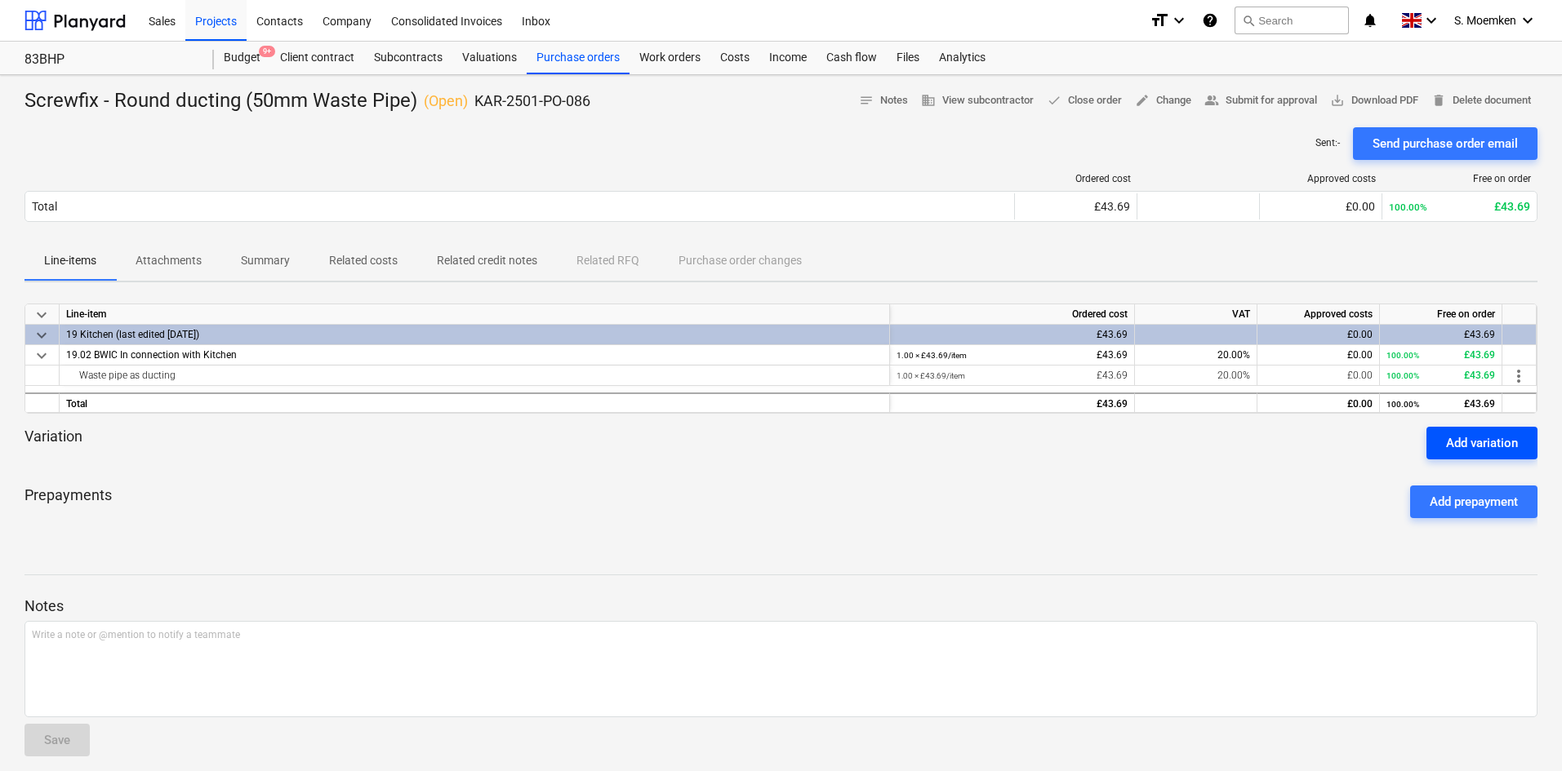
click at [1481, 449] on div "Add variation" at bounding box center [1482, 443] width 72 height 21
type textarea "x"
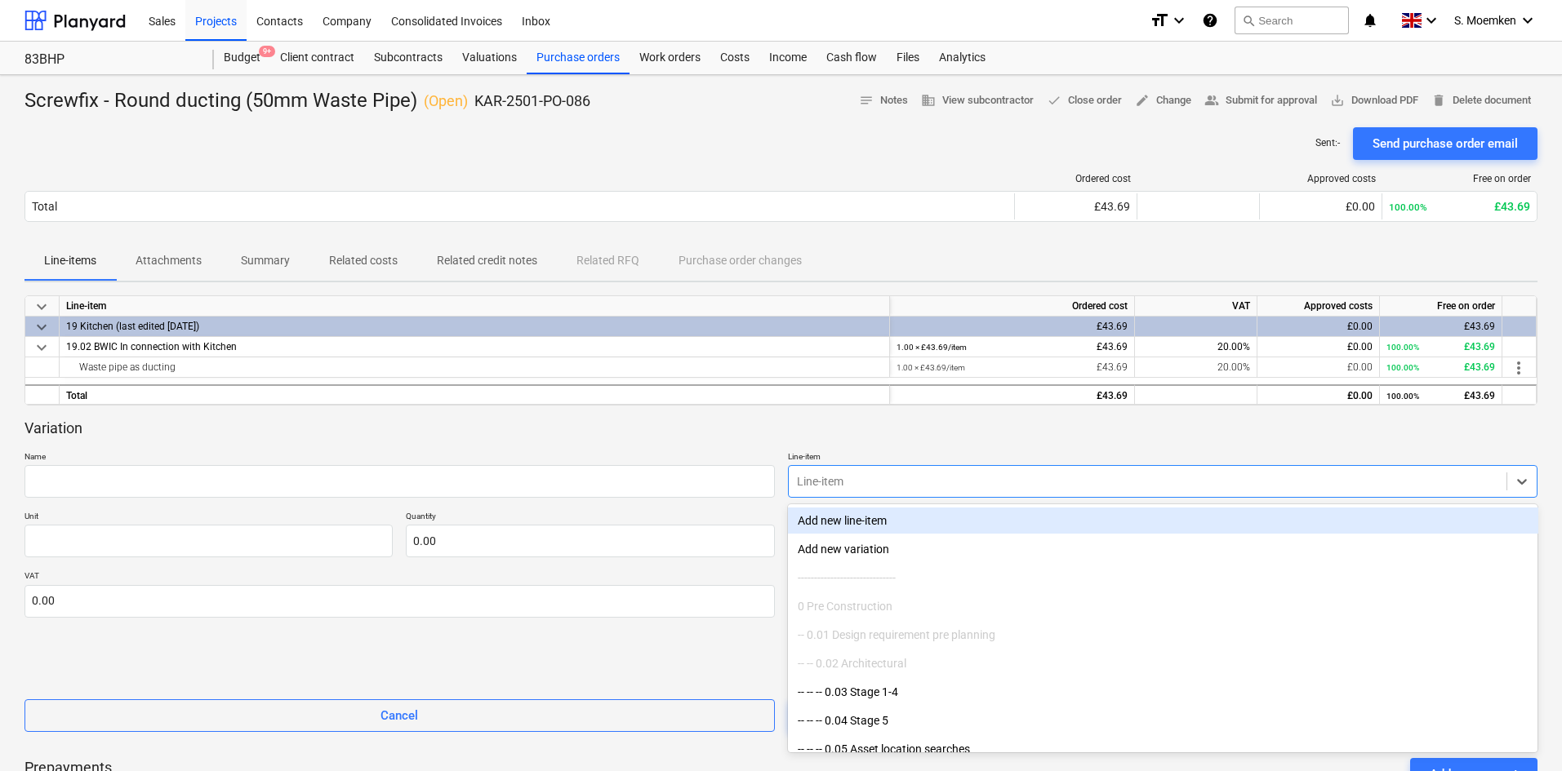
click at [891, 475] on div at bounding box center [1148, 481] width 702 height 16
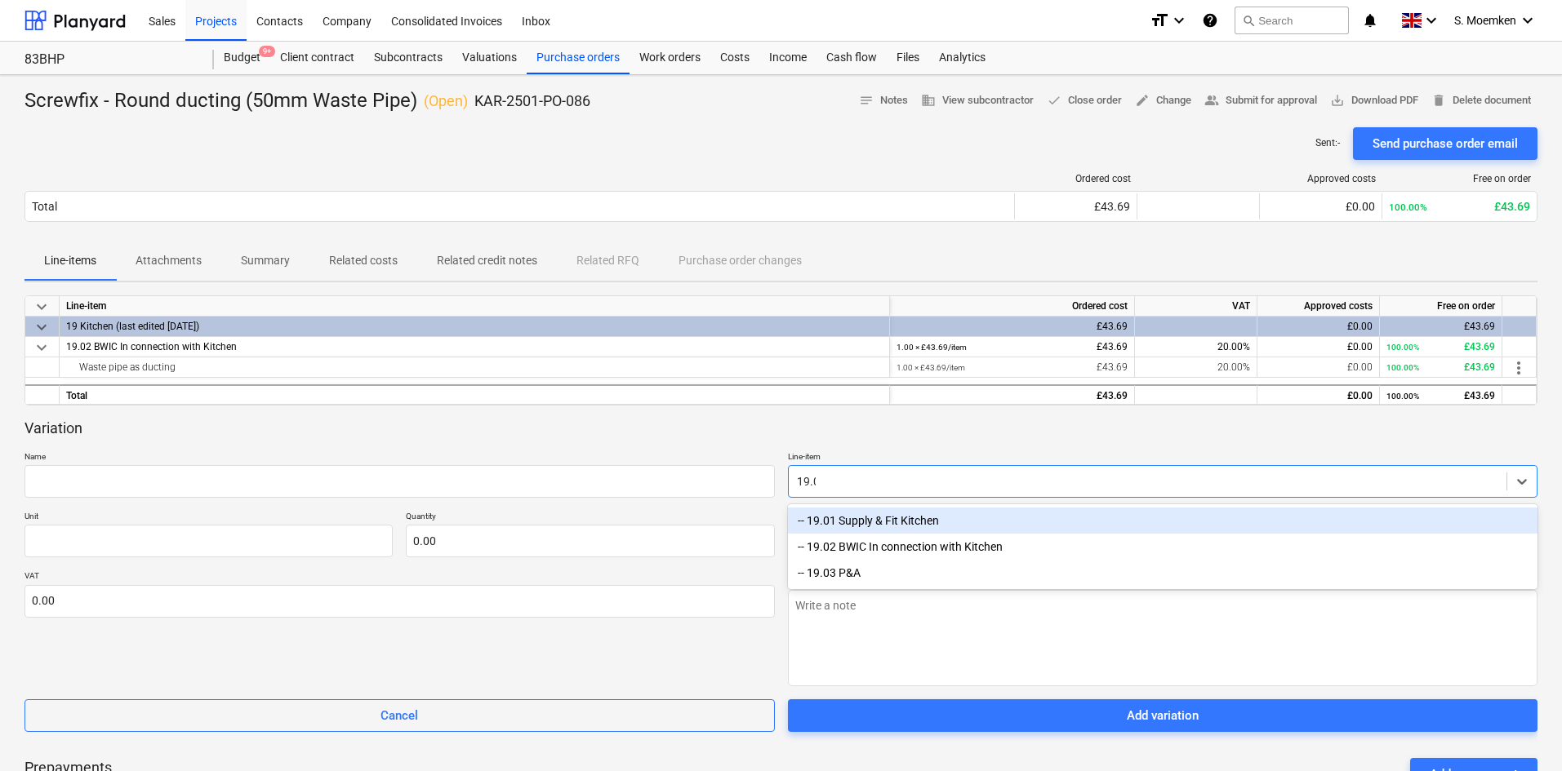
type input "19.02"
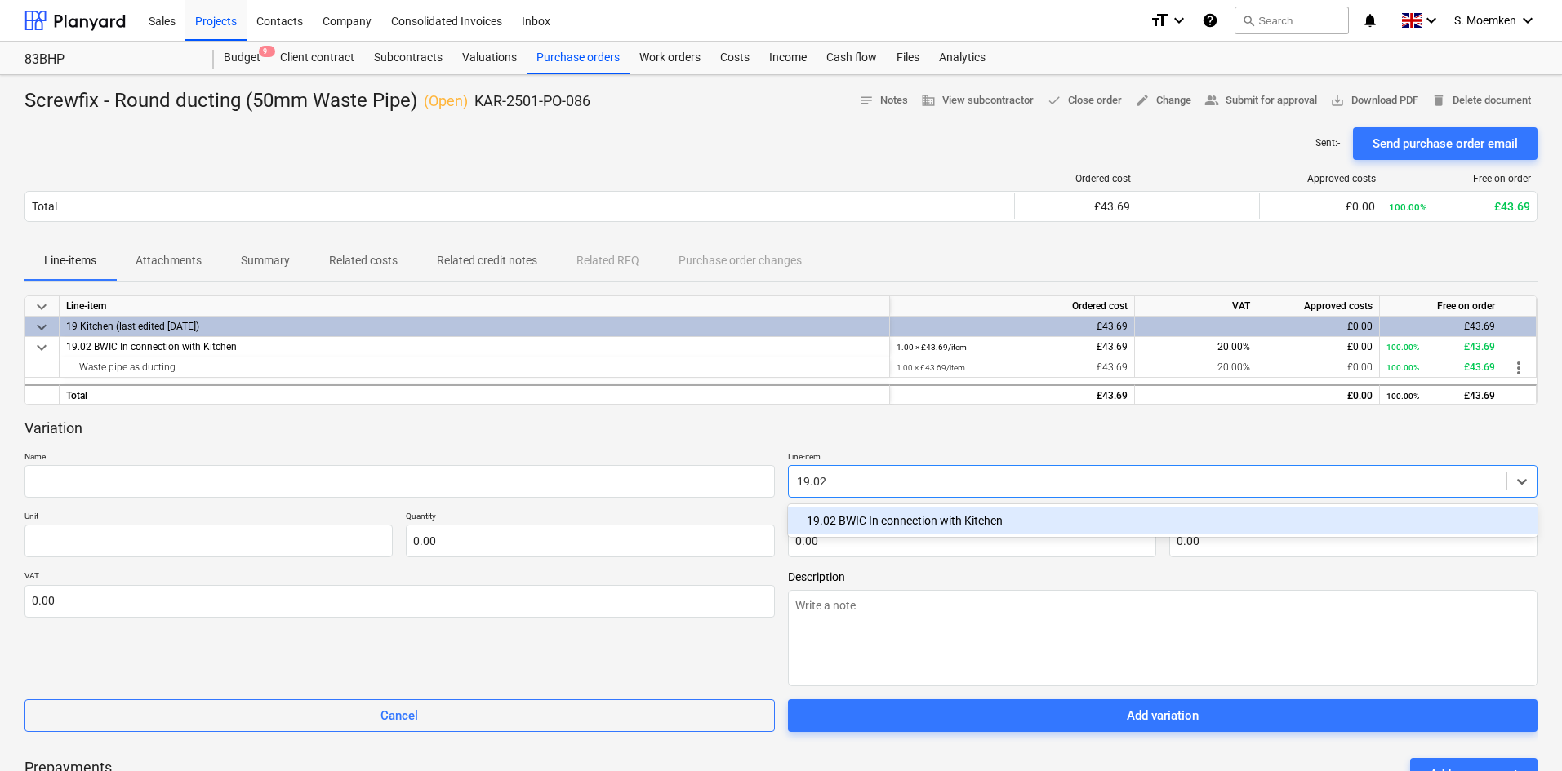
type textarea "x"
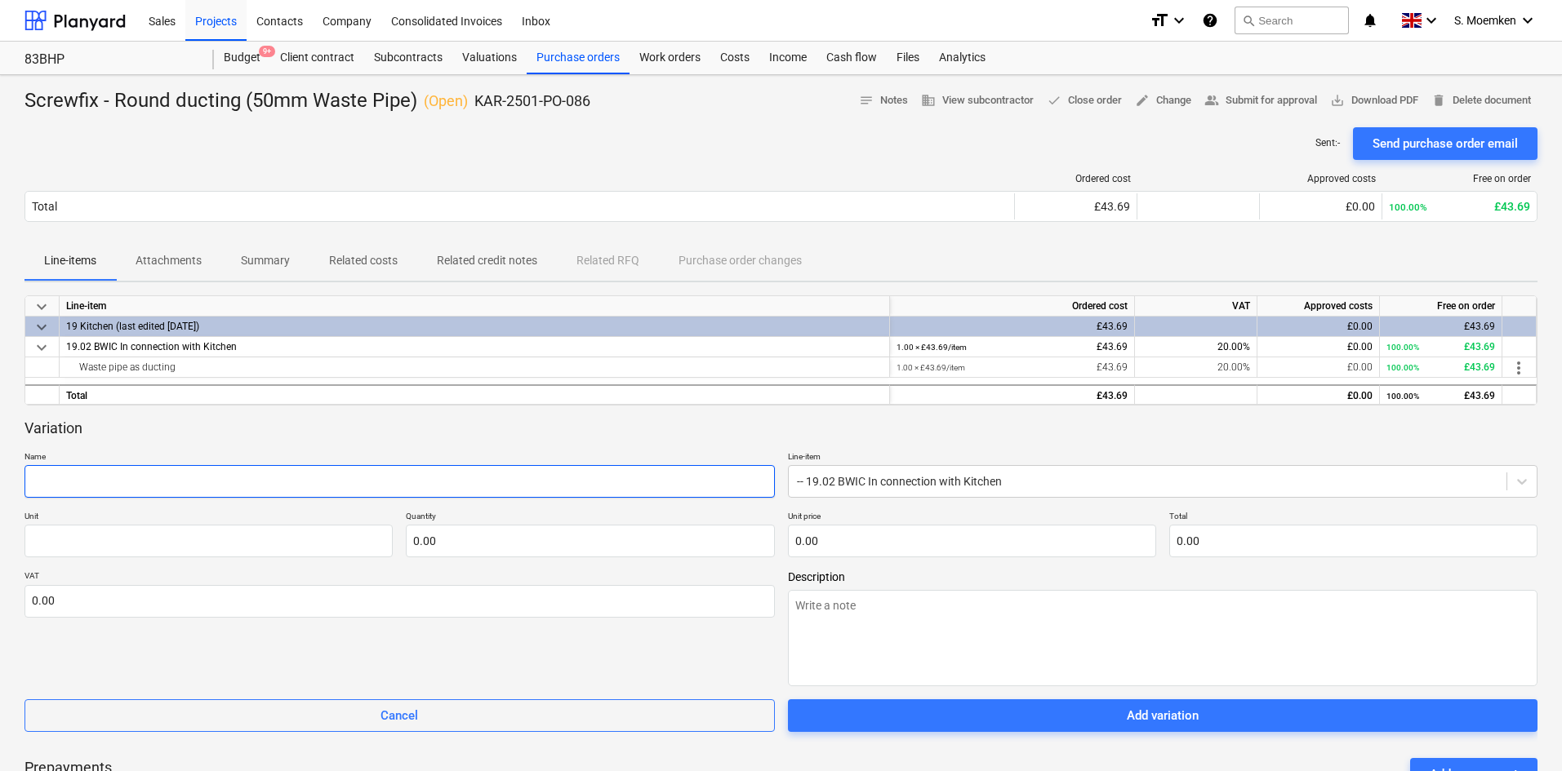
click at [399, 480] on input "text" at bounding box center [399, 481] width 750 height 33
type textarea "x"
type input "W"
type textarea "x"
type input "Wa"
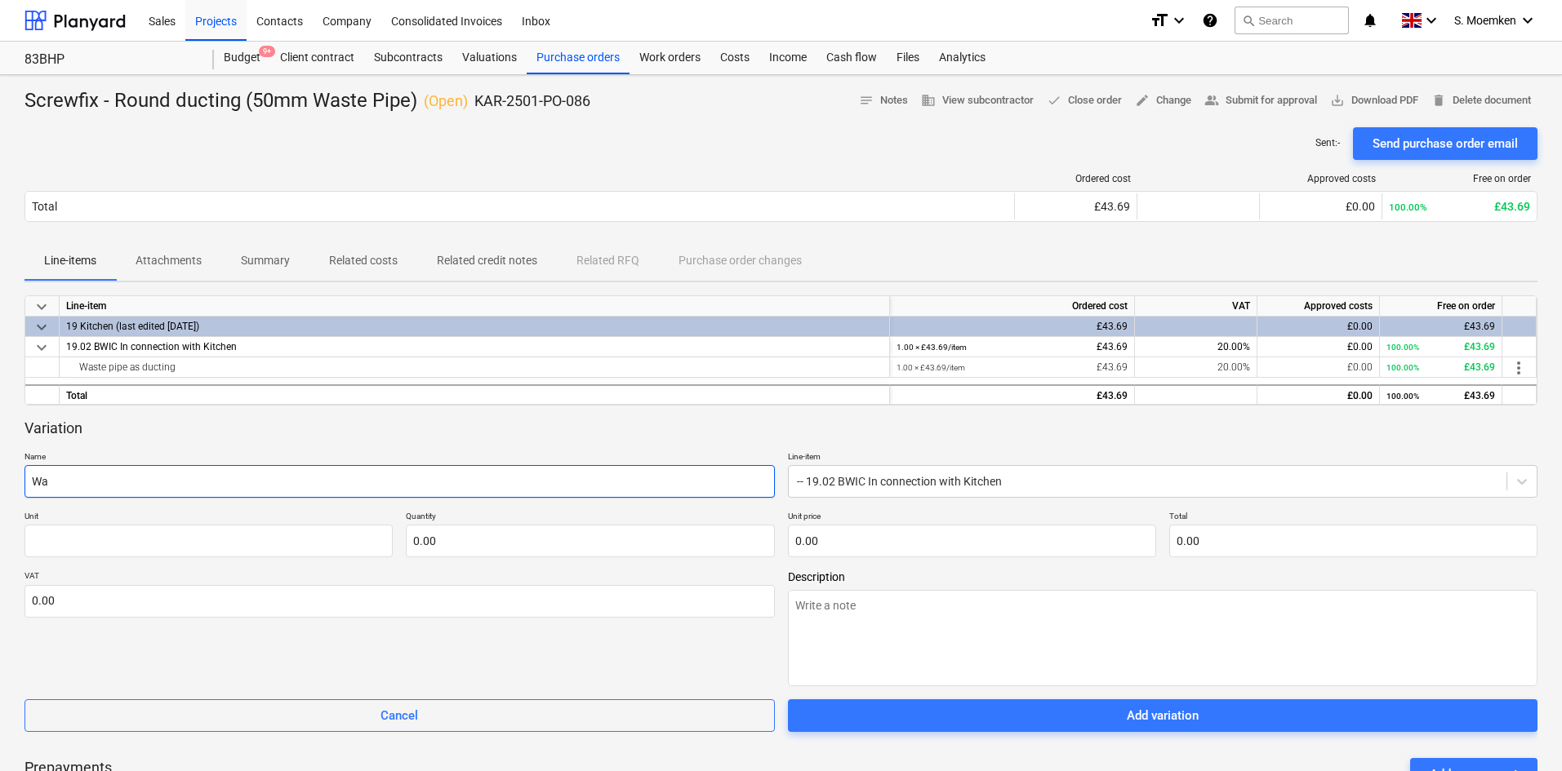
type textarea "x"
type input "Was"
type textarea "x"
type input "Wast"
type textarea "x"
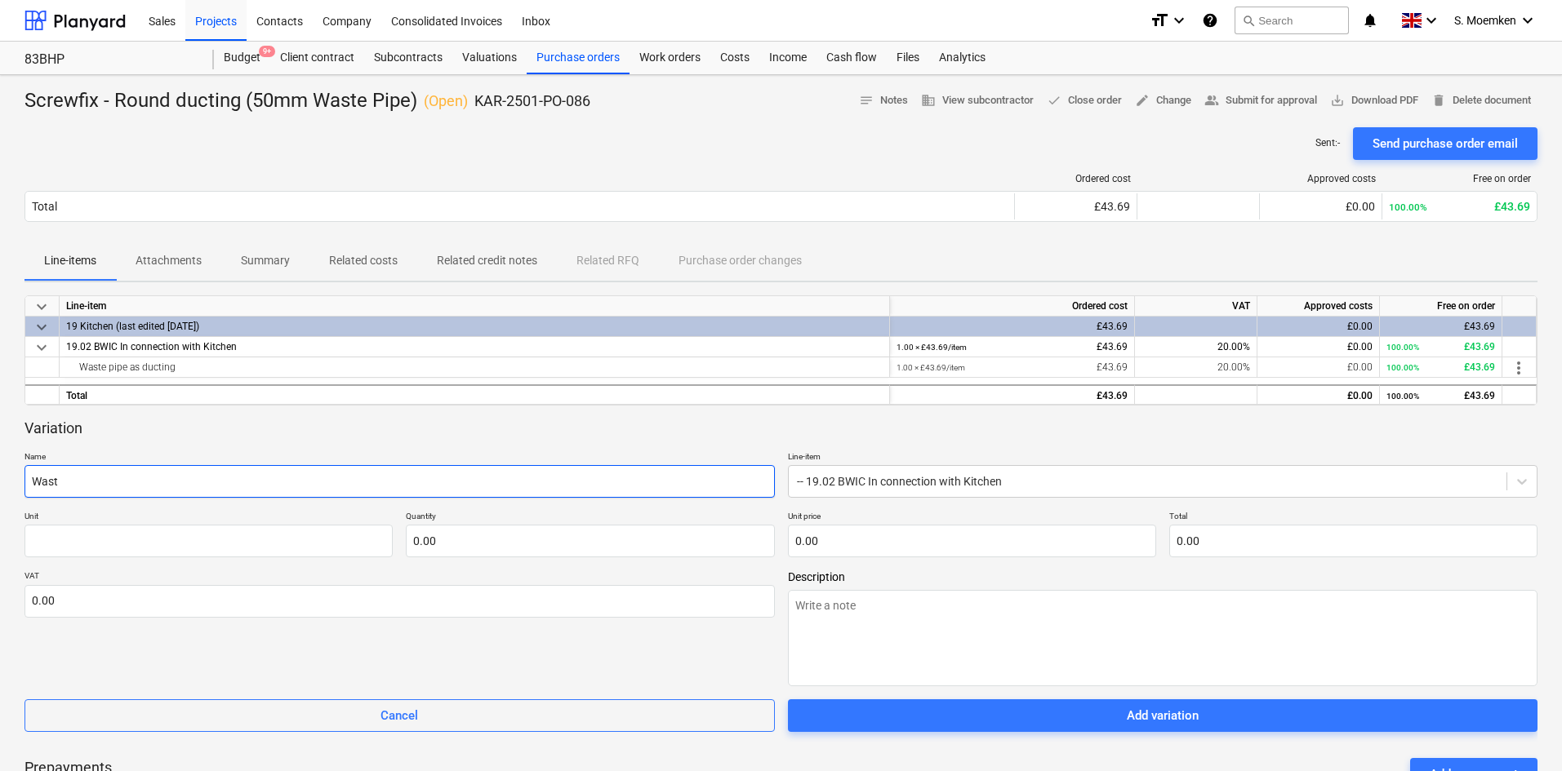
type input "Waste"
type textarea "x"
type input "Waste"
type textarea "x"
type input "Waste p"
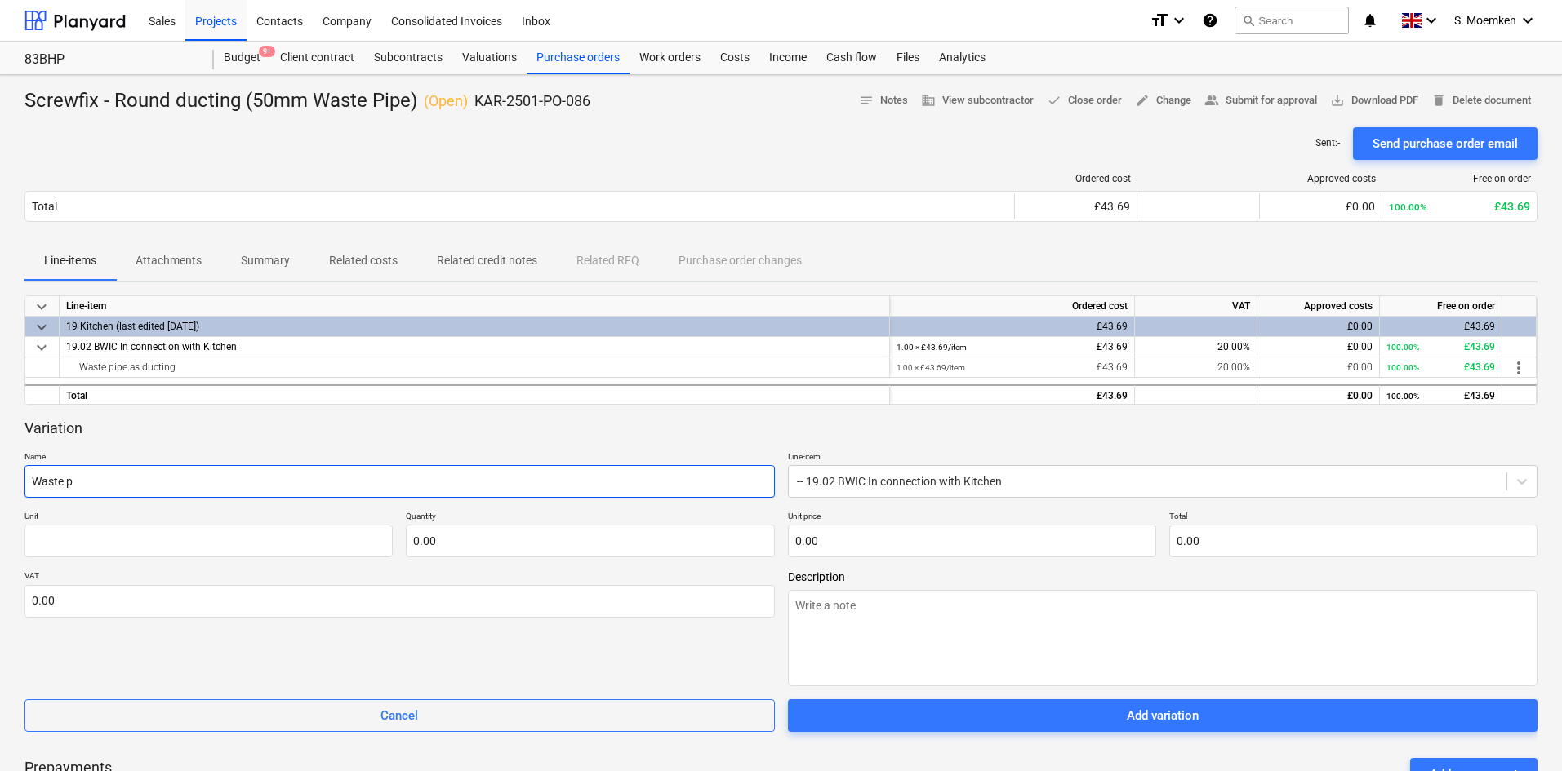
type textarea "x"
type input "Waste pi"
type textarea "x"
type input "Waste pip"
type textarea "x"
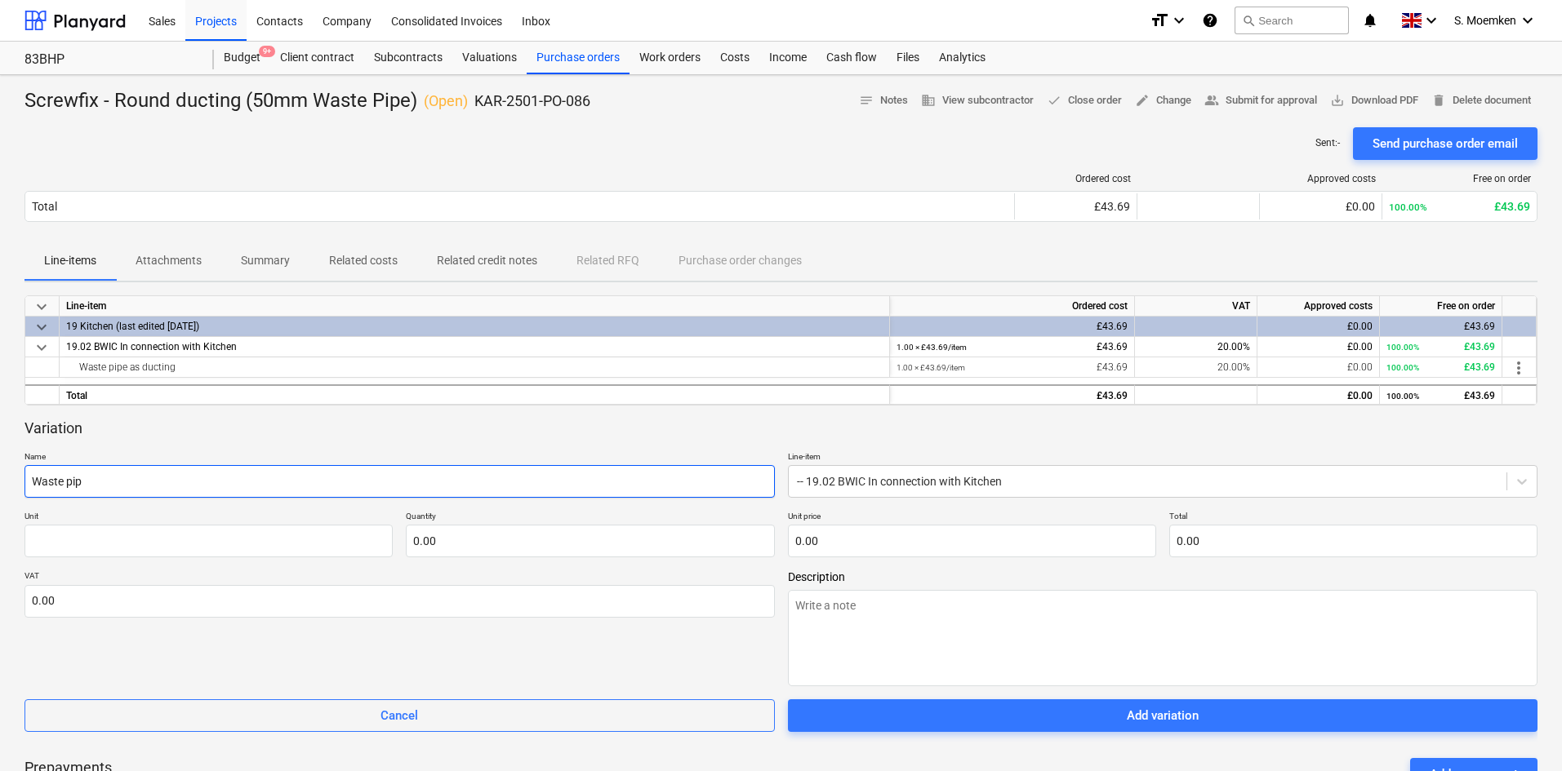
type input "Waste pipe"
type textarea "x"
type input "Waste pipe"
type textarea "x"
type input "Waste pipe 5"
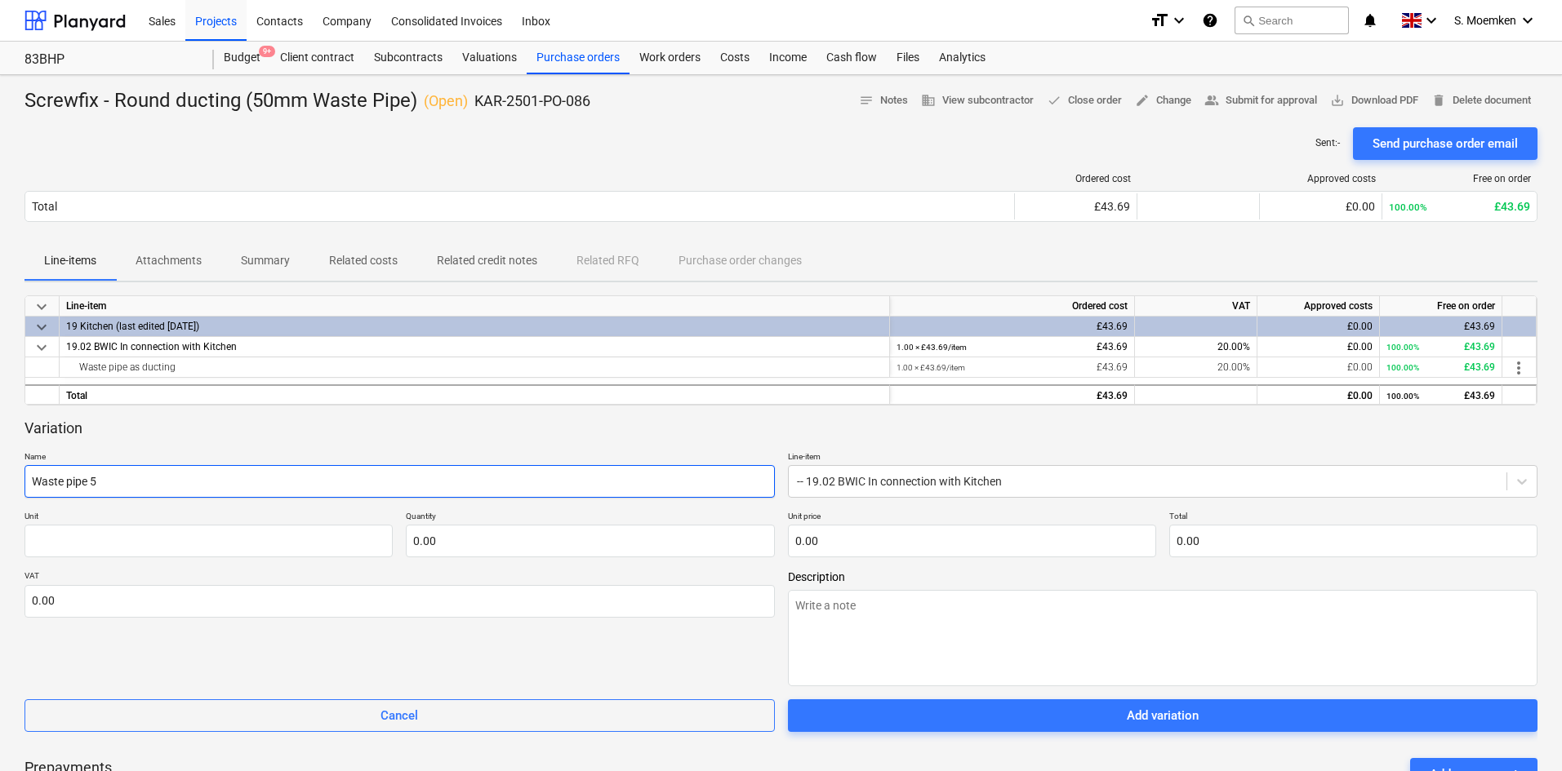
type textarea "x"
type input "Waste pipe 50"
type textarea "x"
type input "Waste pipe 50m"
type textarea "x"
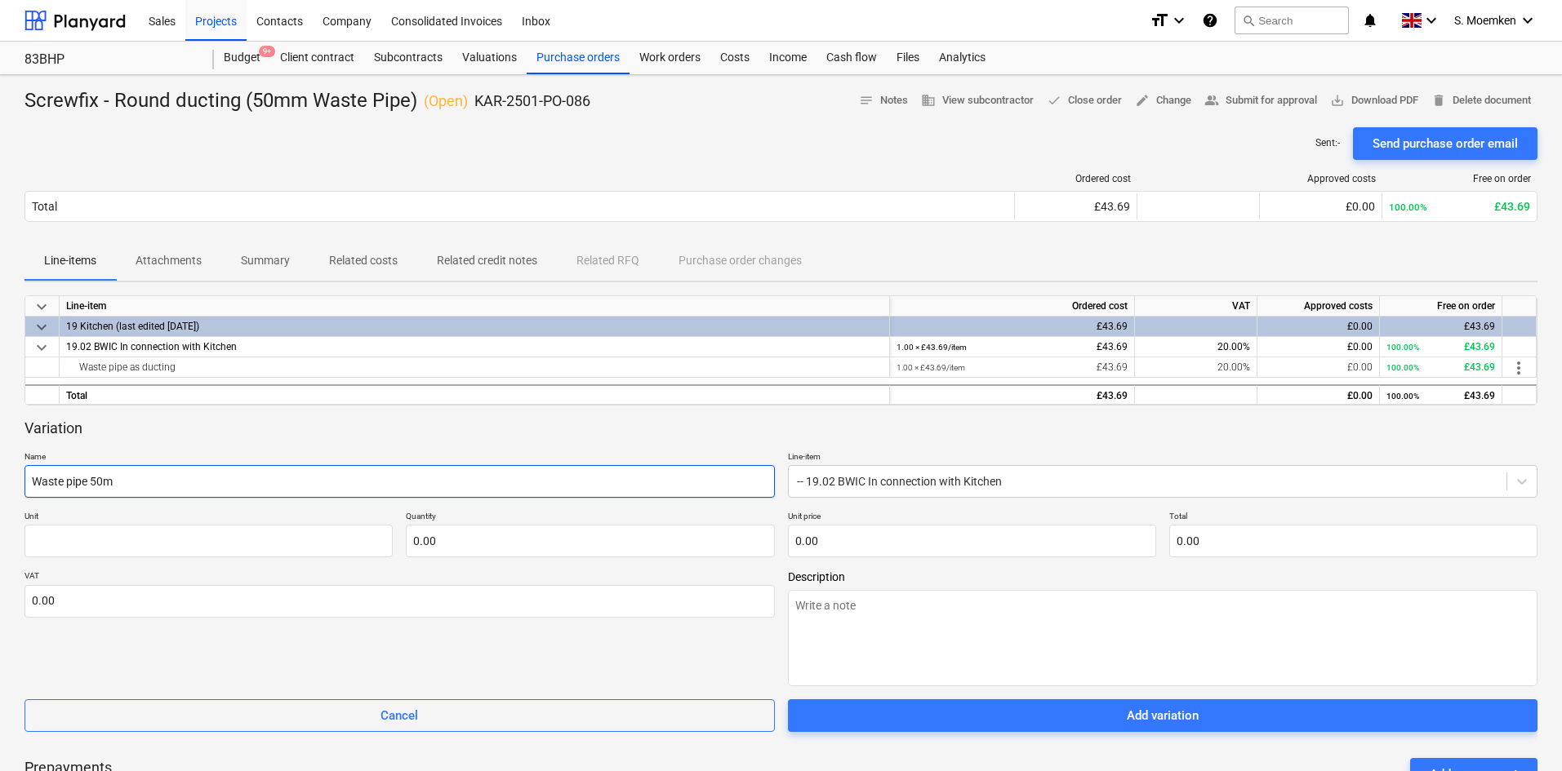
type input "Waste pipe 50mm"
type textarea "x"
type input "Waste pipe 50mm"
type textarea "x"
type input "Waste pipe 50mm 9"
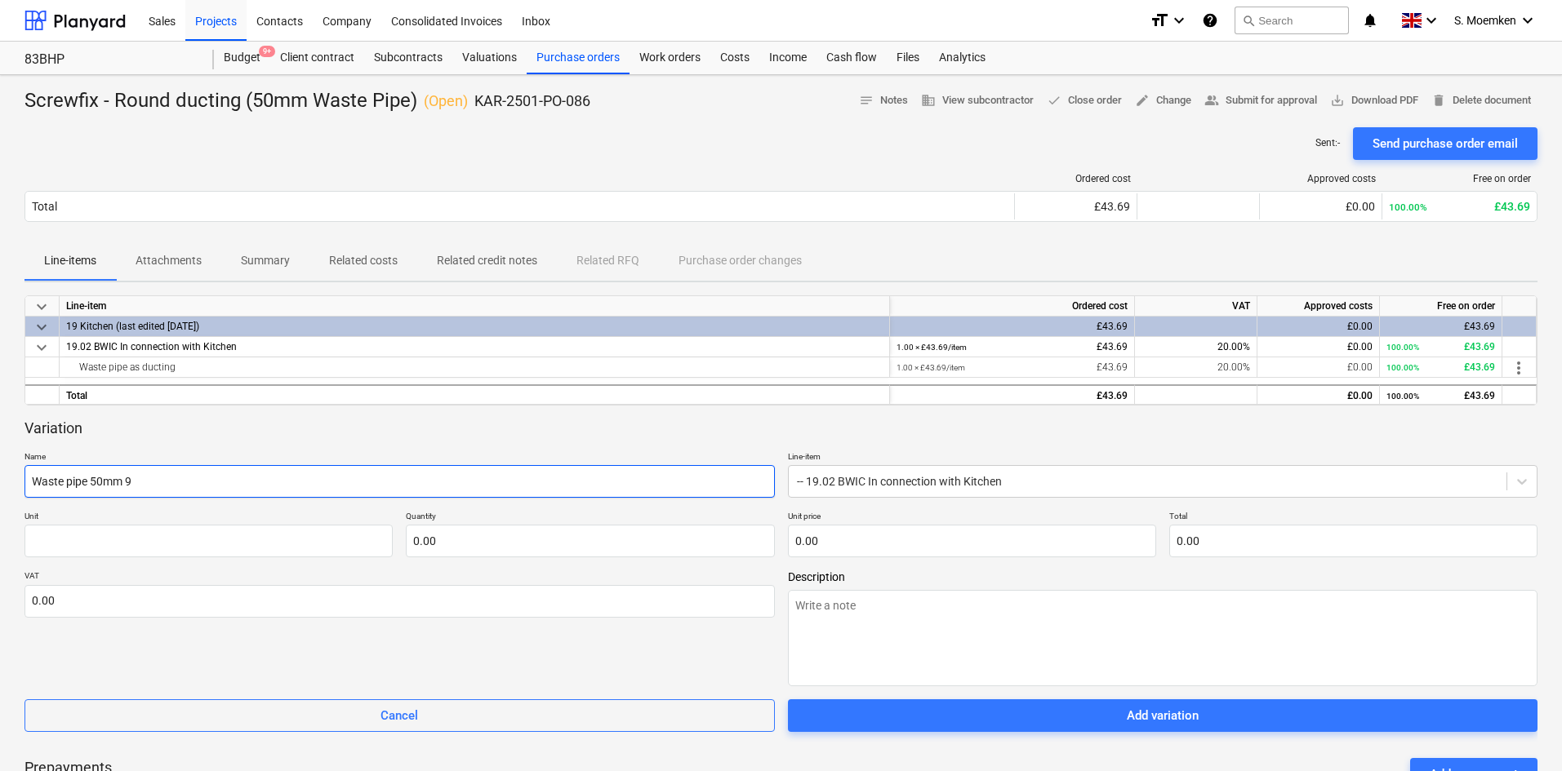
type textarea "x"
type input "Waste pipe 50mm 92"
type textarea "x"
type input "Waste pipe 50mm 92."
type textarea "x"
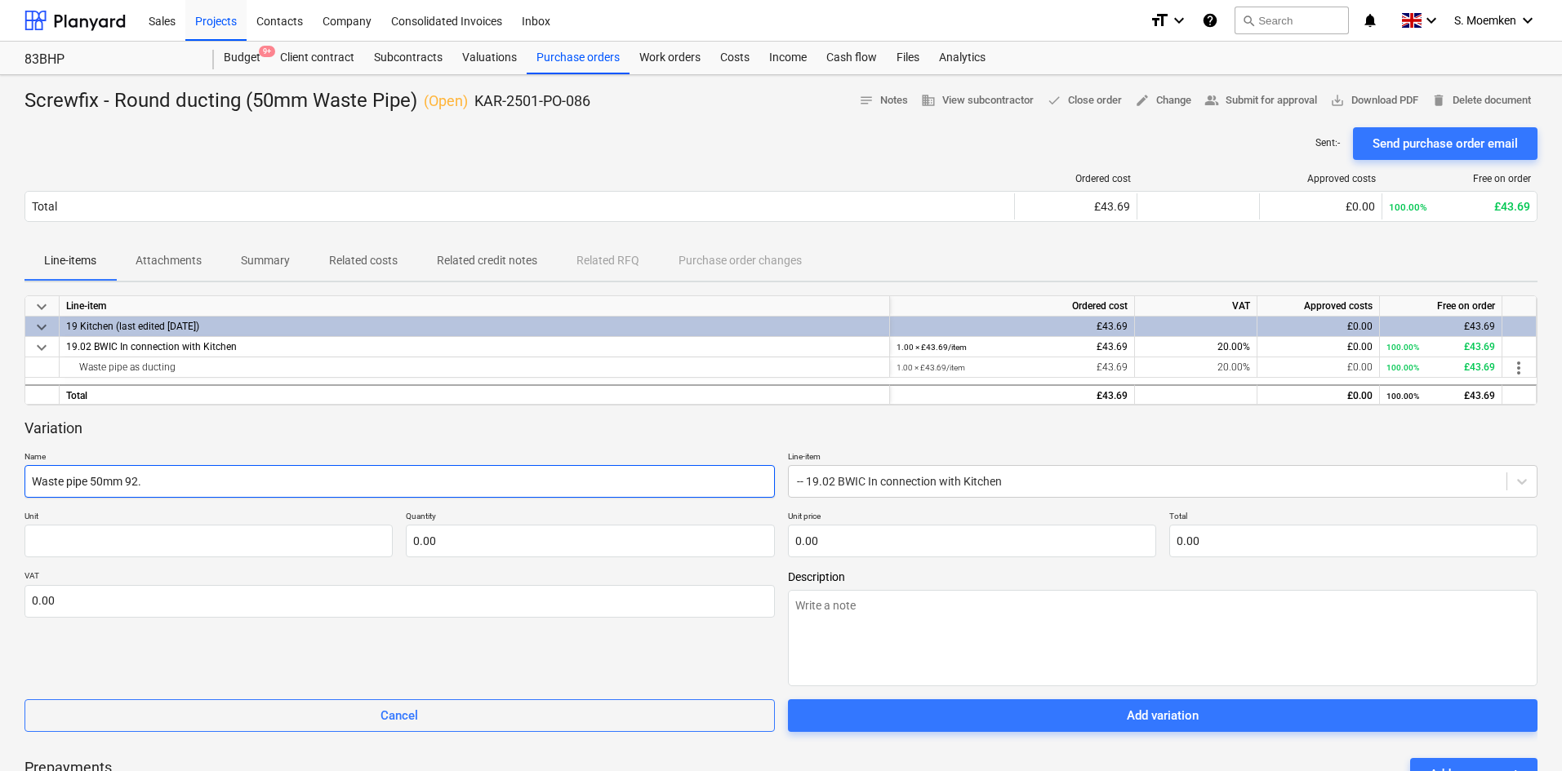
type input "Waste pipe 50mm 92.5"
type textarea "x"
type input "Waste pipe 50mm 92.5"
type textarea "x"
type input "Waste pipe 50mm 92.5 d"
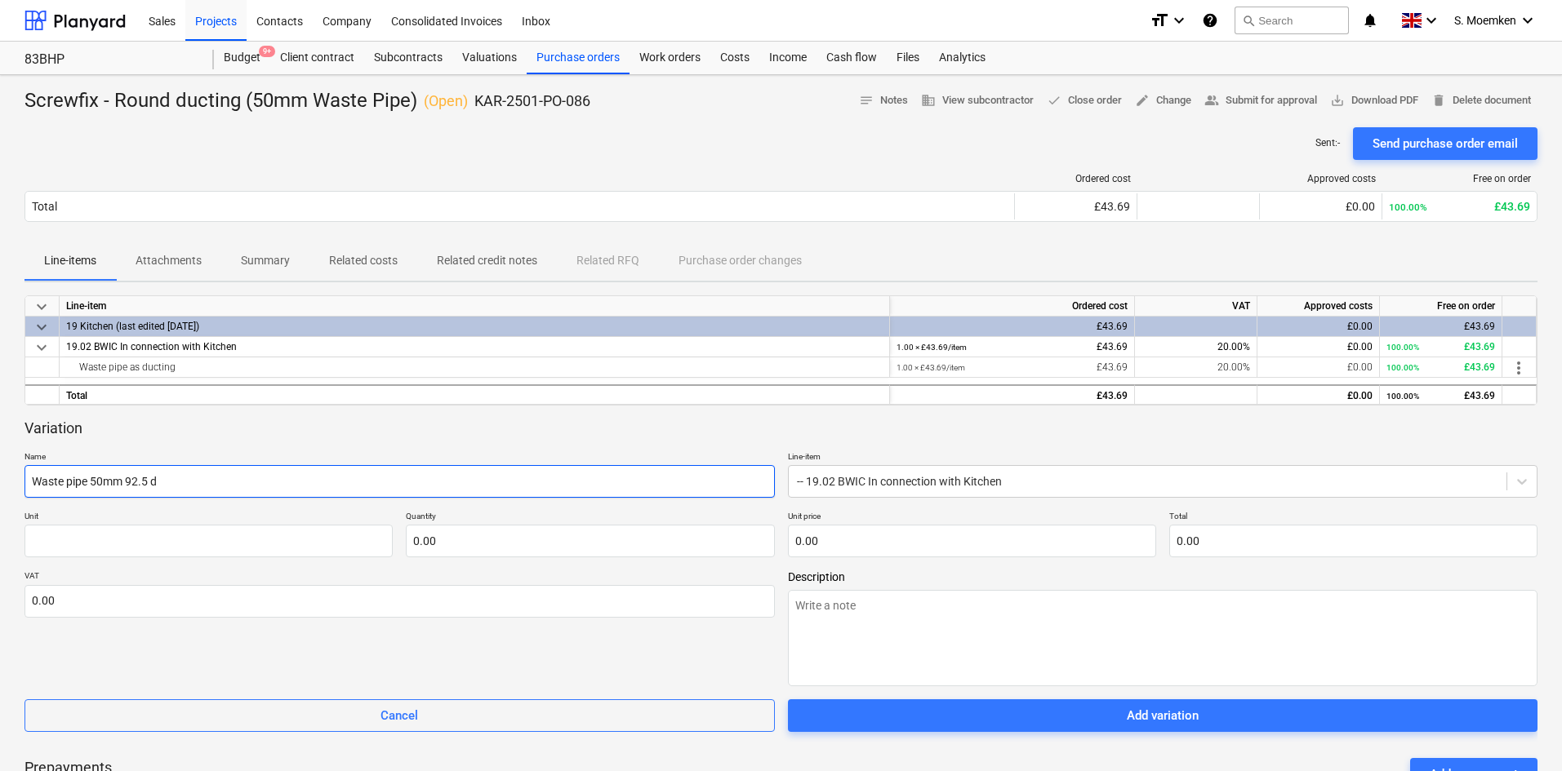
type textarea "x"
type input "Waste pipe 50mm 92.5 de"
type textarea "x"
type input "Waste pipe 50mm 92.5 deg"
type textarea "x"
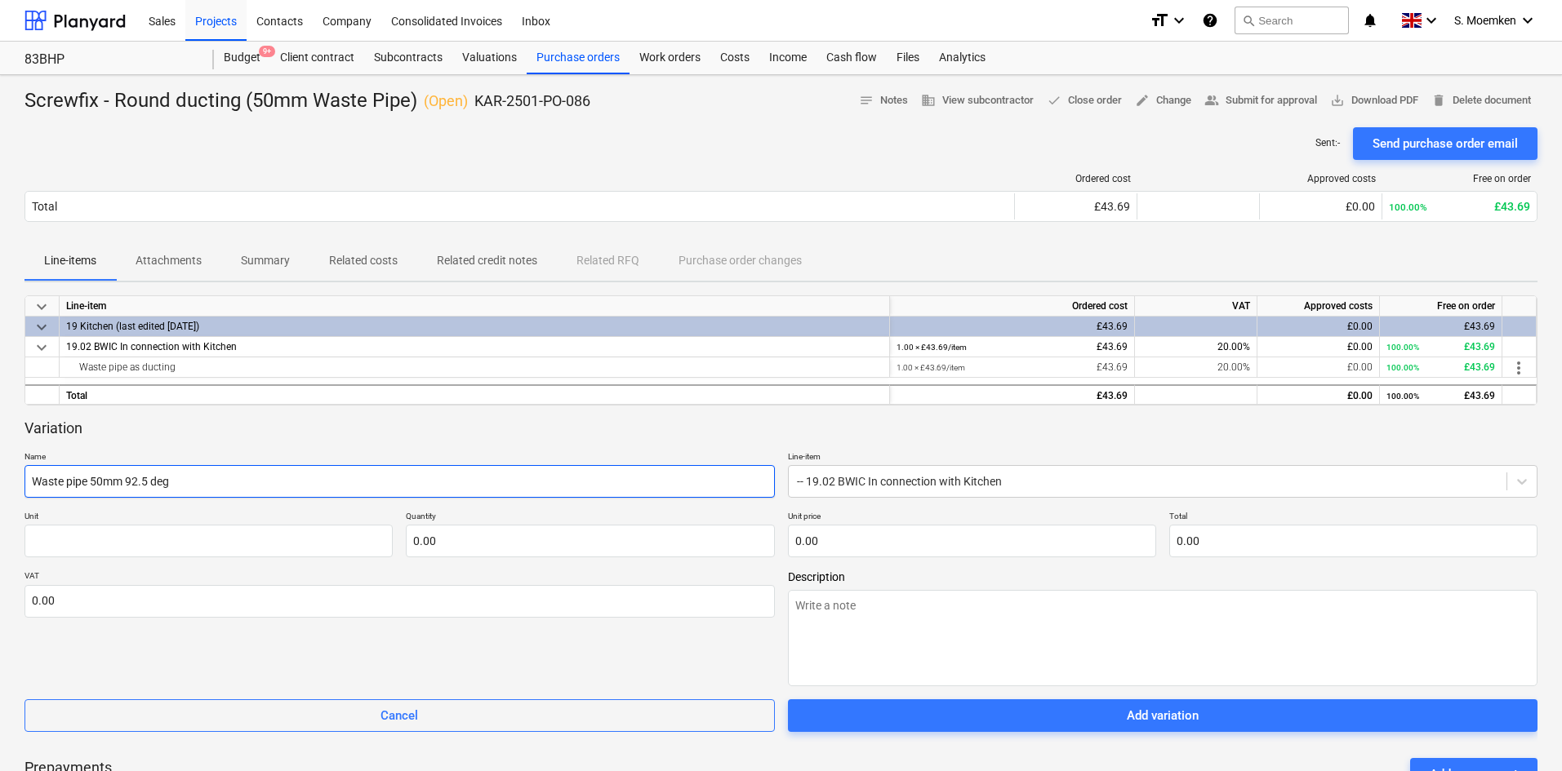
type input "Waste pipe 50mm 92.5 deg"
type textarea "x"
type input "Waste pipe 50mm 92.5 deg b"
type textarea "x"
type input "Waste pipe 50mm 92.5 deg be"
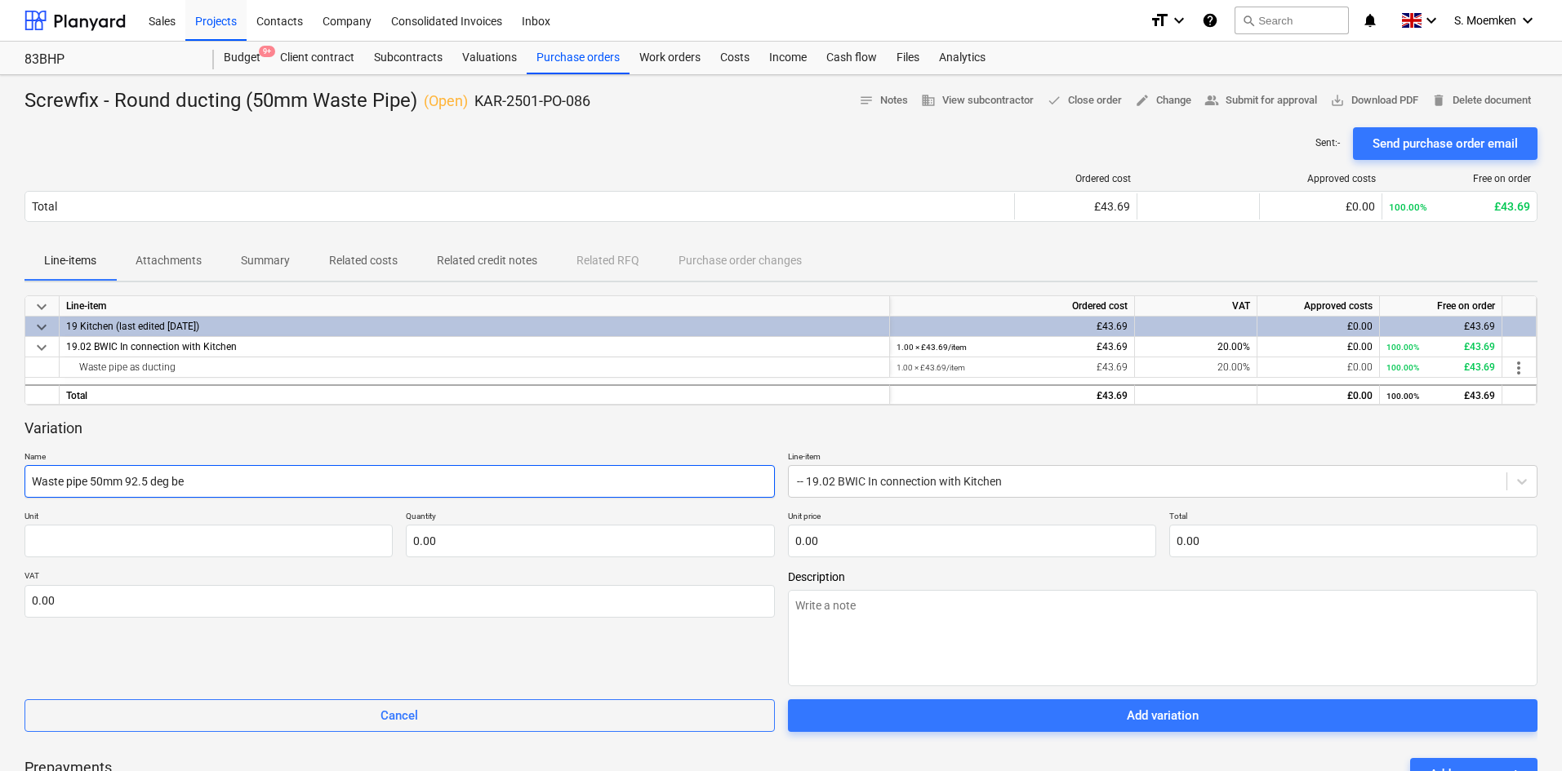
type textarea "x"
type input "Waste pipe 50mm 92.5 deg ben"
type textarea "x"
type input "Waste pipe 50mm 92.5 deg bend"
click at [296, 540] on input "text" at bounding box center [208, 541] width 368 height 33
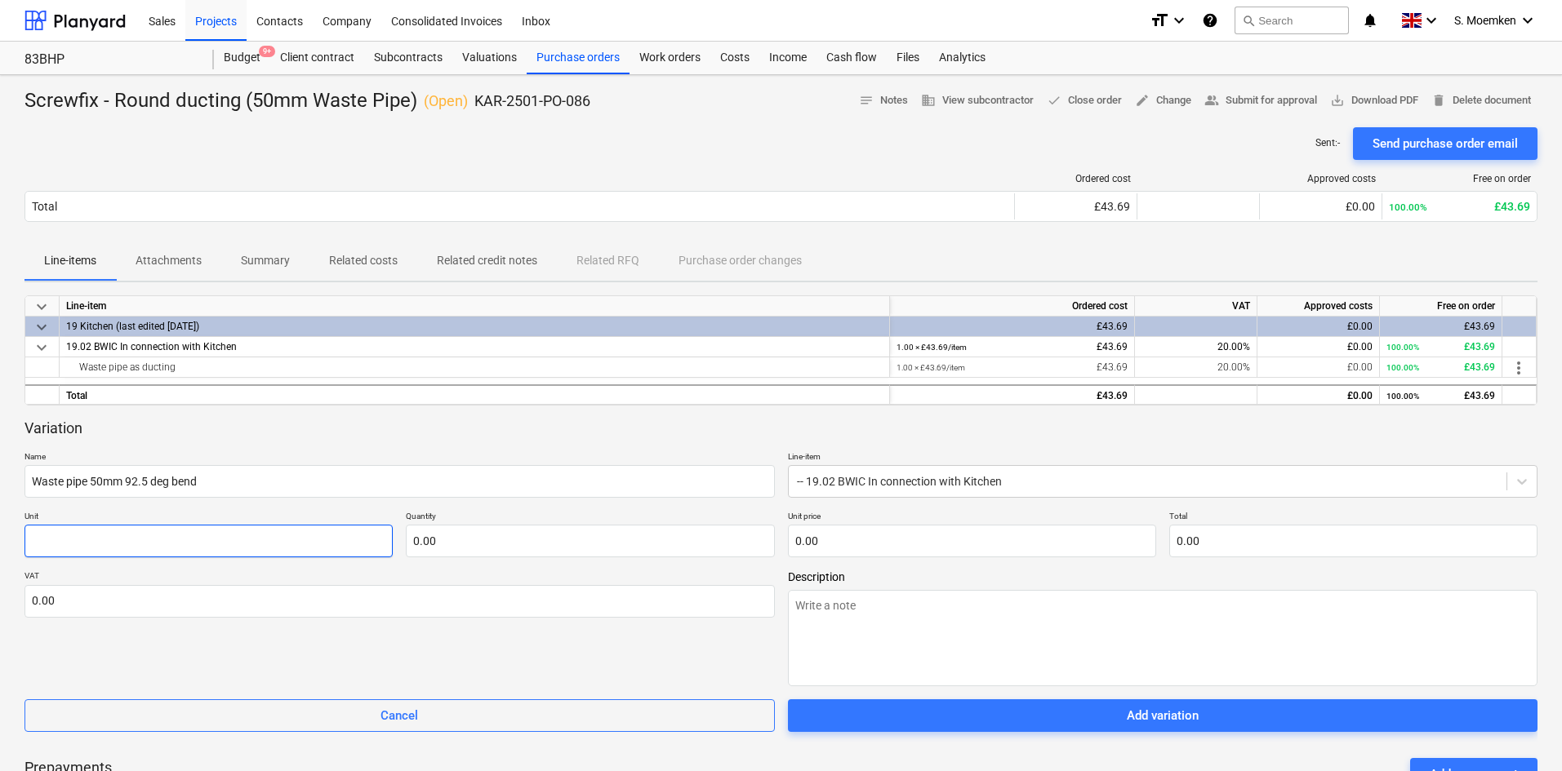
type textarea "x"
type input "I"
type textarea "x"
type input "It"
type textarea "x"
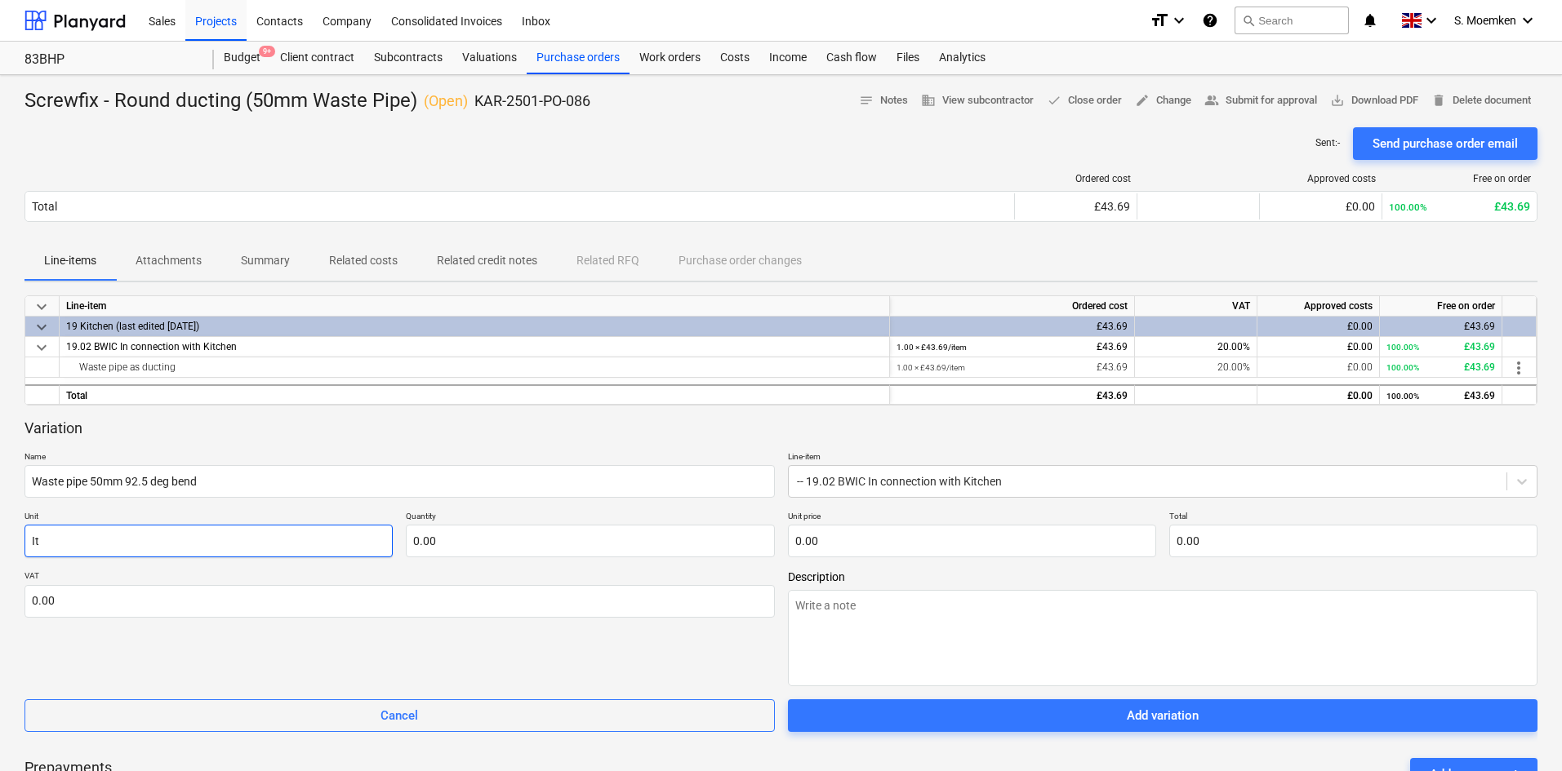
type input "Ite"
type textarea "x"
type input "Item"
type textarea "x"
type input "3.00"
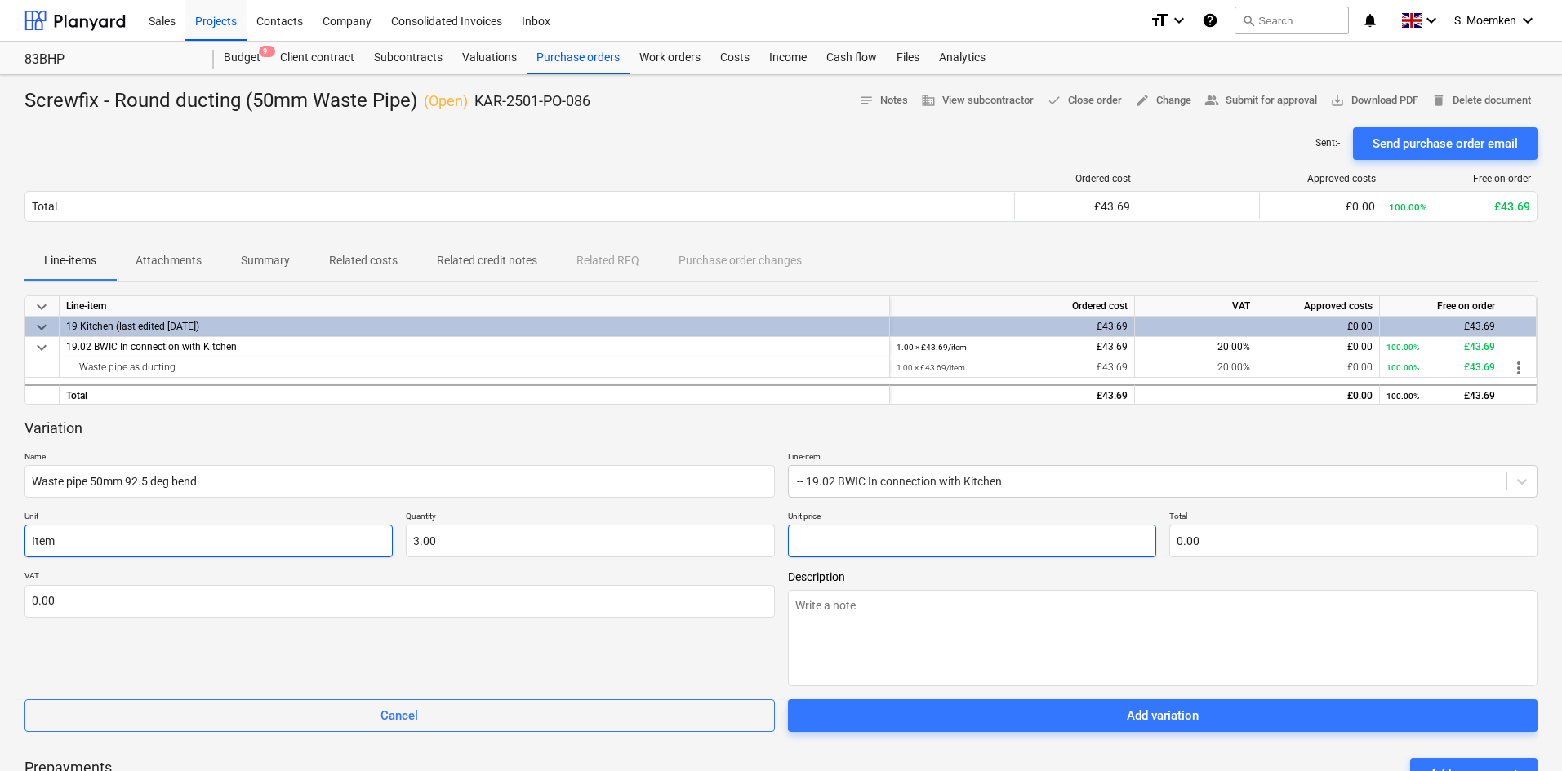
type textarea "x"
type input "2"
type input "6.00"
type textarea "x"
type input "2."
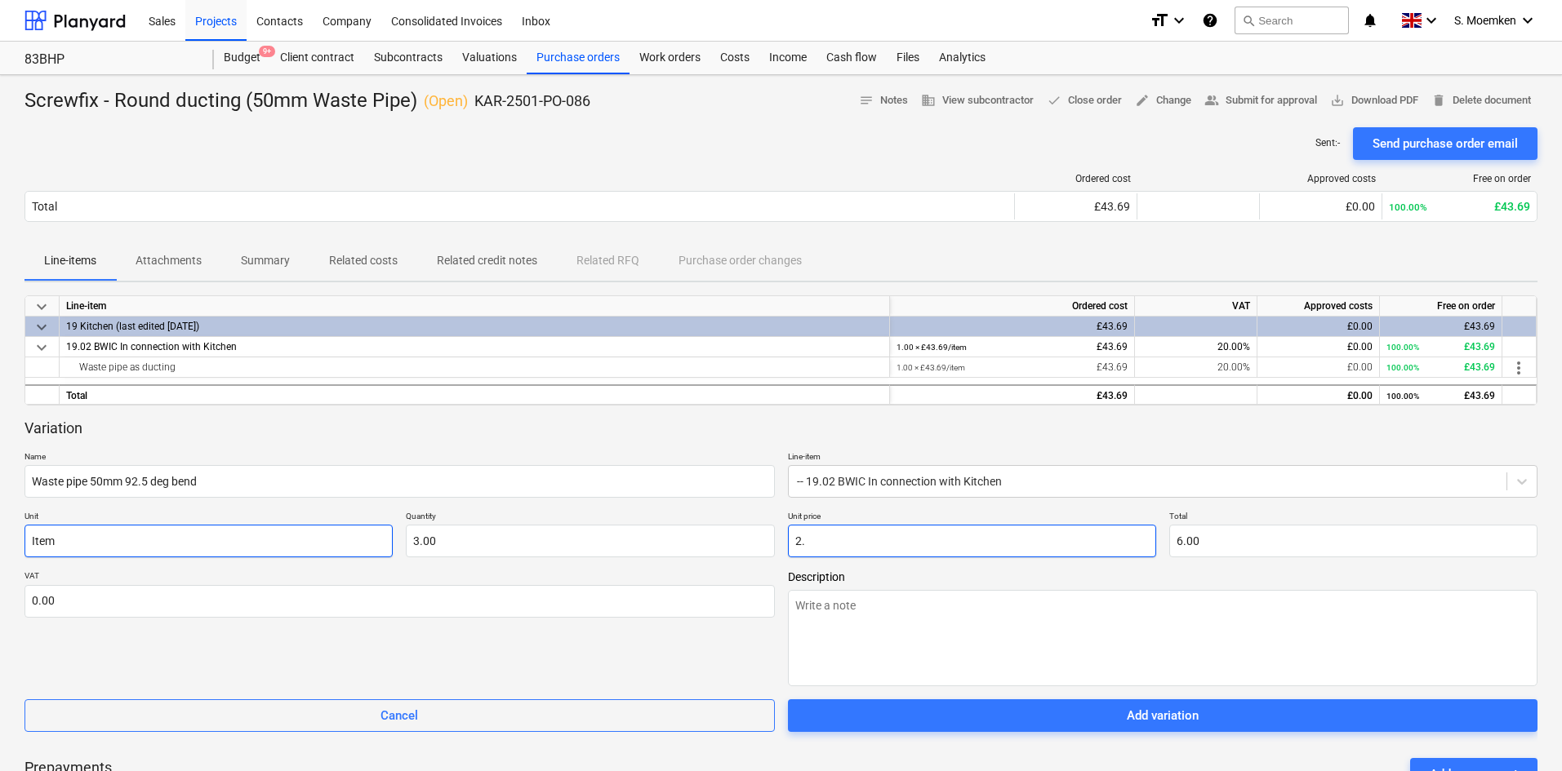
type textarea "x"
type input "2.1"
type input "6.30"
type textarea "x"
type input "2.16"
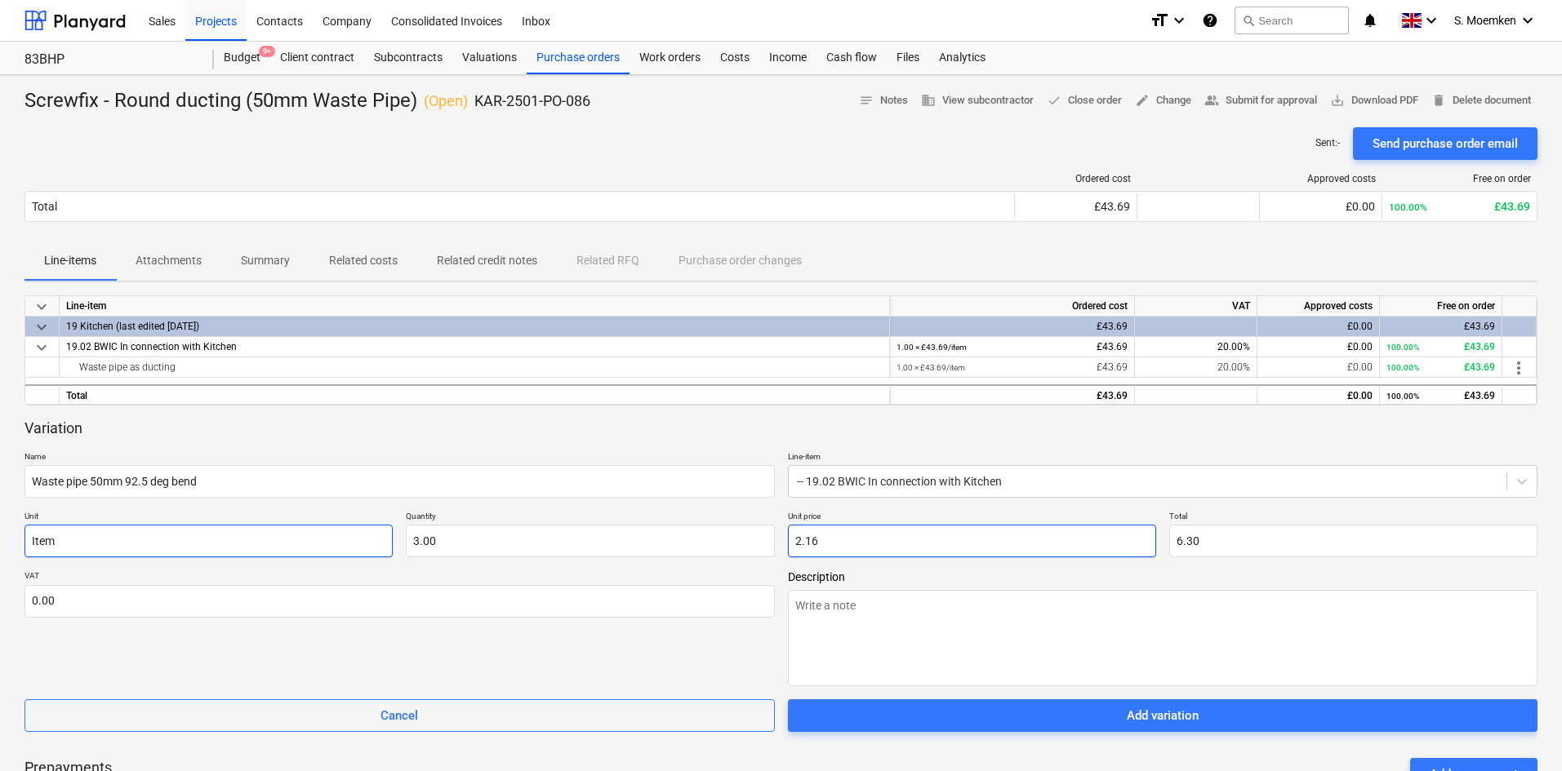
type input "6.48"
type input "2.16"
click at [874, 544] on input "2.16" at bounding box center [972, 541] width 368 height 33
type textarea "x"
type input "2.1"
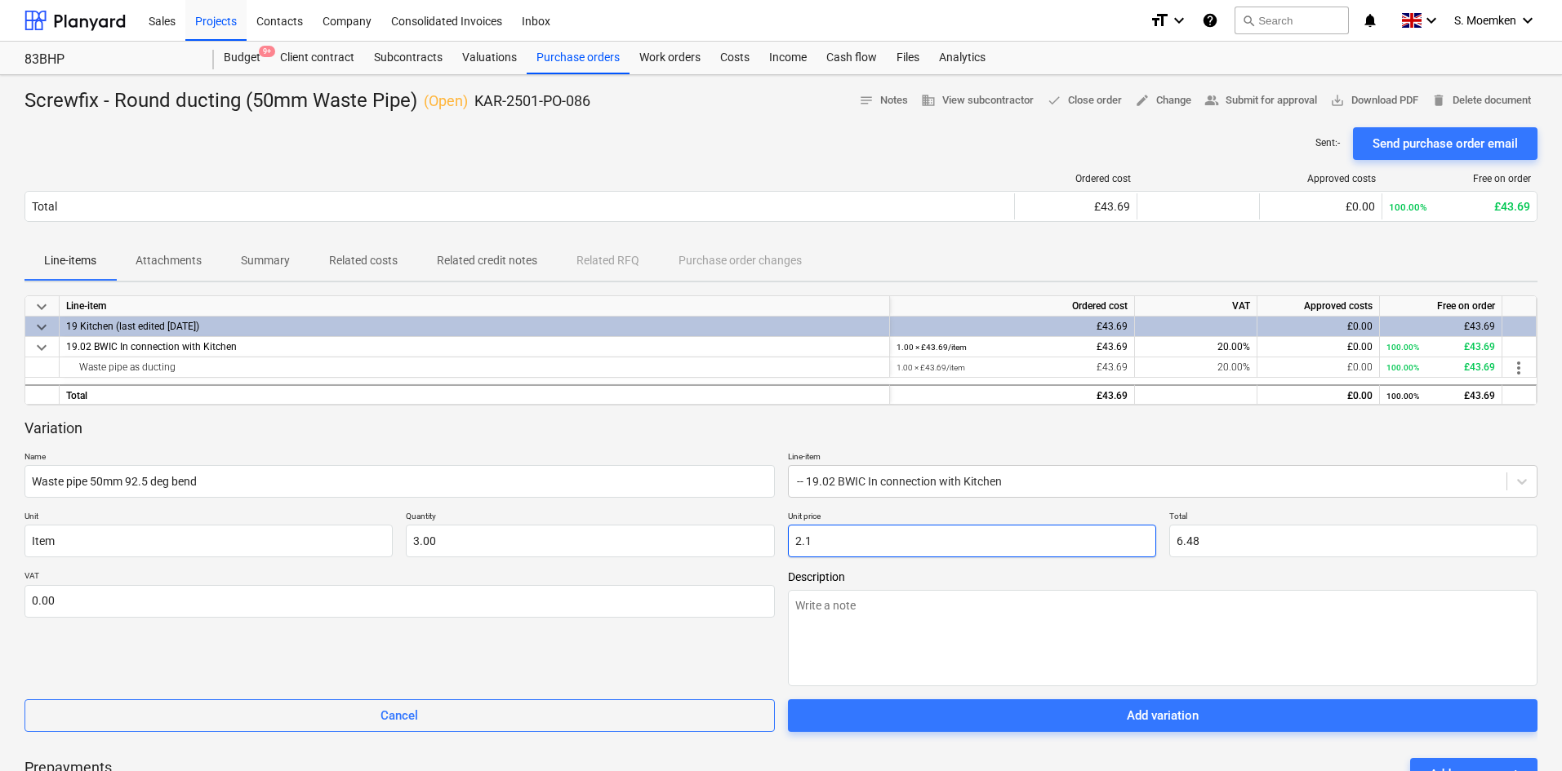
type input "6.30"
type textarea "x"
type input "2.18"
type input "6.54"
type input "2.18"
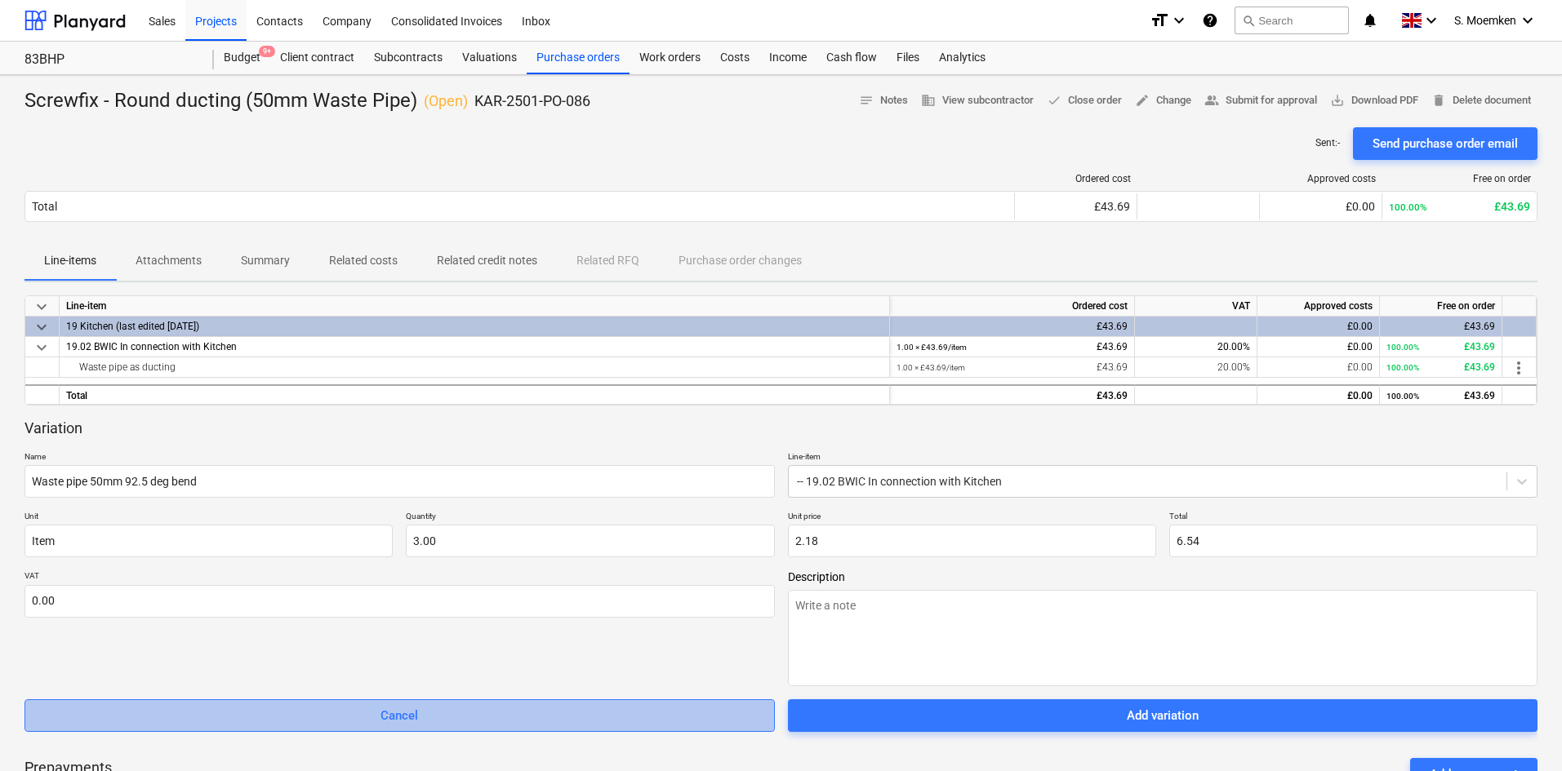
click at [456, 724] on span "Cancel" at bounding box center [399, 715] width 709 height 21
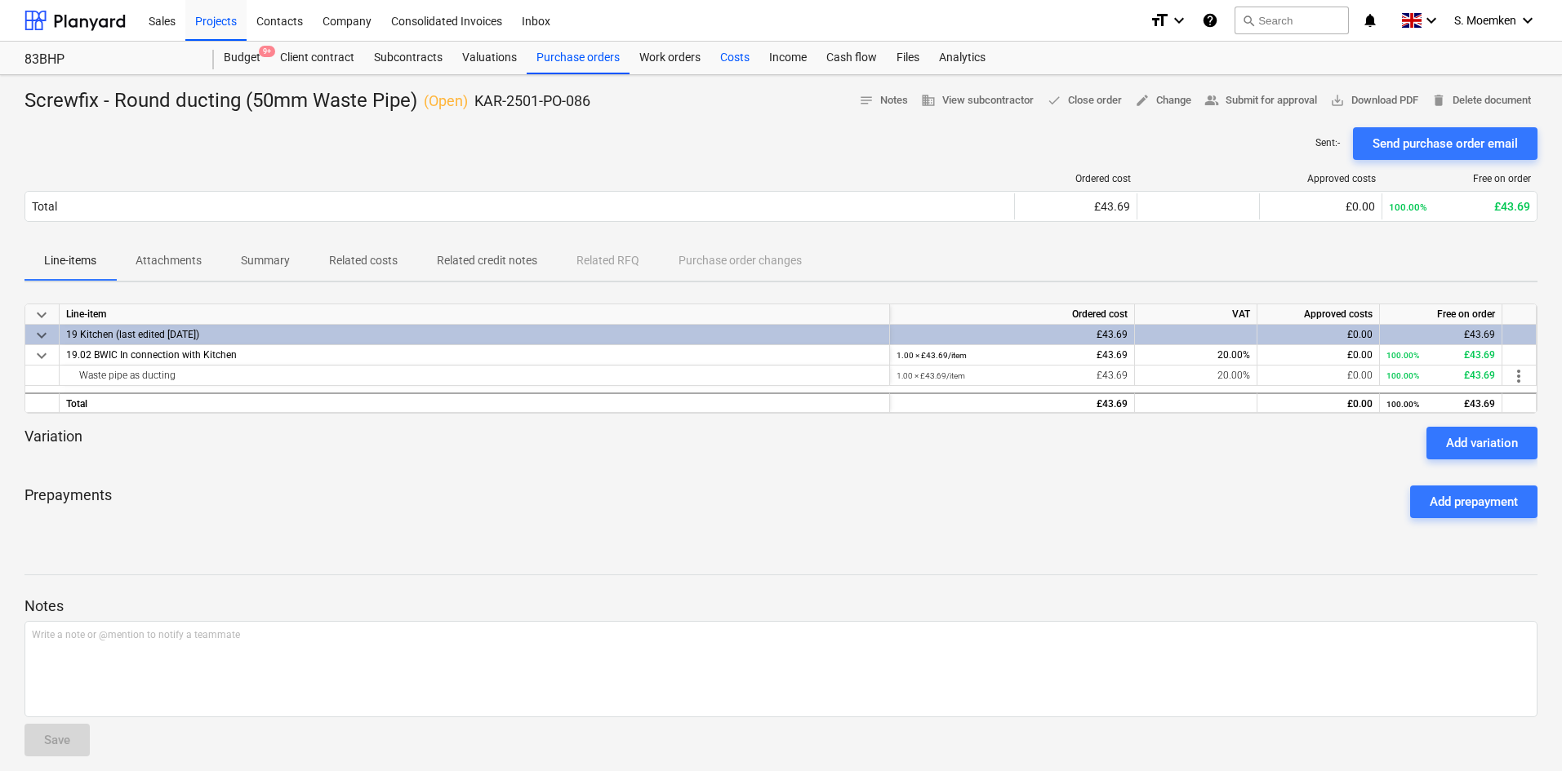
click at [729, 51] on div "Costs" at bounding box center [734, 58] width 49 height 33
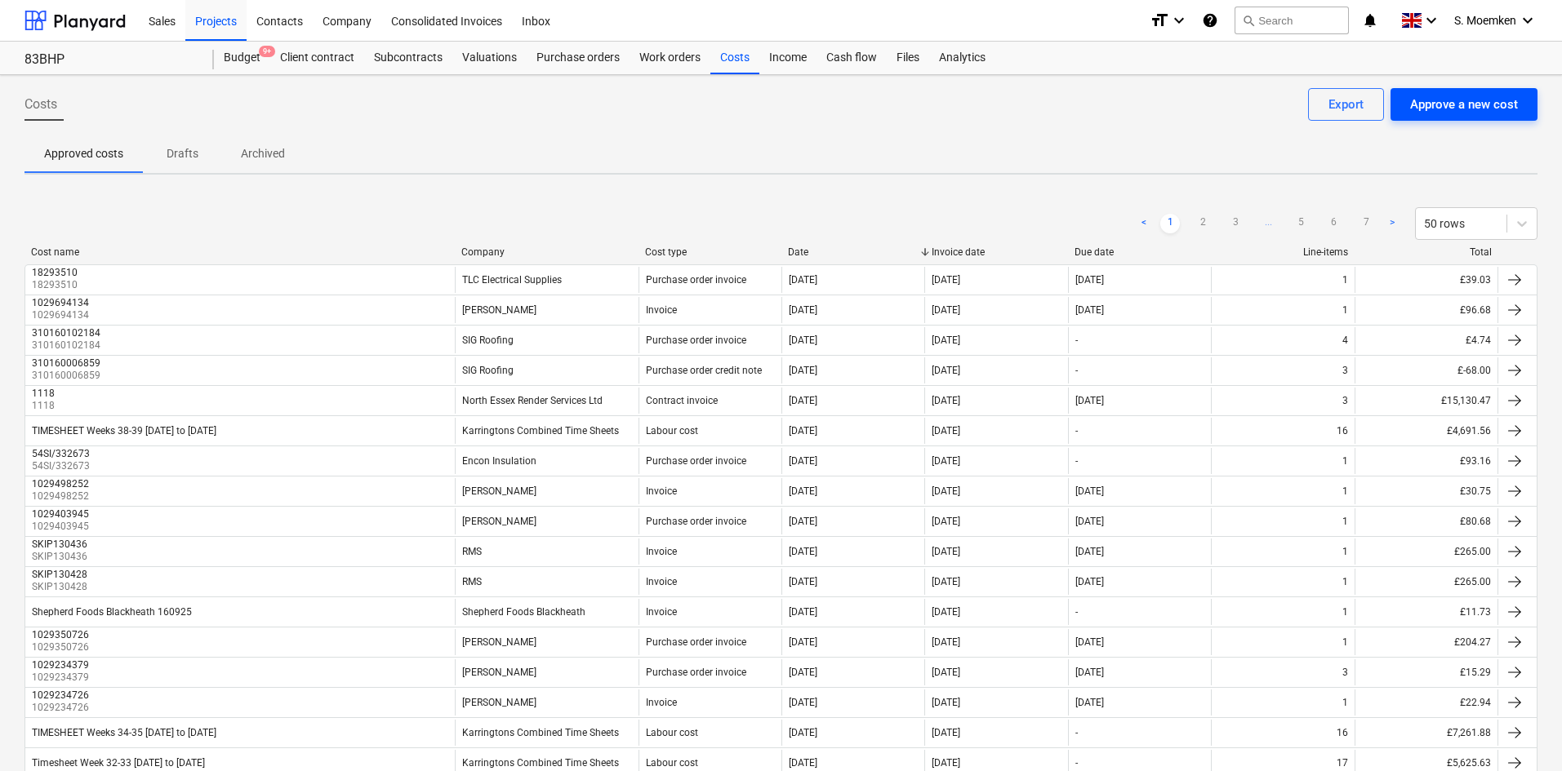
click at [1445, 108] on div "Approve a new cost" at bounding box center [1464, 104] width 108 height 21
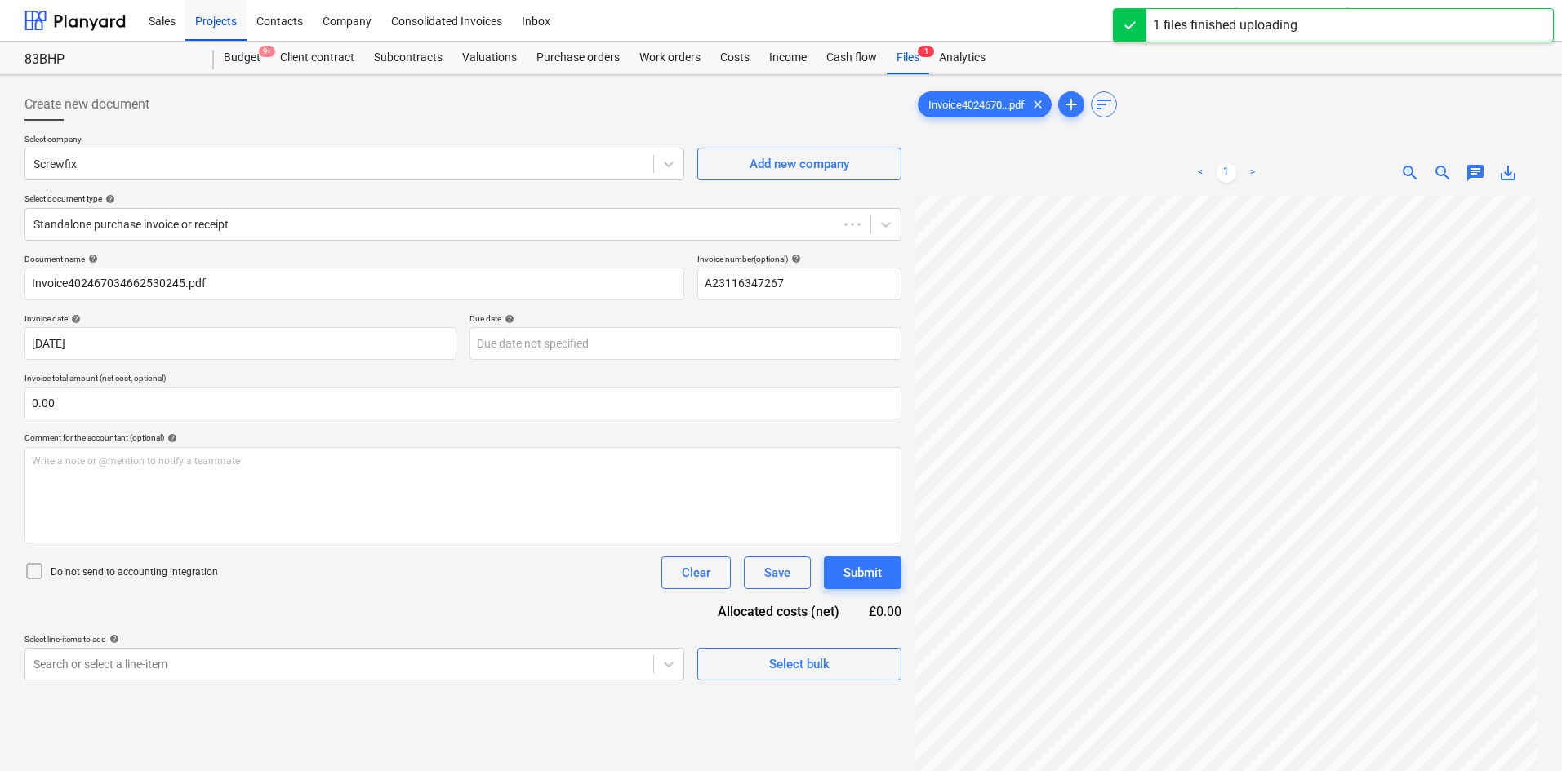
type input "A23116347267"
type input "24 Sep 2025"
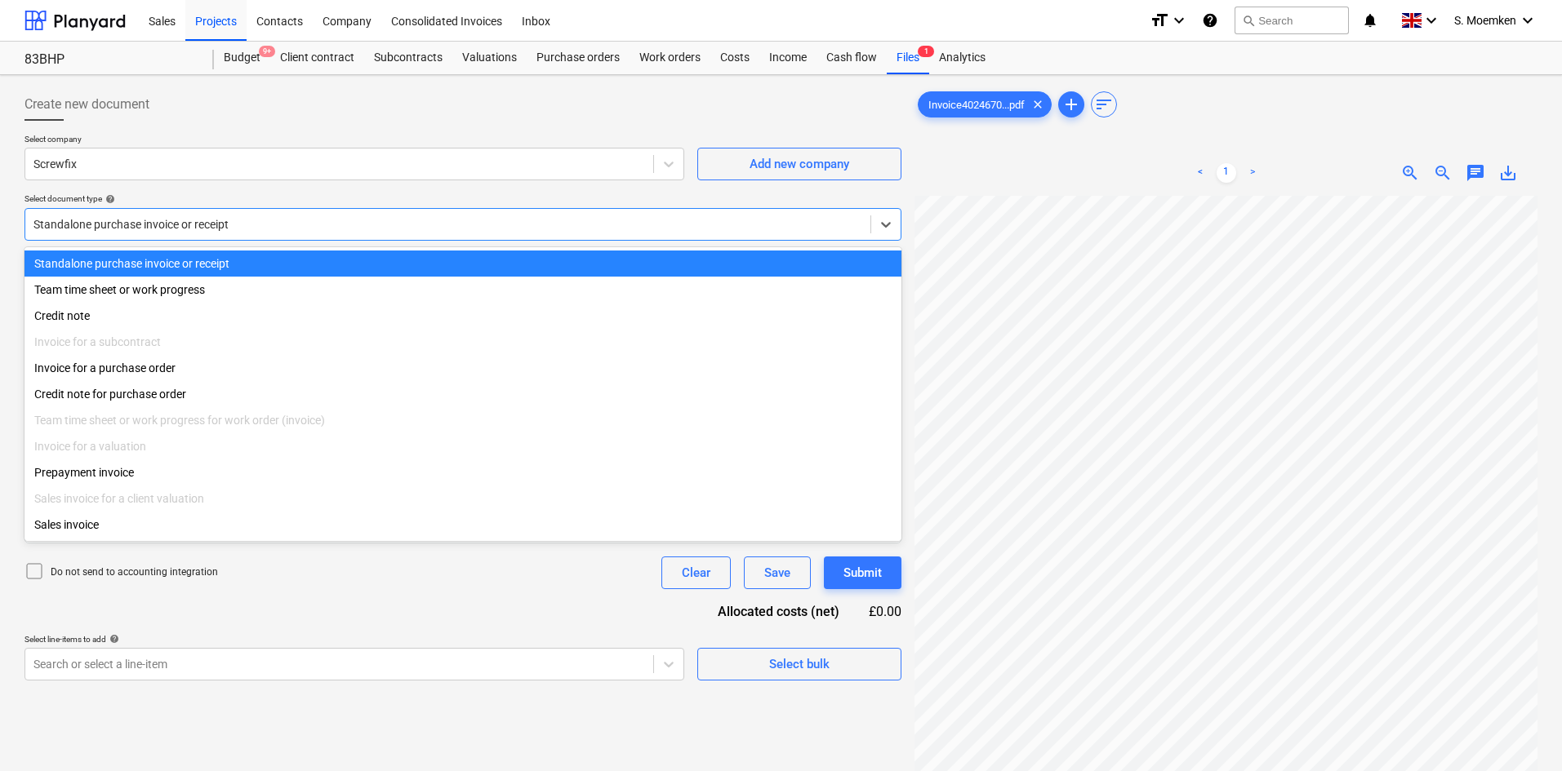
click at [354, 228] on div at bounding box center [447, 224] width 829 height 16
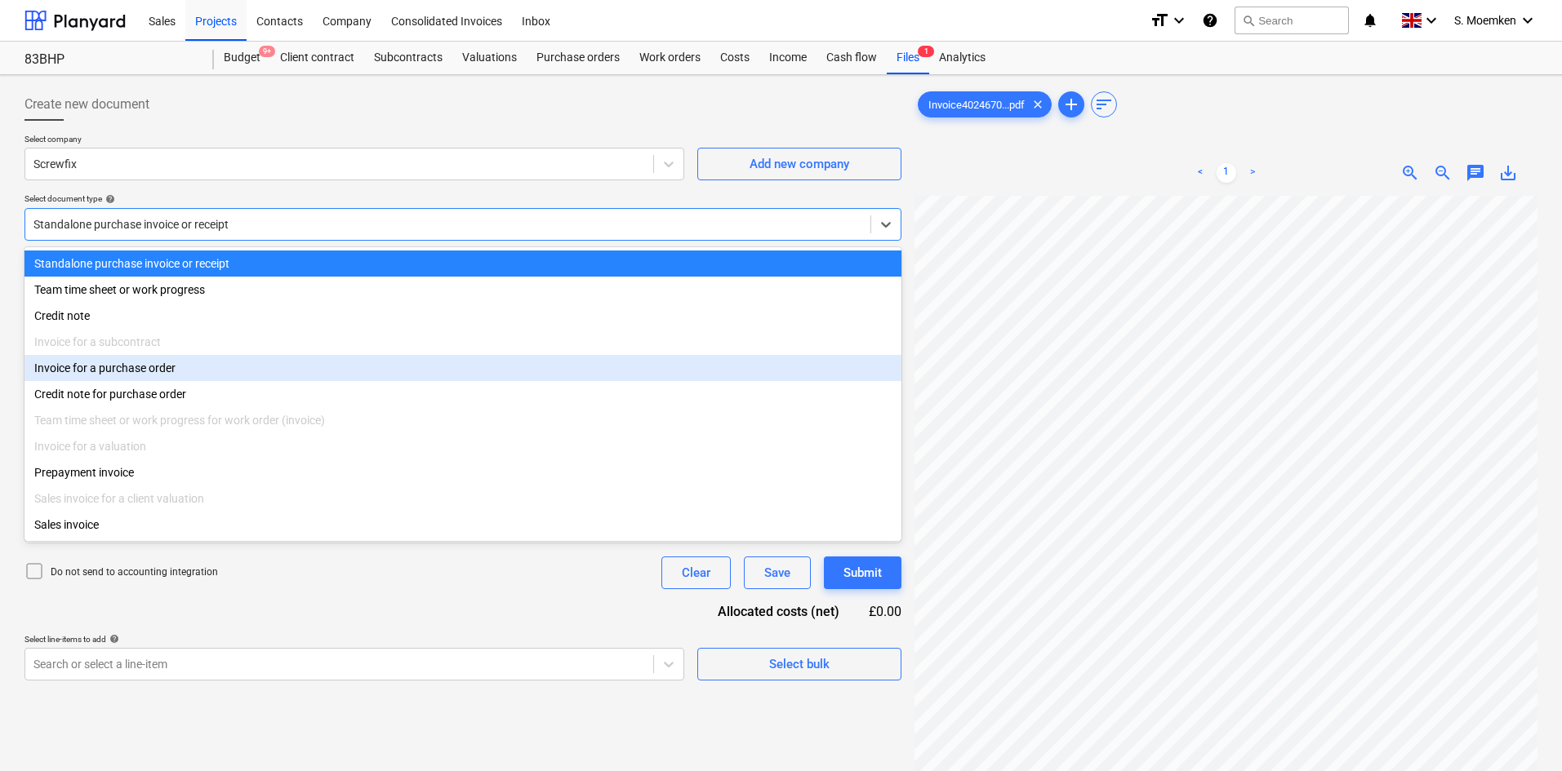
click at [207, 378] on div "Invoice for a purchase order" at bounding box center [462, 368] width 877 height 26
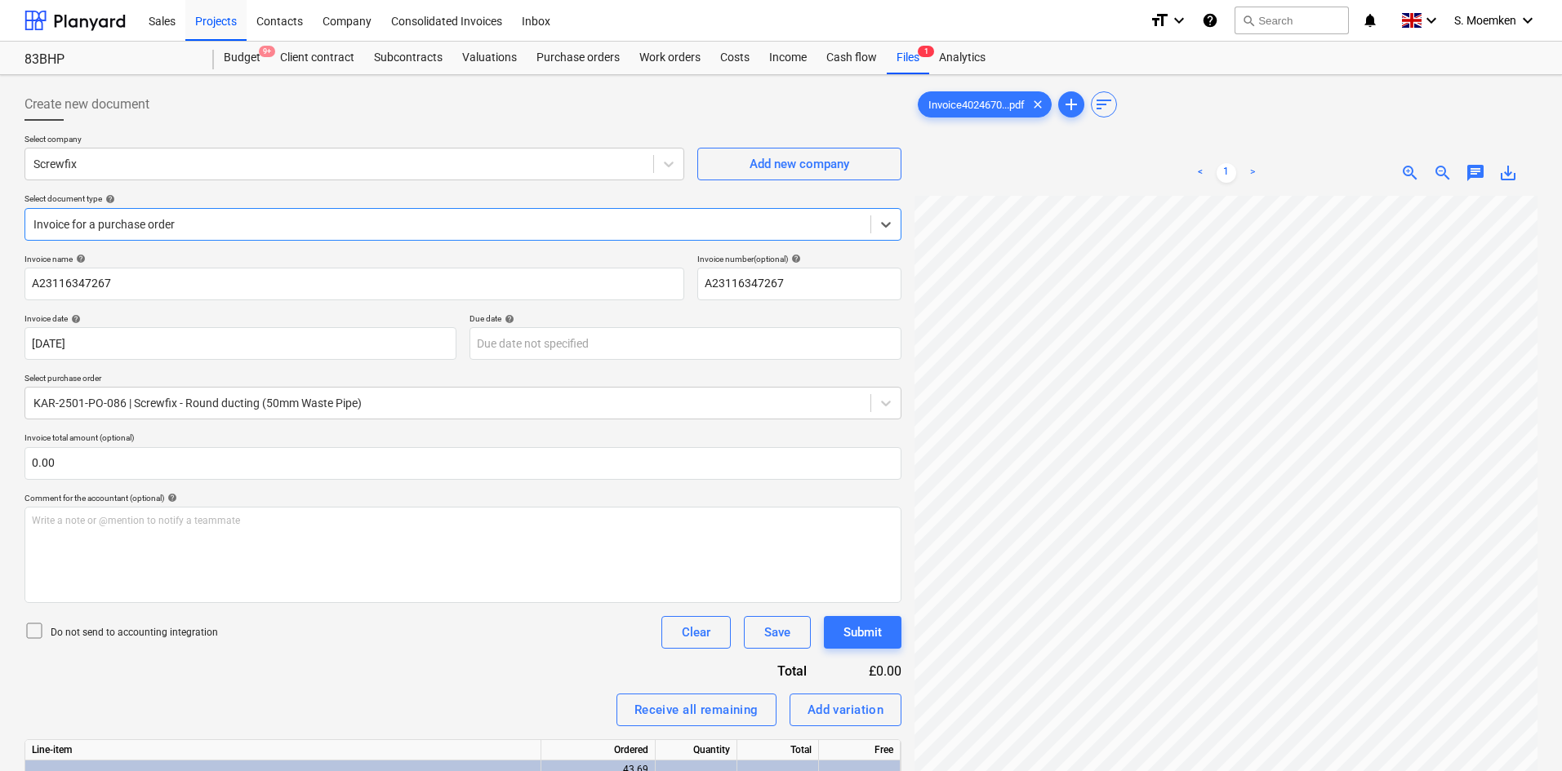
click at [41, 629] on icon at bounding box center [34, 631] width 20 height 20
drag, startPoint x: 68, startPoint y: 467, endPoint x: -20, endPoint y: 462, distance: 87.5
click at [0, 462] on html "Sales Projects Contacts Company Consolidated Invoices Inbox format_size keyboar…" at bounding box center [781, 385] width 1562 height 771
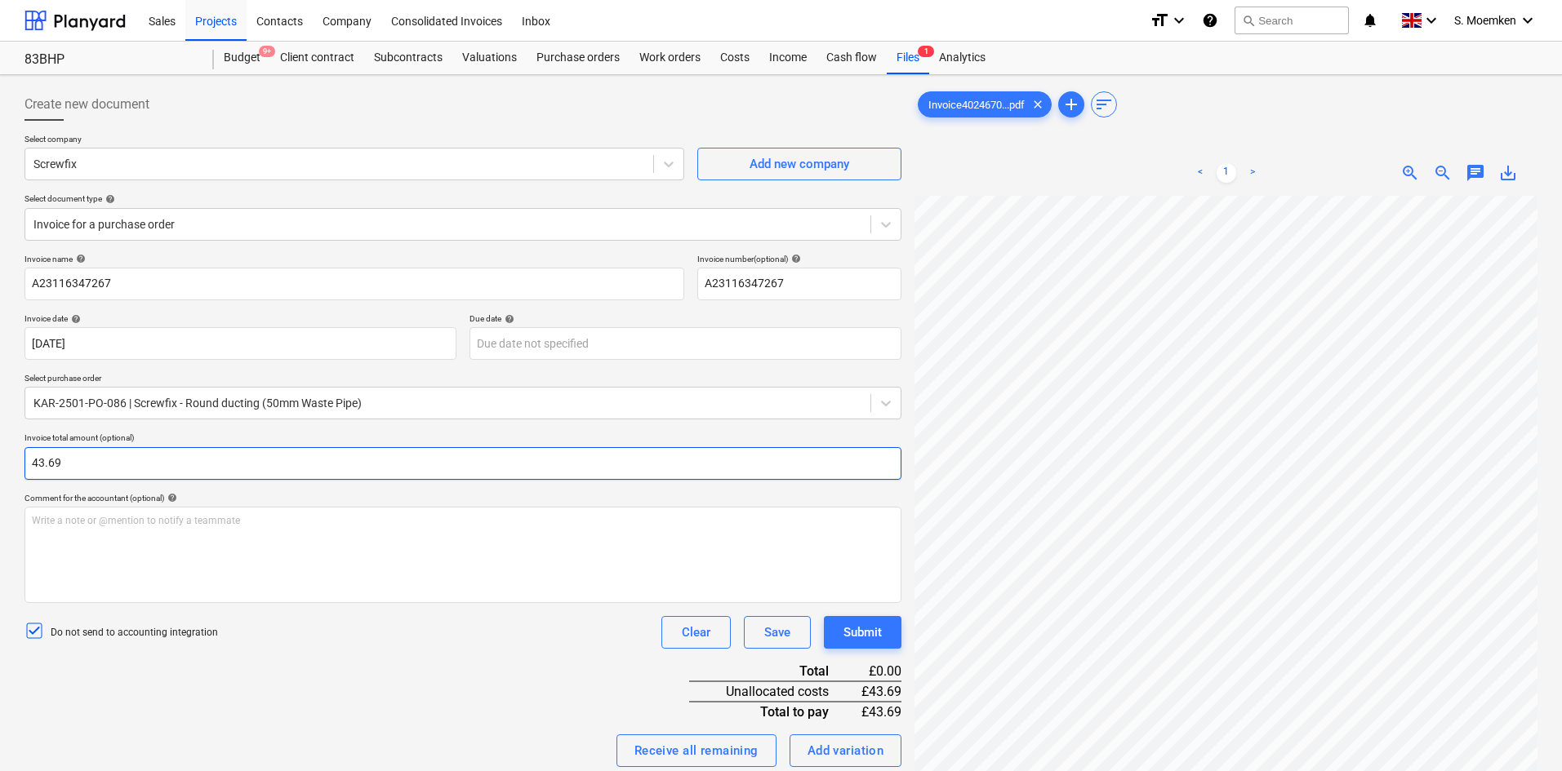
type input "43.69"
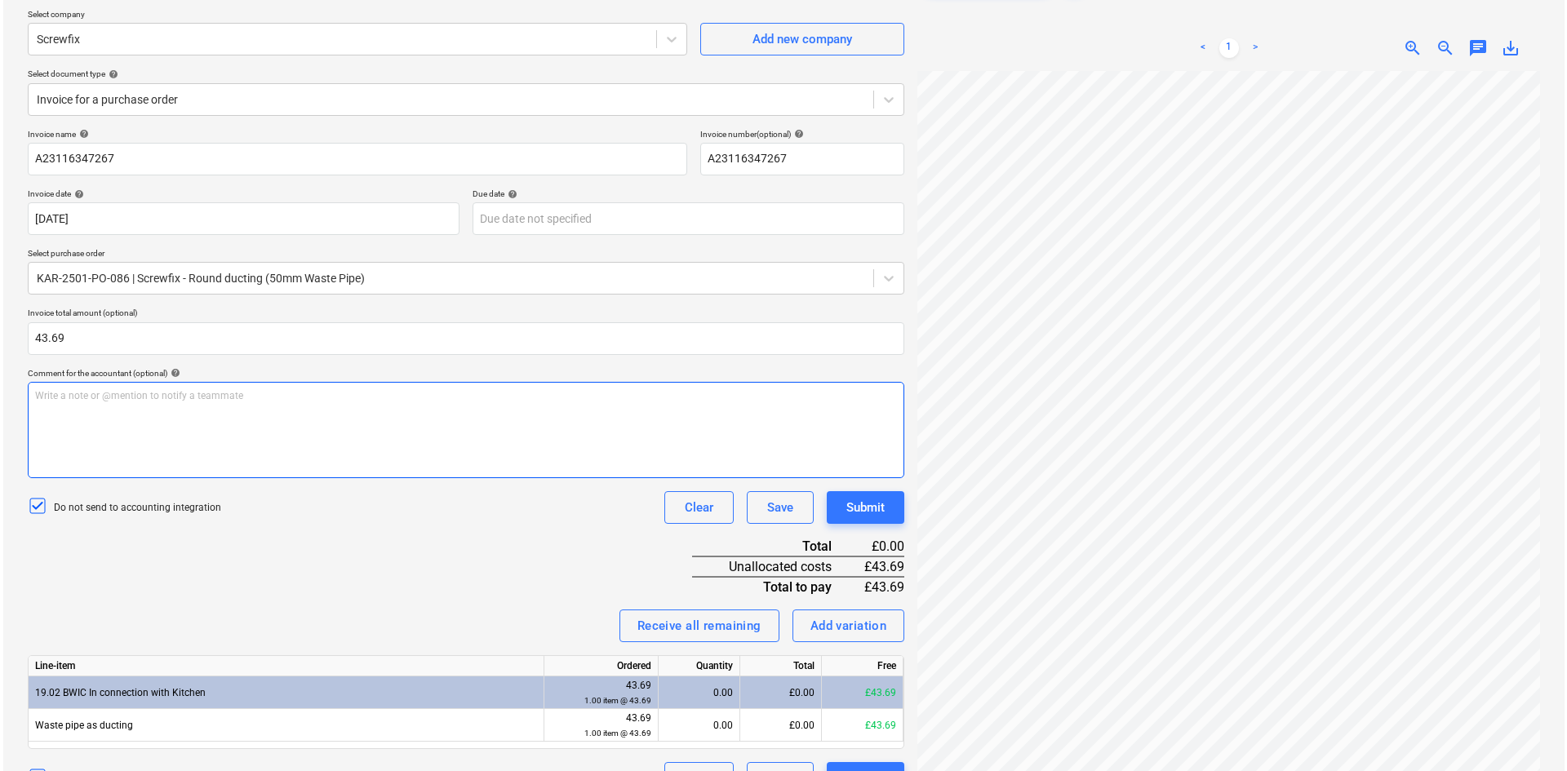
scroll to position [163, 0]
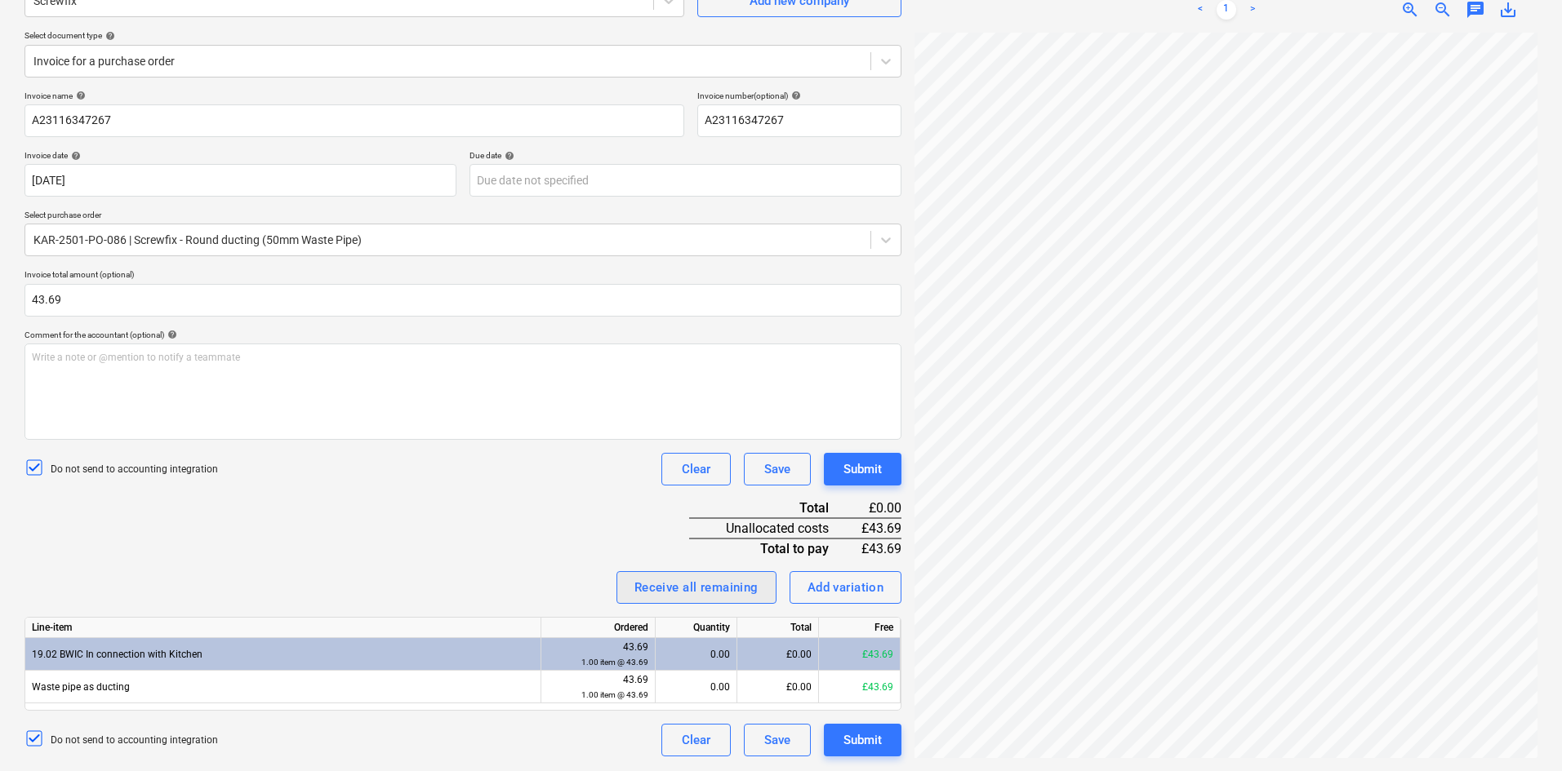
click at [677, 588] on div "Receive all remaining" at bounding box center [696, 587] width 124 height 21
click at [872, 749] on div "Submit" at bounding box center [862, 740] width 38 height 21
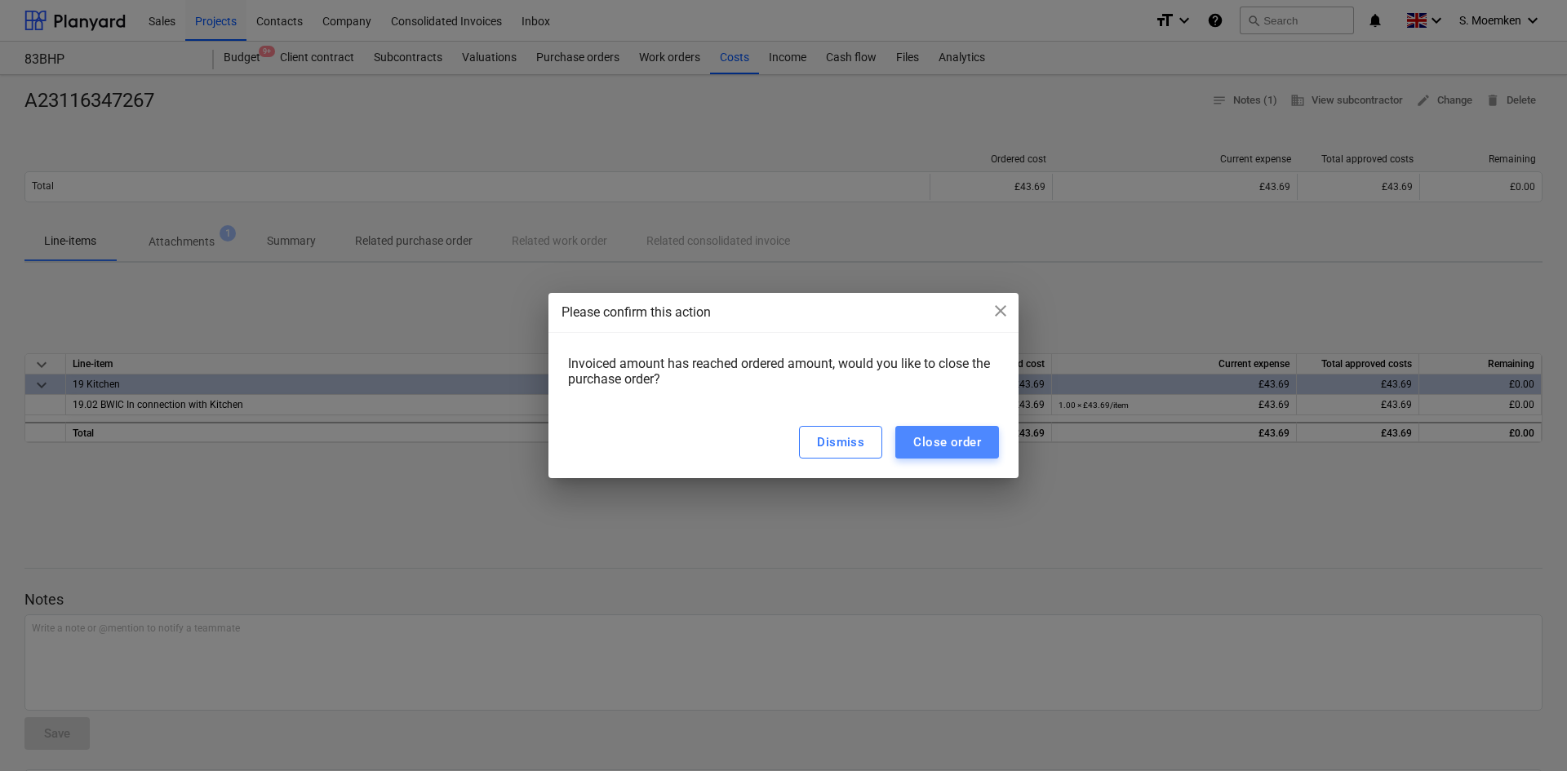
click at [971, 435] on div "Close order" at bounding box center [947, 442] width 68 height 21
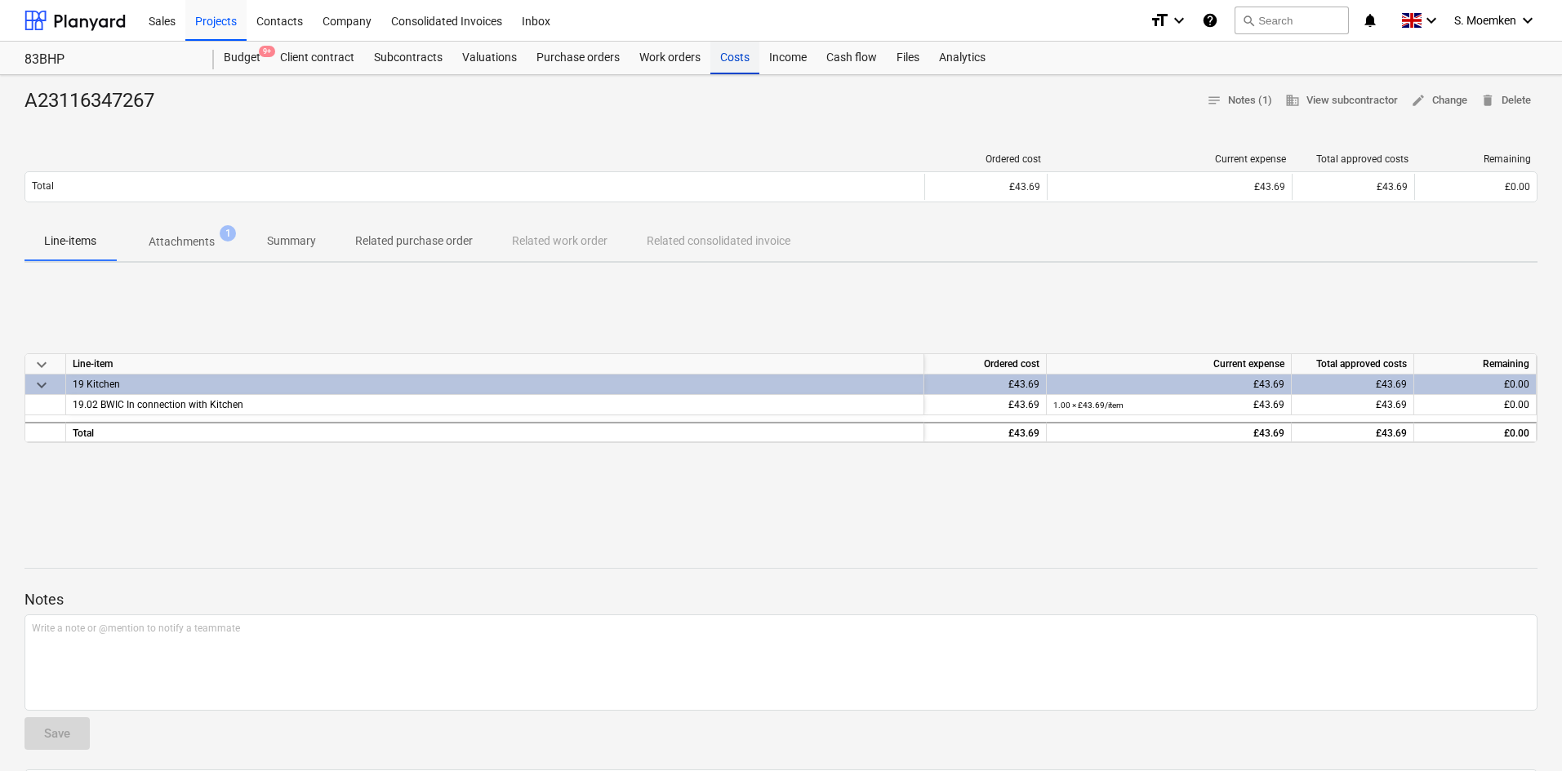
click at [734, 57] on div "Costs" at bounding box center [734, 58] width 49 height 33
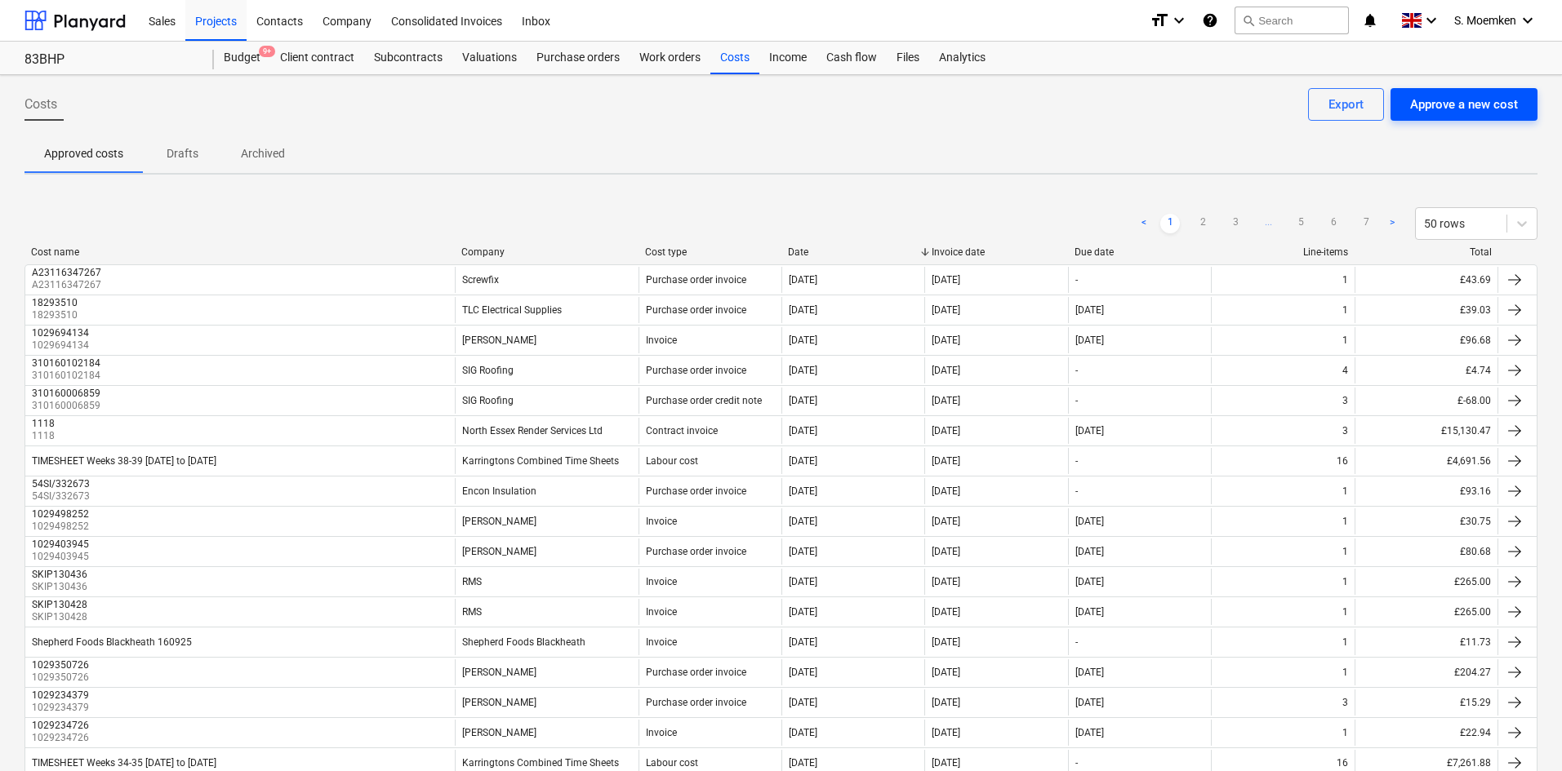
click at [1455, 102] on div "Approve a new cost" at bounding box center [1464, 104] width 108 height 21
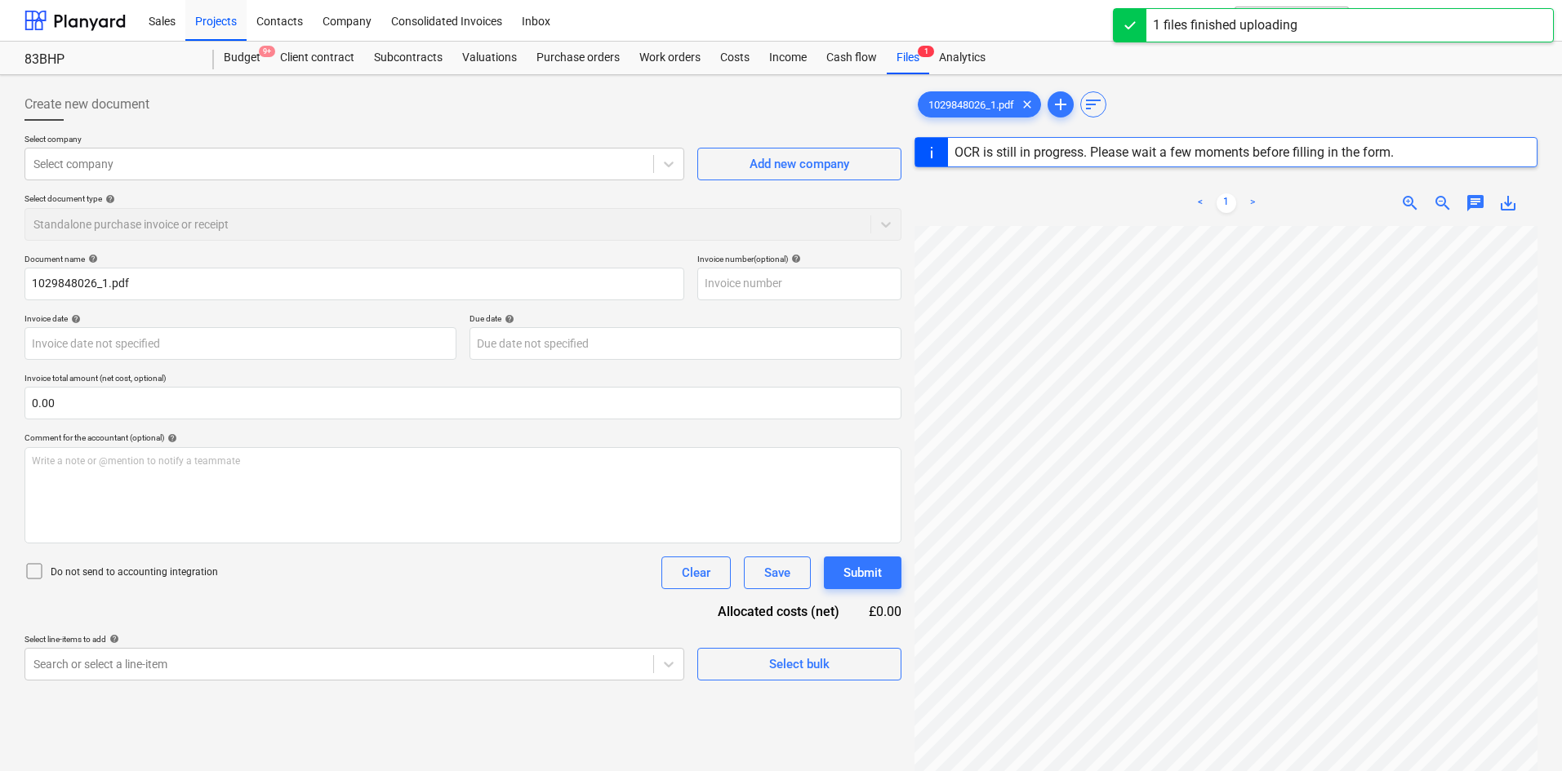
type input "1029848026"
type input "24 Sep 2025"
type input "31 Oct 2025"
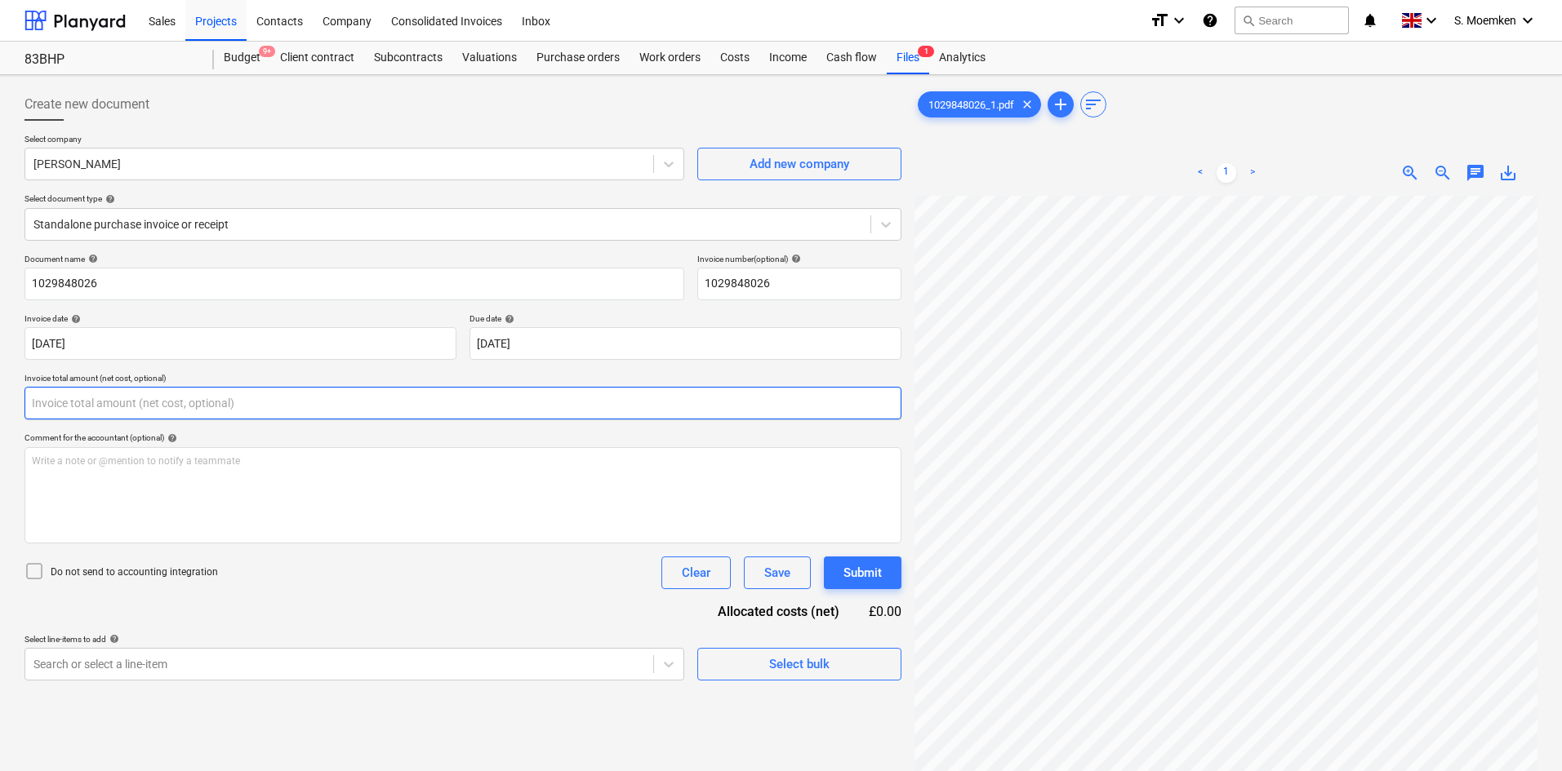
drag, startPoint x: 85, startPoint y: 398, endPoint x: 42, endPoint y: 400, distance: 43.3
click at [42, 400] on input "text" at bounding box center [462, 403] width 877 height 33
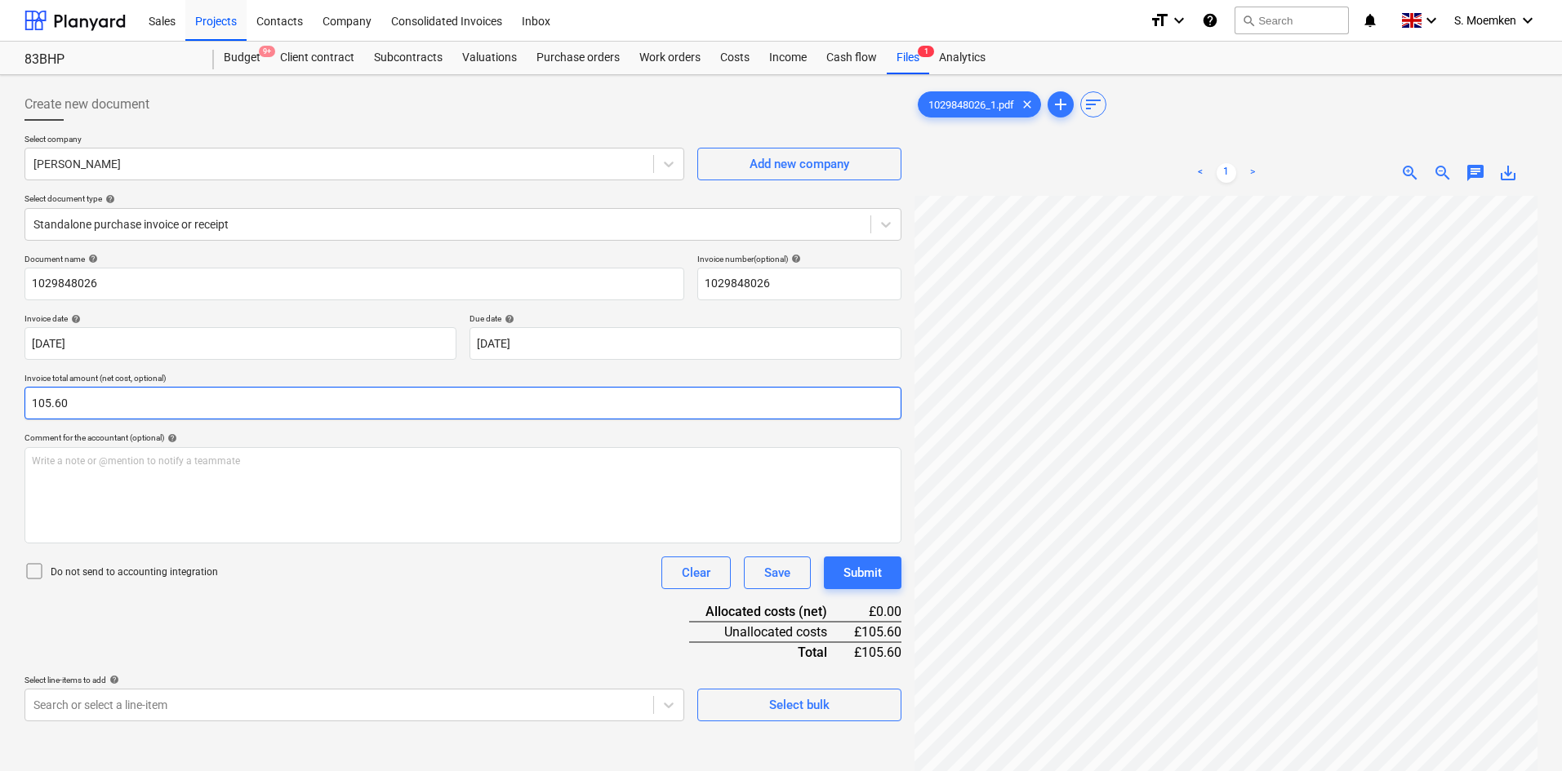
type input "105.60"
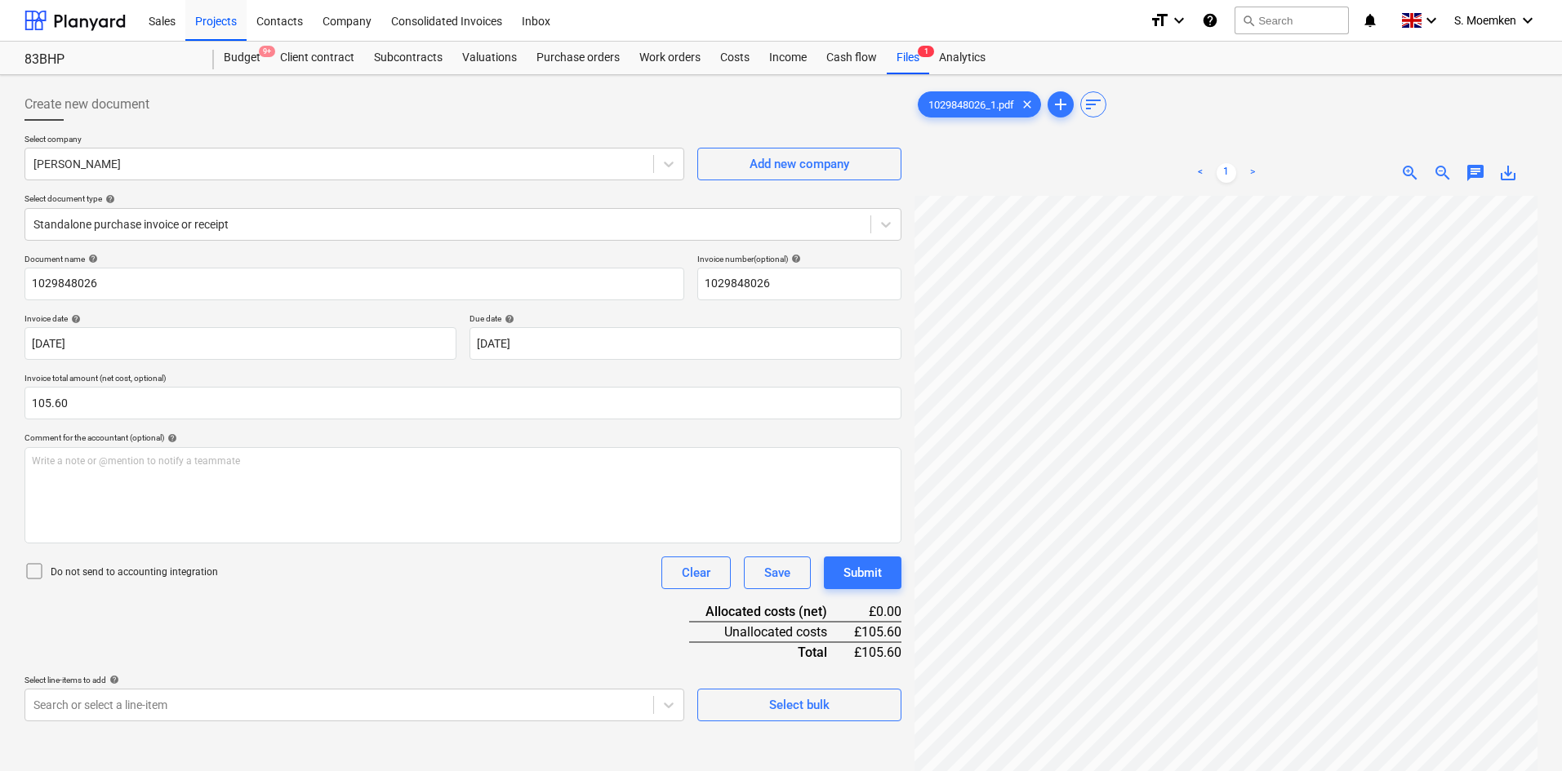
click at [40, 571] on icon at bounding box center [34, 572] width 20 height 20
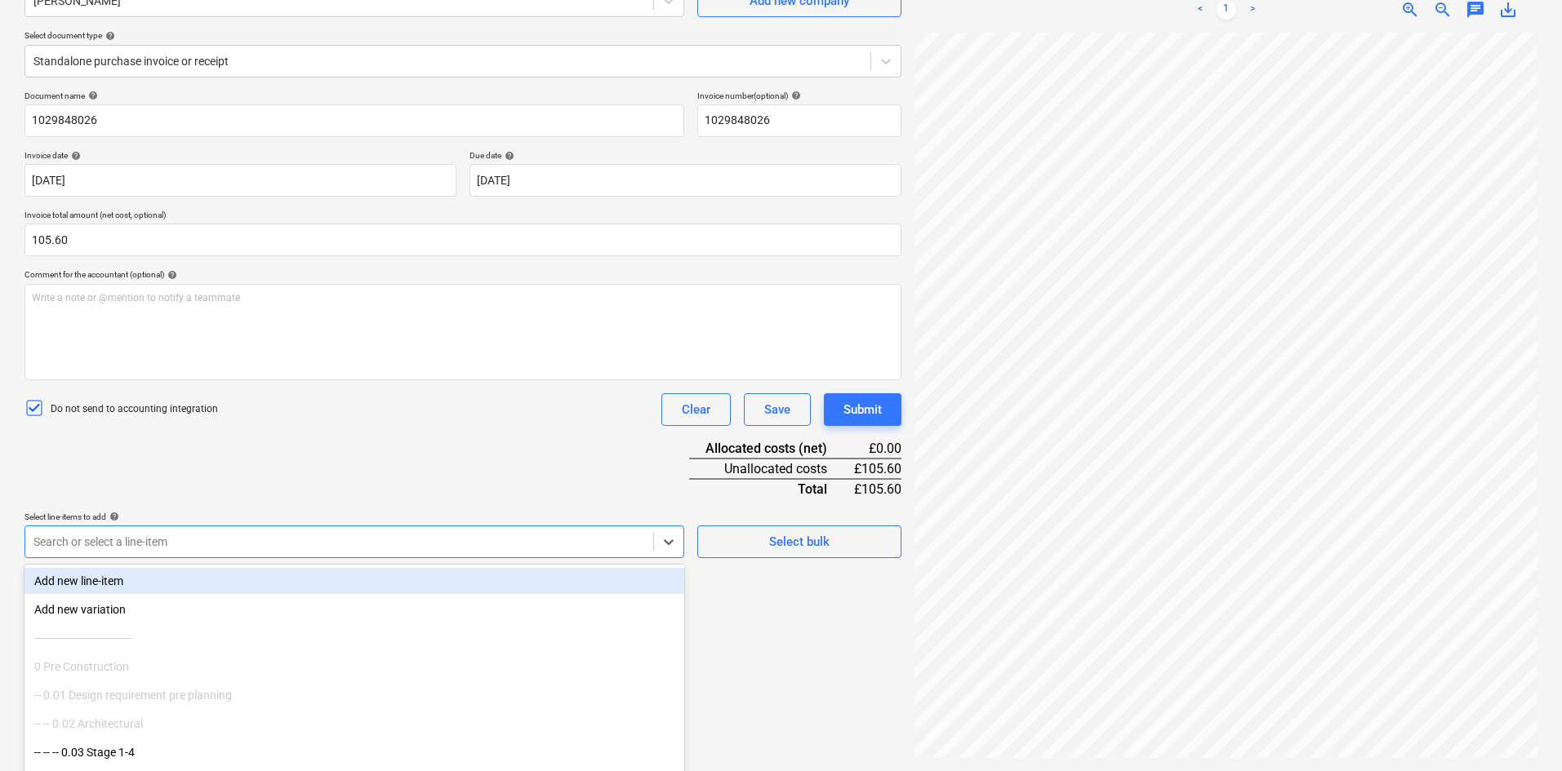
scroll to position [205, 0]
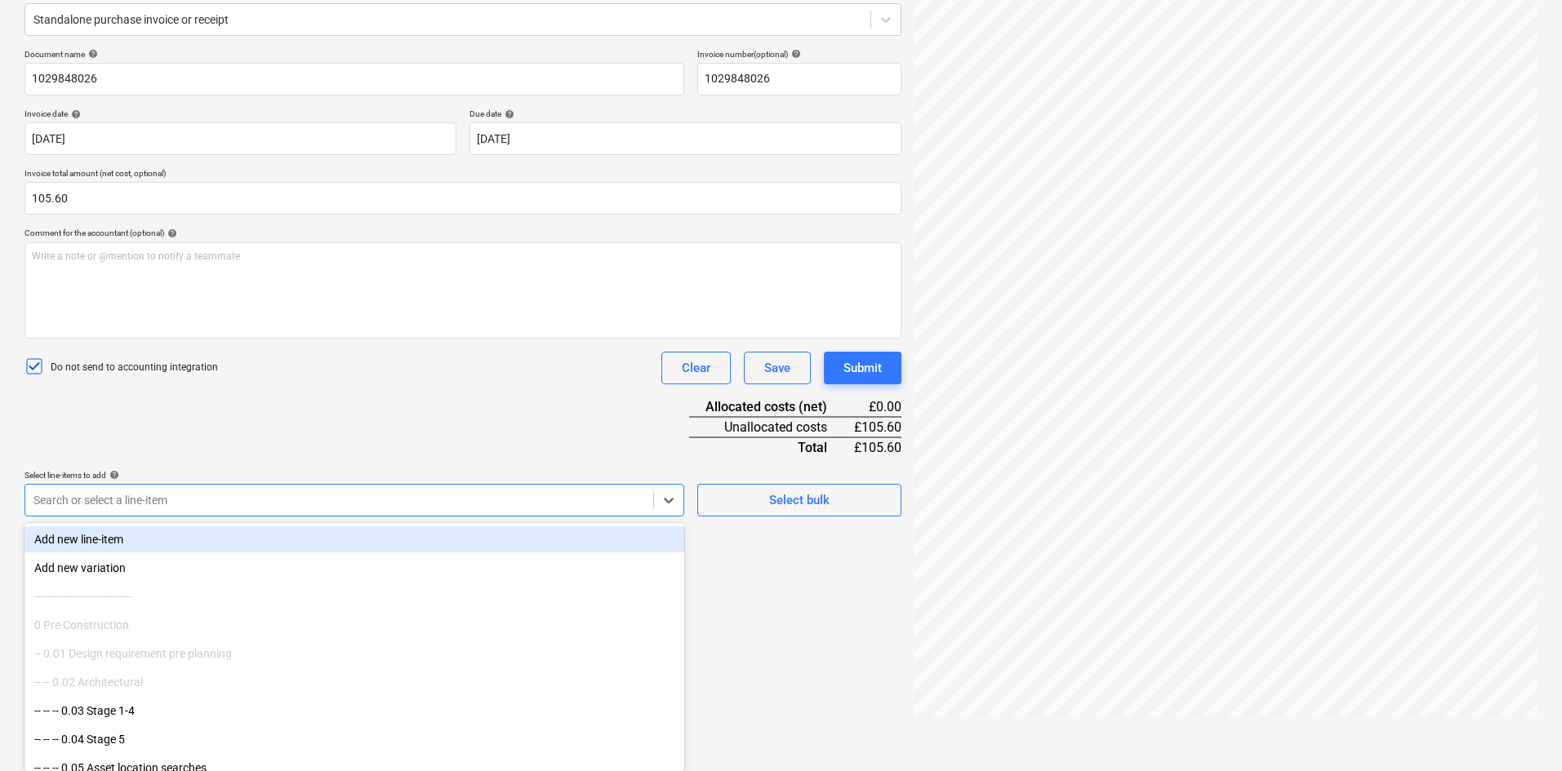
click at [216, 547] on body "Sales Projects Contacts Company Consolidated Invoices Inbox format_size keyboar…" at bounding box center [781, 180] width 1562 height 771
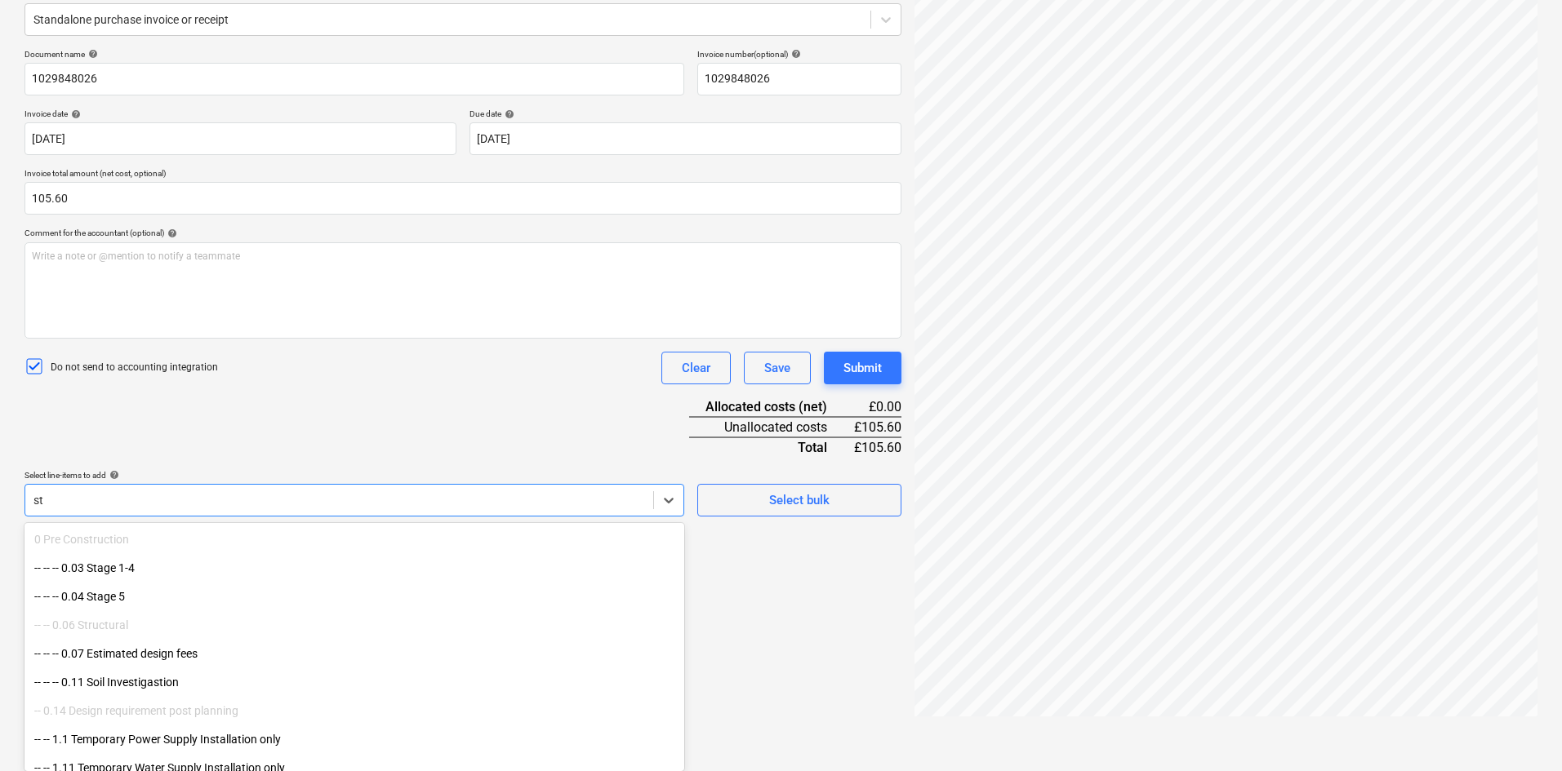
type input "s"
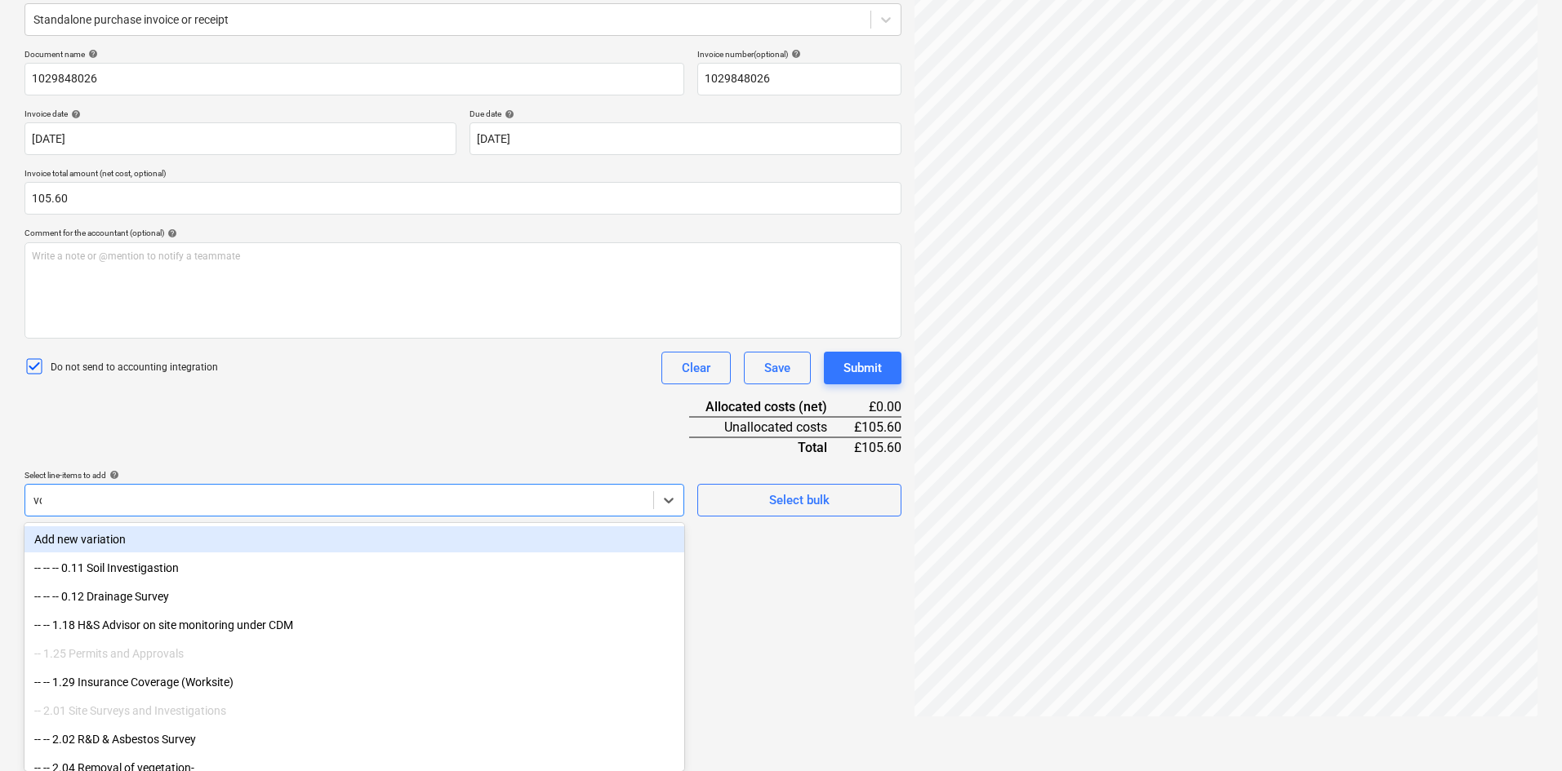
scroll to position [163, 0]
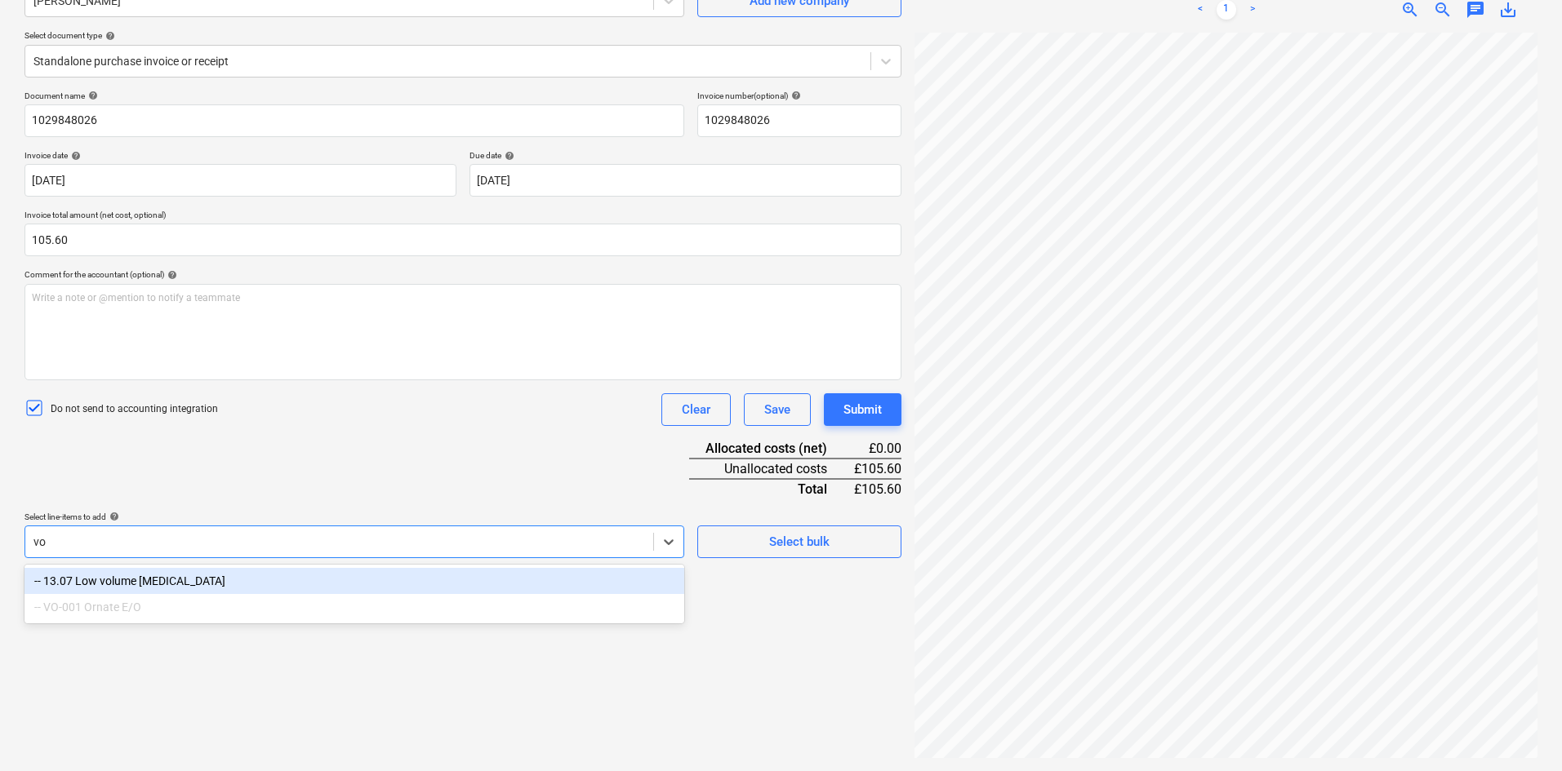
type input "vo"
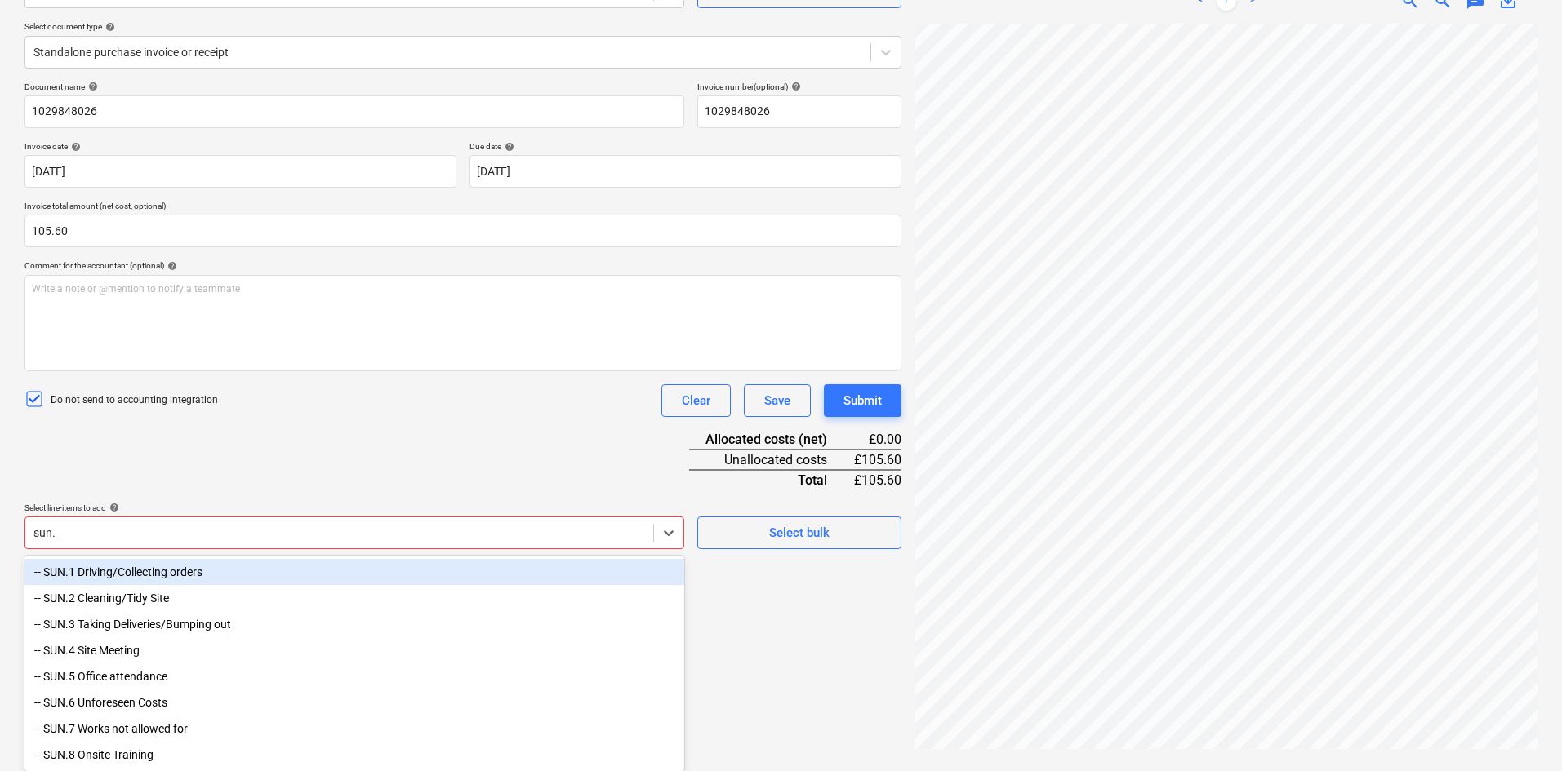
type input "sun.7"
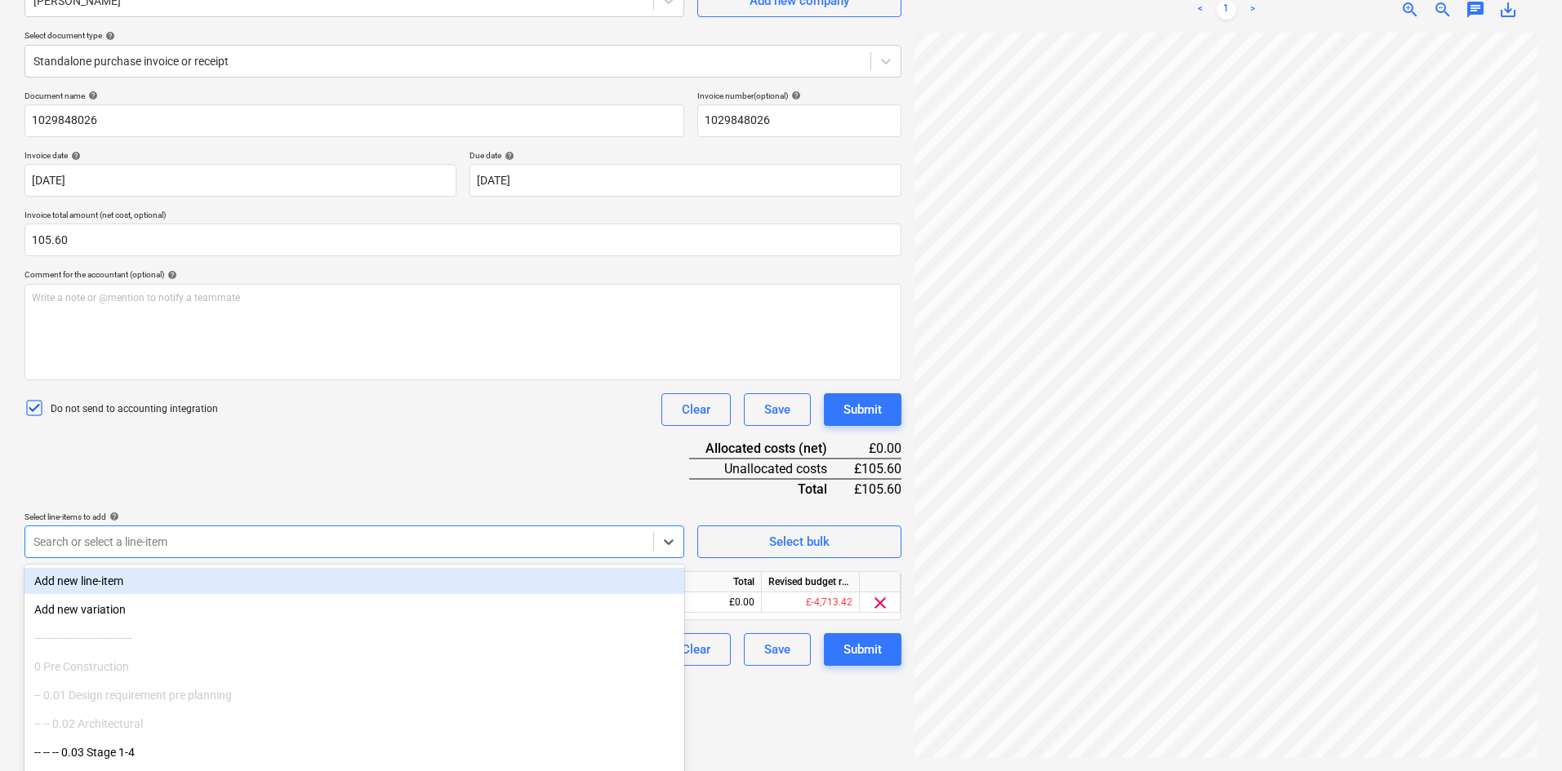
click at [253, 521] on div "Select line-items to add help" at bounding box center [354, 517] width 660 height 11
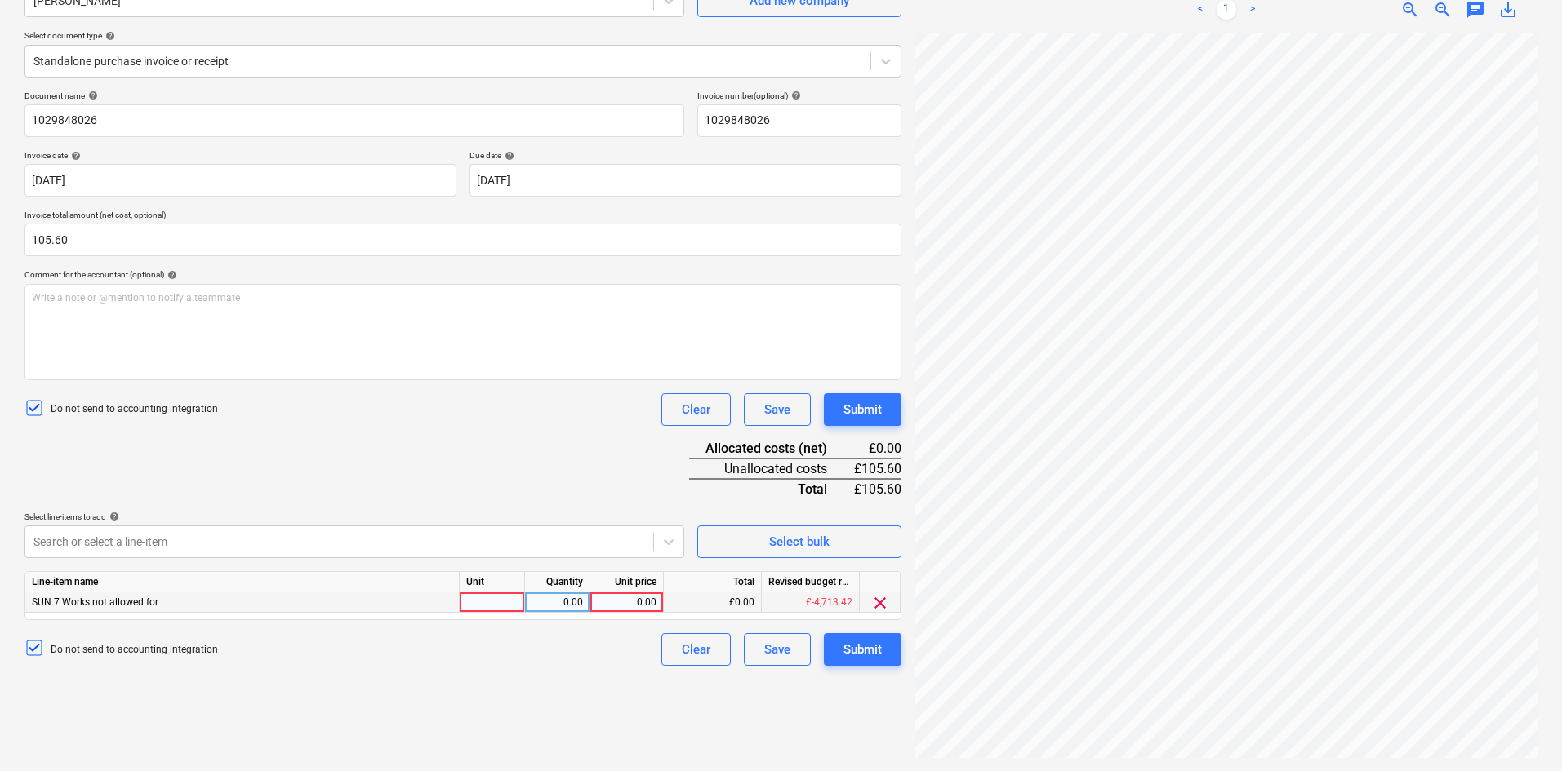
click at [482, 606] on div at bounding box center [492, 603] width 65 height 20
type input "item"
drag, startPoint x: 487, startPoint y: 607, endPoint x: 459, endPoint y: 604, distance: 28.7
click at [0, 0] on div "SUN.7 Works not allowed for item 1.00 0.00 £0.00 £-4,713.42 clear" at bounding box center [0, 0] width 0 height 0
type input "Item"
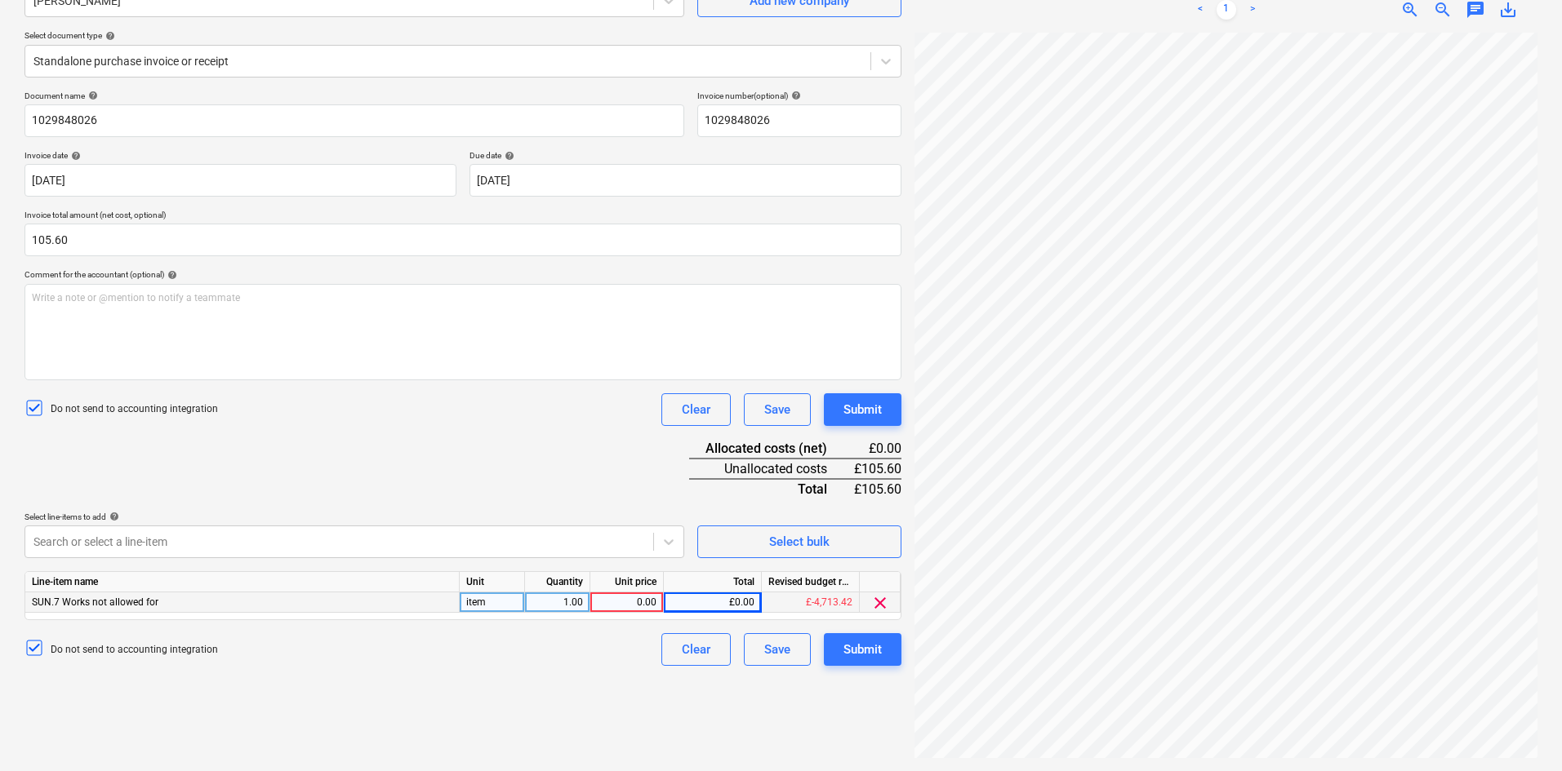
click at [488, 597] on div "item" at bounding box center [492, 603] width 65 height 20
type input "Item"
type input "105.60"
click at [184, 309] on div "Write a note or @mention to notify a teammate ﻿" at bounding box center [462, 332] width 877 height 96
click at [107, 303] on p "Write a note or @mention to notify a teammate ﻿" at bounding box center [463, 298] width 862 height 14
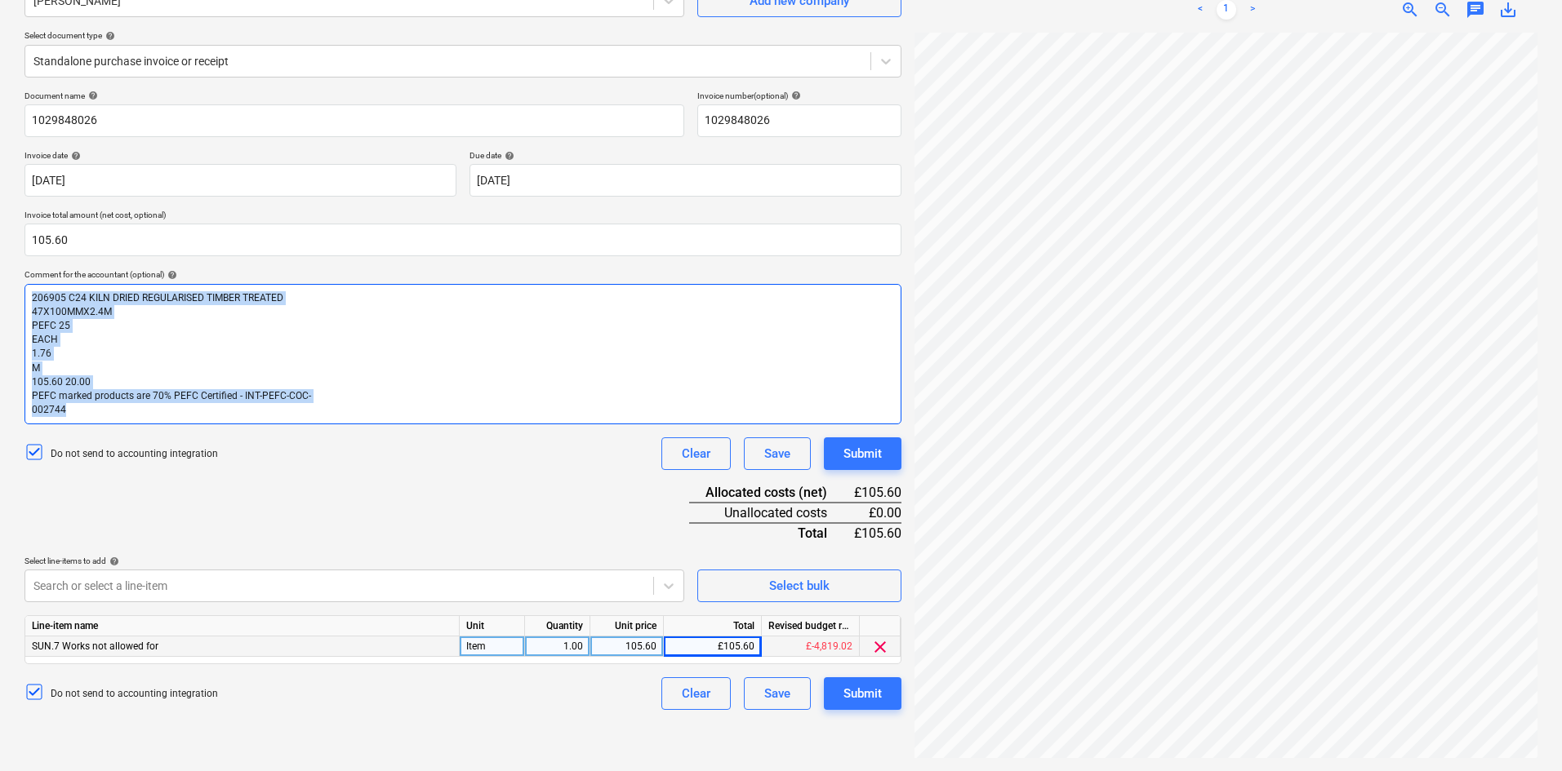
drag, startPoint x: 73, startPoint y: 418, endPoint x: 13, endPoint y: 294, distance: 138.0
click at [13, 294] on div "Create new document Select company Travis Perkins Add new company Select docume…" at bounding box center [781, 342] width 1562 height 860
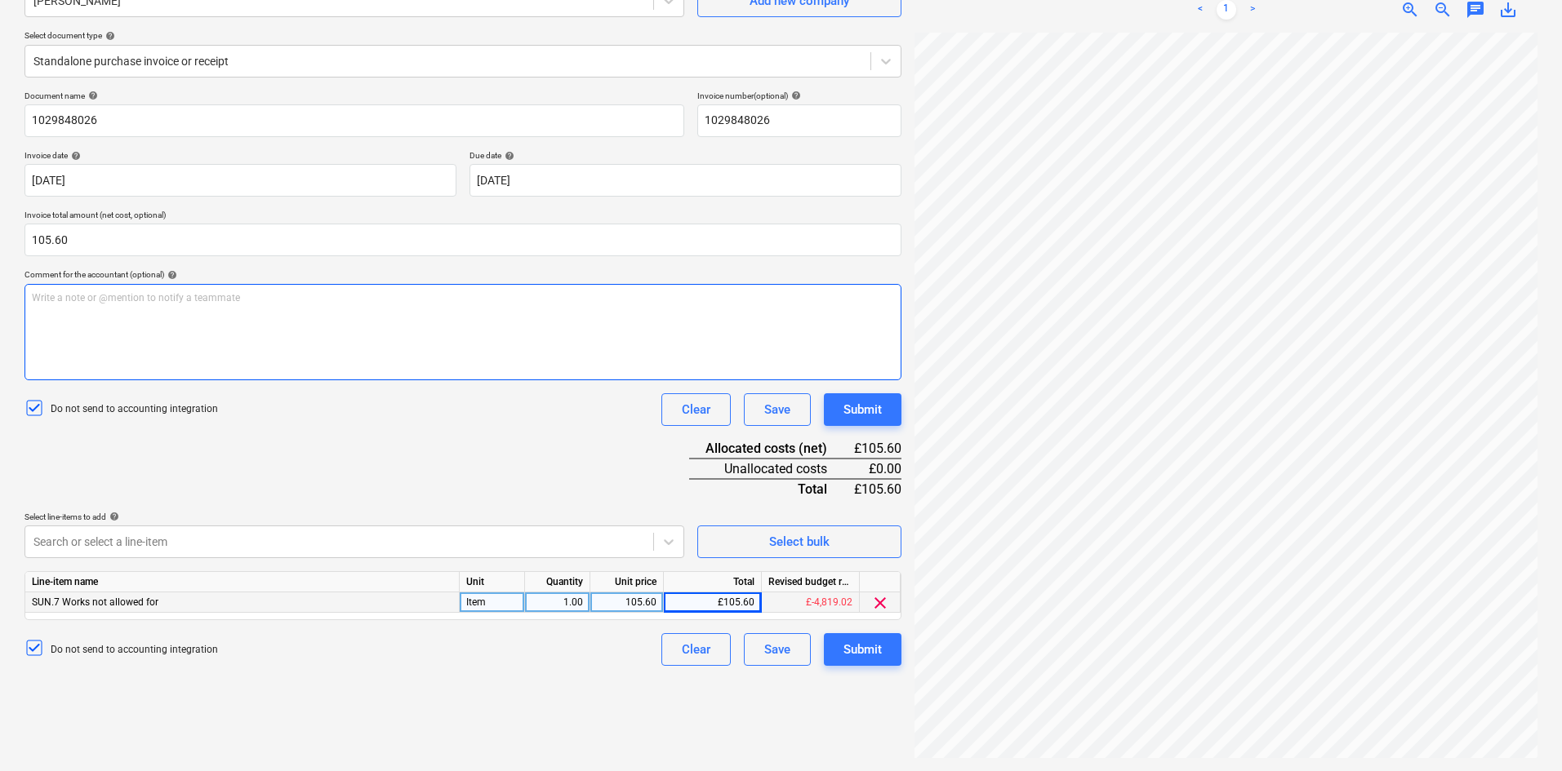
click at [100, 287] on div "Write a note or @mention to notify a teammate ﻿" at bounding box center [462, 332] width 877 height 96
paste div
click at [856, 647] on div "Submit" at bounding box center [862, 649] width 38 height 21
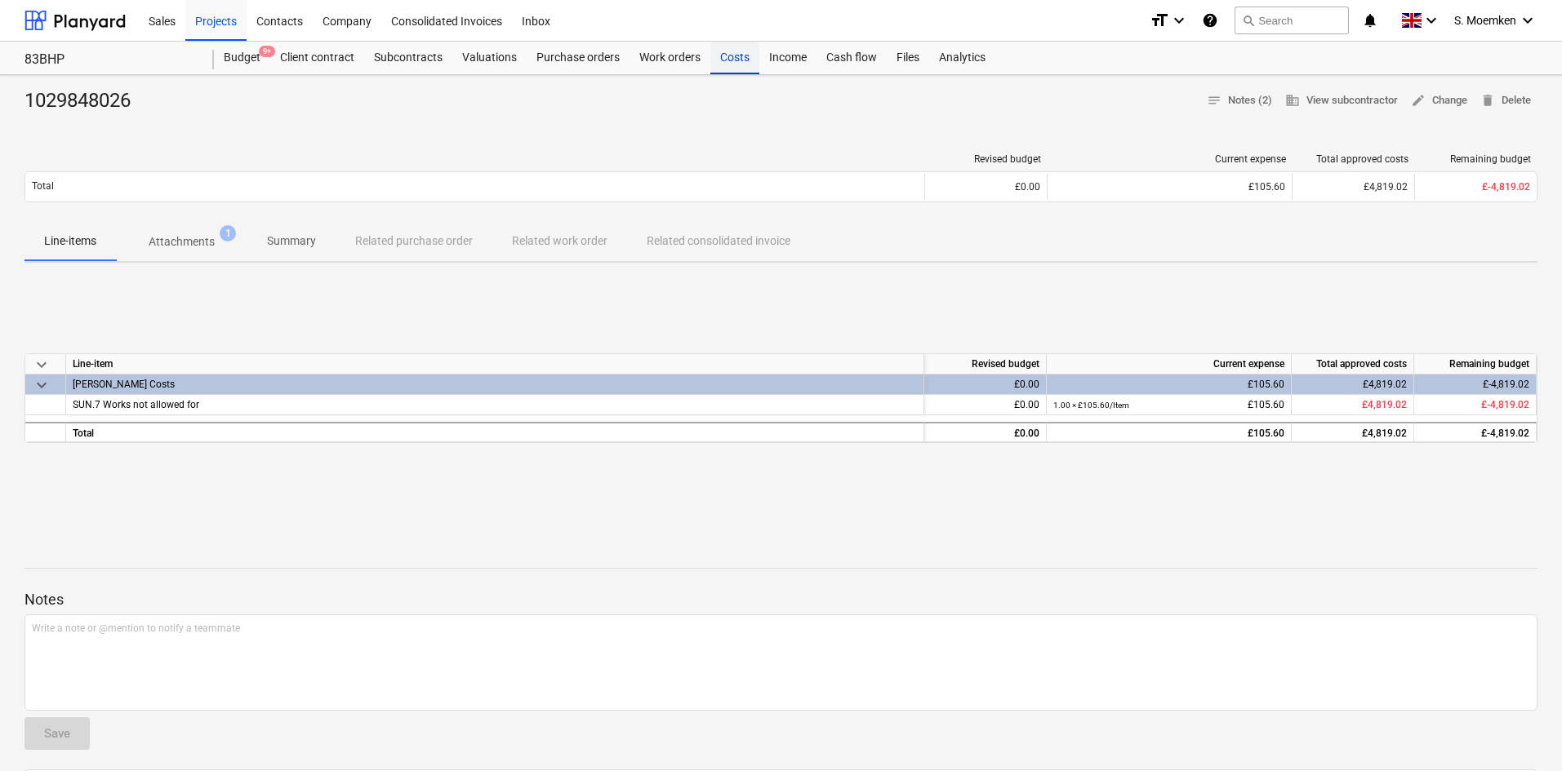
click at [717, 56] on div "Costs" at bounding box center [734, 58] width 49 height 33
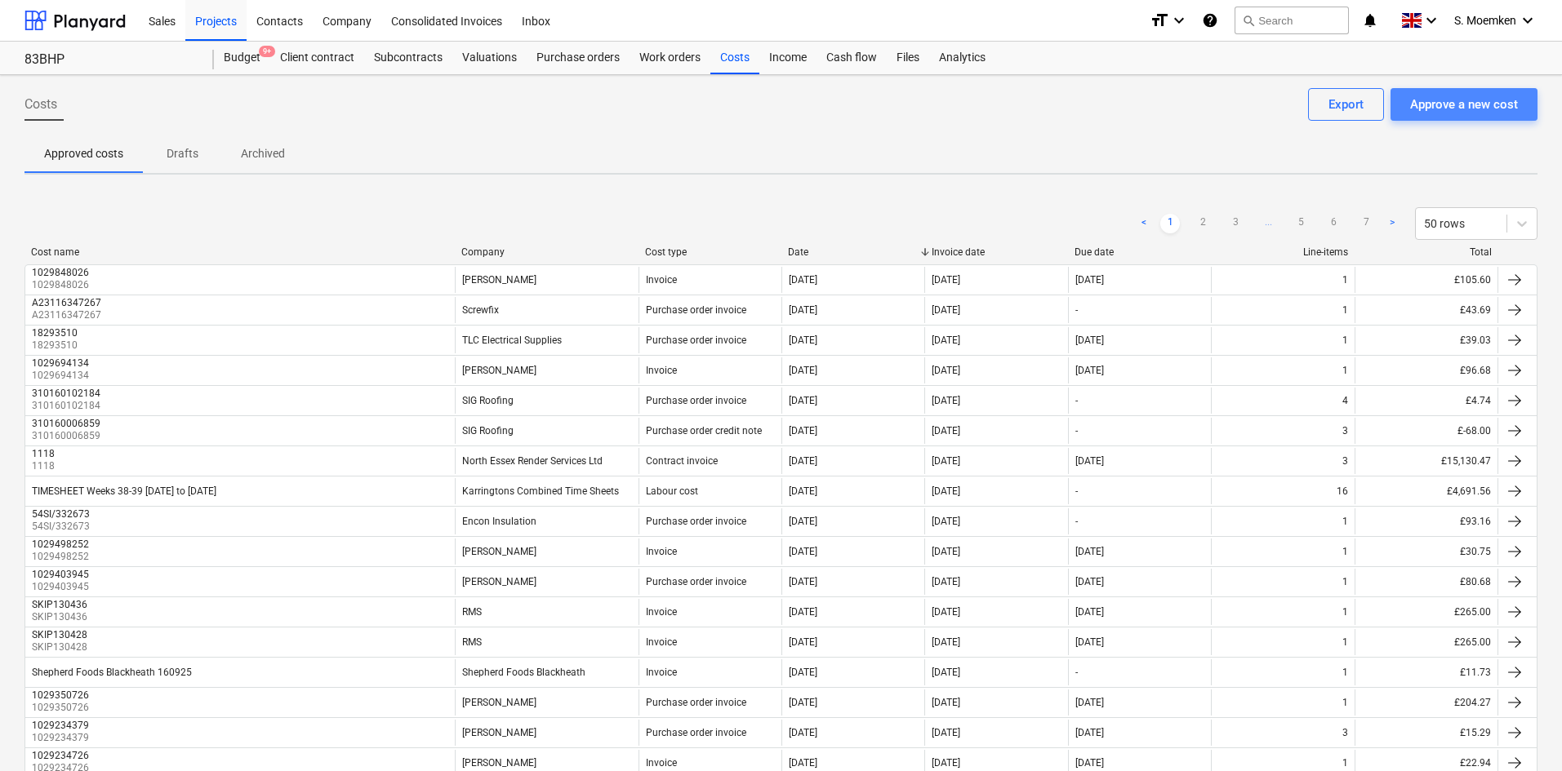
click at [1439, 112] on div "Approve a new cost" at bounding box center [1464, 104] width 108 height 21
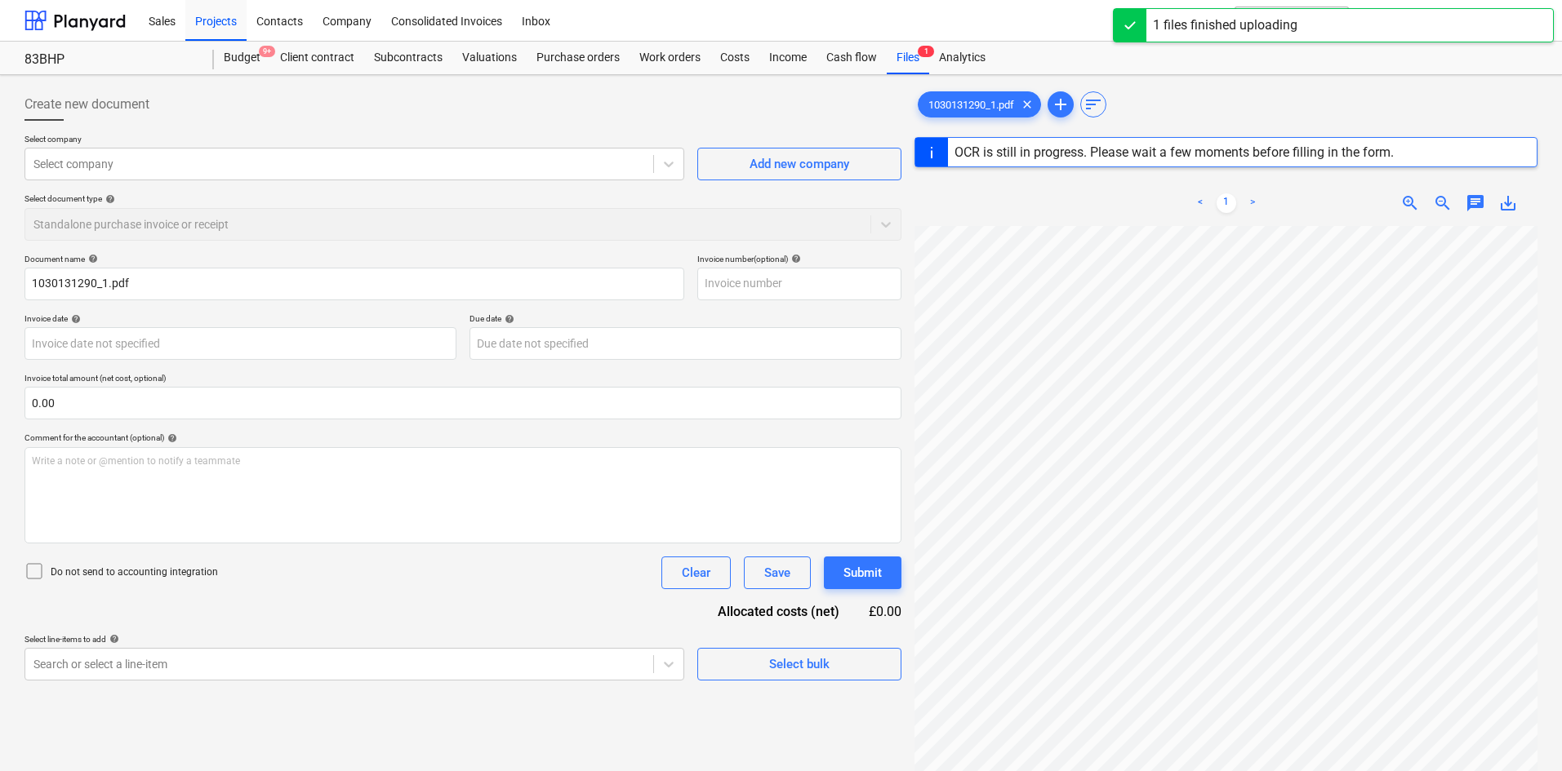
type input "1030131290"
type input "[DATE]"
type input "31 Oct 2025"
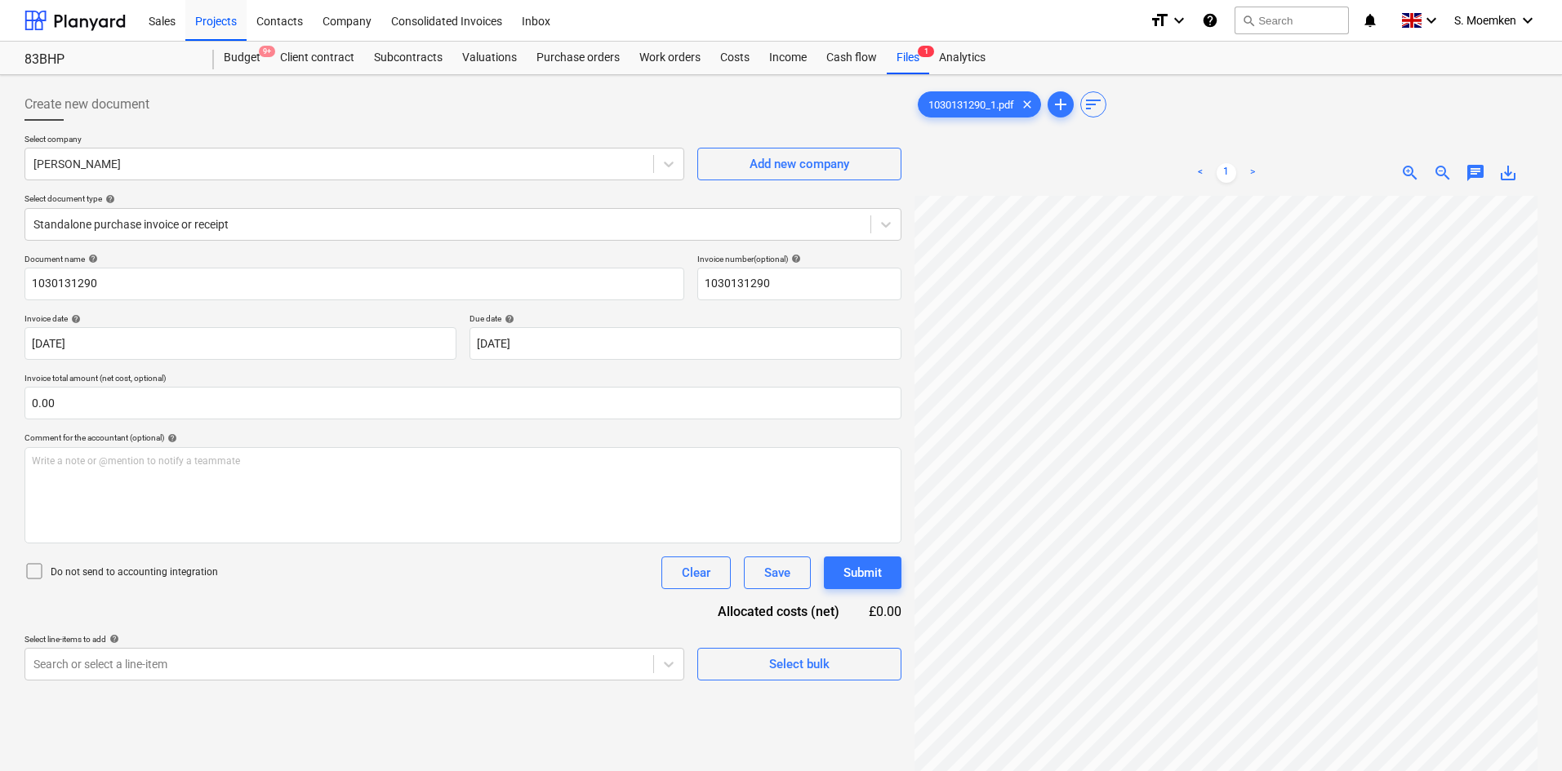
click at [31, 570] on icon at bounding box center [34, 572] width 20 height 20
click at [114, 470] on div "Write a note or @mention to notify a teammate ﻿" at bounding box center [462, 495] width 877 height 96
drag, startPoint x: 315, startPoint y: 498, endPoint x: 304, endPoint y: 497, distance: 11.5
click at [314, 498] on div "Write a note or @mention to notify a teammate ﻿" at bounding box center [462, 495] width 877 height 96
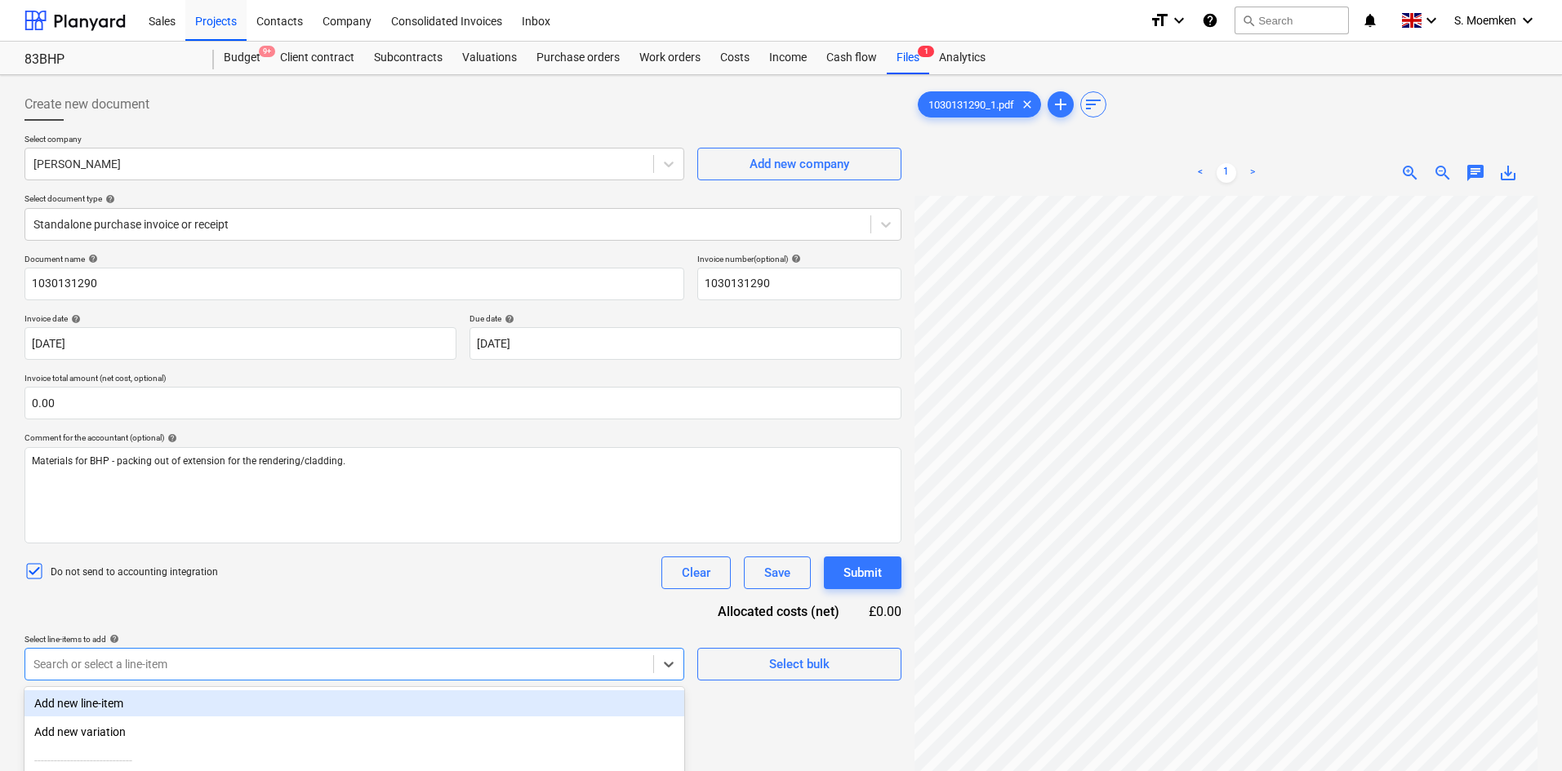
scroll to position [164, 0]
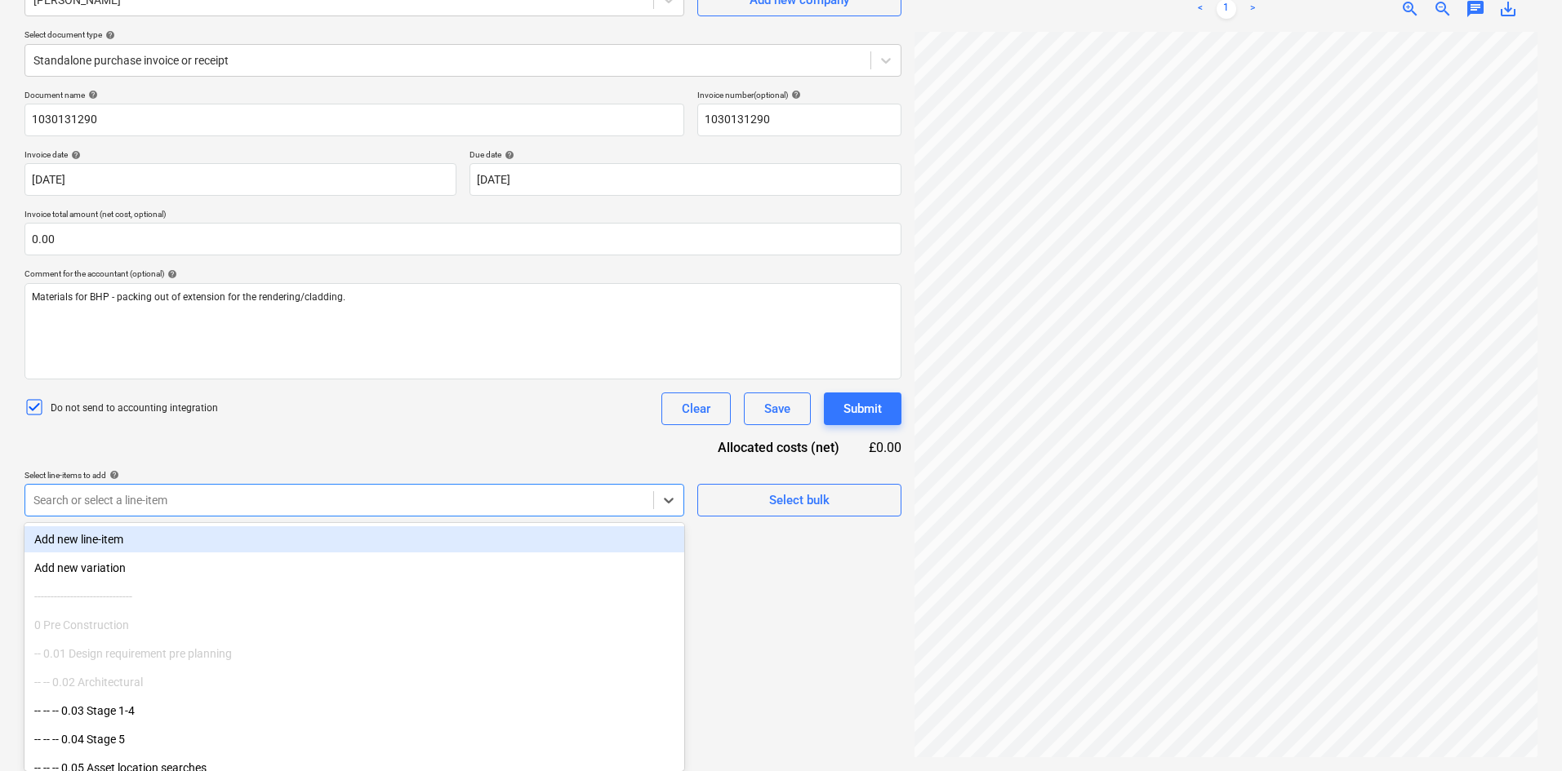
click at [247, 607] on body "Sales Projects Contacts Company Consolidated Invoices Inbox format_size keyboar…" at bounding box center [781, 221] width 1562 height 771
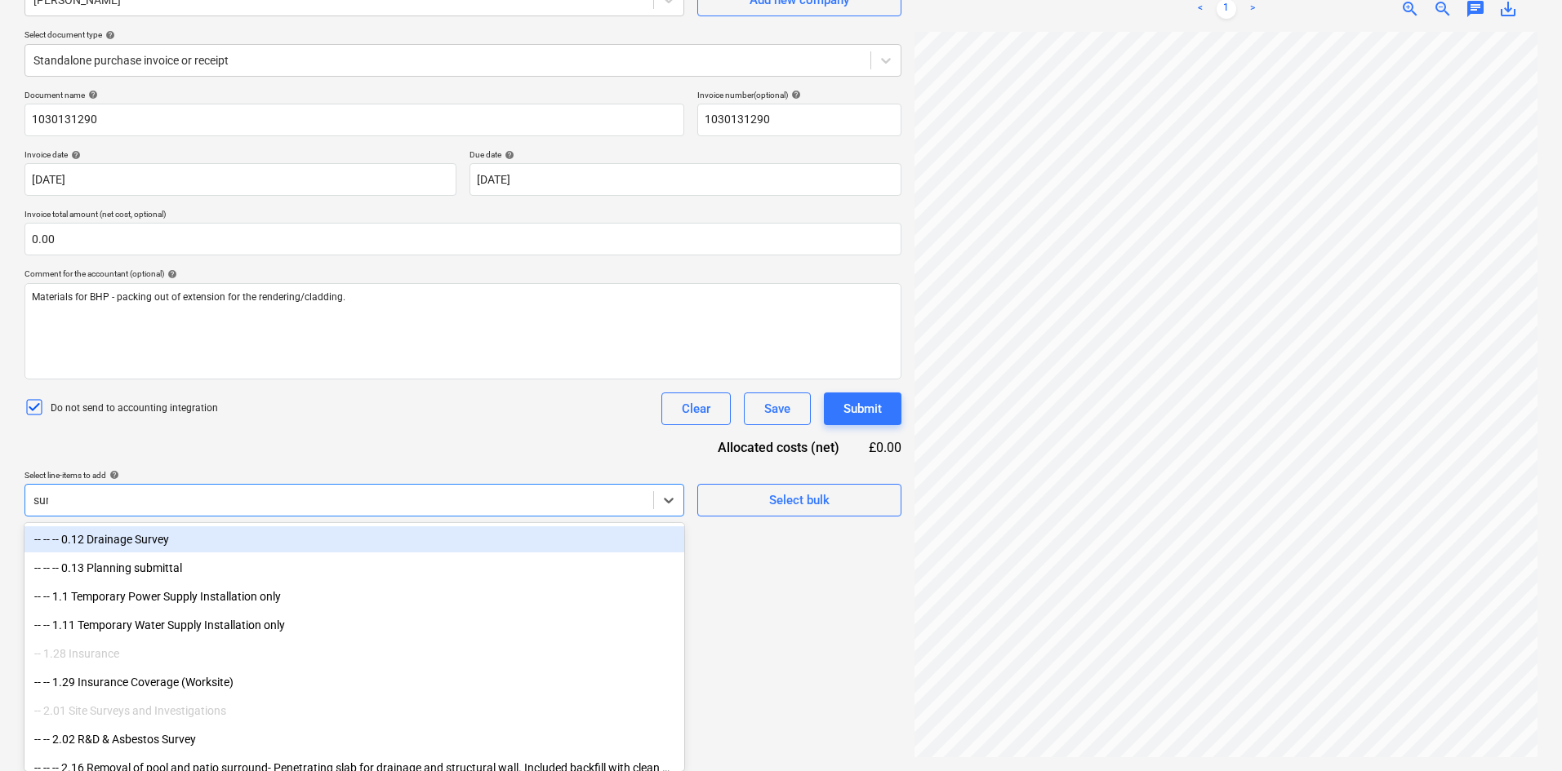
scroll to position [163, 0]
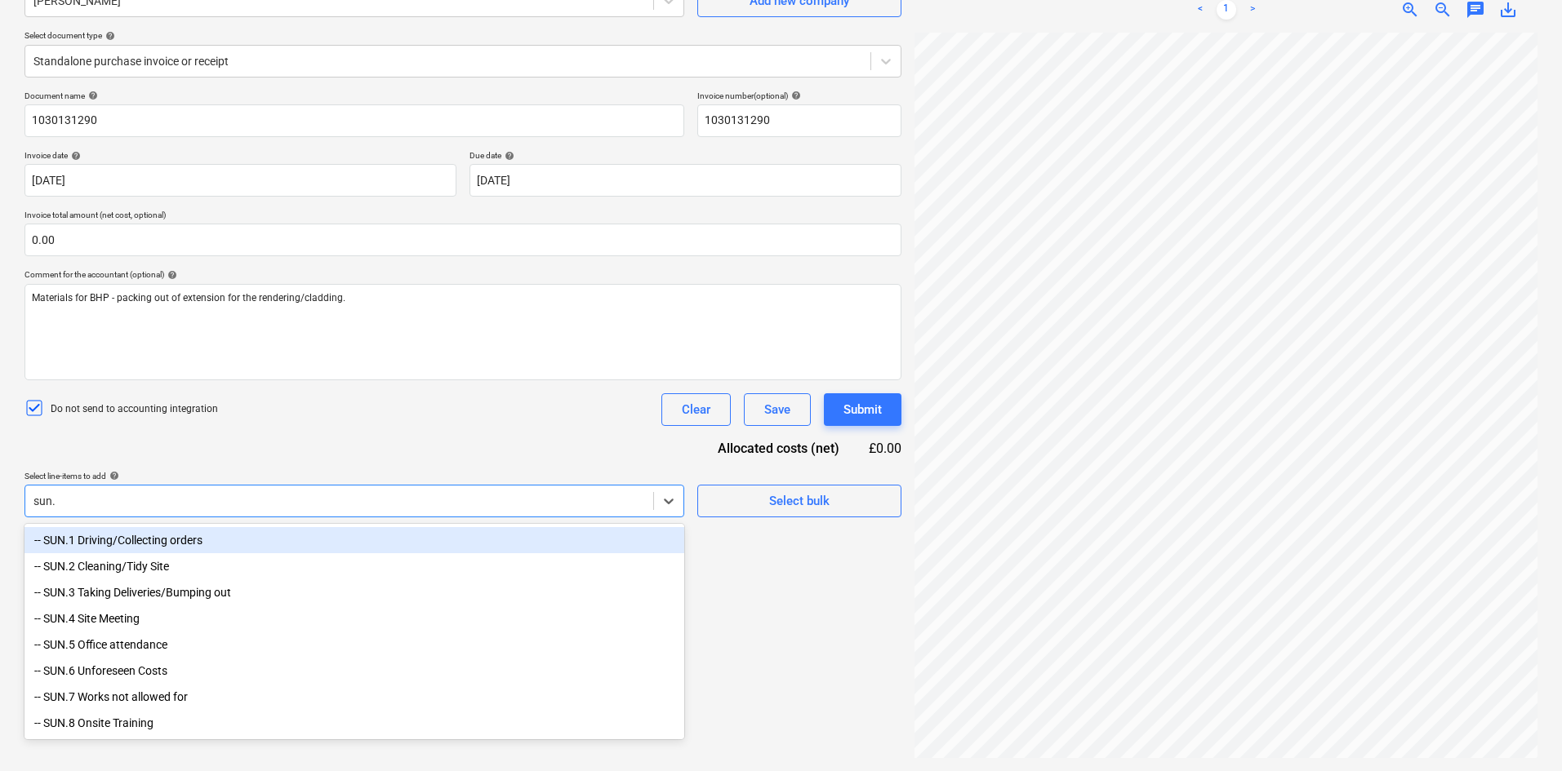
type input "sun.7"
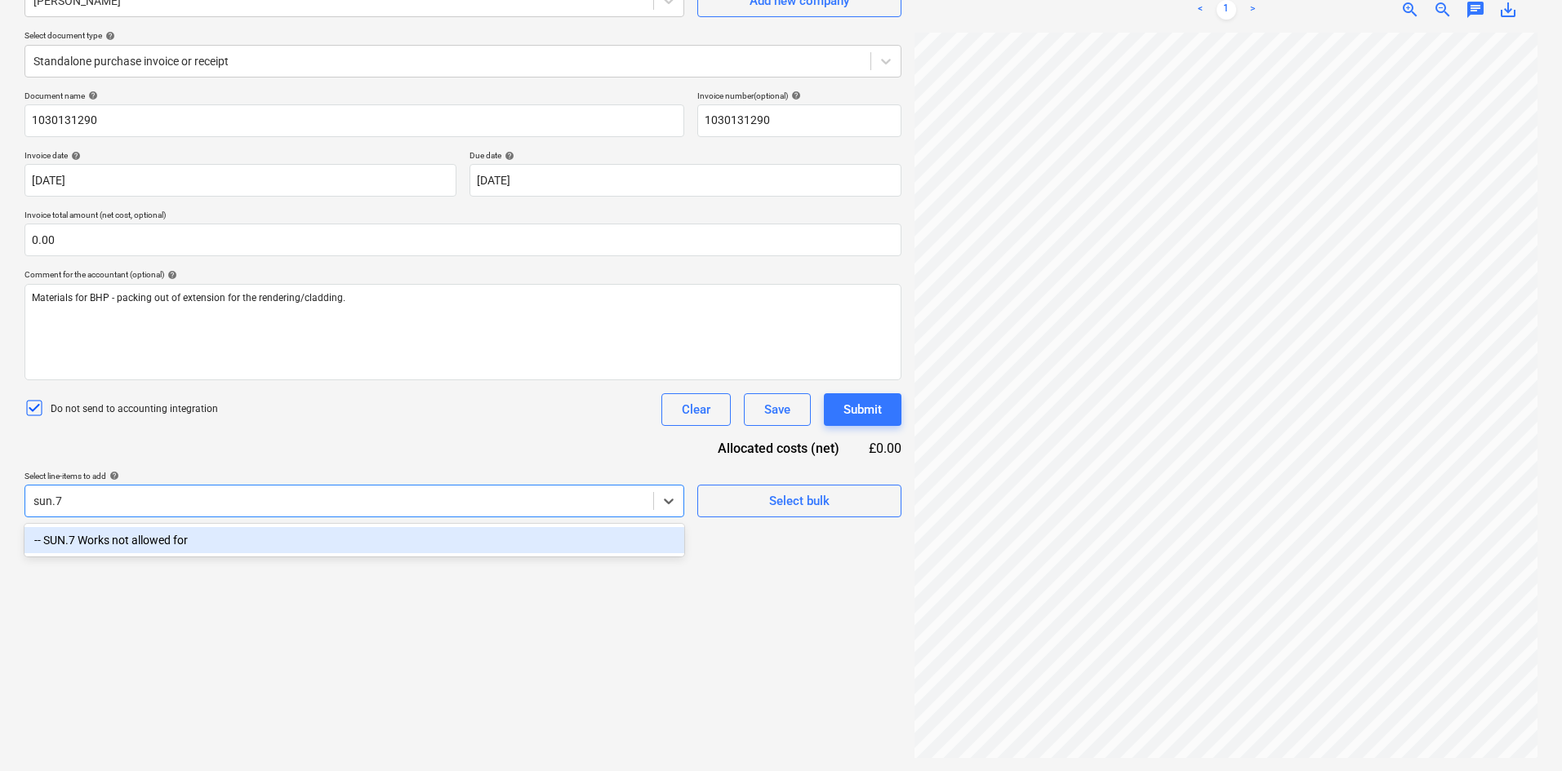
click at [311, 540] on div "-- SUN.7 Works not allowed for" at bounding box center [354, 540] width 660 height 26
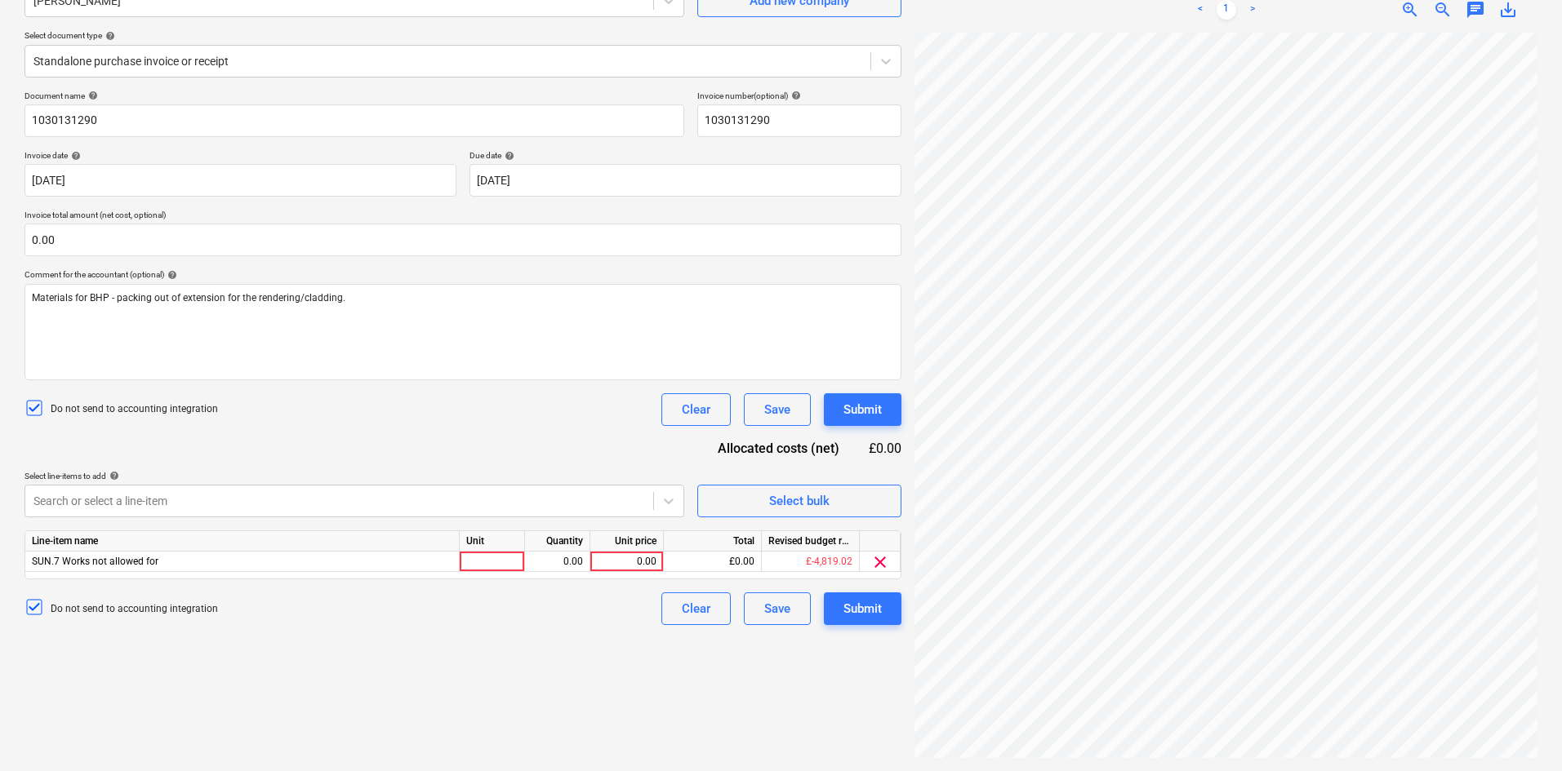
click at [484, 451] on div "Document name help 1030131290 Invoice number (optional) help 1030131290 Invoice…" at bounding box center [462, 358] width 877 height 535
click at [488, 563] on div at bounding box center [492, 562] width 65 height 20
type input "Item"
type input "216.60"
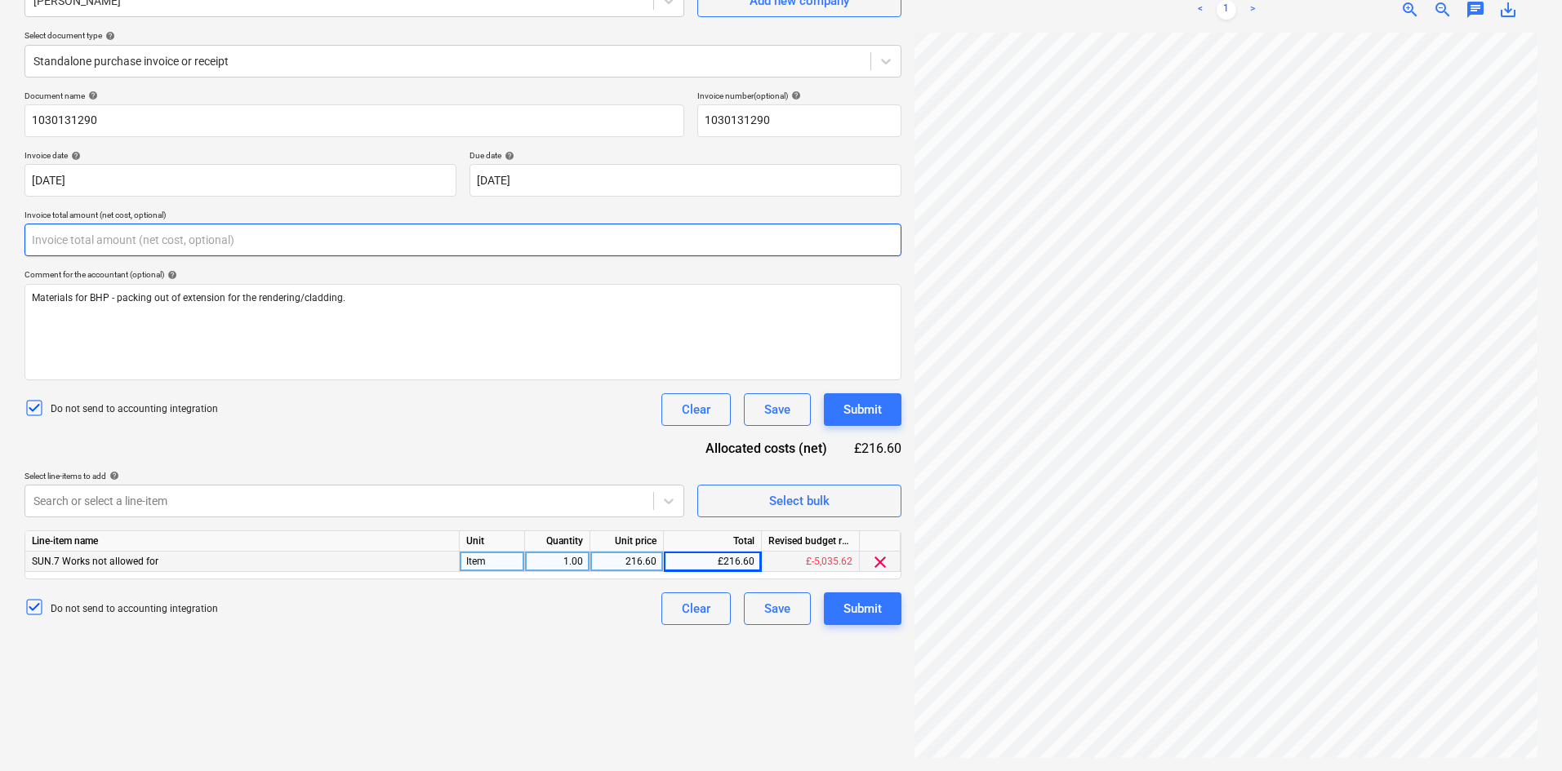
drag, startPoint x: 76, startPoint y: 233, endPoint x: 4, endPoint y: 233, distance: 71.8
click at [4, 233] on div "Create new document Select company Travis Perkins Add new company Select docume…" at bounding box center [781, 342] width 1562 height 860
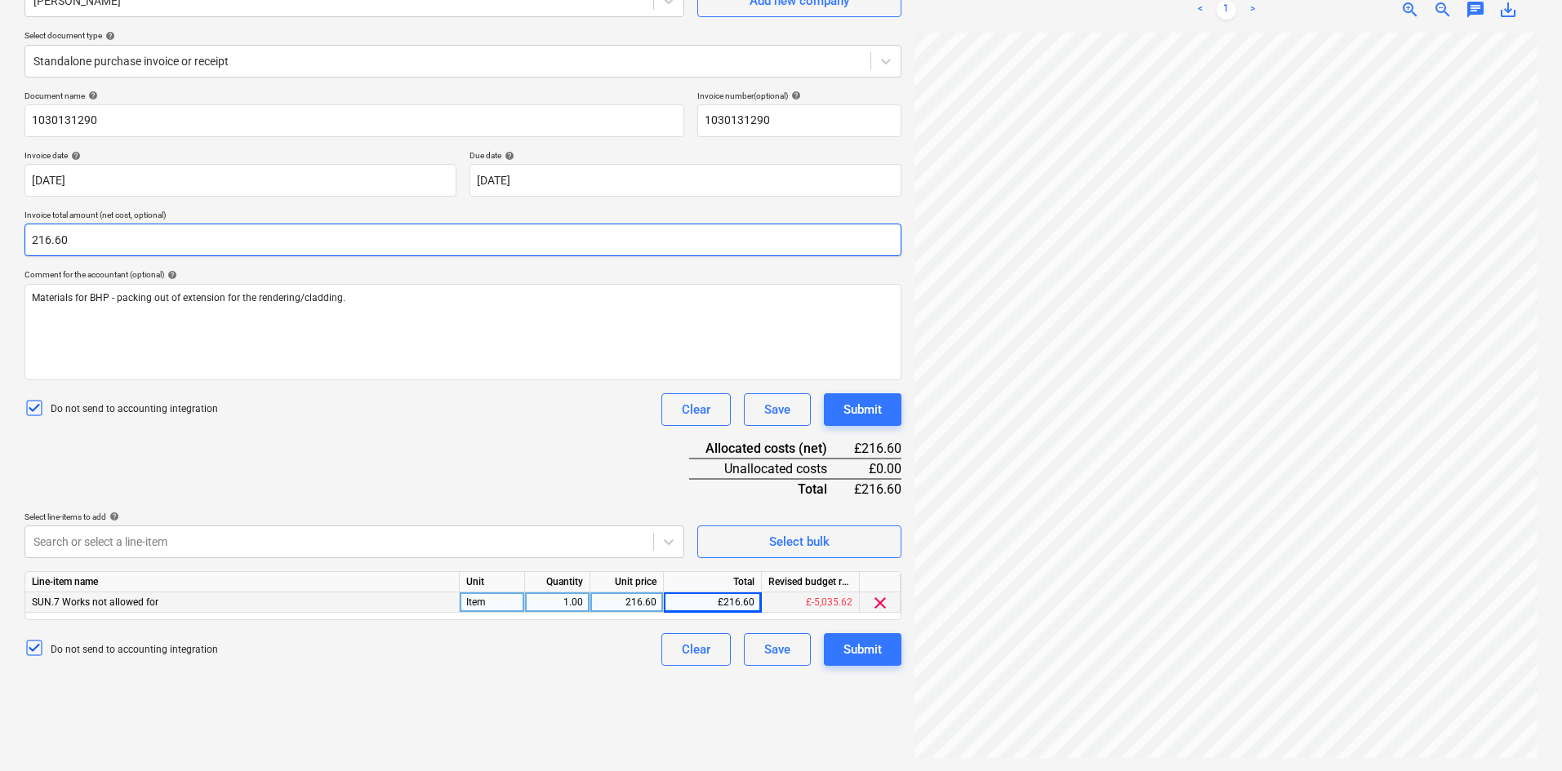
type input "216.60"
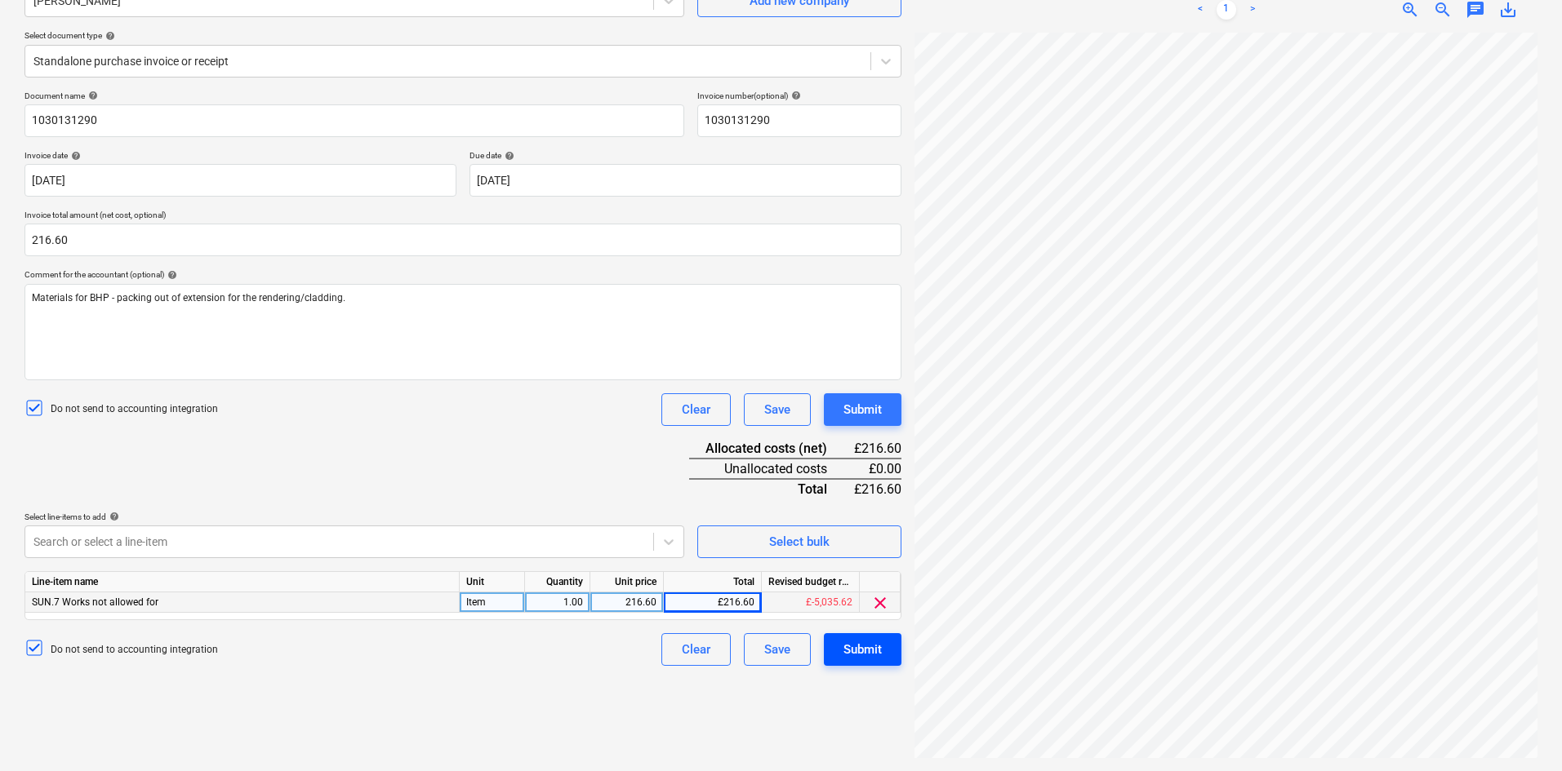
click at [882, 646] on button "Submit" at bounding box center [863, 649] width 78 height 33
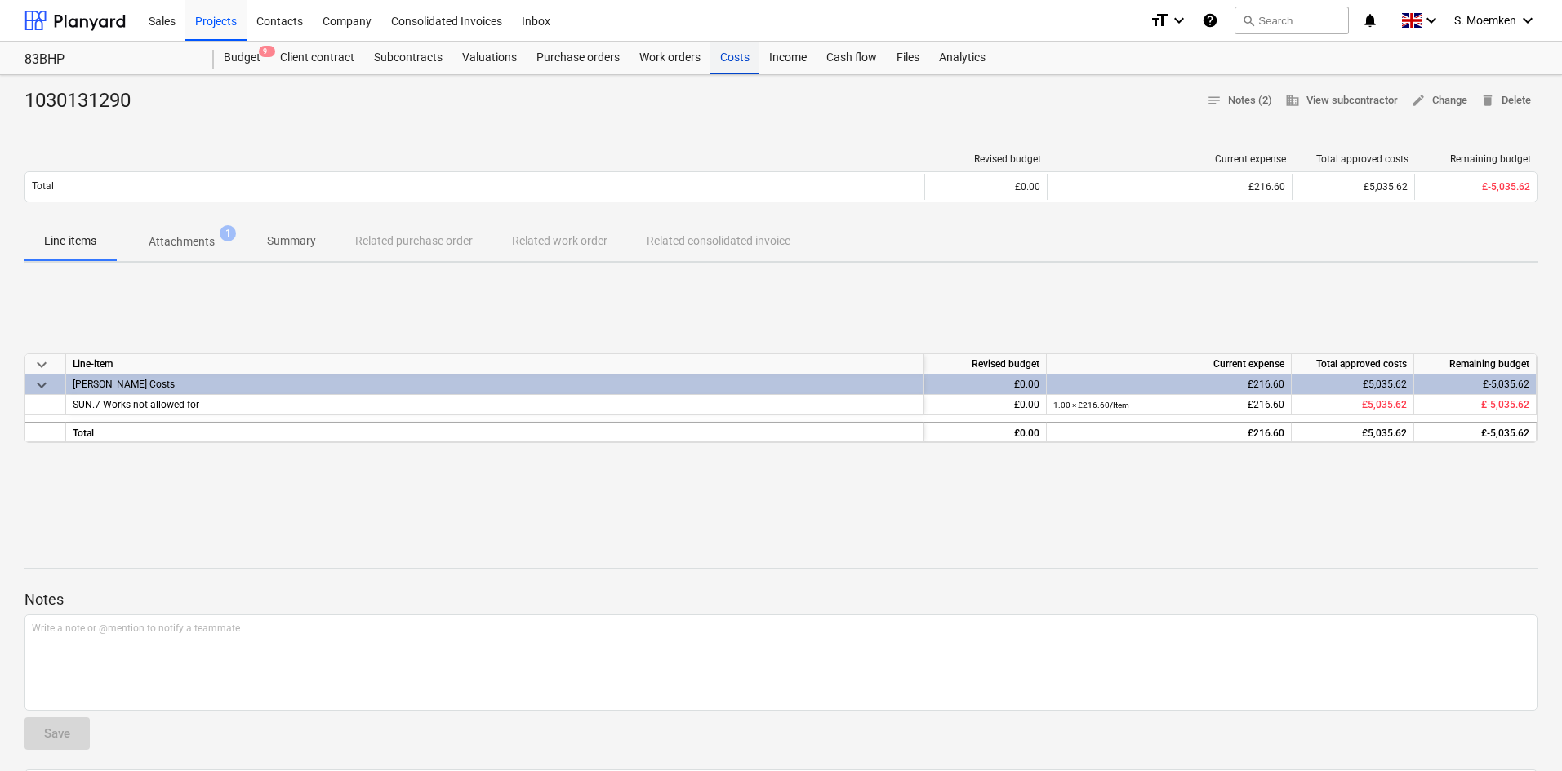
click at [724, 56] on div "Costs" at bounding box center [734, 58] width 49 height 33
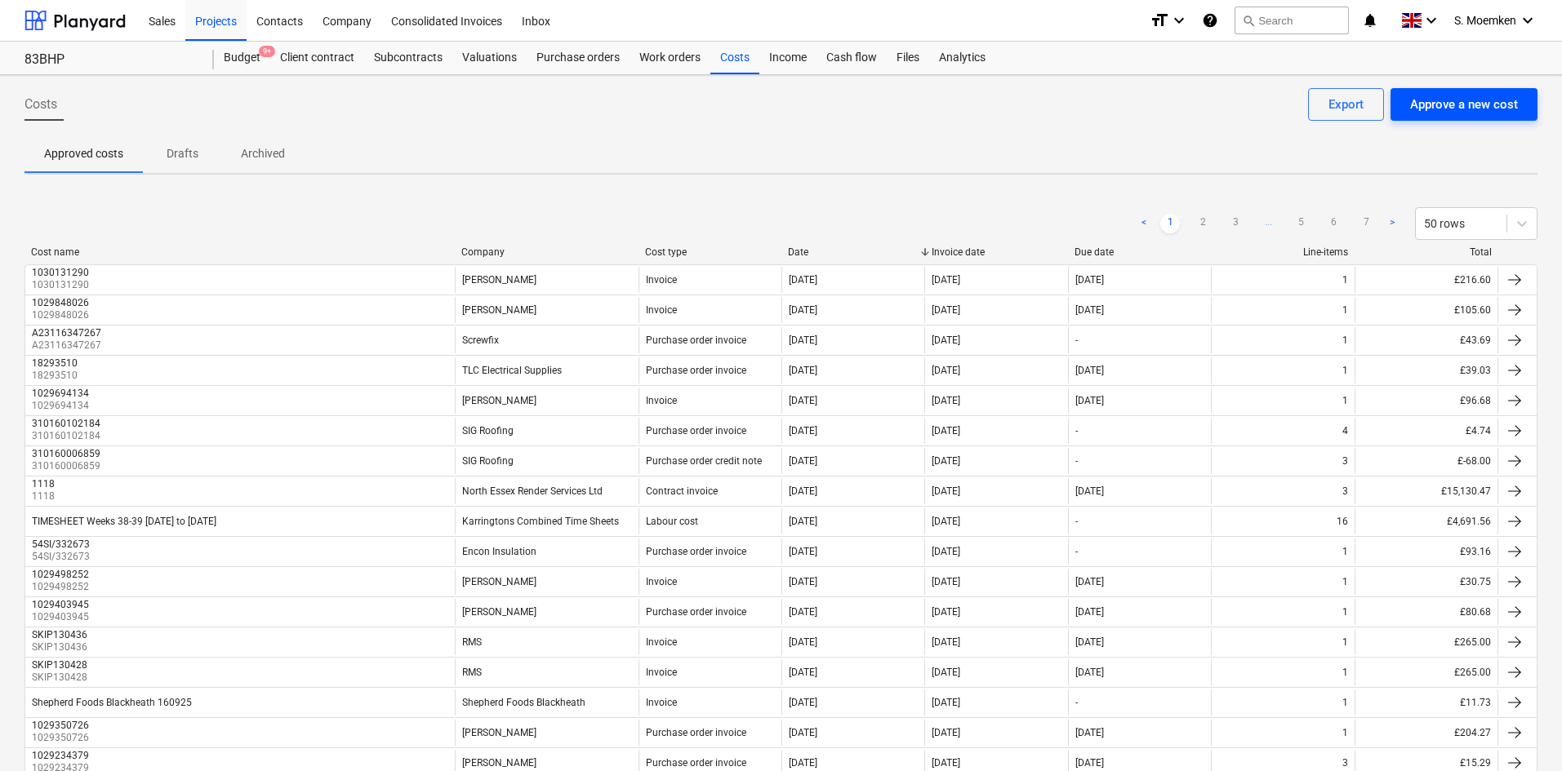
click at [1435, 104] on div "Approve a new cost" at bounding box center [1464, 104] width 108 height 21
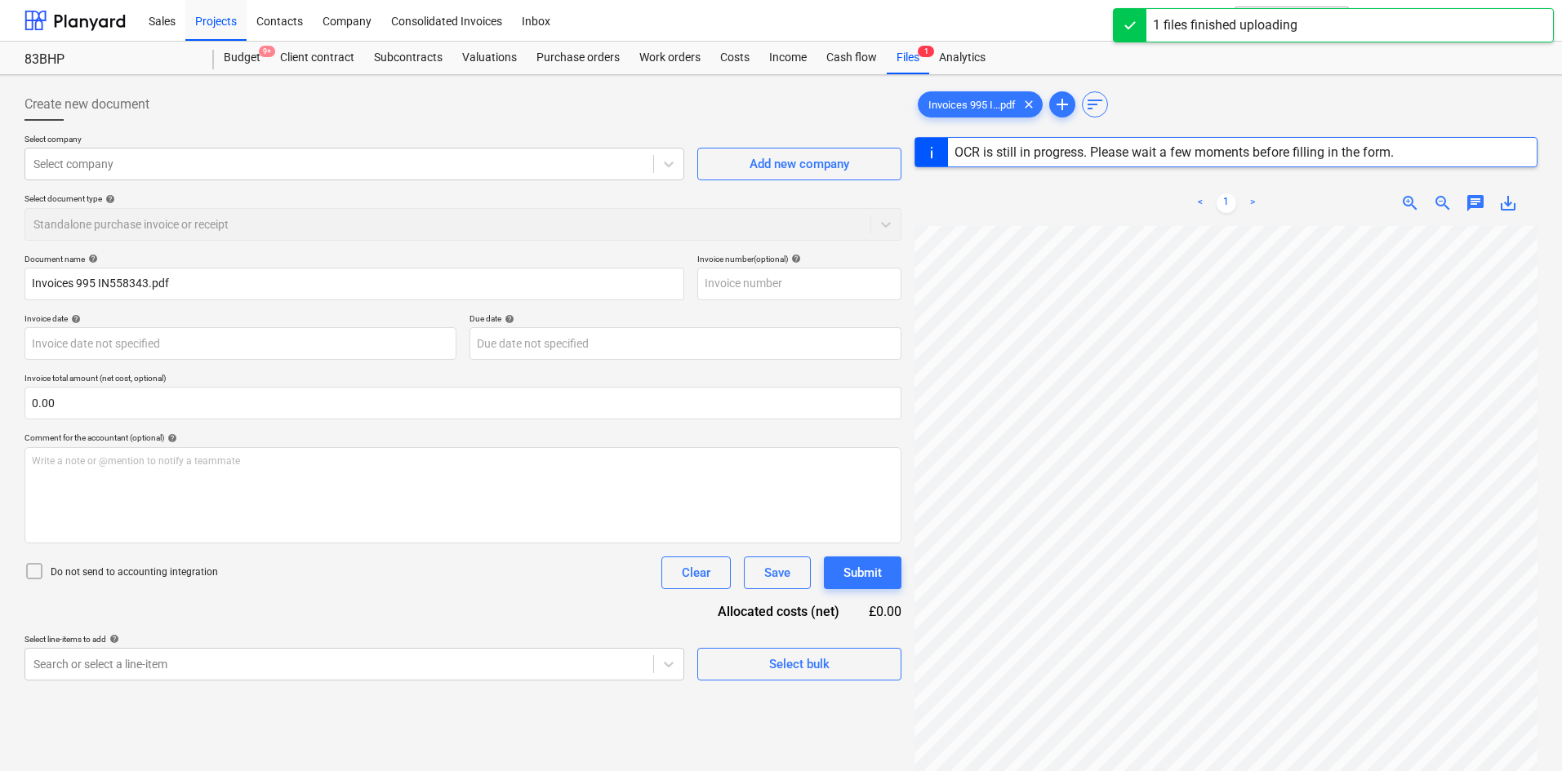
type input "IN558343"
type input "01 Sep 2025"
type input "[DATE]"
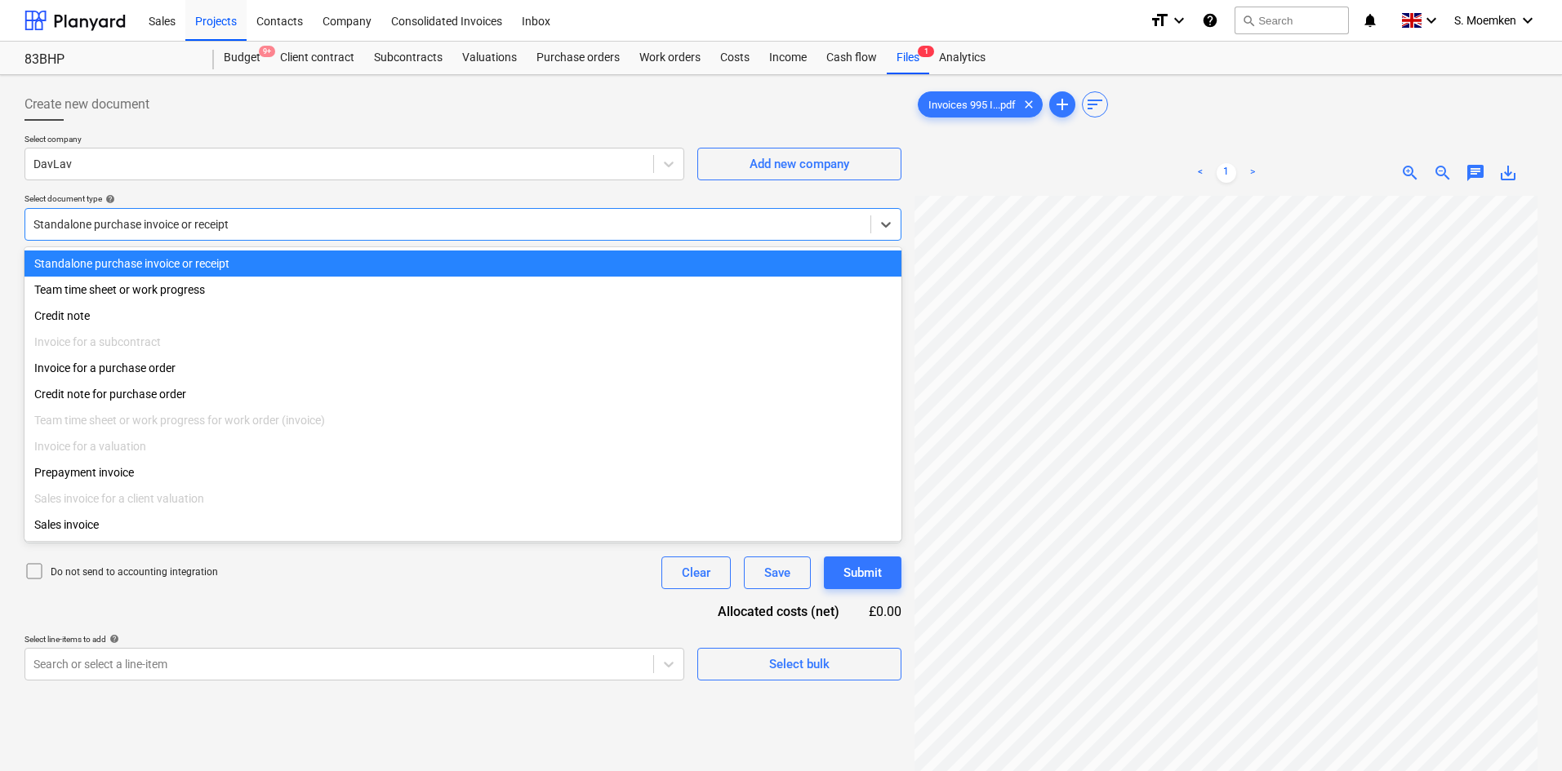
click at [303, 219] on div at bounding box center [447, 224] width 829 height 16
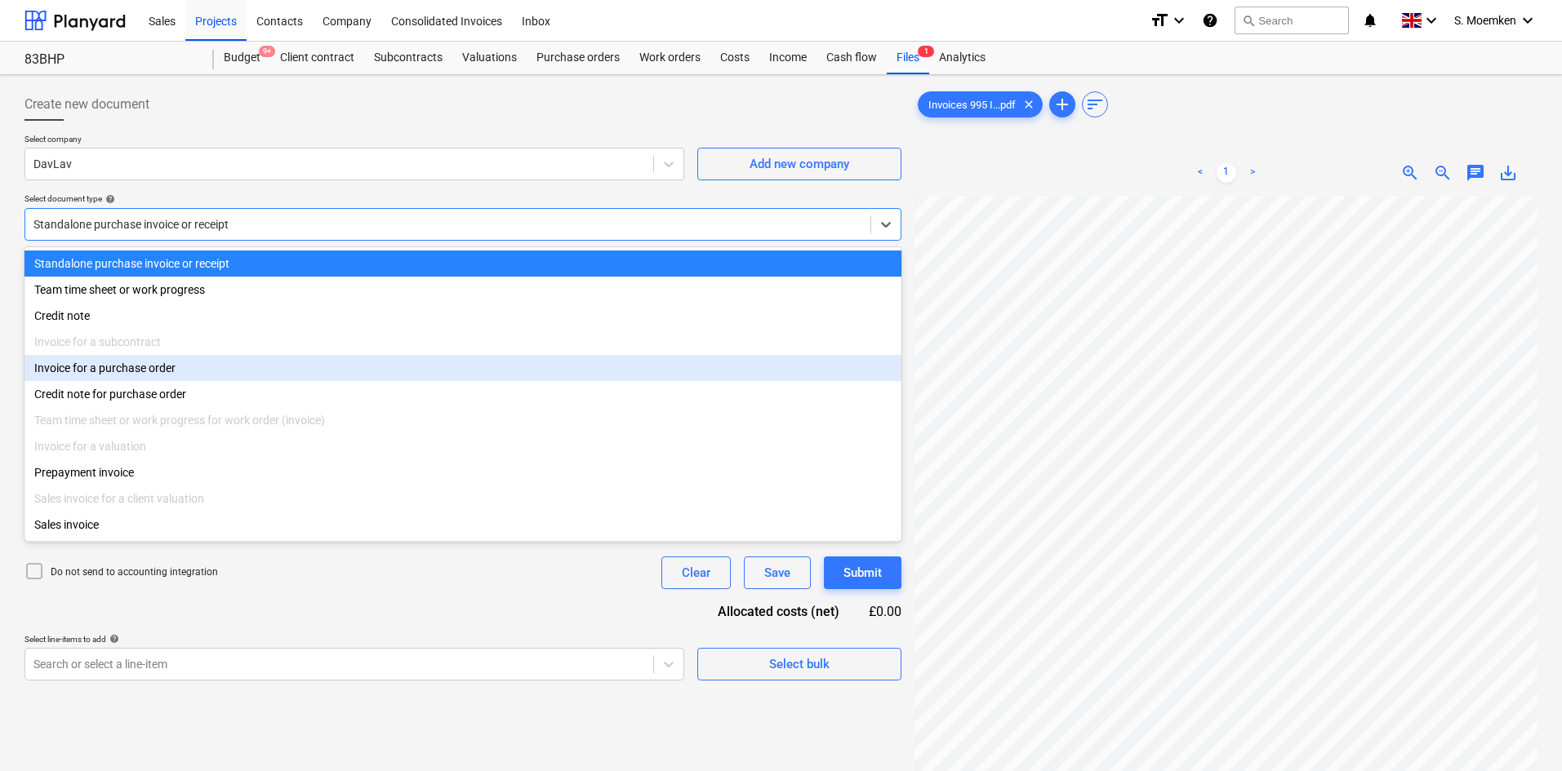
click at [179, 364] on div "Invoice for a purchase order" at bounding box center [462, 368] width 877 height 26
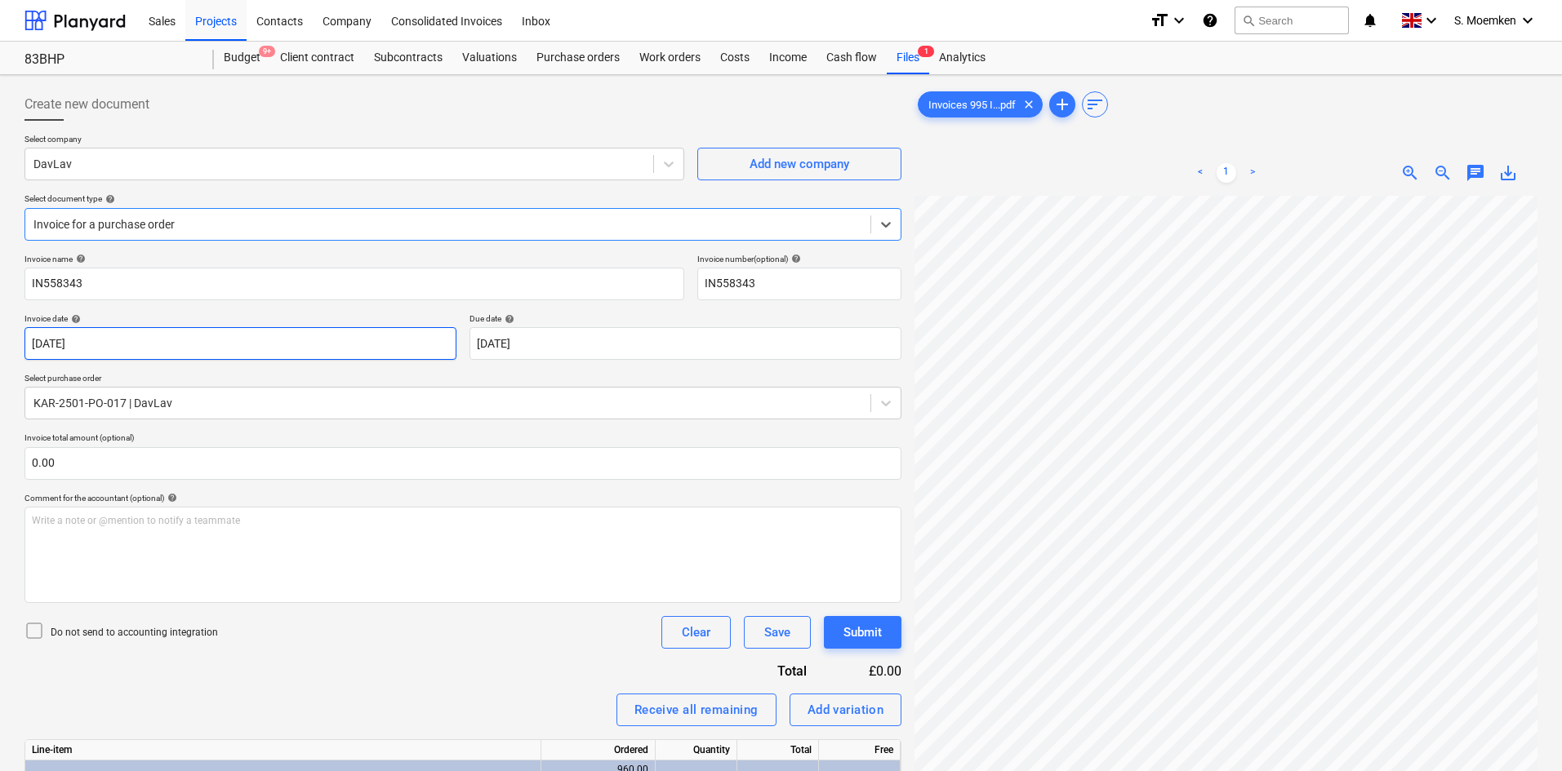
click at [116, 340] on body "Sales Projects Contacts Company Consolidated Invoices Inbox format_size keyboar…" at bounding box center [781, 385] width 1562 height 771
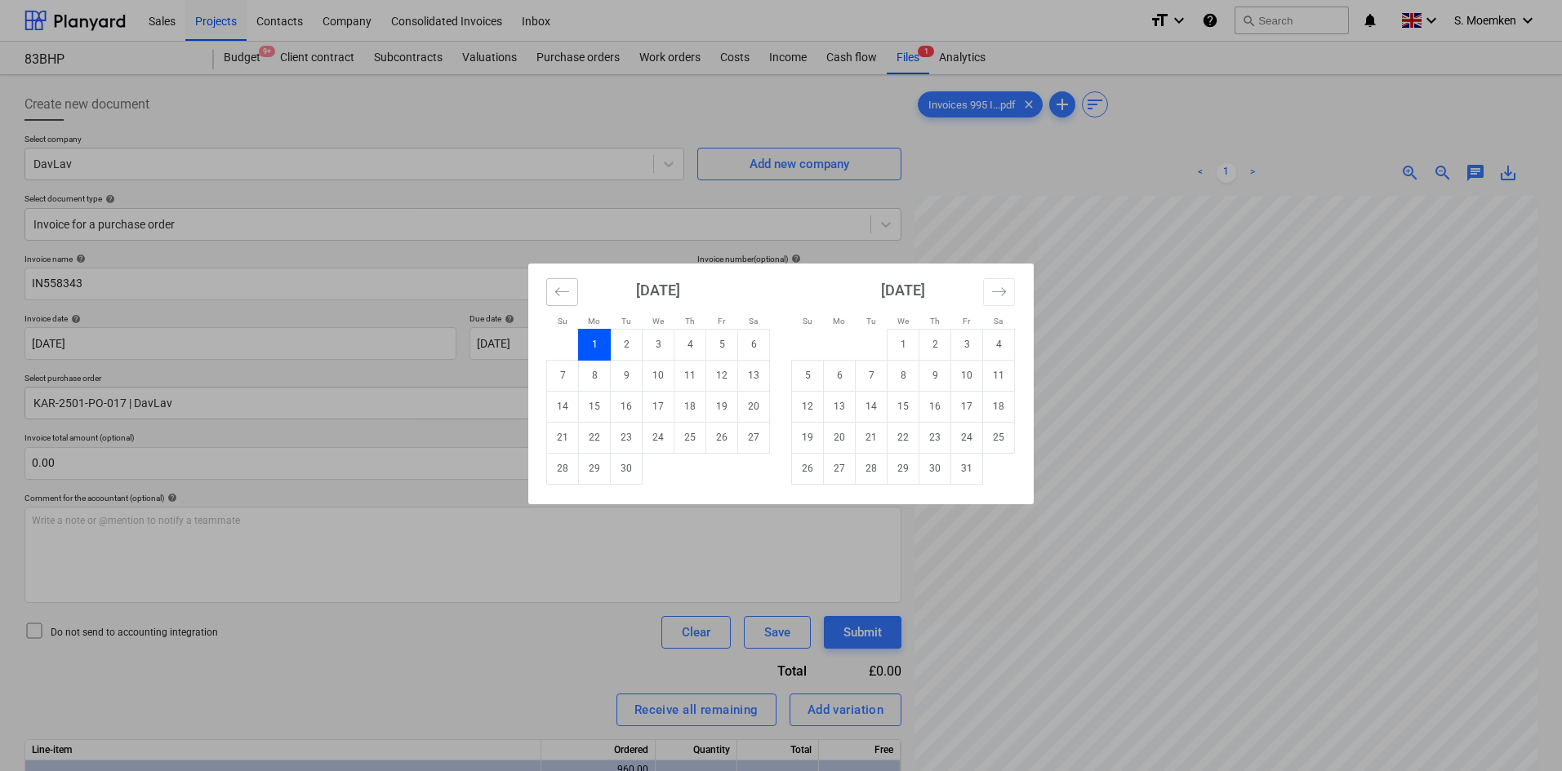
click at [559, 295] on icon "Move backward to switch to the previous month." at bounding box center [562, 292] width 16 height 16
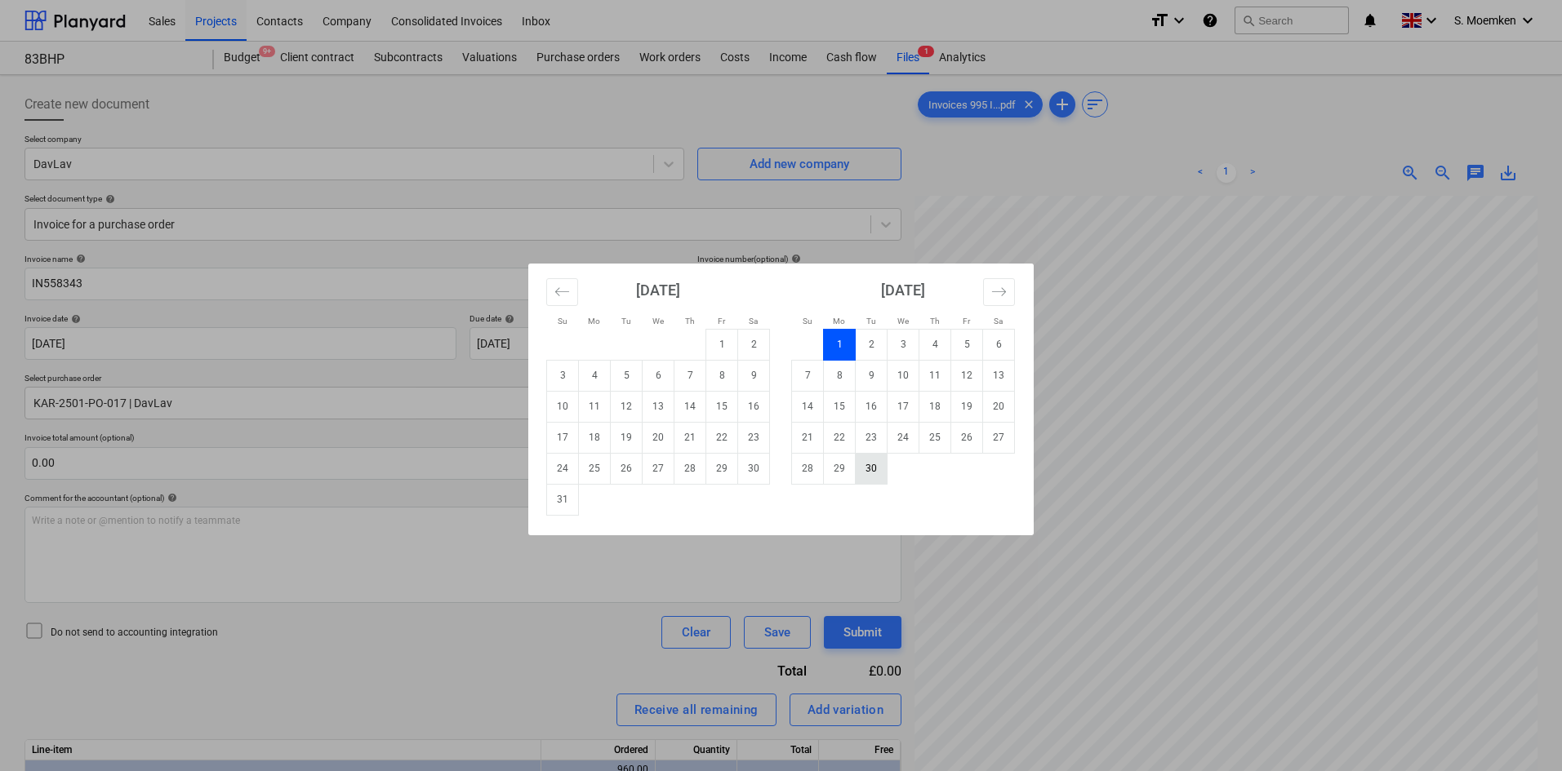
click at [873, 464] on td "30" at bounding box center [872, 468] width 32 height 31
type input "[DATE]"
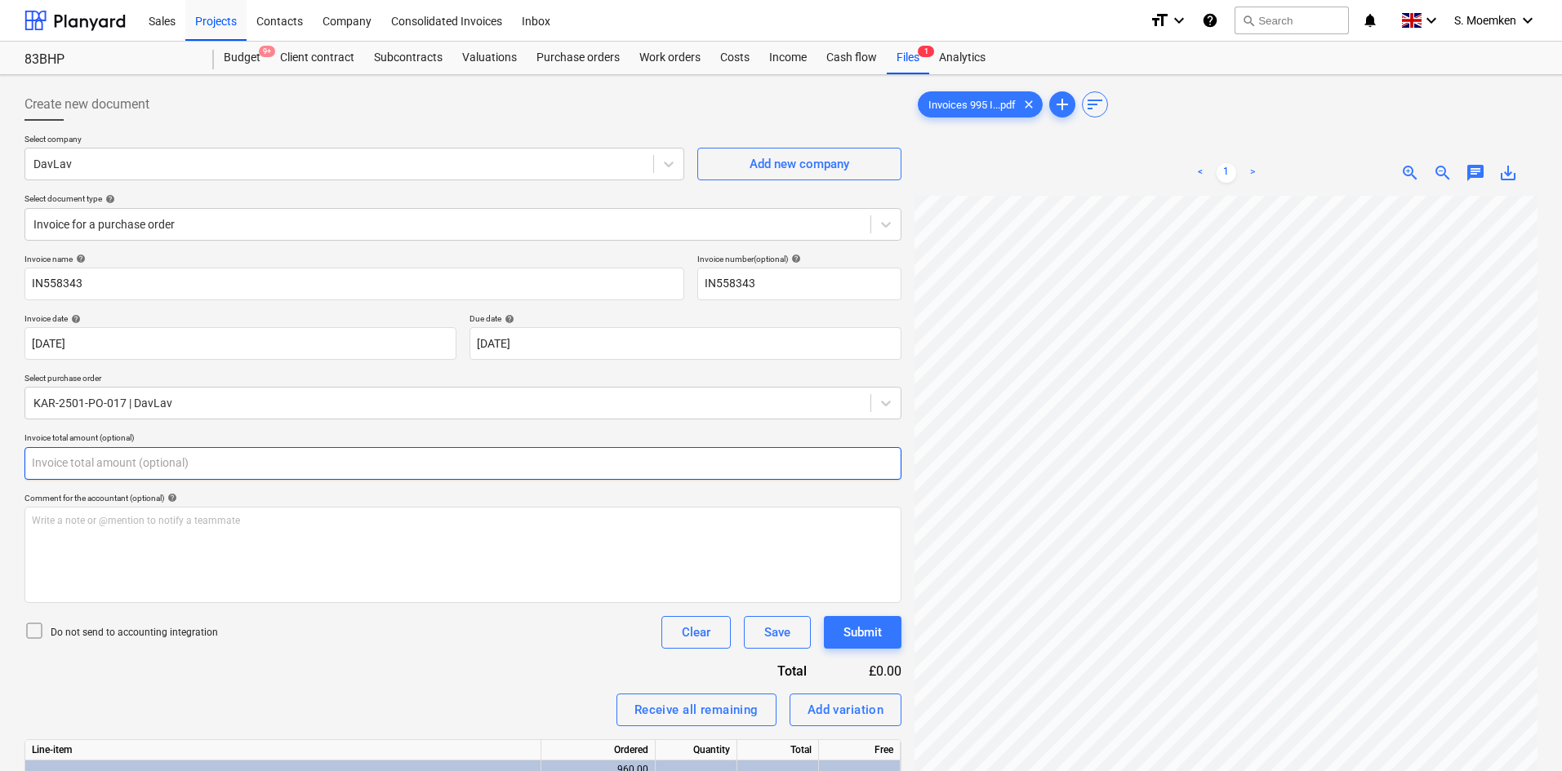
drag, startPoint x: 76, startPoint y: 468, endPoint x: 25, endPoint y: 468, distance: 50.6
click at [25, 468] on input "text" at bounding box center [462, 463] width 877 height 33
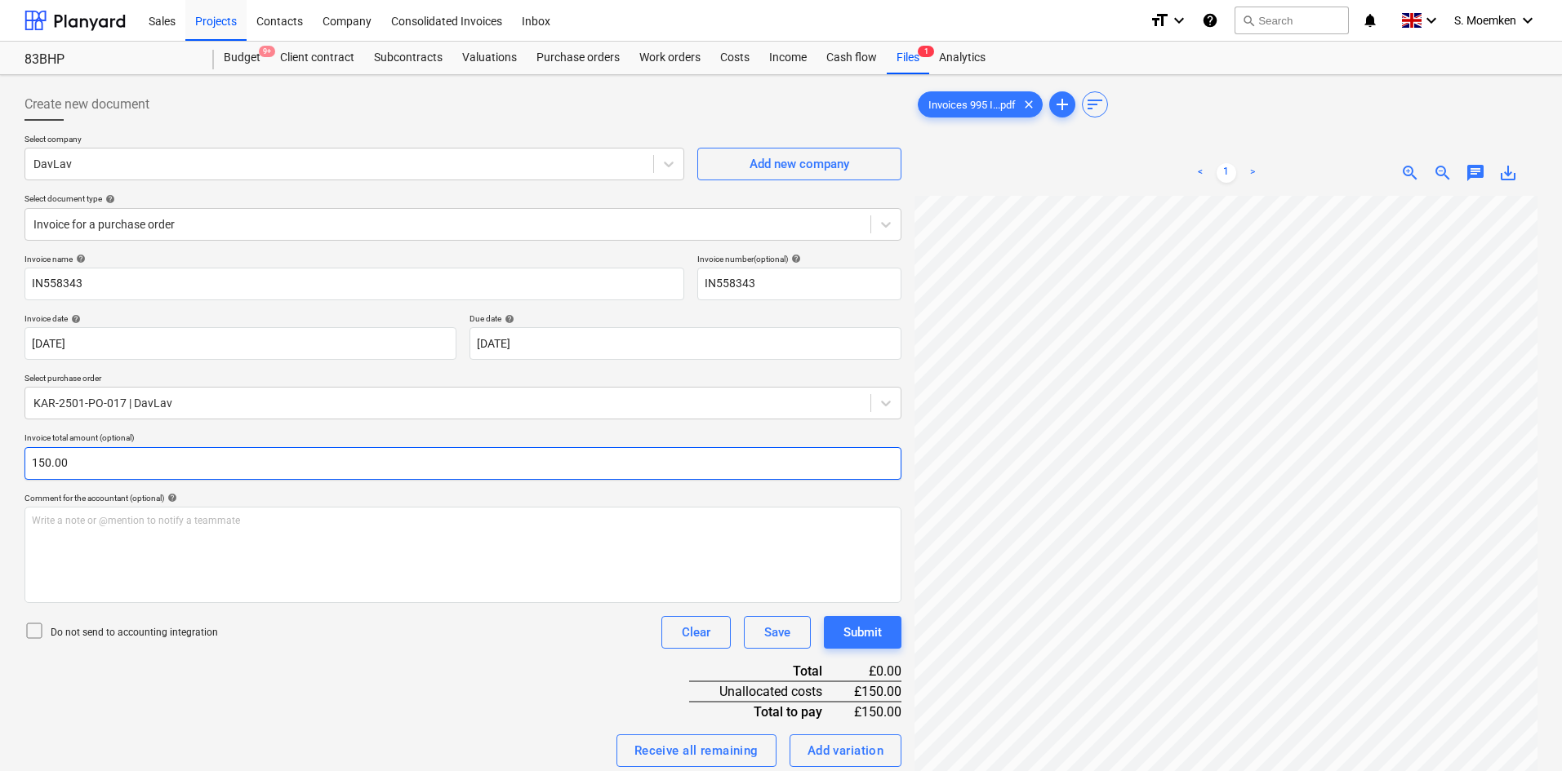
type input "150.00"
click at [36, 632] on icon at bounding box center [34, 631] width 20 height 20
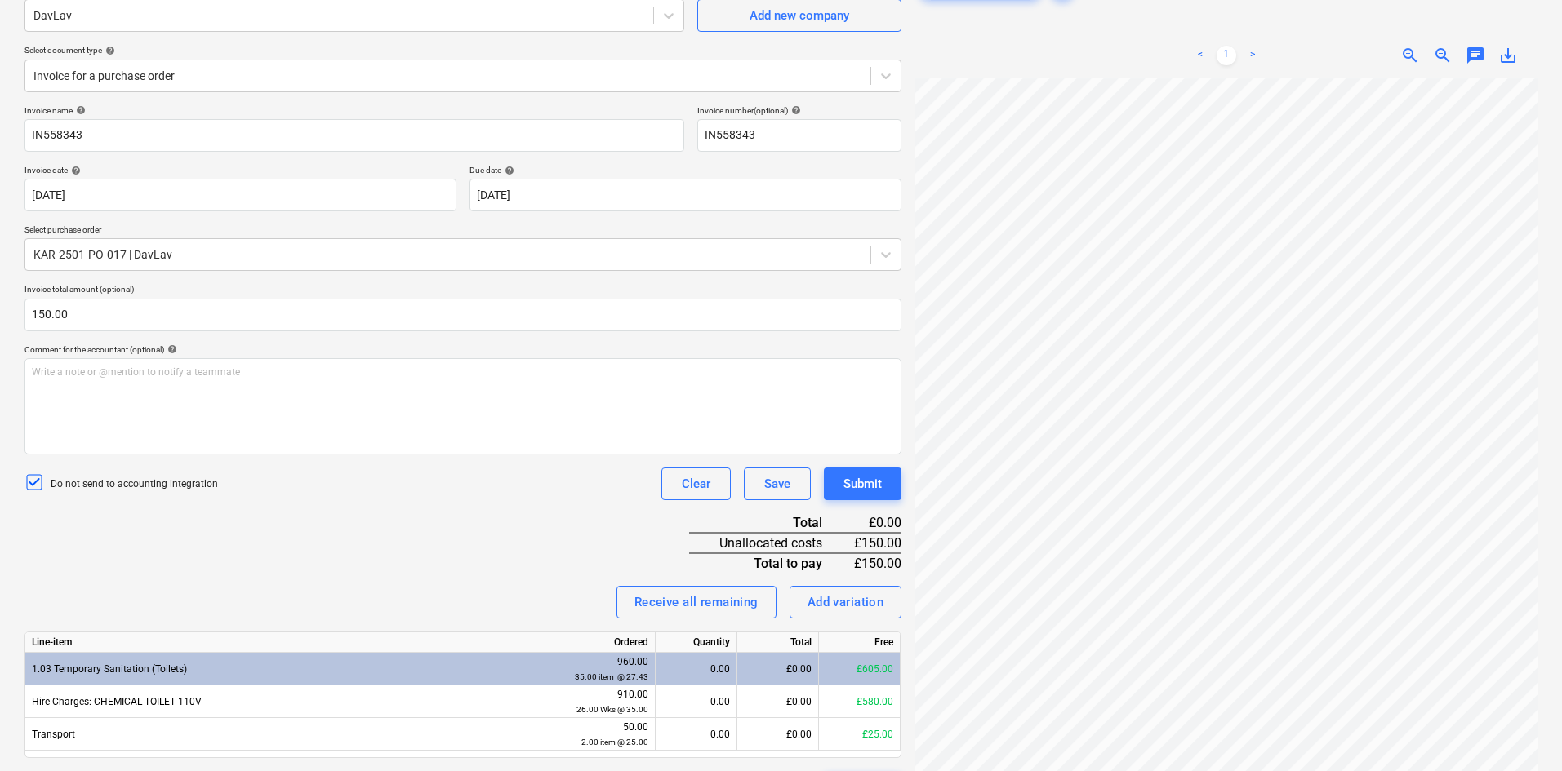
scroll to position [194, 0]
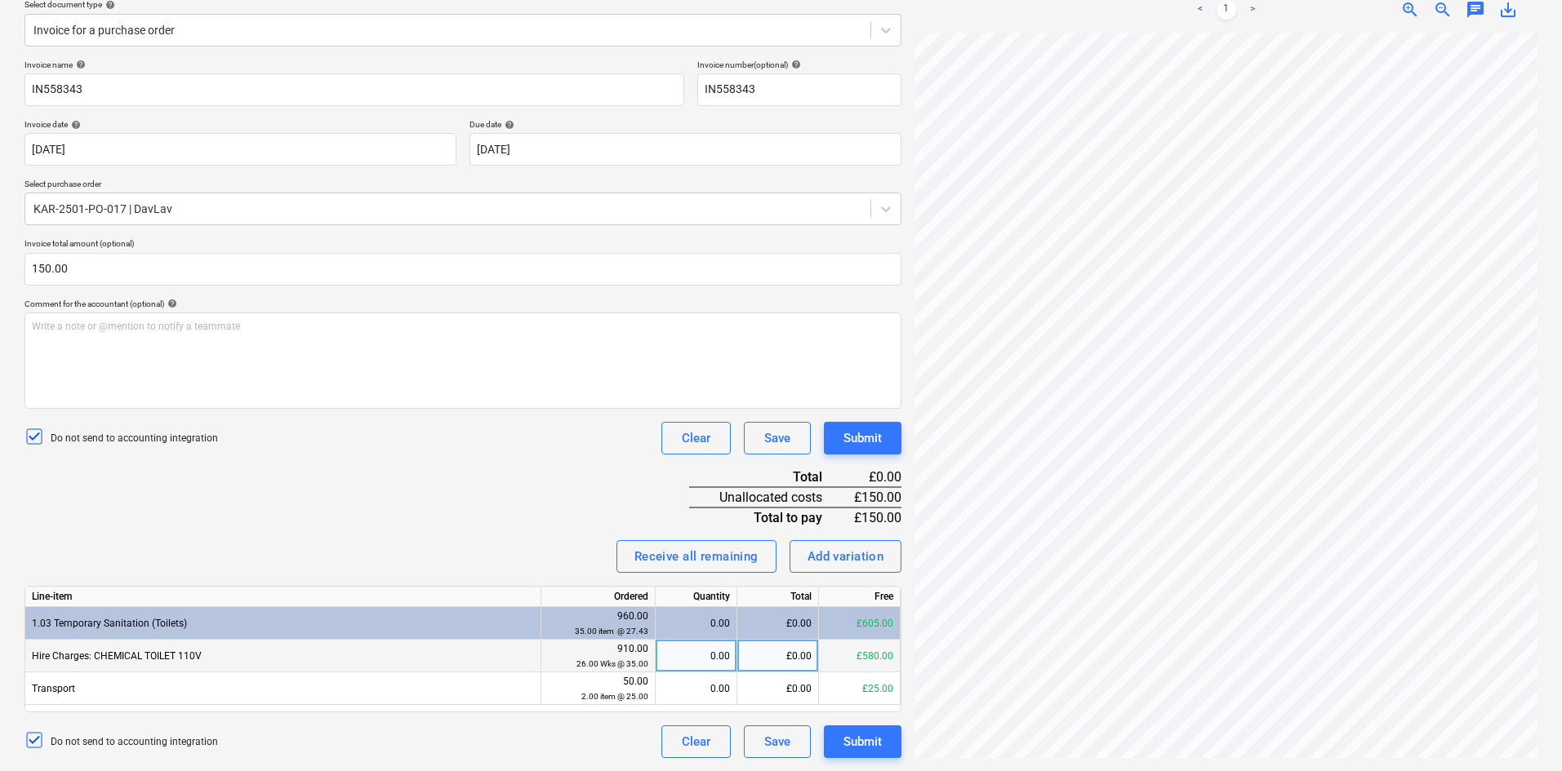
click at [693, 652] on div "0.00" at bounding box center [696, 656] width 68 height 33
type input "150.00"
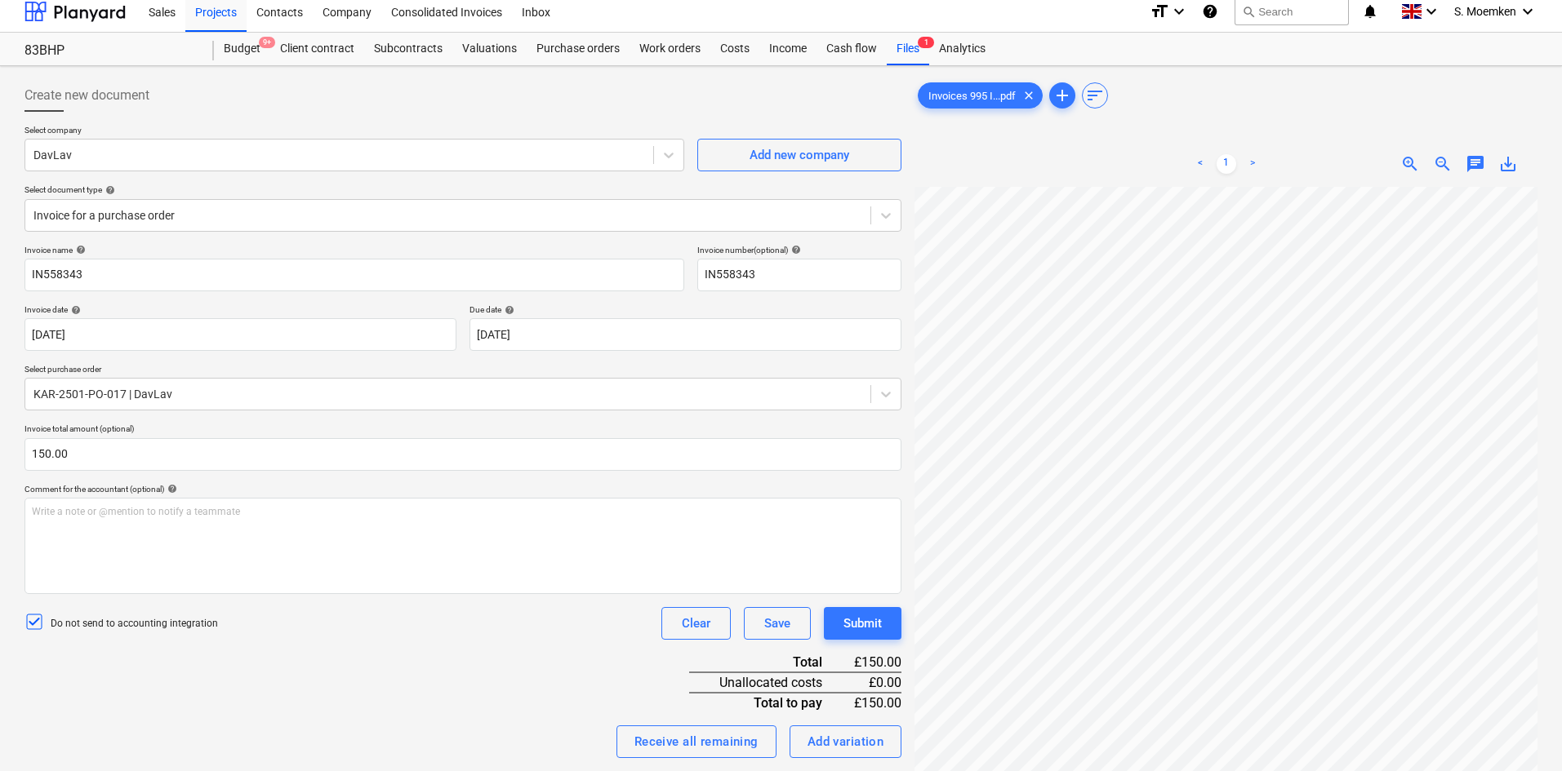
scroll to position [0, 0]
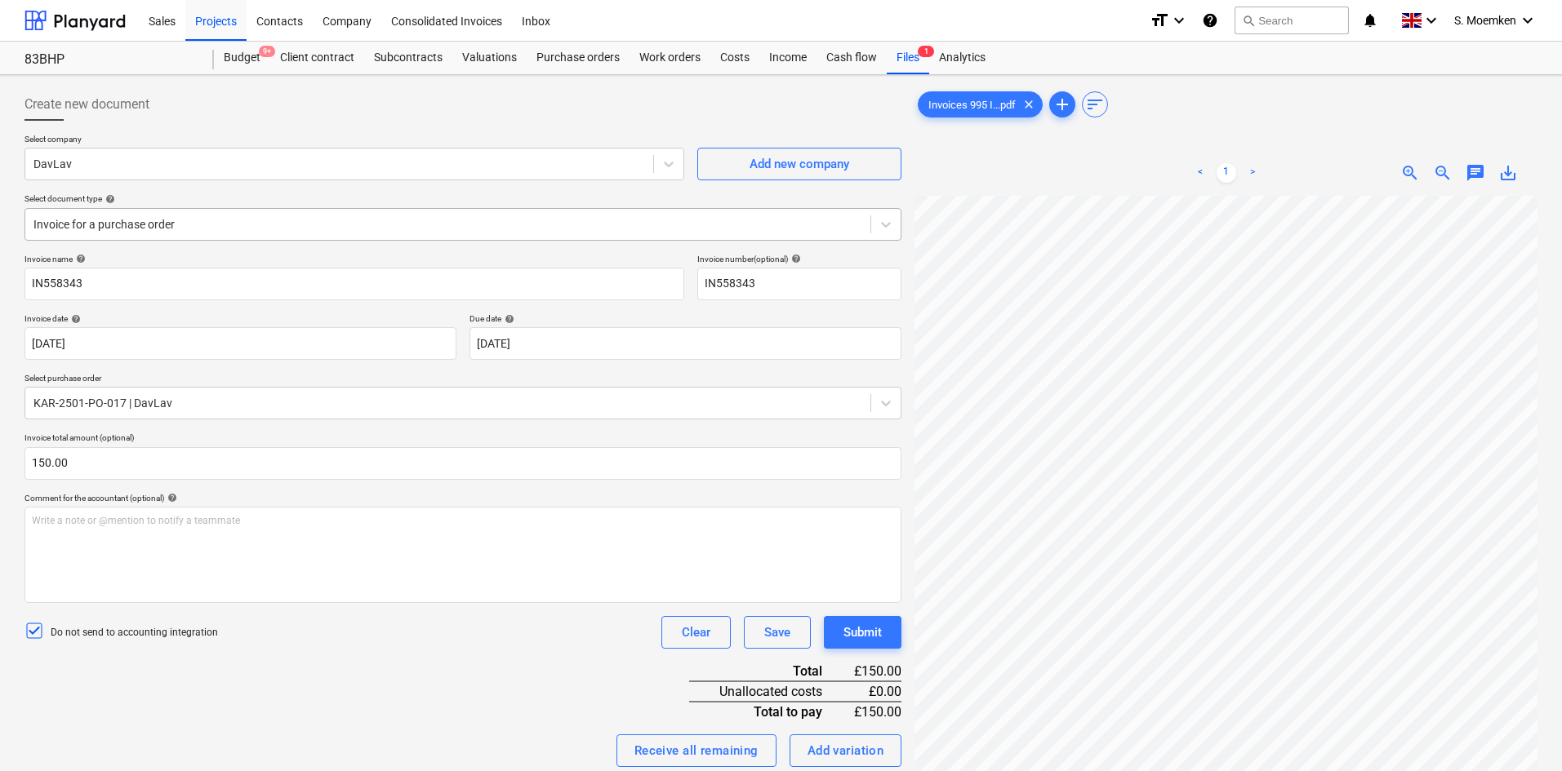
click at [333, 223] on div at bounding box center [447, 224] width 829 height 16
click at [371, 649] on div "Do not send to accounting integration Clear Save Submit" at bounding box center [462, 632] width 877 height 33
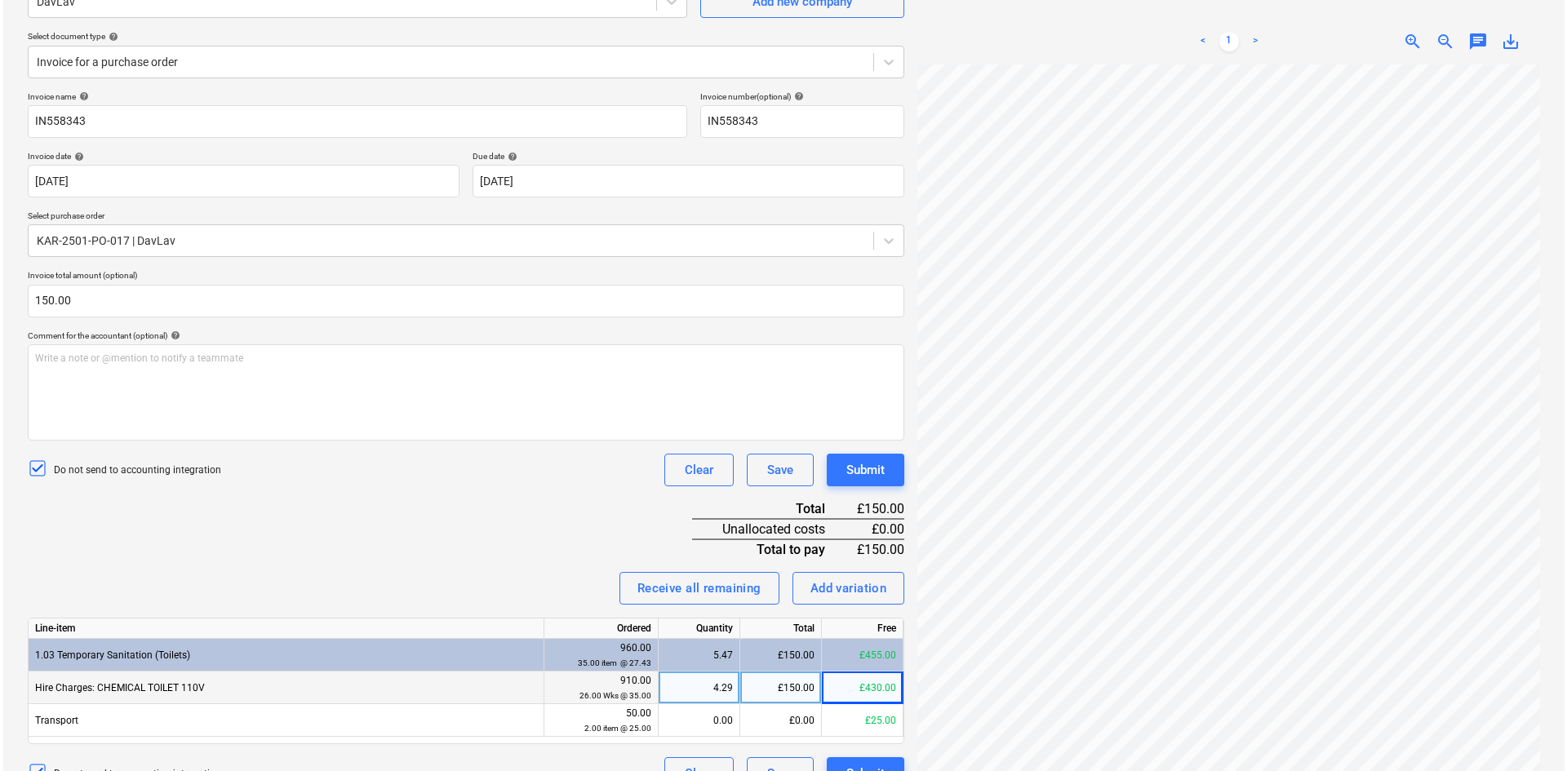
scroll to position [194, 0]
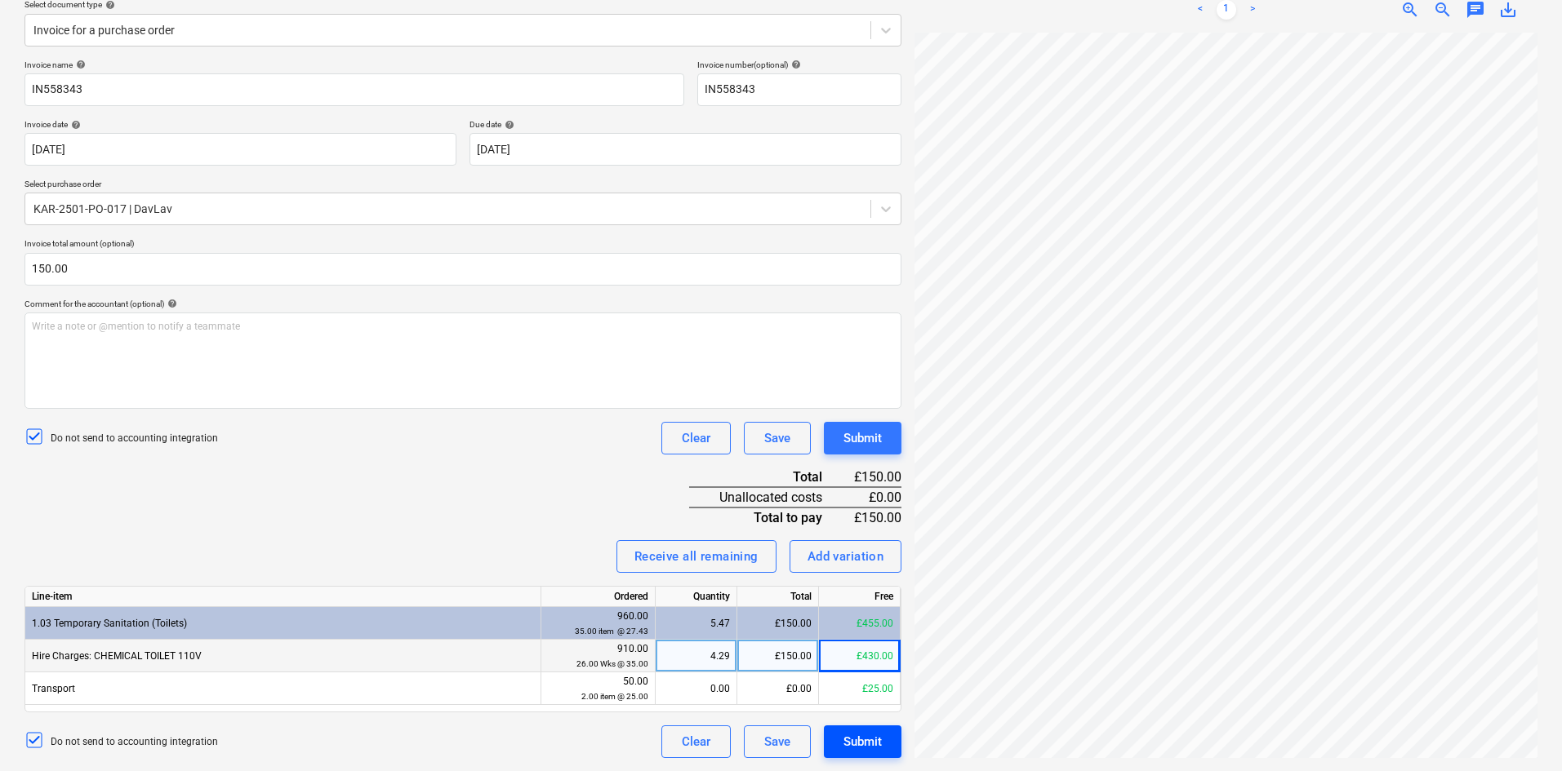
click at [866, 742] on div "Submit" at bounding box center [862, 741] width 38 height 21
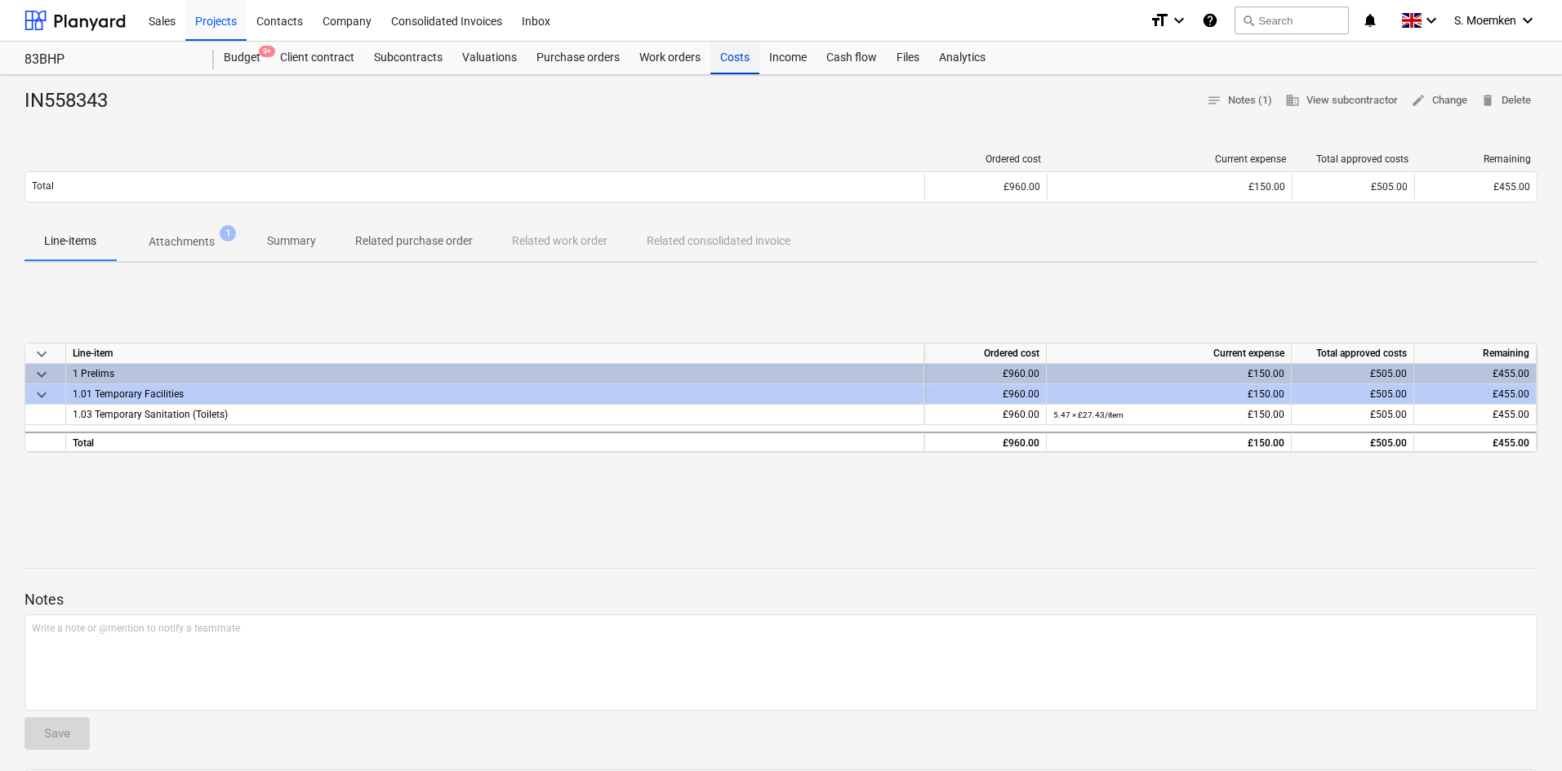
click at [731, 60] on div "Costs" at bounding box center [734, 58] width 49 height 33
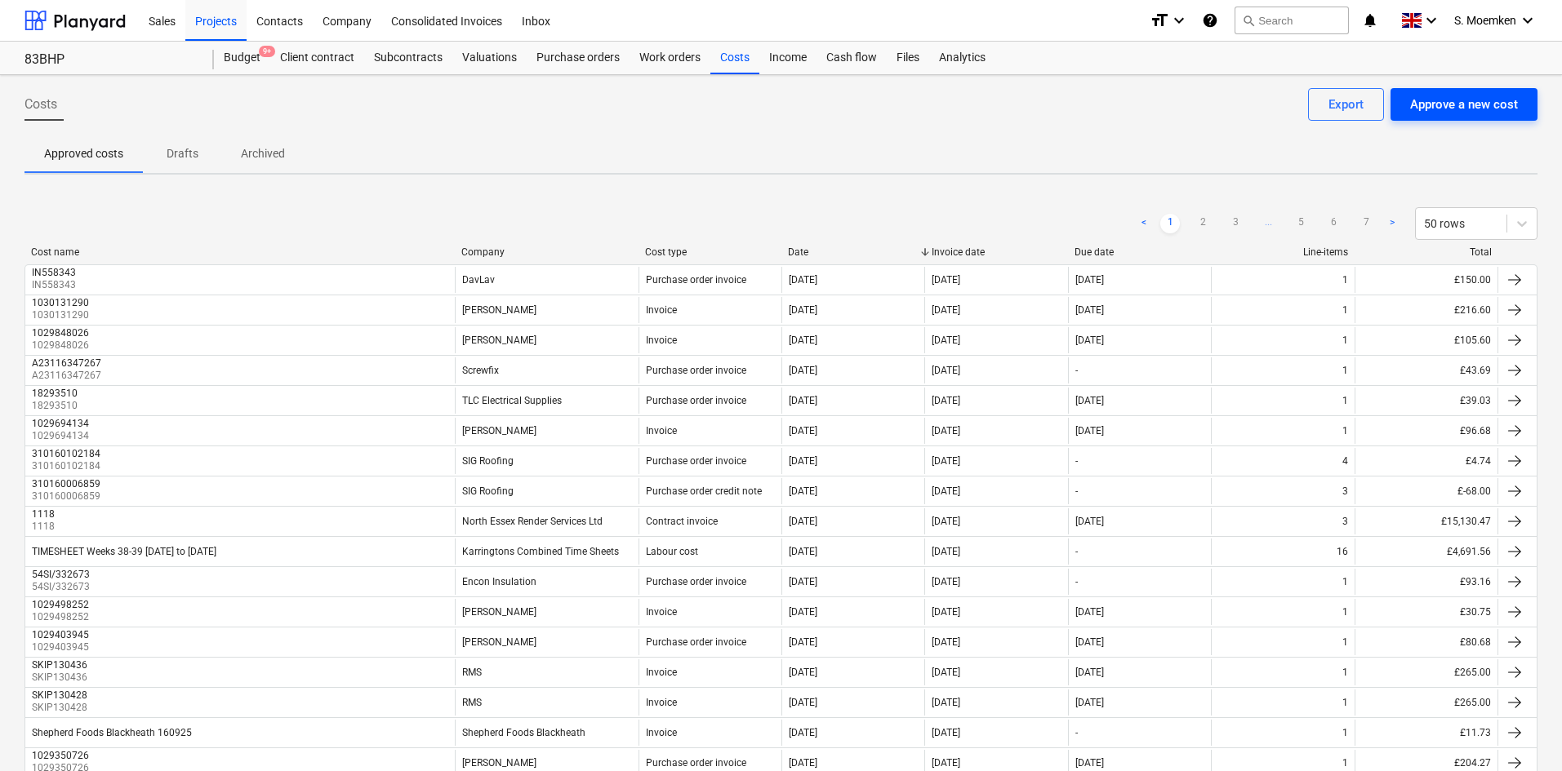
click at [1435, 104] on div "Approve a new cost" at bounding box center [1464, 104] width 108 height 21
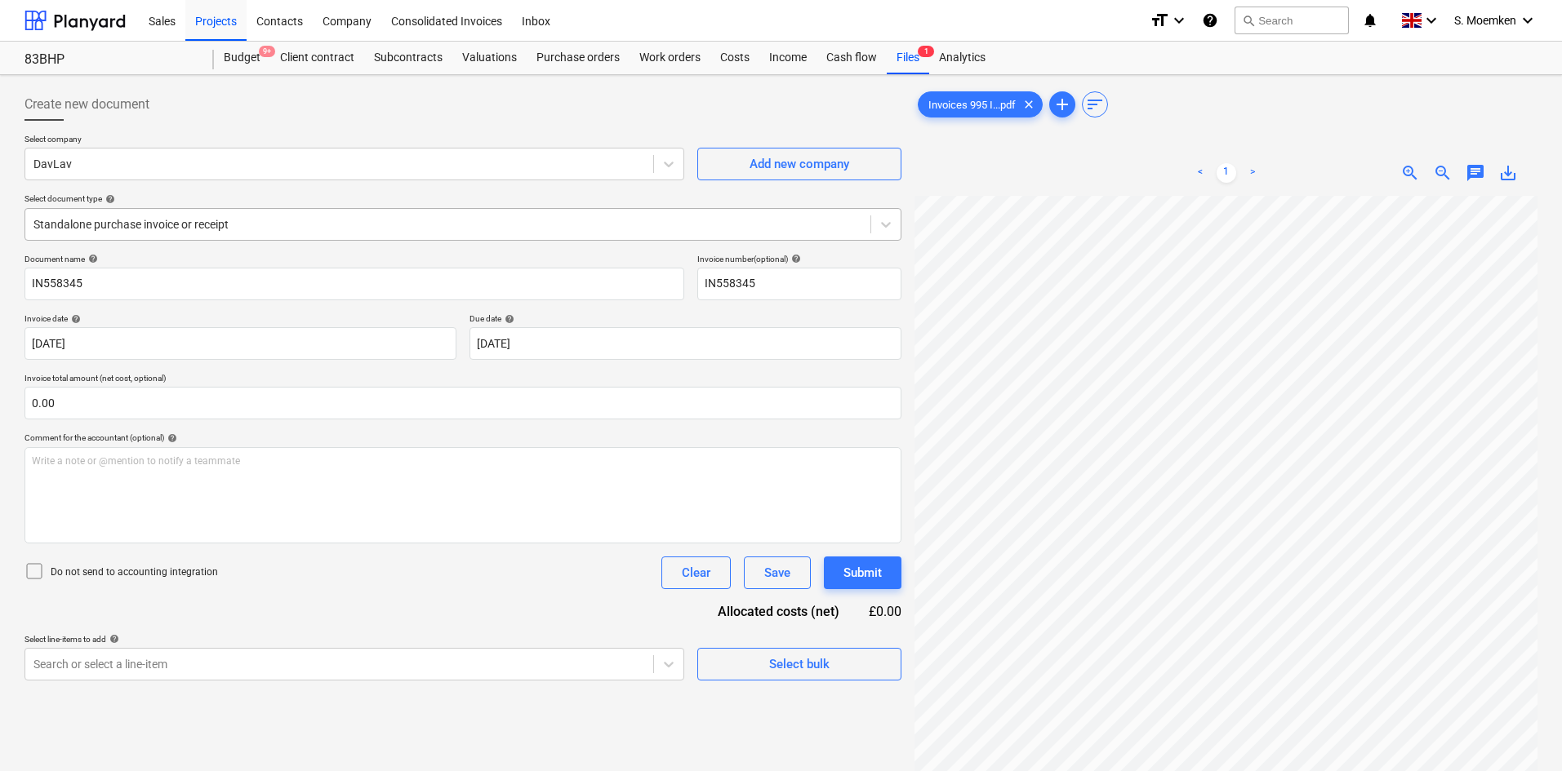
click at [318, 227] on div at bounding box center [447, 224] width 829 height 16
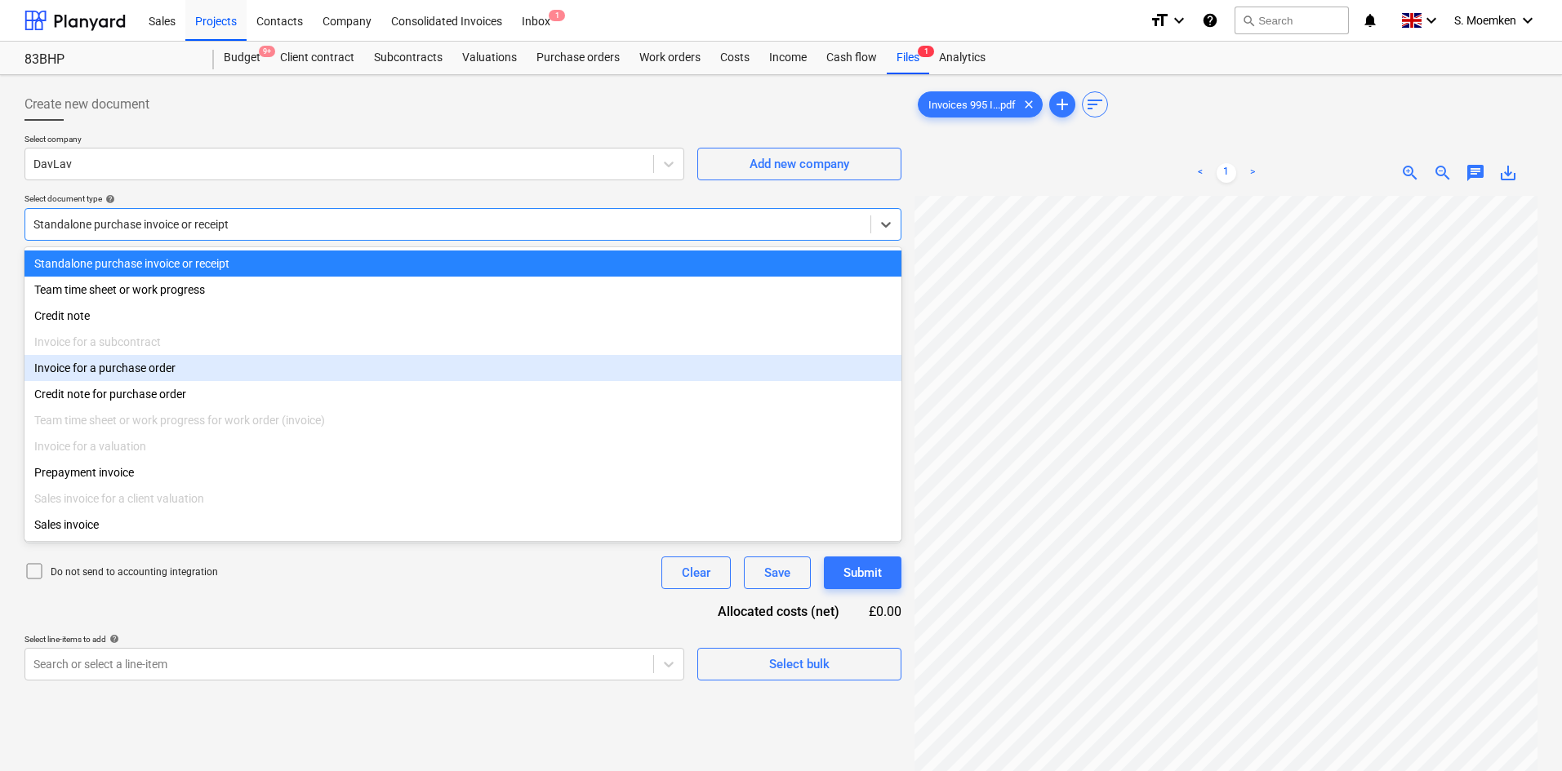
click at [203, 374] on div "Invoice for a purchase order" at bounding box center [462, 368] width 877 height 26
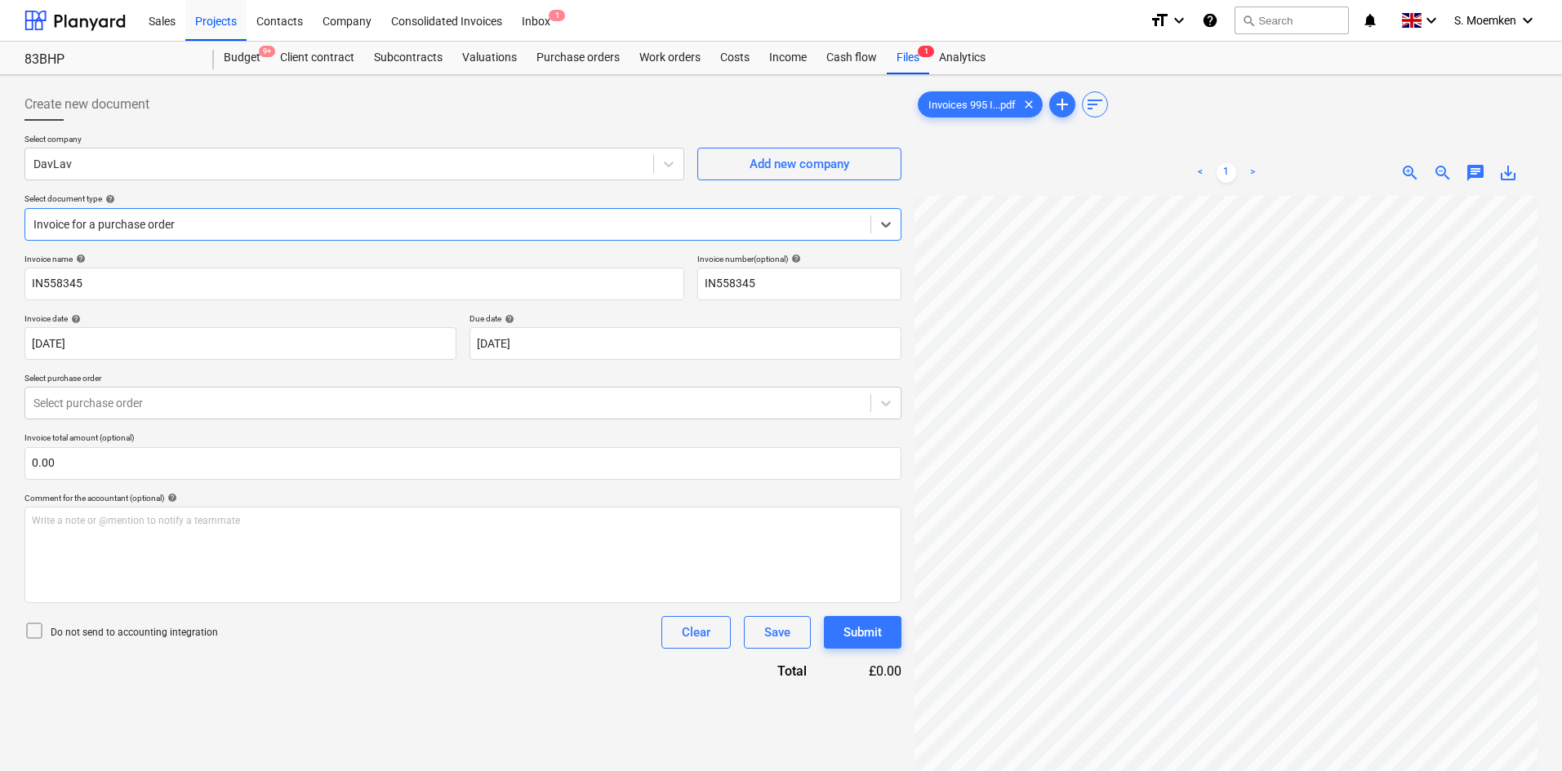
click at [233, 229] on div at bounding box center [447, 224] width 829 height 16
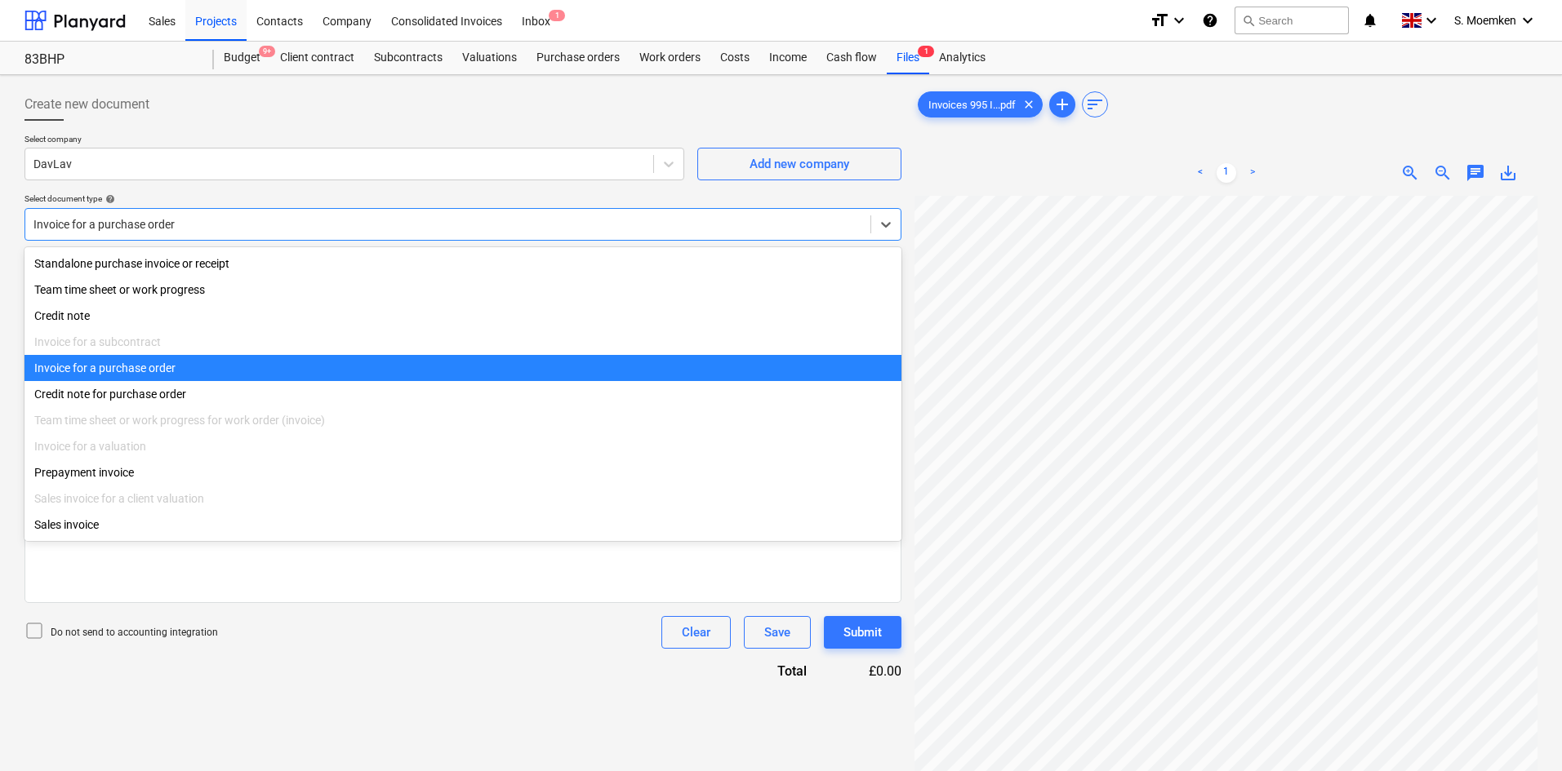
click at [169, 381] on div "Invoice for a purchase order" at bounding box center [462, 368] width 877 height 26
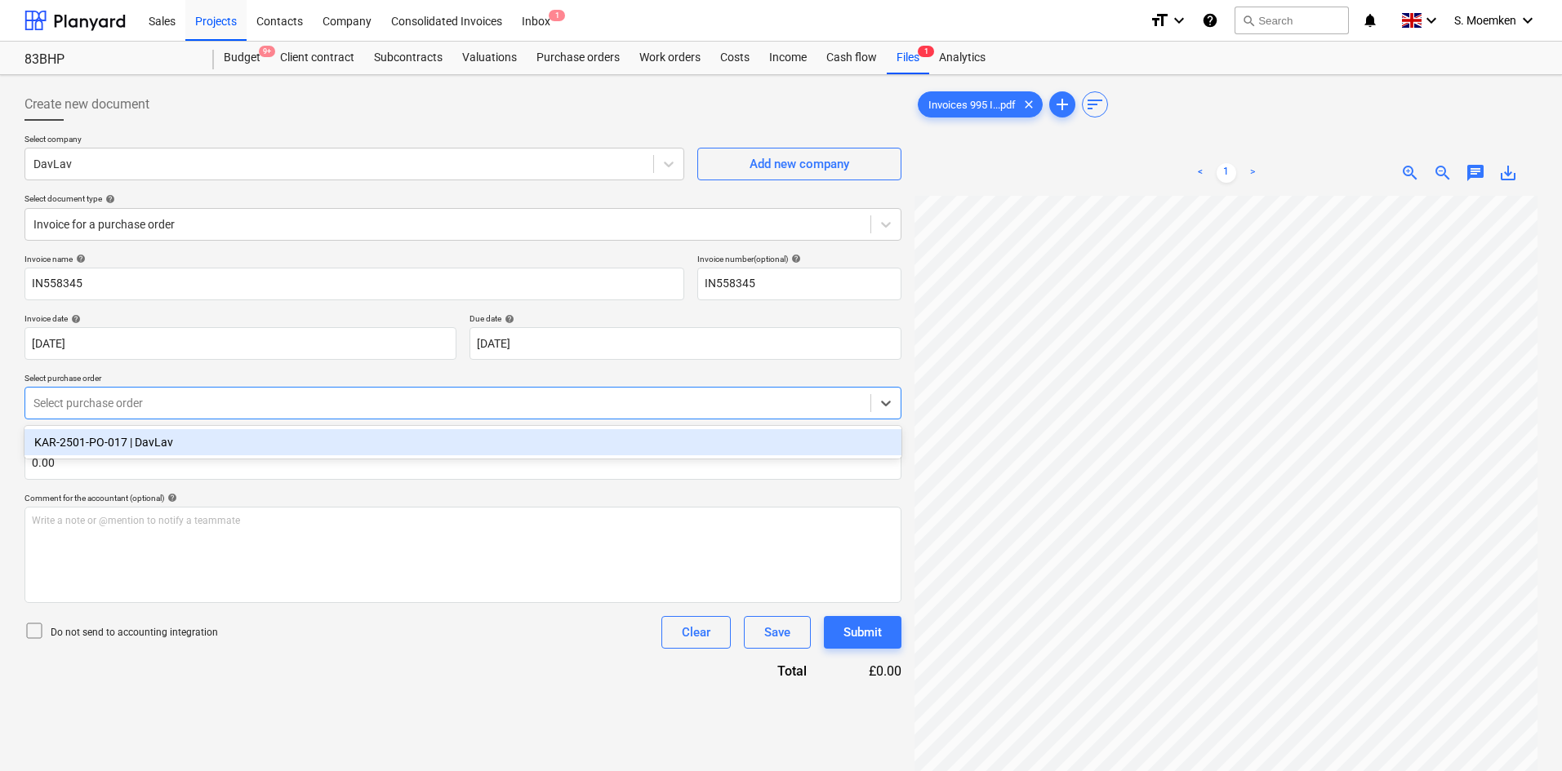
click at [198, 417] on div "Select purchase order" at bounding box center [462, 403] width 877 height 33
click at [323, 93] on div "Create new document" at bounding box center [462, 104] width 877 height 33
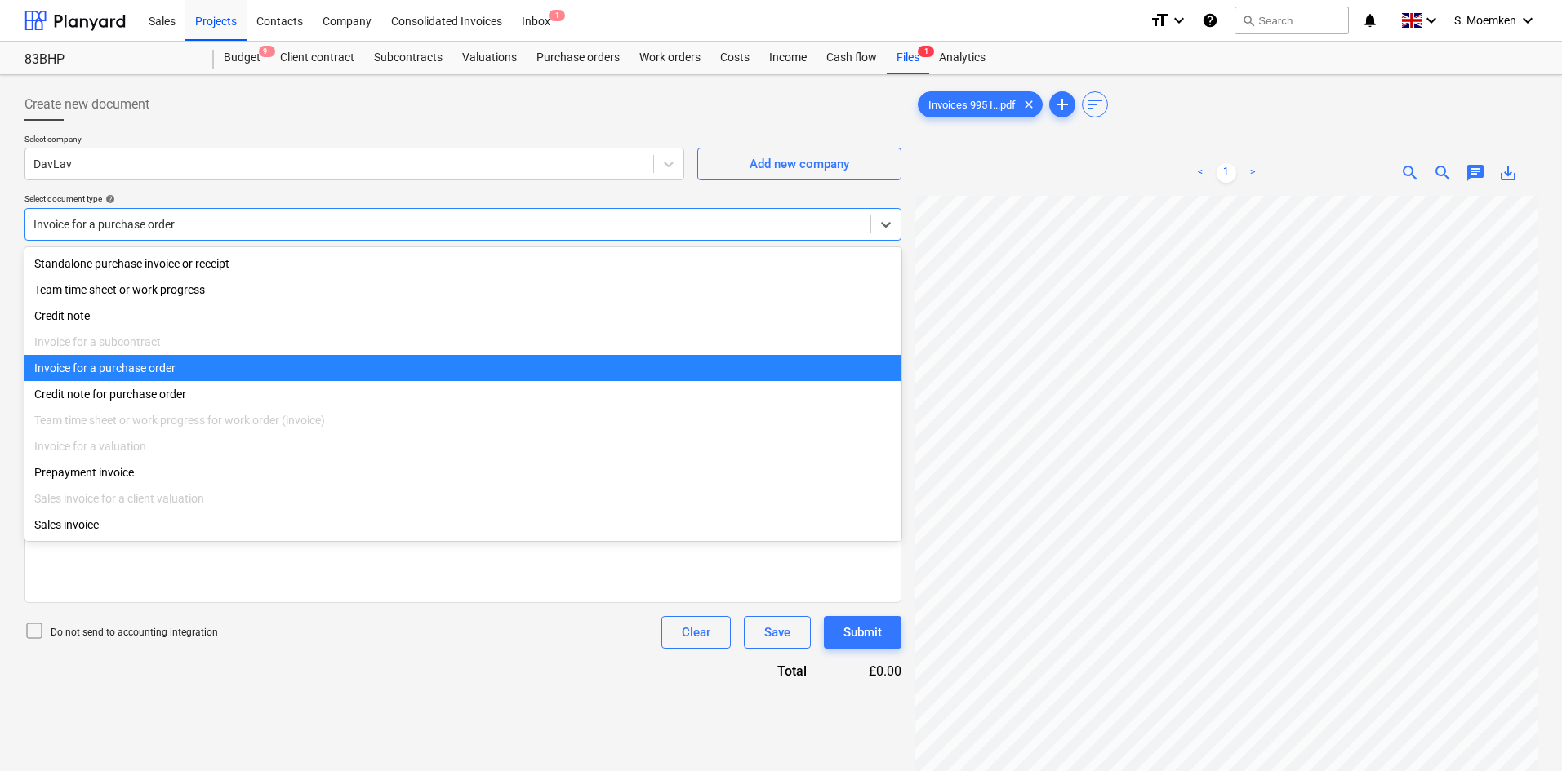
click at [206, 223] on div at bounding box center [447, 224] width 829 height 16
click at [128, 368] on div "Invoice for a purchase order" at bounding box center [462, 368] width 877 height 26
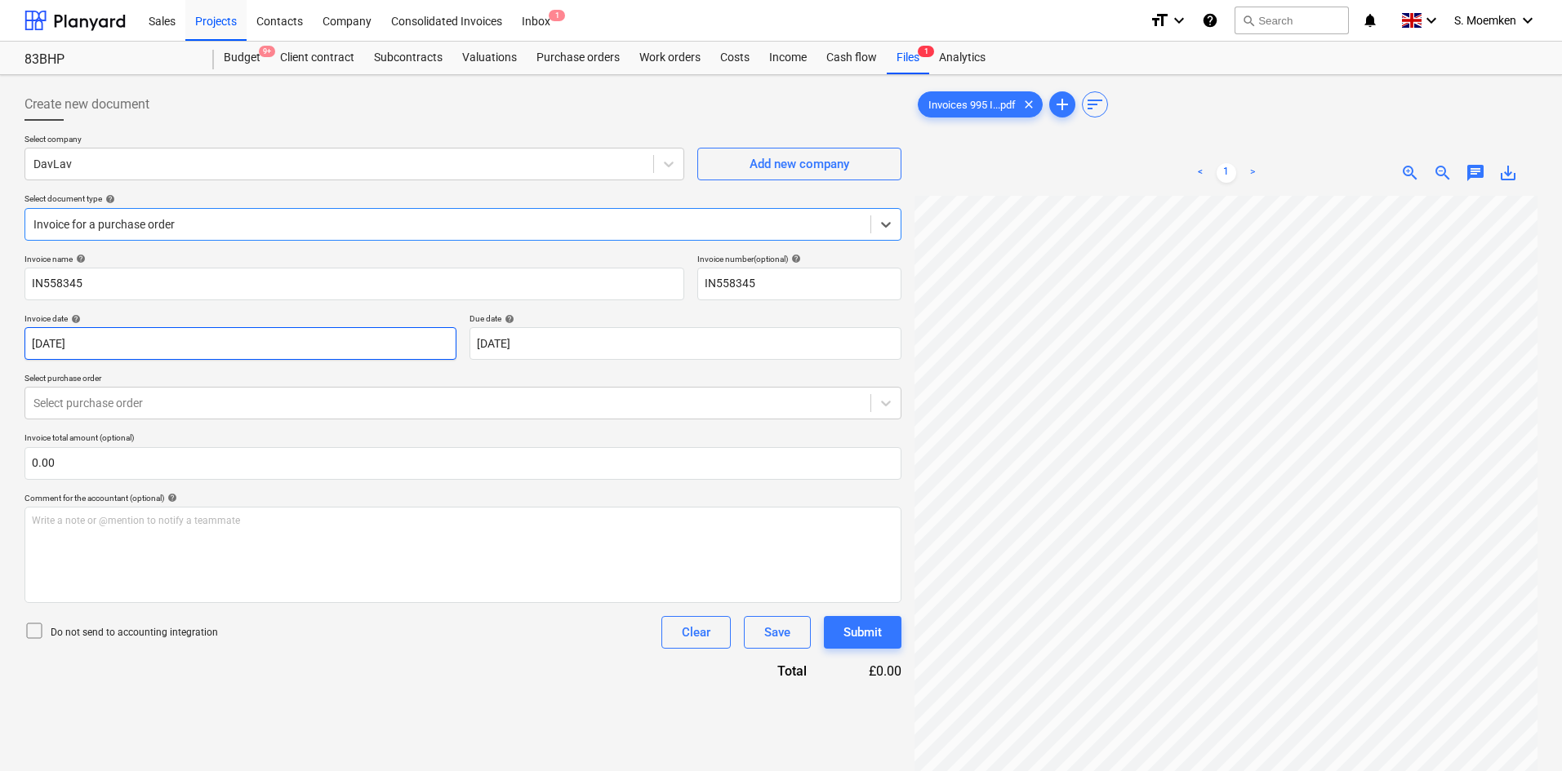
click at [158, 344] on body "Sales Projects Contacts Company Consolidated Invoices Inbox 1 format_size keybo…" at bounding box center [781, 385] width 1562 height 771
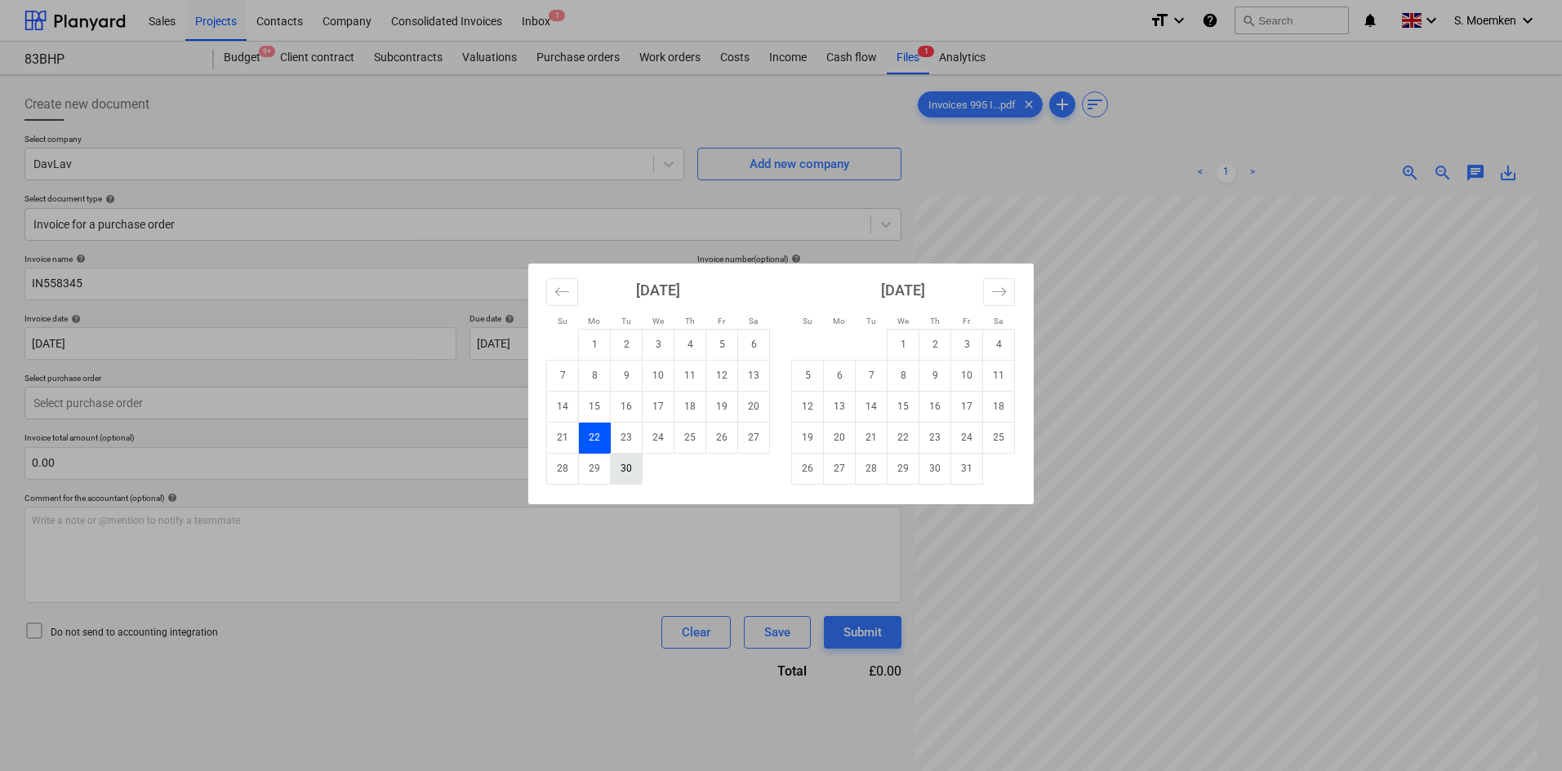
click at [613, 466] on td "30" at bounding box center [627, 468] width 32 height 31
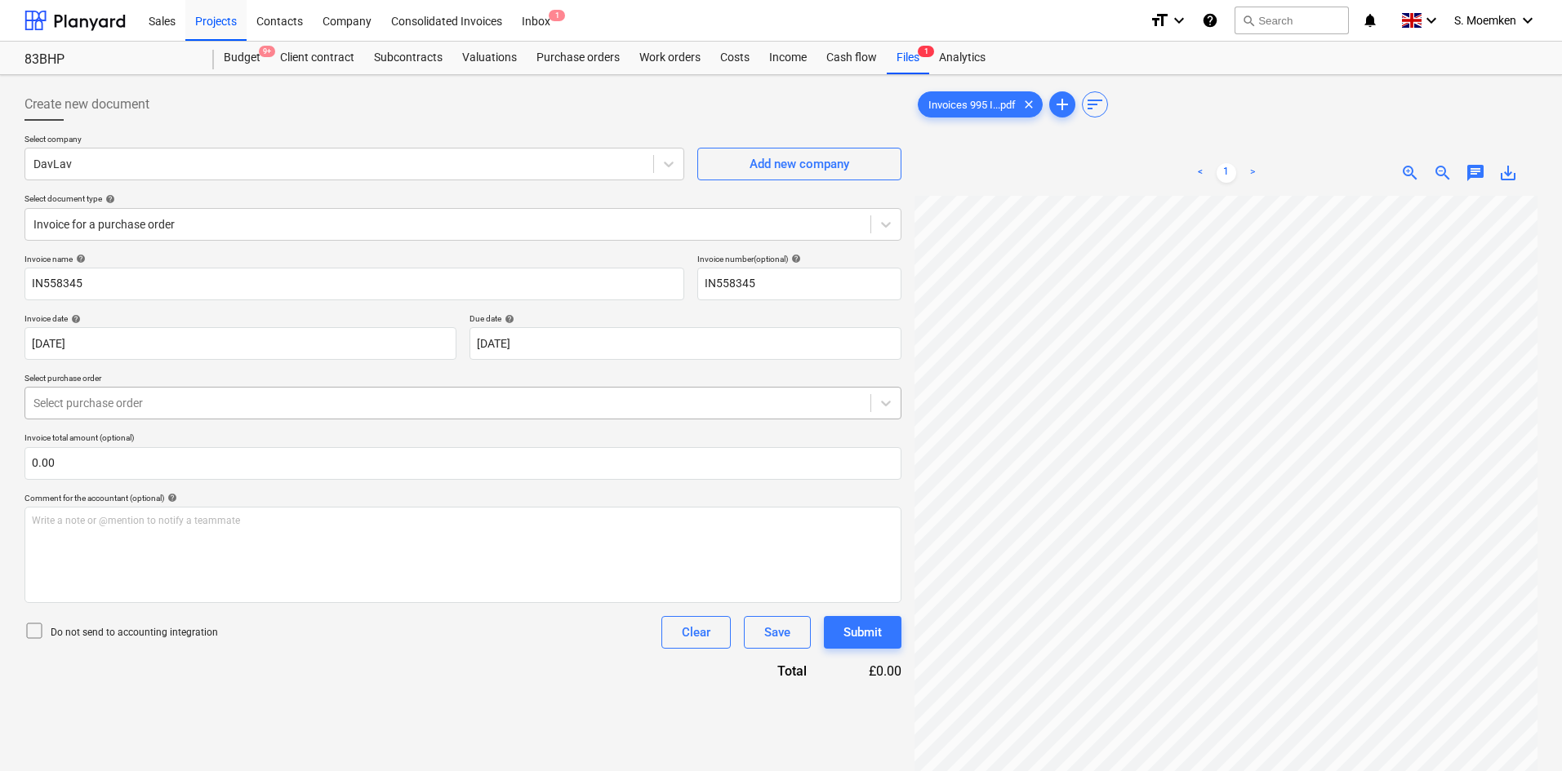
click at [220, 403] on div at bounding box center [447, 403] width 829 height 16
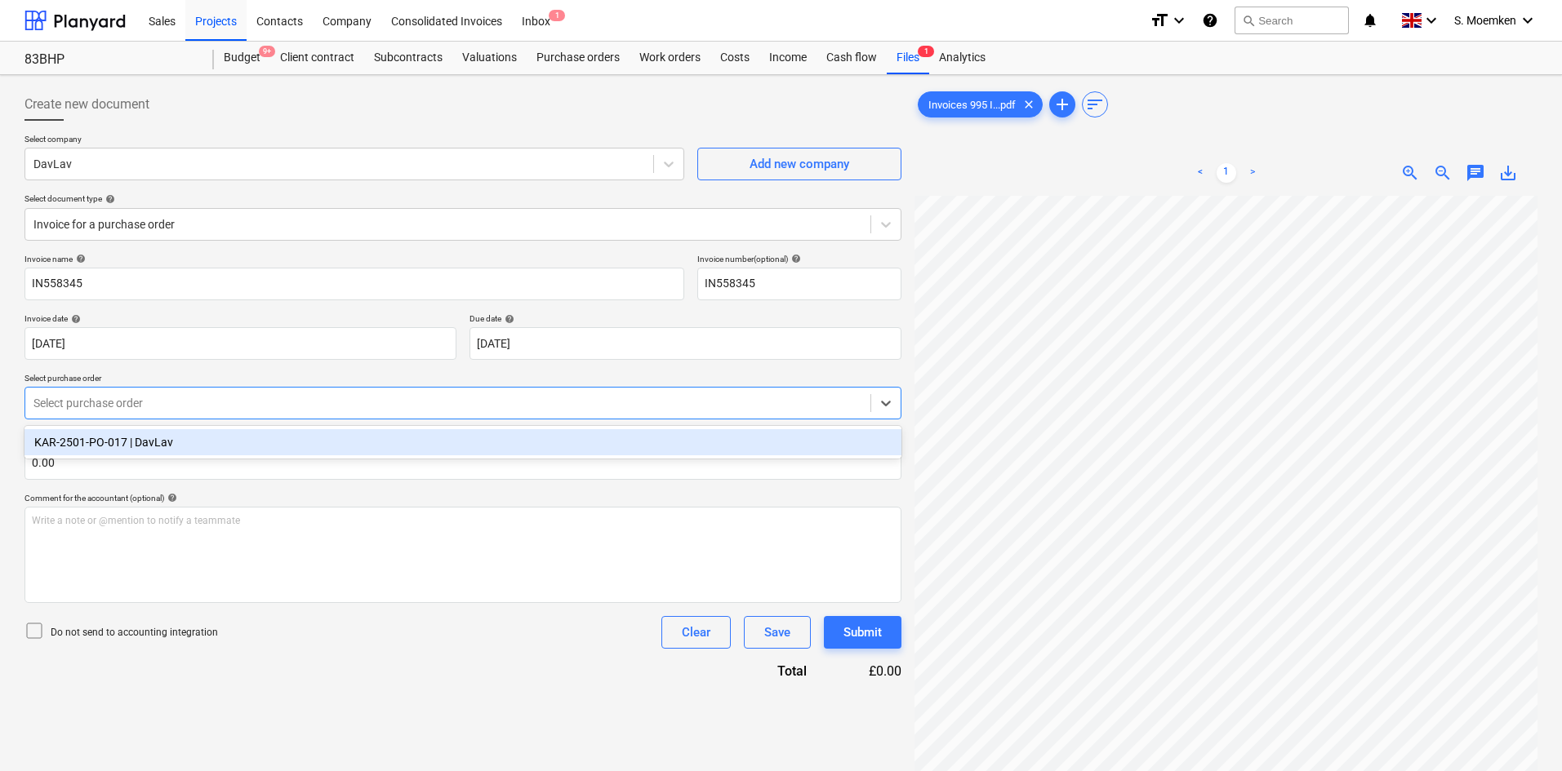
click at [238, 404] on div at bounding box center [447, 403] width 829 height 16
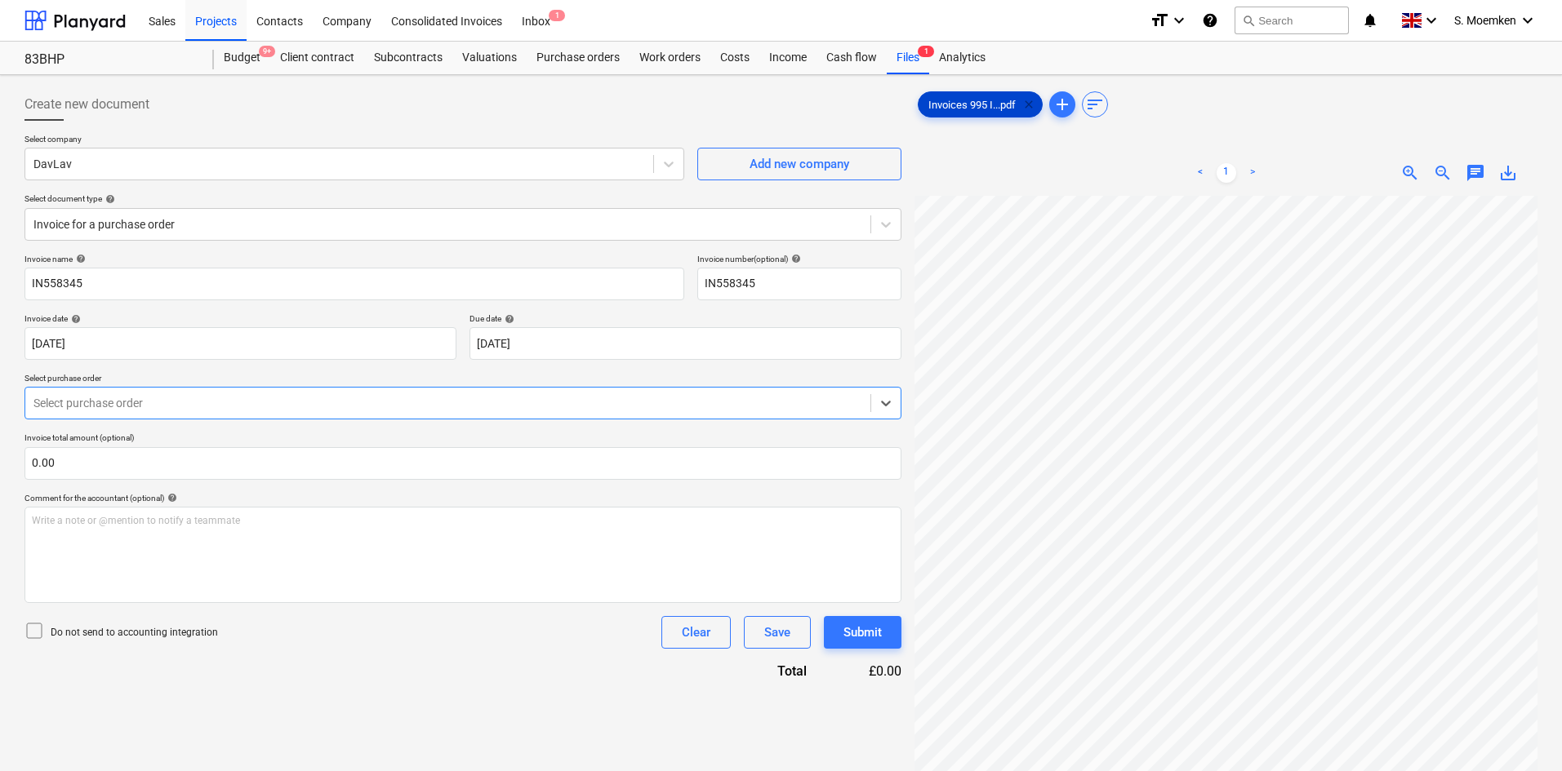
click at [1027, 102] on span "clear" at bounding box center [1029, 105] width 20 height 20
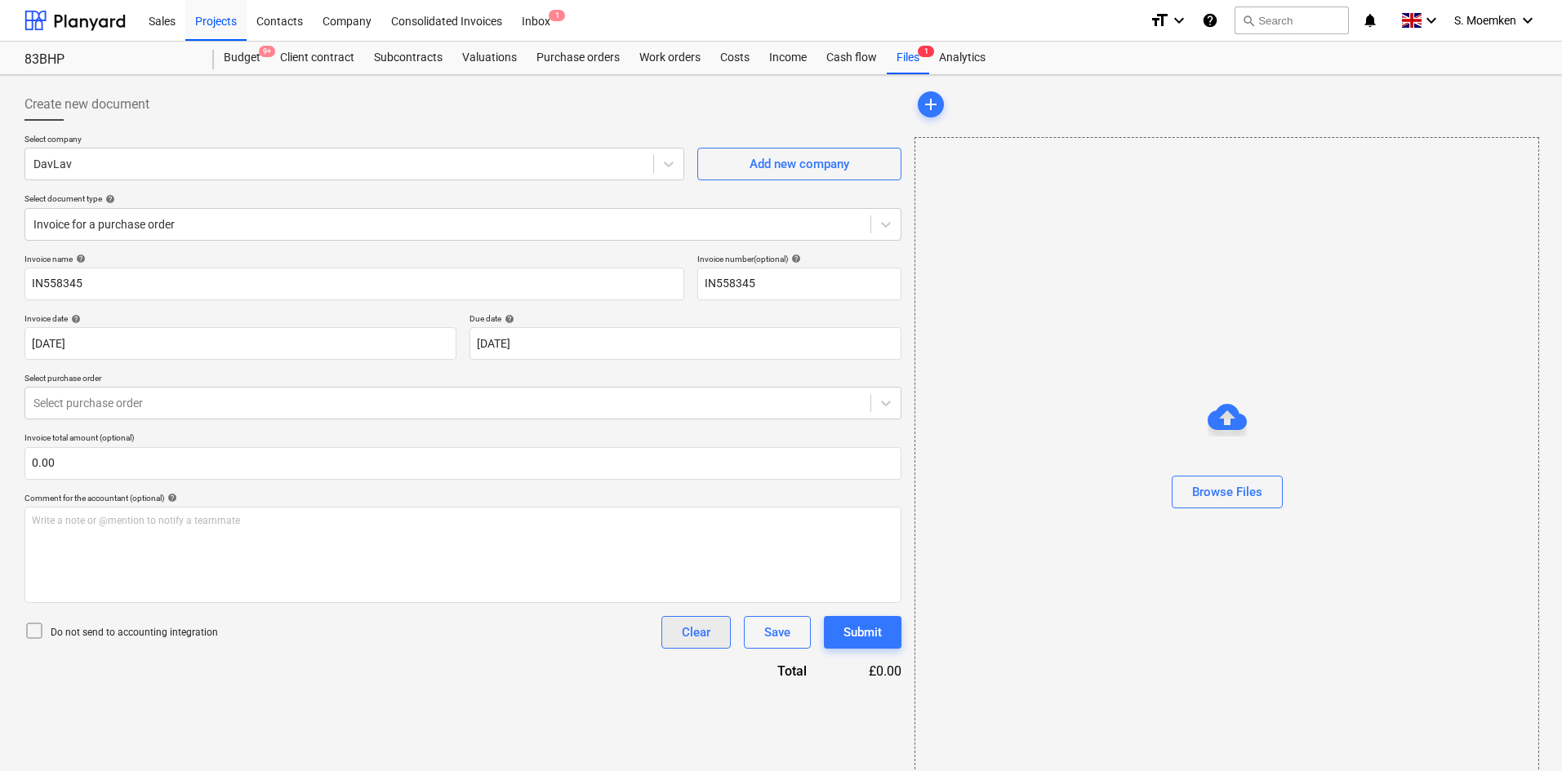
click at [680, 626] on button "Clear" at bounding box center [695, 632] width 69 height 33
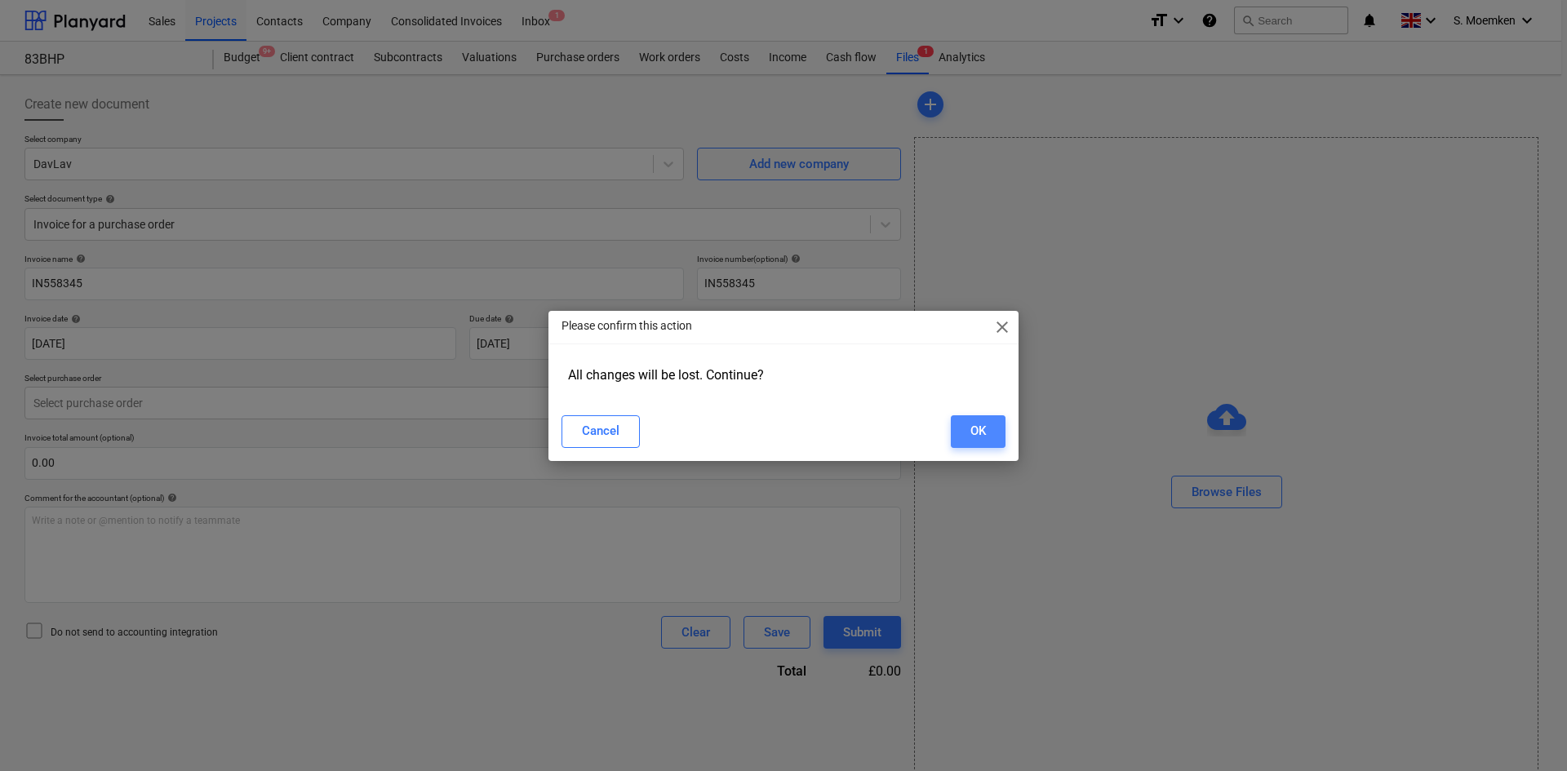
click at [974, 428] on div "OK" at bounding box center [979, 430] width 16 height 21
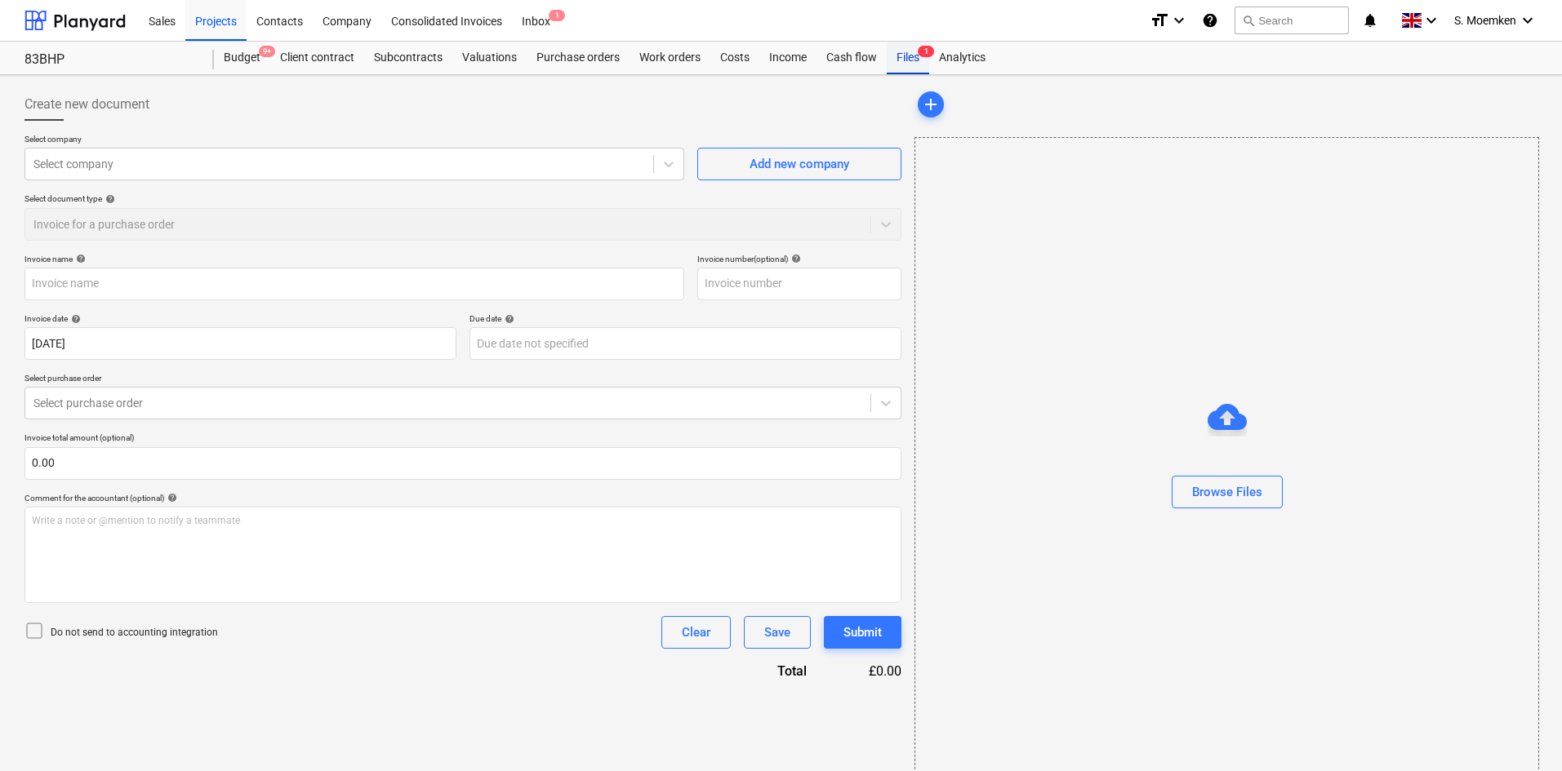
click at [904, 54] on div "Files 1" at bounding box center [908, 58] width 42 height 33
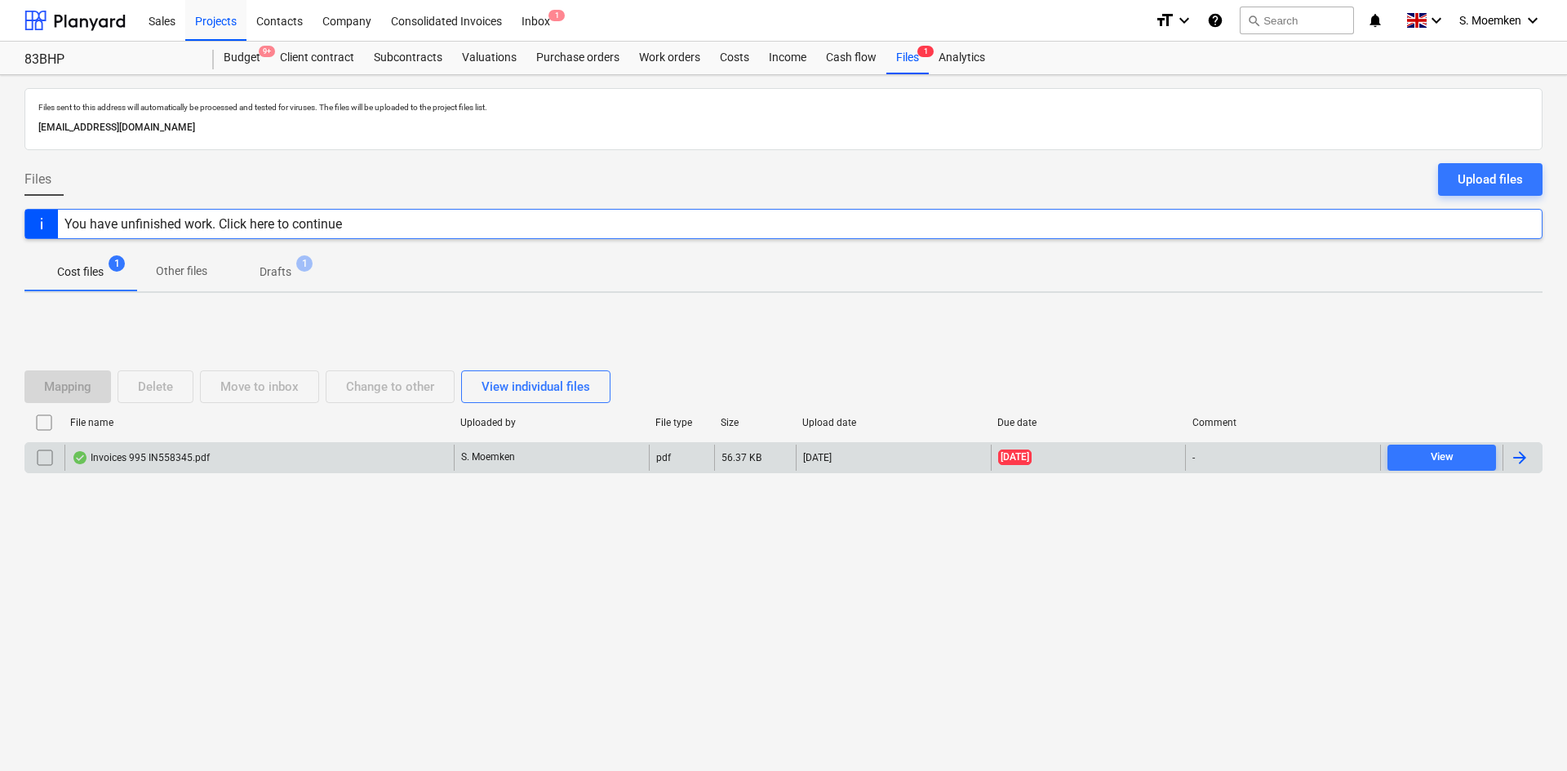
click at [1521, 452] on div at bounding box center [1520, 458] width 20 height 20
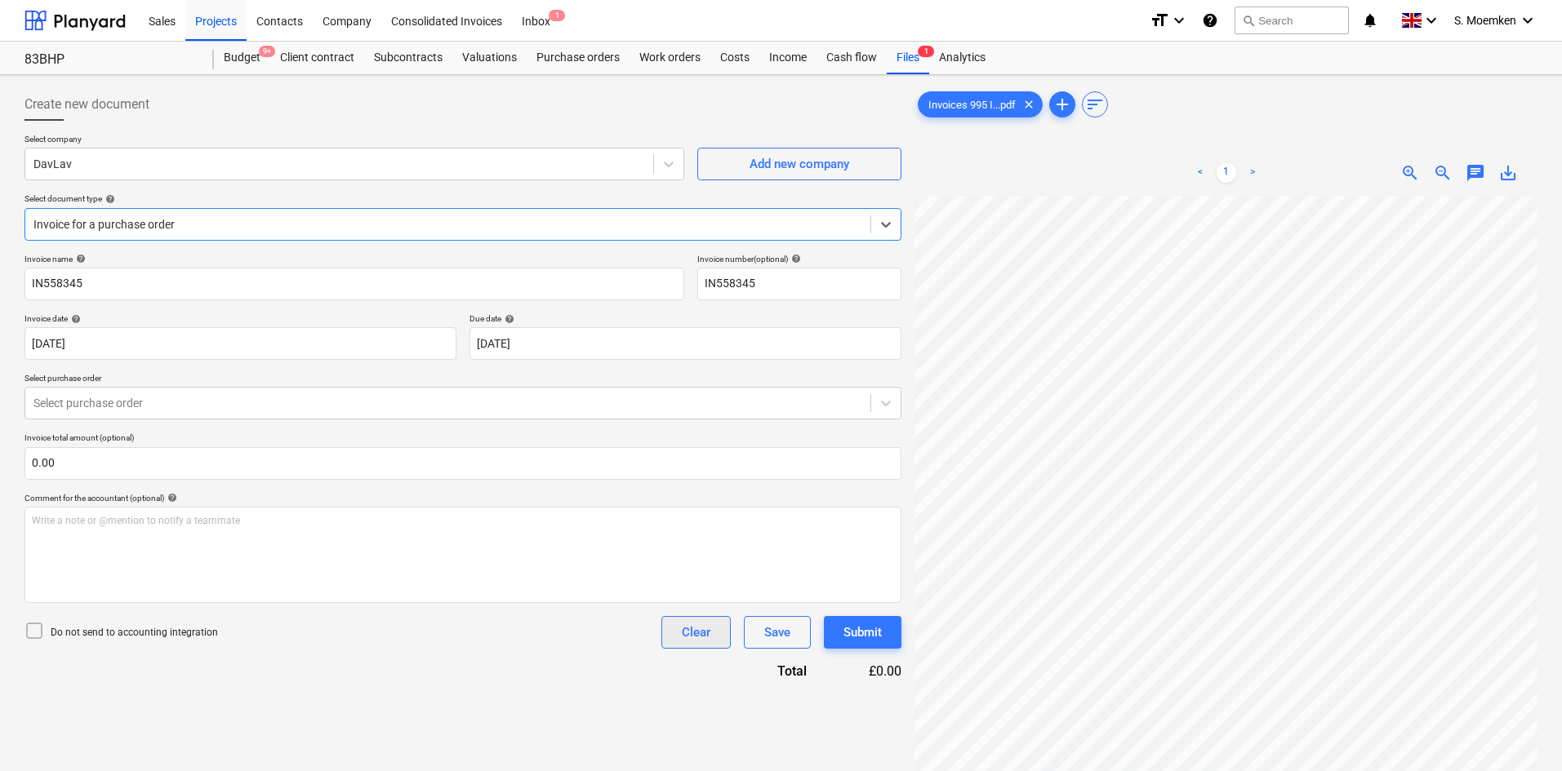
click at [684, 629] on div "Clear" at bounding box center [696, 632] width 29 height 21
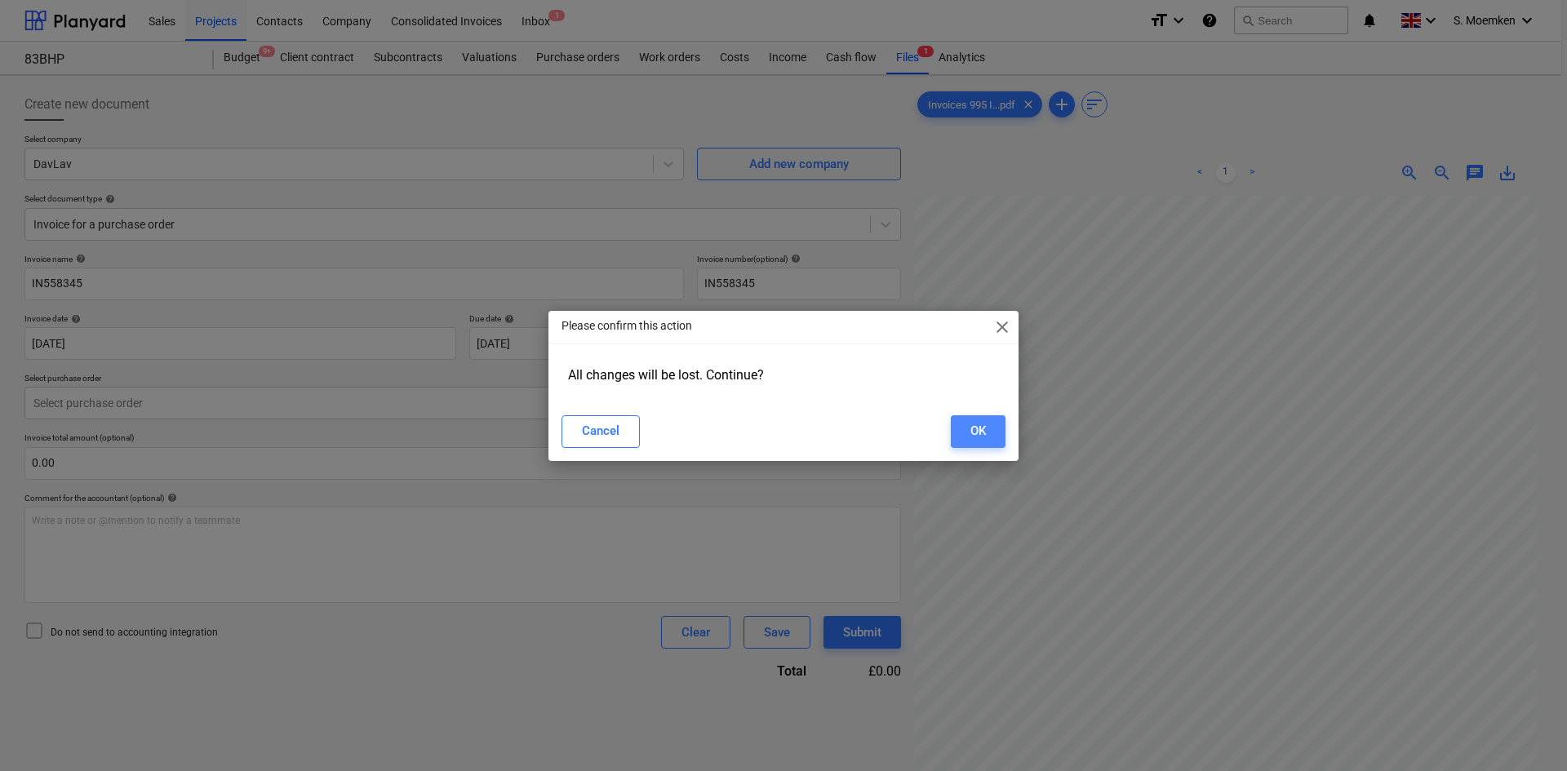
click at [974, 430] on div "OK" at bounding box center [979, 430] width 16 height 21
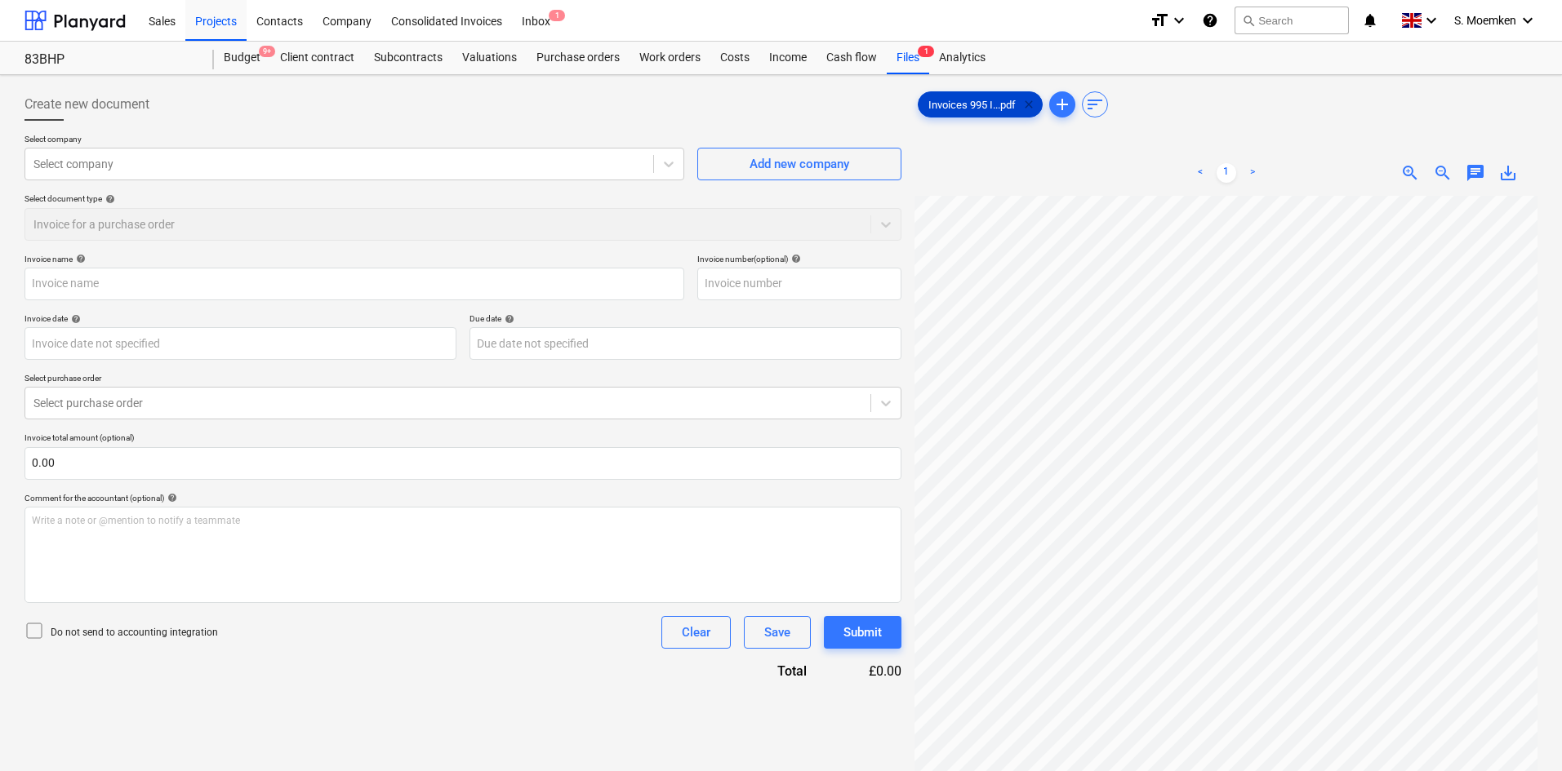
click at [1029, 103] on span "clear" at bounding box center [1029, 105] width 20 height 20
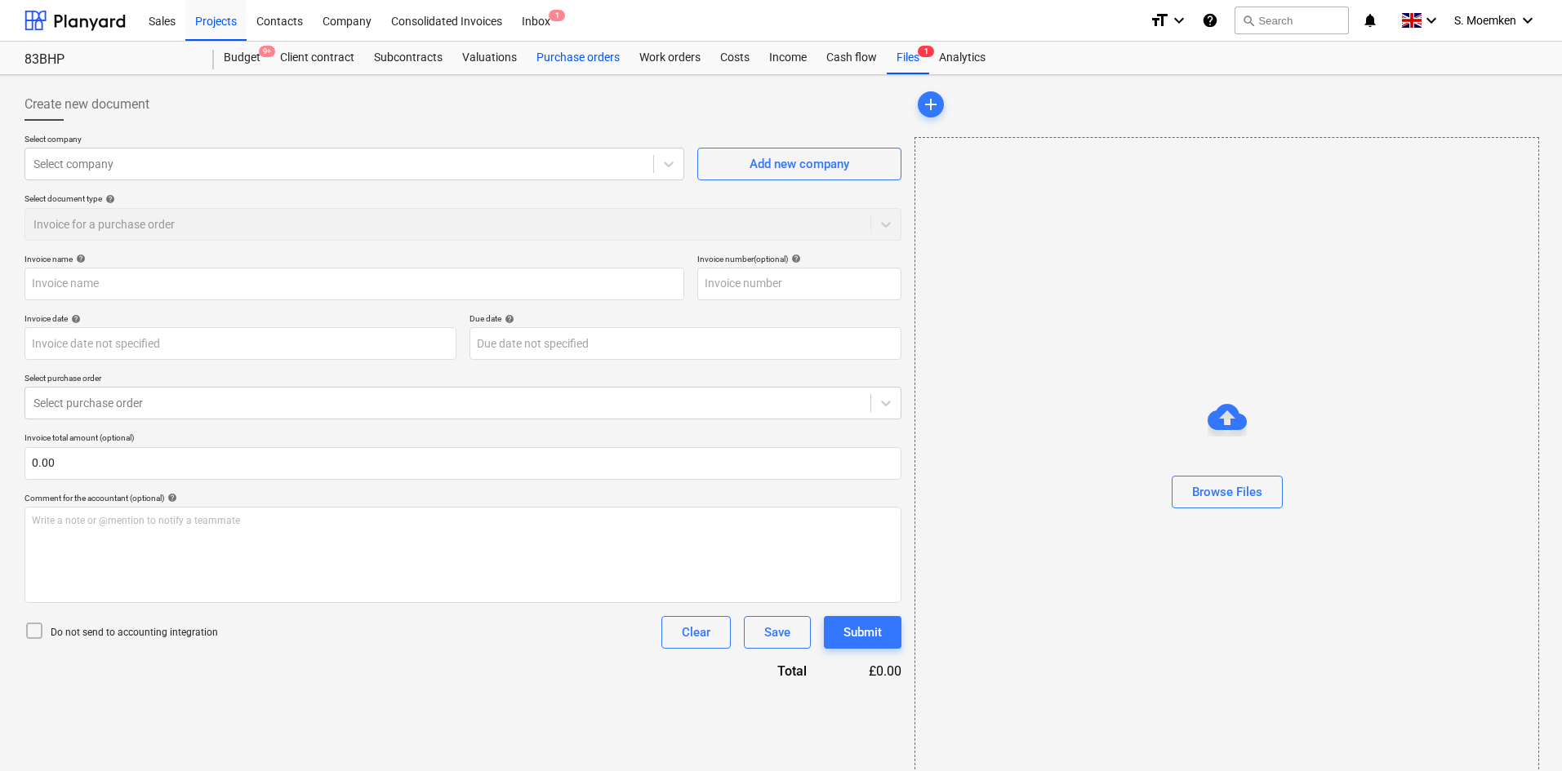
click at [584, 56] on div "Purchase orders" at bounding box center [578, 58] width 103 height 33
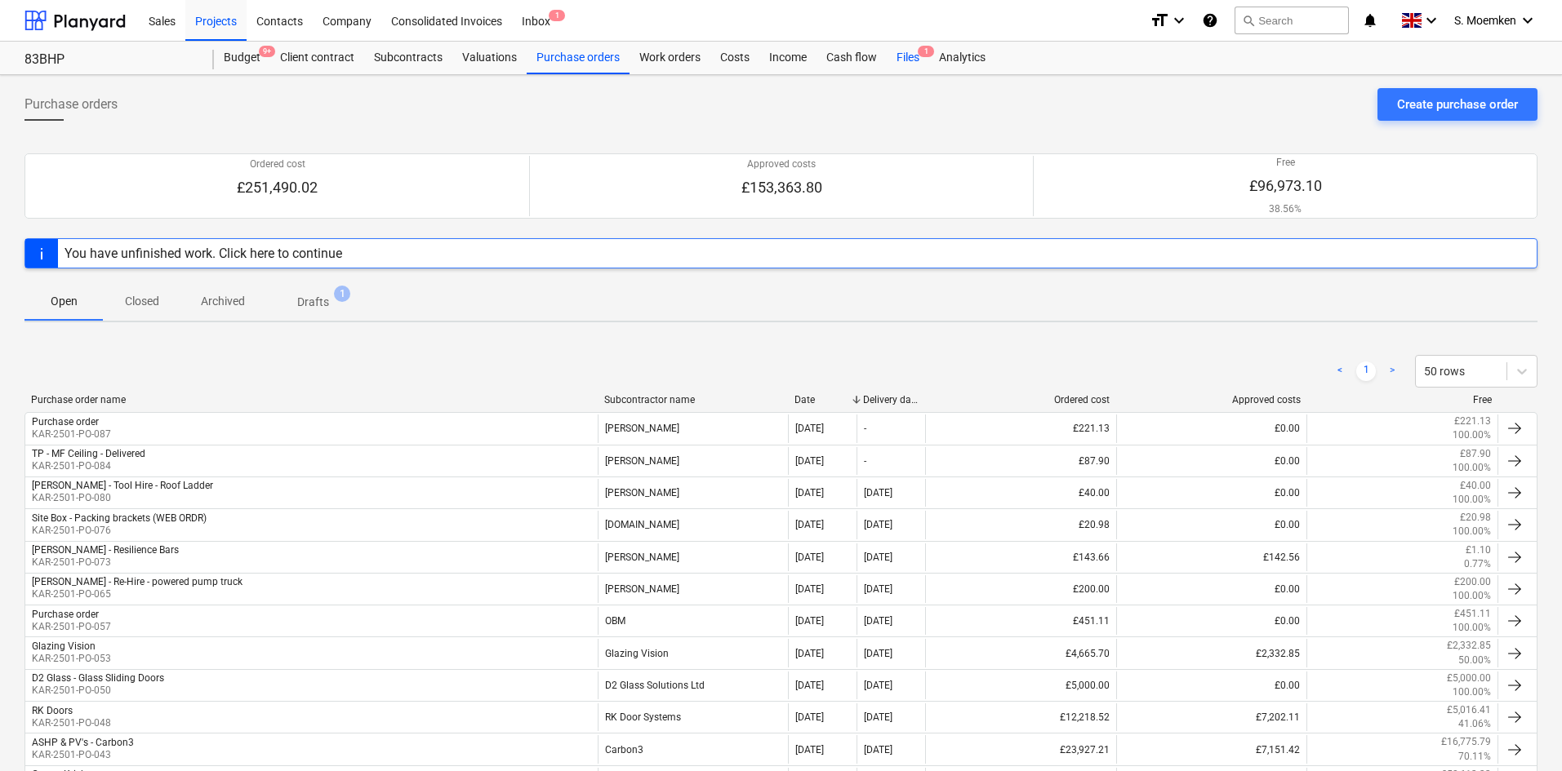
click at [922, 57] on span "1" at bounding box center [926, 51] width 16 height 11
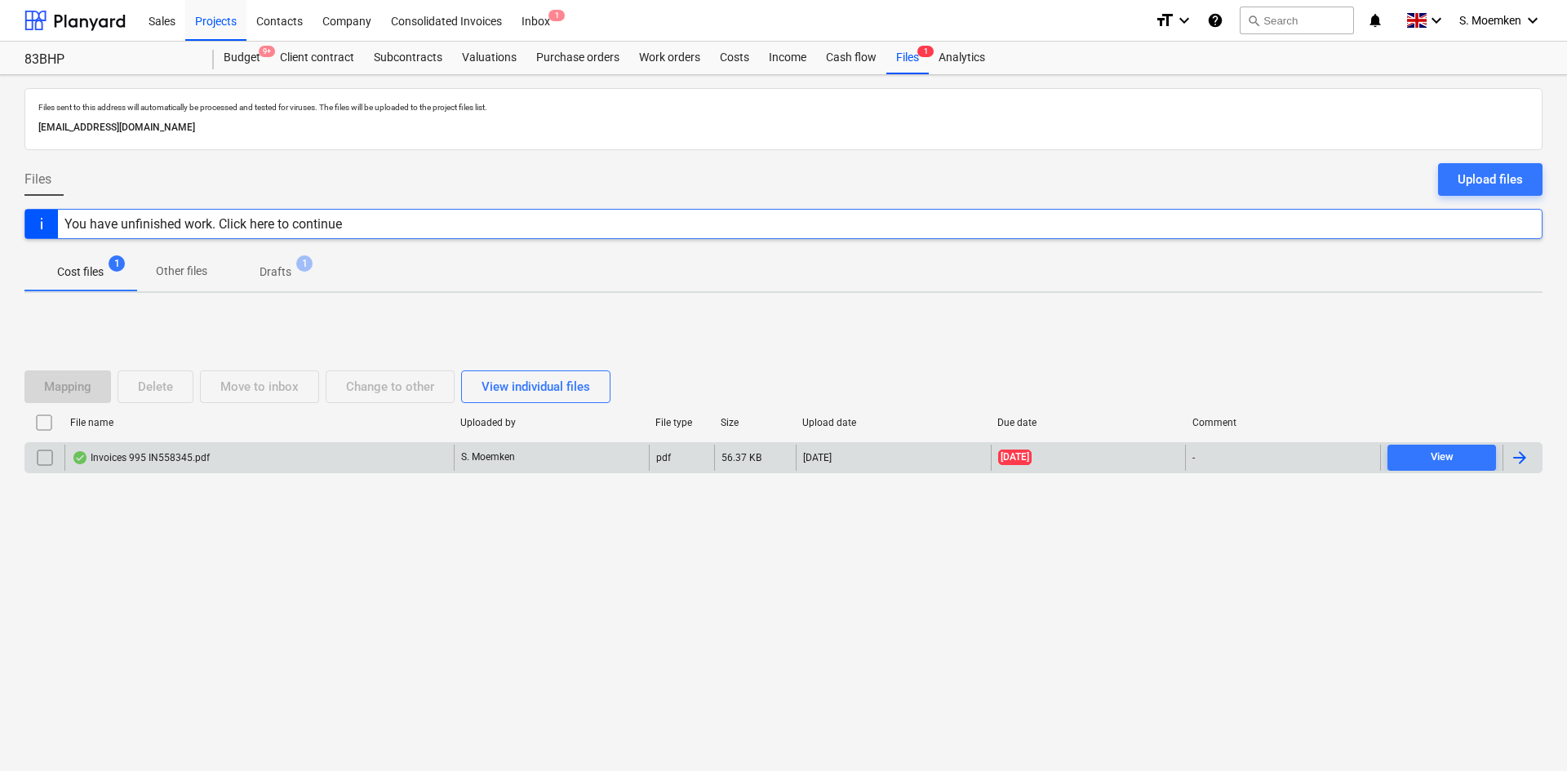
click at [45, 458] on input "checkbox" at bounding box center [45, 458] width 26 height 26
click at [157, 388] on div "Delete" at bounding box center [155, 386] width 35 height 21
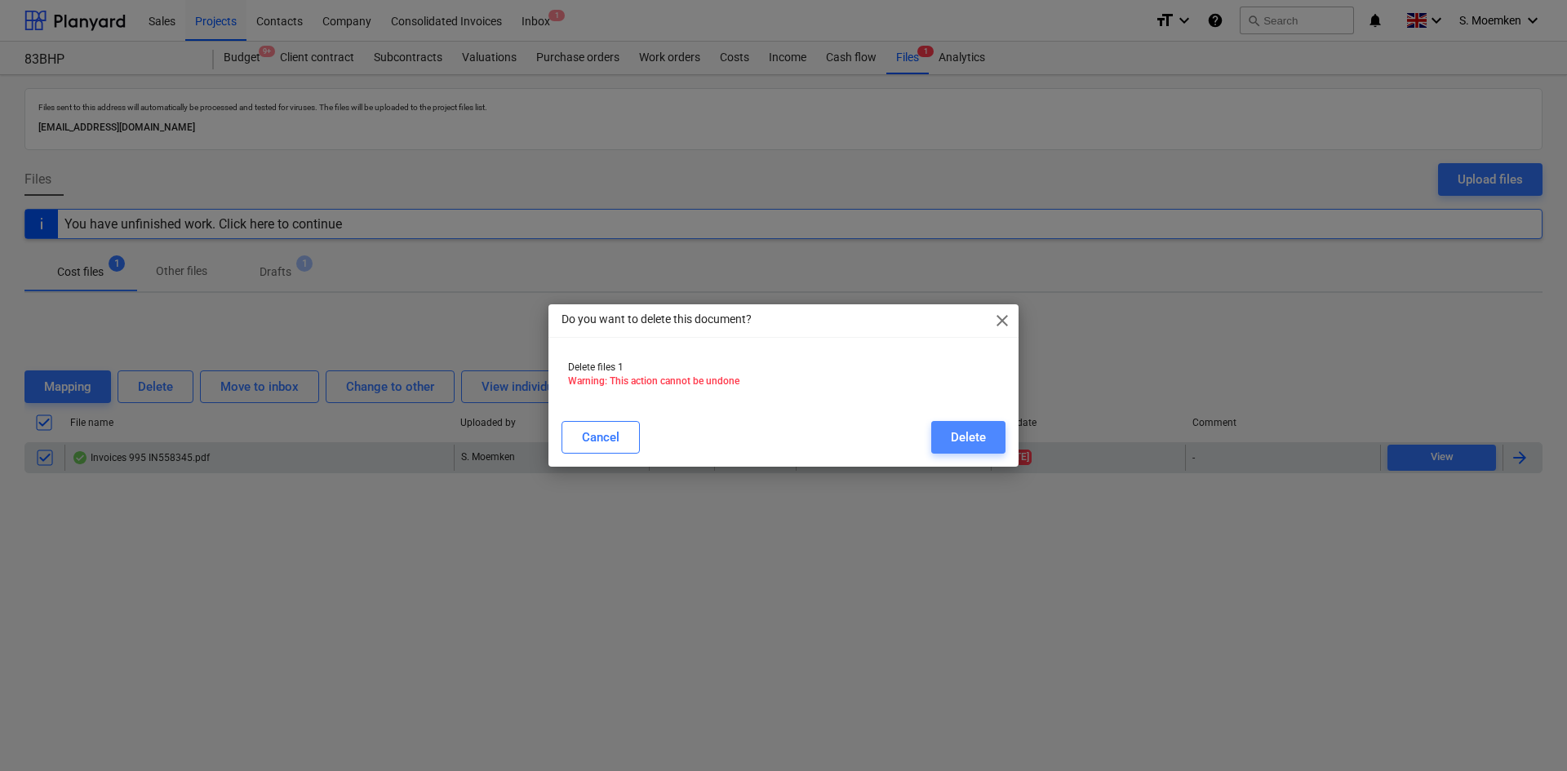
click at [973, 440] on div "Delete" at bounding box center [968, 437] width 35 height 21
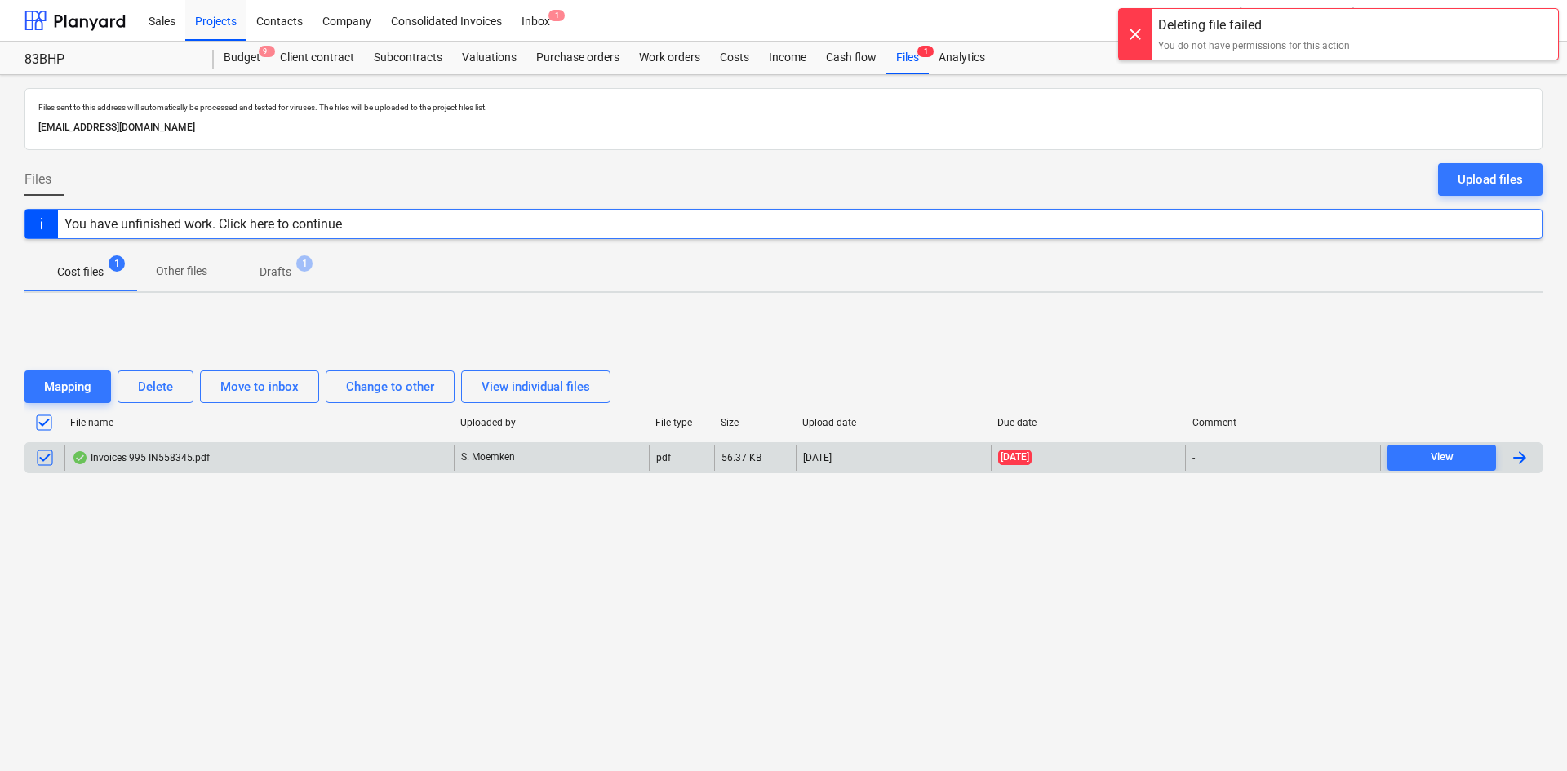
click at [1135, 30] on div at bounding box center [1135, 34] width 33 height 51
click at [221, 16] on div "Projects" at bounding box center [215, 20] width 61 height 42
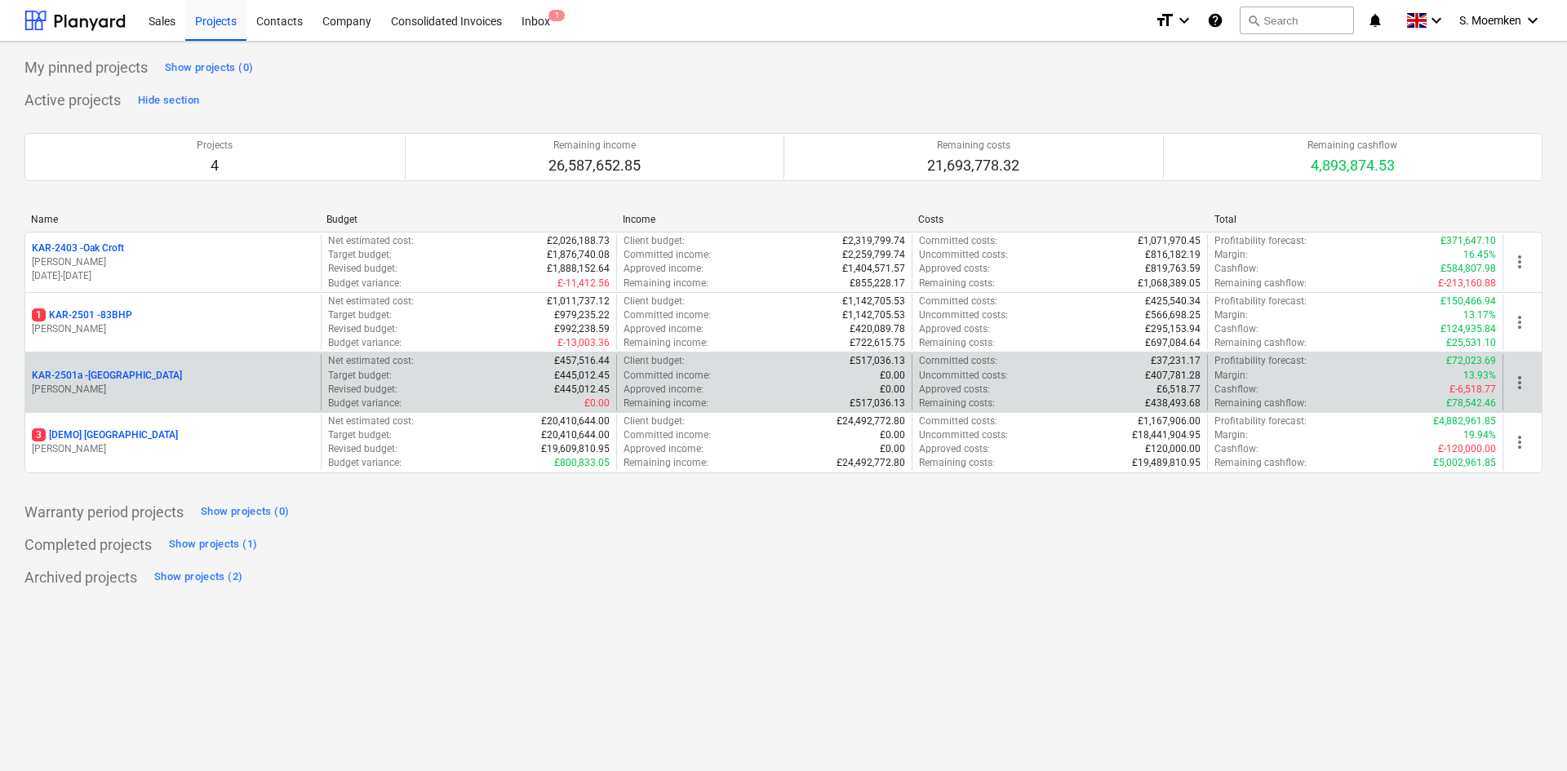
click at [187, 383] on p "[PERSON_NAME]" at bounding box center [173, 390] width 282 height 14
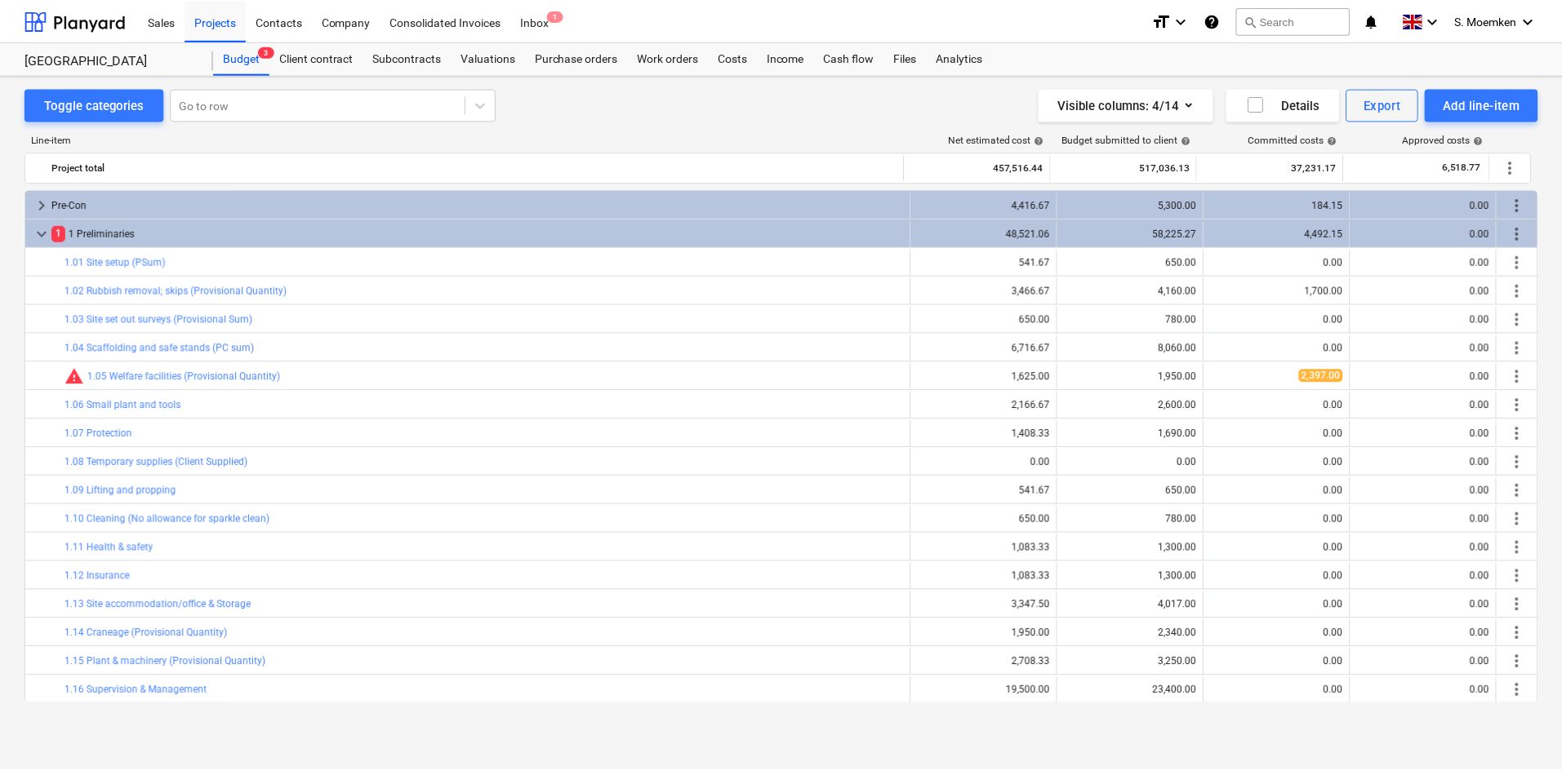
scroll to position [514, 0]
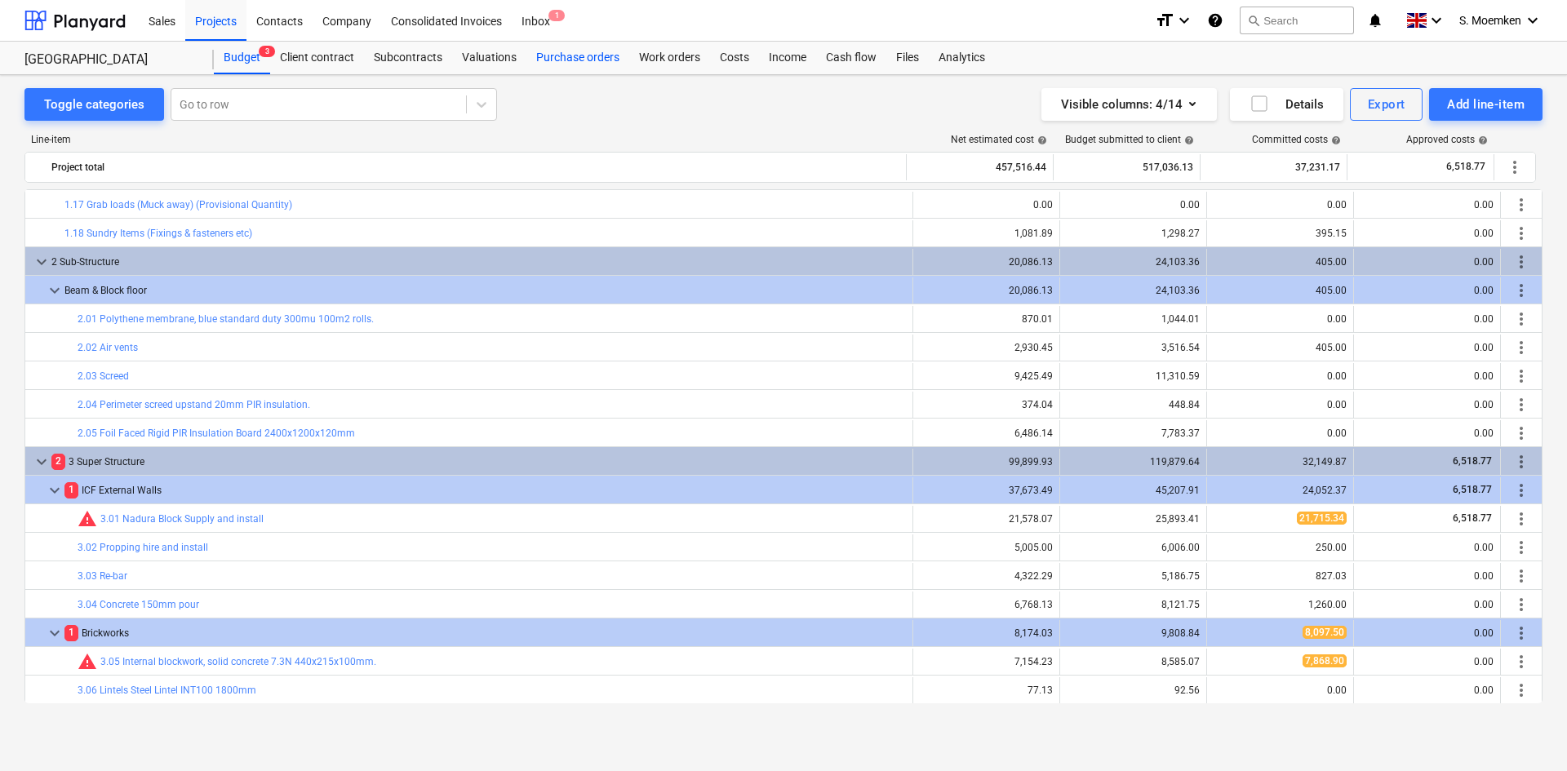
click at [577, 58] on div "Purchase orders" at bounding box center [578, 58] width 103 height 33
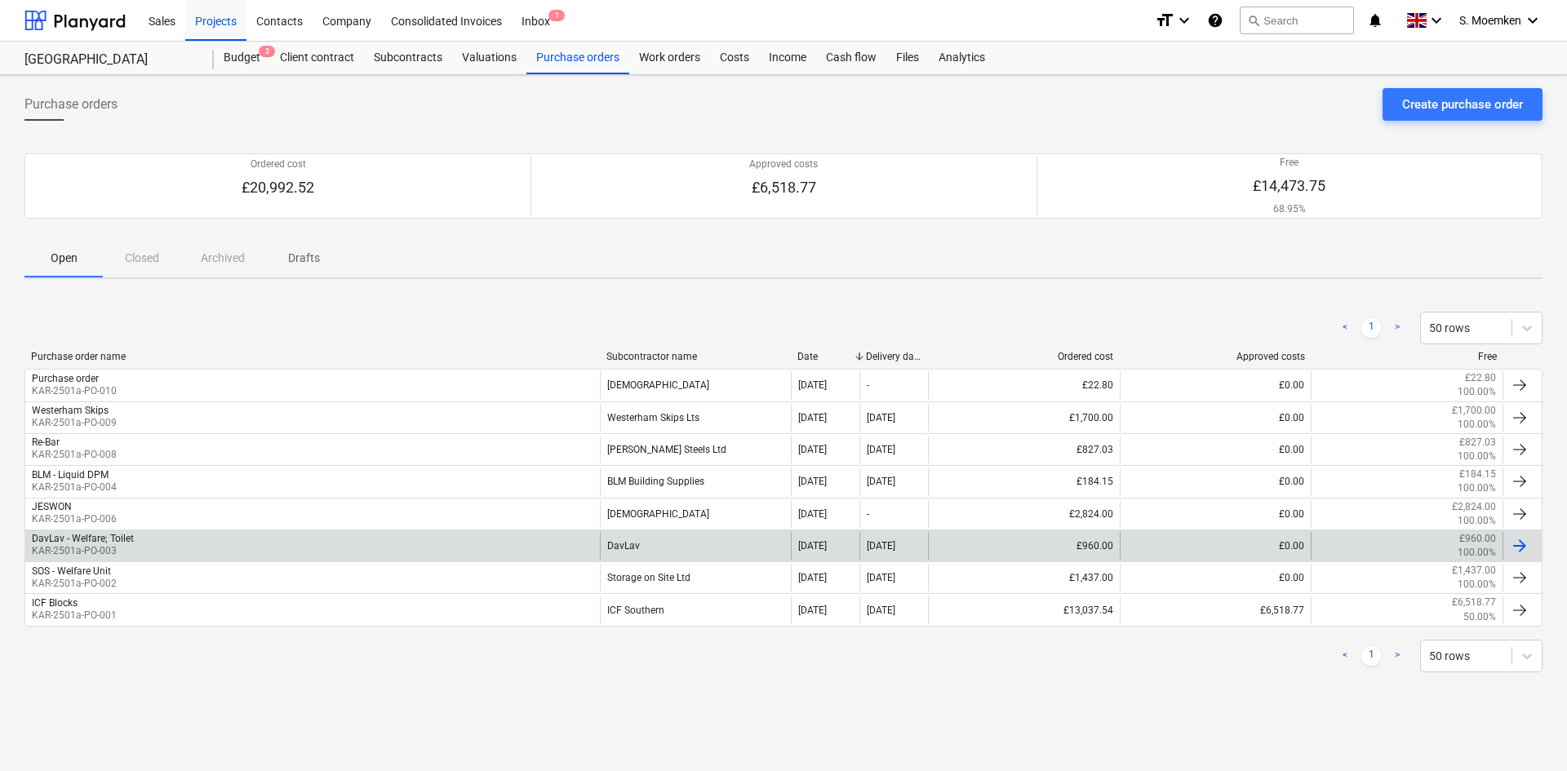
click at [207, 536] on div "DavLav - Welfare; Toilet KAR-2501a-PO-003" at bounding box center [312, 546] width 575 height 28
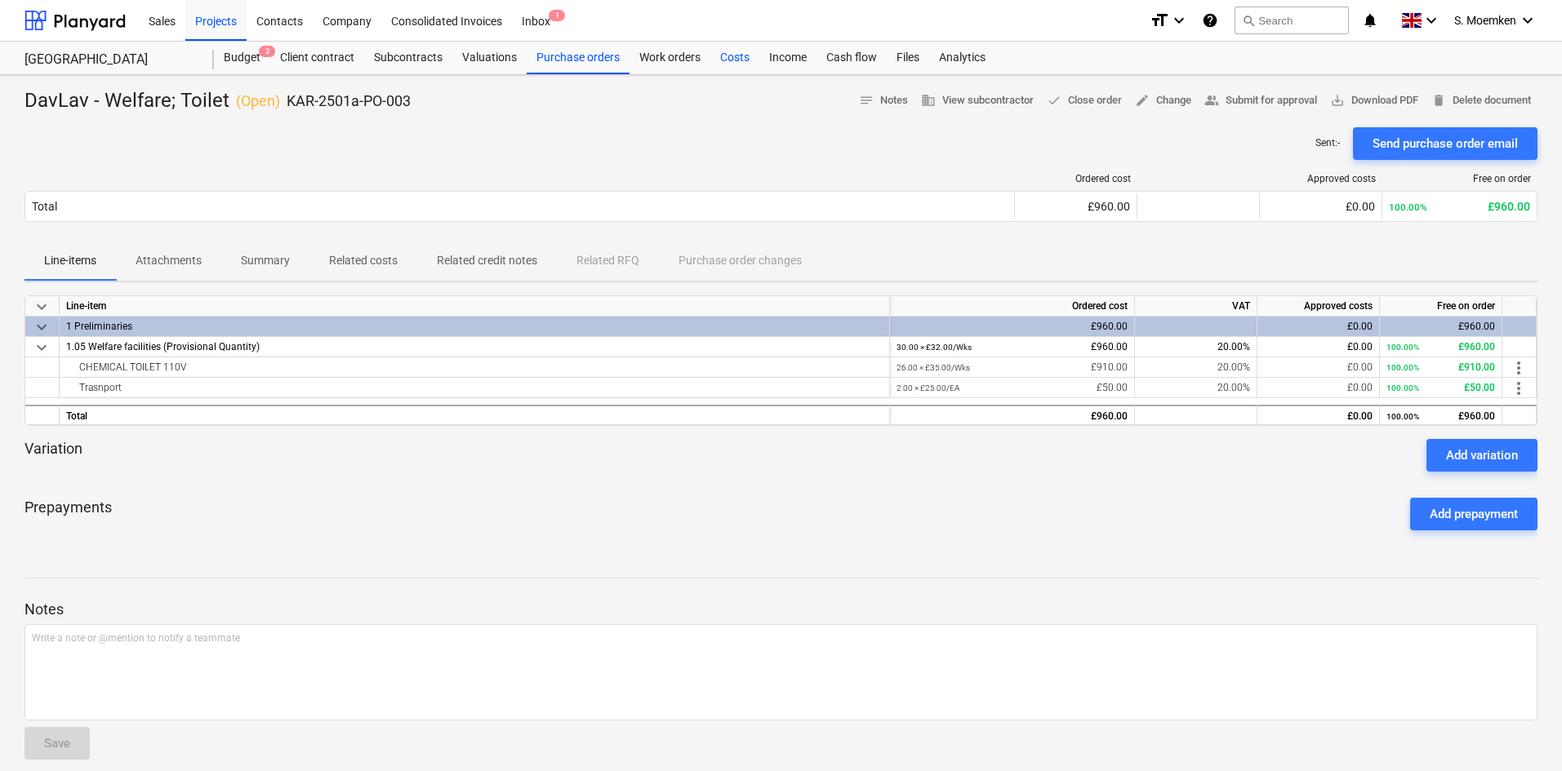
click at [738, 54] on div "Costs" at bounding box center [734, 58] width 49 height 33
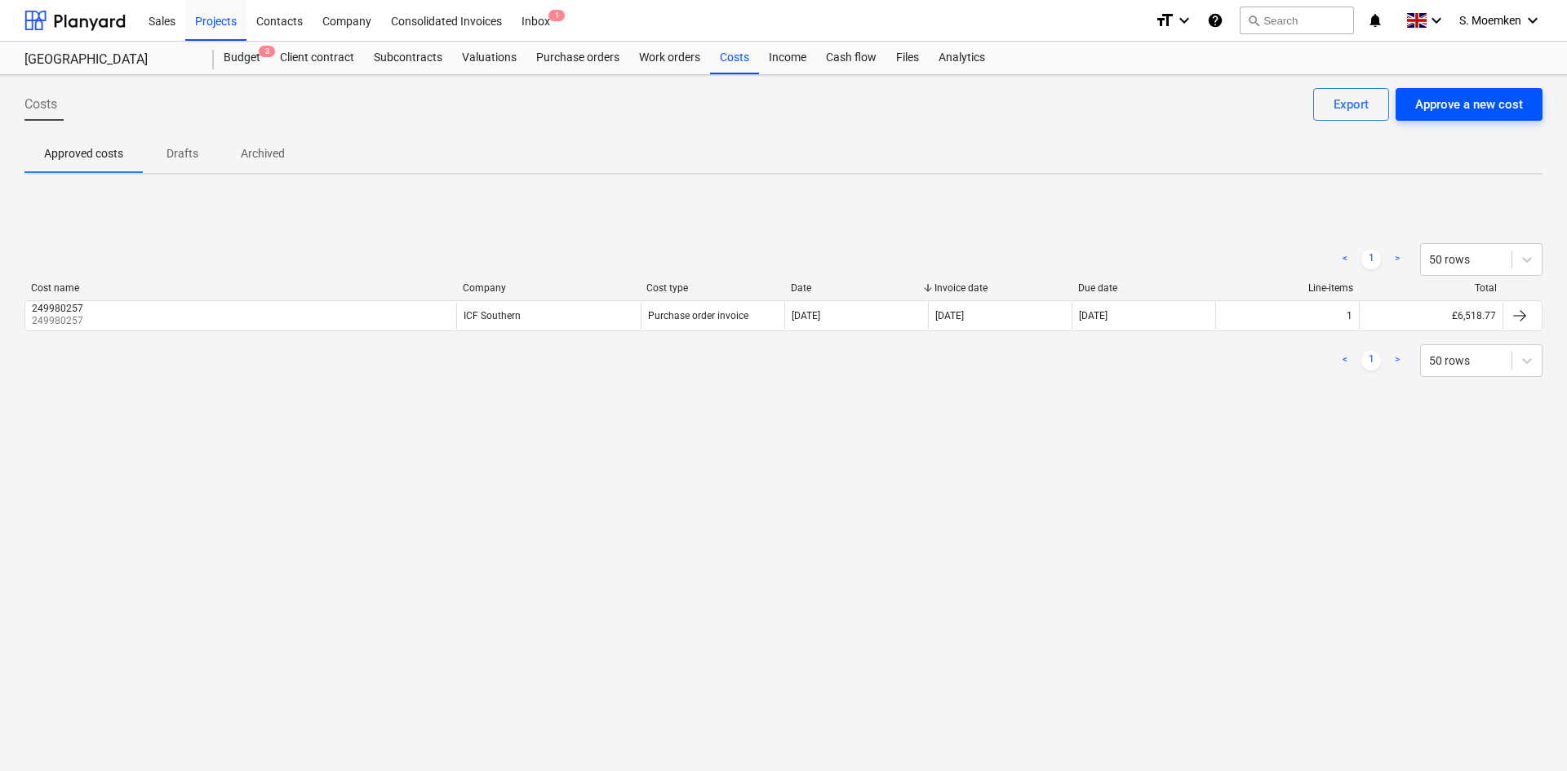
click at [1503, 109] on div "Approve a new cost" at bounding box center [1470, 104] width 108 height 21
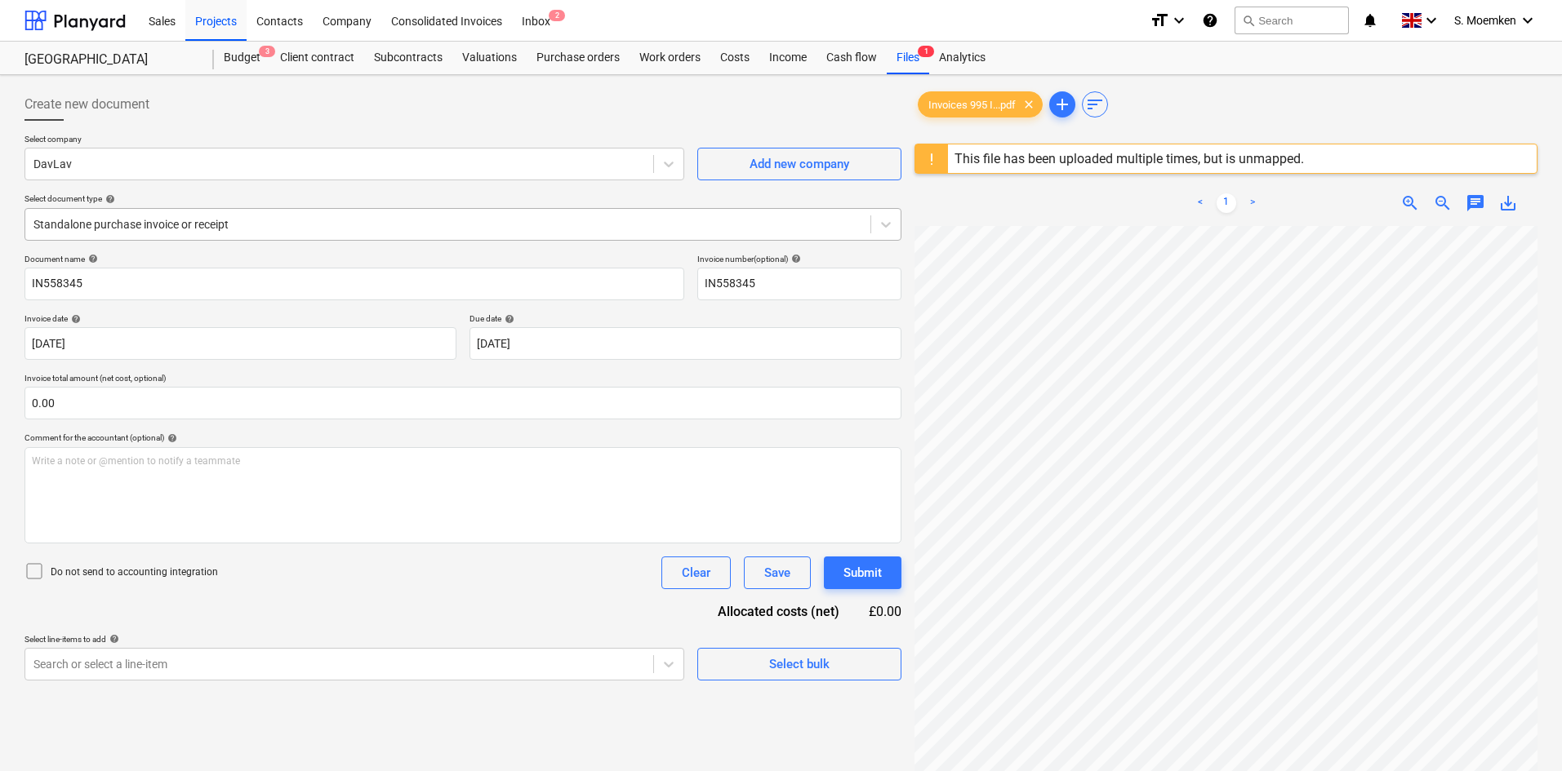
click at [272, 219] on div at bounding box center [447, 224] width 829 height 16
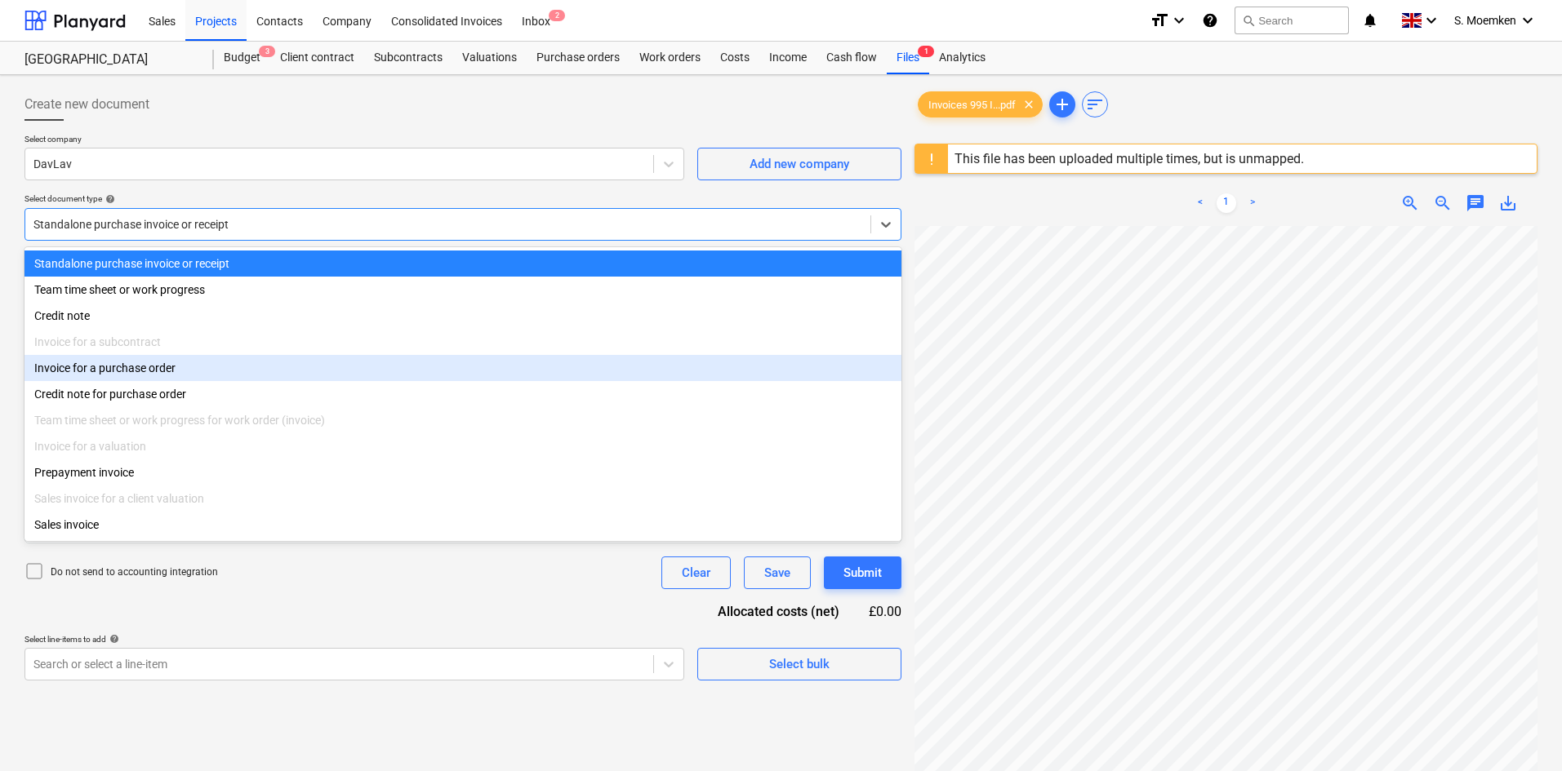
click at [214, 372] on div "Invoice for a purchase order" at bounding box center [462, 368] width 877 height 26
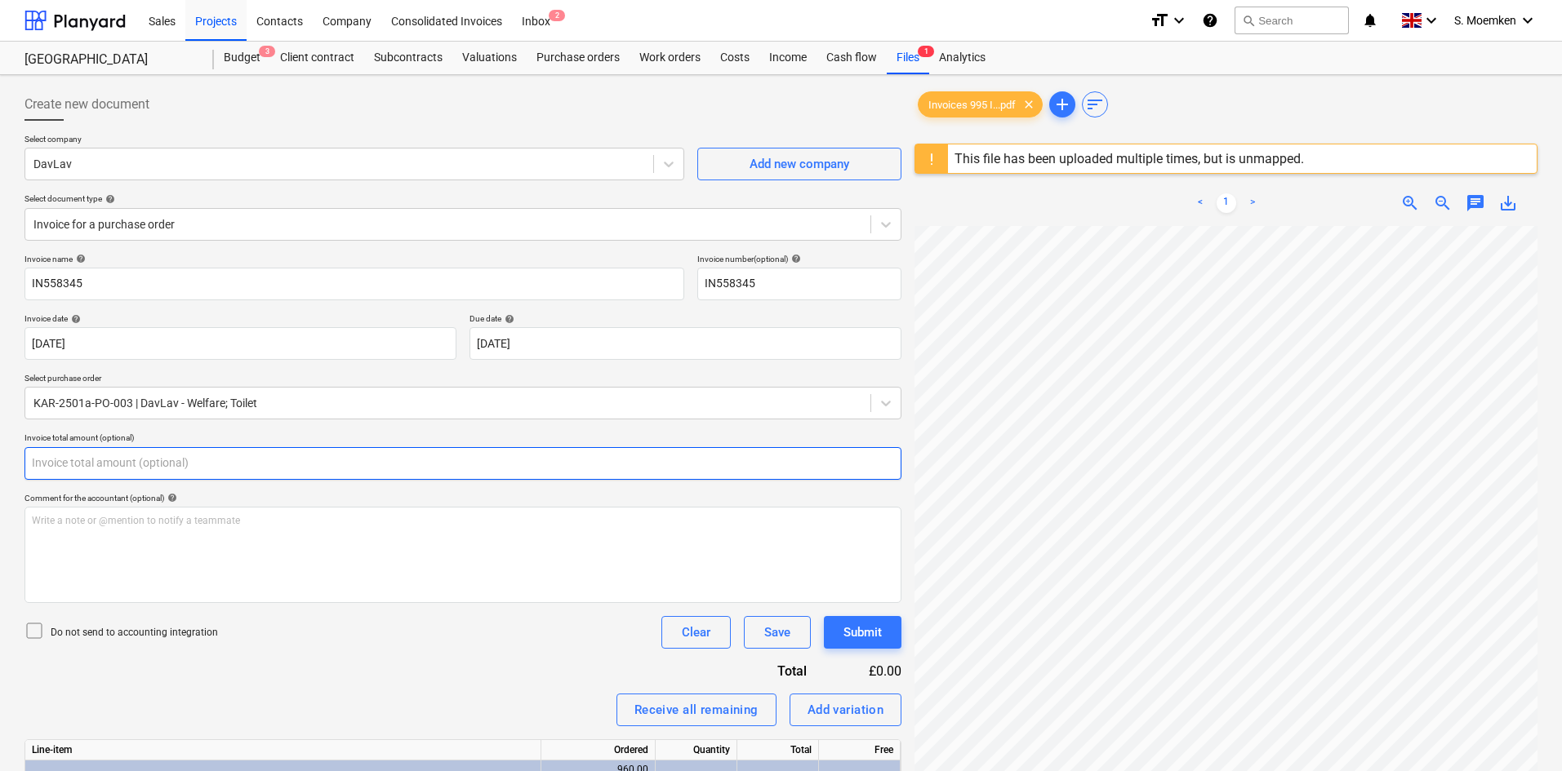
drag, startPoint x: 113, startPoint y: 472, endPoint x: 38, endPoint y: 471, distance: 75.1
click at [38, 471] on input "text" at bounding box center [462, 463] width 877 height 33
click at [131, 459] on input "text" at bounding box center [462, 463] width 877 height 33
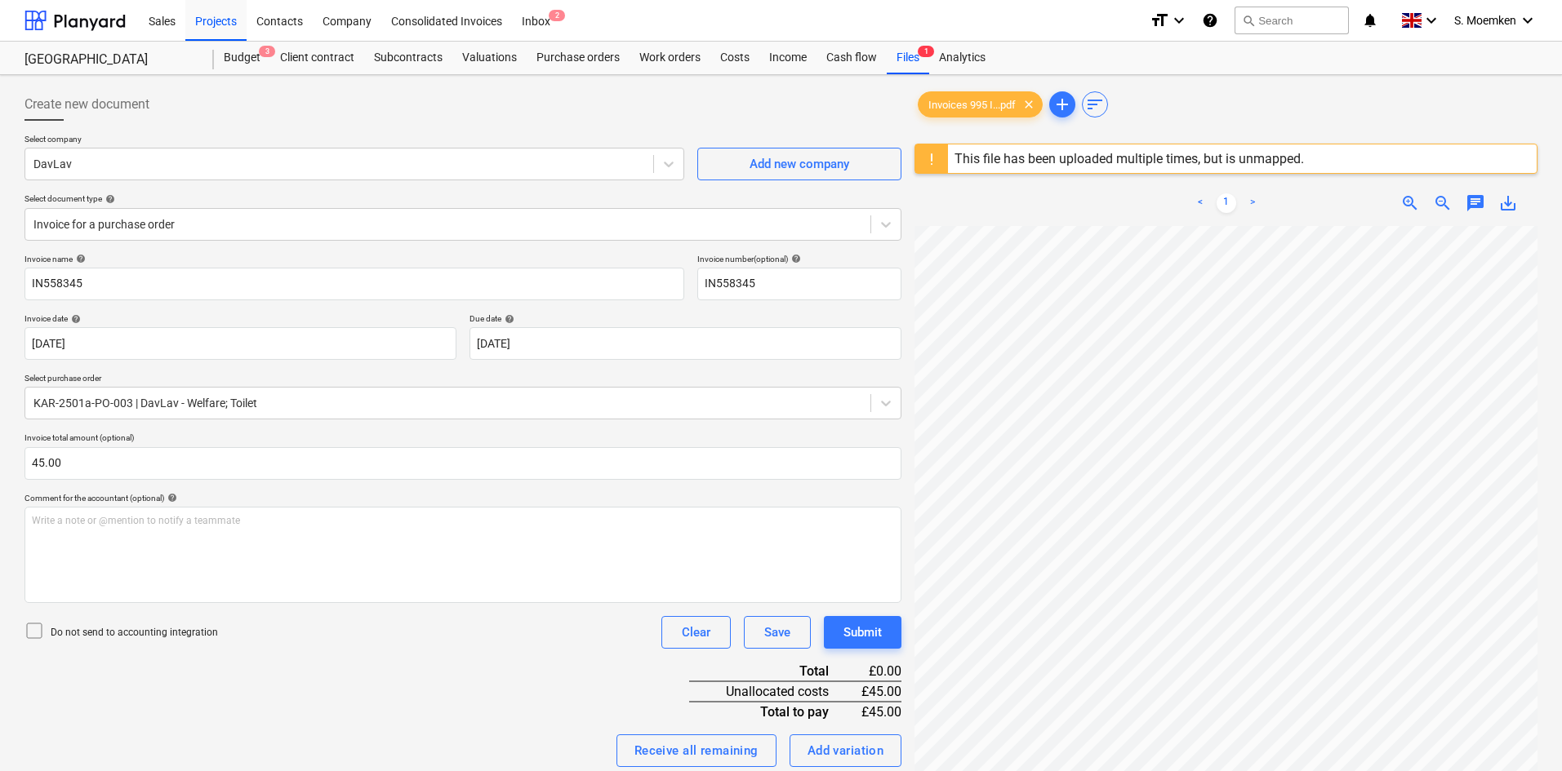
click at [30, 629] on icon at bounding box center [34, 631] width 20 height 20
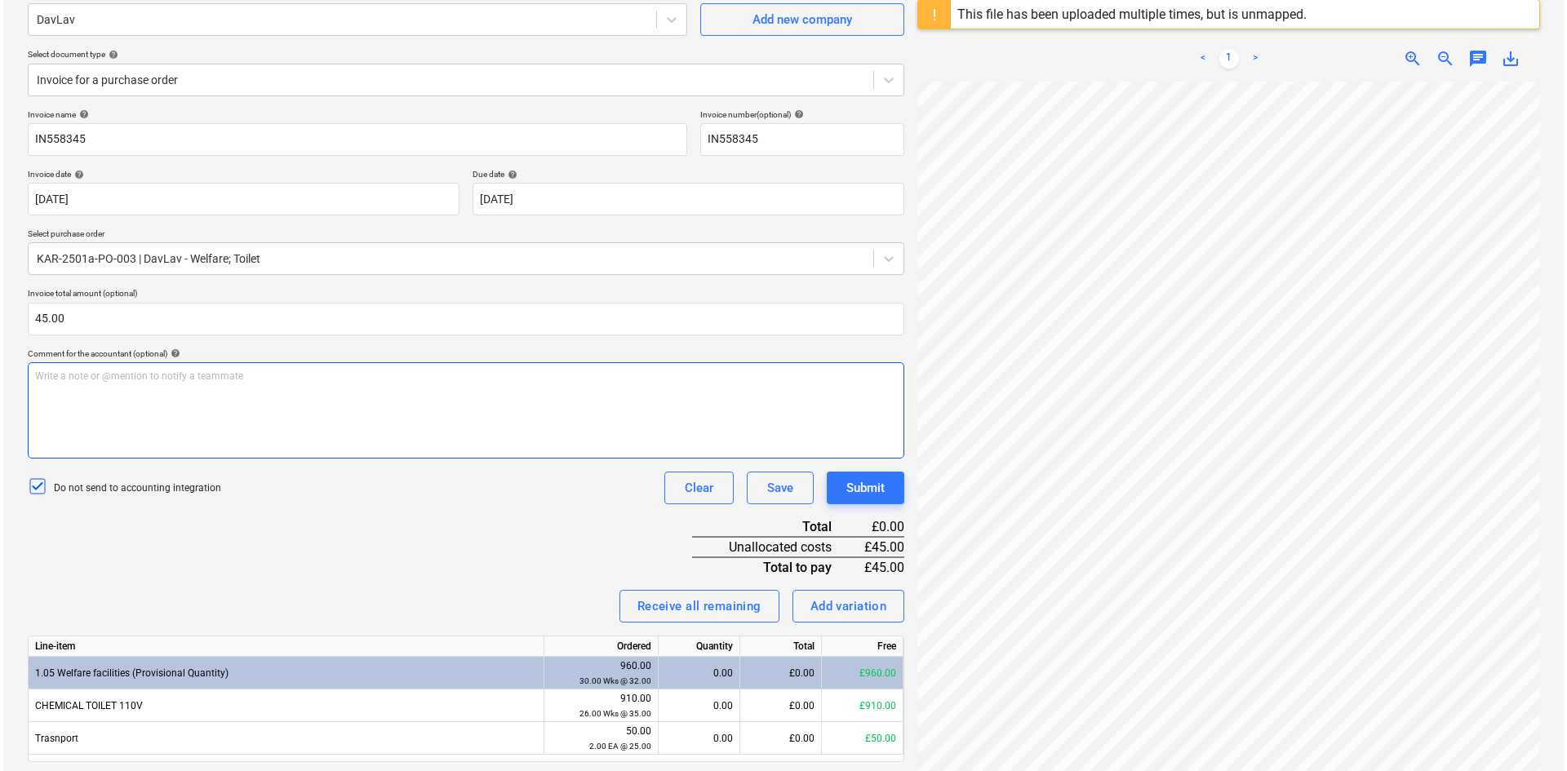
scroll to position [194, 0]
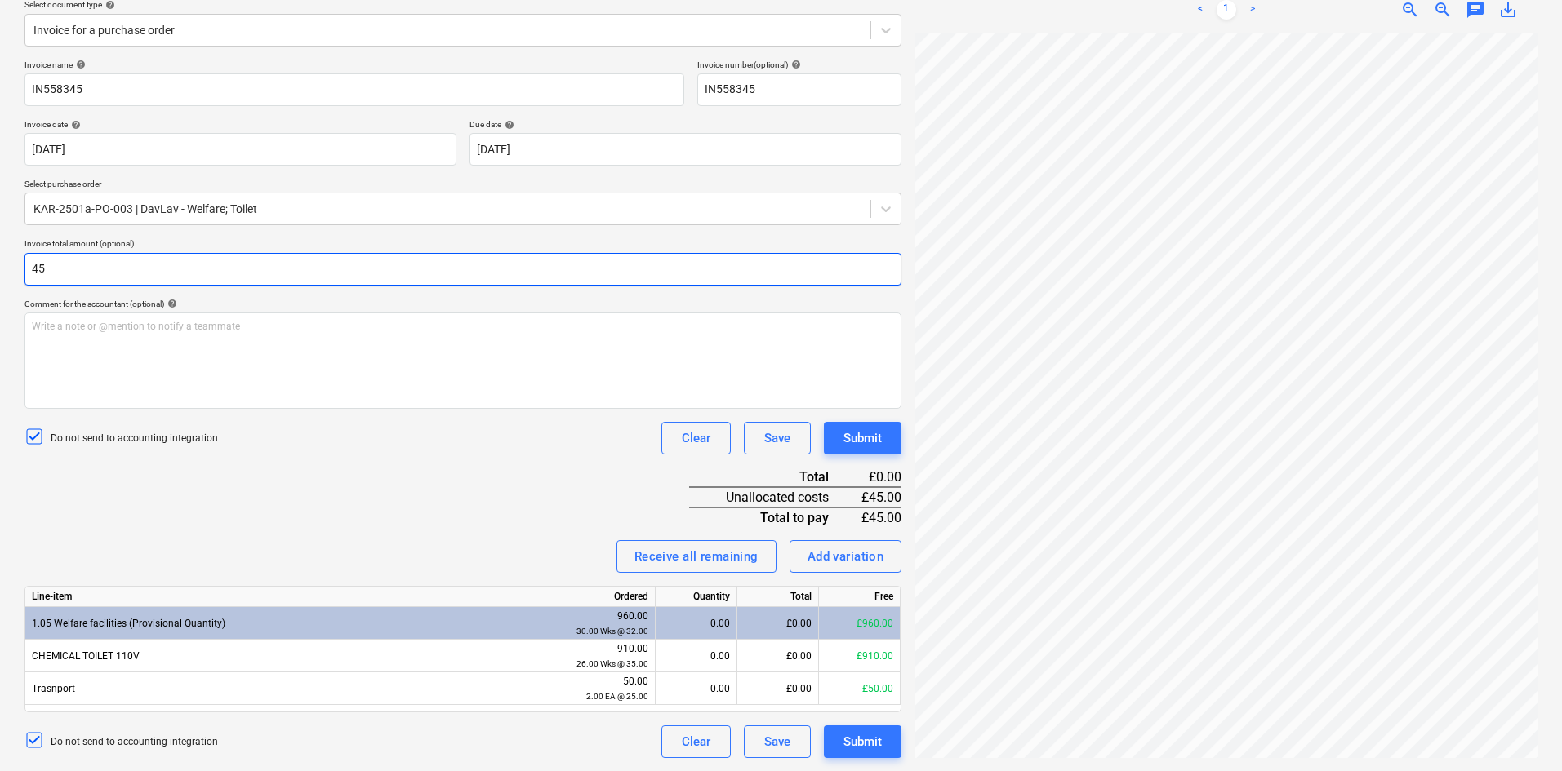
drag, startPoint x: 68, startPoint y: 268, endPoint x: 12, endPoint y: 266, distance: 55.5
click at [12, 266] on div "Create new document Select company DavLav Add new company Select document type …" at bounding box center [781, 326] width 1562 height 891
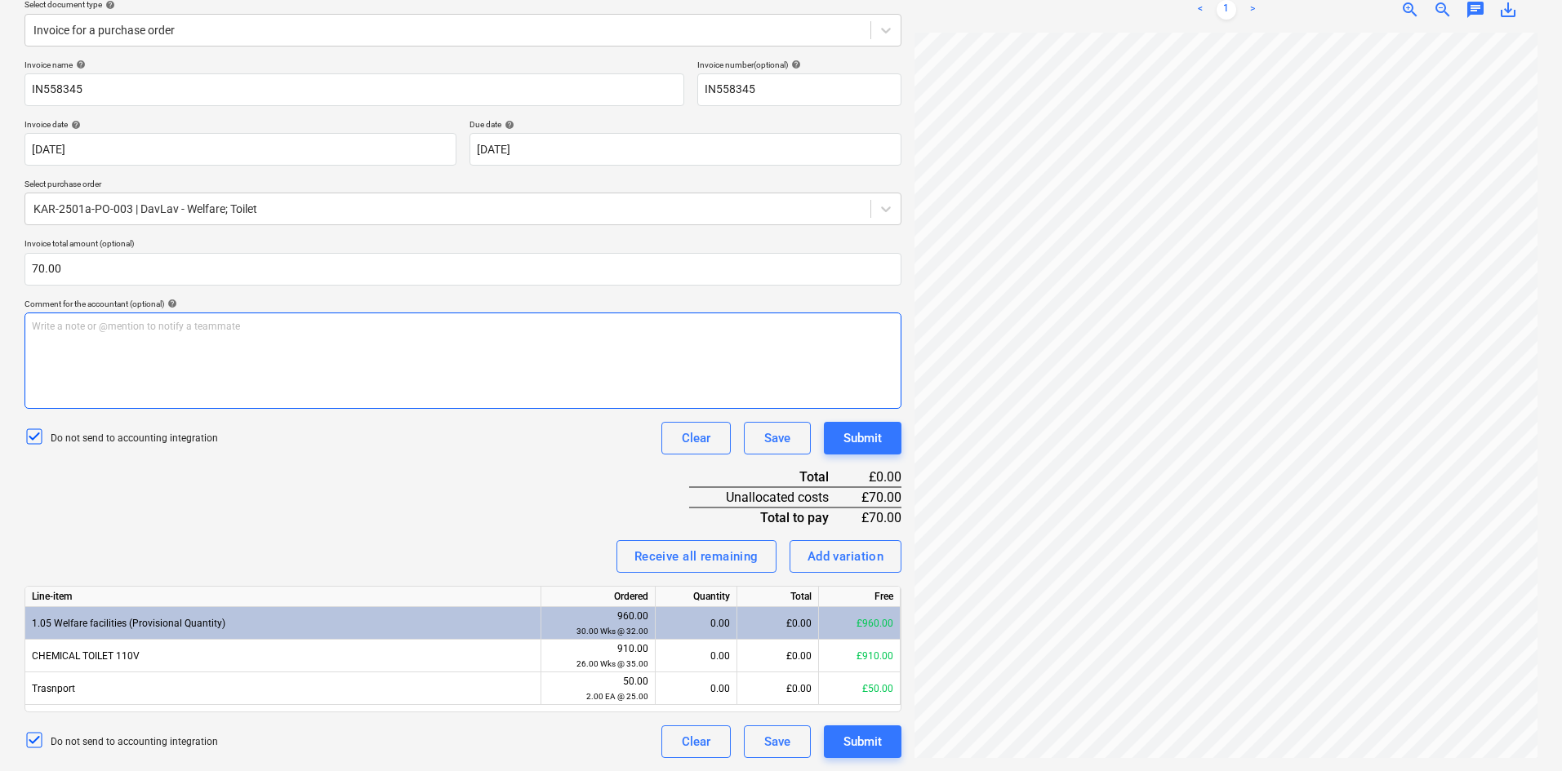
click at [609, 371] on div "Write a note or @mention to notify a teammate ﻿" at bounding box center [462, 361] width 877 height 96
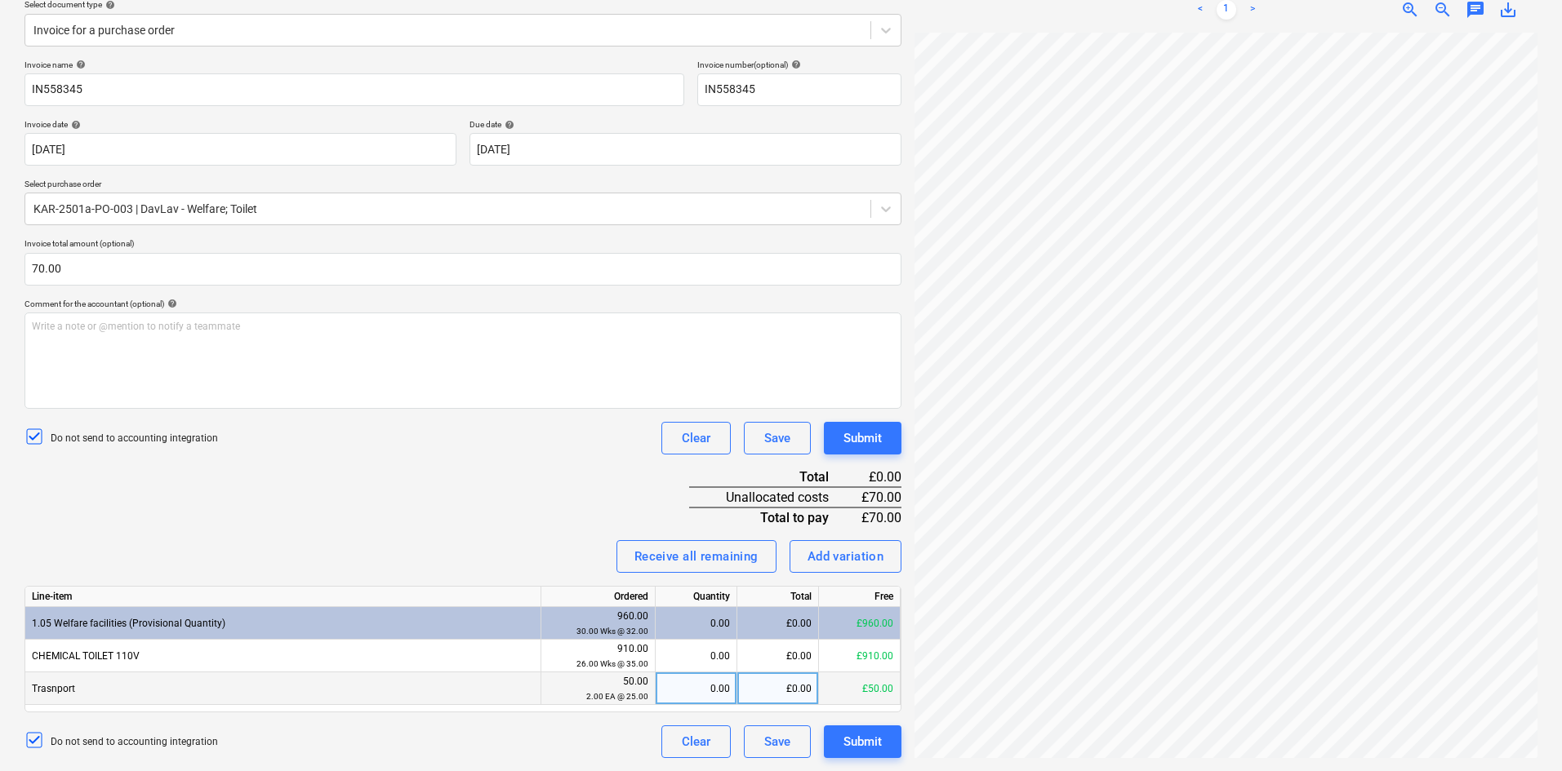
click at [704, 690] on div "0.00" at bounding box center [696, 689] width 68 height 33
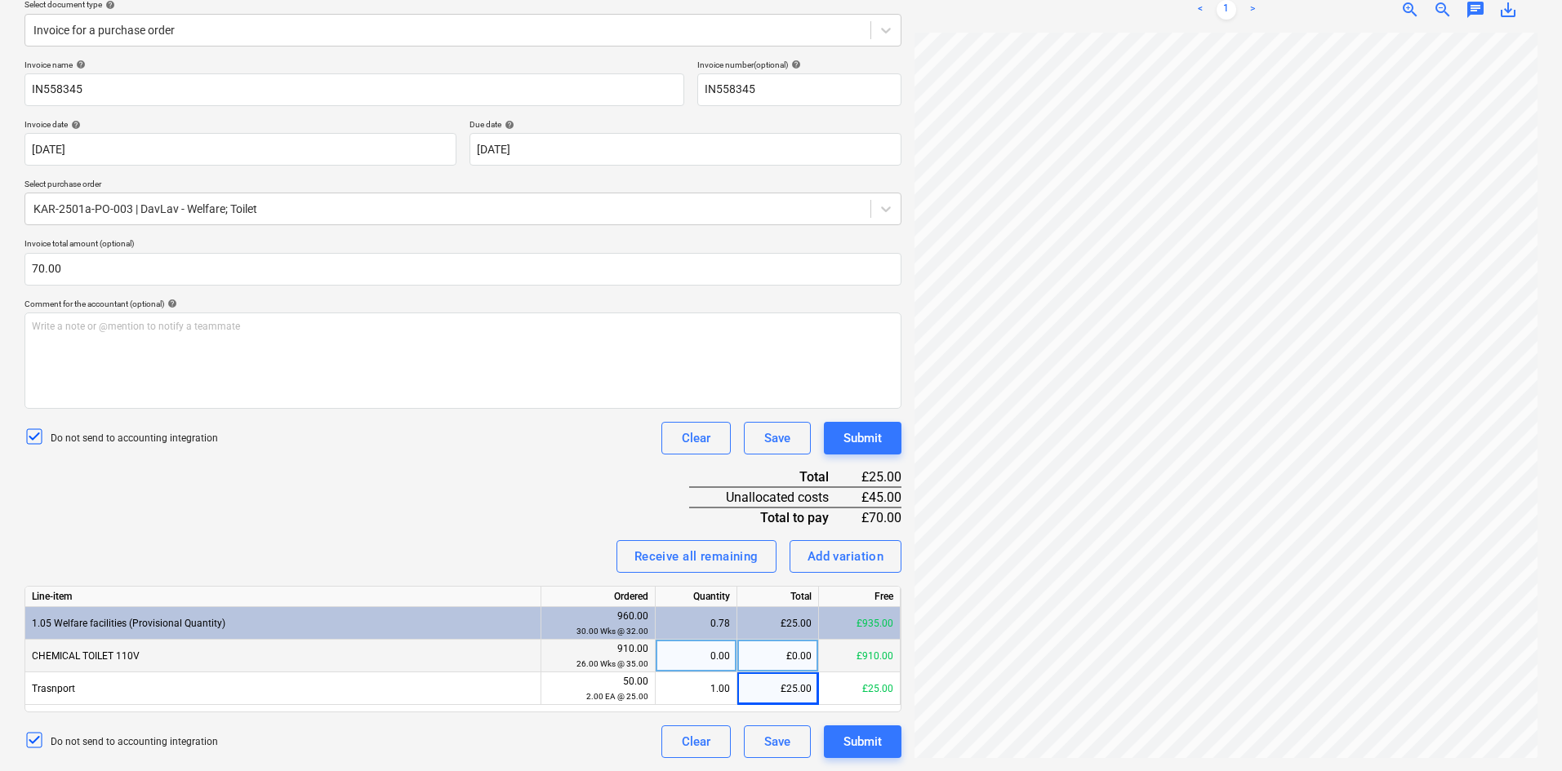
click at [770, 648] on div "£0.00" at bounding box center [778, 656] width 82 height 33
click at [862, 741] on div "Submit" at bounding box center [862, 741] width 38 height 21
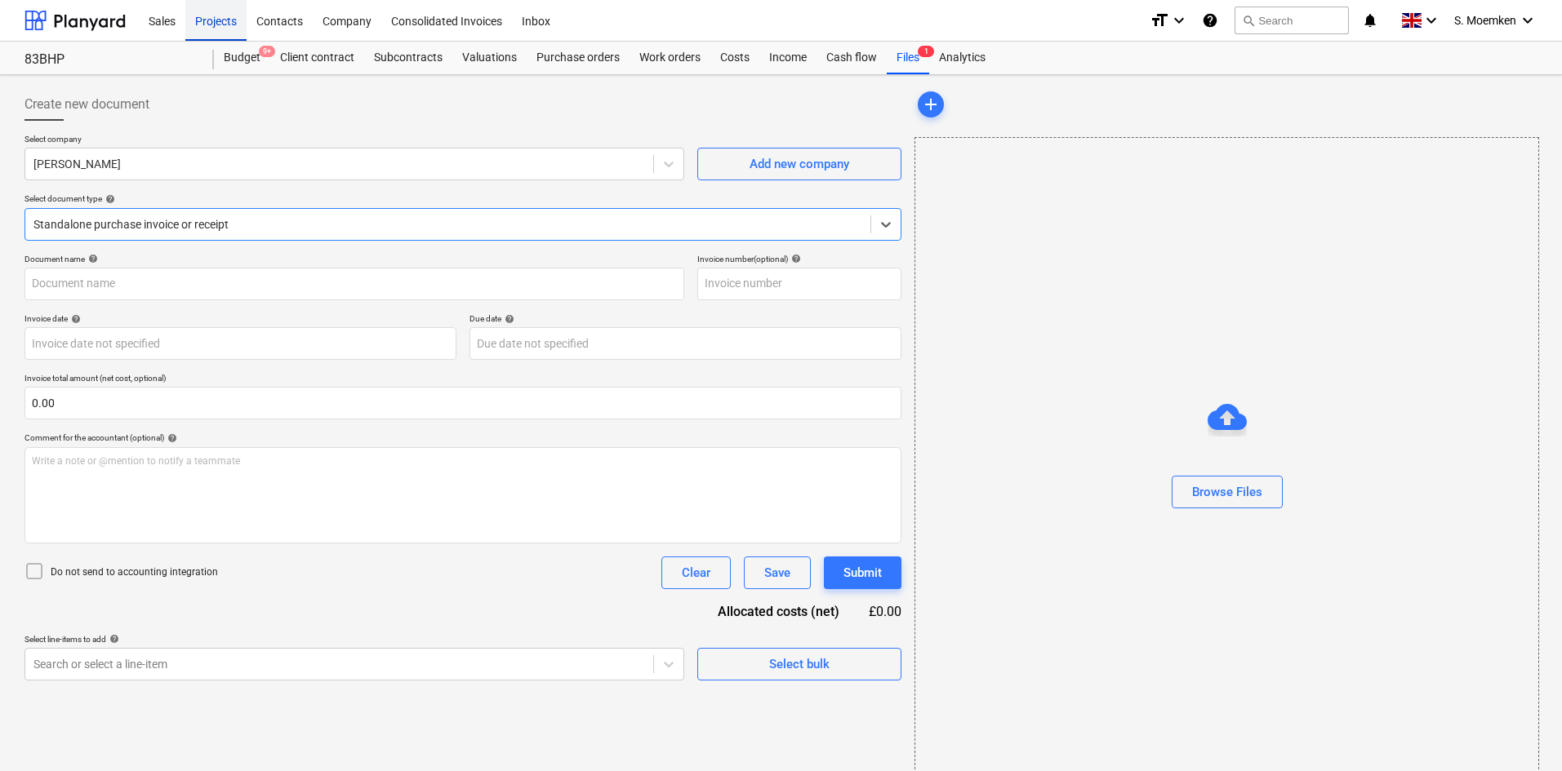
type input "1029694134"
type input "[DATE]"
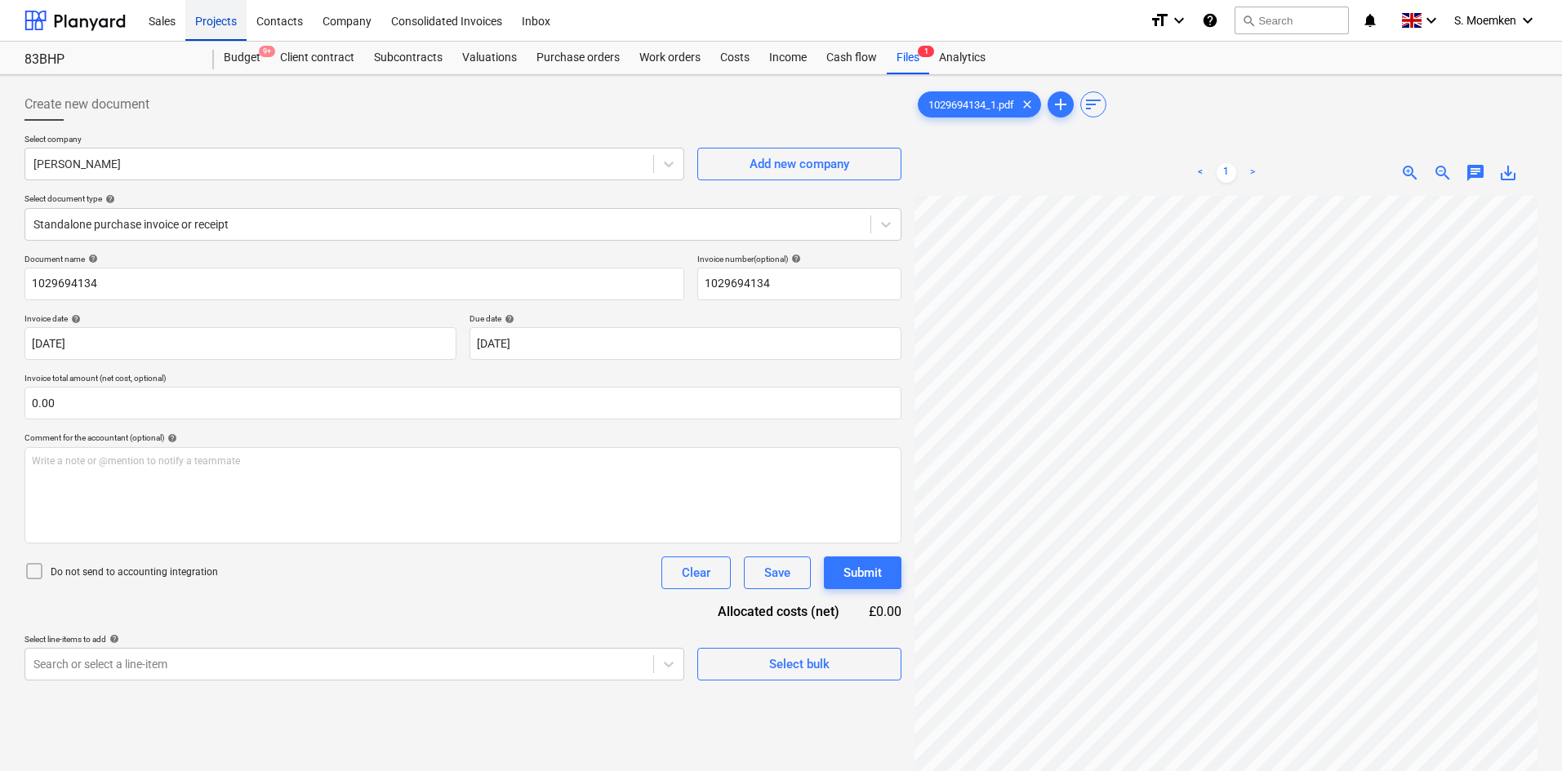
click at [220, 21] on div "Projects" at bounding box center [215, 20] width 61 height 42
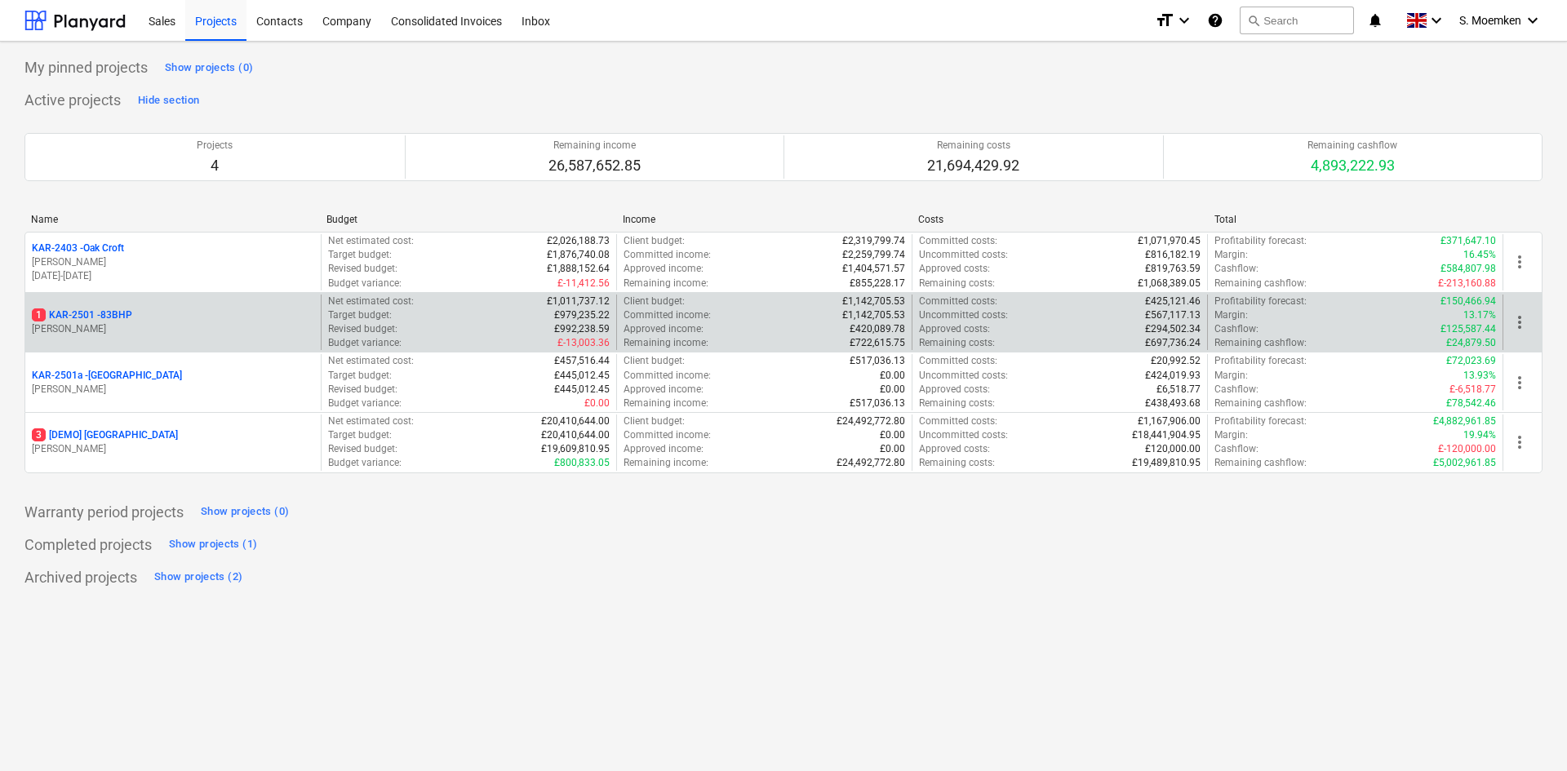
click at [138, 342] on div "1 KAR-2501 - 83BHP G. Eastwood" at bounding box center [173, 323] width 296 height 56
click at [138, 322] on div "1 KAR-2501 - 83BHP" at bounding box center [173, 316] width 282 height 14
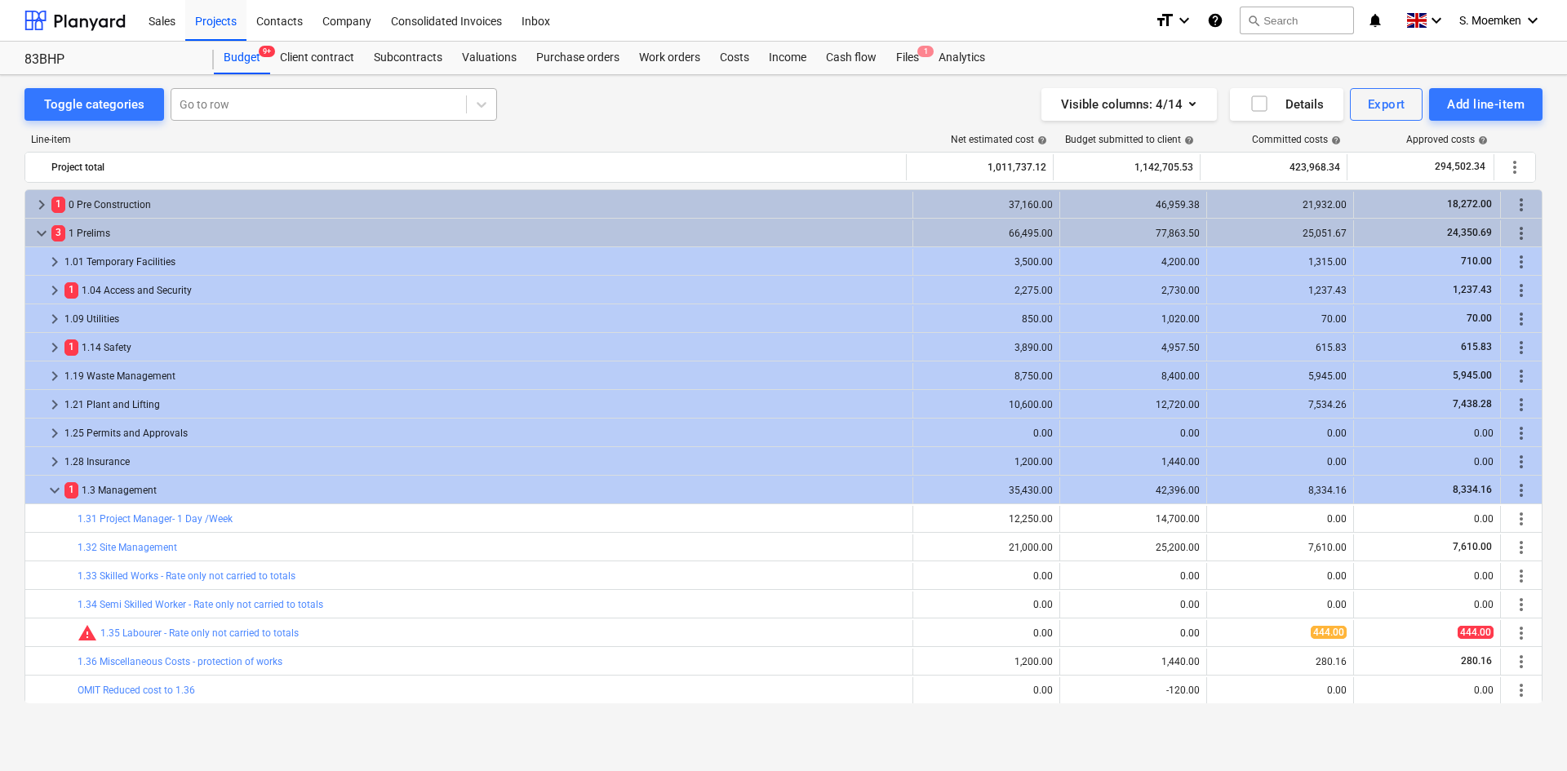
click at [257, 104] on div at bounding box center [319, 104] width 278 height 16
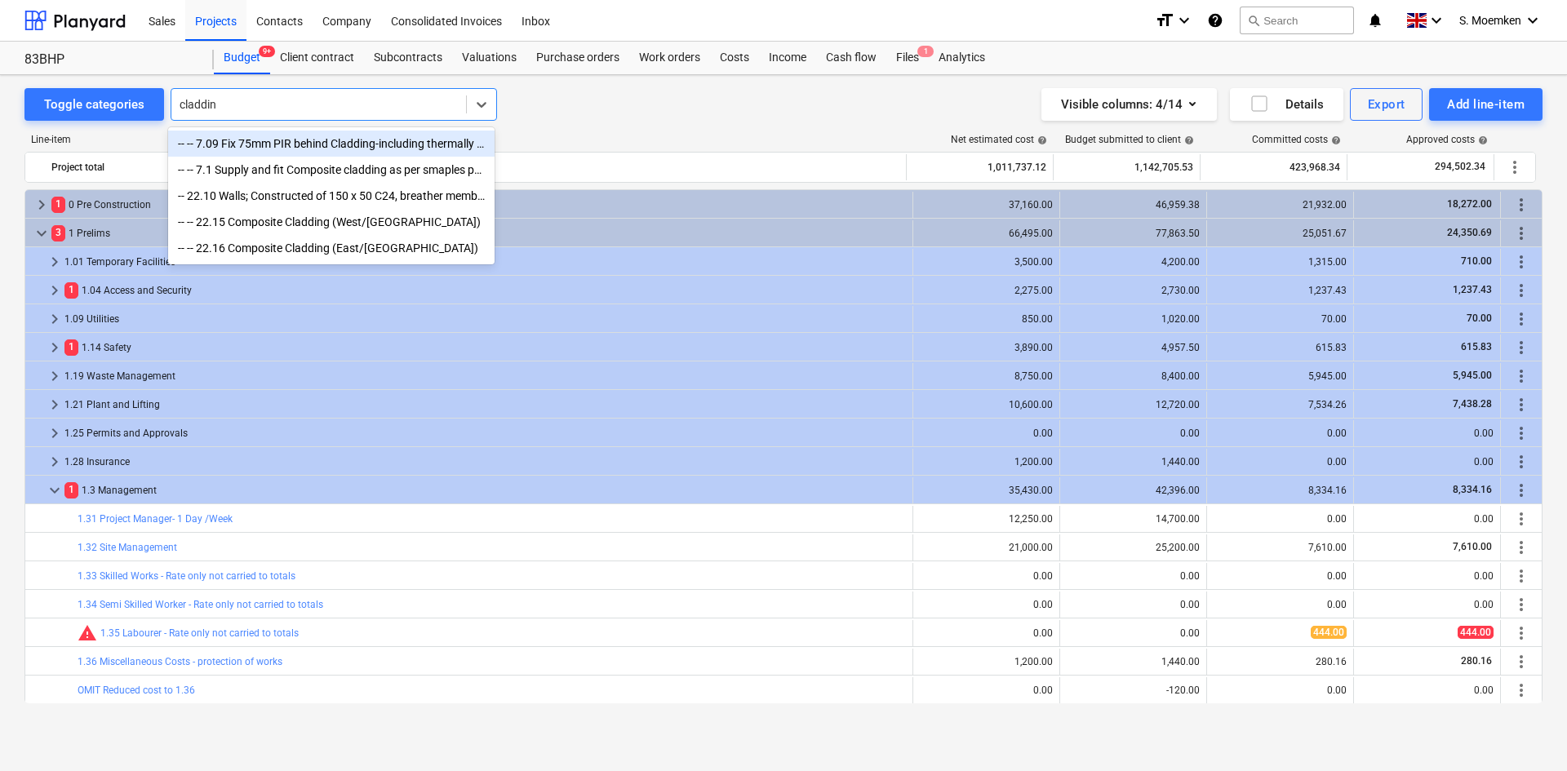
type input "cladding"
click at [253, 141] on div "-- -- 7.09 Fix 75mm PIR behind Cladding-including thermally broke ties" at bounding box center [331, 144] width 327 height 26
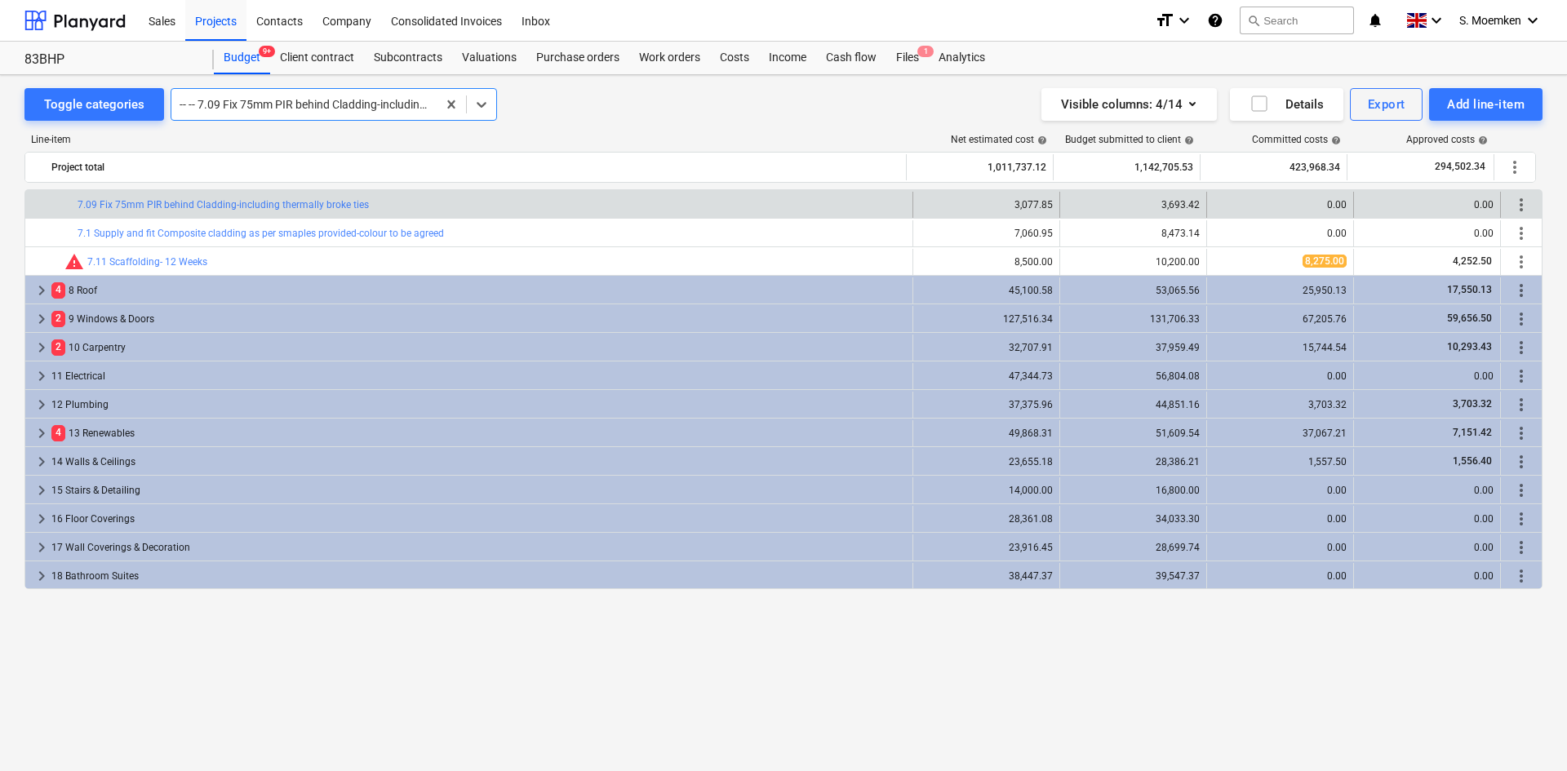
scroll to position [665, 0]
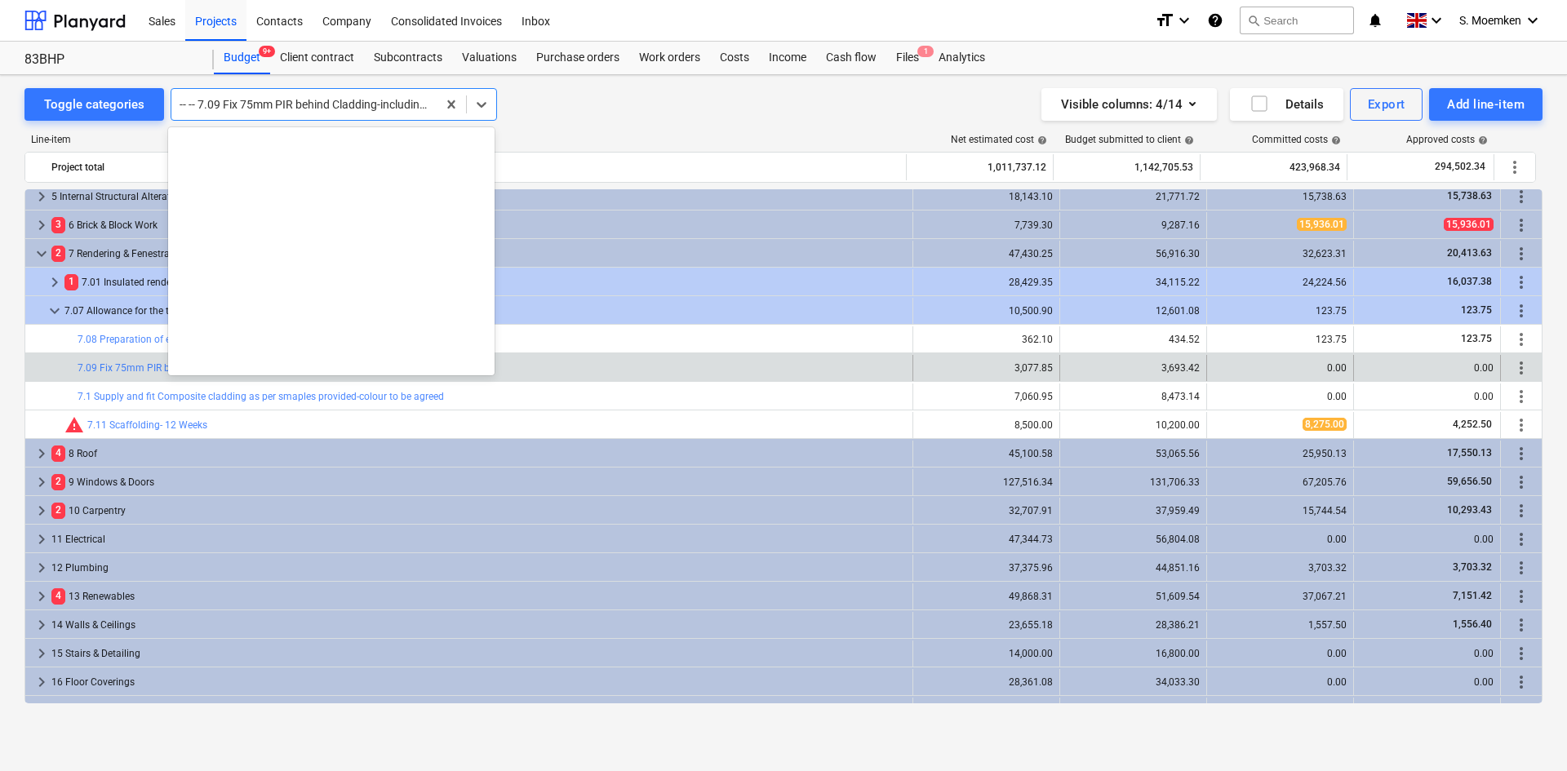
click at [282, 103] on div at bounding box center [304, 104] width 249 height 16
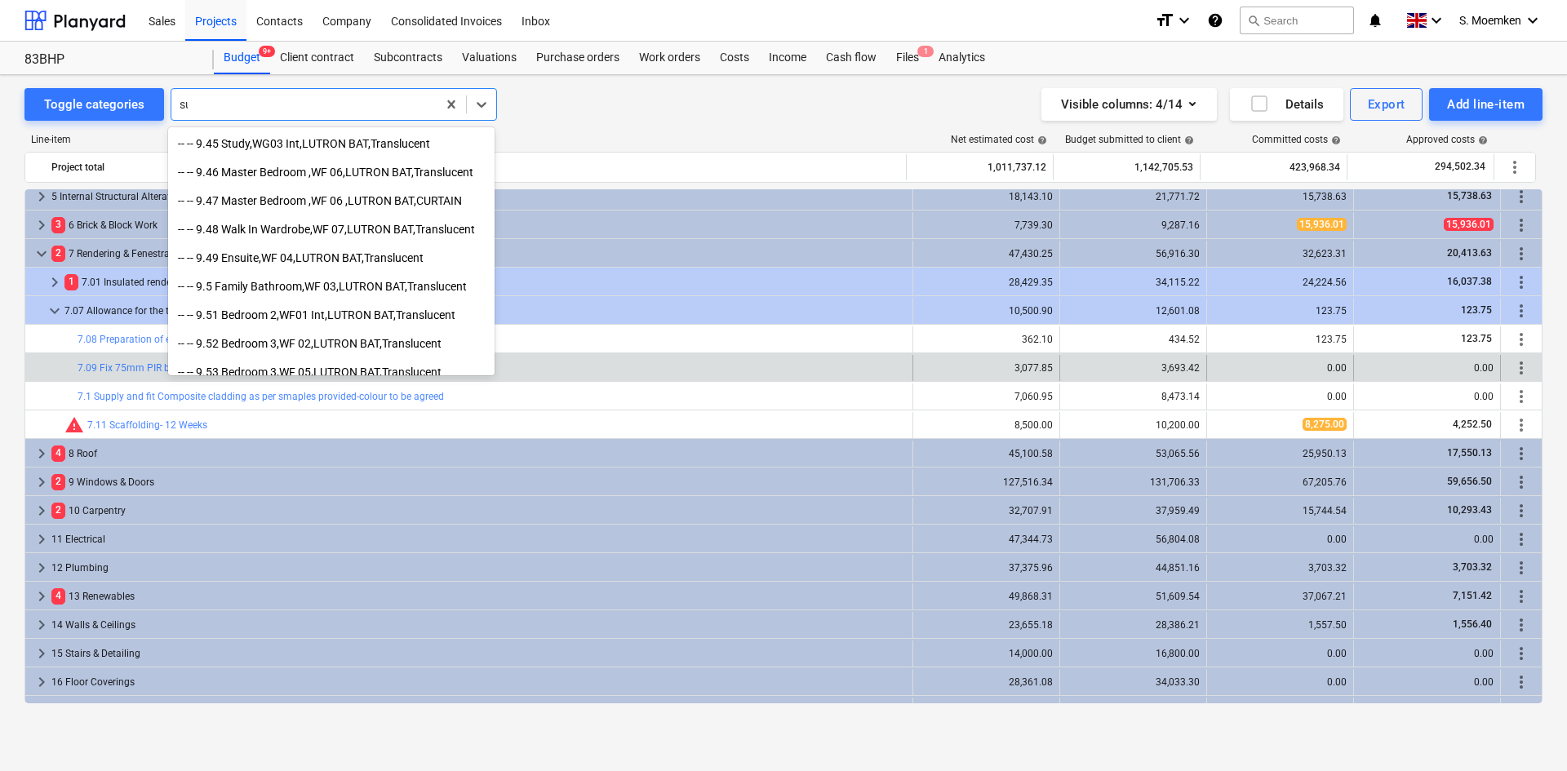
scroll to position [3012, 0]
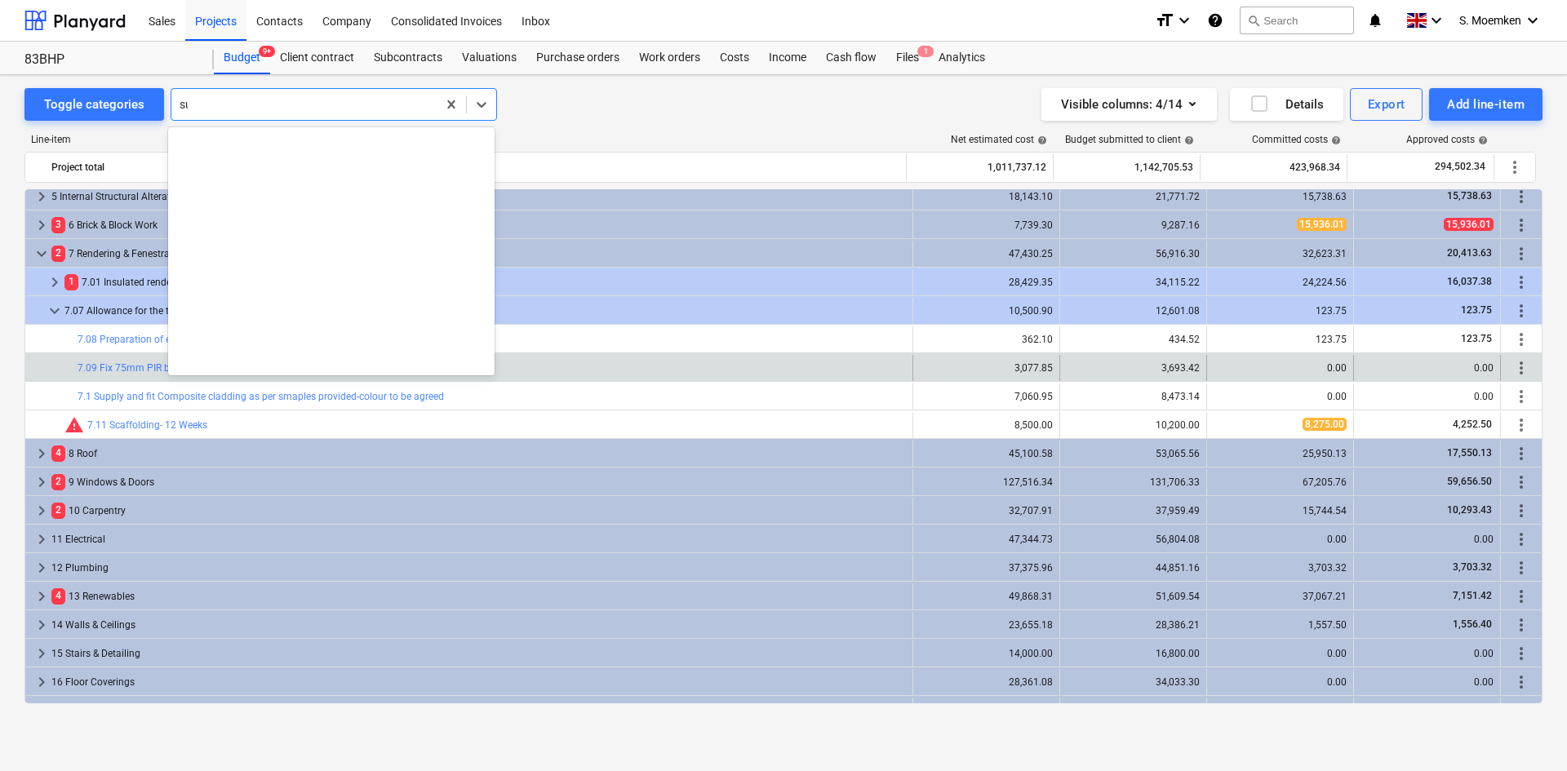
type input "sun"
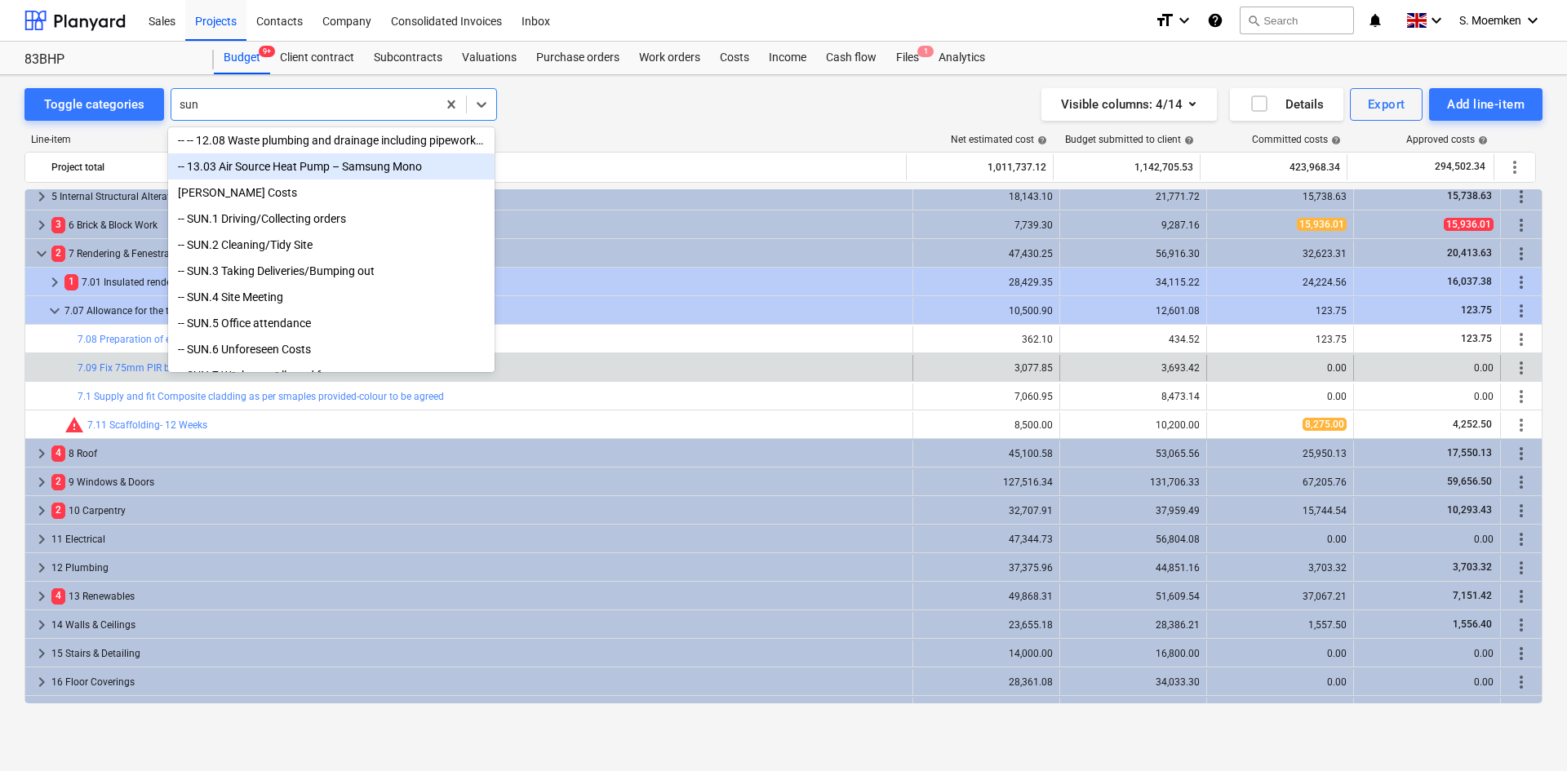
scroll to position [139, 0]
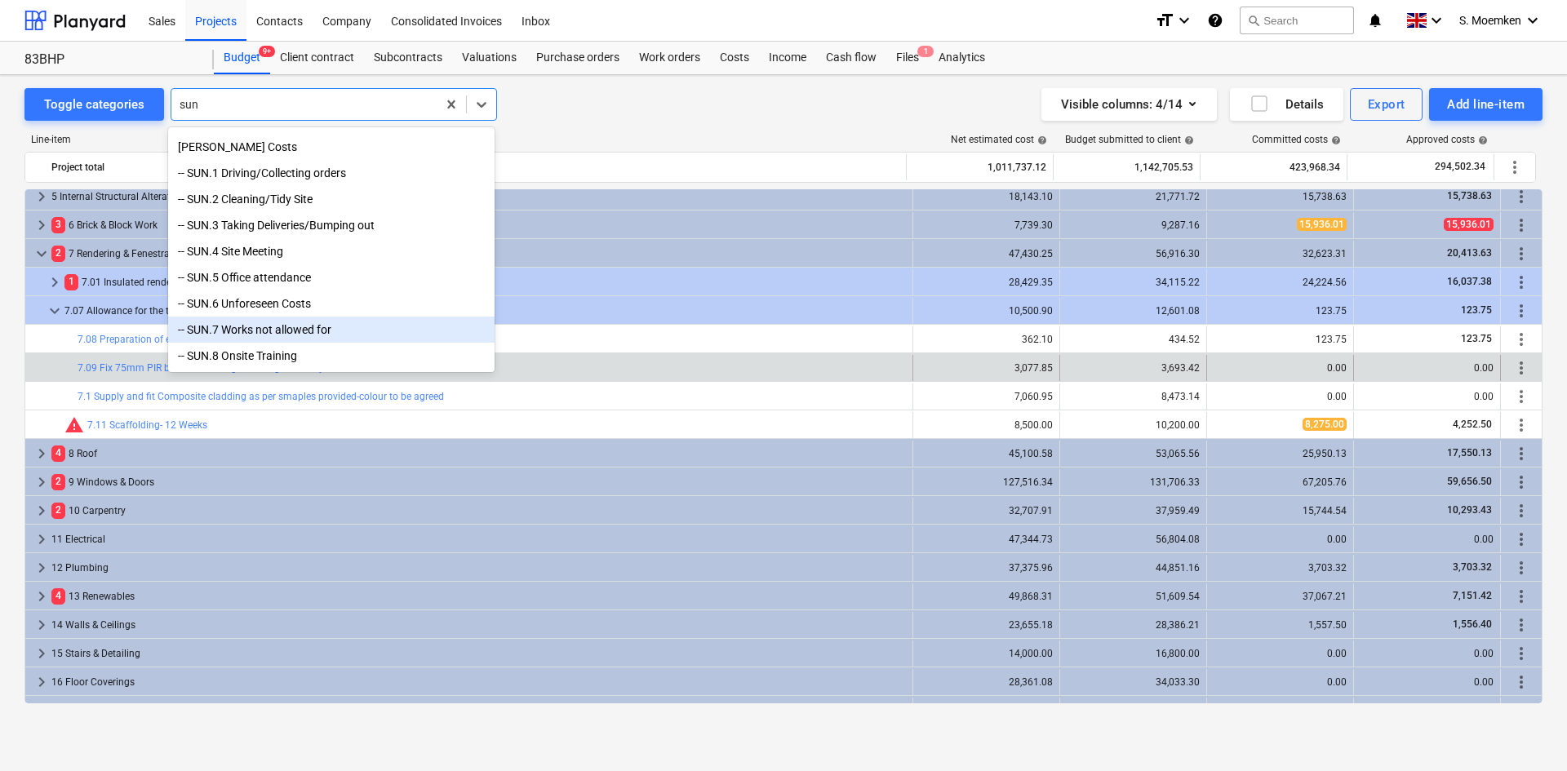
click at [336, 327] on div "-- SUN.7 Works not allowed for" at bounding box center [331, 330] width 327 height 26
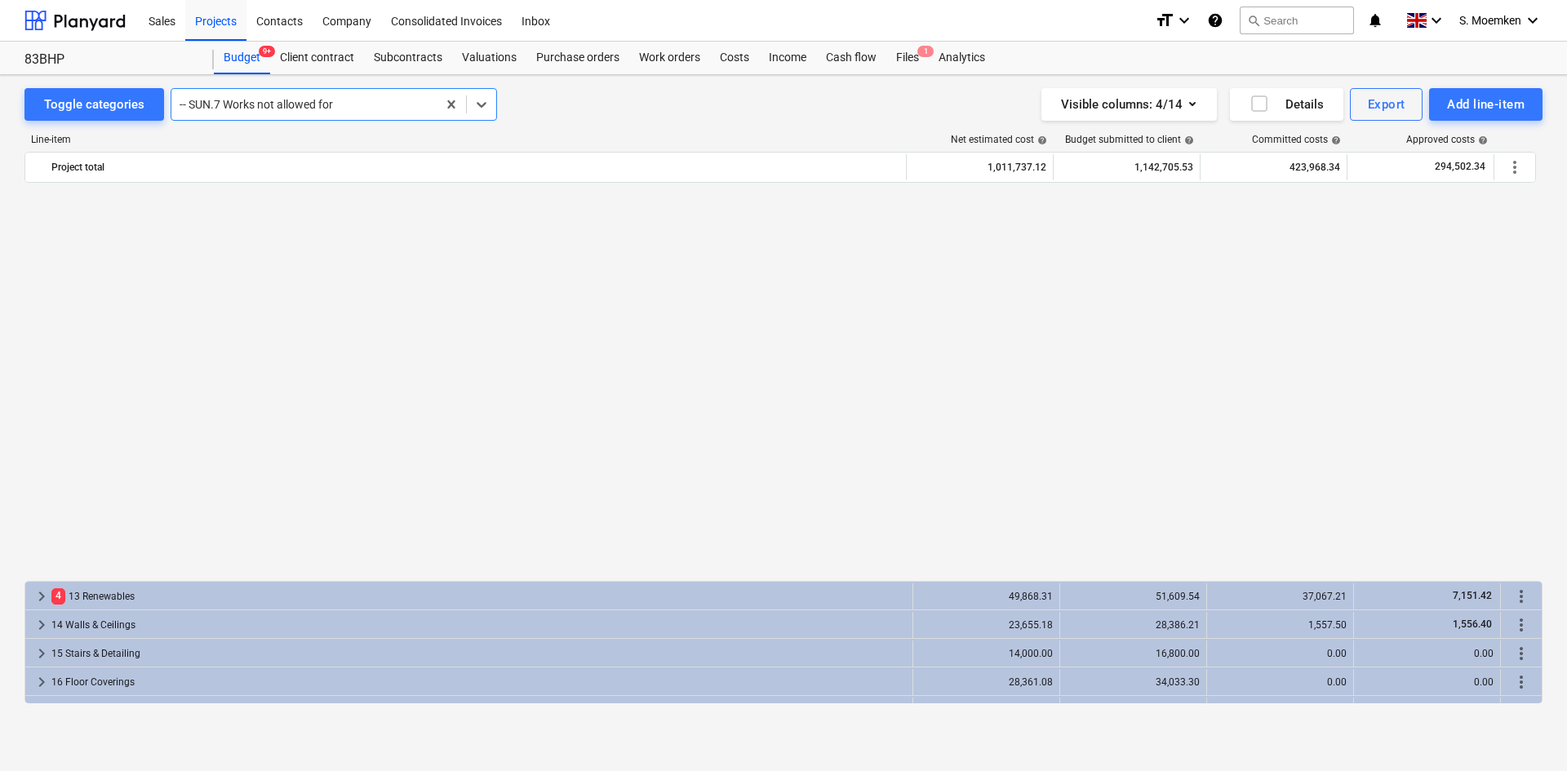
scroll to position [1629, 0]
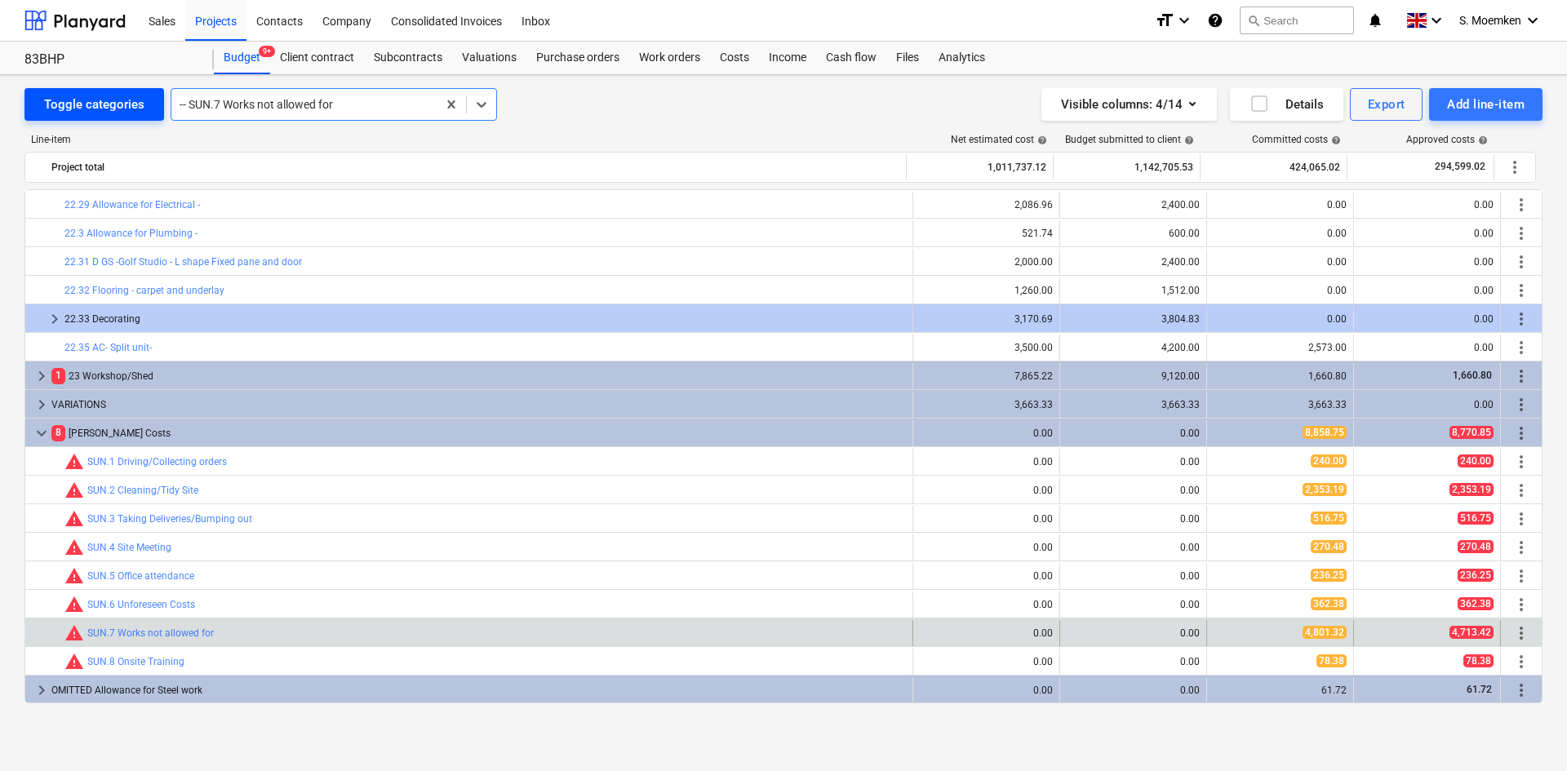
click at [78, 104] on div "Toggle categories" at bounding box center [94, 104] width 100 height 21
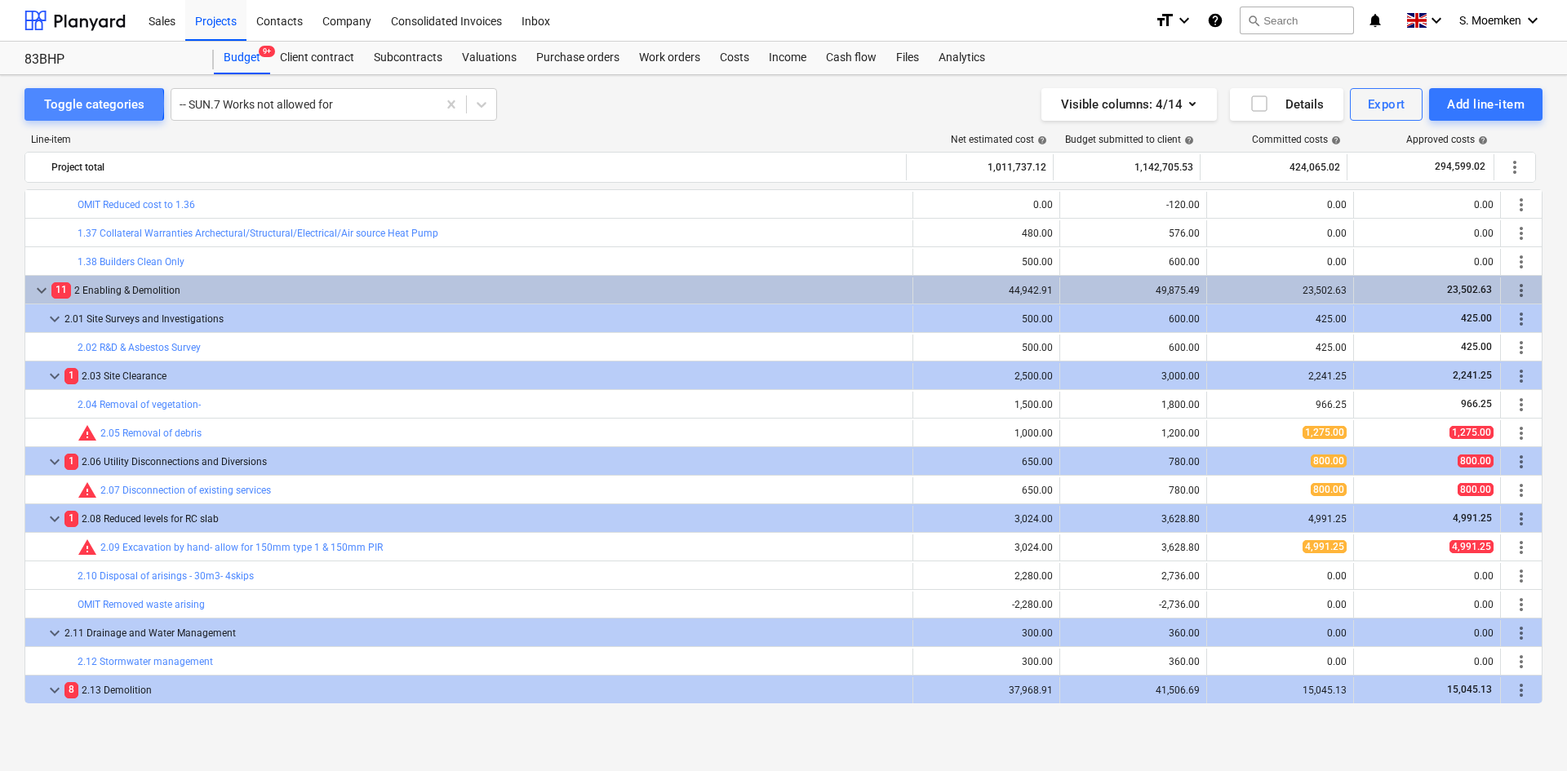
click at [78, 104] on div "Toggle categories" at bounding box center [94, 104] width 100 height 21
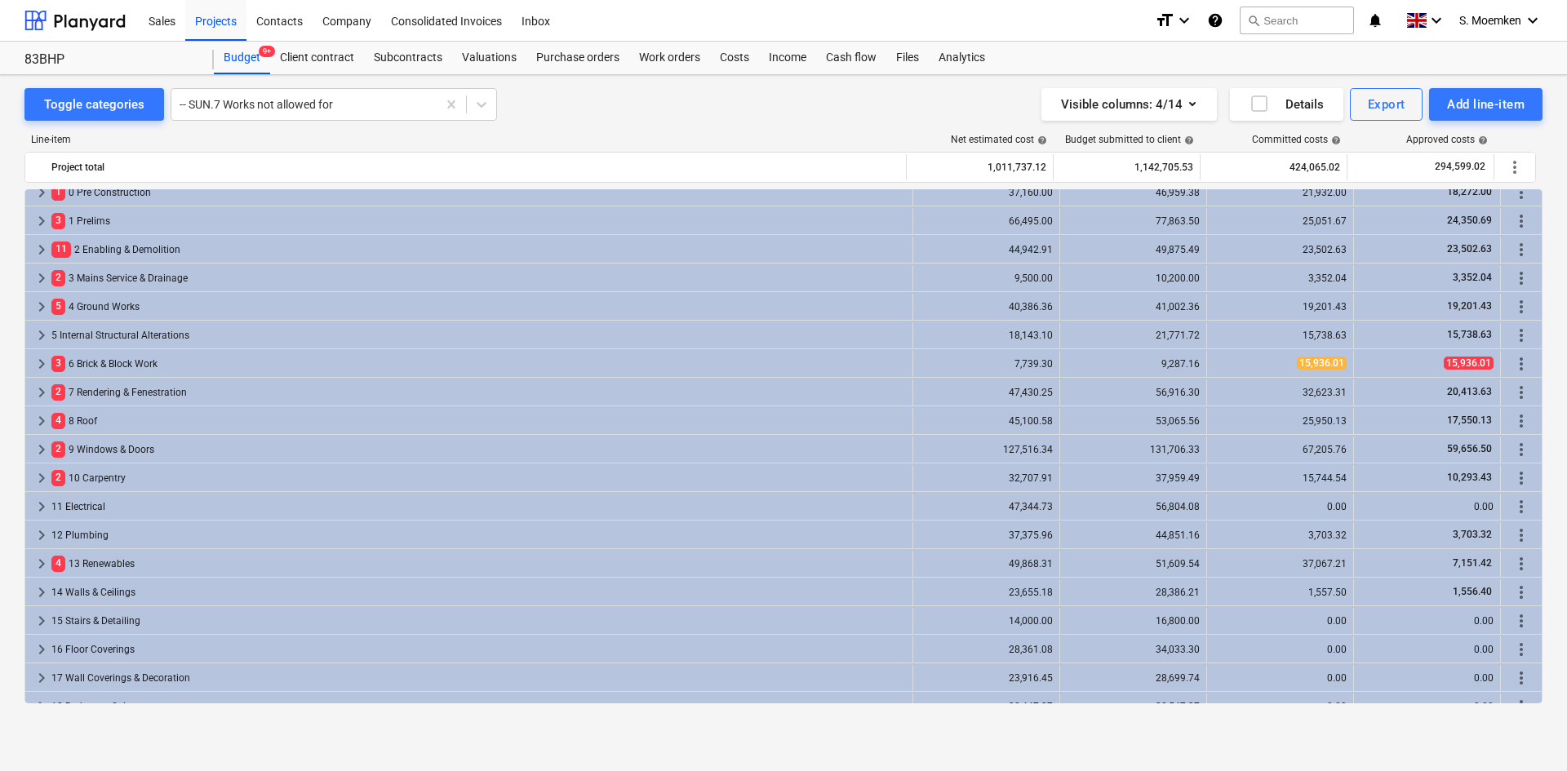
scroll to position [0, 0]
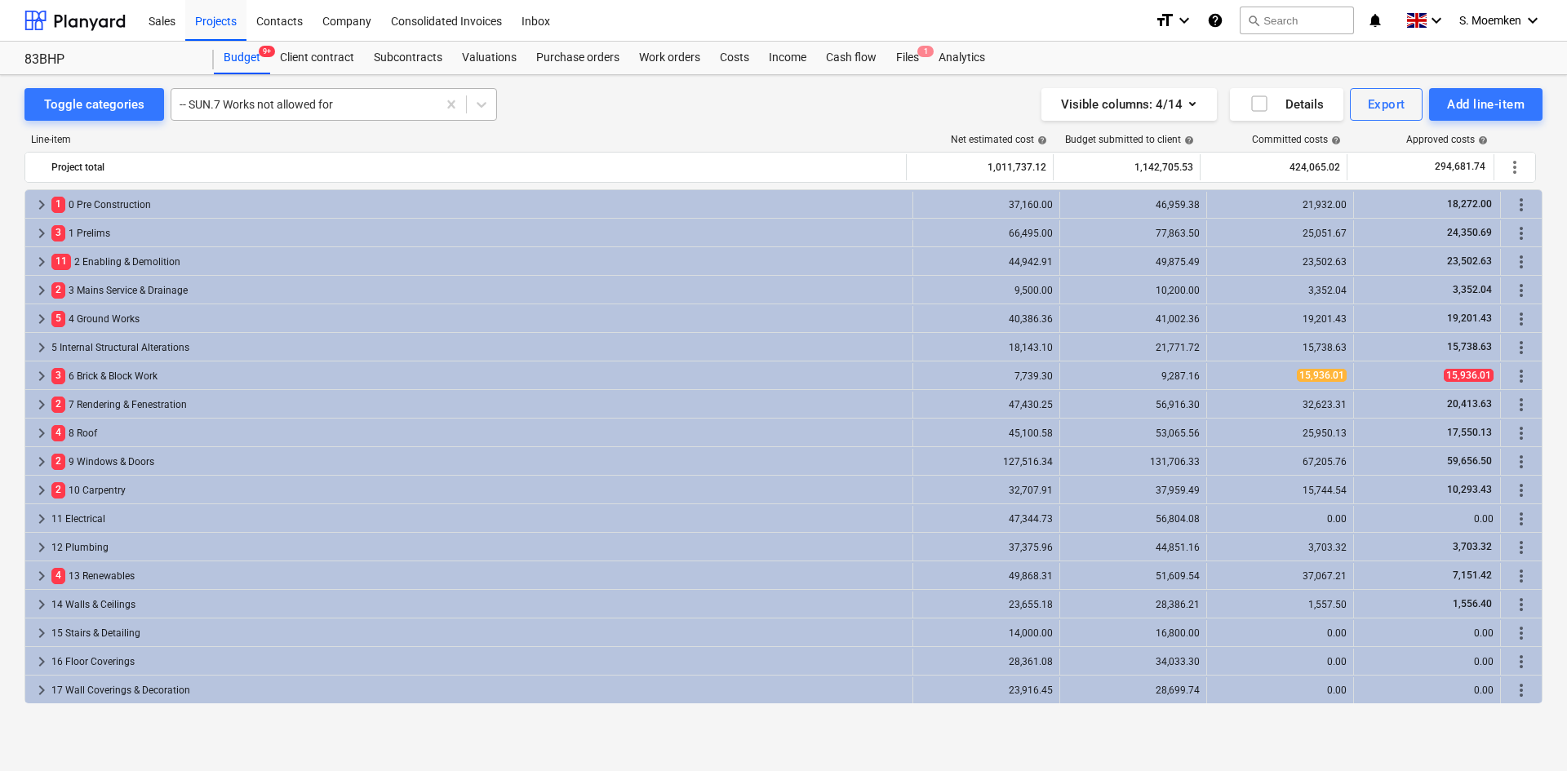
click at [365, 96] on div at bounding box center [304, 104] width 249 height 16
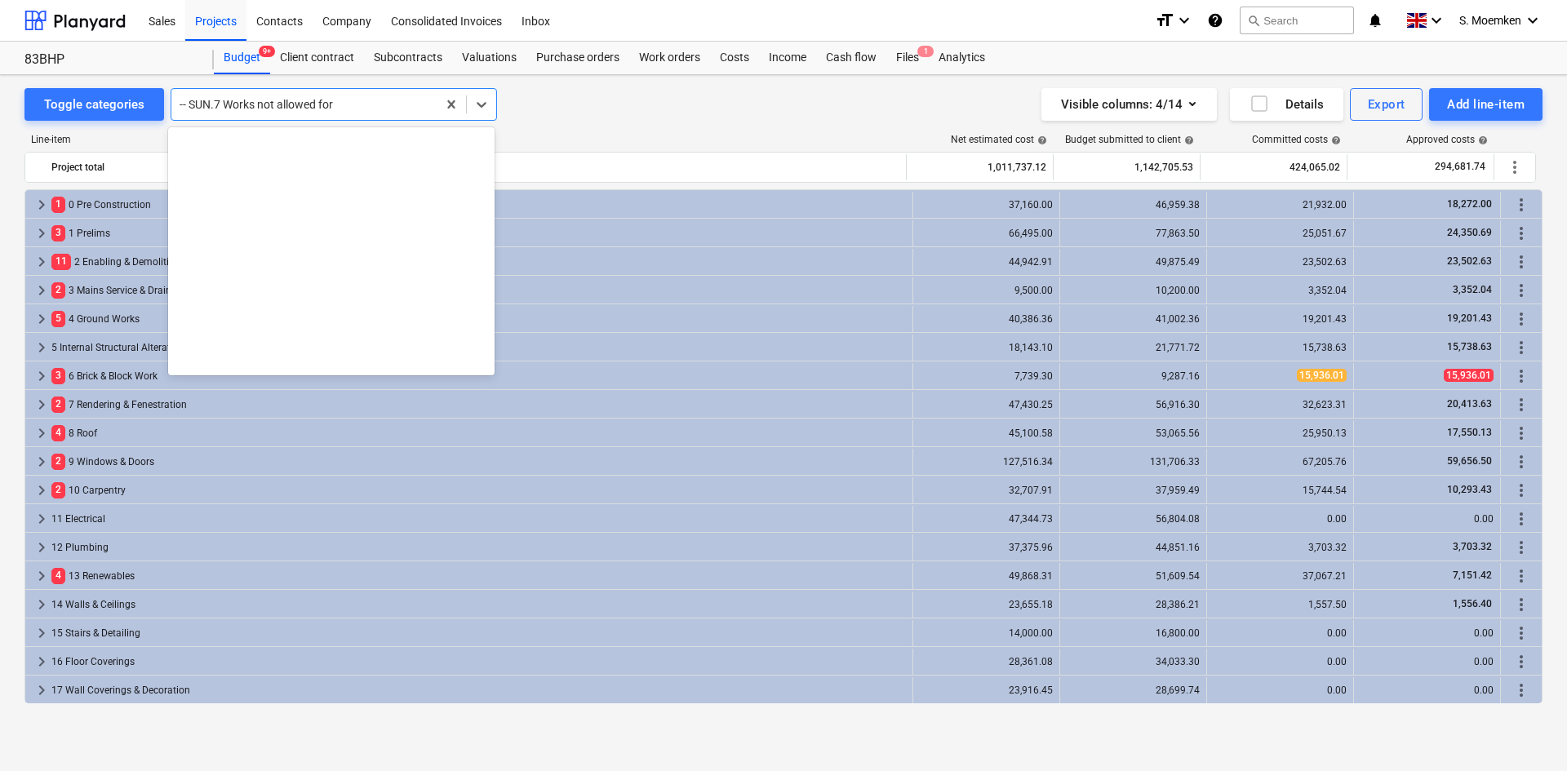
scroll to position [20257, 0]
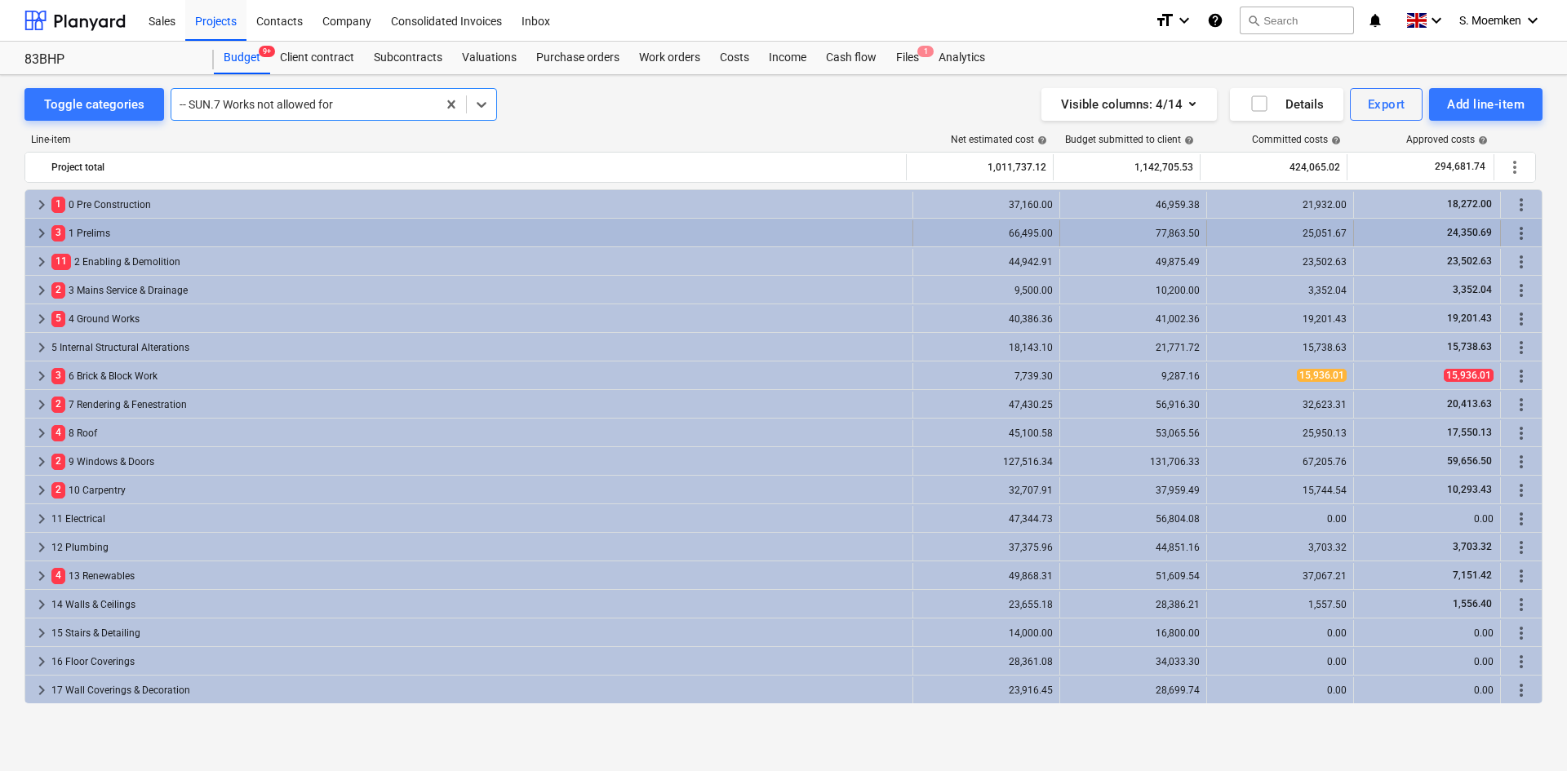
click at [44, 229] on span "keyboard_arrow_right" at bounding box center [42, 234] width 20 height 20
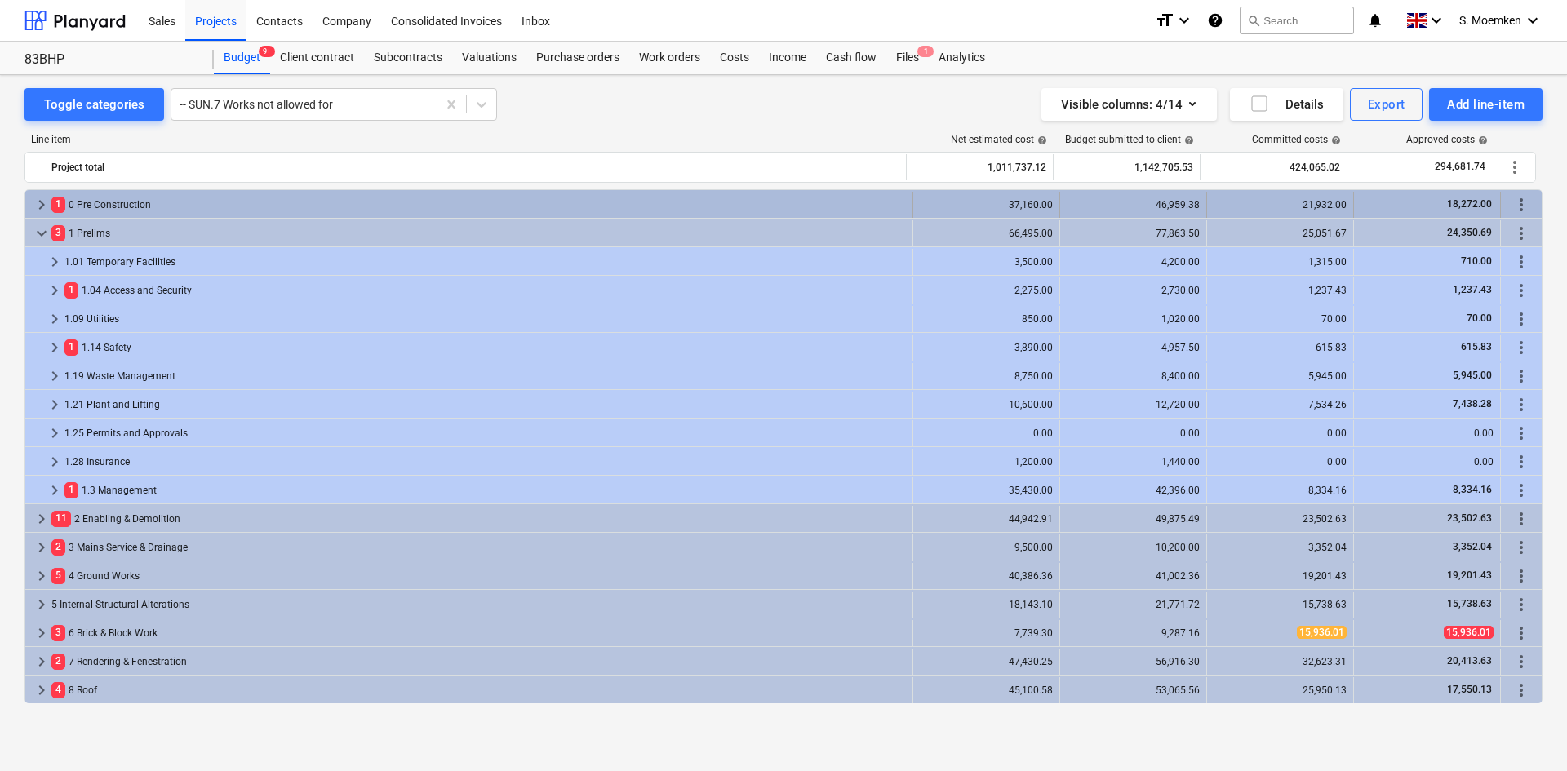
click at [42, 207] on span "keyboard_arrow_right" at bounding box center [42, 205] width 20 height 20
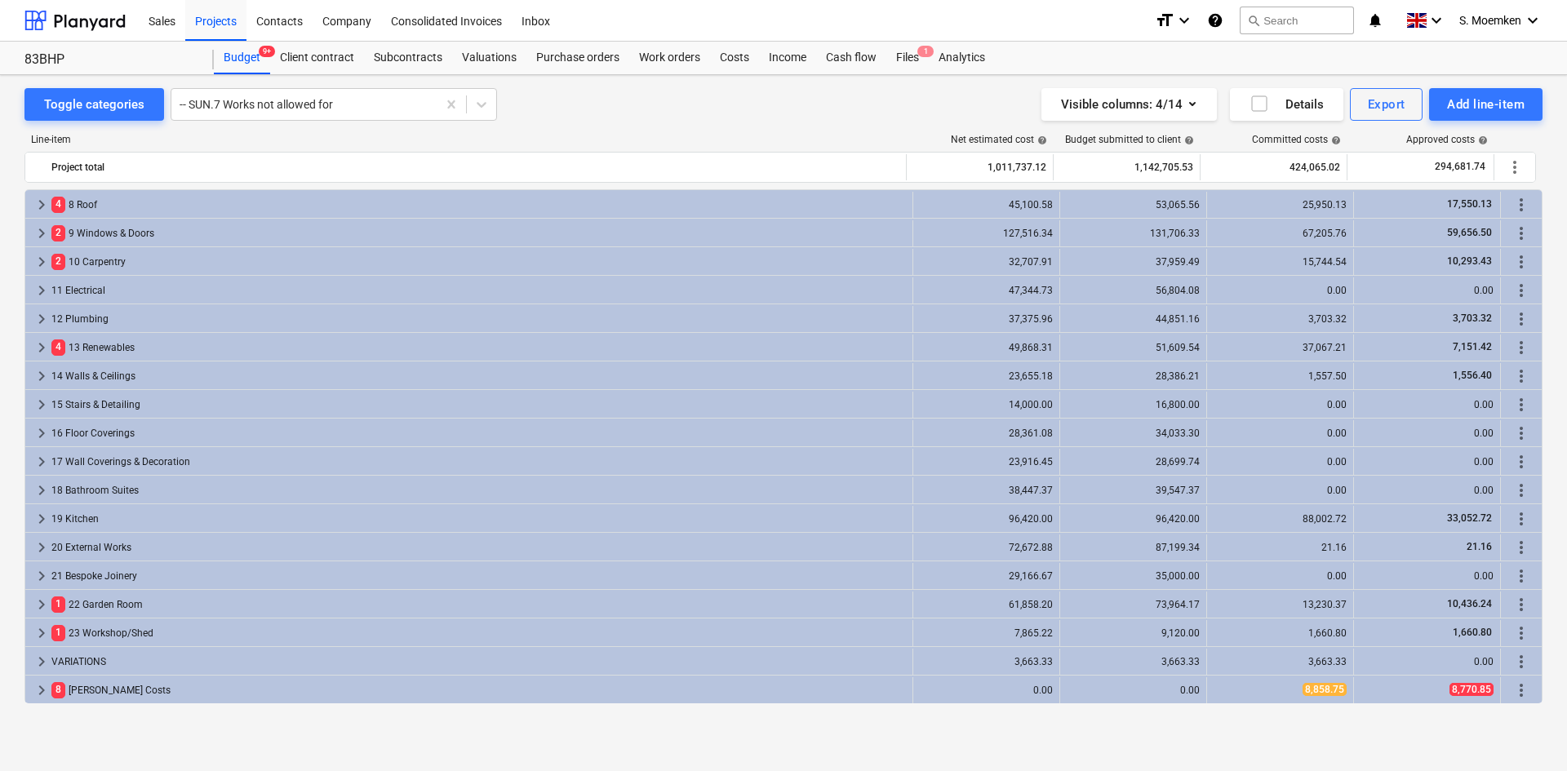
scroll to position [600, 0]
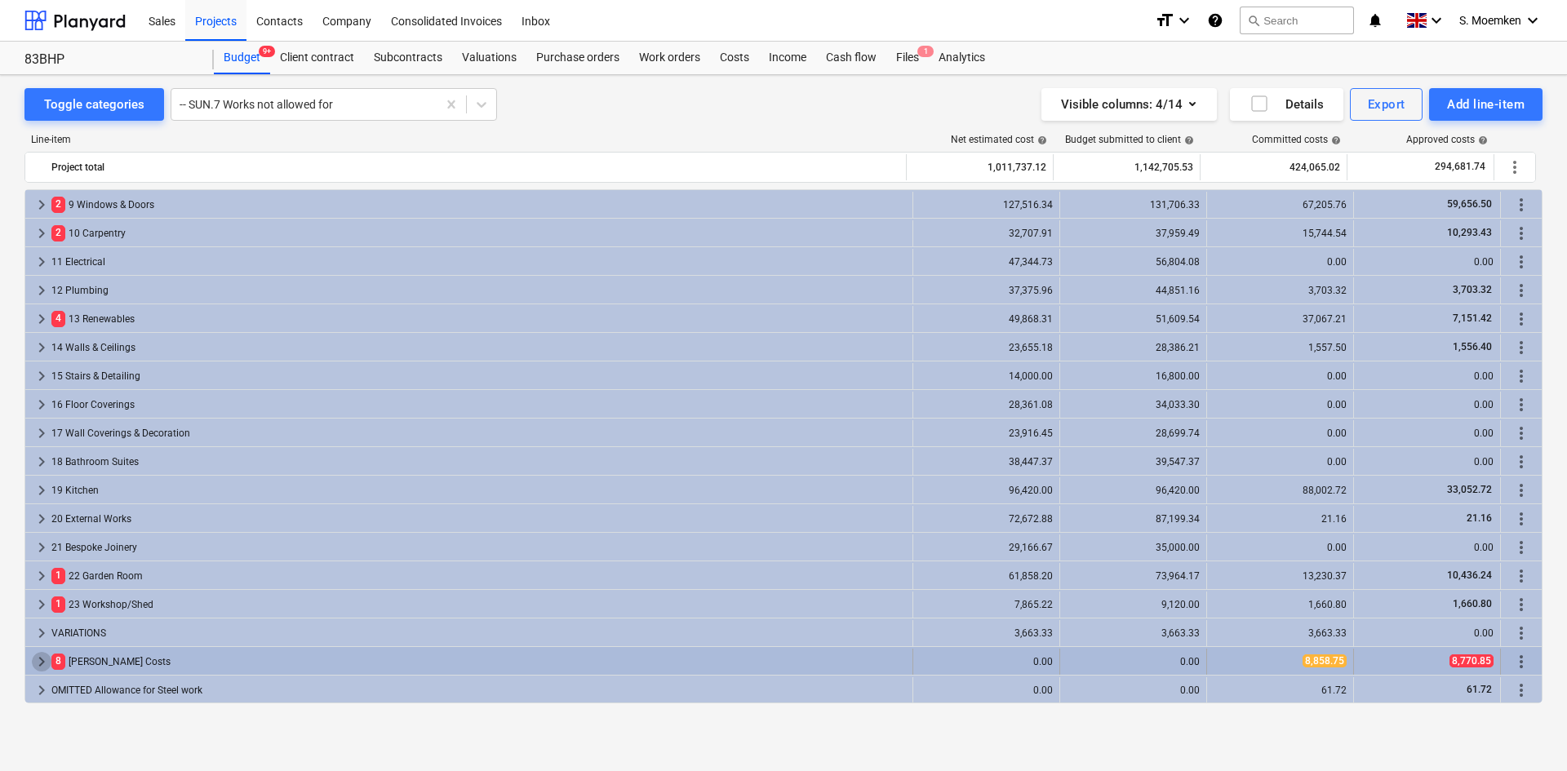
click at [38, 659] on span "keyboard_arrow_right" at bounding box center [42, 662] width 20 height 20
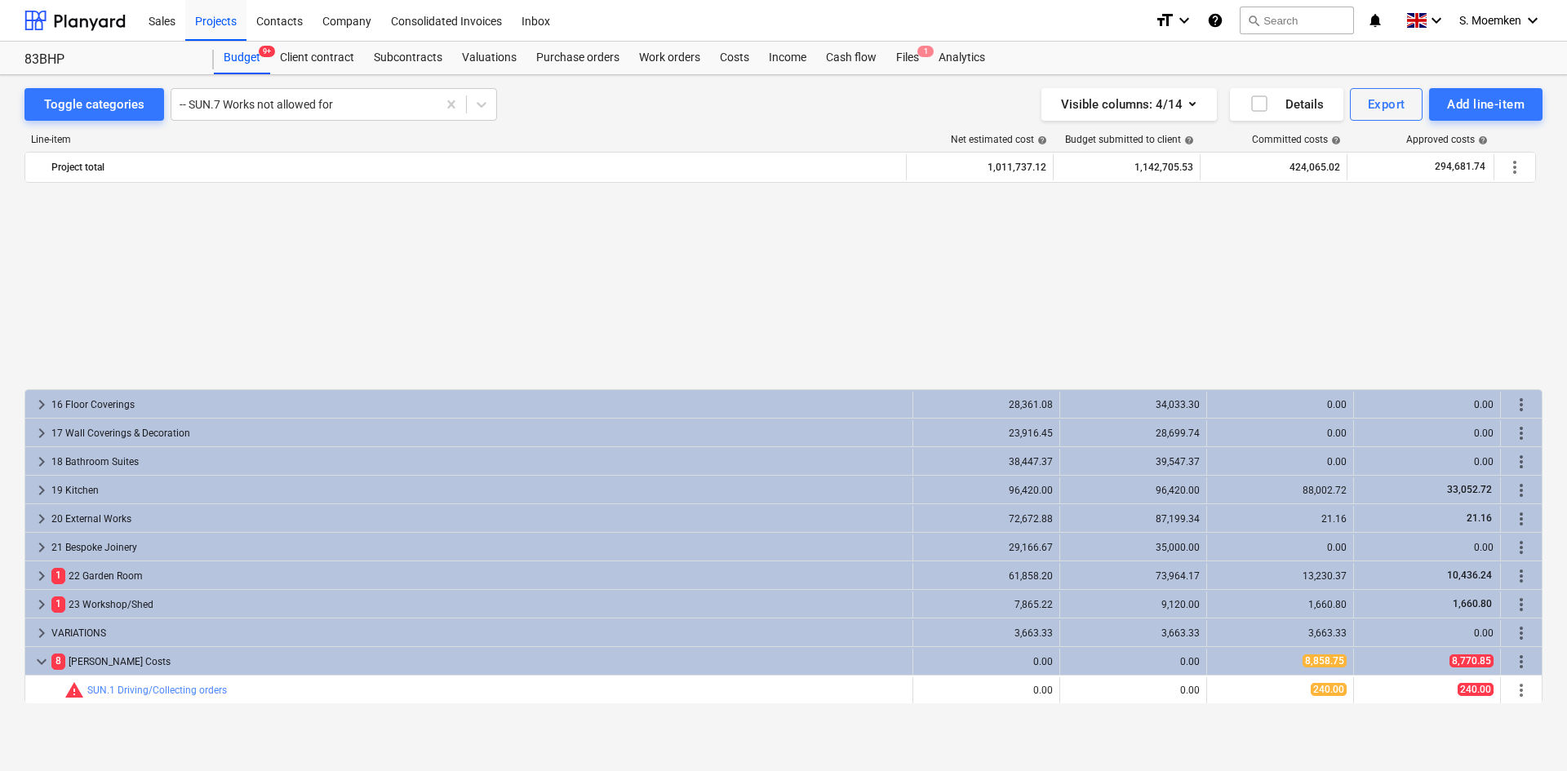
scroll to position [829, 0]
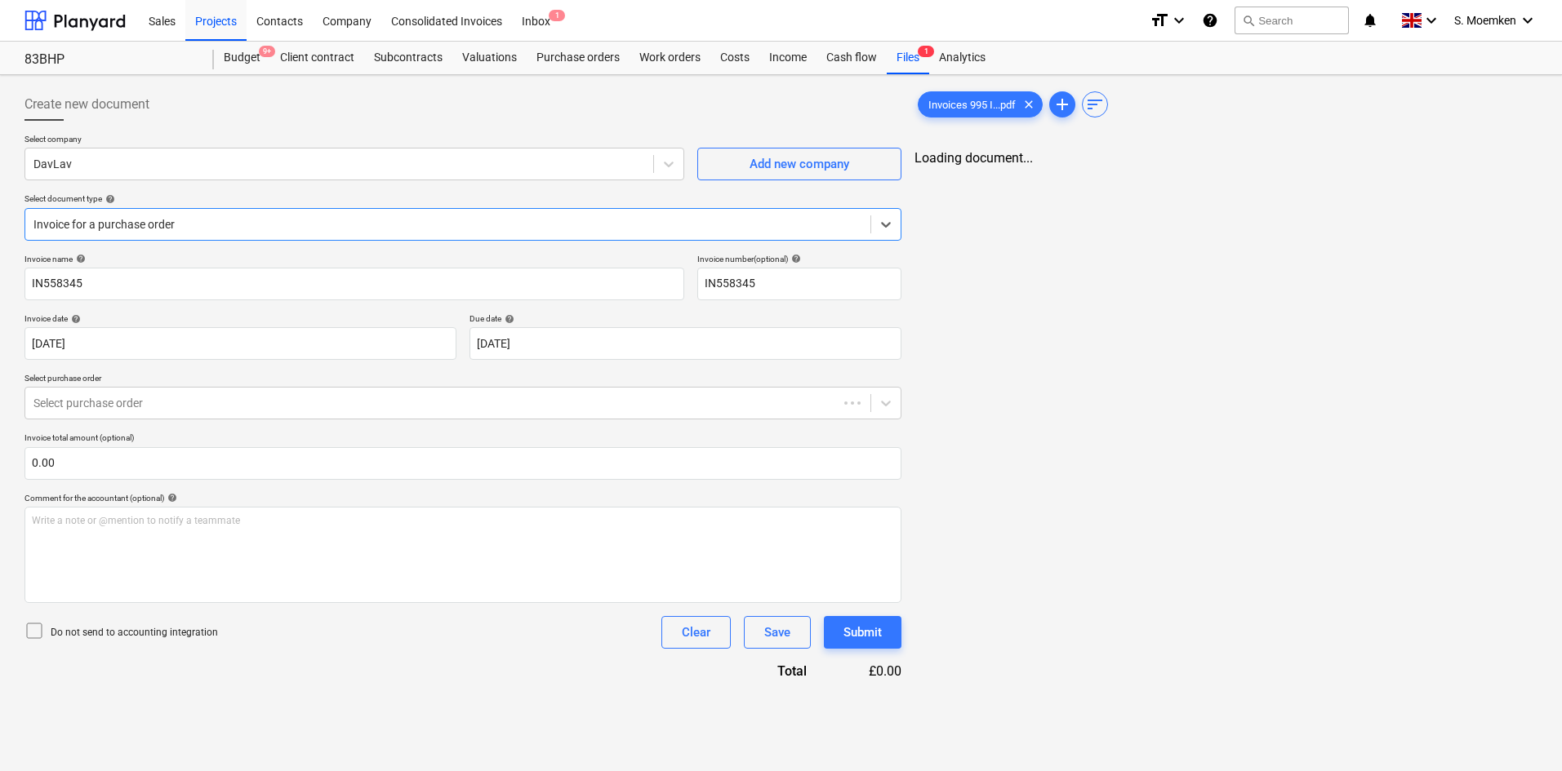
type input "IN558345"
type input "[DATE]"
click at [217, 22] on div "Projects" at bounding box center [215, 20] width 61 height 42
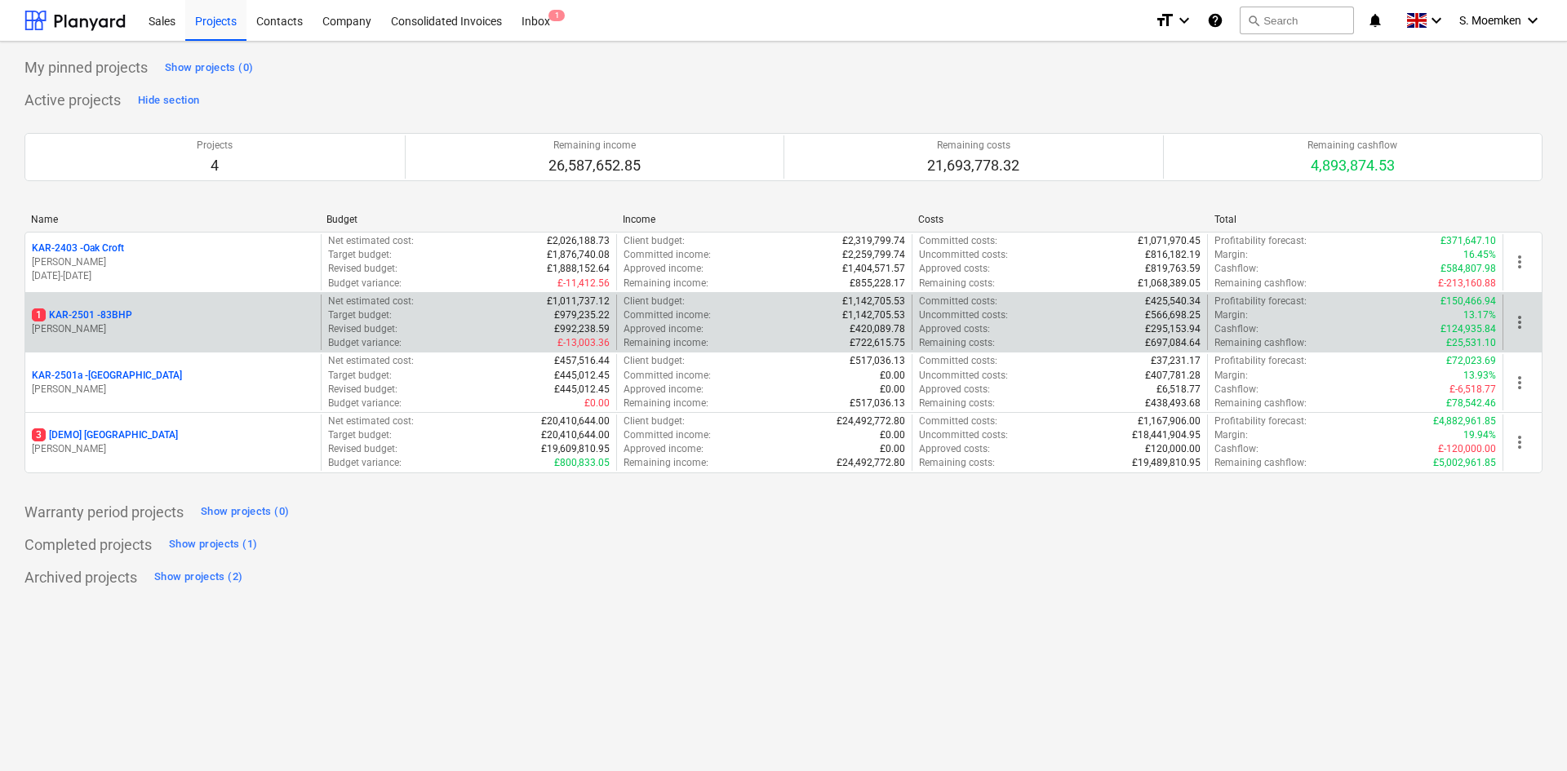
click at [180, 327] on p "[PERSON_NAME]" at bounding box center [173, 329] width 282 height 14
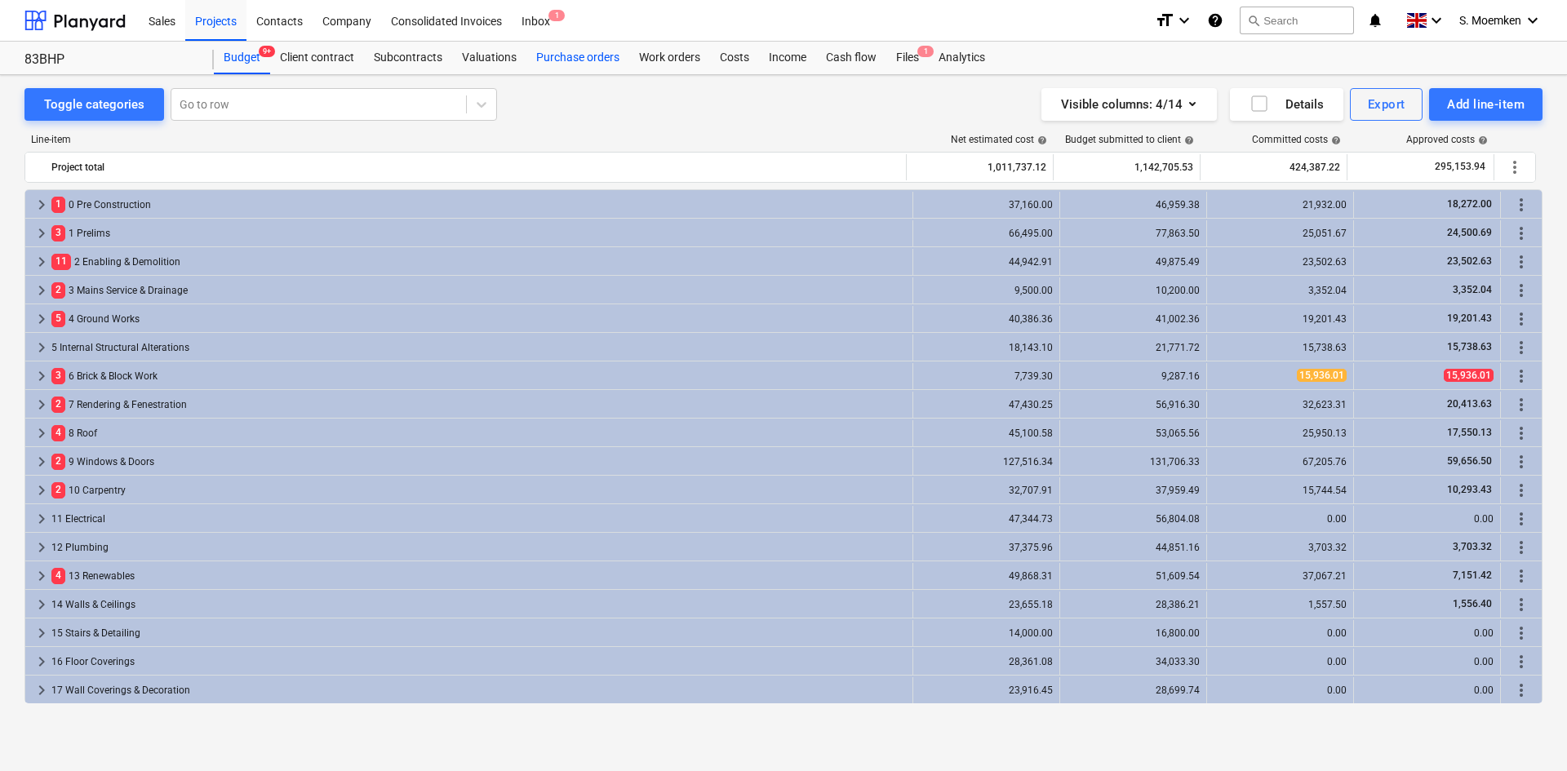
click at [551, 56] on div "Purchase orders" at bounding box center [578, 58] width 103 height 33
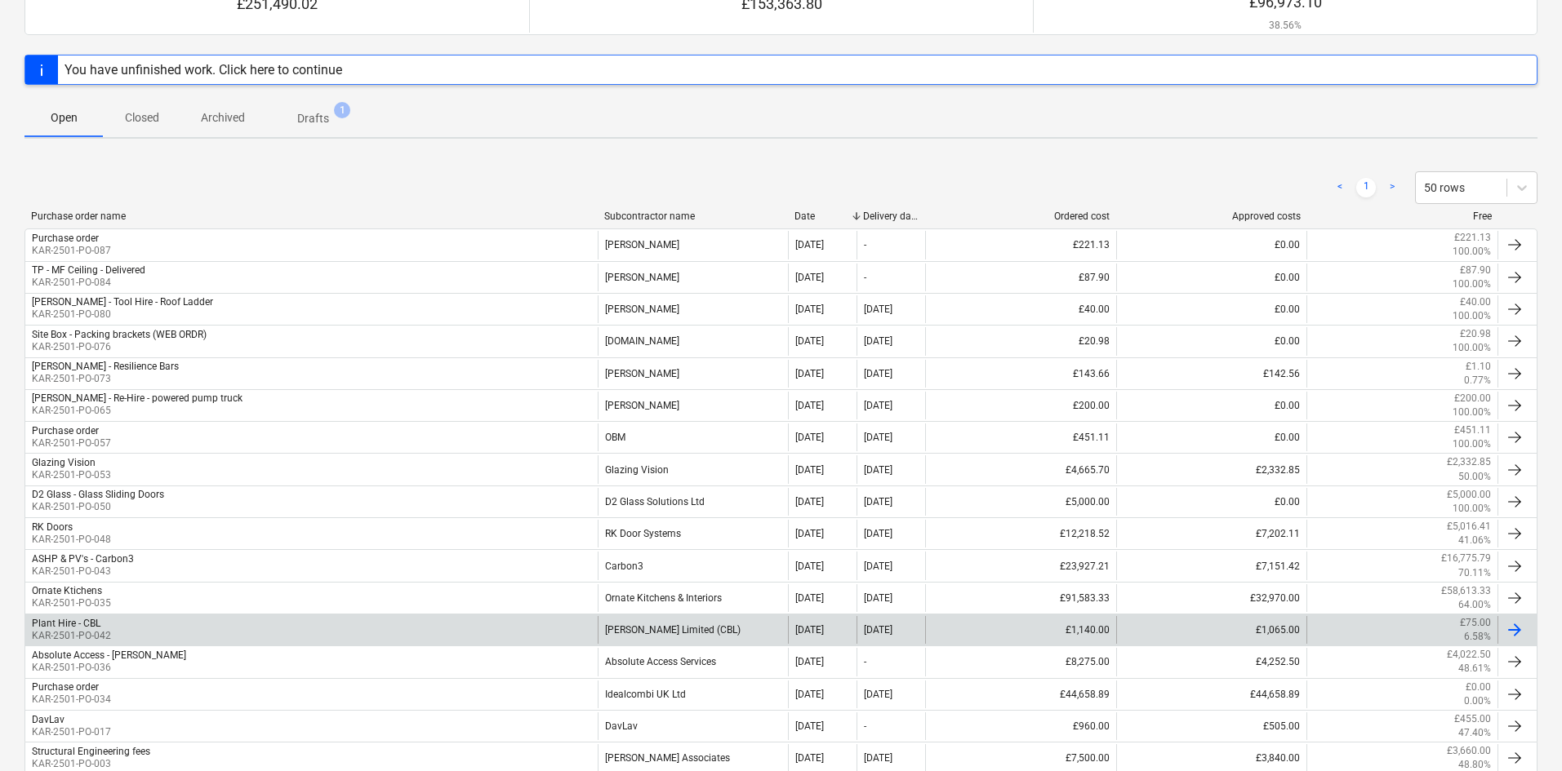
scroll to position [279, 0]
